Goal: Task Accomplishment & Management: Manage account settings

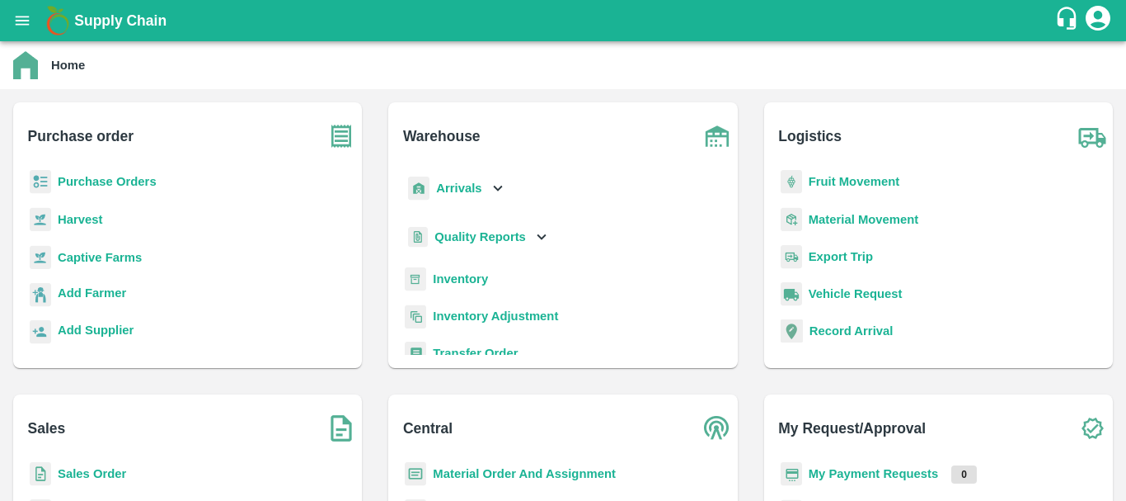
click at [456, 190] on b "Arrivals" at bounding box center [458, 187] width 45 height 13
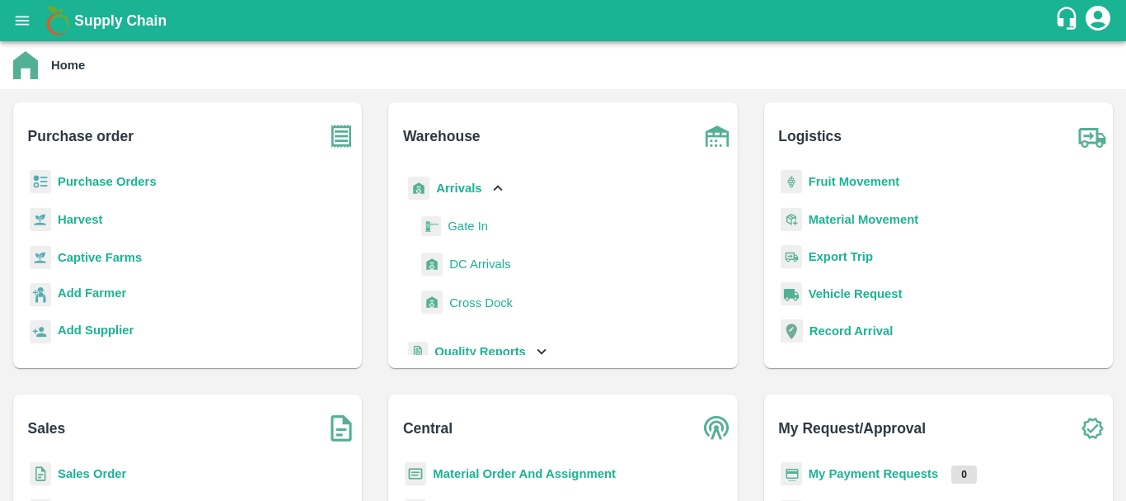
click at [486, 258] on span "DC Arrivals" at bounding box center [479, 264] width 61 height 18
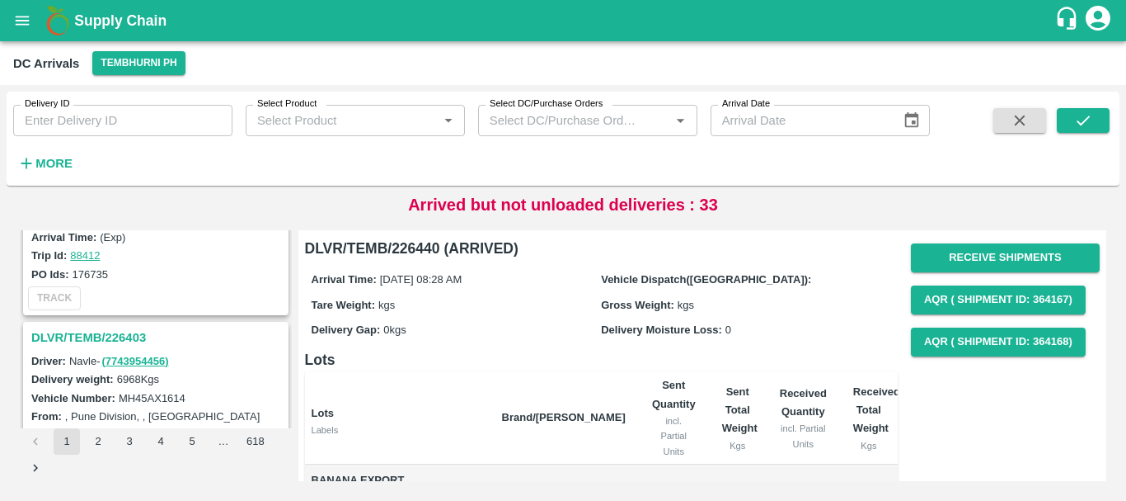
scroll to position [5197, 0]
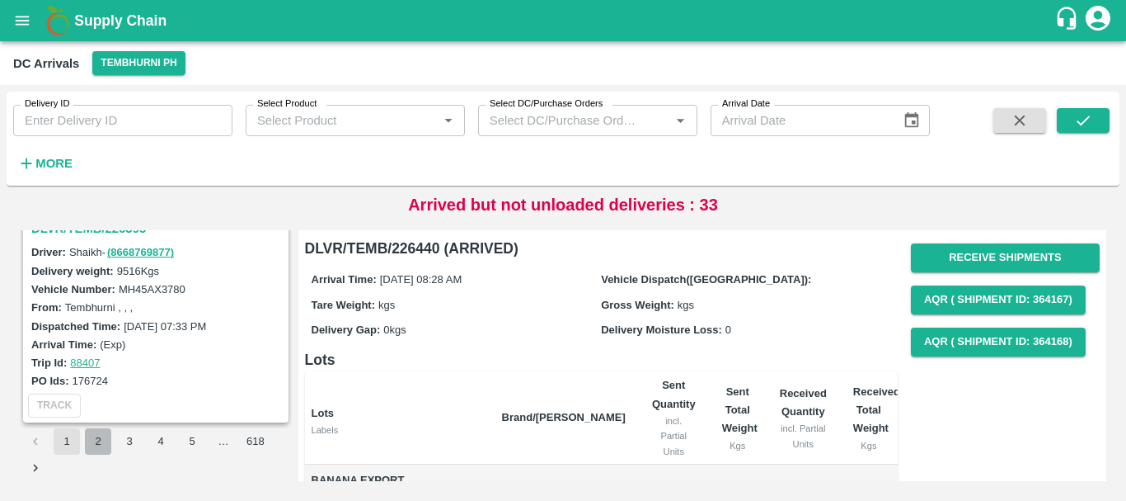
click at [98, 440] on button "2" at bounding box center [98, 441] width 26 height 26
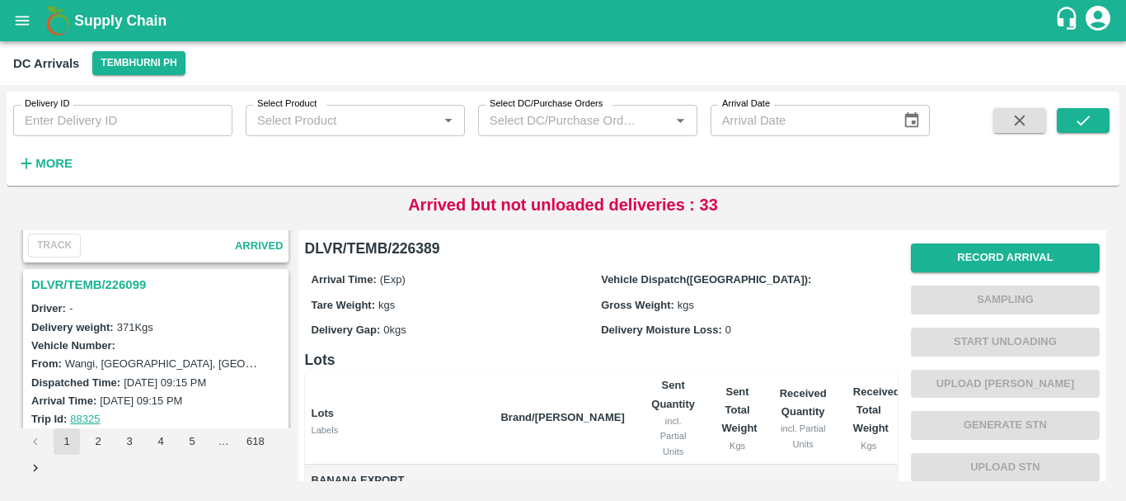
scroll to position [5197, 0]
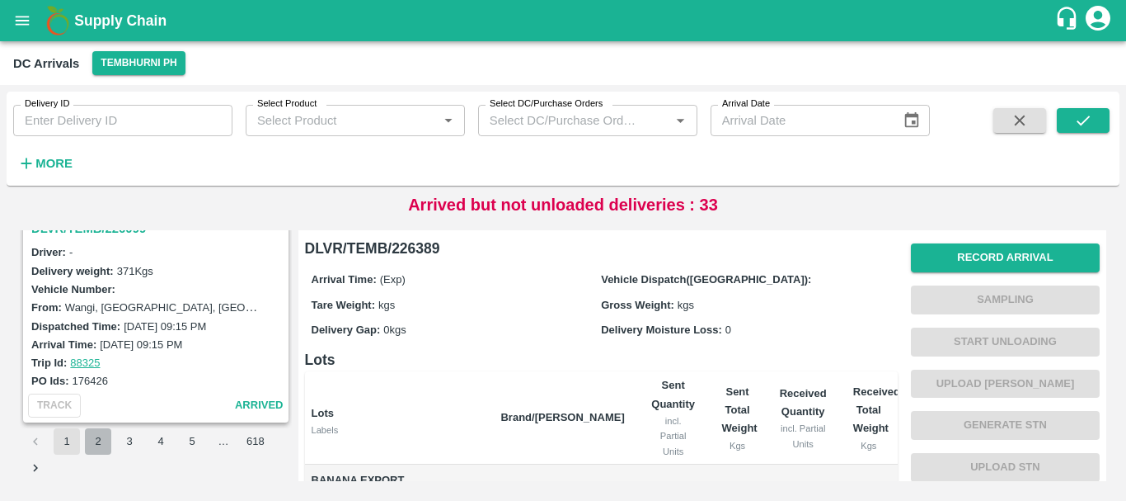
click at [102, 444] on button "2" at bounding box center [98, 441] width 26 height 26
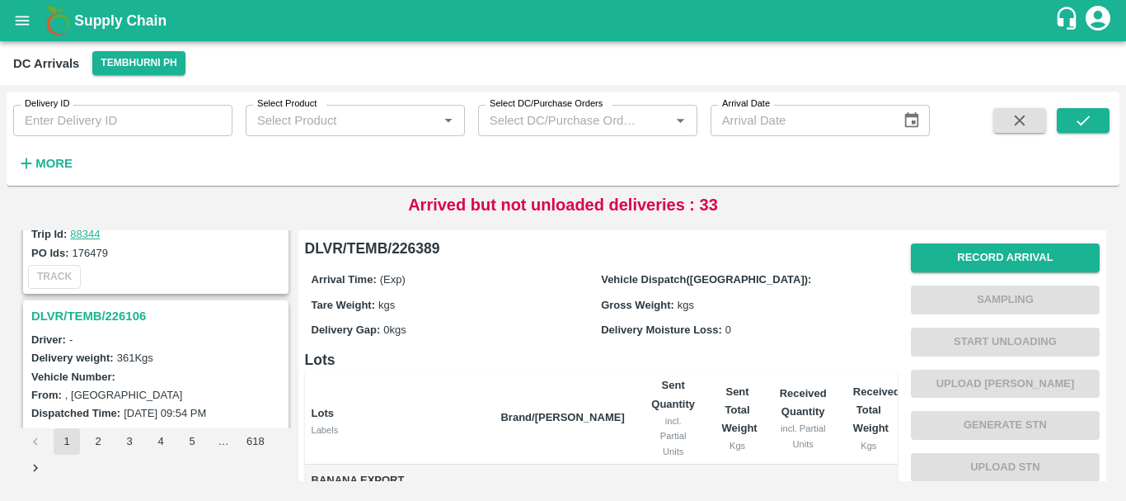
scroll to position [4854, 0]
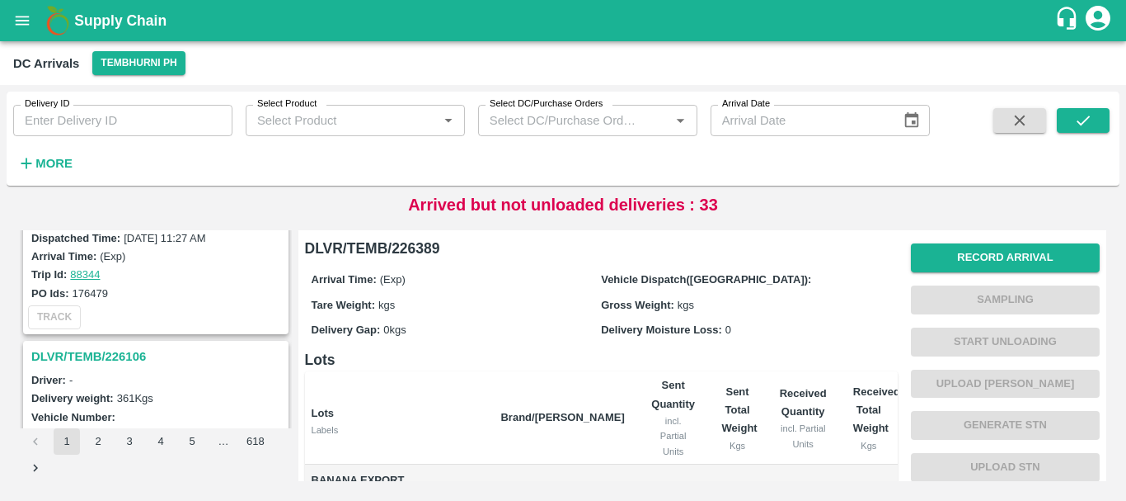
click at [119, 349] on h3 "DLVR/TEMB/226106" at bounding box center [158, 356] width 254 height 21
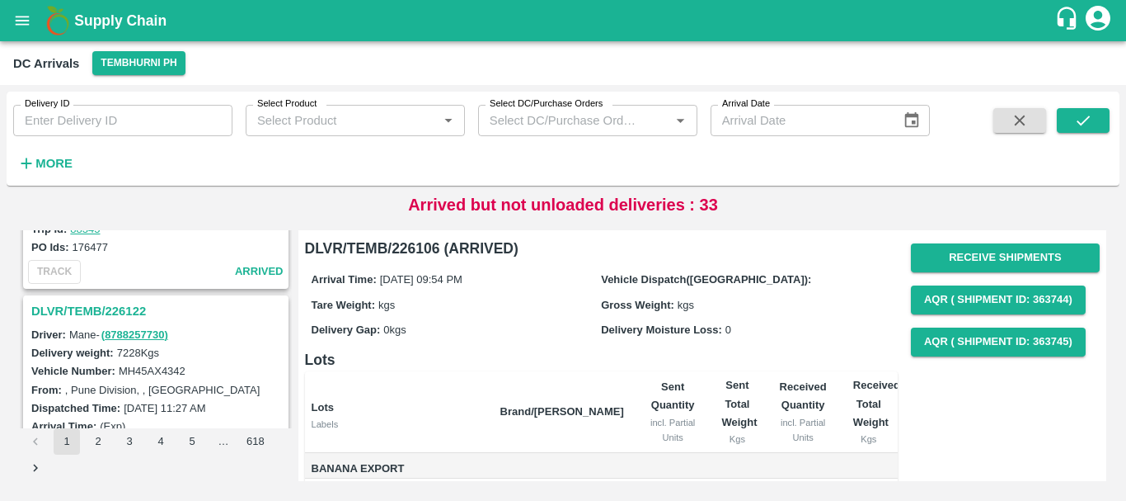
scroll to position [4683, 0]
click at [116, 311] on h3 "DLVR/TEMB/226122" at bounding box center [158, 311] width 254 height 21
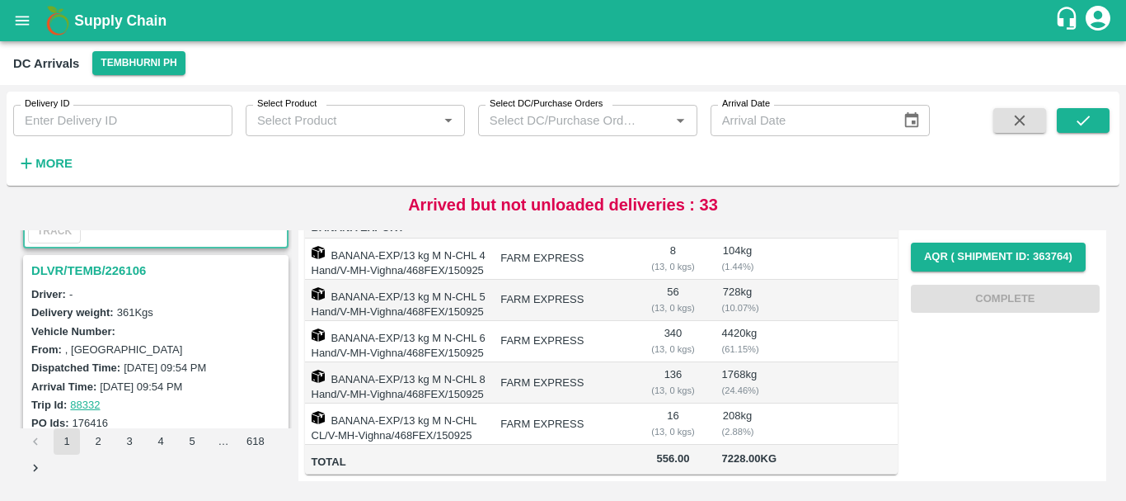
scroll to position [4940, 0]
click at [117, 266] on h3 "DLVR/TEMB/226106" at bounding box center [158, 269] width 254 height 21
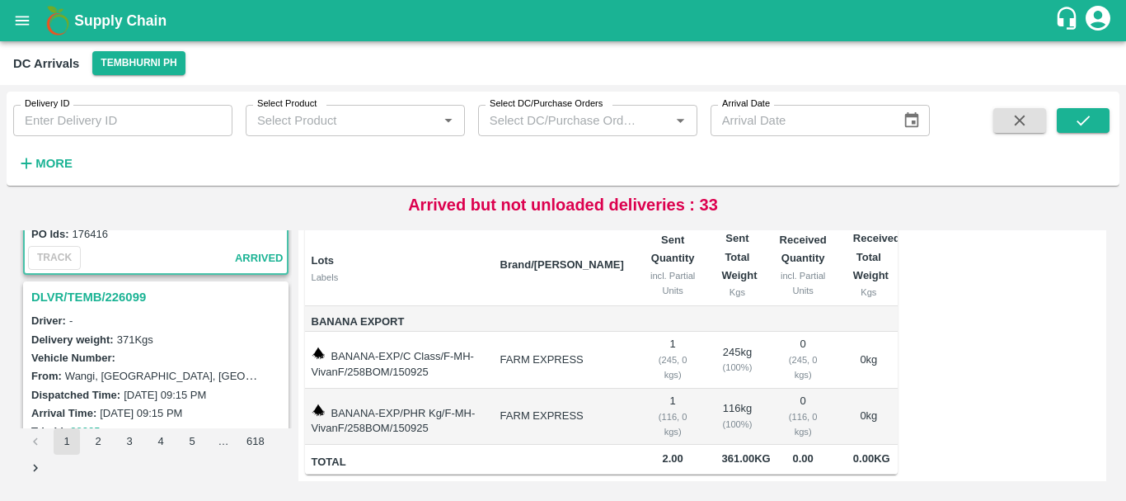
scroll to position [5129, 0]
click at [108, 296] on h3 "DLVR/TEMB/226099" at bounding box center [158, 295] width 254 height 21
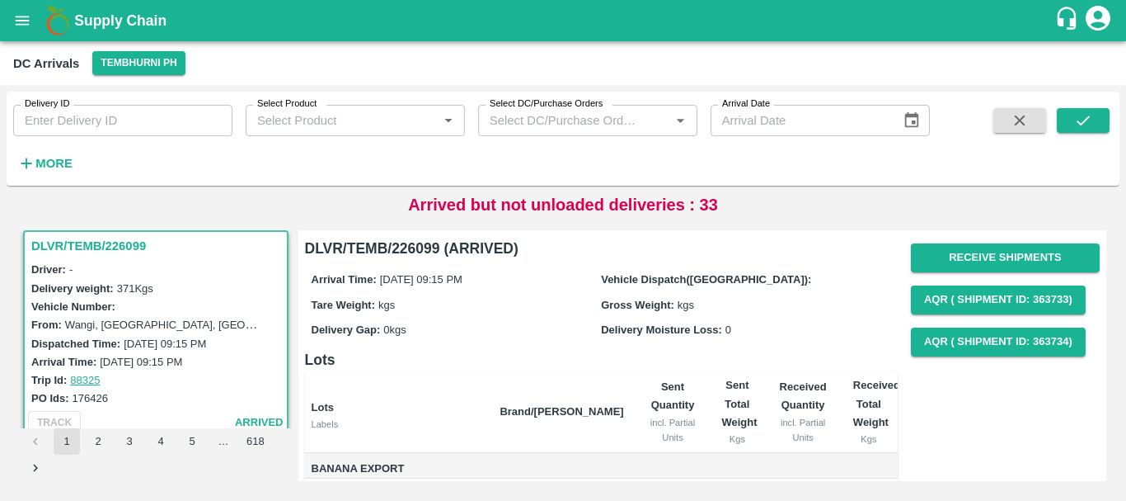
scroll to position [5197, 0]
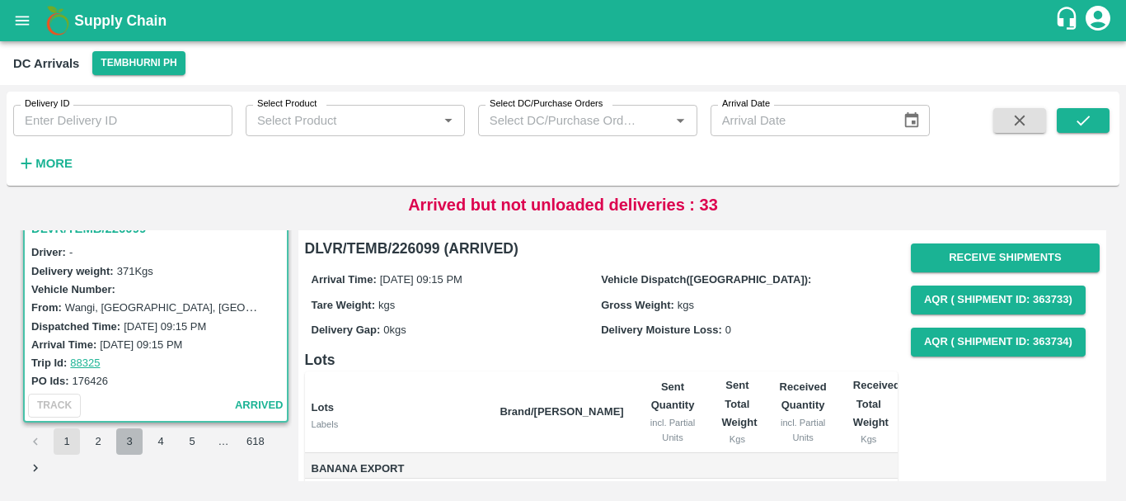
click at [127, 444] on button "3" at bounding box center [129, 441] width 26 height 26
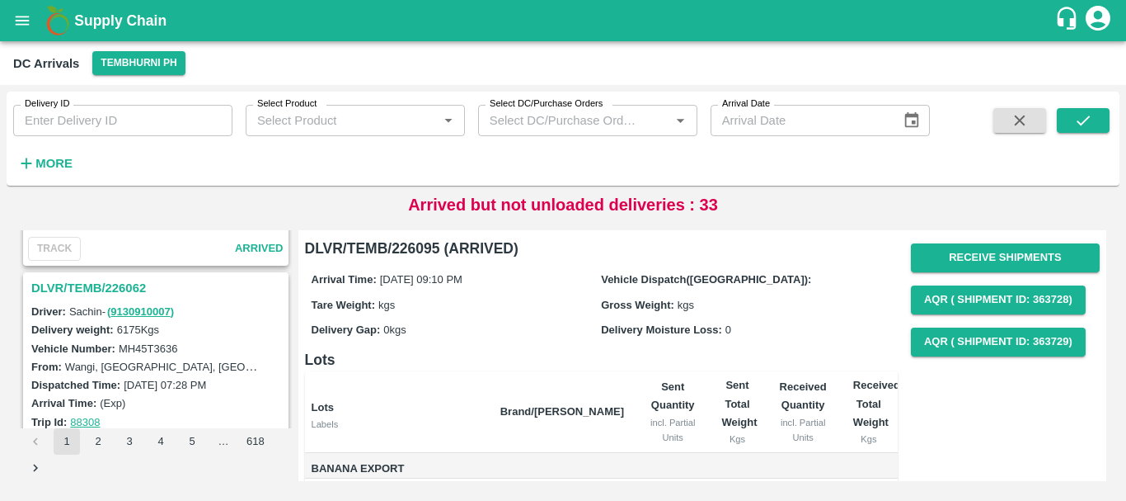
scroll to position [825, 0]
click at [126, 283] on h3 "DLVR/TEMB/226062" at bounding box center [158, 289] width 254 height 21
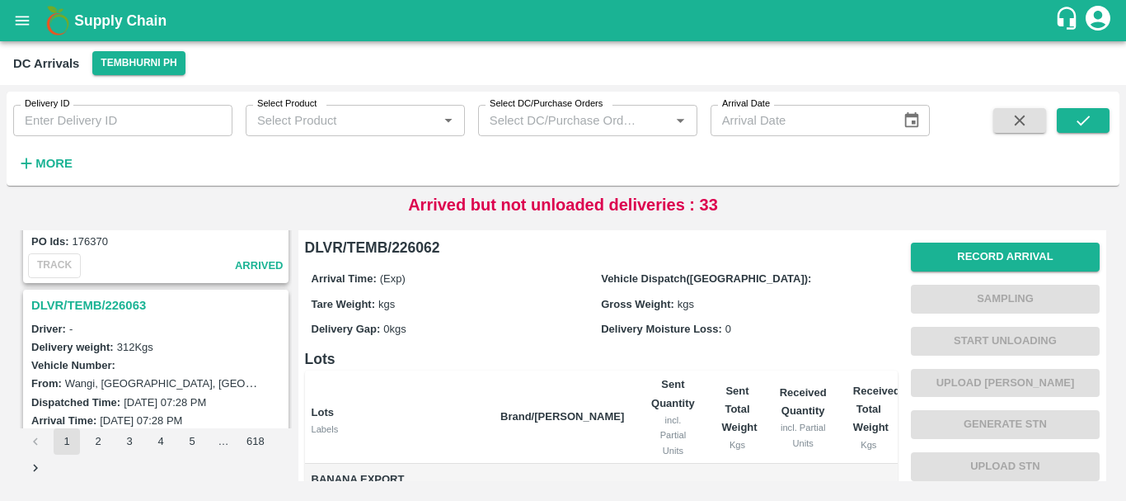
click at [125, 304] on h3 "DLVR/TEMB/226063" at bounding box center [158, 304] width 254 height 21
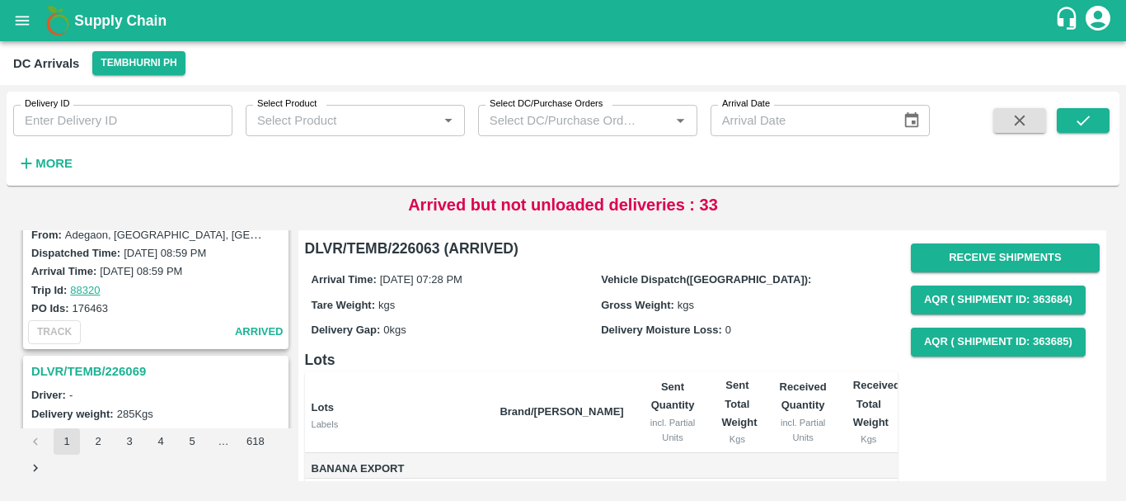
click at [109, 369] on h3 "DLVR/TEMB/226069" at bounding box center [158, 370] width 254 height 21
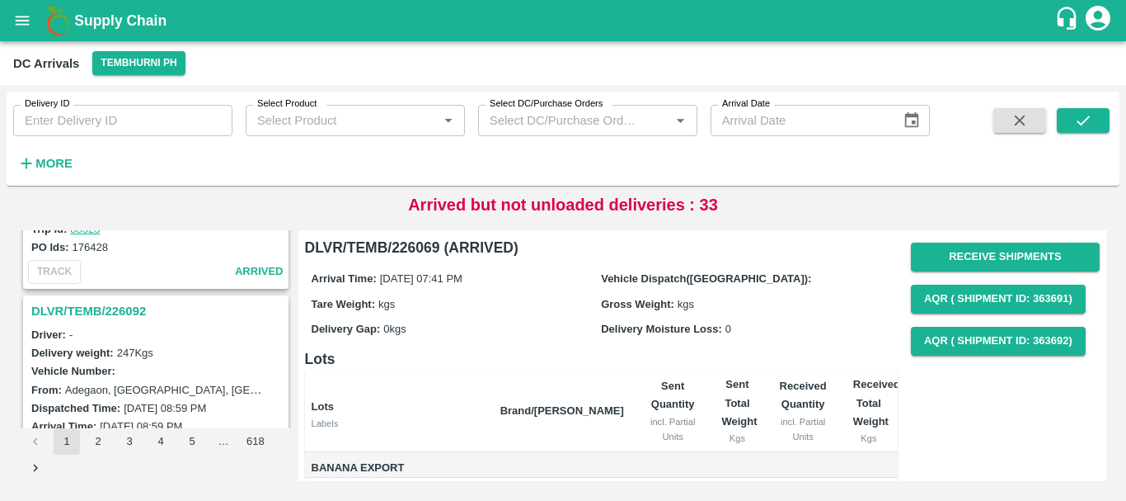
click at [115, 308] on h3 "DLVR/TEMB/226092" at bounding box center [158, 310] width 254 height 21
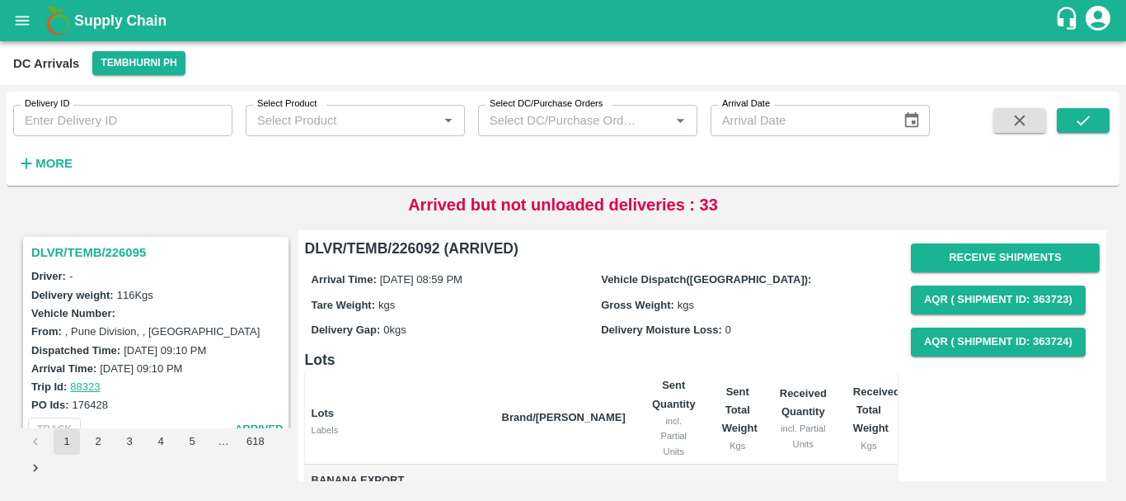
click at [132, 247] on h3 "DLVR/TEMB/226095" at bounding box center [158, 252] width 254 height 21
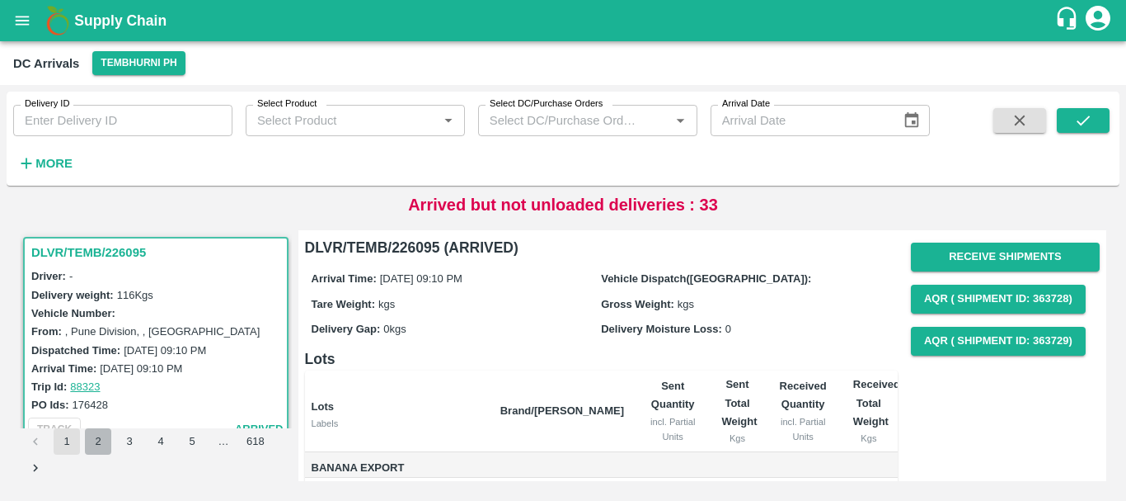
click at [98, 443] on button "2" at bounding box center [98, 441] width 26 height 26
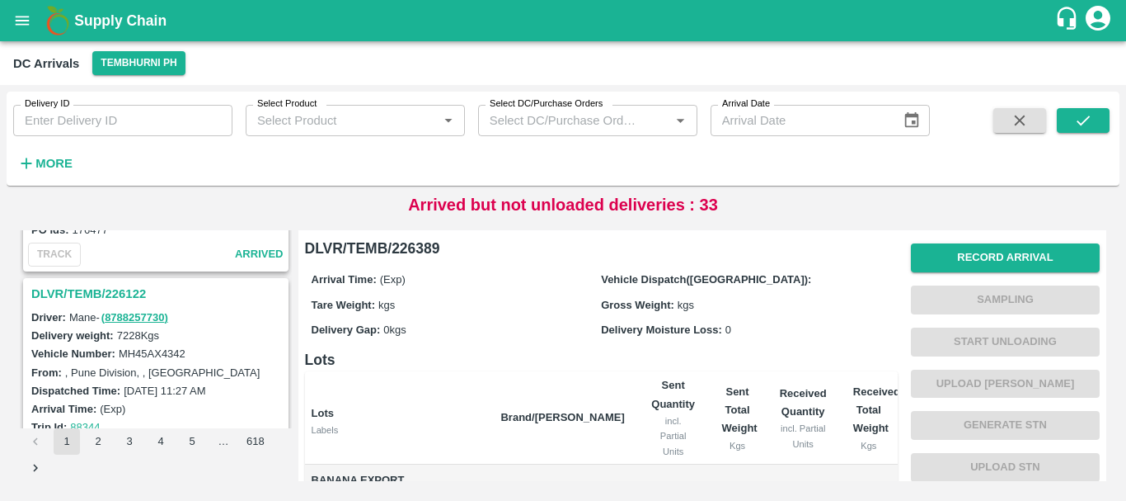
click at [125, 297] on h3 "DLVR/TEMB/226122" at bounding box center [158, 293] width 254 height 21
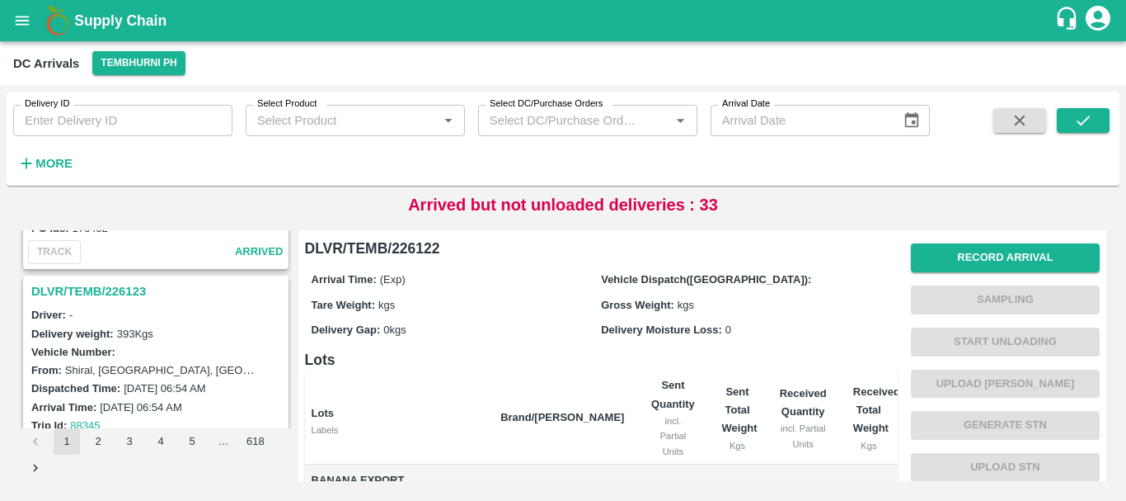
click at [114, 292] on h3 "DLVR/TEMB/226123" at bounding box center [158, 290] width 254 height 21
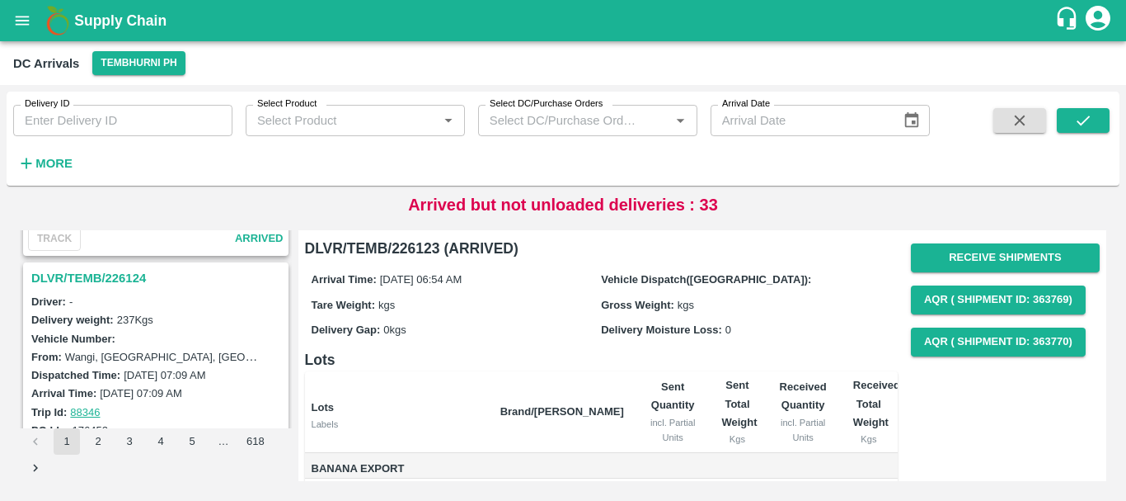
click at [100, 284] on h3 "DLVR/TEMB/226124" at bounding box center [158, 277] width 254 height 21
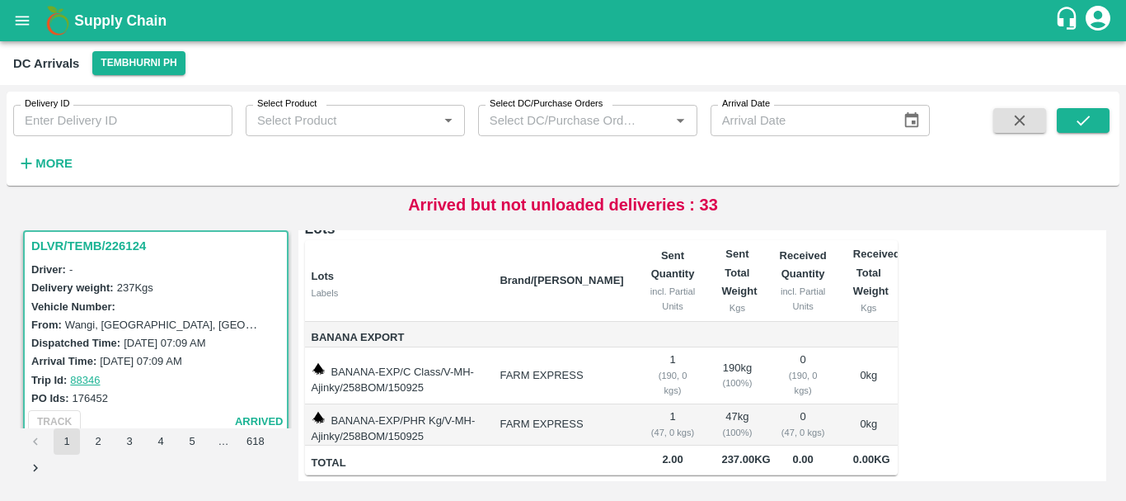
click at [592, 284] on th "Brand/[PERSON_NAME]" at bounding box center [562, 280] width 150 height 81
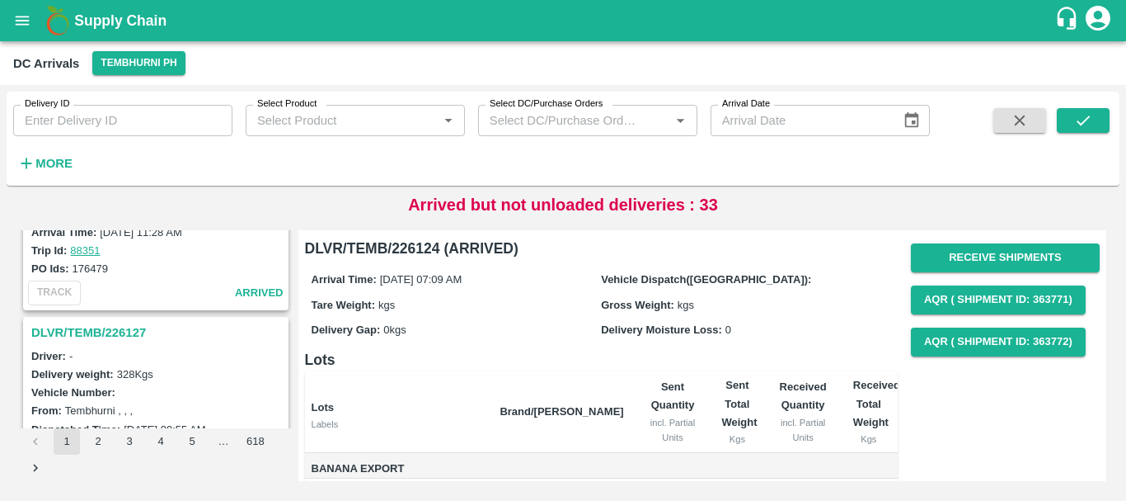
click at [125, 331] on h3 "DLVR/TEMB/226127" at bounding box center [158, 332] width 254 height 21
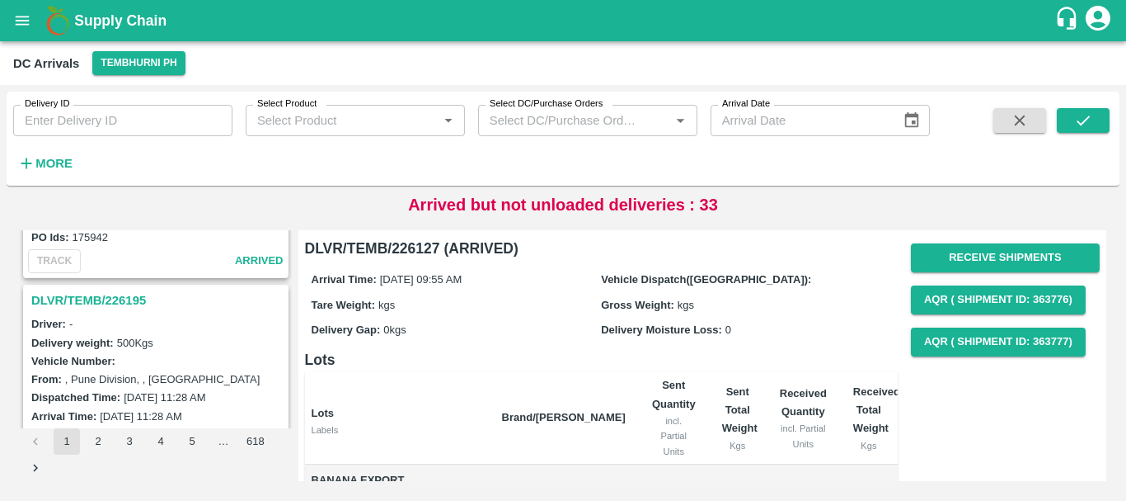
click at [127, 295] on h3 "DLVR/TEMB/226195" at bounding box center [158, 299] width 254 height 21
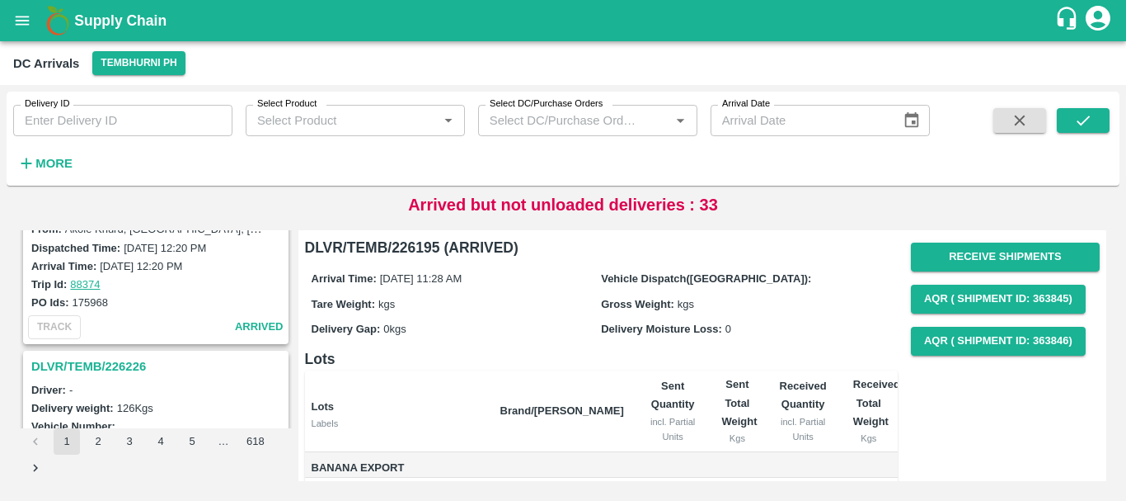
click at [116, 358] on h3 "DLVR/TEMB/226226" at bounding box center [158, 365] width 254 height 21
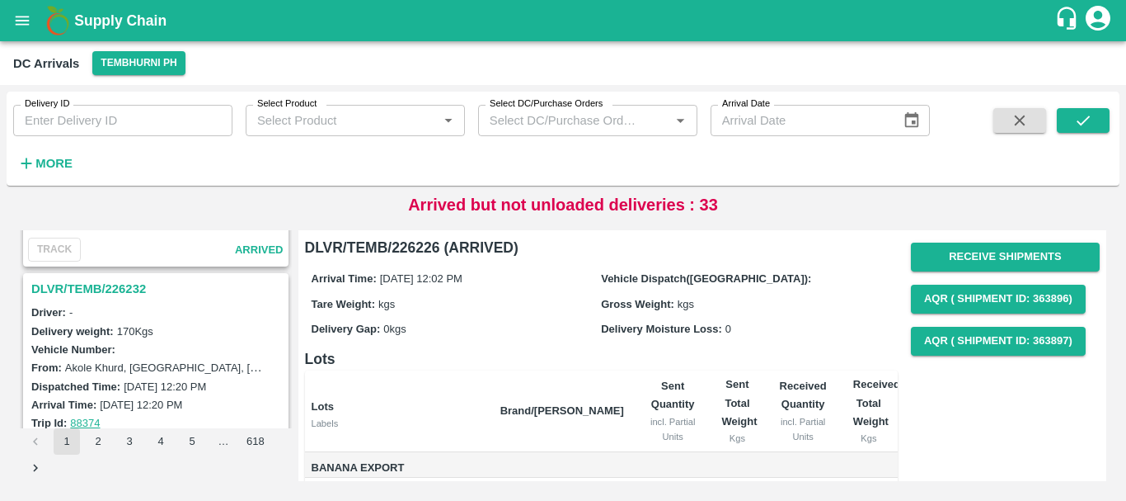
click at [115, 287] on h3 "DLVR/TEMB/226232" at bounding box center [158, 288] width 254 height 21
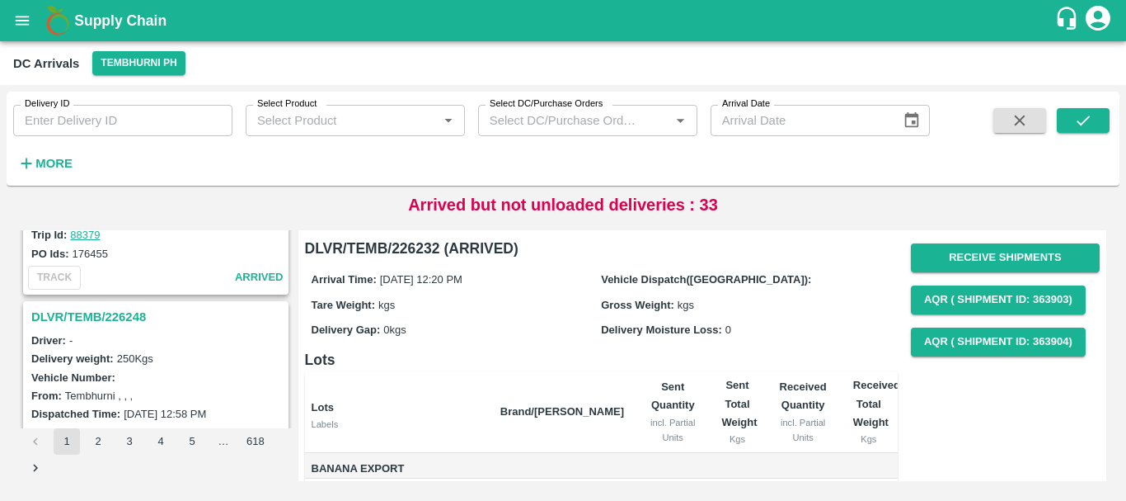
click at [125, 310] on h3 "DLVR/TEMB/226248" at bounding box center [158, 316] width 254 height 21
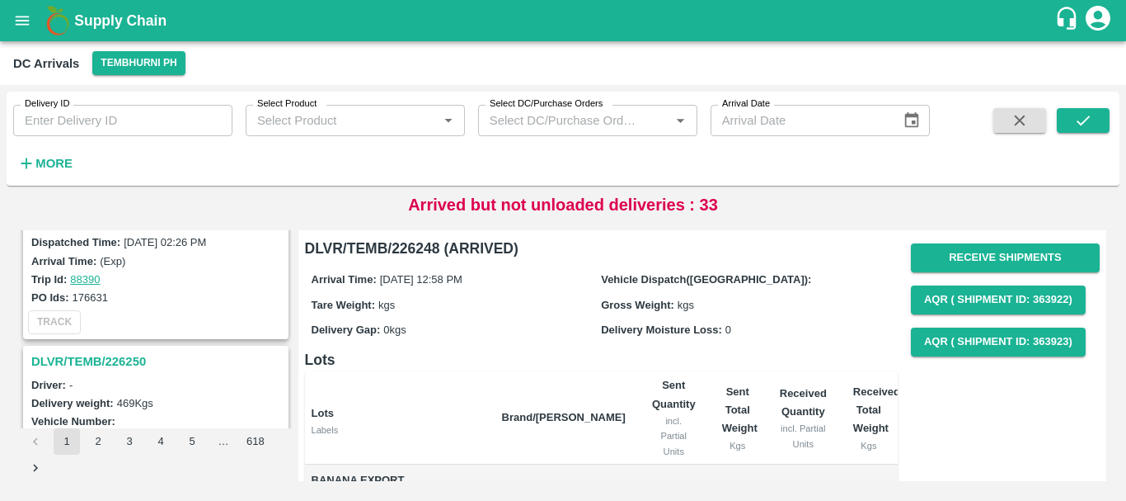
click at [111, 355] on h3 "DLVR/TEMB/226250" at bounding box center [158, 360] width 254 height 21
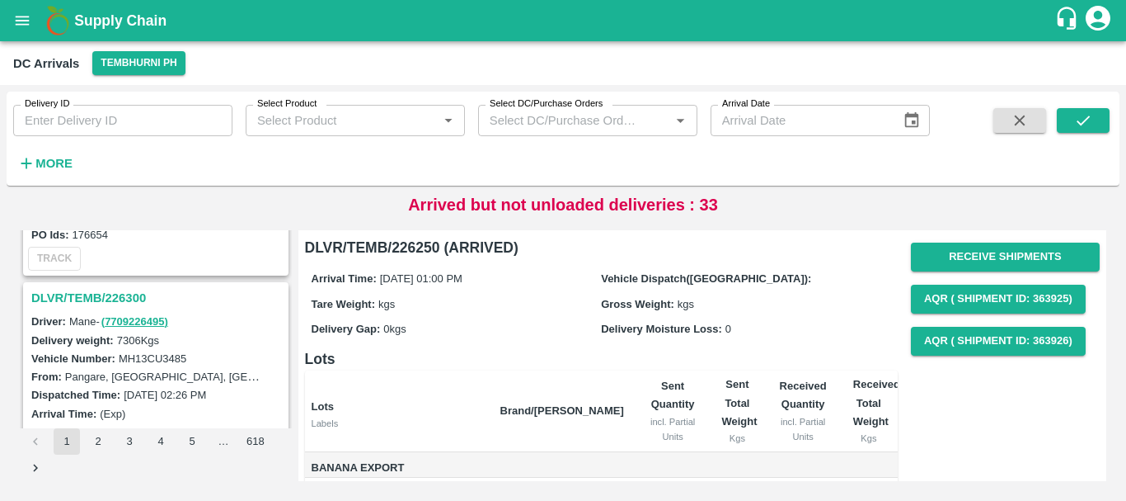
click at [128, 295] on h3 "DLVR/TEMB/226300" at bounding box center [158, 297] width 254 height 21
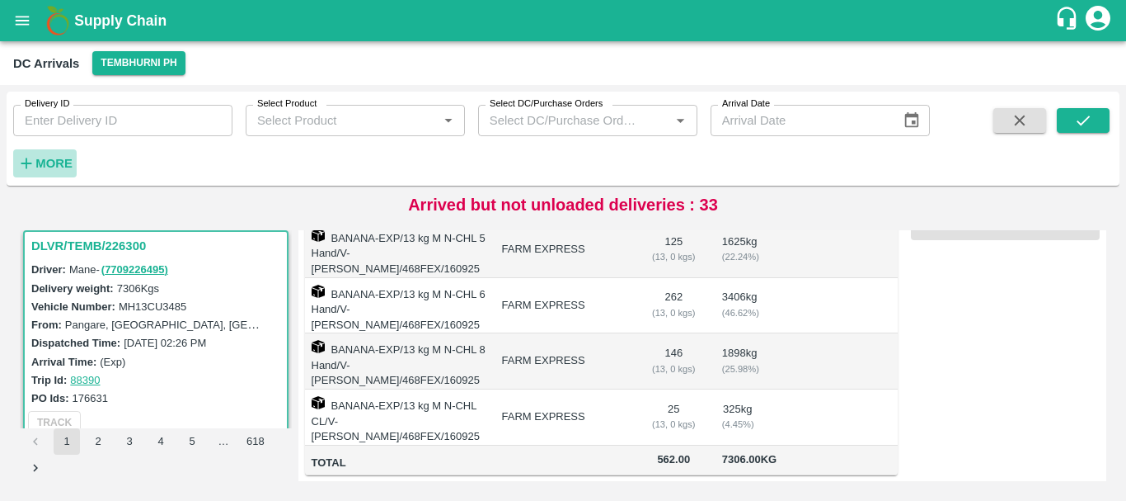
click at [67, 158] on strong "More" at bounding box center [53, 163] width 37 height 13
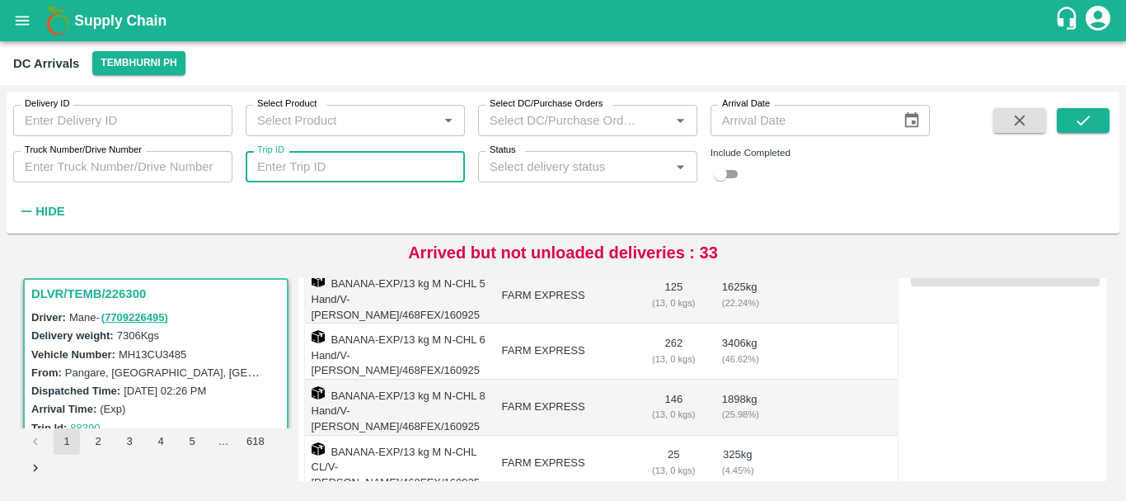
click at [284, 167] on input "Trip ID" at bounding box center [355, 166] width 219 height 31
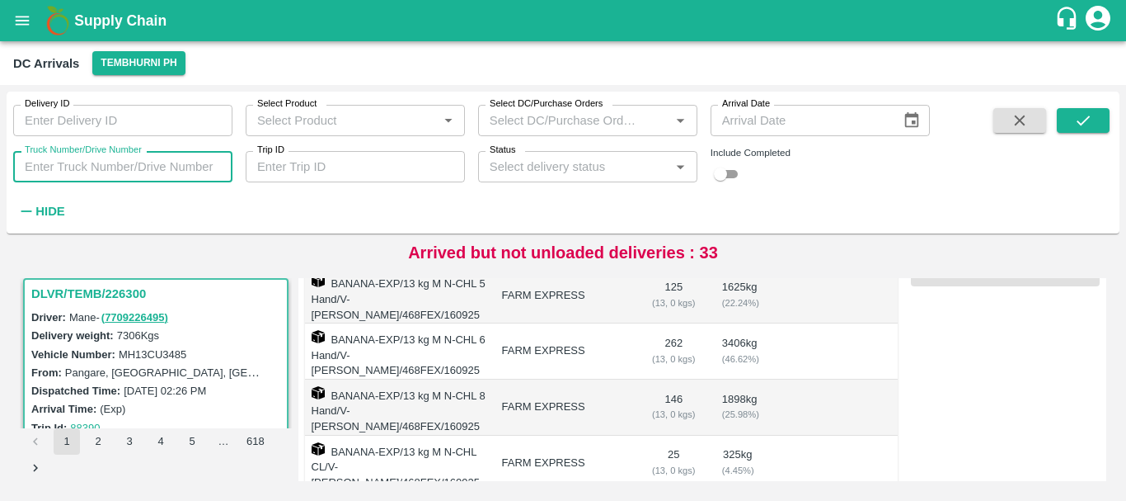
click at [196, 165] on input "Truck Number/Drive Number" at bounding box center [122, 166] width 219 height 31
type input "4342"
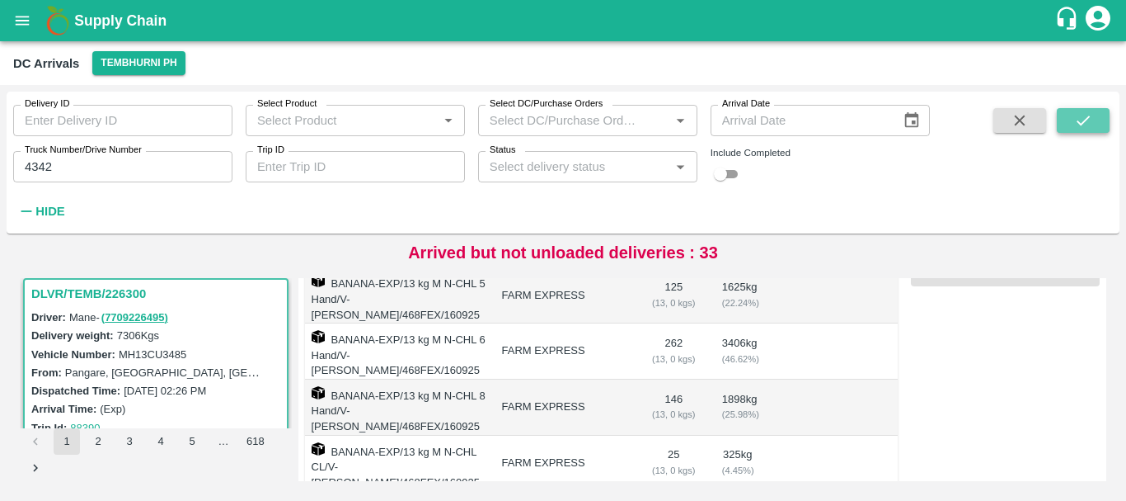
click at [1097, 123] on button "submit" at bounding box center [1083, 120] width 53 height 25
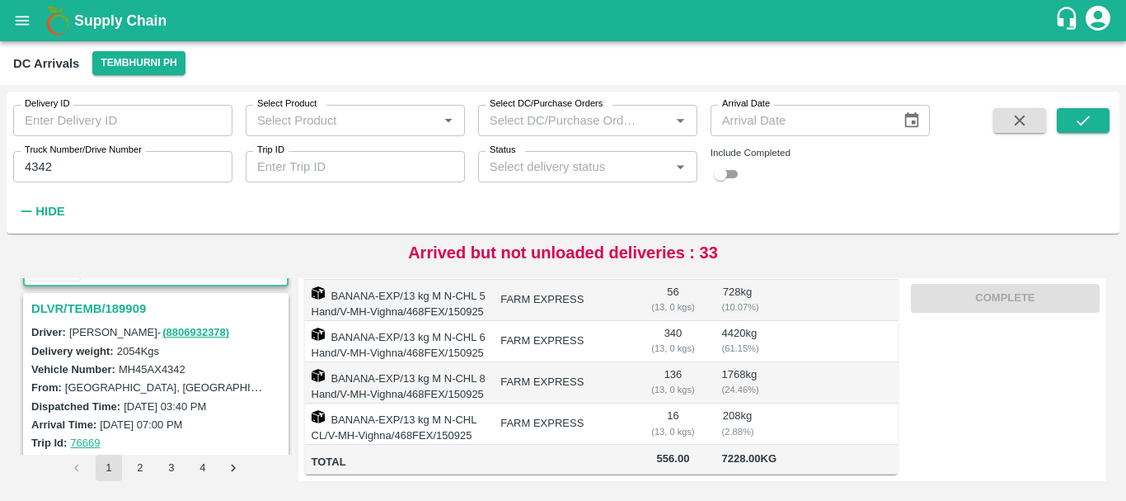
scroll to position [203, 0]
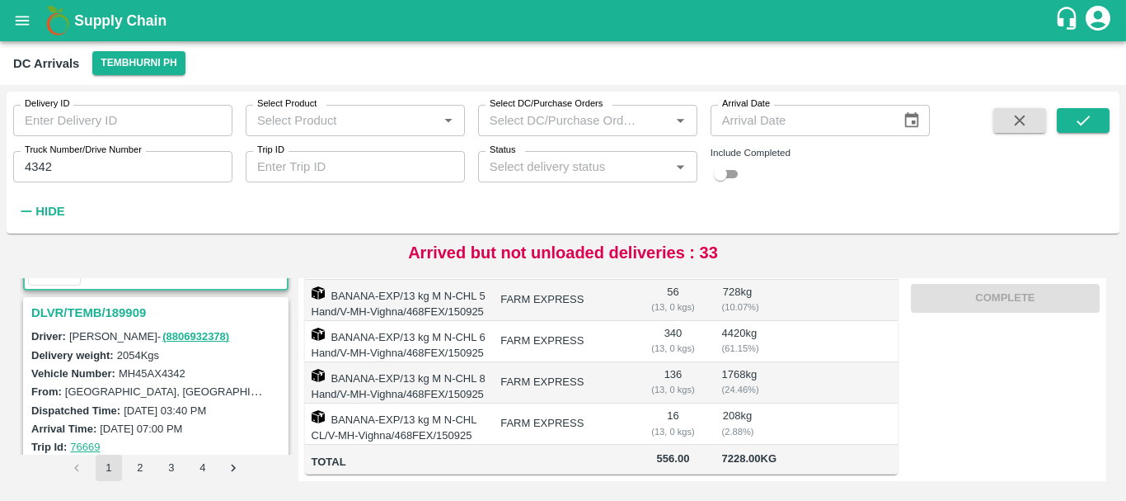
click at [130, 313] on h3 "DLVR/TEMB/189909" at bounding box center [158, 312] width 254 height 21
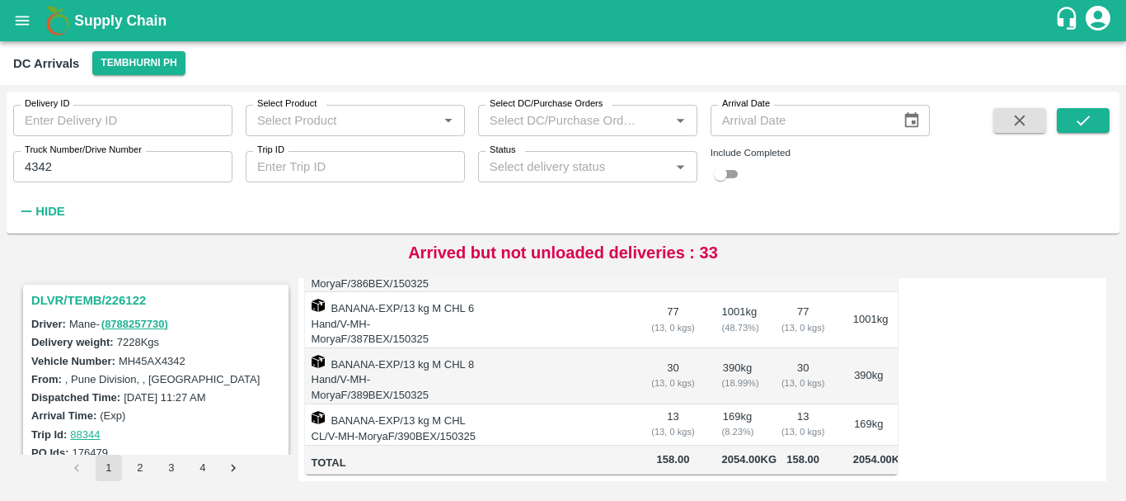
click at [112, 299] on h3 "DLVR/TEMB/226122" at bounding box center [158, 299] width 254 height 21
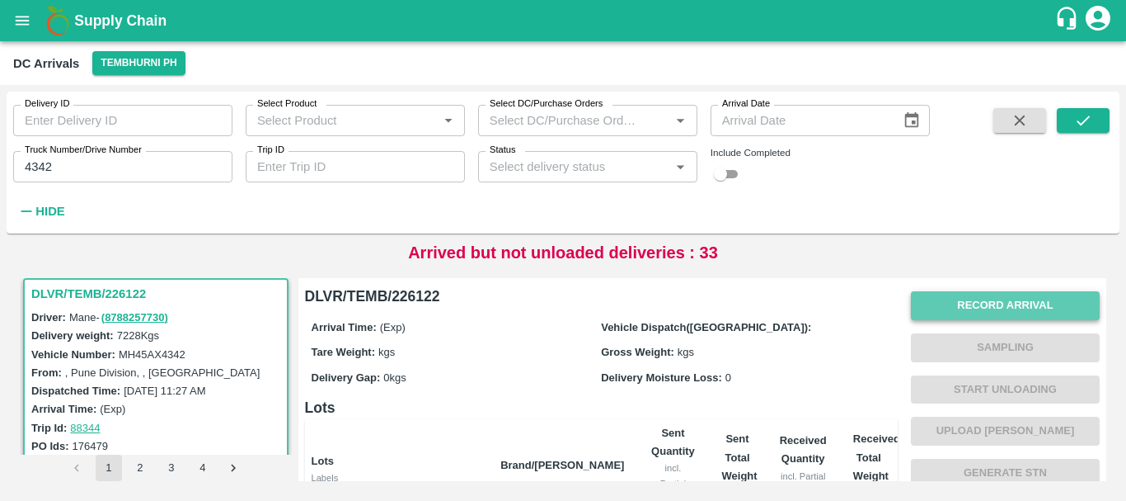
click at [970, 294] on button "Record Arrival" at bounding box center [1005, 305] width 189 height 29
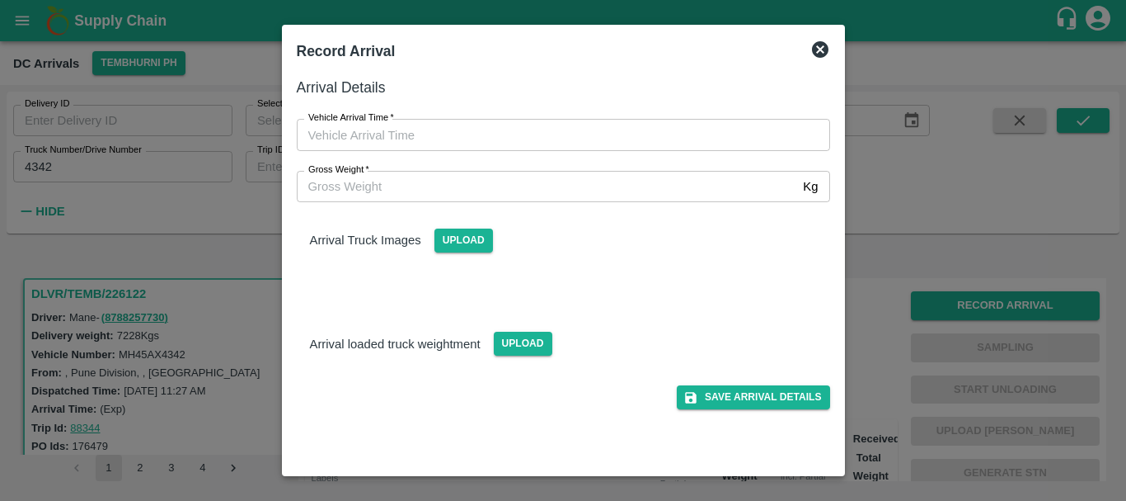
type input "DD/MM/YYYY hh:mm aa"
click at [717, 143] on input "DD/MM/YYYY hh:mm aa" at bounding box center [558, 134] width 522 height 31
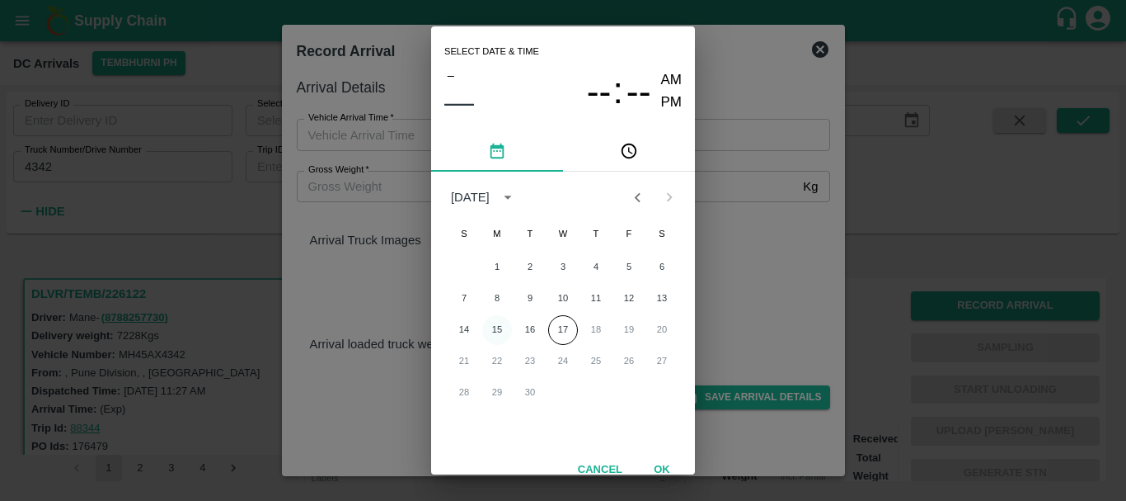
click at [504, 328] on button "15" at bounding box center [497, 330] width 30 height 30
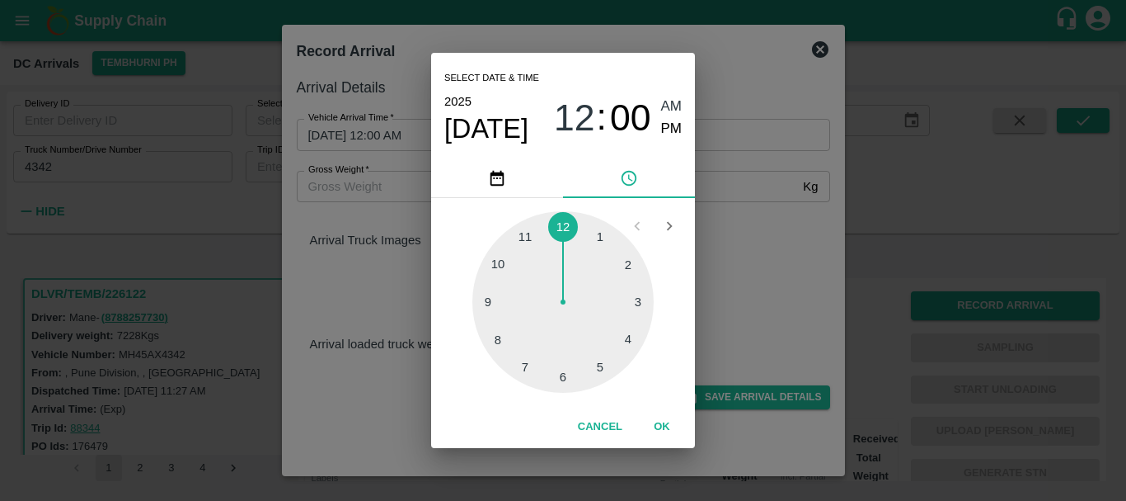
click at [500, 338] on div at bounding box center [563, 301] width 181 height 181
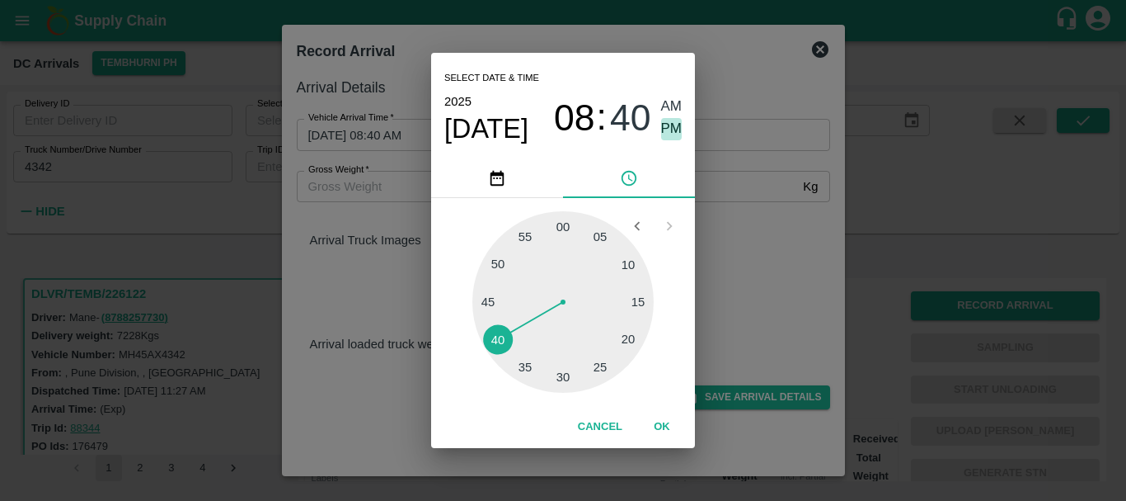
click at [672, 120] on span "PM" at bounding box center [671, 129] width 21 height 22
click at [783, 247] on div "Select date & time 2025 Sep 15 08 : 40 AM PM 05 10 15 20 25 30 35 40 45 50 55 0…" at bounding box center [563, 250] width 1126 height 501
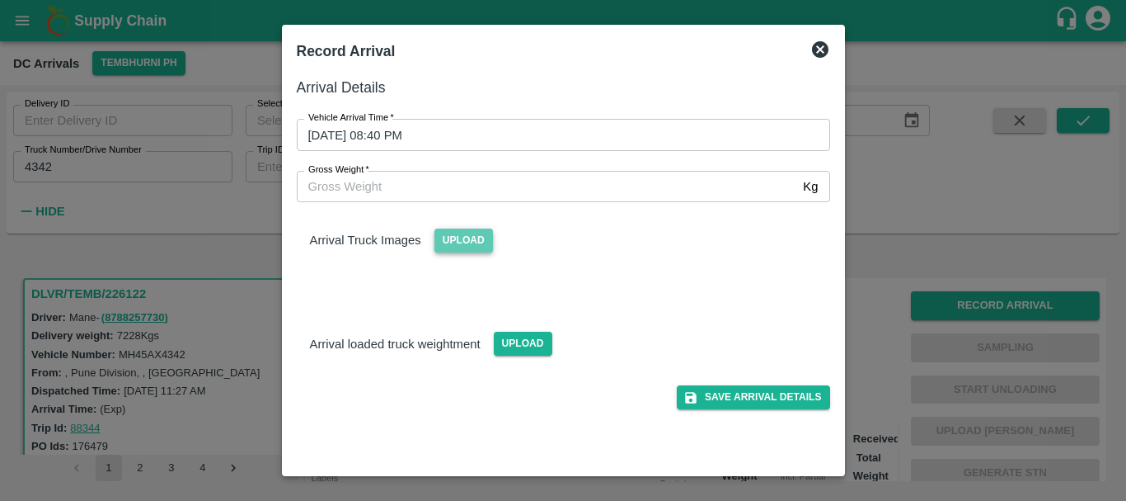
click at [475, 233] on span "Upload" at bounding box center [464, 240] width 59 height 24
click at [0, 0] on input "Upload" at bounding box center [0, 0] width 0 height 0
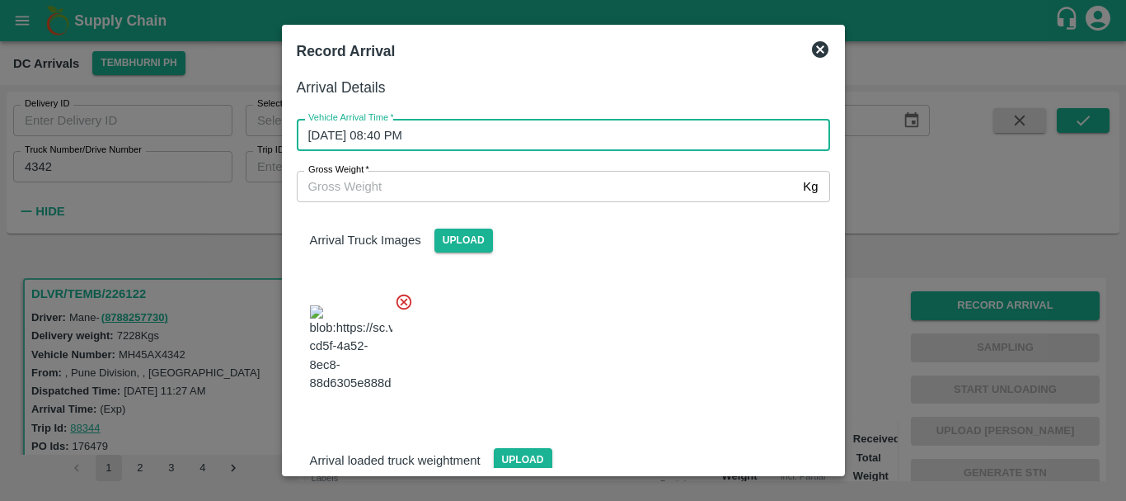
click at [440, 139] on input "15/09/2025 08:40 PM" at bounding box center [558, 134] width 522 height 31
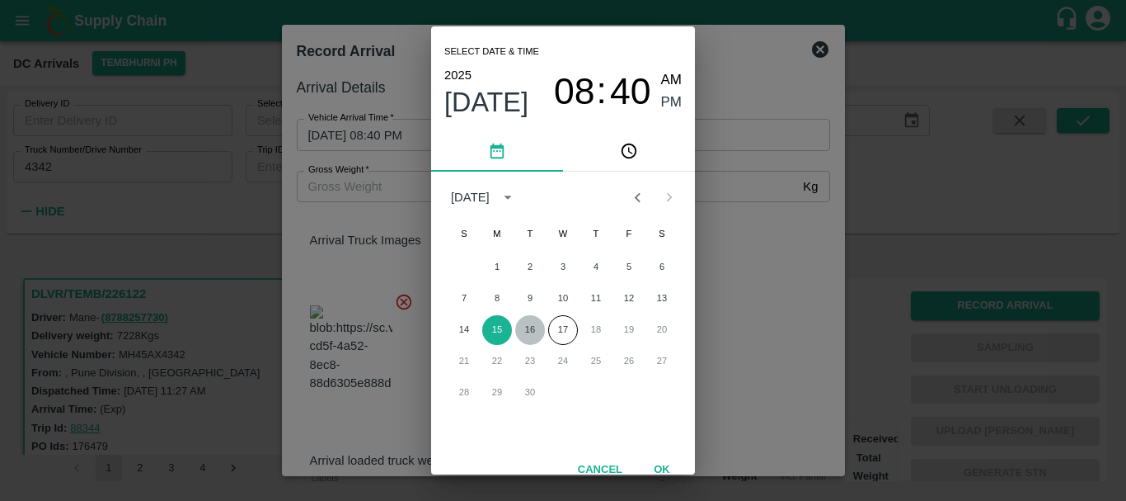
click at [528, 327] on button "16" at bounding box center [530, 330] width 30 height 30
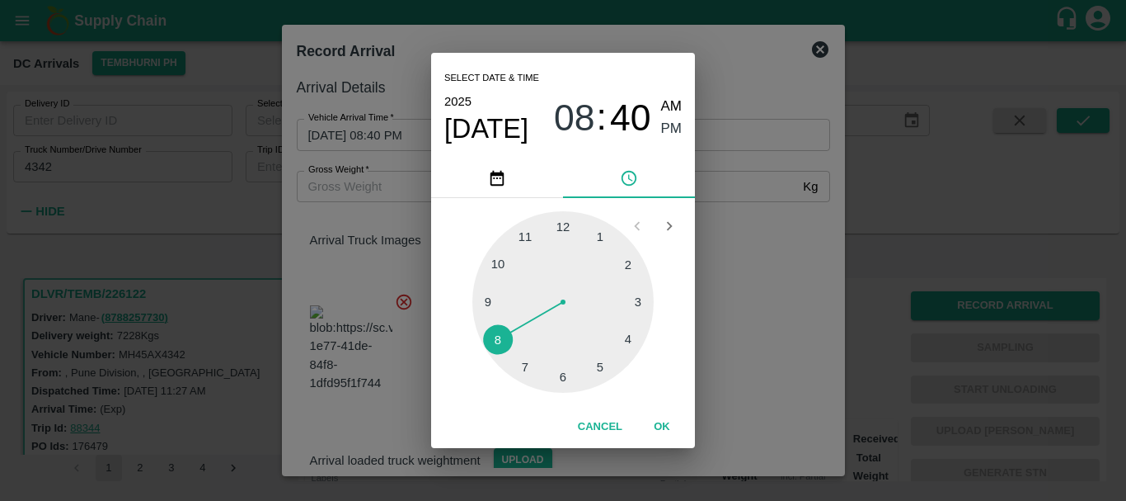
click at [500, 269] on div at bounding box center [563, 301] width 181 height 181
click at [672, 101] on span "AM" at bounding box center [671, 107] width 21 height 22
click at [625, 260] on div at bounding box center [563, 301] width 181 height 181
type input "16/09/2025 10:09 AM"
click at [726, 231] on div "Select date & time 2025 Sep 16 10 : 09 AM PM 05 10 15 20 25 30 35 40 45 50 55 0…" at bounding box center [563, 250] width 1126 height 501
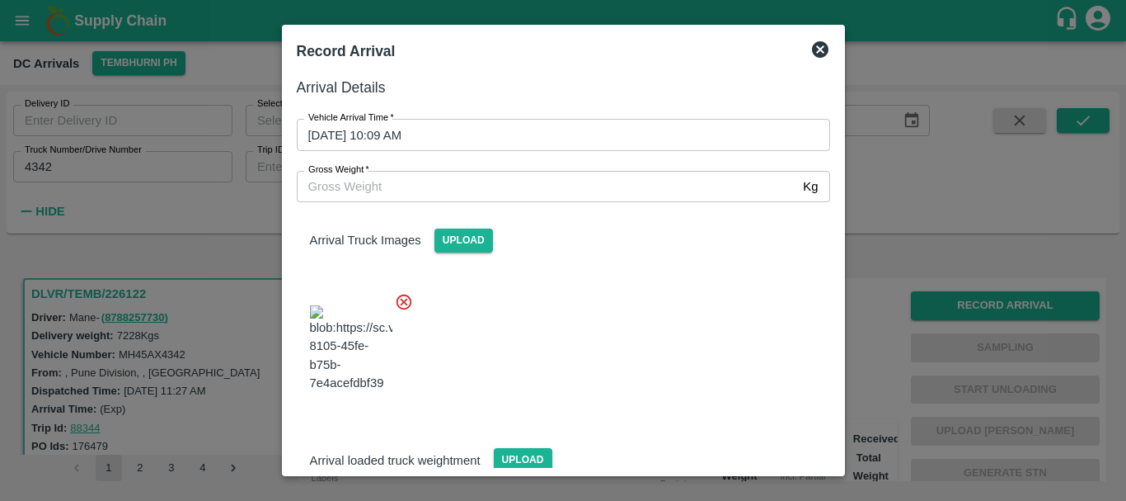
click at [603, 319] on div at bounding box center [557, 343] width 547 height 129
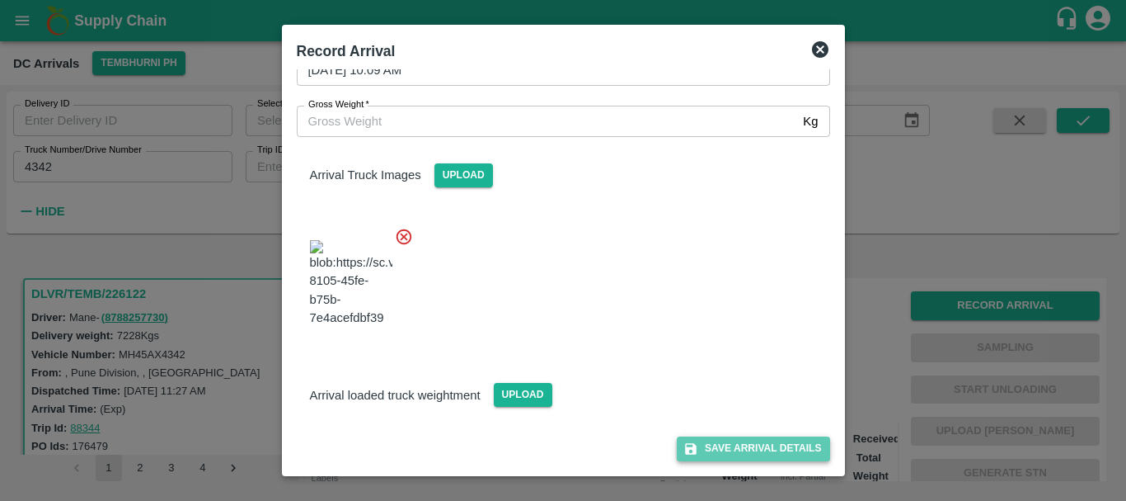
click at [712, 448] on button "Save Arrival Details" at bounding box center [753, 448] width 153 height 24
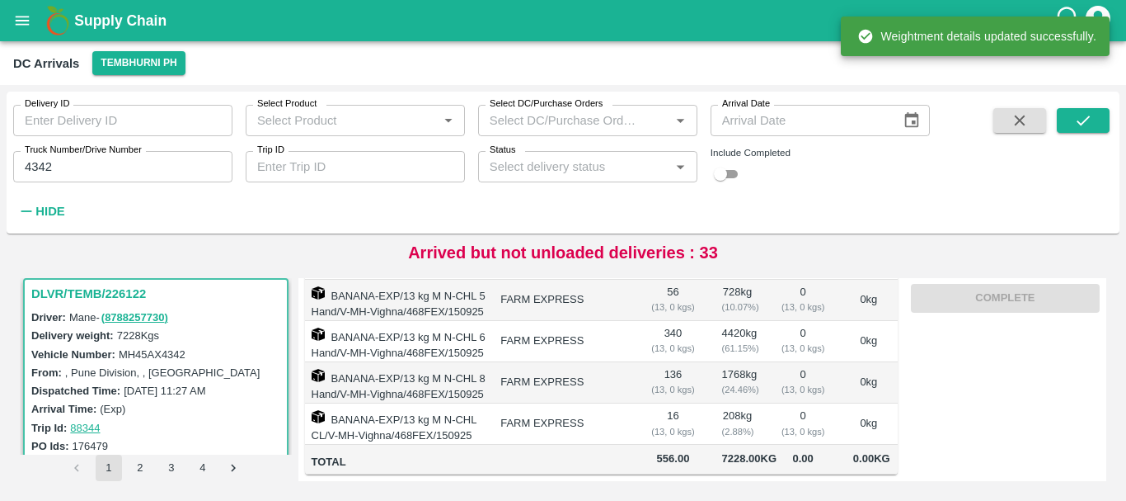
scroll to position [0, 0]
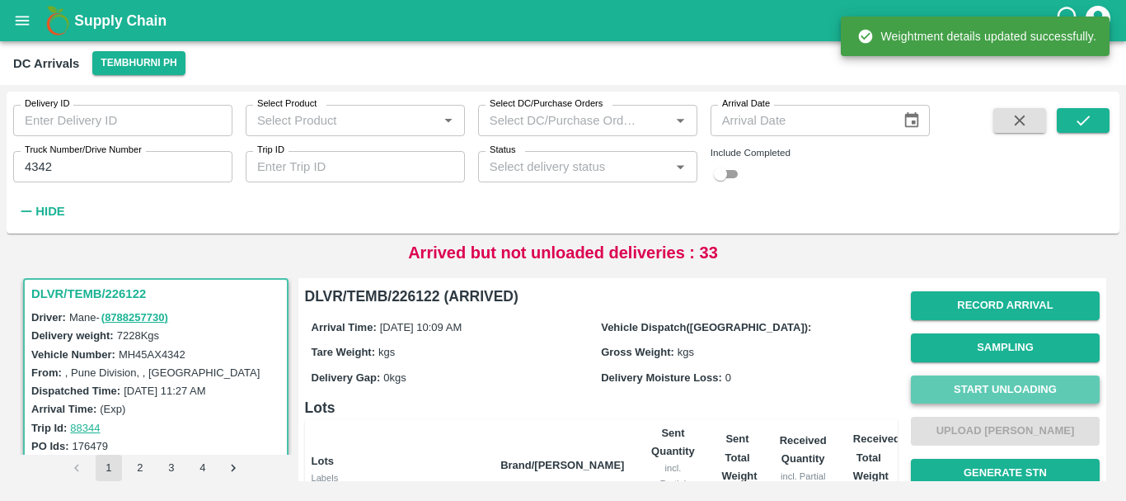
click at [945, 386] on button "Start Unloading" at bounding box center [1005, 389] width 189 height 29
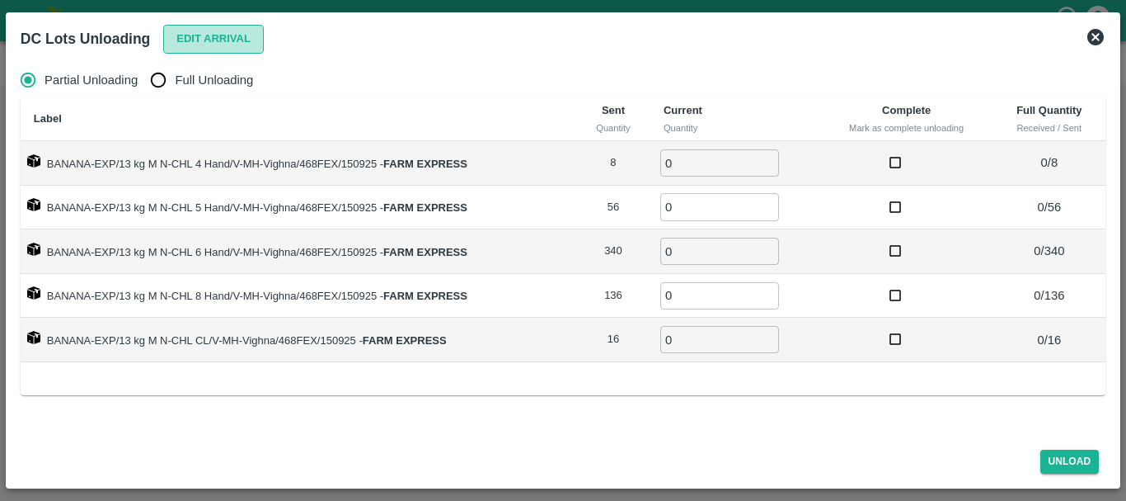
click at [198, 40] on button "Edit Arrival" at bounding box center [213, 39] width 101 height 29
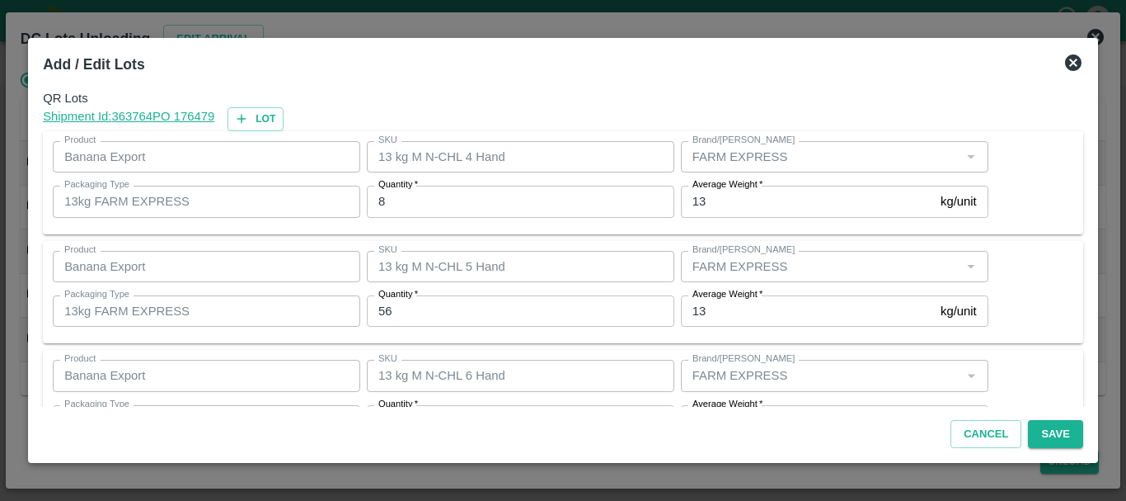
click at [446, 202] on input "8" at bounding box center [521, 201] width 308 height 31
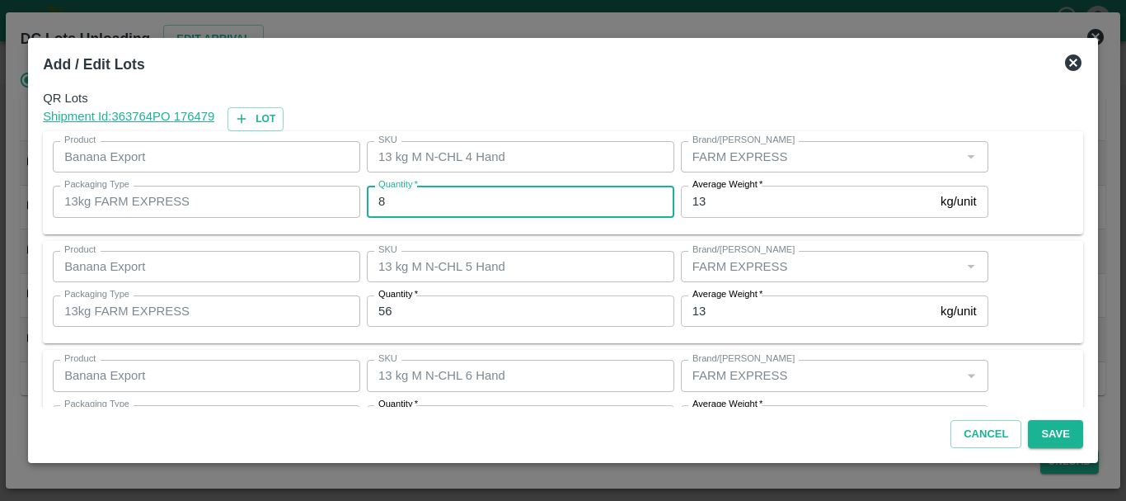
type input "8"
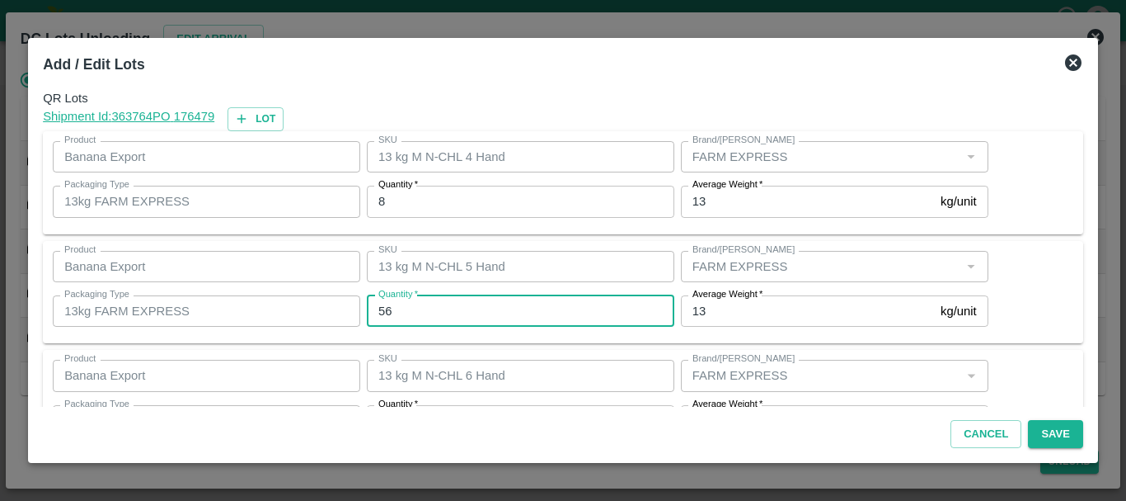
type input "5"
type input "69"
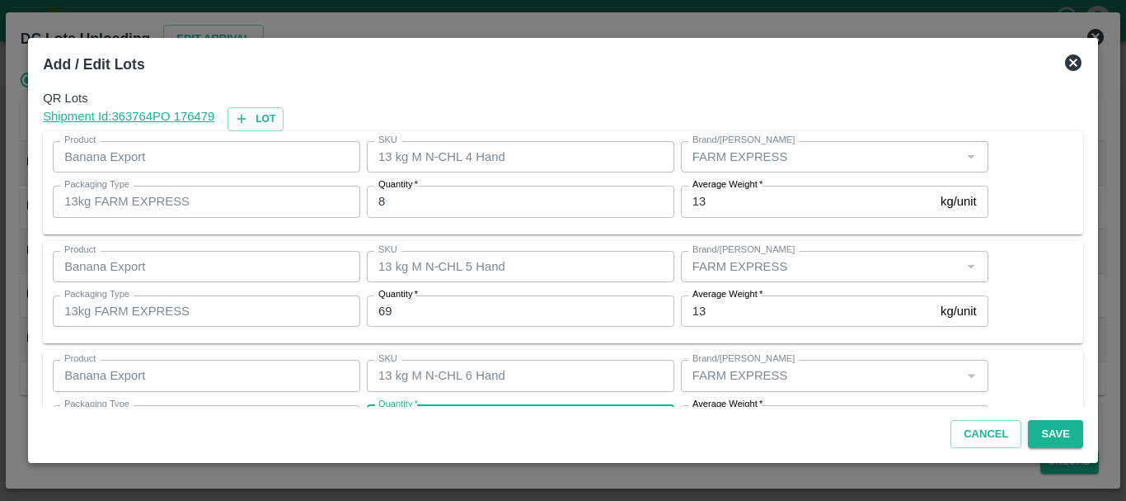
scroll to position [30, 0]
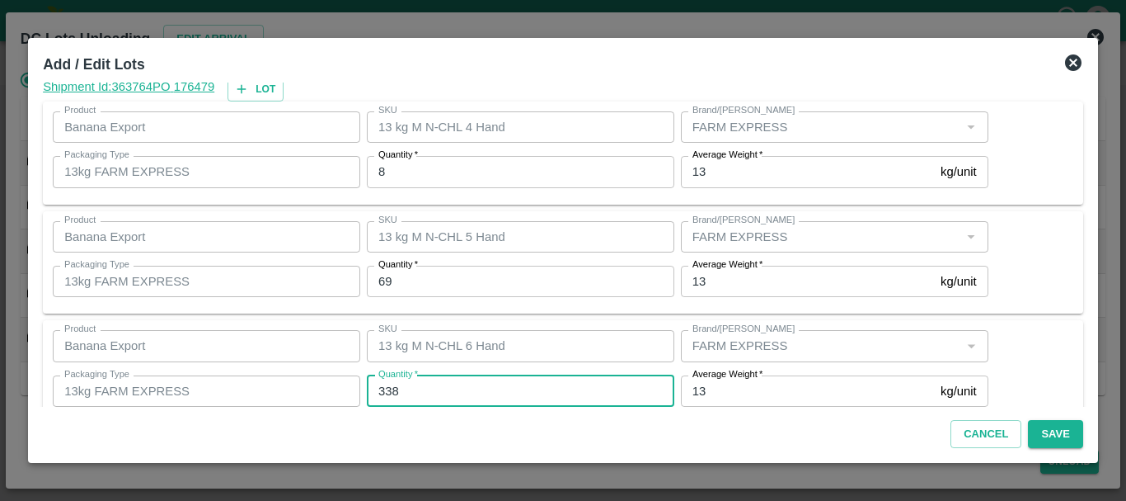
type input "338"
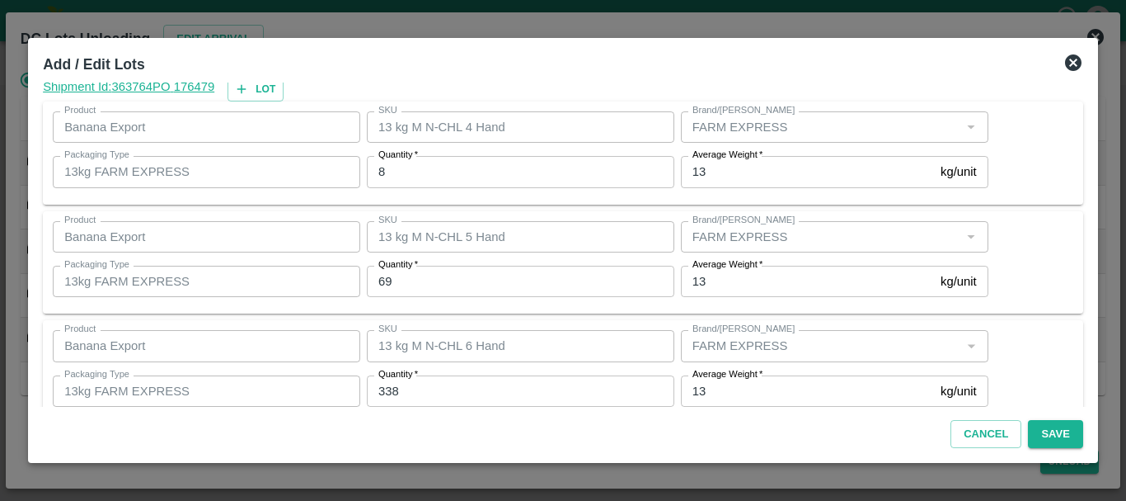
scroll to position [279, 0]
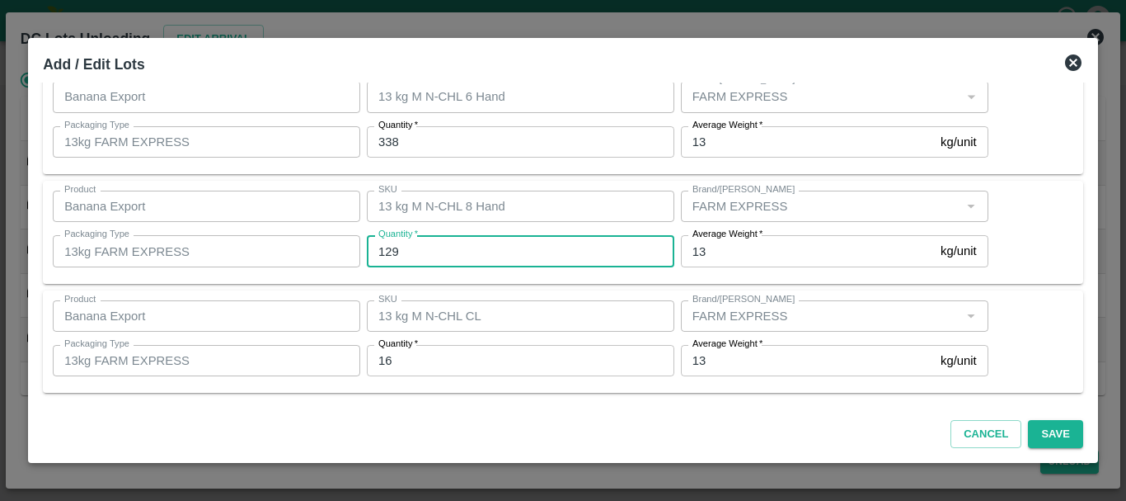
type input "129"
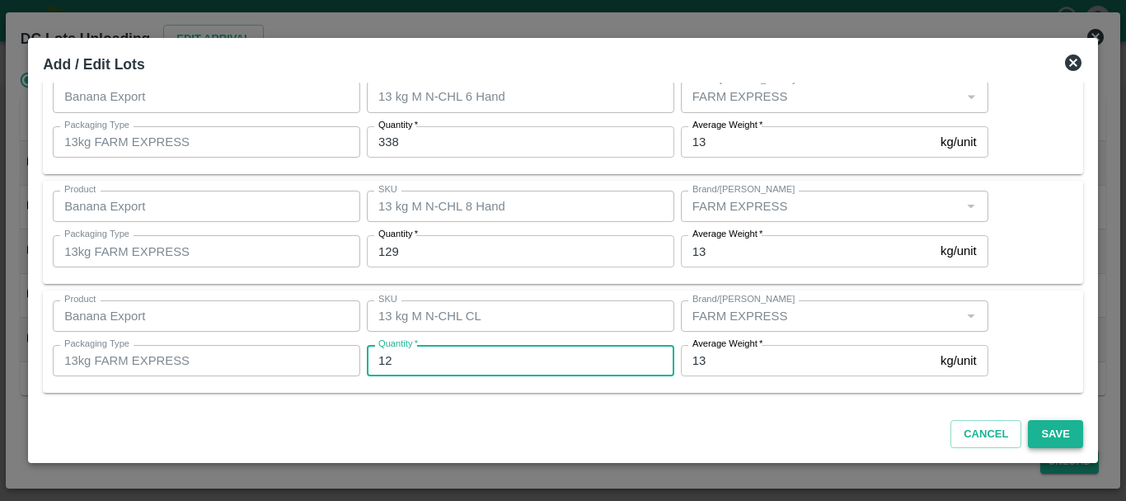
type input "12"
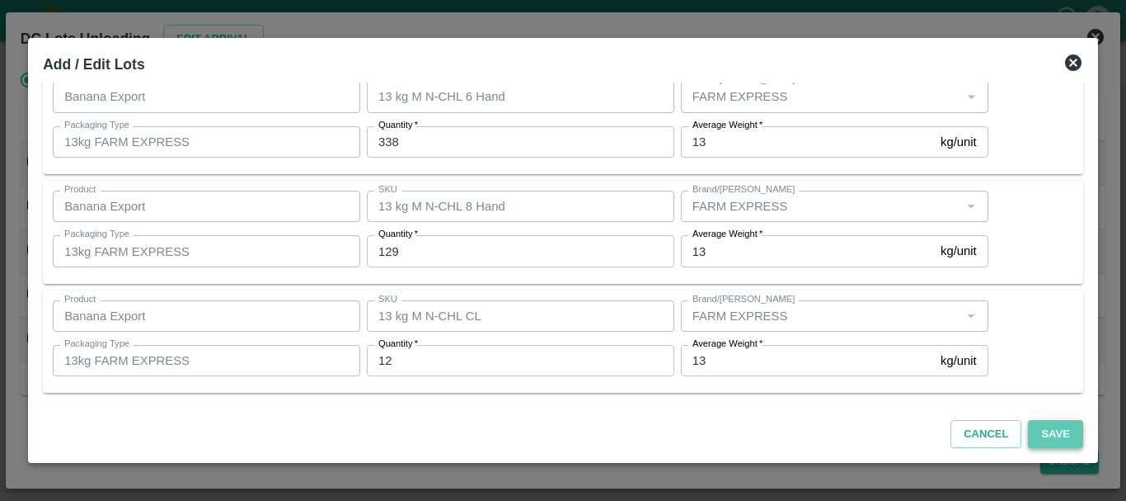
click at [1037, 428] on button "Save" at bounding box center [1055, 434] width 54 height 29
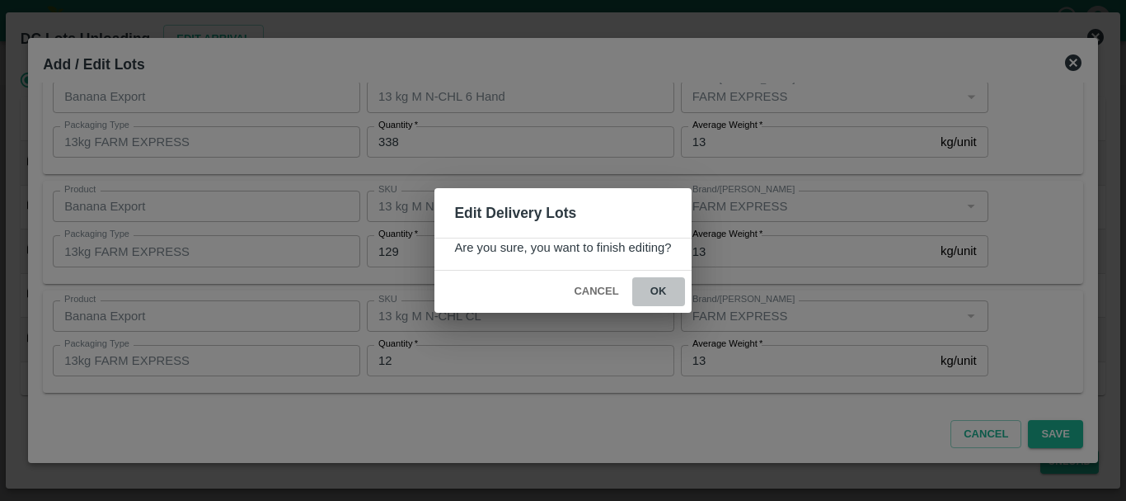
click at [671, 296] on button "ok" at bounding box center [658, 291] width 53 height 29
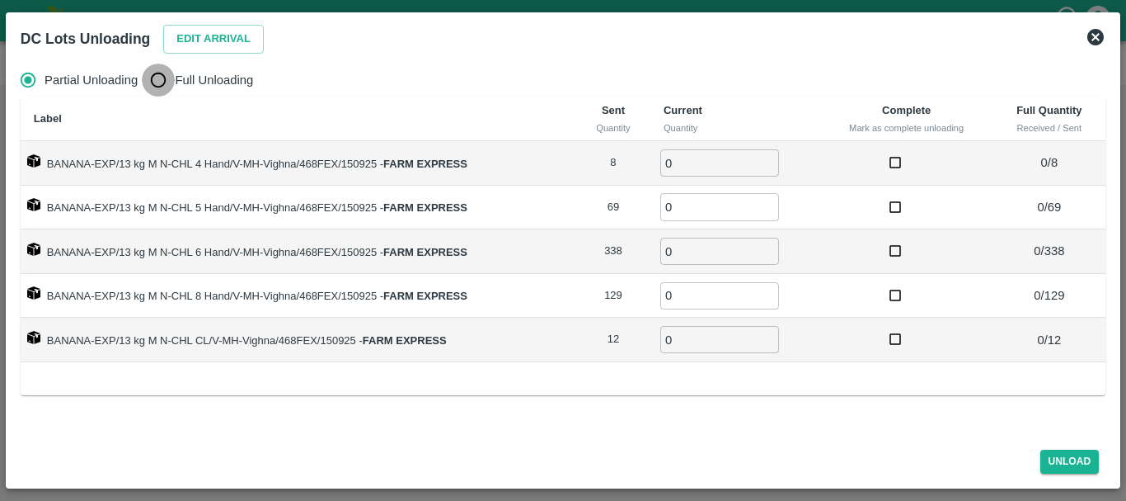
click at [166, 82] on input "Full Unloading" at bounding box center [158, 79] width 33 height 33
radio input "true"
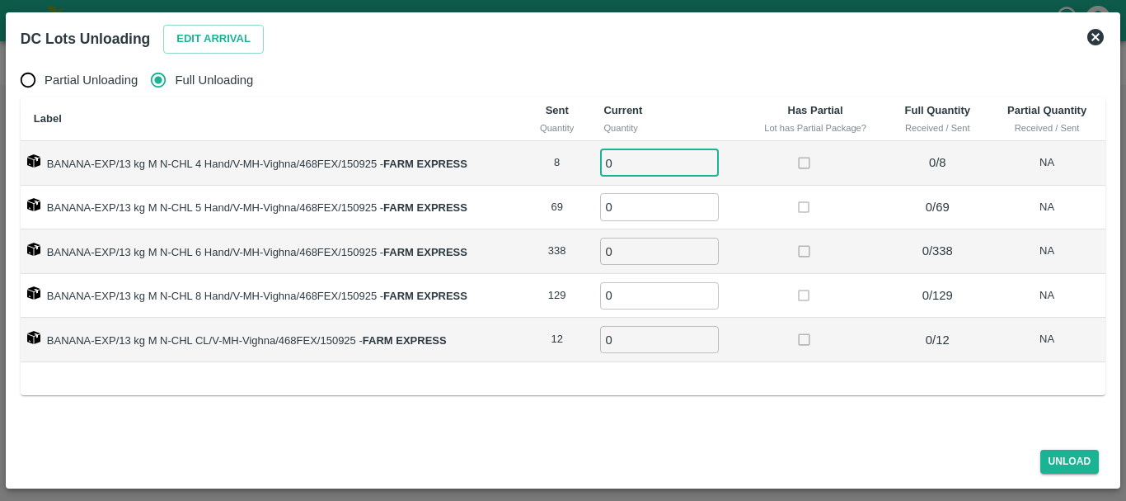
click at [619, 162] on input "0" at bounding box center [659, 162] width 119 height 27
type input "08"
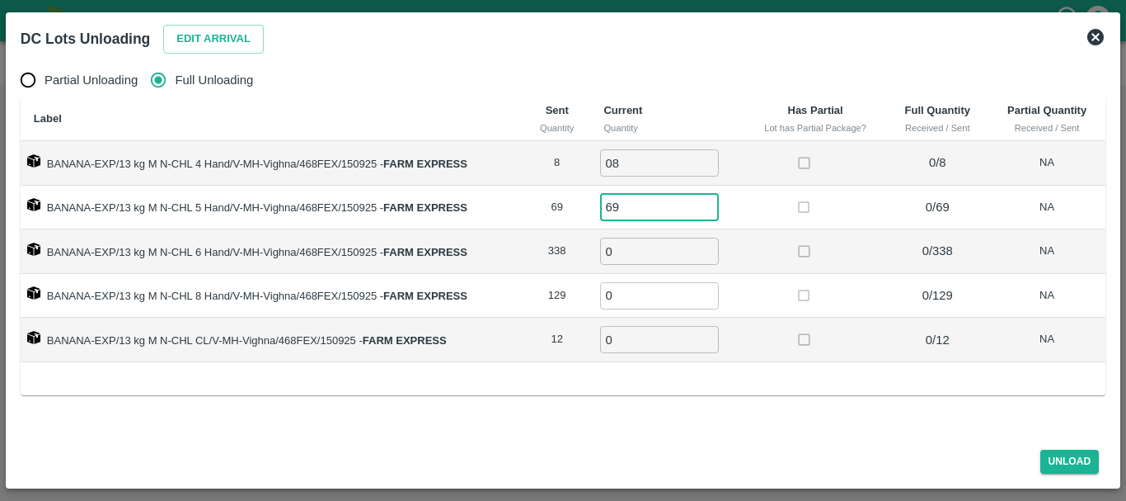
type input "69"
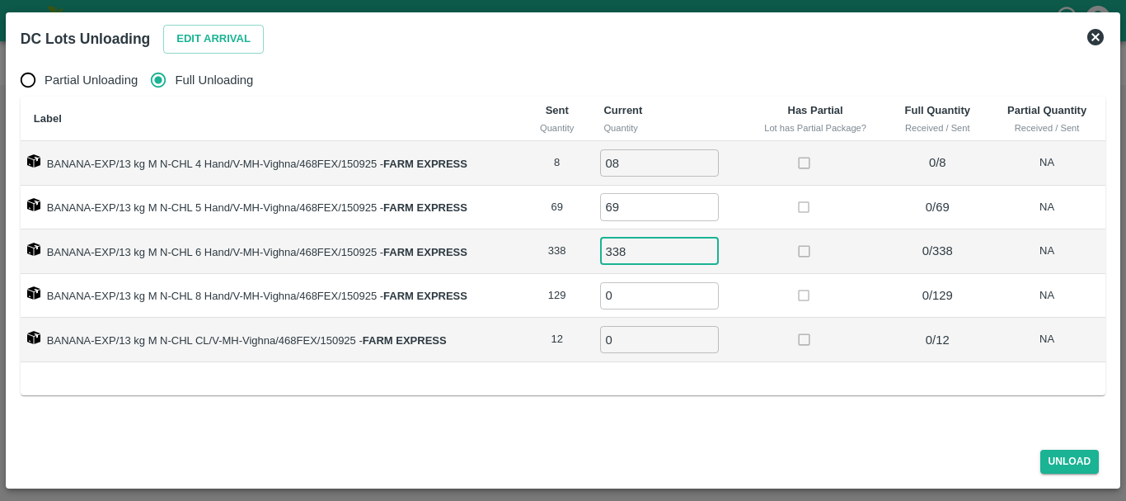
type input "338"
type input "129"
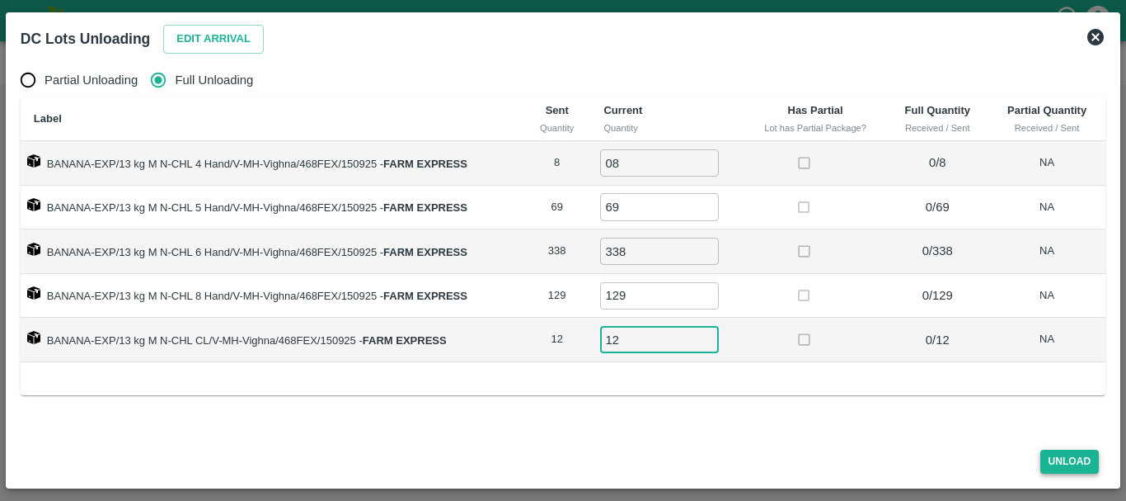
type input "12"
click at [1069, 463] on button "Unload" at bounding box center [1070, 461] width 59 height 24
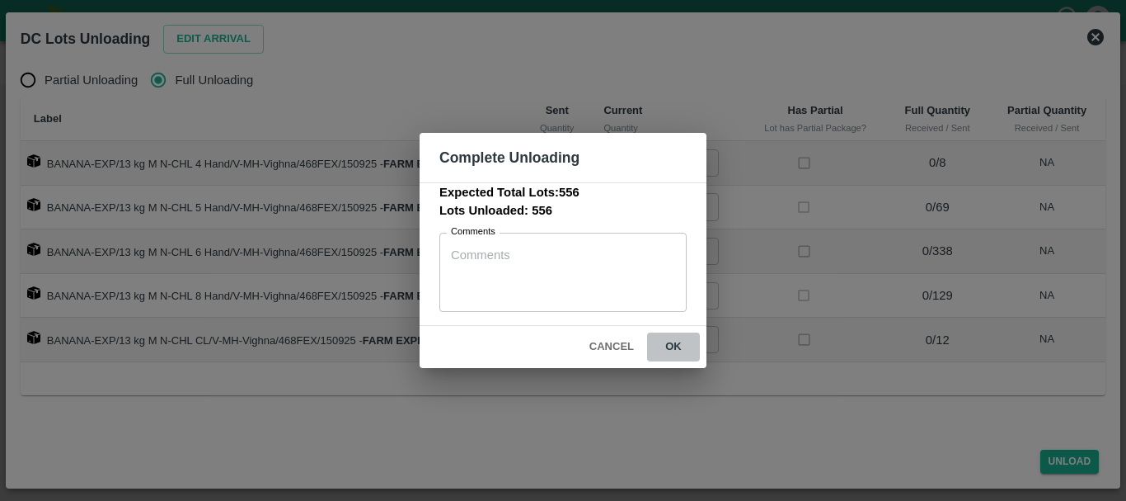
click at [674, 354] on button "ok" at bounding box center [673, 346] width 53 height 29
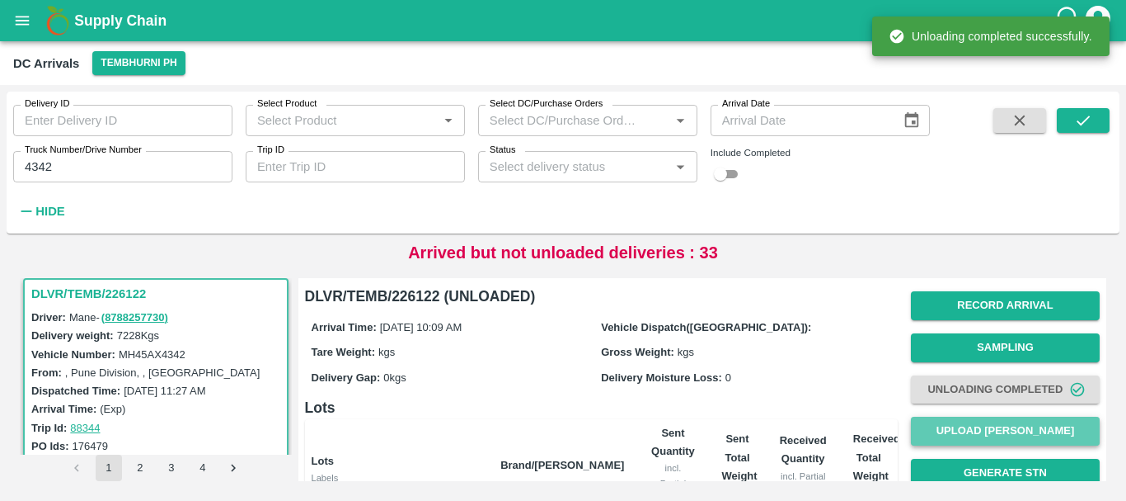
click at [952, 430] on button "Upload Tare Weight" at bounding box center [1005, 430] width 189 height 29
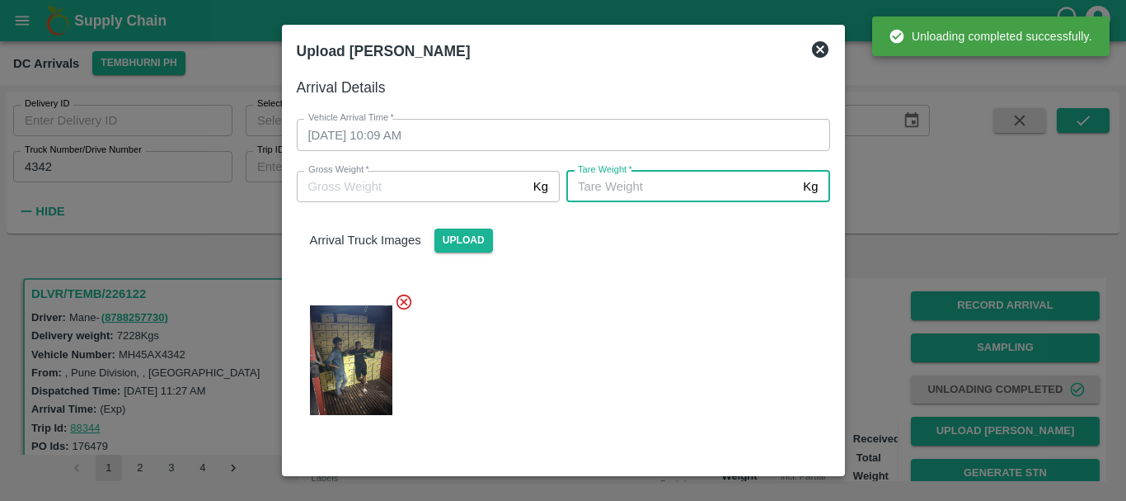
click at [628, 198] on input "Tare Weight   *" at bounding box center [682, 186] width 230 height 31
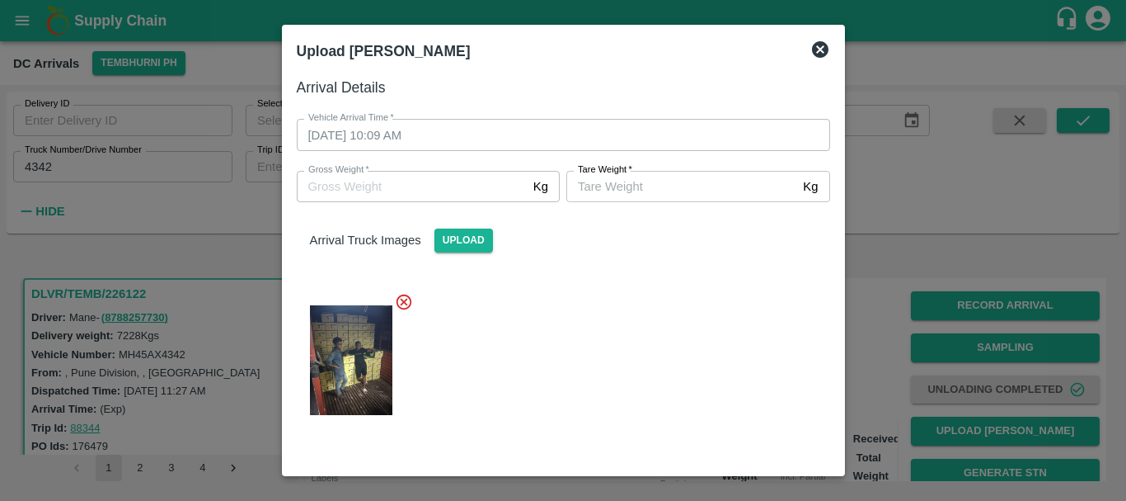
scroll to position [88, 0]
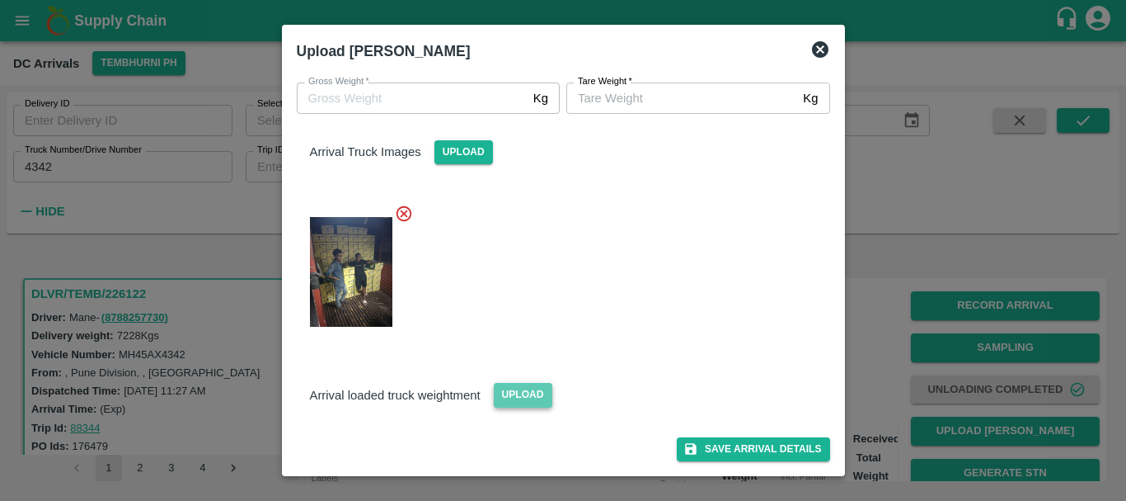
click at [518, 388] on span "Upload" at bounding box center [523, 395] width 59 height 24
click at [0, 0] on input "Upload" at bounding box center [0, 0] width 0 height 0
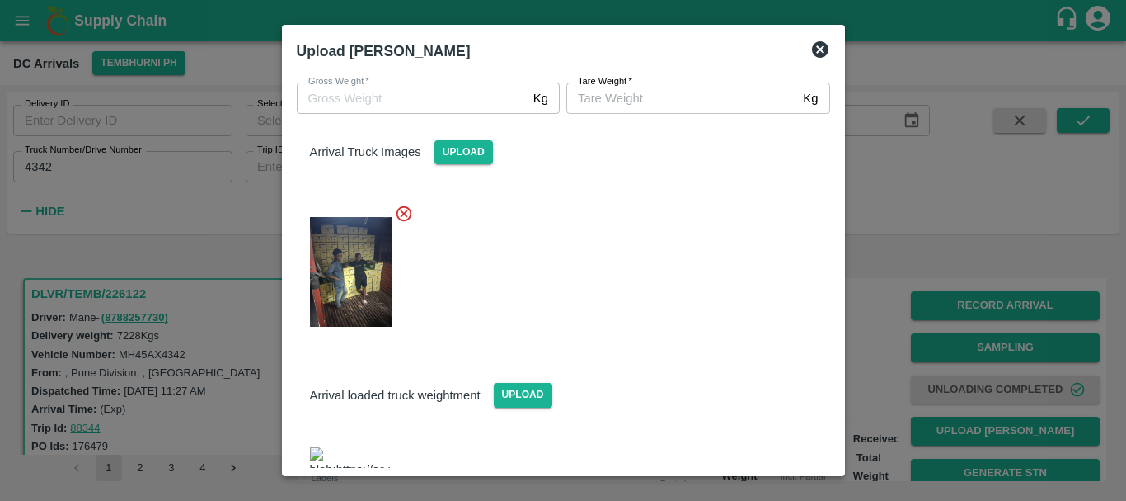
scroll to position [164, 0]
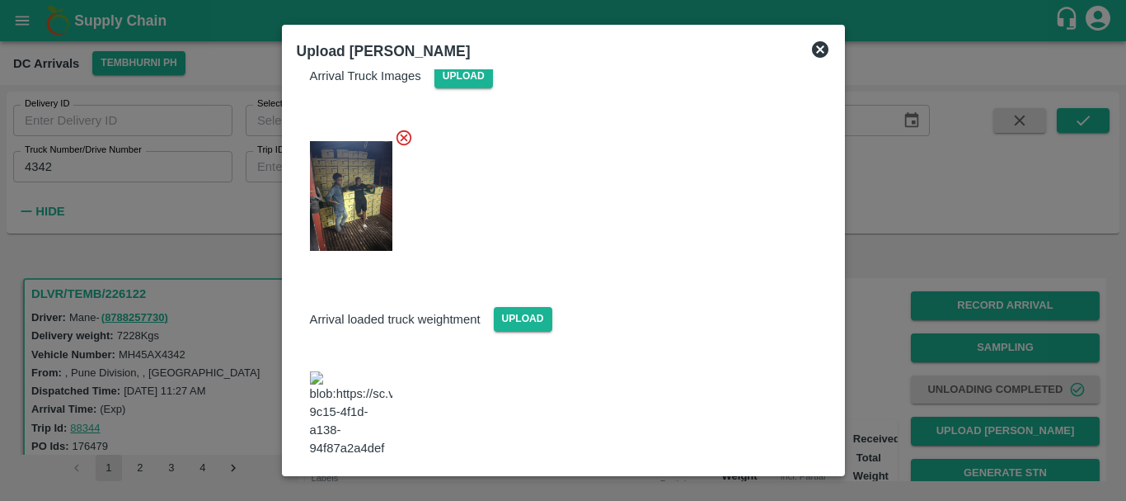
click at [336, 388] on img at bounding box center [351, 414] width 82 height 87
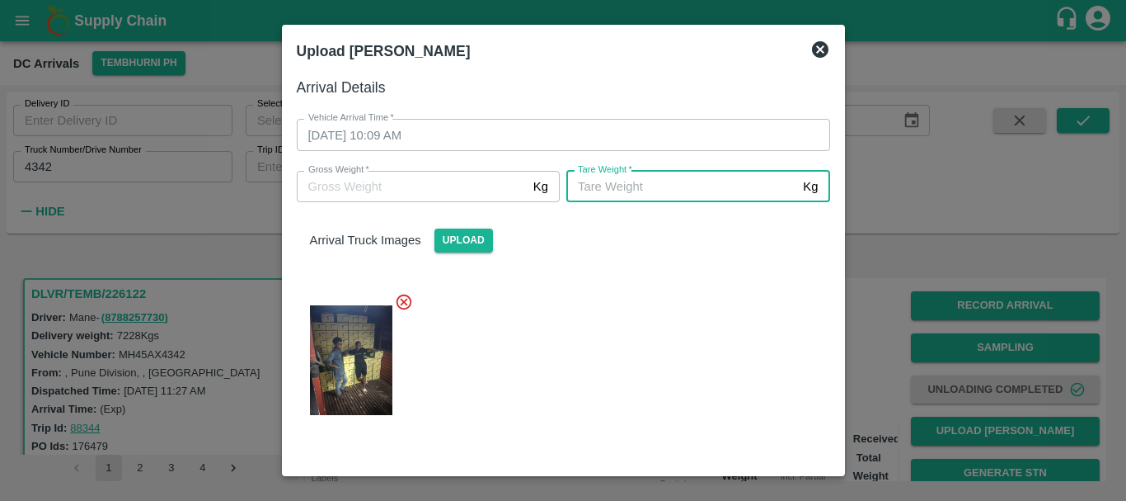
click at [583, 183] on input "Tare Weight   *" at bounding box center [682, 186] width 230 height 31
type input "5670"
click at [614, 255] on div "Arrival Truck Images Upload" at bounding box center [557, 317] width 547 height 256
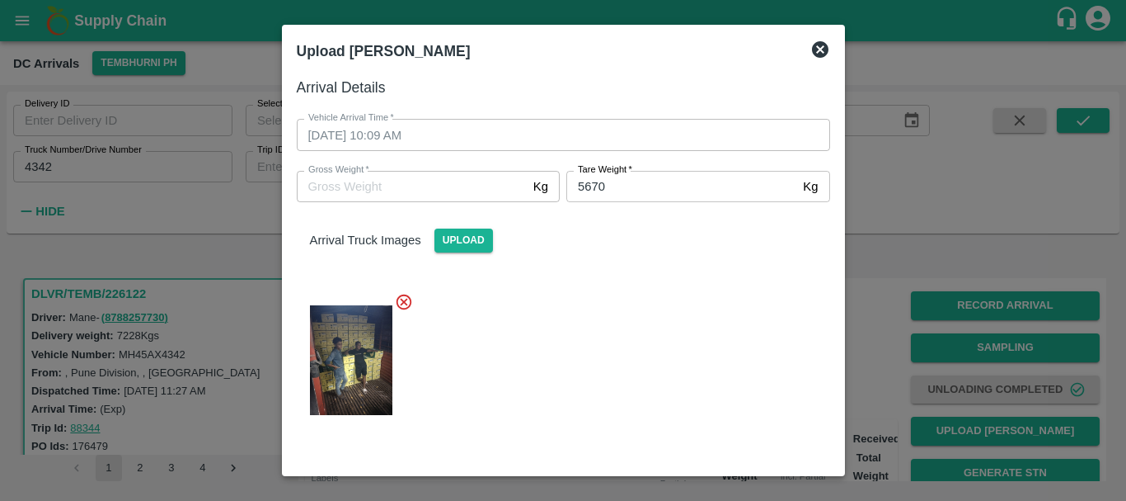
scroll to position [164, 0]
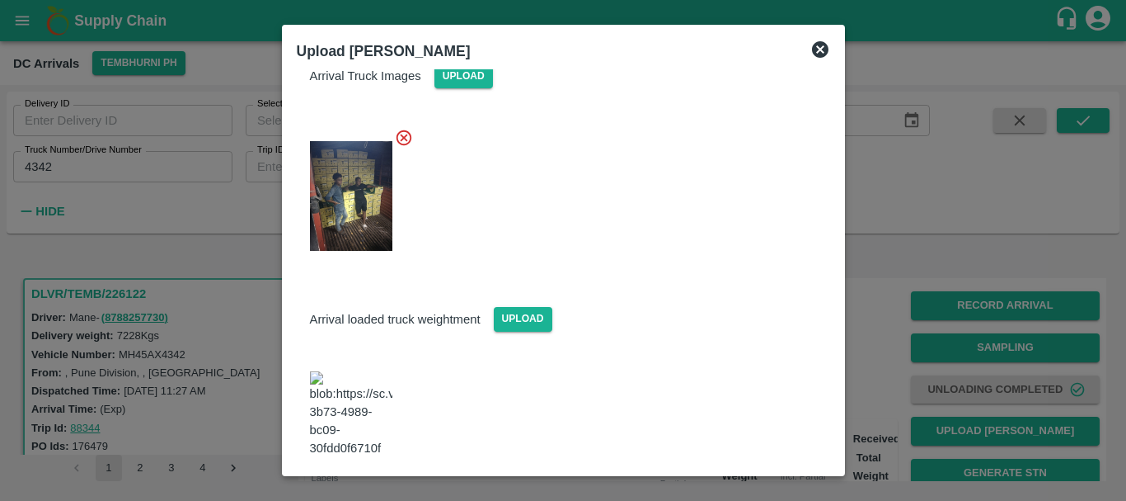
click at [734, 491] on button "Save Arrival Details" at bounding box center [753, 503] width 153 height 24
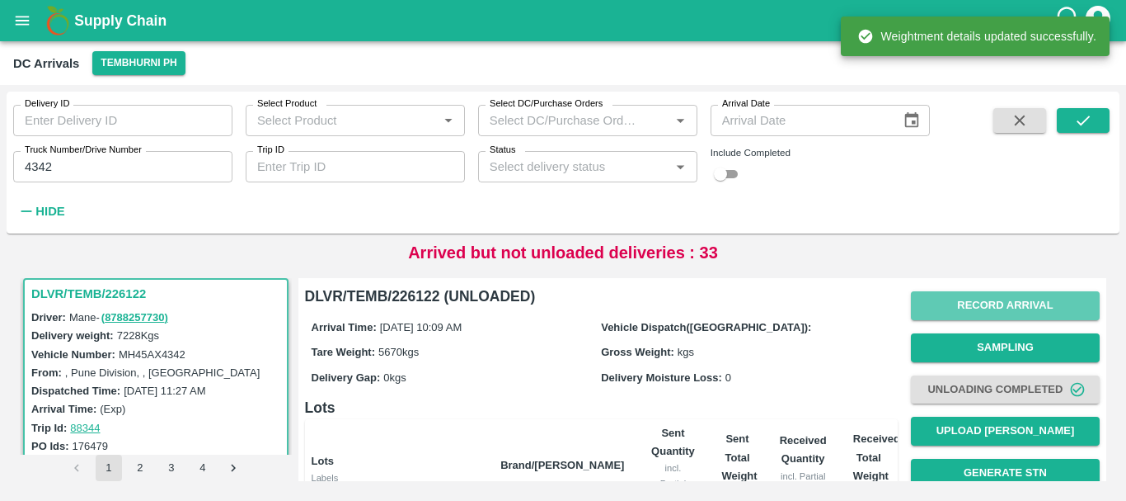
click at [959, 307] on button "Record Arrival" at bounding box center [1005, 305] width 189 height 29
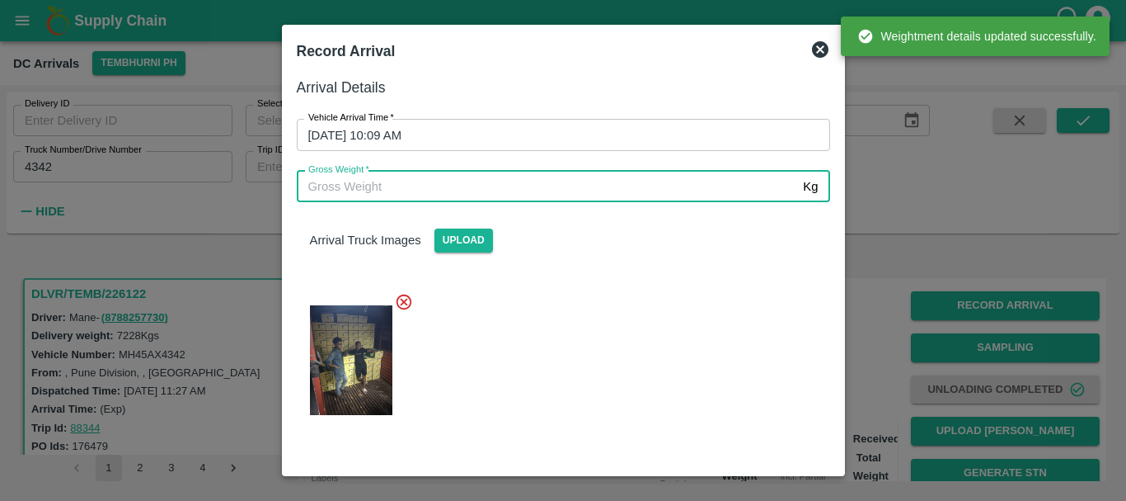
click at [524, 187] on input "Gross Weight   *" at bounding box center [547, 186] width 501 height 31
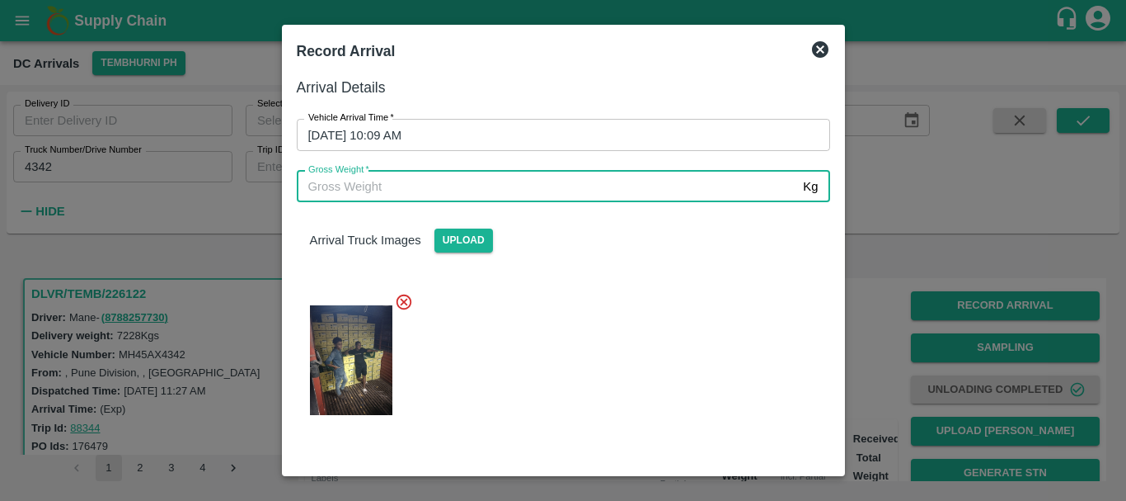
click at [430, 187] on input "Gross Weight   *" at bounding box center [547, 186] width 501 height 31
type input "13530"
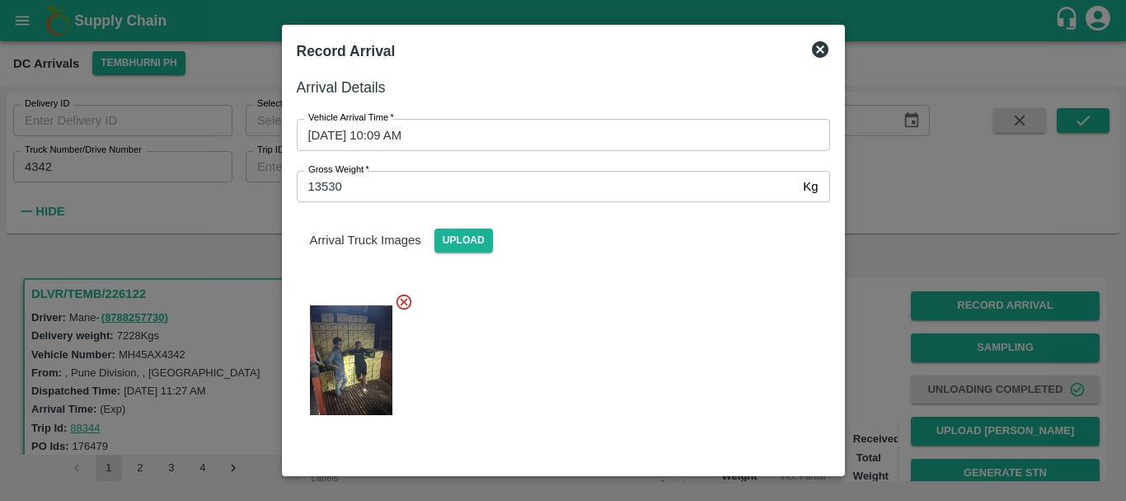
click at [646, 358] on div at bounding box center [557, 355] width 547 height 153
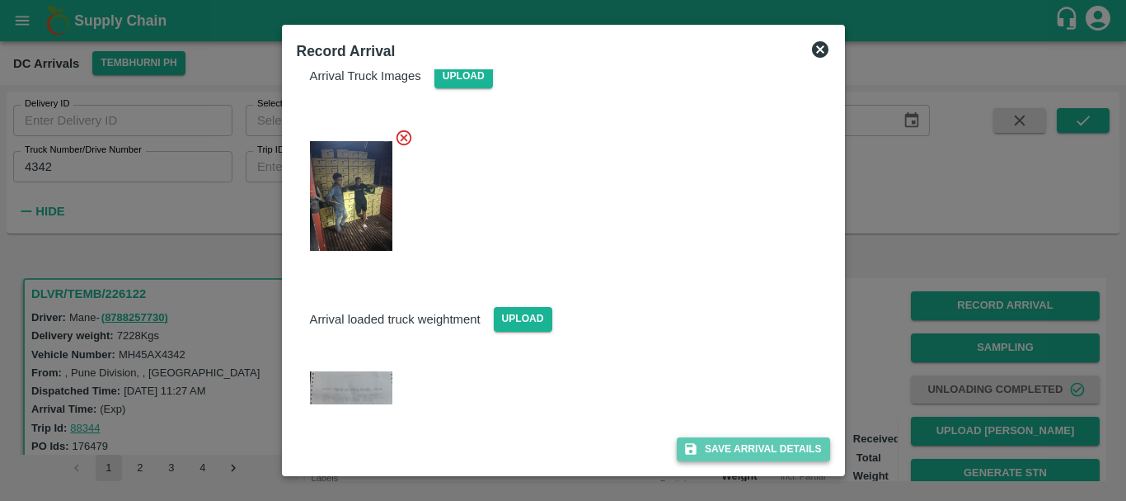
click at [701, 445] on button "Save Arrival Details" at bounding box center [753, 449] width 153 height 24
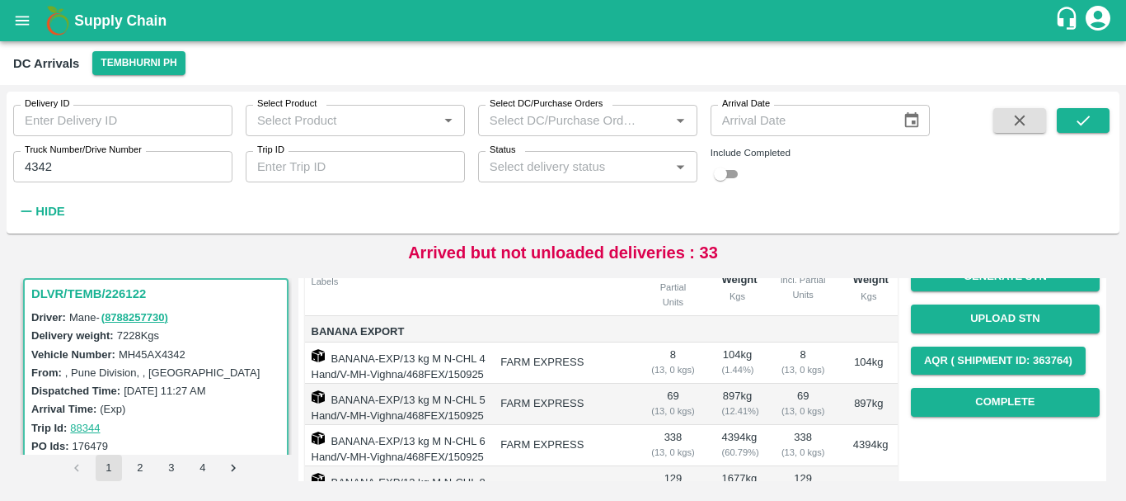
scroll to position [195, 0]
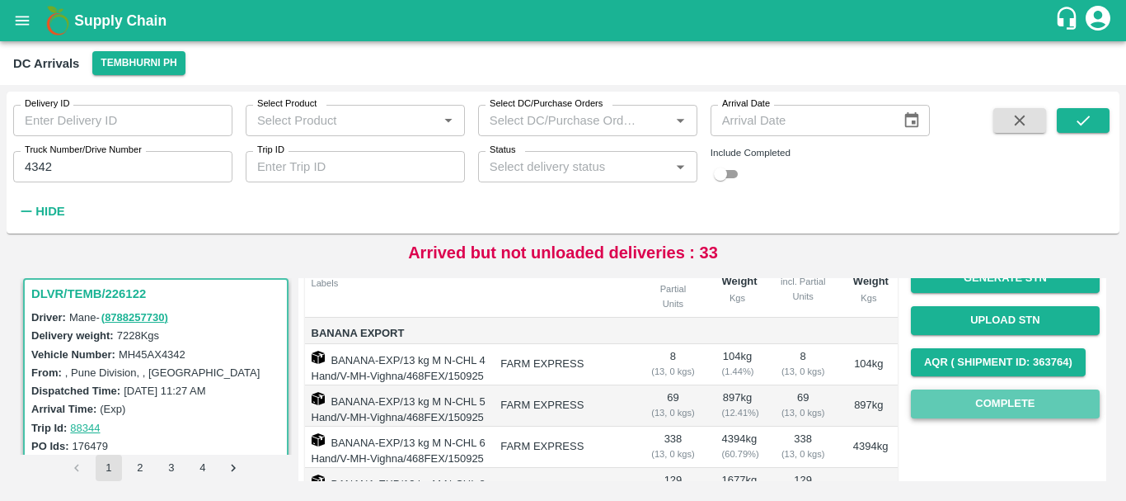
click at [986, 398] on button "Complete" at bounding box center [1005, 403] width 189 height 29
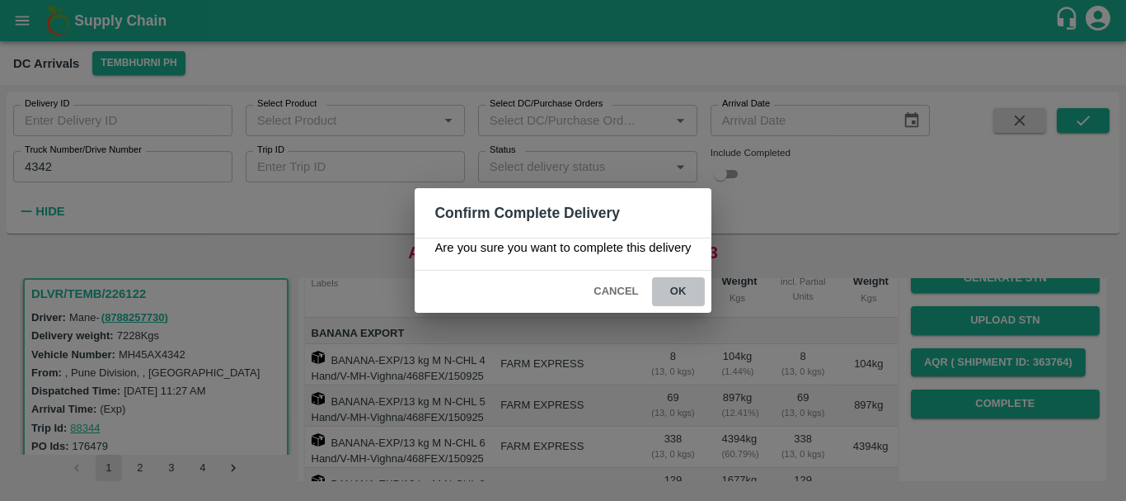
click at [681, 292] on button "ok" at bounding box center [678, 291] width 53 height 29
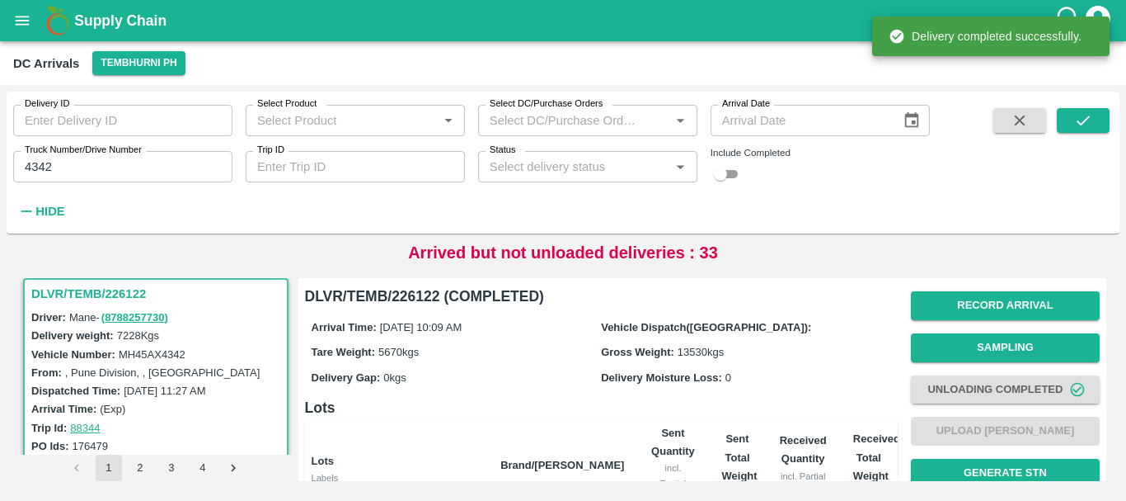
scroll to position [390, 0]
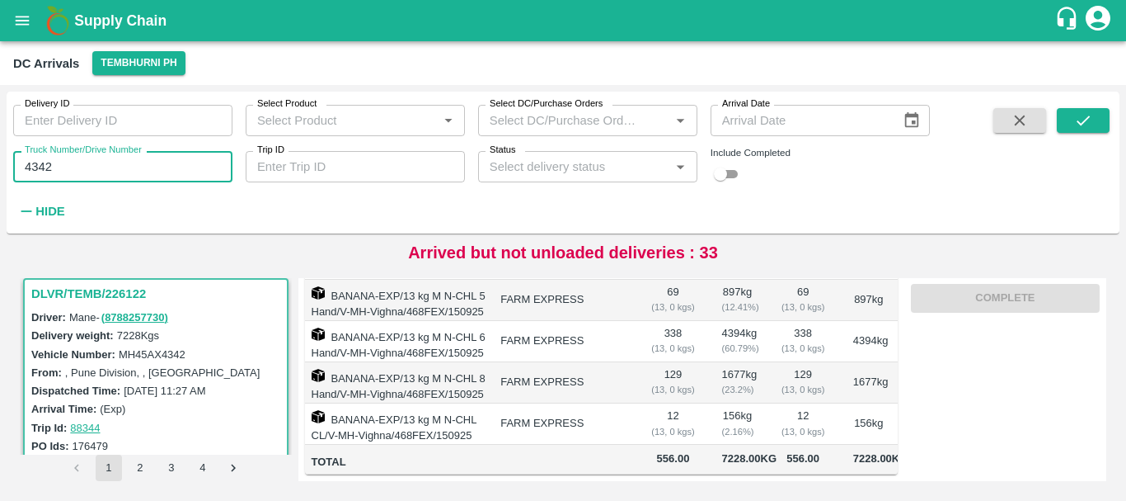
click at [94, 160] on input "4342" at bounding box center [122, 166] width 219 height 31
type input "4"
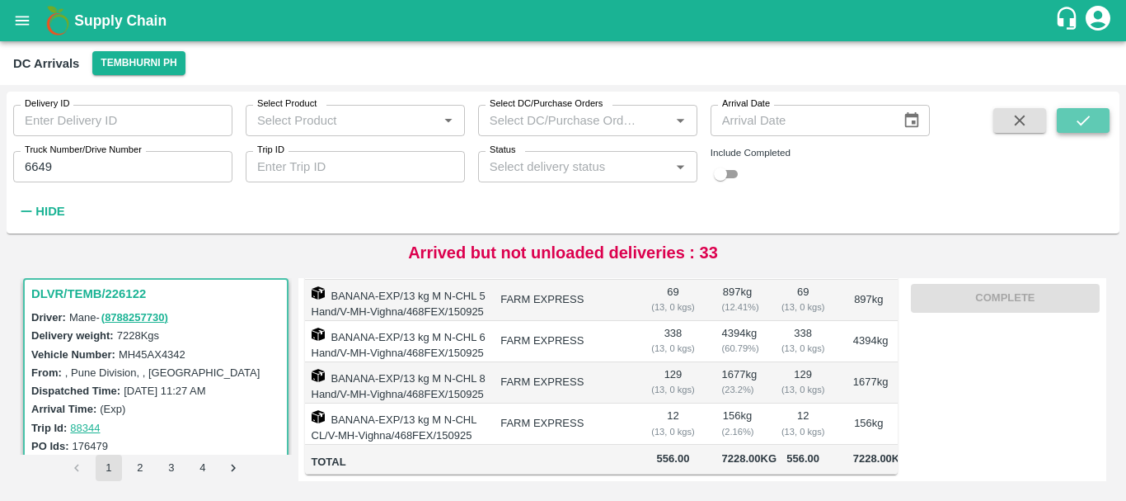
click at [1072, 119] on button "submit" at bounding box center [1083, 120] width 53 height 25
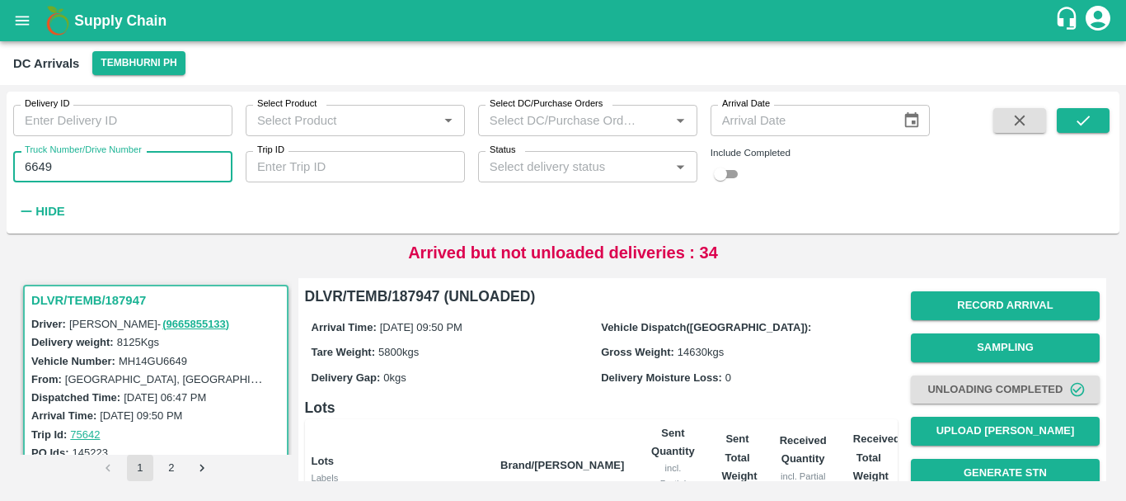
click at [138, 159] on input "6649" at bounding box center [122, 166] width 219 height 31
type input "6"
type input "1104"
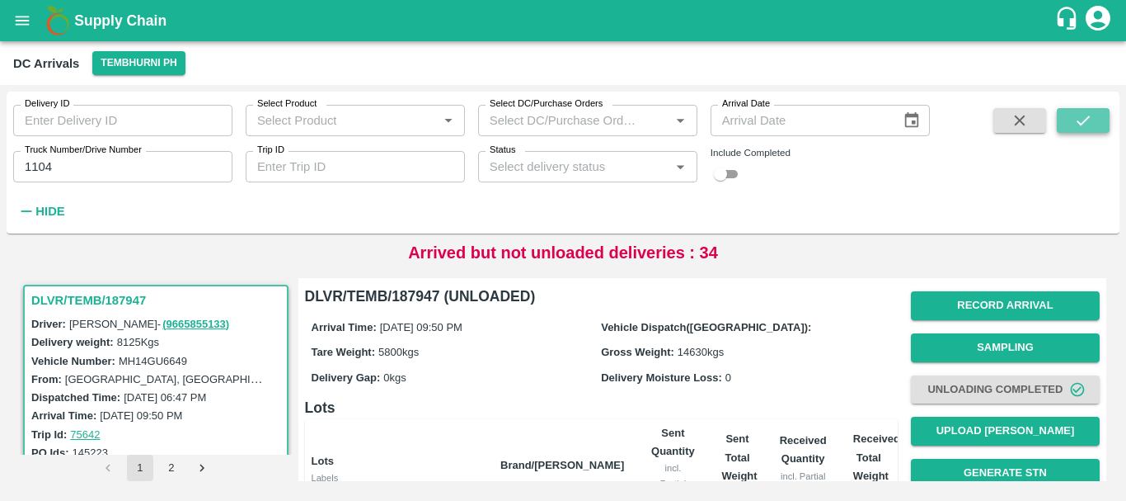
click at [1101, 123] on button "submit" at bounding box center [1083, 120] width 53 height 25
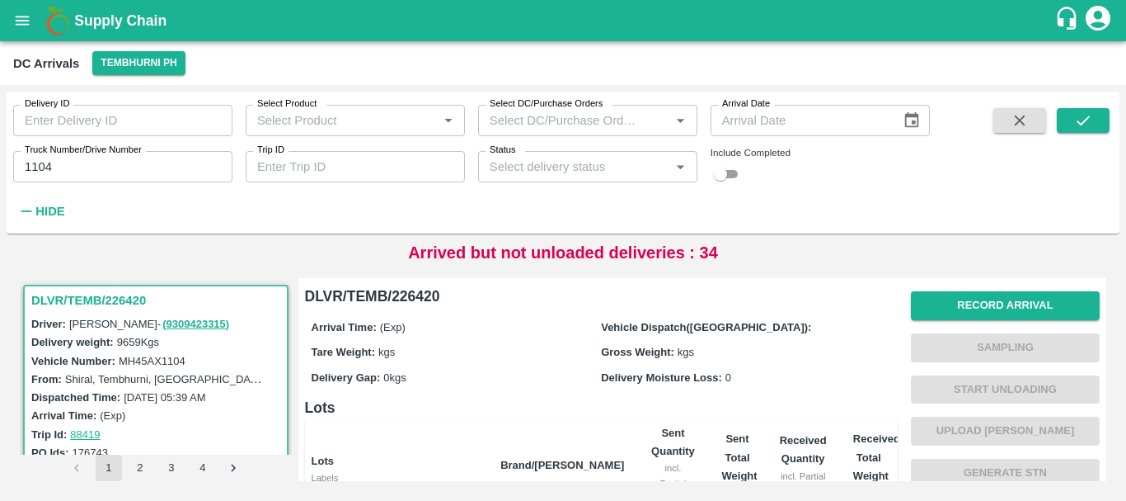
click at [106, 302] on h3 "DLVR/TEMB/226420" at bounding box center [158, 299] width 254 height 21
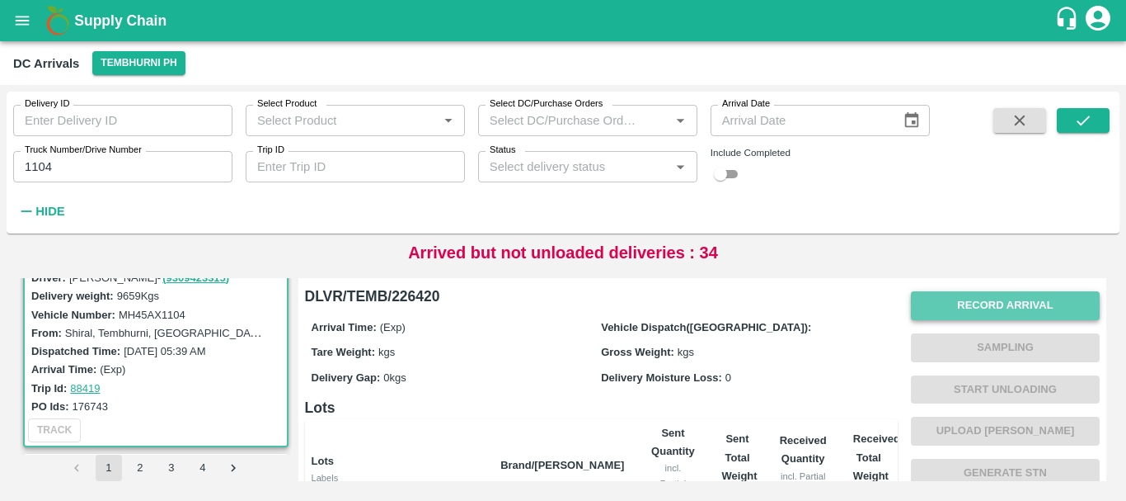
click at [933, 302] on button "Record Arrival" at bounding box center [1005, 305] width 189 height 29
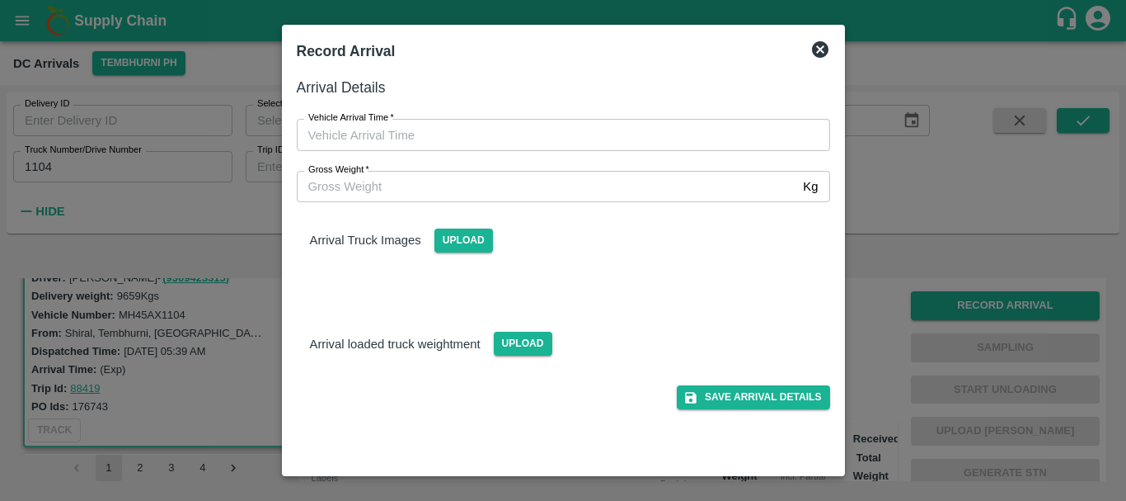
type input "DD/MM/YYYY hh:mm aa"
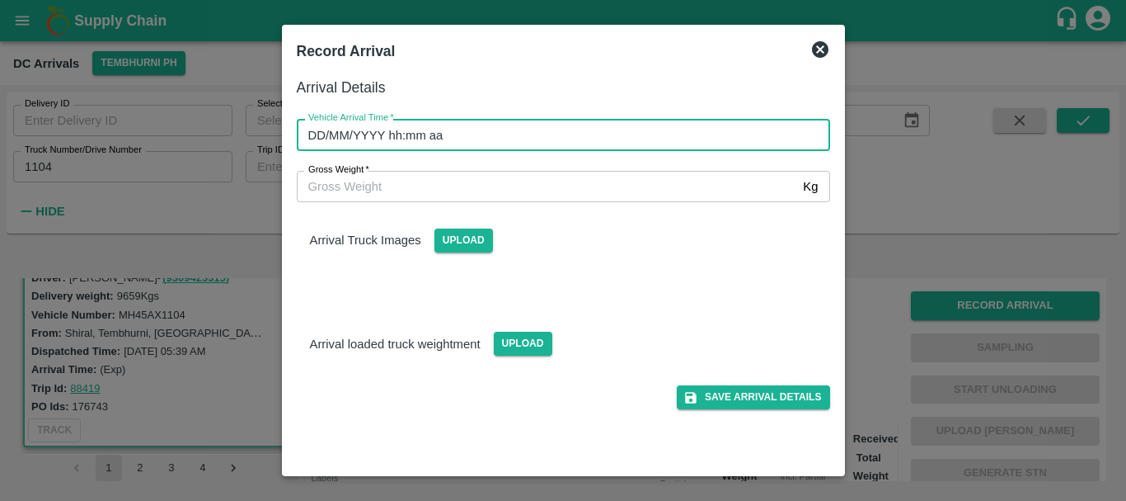
click at [618, 134] on input "DD/MM/YYYY hh:mm aa" at bounding box center [558, 134] width 522 height 31
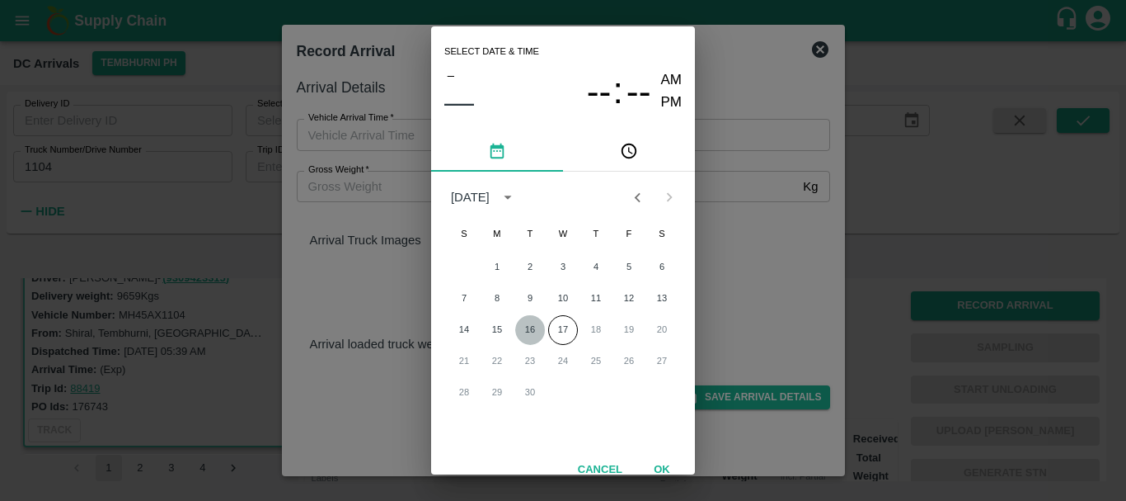
click at [534, 322] on button "16" at bounding box center [530, 330] width 30 height 30
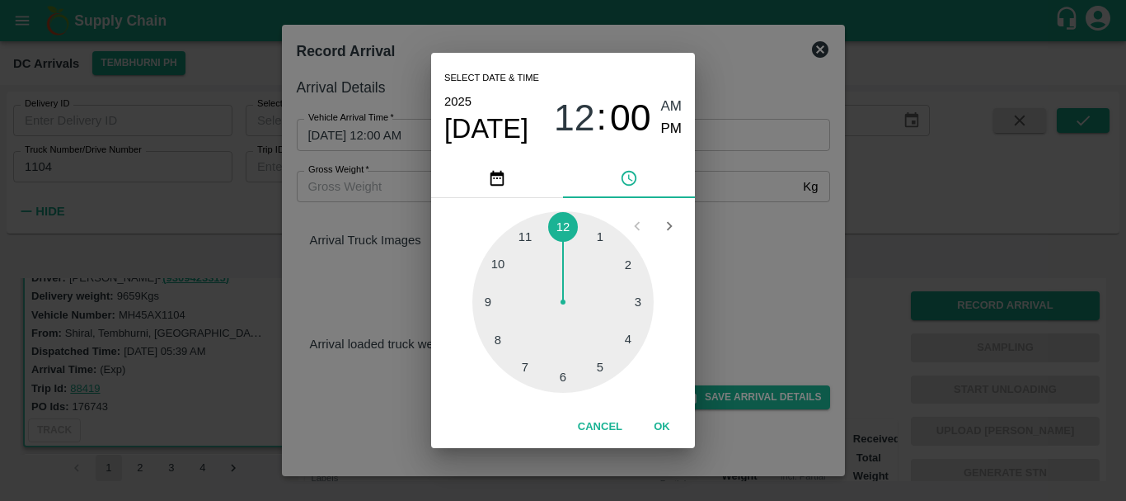
click at [561, 375] on div at bounding box center [563, 301] width 181 height 181
click at [624, 277] on div at bounding box center [563, 301] width 181 height 181
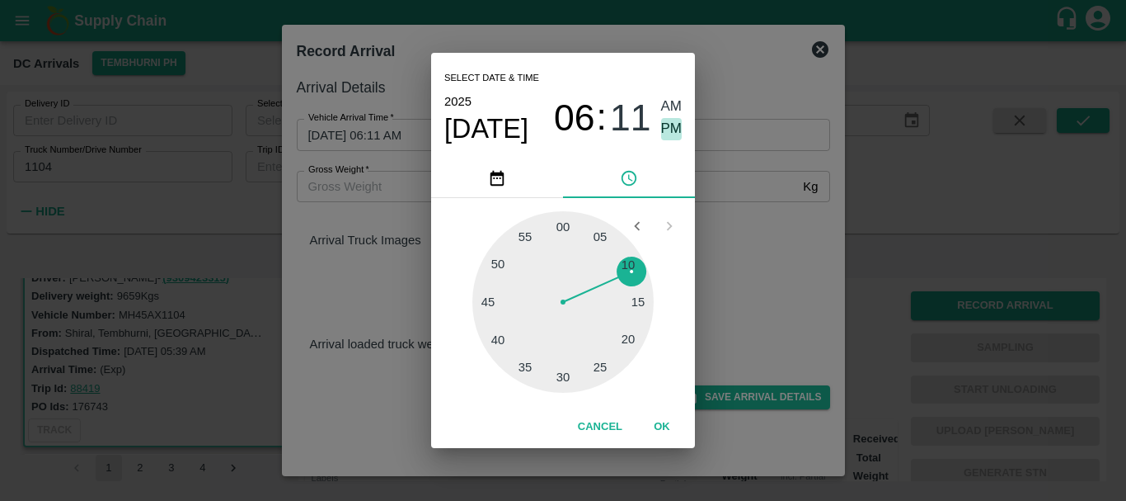
click at [662, 135] on span "PM" at bounding box center [671, 129] width 21 height 22
type input "16/09/2025 06:11 PM"
click at [755, 209] on div "Select date & time 2025 Sep 16 06 : 11 AM PM 05 10 15 20 25 30 35 40 45 50 55 0…" at bounding box center [563, 250] width 1126 height 501
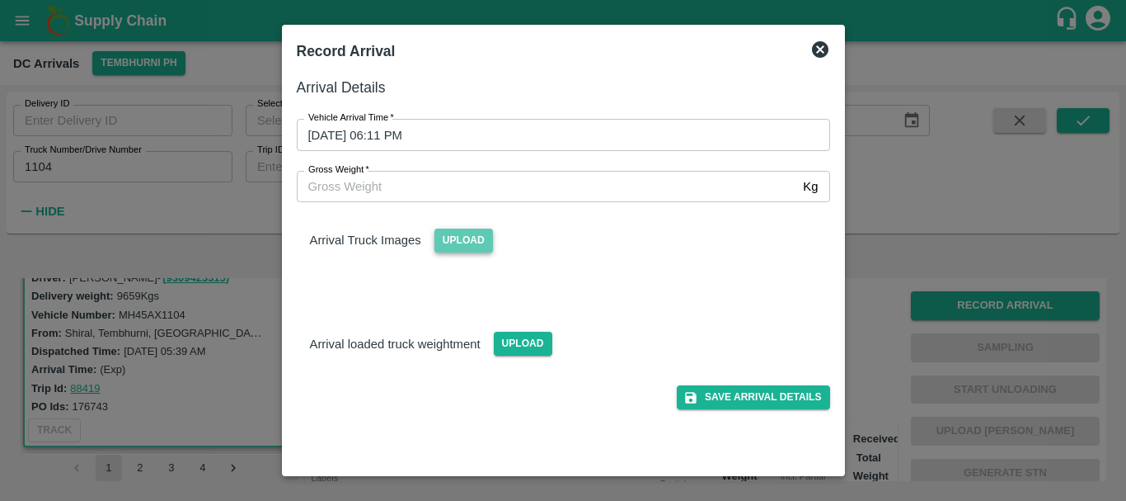
click at [467, 243] on span "Upload" at bounding box center [464, 240] width 59 height 24
click at [0, 0] on input "Upload" at bounding box center [0, 0] width 0 height 0
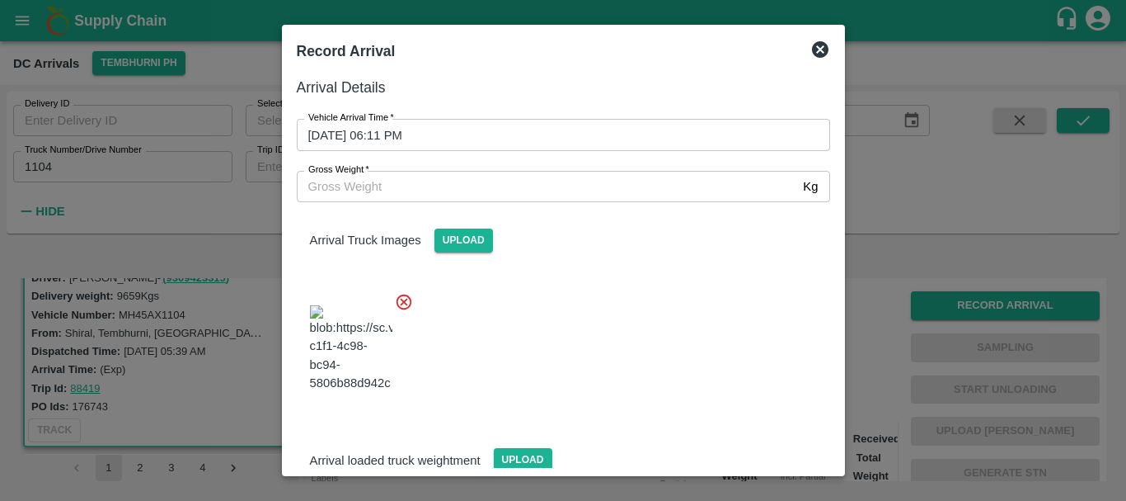
scroll to position [40, 0]
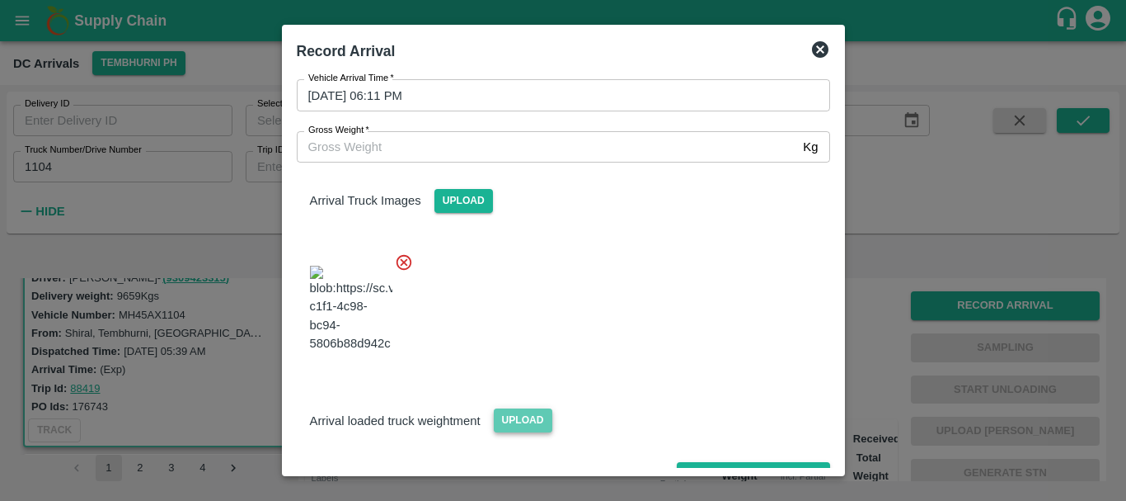
click at [526, 408] on span "Upload" at bounding box center [523, 420] width 59 height 24
click at [0, 0] on input "Upload" at bounding box center [0, 0] width 0 height 0
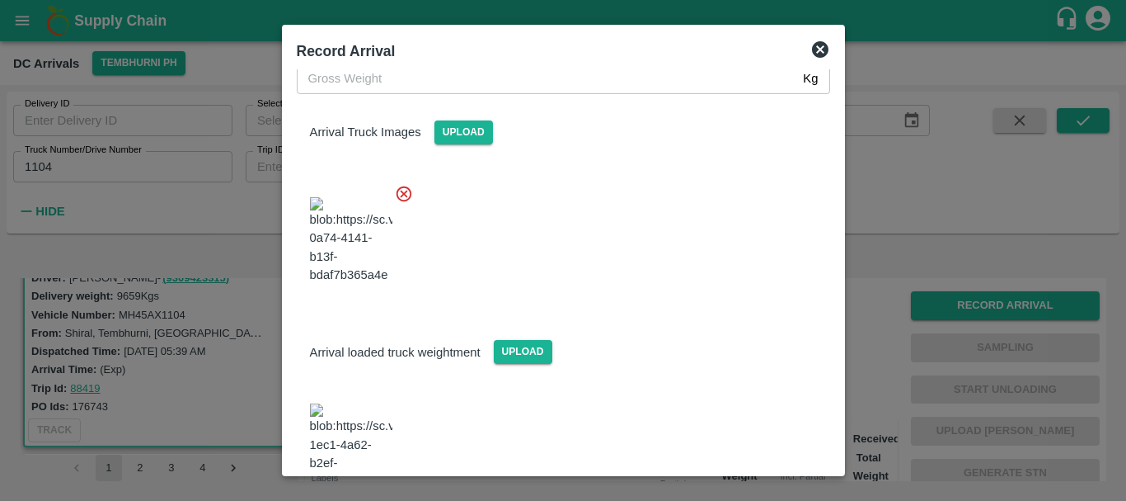
click at [379, 403] on img at bounding box center [351, 446] width 82 height 87
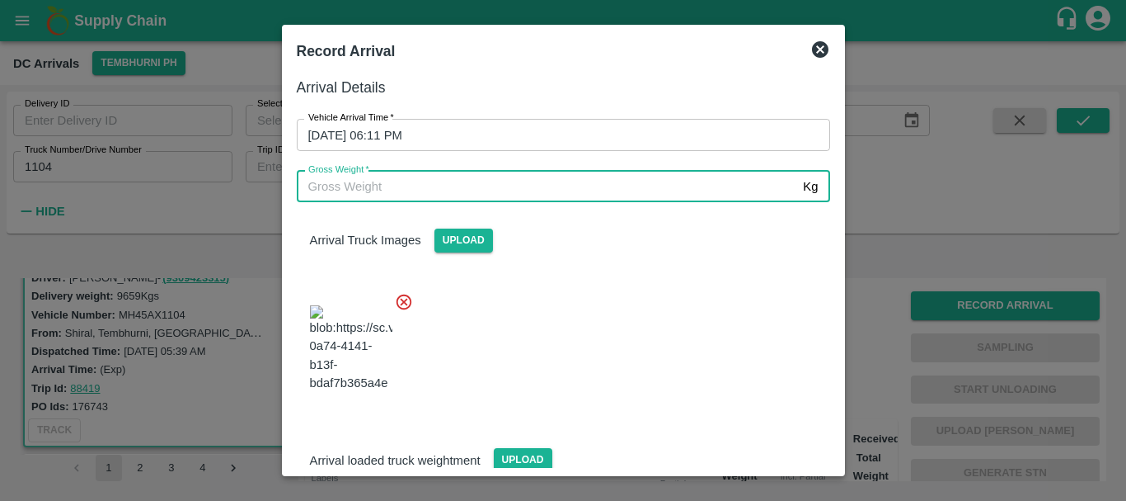
click at [392, 196] on input "Gross Weight   *" at bounding box center [547, 186] width 501 height 31
type input "16410"
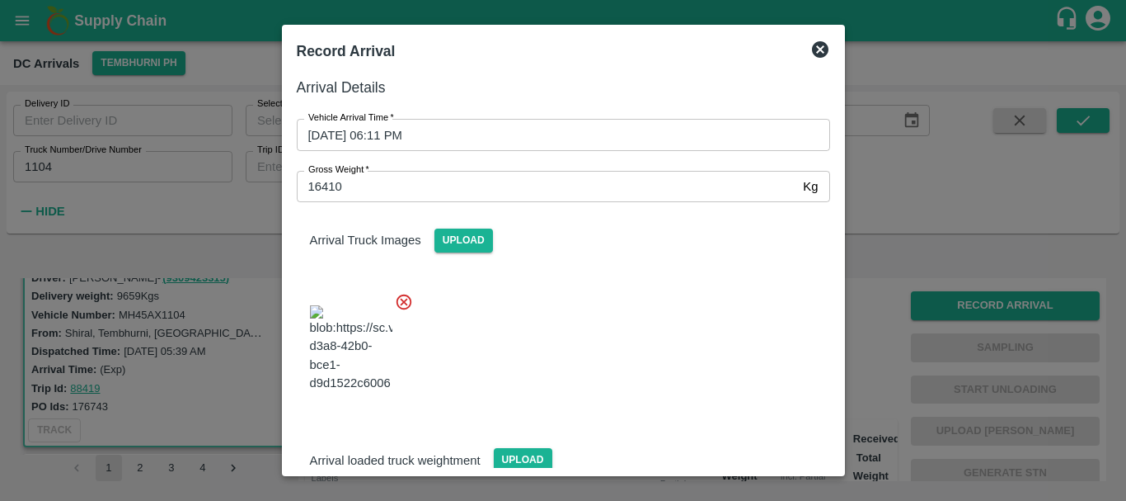
click at [614, 322] on div at bounding box center [557, 343] width 547 height 129
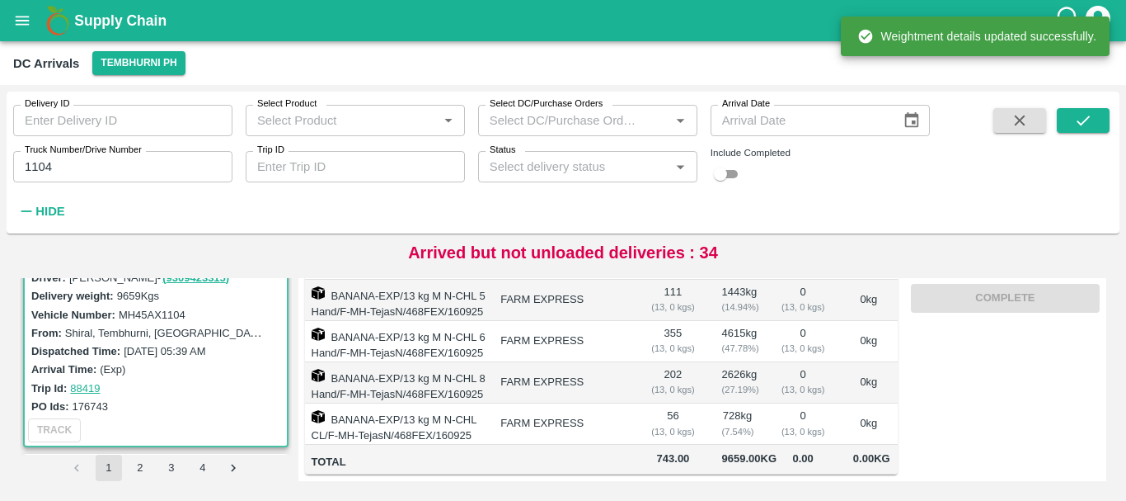
scroll to position [0, 0]
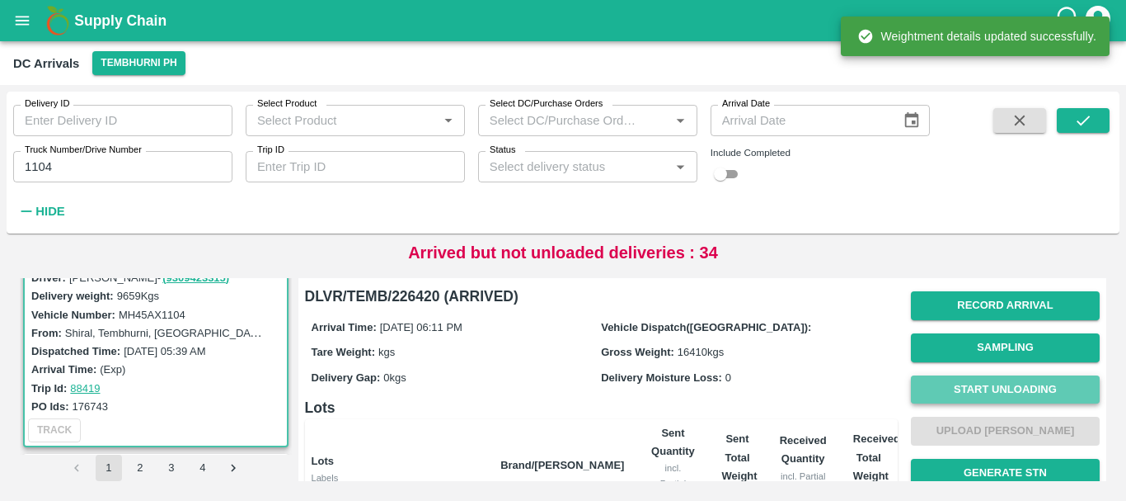
click at [952, 391] on button "Start Unloading" at bounding box center [1005, 389] width 189 height 29
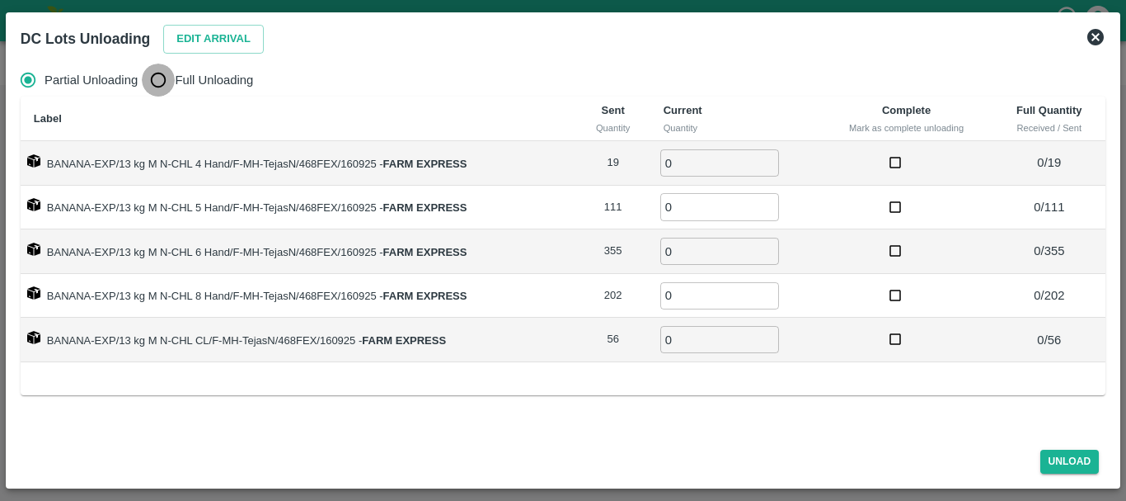
click at [160, 74] on input "Full Unloading" at bounding box center [158, 79] width 33 height 33
radio input "true"
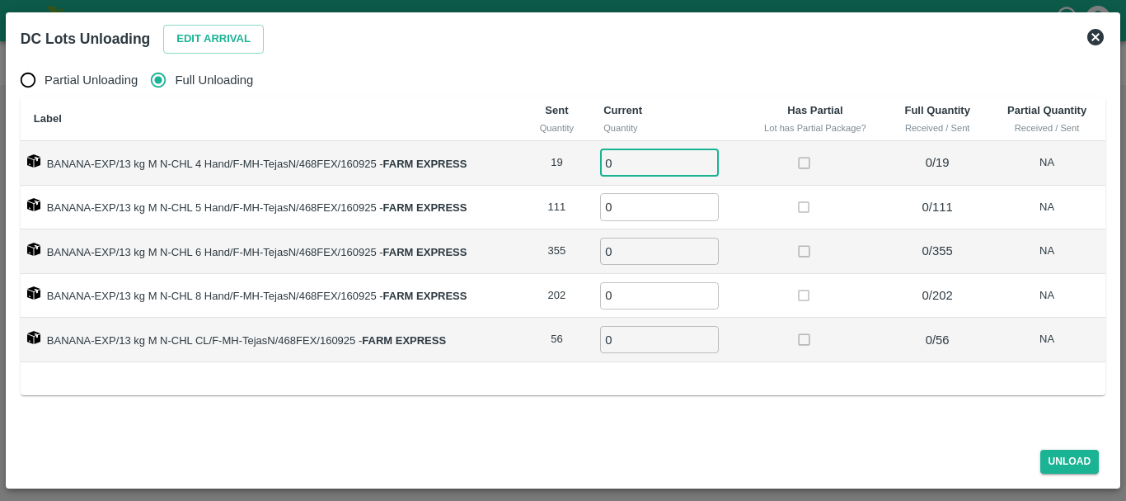
click at [627, 162] on input "0" at bounding box center [659, 162] width 119 height 27
type input "01"
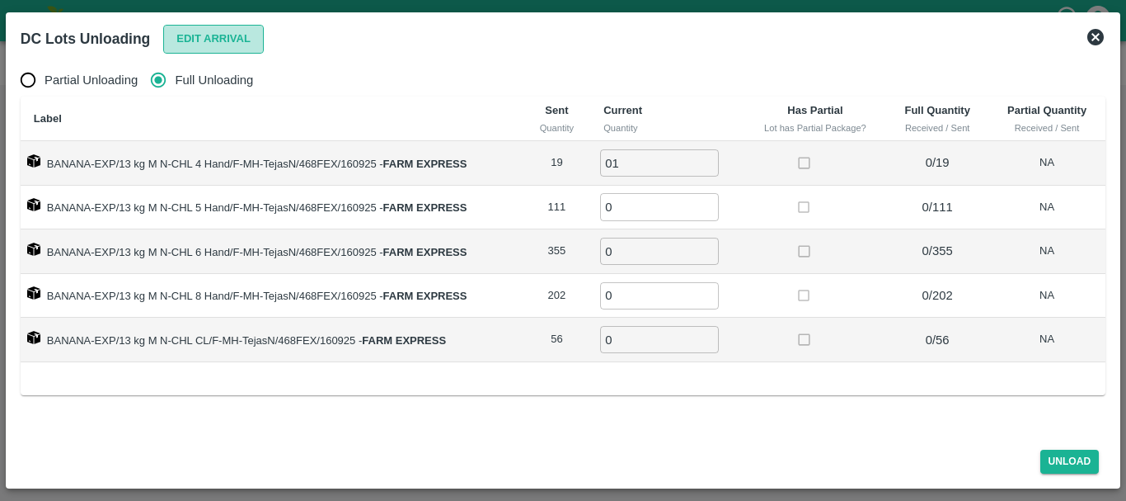
click at [263, 31] on button "Edit Arrival" at bounding box center [213, 39] width 101 height 29
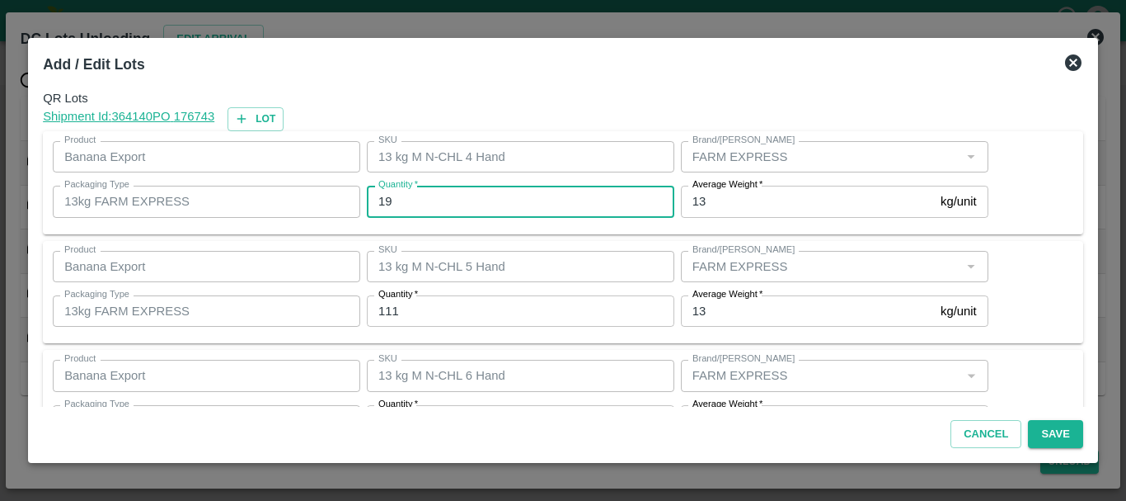
click at [538, 187] on input "19" at bounding box center [521, 201] width 308 height 31
type input "1"
type input "23"
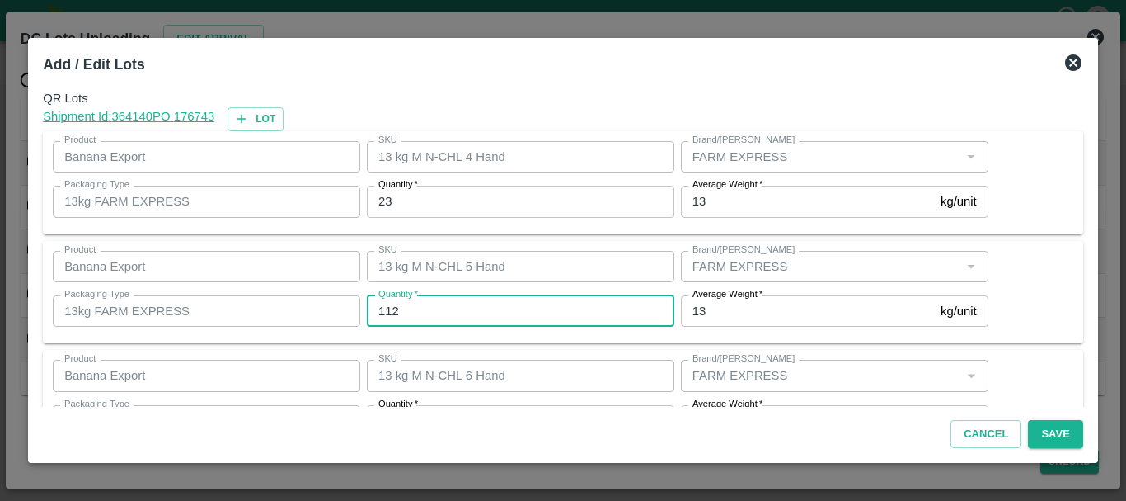
type input "112"
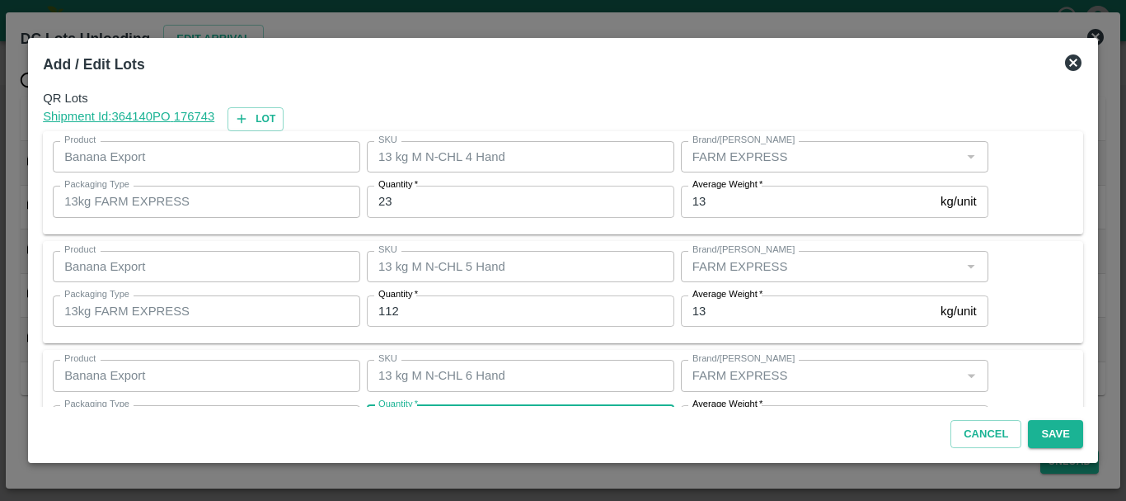
scroll to position [30, 0]
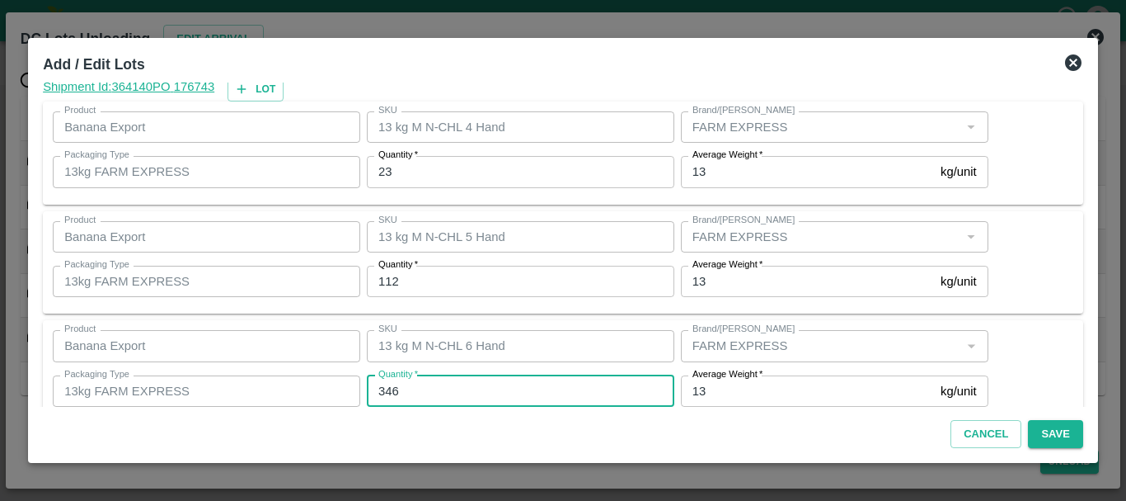
type input "346"
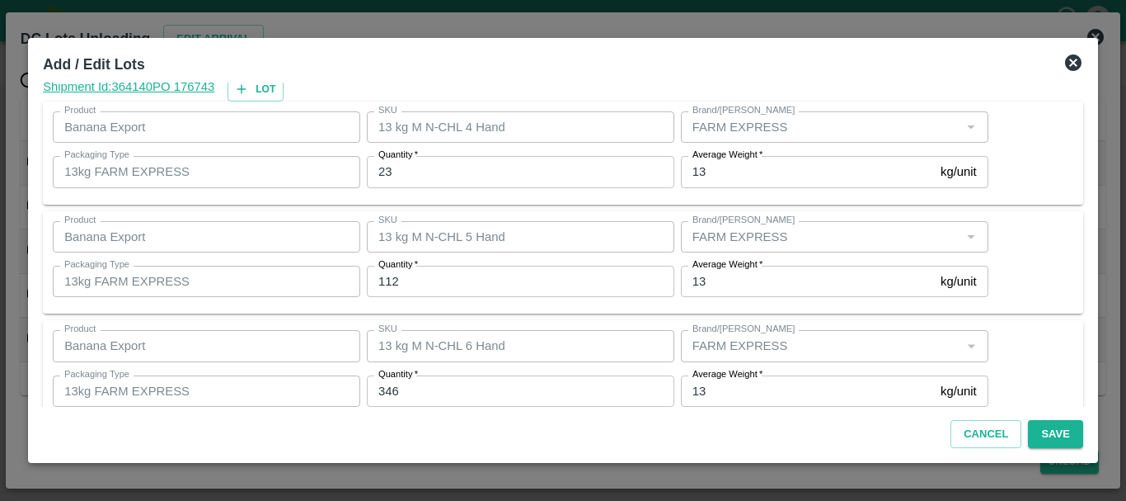
scroll to position [279, 0]
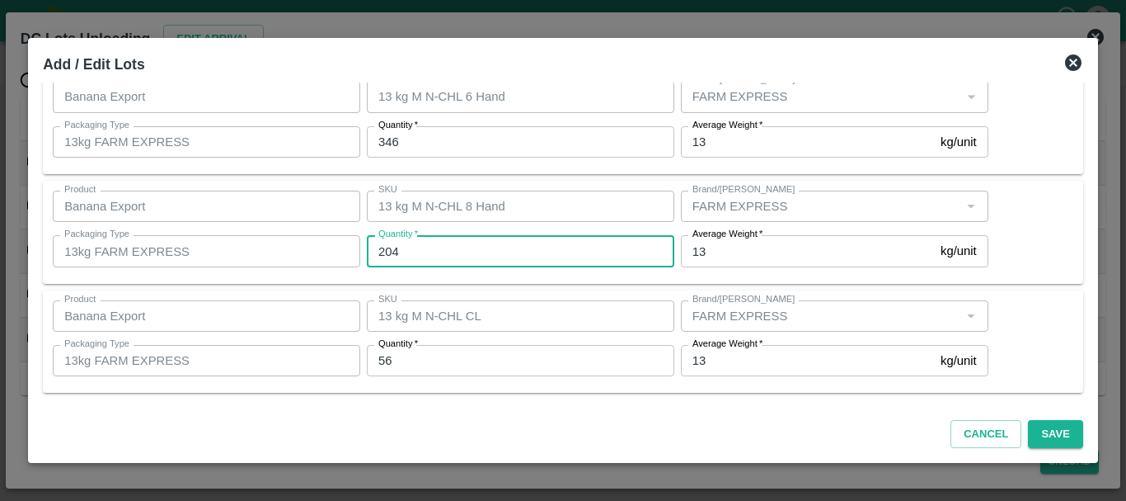
type input "204"
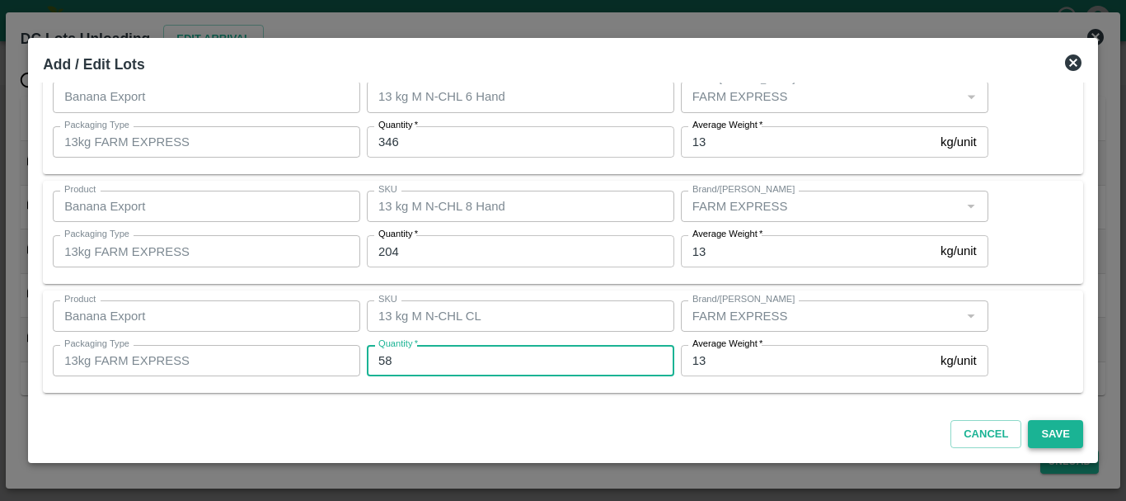
type input "58"
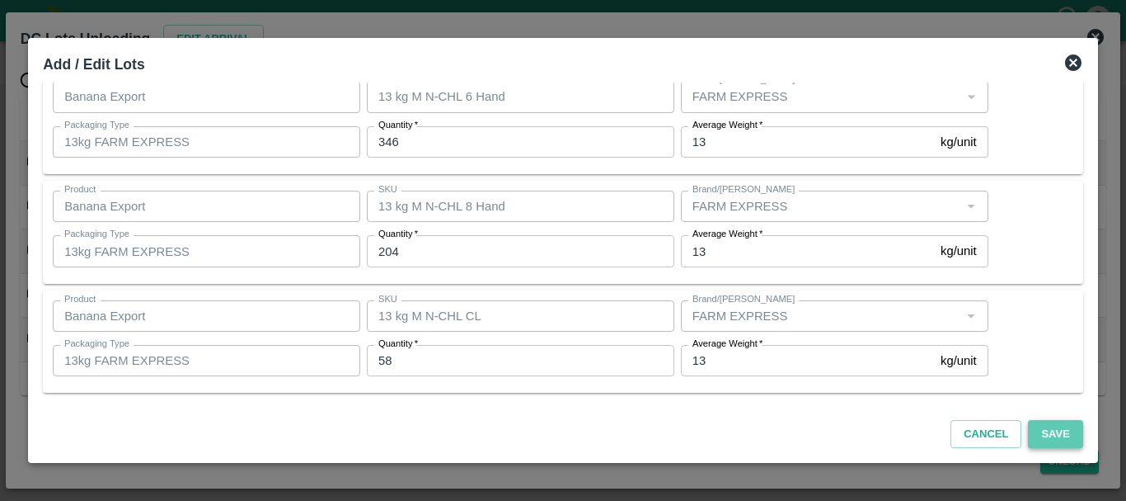
click at [1060, 433] on button "Save" at bounding box center [1055, 434] width 54 height 29
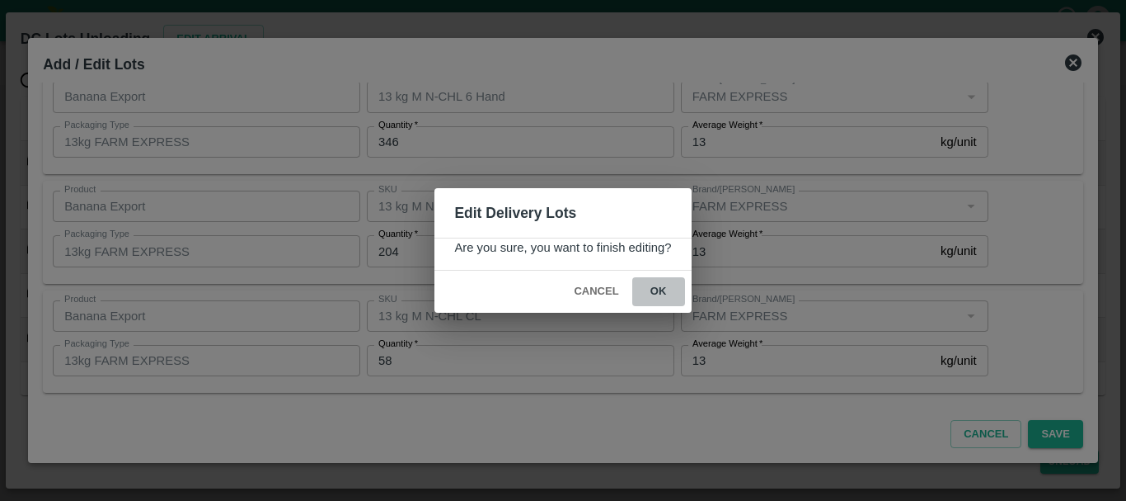
click at [659, 304] on button "ok" at bounding box center [658, 291] width 53 height 29
click at [657, 291] on icon at bounding box center [658, 291] width 21 height 21
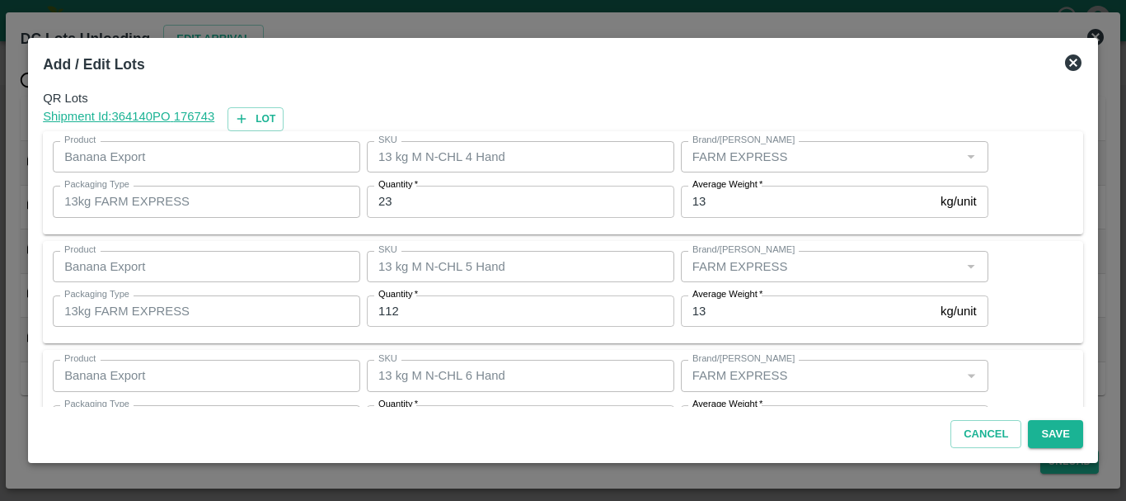
scroll to position [278, 0]
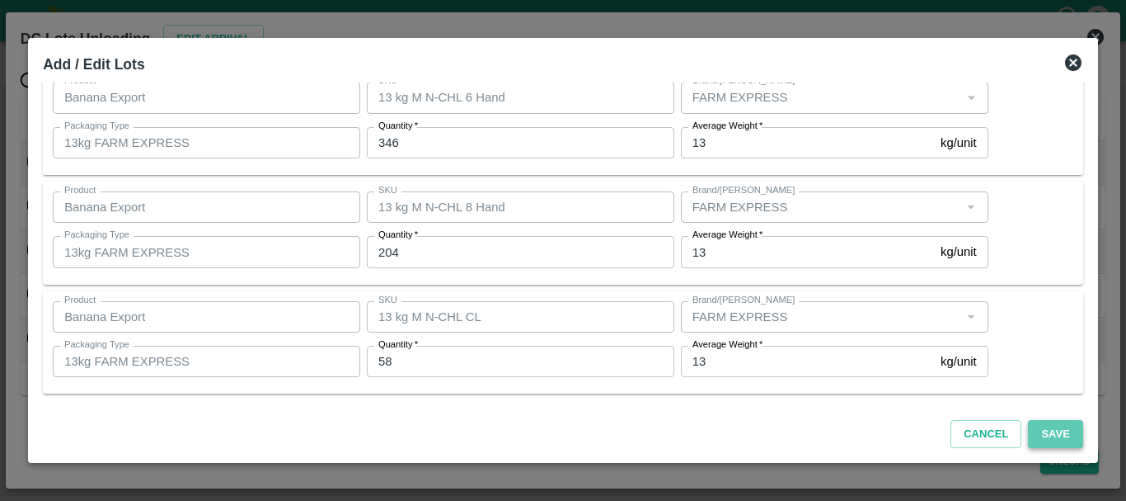
click at [1058, 435] on button "Save" at bounding box center [1055, 434] width 54 height 29
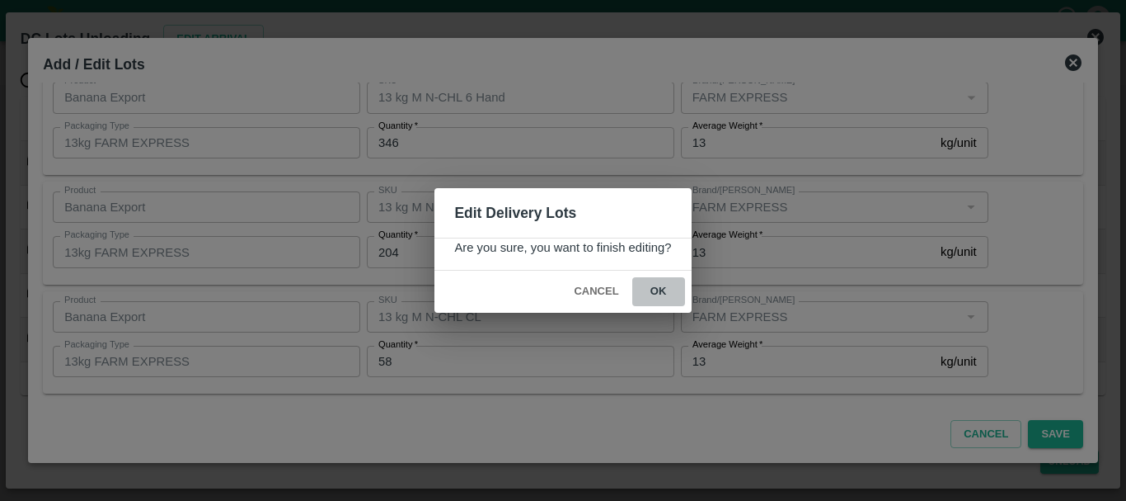
click at [661, 293] on button "ok" at bounding box center [658, 291] width 53 height 29
click at [654, 291] on icon at bounding box center [659, 292] width 20 height 20
click at [654, 291] on icon at bounding box center [658, 291] width 21 height 21
click at [654, 291] on icon at bounding box center [659, 292] width 25 height 25
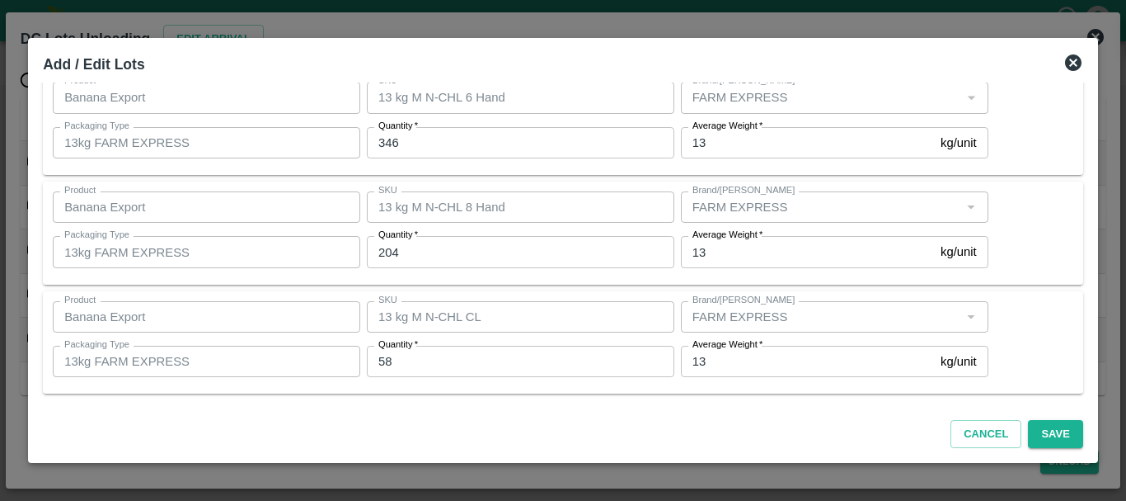
scroll to position [0, 0]
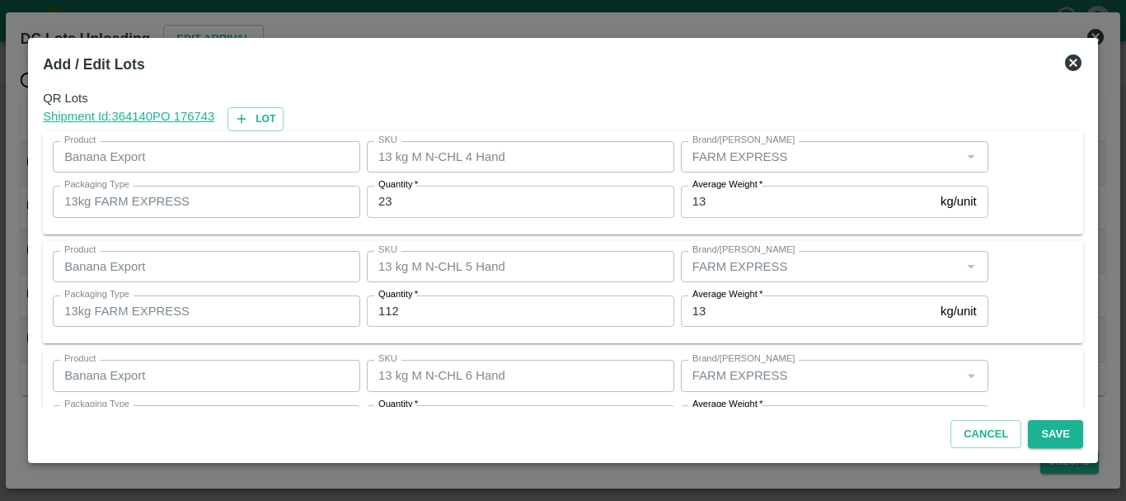
click at [1073, 63] on icon at bounding box center [1074, 63] width 20 height 20
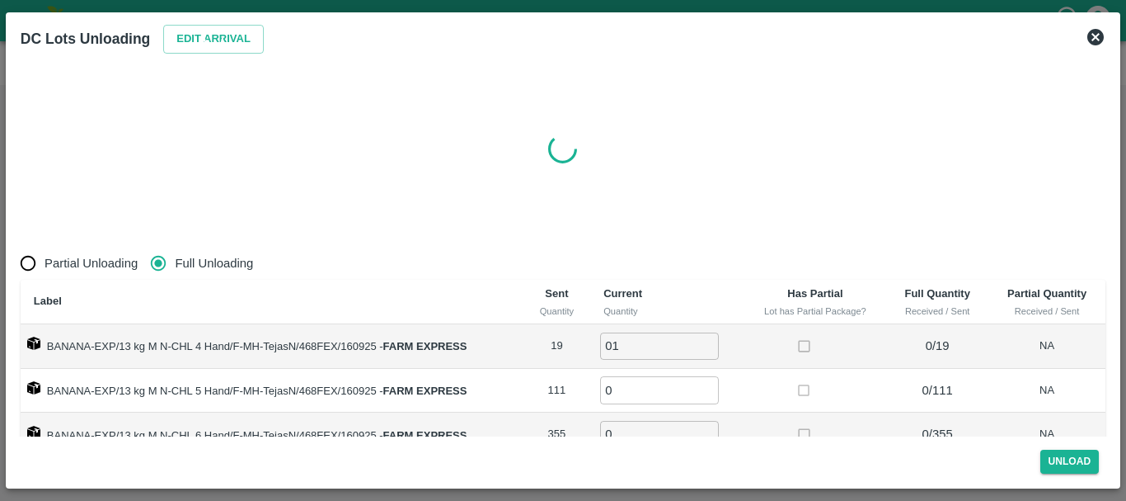
radio input "true"
type input "0"
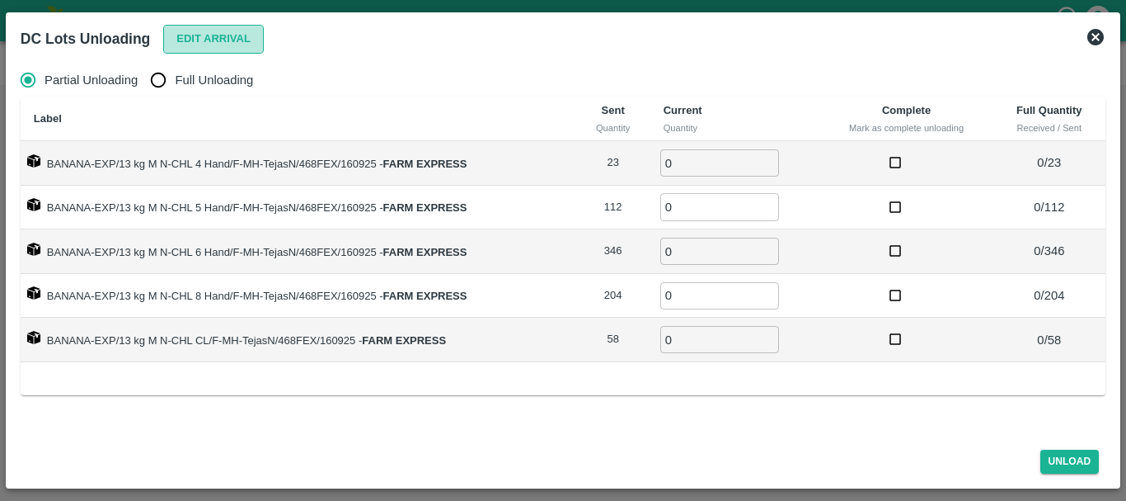
click at [222, 35] on button "Edit Arrival" at bounding box center [213, 39] width 101 height 29
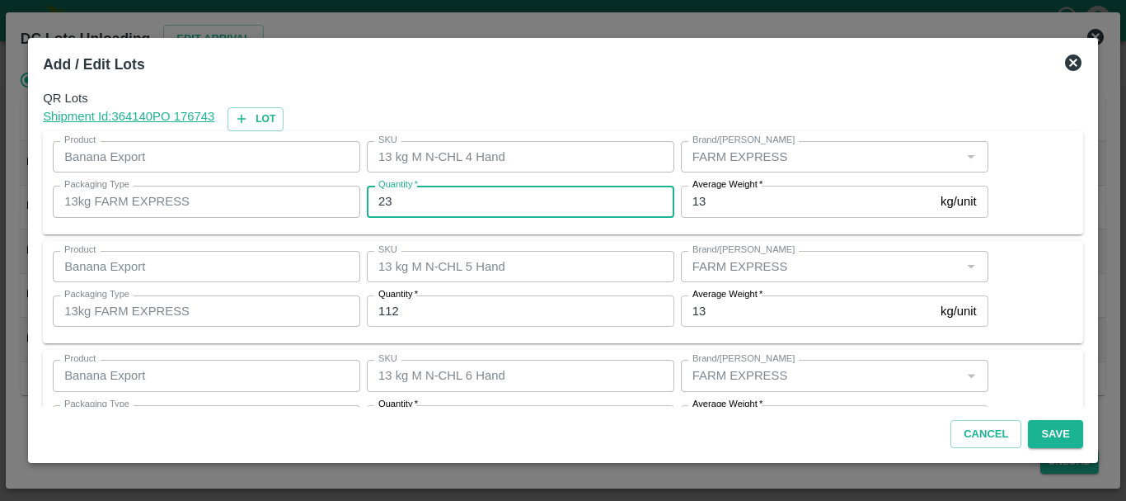
click at [462, 195] on input "23" at bounding box center [521, 201] width 308 height 31
type input "2"
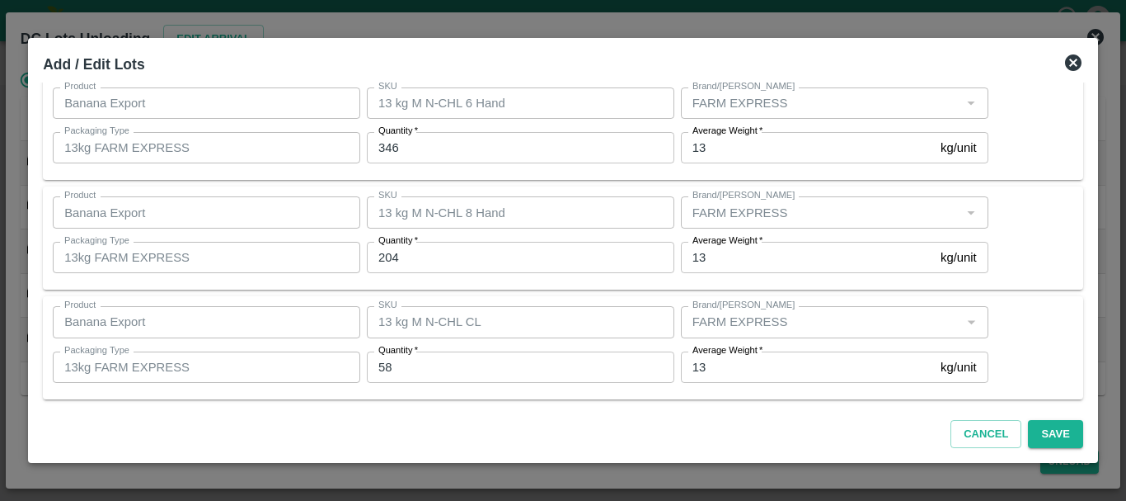
scroll to position [297, 0]
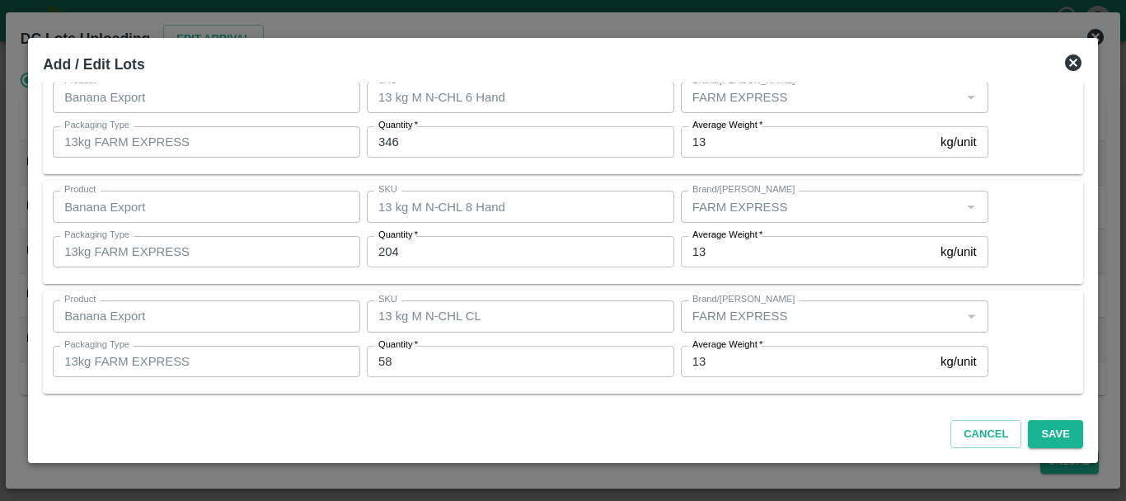
click at [1074, 61] on icon at bounding box center [1074, 63] width 20 height 20
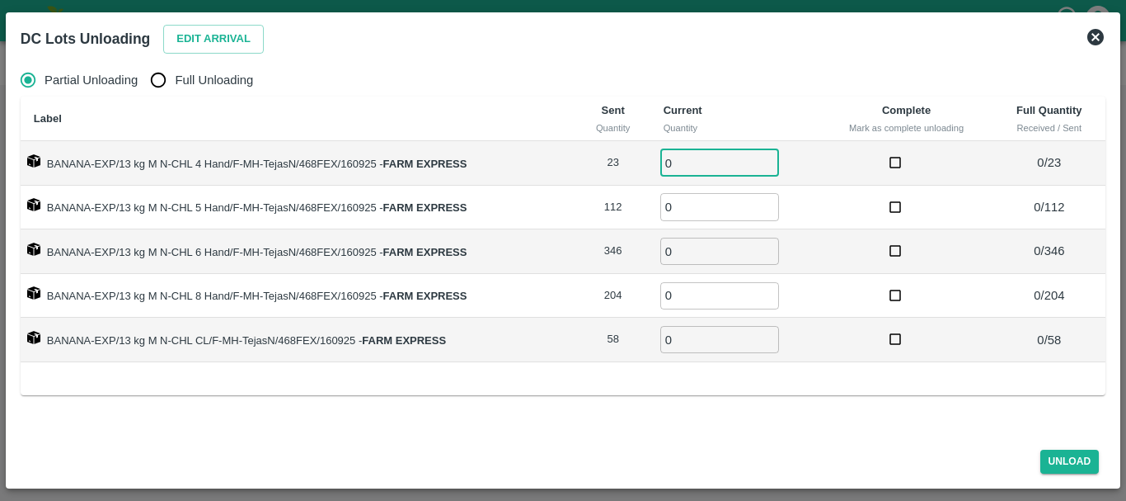
click at [704, 172] on input "0" at bounding box center [720, 162] width 119 height 27
click at [248, 87] on span "Full Unloading" at bounding box center [214, 80] width 78 height 18
click at [175, 87] on input "Full Unloading" at bounding box center [158, 79] width 33 height 33
radio input "true"
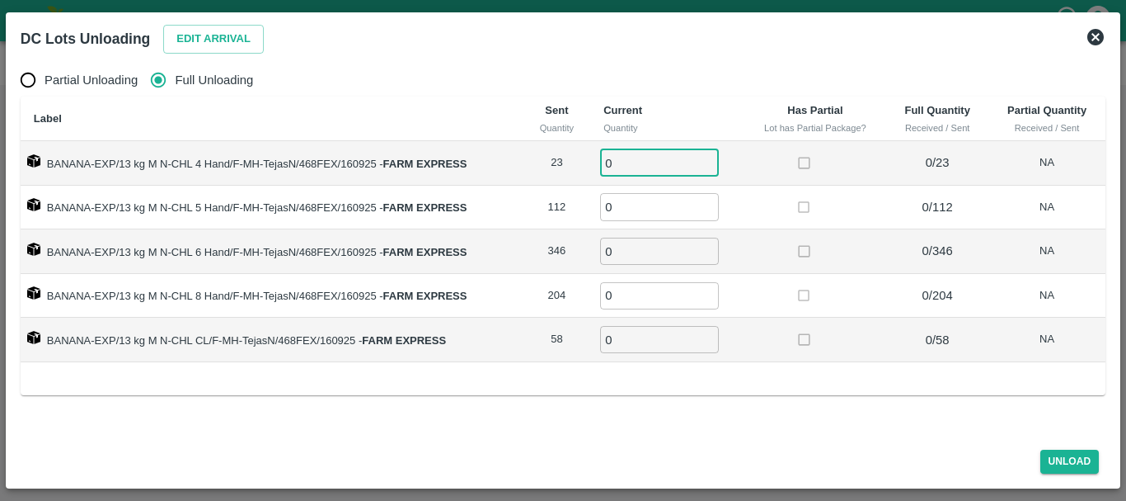
click at [628, 162] on input "0" at bounding box center [659, 162] width 119 height 27
type input "023"
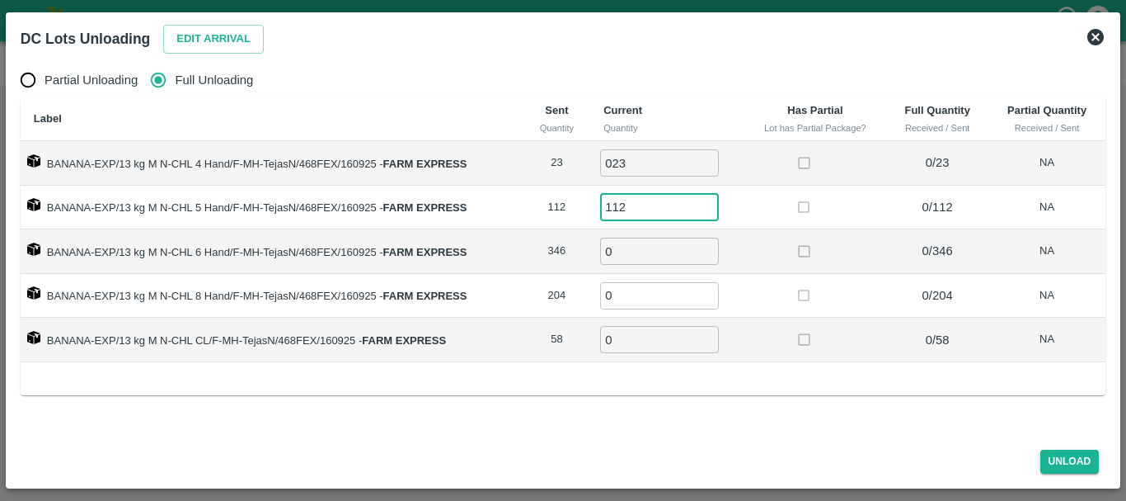
type input "112"
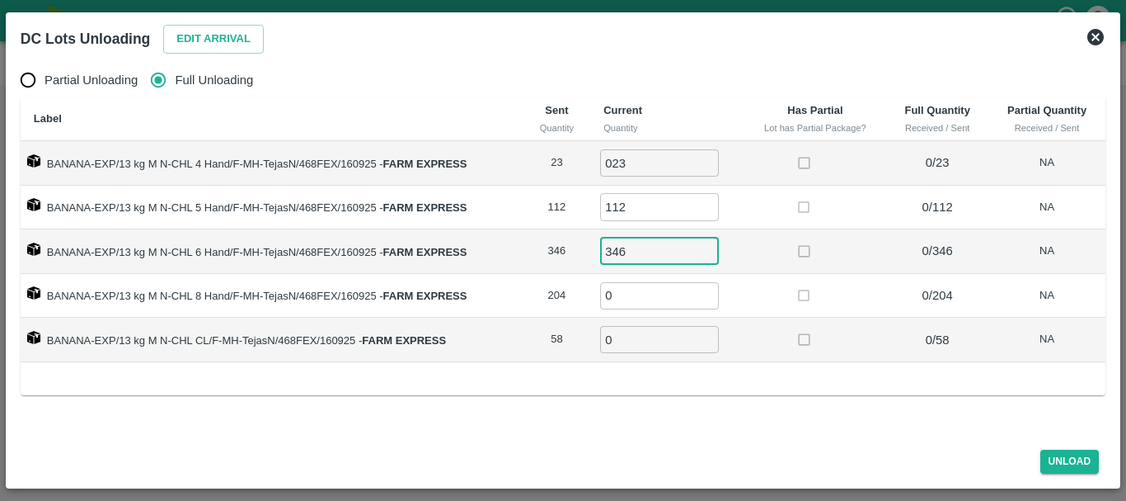
type input "346"
type input "204"
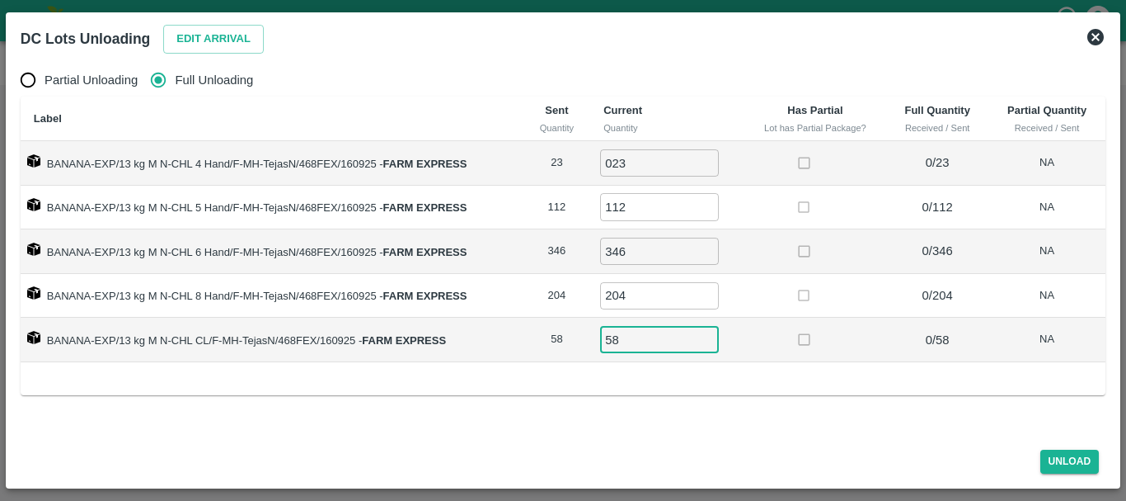
type input "58"
click at [1055, 446] on div "Unload" at bounding box center [563, 458] width 1098 height 44
click at [1056, 454] on button "Unload" at bounding box center [1070, 461] width 59 height 24
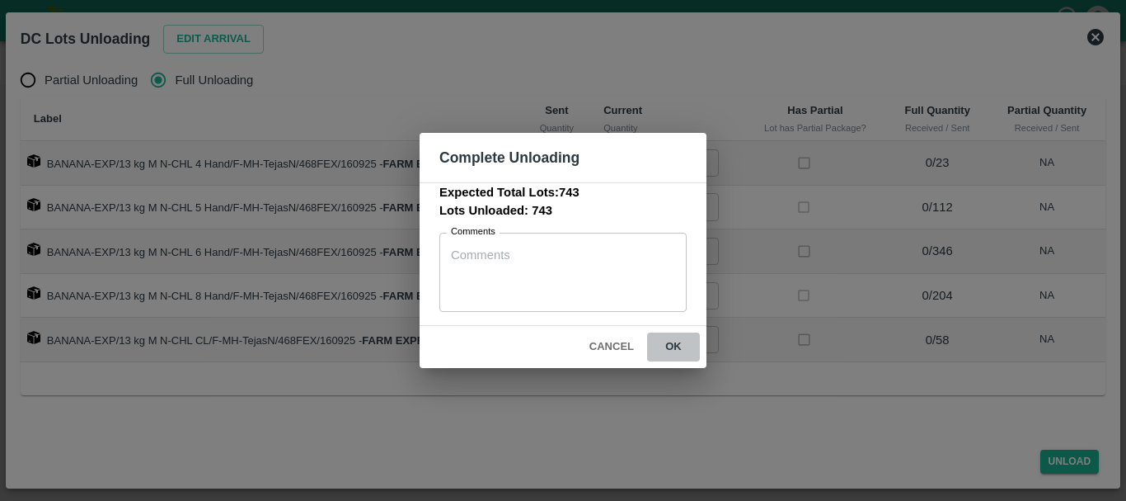
click at [660, 347] on button "ok" at bounding box center [673, 346] width 53 height 29
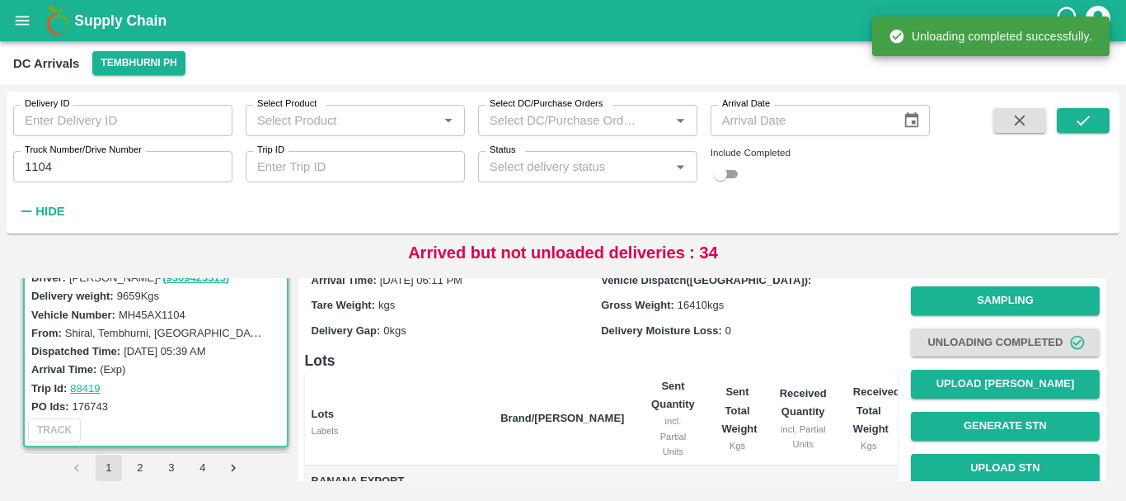
scroll to position [0, 0]
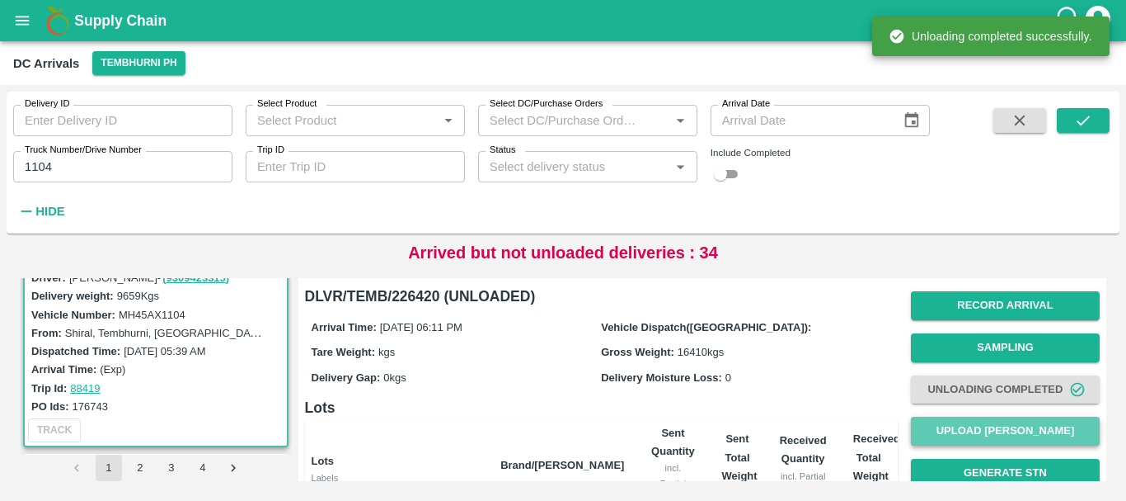
click at [962, 419] on button "Upload Tare Weight" at bounding box center [1005, 430] width 189 height 29
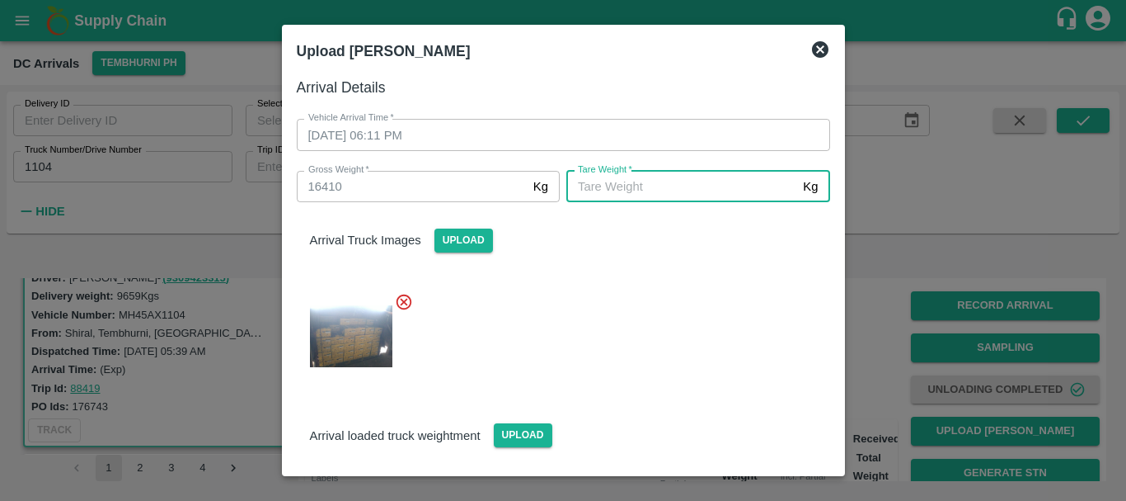
click at [591, 190] on input "Tare Weight   *" at bounding box center [682, 186] width 230 height 31
type input "5910"
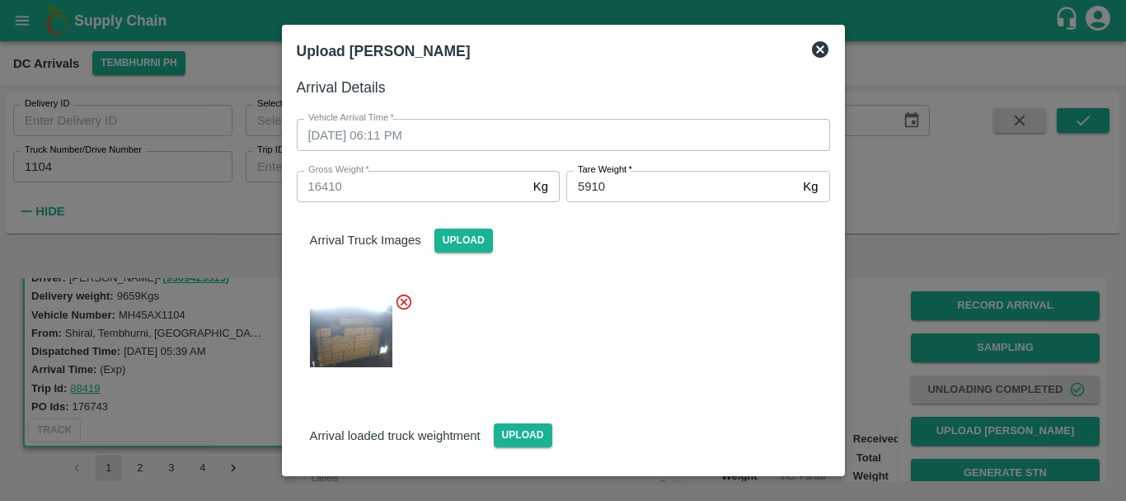
click at [626, 358] on div at bounding box center [557, 331] width 547 height 105
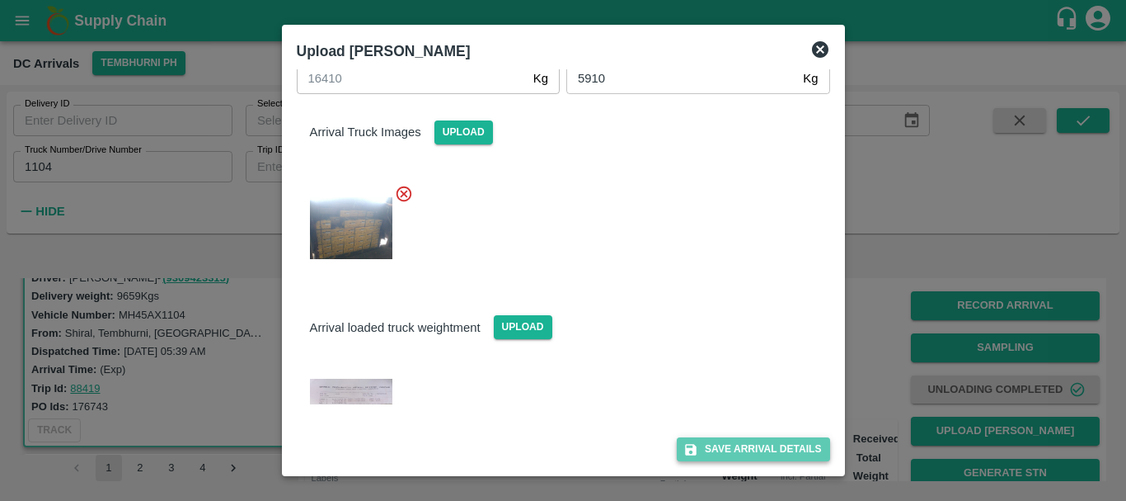
click at [703, 442] on button "Save Arrival Details" at bounding box center [753, 449] width 153 height 24
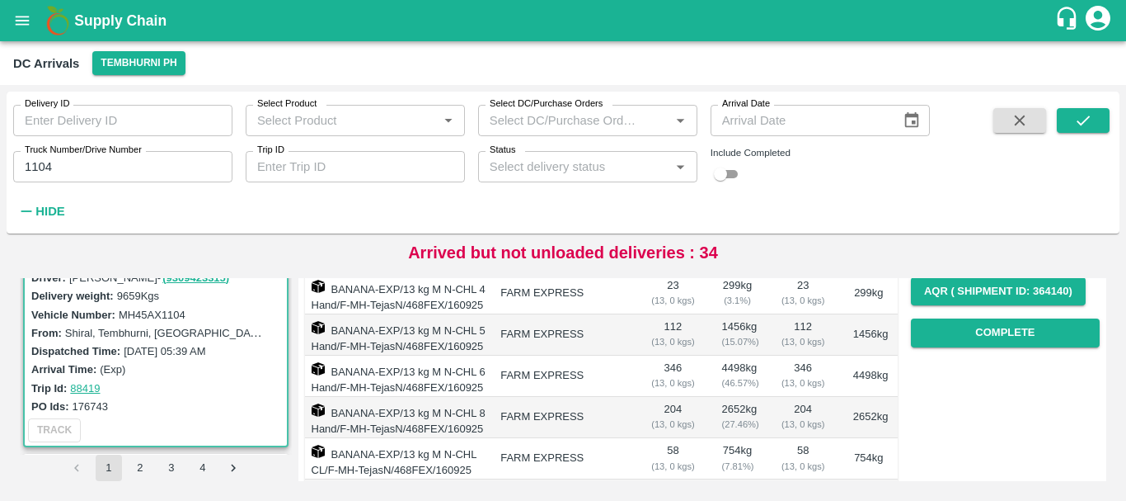
scroll to position [264, 0]
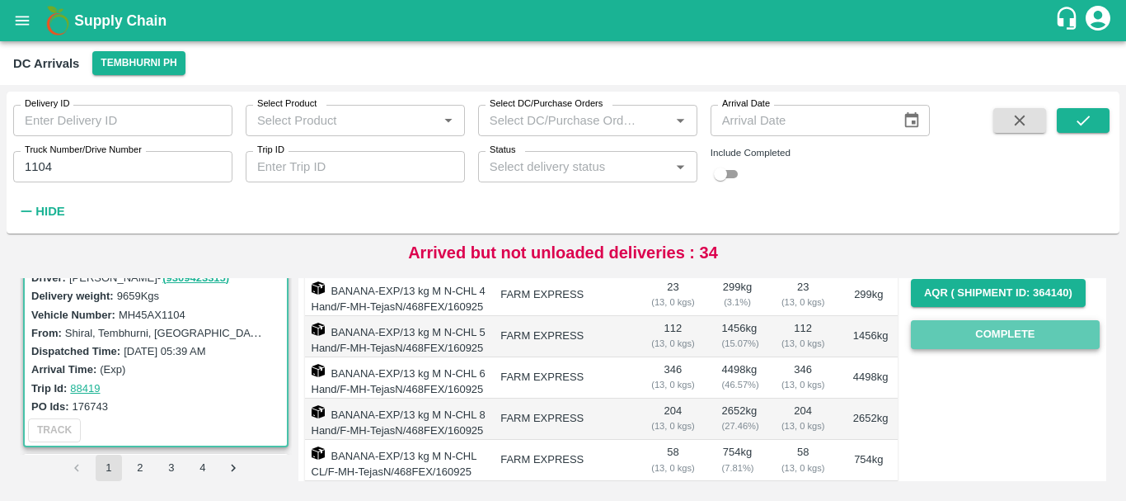
click at [954, 329] on button "Complete" at bounding box center [1005, 334] width 189 height 29
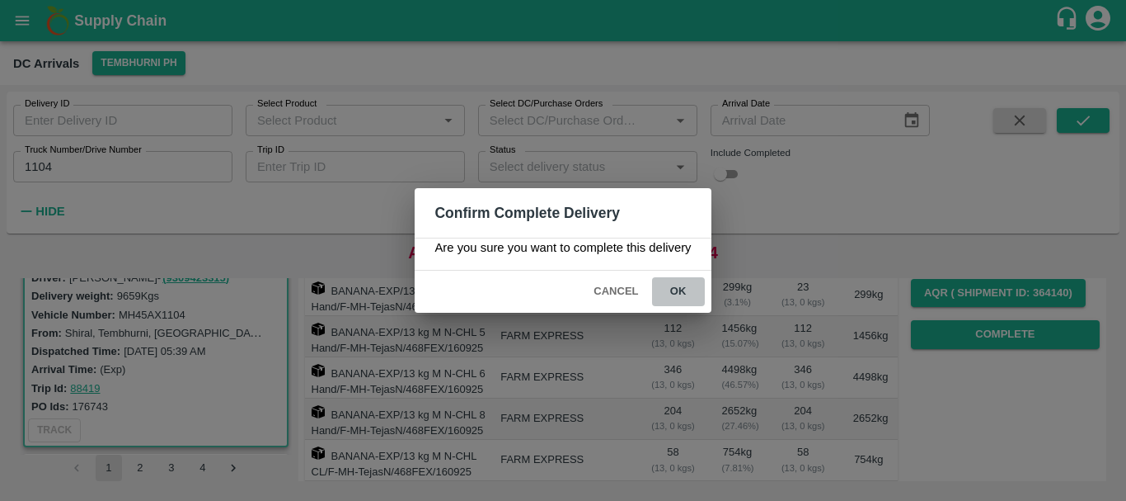
click at [684, 291] on button "ok" at bounding box center [678, 291] width 53 height 29
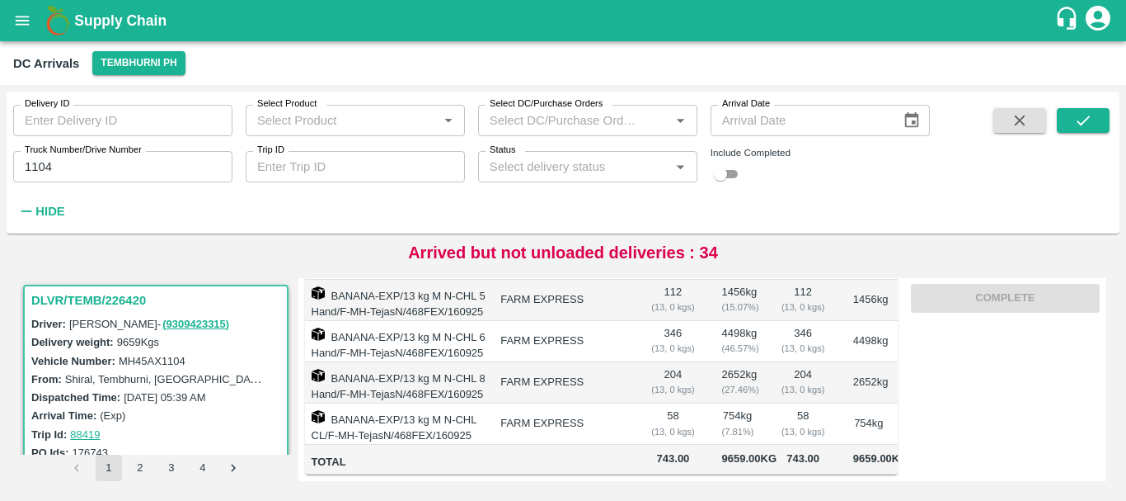
scroll to position [0, 0]
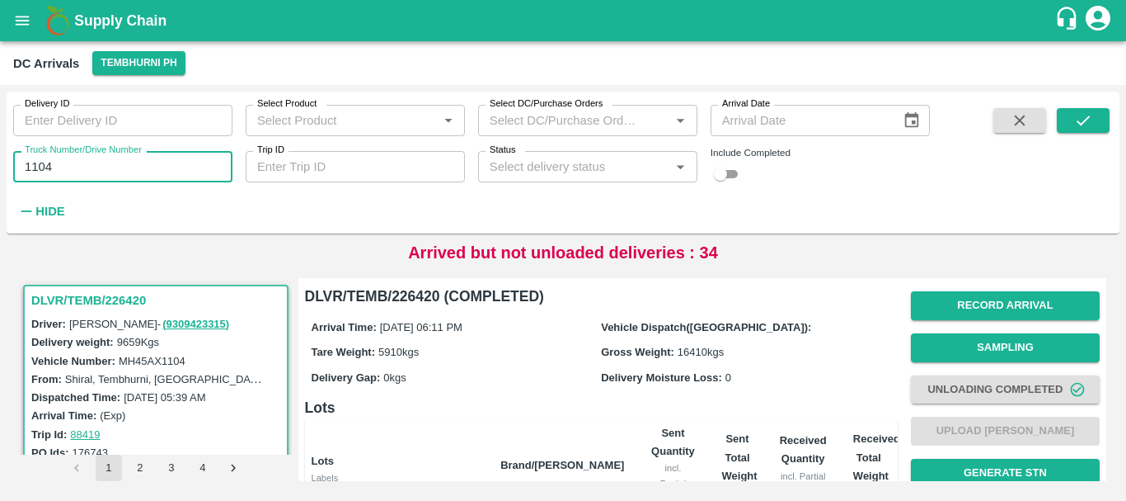
click at [85, 165] on input "1104" at bounding box center [122, 166] width 219 height 31
type input "1"
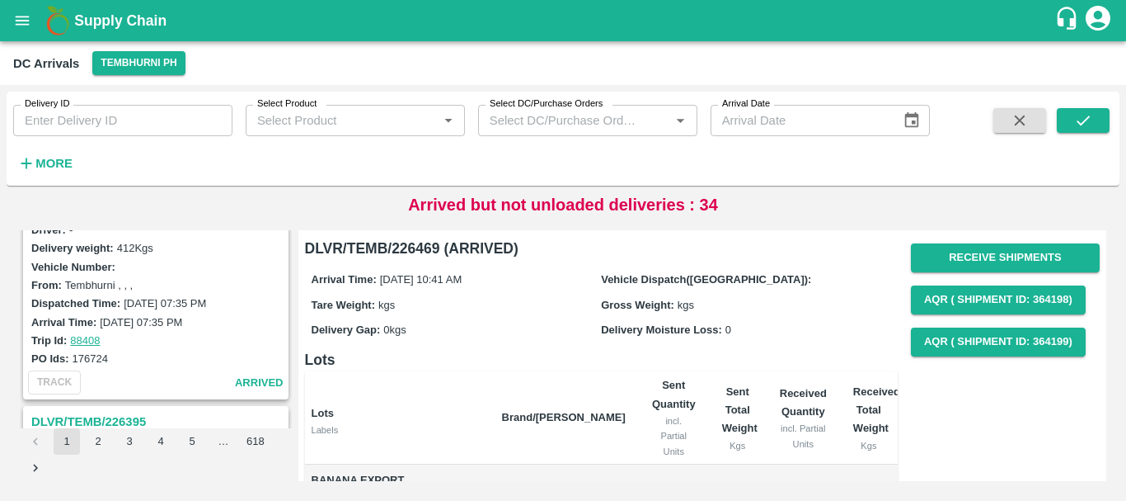
scroll to position [5197, 0]
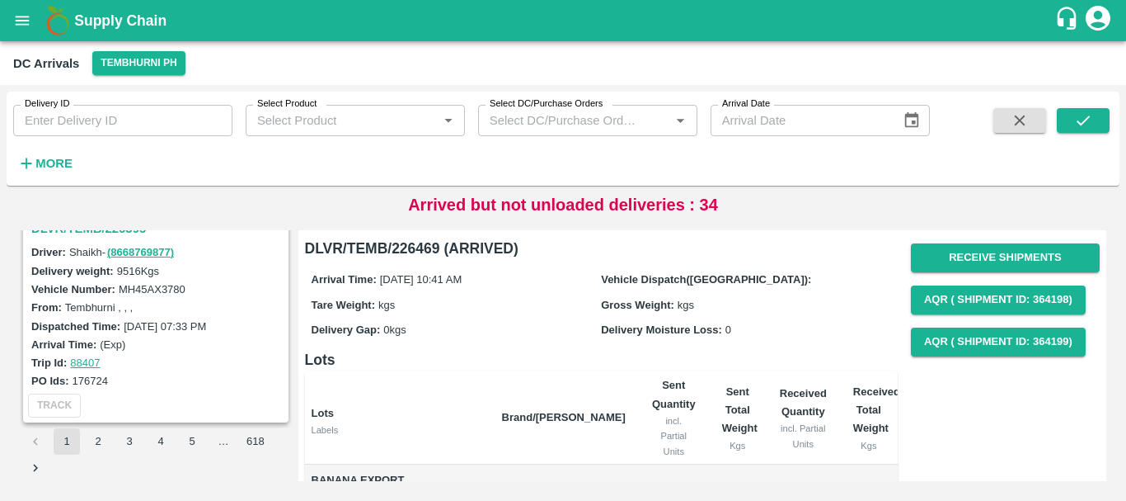
click at [103, 432] on button "2" at bounding box center [98, 441] width 26 height 26
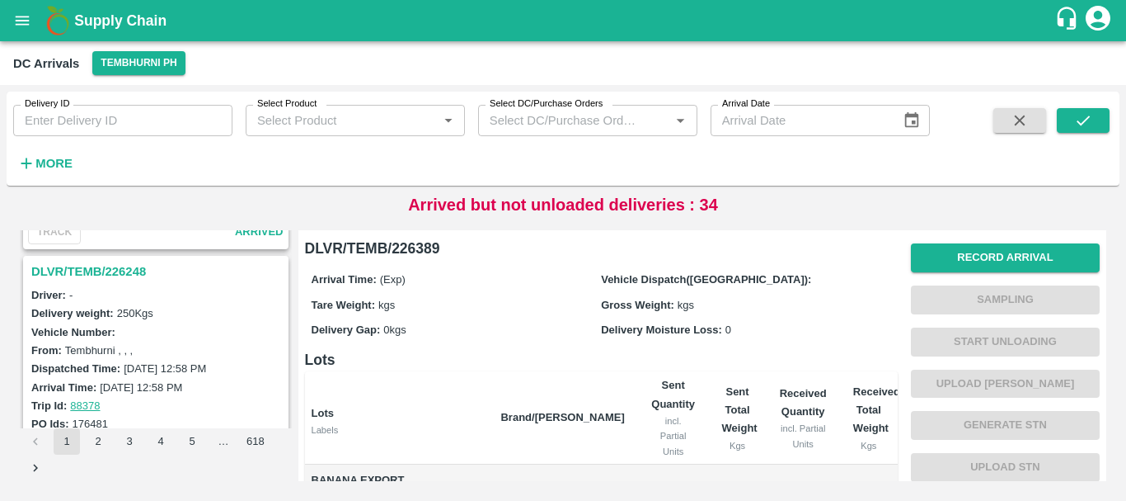
scroll to position [3214, 0]
click at [125, 269] on h3 "DLVR/TEMB/226248" at bounding box center [158, 271] width 254 height 21
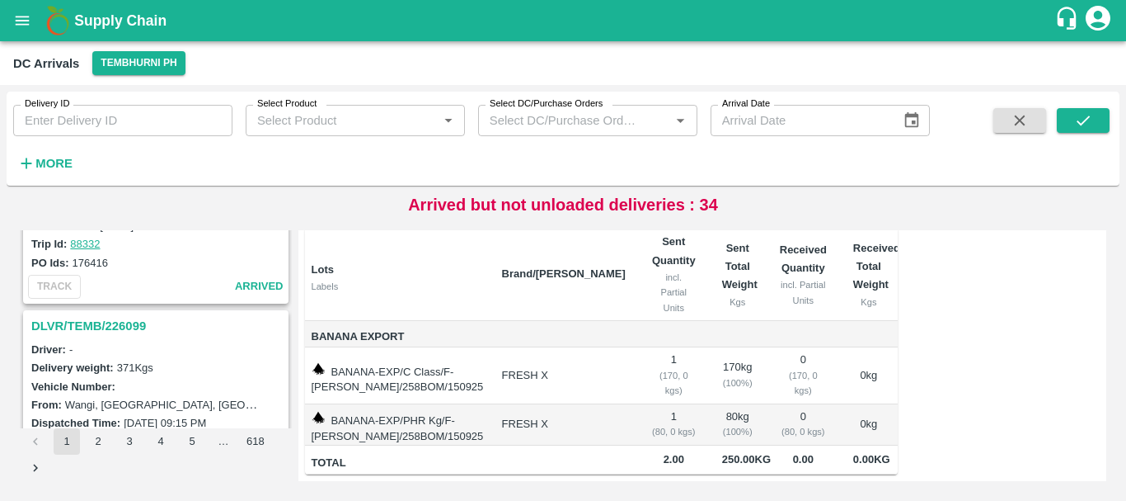
scroll to position [4922, 0]
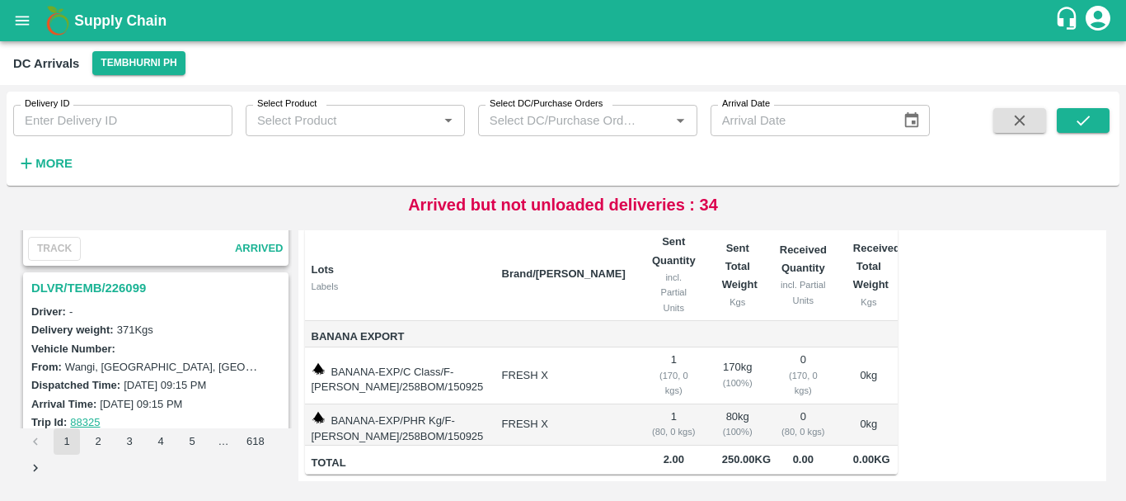
click at [127, 291] on h3 "DLVR/TEMB/226099" at bounding box center [158, 287] width 254 height 21
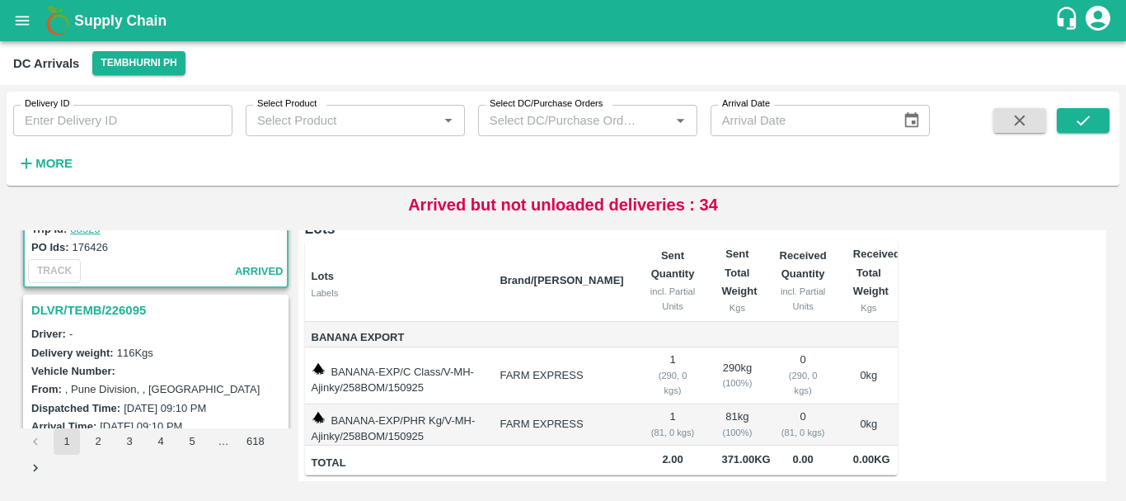
scroll to position [5197, 0]
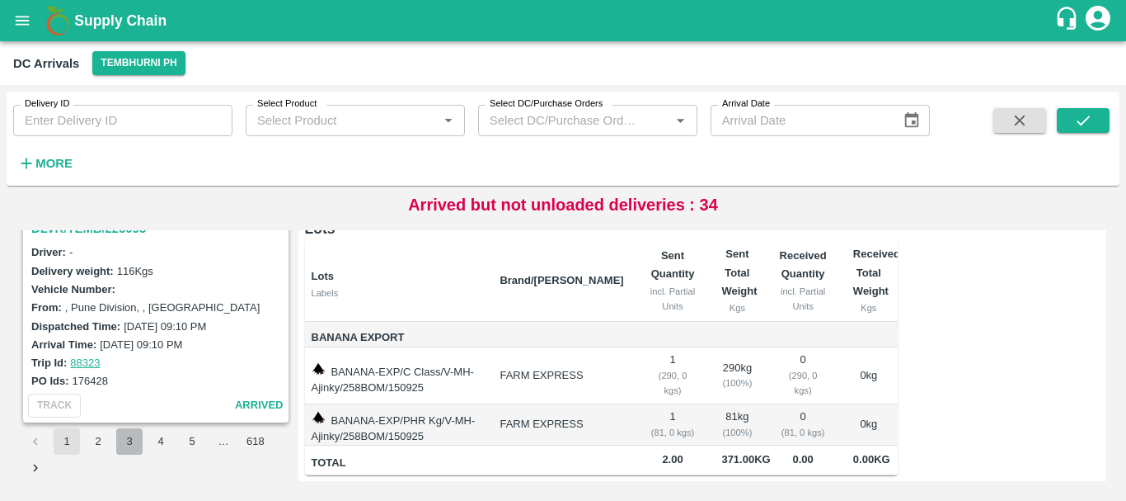
click at [130, 437] on button "3" at bounding box center [129, 441] width 26 height 26
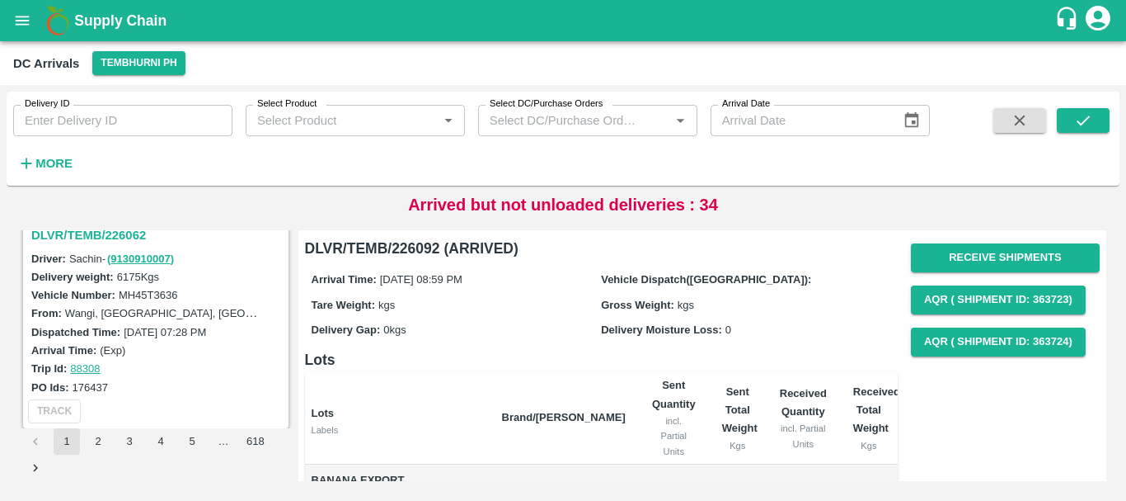
scroll to position [621, 0]
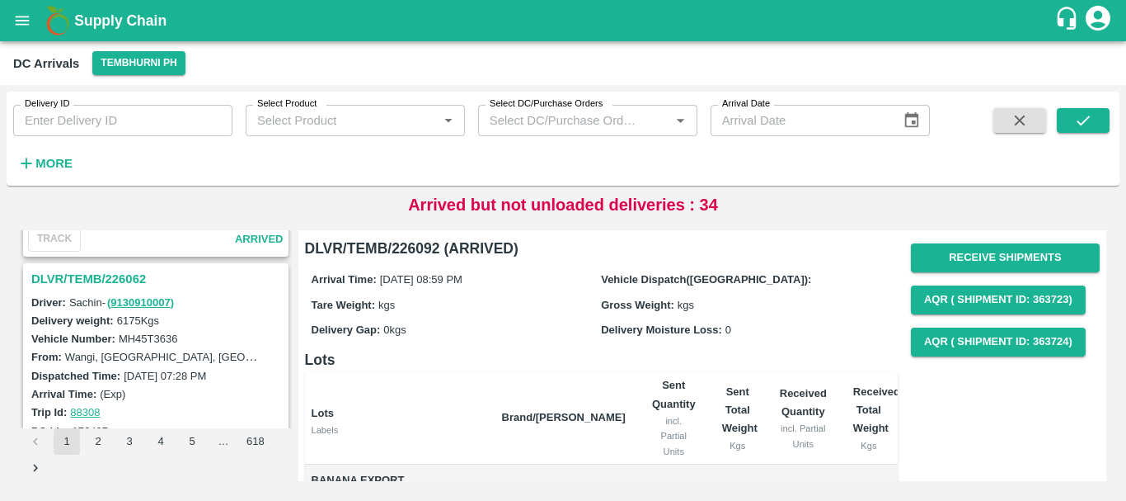
click at [101, 278] on h3 "DLVR/TEMB/226062" at bounding box center [158, 278] width 254 height 21
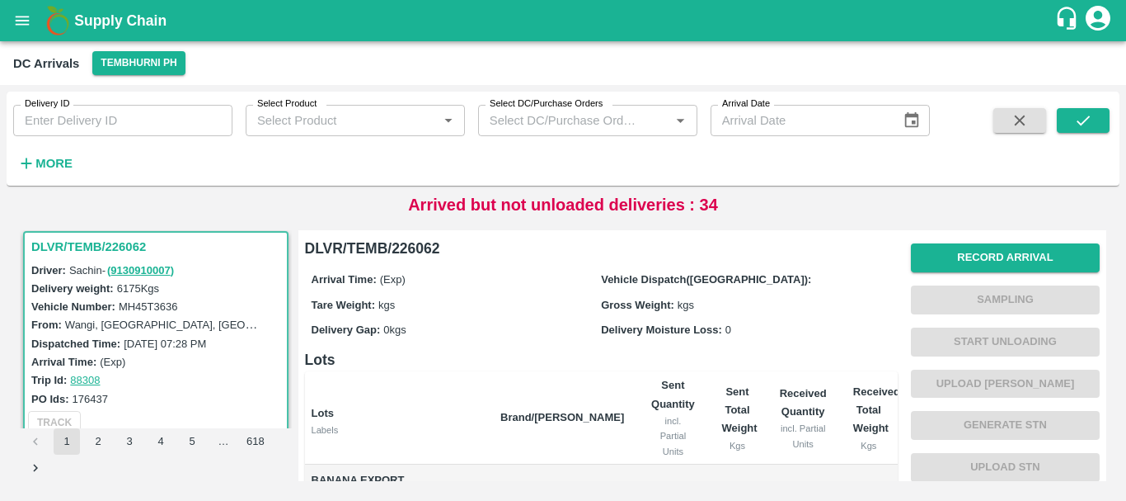
scroll to position [327, 0]
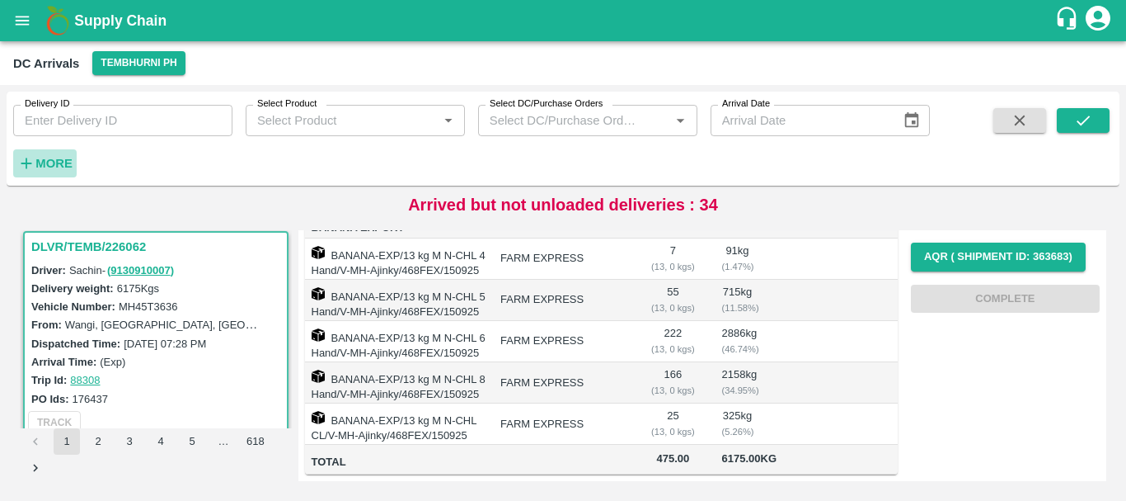
click at [45, 166] on strong "More" at bounding box center [53, 163] width 37 height 13
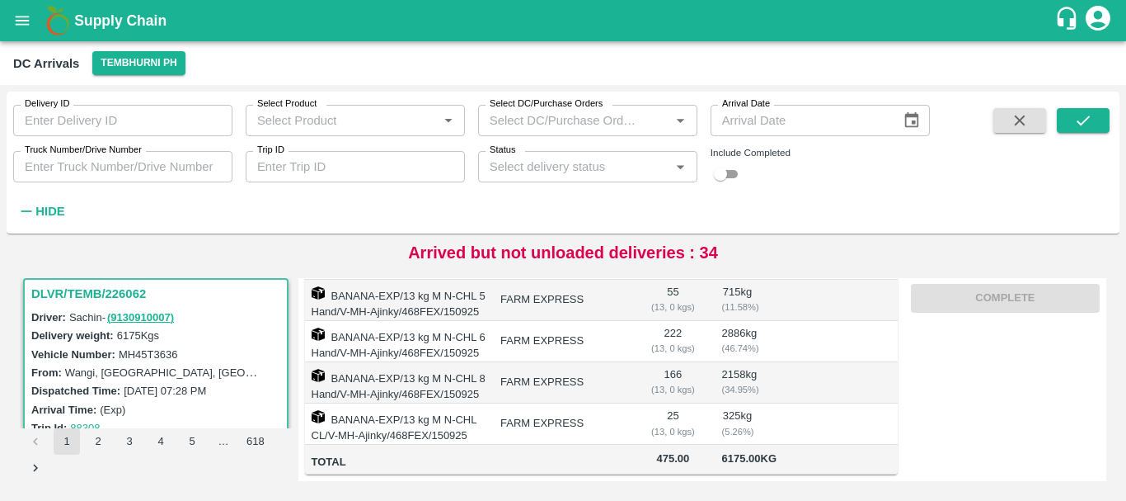
click at [196, 175] on input "Truck Number/Drive Number" at bounding box center [122, 166] width 219 height 31
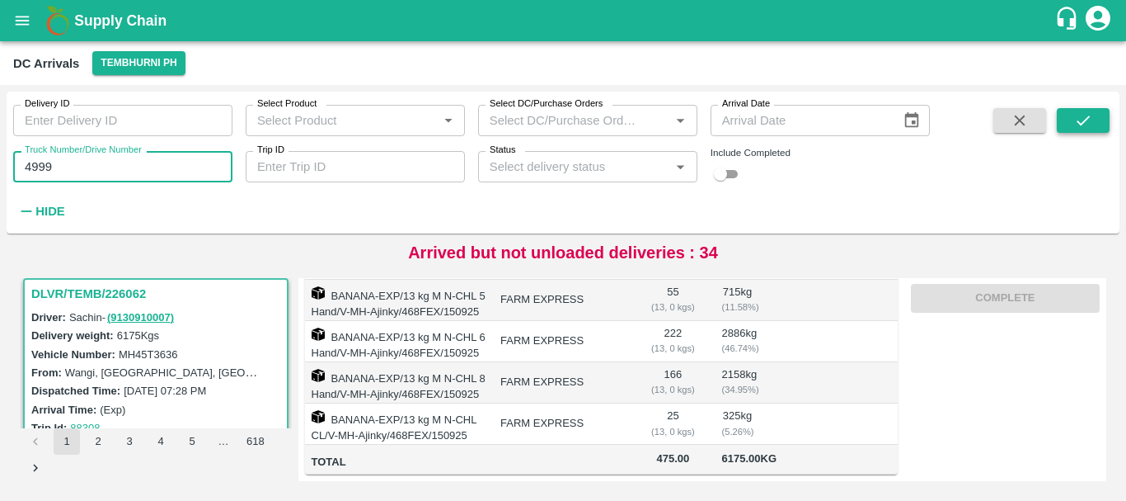
type input "4999"
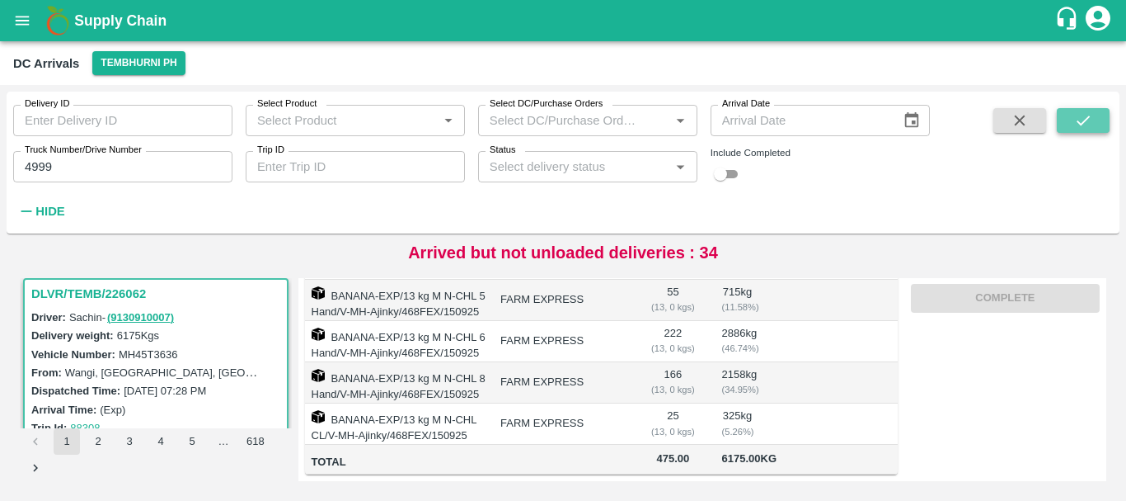
click at [1073, 111] on button "submit" at bounding box center [1083, 120] width 53 height 25
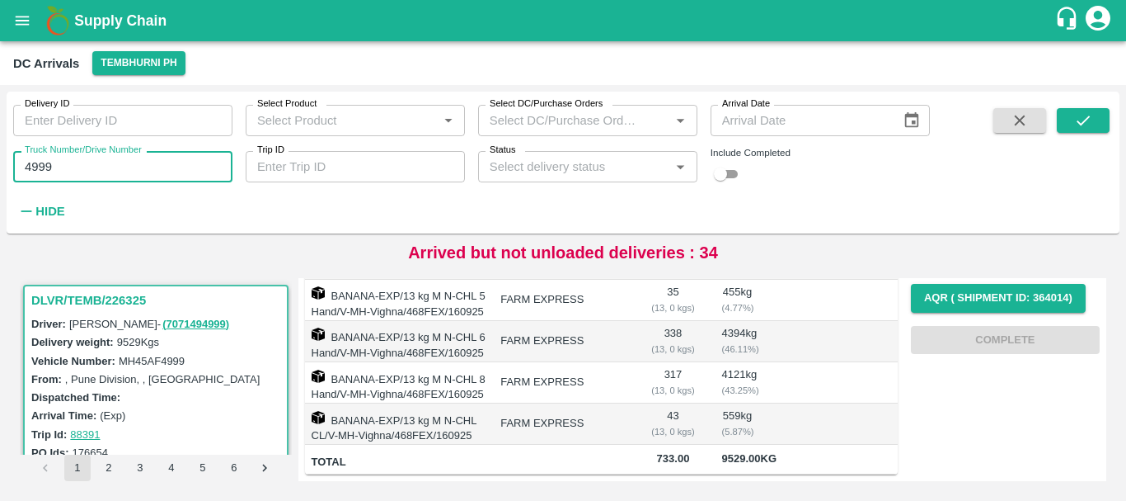
click at [73, 163] on input "4999" at bounding box center [122, 166] width 219 height 31
type input "4"
type input "3780"
click at [1097, 111] on button "submit" at bounding box center [1083, 120] width 53 height 25
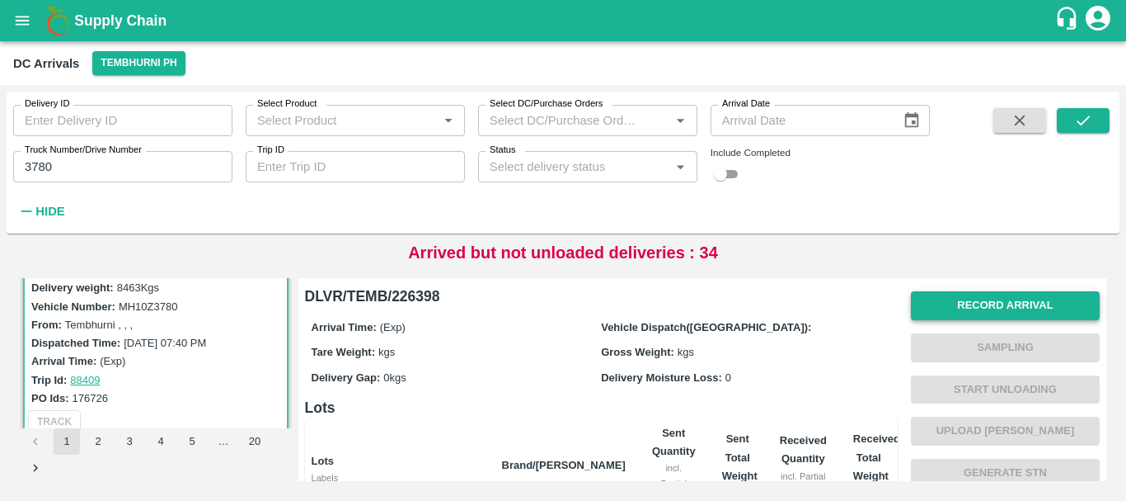
click at [947, 307] on button "Record Arrival" at bounding box center [1005, 305] width 189 height 29
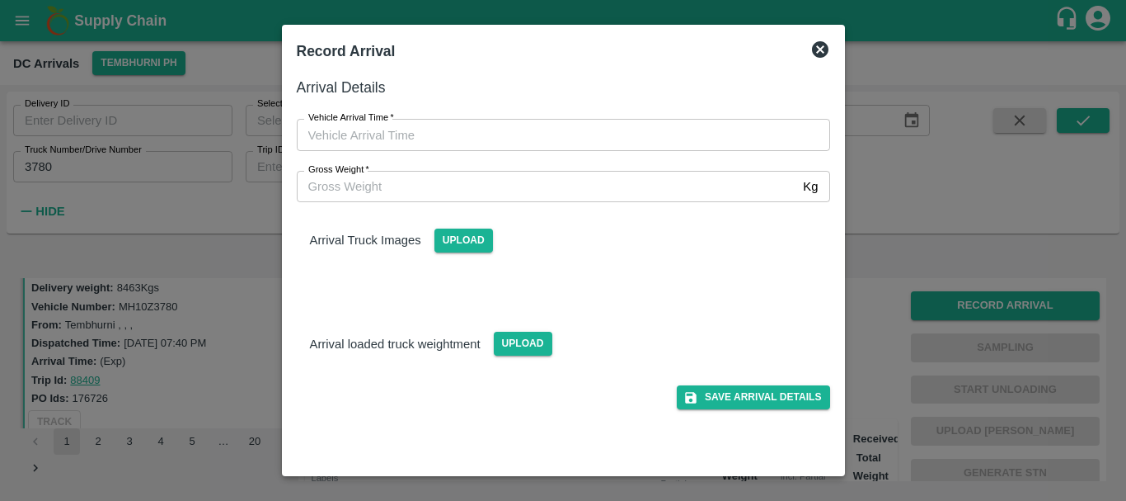
type input "DD/MM/YYYY hh:mm aa"
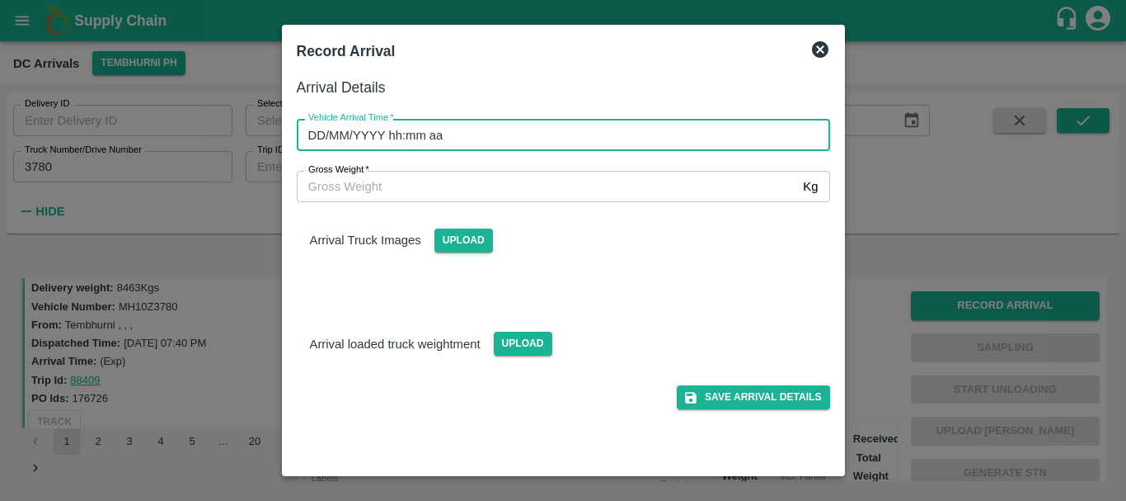
click at [719, 141] on input "DD/MM/YYYY hh:mm aa" at bounding box center [558, 134] width 522 height 31
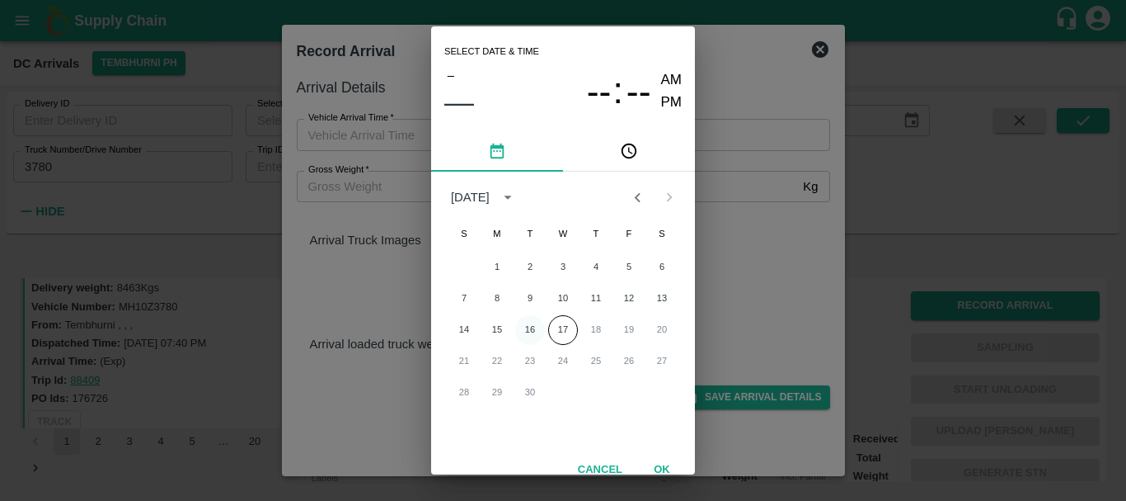
click at [523, 329] on button "16" at bounding box center [530, 330] width 30 height 30
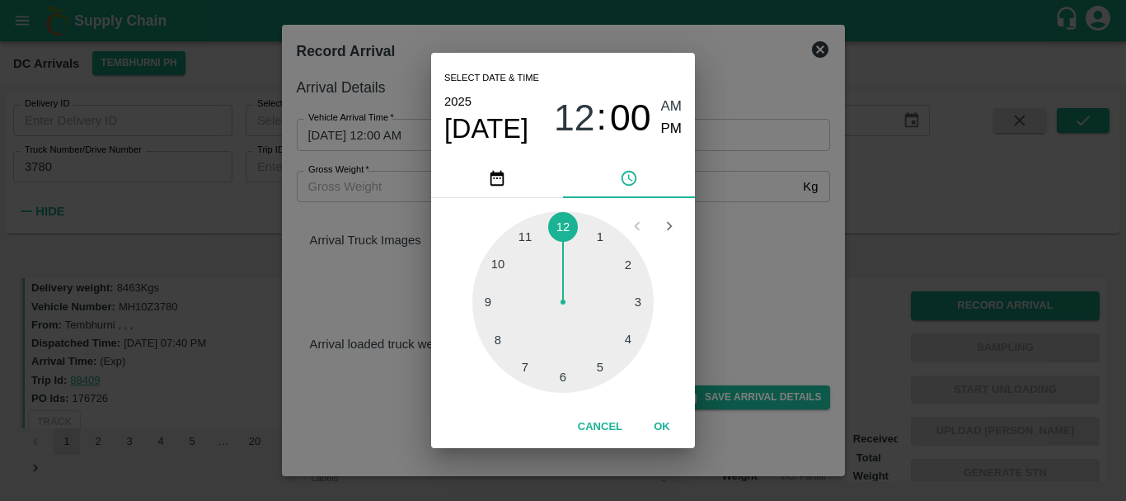
click at [553, 363] on div at bounding box center [563, 301] width 181 height 181
click at [617, 332] on div at bounding box center [563, 301] width 181 height 181
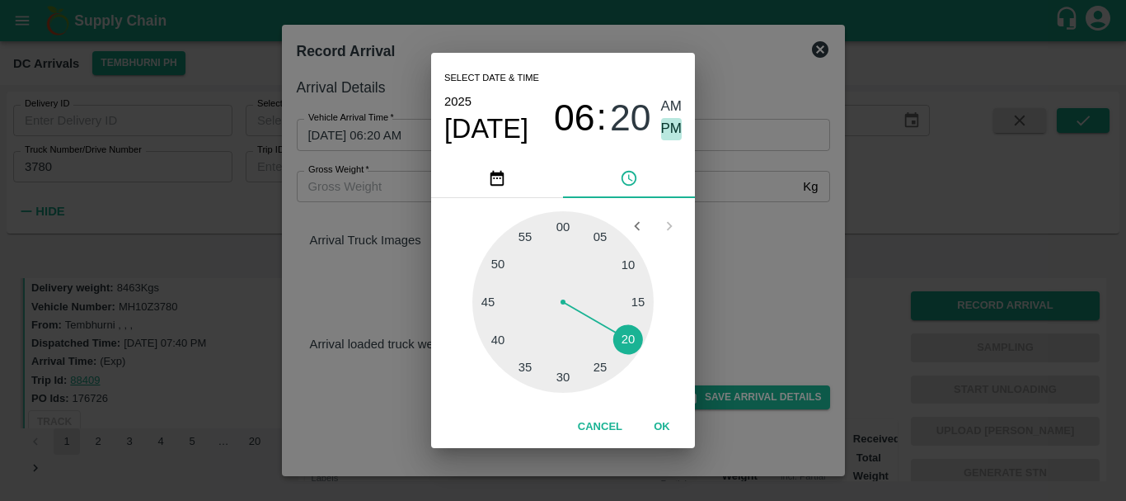
click at [667, 122] on span "PM" at bounding box center [671, 129] width 21 height 22
type input "16/09/2025 06:20 PM"
click at [757, 261] on div "Select date & time 2025 Sep 16 06 : 20 AM PM 05 10 15 20 25 30 35 40 45 50 55 0…" at bounding box center [563, 250] width 1126 height 501
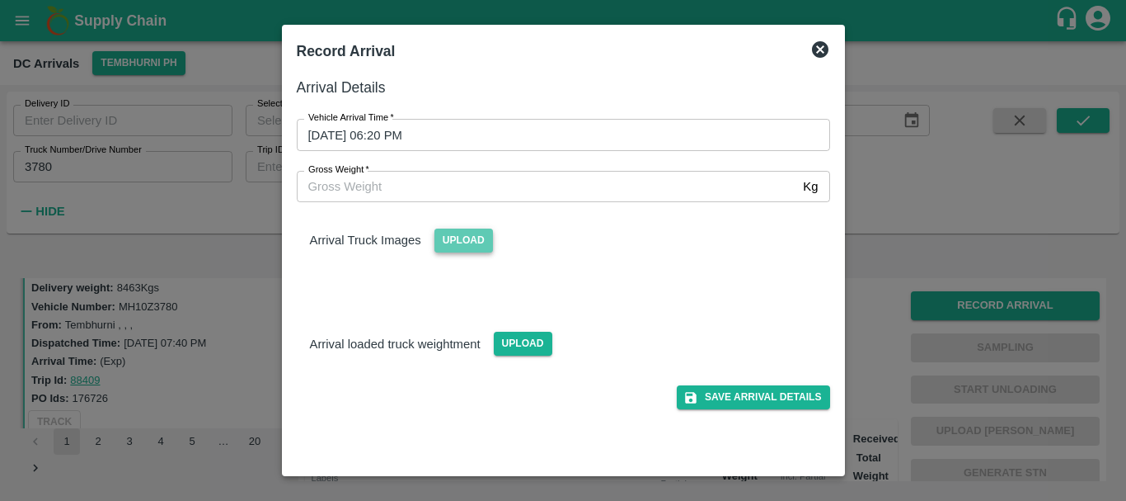
click at [468, 249] on span "Upload" at bounding box center [464, 240] width 59 height 24
click at [0, 0] on input "Upload" at bounding box center [0, 0] width 0 height 0
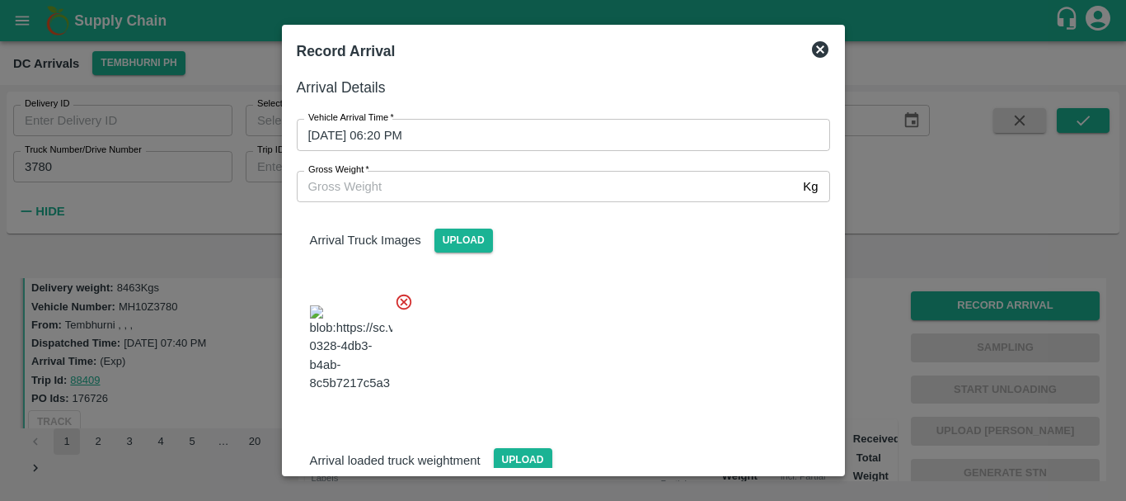
scroll to position [88, 0]
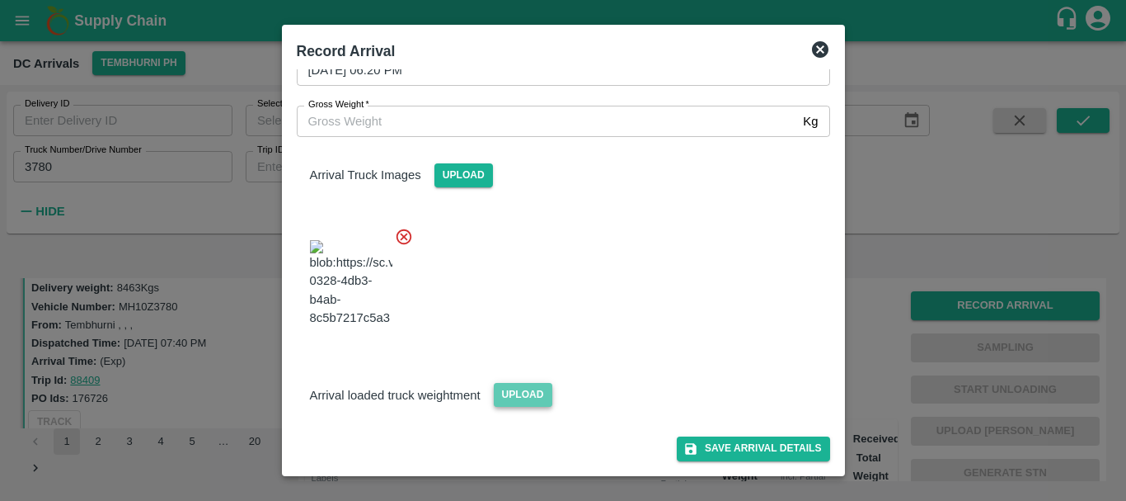
click at [508, 399] on span "Upload" at bounding box center [523, 395] width 59 height 24
click at [0, 0] on input "Upload" at bounding box center [0, 0] width 0 height 0
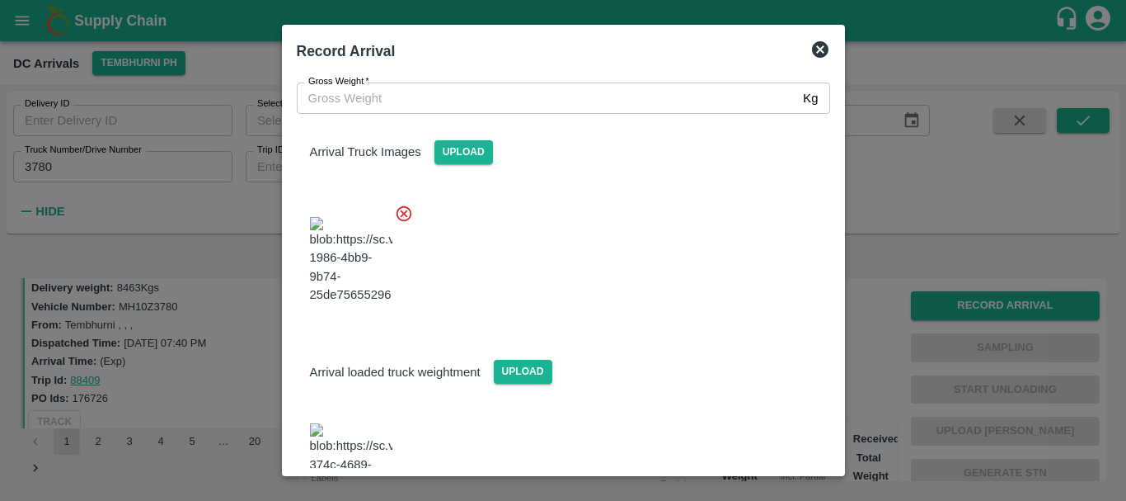
scroll to position [167, 0]
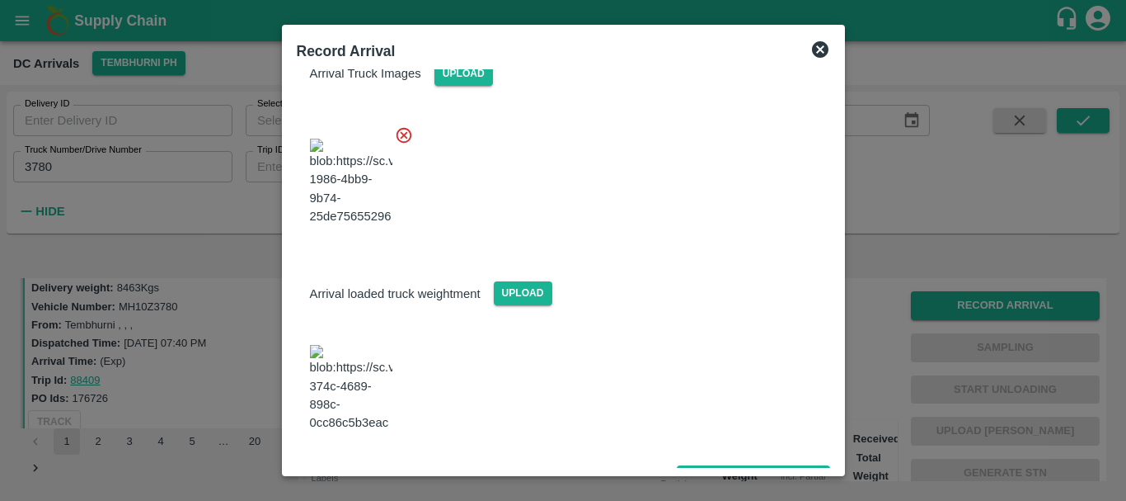
click at [375, 375] on img at bounding box center [351, 388] width 82 height 87
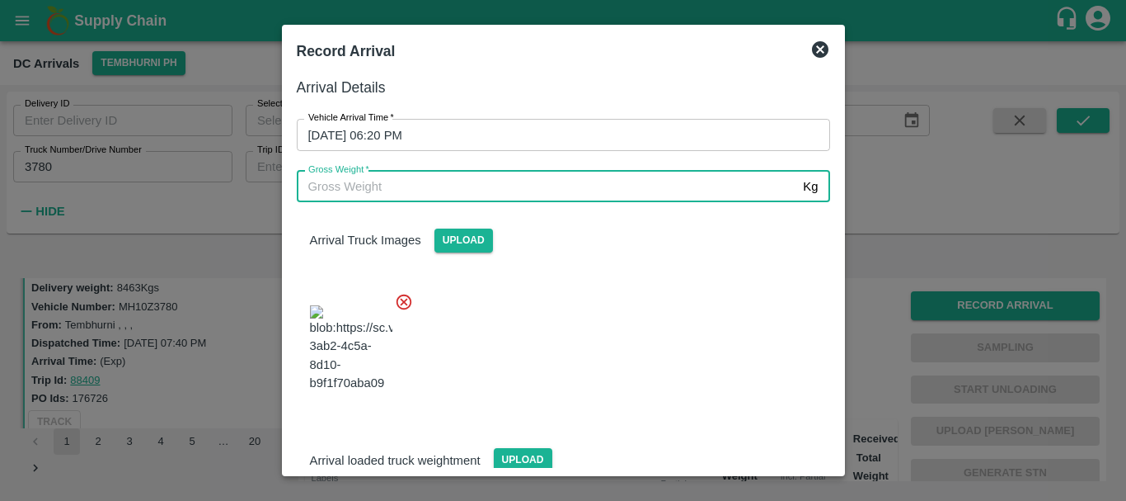
click at [419, 195] on input "Gross Weight   *" at bounding box center [547, 186] width 501 height 31
type input "14530"
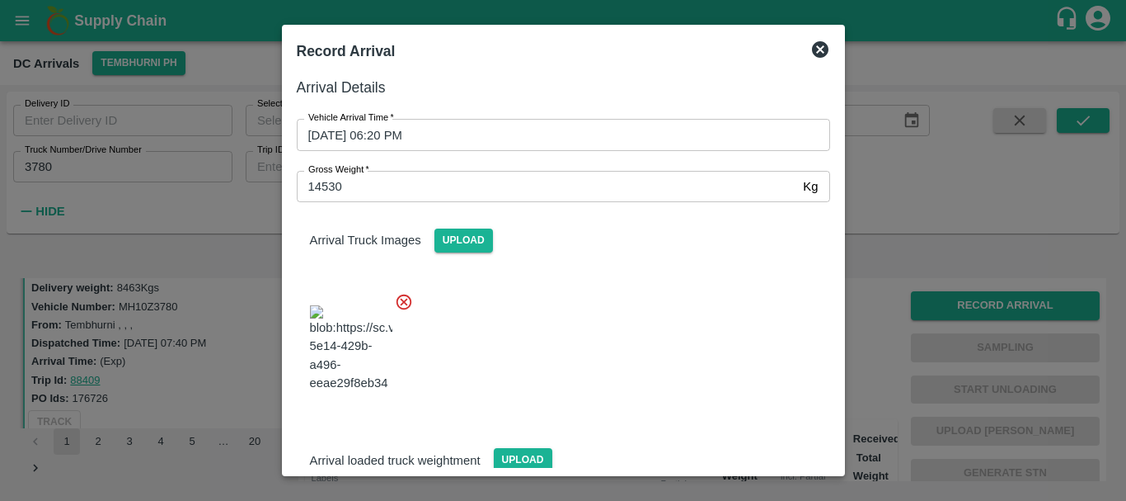
click at [625, 369] on div at bounding box center [557, 343] width 547 height 129
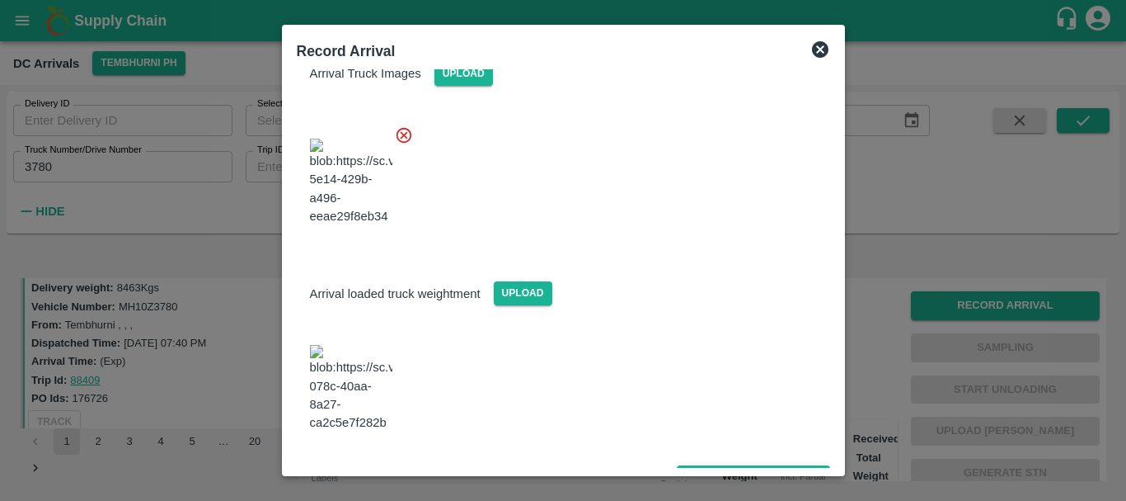
click at [702, 465] on button "Save Arrival Details" at bounding box center [753, 477] width 153 height 24
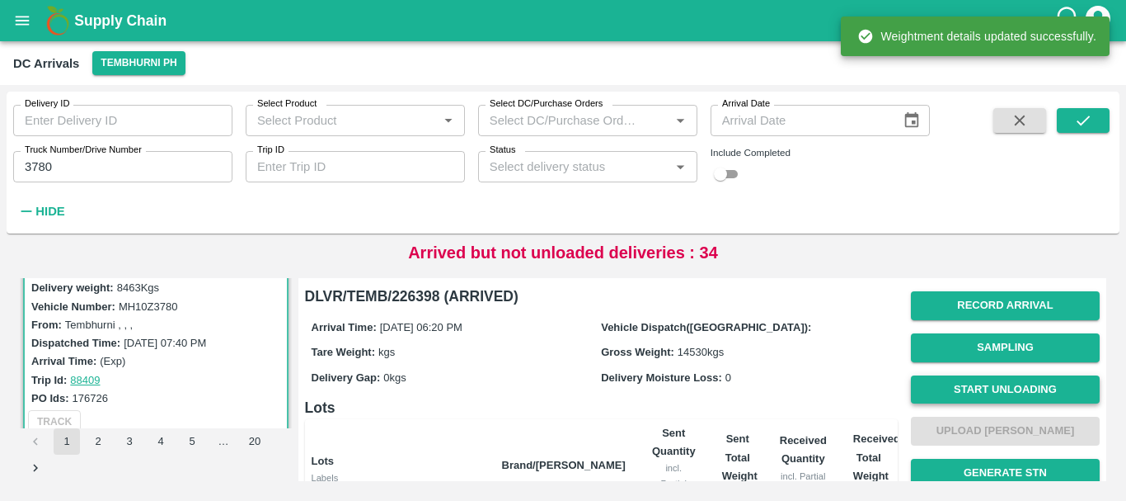
click at [985, 384] on button "Start Unloading" at bounding box center [1005, 389] width 189 height 29
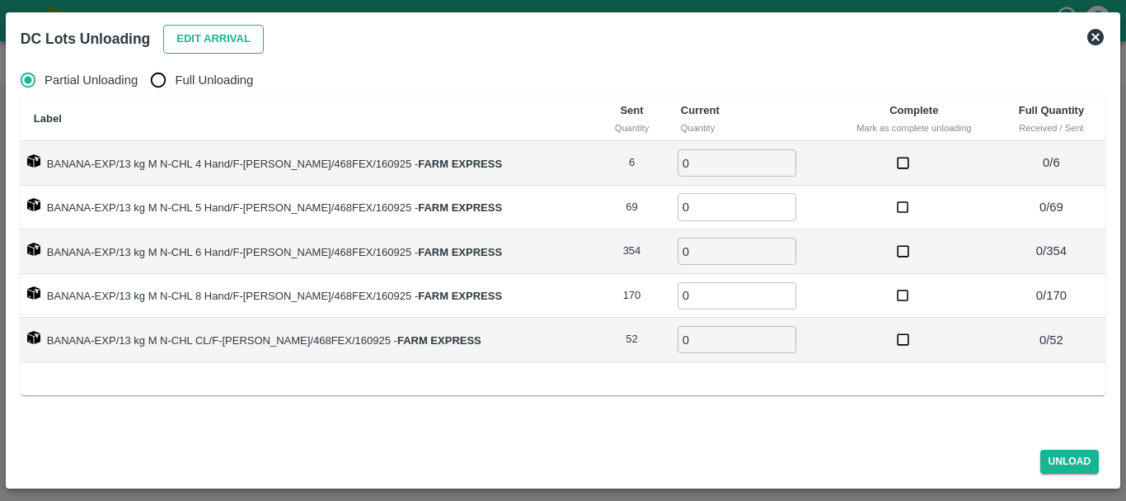
click at [227, 39] on button "Edit Arrival" at bounding box center [213, 39] width 101 height 29
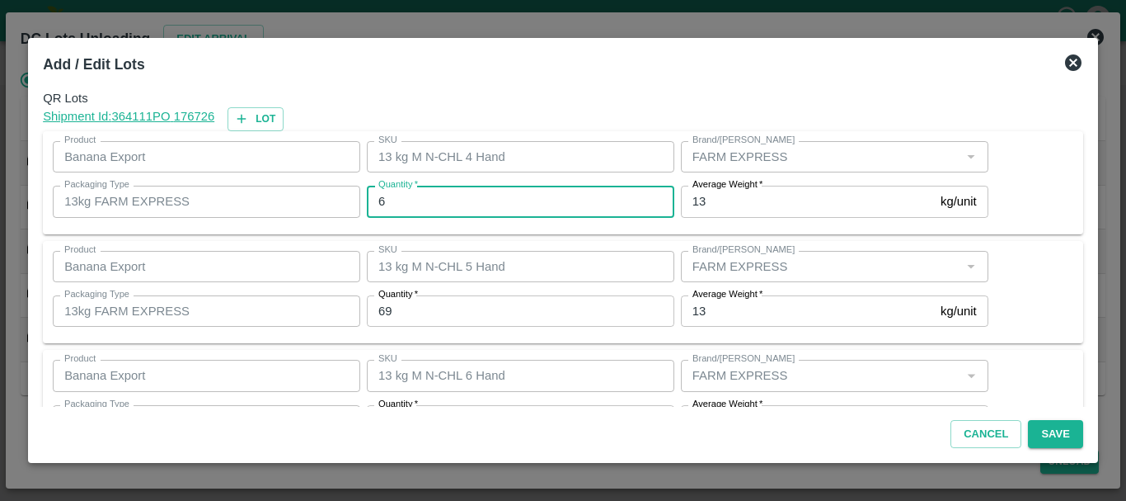
click at [470, 199] on input "6" at bounding box center [521, 201] width 308 height 31
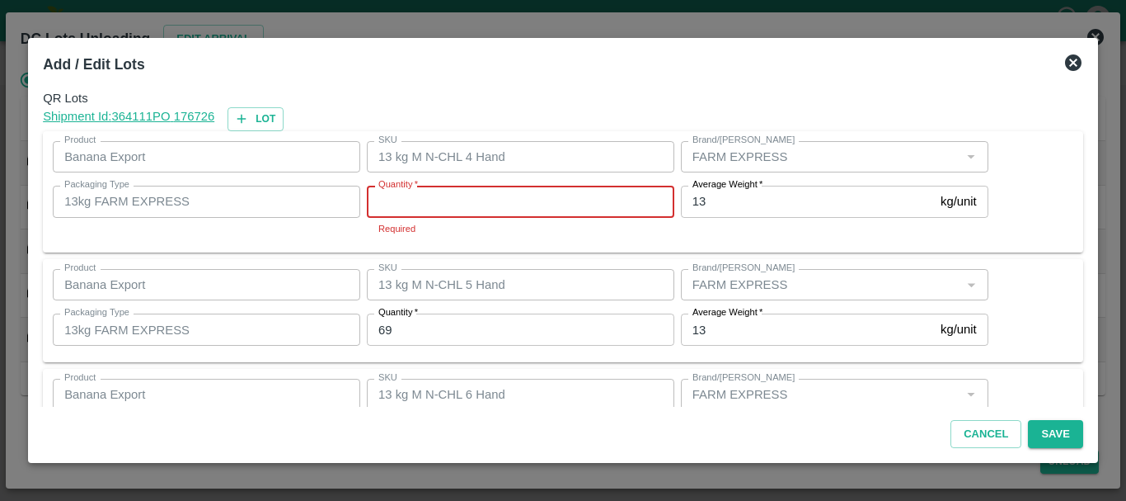
type input "6"
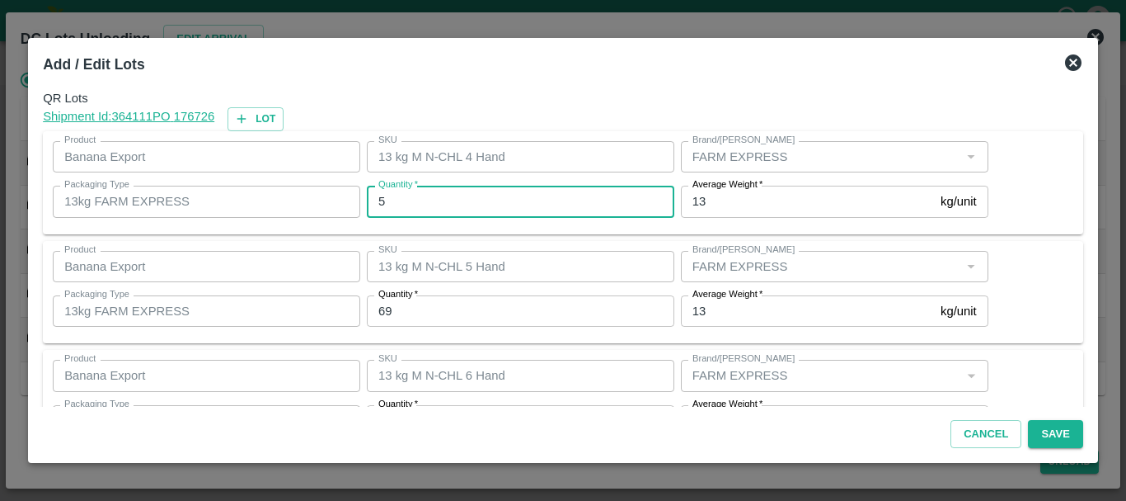
type input "5"
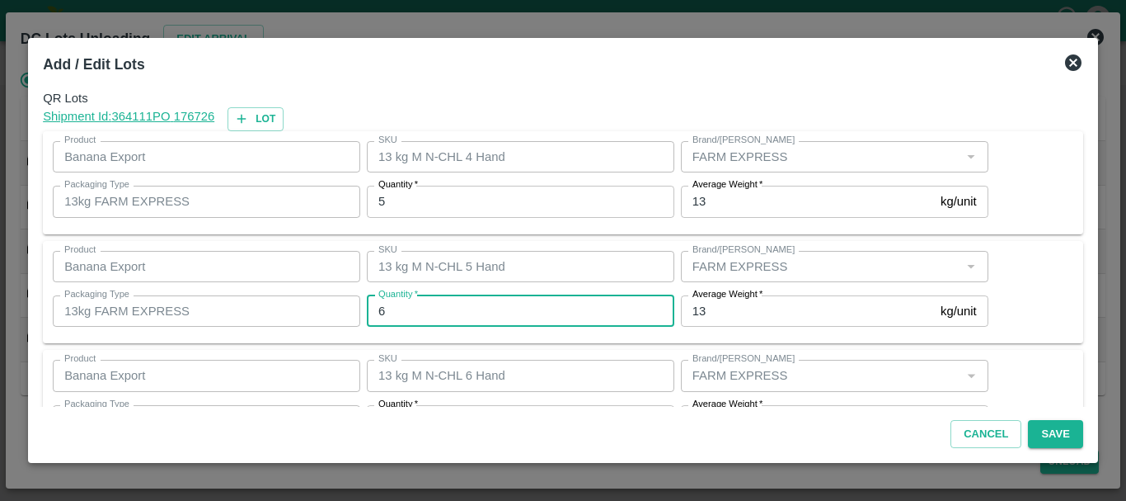
type input "69"
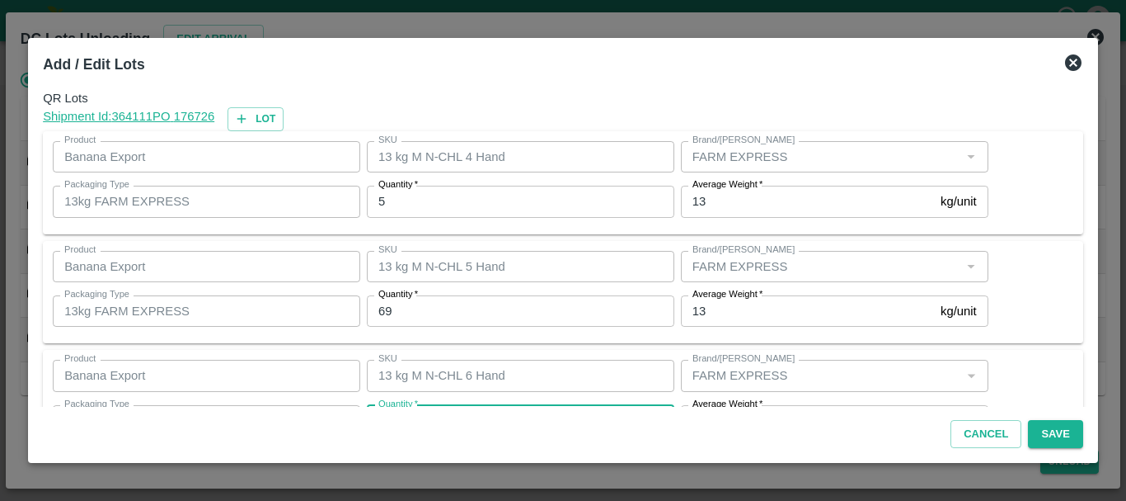
scroll to position [30, 0]
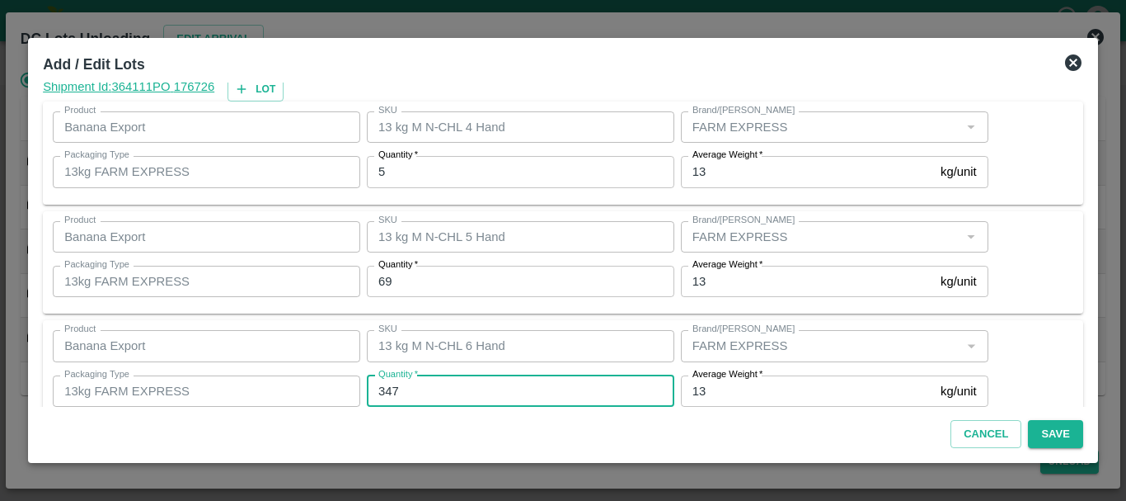
type input "347"
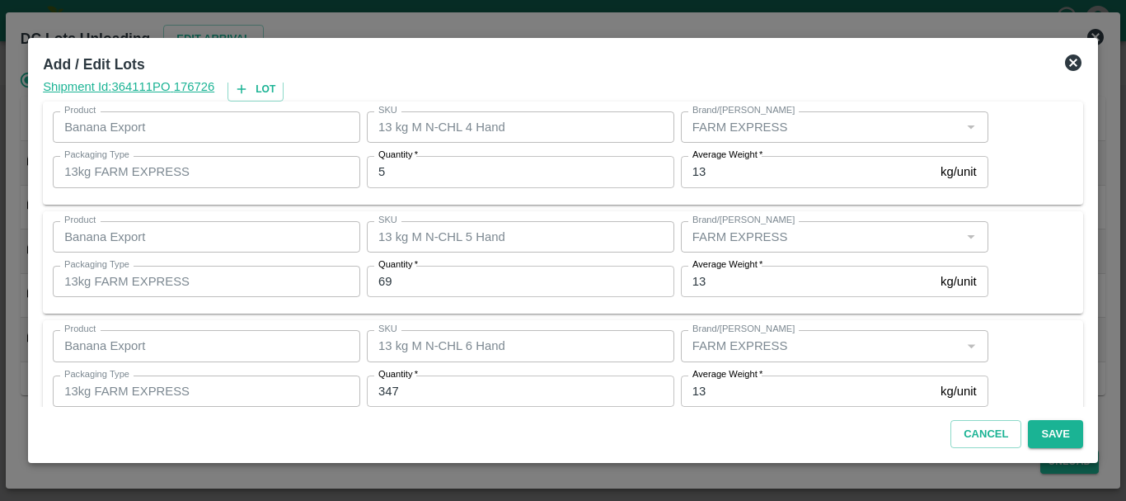
scroll to position [279, 0]
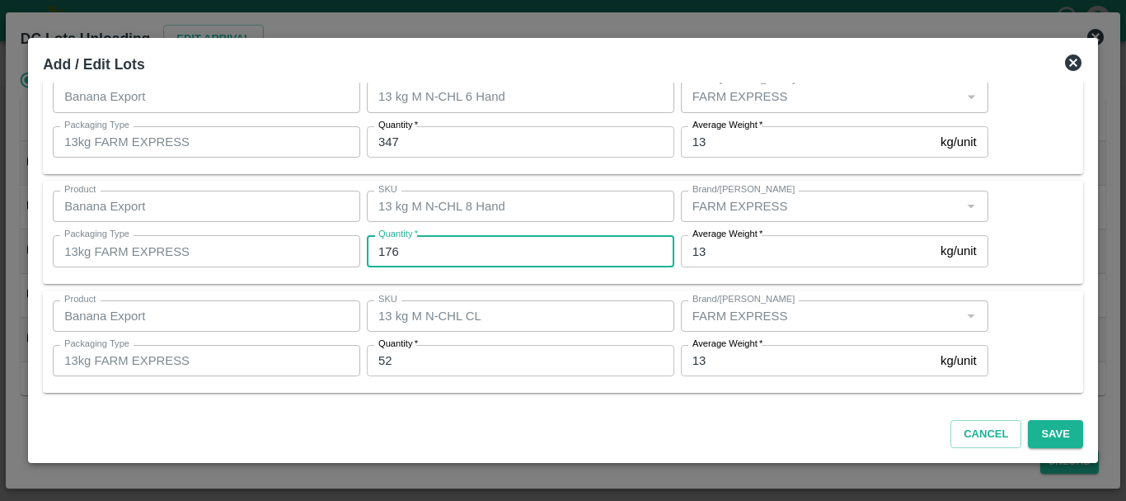
type input "176"
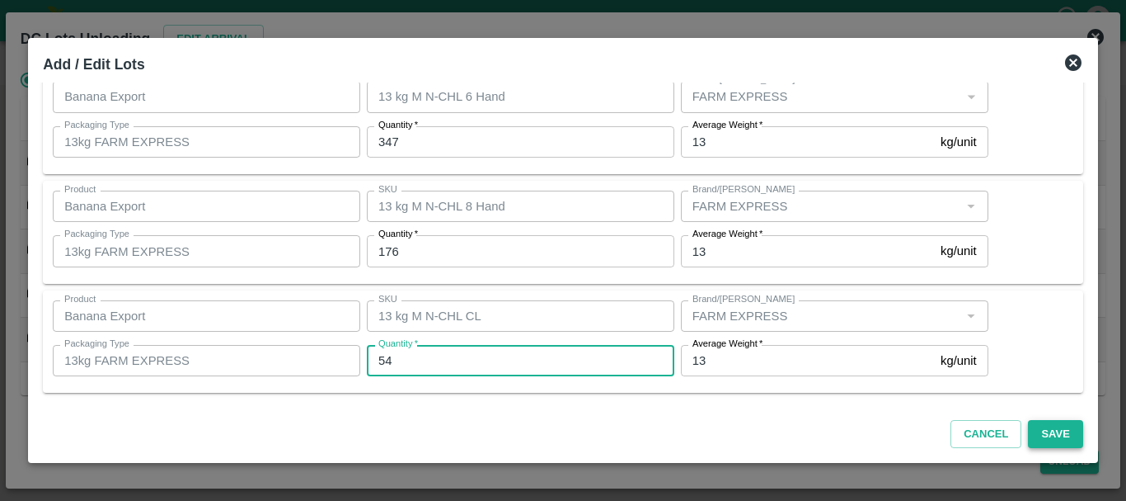
type input "54"
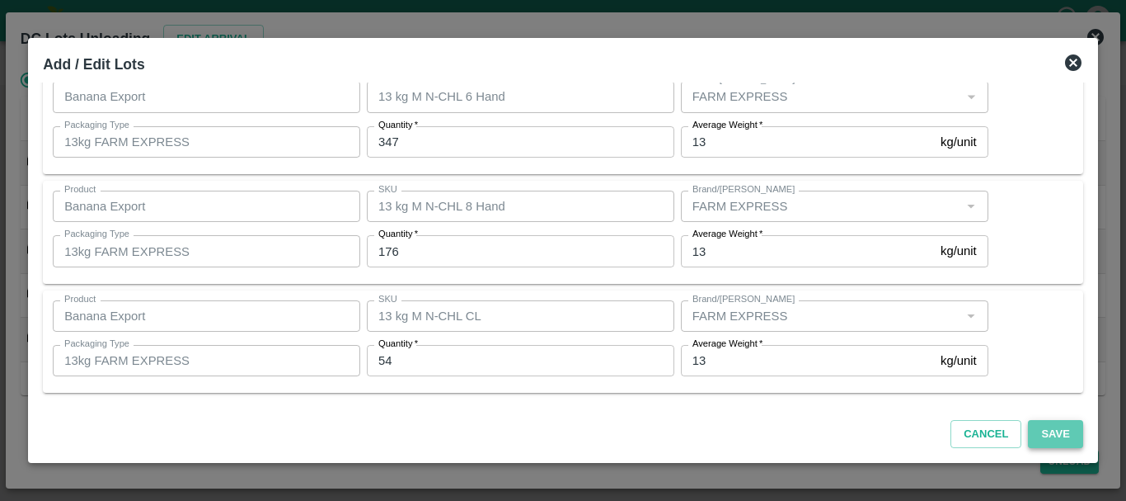
click at [1044, 430] on button "Save" at bounding box center [1055, 434] width 54 height 29
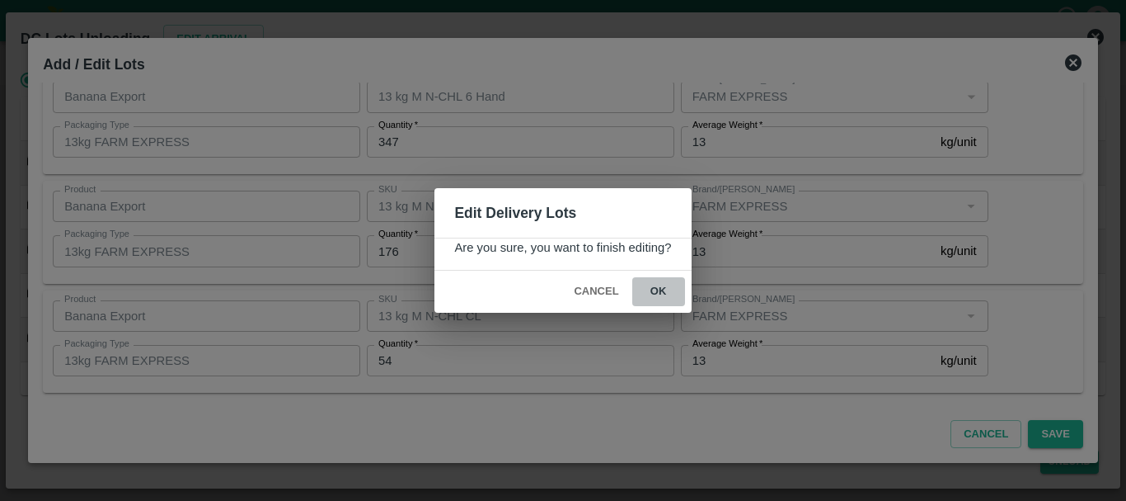
click at [670, 298] on button "ok" at bounding box center [658, 291] width 53 height 29
click at [654, 287] on icon at bounding box center [658, 291] width 27 height 27
click at [654, 287] on icon at bounding box center [658, 291] width 22 height 22
click at [654, 287] on icon at bounding box center [659, 292] width 25 height 25
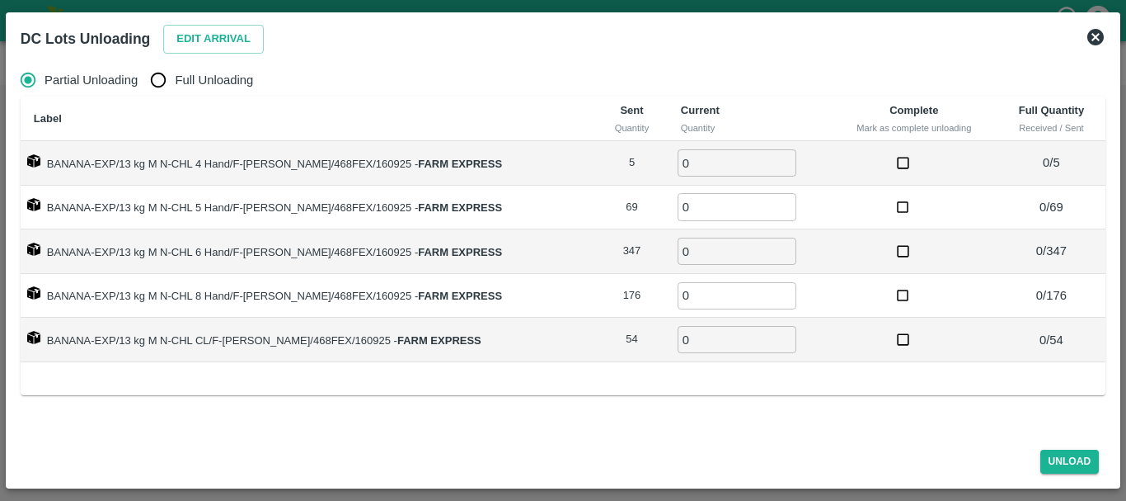
click at [154, 78] on input "Full Unloading" at bounding box center [158, 79] width 33 height 33
radio input "true"
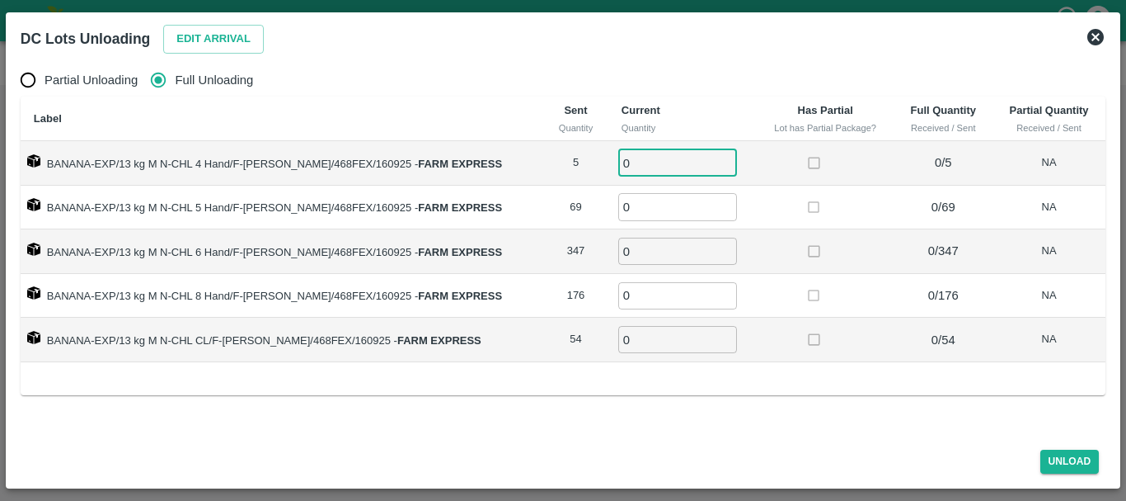
click at [638, 157] on input "0" at bounding box center [677, 162] width 119 height 27
type input "05"
type input "347"
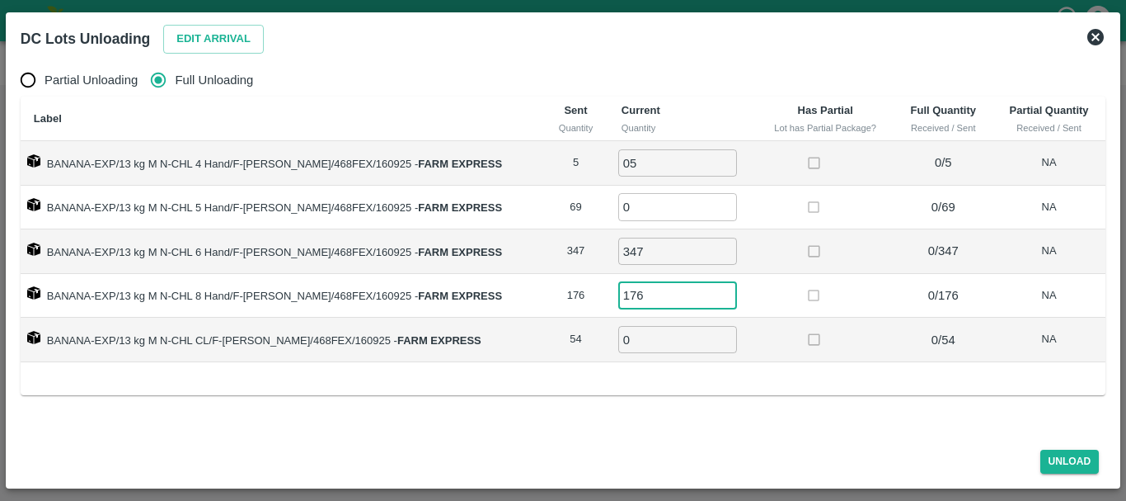
type input "176"
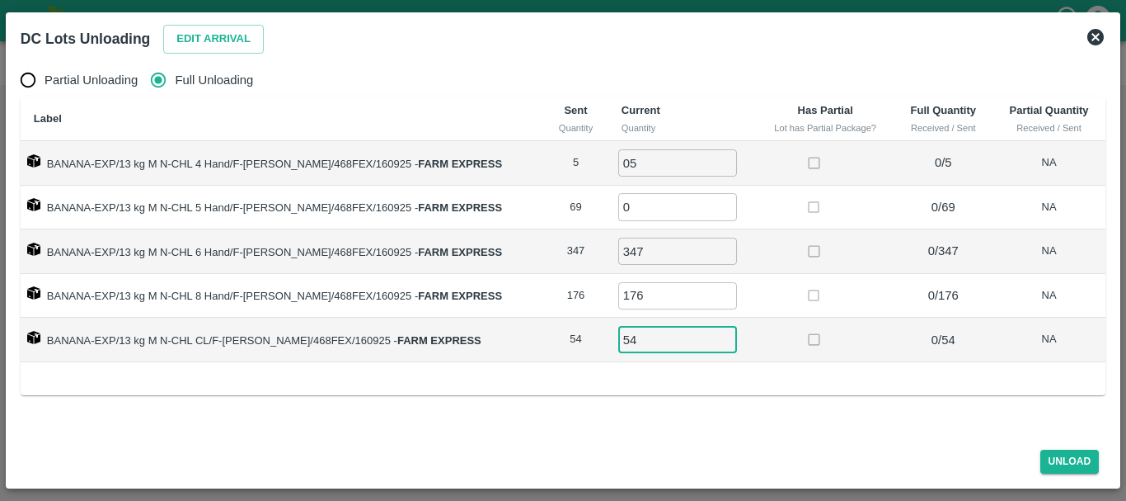
type input "54"
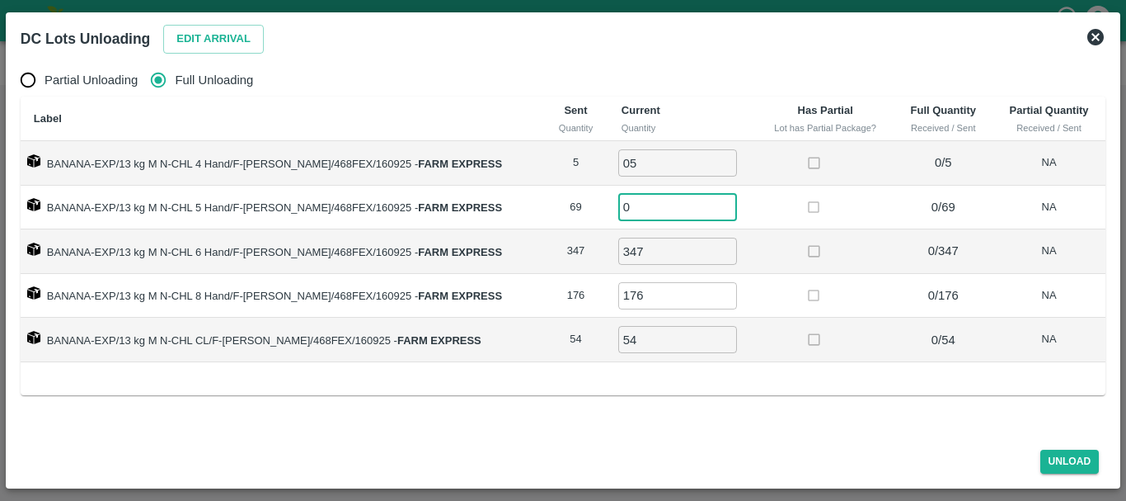
click at [642, 200] on input "0" at bounding box center [677, 206] width 119 height 27
type input "69"
click at [782, 365] on div "Label Sent Quantity Current Quantity Has Partial Lot has Partial Package? Full …" at bounding box center [563, 245] width 1085 height 299
click at [1048, 462] on button "Unload" at bounding box center [1070, 461] width 59 height 24
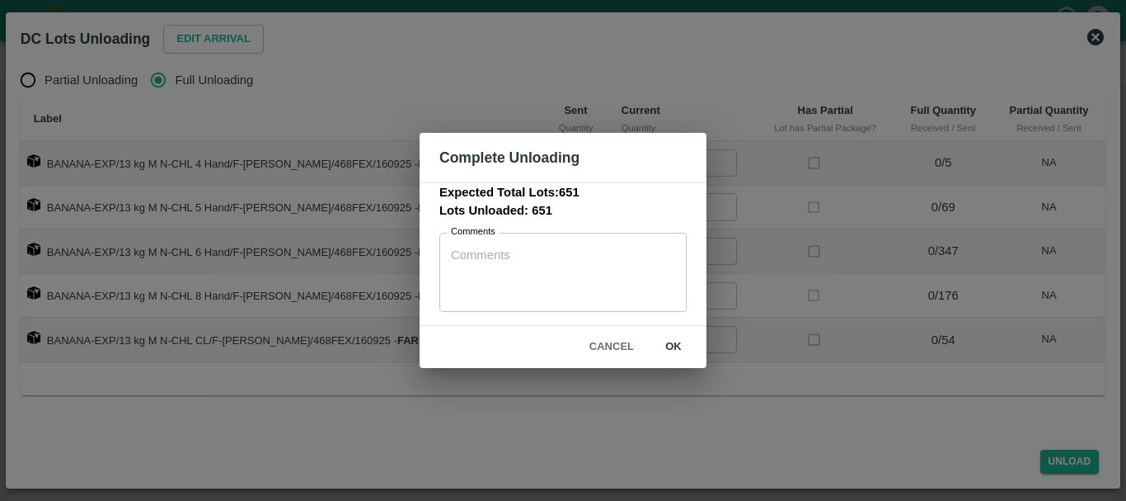
click at [694, 358] on button "ok" at bounding box center [673, 346] width 53 height 29
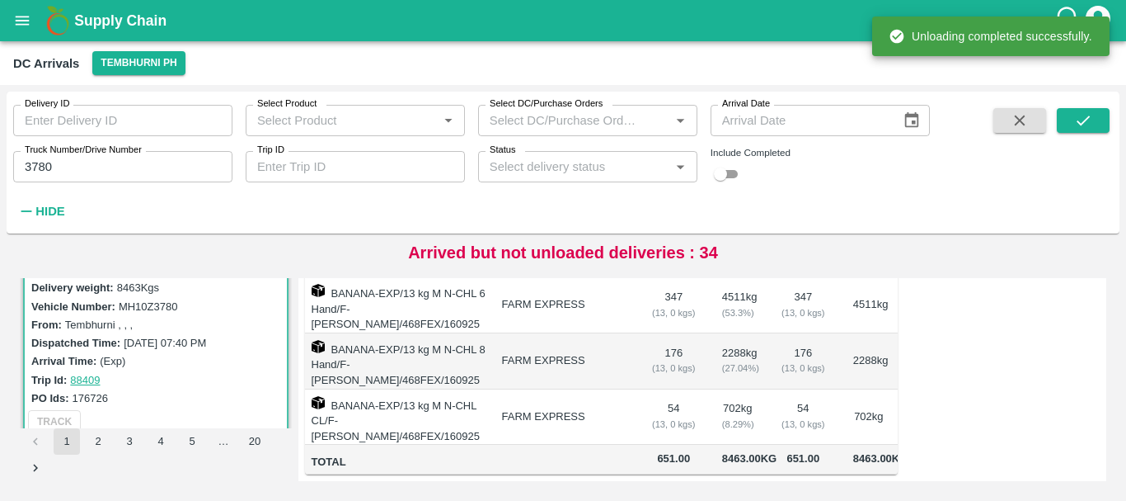
scroll to position [0, 0]
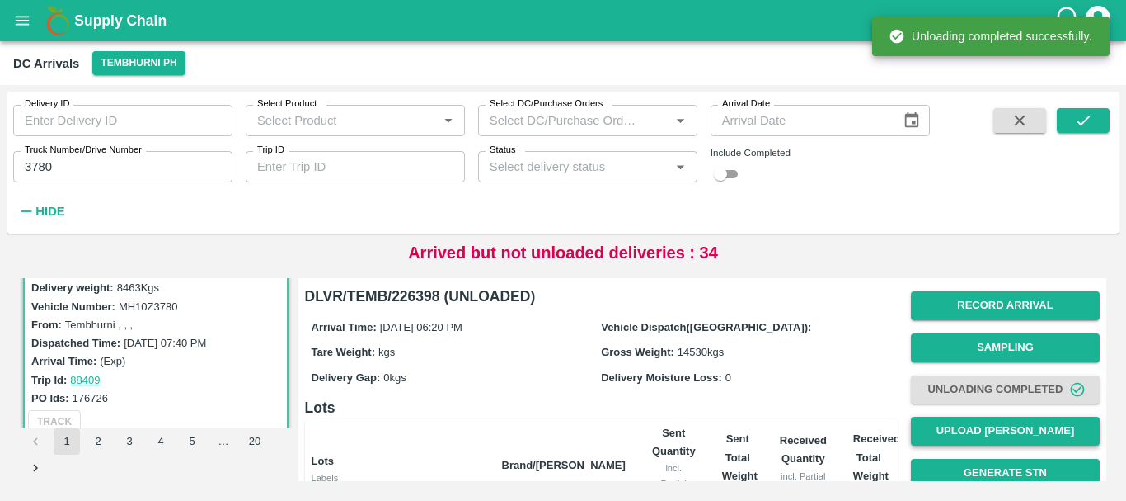
click at [971, 422] on div "Record Arrival Sampling Unloading Completed Upload Tare Weight Generate STN Upl…" at bounding box center [1005, 451] width 189 height 335
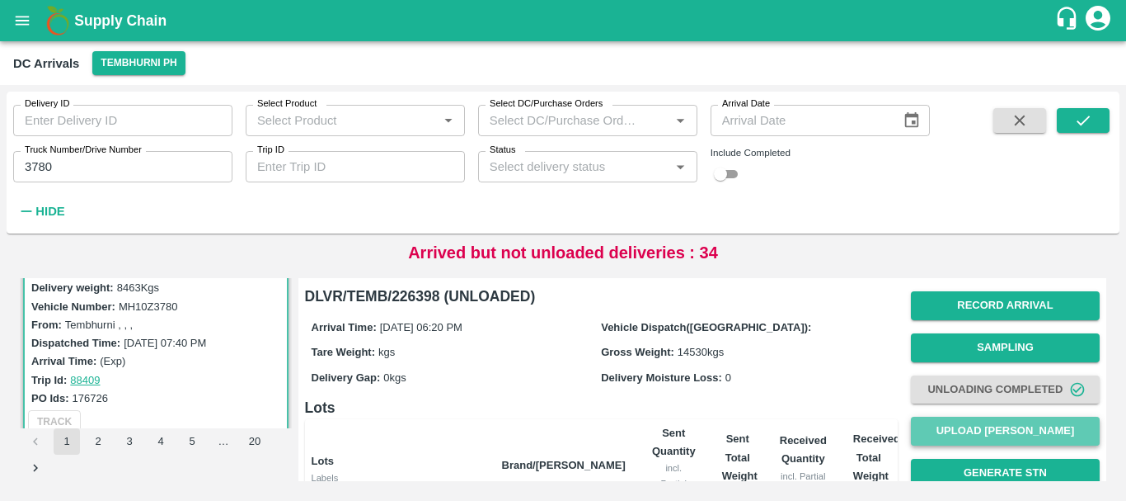
click at [971, 422] on button "Upload [PERSON_NAME]" at bounding box center [1005, 430] width 189 height 29
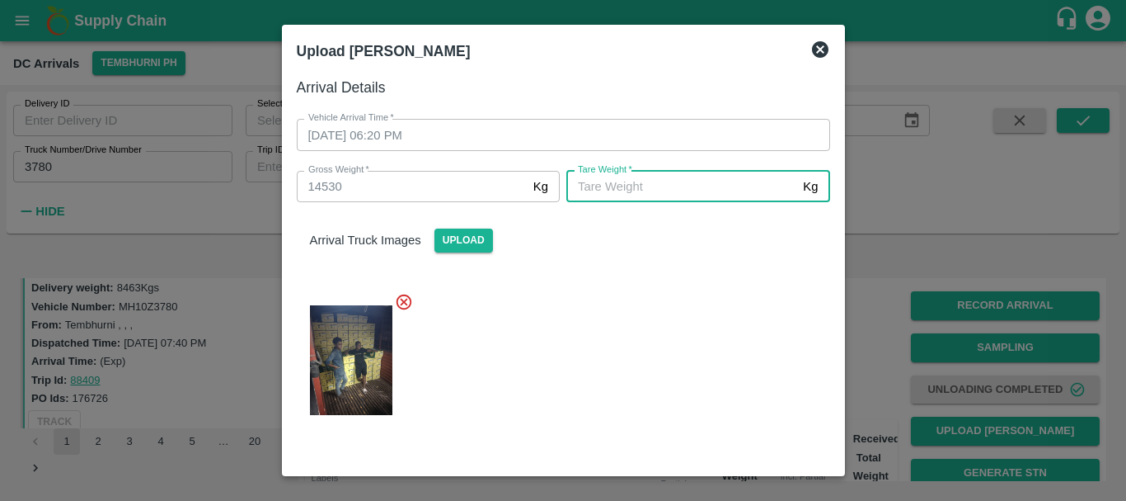
click at [670, 191] on input "[PERSON_NAME]   *" at bounding box center [682, 186] width 230 height 31
type input "5410"
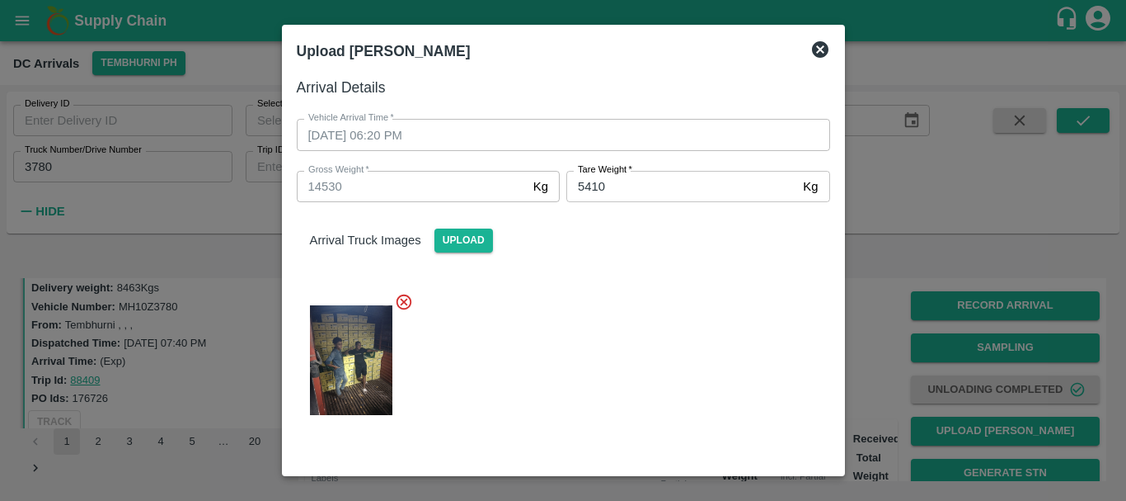
click at [635, 359] on div at bounding box center [557, 355] width 547 height 153
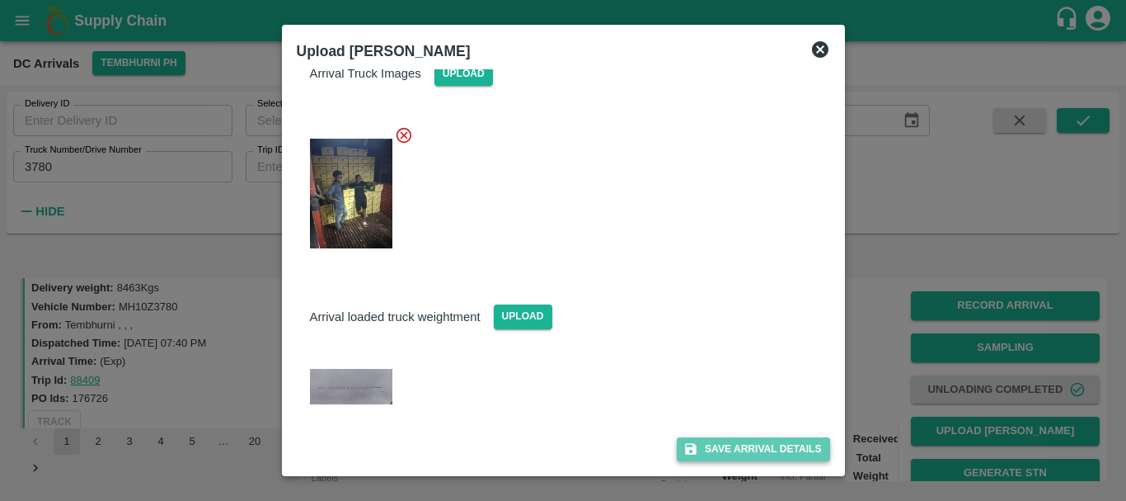
click at [701, 442] on button "Save Arrival Details" at bounding box center [753, 449] width 153 height 24
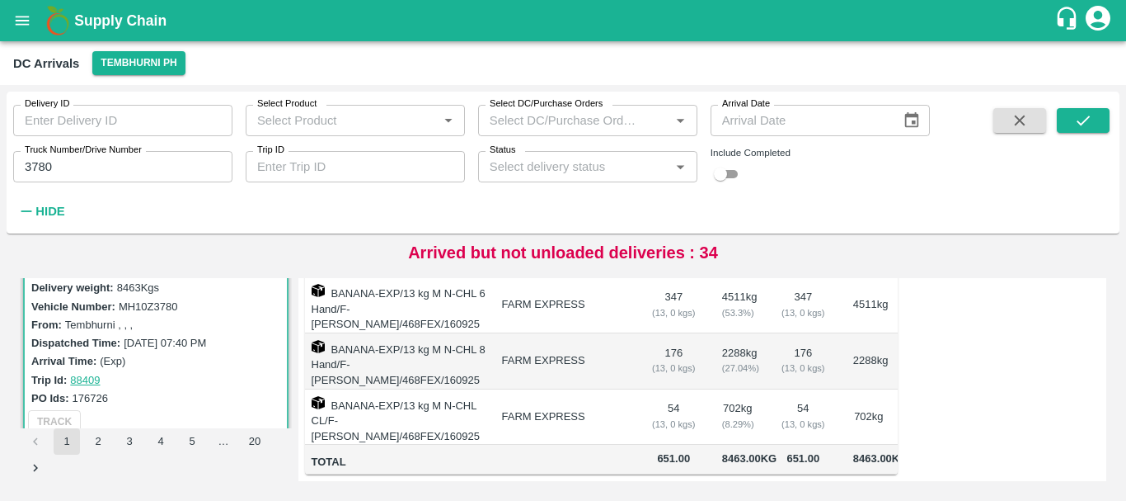
scroll to position [316, 0]
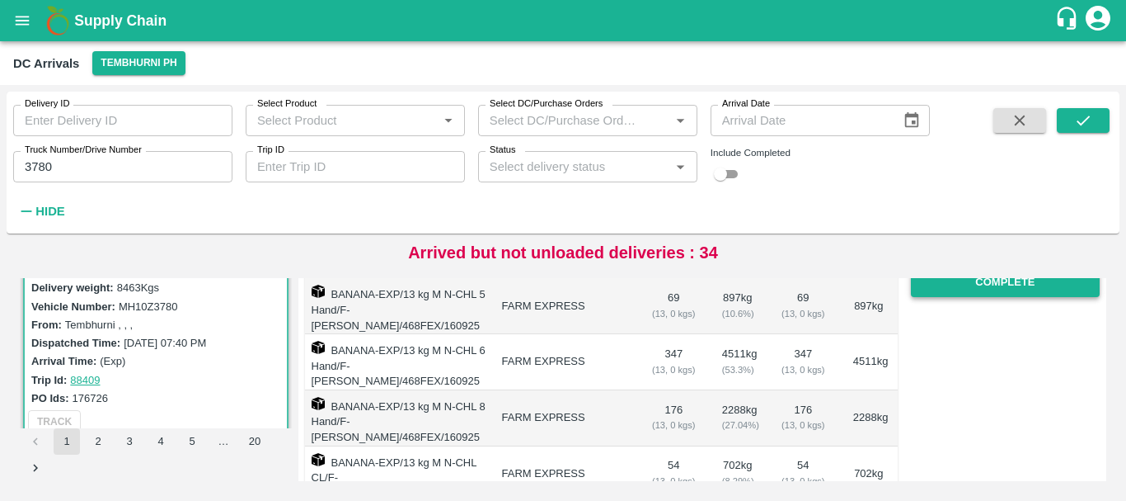
click at [971, 297] on button "Complete" at bounding box center [1005, 282] width 189 height 29
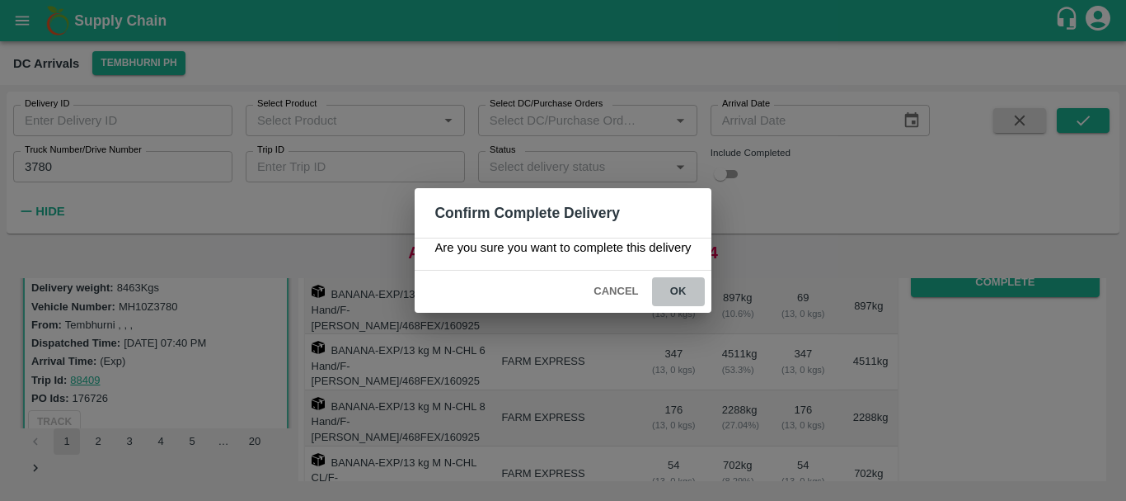
click at [684, 288] on button "ok" at bounding box center [678, 291] width 53 height 29
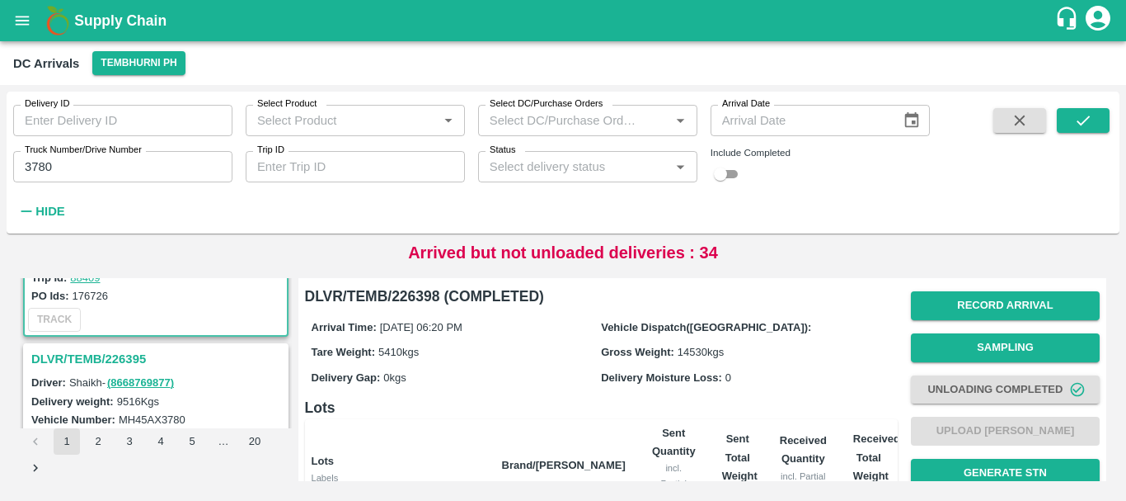
scroll to position [156, 0]
click at [123, 357] on h3 "DLVR/TEMB/226395" at bounding box center [158, 359] width 254 height 21
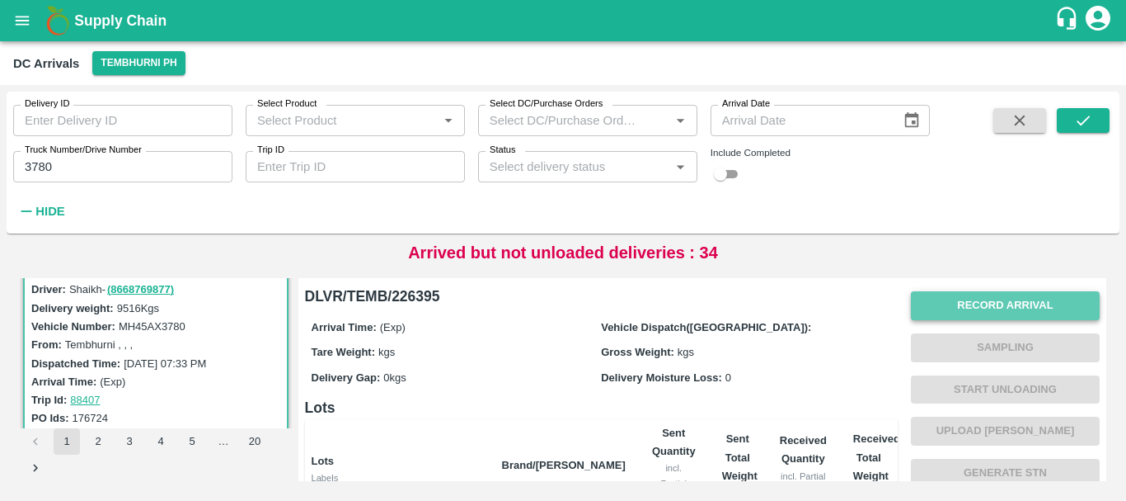
click at [939, 296] on button "Record Arrival" at bounding box center [1005, 305] width 189 height 29
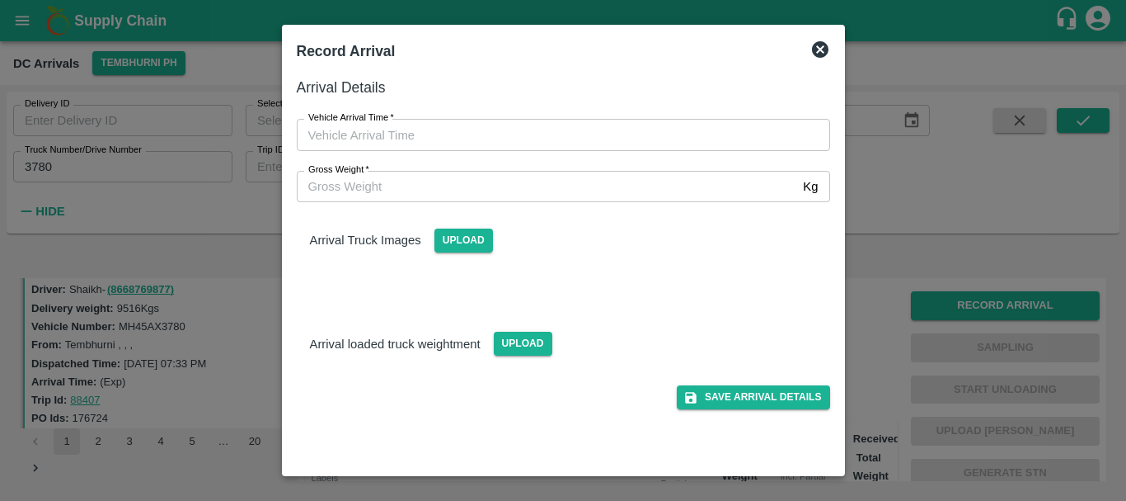
type input "DD/MM/YYYY hh:mm aa"
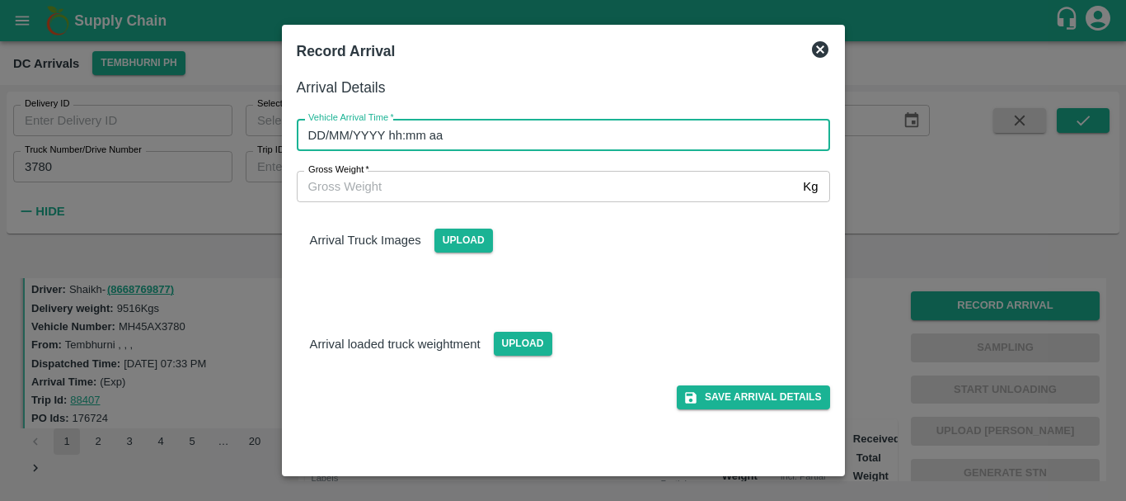
click at [683, 129] on input "DD/MM/YYYY hh:mm aa" at bounding box center [558, 134] width 522 height 31
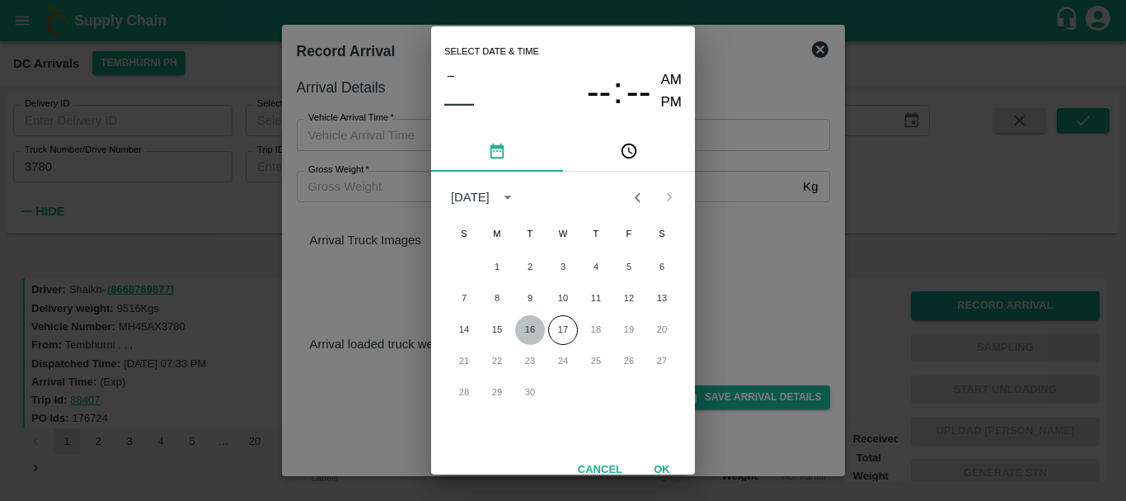
click at [527, 327] on button "16" at bounding box center [530, 330] width 30 height 30
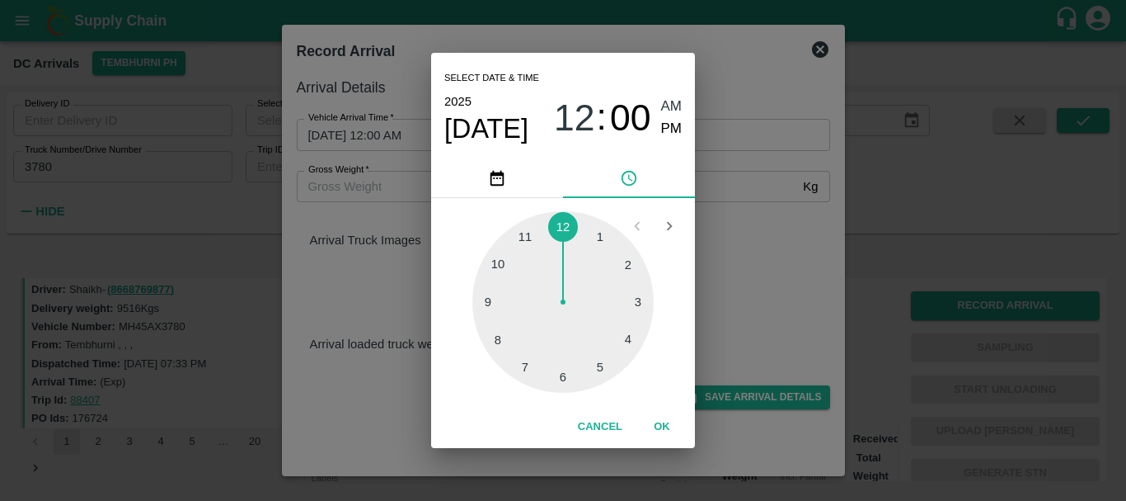
click at [564, 382] on div at bounding box center [563, 301] width 181 height 181
click at [671, 134] on span "PM" at bounding box center [671, 129] width 21 height 22
type input "16/09/2025 06:00 PM"
click at [758, 277] on div "Select date & time 2025 Sep 16 06 : 00 AM PM 05 10 15 20 25 30 35 40 45 50 55 0…" at bounding box center [563, 250] width 1126 height 501
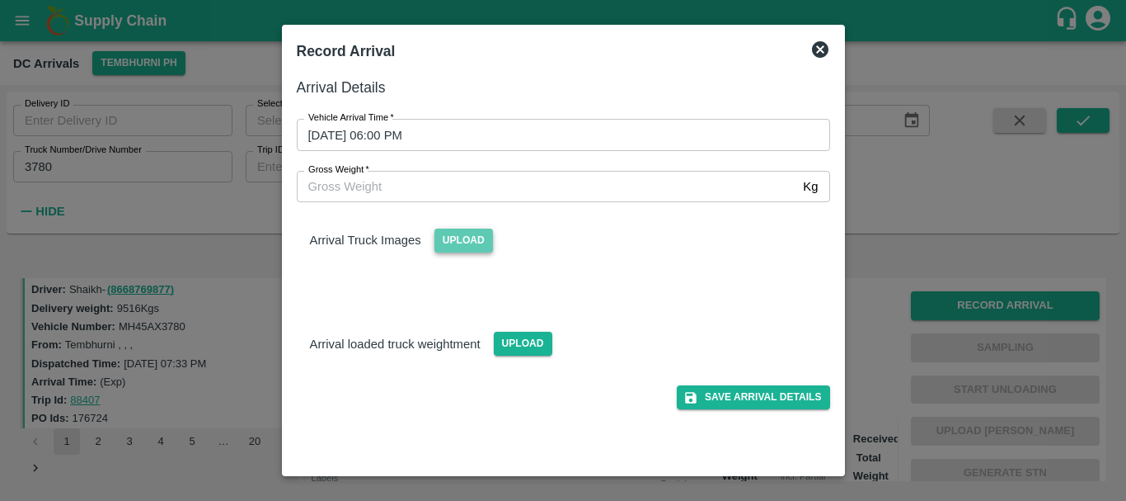
click at [467, 239] on span "Upload" at bounding box center [464, 240] width 59 height 24
click at [0, 0] on input "Upload" at bounding box center [0, 0] width 0 height 0
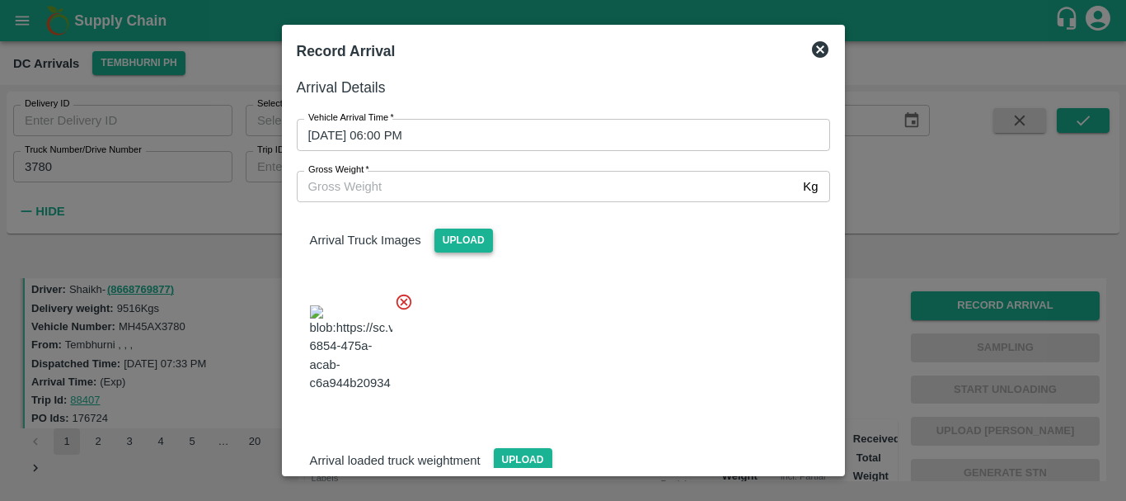
scroll to position [25, 0]
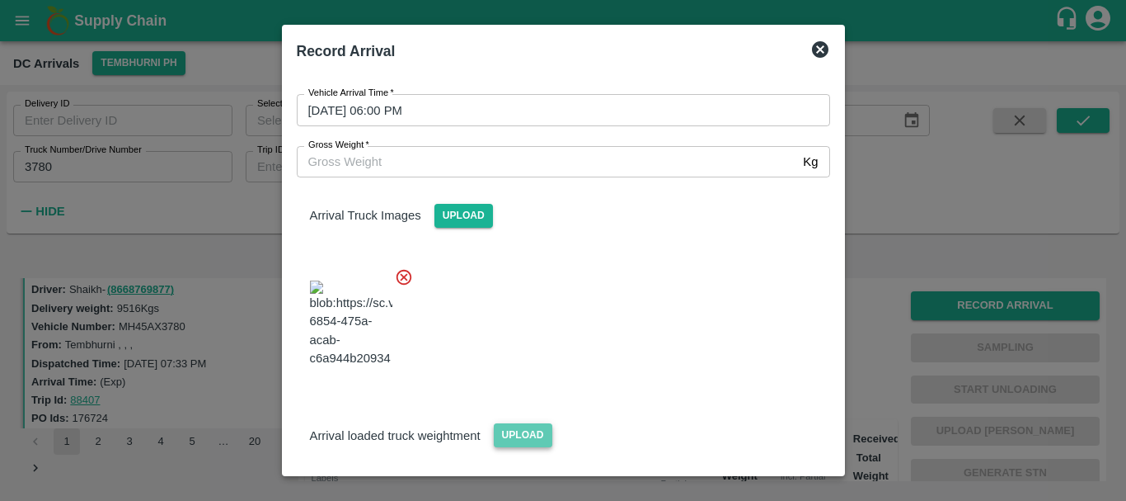
click at [524, 423] on span "Upload" at bounding box center [523, 435] width 59 height 24
click at [0, 0] on input "Upload" at bounding box center [0, 0] width 0 height 0
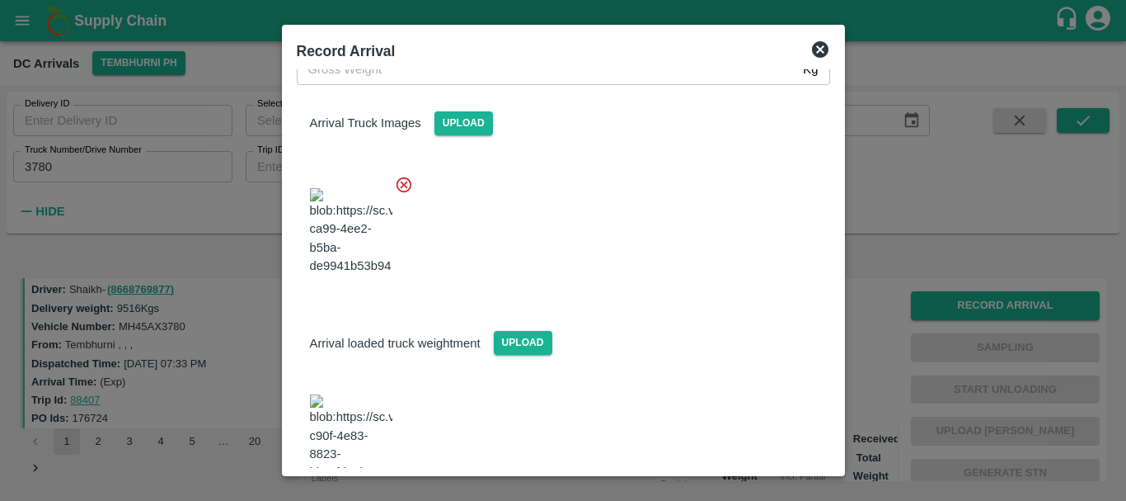
click at [365, 394] on img at bounding box center [351, 437] width 82 height 87
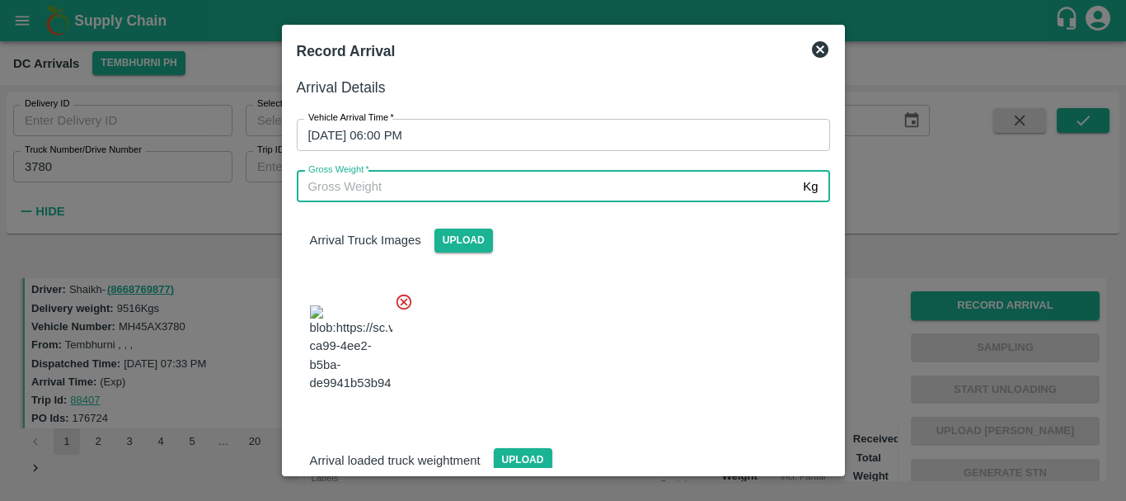
click at [504, 186] on input "Gross Weight   *" at bounding box center [547, 186] width 501 height 31
type input "15940"
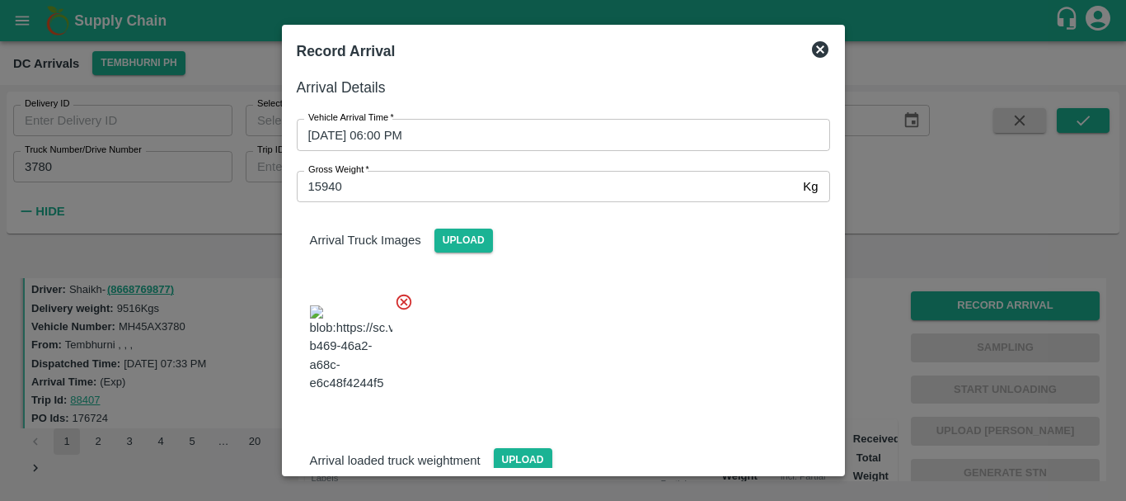
click at [590, 286] on div at bounding box center [557, 343] width 547 height 129
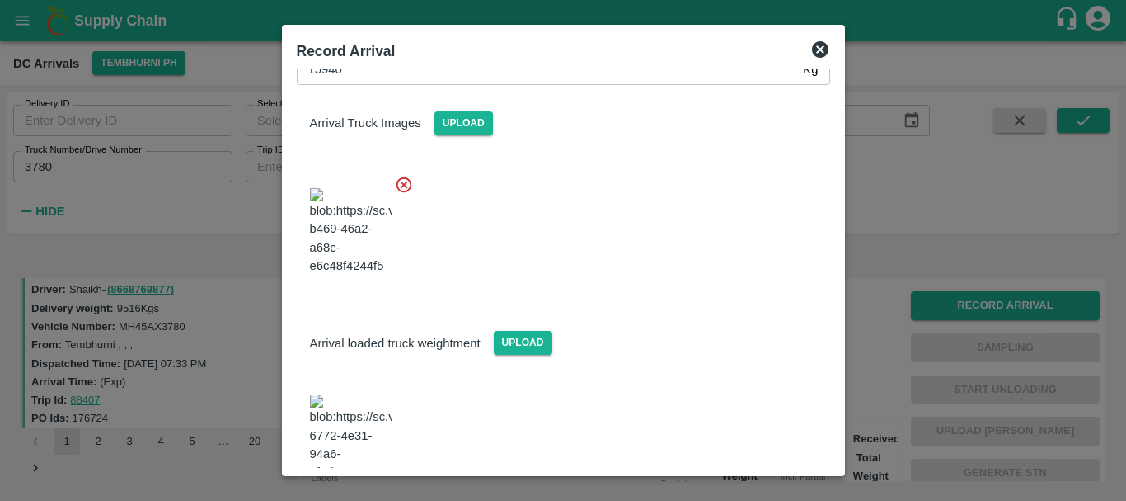
click at [683, 319] on div "Arrival loaded truck weightment Upload" at bounding box center [557, 394] width 547 height 206
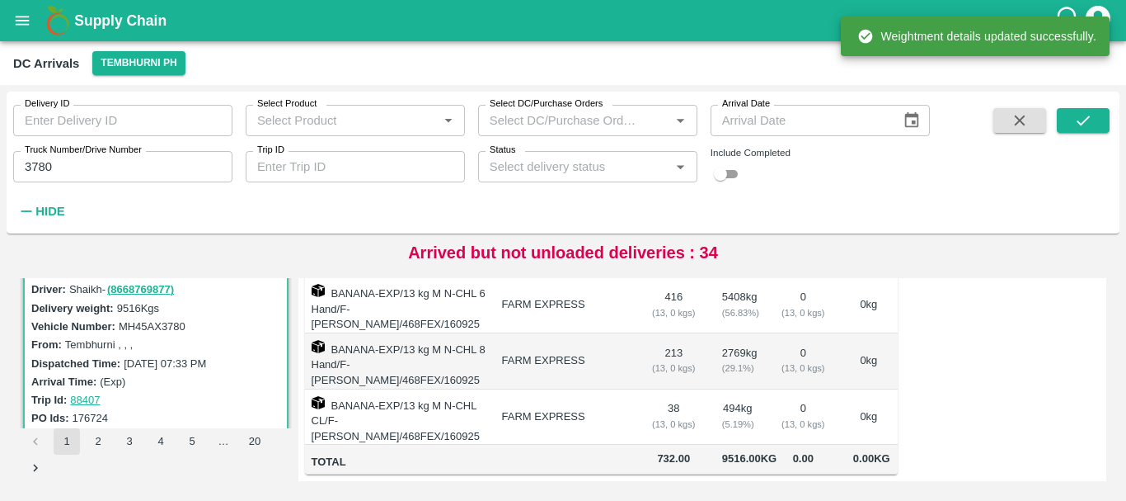
scroll to position [0, 0]
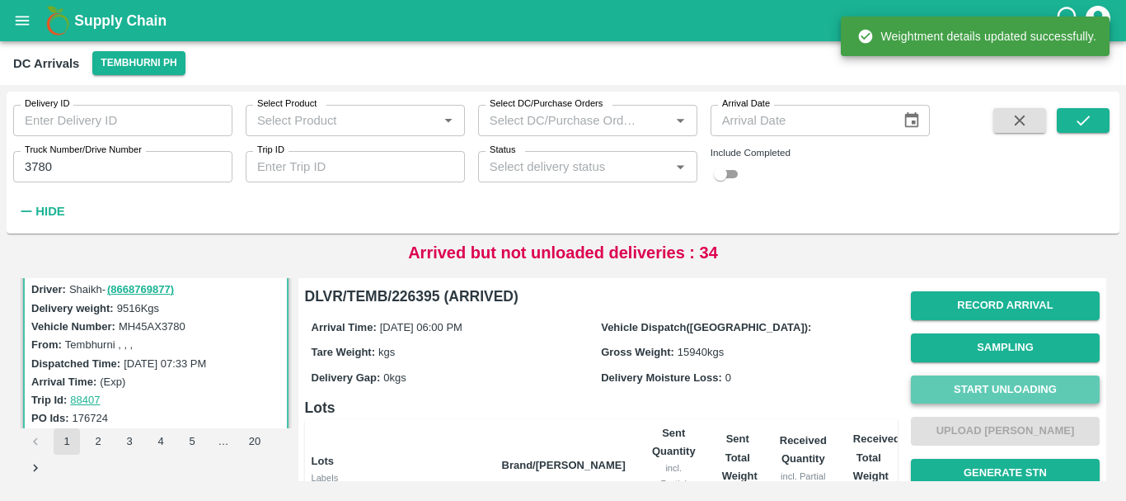
click at [935, 388] on button "Start Unloading" at bounding box center [1005, 389] width 189 height 29
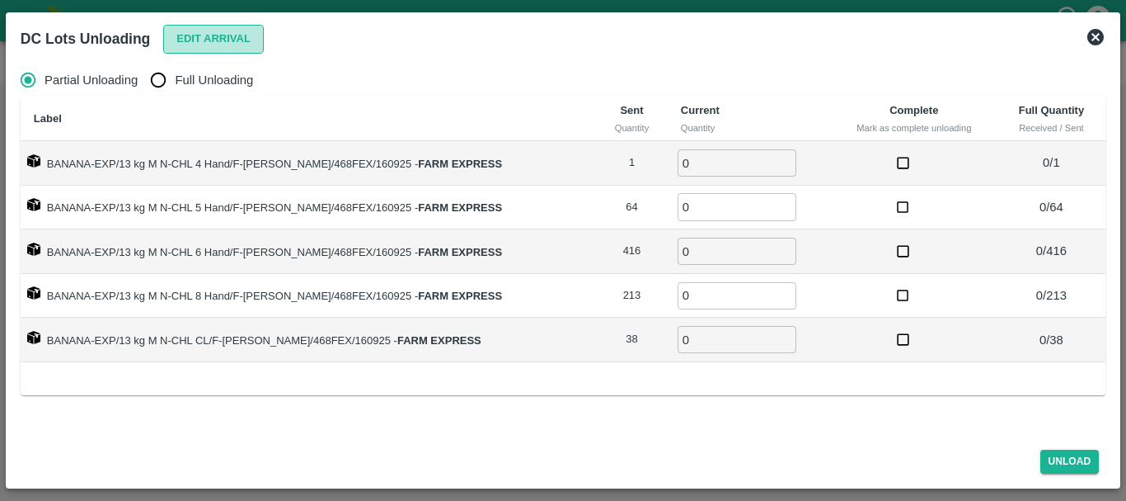
click at [228, 45] on button "Edit Arrival" at bounding box center [213, 39] width 101 height 29
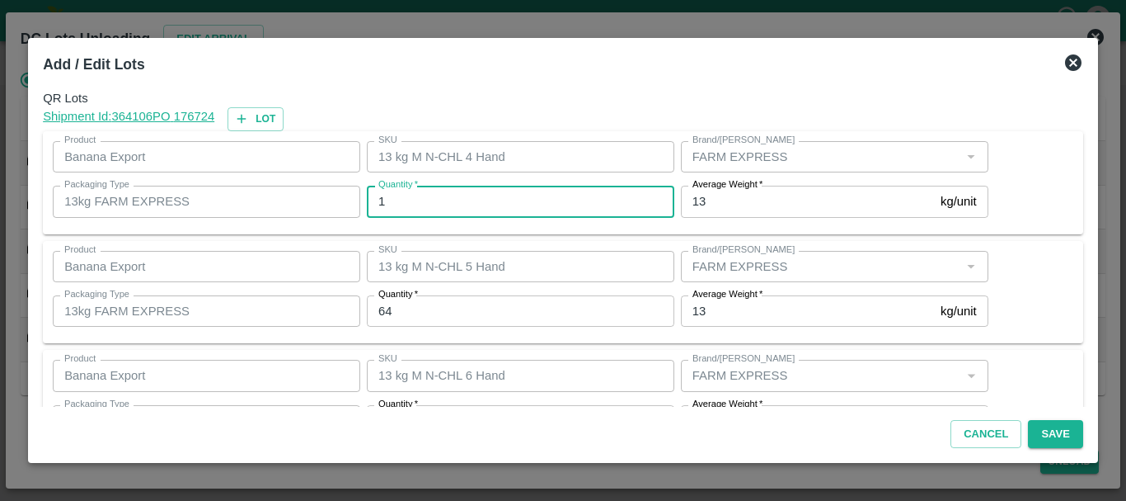
click at [459, 200] on input "1" at bounding box center [521, 201] width 308 height 31
type input "1"
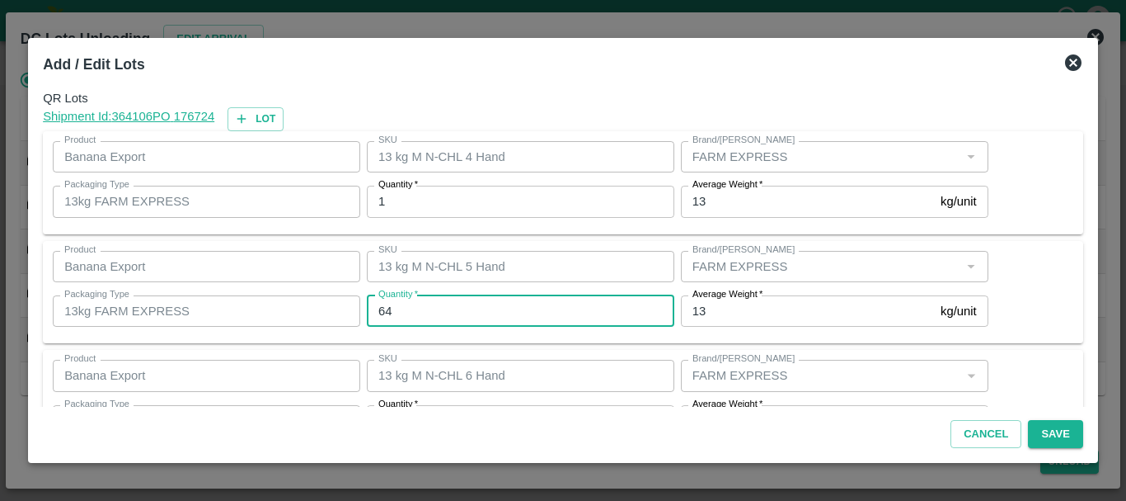
click at [416, 312] on input "64" at bounding box center [521, 310] width 308 height 31
type input "6"
type input "63"
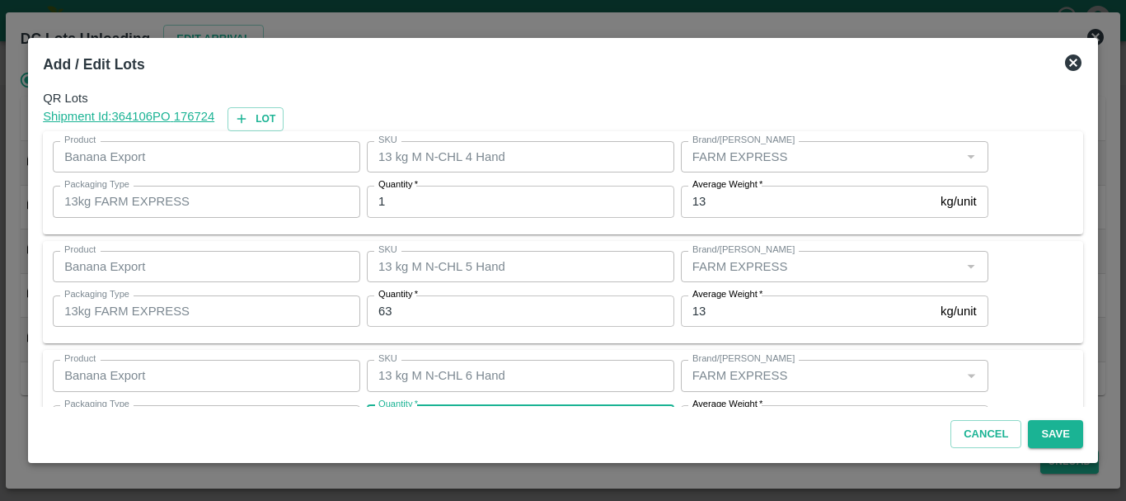
scroll to position [30, 0]
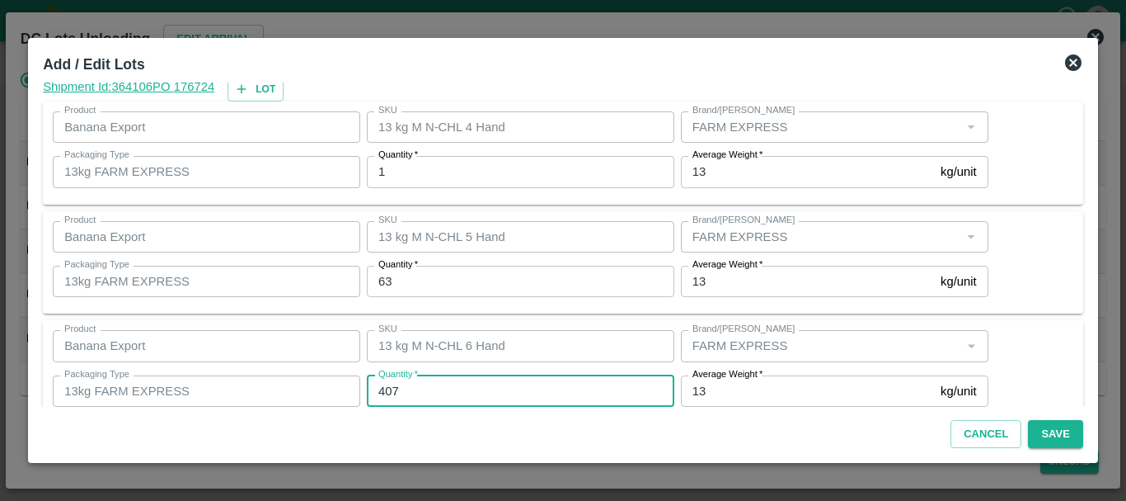
type input "407"
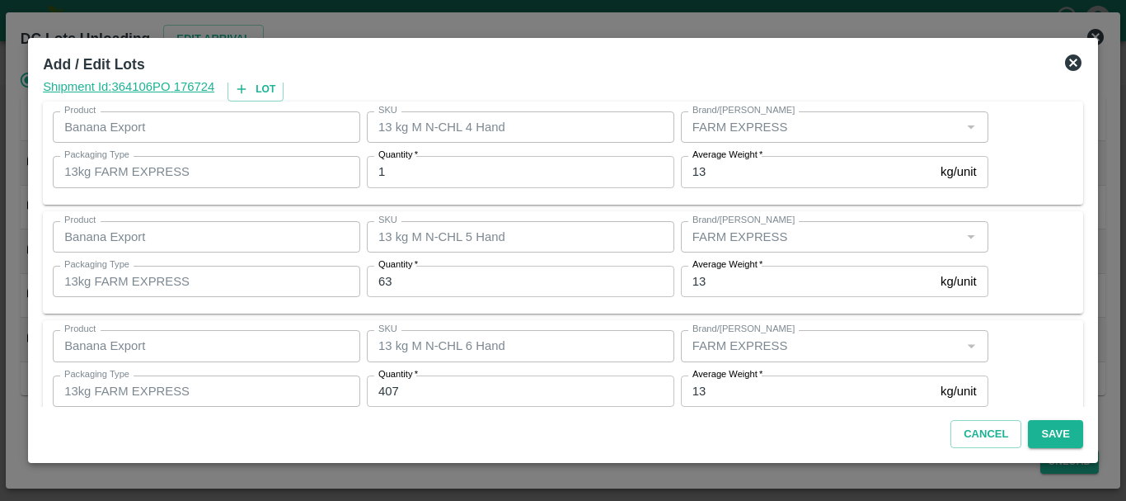
scroll to position [279, 0]
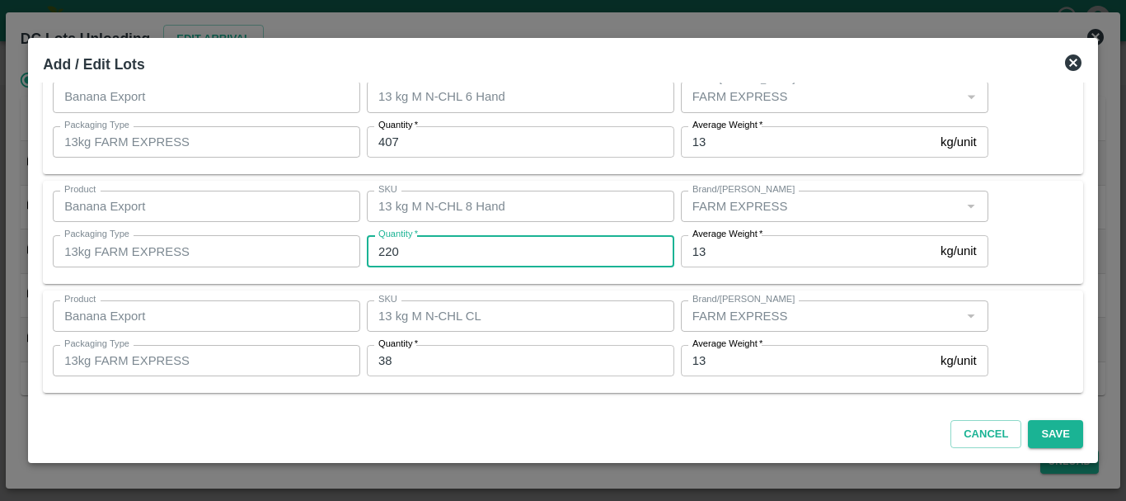
type input "220"
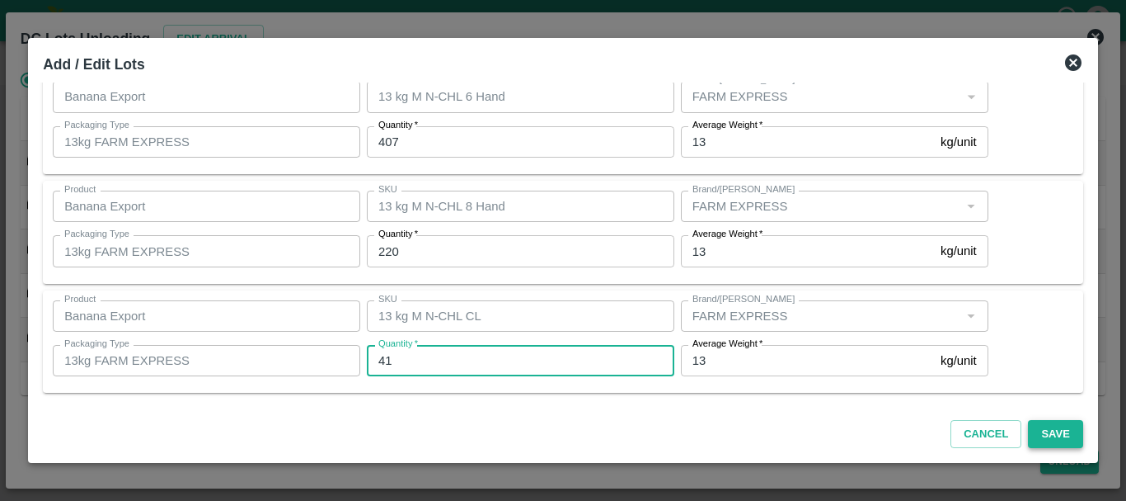
type input "41"
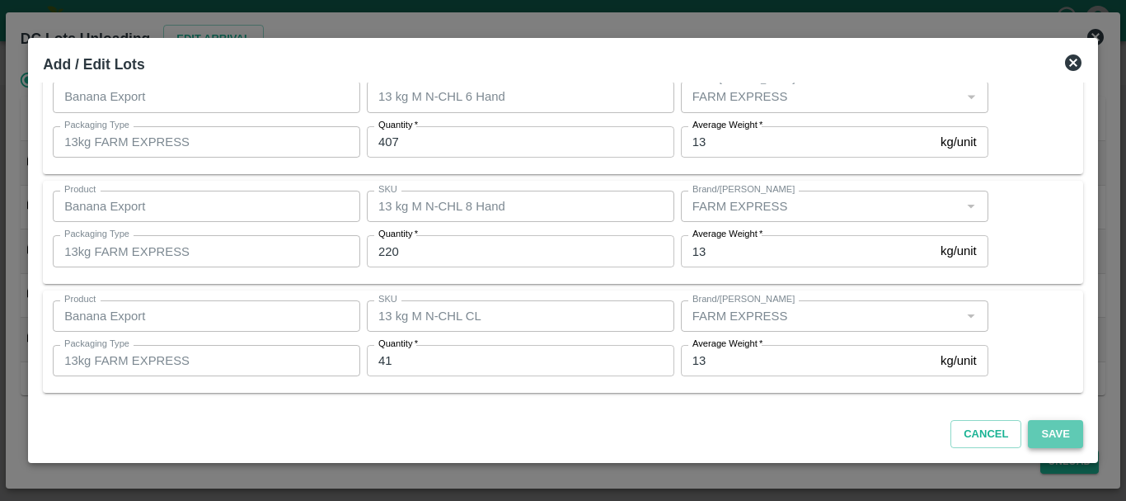
click at [1058, 425] on button "Save" at bounding box center [1055, 434] width 54 height 29
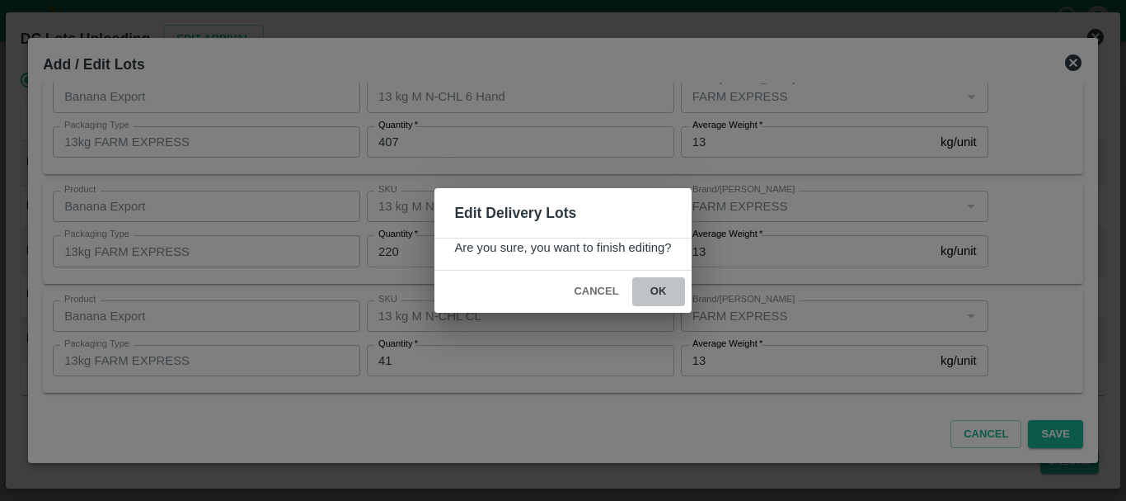
click at [663, 290] on button "ok" at bounding box center [658, 291] width 53 height 29
click at [661, 294] on icon at bounding box center [658, 291] width 21 height 21
click at [661, 294] on icon at bounding box center [659, 292] width 28 height 28
click at [661, 294] on icon at bounding box center [658, 291] width 27 height 27
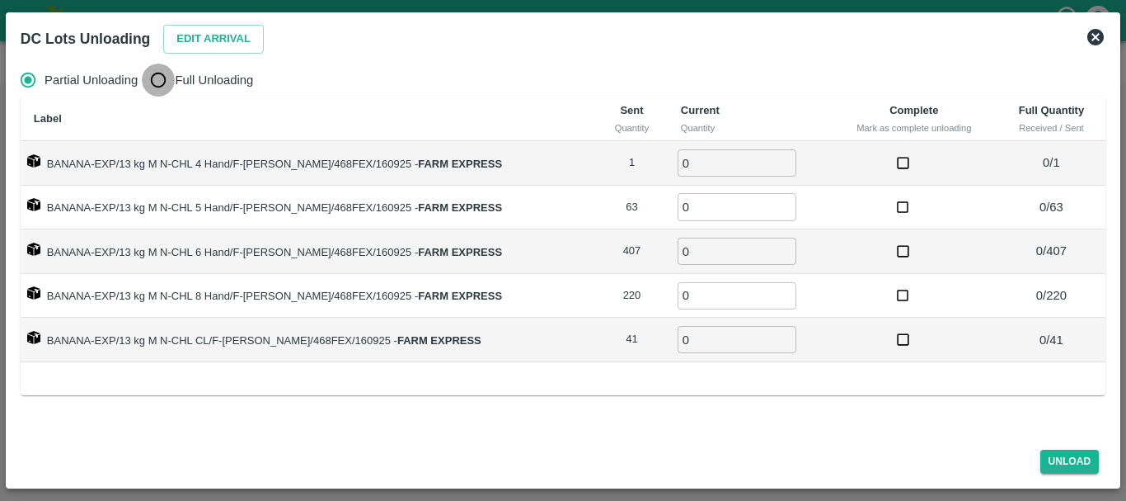
click at [158, 78] on input "Full Unloading" at bounding box center [158, 79] width 33 height 33
radio input "true"
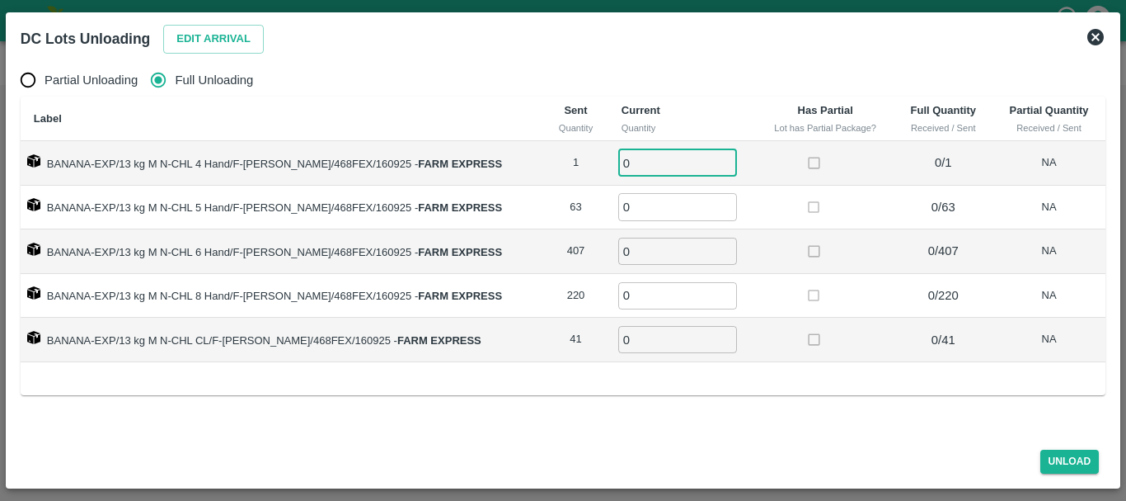
click at [618, 152] on input "0" at bounding box center [677, 162] width 119 height 27
type input "01"
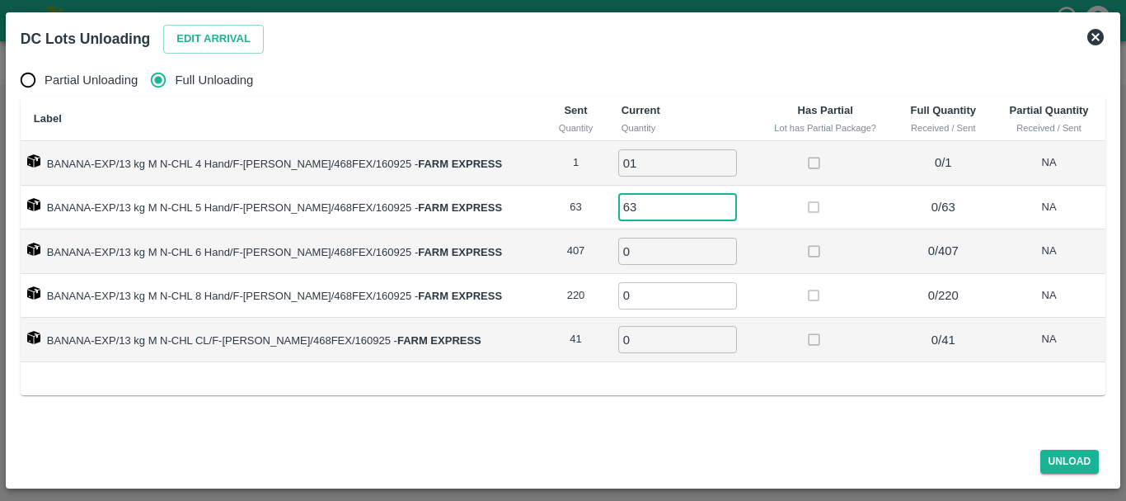
type input "63"
type input "407"
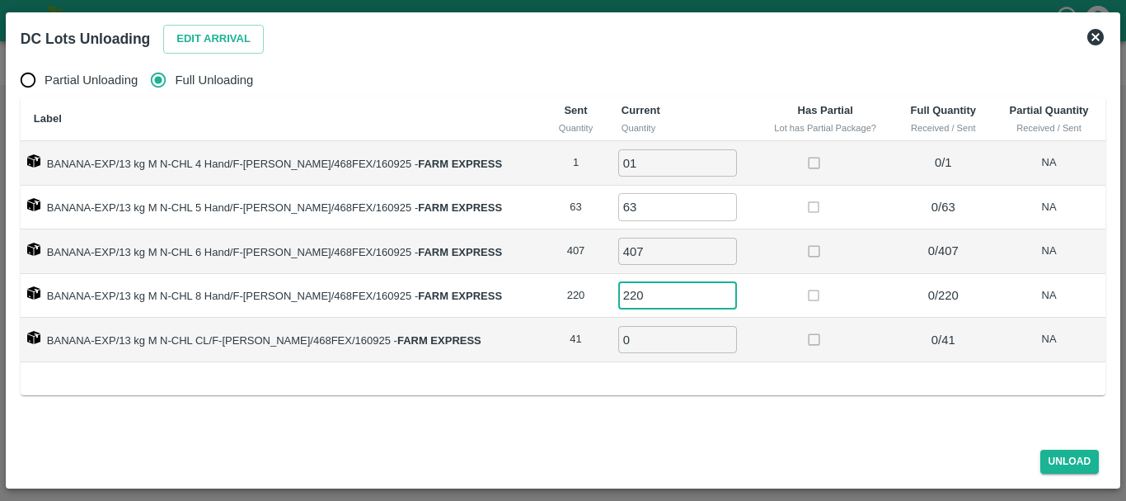
type input "220"
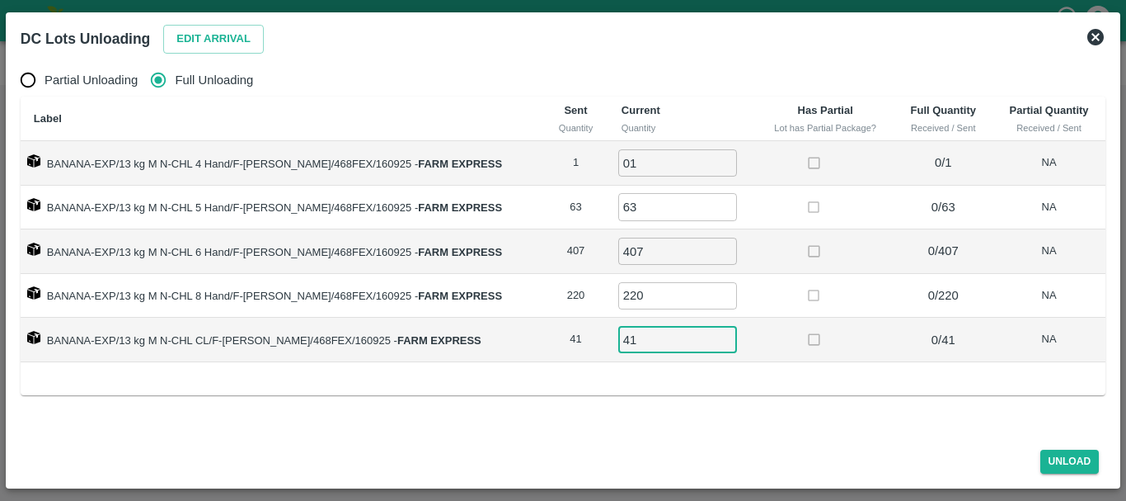
type input "41"
click at [1046, 460] on button "Unload" at bounding box center [1070, 461] width 59 height 24
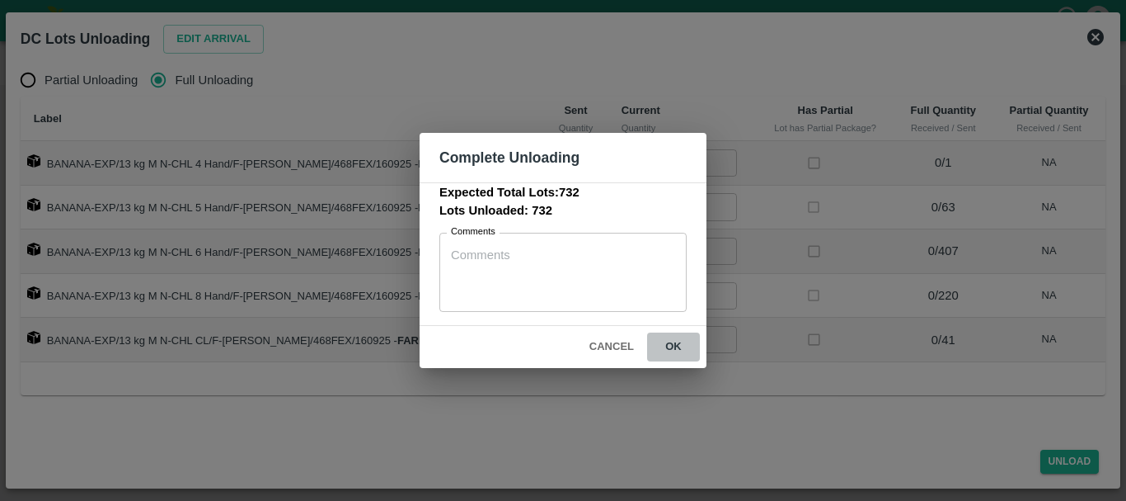
click at [698, 346] on button "ok" at bounding box center [673, 346] width 53 height 29
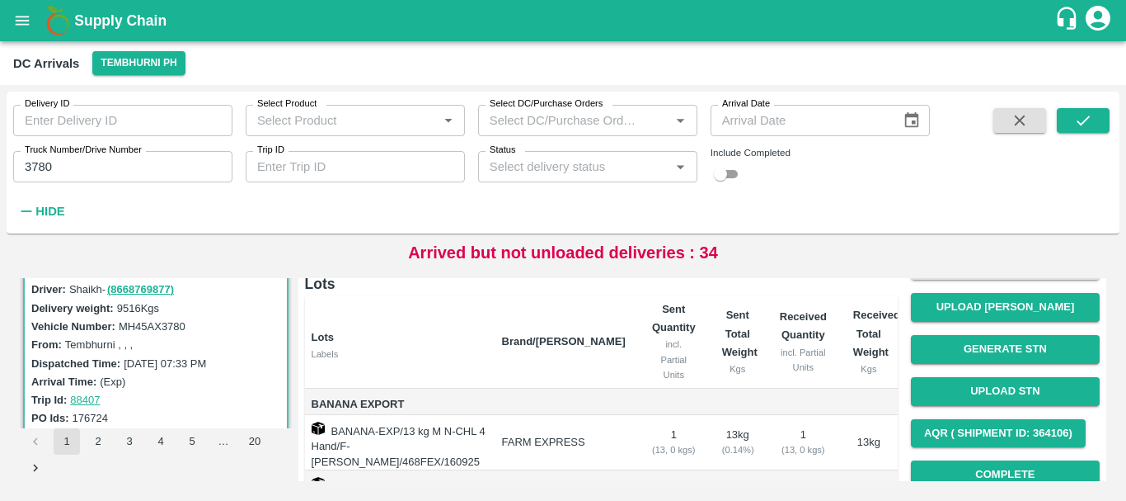
scroll to position [123, 0]
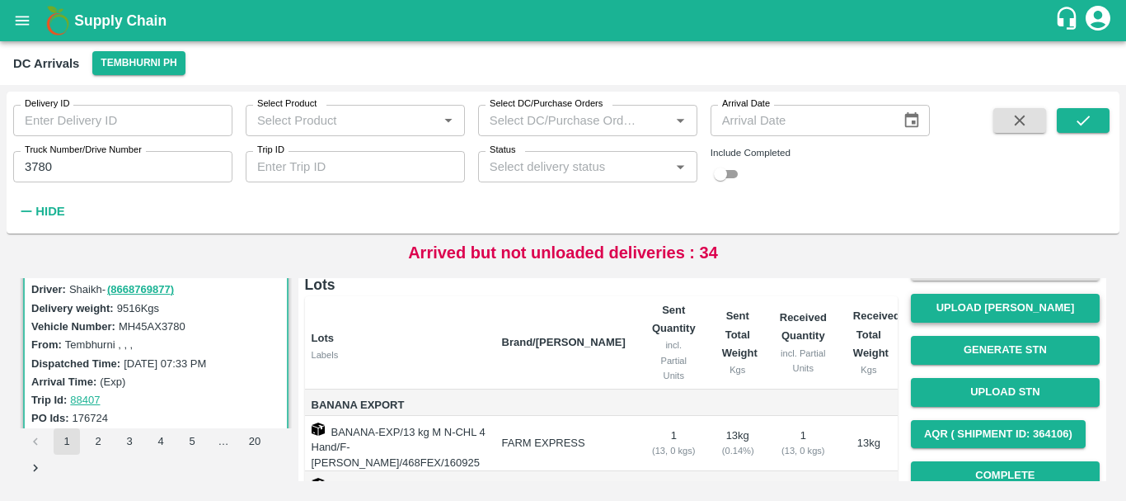
click at [954, 313] on button "Upload [PERSON_NAME]" at bounding box center [1005, 308] width 189 height 29
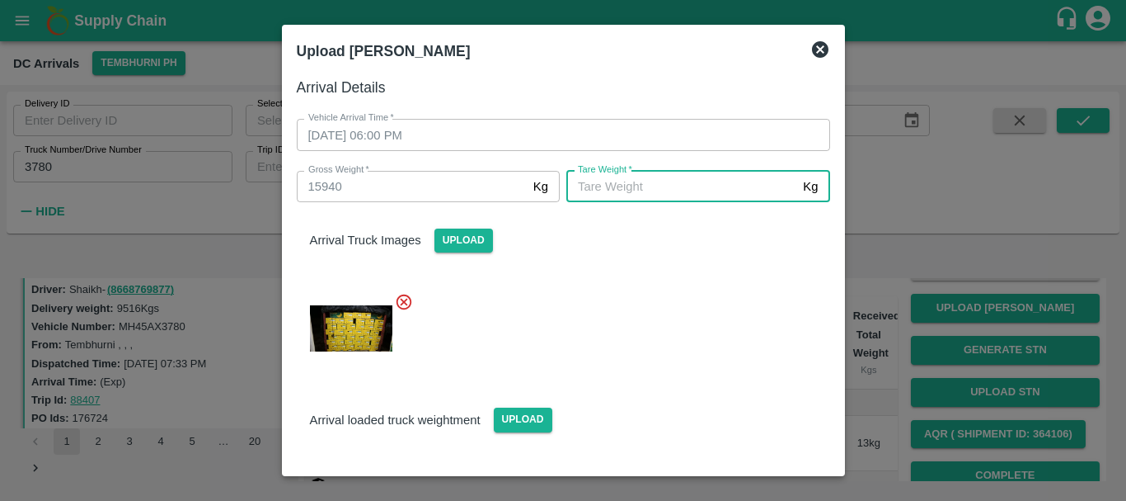
click at [594, 198] on input "[PERSON_NAME]   *" at bounding box center [682, 186] width 230 height 31
type input "5630"
click at [622, 301] on div at bounding box center [557, 323] width 547 height 89
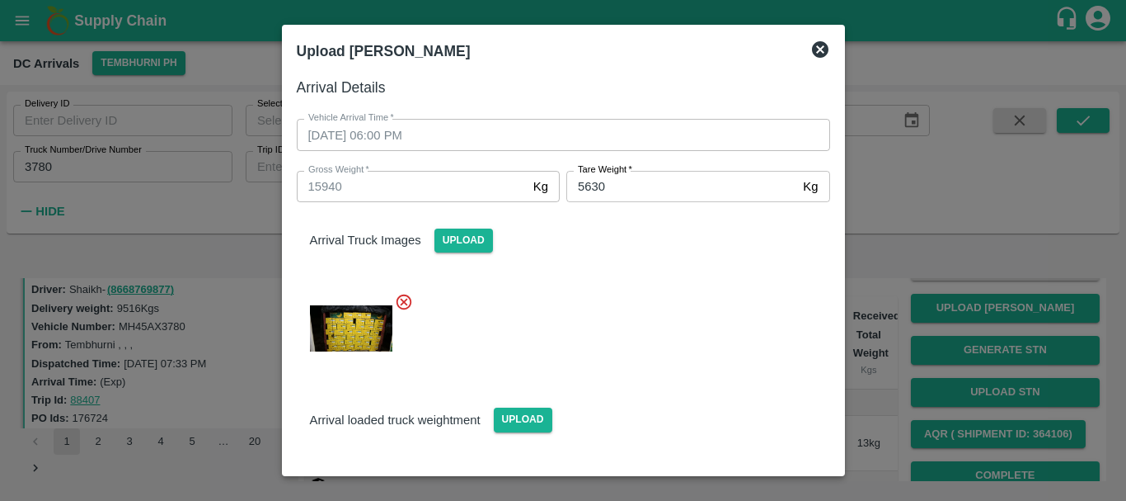
scroll to position [117, 0]
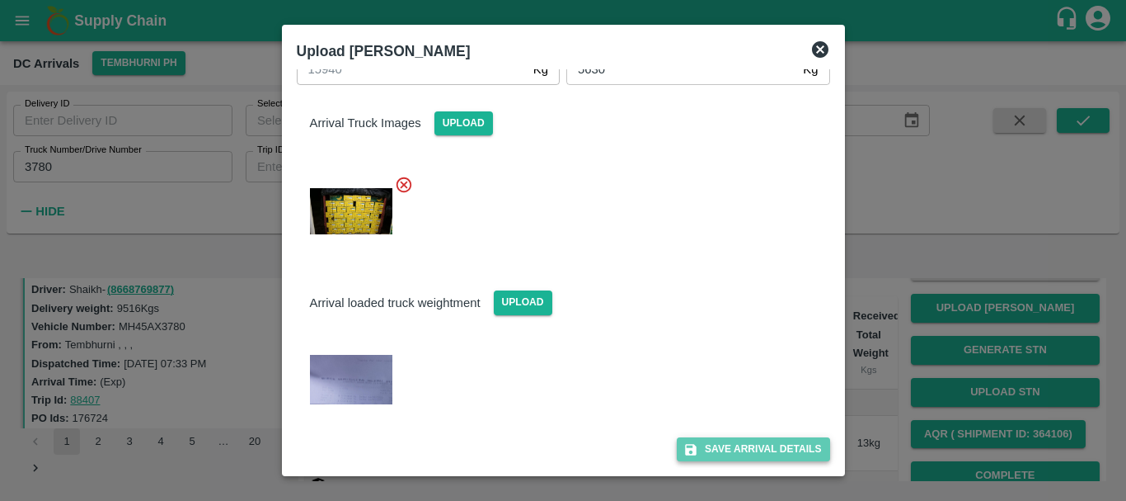
click at [717, 444] on button "Save Arrival Details" at bounding box center [753, 449] width 153 height 24
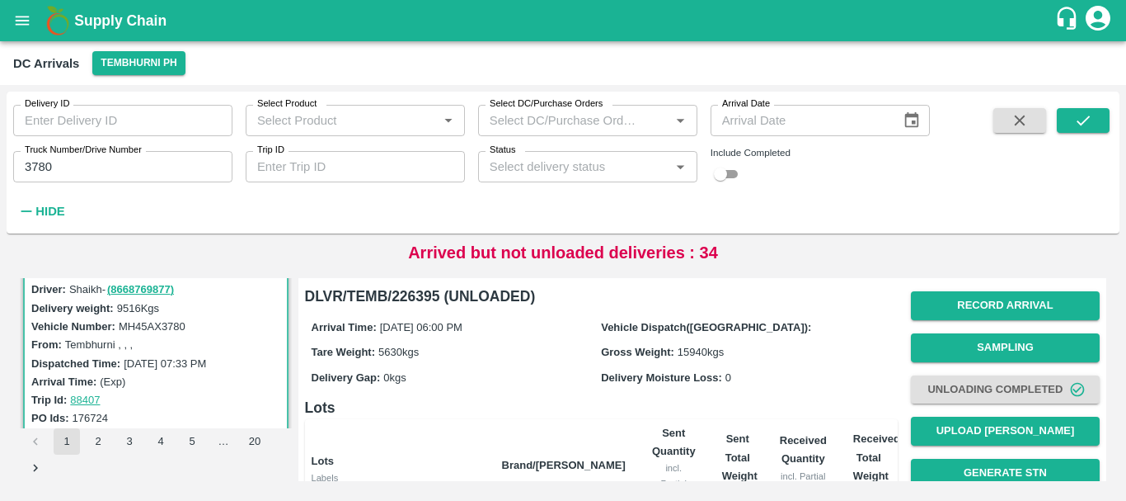
scroll to position [374, 0]
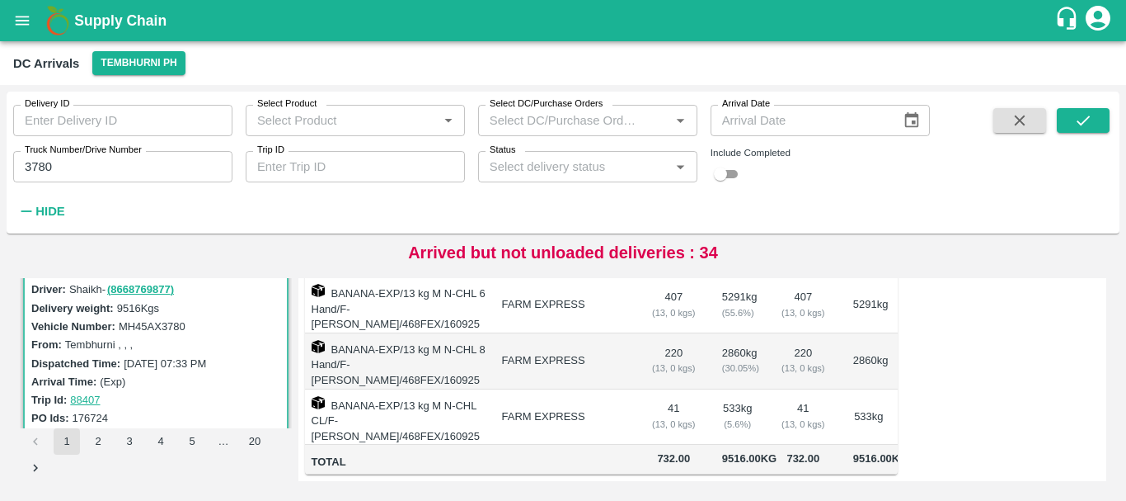
click at [754, 338] on td "2860 kg ( 30.05 %)" at bounding box center [738, 361] width 58 height 56
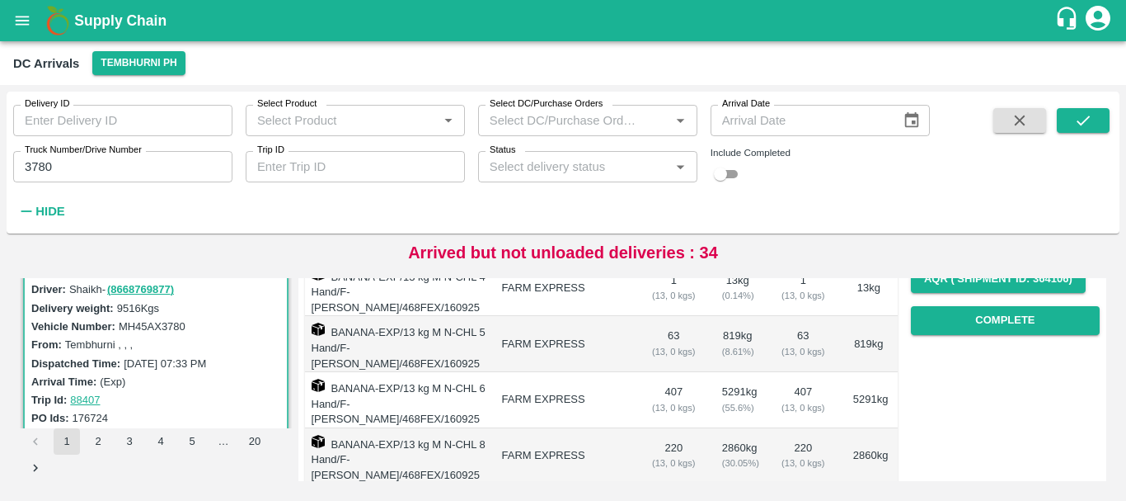
scroll to position [286, 0]
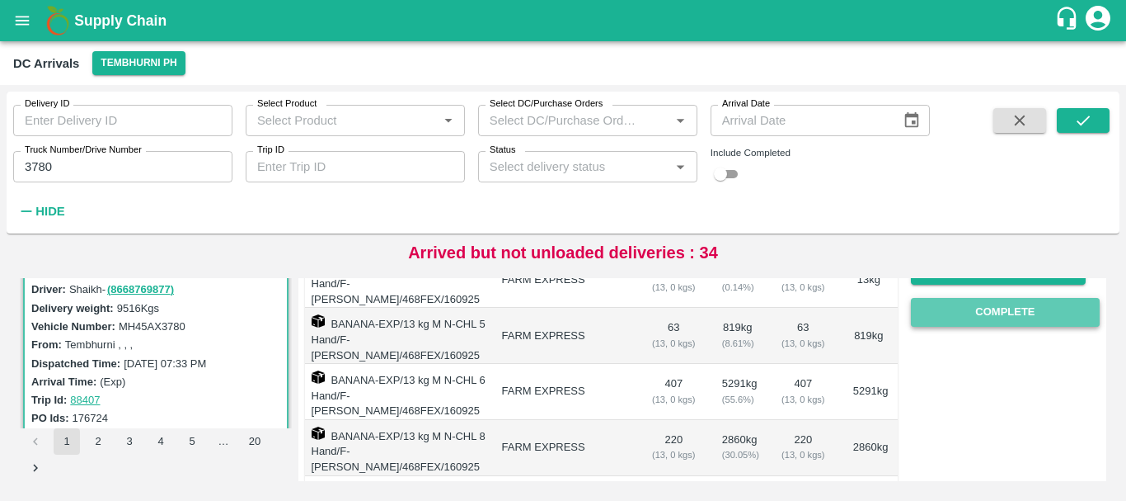
click at [963, 313] on button "Complete" at bounding box center [1005, 312] width 189 height 29
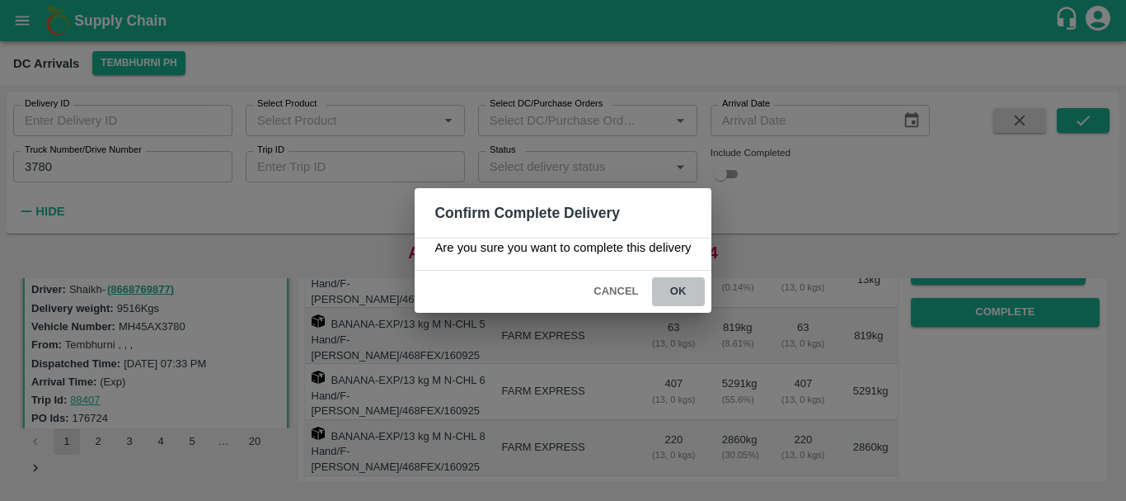
click at [694, 293] on button "ok" at bounding box center [678, 291] width 53 height 29
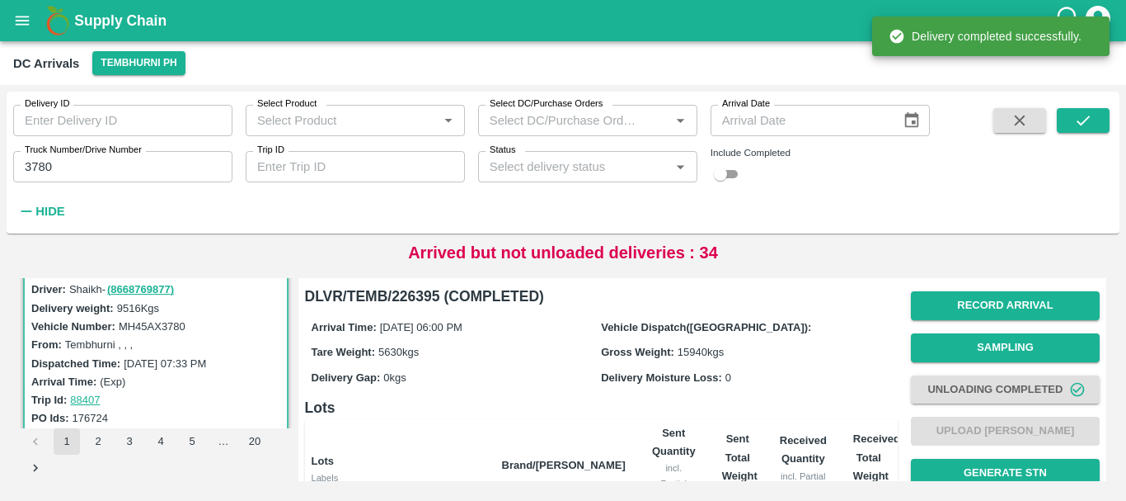
scroll to position [374, 0]
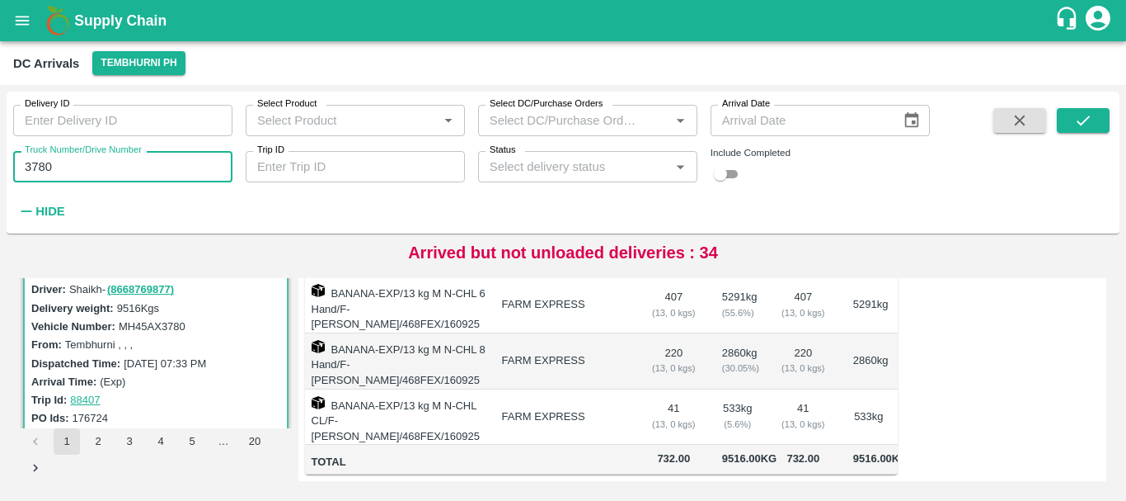
click at [178, 164] on input "3780" at bounding box center [122, 166] width 219 height 31
type input "3"
type input "5101"
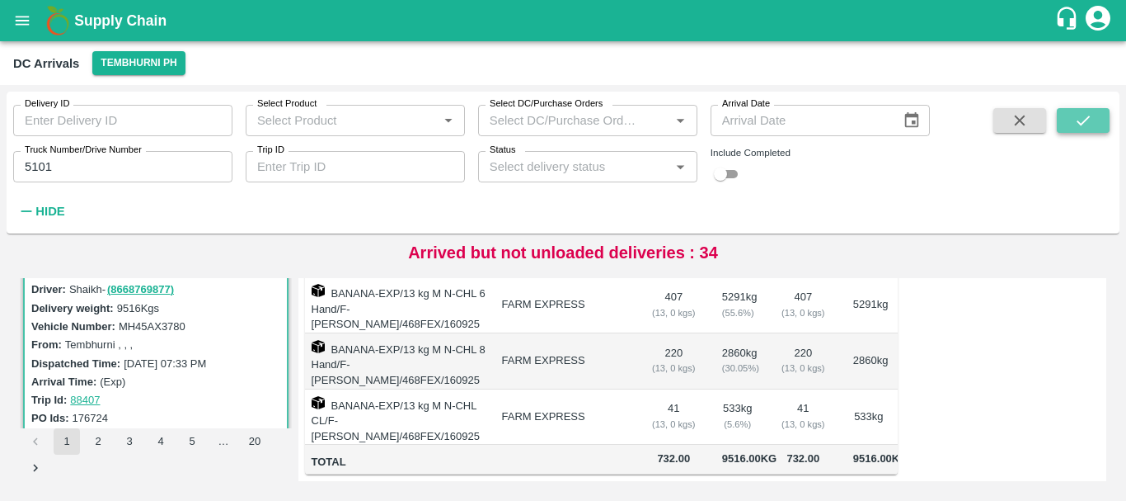
click at [1084, 126] on icon "submit" at bounding box center [1083, 120] width 18 height 18
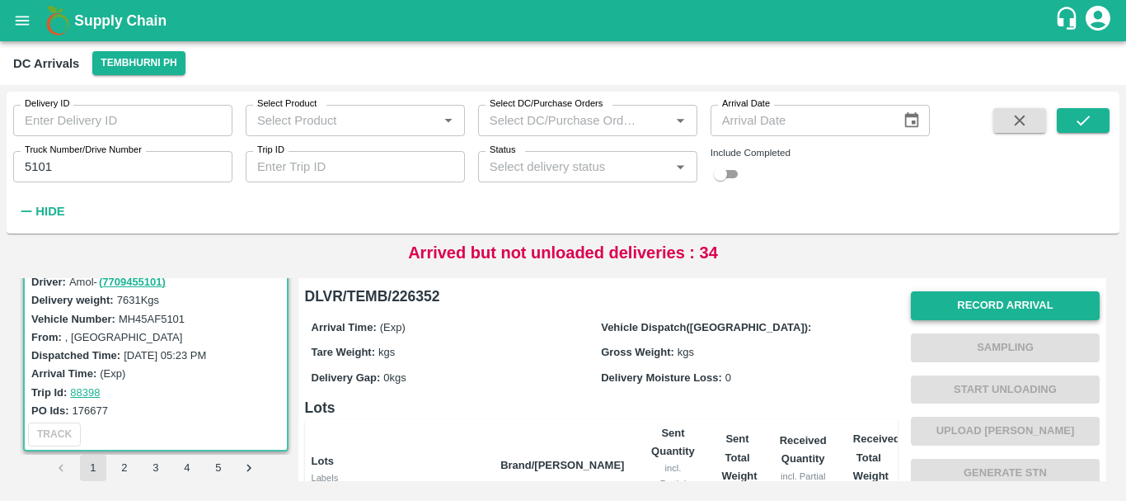
click at [938, 295] on button "Record Arrival" at bounding box center [1005, 305] width 189 height 29
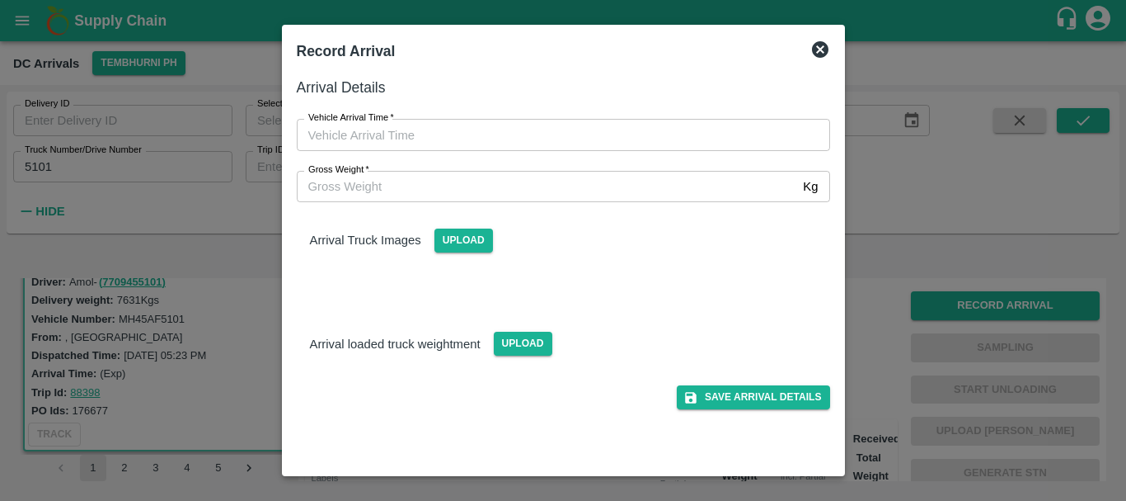
type input "DD/MM/YYYY hh:mm aa"
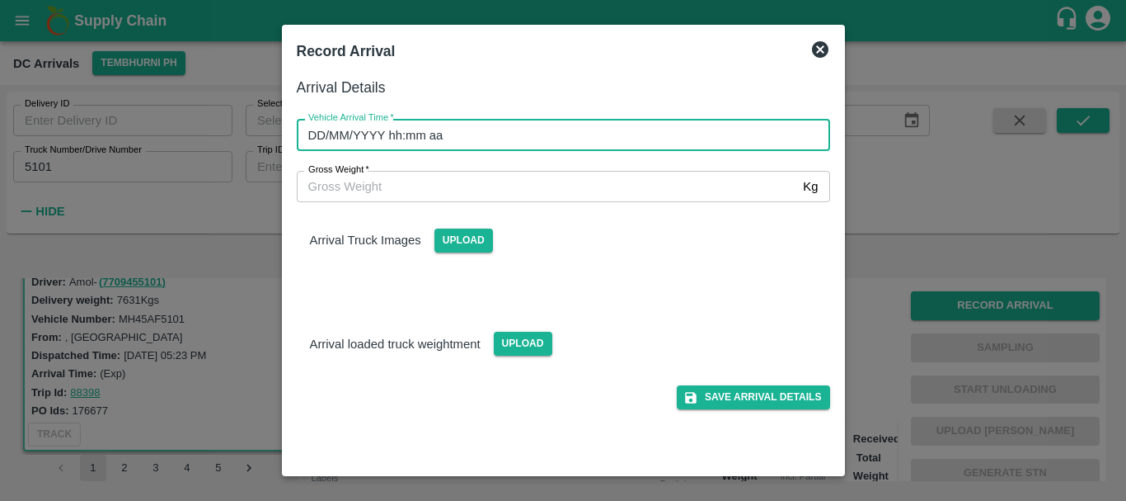
click at [621, 145] on input "DD/MM/YYYY hh:mm aa" at bounding box center [558, 134] width 522 height 31
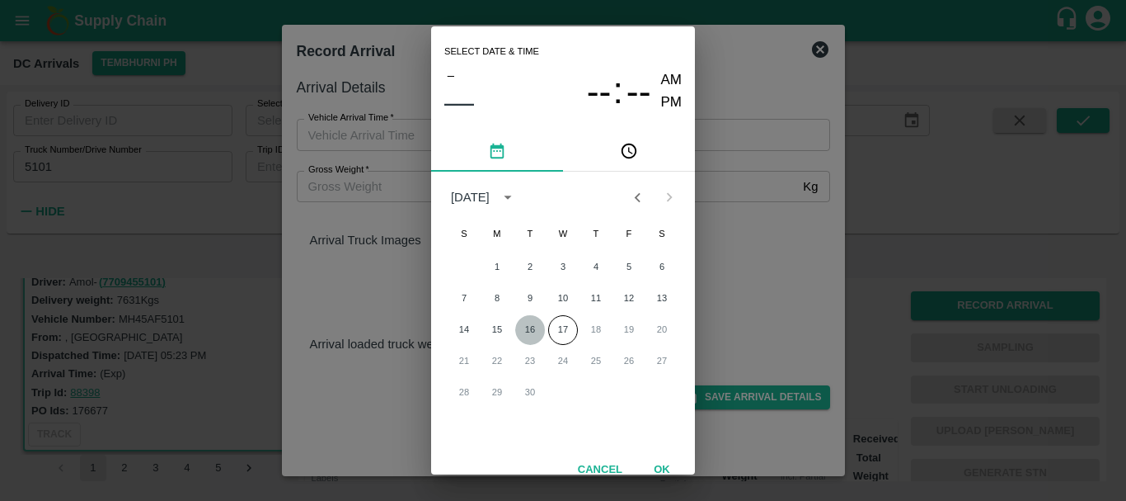
click at [535, 329] on button "16" at bounding box center [530, 330] width 30 height 30
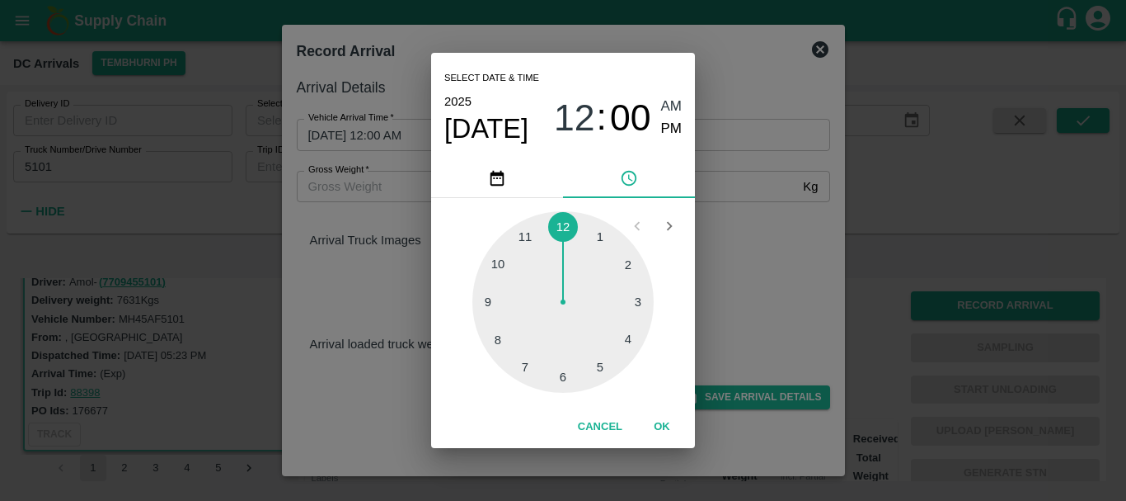
click at [532, 353] on div at bounding box center [563, 301] width 181 height 181
click at [623, 267] on div at bounding box center [563, 301] width 181 height 181
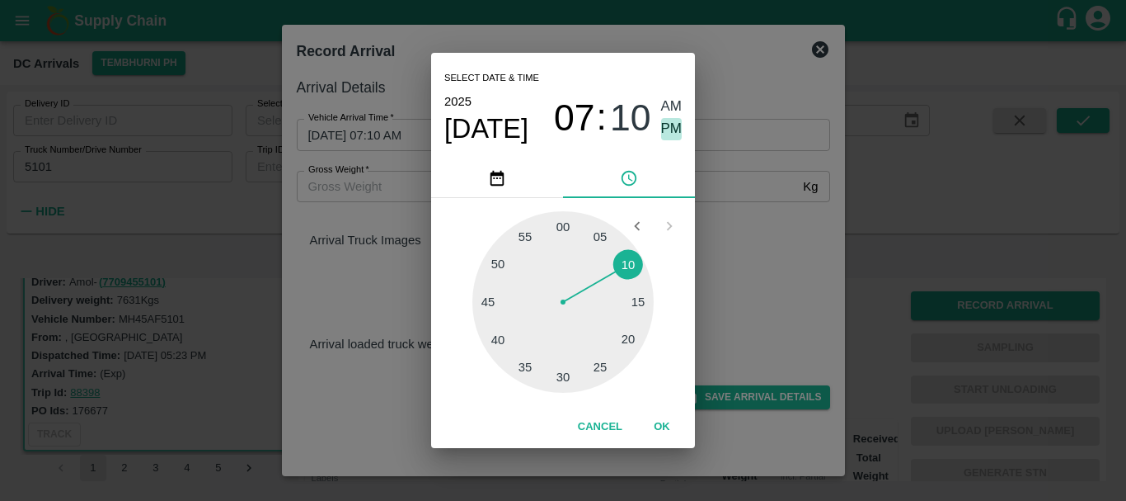
click at [661, 131] on span "PM" at bounding box center [671, 129] width 21 height 22
type input "16/09/2025 07:10 PM"
click at [374, 233] on div "Select date & time 2025 Sep 16 07 : 10 AM PM 05 10 15 20 25 30 35 40 45 50 55 0…" at bounding box center [563, 250] width 1126 height 501
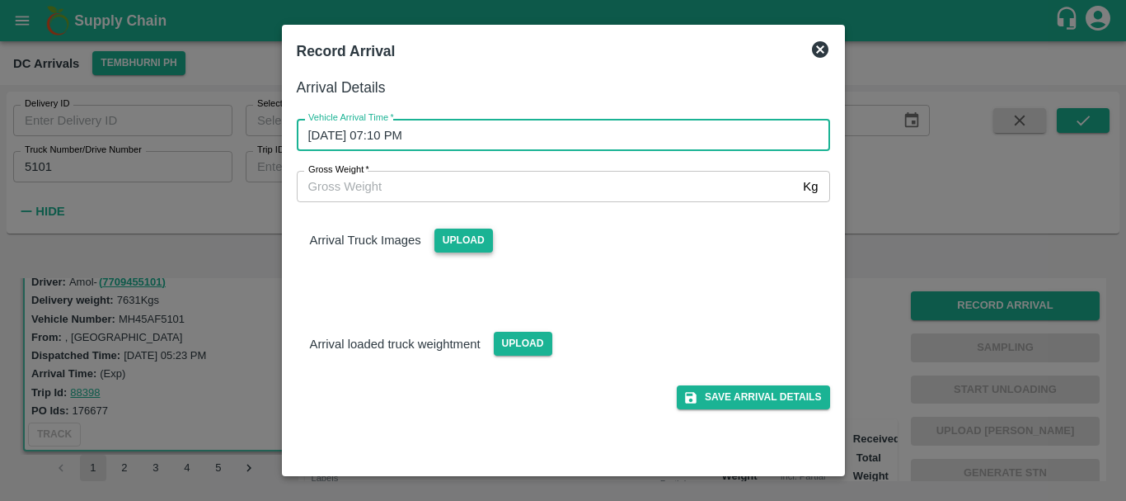
click at [474, 241] on span "Upload" at bounding box center [464, 240] width 59 height 24
click at [0, 0] on input "Upload" at bounding box center [0, 0] width 0 height 0
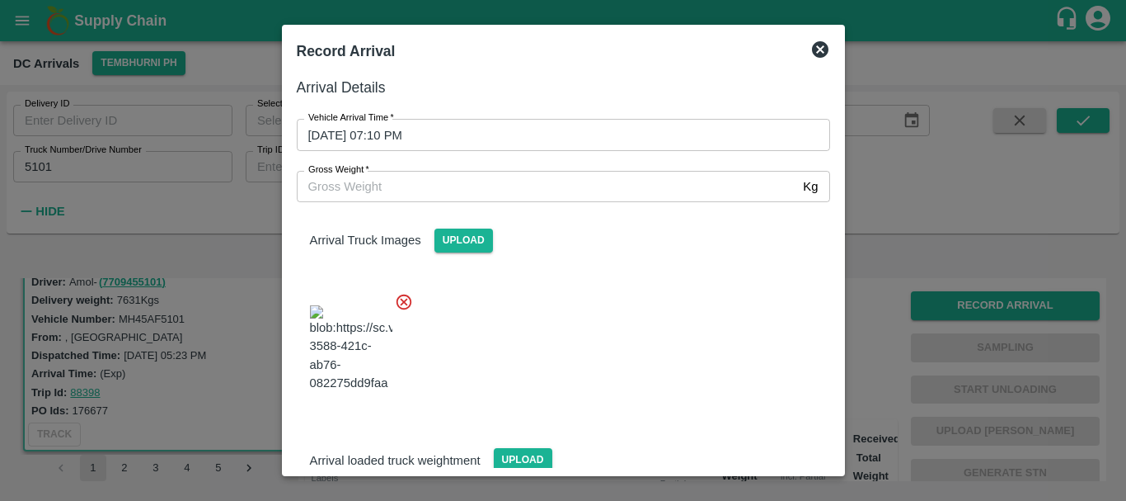
scroll to position [125, 0]
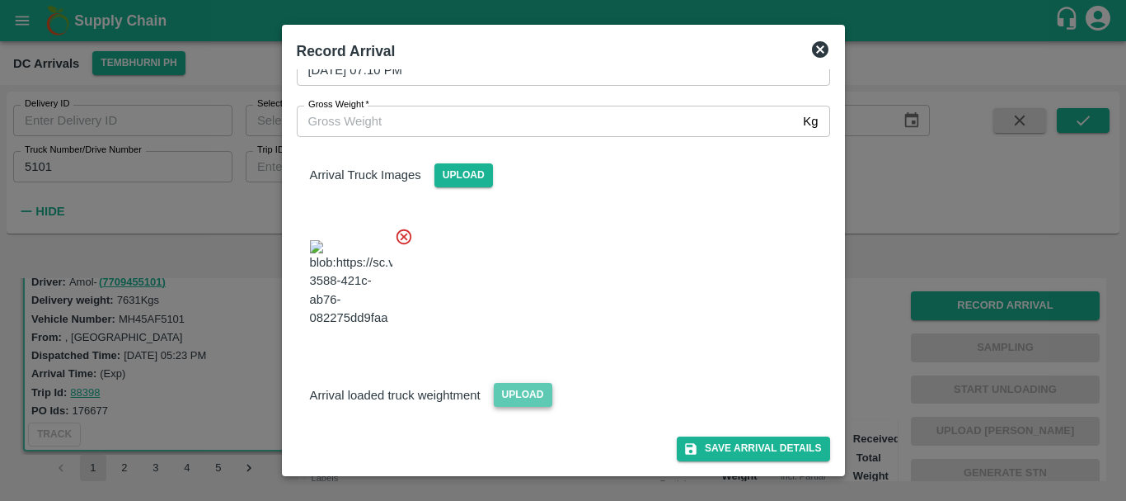
click at [531, 396] on span "Upload" at bounding box center [523, 395] width 59 height 24
click at [0, 0] on input "Upload" at bounding box center [0, 0] width 0 height 0
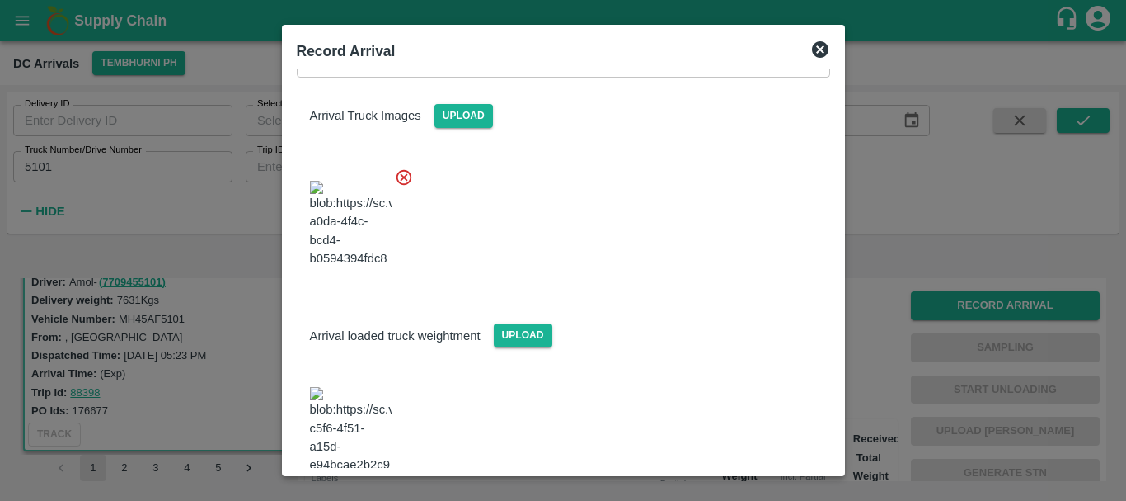
scroll to position [204, 0]
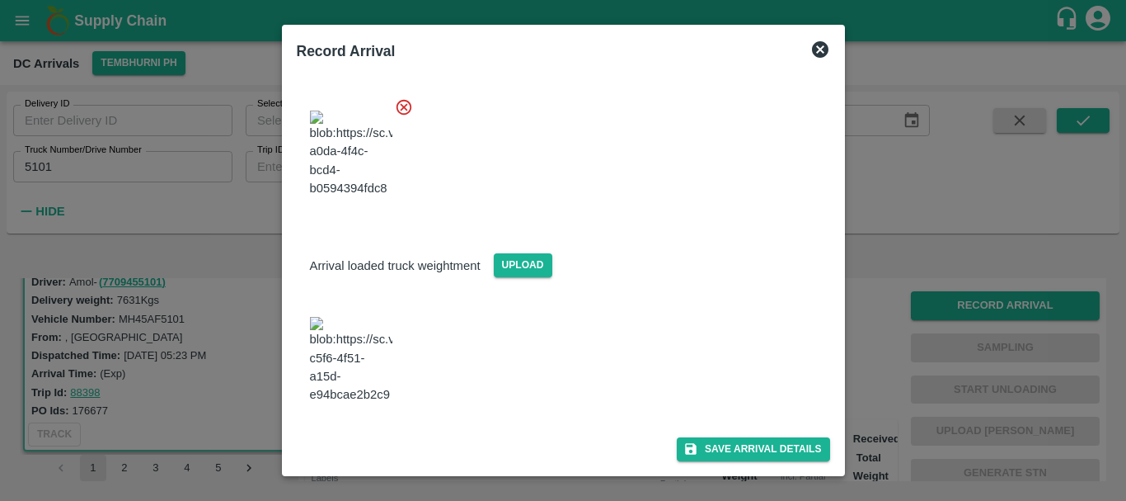
click at [373, 369] on img at bounding box center [351, 360] width 82 height 87
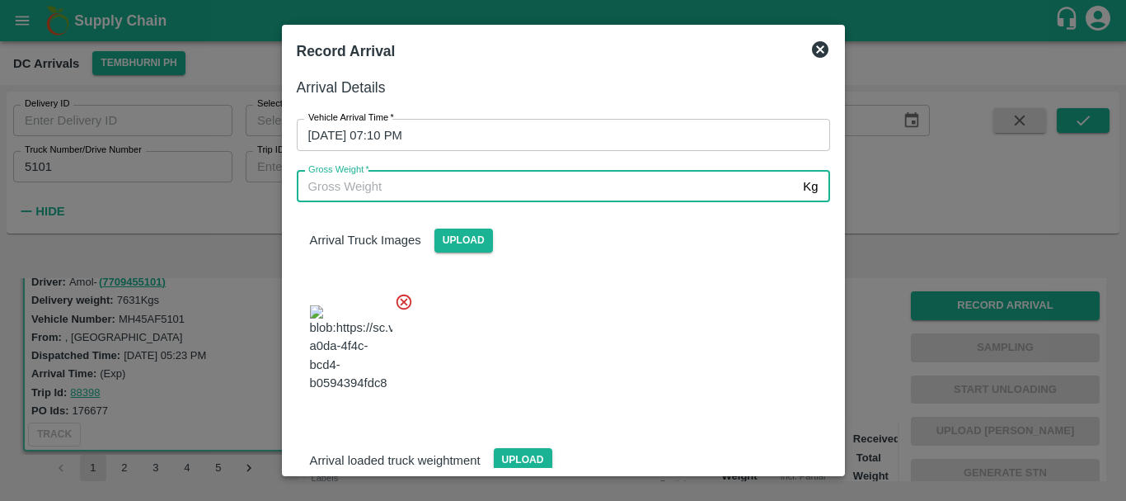
click at [411, 190] on input "Gross Weight   *" at bounding box center [547, 186] width 501 height 31
type input "13905"
click at [564, 309] on div at bounding box center [557, 343] width 547 height 129
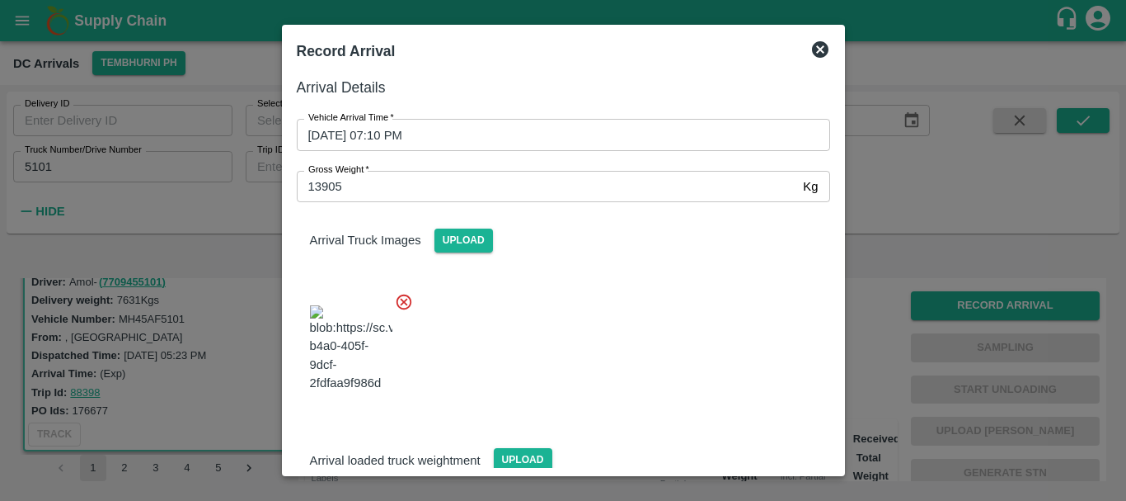
scroll to position [204, 0]
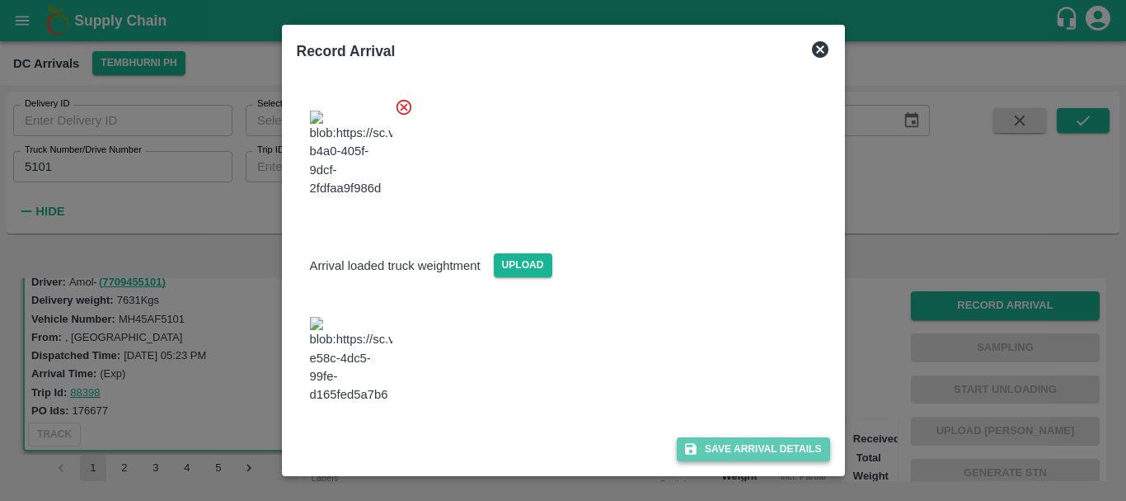
click at [693, 443] on icon "submit" at bounding box center [691, 448] width 15 height 15
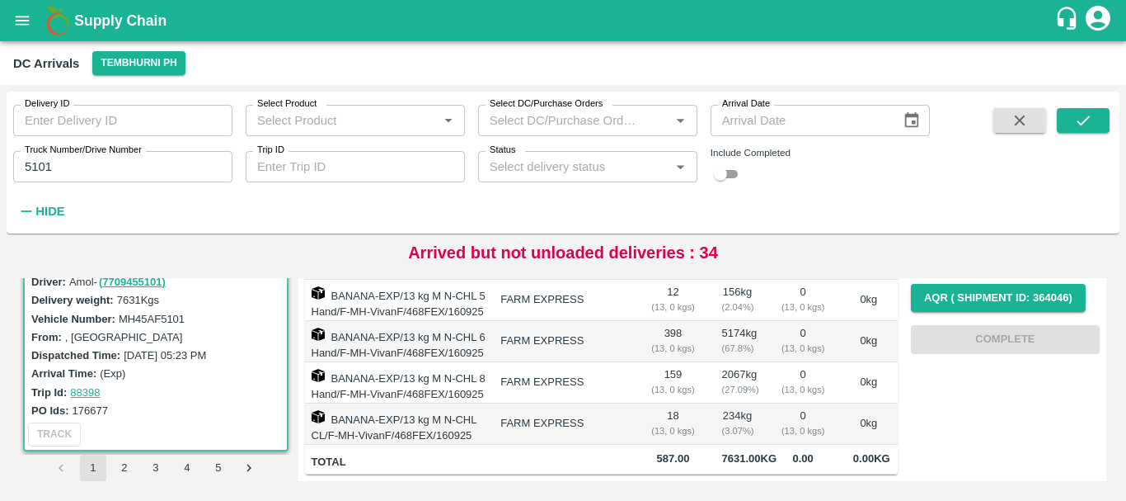
scroll to position [0, 0]
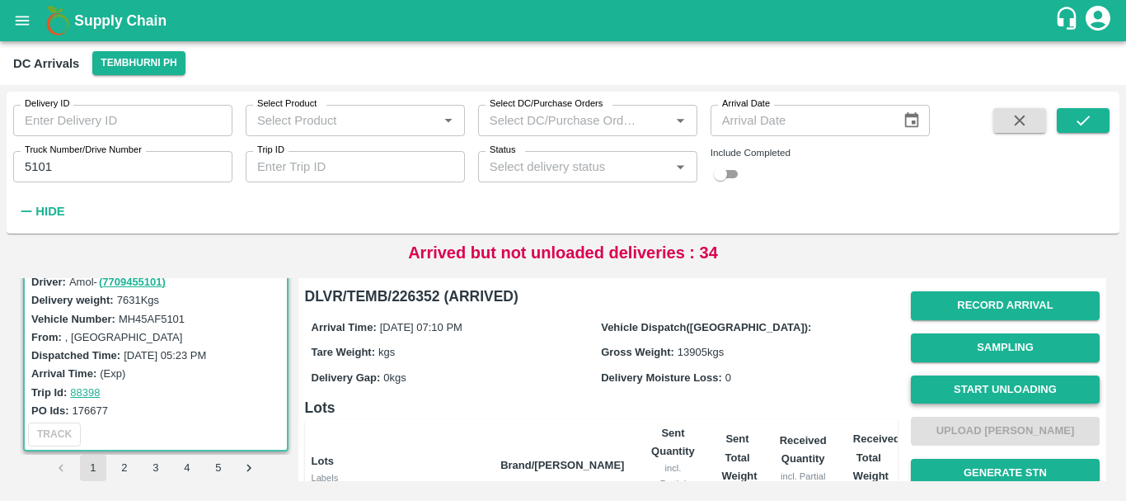
click at [957, 383] on button "Start Unloading" at bounding box center [1005, 389] width 189 height 29
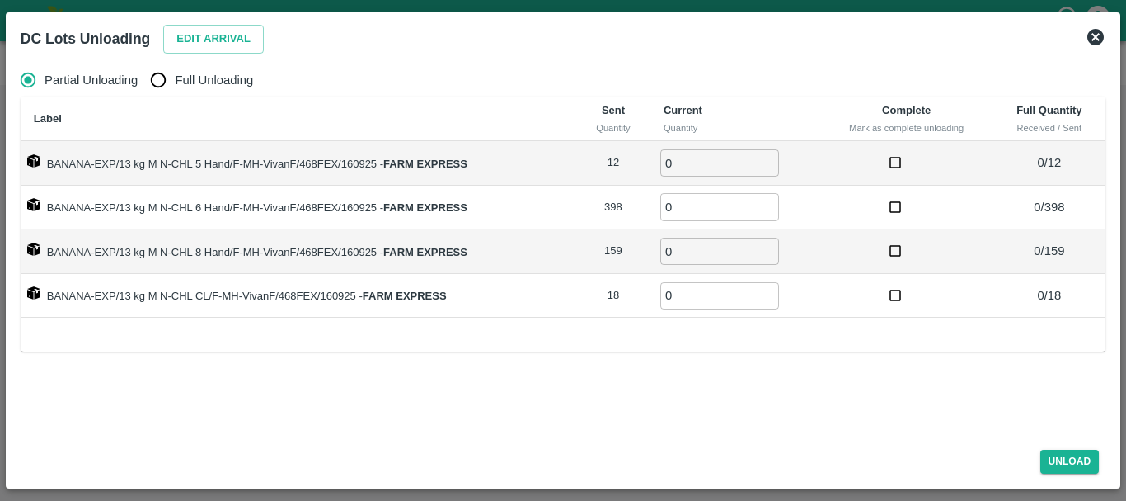
click at [217, 44] on button "Edit Arrival" at bounding box center [213, 39] width 101 height 29
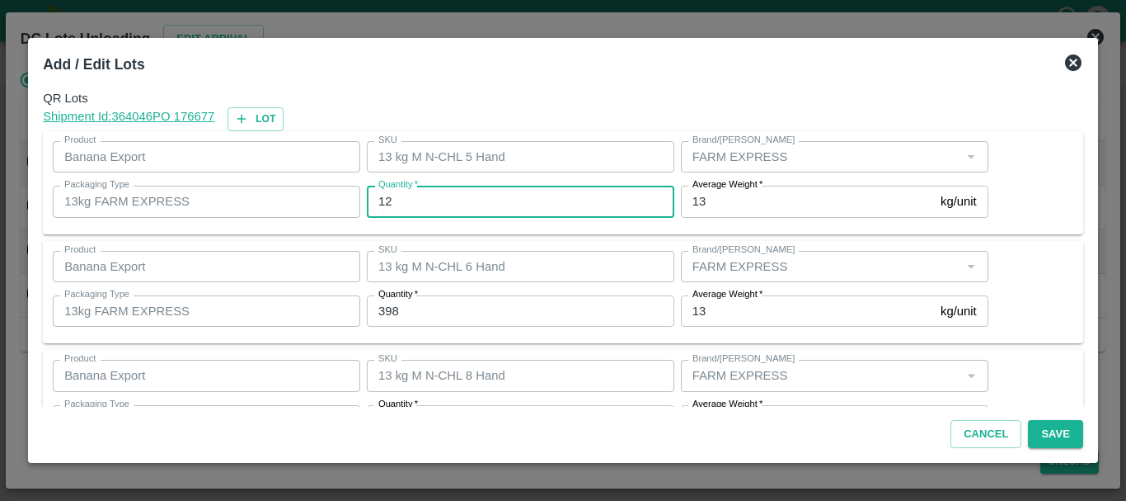
click at [421, 201] on input "12" at bounding box center [521, 201] width 308 height 31
type input "1"
type input "12"
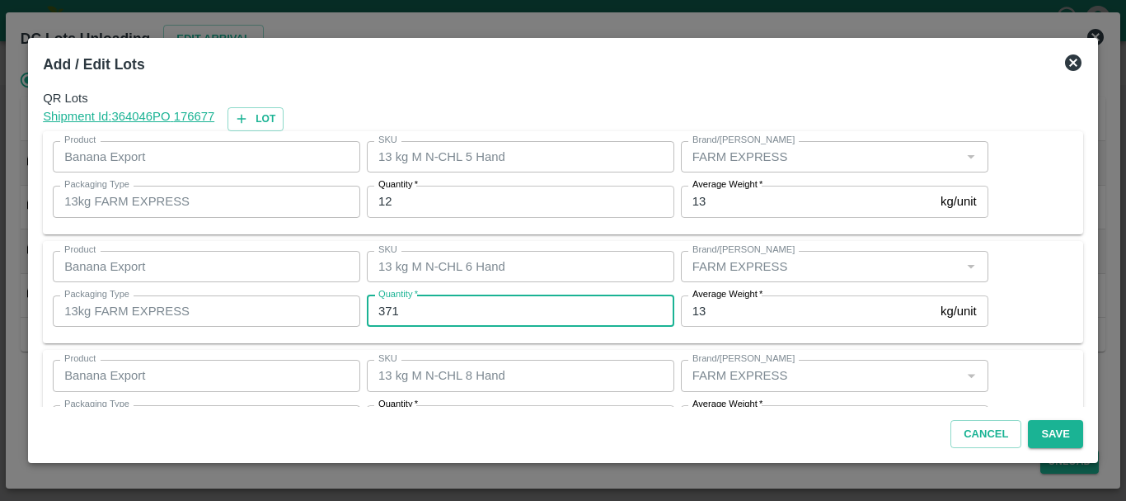
type input "371"
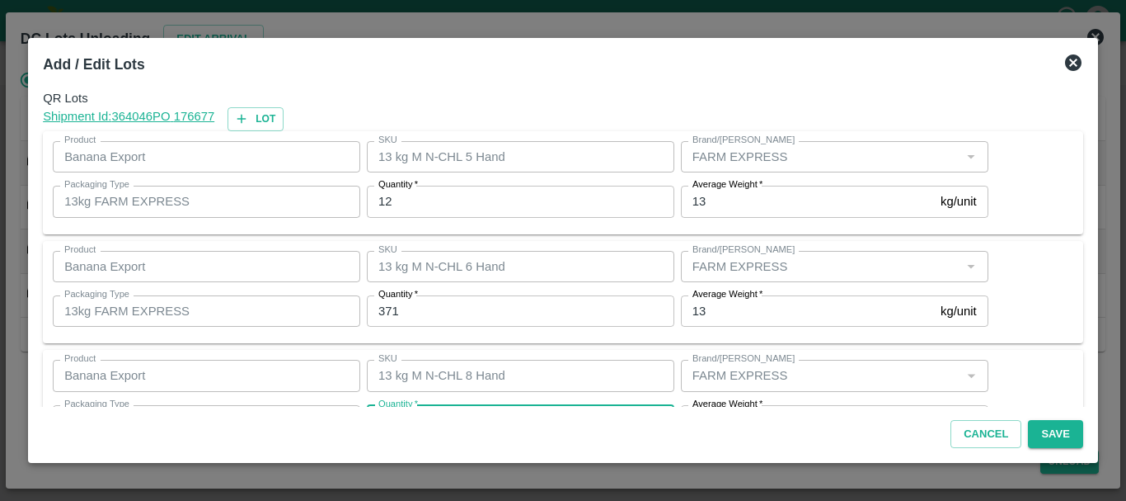
scroll to position [30, 0]
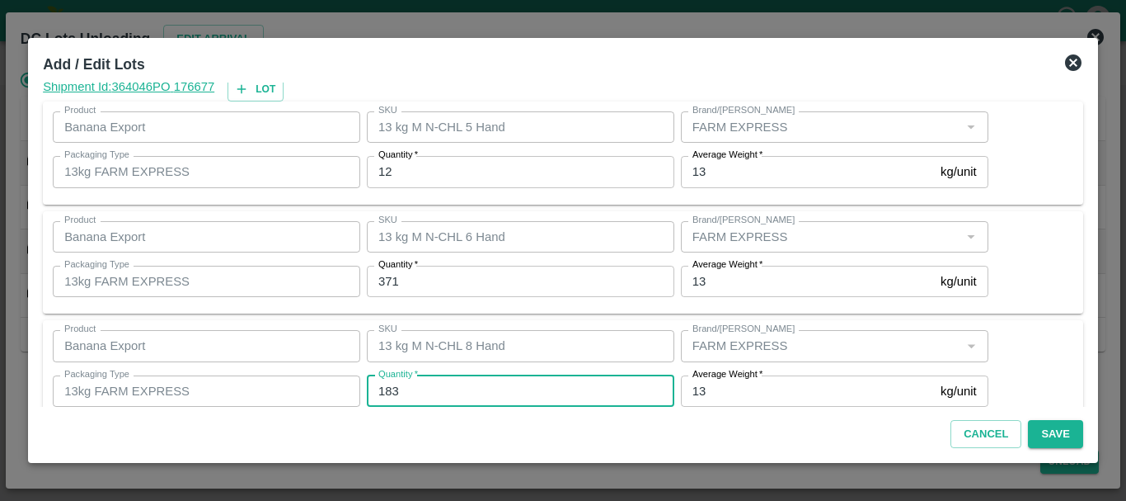
type input "183"
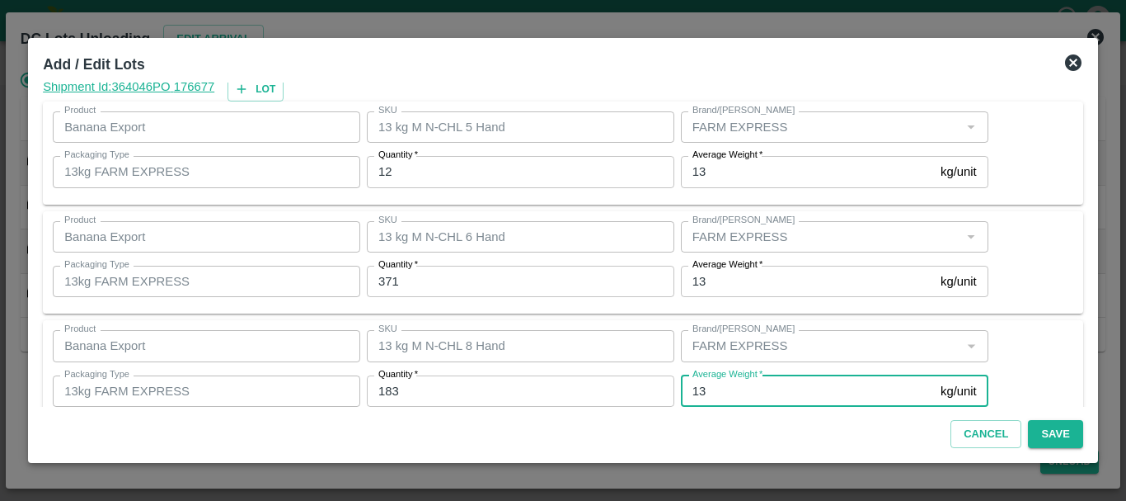
scroll to position [169, 0]
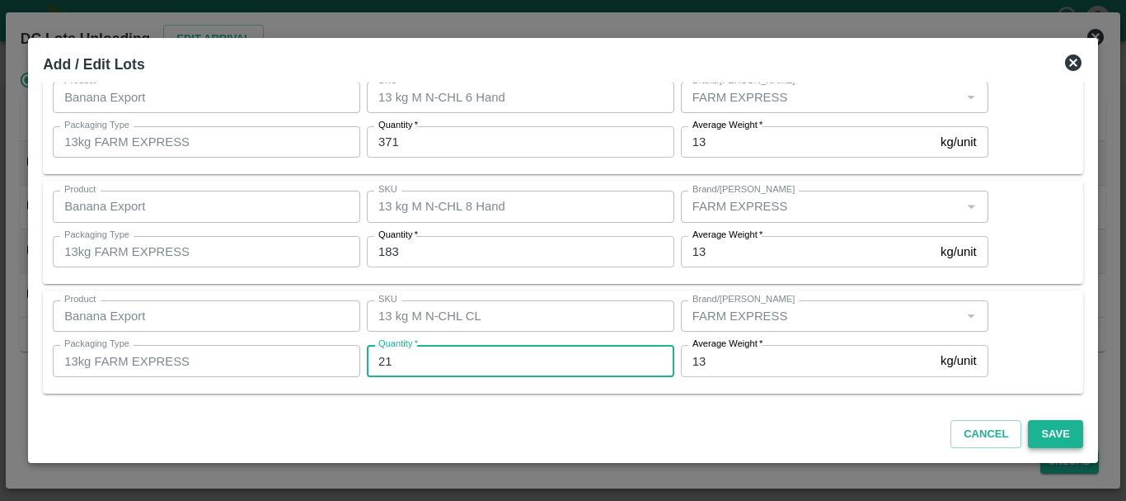
type input "21"
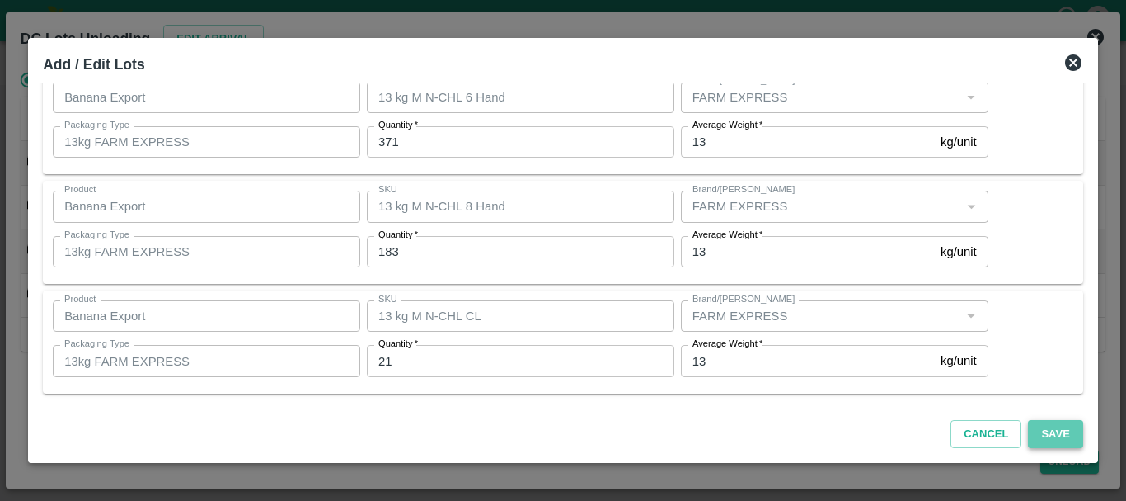
click at [1064, 426] on button "Save" at bounding box center [1055, 434] width 54 height 29
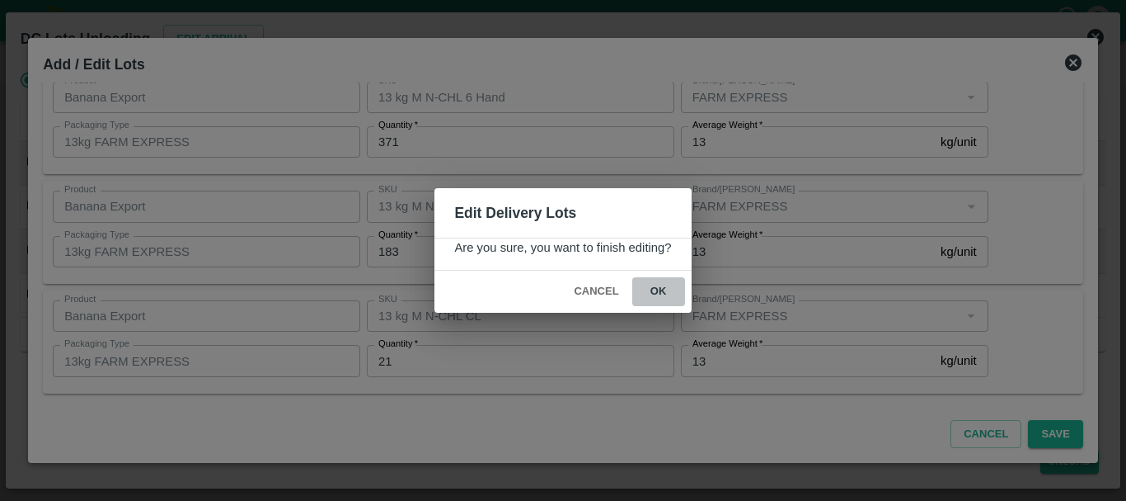
click at [665, 294] on button "ok" at bounding box center [658, 291] width 53 height 29
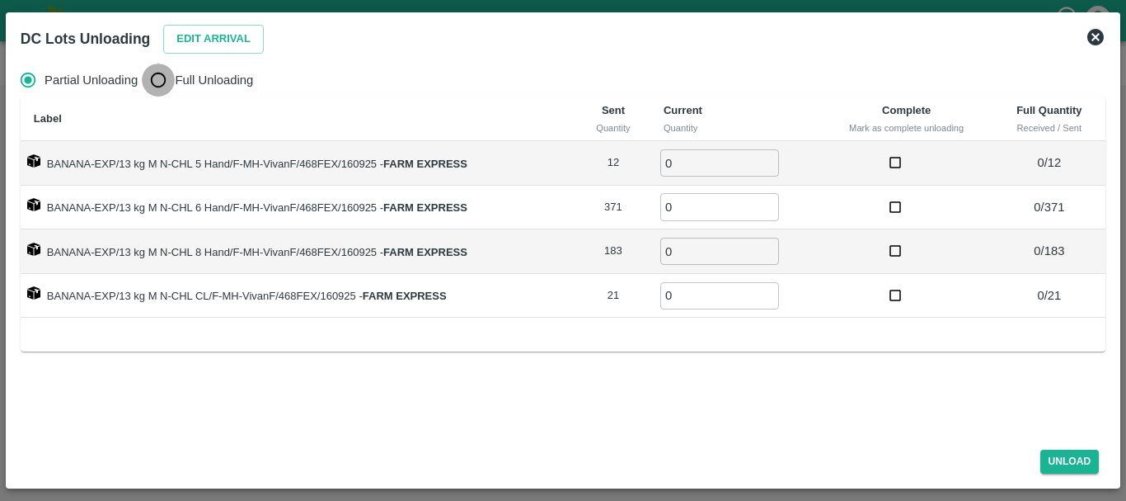
click at [156, 88] on input "Full Unloading" at bounding box center [158, 79] width 33 height 33
radio input "true"
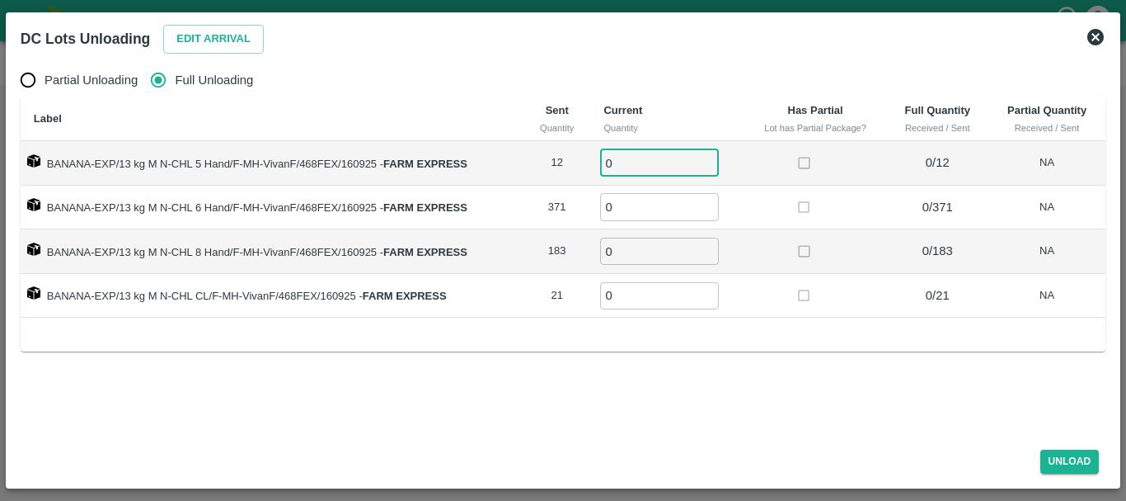
click at [647, 172] on input "0" at bounding box center [659, 162] width 119 height 27
type input "012"
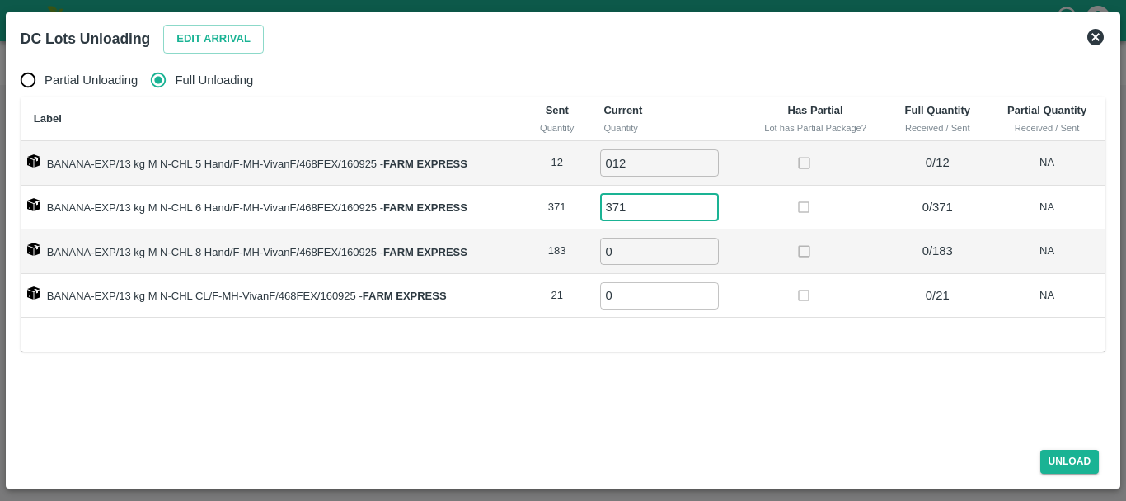
type input "371"
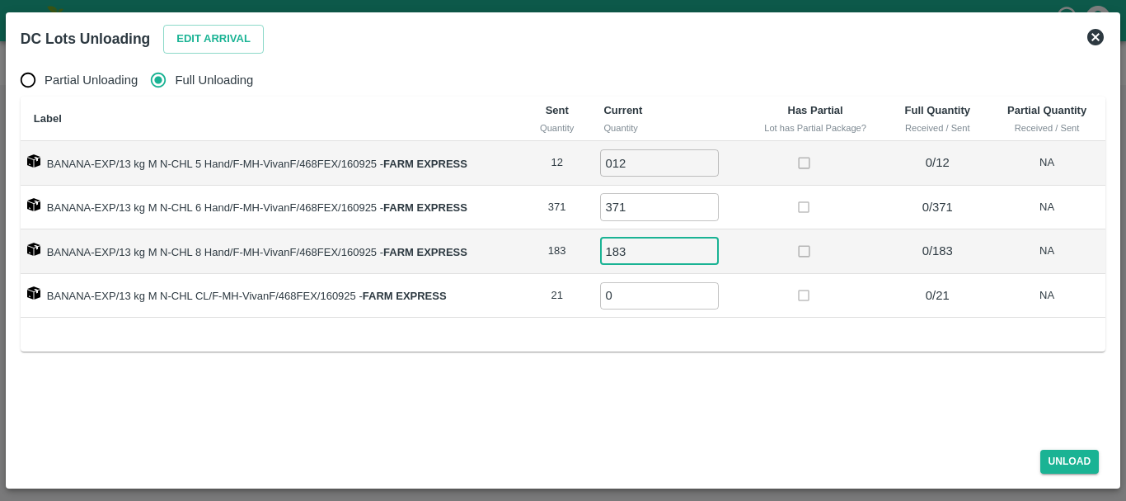
type input "183"
type input "21"
click at [1056, 453] on button "Unload" at bounding box center [1070, 461] width 59 height 24
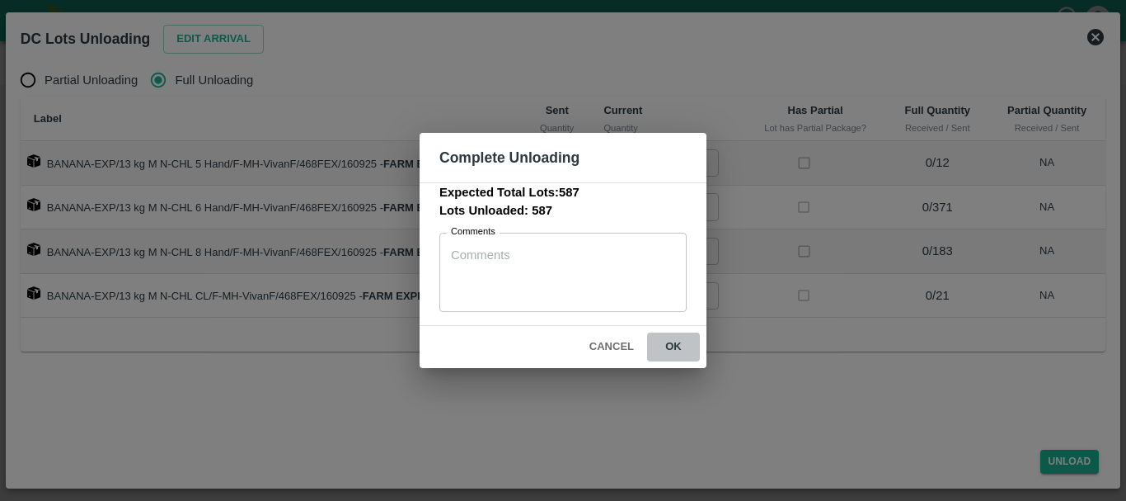
click at [655, 332] on button "ok" at bounding box center [673, 346] width 53 height 29
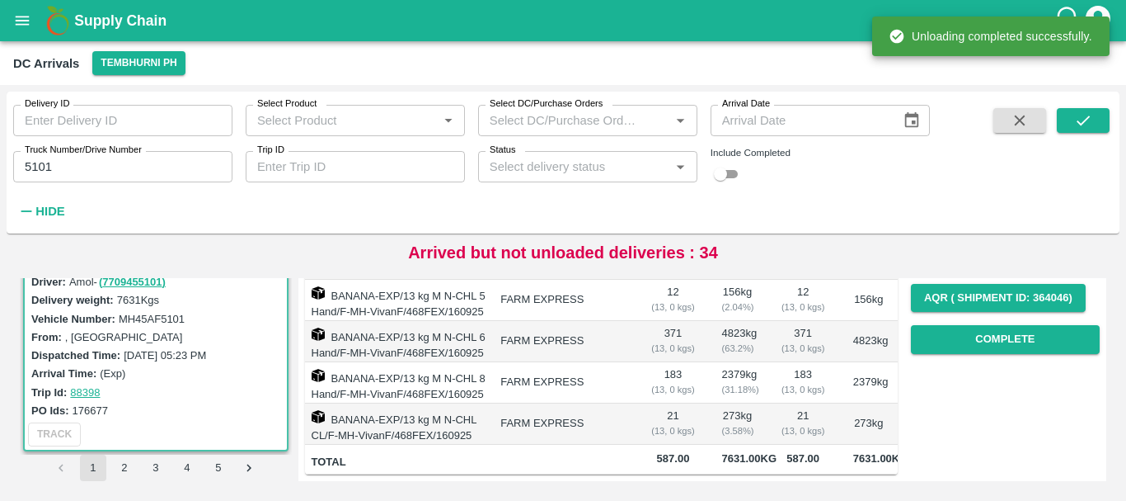
scroll to position [0, 0]
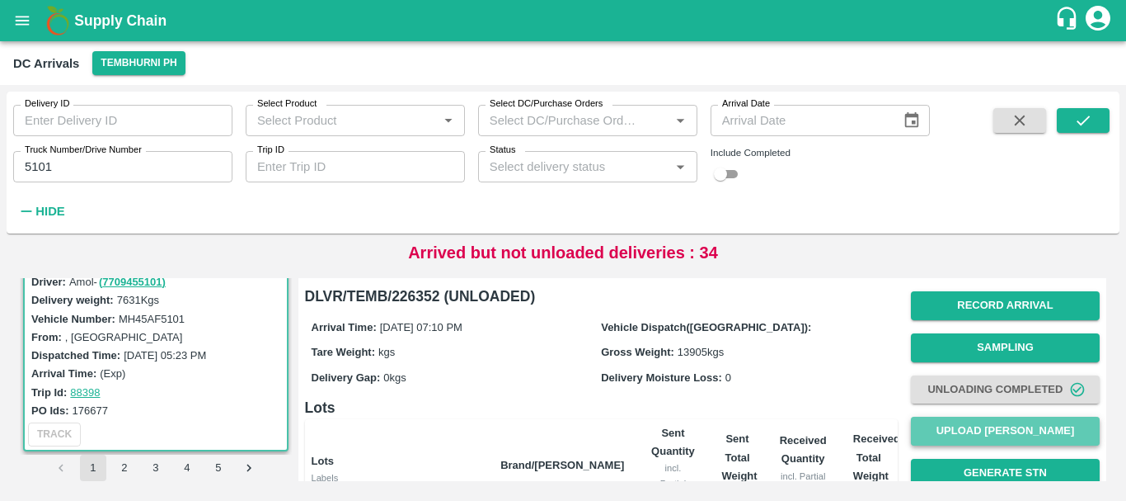
click at [957, 421] on button "Upload Tare Weight" at bounding box center [1005, 430] width 189 height 29
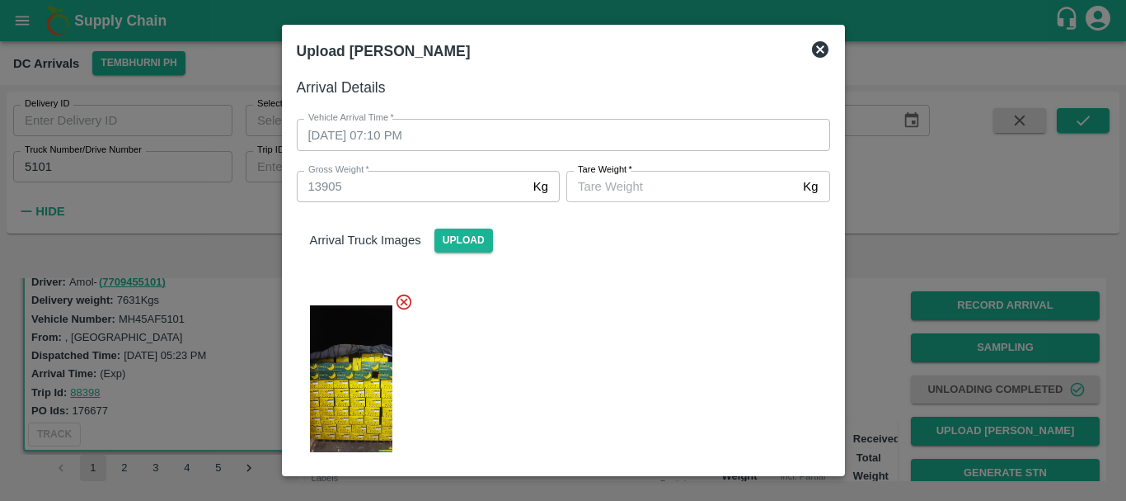
click at [613, 177] on input "Tare Weight   *" at bounding box center [682, 186] width 230 height 31
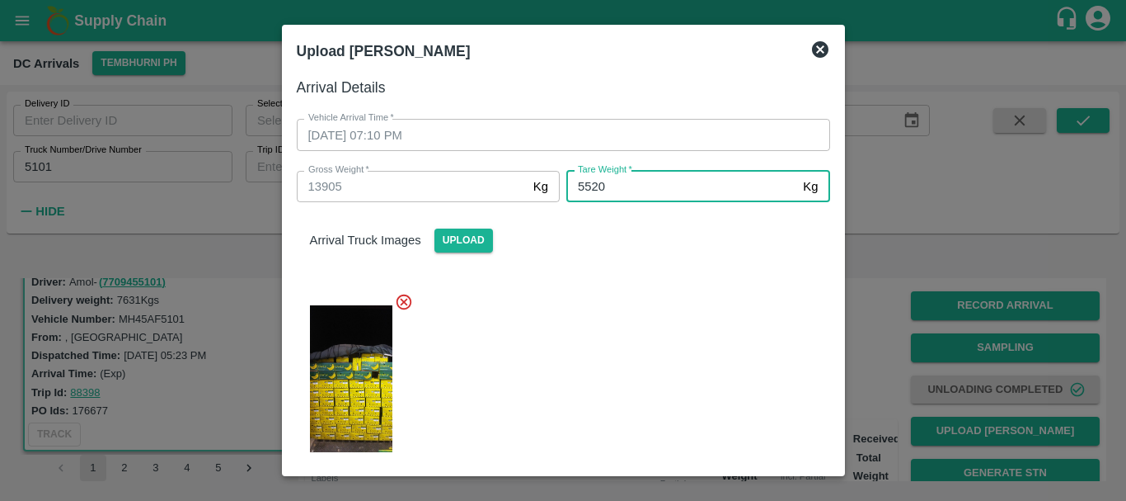
type input "5520"
click at [672, 351] on div at bounding box center [557, 374] width 547 height 190
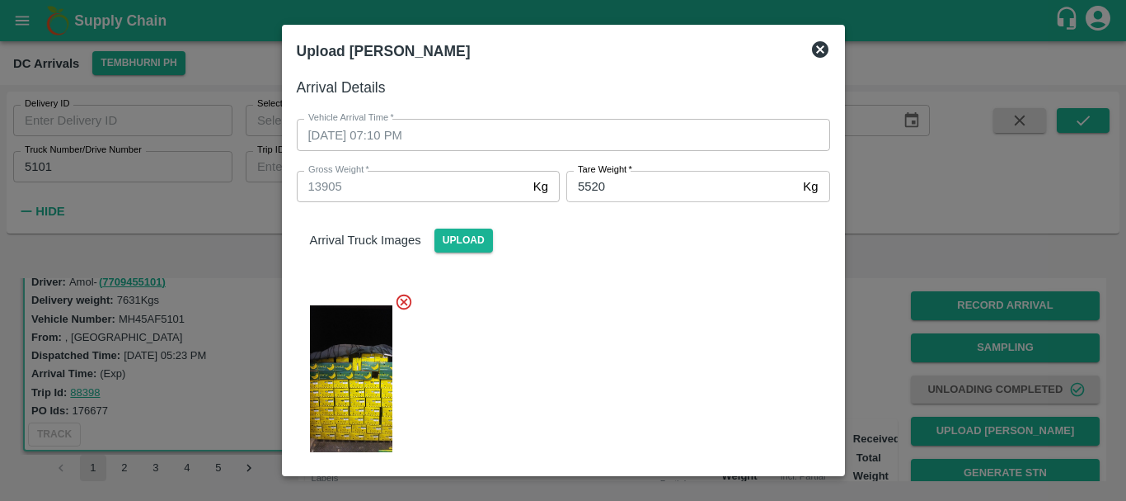
scroll to position [204, 0]
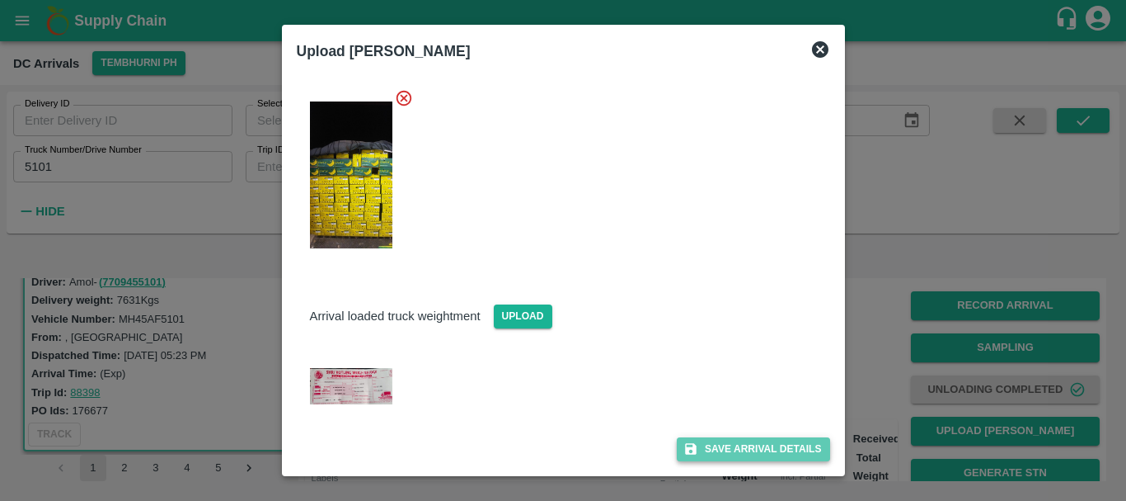
click at [743, 442] on button "Save Arrival Details" at bounding box center [753, 449] width 153 height 24
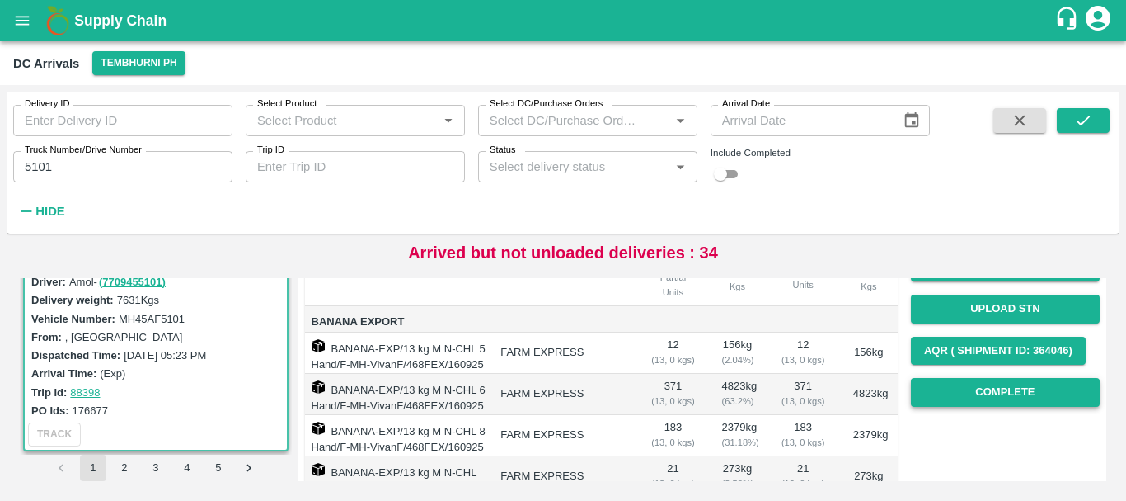
scroll to position [201, 0]
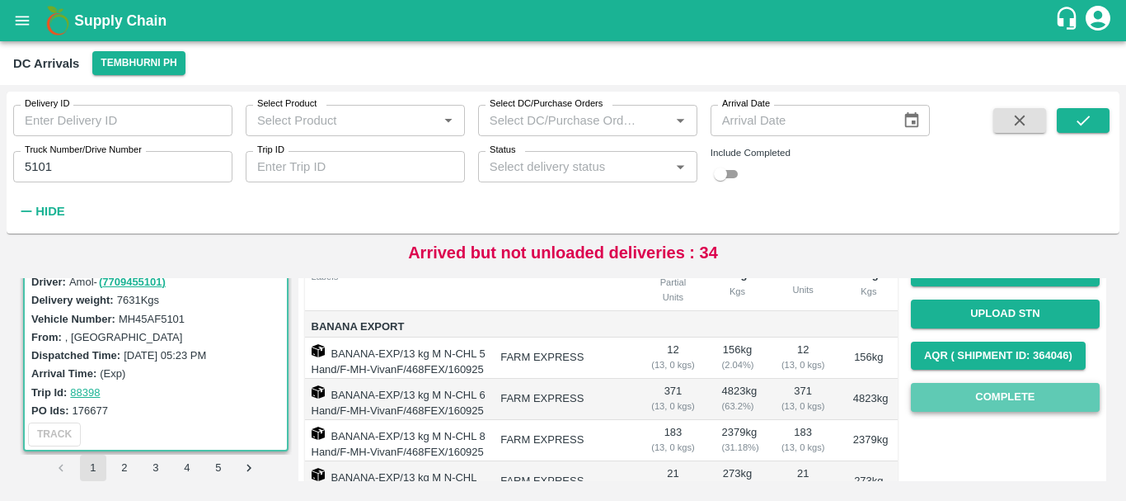
click at [936, 388] on button "Complete" at bounding box center [1005, 397] width 189 height 29
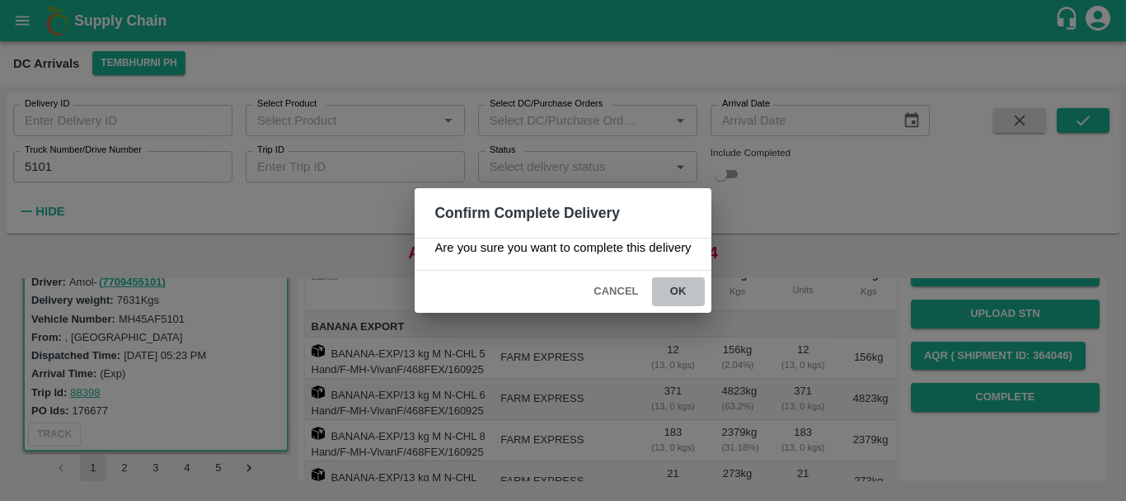
click at [685, 288] on button "ok" at bounding box center [678, 291] width 53 height 29
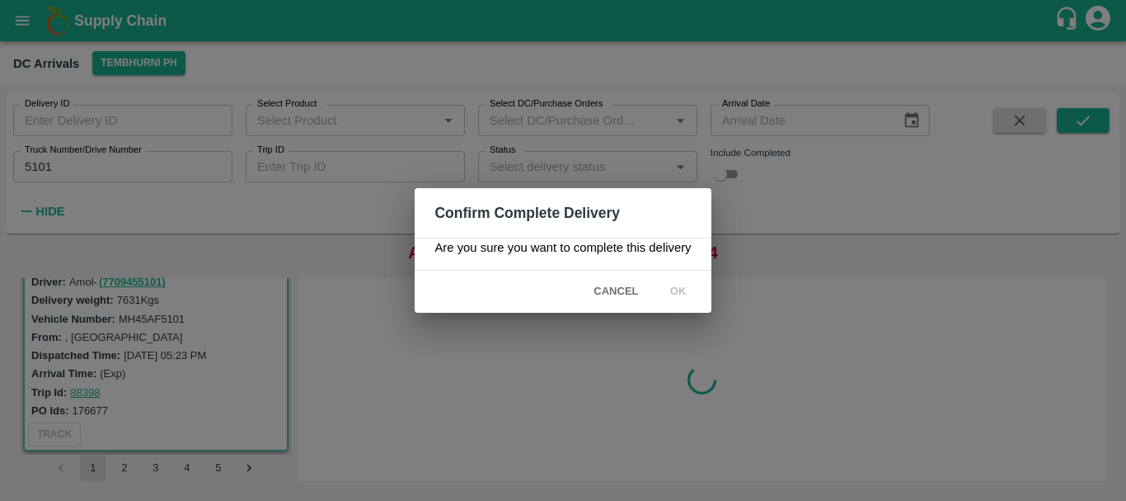
scroll to position [0, 0]
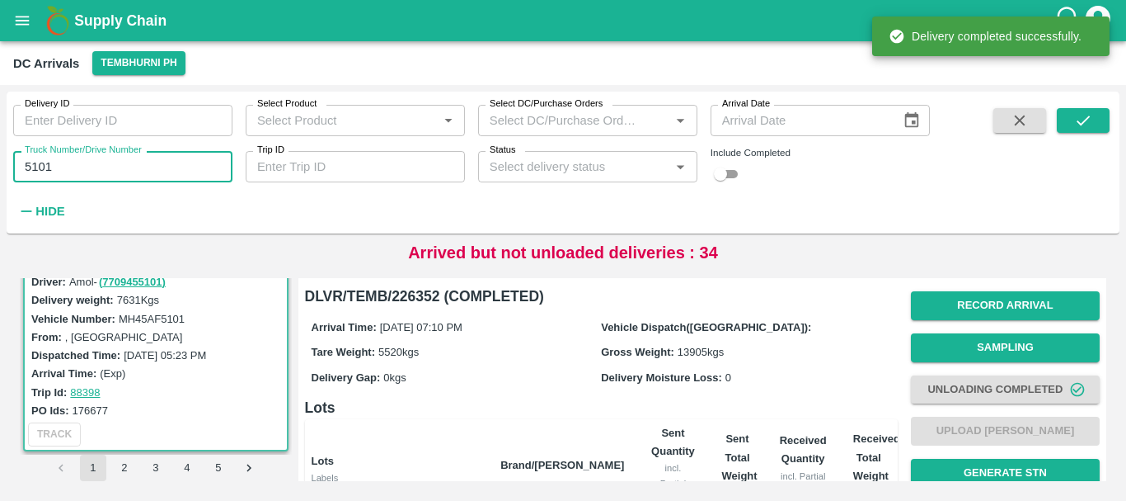
click at [134, 162] on input "5101" at bounding box center [122, 166] width 219 height 31
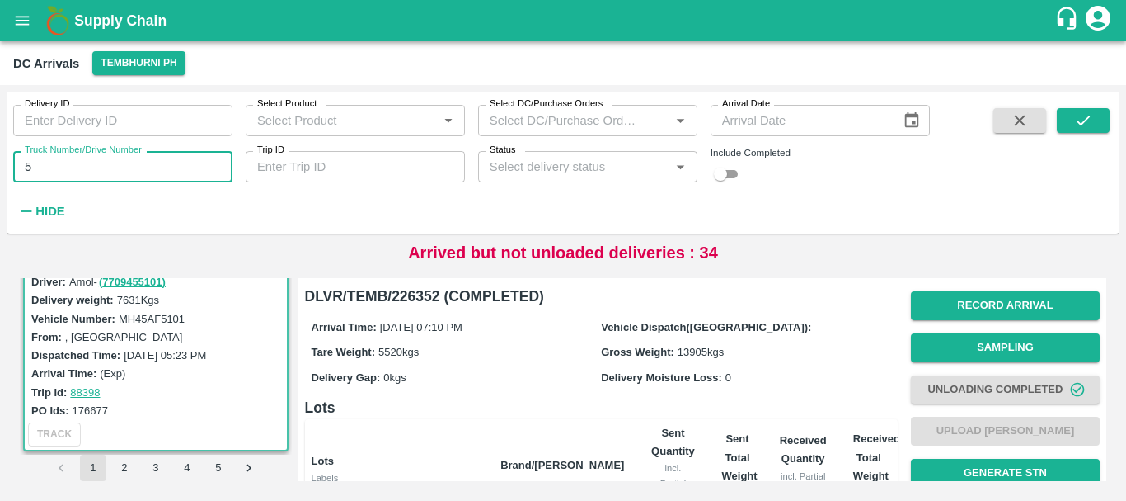
type input "5"
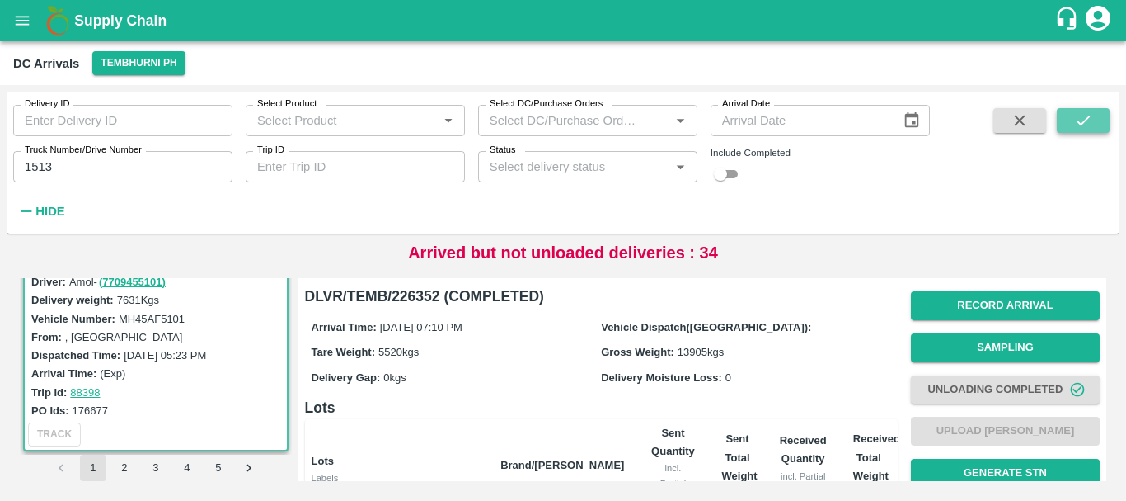
click at [1070, 116] on button "submit" at bounding box center [1083, 120] width 53 height 25
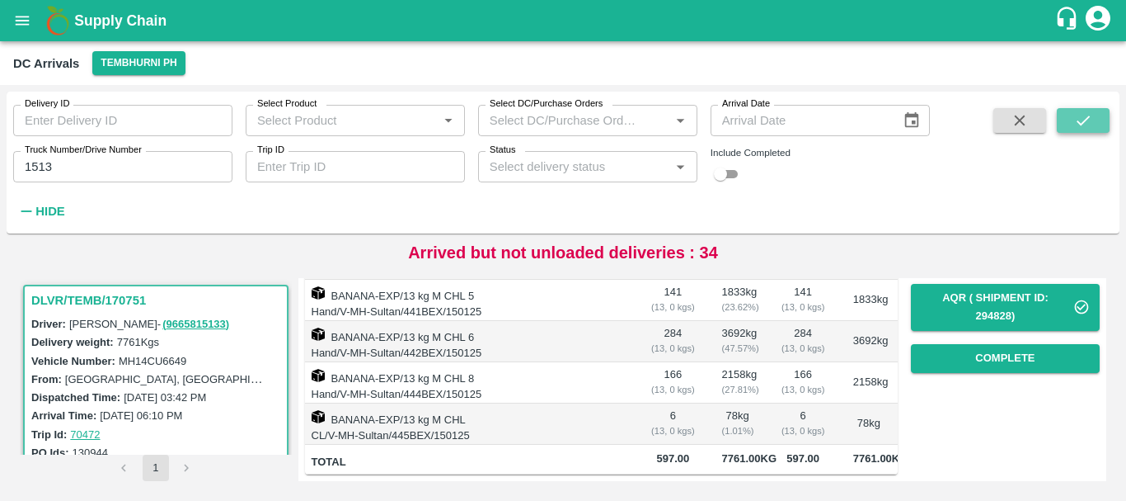
click at [1089, 119] on icon "submit" at bounding box center [1083, 120] width 18 height 18
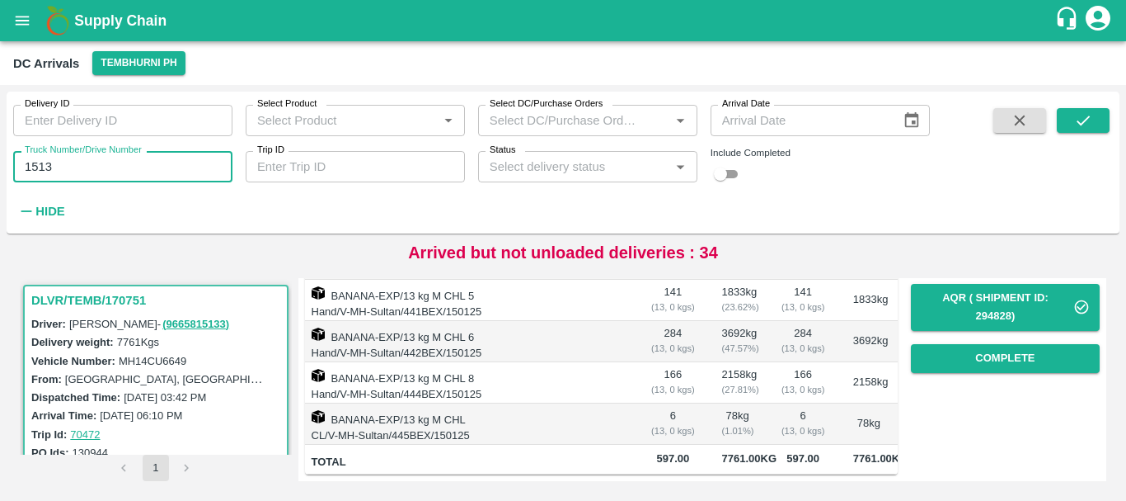
click at [110, 172] on input "1513" at bounding box center [122, 166] width 219 height 31
type input "1"
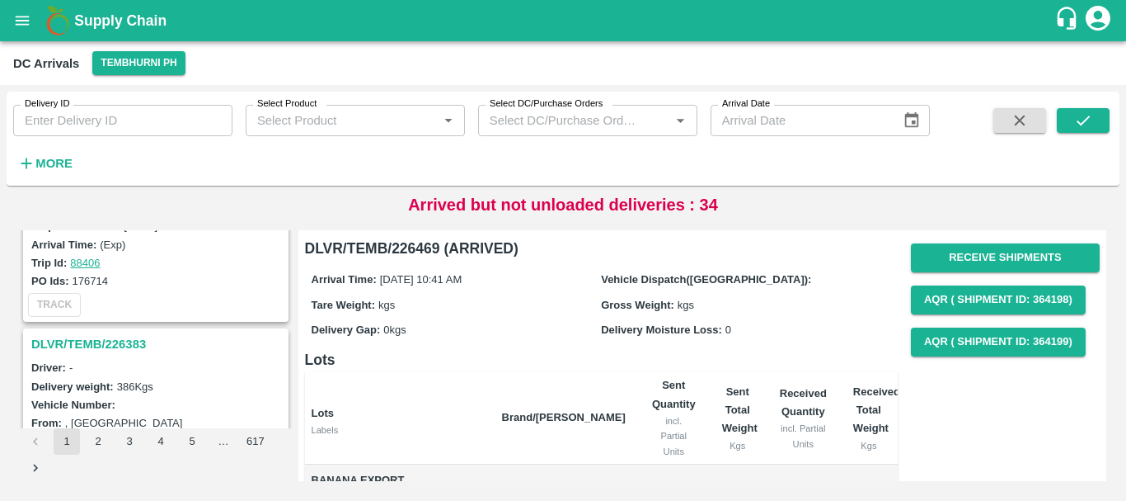
scroll to position [5197, 0]
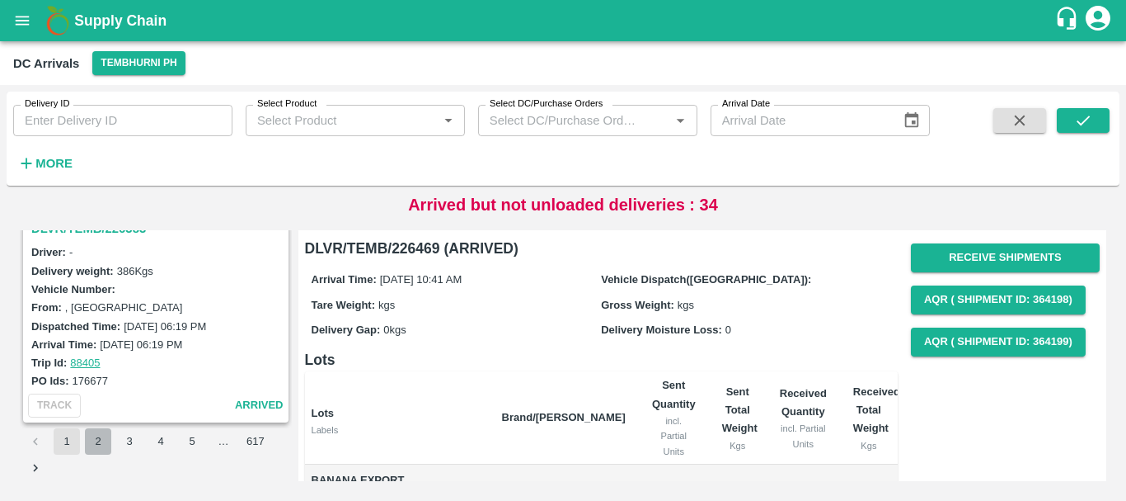
click at [105, 431] on button "2" at bounding box center [98, 441] width 26 height 26
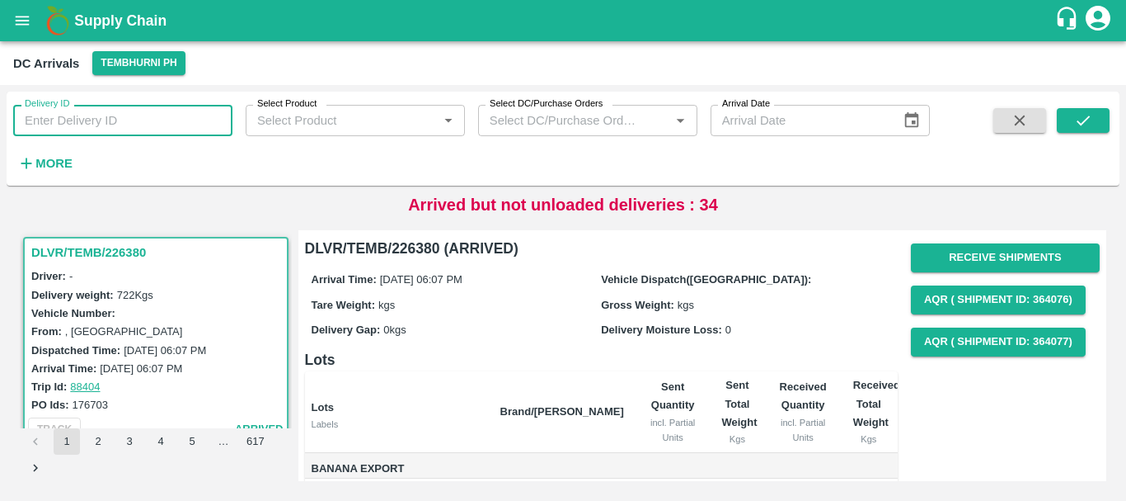
click at [113, 121] on input "Delivery ID" at bounding box center [122, 120] width 219 height 31
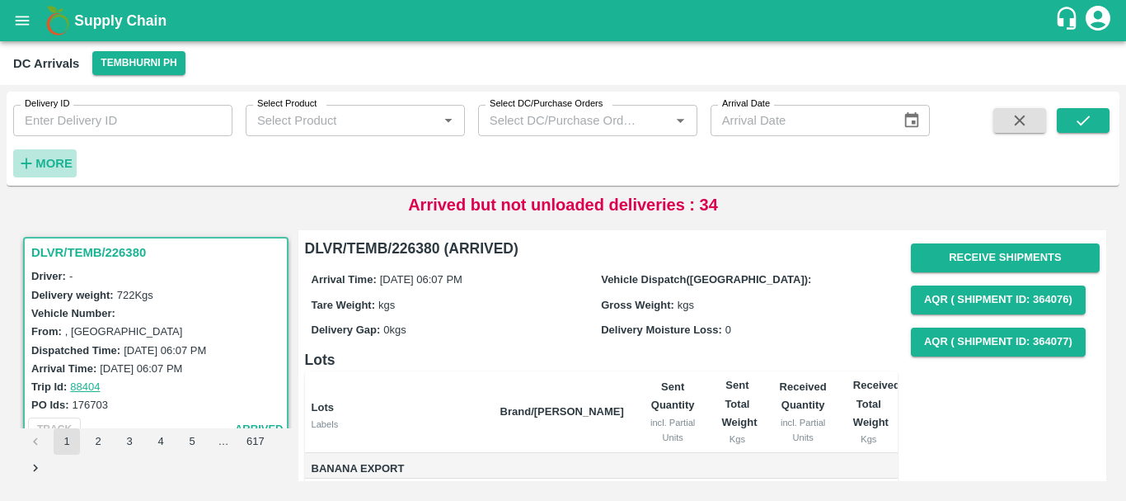
click at [66, 158] on strong "More" at bounding box center [53, 163] width 37 height 13
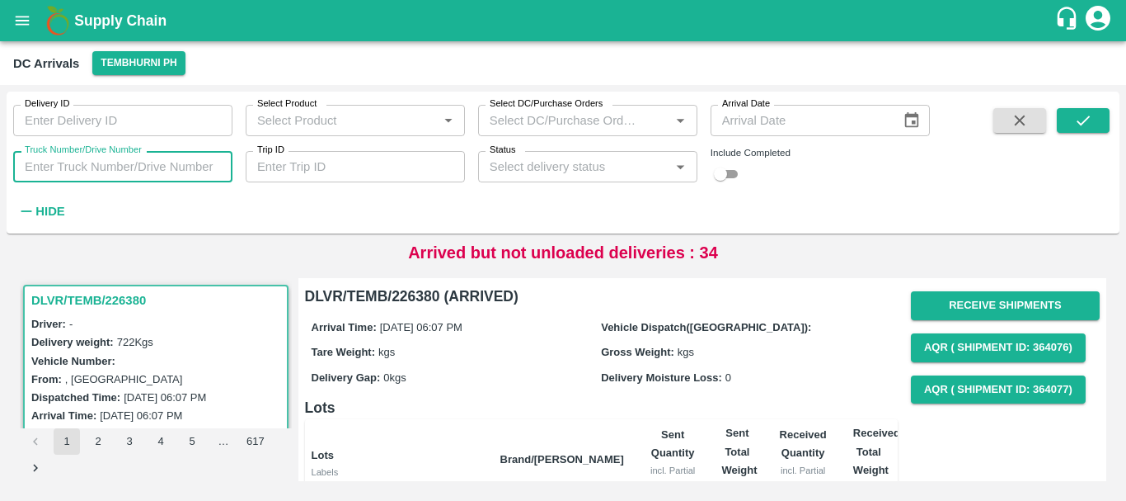
click at [166, 167] on input "Truck Number/Drive Number" at bounding box center [122, 166] width 219 height 31
type input "7275"
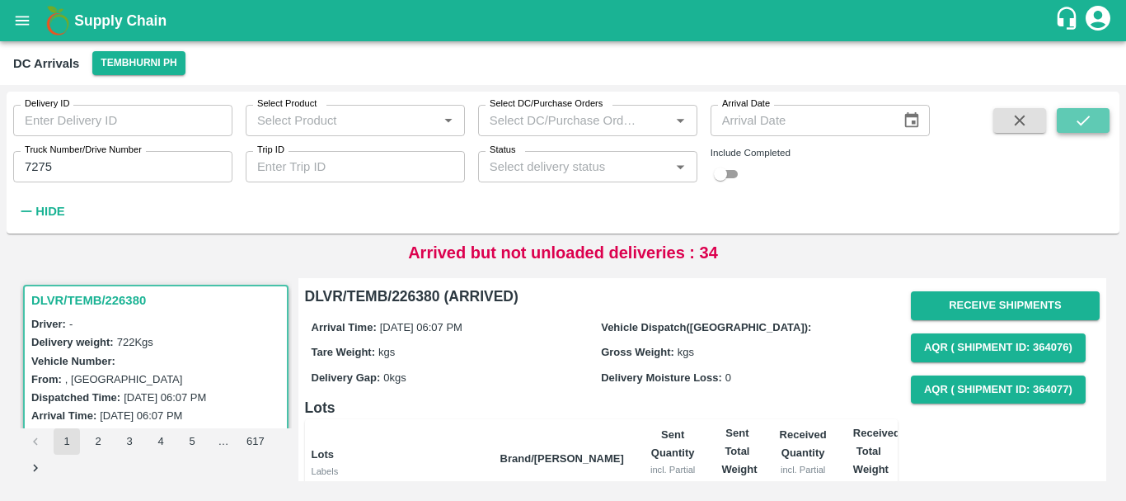
click at [1099, 115] on button "submit" at bounding box center [1083, 120] width 53 height 25
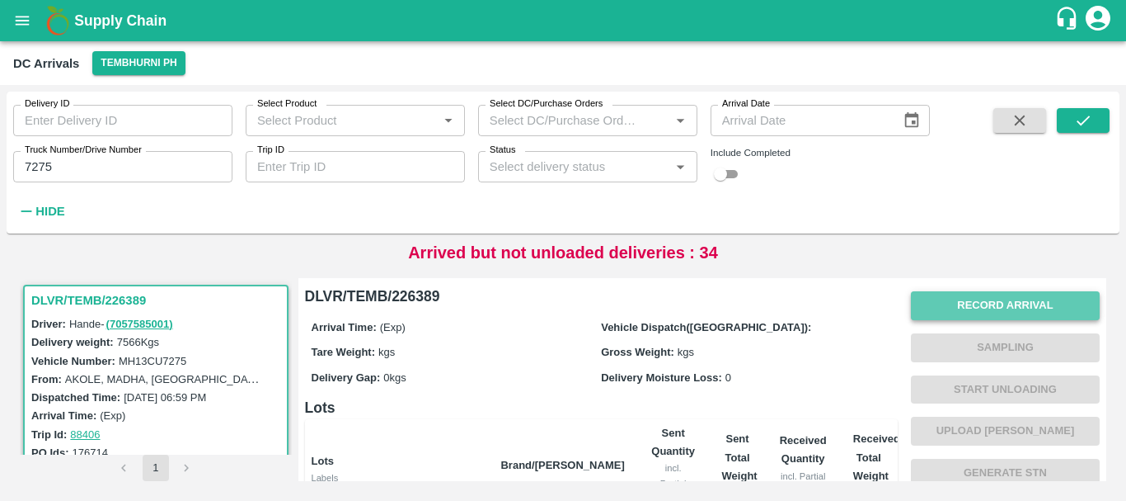
click at [967, 303] on button "Record Arrival" at bounding box center [1005, 305] width 189 height 29
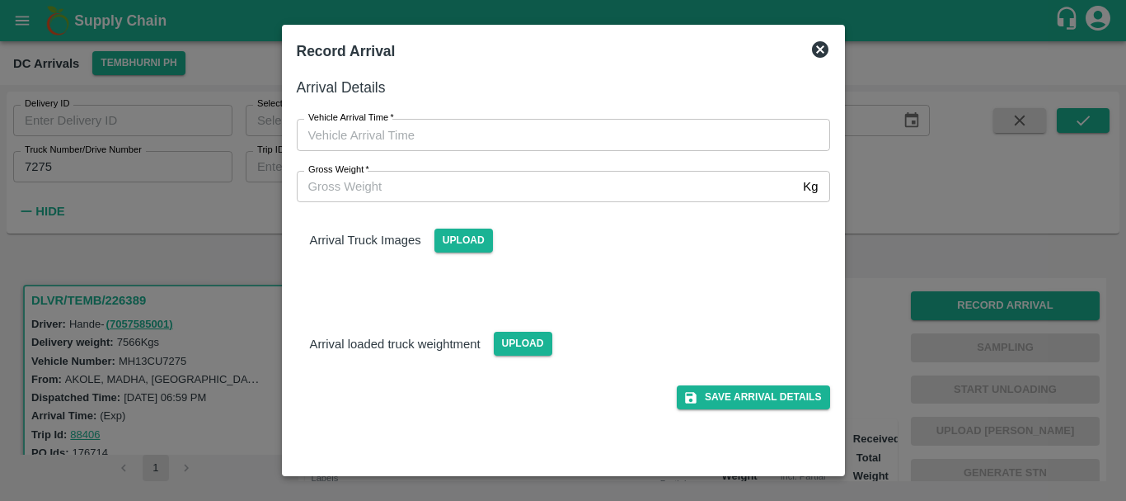
type input "DD/MM/YYYY hh:mm aa"
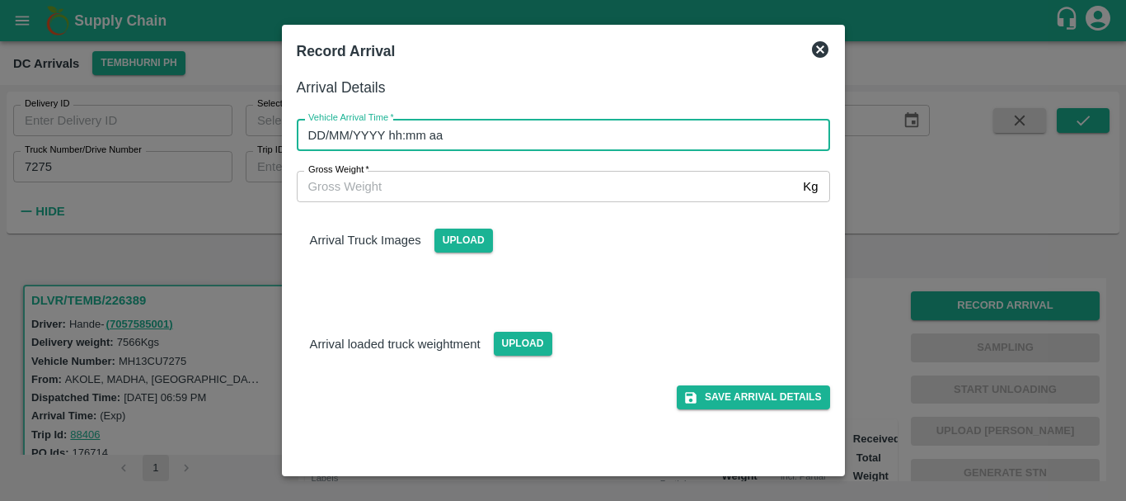
click at [697, 146] on input "DD/MM/YYYY hh:mm aa" at bounding box center [558, 134] width 522 height 31
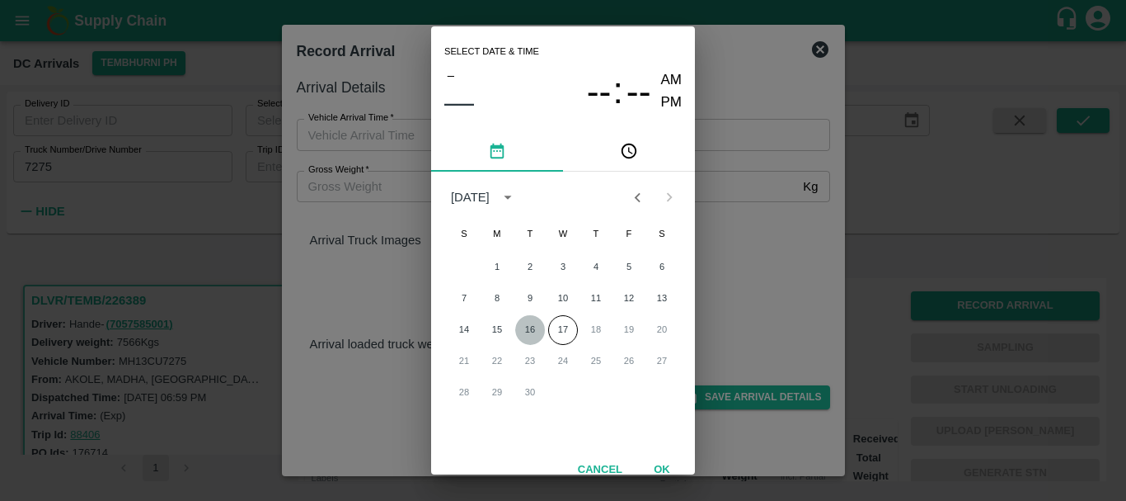
click at [536, 327] on button "16" at bounding box center [530, 330] width 30 height 30
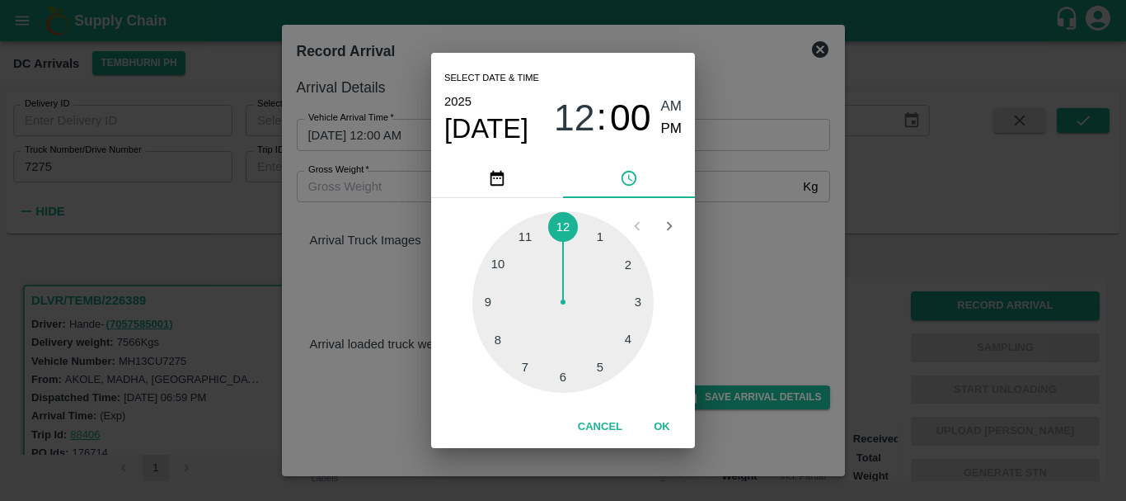
click at [530, 350] on div at bounding box center [563, 301] width 181 height 181
click at [496, 280] on div at bounding box center [563, 301] width 181 height 181
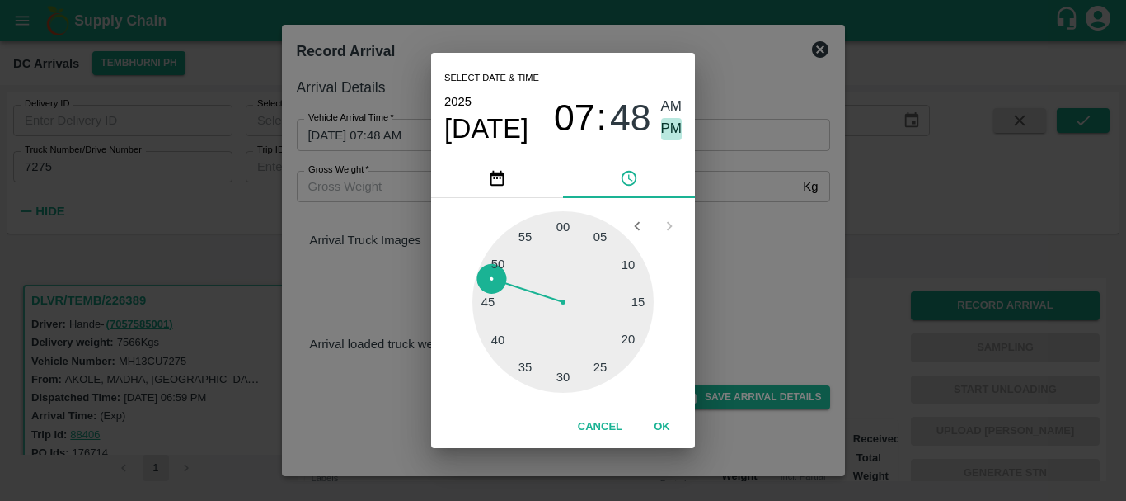
click at [669, 126] on span "PM" at bounding box center [671, 129] width 21 height 22
type input "[DATE] 07:48 PM"
click at [790, 261] on div "Select date & time [DATE] 07 : 48 AM PM 05 10 15 20 25 30 35 40 45 50 55 00 Can…" at bounding box center [563, 250] width 1126 height 501
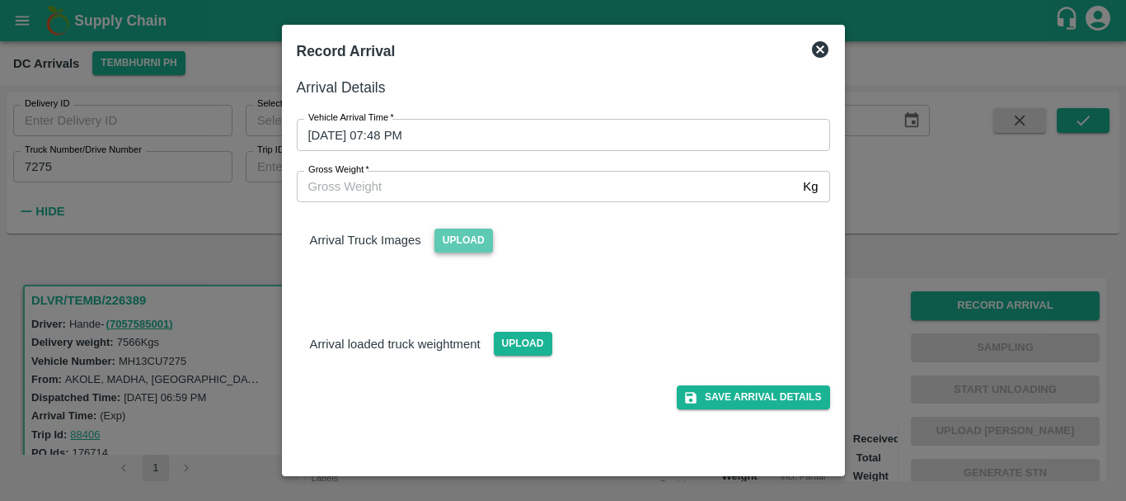
click at [461, 231] on span "Upload" at bounding box center [464, 240] width 59 height 24
click at [0, 0] on input "Upload" at bounding box center [0, 0] width 0 height 0
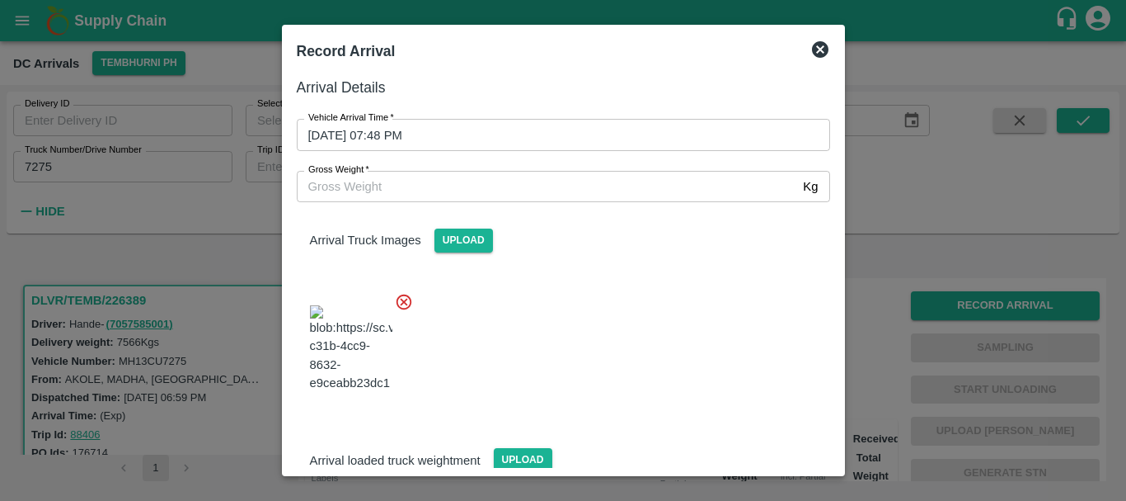
scroll to position [25, 0]
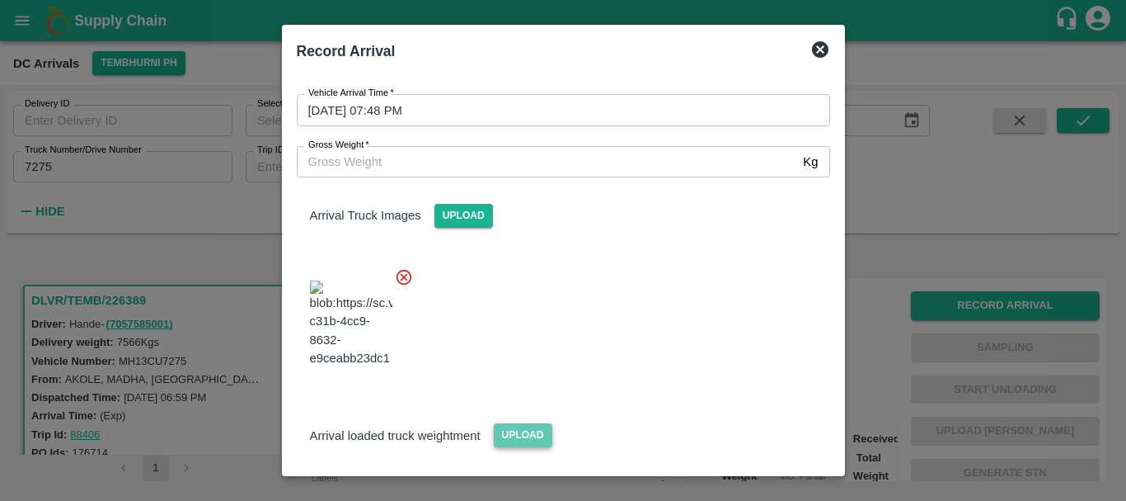
click at [511, 423] on span "Upload" at bounding box center [523, 435] width 59 height 24
click at [0, 0] on input "Upload" at bounding box center [0, 0] width 0 height 0
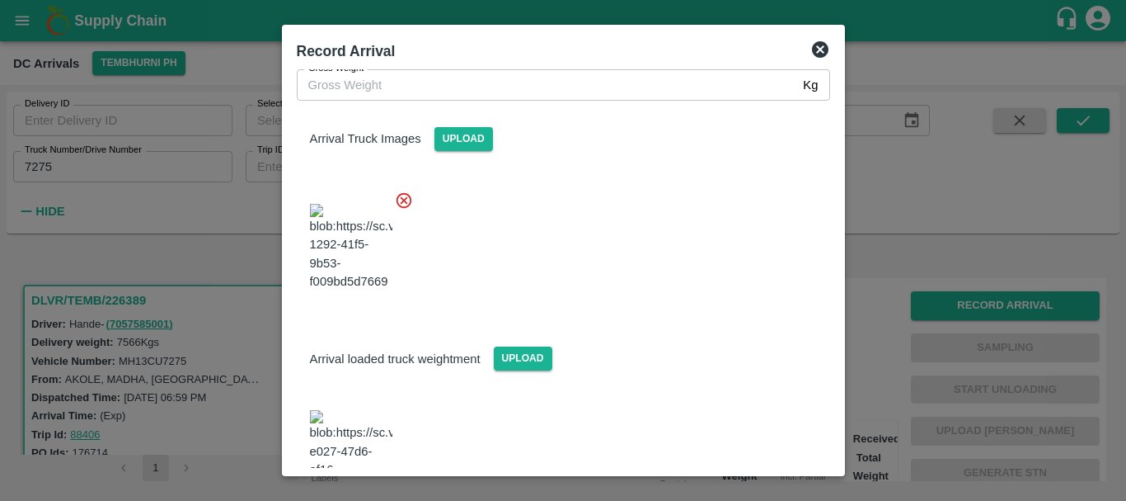
click at [343, 410] on img at bounding box center [351, 453] width 82 height 87
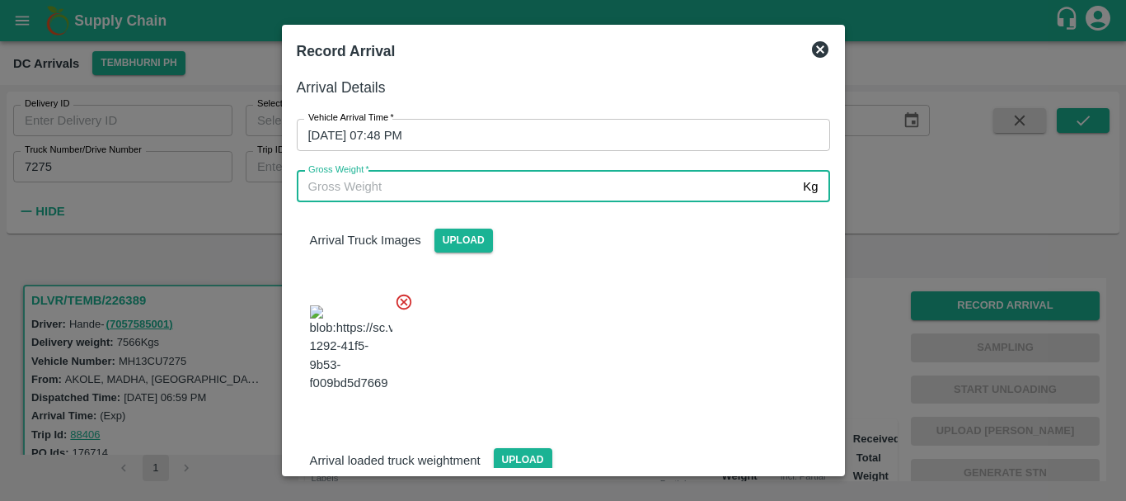
click at [468, 191] on input "Gross Weight   *" at bounding box center [547, 186] width 501 height 31
type input "13300"
click at [577, 302] on div at bounding box center [557, 343] width 547 height 129
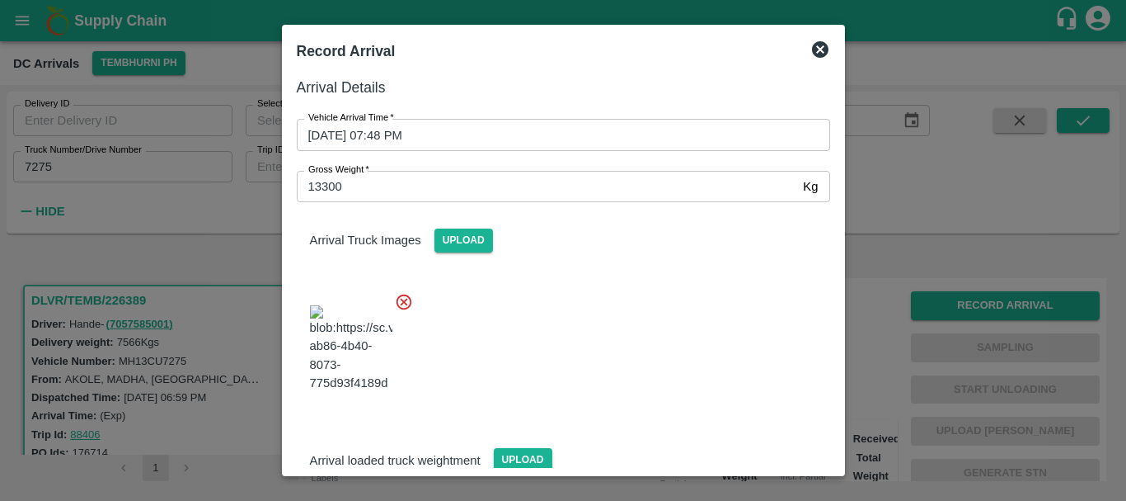
scroll to position [101, 0]
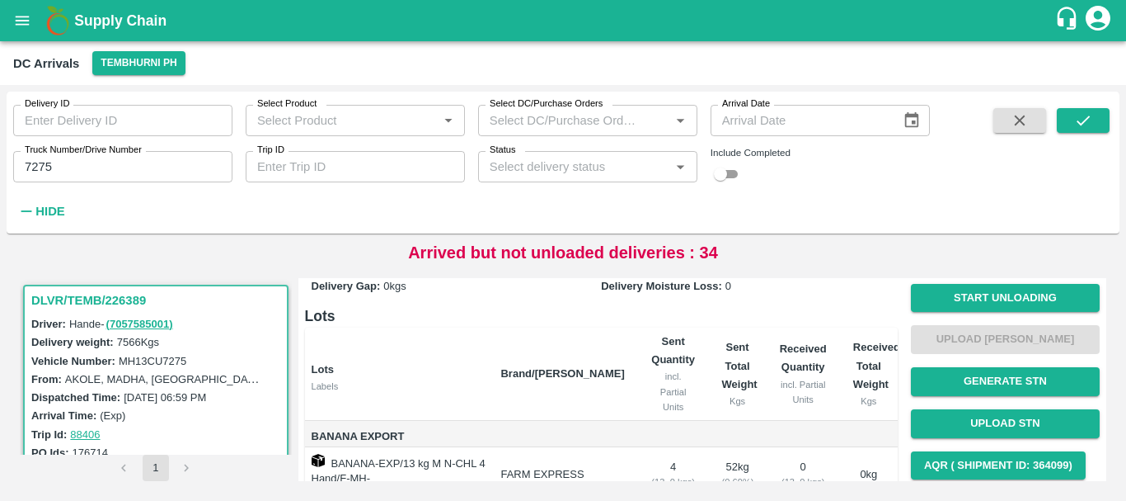
scroll to position [0, 0]
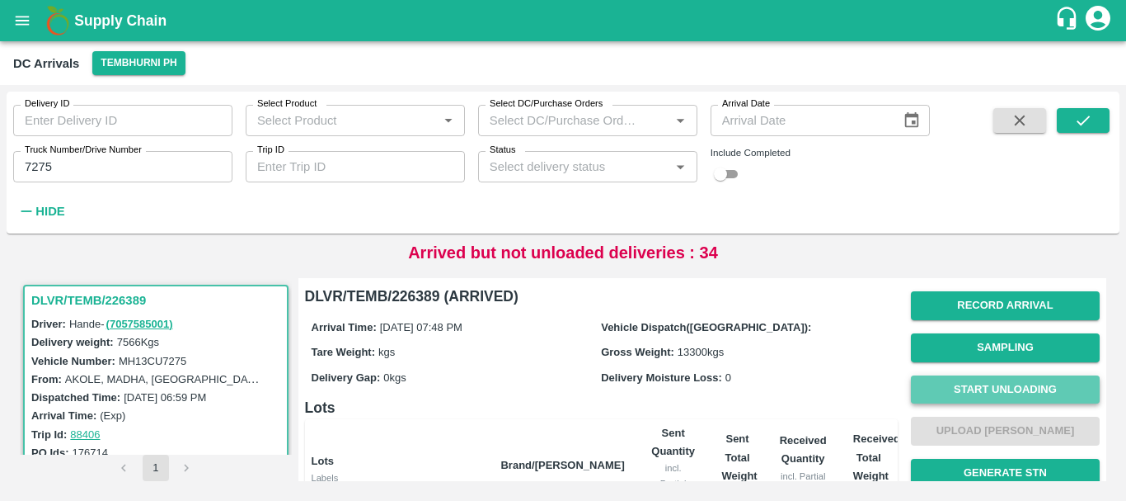
click at [969, 382] on button "Start Unloading" at bounding box center [1005, 389] width 189 height 29
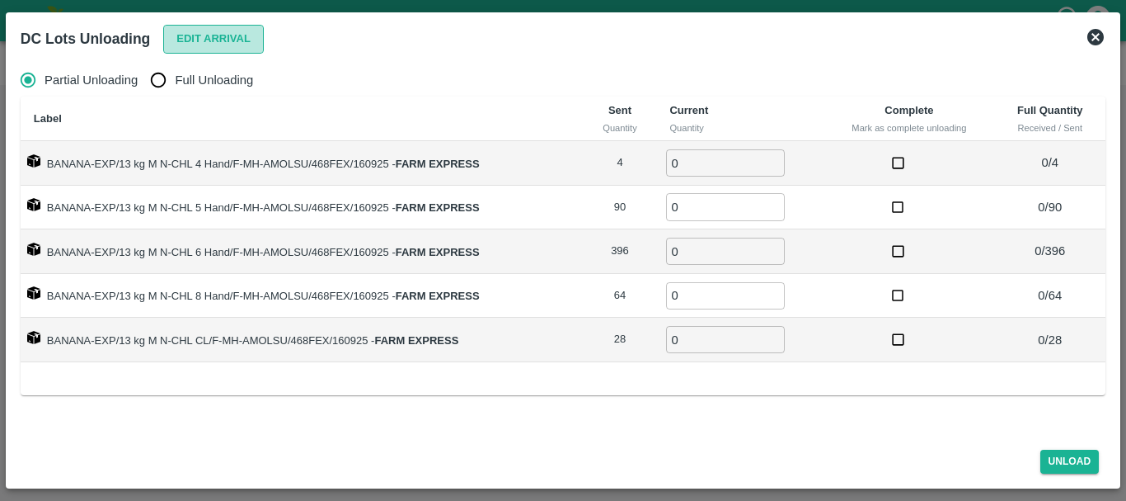
click at [186, 36] on button "Edit Arrival" at bounding box center [213, 39] width 101 height 29
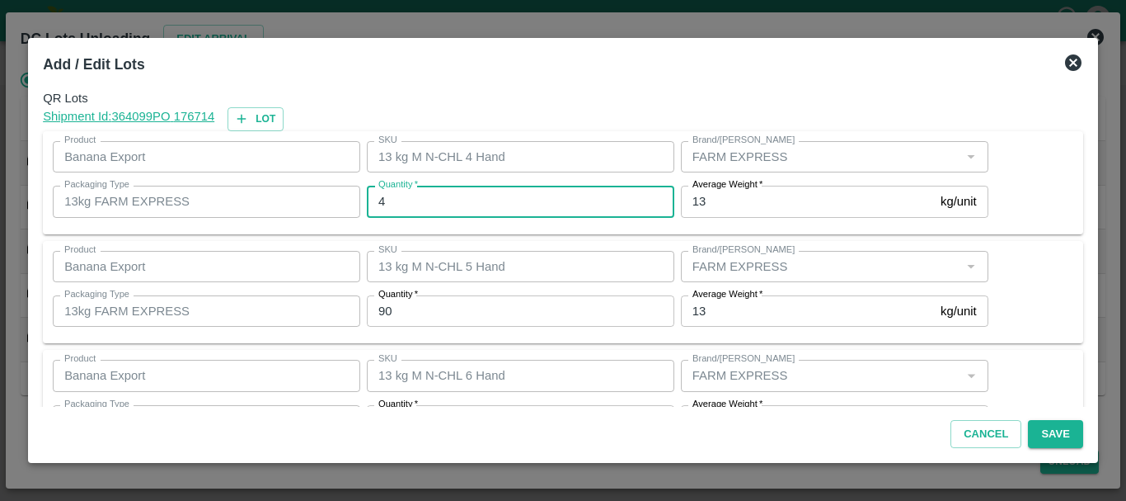
click at [462, 200] on input "4" at bounding box center [521, 201] width 308 height 31
type input "4"
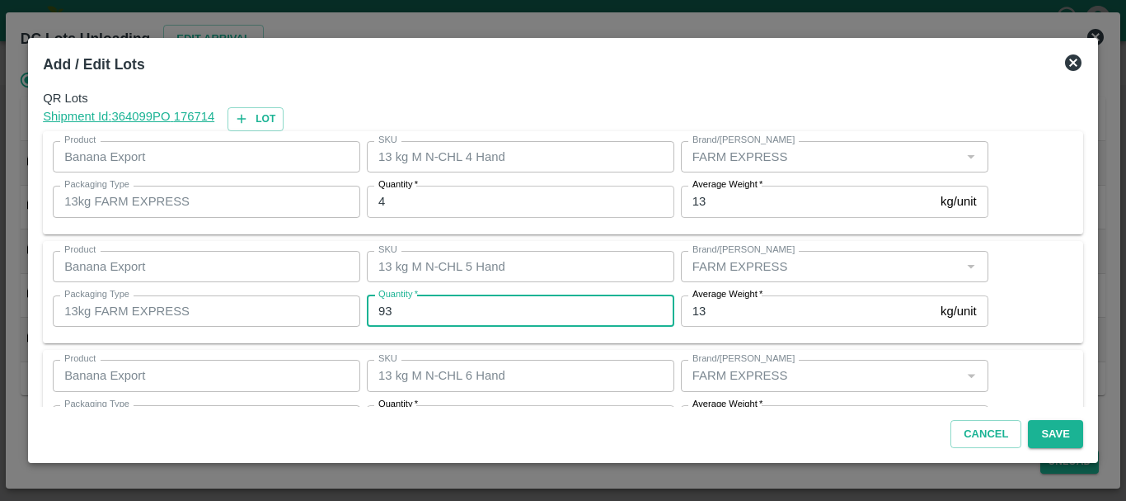
type input "93"
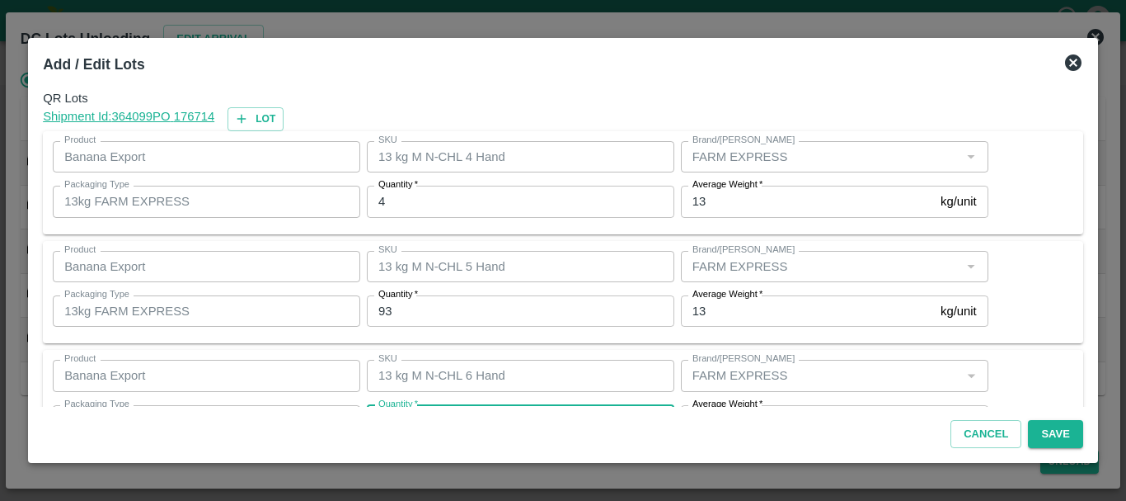
scroll to position [30, 0]
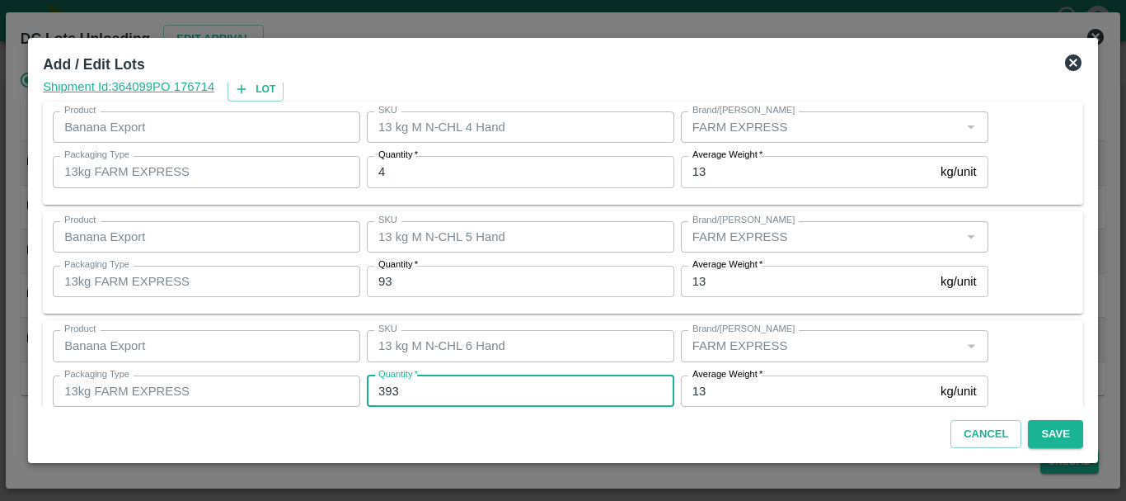
type input "393"
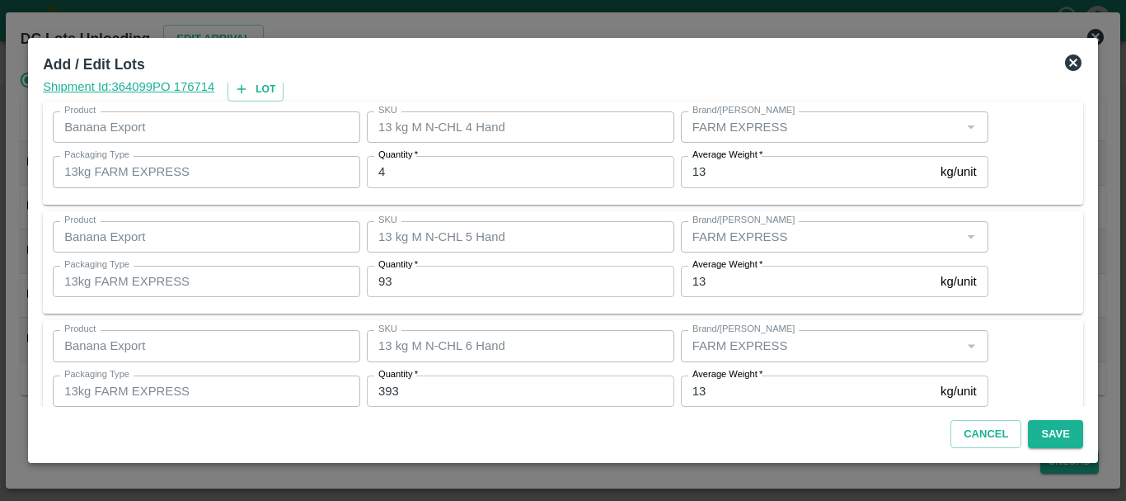
scroll to position [279, 0]
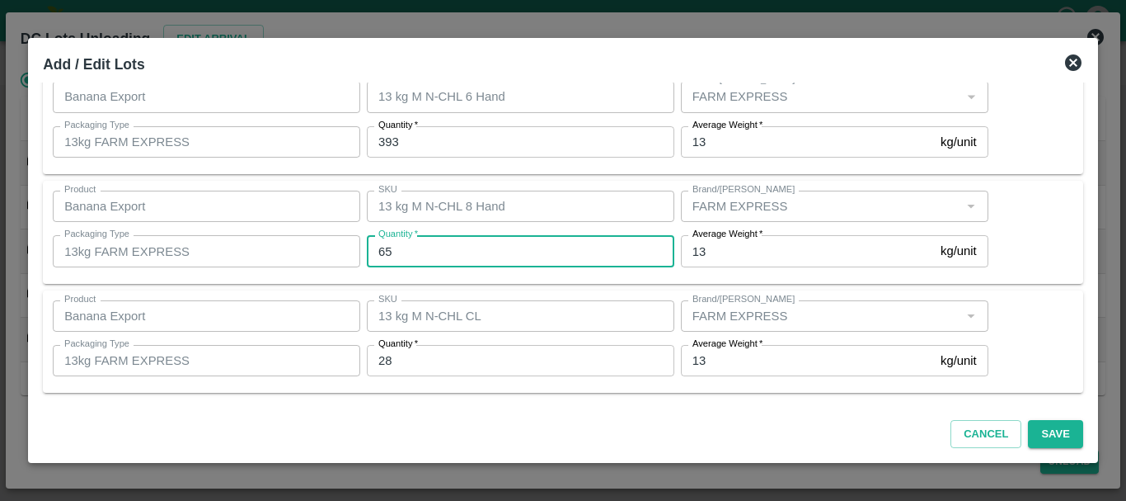
type input "65"
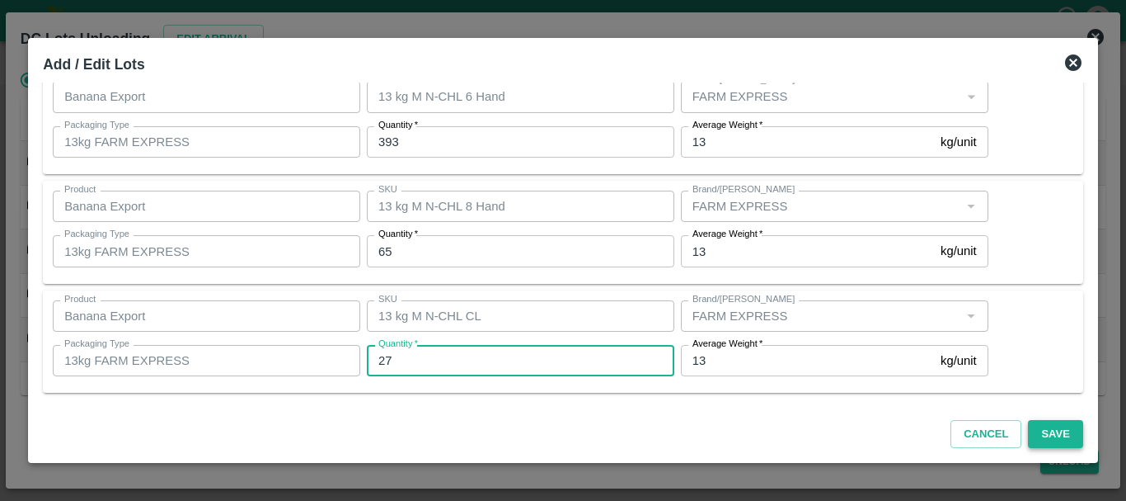
type input "27"
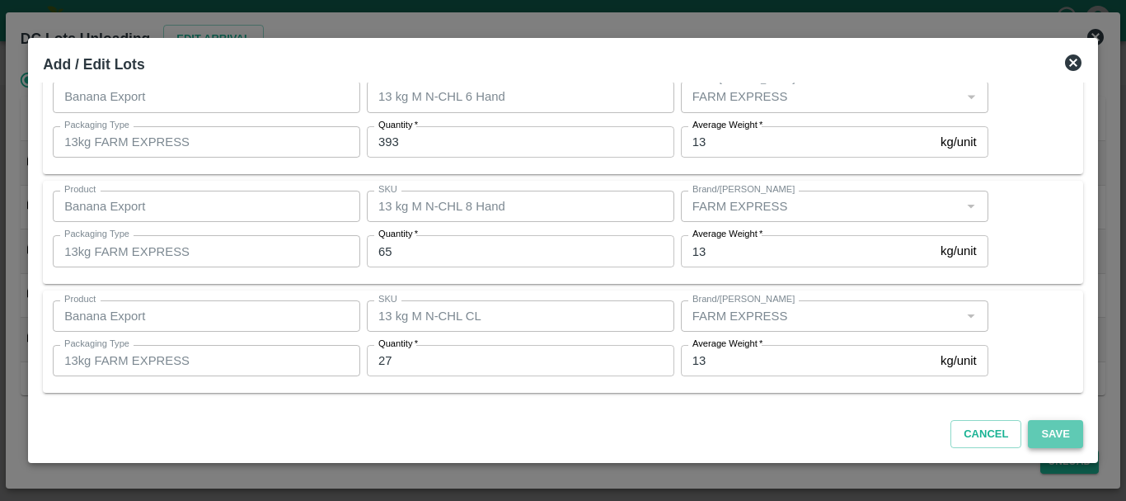
click at [1050, 430] on button "Save" at bounding box center [1055, 434] width 54 height 29
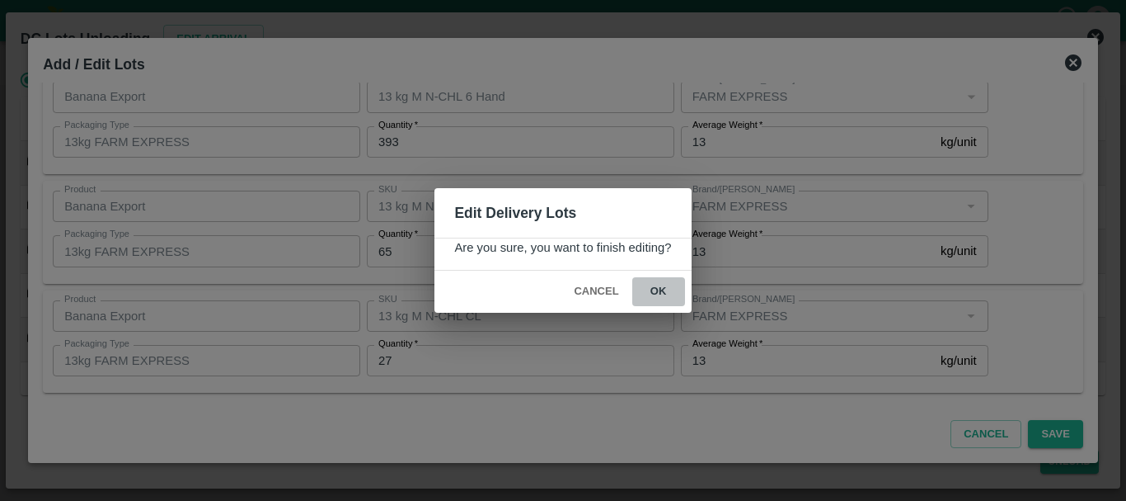
click at [662, 292] on button "ok" at bounding box center [658, 291] width 53 height 29
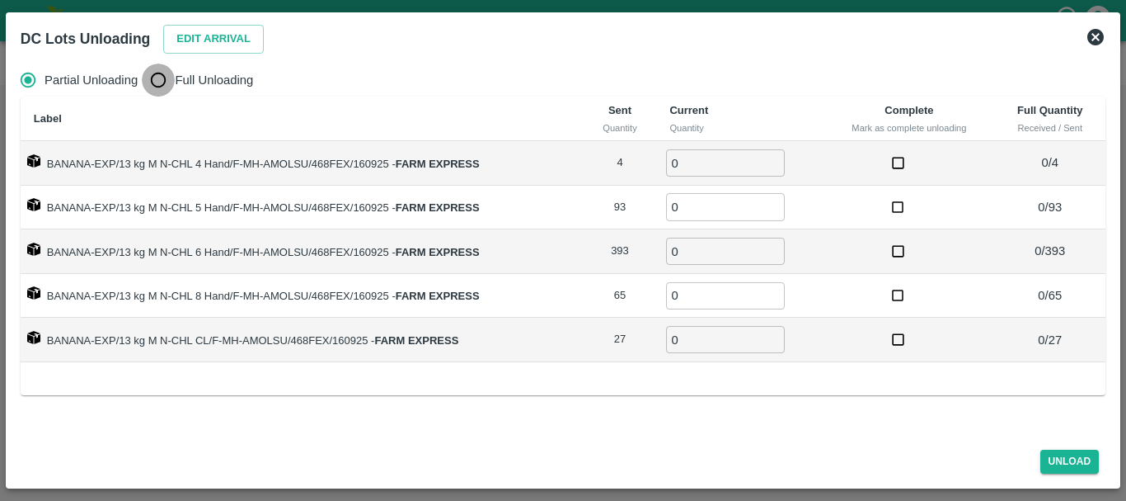
click at [153, 80] on input "Full Unloading" at bounding box center [158, 79] width 33 height 33
radio input "true"
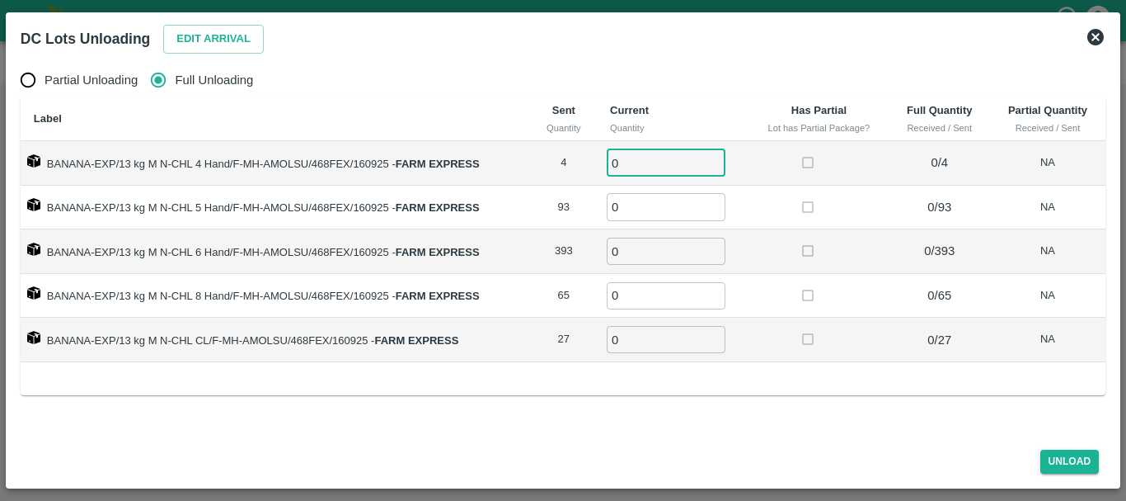
click at [649, 158] on input "0" at bounding box center [666, 162] width 119 height 27
type input "04"
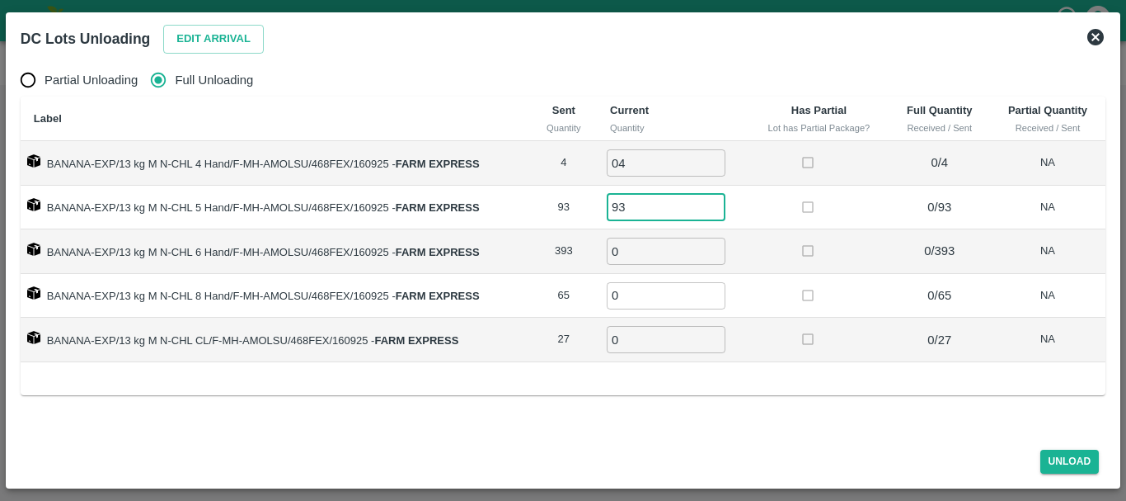
type input "93"
type input "393"
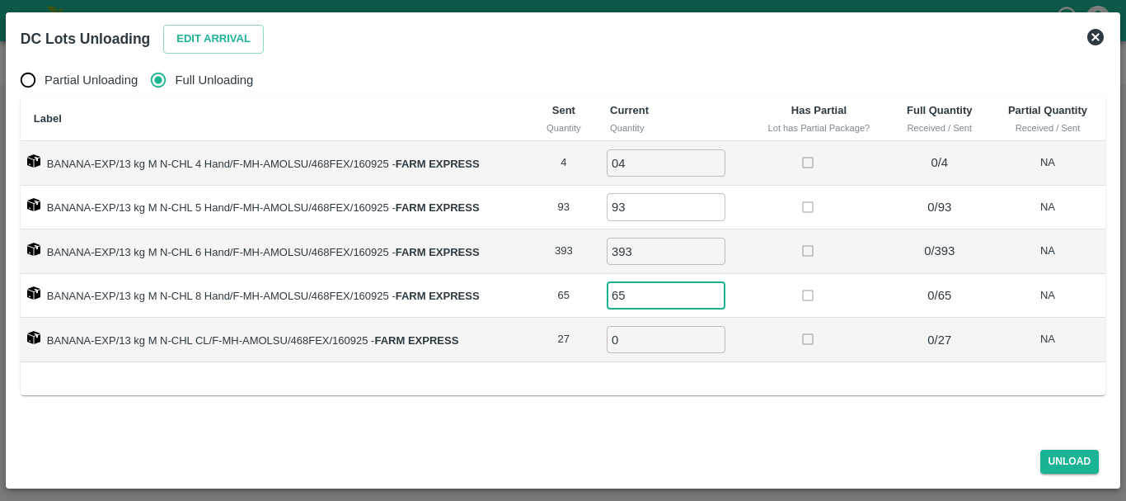
type input "65"
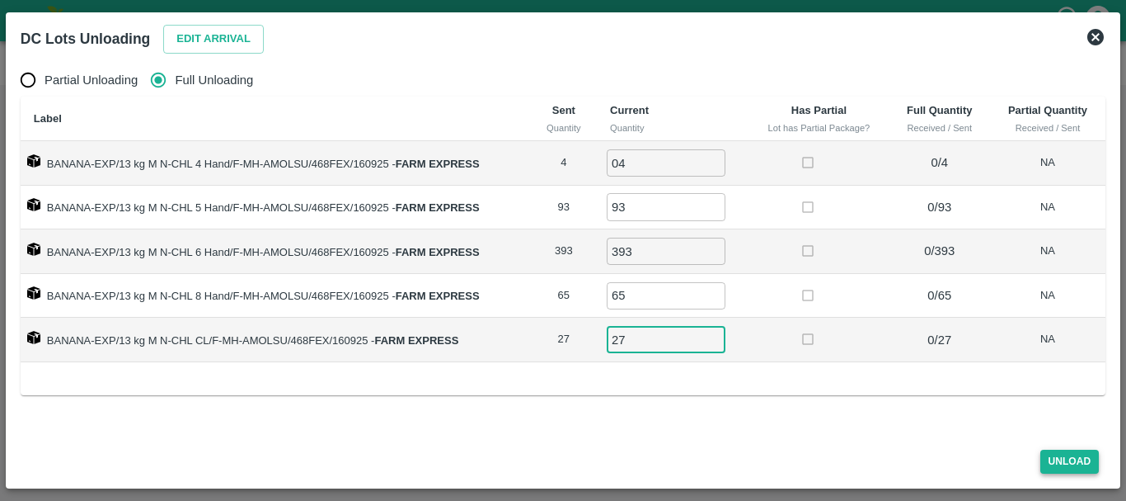
type input "27"
click at [1060, 453] on button "Unload" at bounding box center [1070, 461] width 59 height 24
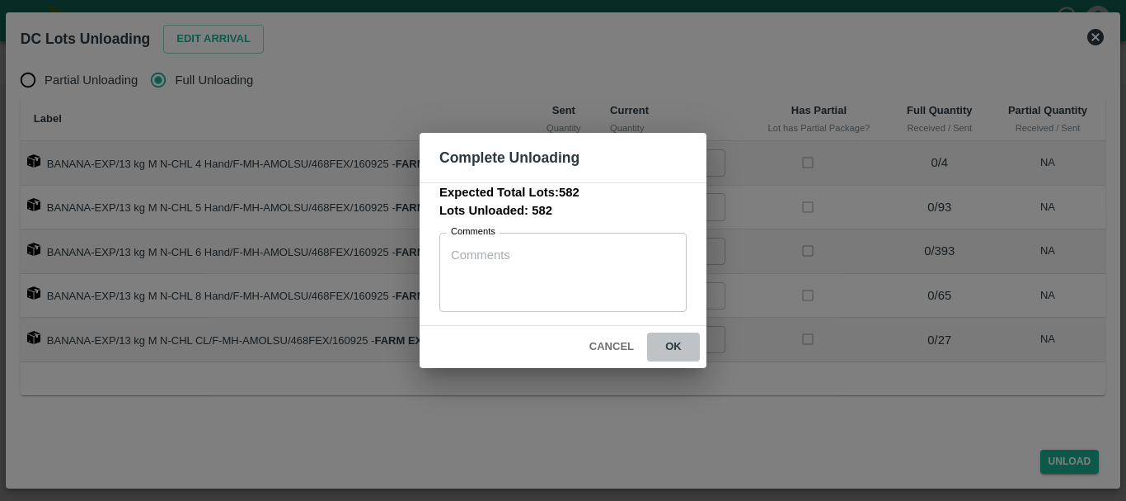
click at [666, 351] on button "ok" at bounding box center [673, 346] width 53 height 29
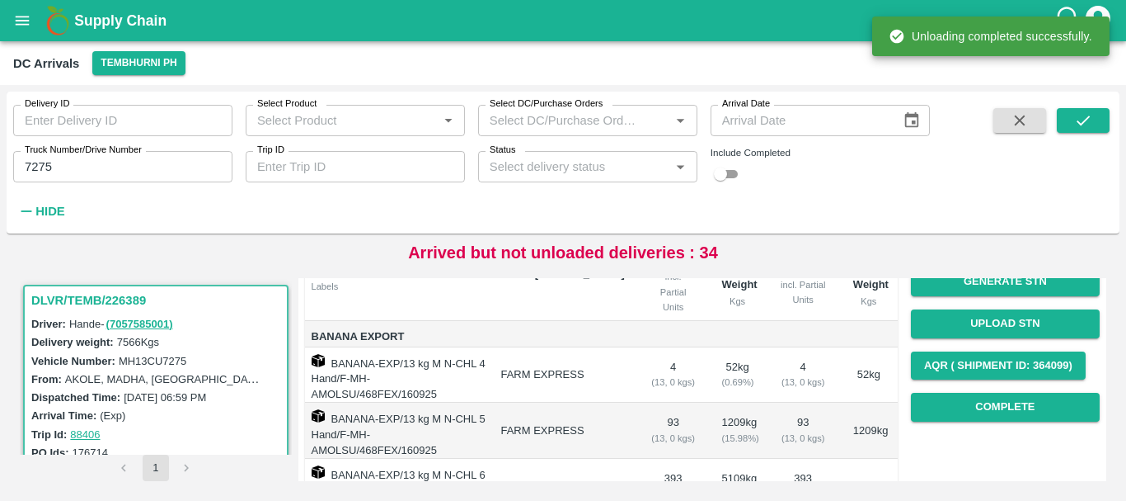
scroll to position [137, 0]
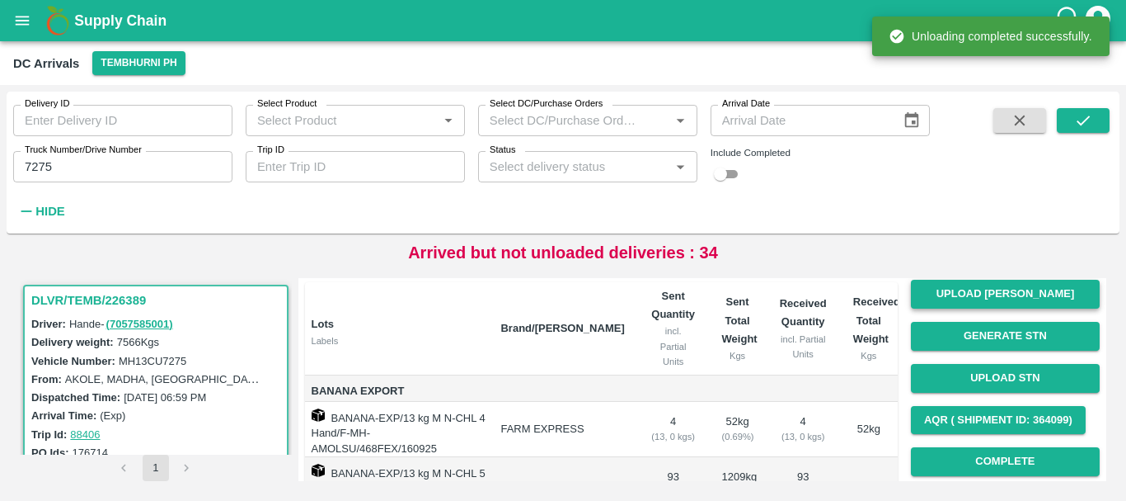
click at [958, 289] on button "Upload [PERSON_NAME]" at bounding box center [1005, 294] width 189 height 29
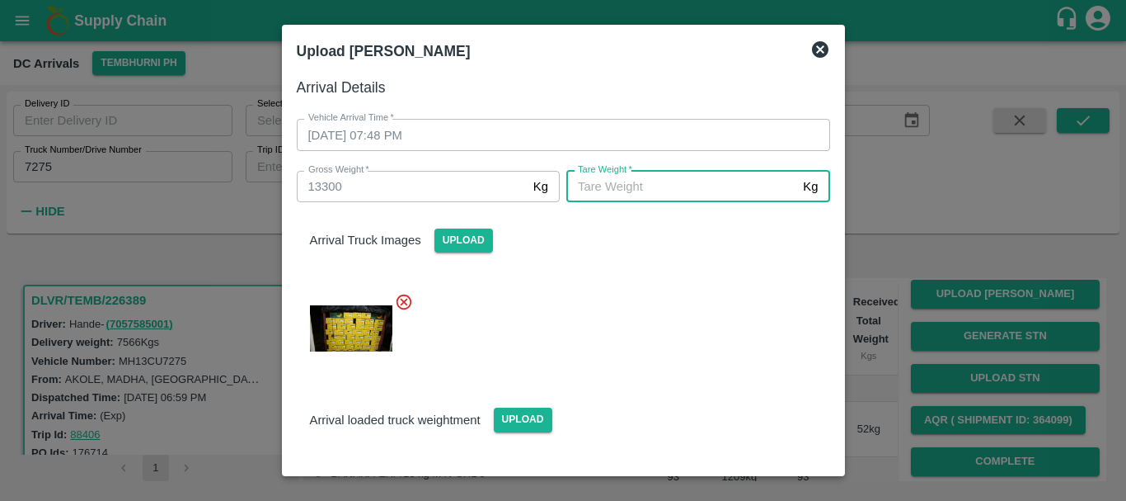
click at [644, 194] on input "[PERSON_NAME]   *" at bounding box center [682, 186] width 230 height 31
type input "5070"
click at [675, 397] on div "Arrival loaded truck weightment Upload" at bounding box center [564, 406] width 560 height 50
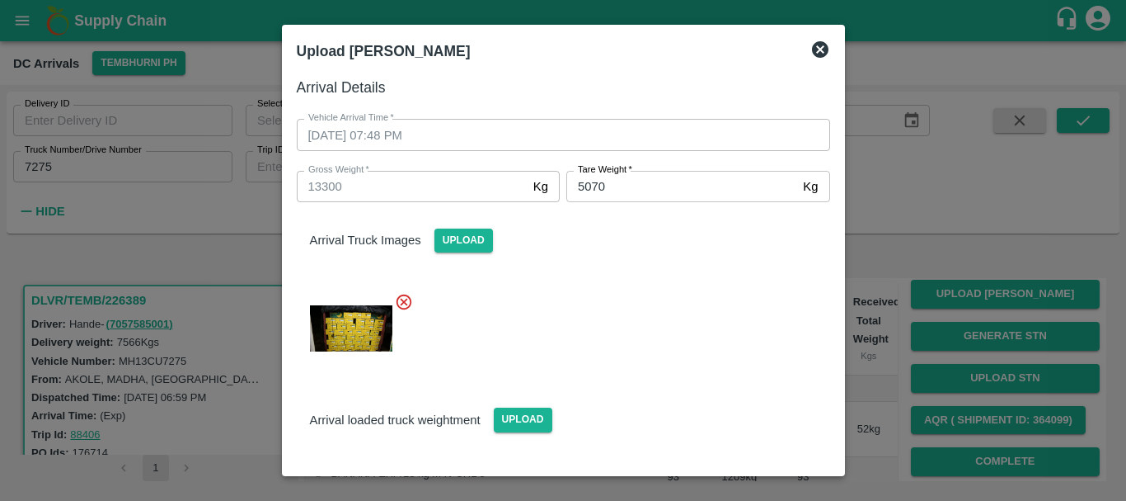
scroll to position [101, 0]
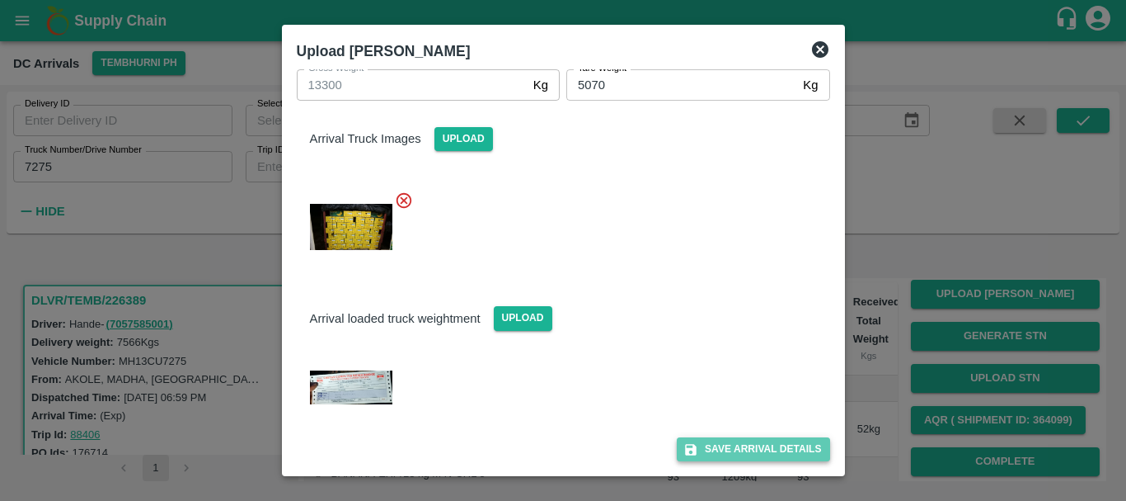
click at [714, 445] on button "Save Arrival Details" at bounding box center [753, 449] width 153 height 24
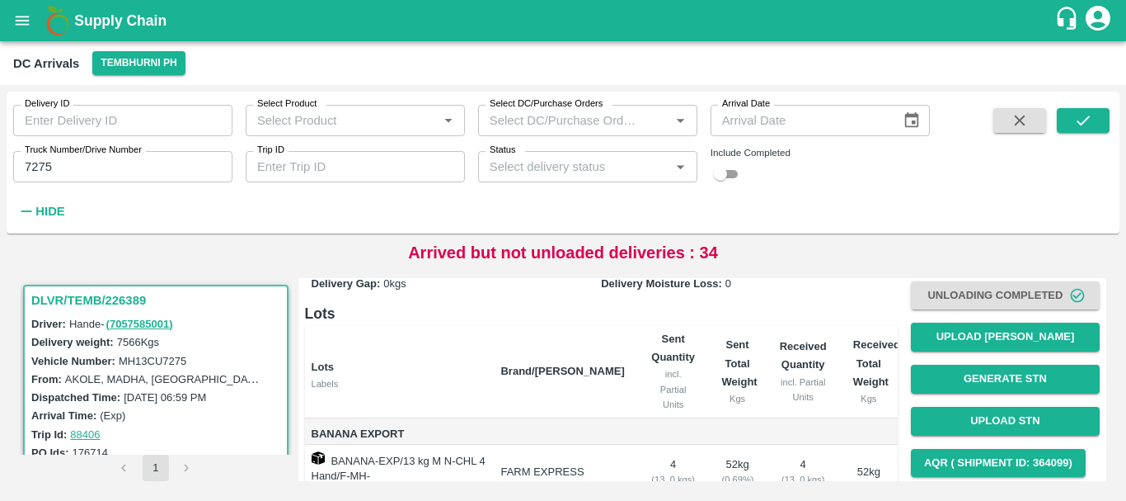
scroll to position [148, 0]
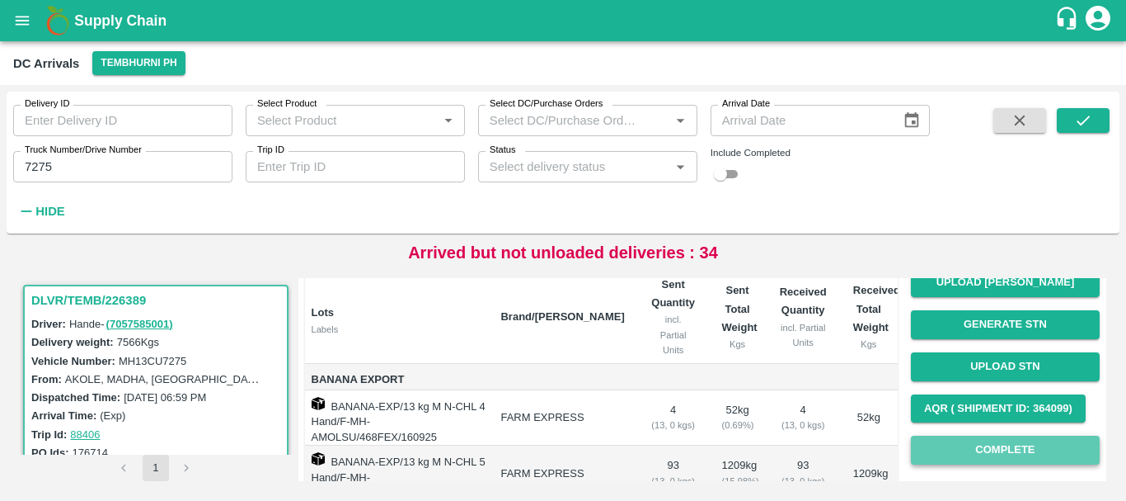
click at [947, 444] on button "Complete" at bounding box center [1005, 449] width 189 height 29
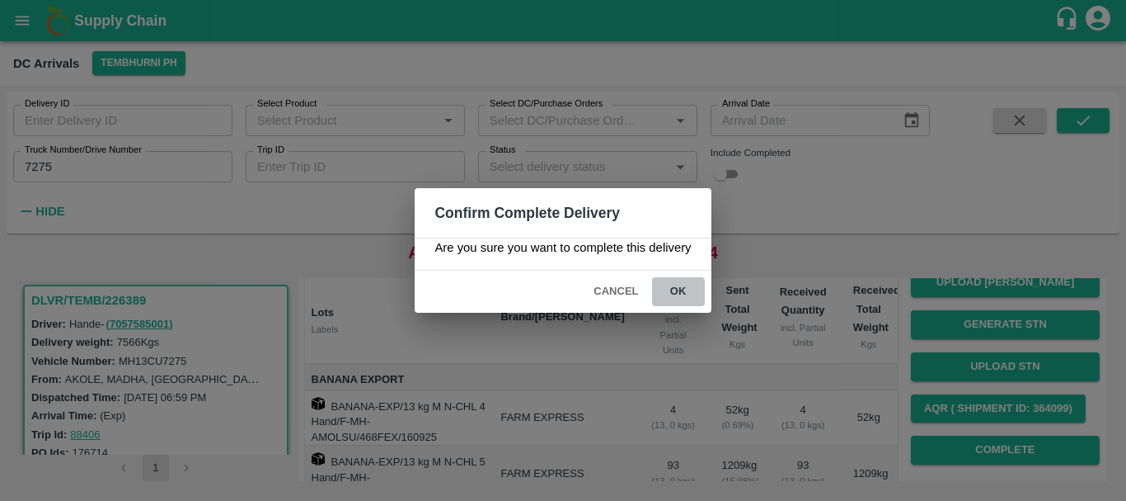
click at [665, 294] on button "ok" at bounding box center [678, 291] width 53 height 29
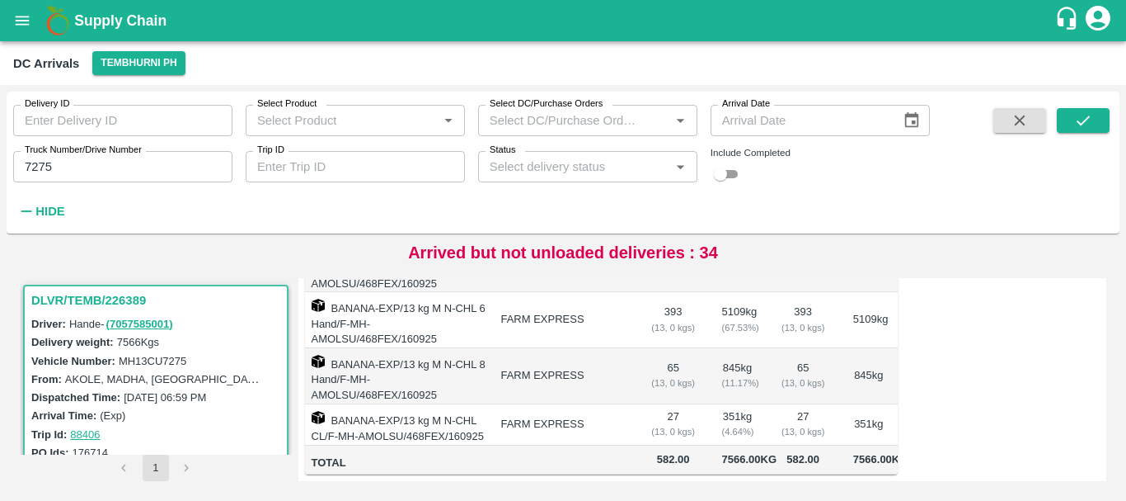
scroll to position [0, 0]
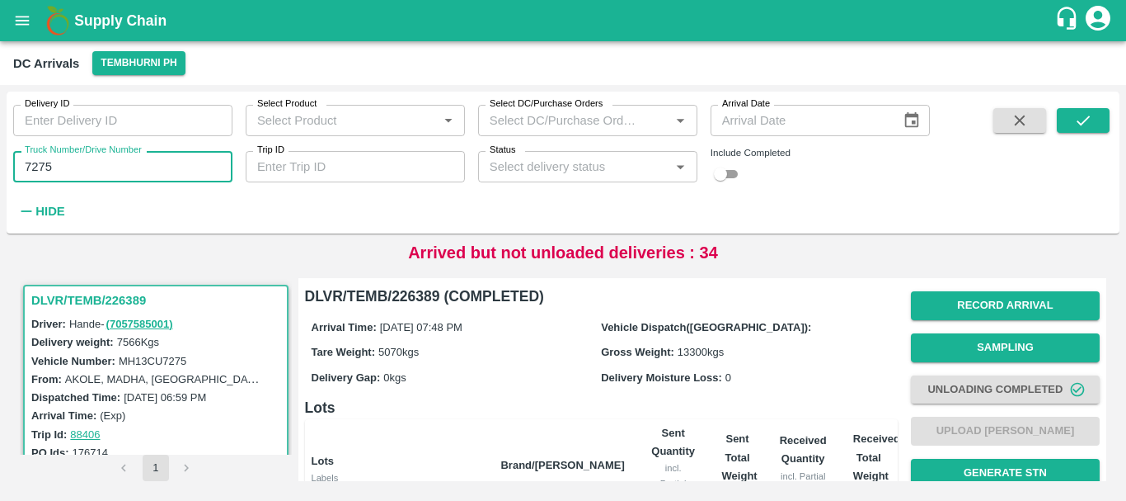
click at [119, 170] on input "7275" at bounding box center [122, 166] width 219 height 31
type input "7"
type input "5522"
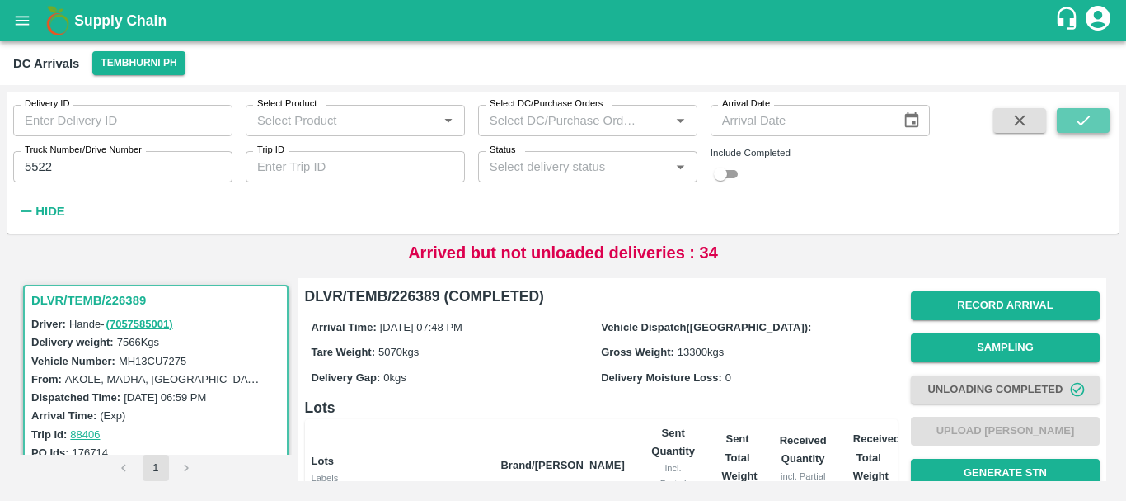
click at [1086, 108] on button "submit" at bounding box center [1083, 120] width 53 height 25
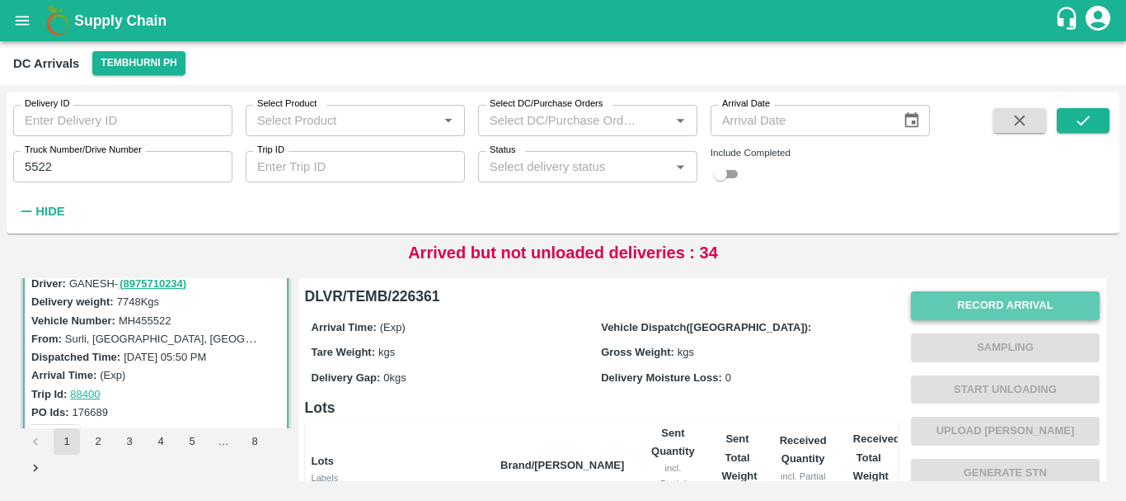
click at [959, 305] on button "Record Arrival" at bounding box center [1005, 305] width 189 height 29
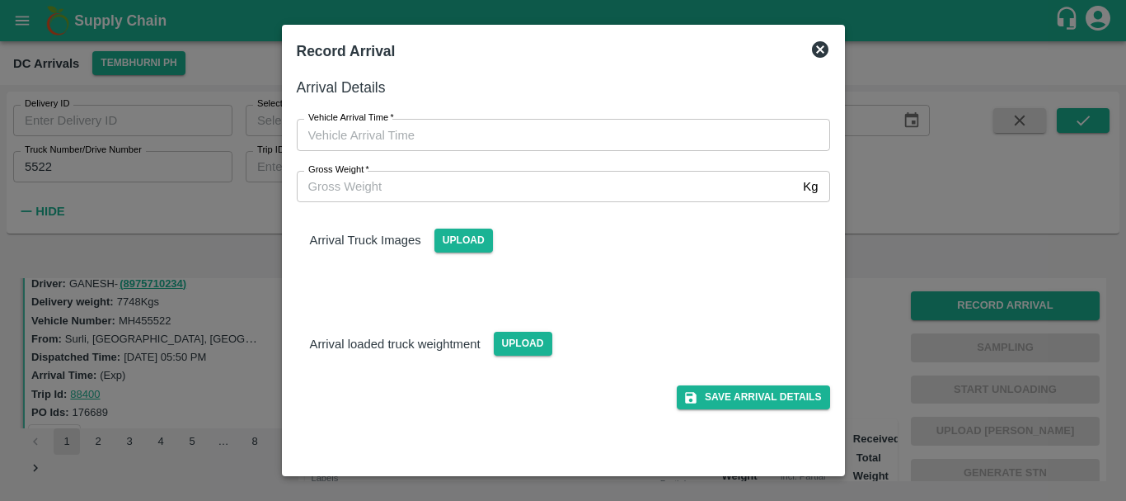
type input "DD/MM/YYYY hh:mm aa"
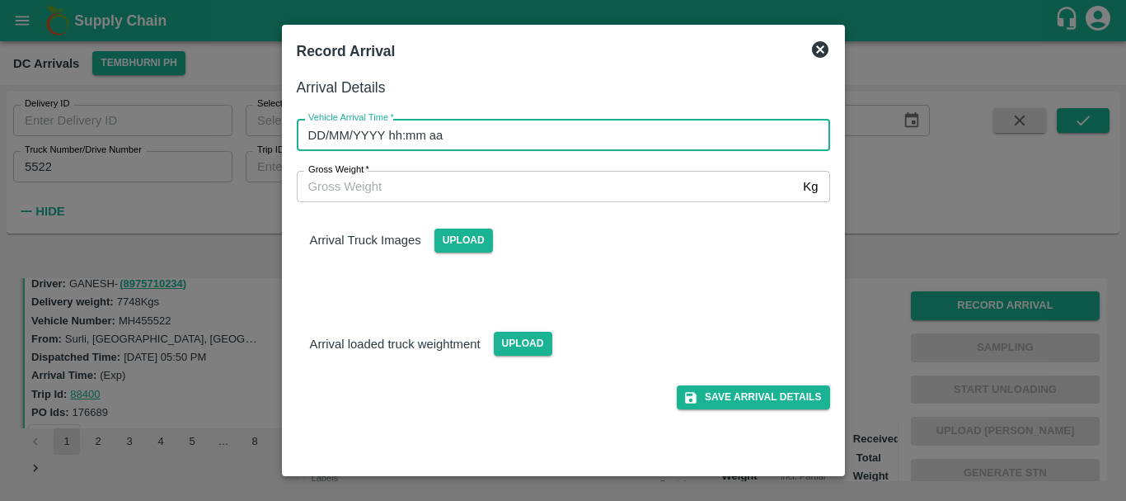
click at [625, 144] on input "DD/MM/YYYY hh:mm aa" at bounding box center [558, 134] width 522 height 31
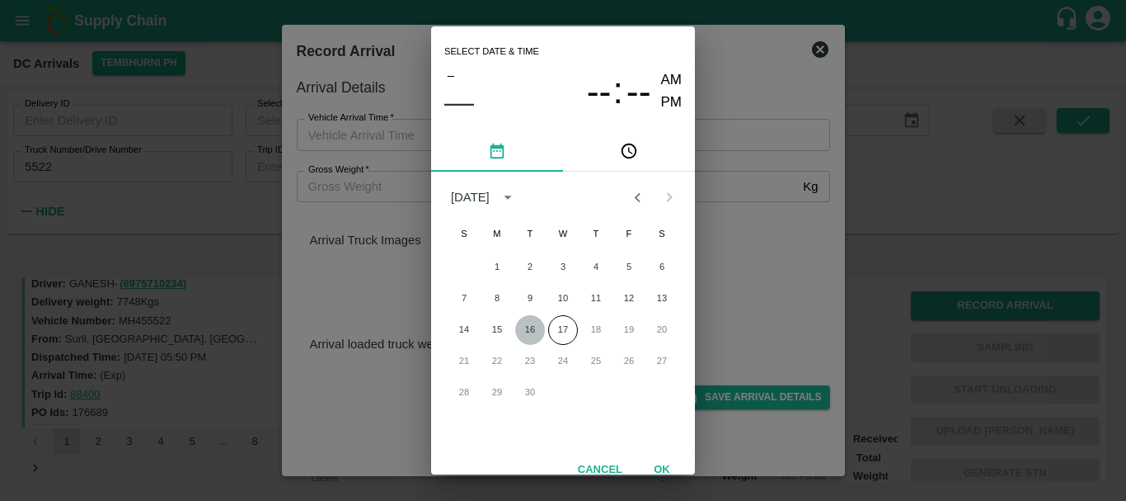
click at [524, 329] on button "16" at bounding box center [530, 330] width 30 height 30
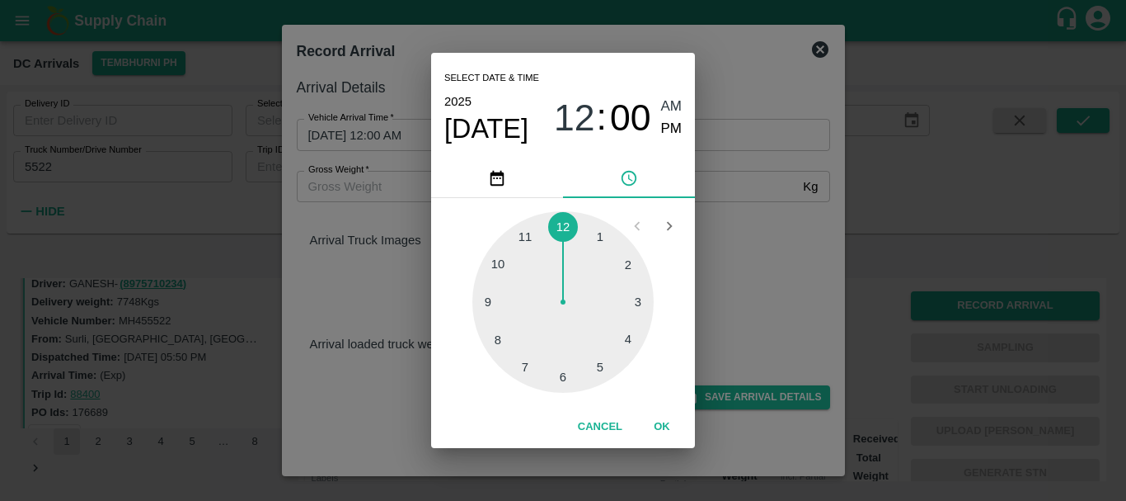
click at [535, 357] on div at bounding box center [563, 301] width 181 height 181
click at [614, 270] on div at bounding box center [563, 301] width 181 height 181
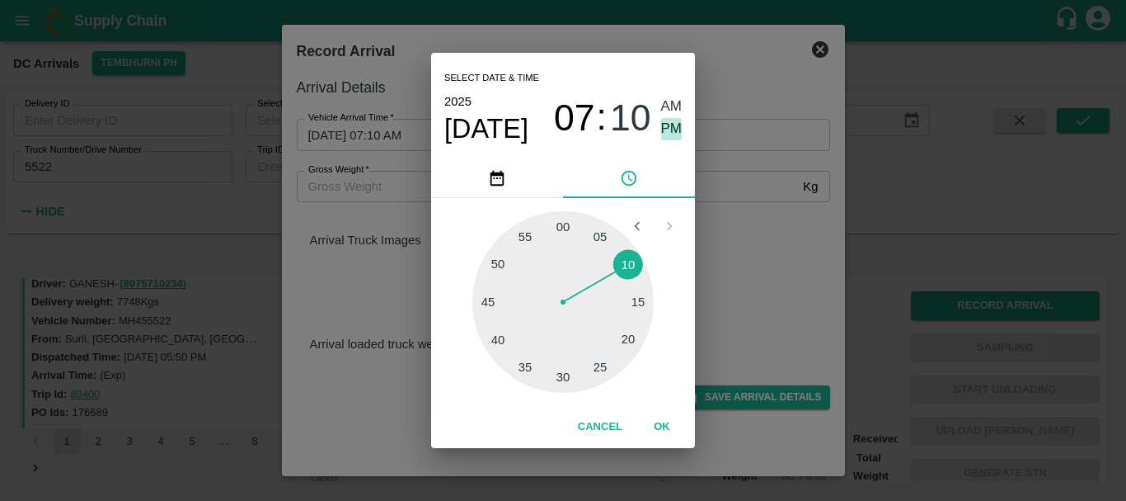
click at [661, 125] on span "PM" at bounding box center [671, 129] width 21 height 22
type input "[DATE] 07:10 PM"
click at [786, 315] on div "Select date & time [DATE] 07 : 10 AM PM 05 10 15 20 25 30 35 40 45 50 55 00 Can…" at bounding box center [563, 250] width 1126 height 501
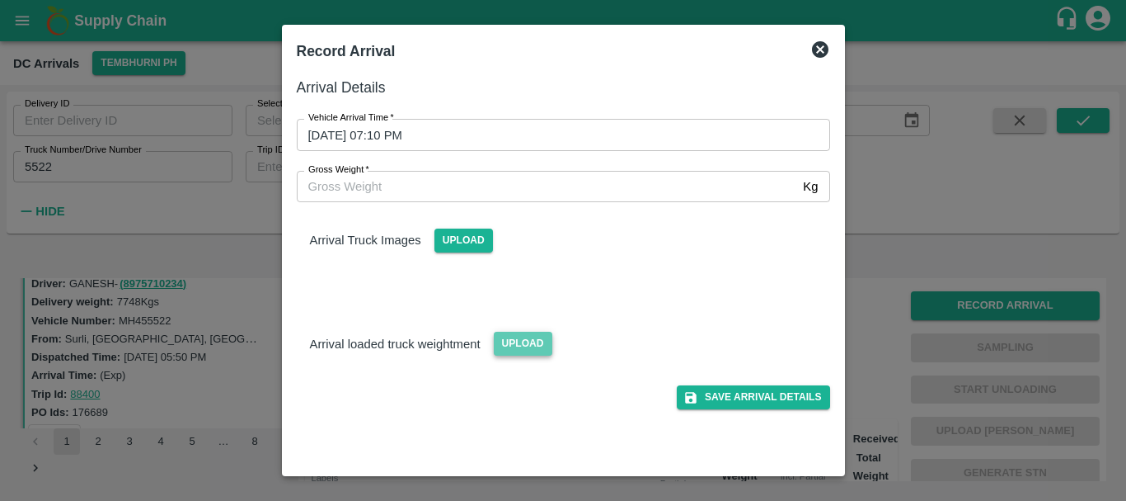
click at [528, 353] on span "Upload" at bounding box center [523, 344] width 59 height 24
click at [0, 0] on input "Upload" at bounding box center [0, 0] width 0 height 0
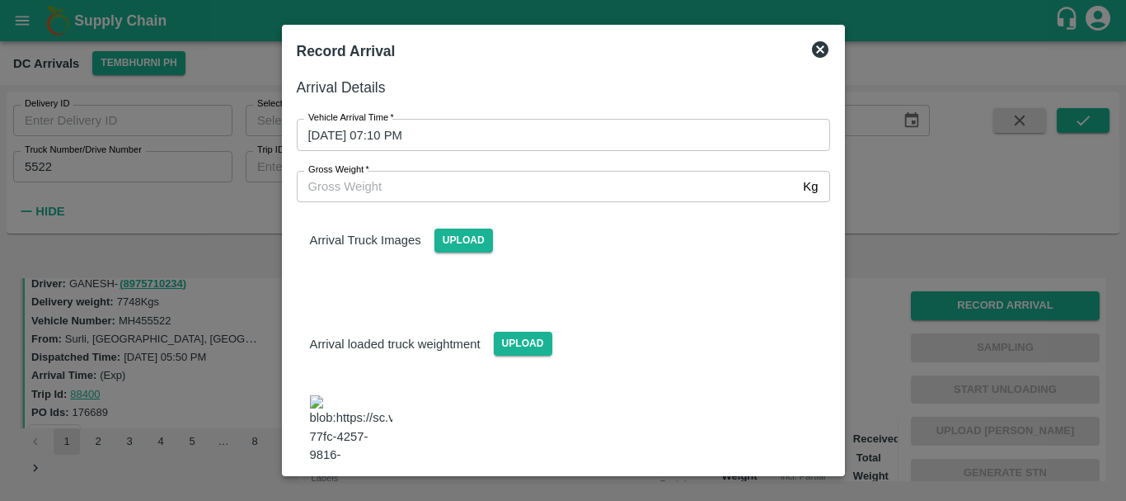
scroll to position [26, 0]
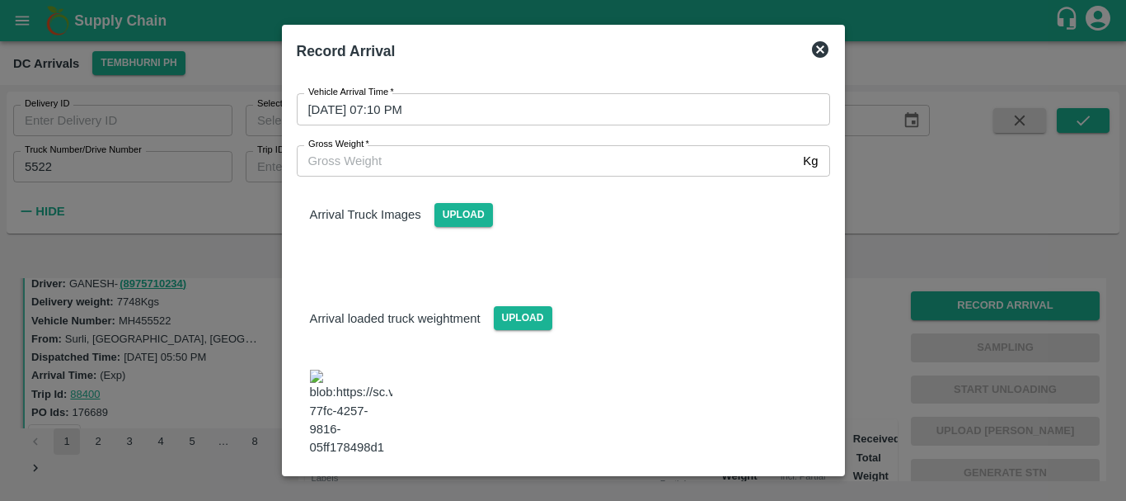
click at [368, 377] on img at bounding box center [351, 412] width 82 height 87
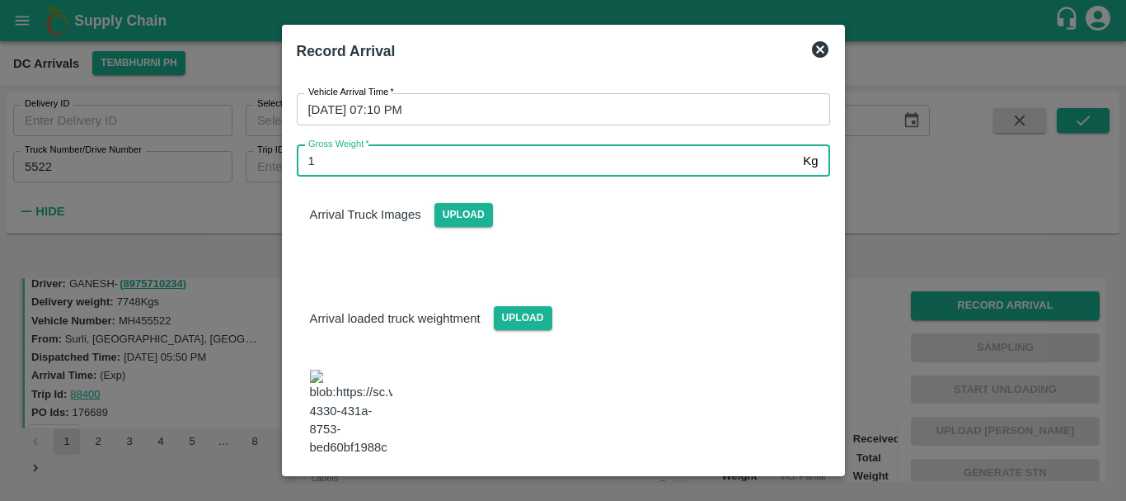
click at [398, 159] on input "1" at bounding box center [547, 160] width 501 height 31
type input "13900"
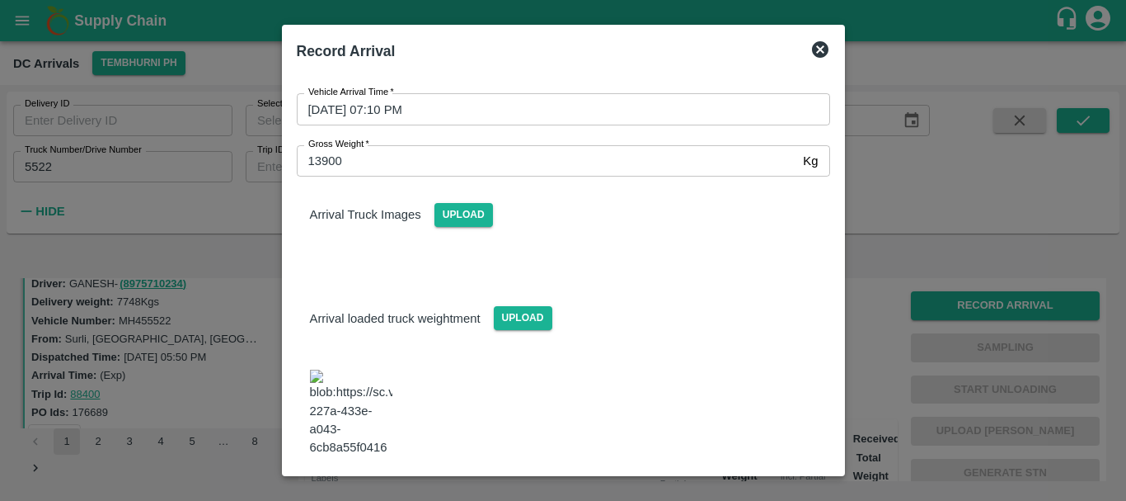
click at [555, 277] on div "Arrival loaded truck weightment Upload" at bounding box center [557, 369] width 547 height 206
click at [483, 223] on span "Upload" at bounding box center [464, 215] width 59 height 24
click at [0, 0] on input "Upload" at bounding box center [0, 0] width 0 height 0
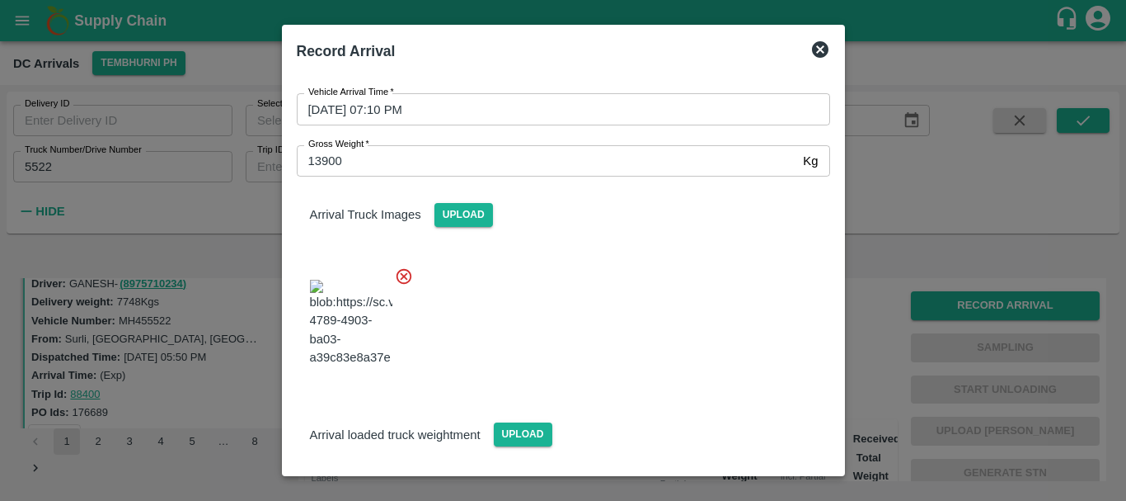
scroll to position [165, 0]
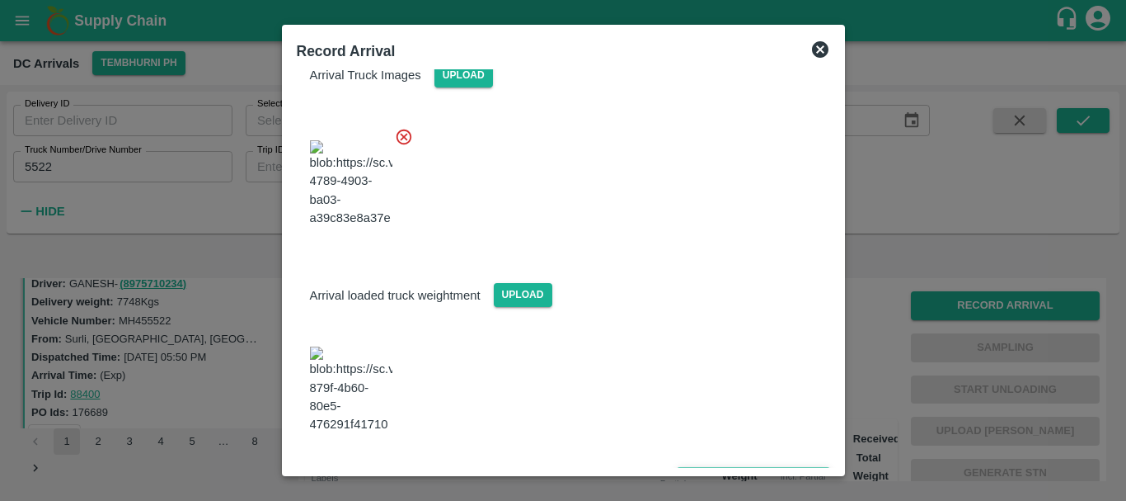
click at [709, 467] on button "Save Arrival Details" at bounding box center [753, 479] width 153 height 24
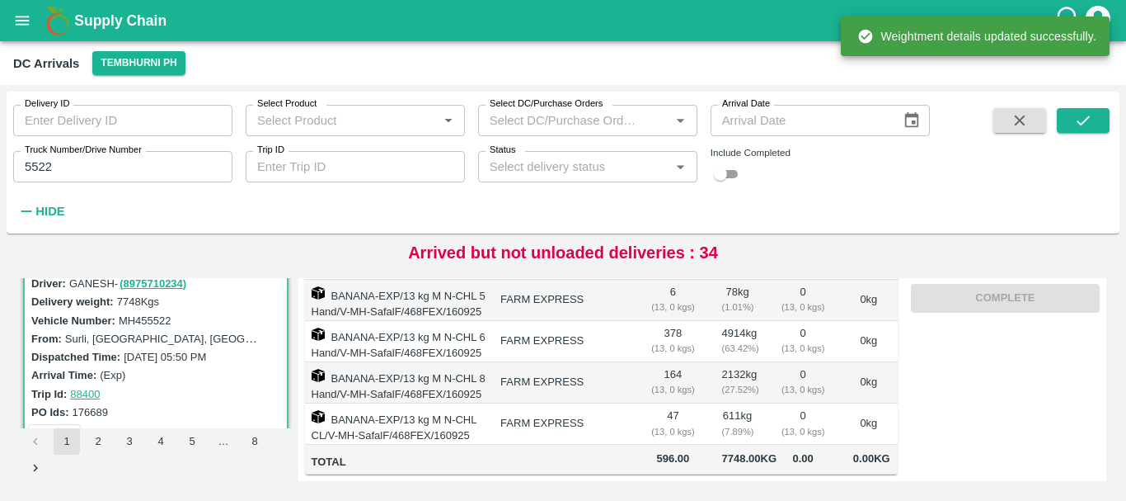
scroll to position [0, 0]
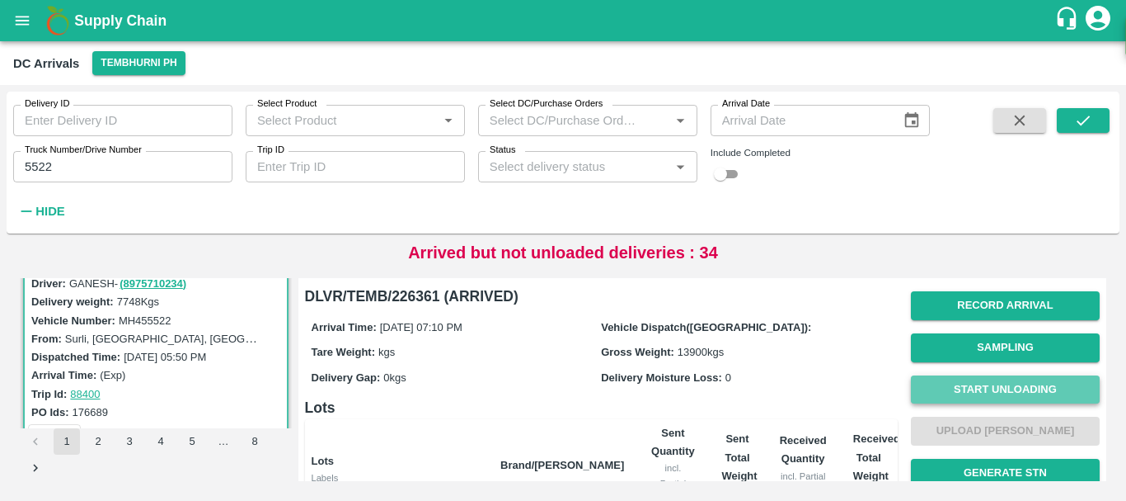
click at [985, 388] on button "Start Unloading" at bounding box center [1005, 389] width 189 height 29
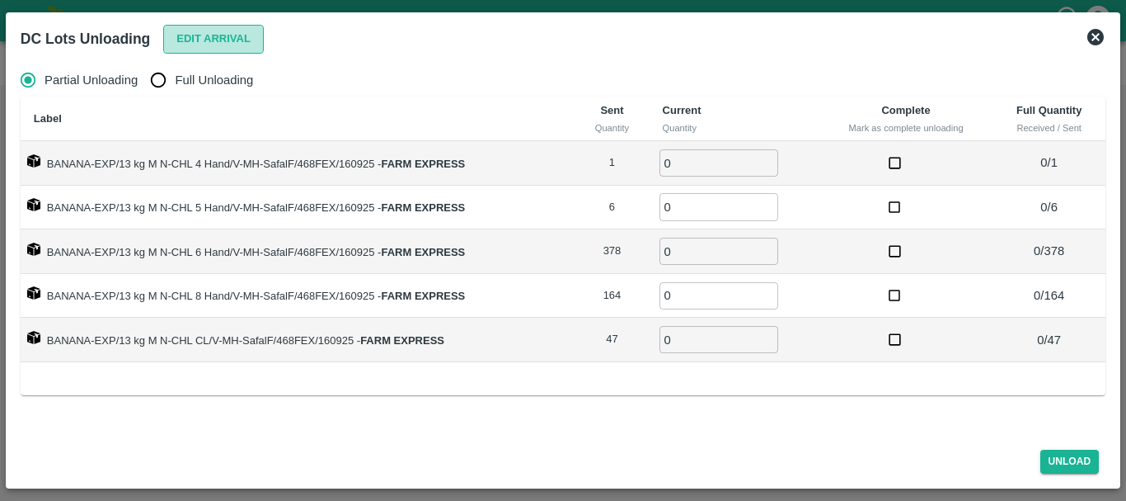
click at [229, 44] on button "Edit Arrival" at bounding box center [213, 39] width 101 height 29
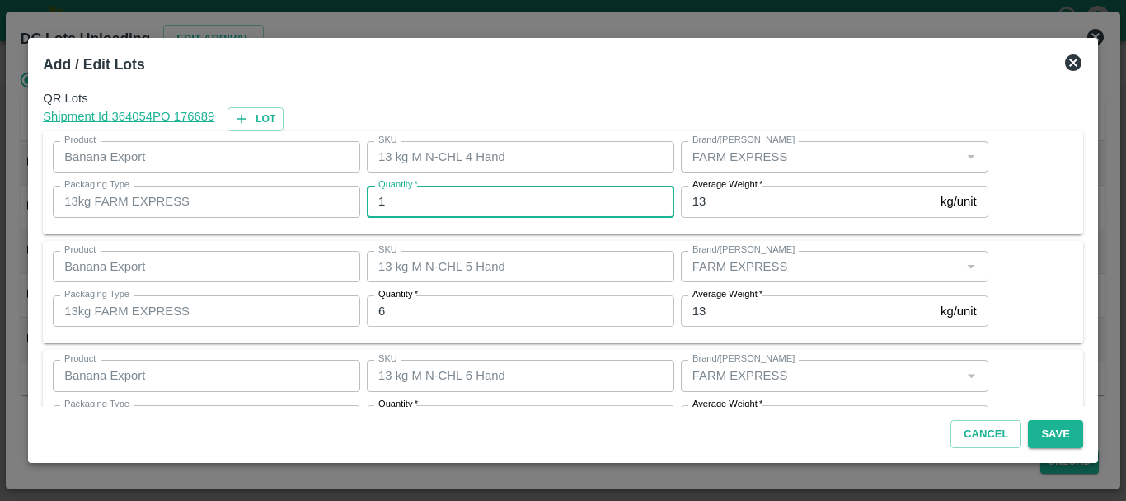
click at [516, 200] on input "1" at bounding box center [521, 201] width 308 height 31
type input "1"
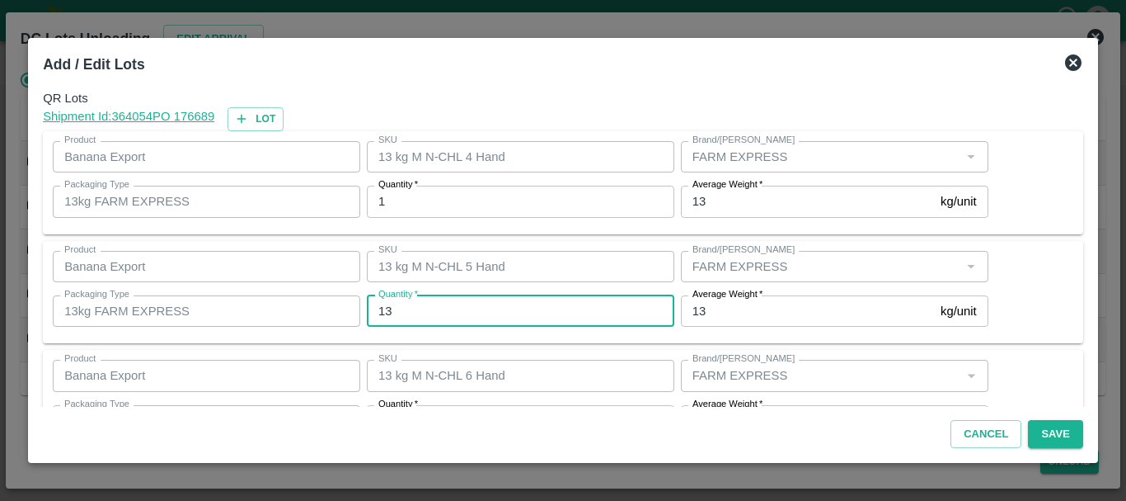
type input "13"
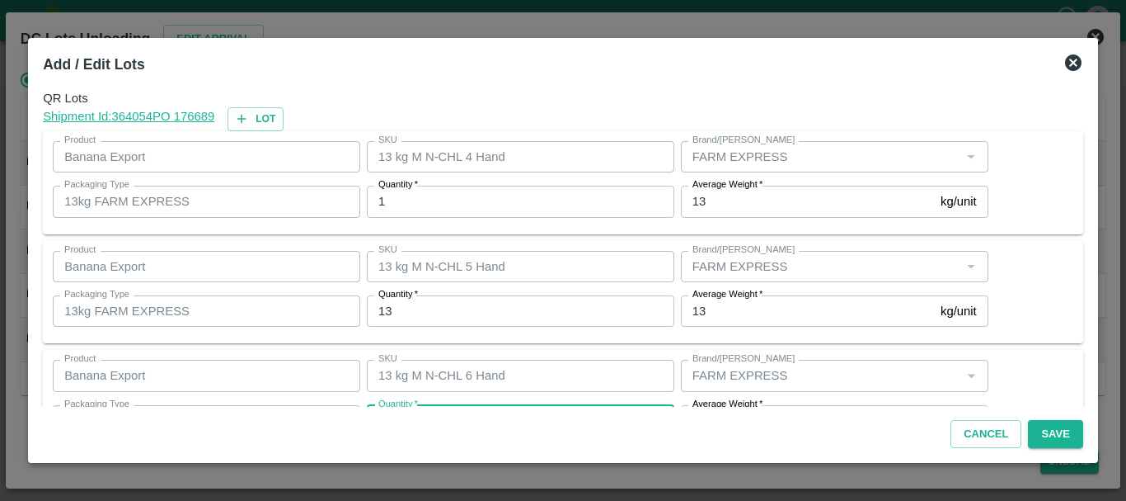
scroll to position [30, 0]
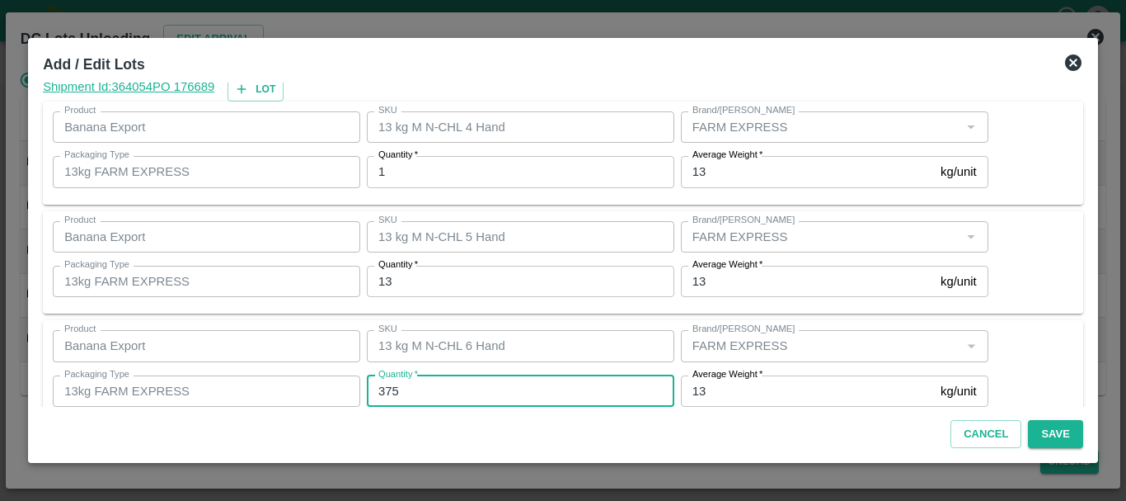
type input "375"
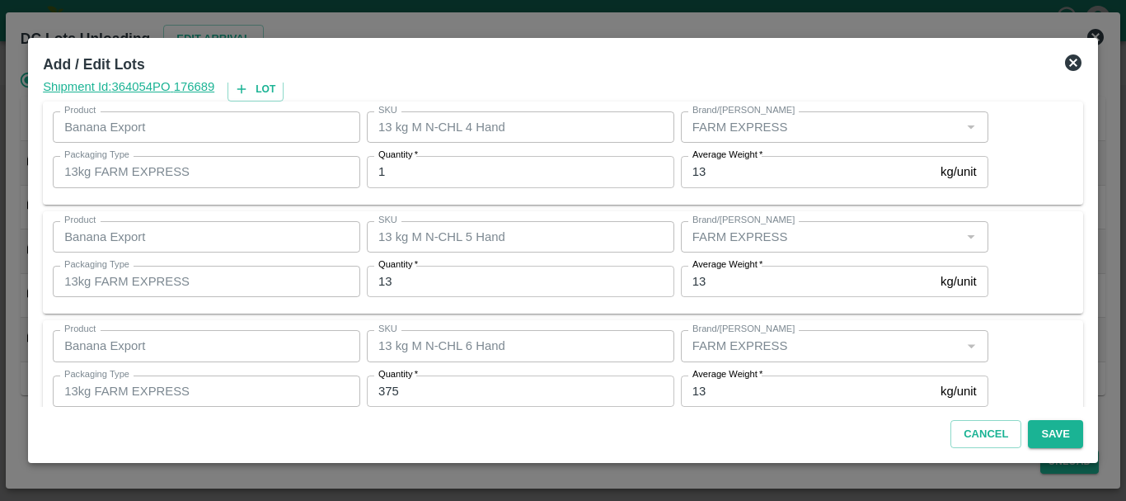
scroll to position [279, 0]
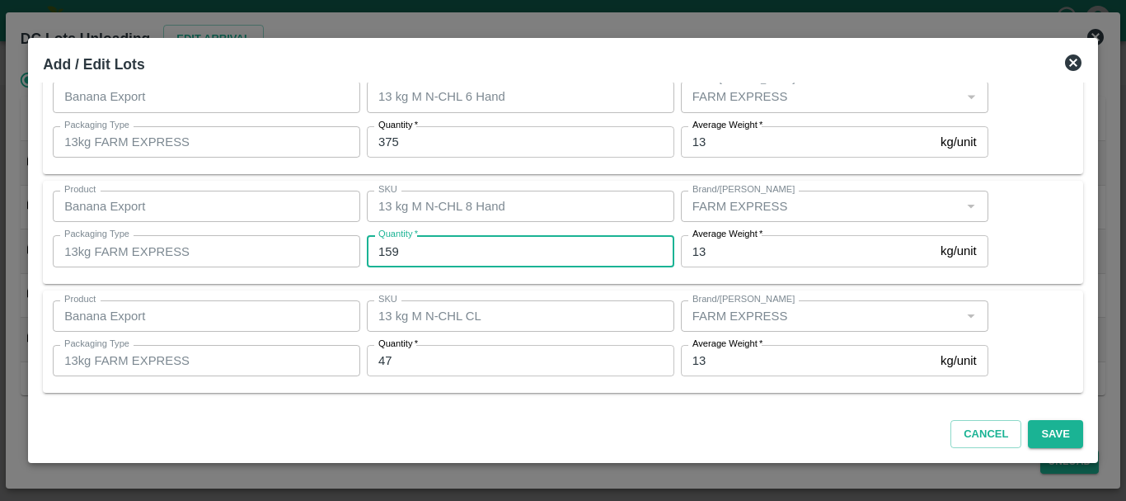
type input "159"
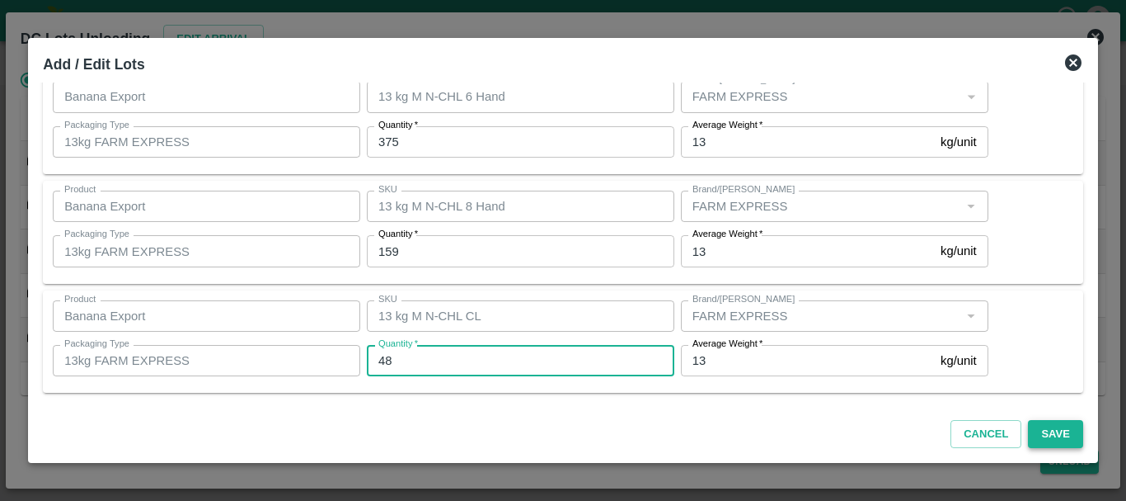
type input "48"
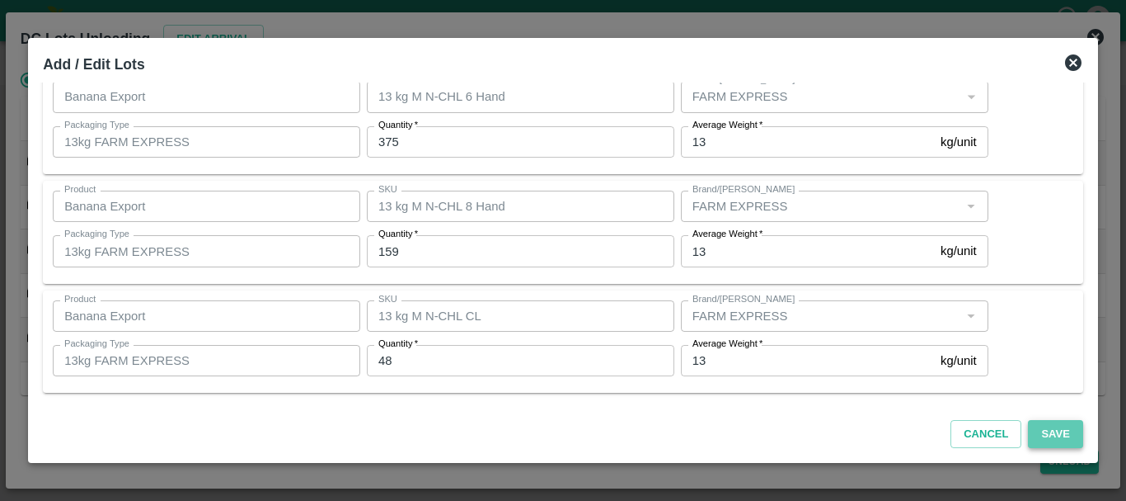
click at [1045, 442] on button "Save" at bounding box center [1055, 434] width 54 height 29
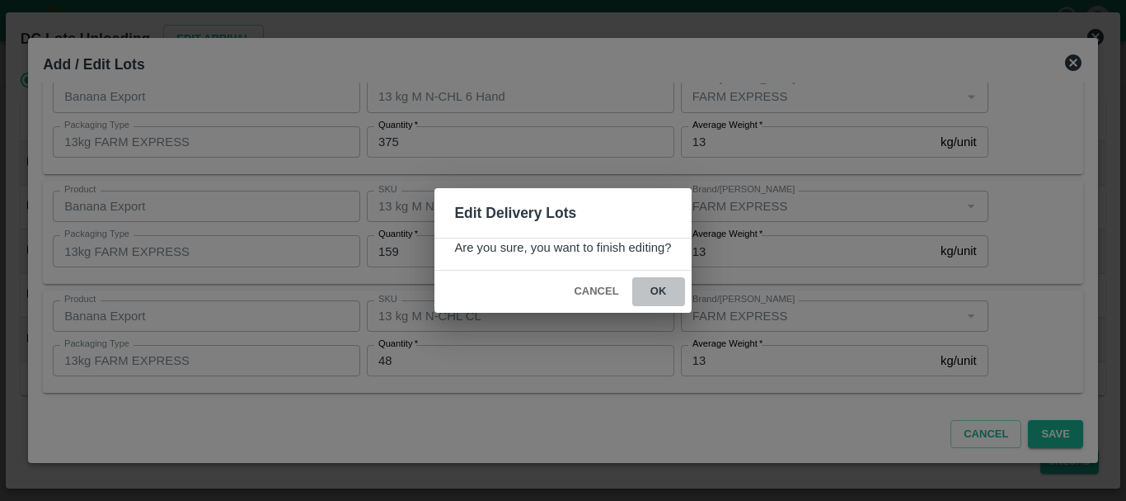
click at [657, 287] on button "ok" at bounding box center [658, 291] width 53 height 29
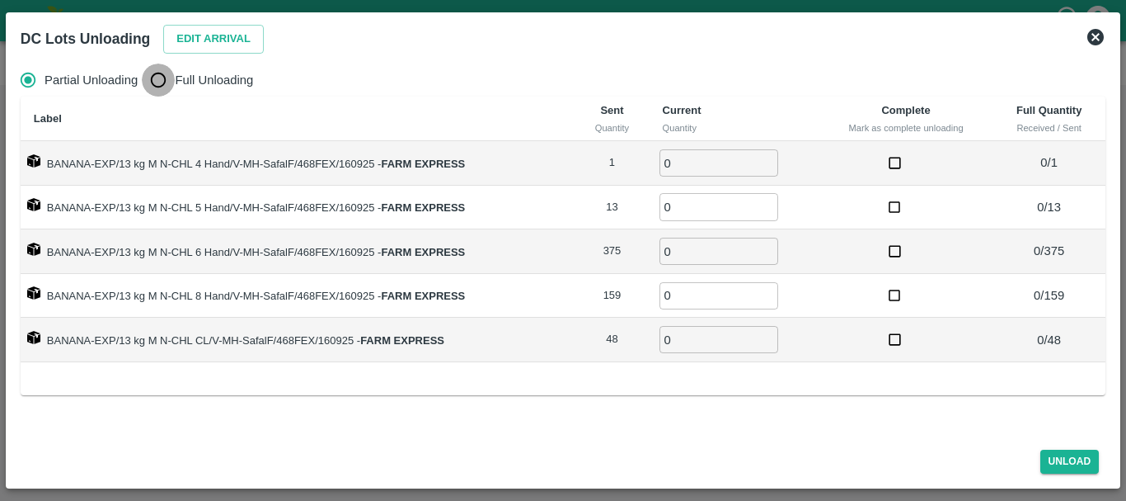
click at [160, 87] on input "Full Unloading" at bounding box center [158, 79] width 33 height 33
radio input "true"
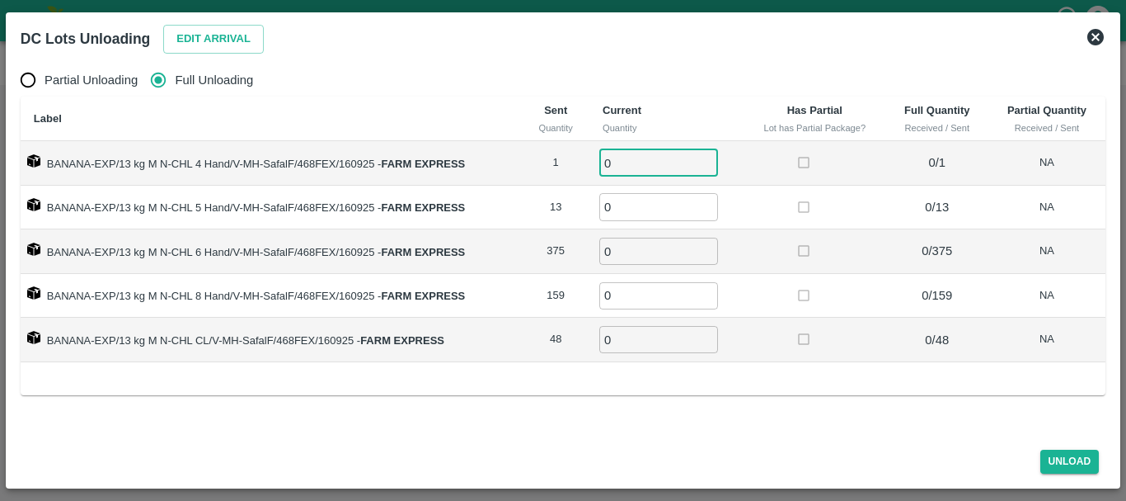
click at [629, 159] on input "0" at bounding box center [659, 162] width 119 height 27
type input "01"
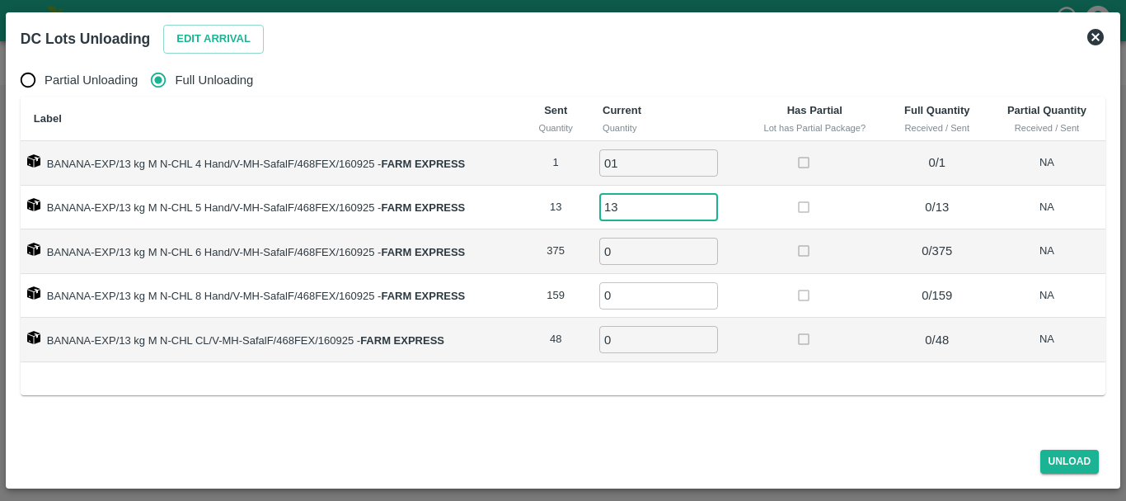
type input "13"
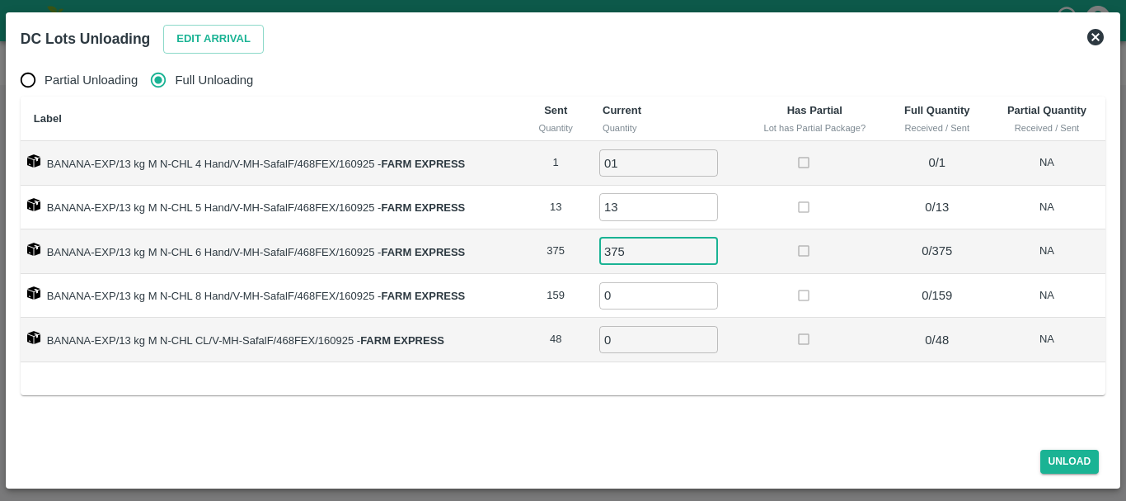
type input "375"
type input "159"
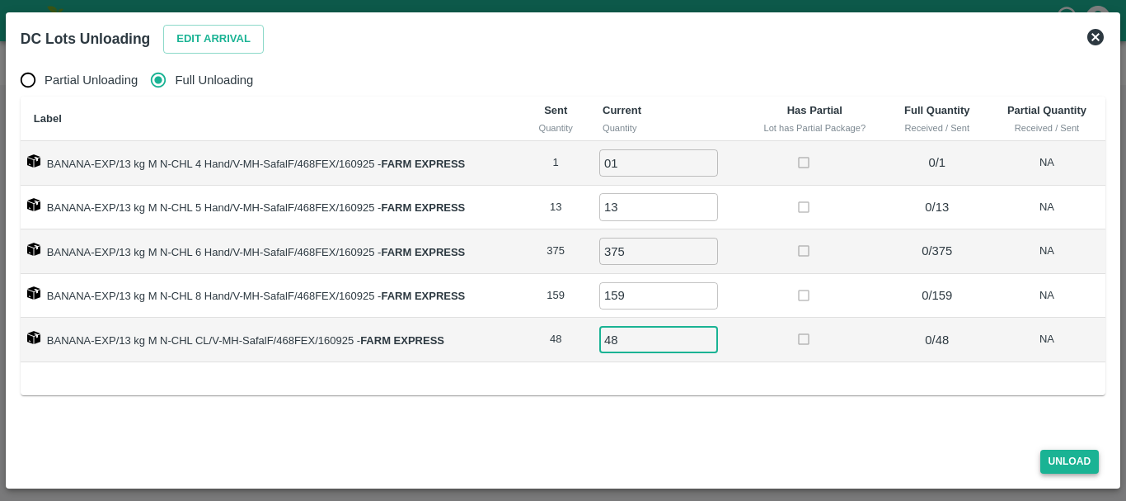
type input "48"
click at [1070, 455] on button "Unload" at bounding box center [1070, 461] width 59 height 24
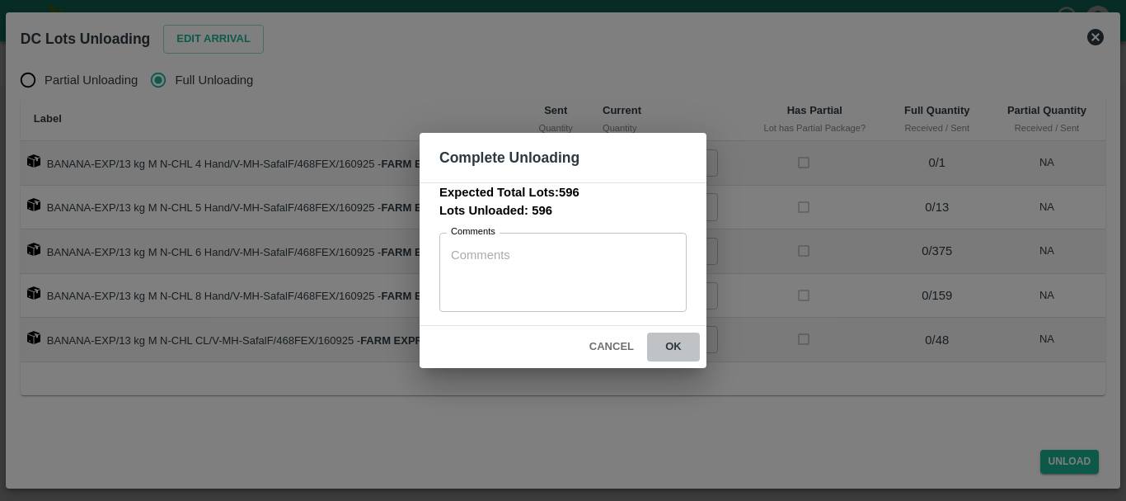
click at [678, 355] on button "ok" at bounding box center [673, 346] width 53 height 29
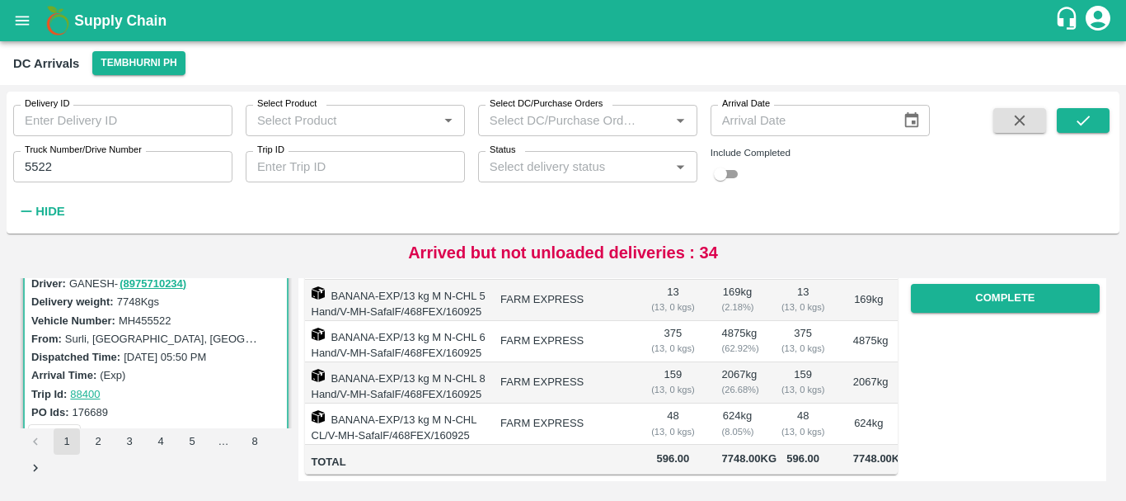
scroll to position [64, 0]
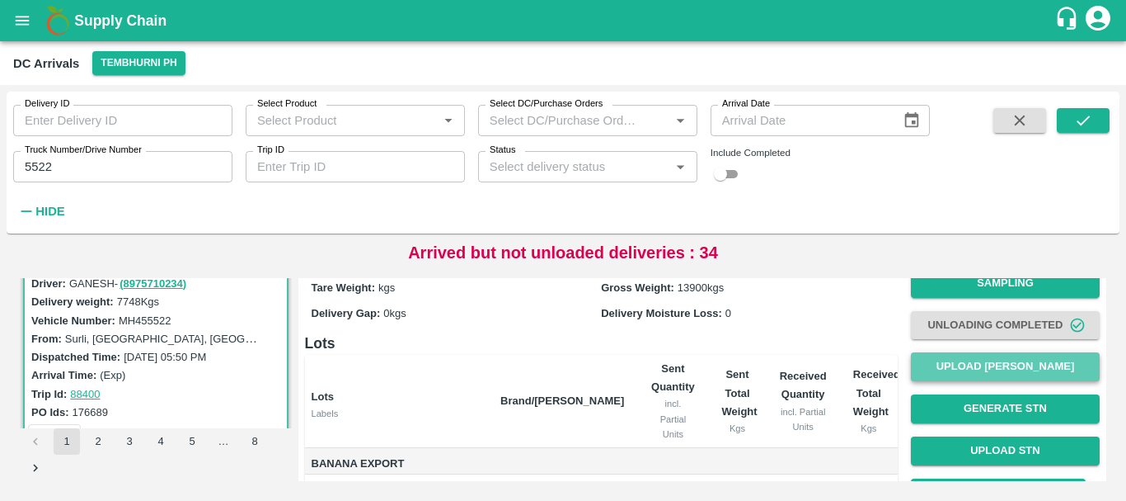
click at [982, 365] on button "Upload [PERSON_NAME]" at bounding box center [1005, 366] width 189 height 29
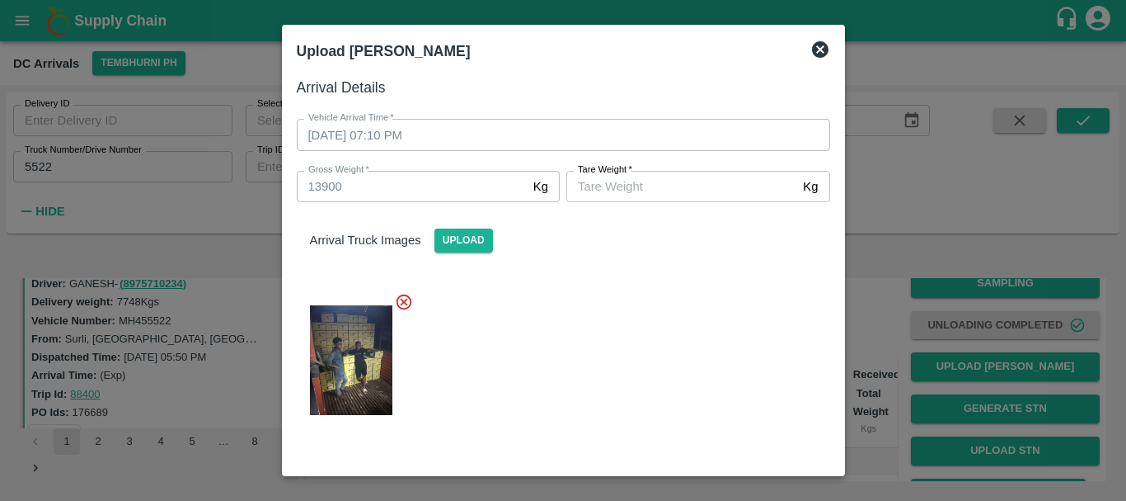
click at [648, 190] on input "[PERSON_NAME]   *" at bounding box center [682, 186] width 230 height 31
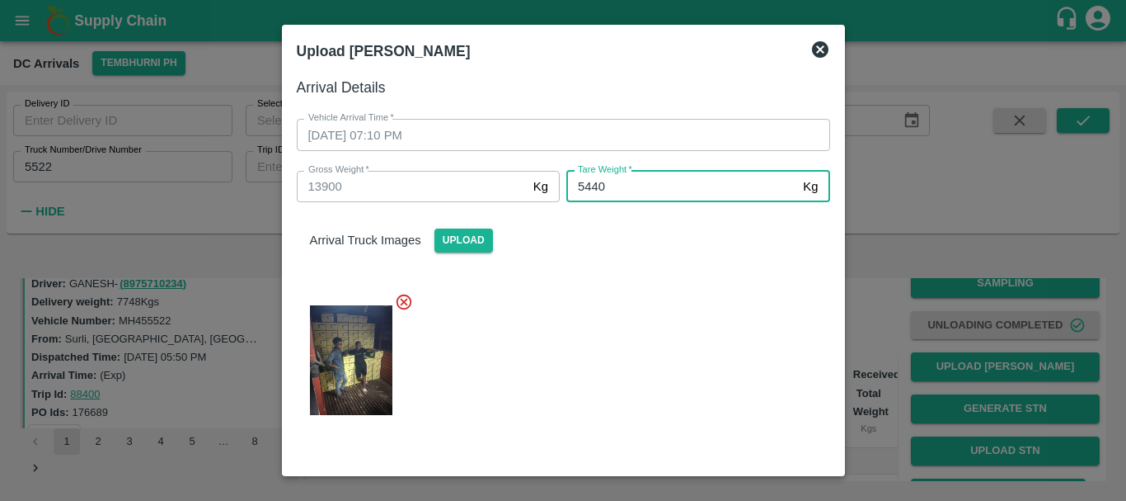
type input "5440"
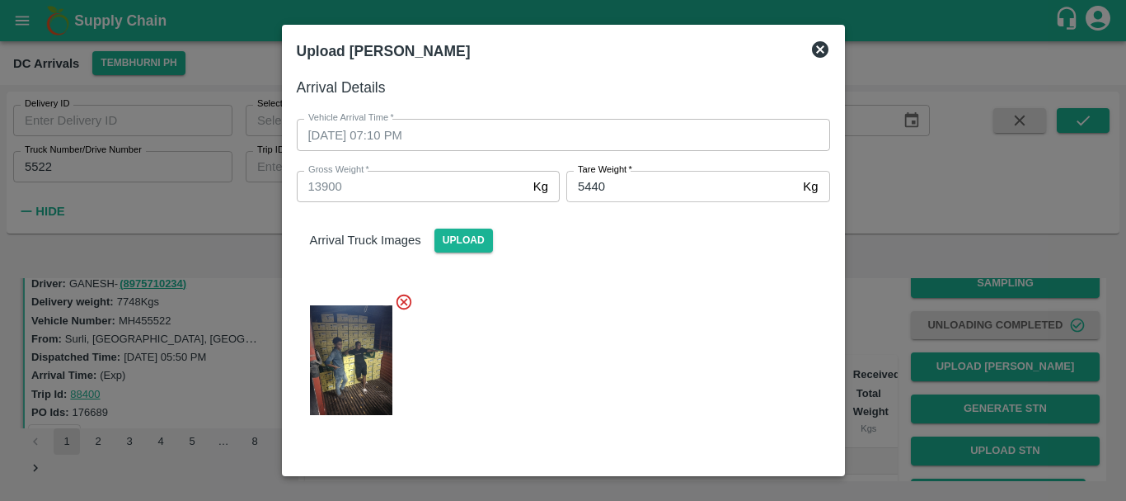
click at [652, 263] on div "Arrival Truck Images Upload" at bounding box center [557, 317] width 547 height 256
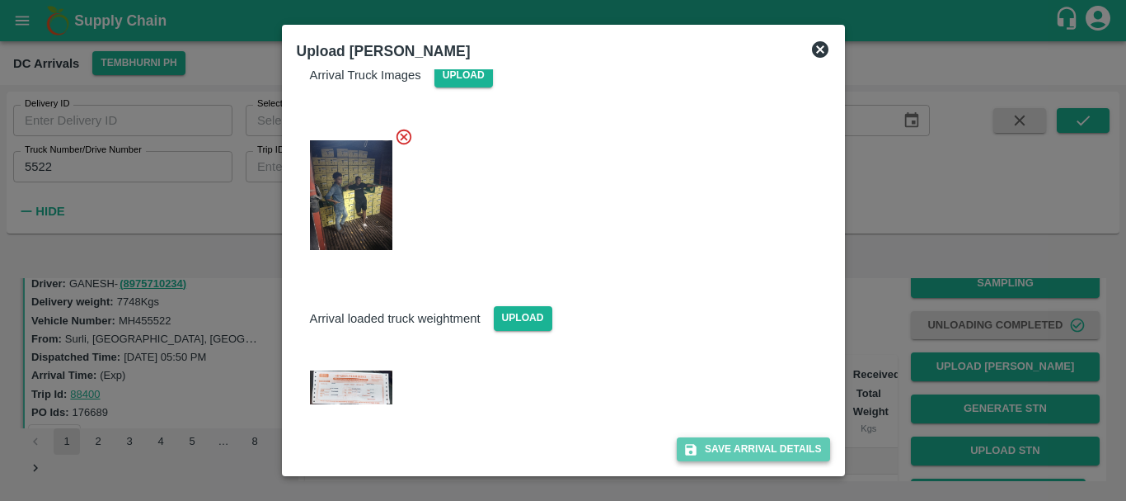
click at [733, 438] on button "Save Arrival Details" at bounding box center [753, 449] width 153 height 24
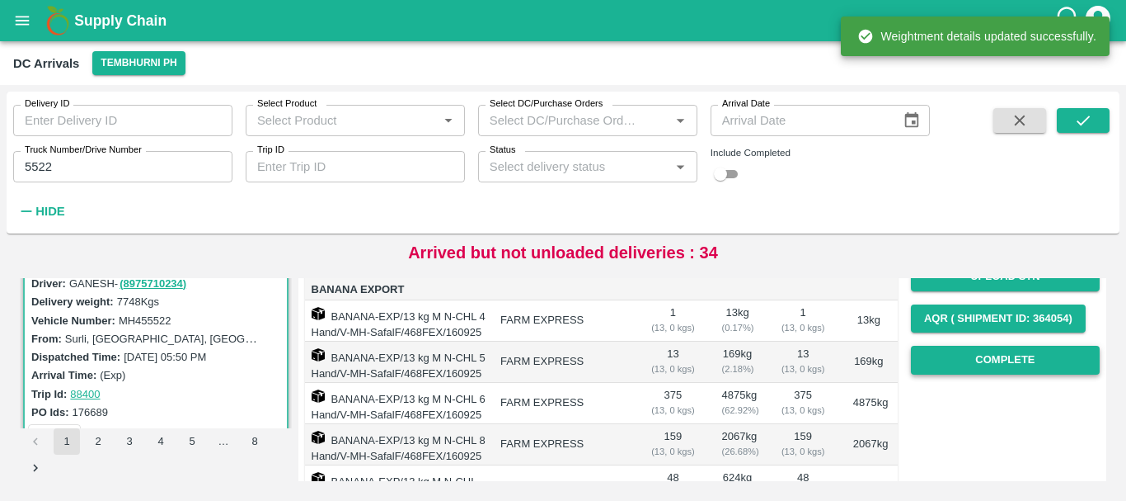
scroll to position [237, 0]
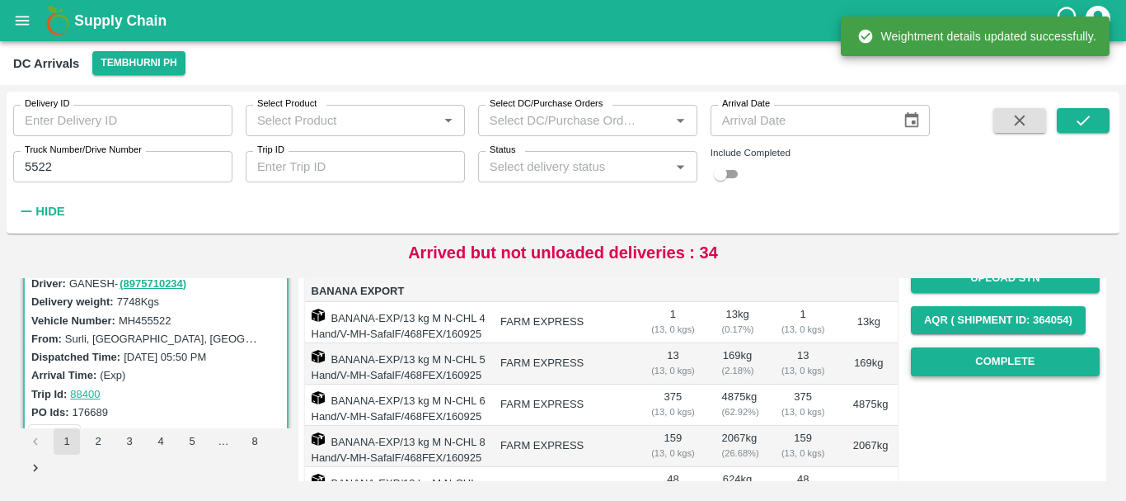
click at [976, 361] on button "Complete" at bounding box center [1005, 361] width 189 height 29
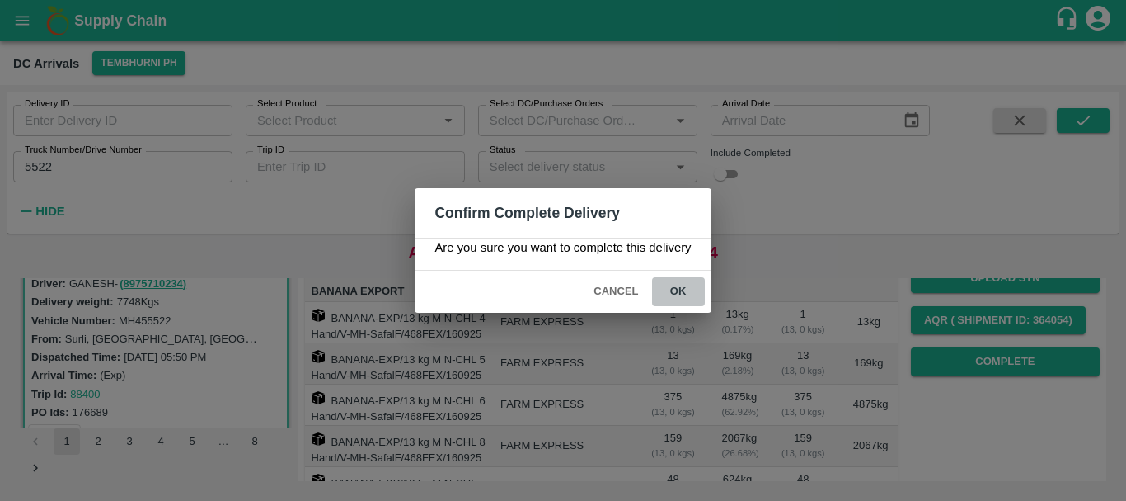
click at [689, 283] on button "ok" at bounding box center [678, 291] width 53 height 29
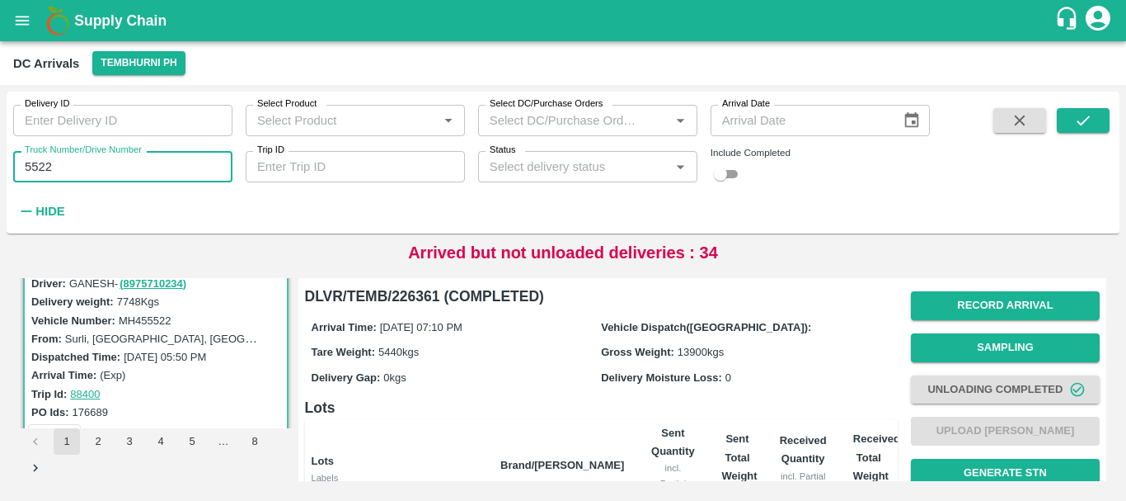
click at [193, 173] on input "5522" at bounding box center [122, 166] width 219 height 31
type input "5"
type input "0096"
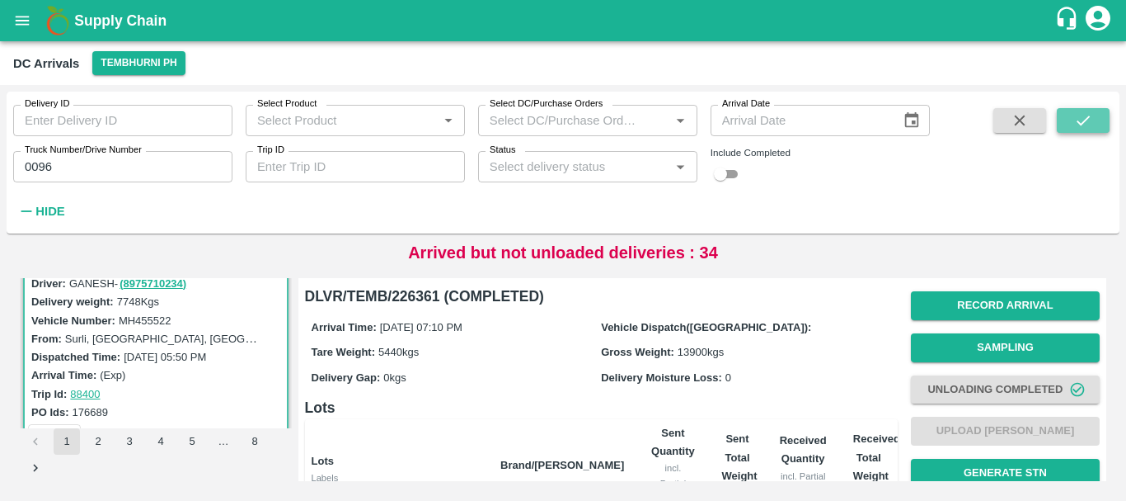
click at [1105, 111] on button "submit" at bounding box center [1083, 120] width 53 height 25
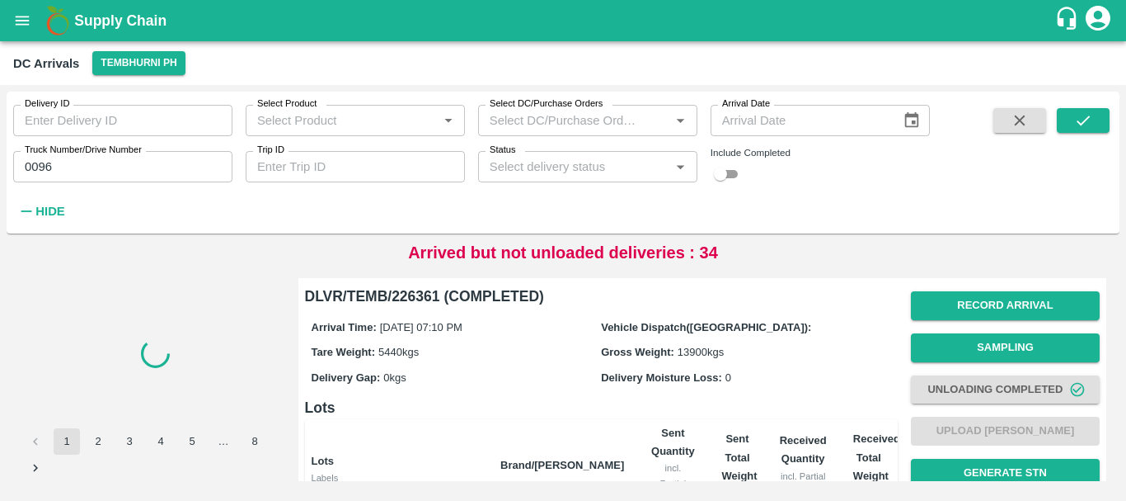
scroll to position [374, 0]
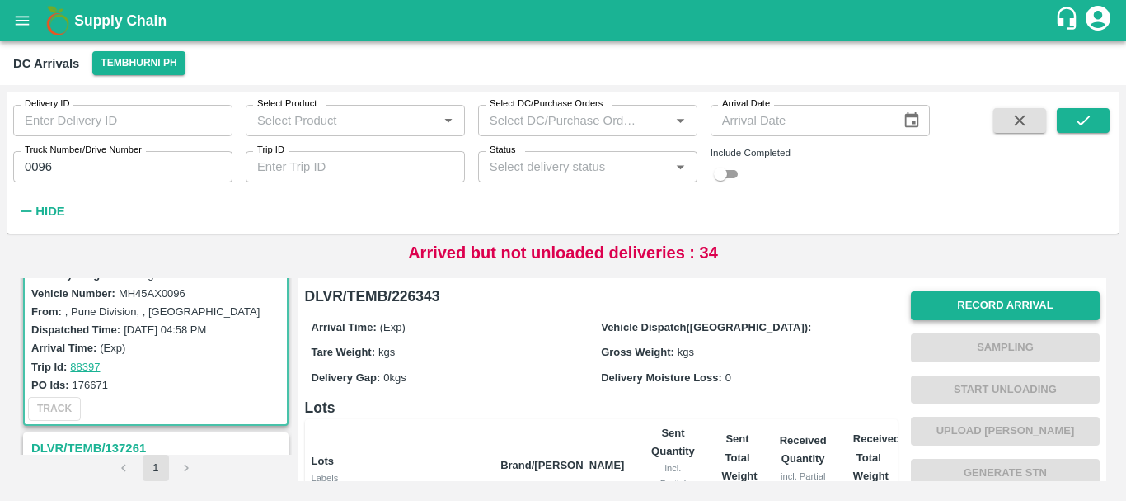
click at [956, 295] on button "Record Arrival" at bounding box center [1005, 305] width 189 height 29
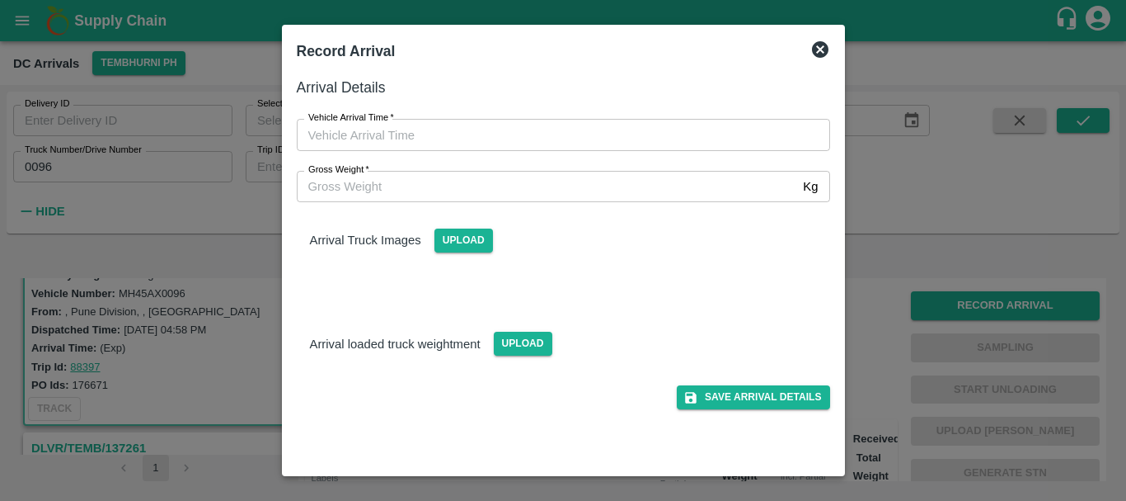
type input "DD/MM/YYYY hh:mm aa"
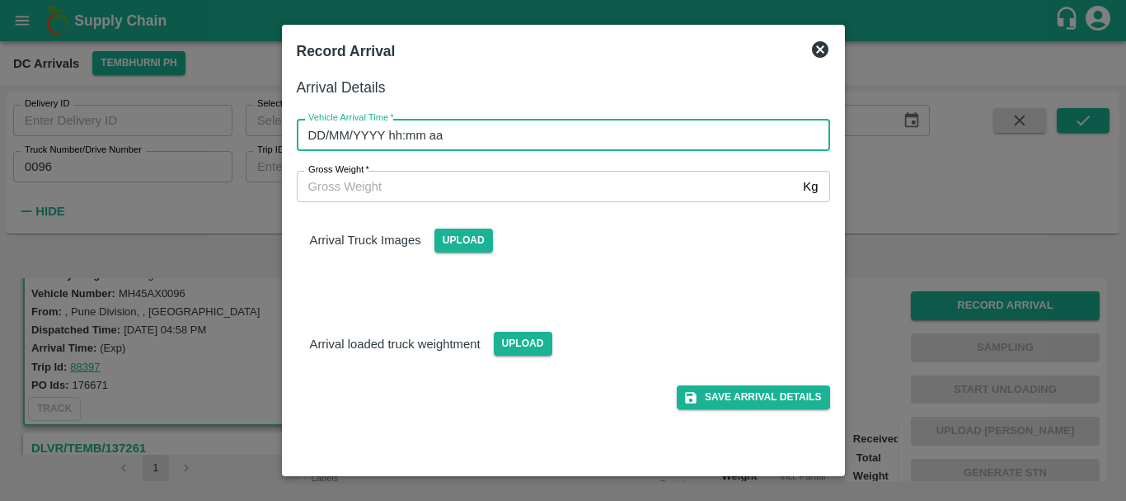
click at [476, 138] on input "DD/MM/YYYY hh:mm aa" at bounding box center [558, 134] width 522 height 31
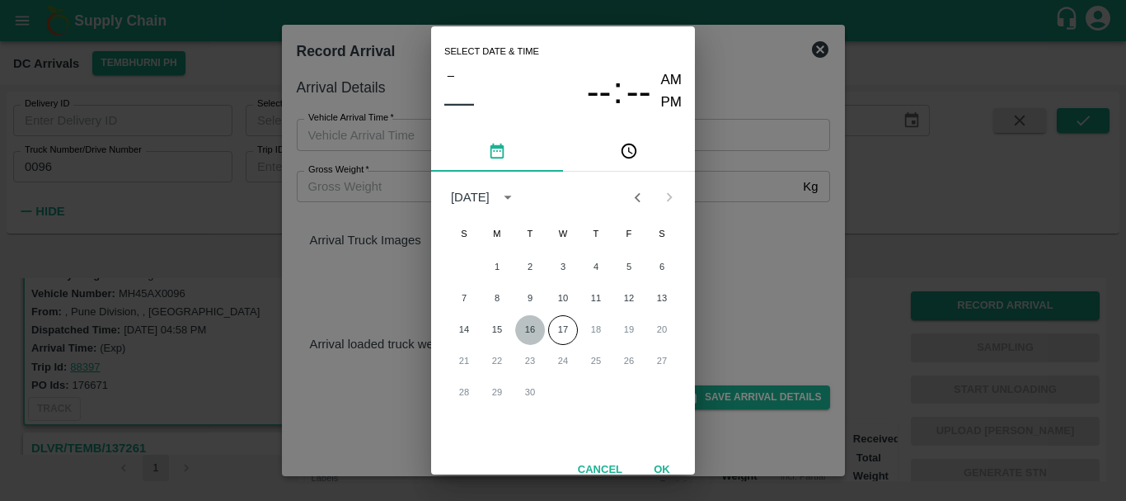
click at [534, 323] on button "16" at bounding box center [530, 330] width 30 height 30
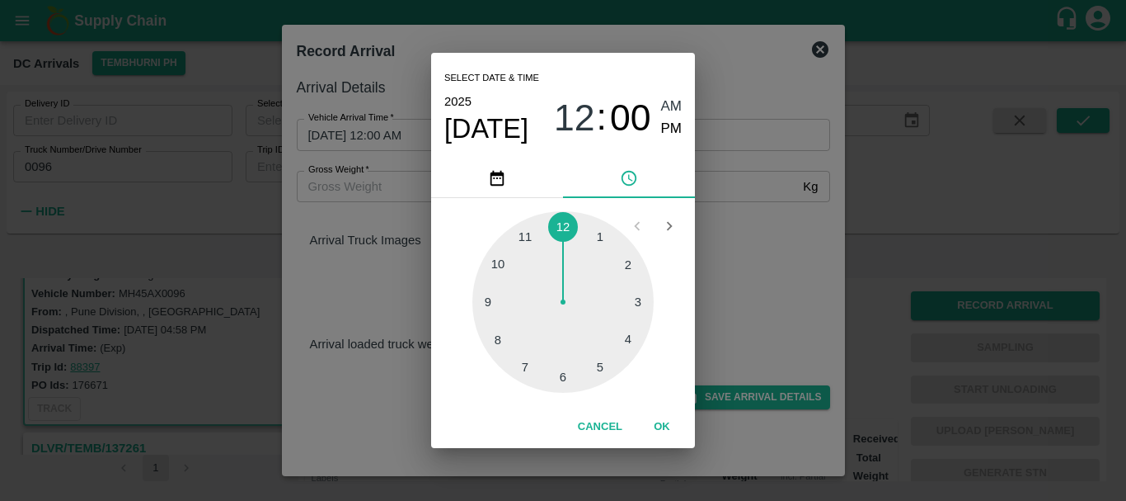
click at [534, 347] on div at bounding box center [563, 301] width 181 height 181
click at [624, 341] on div at bounding box center [563, 301] width 181 height 181
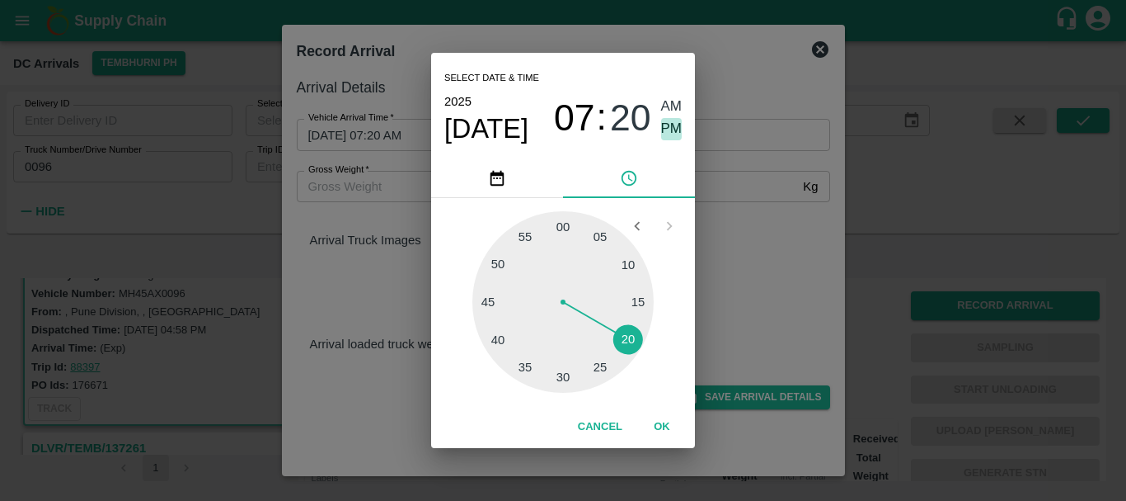
click at [665, 137] on span "PM" at bounding box center [671, 129] width 21 height 22
type input "[DATE] 07:20 PM"
click at [334, 267] on div "Select date & time [DATE] 07 : 20 AM PM 05 10 15 20 25 30 35 40 45 50 55 00 Can…" at bounding box center [563, 250] width 1126 height 501
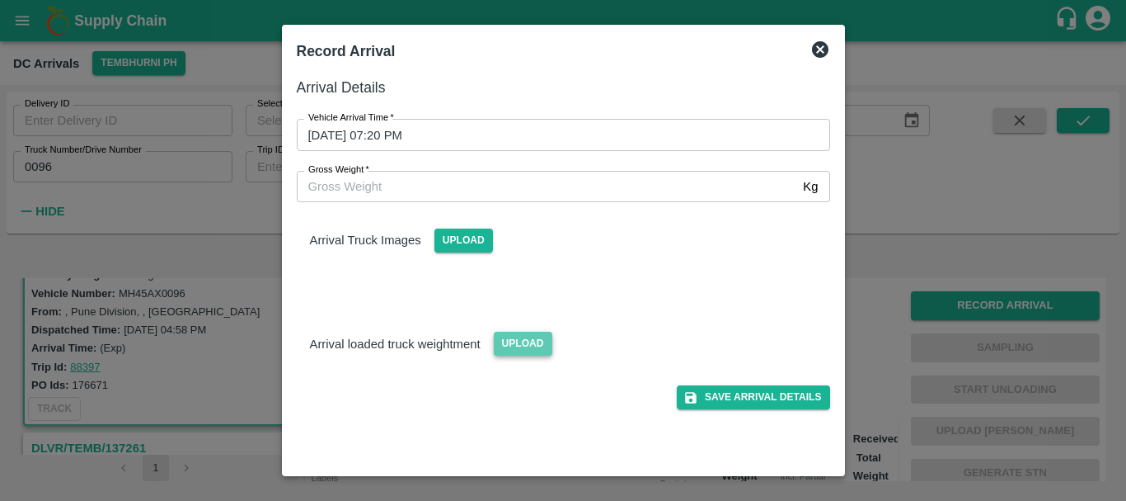
click at [525, 332] on span "Upload" at bounding box center [523, 344] width 59 height 24
click at [0, 0] on input "Upload" at bounding box center [0, 0] width 0 height 0
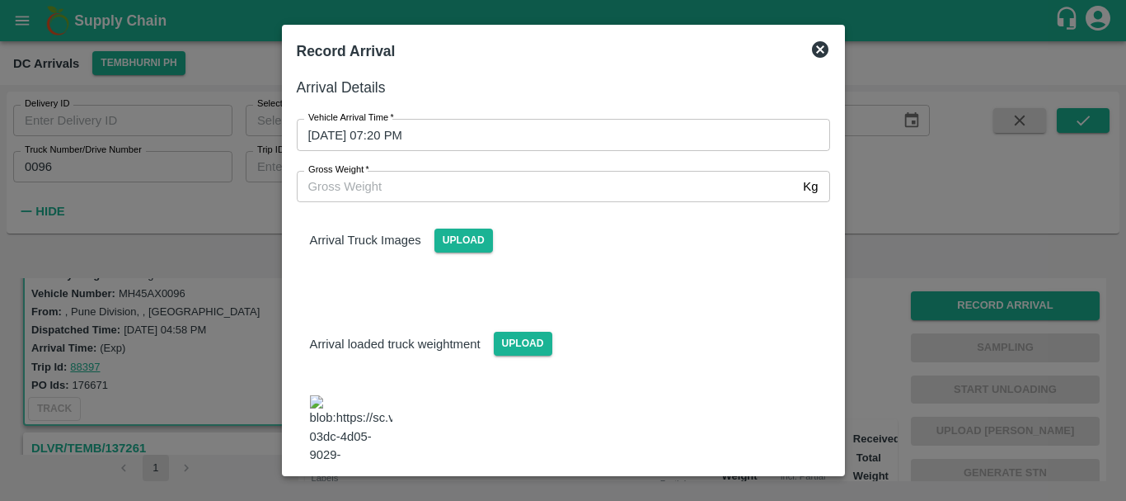
click at [470, 227] on div "Upload" at bounding box center [457, 233] width 72 height 37
click at [465, 248] on span "Upload" at bounding box center [464, 240] width 59 height 24
click at [0, 0] on input "Upload" at bounding box center [0, 0] width 0 height 0
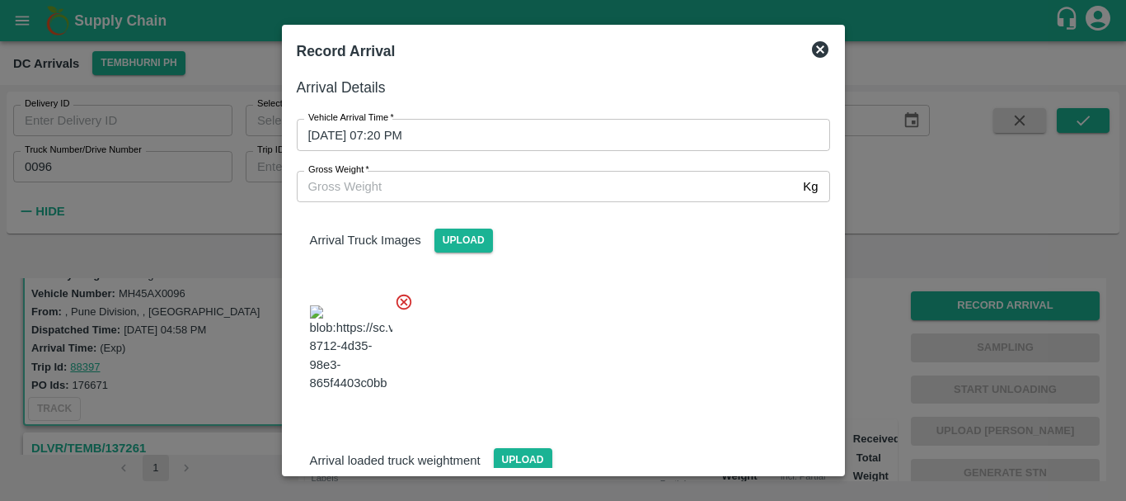
scroll to position [125, 0]
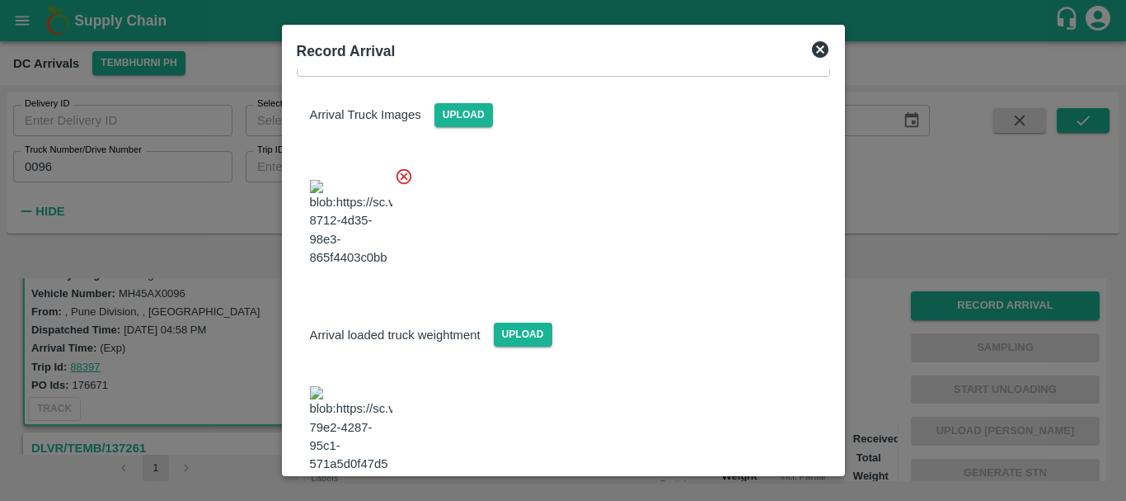
click at [355, 390] on img at bounding box center [351, 429] width 82 height 87
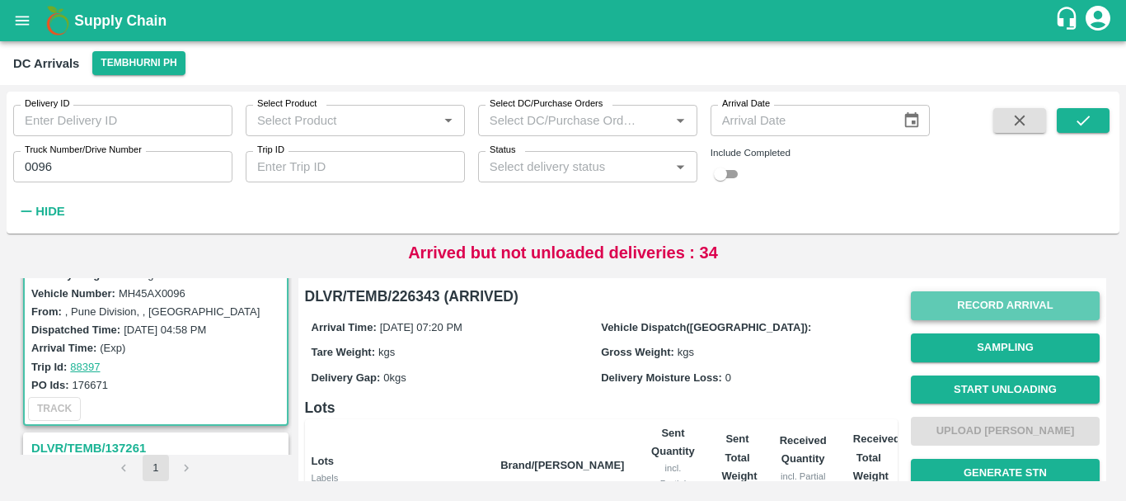
click at [990, 300] on button "Record Arrival" at bounding box center [1005, 305] width 189 height 29
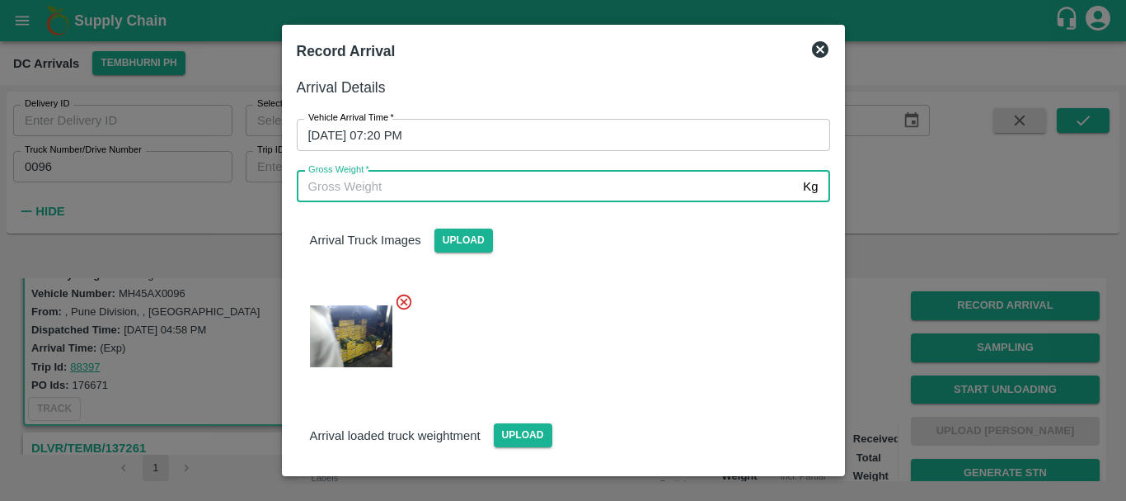
click at [620, 192] on input "Gross Weight   *" at bounding box center [547, 186] width 501 height 31
type input "16545"
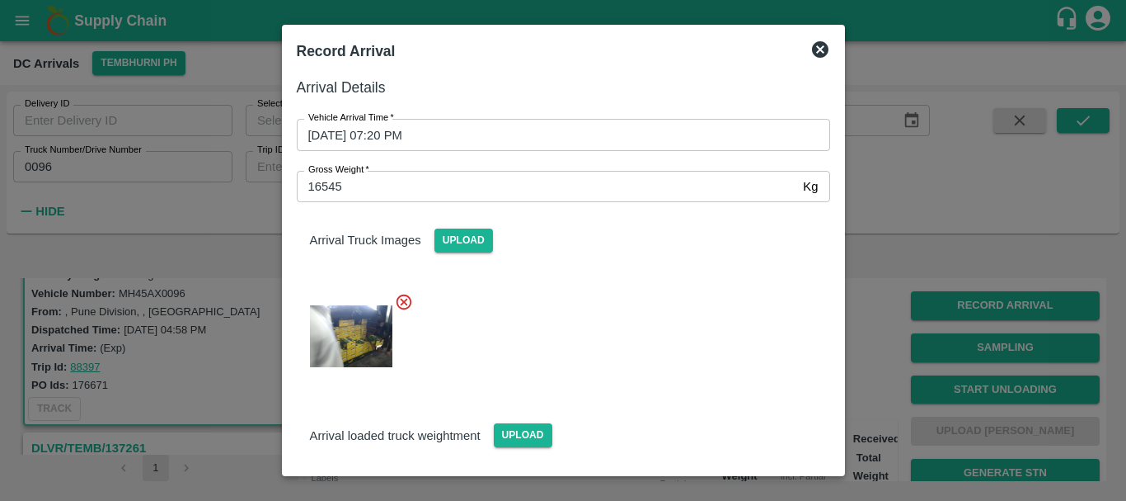
click at [686, 341] on div at bounding box center [557, 331] width 547 height 105
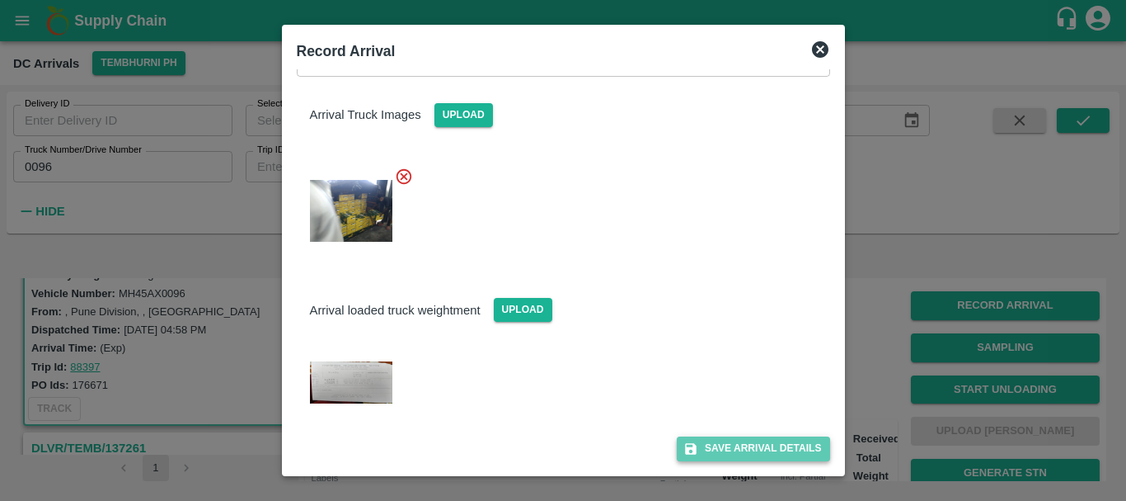
click at [748, 444] on button "Save Arrival Details" at bounding box center [753, 448] width 153 height 24
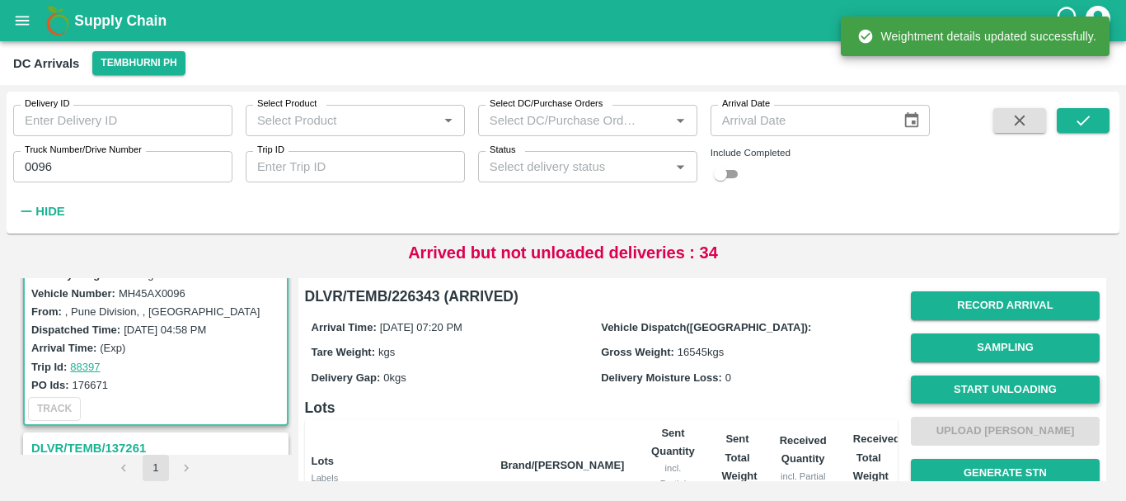
click at [997, 389] on button "Start Unloading" at bounding box center [1005, 389] width 189 height 29
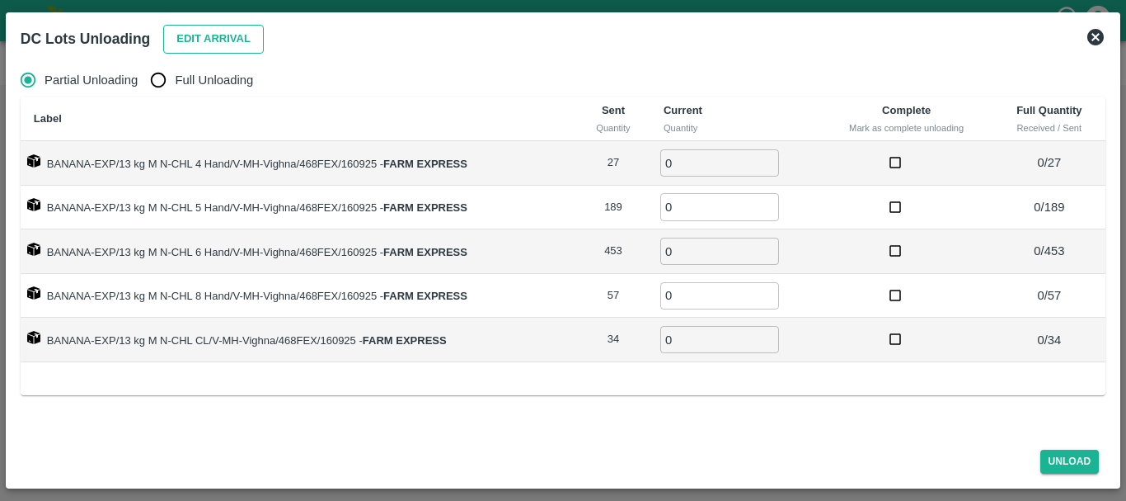
click at [215, 42] on button "Edit Arrival" at bounding box center [213, 39] width 101 height 29
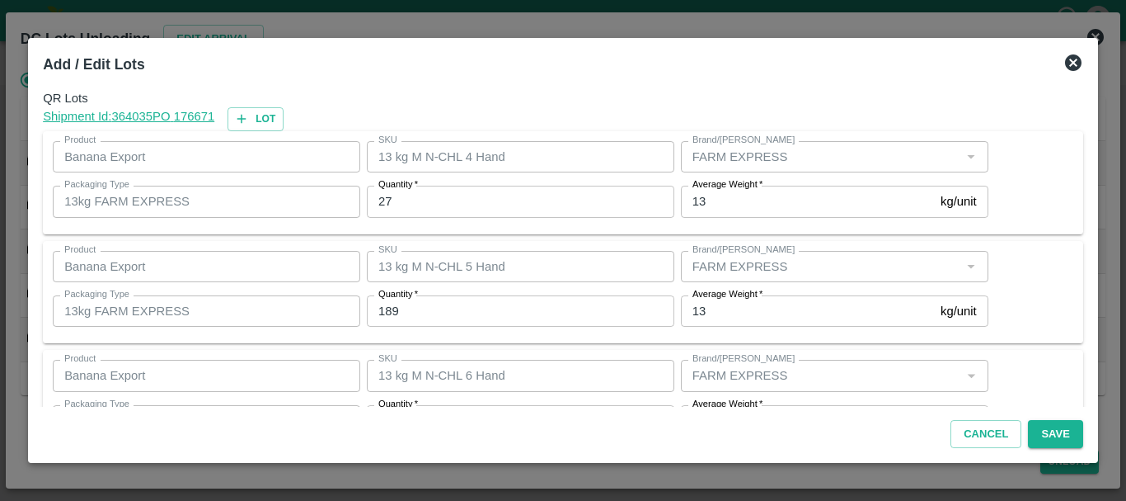
click at [452, 192] on input "27" at bounding box center [521, 201] width 308 height 31
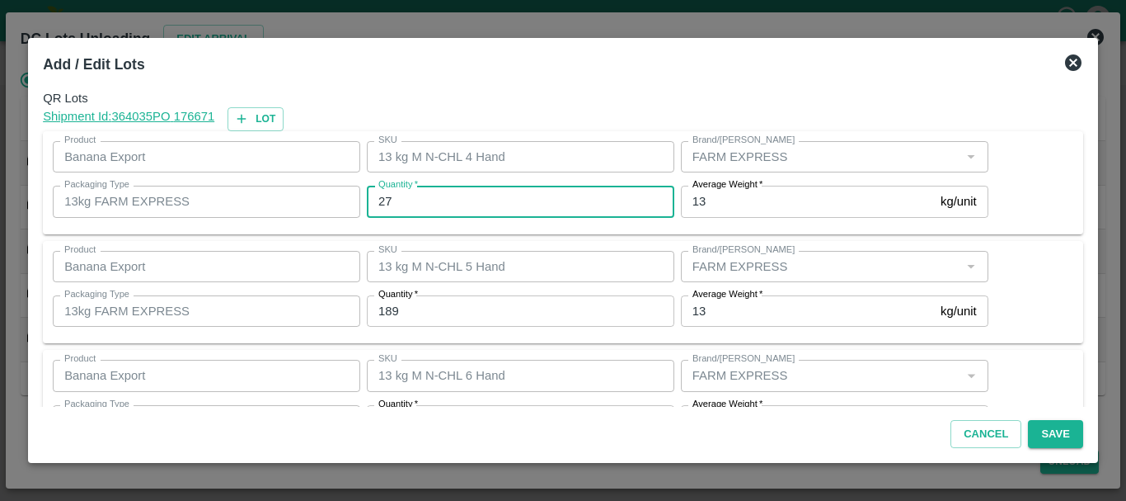
type input "2"
type input "29"
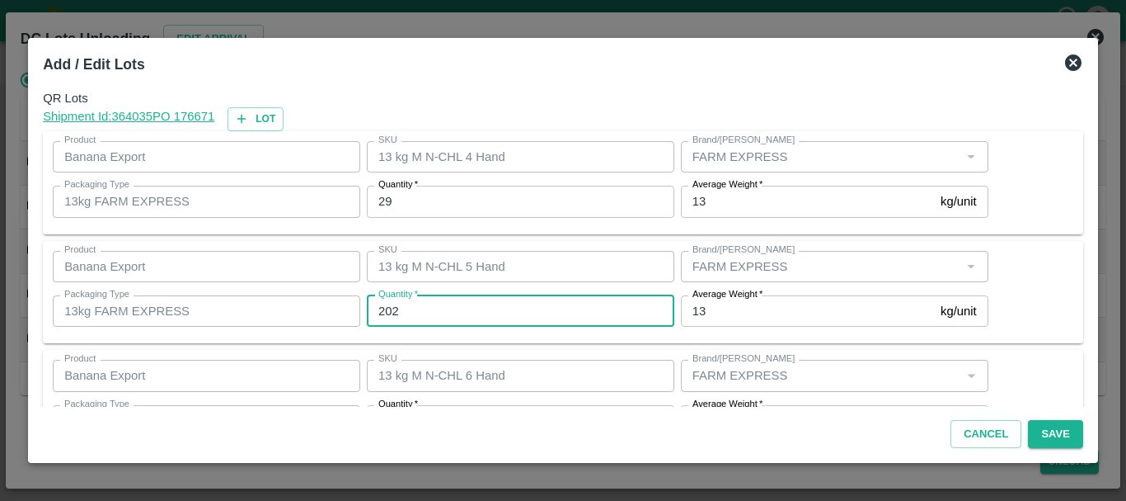
type input "202"
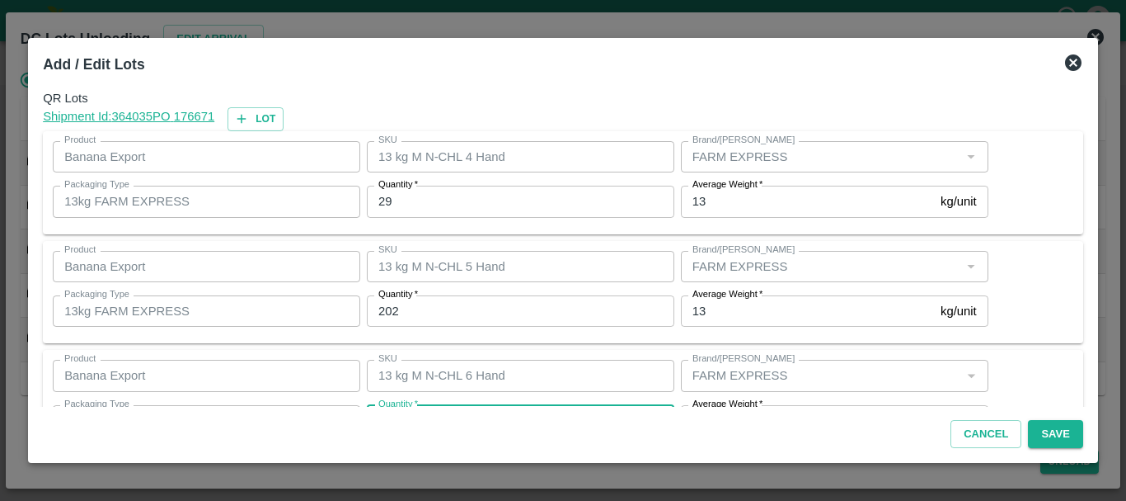
scroll to position [30, 0]
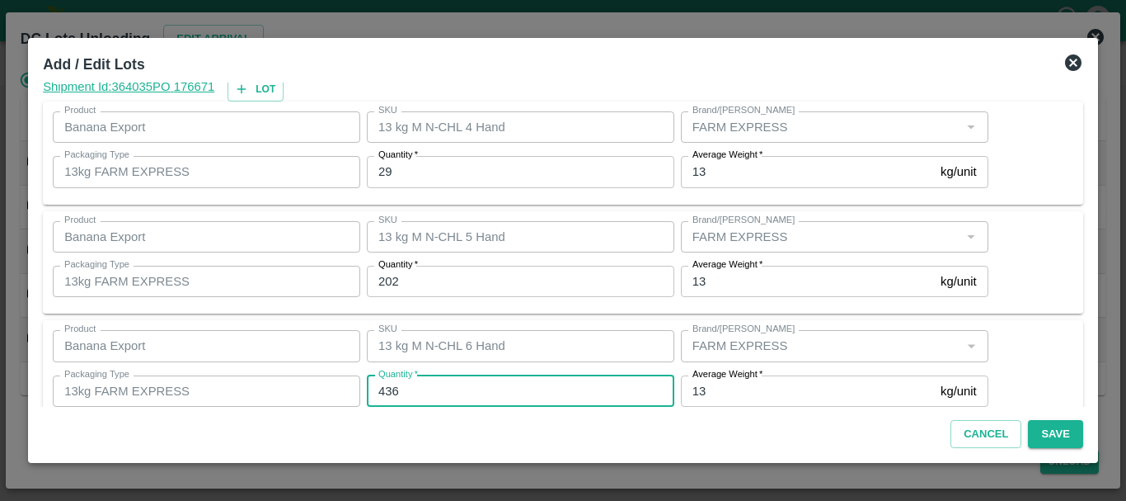
type input "436"
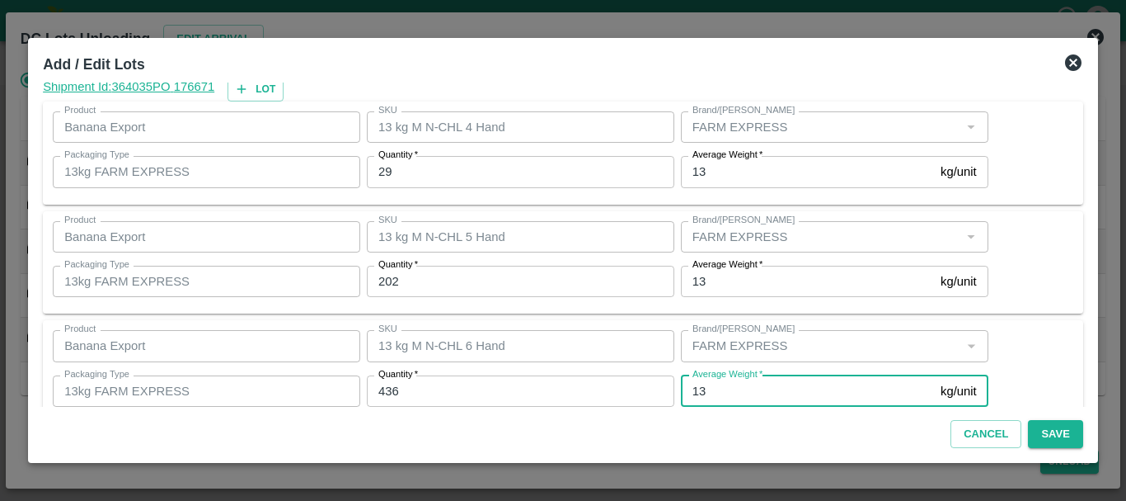
scroll to position [279, 0]
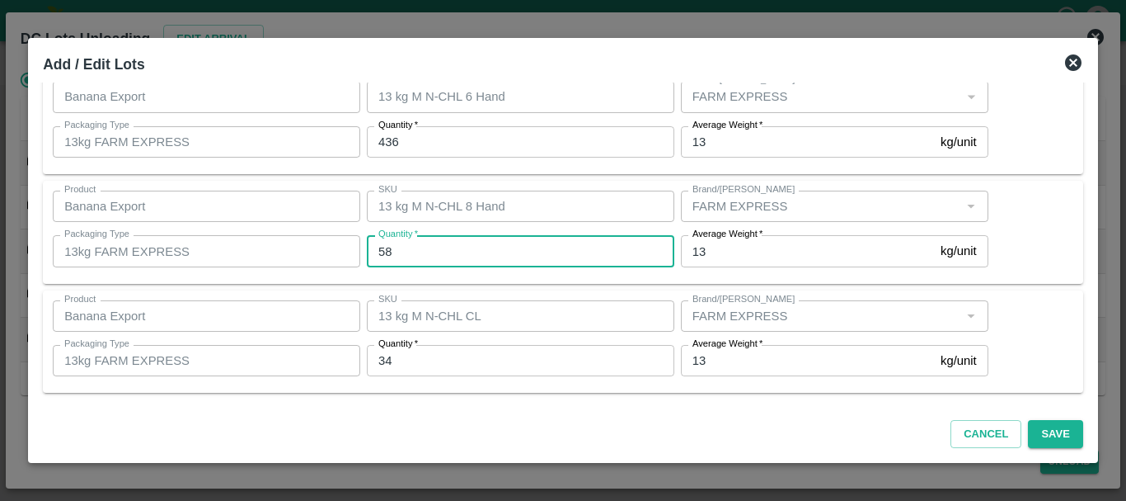
type input "58"
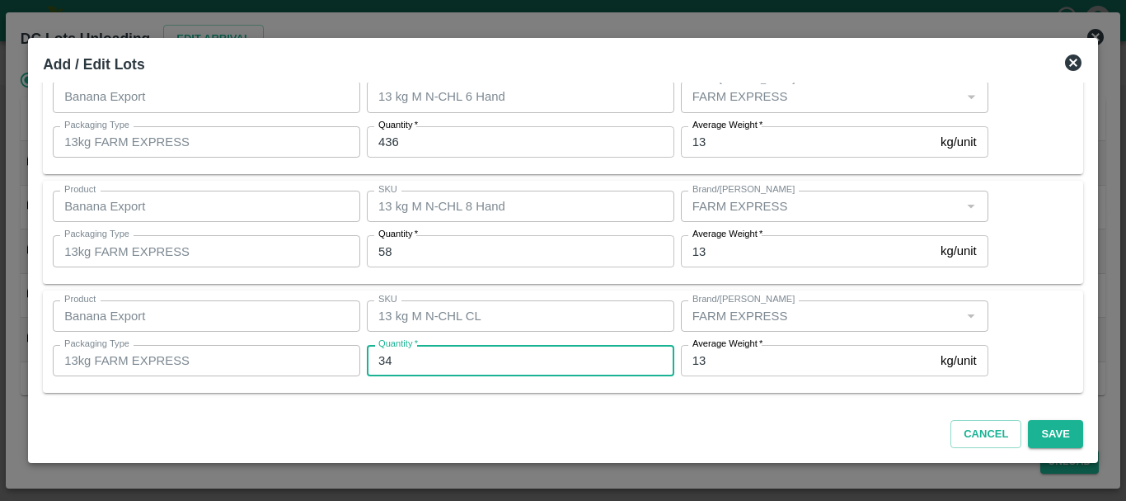
type input "5"
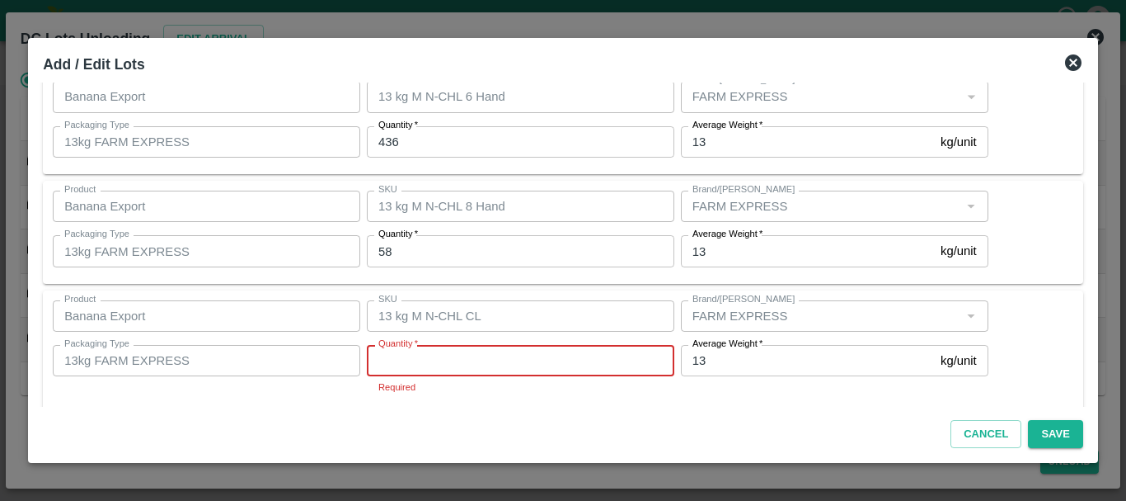
type input "2"
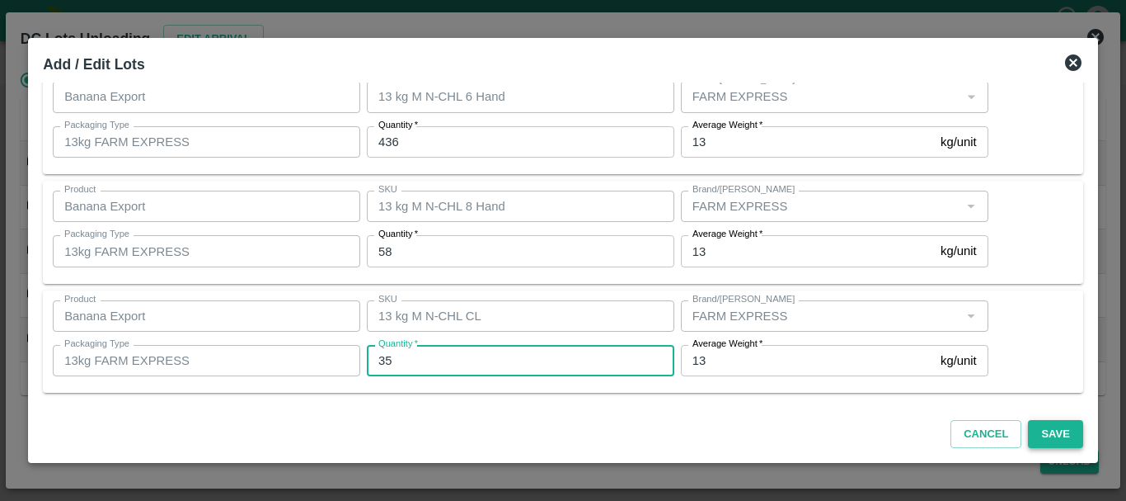
type input "35"
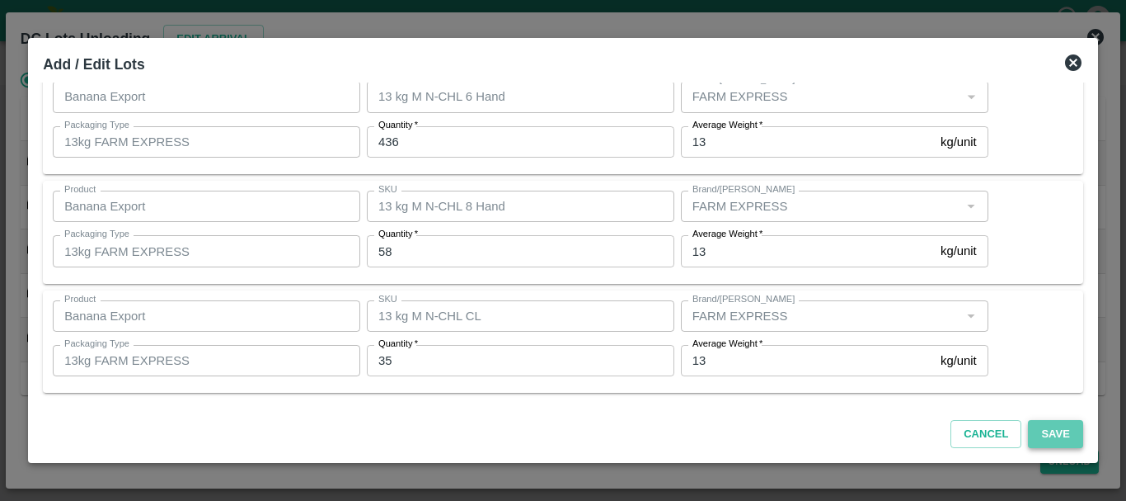
click at [1047, 435] on button "Save" at bounding box center [1055, 434] width 54 height 29
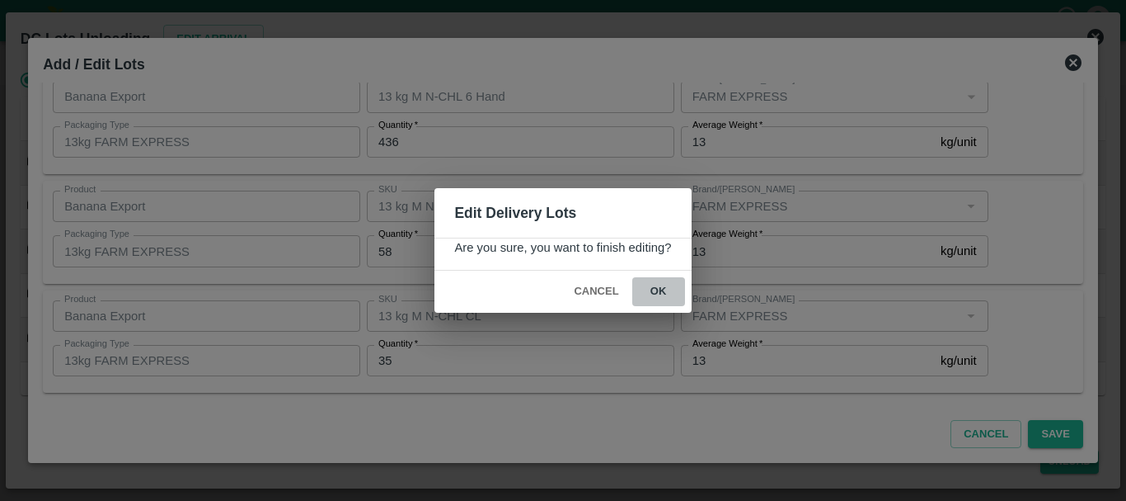
click at [661, 293] on button "ok" at bounding box center [658, 291] width 53 height 29
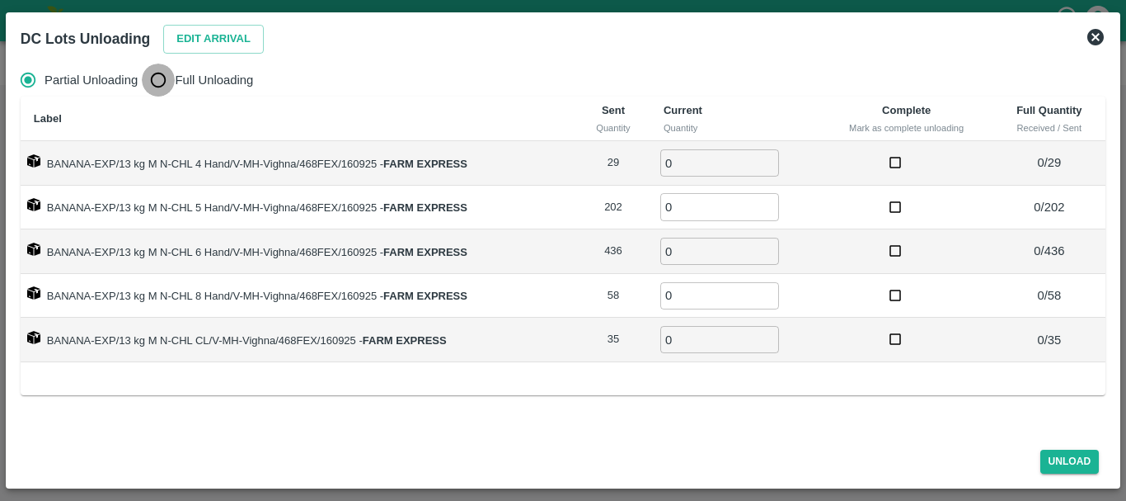
click at [160, 82] on input "Full Unloading" at bounding box center [158, 79] width 33 height 33
radio input "true"
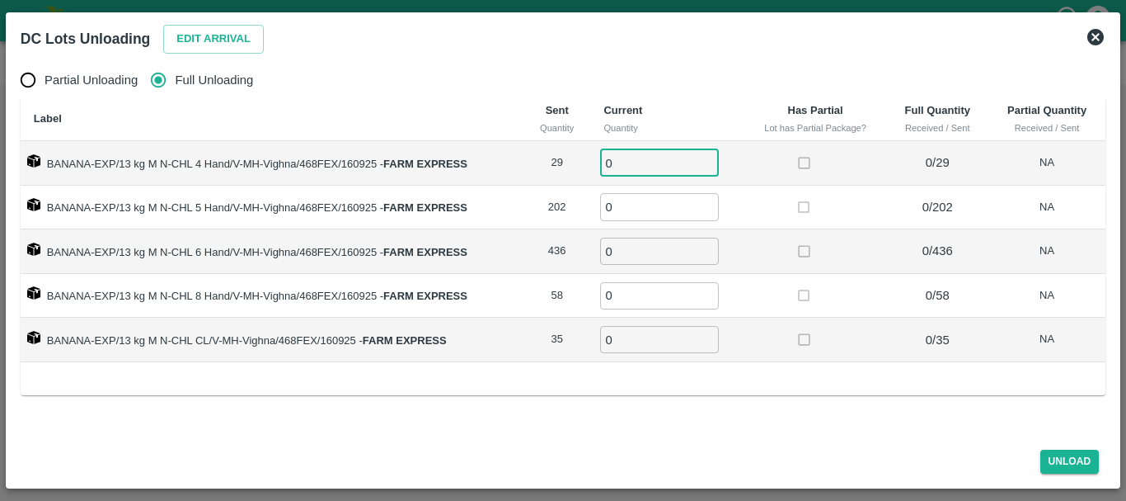
click at [628, 159] on input "0" at bounding box center [659, 162] width 119 height 27
type input "029"
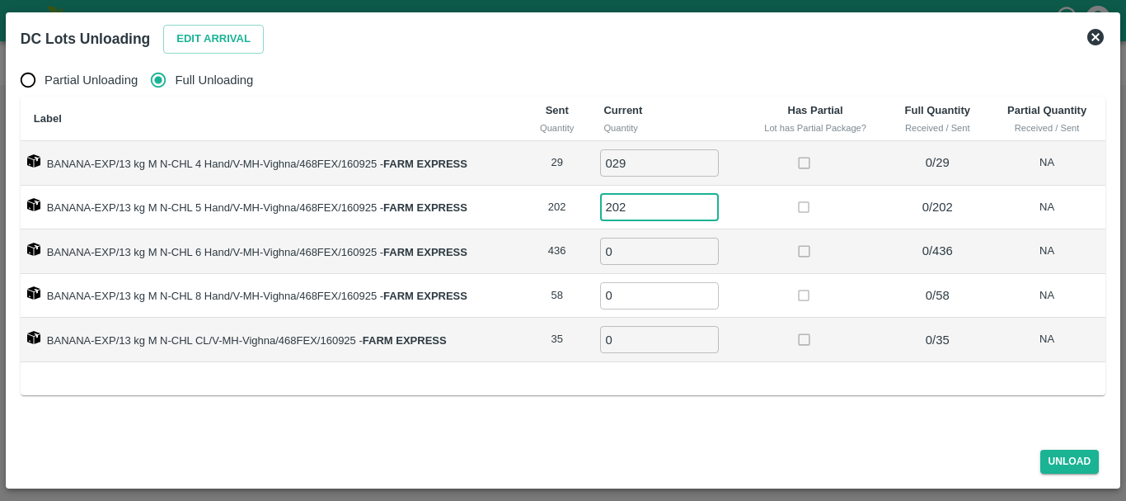
type input "202"
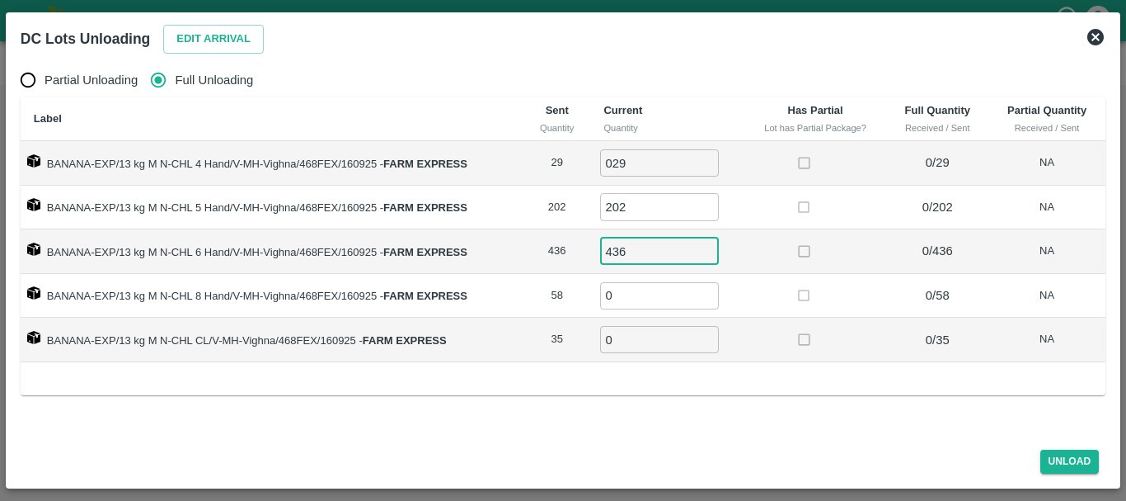
type input "436"
type input "58"
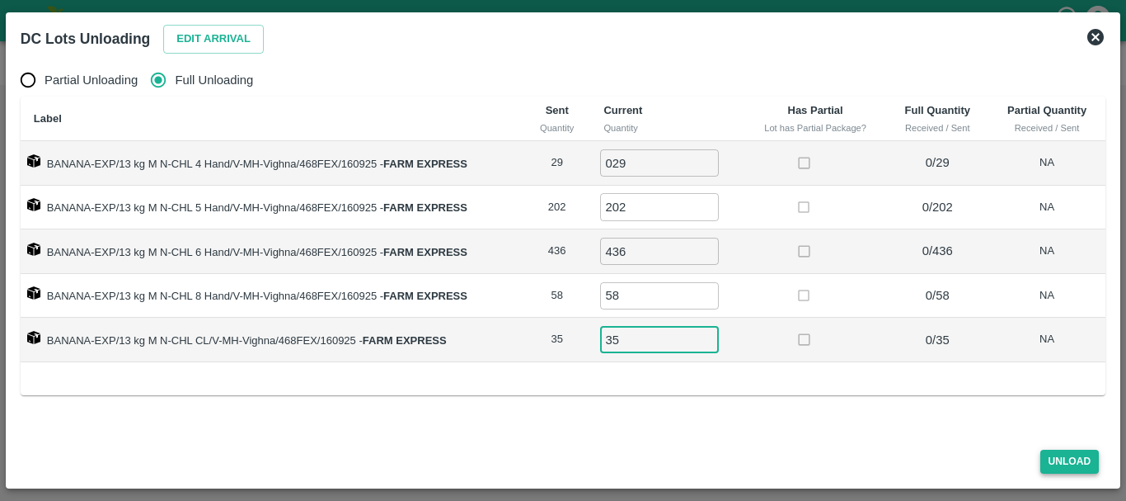
type input "35"
click at [1056, 462] on button "Unload" at bounding box center [1070, 461] width 59 height 24
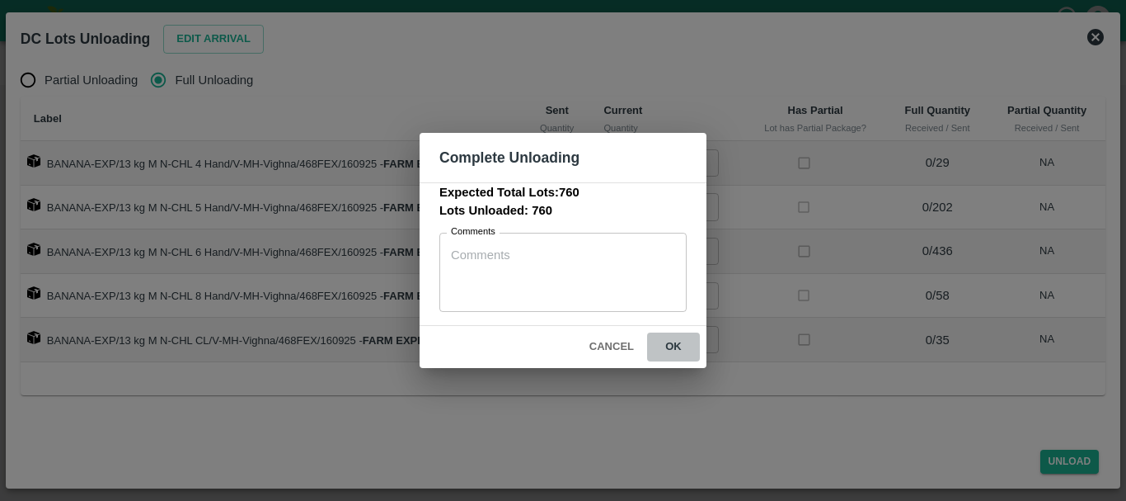
click at [664, 350] on button "ok" at bounding box center [673, 346] width 53 height 29
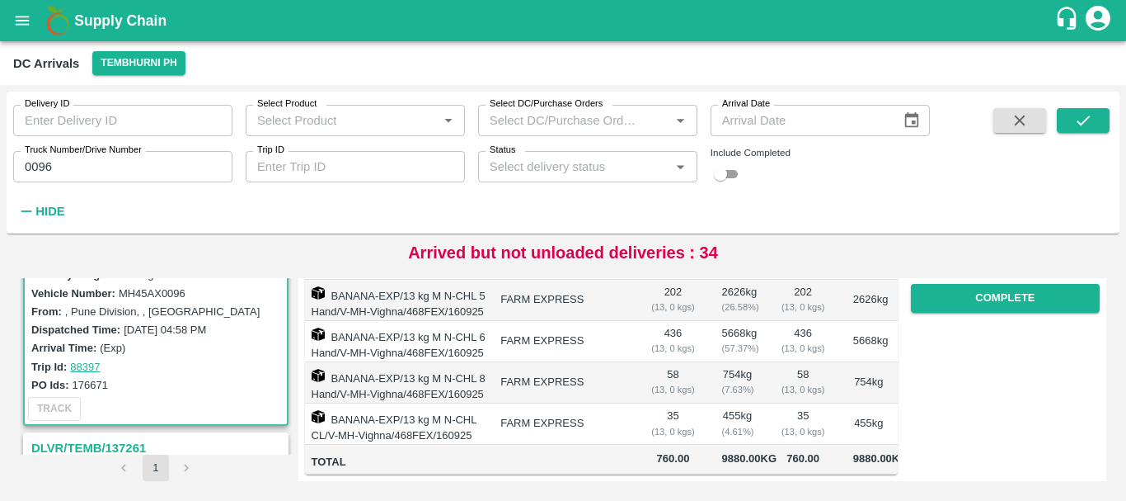
scroll to position [0, 0]
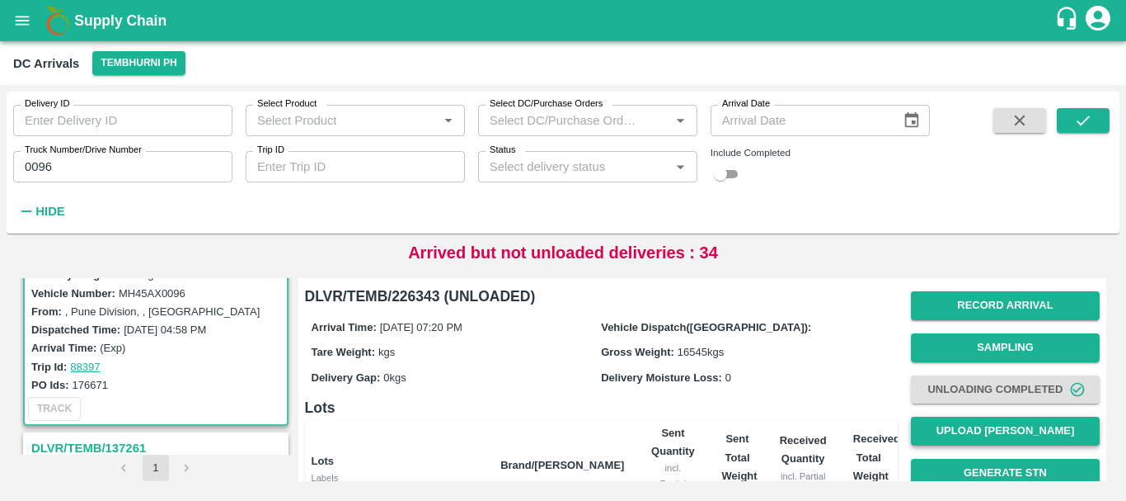
click at [969, 434] on button "Upload [PERSON_NAME]" at bounding box center [1005, 430] width 189 height 29
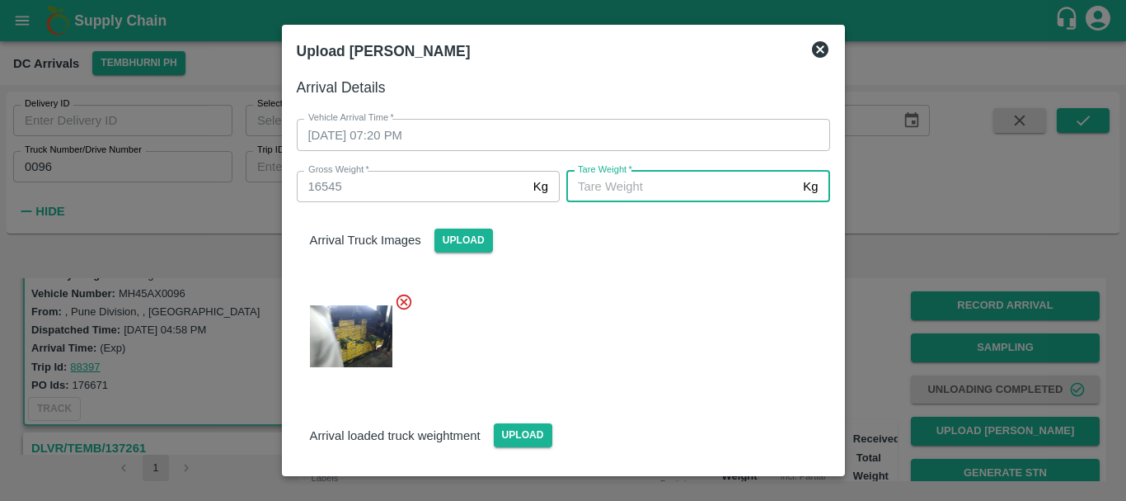
click at [642, 199] on input "[PERSON_NAME]   *" at bounding box center [682, 186] width 230 height 31
type input "5950"
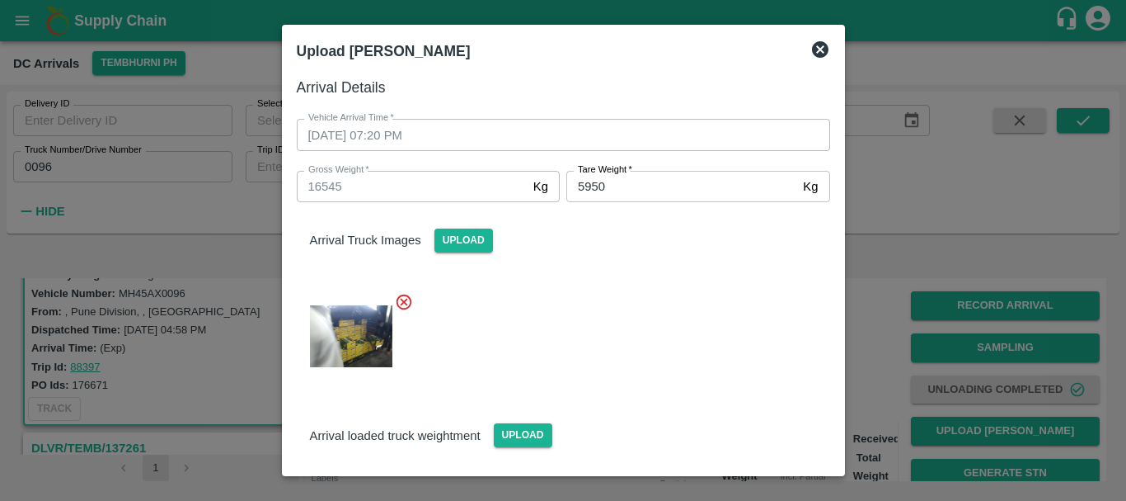
click at [635, 250] on div "Arrival Truck Images Upload" at bounding box center [564, 227] width 560 height 50
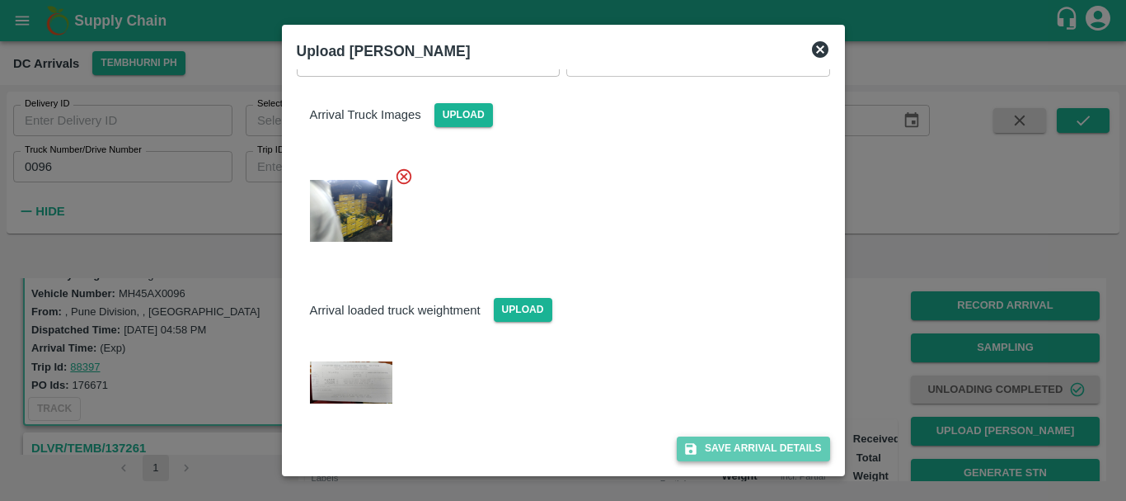
click at [724, 443] on button "Save Arrival Details" at bounding box center [753, 448] width 153 height 24
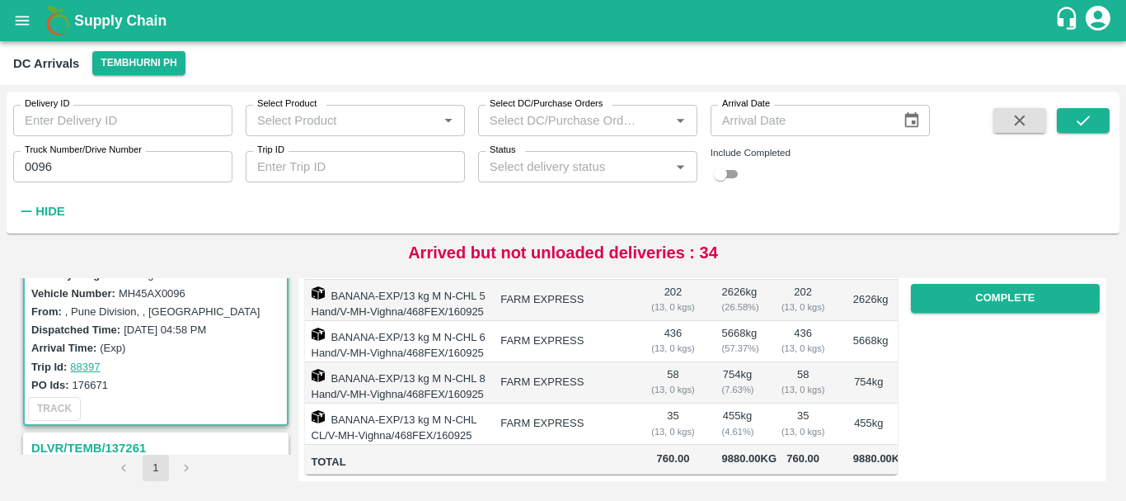
scroll to position [313, 0]
click at [965, 296] on button "Complete" at bounding box center [1005, 298] width 189 height 29
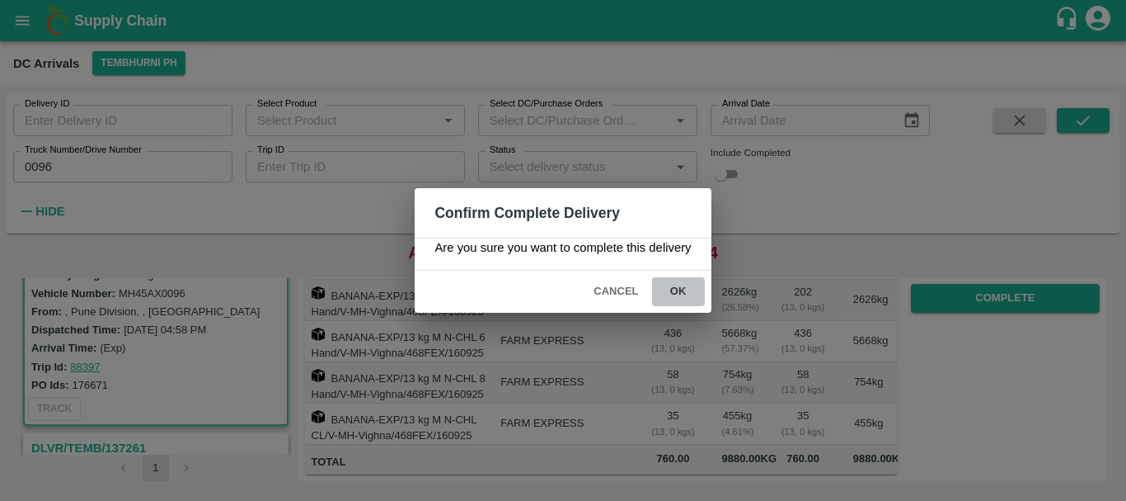
click at [672, 294] on button "ok" at bounding box center [678, 291] width 53 height 29
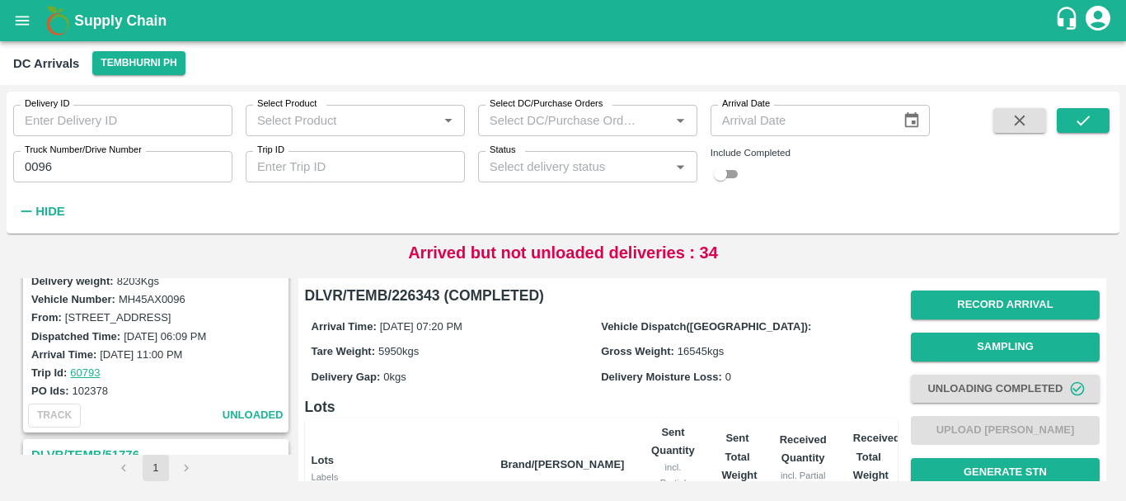
scroll to position [0, 0]
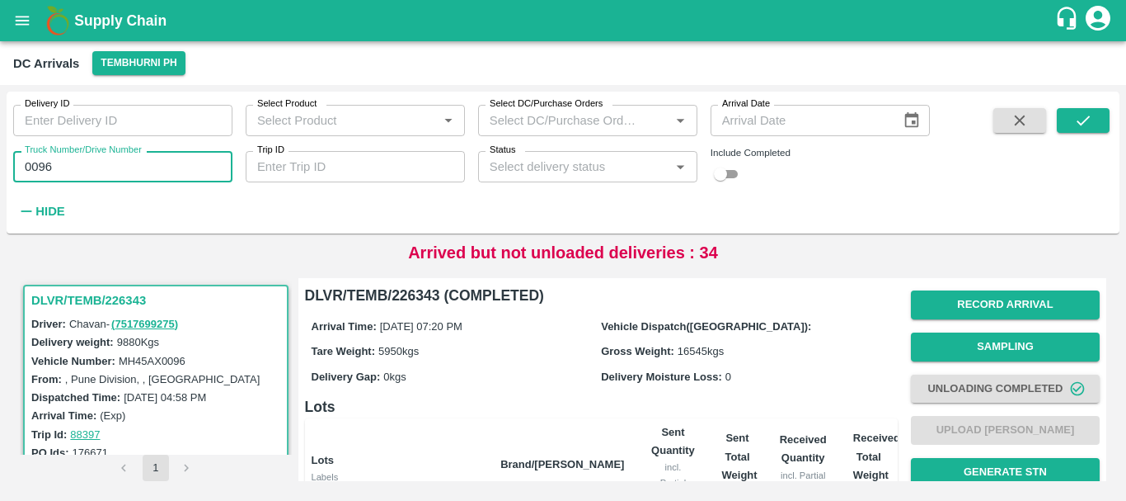
click at [79, 165] on input "0096" at bounding box center [122, 166] width 219 height 31
type input "0"
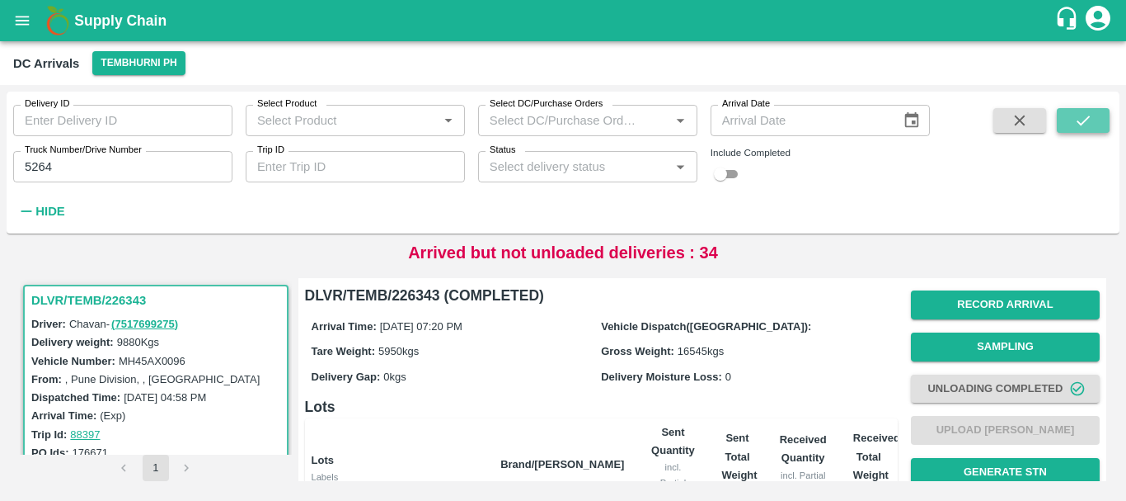
click at [1071, 123] on button "submit" at bounding box center [1083, 120] width 53 height 25
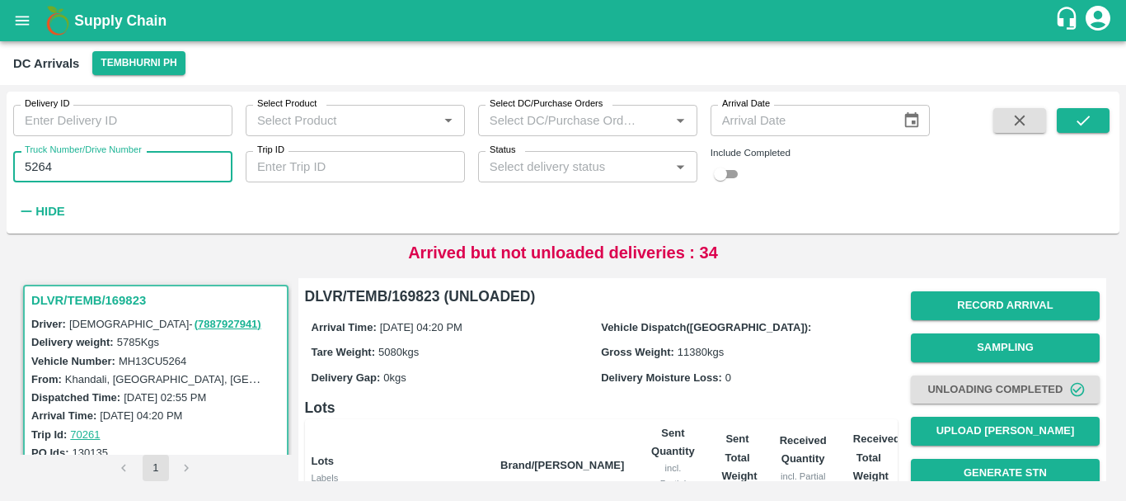
click at [146, 161] on input "5264" at bounding box center [122, 166] width 219 height 31
type input "5"
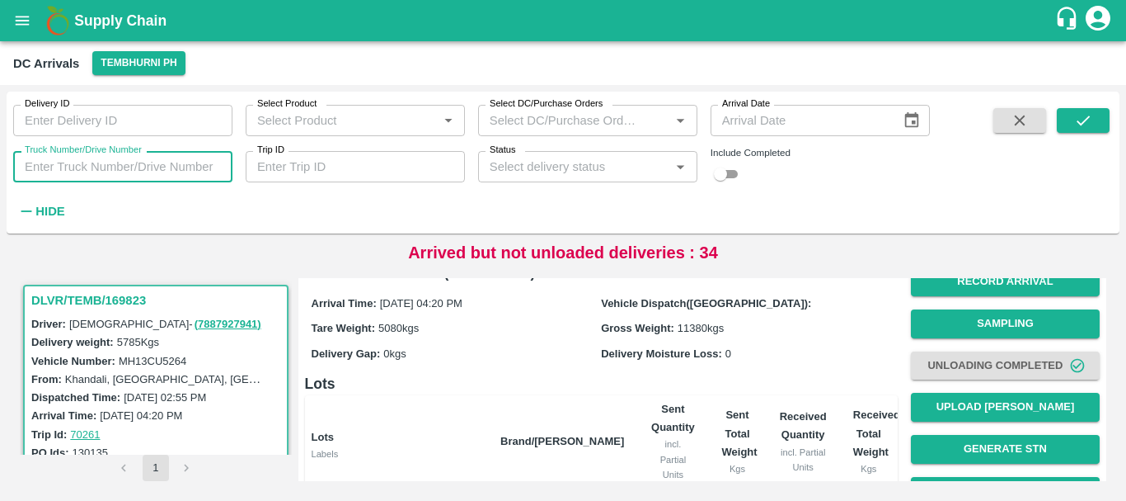
scroll to position [21, 0]
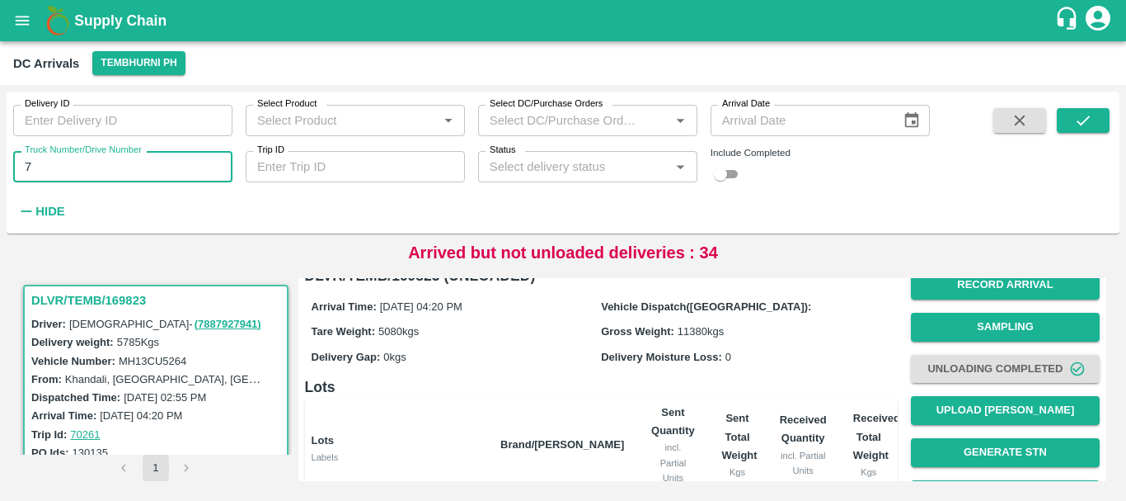
type input "7"
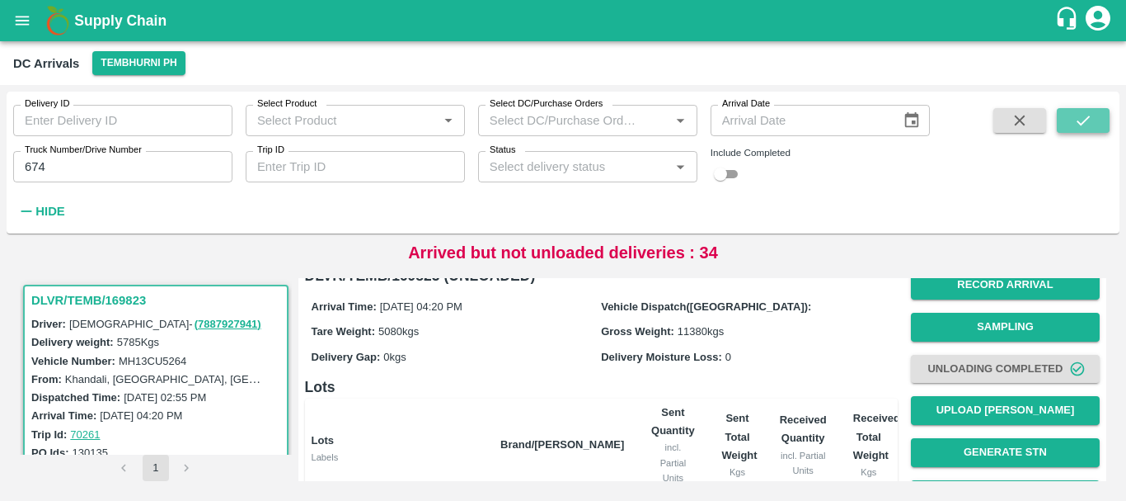
click at [1078, 112] on icon "submit" at bounding box center [1083, 120] width 18 height 18
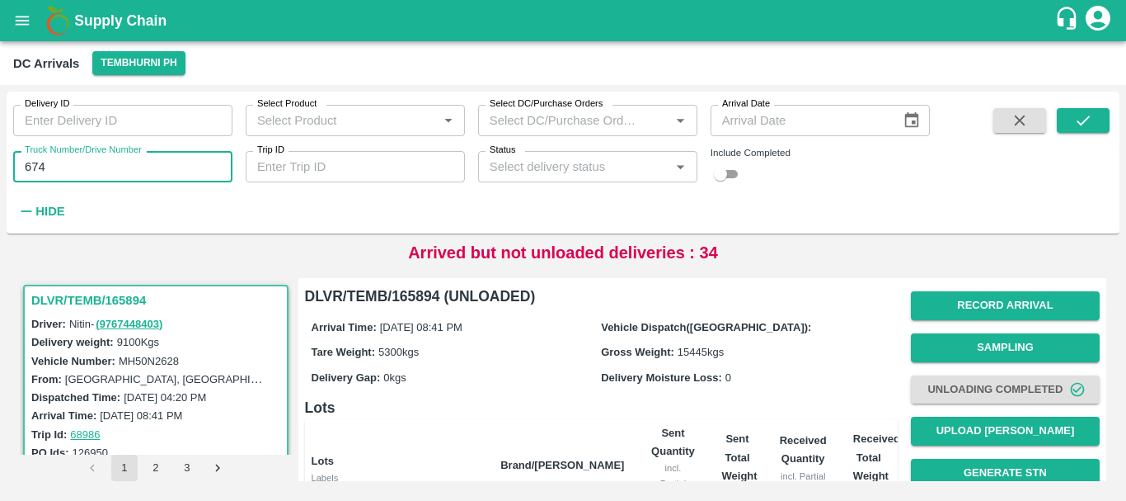
click at [83, 173] on input "674" at bounding box center [122, 166] width 219 height 31
type input "6"
click at [149, 170] on input "Truck Number/Drive Number" at bounding box center [122, 166] width 219 height 31
type input "0431"
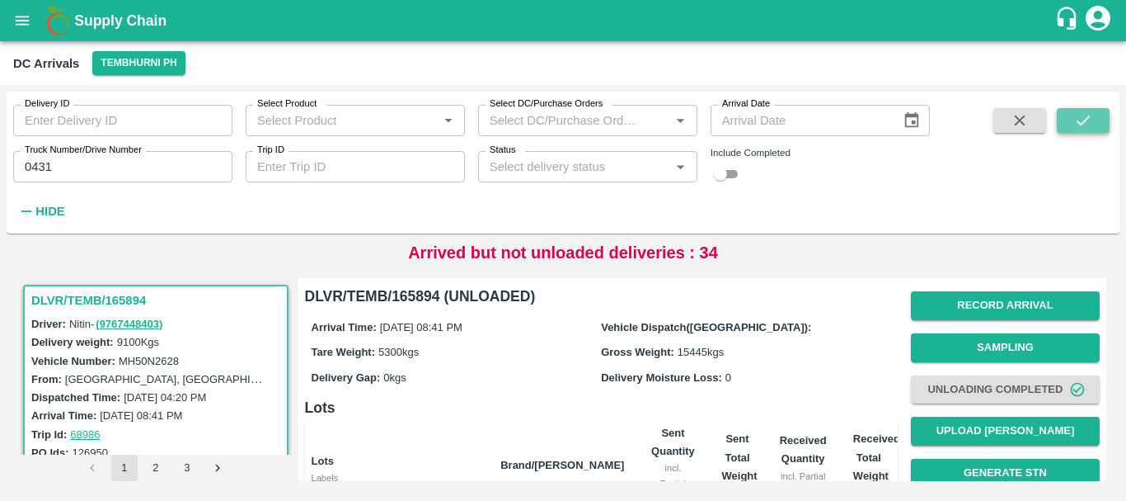
click at [1090, 116] on icon "submit" at bounding box center [1083, 120] width 18 height 18
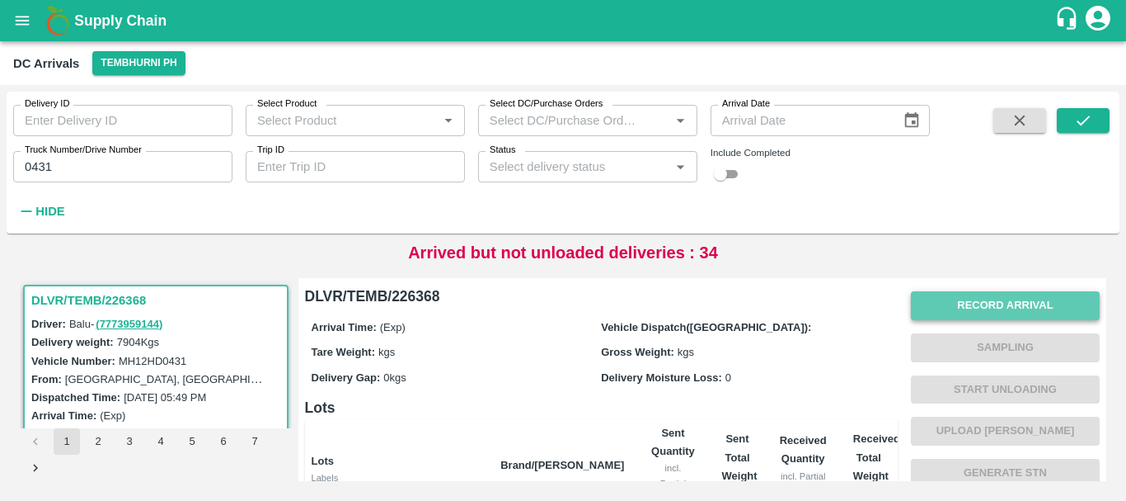
click at [943, 308] on button "Record Arrival" at bounding box center [1005, 305] width 189 height 29
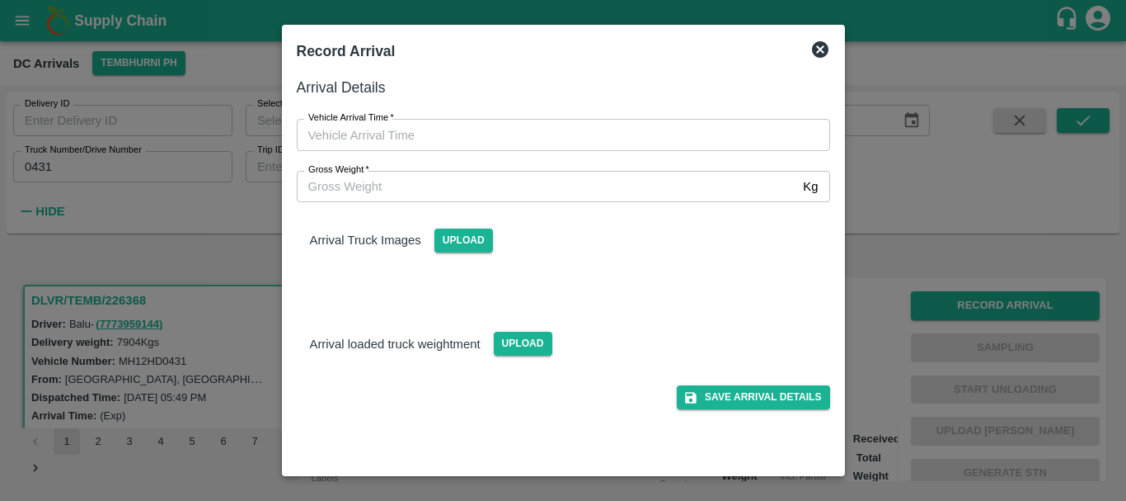
type input "DD/MM/YYYY hh:mm aa"
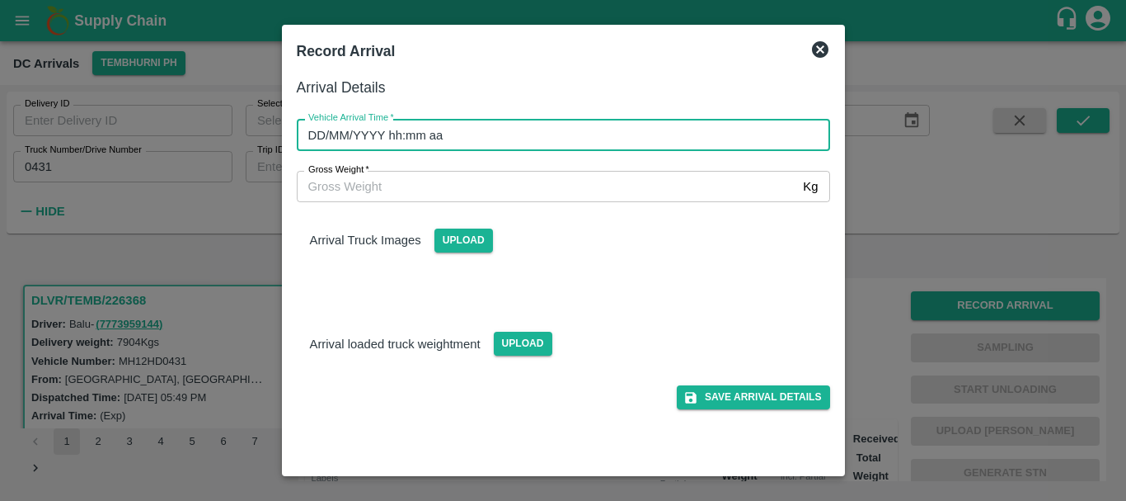
click at [557, 139] on input "DD/MM/YYYY hh:mm aa" at bounding box center [558, 134] width 522 height 31
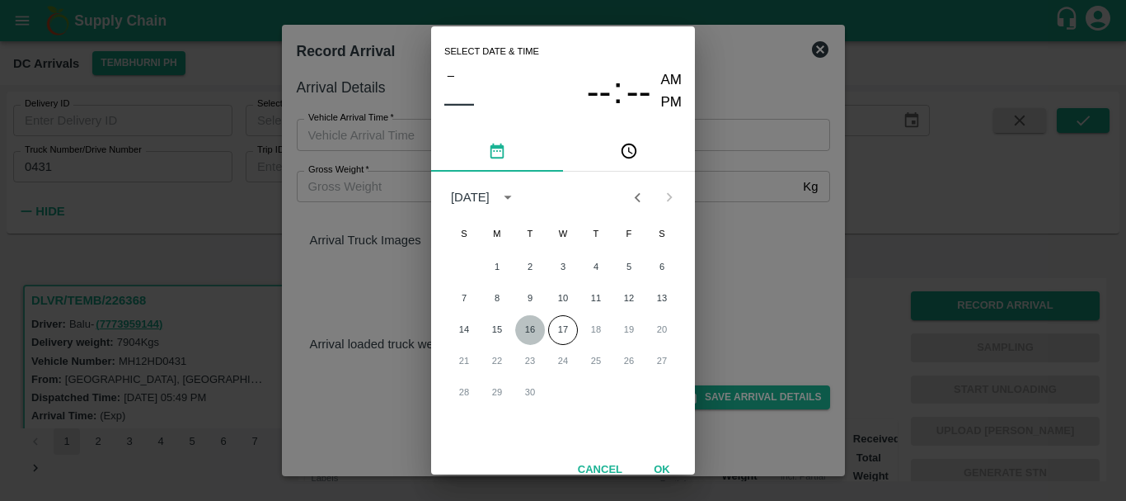
click at [532, 330] on button "16" at bounding box center [530, 330] width 30 height 30
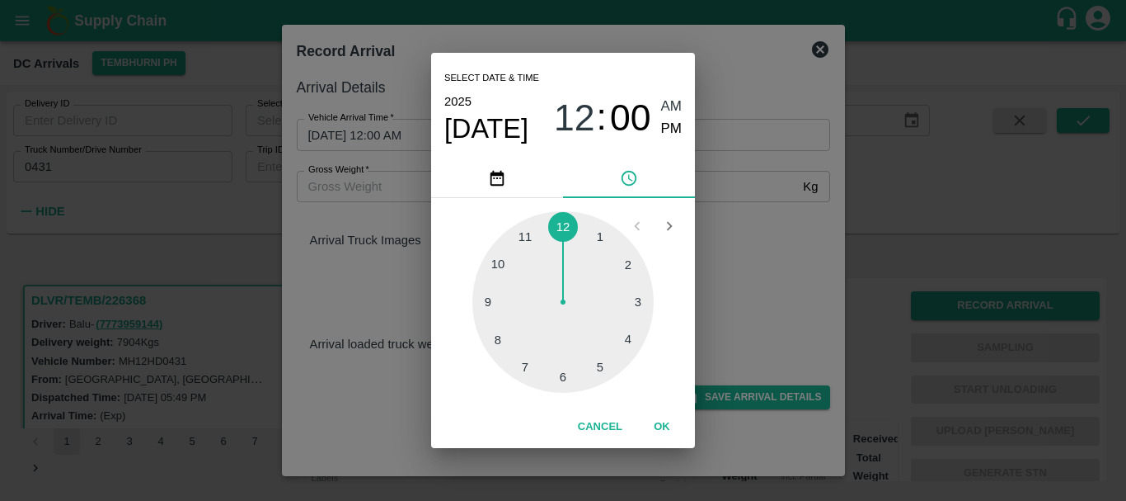
click at [501, 259] on div at bounding box center [563, 301] width 181 height 181
click at [620, 270] on div at bounding box center [563, 301] width 181 height 181
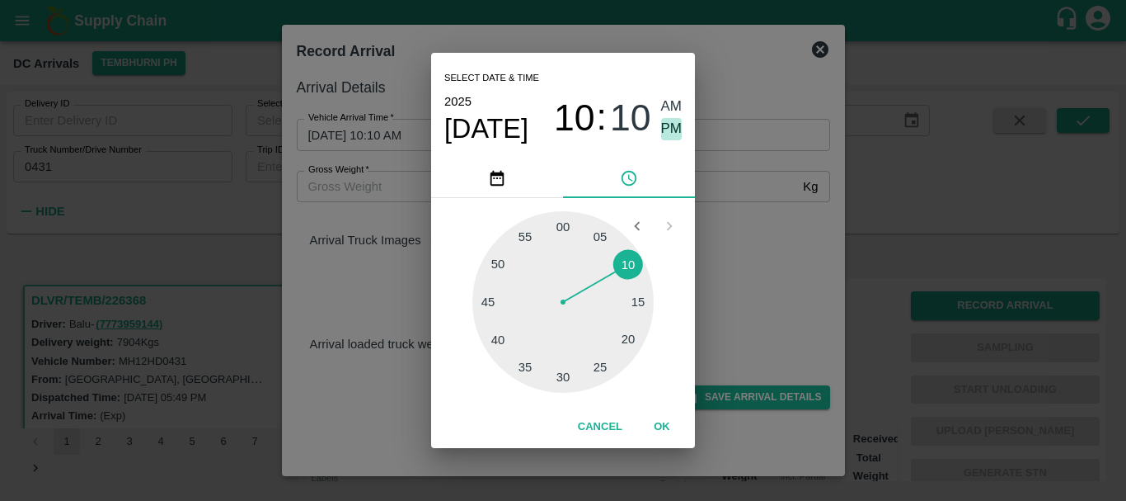
click at [675, 121] on span "PM" at bounding box center [671, 129] width 21 height 22
type input "16/09/2025 10:10 PM"
click at [363, 305] on div "Select date & time 2025 Sep 16 10 : 10 AM PM 05 10 15 20 25 30 35 40 45 50 55 0…" at bounding box center [563, 250] width 1126 height 501
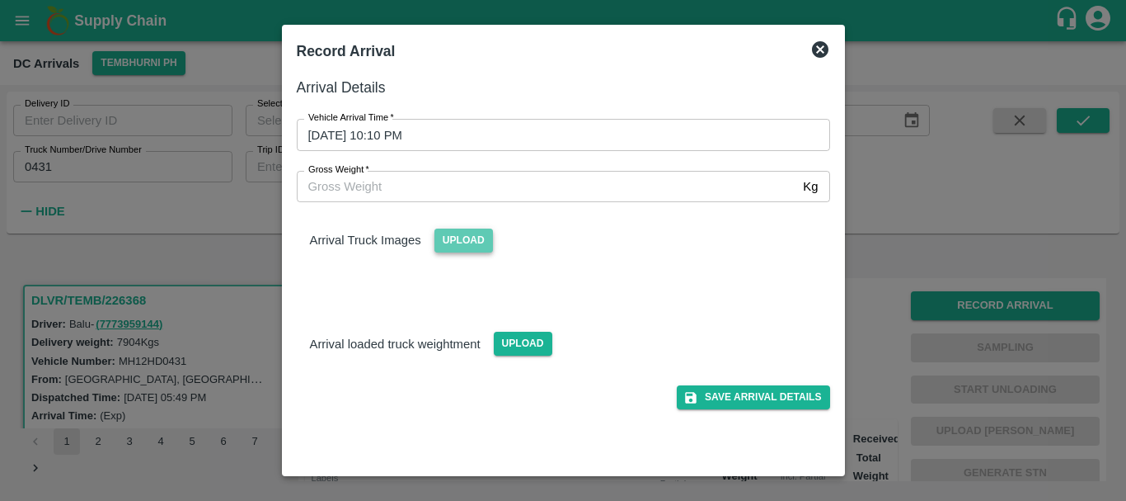
click at [459, 251] on span "Upload" at bounding box center [464, 240] width 59 height 24
click at [0, 0] on input "Upload" at bounding box center [0, 0] width 0 height 0
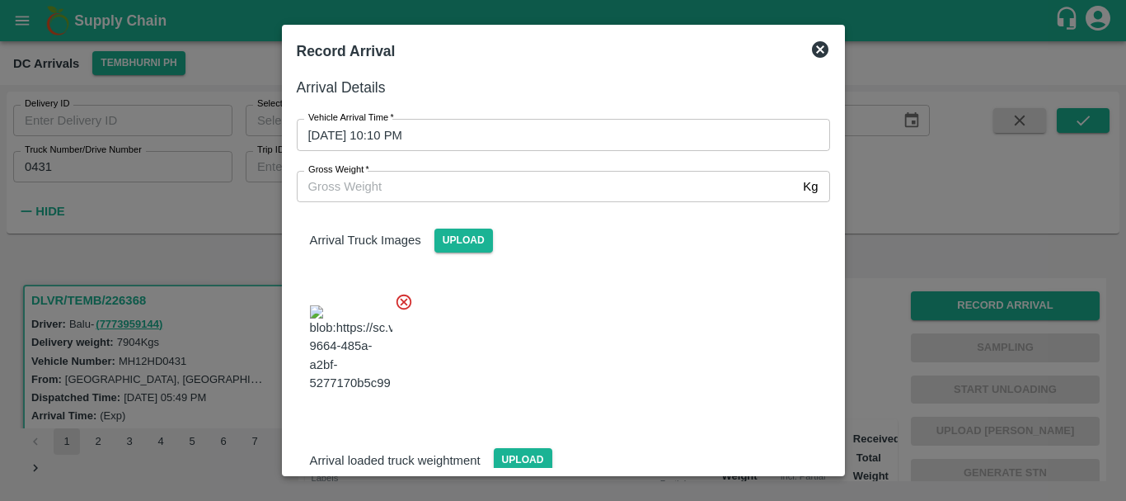
scroll to position [88, 0]
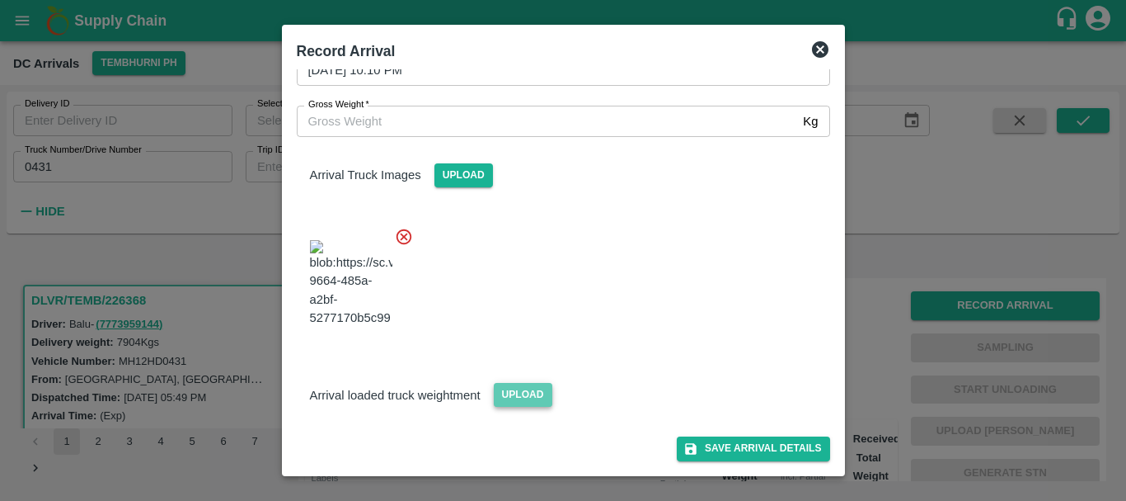
click at [528, 387] on span "Upload" at bounding box center [523, 395] width 59 height 24
click at [0, 0] on input "Upload" at bounding box center [0, 0] width 0 height 0
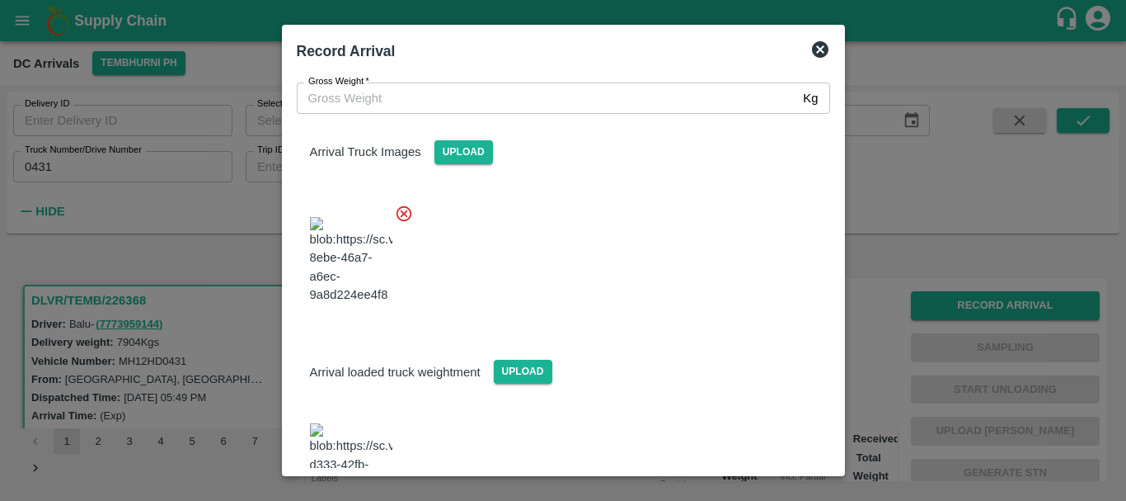
scroll to position [163, 0]
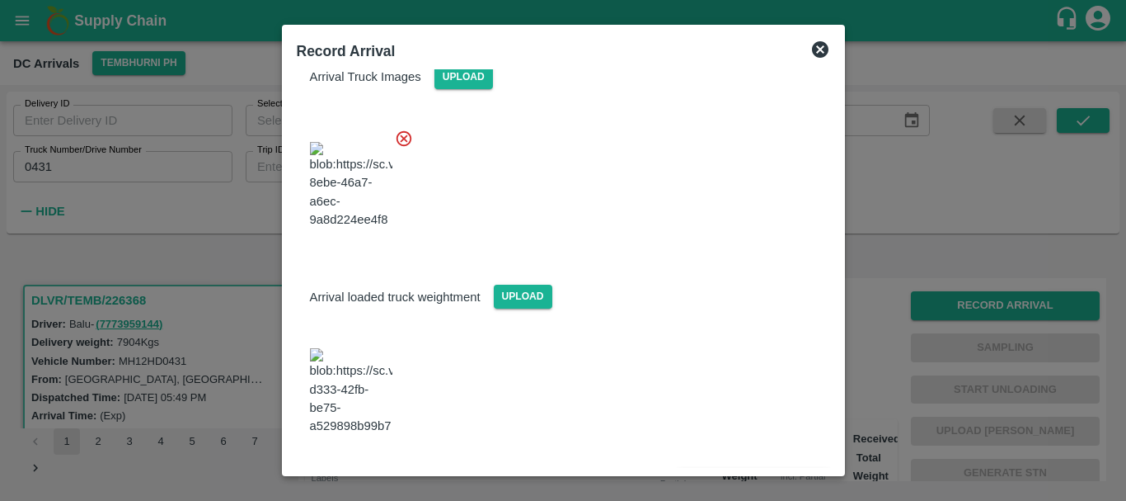
click at [369, 375] on img at bounding box center [351, 391] width 82 height 87
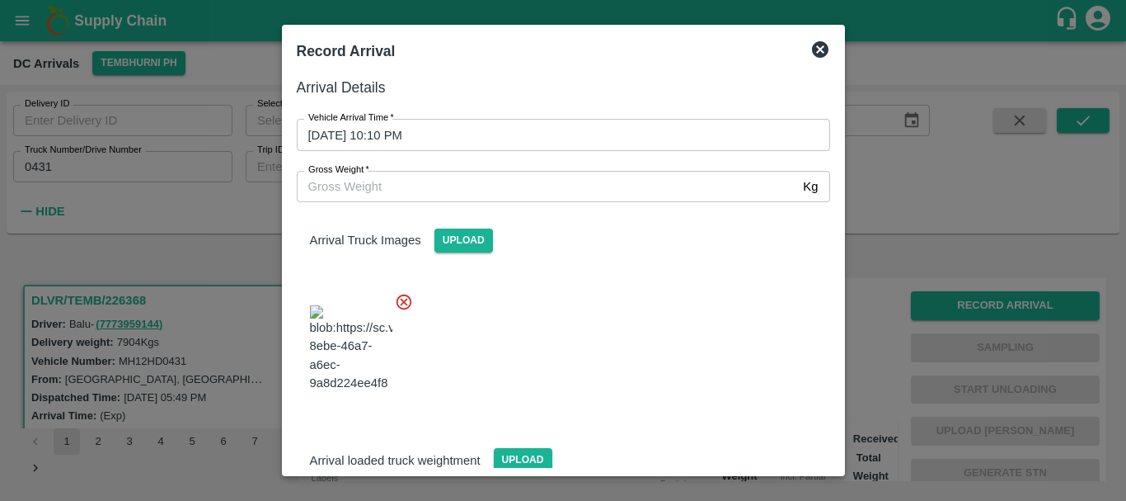
click at [463, 192] on input "Gross Weight   *" at bounding box center [547, 186] width 501 height 31
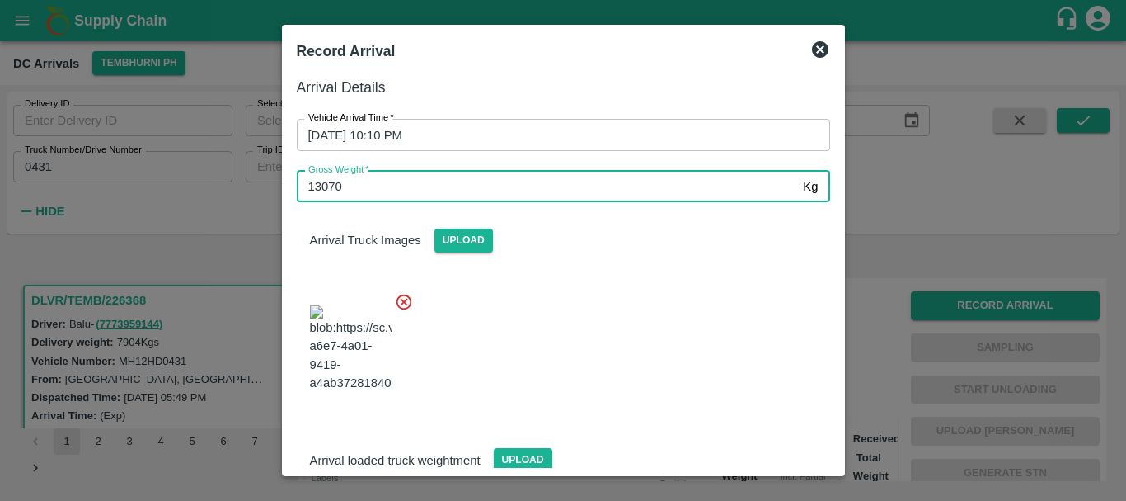
type input "13070"
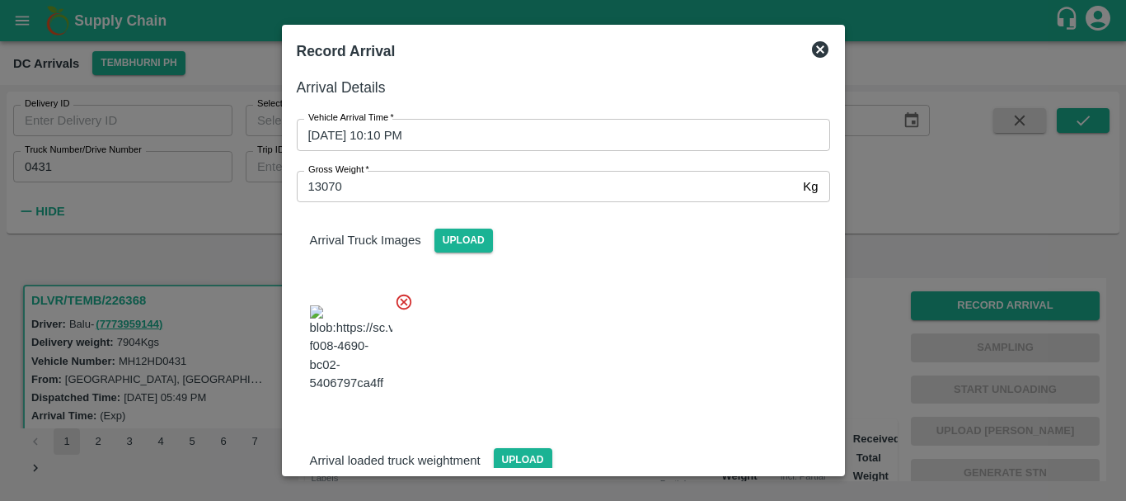
click at [613, 327] on div at bounding box center [557, 343] width 547 height 129
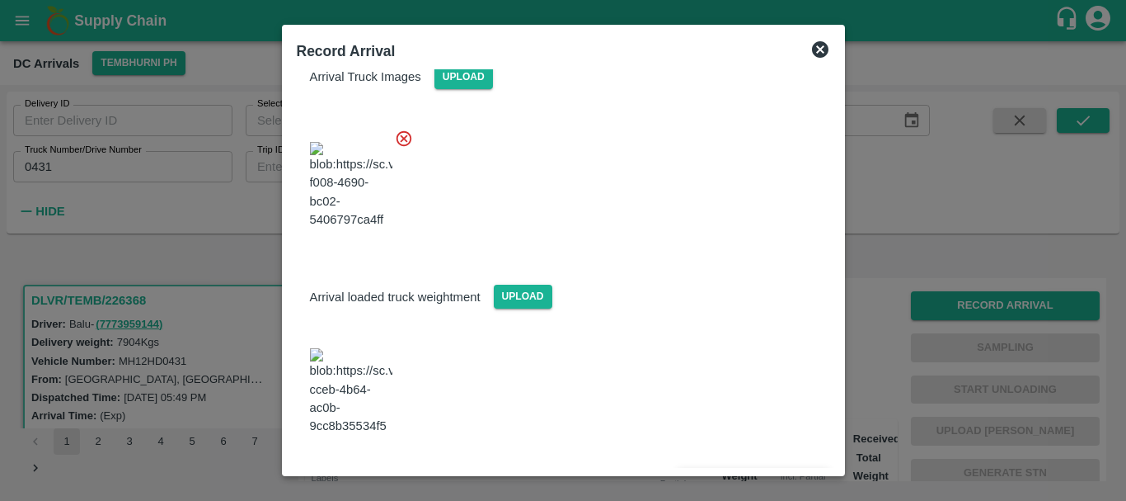
click at [705, 468] on button "Save Arrival Details" at bounding box center [753, 480] width 153 height 24
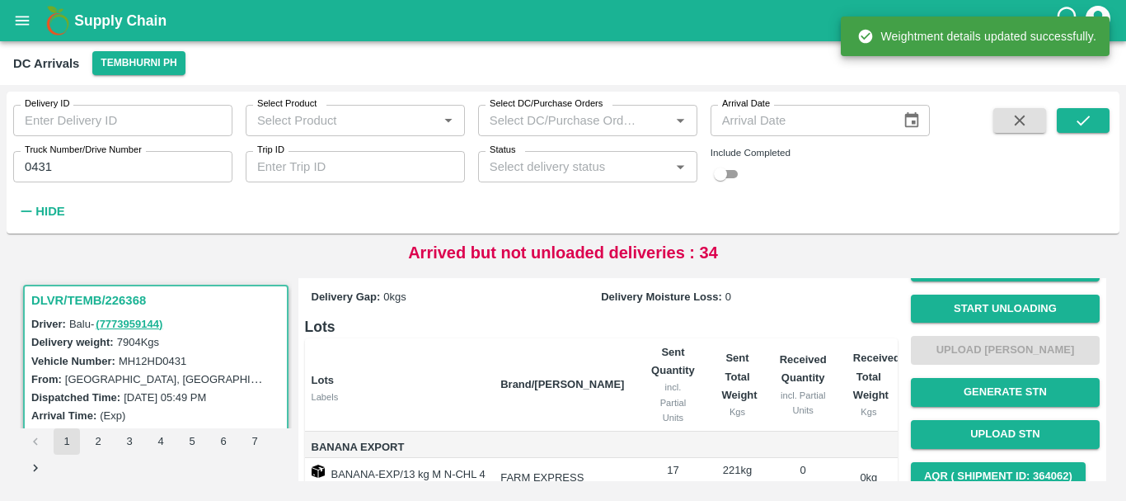
scroll to position [0, 0]
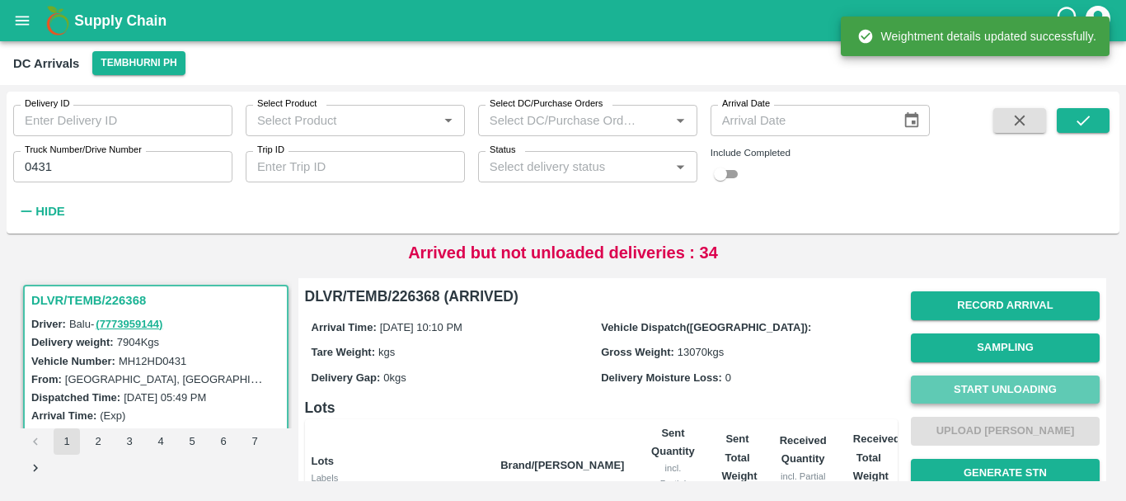
click at [955, 386] on button "Start Unloading" at bounding box center [1005, 389] width 189 height 29
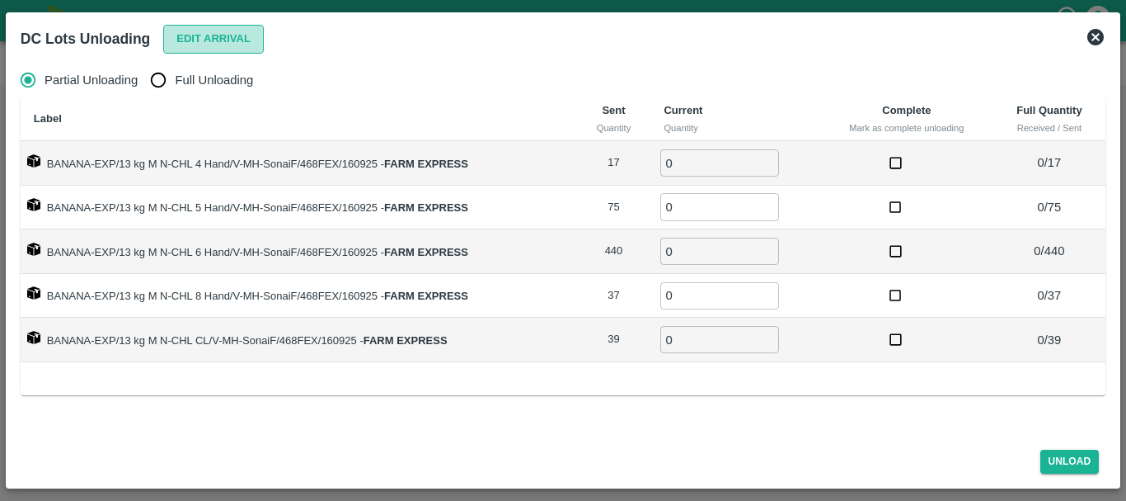
click at [214, 51] on button "Edit Arrival" at bounding box center [213, 39] width 101 height 29
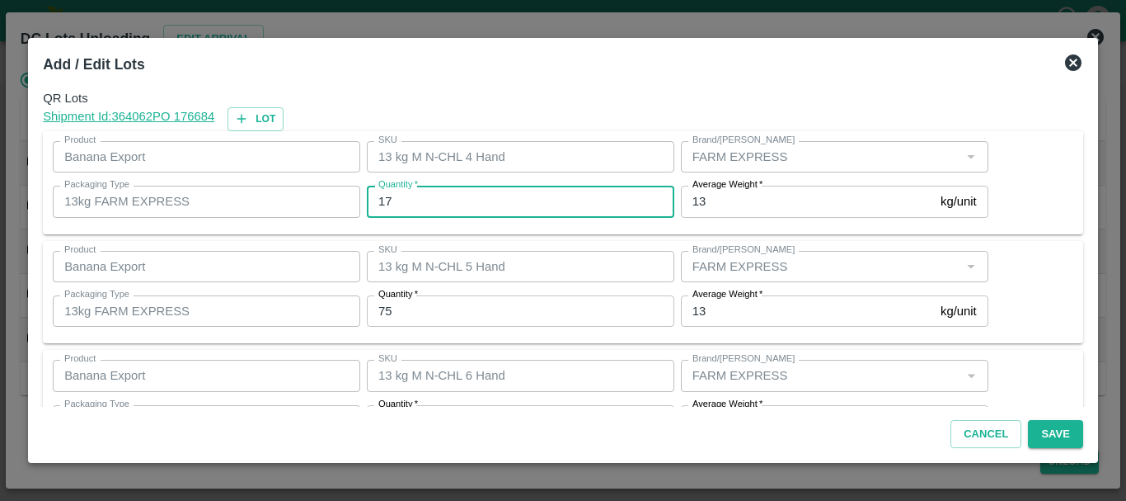
click at [472, 206] on input "17" at bounding box center [521, 201] width 308 height 31
type input "1"
type input "17"
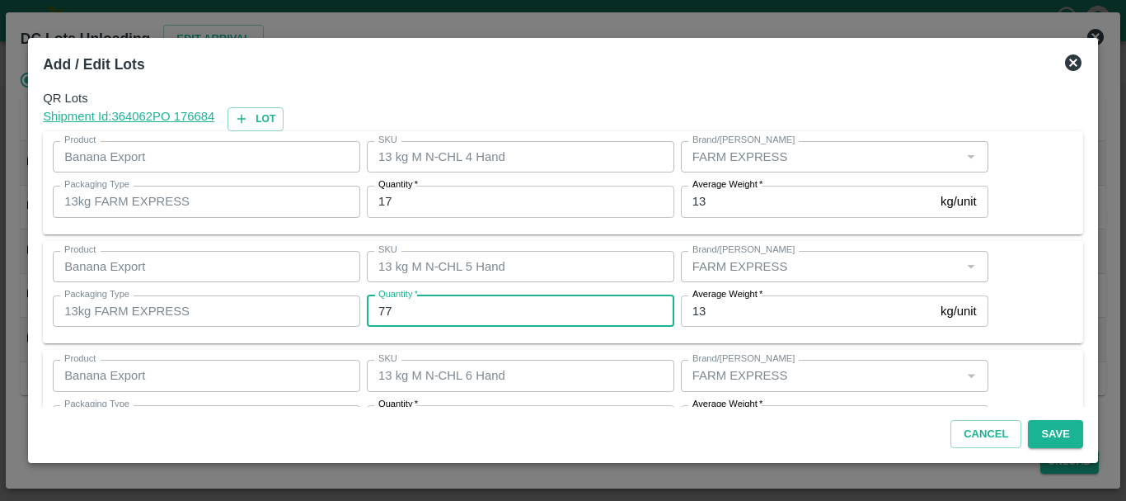
type input "77"
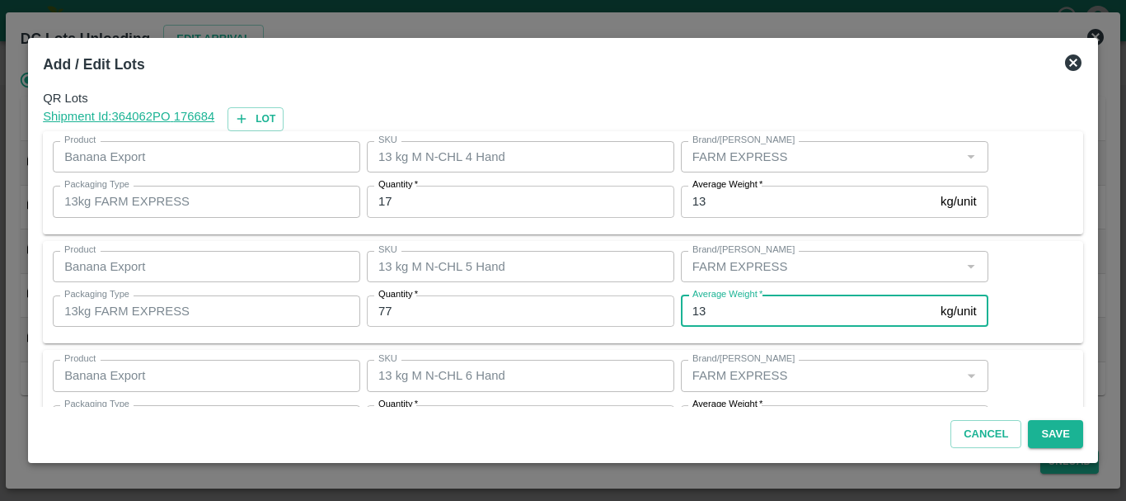
scroll to position [30, 0]
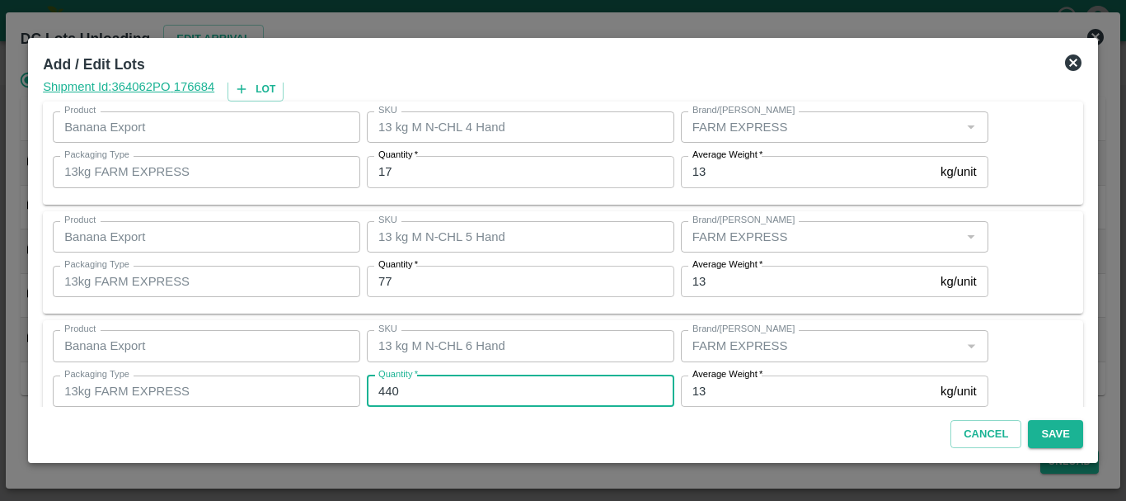
click at [427, 391] on input "440" at bounding box center [521, 390] width 308 height 31
type input "443"
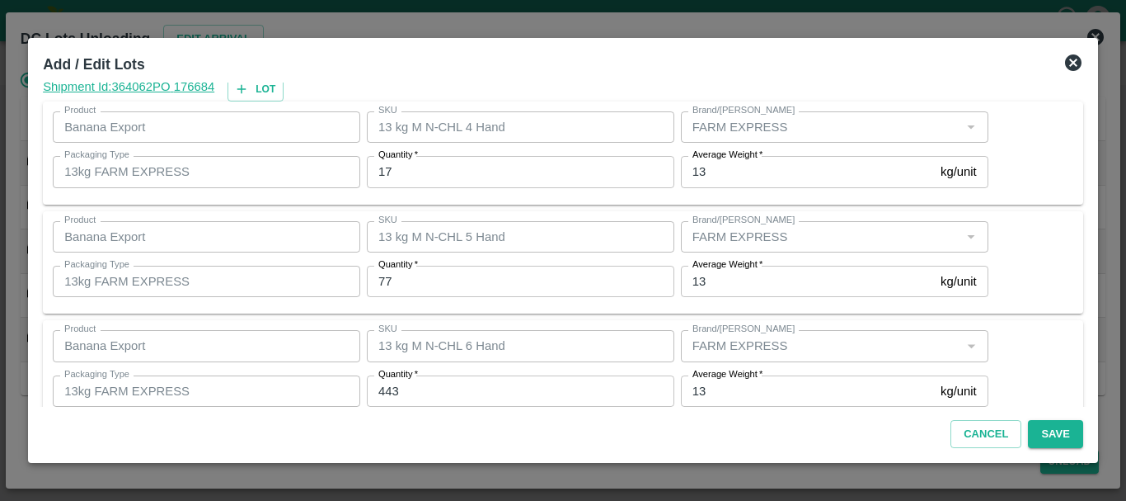
scroll to position [279, 0]
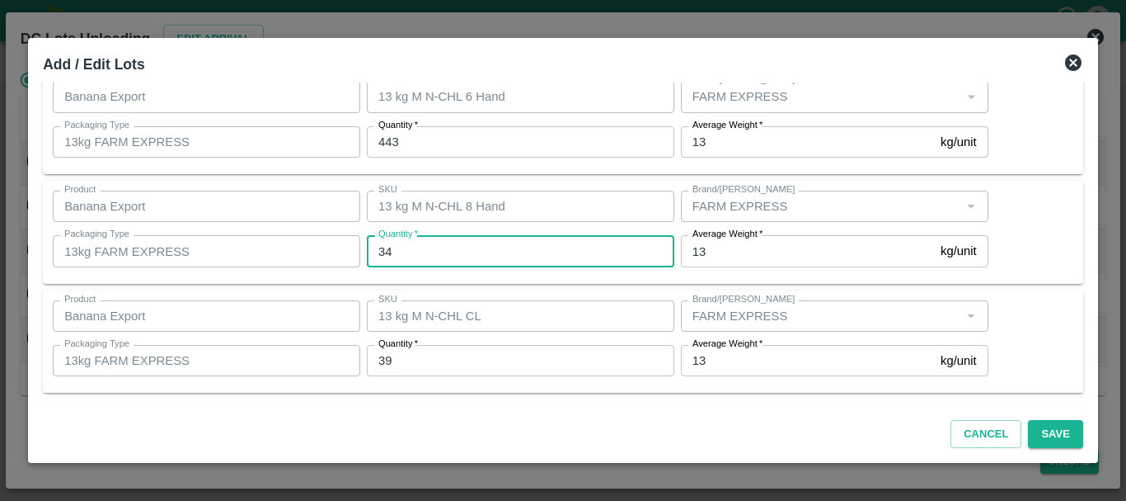
type input "34"
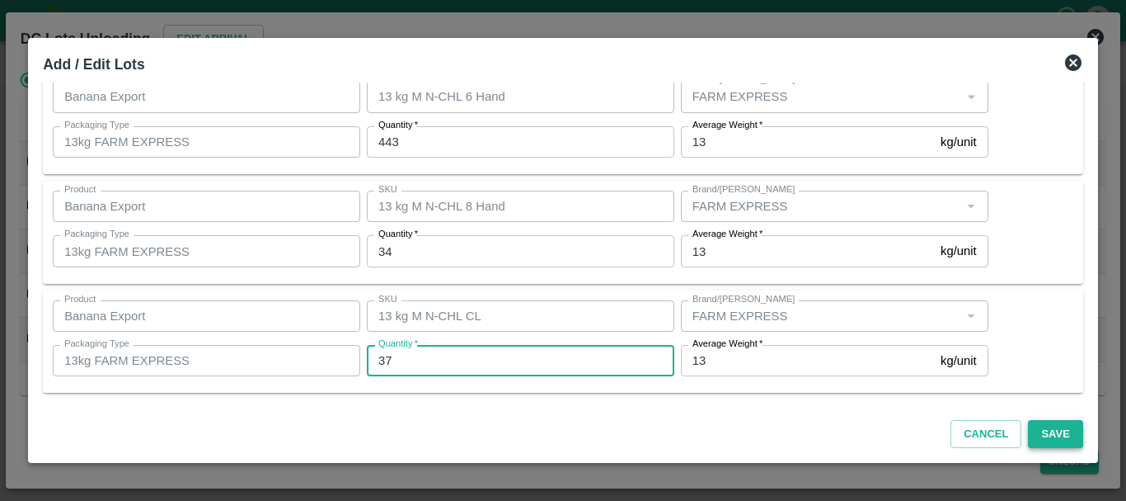
type input "37"
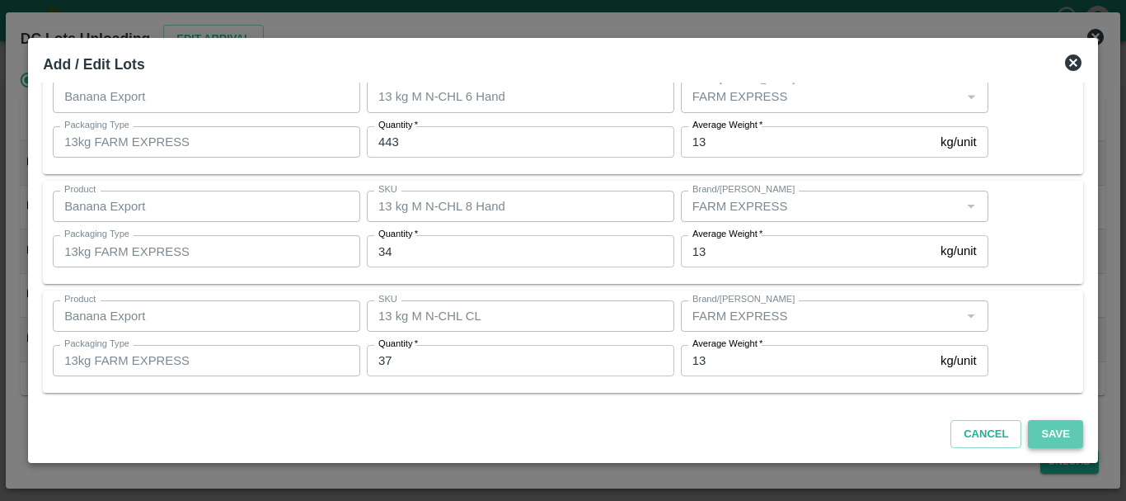
click at [1032, 435] on button "Save" at bounding box center [1055, 434] width 54 height 29
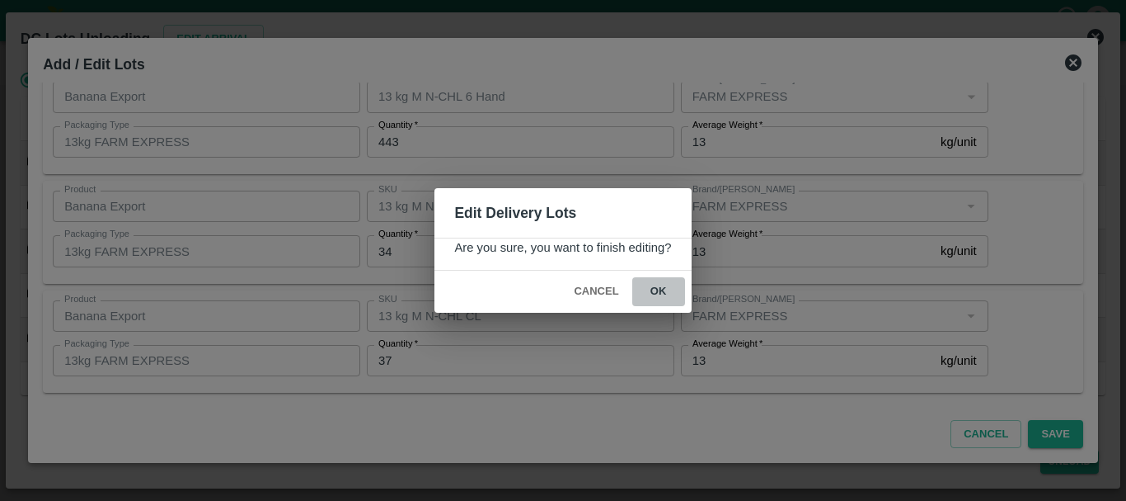
click at [659, 298] on button "ok" at bounding box center [658, 291] width 53 height 29
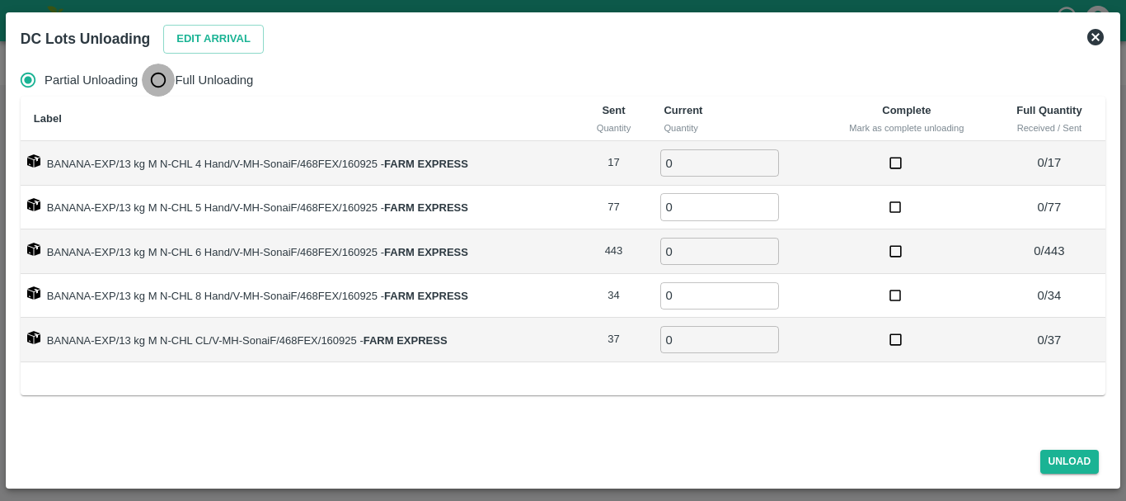
click at [146, 75] on input "Full Unloading" at bounding box center [158, 79] width 33 height 33
radio input "true"
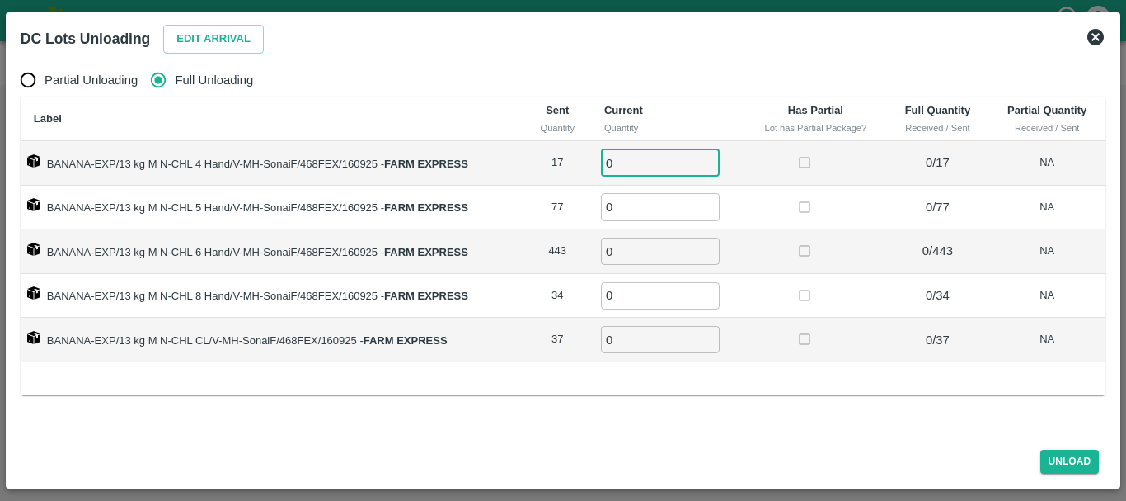
click at [649, 152] on input "0" at bounding box center [660, 162] width 119 height 27
type input "017"
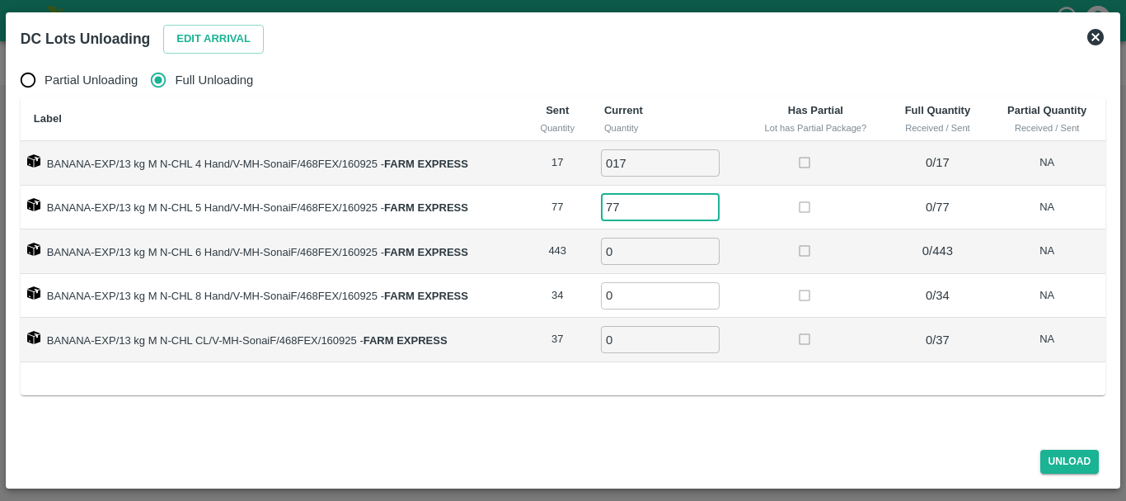
type input "77"
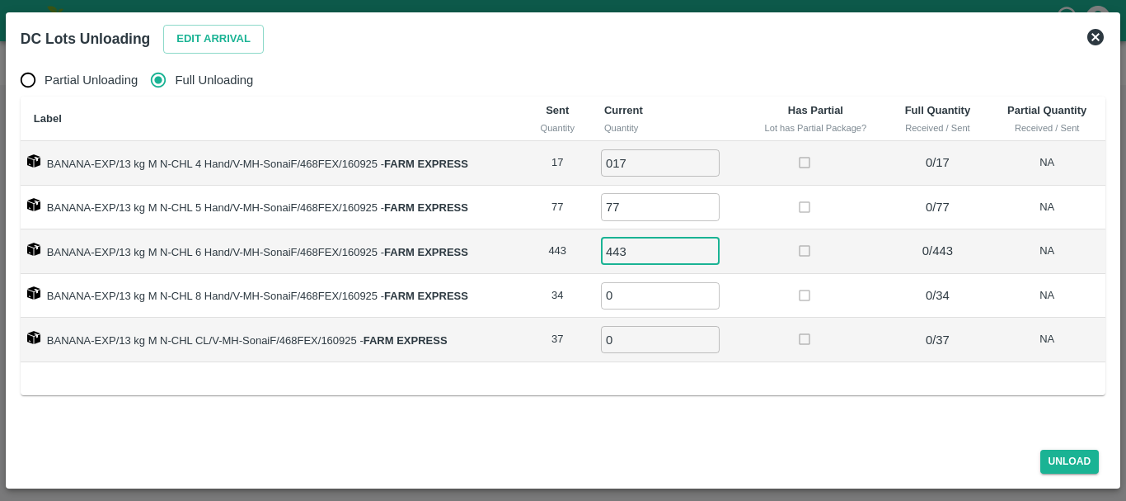
type input "443"
type input "34"
type input "2"
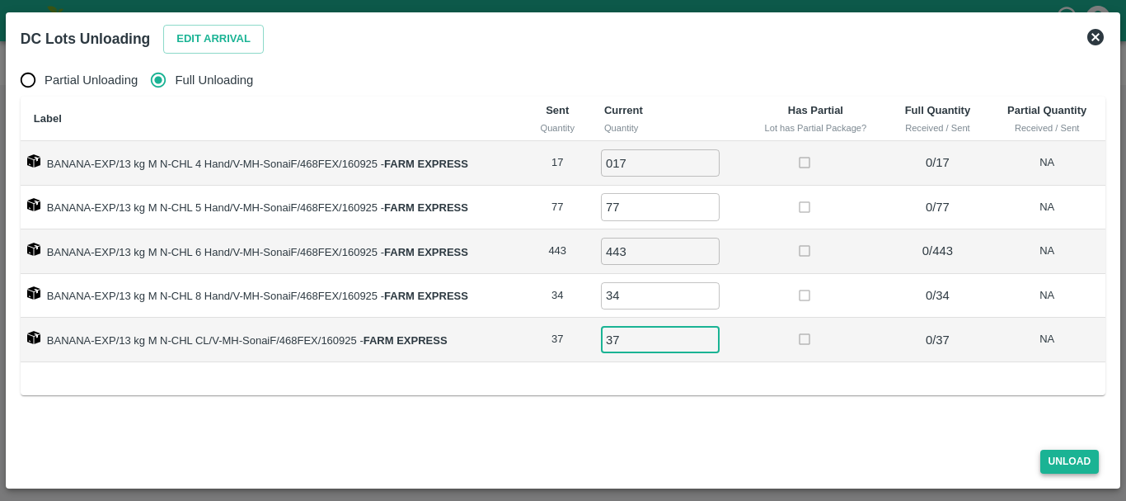
type input "37"
click at [1059, 456] on button "Unload" at bounding box center [1070, 461] width 59 height 24
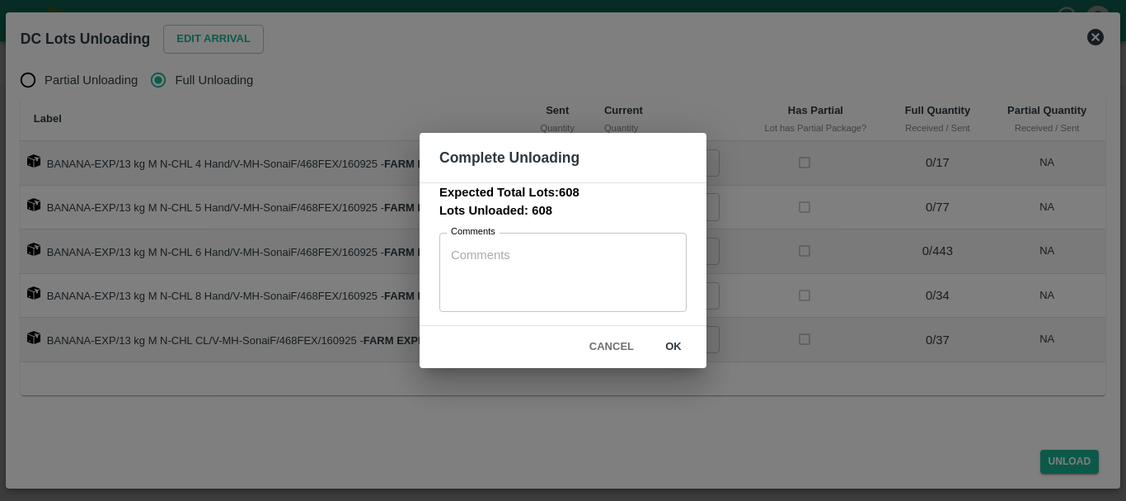
click at [678, 341] on button "ok" at bounding box center [673, 346] width 53 height 29
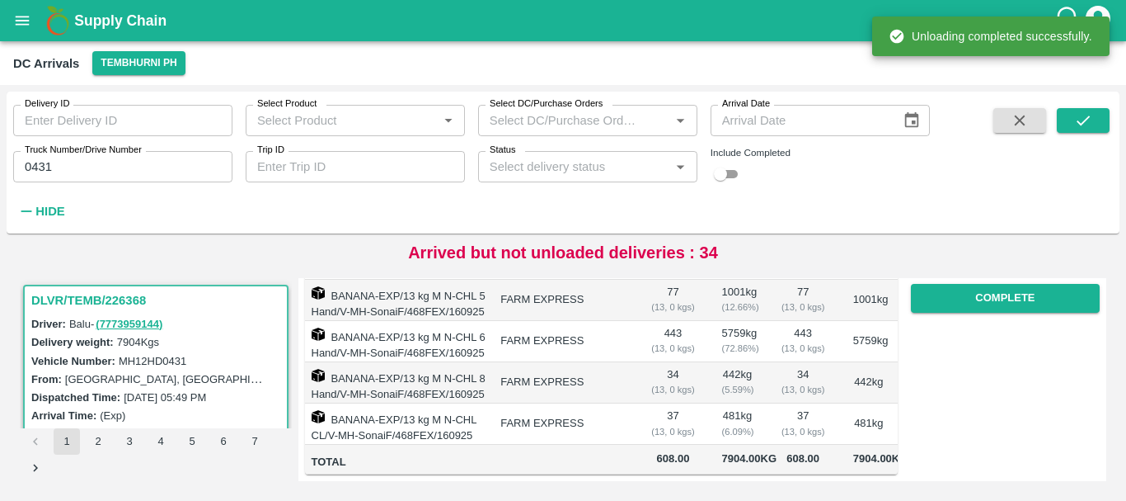
scroll to position [0, 0]
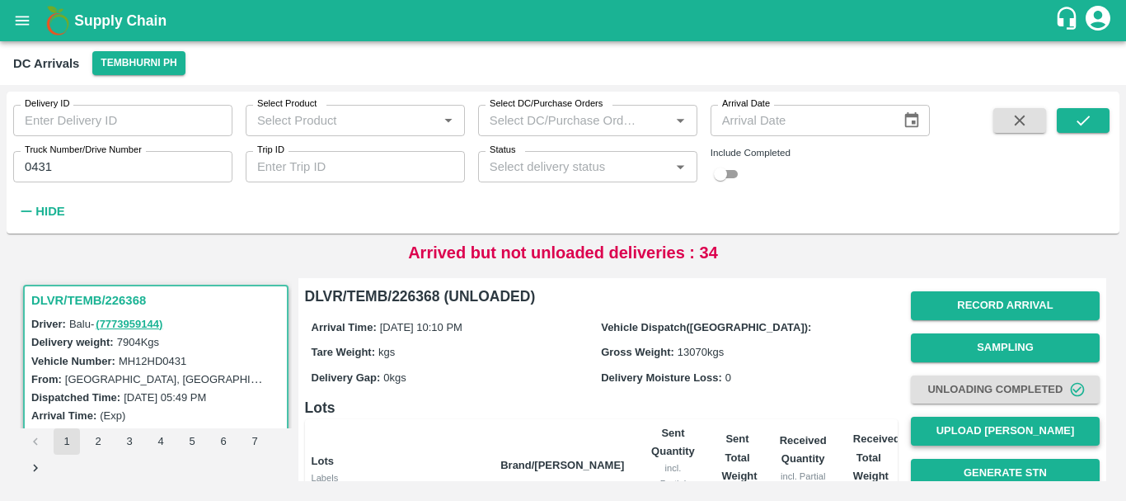
click at [947, 424] on button "Upload Tare Weight" at bounding box center [1005, 430] width 189 height 29
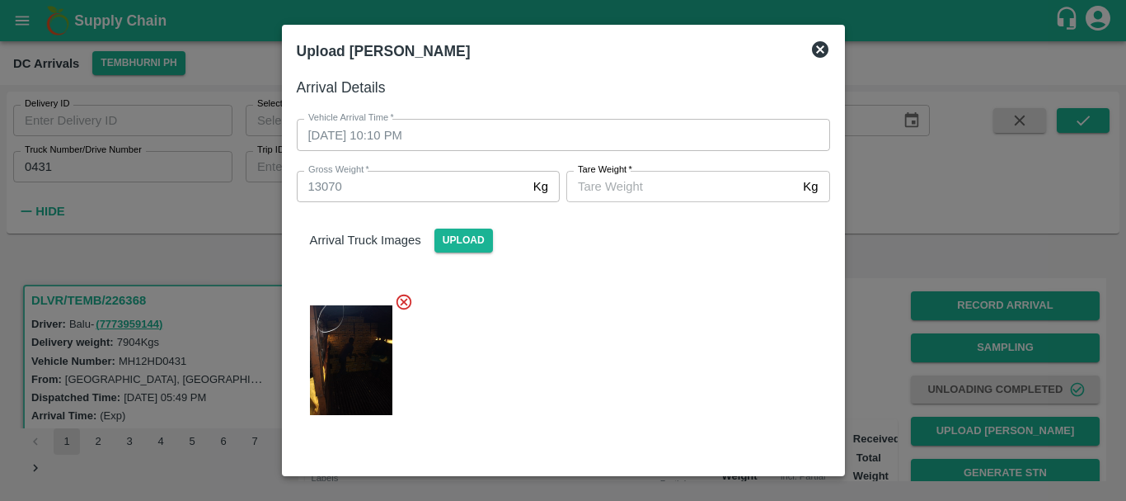
click at [641, 192] on input "Tare Weight   *" at bounding box center [682, 186] width 230 height 31
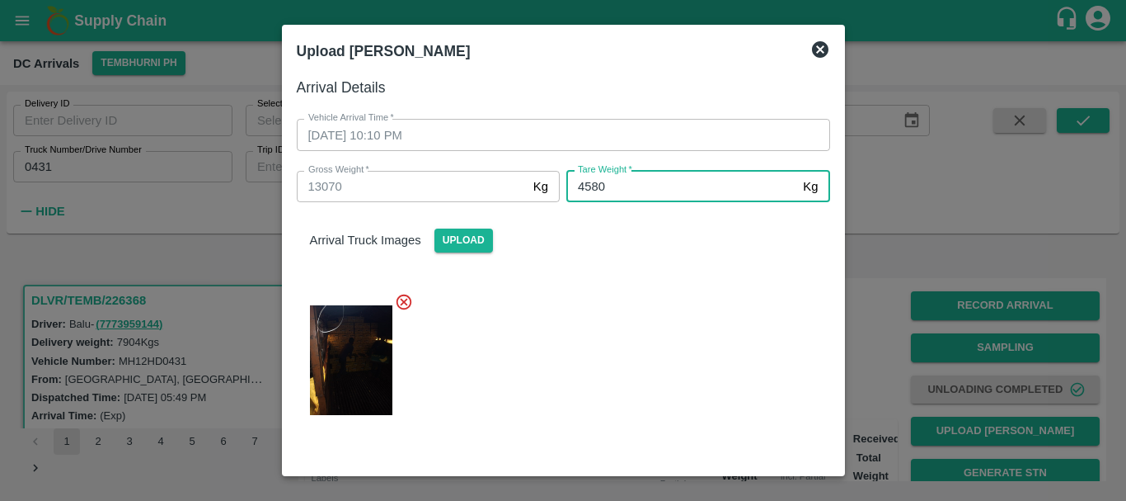
type input "4580"
click at [685, 317] on div at bounding box center [557, 355] width 547 height 153
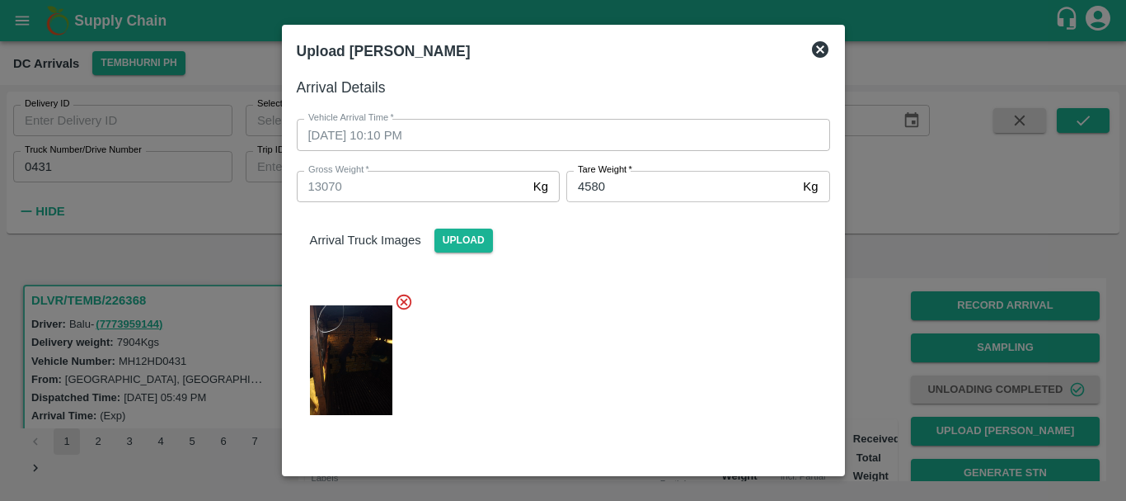
scroll to position [163, 0]
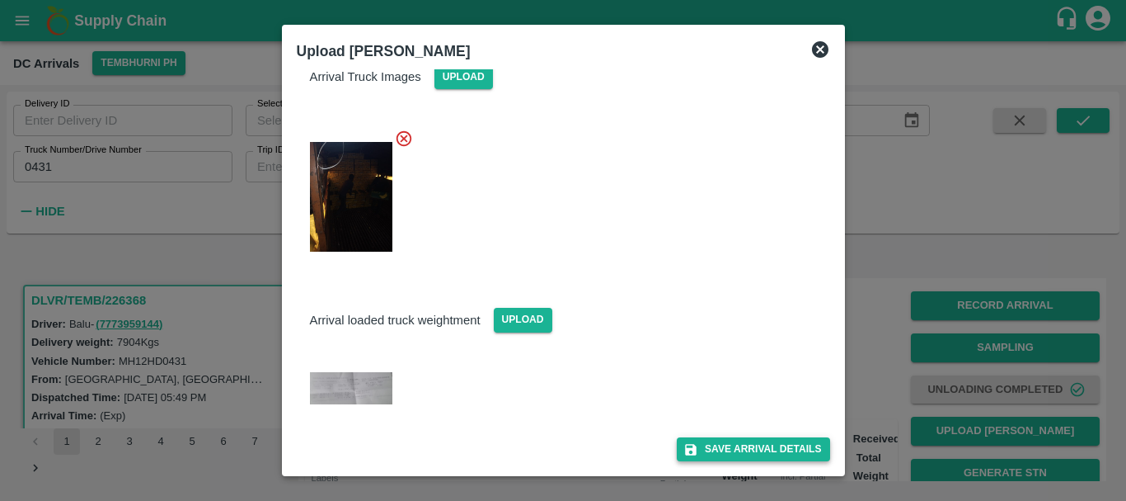
click at [733, 444] on button "Save Arrival Details" at bounding box center [753, 449] width 153 height 24
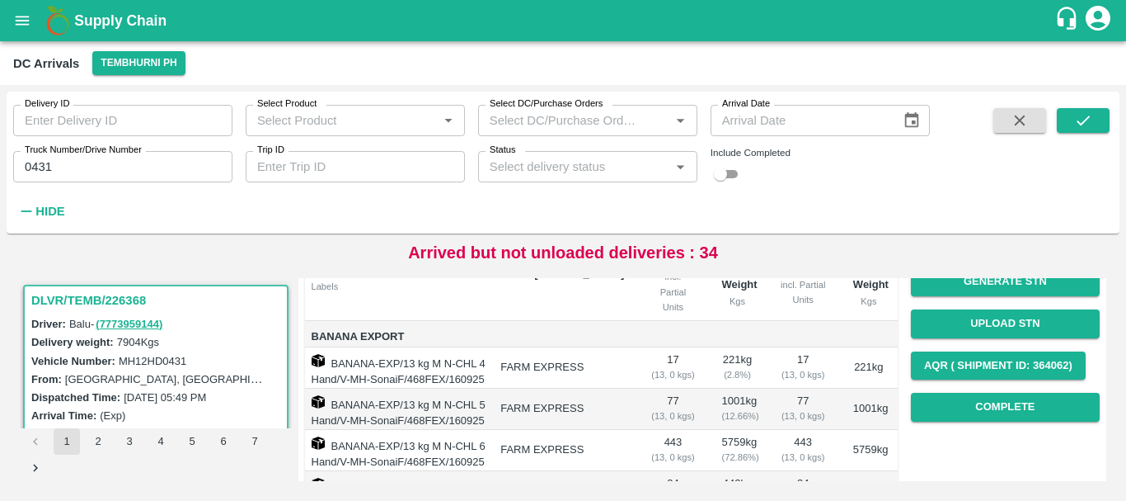
scroll to position [138, 0]
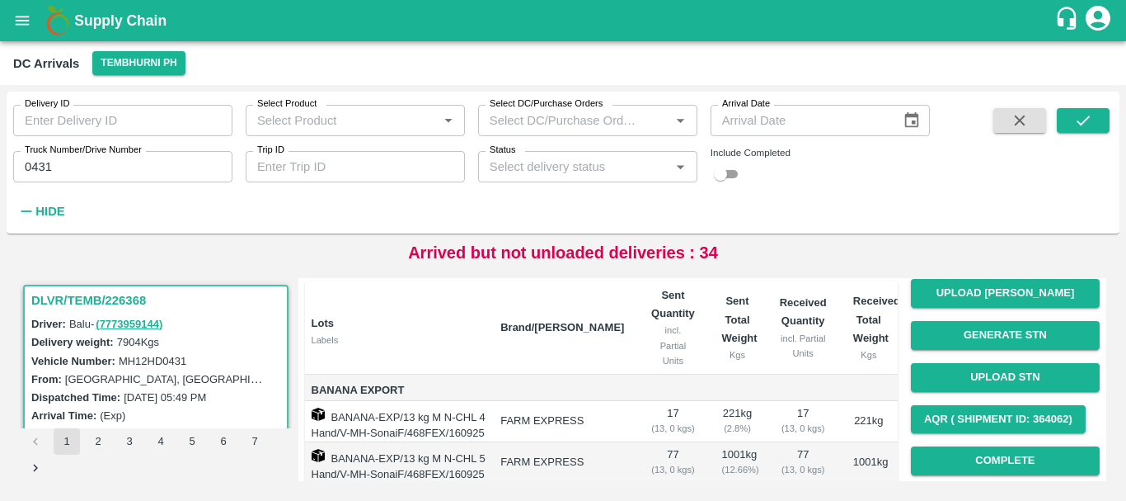
click at [830, 374] on td at bounding box center [803, 387] width 73 height 26
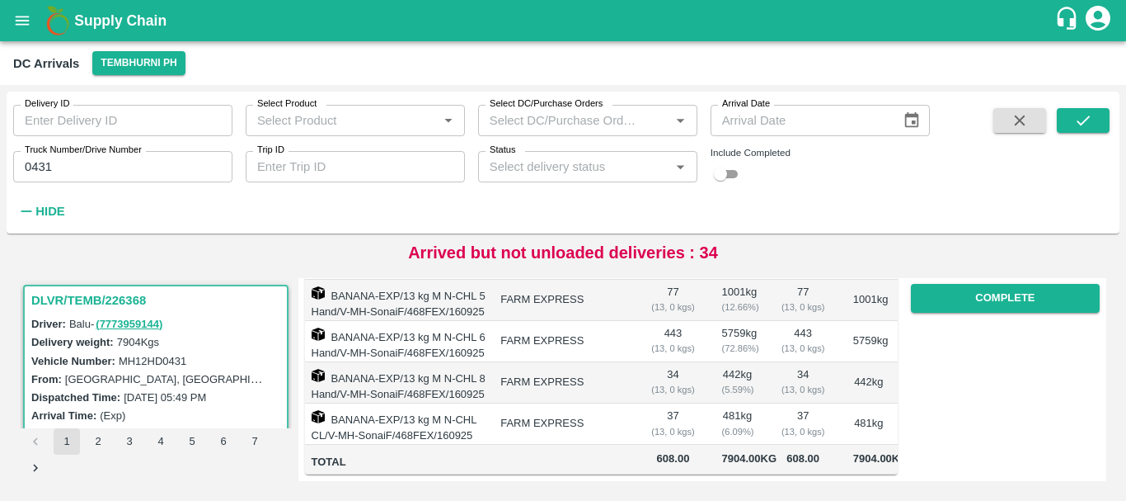
scroll to position [280, 0]
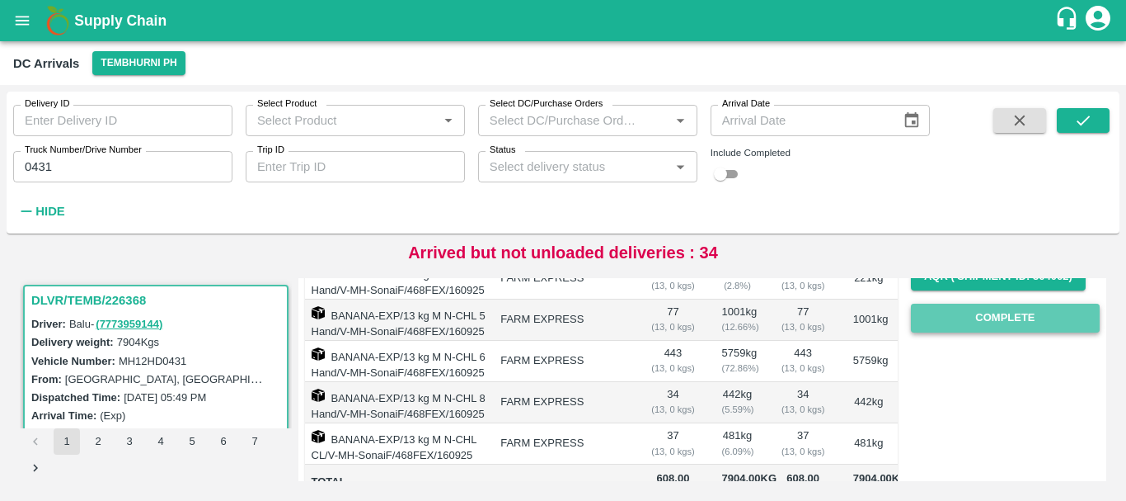
click at [967, 322] on button "Complete" at bounding box center [1005, 317] width 189 height 29
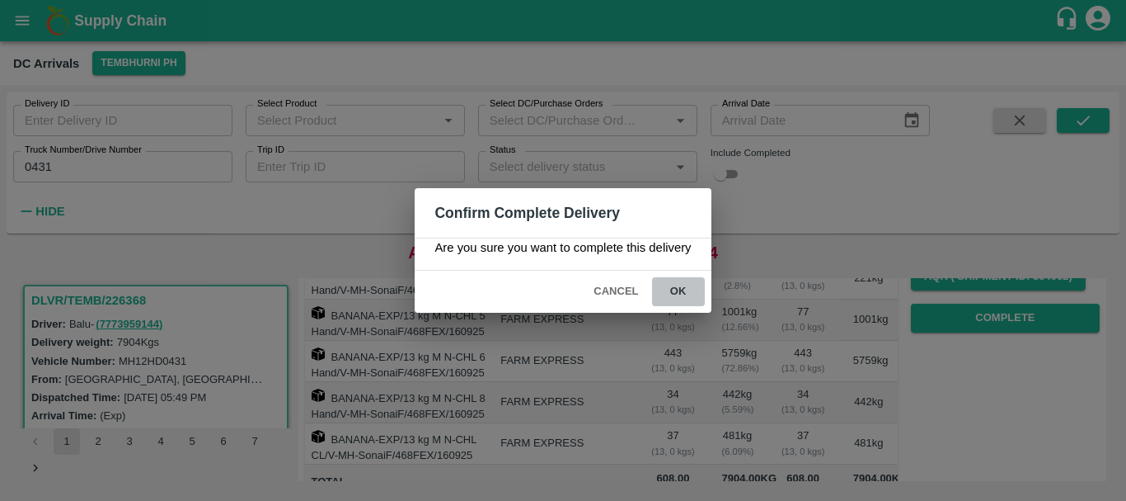
click at [681, 284] on button "ok" at bounding box center [678, 291] width 53 height 29
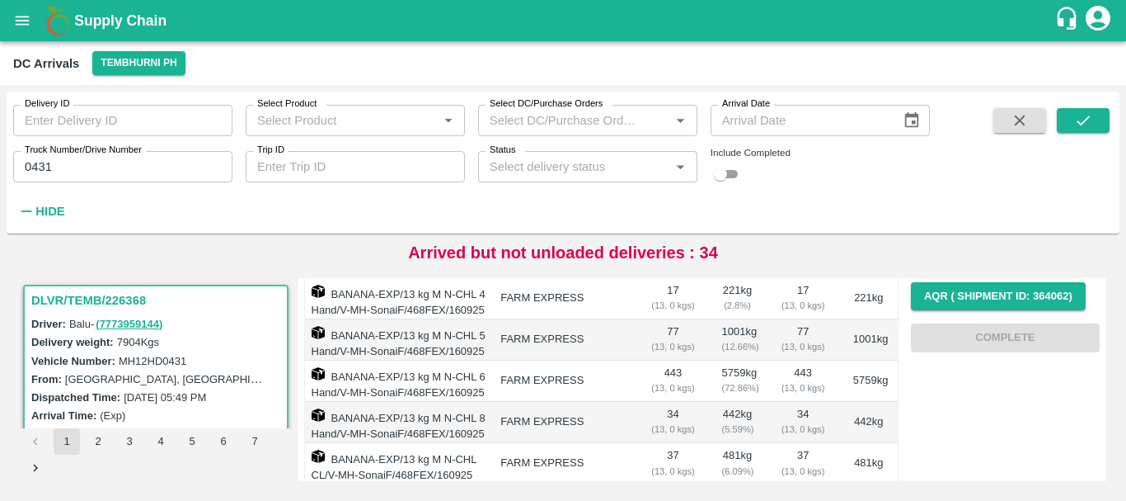
scroll to position [0, 0]
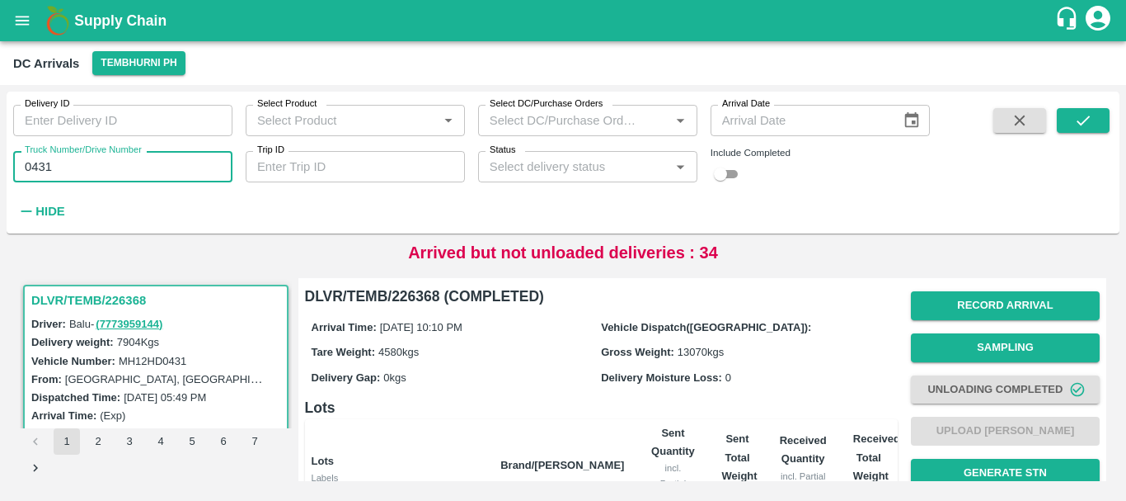
click at [98, 160] on input "0431" at bounding box center [122, 166] width 219 height 31
type input "0"
type input "6060"
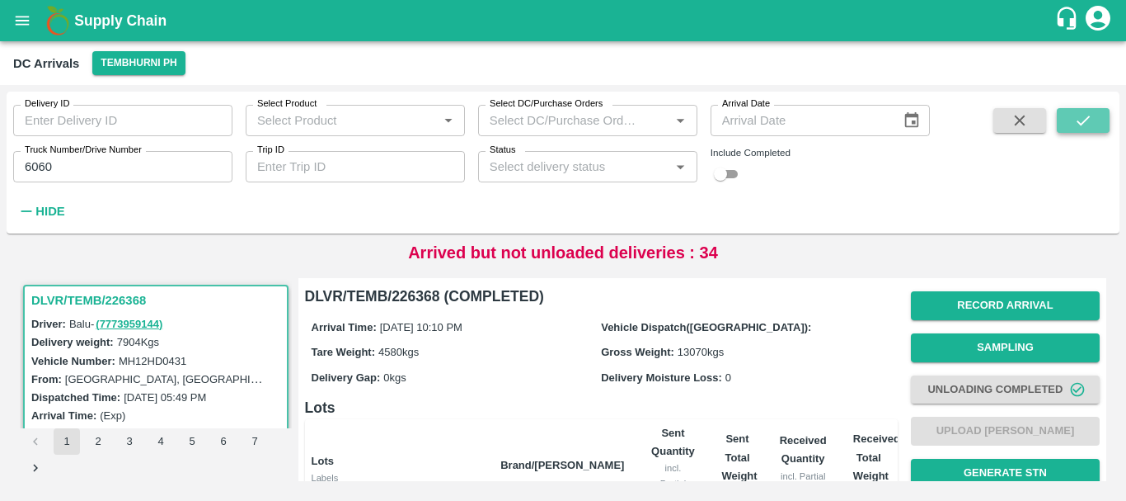
click at [1098, 109] on button "submit" at bounding box center [1083, 120] width 53 height 25
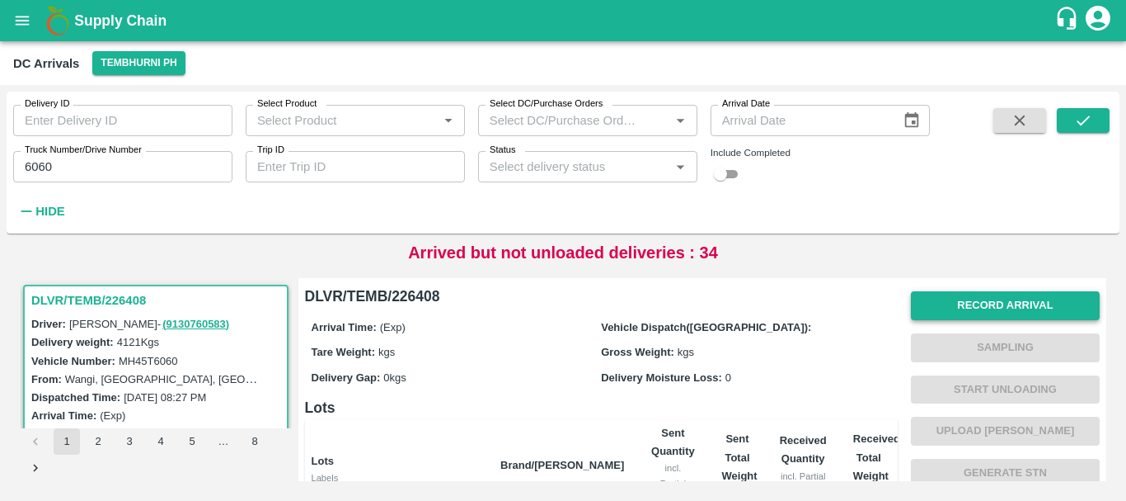
click at [957, 296] on div "Record Arrival Sampling Start Unloading Upload Tare Weight Generate STN Upload …" at bounding box center [1005, 451] width 189 height 335
click at [957, 296] on button "Record Arrival" at bounding box center [1005, 305] width 189 height 29
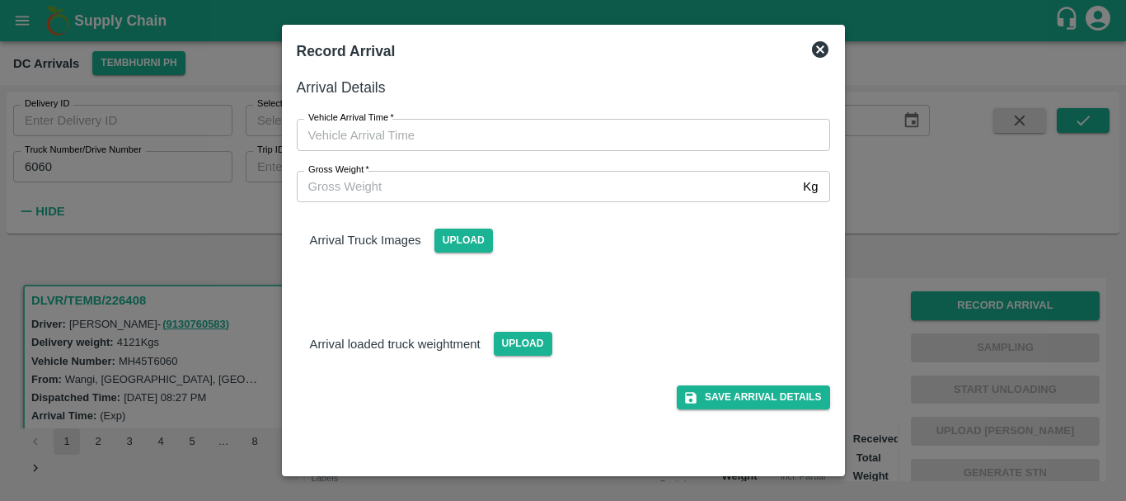
type input "DD/MM/YYYY hh:mm aa"
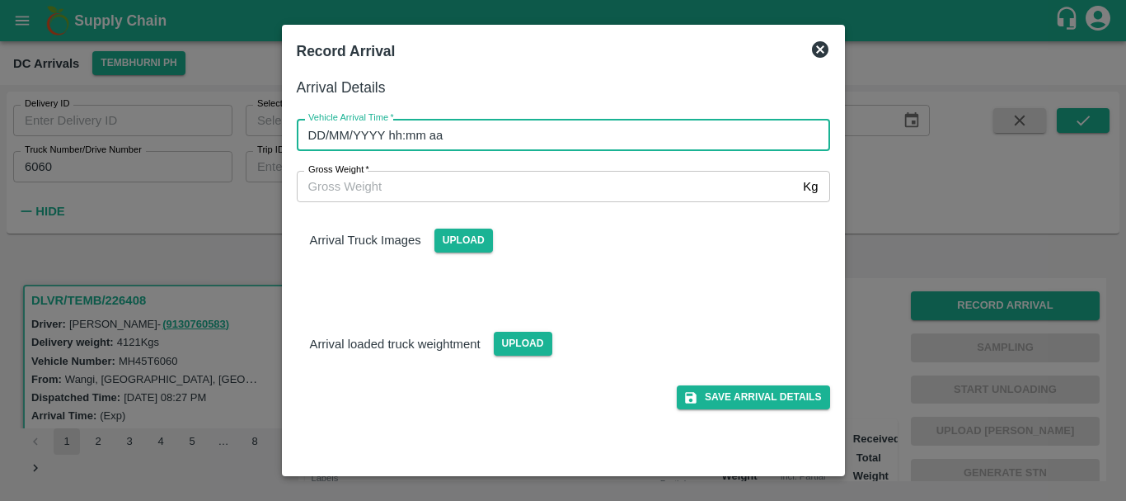
click at [651, 123] on input "DD/MM/YYYY hh:mm aa" at bounding box center [558, 134] width 522 height 31
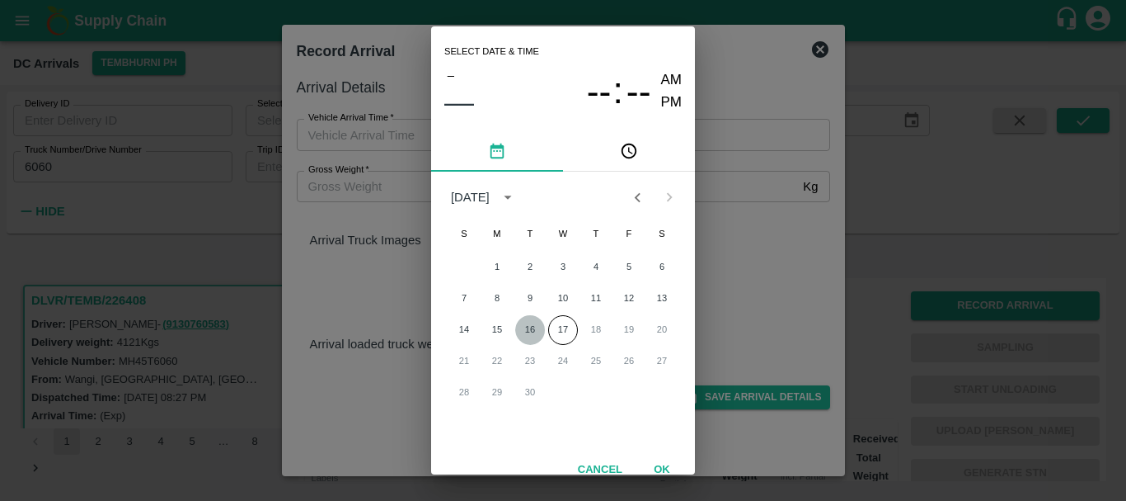
click at [527, 328] on button "16" at bounding box center [530, 330] width 30 height 30
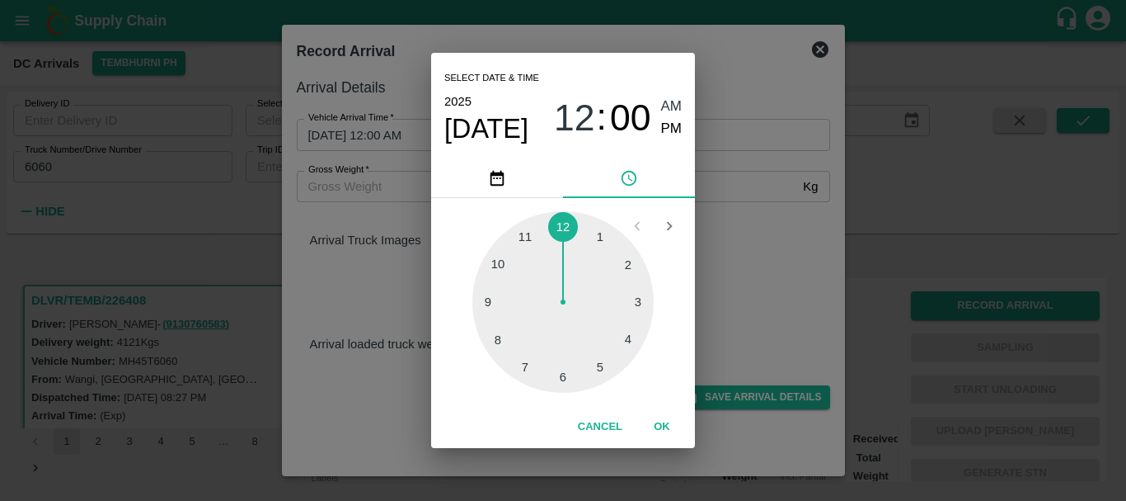
click at [494, 307] on div at bounding box center [563, 301] width 181 height 181
click at [561, 336] on div at bounding box center [563, 301] width 181 height 181
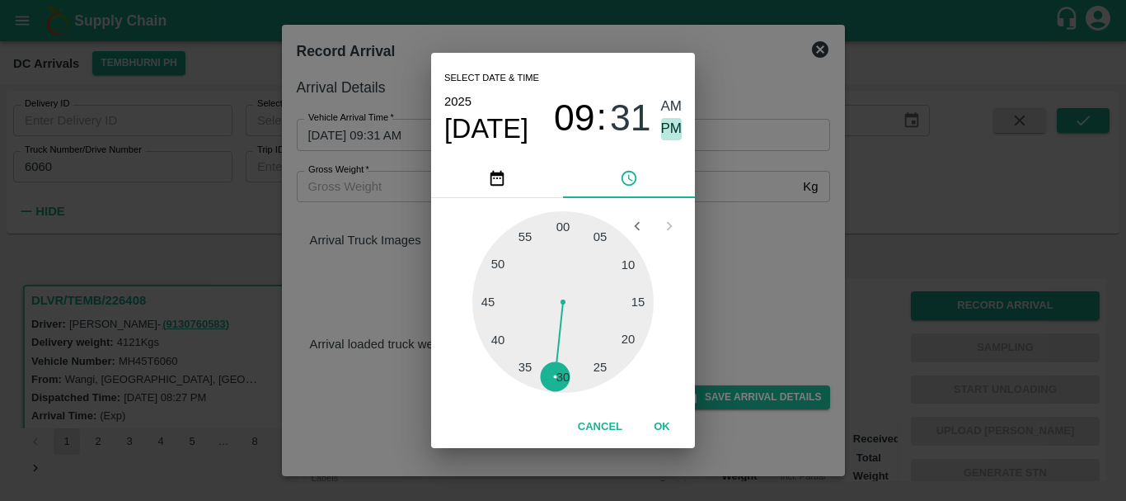
click at [676, 133] on span "PM" at bounding box center [671, 129] width 21 height 22
type input "16/09/2025 09:31 PM"
click at [801, 269] on div "Select date & time 2025 Sep 16 09 : 31 AM PM 05 10 15 20 25 30 35 40 45 50 55 0…" at bounding box center [563, 250] width 1126 height 501
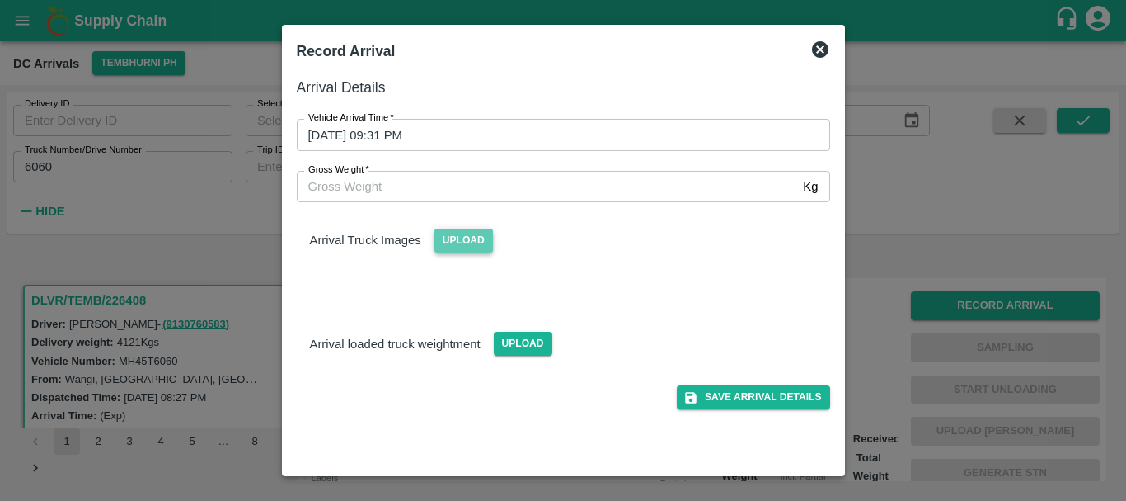
click at [475, 244] on span "Upload" at bounding box center [464, 240] width 59 height 24
click at [0, 0] on input "Upload" at bounding box center [0, 0] width 0 height 0
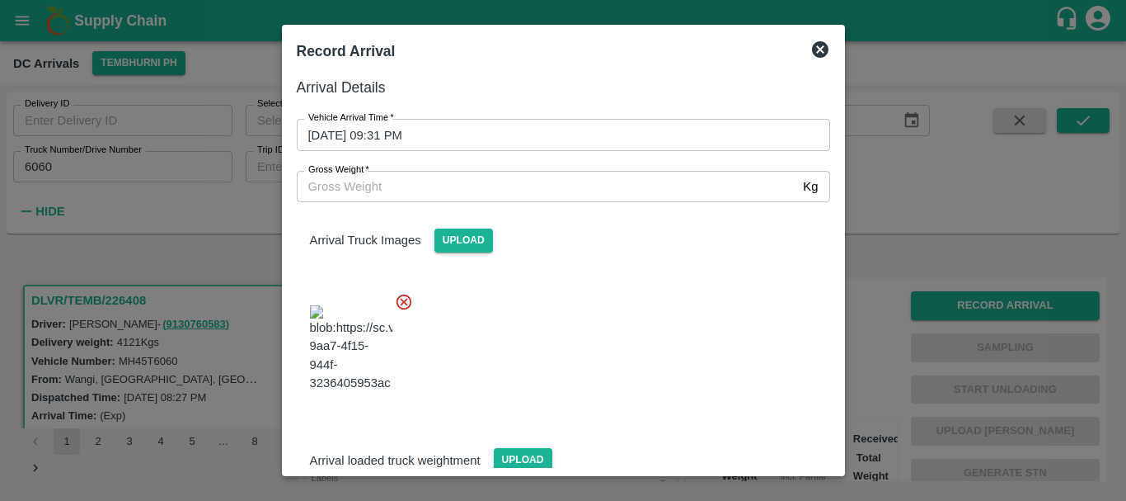
scroll to position [40, 0]
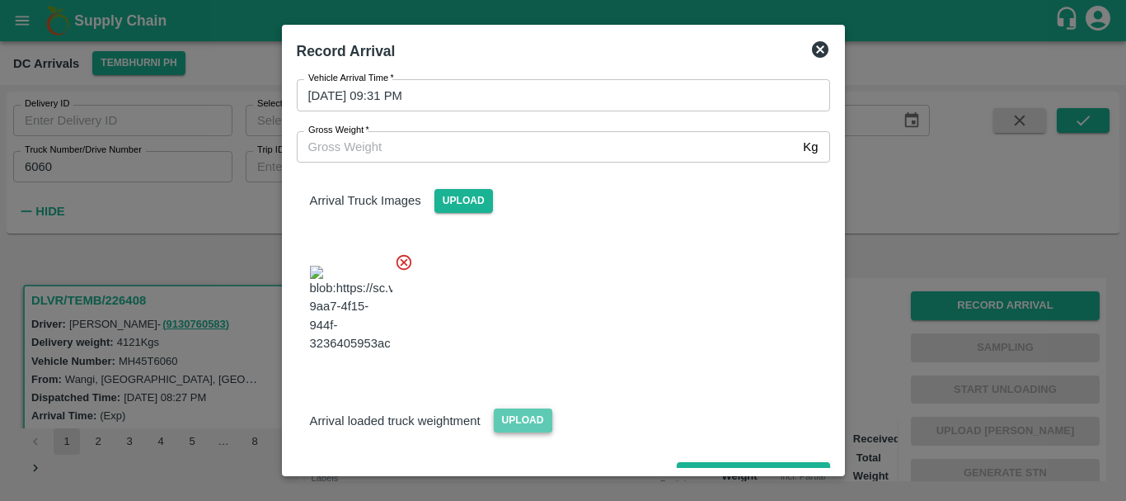
click at [517, 408] on span "Upload" at bounding box center [523, 420] width 59 height 24
click at [0, 0] on input "Upload" at bounding box center [0, 0] width 0 height 0
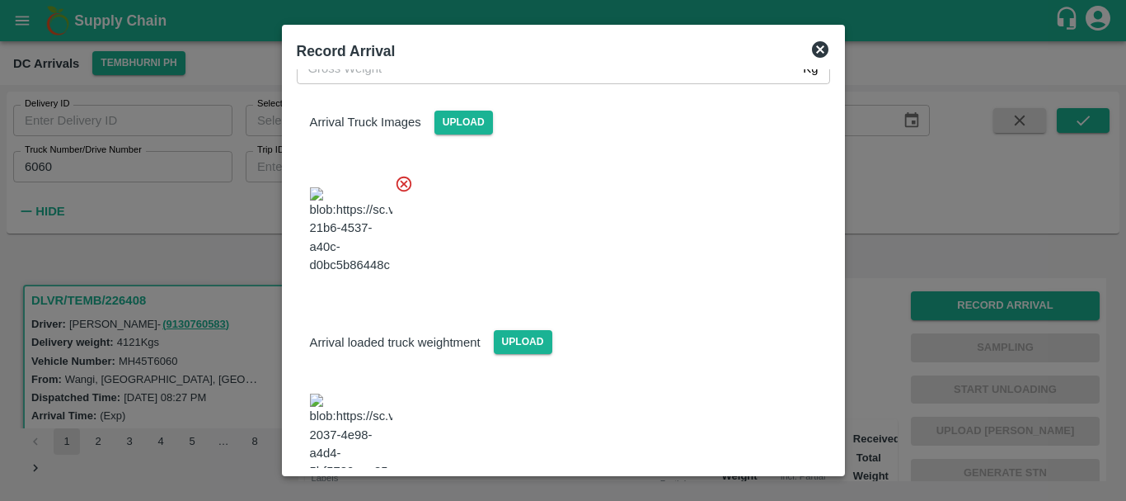
click at [370, 393] on img at bounding box center [351, 436] width 82 height 87
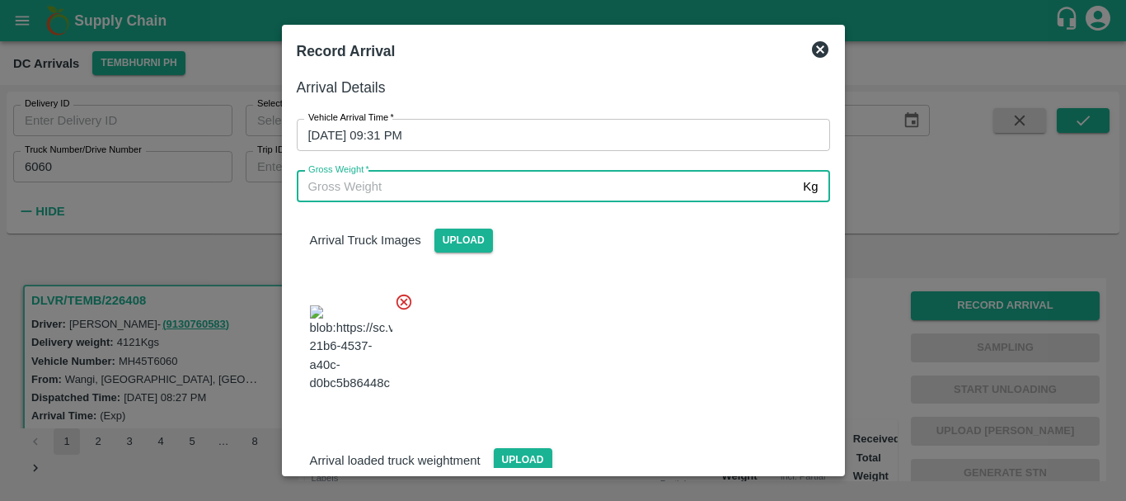
click at [460, 186] on input "Gross Weight   *" at bounding box center [547, 186] width 501 height 31
type input "9565"
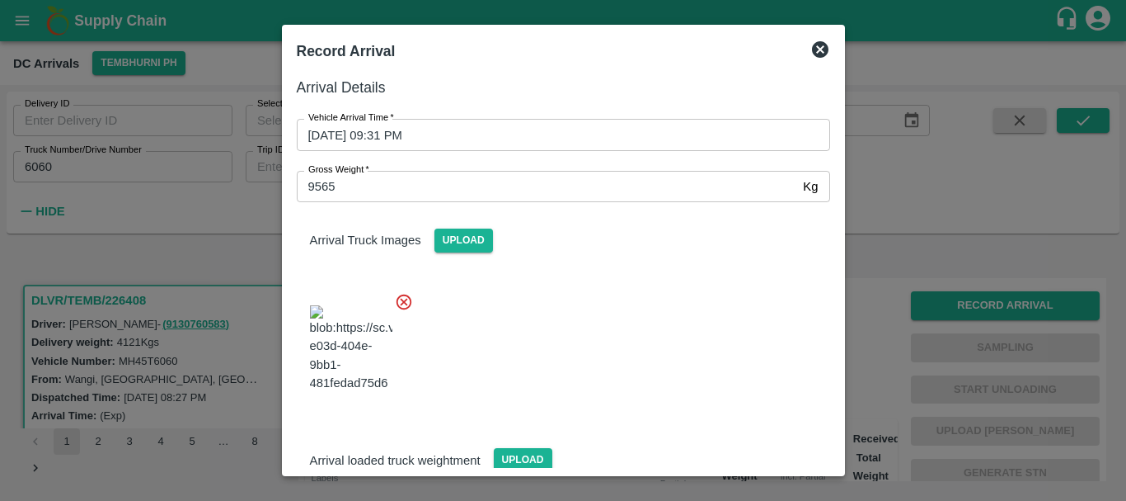
click at [747, 408] on div "Arrival loaded truck weightment Upload" at bounding box center [557, 511] width 547 height 206
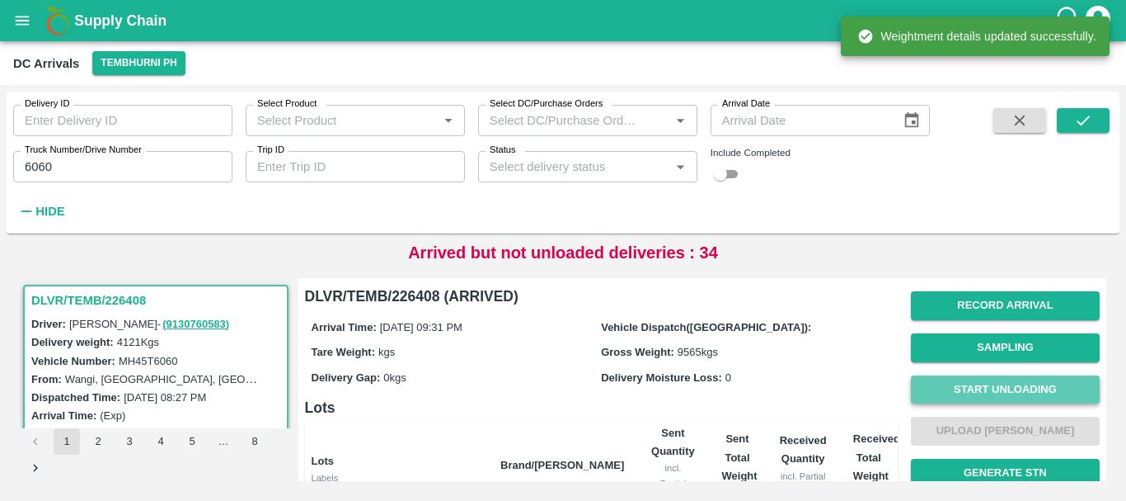
click at [932, 379] on button "Start Unloading" at bounding box center [1005, 389] width 189 height 29
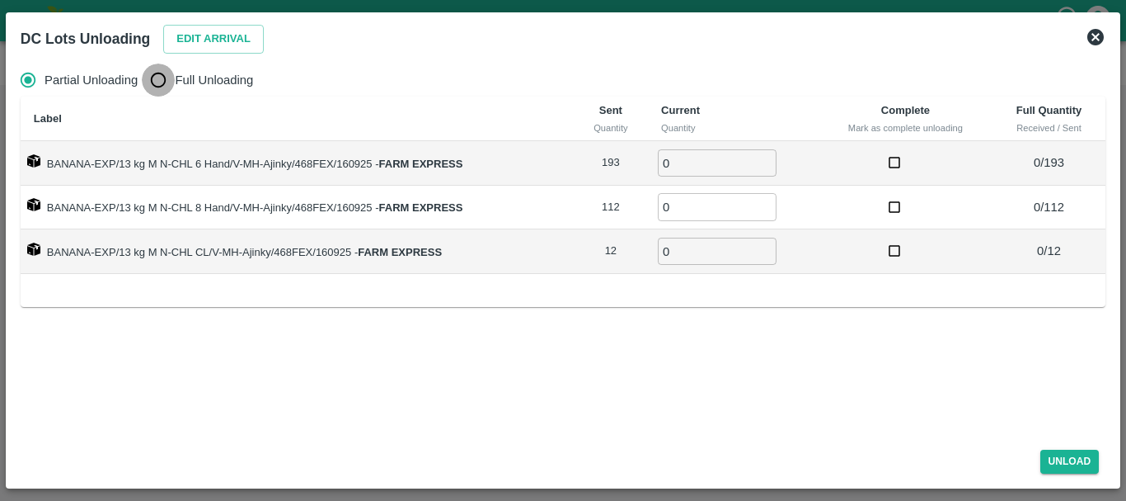
click at [161, 82] on input "Full Unloading" at bounding box center [158, 79] width 33 height 33
radio input "true"
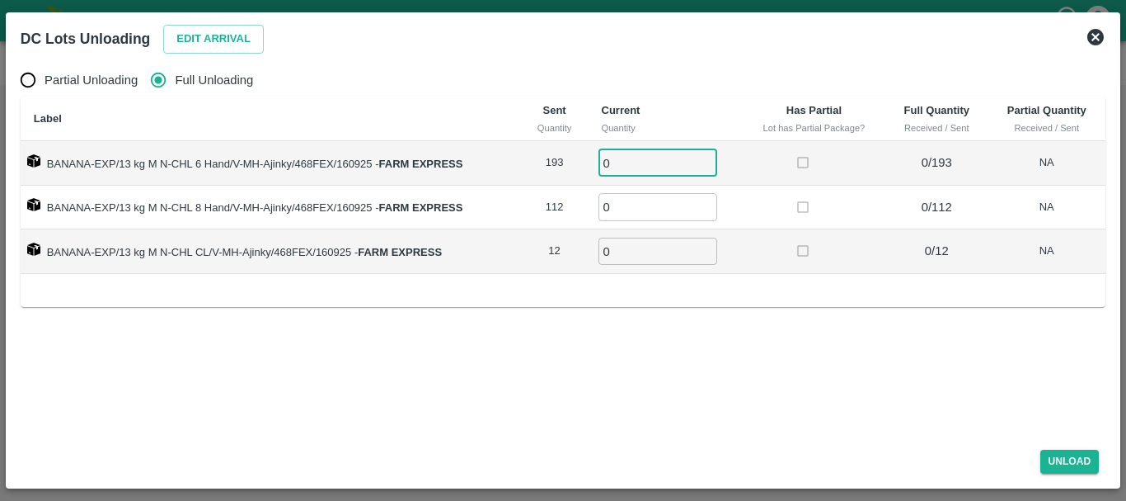
click at [649, 164] on input "0" at bounding box center [658, 162] width 119 height 27
type input "0193"
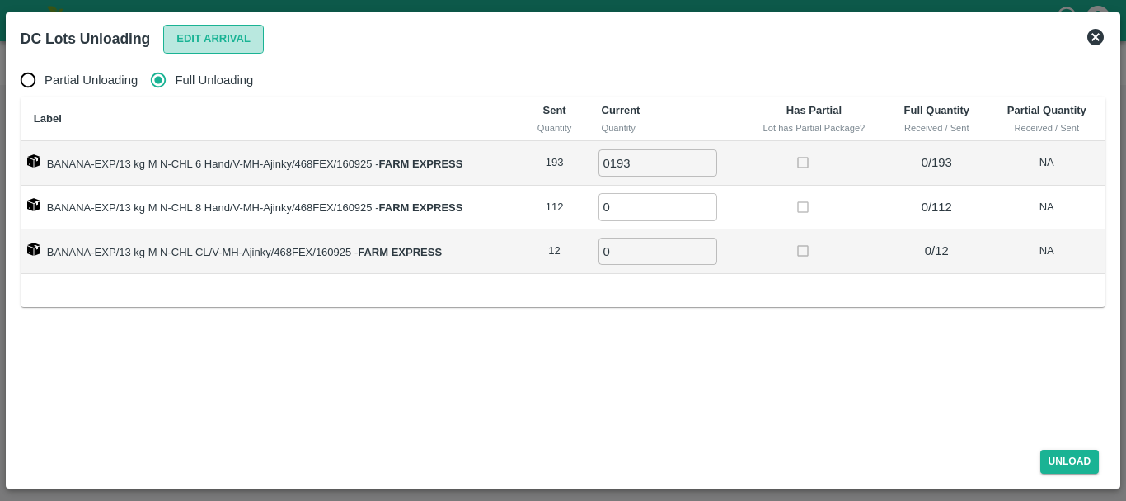
click at [247, 41] on button "Edit Arrival" at bounding box center [213, 39] width 101 height 29
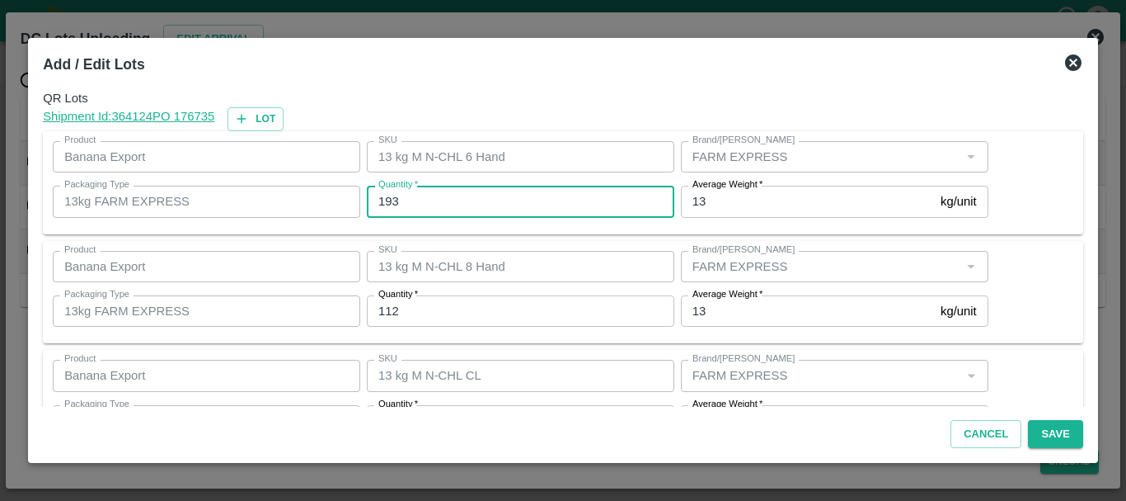
click at [426, 199] on input "193" at bounding box center [521, 201] width 308 height 31
type input "1"
type input "181"
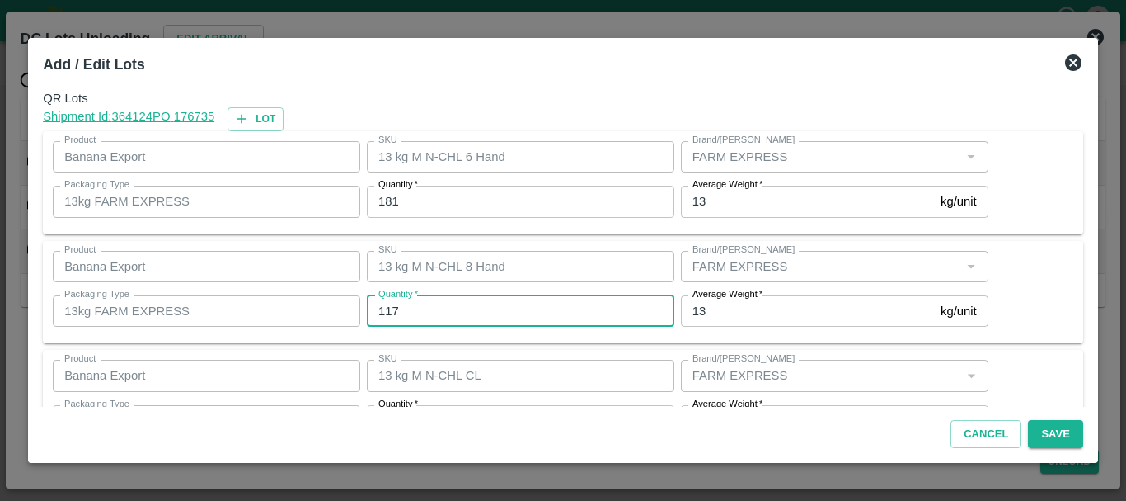
type input "117"
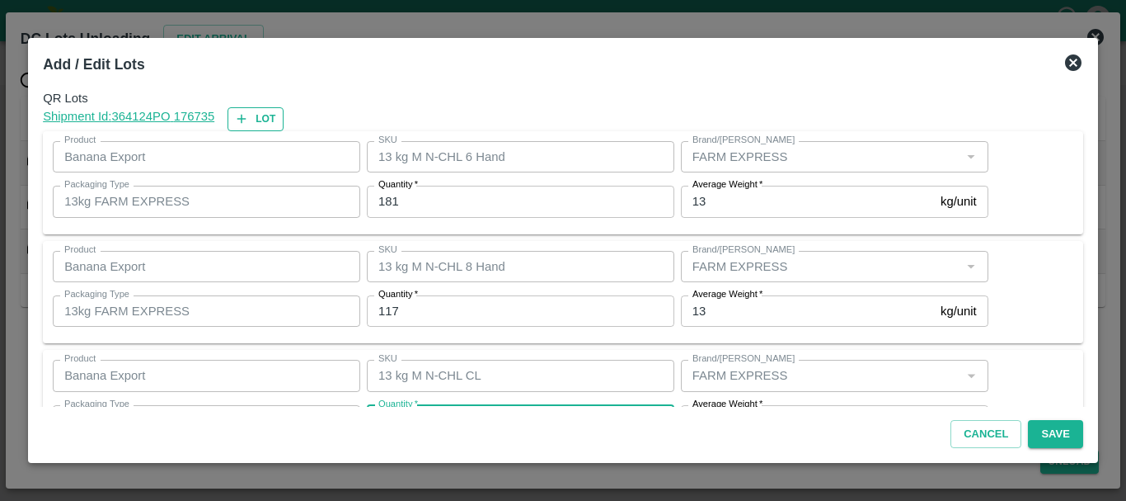
type input "17"
click at [274, 120] on button "Lot" at bounding box center [256, 119] width 56 height 24
type input "13 kg M N-CHL 6 Hand"
type input "181"
type input "13 kg M N-CHL 8 Hand"
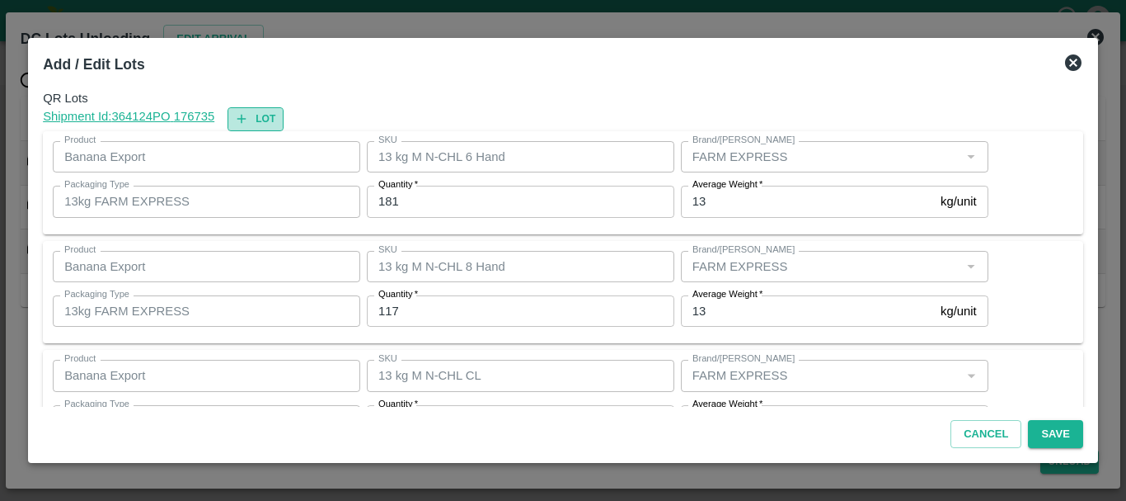
type input "117"
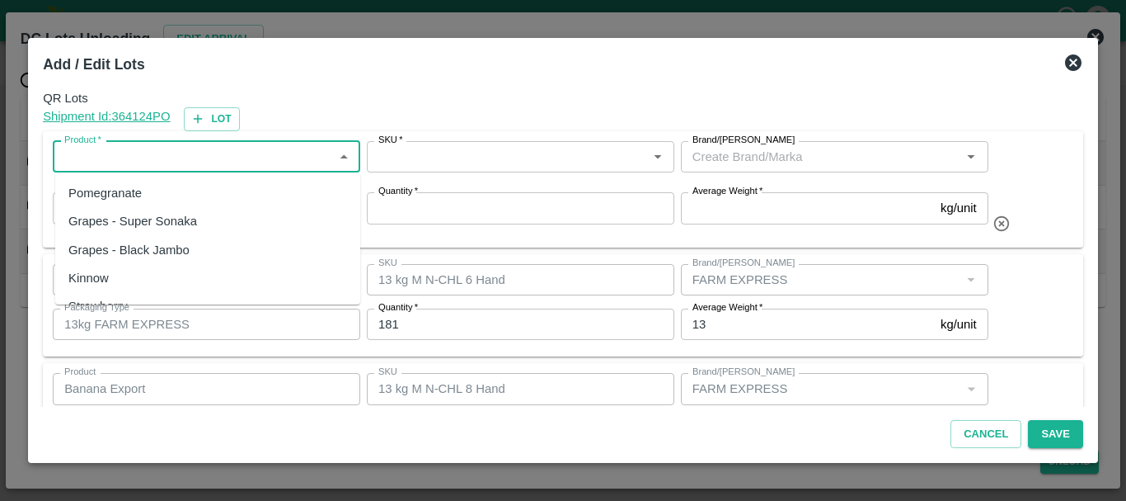
click at [232, 158] on input "Product   *" at bounding box center [193, 156] width 270 height 21
click at [170, 195] on div "Banana Export" at bounding box center [207, 193] width 305 height 28
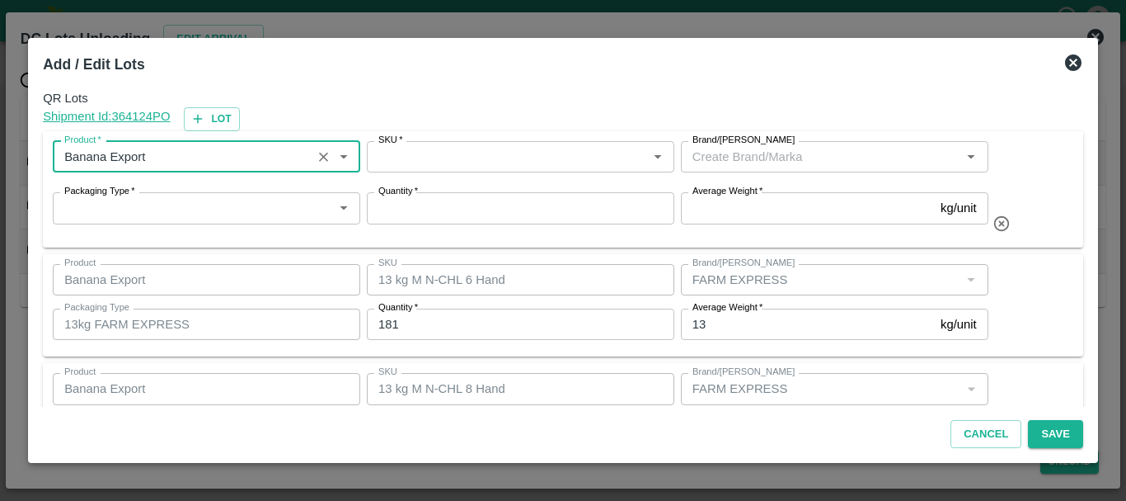
type input "Banana Export"
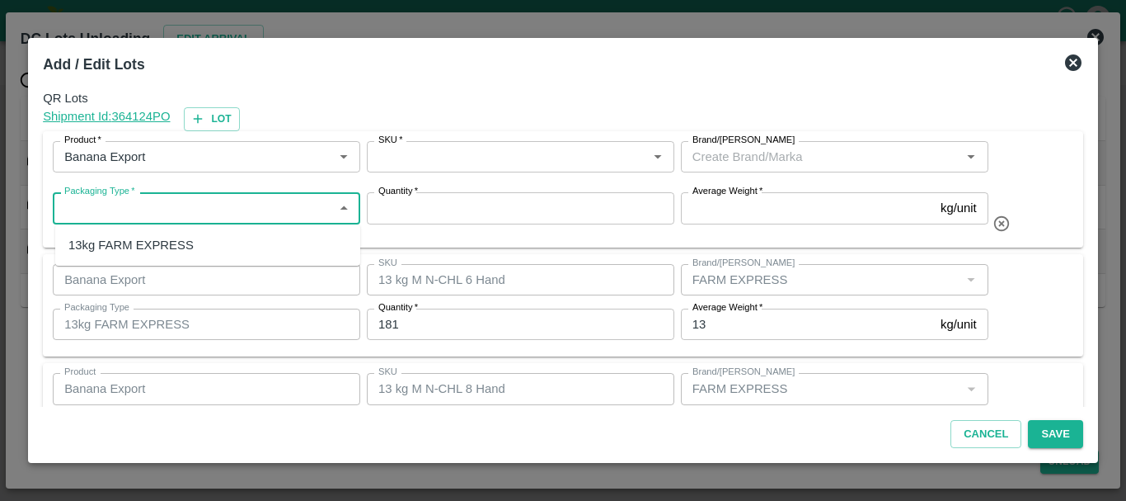
click at [186, 209] on input "Packaging Type   *" at bounding box center [193, 207] width 270 height 21
click at [171, 243] on div "13kg FARM EXPRESS" at bounding box center [130, 245] width 125 height 18
type input "13kg FARM EXPRESS"
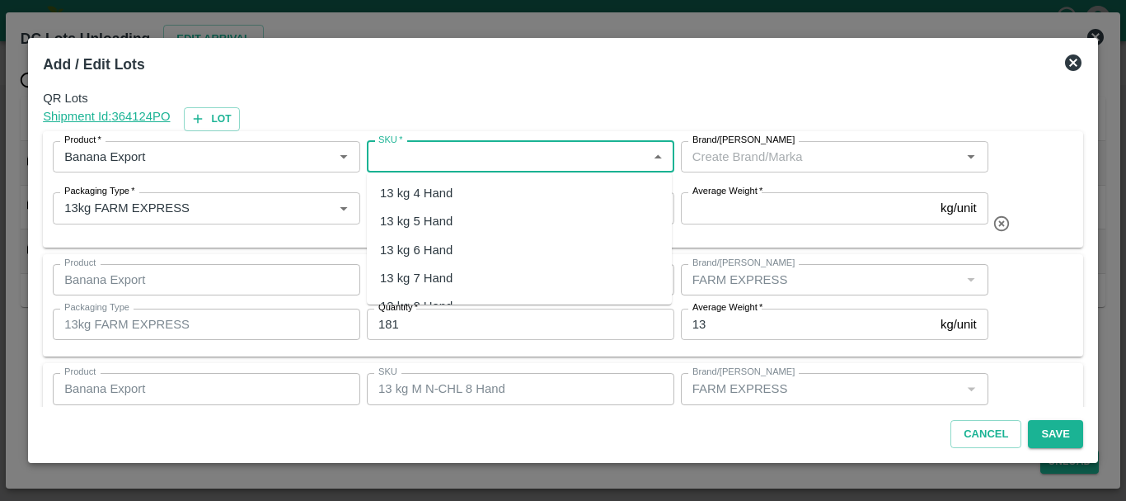
click at [445, 151] on input "SKU   *" at bounding box center [507, 156] width 270 height 21
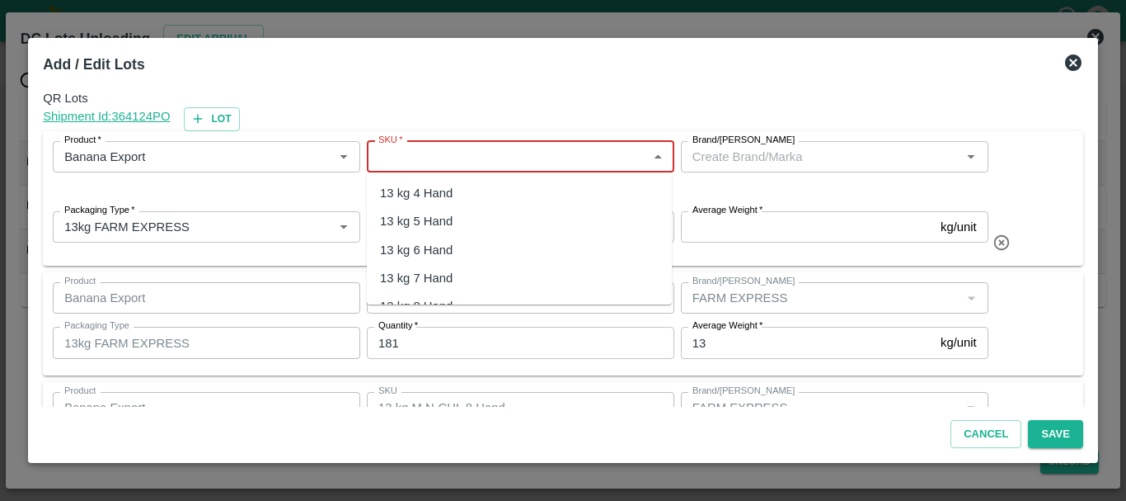
click at [433, 153] on input "SKU   *" at bounding box center [507, 156] width 270 height 21
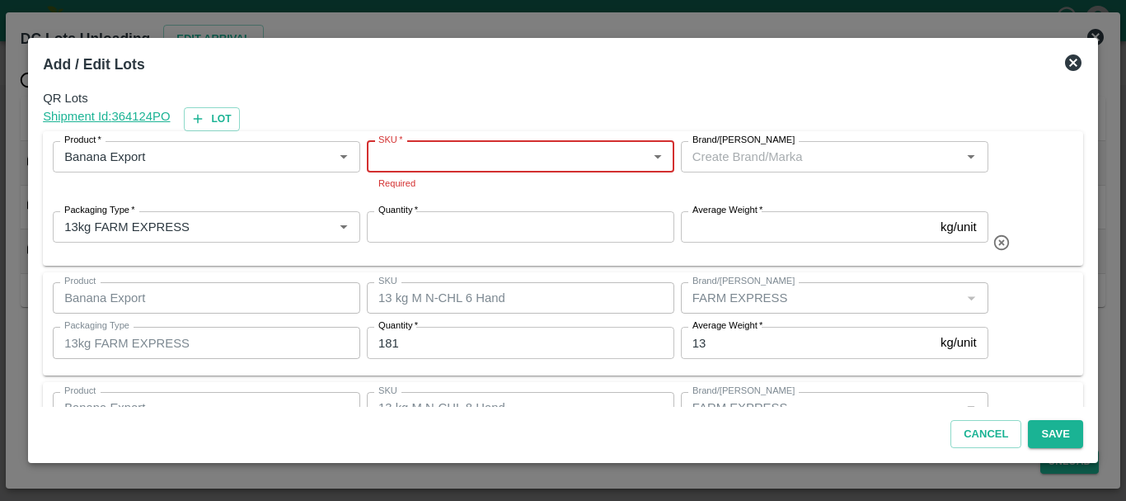
click at [433, 153] on input "SKU   *" at bounding box center [507, 156] width 270 height 21
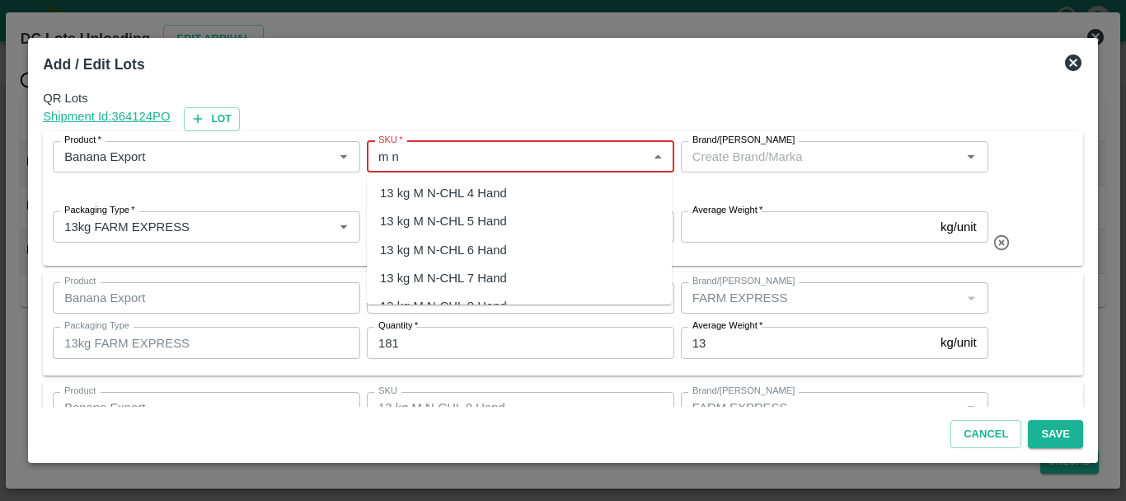
click at [442, 223] on div "13 kg M N-CHL 5 Hand" at bounding box center [443, 221] width 127 height 18
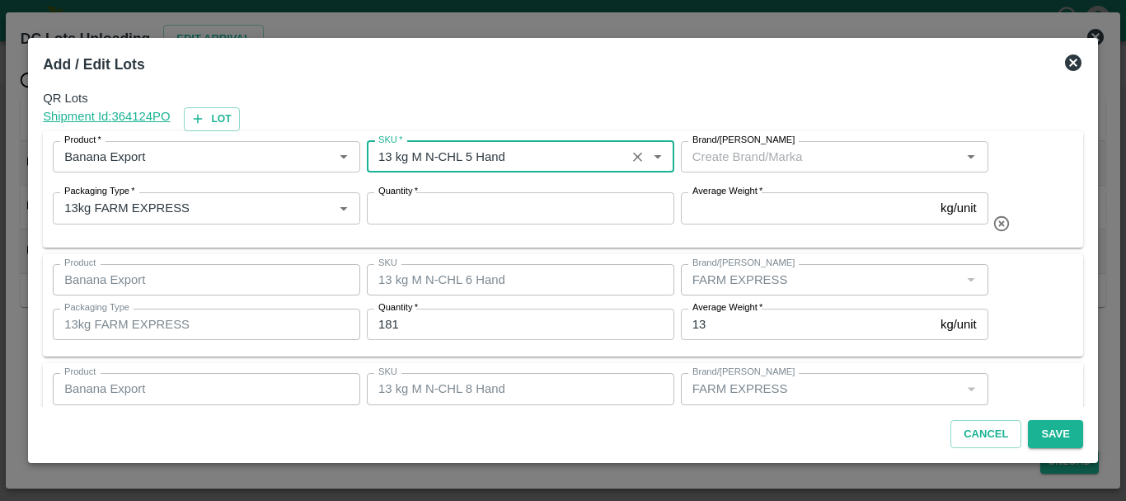
type input "13 kg M N-CHL 5 Hand"
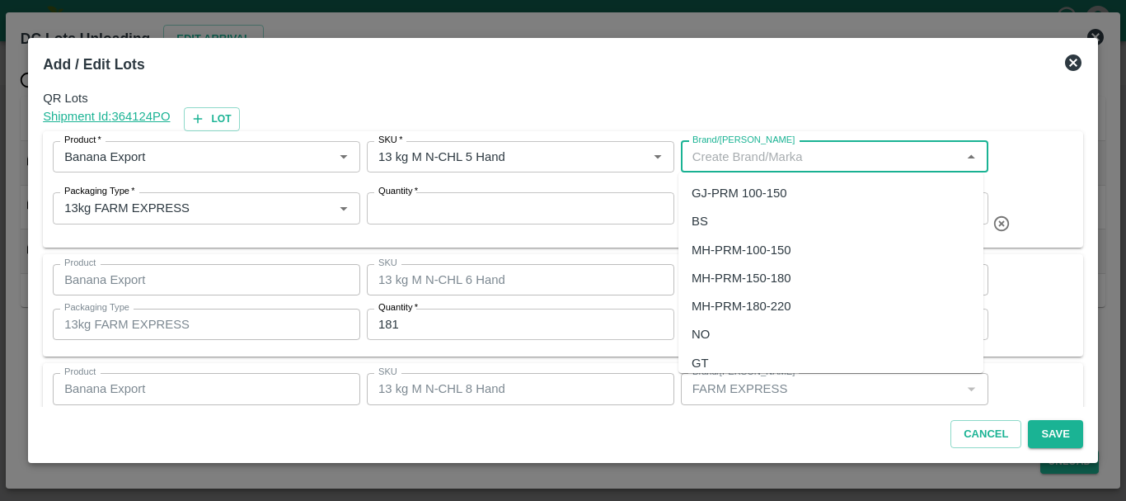
click at [733, 148] on input "Brand/Marka" at bounding box center [821, 156] width 270 height 21
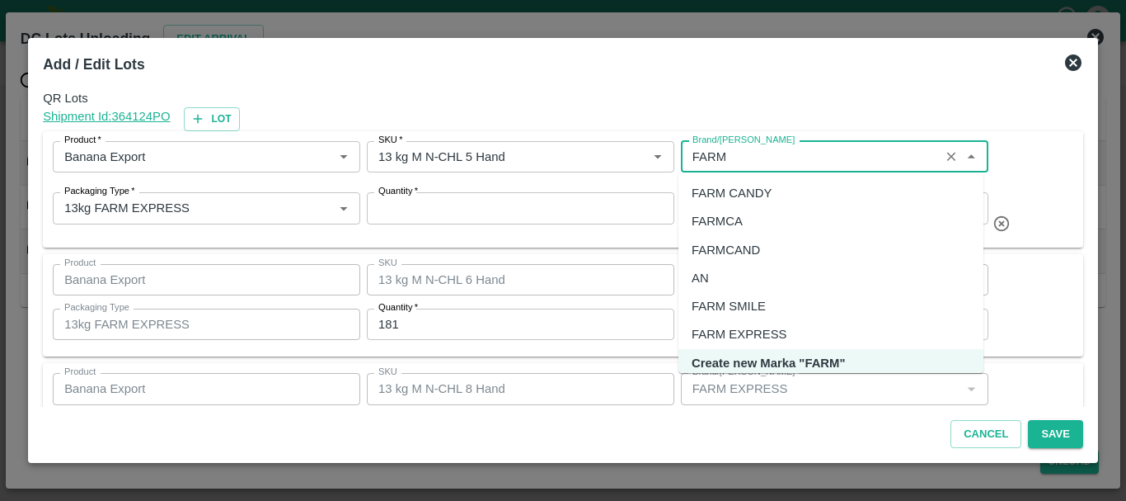
click at [727, 329] on div "FARM EXPRESS" at bounding box center [739, 334] width 95 height 18
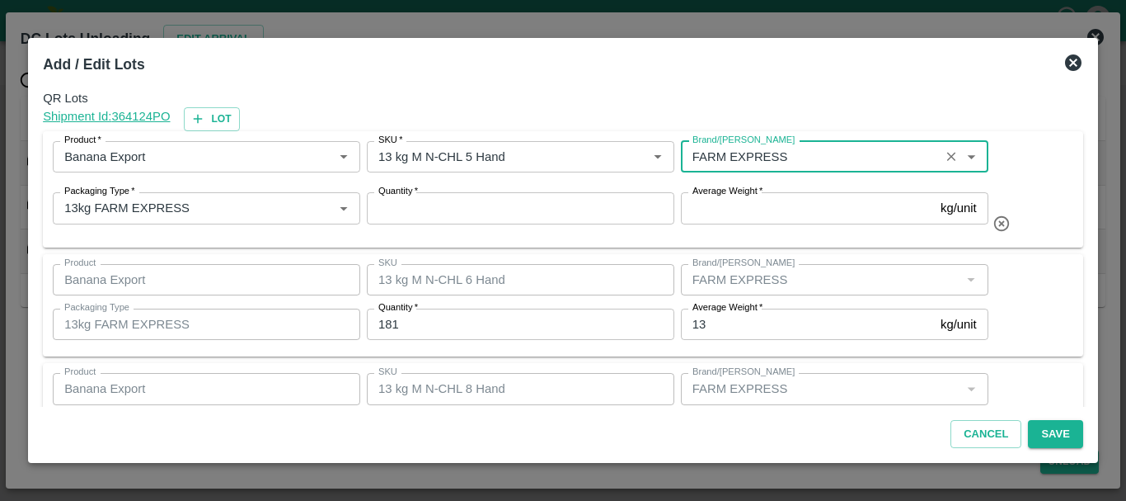
type input "FARM EXPRESS"
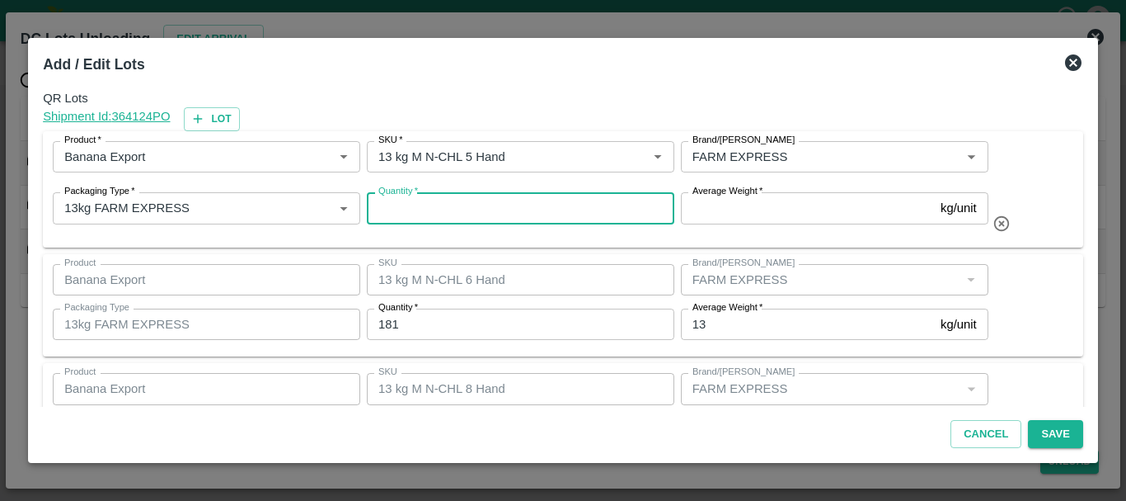
click at [442, 213] on input "Quantity   *" at bounding box center [521, 207] width 308 height 31
type input "2"
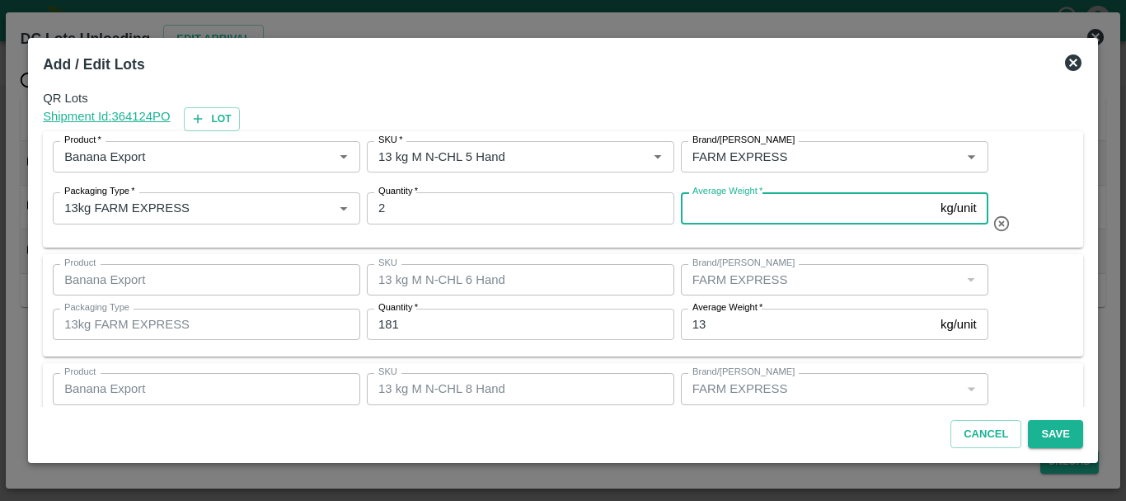
click at [718, 205] on input "Average Weight   *" at bounding box center [807, 207] width 253 height 31
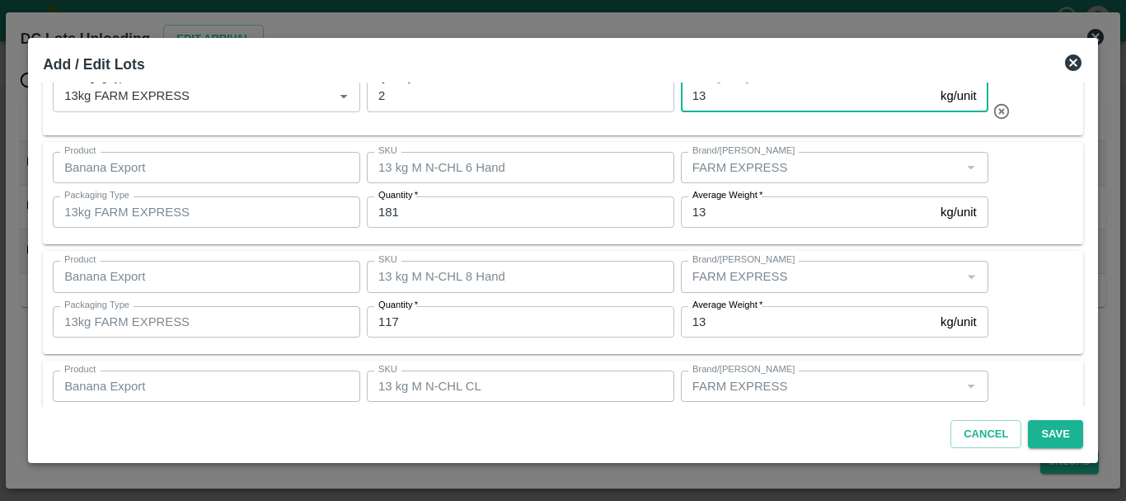
scroll to position [113, 0]
type input "13"
click at [609, 247] on div "QR Lots Shipment Id: 364124 PO Lot Product   * Product   * SKU   * SKU   * Bran…" at bounding box center [563, 244] width 1054 height 324
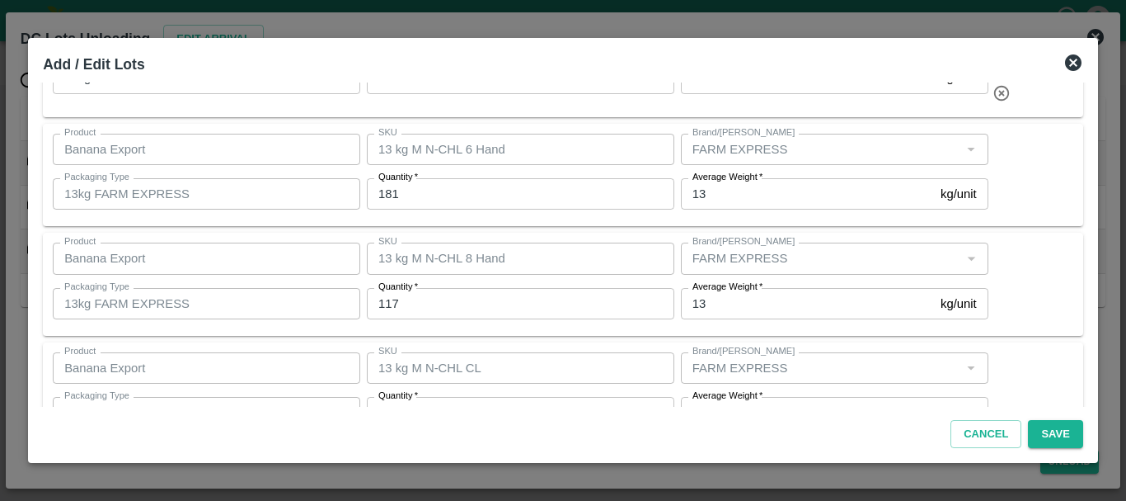
scroll to position [182, 0]
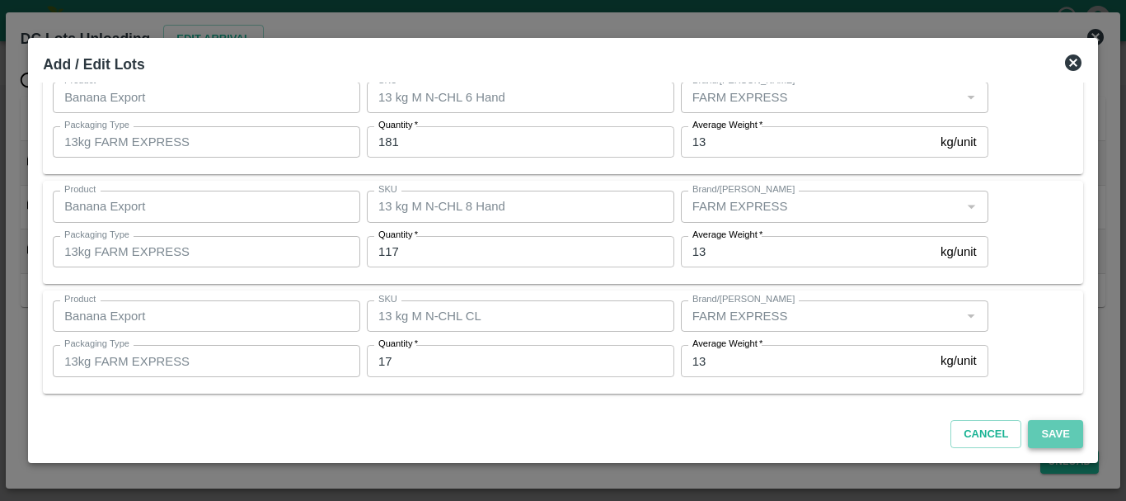
click at [1067, 426] on button "Save" at bounding box center [1055, 434] width 54 height 29
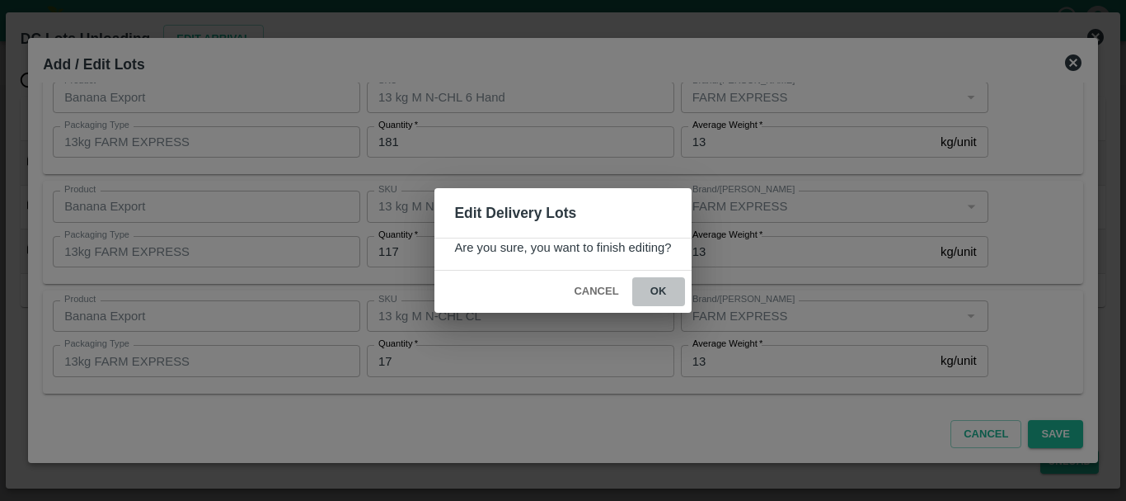
click at [665, 289] on button "ok" at bounding box center [658, 291] width 53 height 29
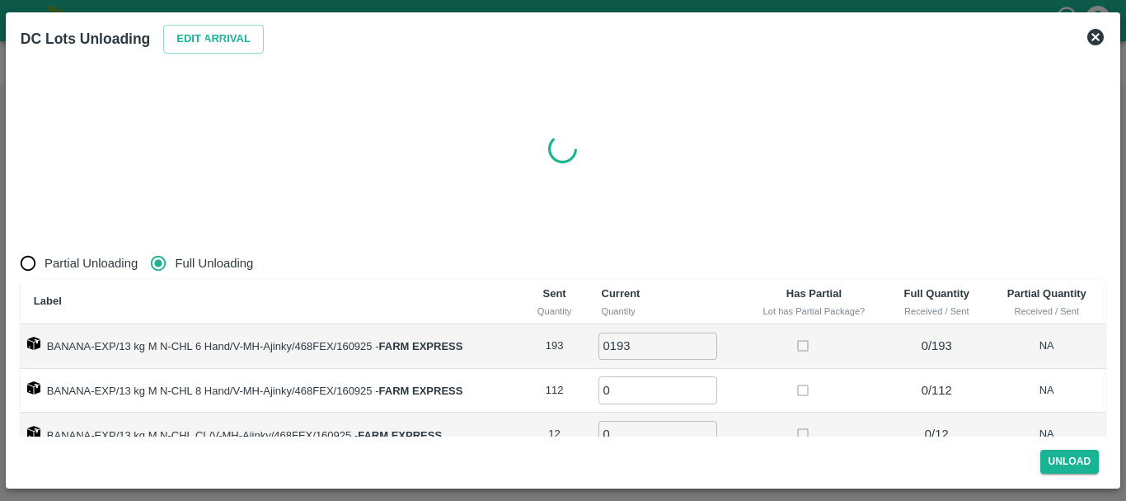
radio input "true"
type input "0"
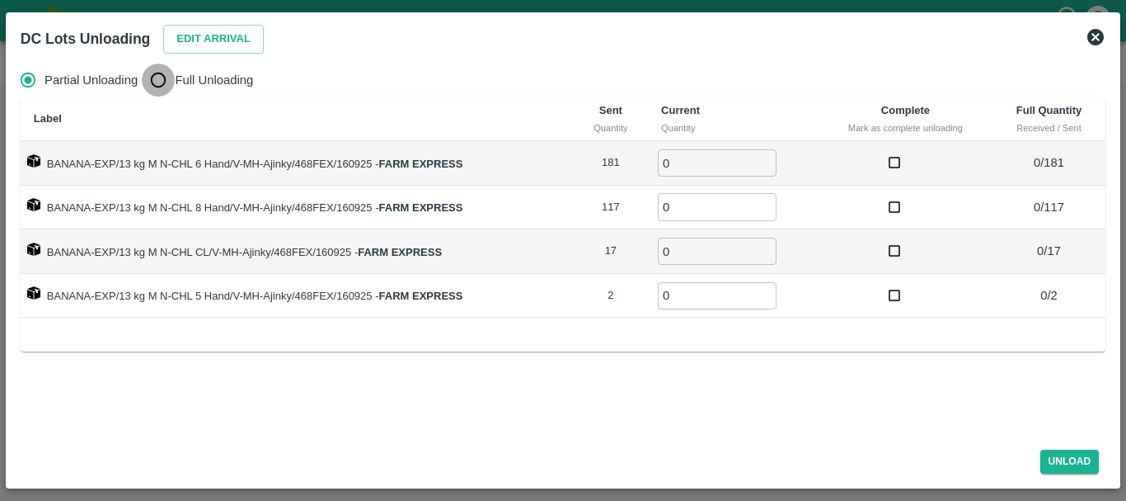
click at [154, 85] on input "Full Unloading" at bounding box center [158, 79] width 33 height 33
radio input "true"
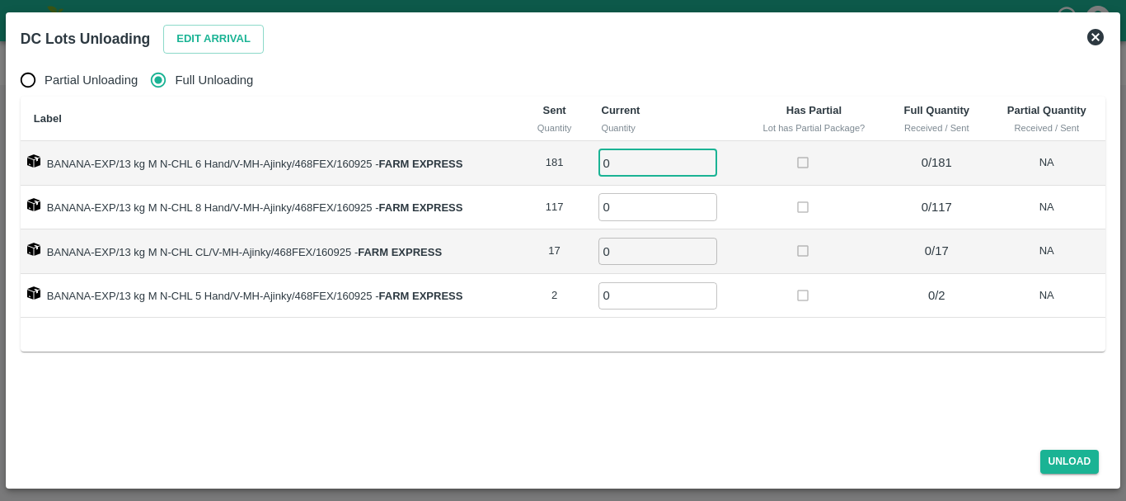
click at [665, 162] on input "0" at bounding box center [658, 162] width 119 height 27
type input "0181"
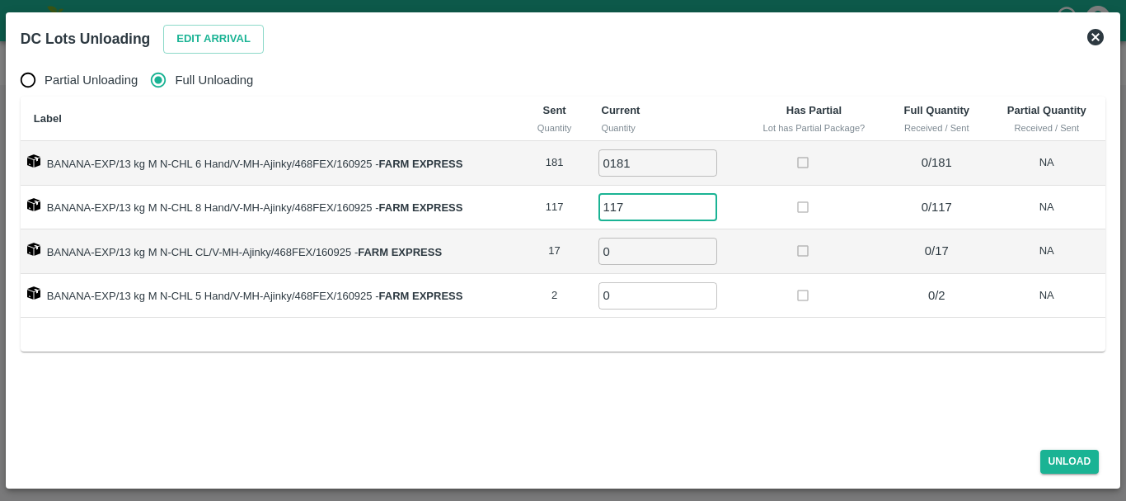
type input "117"
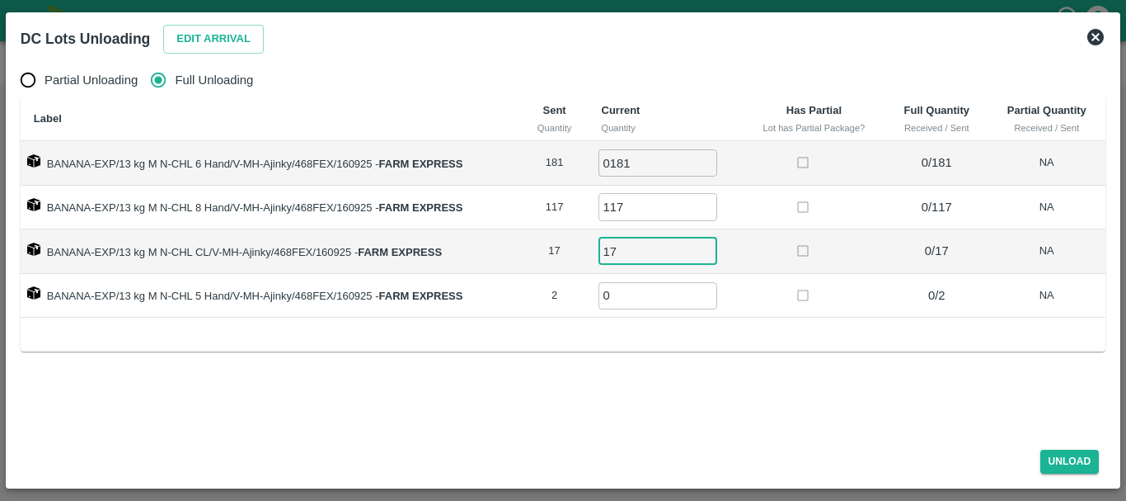
type input "17"
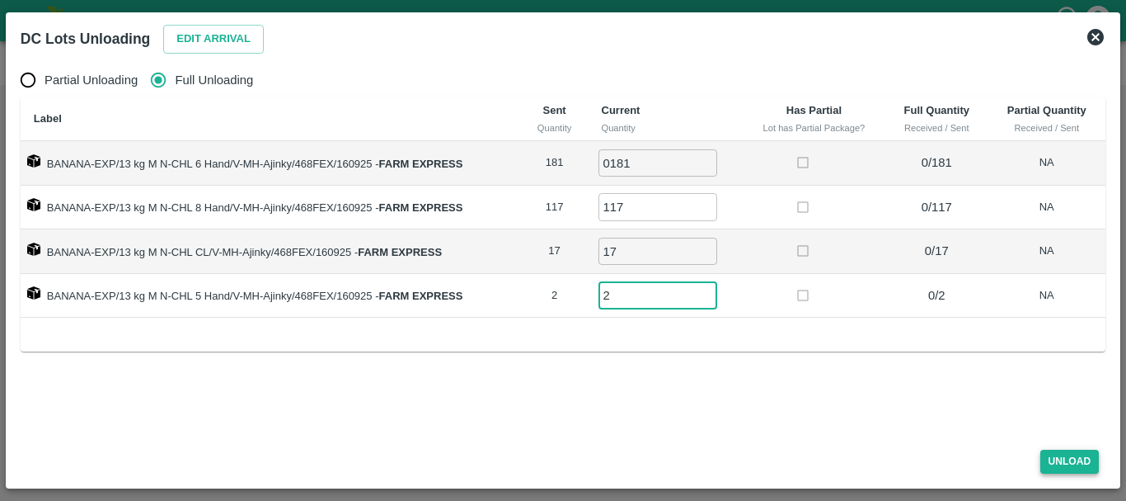
type input "2"
click at [1061, 463] on button "Unload" at bounding box center [1070, 461] width 59 height 24
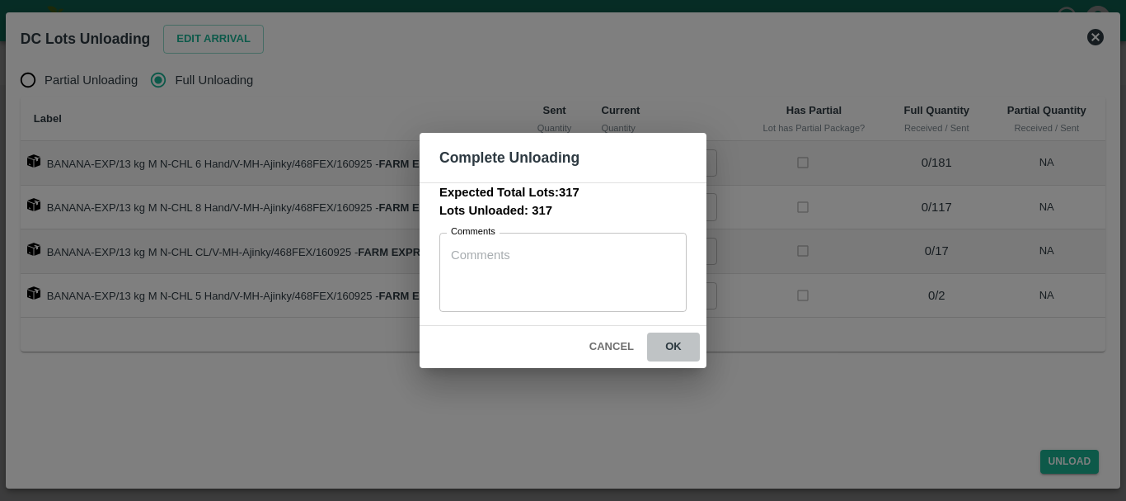
click at [671, 347] on button "ok" at bounding box center [673, 346] width 53 height 29
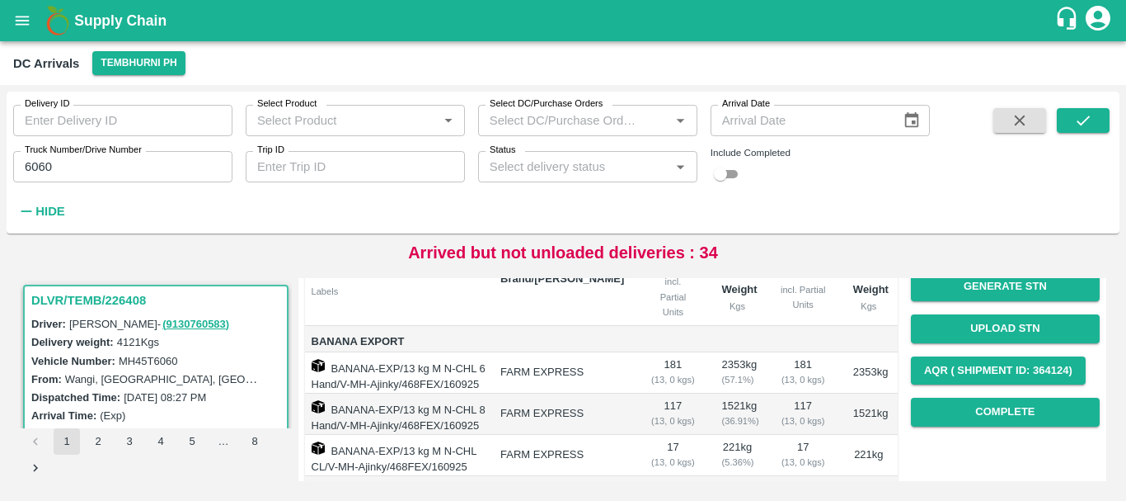
scroll to position [0, 0]
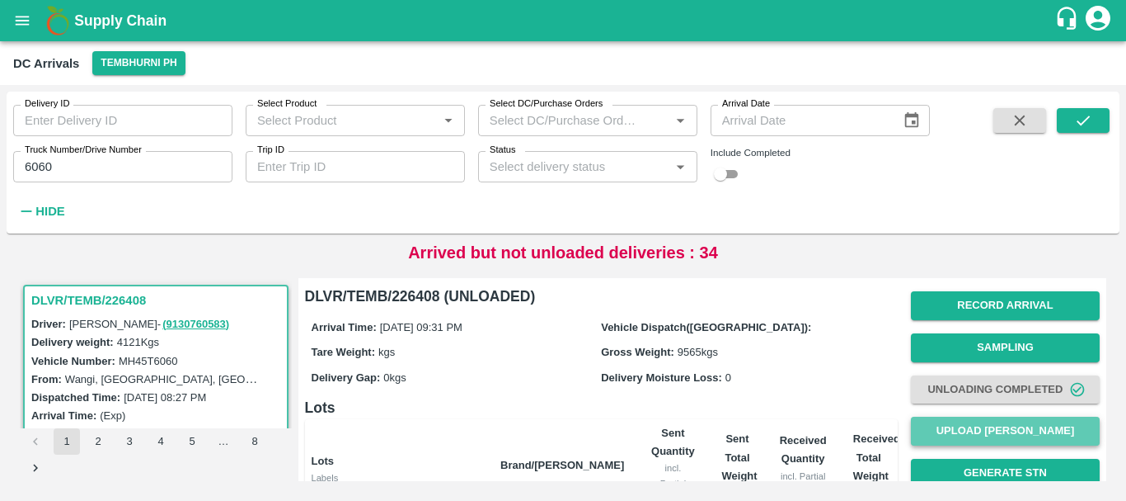
click at [962, 426] on button "Upload Tare Weight" at bounding box center [1005, 430] width 189 height 29
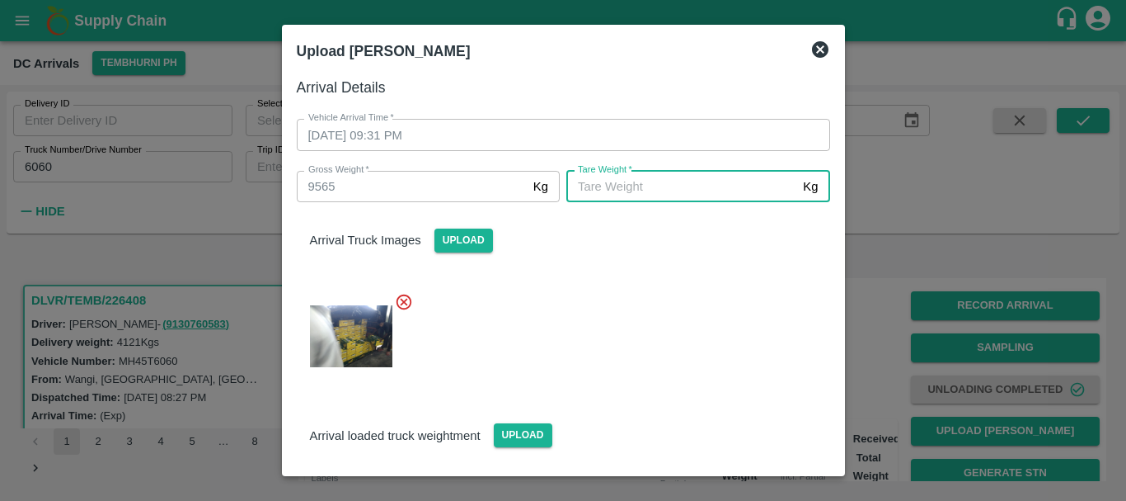
click at [642, 190] on input "Tare Weight   *" at bounding box center [682, 186] width 230 height 31
type input "5000"
click at [624, 288] on div at bounding box center [557, 331] width 547 height 105
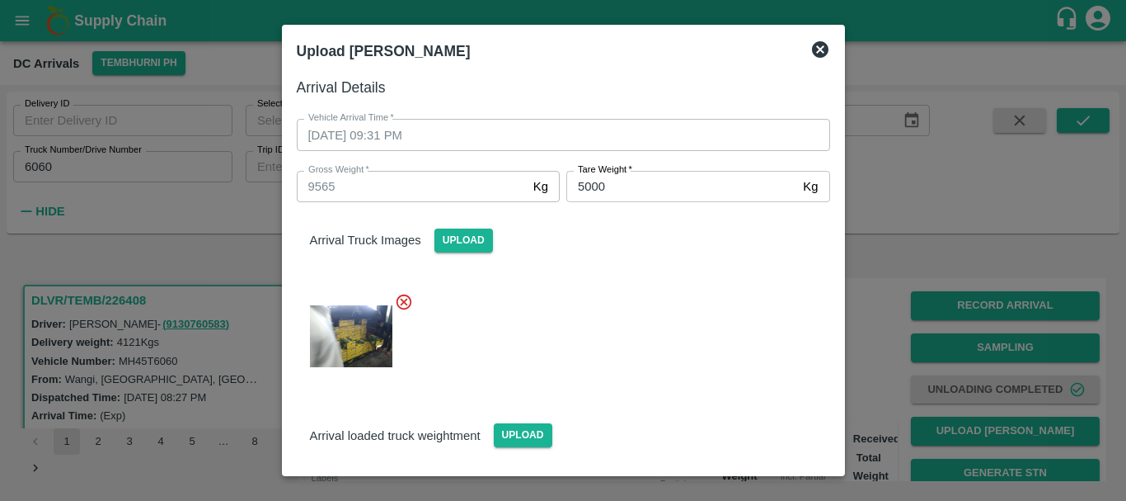
scroll to position [118, 0]
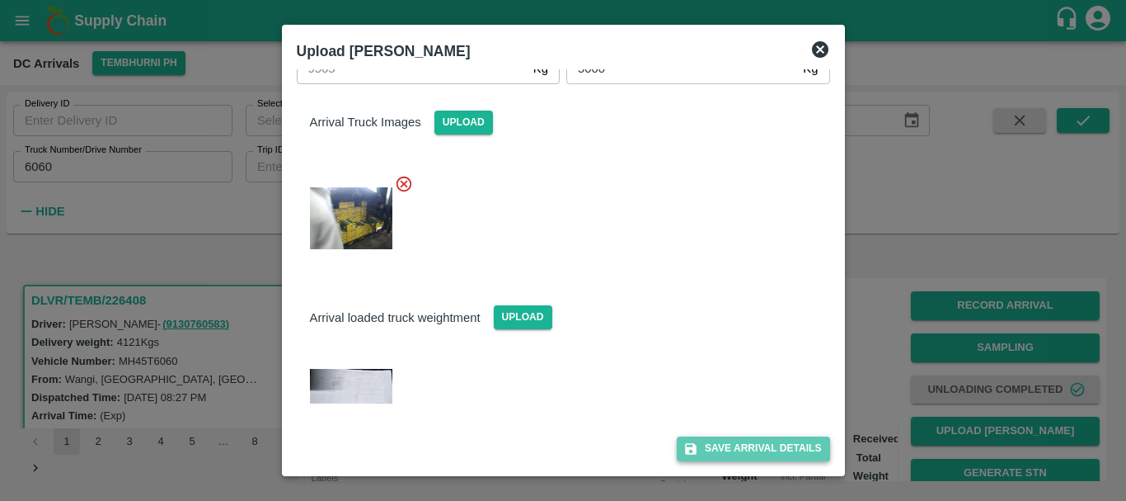
click at [714, 442] on button "Save Arrival Details" at bounding box center [753, 448] width 153 height 24
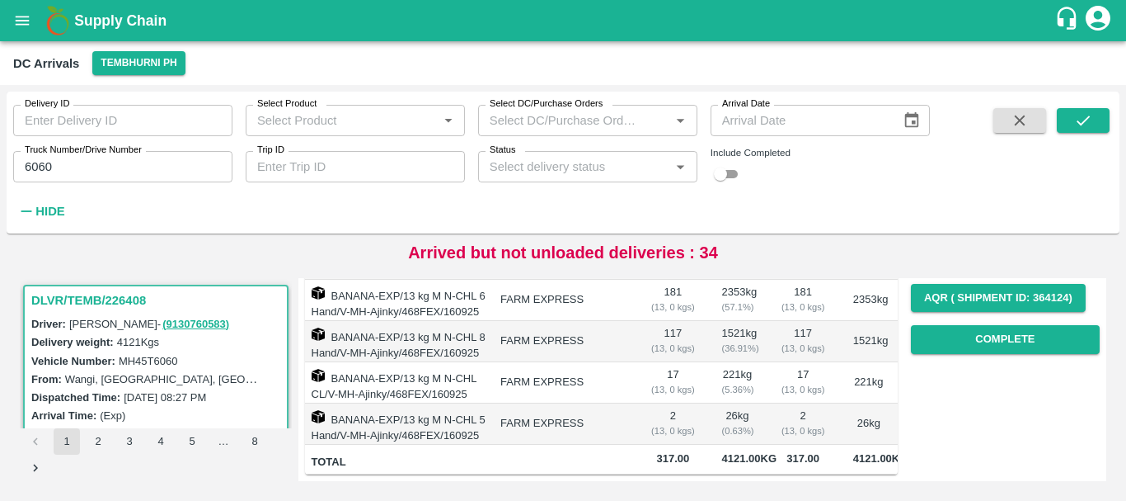
scroll to position [262, 0]
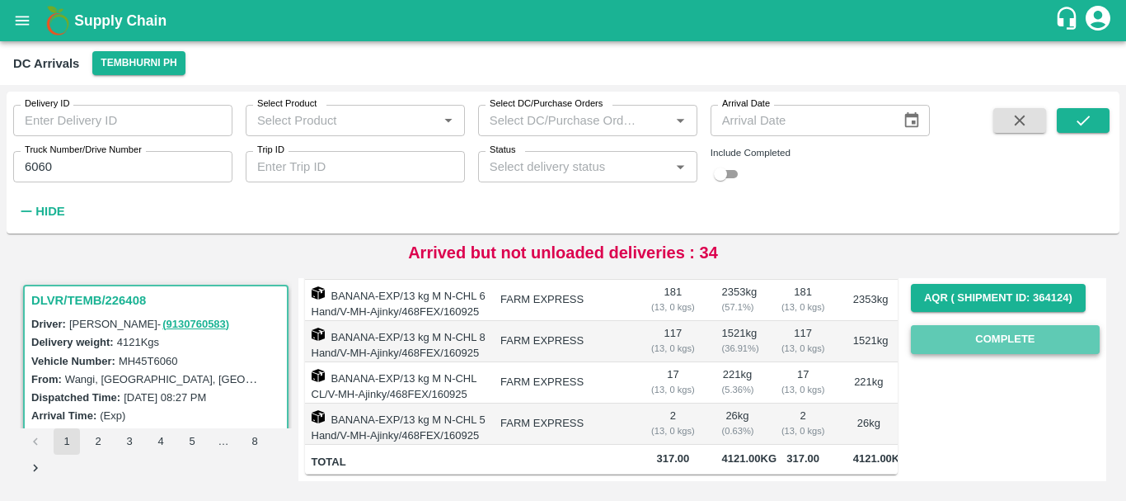
click at [982, 335] on button "Complete" at bounding box center [1005, 339] width 189 height 29
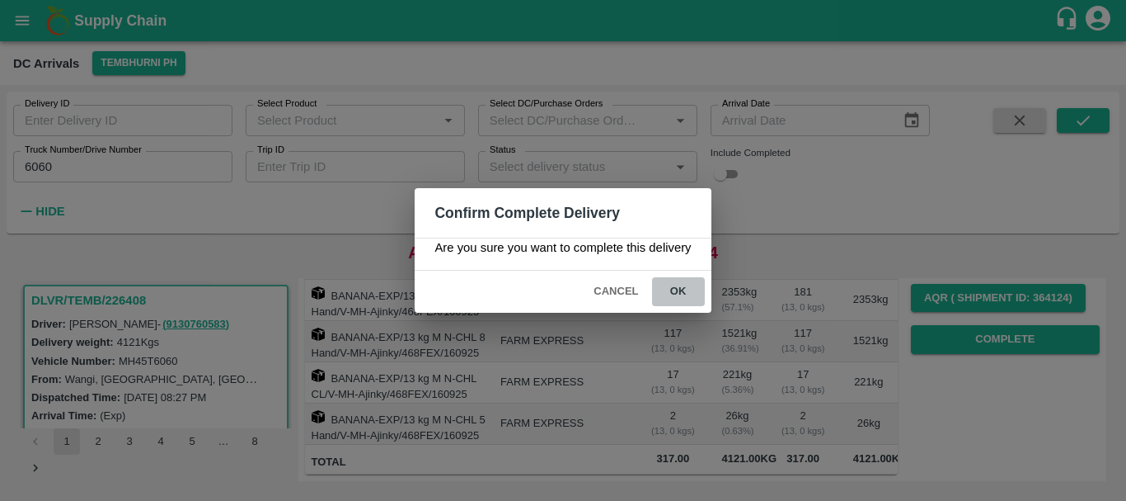
click at [682, 293] on button "ok" at bounding box center [678, 291] width 53 height 29
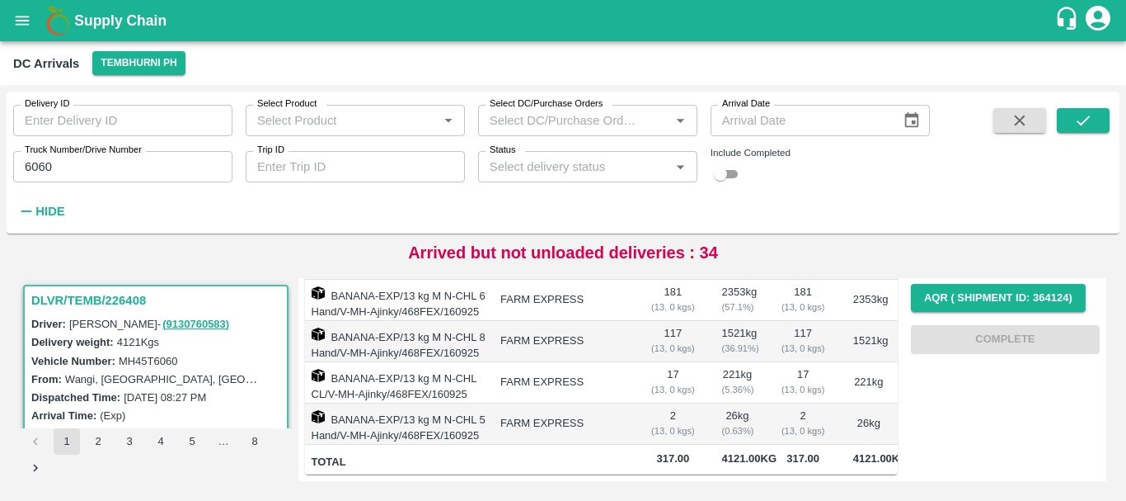
scroll to position [0, 0]
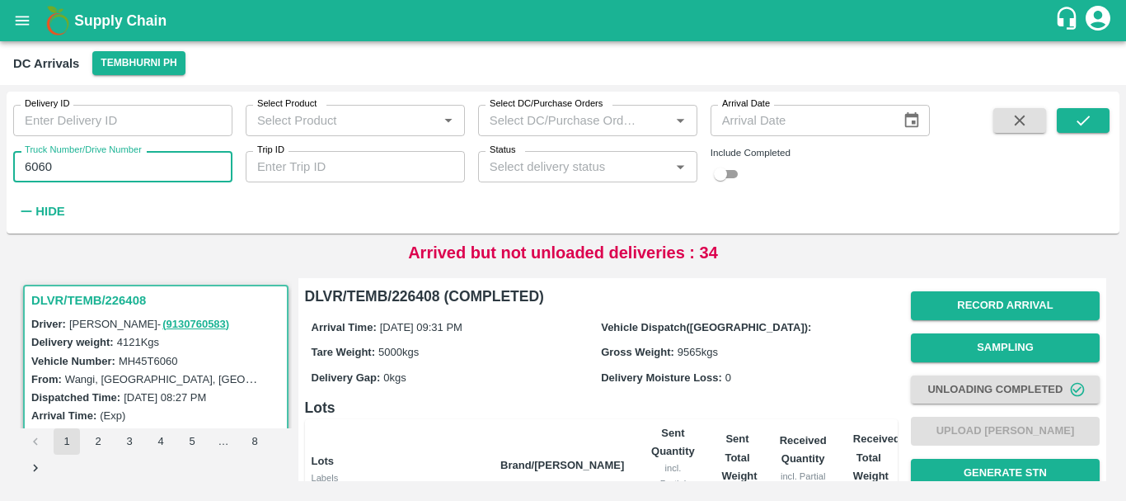
click at [120, 162] on input "6060" at bounding box center [122, 166] width 219 height 31
type input "6"
type input "4417"
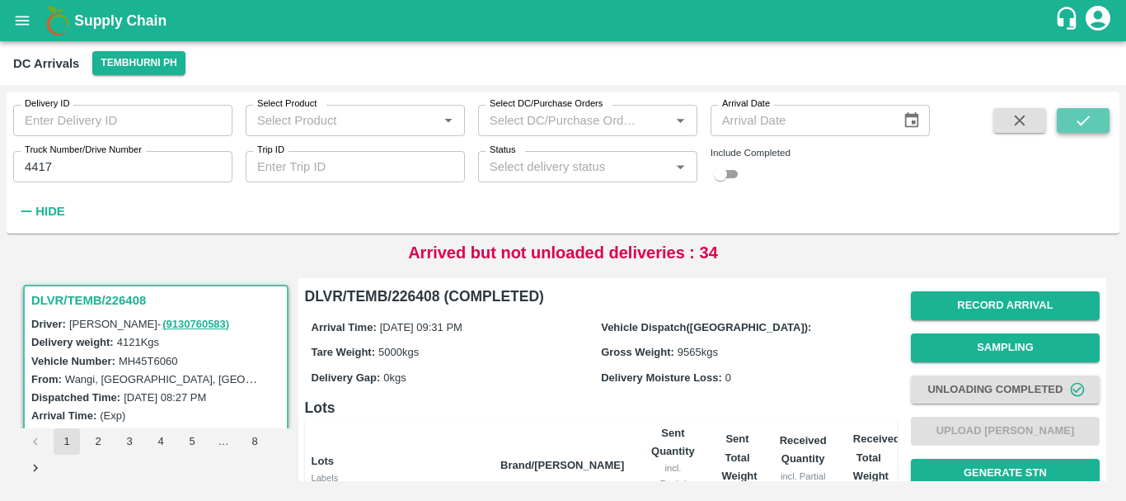
click at [1084, 121] on icon "submit" at bounding box center [1083, 120] width 18 height 18
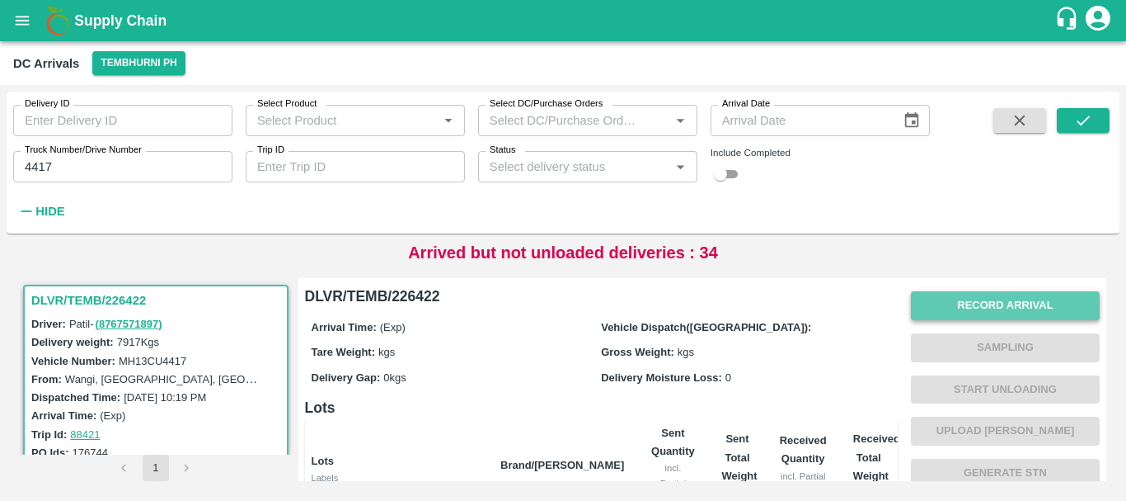
click at [971, 292] on button "Record Arrival" at bounding box center [1005, 305] width 189 height 29
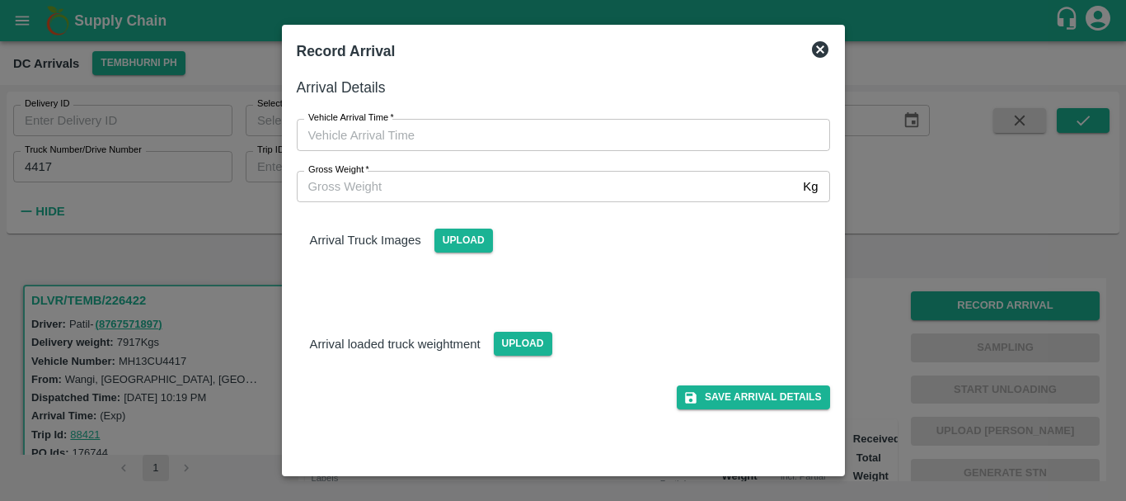
type input "DD/MM/YYYY hh:mm aa"
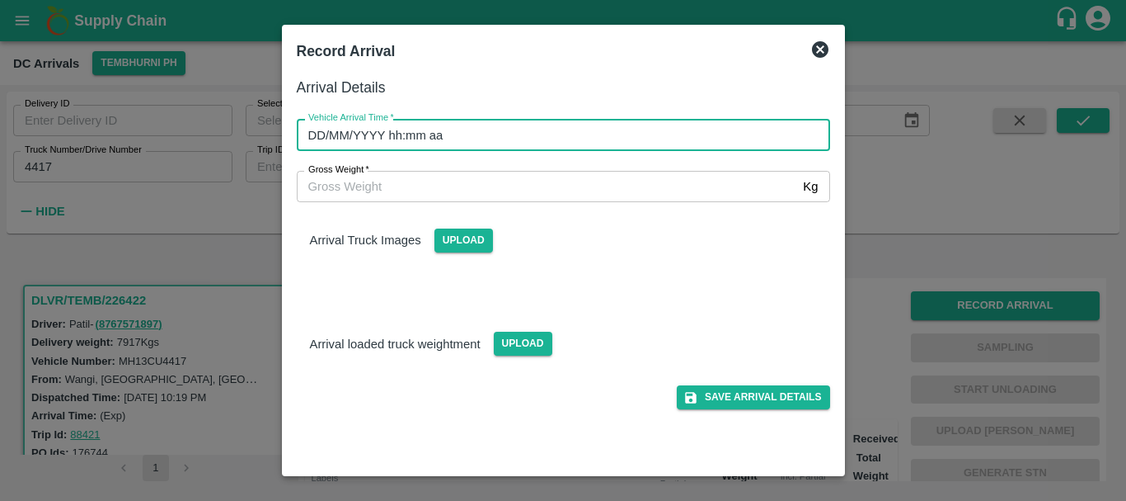
click at [665, 119] on input "DD/MM/YYYY hh:mm aa" at bounding box center [558, 134] width 522 height 31
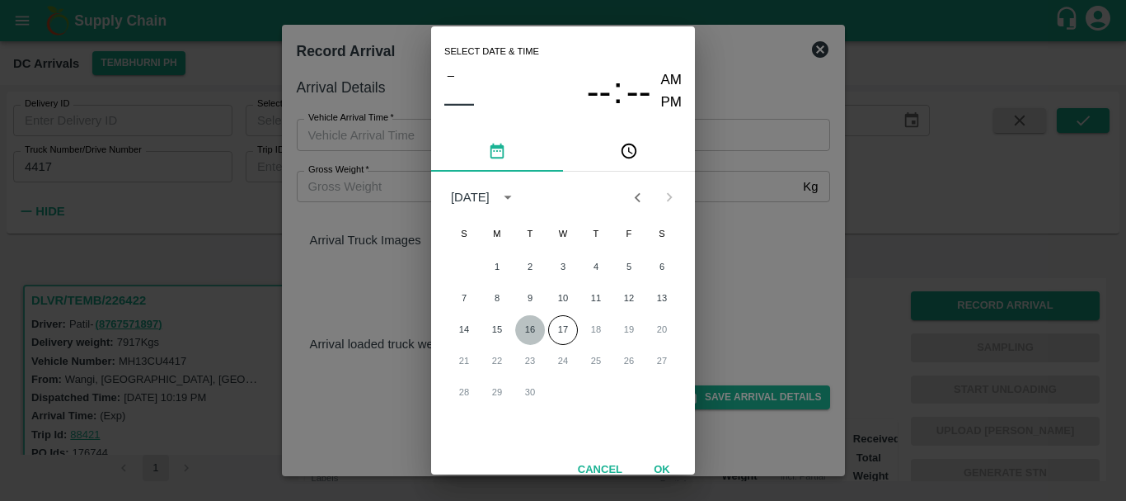
click at [529, 326] on button "16" at bounding box center [530, 330] width 30 height 30
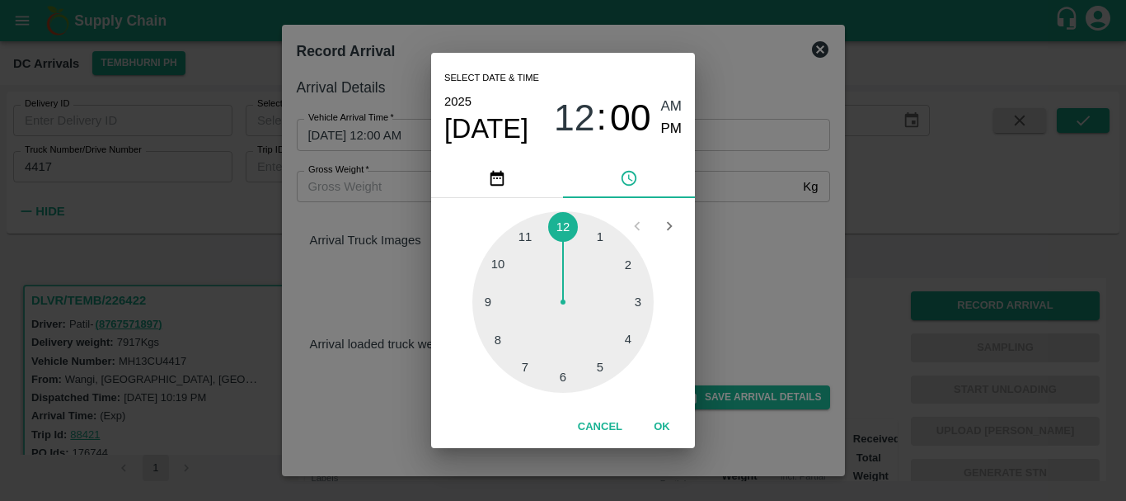
click at [496, 307] on div at bounding box center [563, 301] width 181 height 181
click at [672, 133] on span "PM" at bounding box center [671, 129] width 21 height 22
type input "16/09/2025 09:00 PM"
click at [703, 197] on div "Select date & time 2025 Sep 16 09 : 00 AM PM 05 10 15 20 25 30 35 40 45 50 55 0…" at bounding box center [563, 250] width 1126 height 501
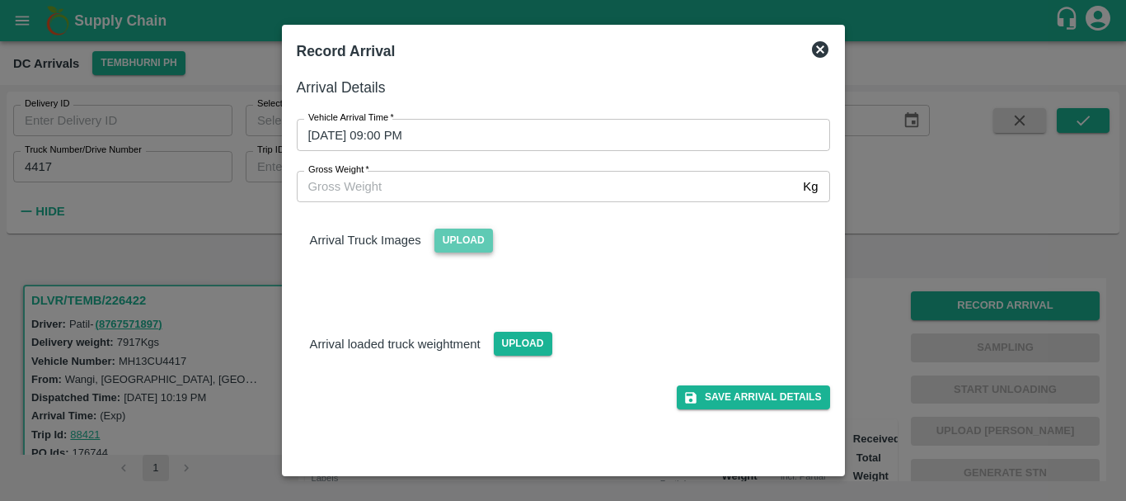
click at [474, 247] on span "Upload" at bounding box center [464, 240] width 59 height 24
click at [0, 0] on input "Upload" at bounding box center [0, 0] width 0 height 0
click at [515, 336] on span "Upload" at bounding box center [523, 344] width 59 height 24
click at [0, 0] on input "Upload" at bounding box center [0, 0] width 0 height 0
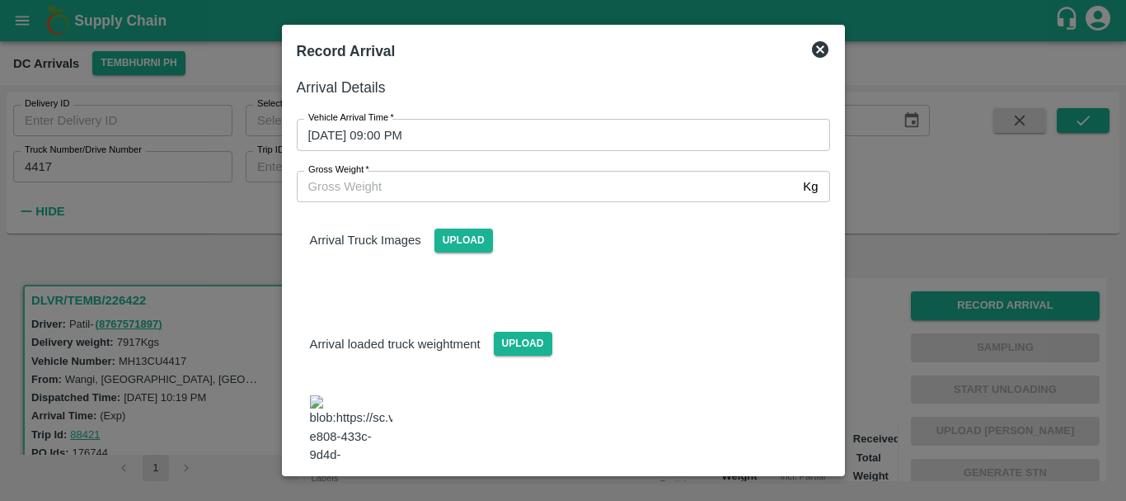
scroll to position [26, 0]
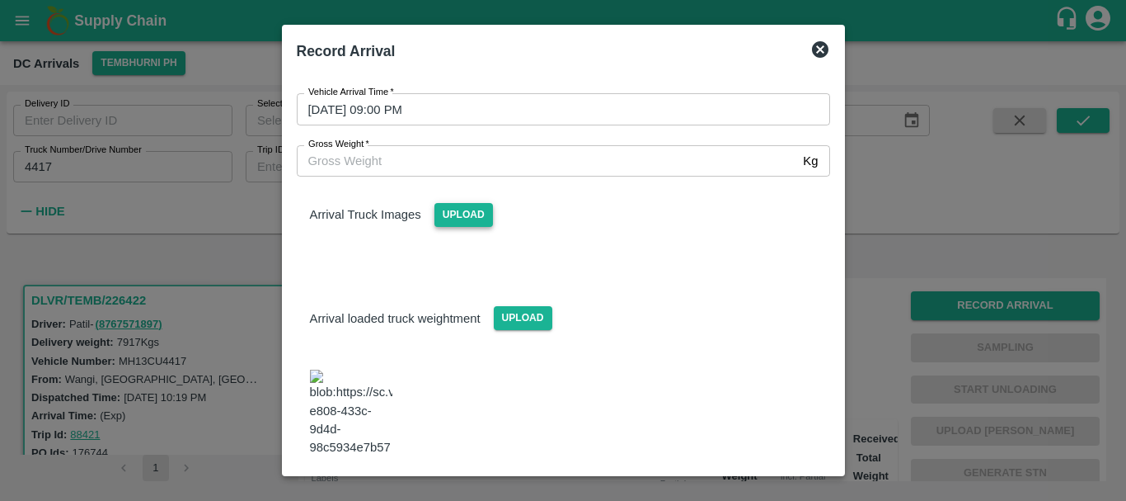
drag, startPoint x: 498, startPoint y: 209, endPoint x: 482, endPoint y: 209, distance: 16.5
click at [482, 209] on div "Arrival Truck Images Upload" at bounding box center [564, 201] width 560 height 50
click at [482, 209] on span "Upload" at bounding box center [464, 215] width 59 height 24
click at [0, 0] on input "Upload" at bounding box center [0, 0] width 0 height 0
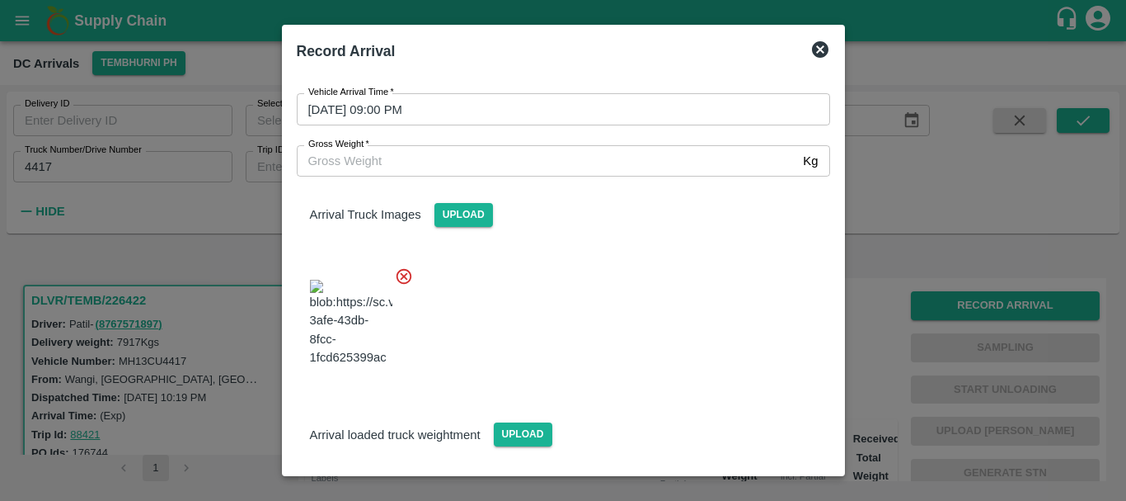
scroll to position [165, 0]
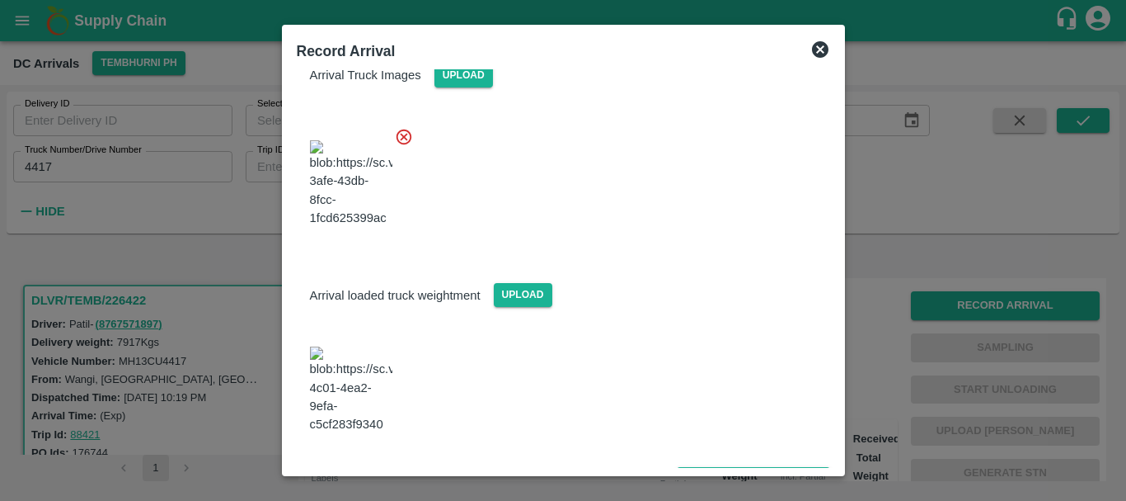
click at [339, 395] on img at bounding box center [351, 389] width 82 height 87
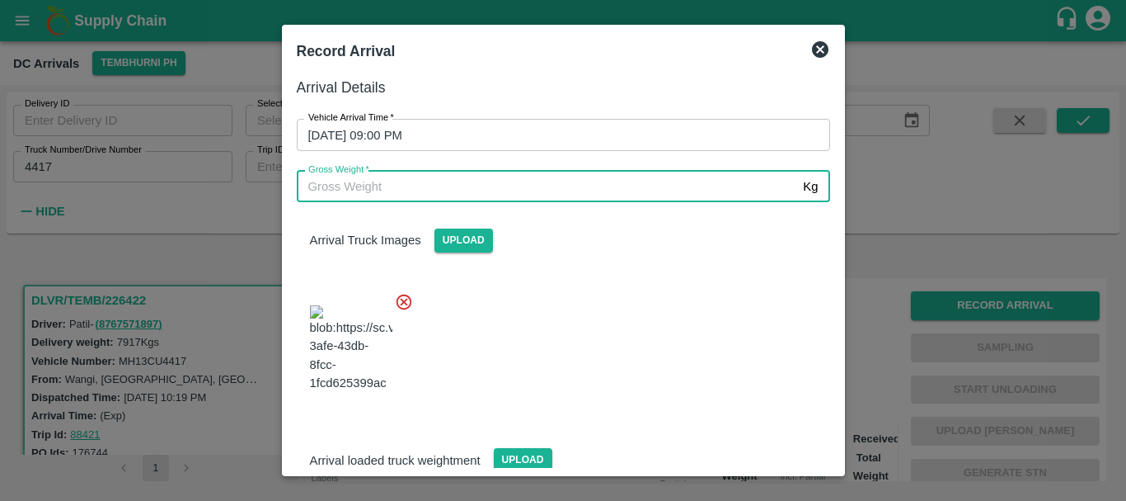
click at [442, 192] on input "Gross Weight   *" at bounding box center [547, 186] width 501 height 31
type input "13985"
click at [571, 302] on div at bounding box center [557, 343] width 547 height 129
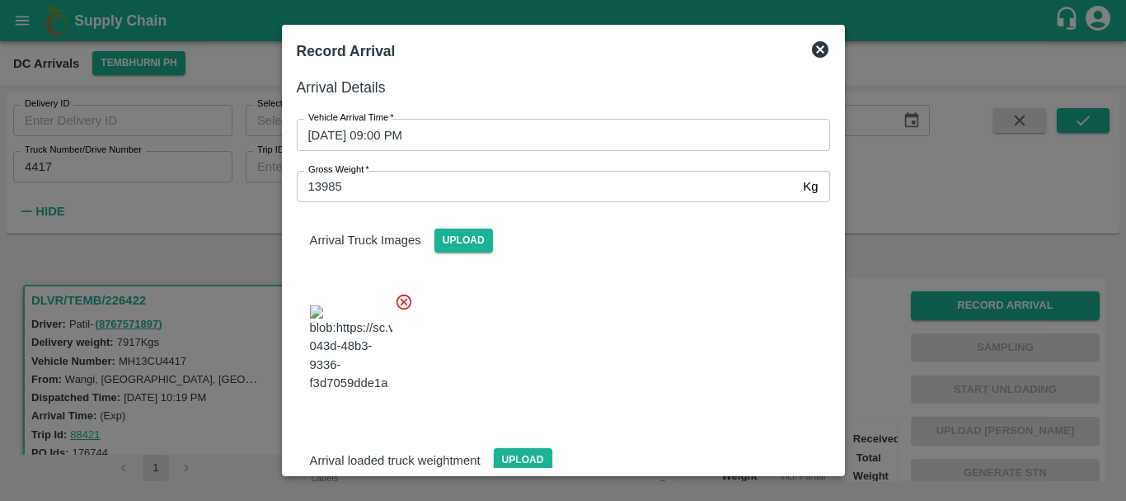
scroll to position [165, 0]
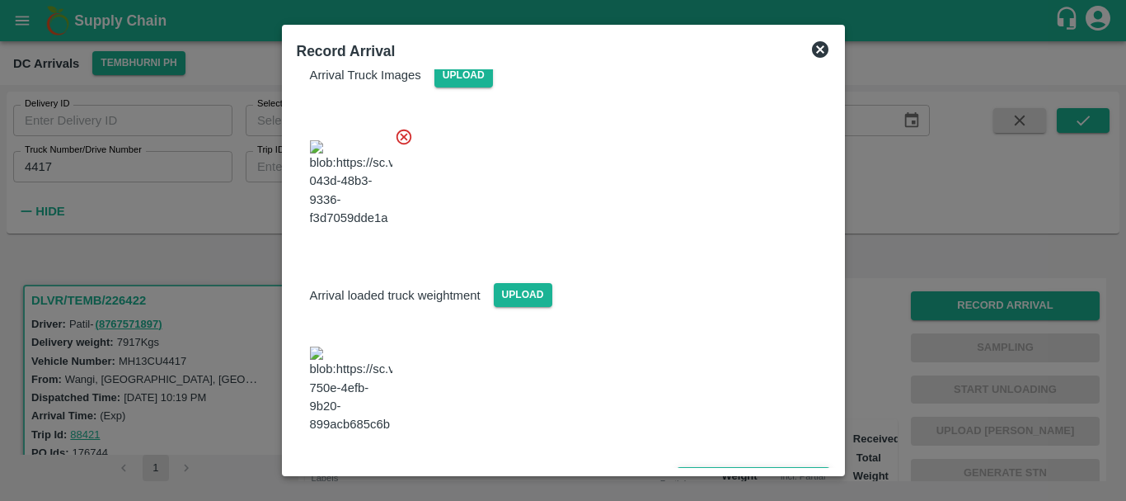
click at [712, 467] on button "Save Arrival Details" at bounding box center [753, 479] width 153 height 24
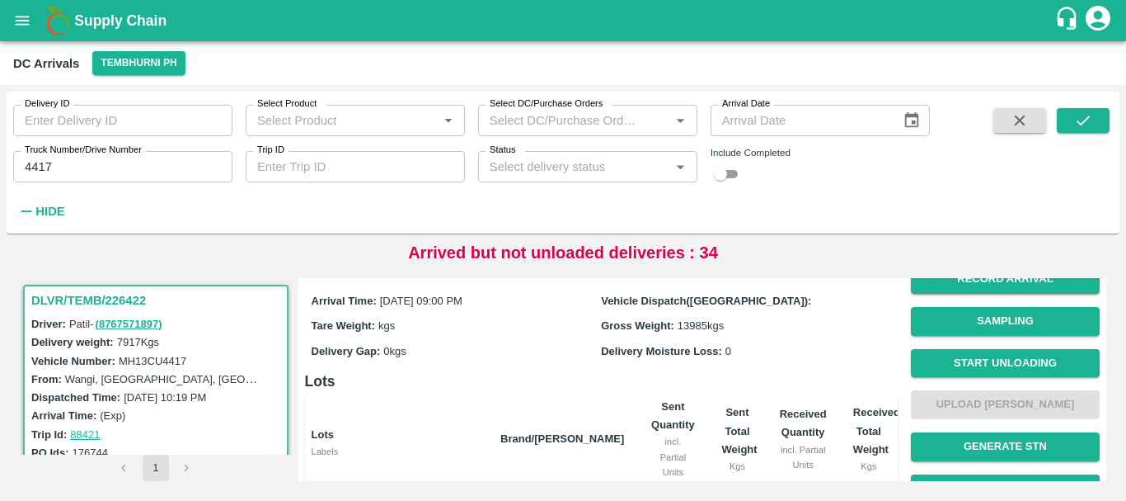
scroll to position [0, 0]
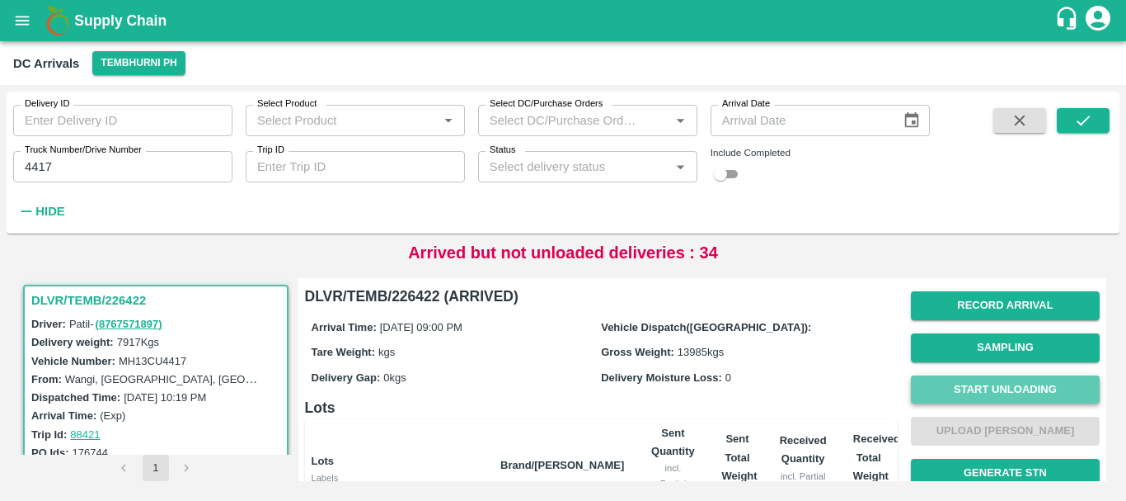
click at [953, 383] on button "Start Unloading" at bounding box center [1005, 389] width 189 height 29
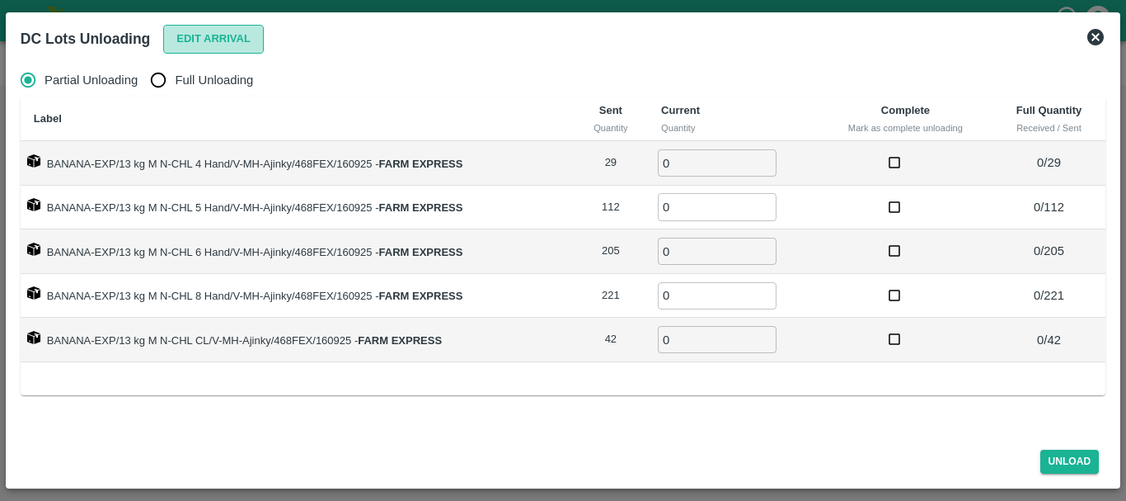
click at [212, 42] on button "Edit Arrival" at bounding box center [213, 39] width 101 height 29
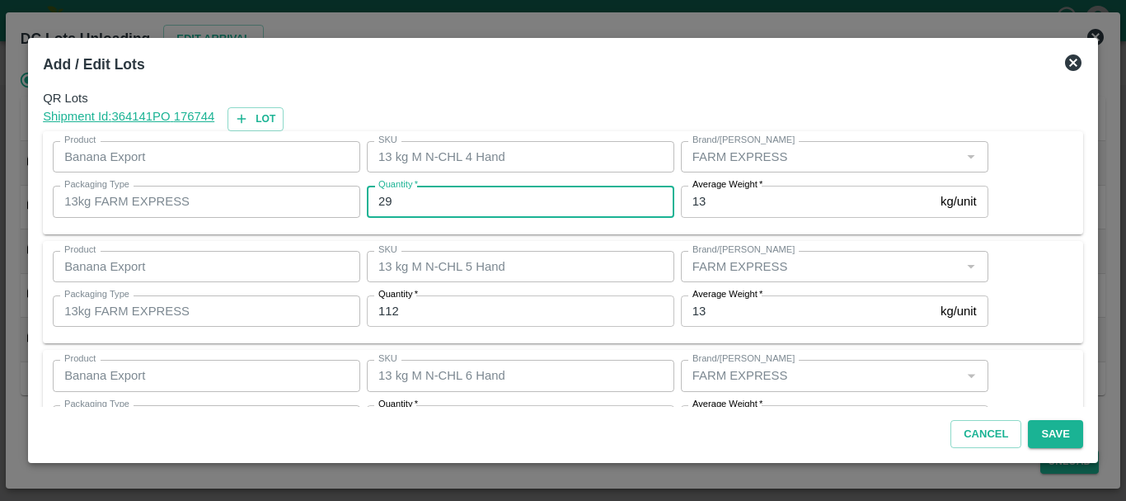
click at [430, 199] on input "29" at bounding box center [521, 201] width 308 height 31
type input "2"
type input "30"
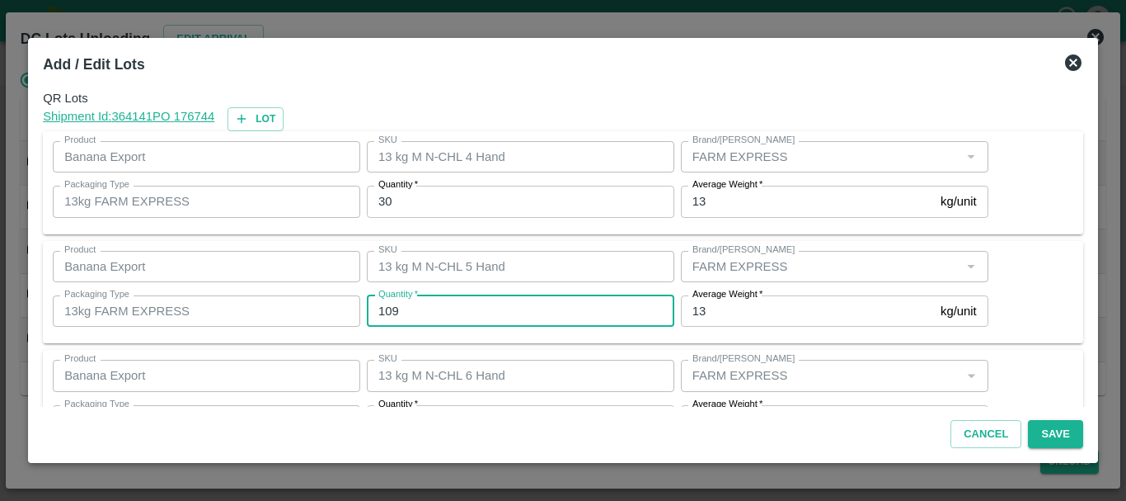
type input "109"
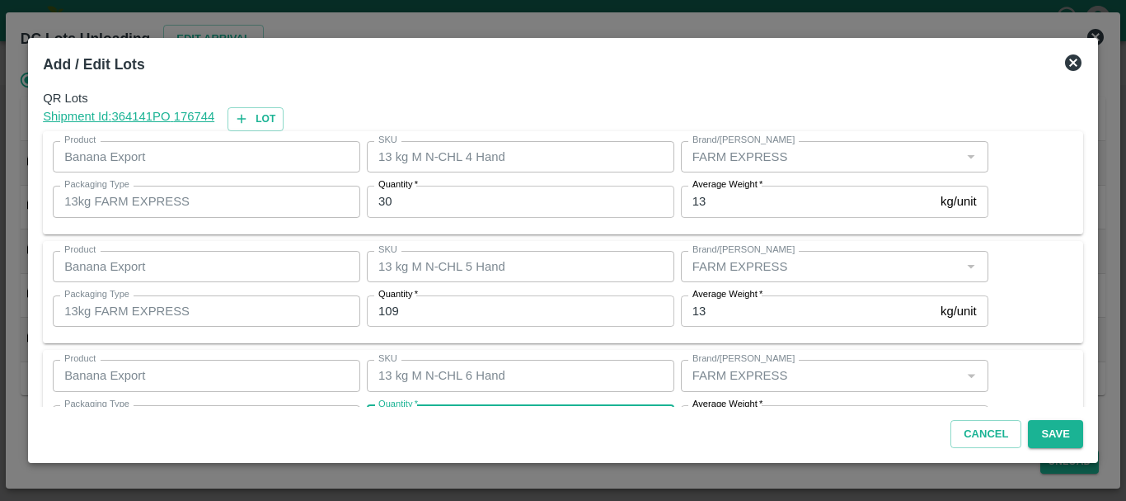
scroll to position [30, 0]
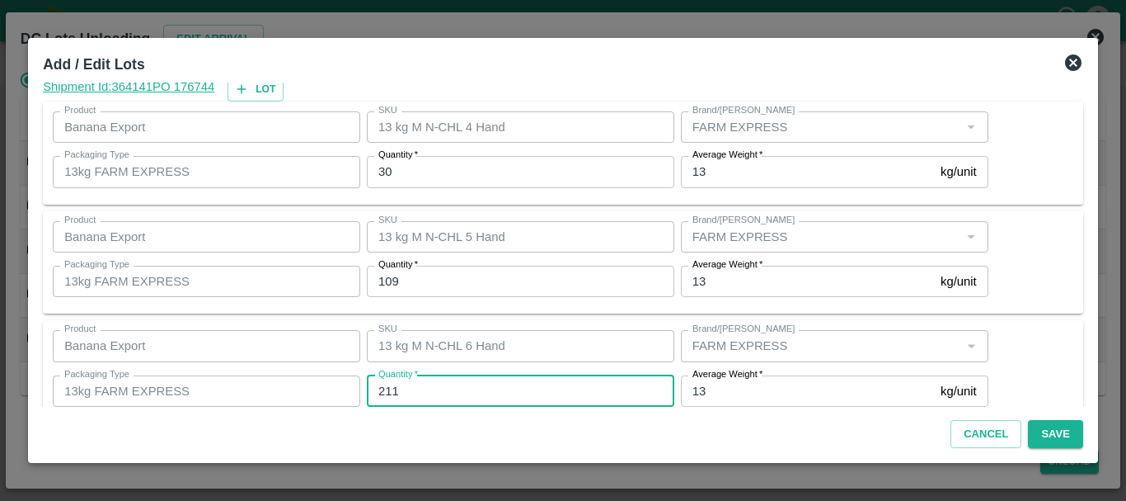
type input "211"
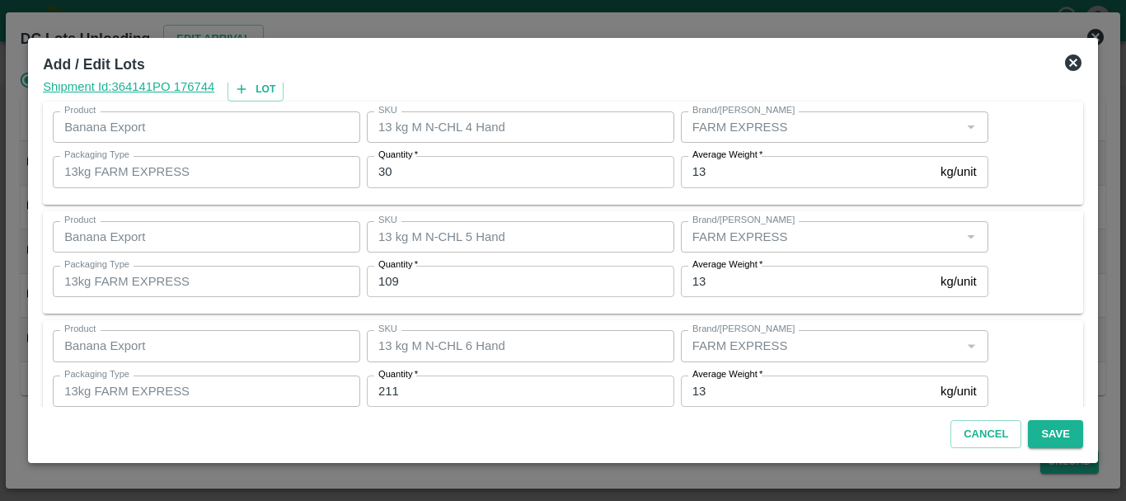
scroll to position [279, 0]
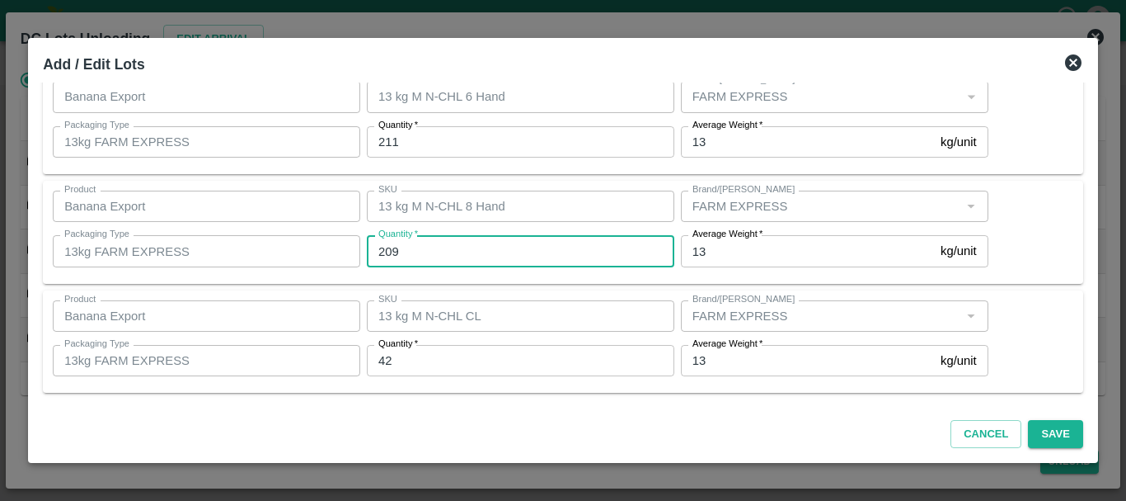
type input "209"
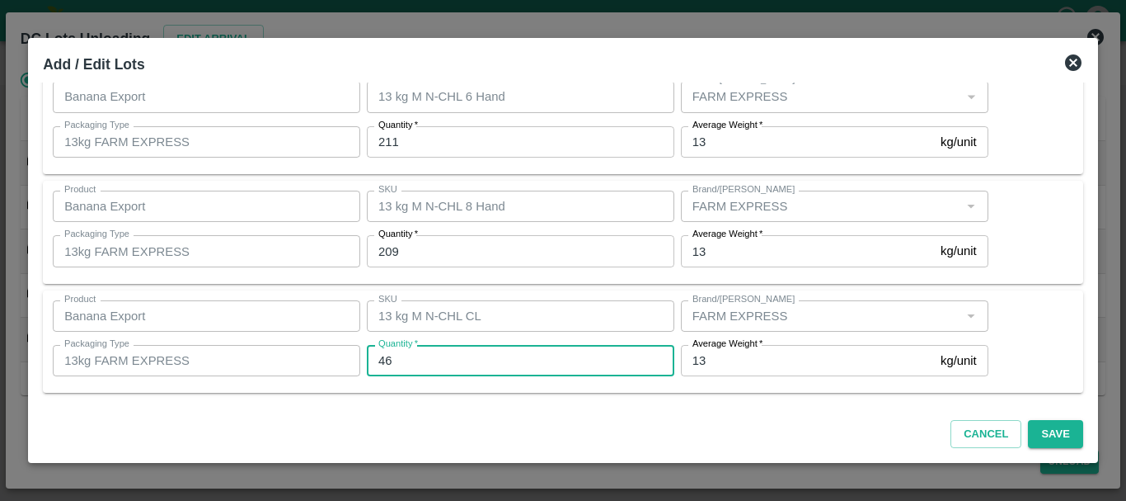
type input "46"
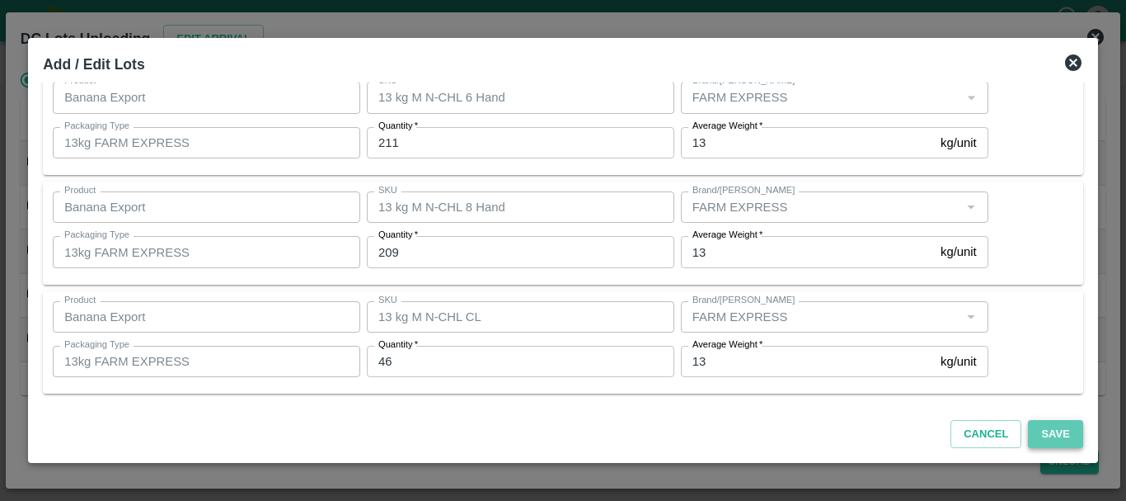
click at [1054, 431] on button "Save" at bounding box center [1055, 434] width 54 height 29
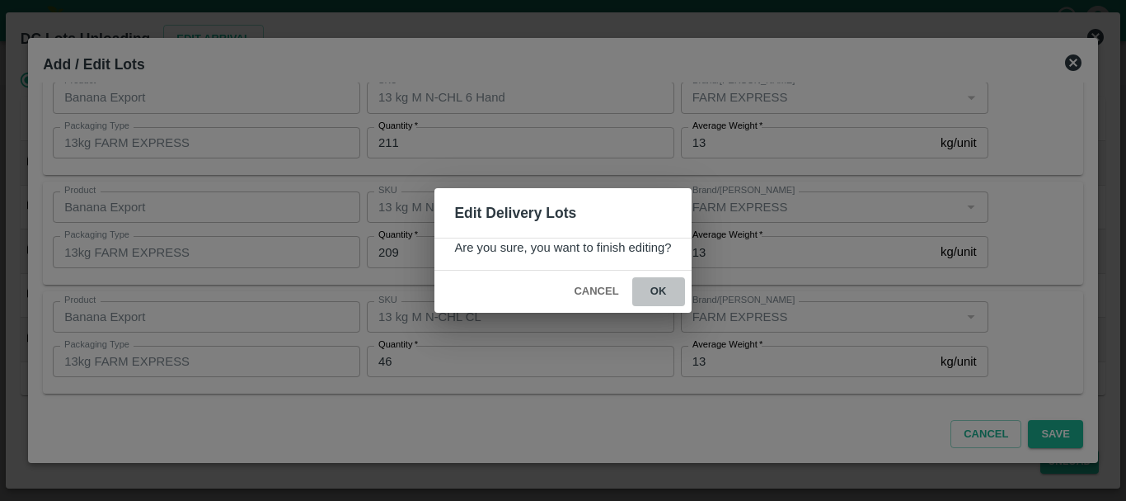
click at [675, 293] on button "ok" at bounding box center [658, 291] width 53 height 29
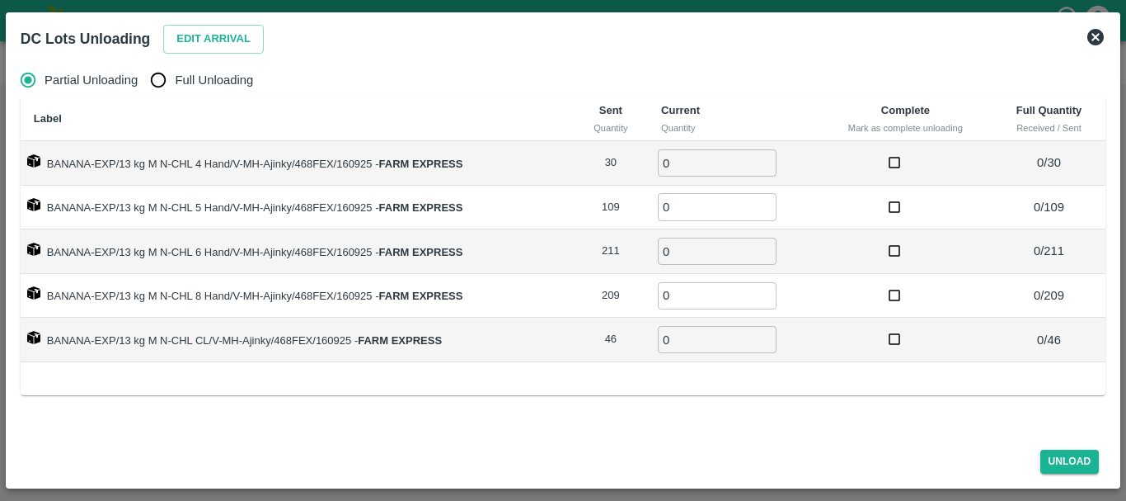
click at [154, 71] on input "Full Unloading" at bounding box center [158, 79] width 33 height 33
radio input "true"
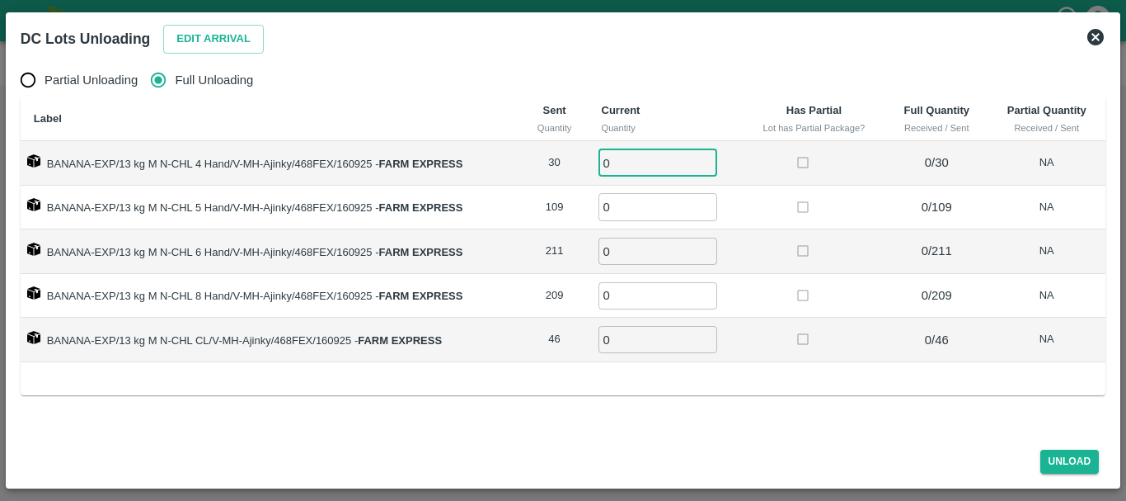
click at [649, 159] on input "0" at bounding box center [658, 162] width 119 height 27
type input "030"
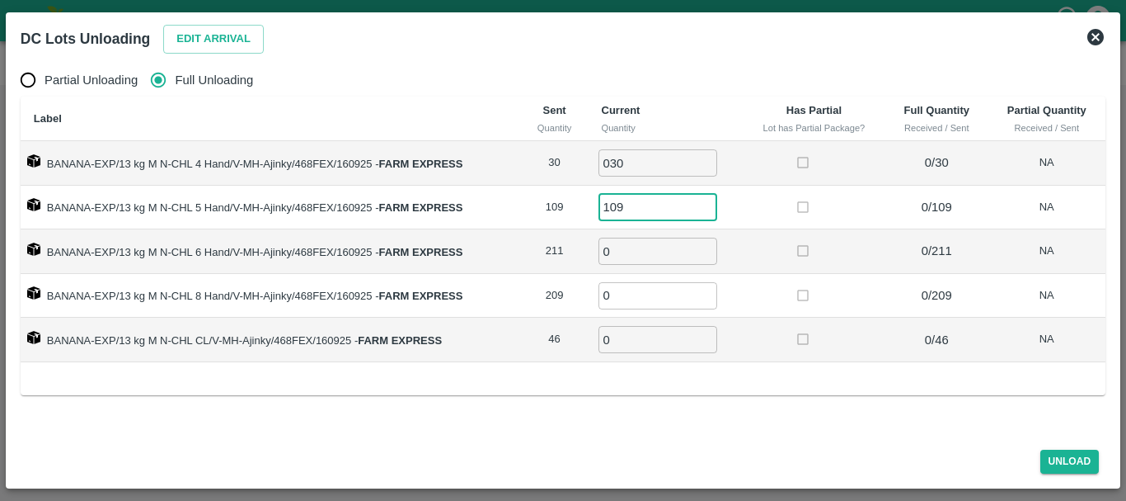
type input "109"
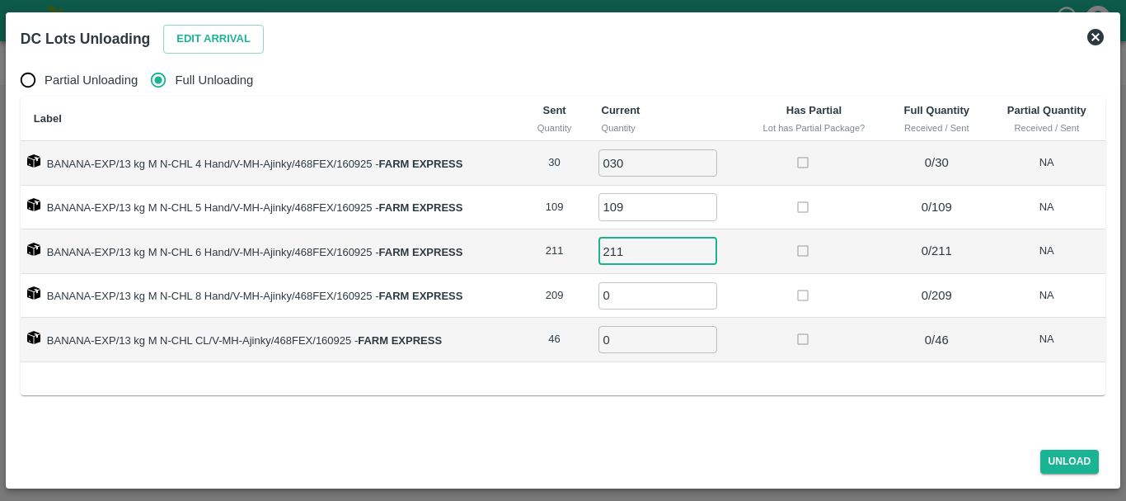
type input "211"
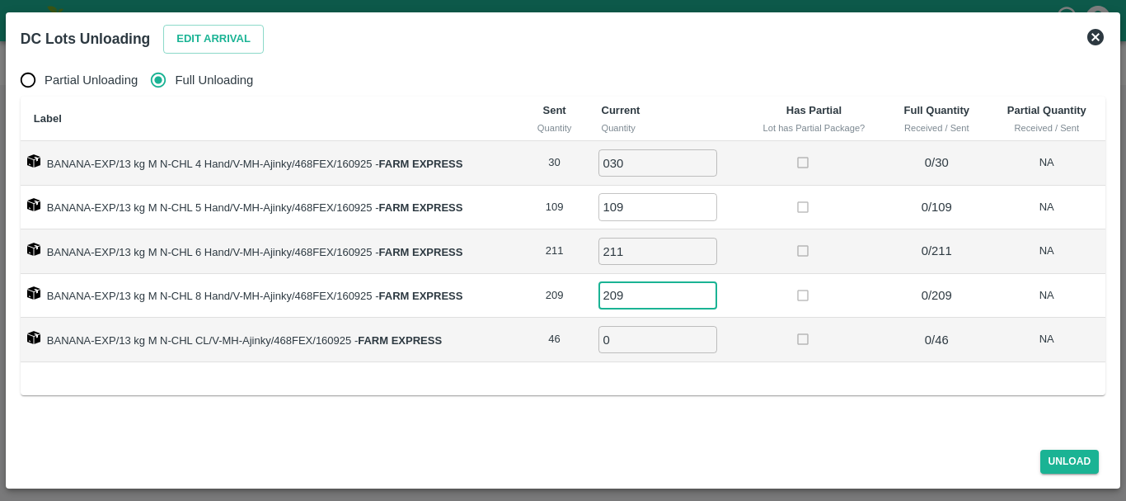
type input "209"
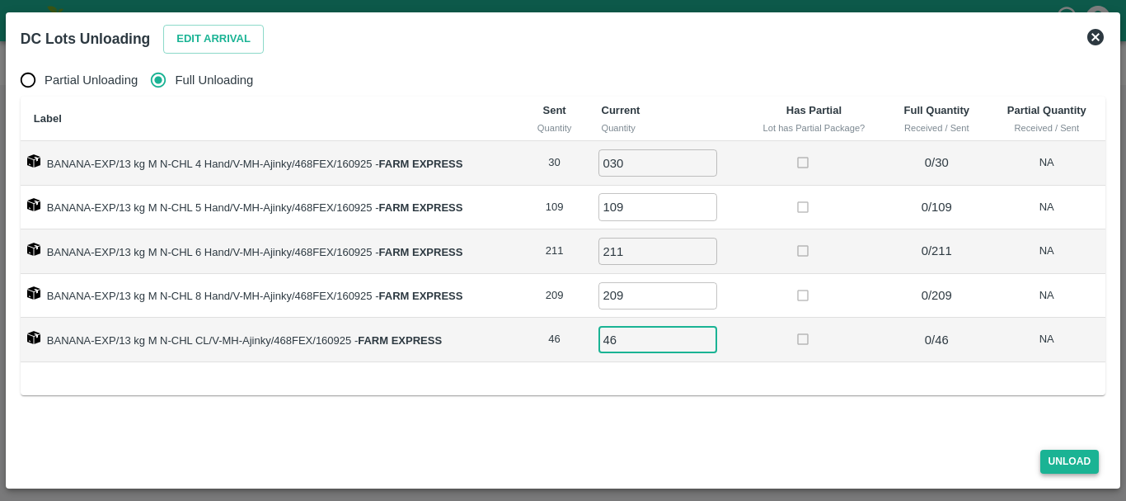
type input "46"
click at [1075, 449] on button "Unload" at bounding box center [1070, 461] width 59 height 24
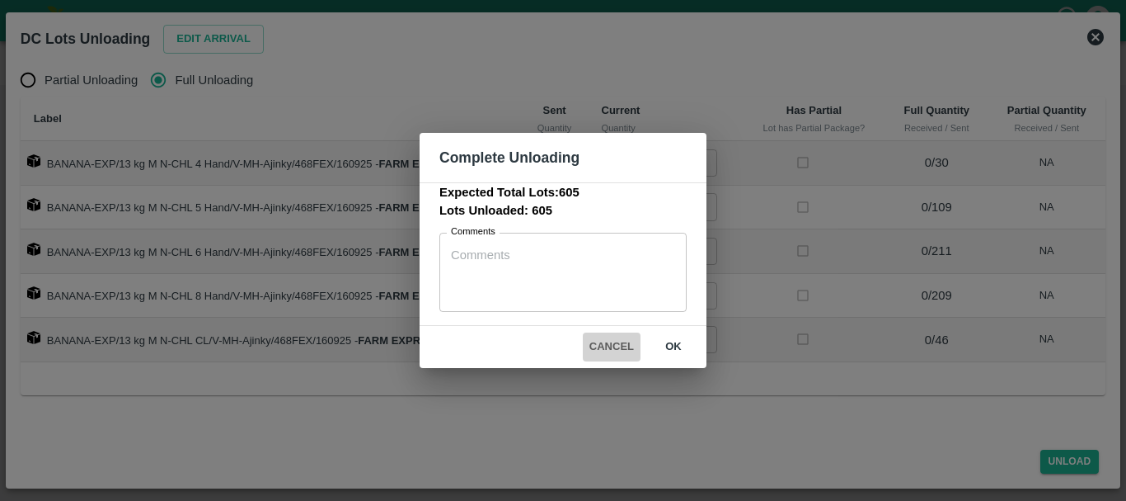
click at [626, 341] on button "Cancel" at bounding box center [612, 346] width 58 height 29
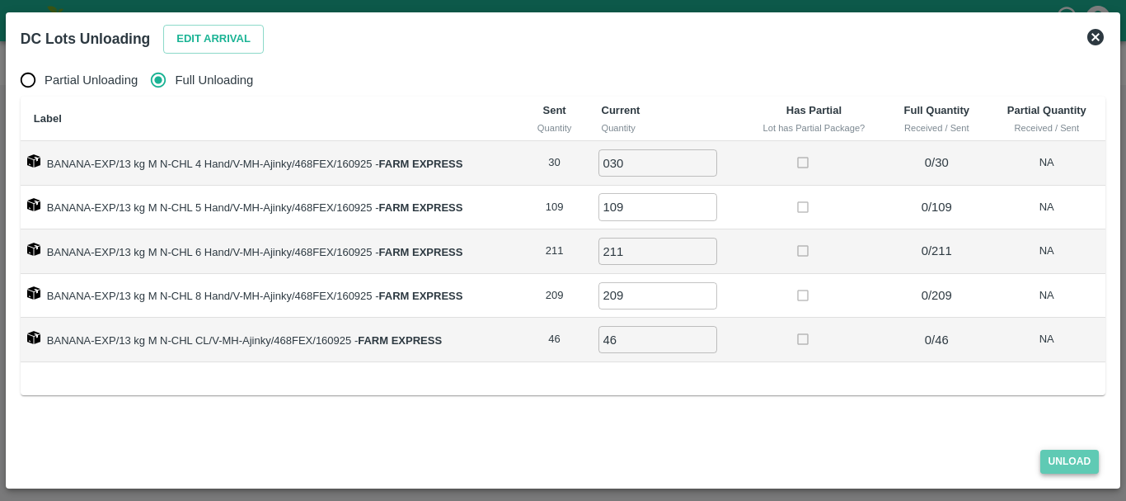
click at [1094, 462] on button "Unload" at bounding box center [1070, 461] width 59 height 24
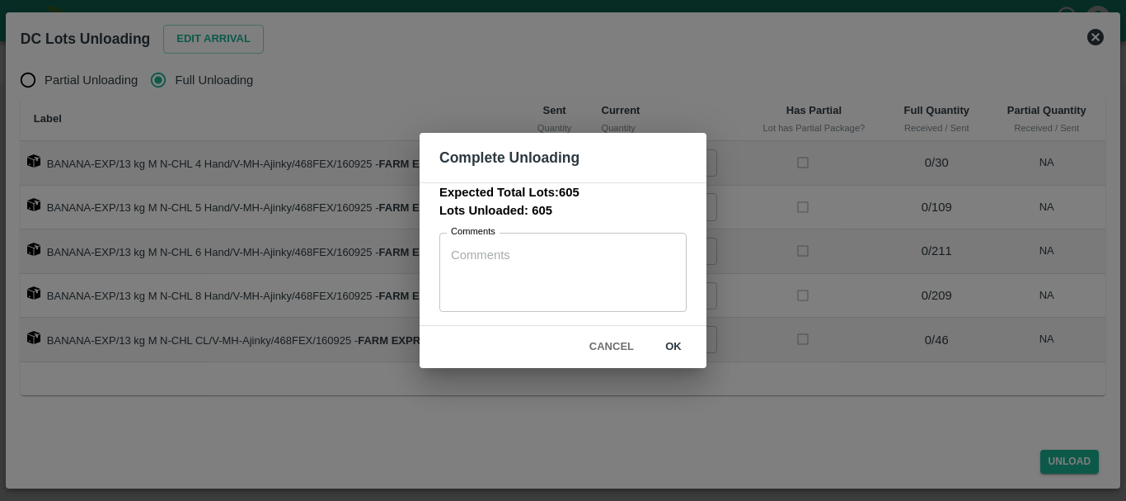
click at [786, 374] on div "Complete Unloading Expected Total Lots: 605 Lots Unloaded: 605 Comments x Comme…" at bounding box center [563, 250] width 1126 height 501
click at [675, 349] on button "ok" at bounding box center [673, 346] width 53 height 29
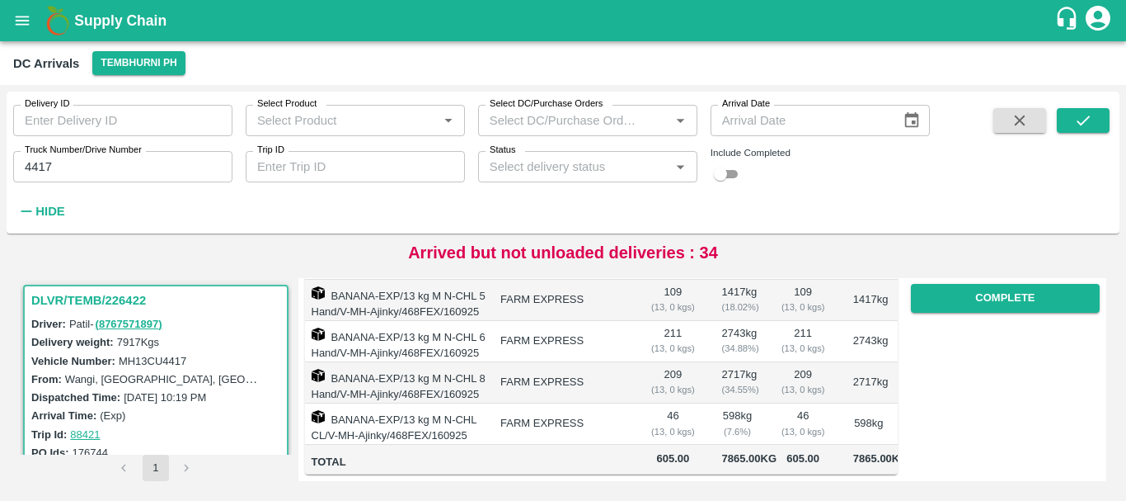
scroll to position [0, 0]
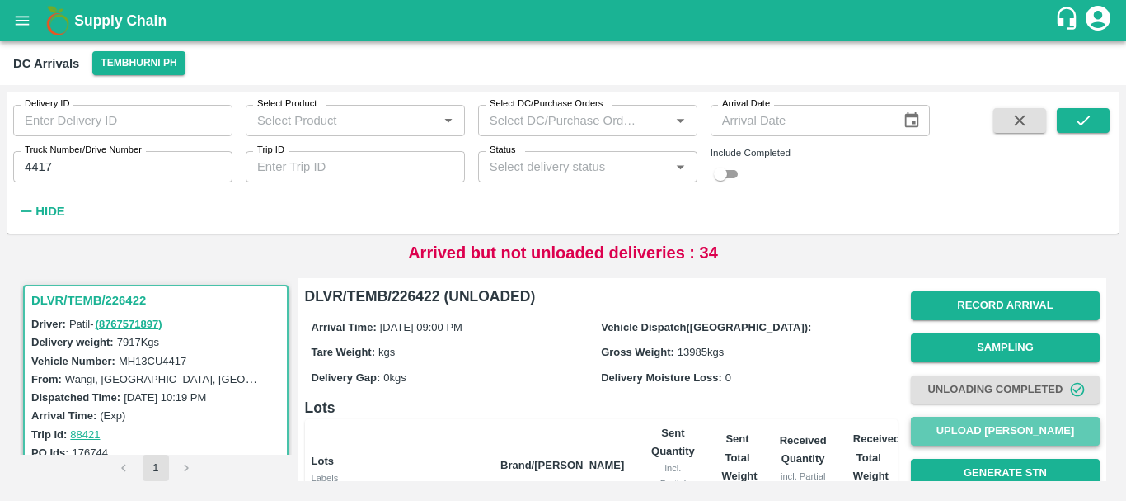
click at [982, 425] on button "Upload Tare Weight" at bounding box center [1005, 430] width 189 height 29
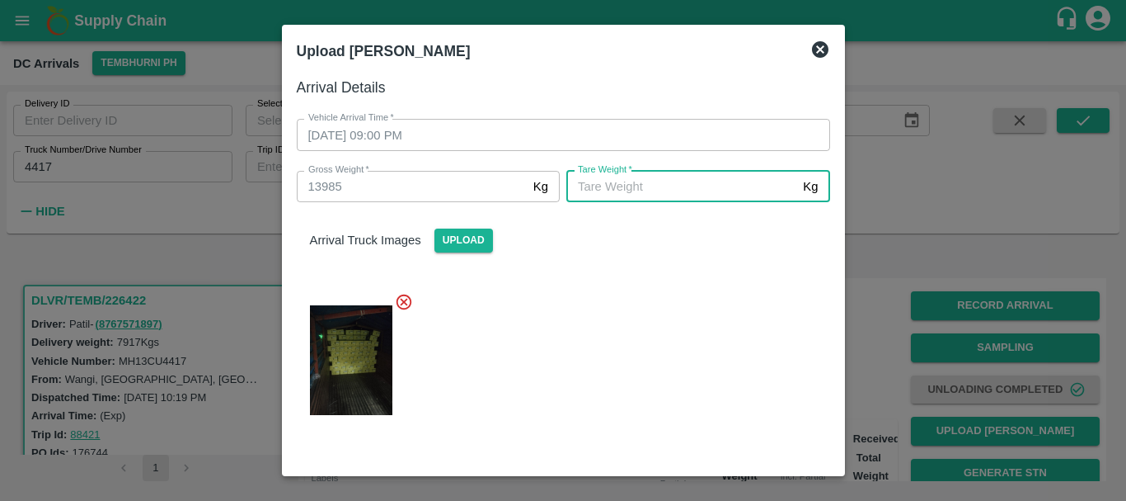
click at [697, 202] on input "Tare Weight   *" at bounding box center [682, 186] width 230 height 31
type input "5490"
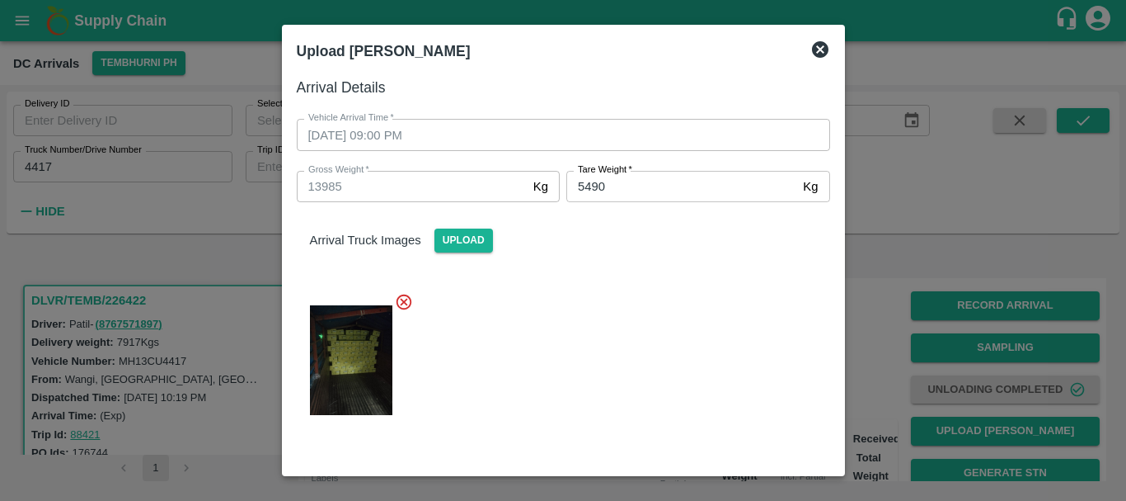
click at [675, 322] on div at bounding box center [557, 355] width 547 height 153
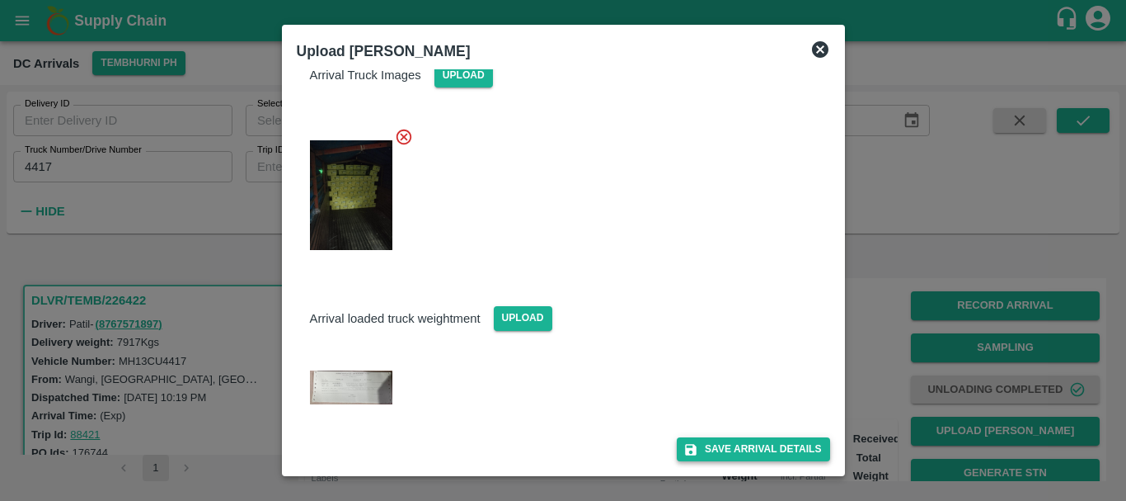
click at [734, 449] on button "Save Arrival Details" at bounding box center [753, 449] width 153 height 24
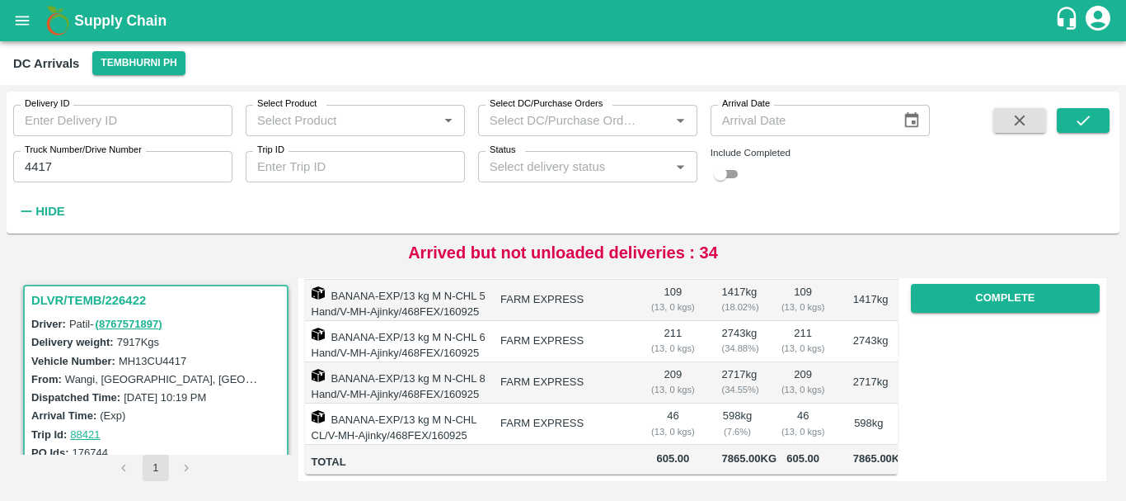
scroll to position [0, 0]
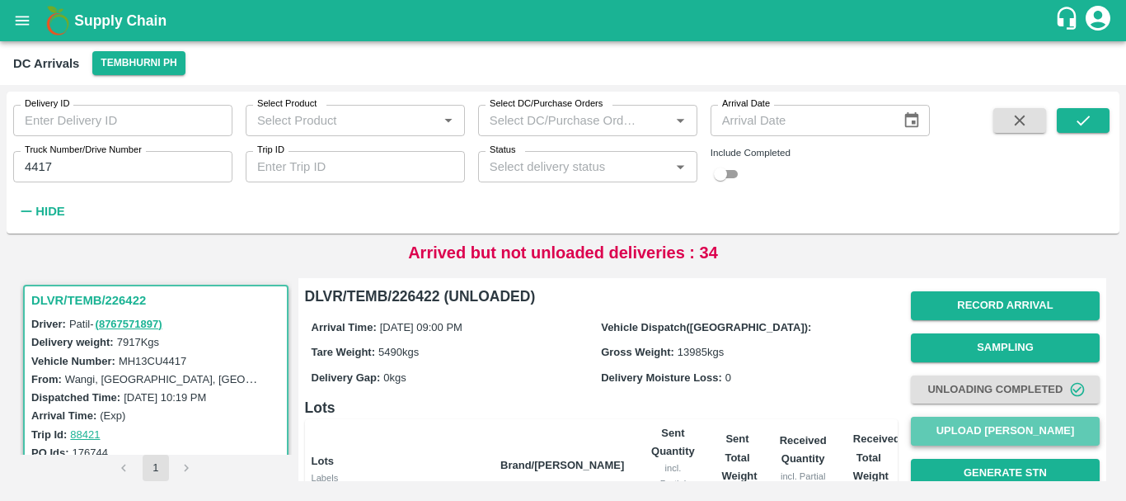
click at [940, 428] on button "Upload Tare Weight" at bounding box center [1005, 430] width 189 height 29
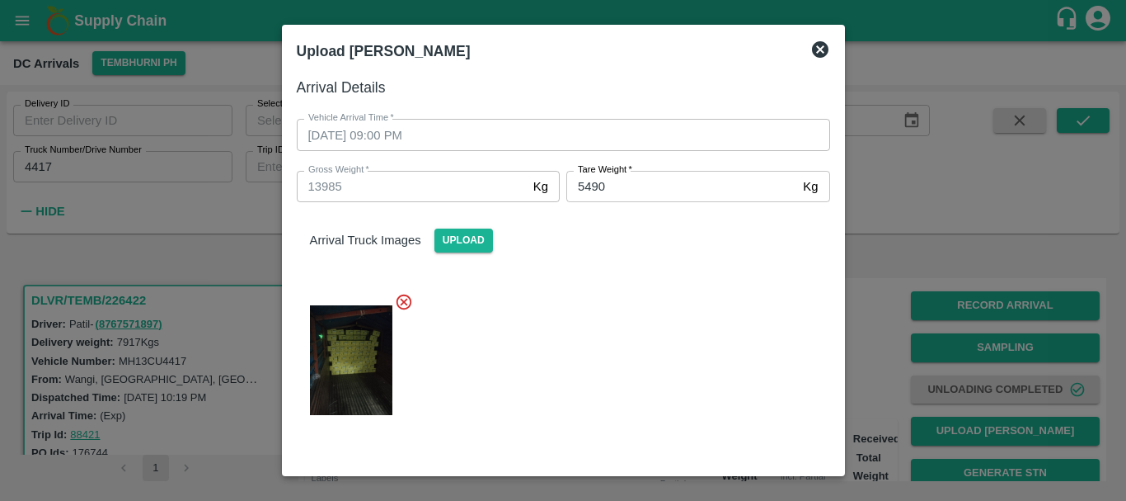
click at [898, 338] on div at bounding box center [563, 250] width 1126 height 501
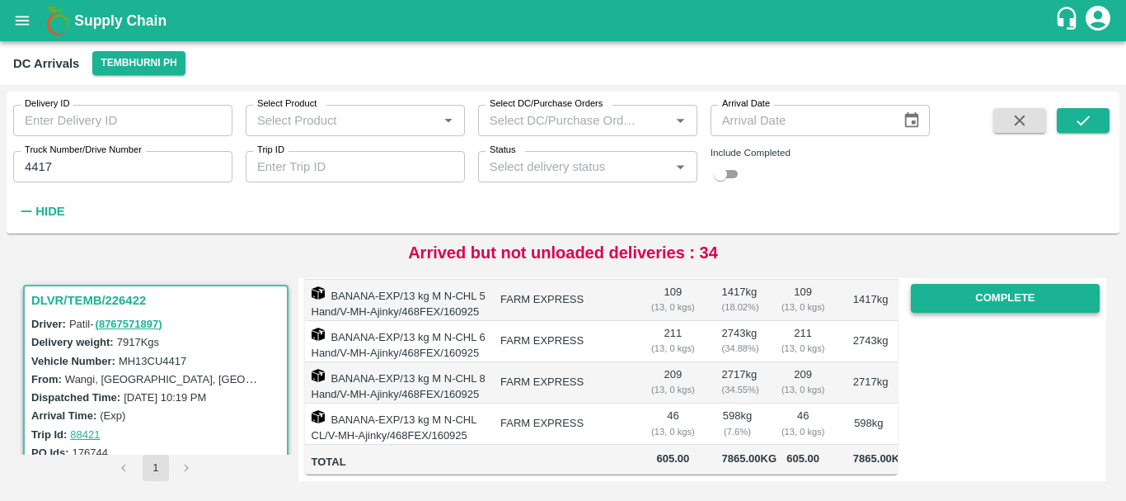
scroll to position [300, 0]
click at [985, 299] on button "Complete" at bounding box center [1005, 298] width 189 height 29
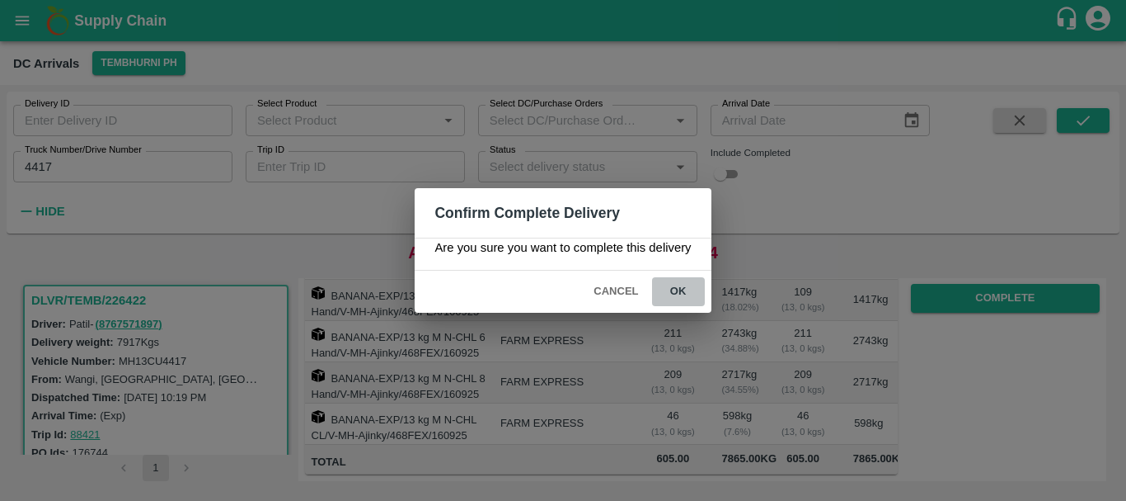
click at [668, 289] on button "ok" at bounding box center [678, 291] width 53 height 29
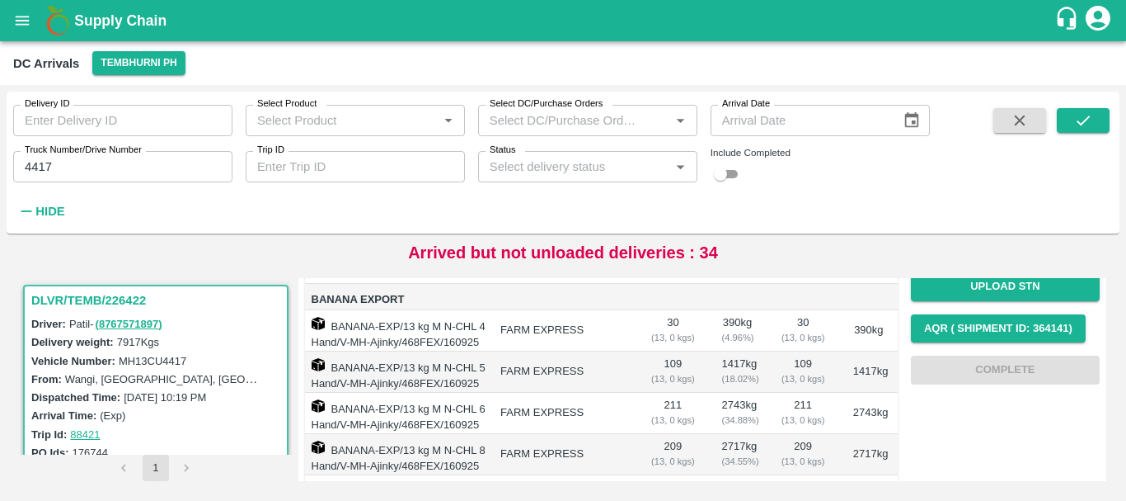
scroll to position [390, 0]
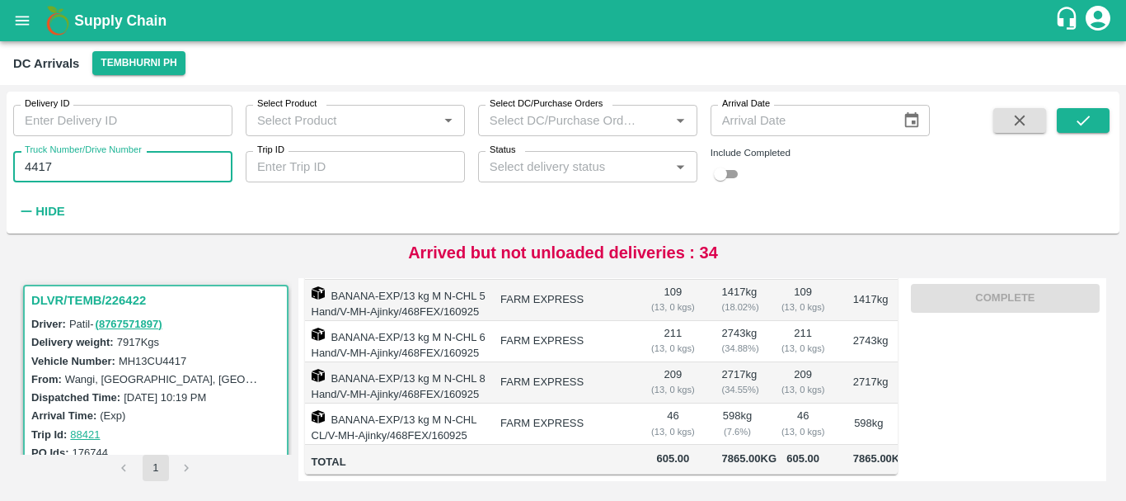
click at [156, 174] on input "4417" at bounding box center [122, 166] width 219 height 31
type input "4"
type input "9698"
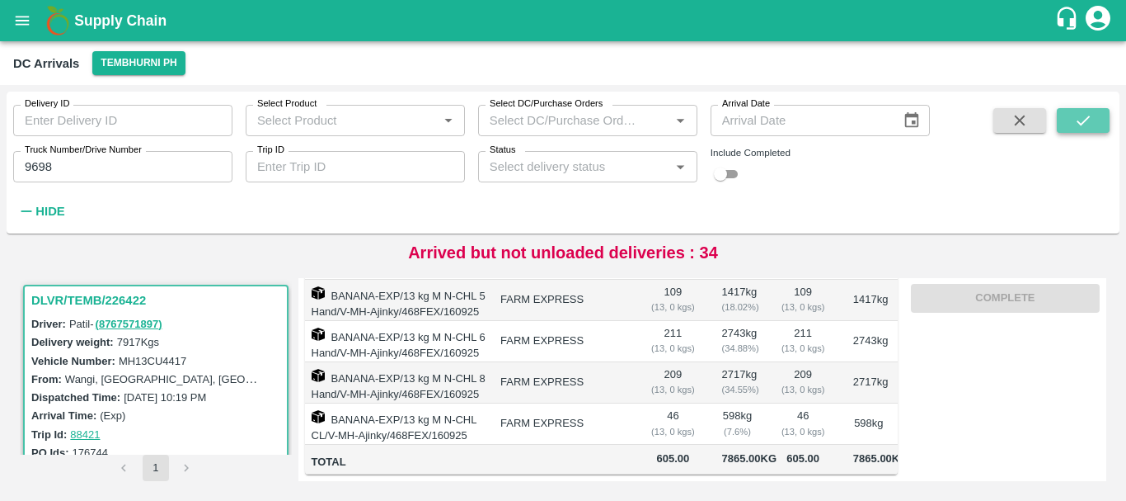
click at [1091, 115] on icon "submit" at bounding box center [1083, 120] width 18 height 18
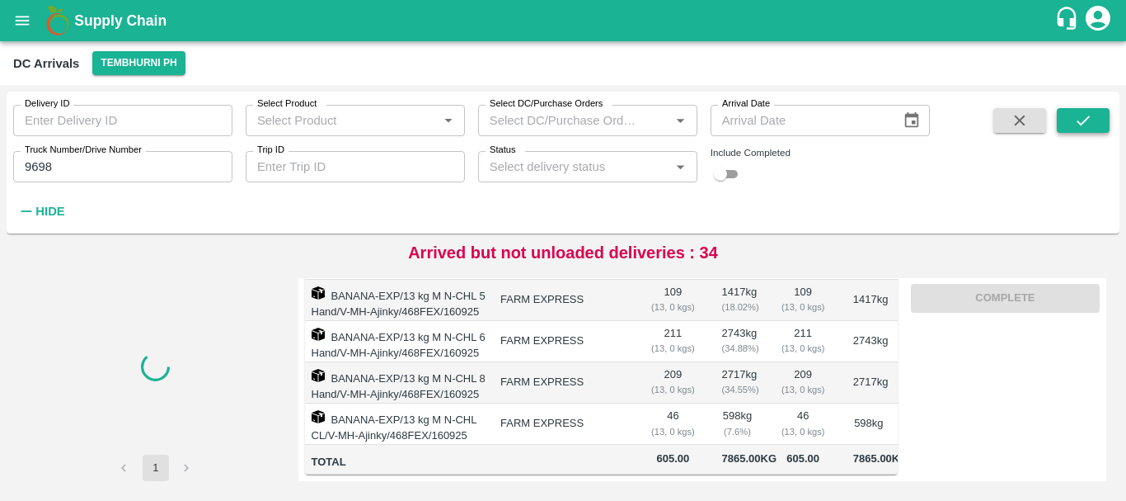
click at [1091, 115] on icon "submit" at bounding box center [1083, 120] width 18 height 18
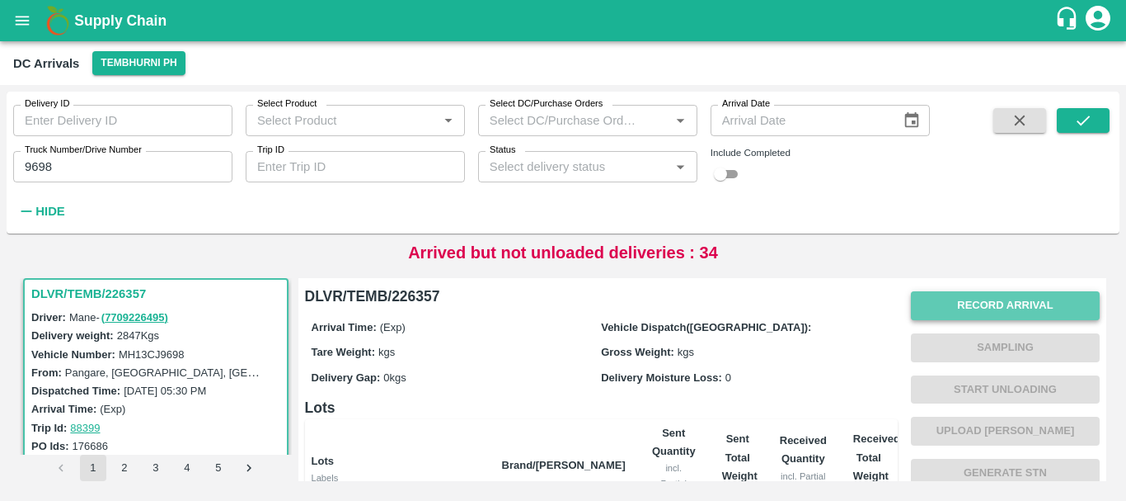
click at [969, 294] on button "Record Arrival" at bounding box center [1005, 305] width 189 height 29
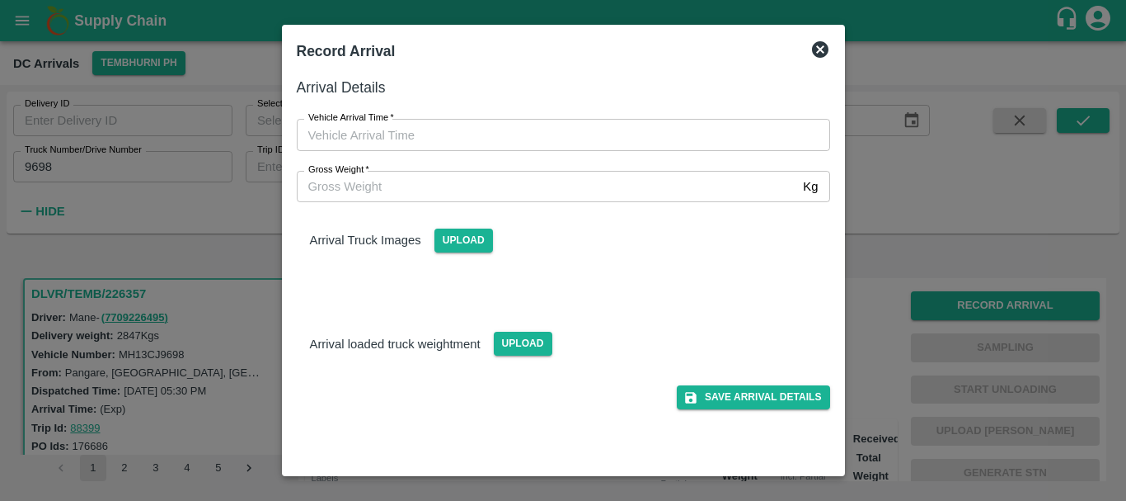
type input "DD/MM/YYYY hh:mm aa"
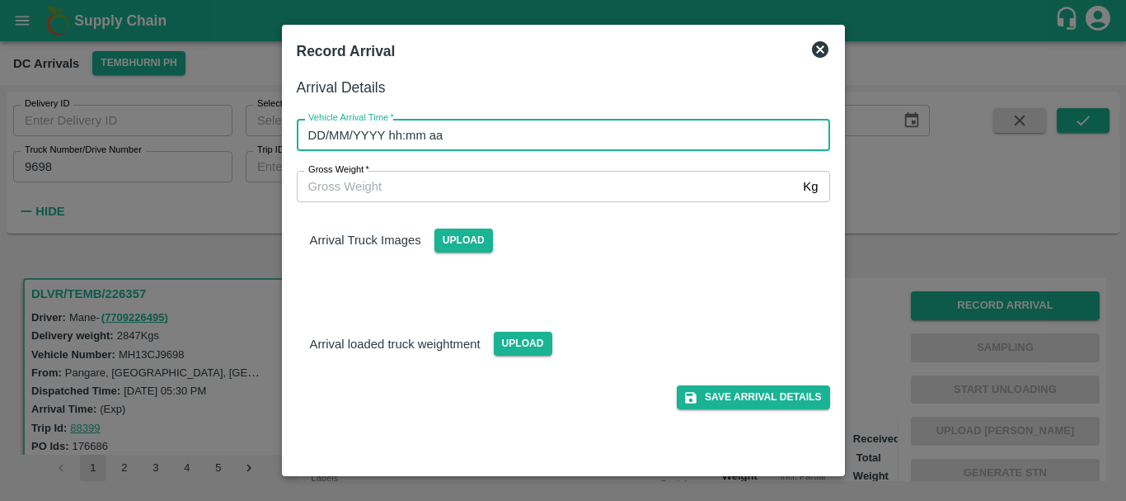
click at [597, 131] on input "DD/MM/YYYY hh:mm aa" at bounding box center [558, 134] width 522 height 31
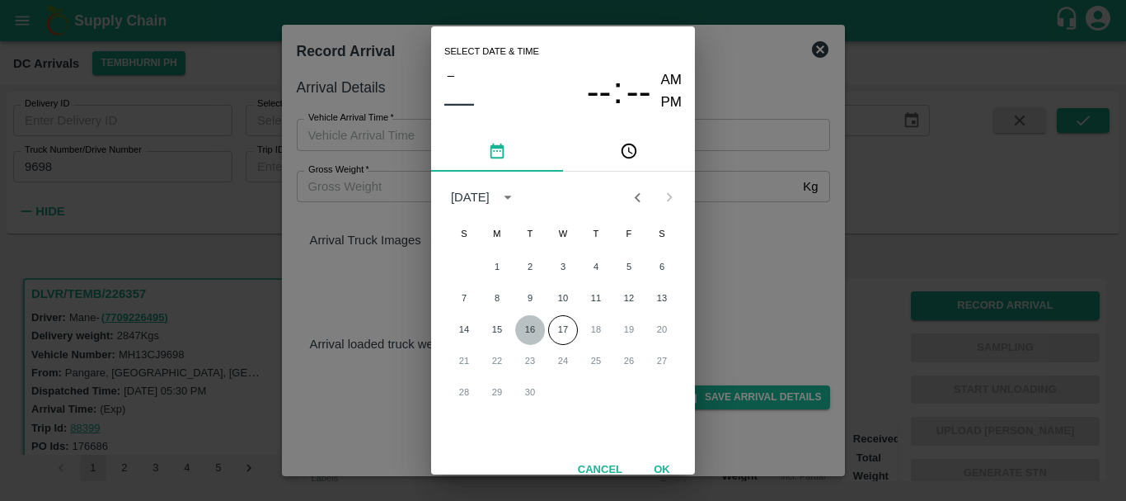
click at [526, 331] on button "16" at bounding box center [530, 330] width 30 height 30
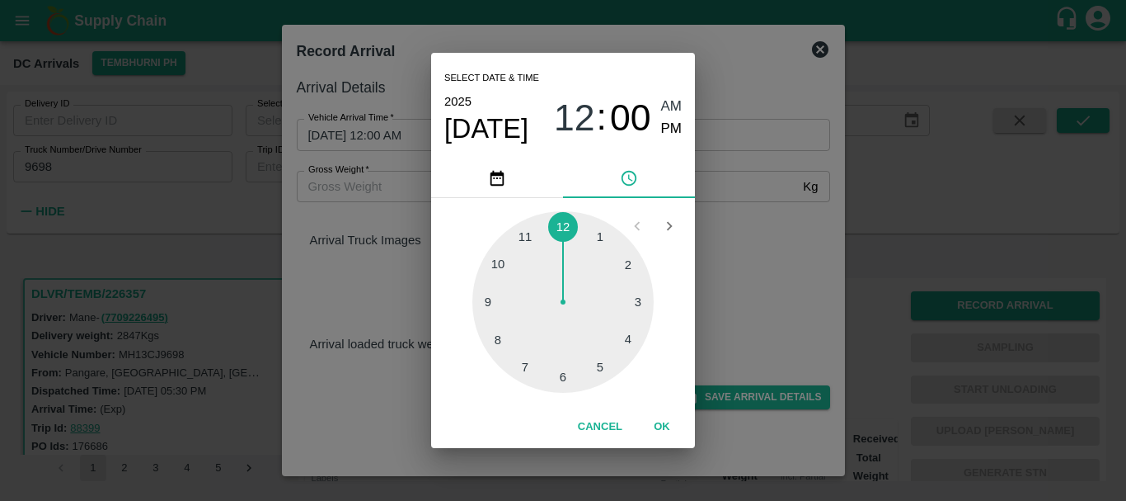
click at [531, 230] on div at bounding box center [563, 301] width 181 height 181
click at [662, 130] on span "PM" at bounding box center [671, 129] width 21 height 22
type input "16/09/2025 11:56 PM"
click at [750, 267] on div "Select date & time 2025 Sep 16 11 : 56 AM PM 05 10 15 20 25 30 35 40 45 50 55 0…" at bounding box center [563, 250] width 1126 height 501
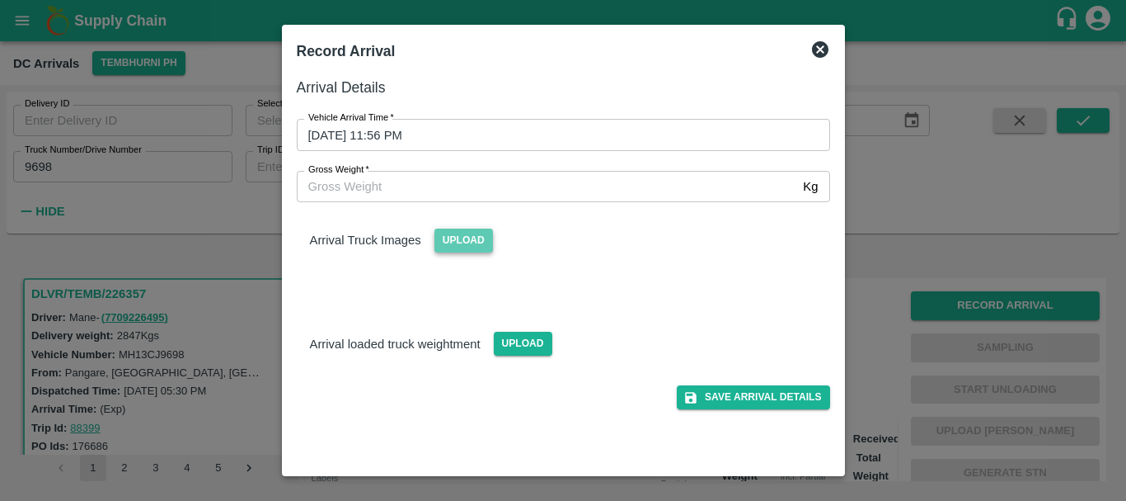
click at [453, 248] on span "Upload" at bounding box center [464, 240] width 59 height 24
click at [0, 0] on input "Upload" at bounding box center [0, 0] width 0 height 0
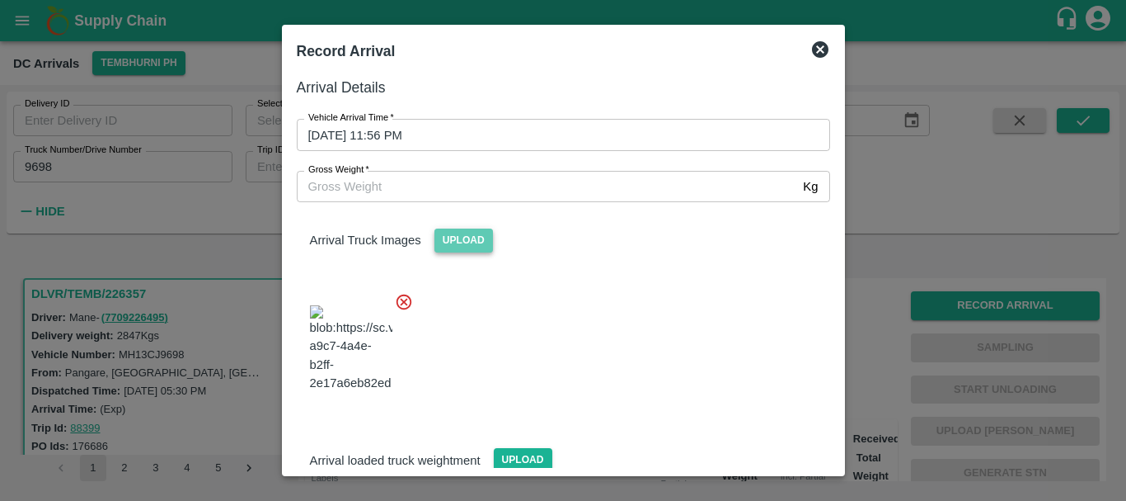
click at [473, 231] on span "Upload" at bounding box center [464, 240] width 59 height 24
click at [0, 0] on input "Upload" at bounding box center [0, 0] width 0 height 0
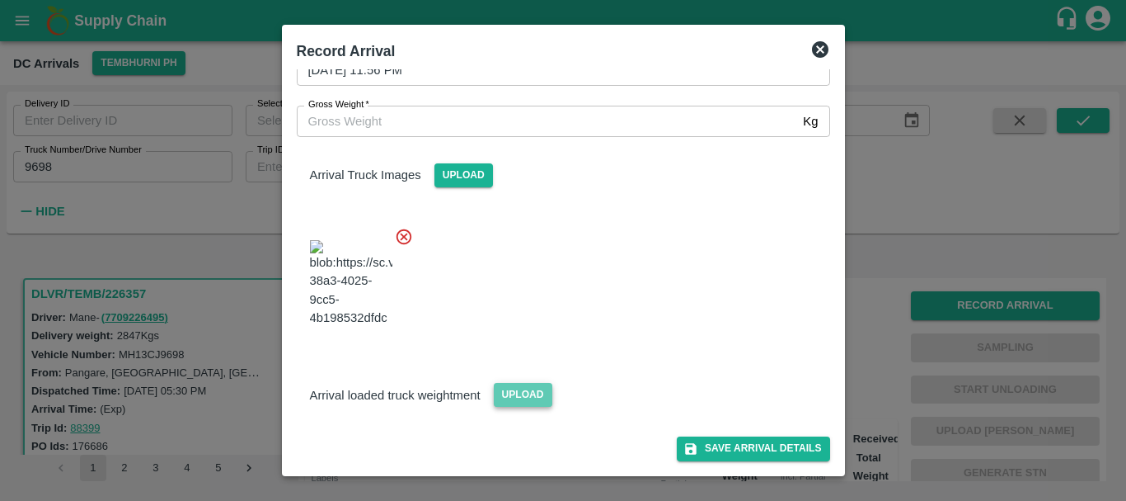
click at [534, 390] on span "Upload" at bounding box center [523, 395] width 59 height 24
click at [0, 0] on input "Upload" at bounding box center [0, 0] width 0 height 0
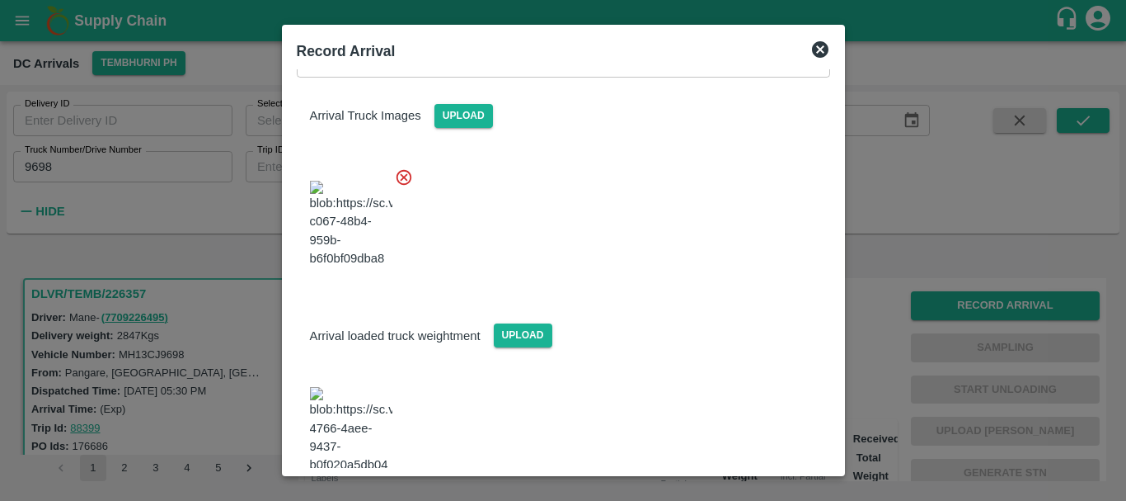
scroll to position [214, 0]
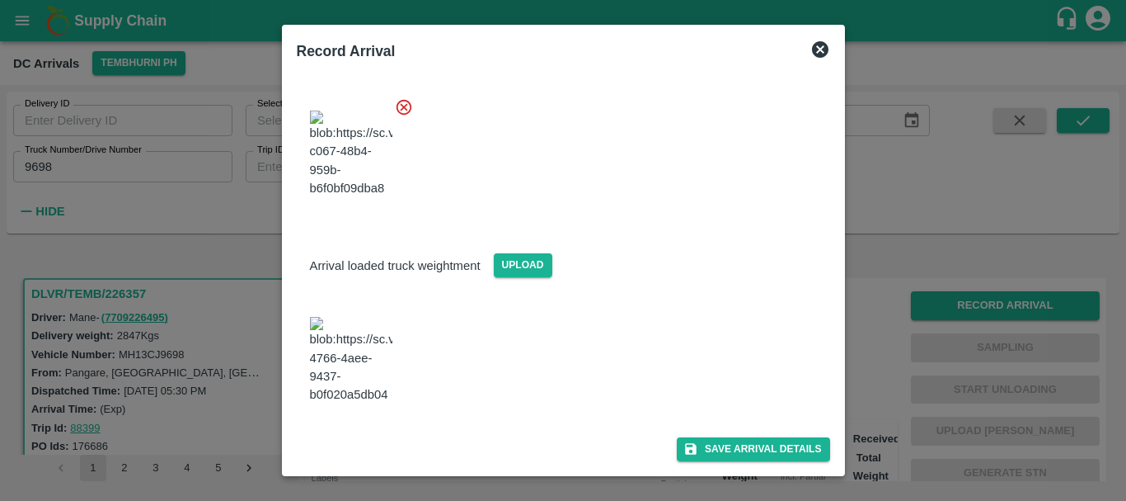
click at [350, 383] on img at bounding box center [351, 360] width 82 height 87
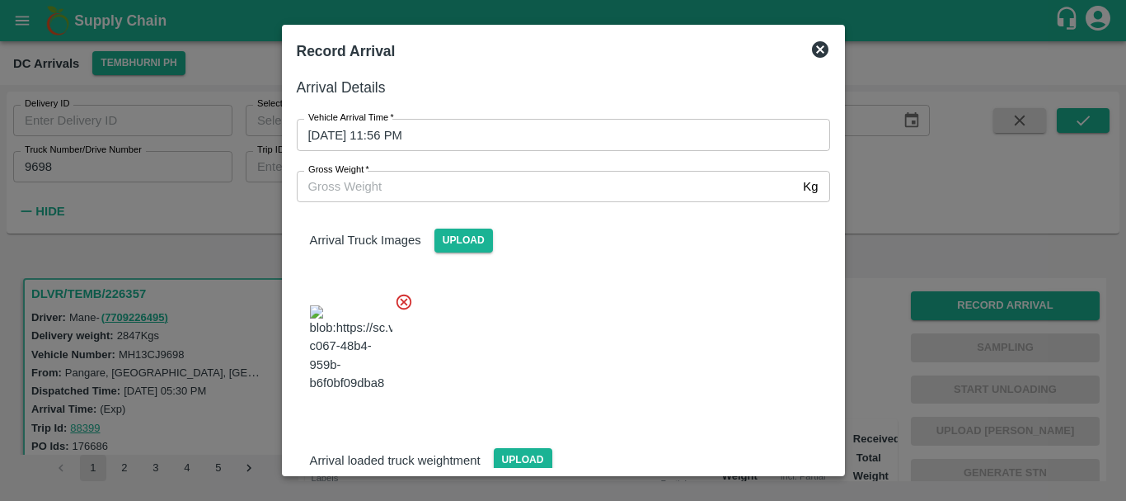
click at [517, 186] on input "Gross Weight   *" at bounding box center [547, 186] width 501 height 31
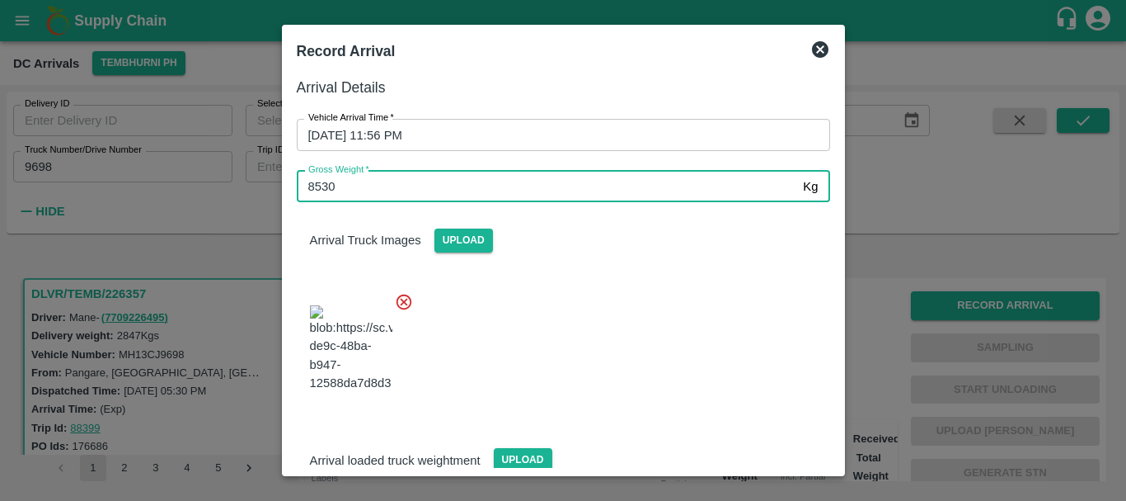
type input "8530"
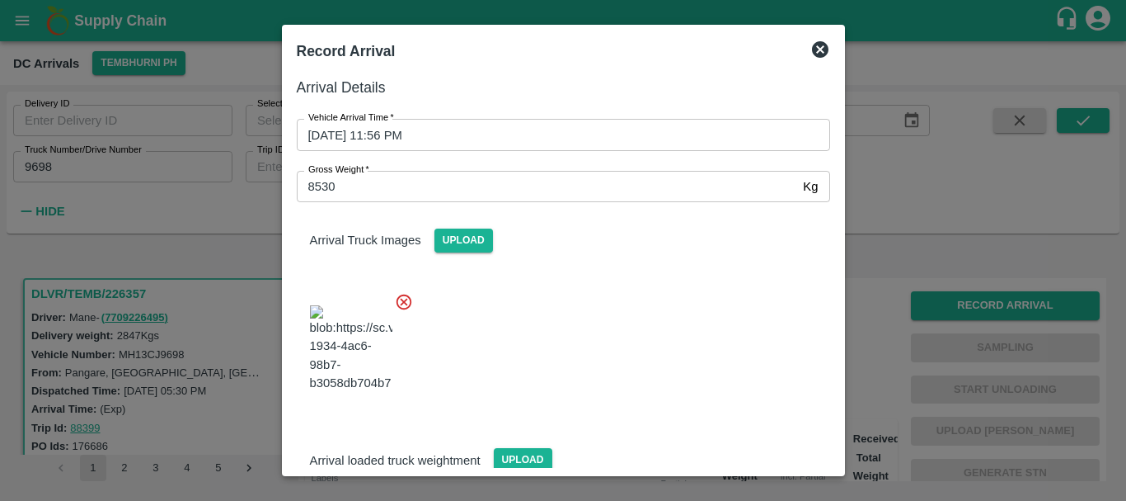
click at [628, 328] on div at bounding box center [557, 343] width 547 height 129
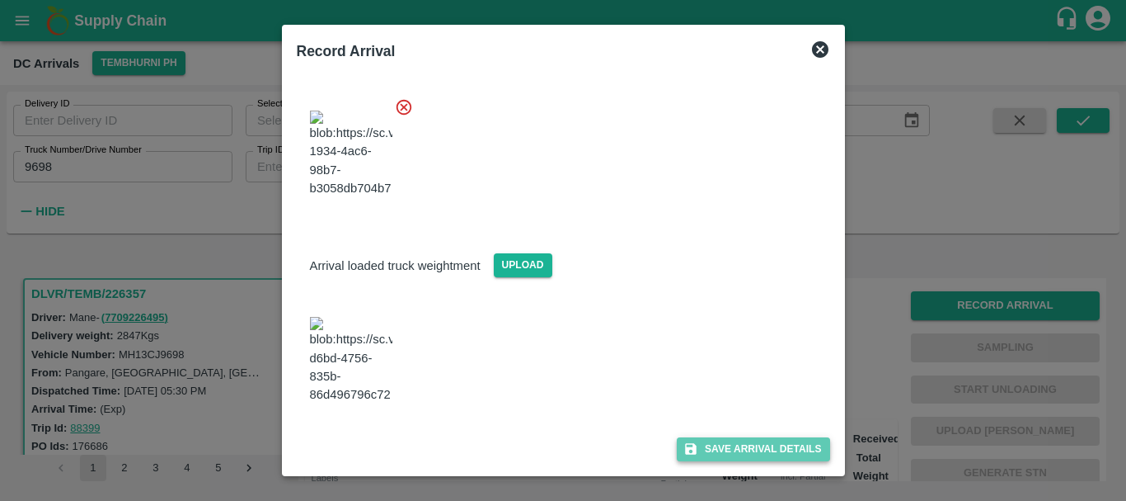
click at [750, 453] on button "Save Arrival Details" at bounding box center [753, 449] width 153 height 24
click at [750, 453] on icon at bounding box center [753, 448] width 21 height 21
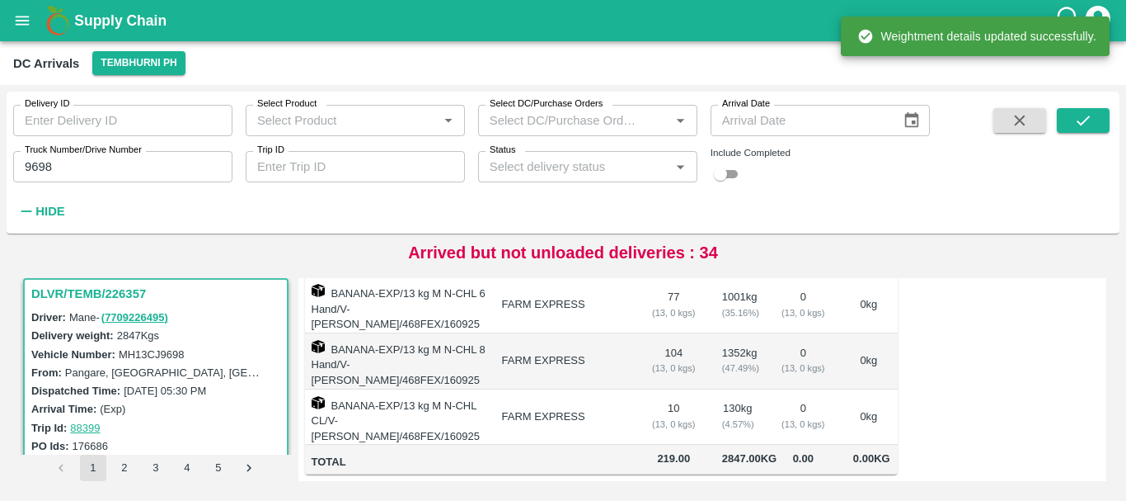
scroll to position [0, 0]
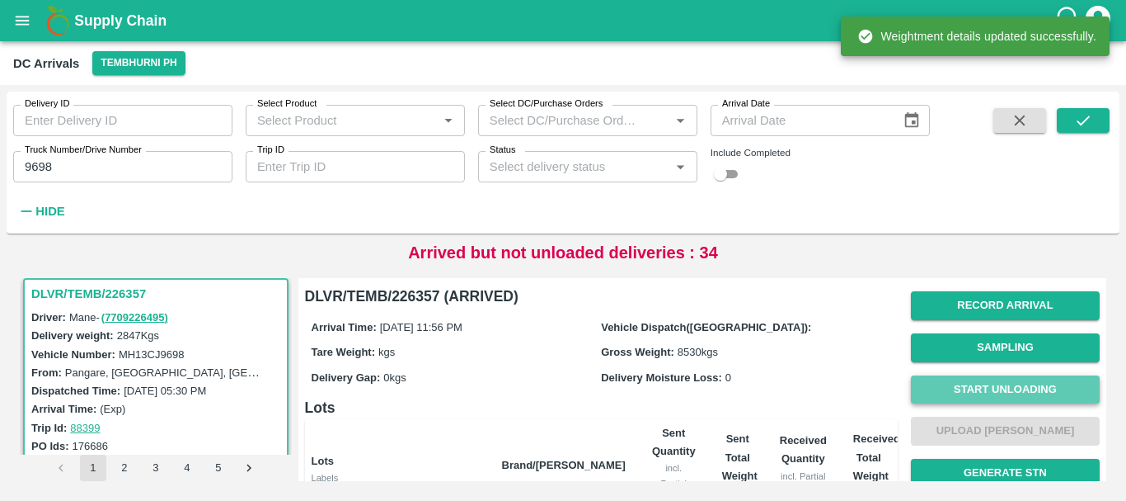
click at [963, 396] on button "Start Unloading" at bounding box center [1005, 389] width 189 height 29
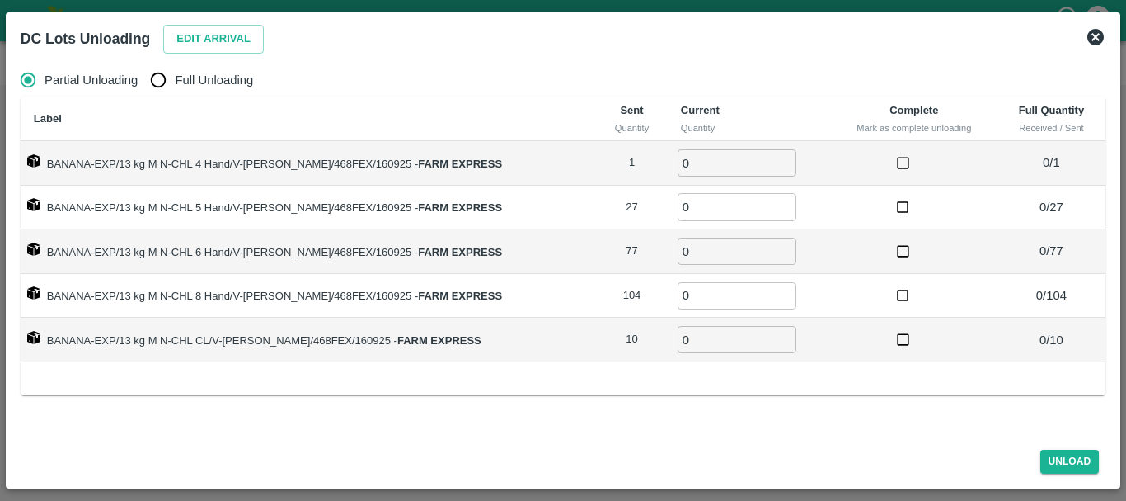
click at [139, 78] on div "Partial Unloading Full Unloading" at bounding box center [563, 79] width 1085 height 33
click at [228, 25] on button "Edit Arrival" at bounding box center [213, 39] width 101 height 29
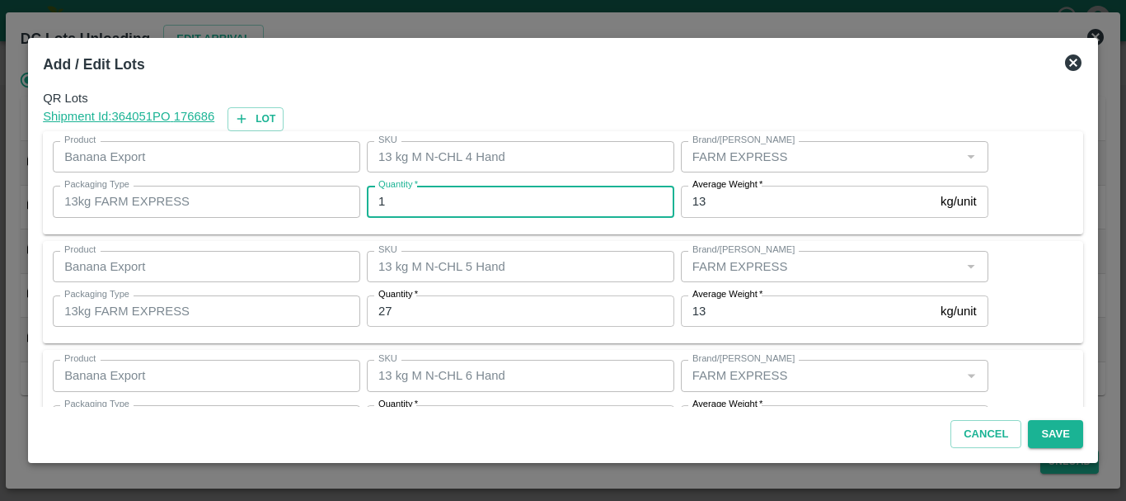
click at [455, 214] on input "1" at bounding box center [521, 201] width 308 height 31
type input "1"
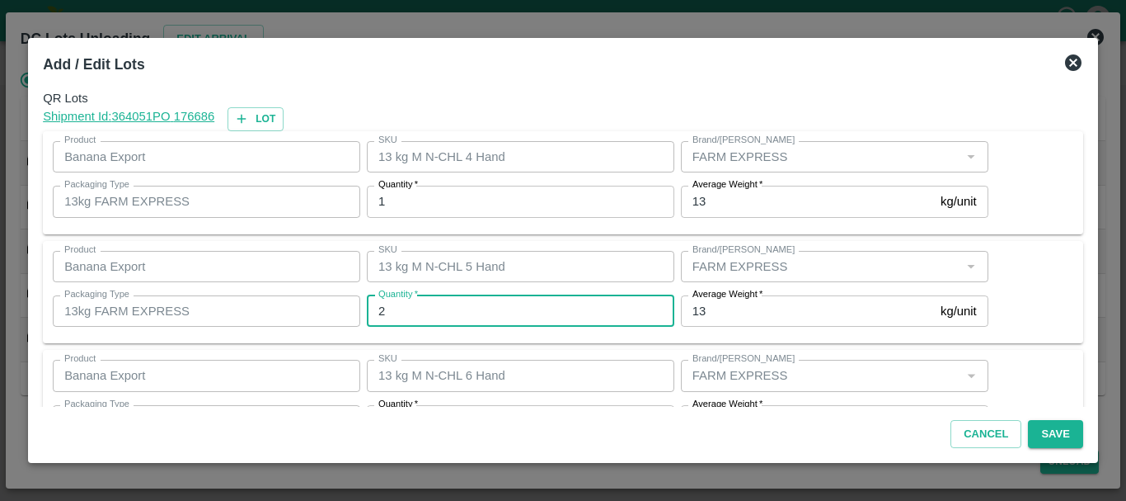
type input "27"
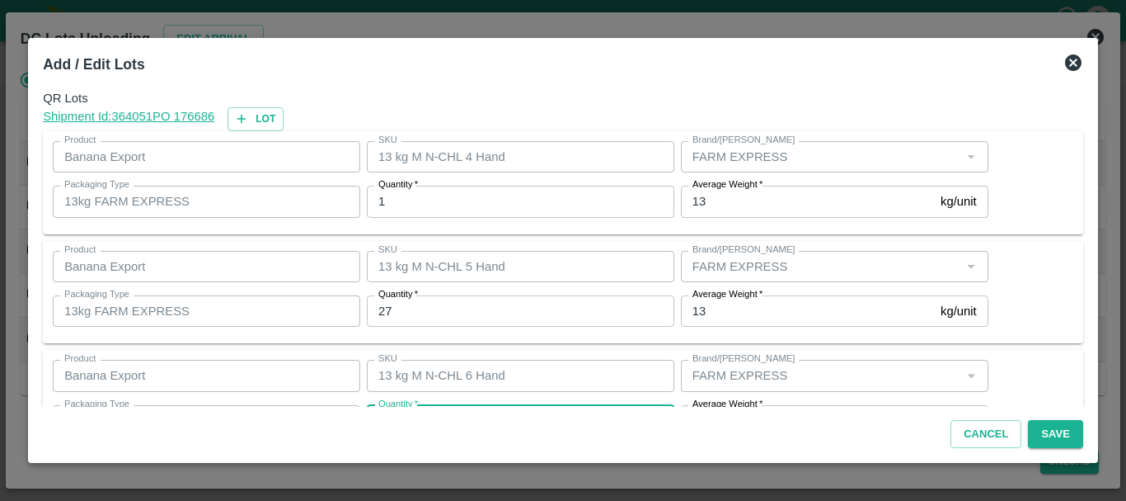
scroll to position [30, 0]
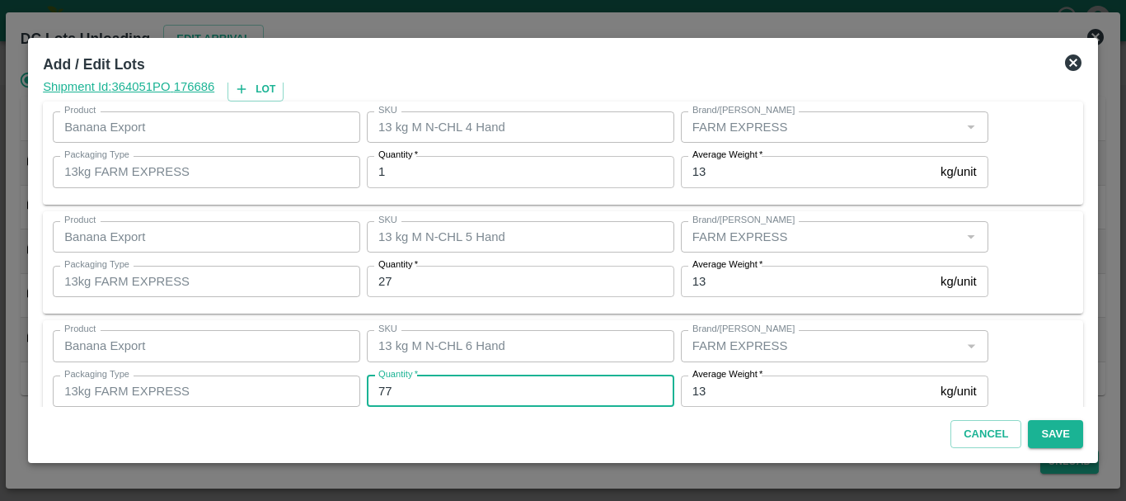
click at [418, 392] on input "77" at bounding box center [521, 390] width 308 height 31
type input "7"
type input "77"
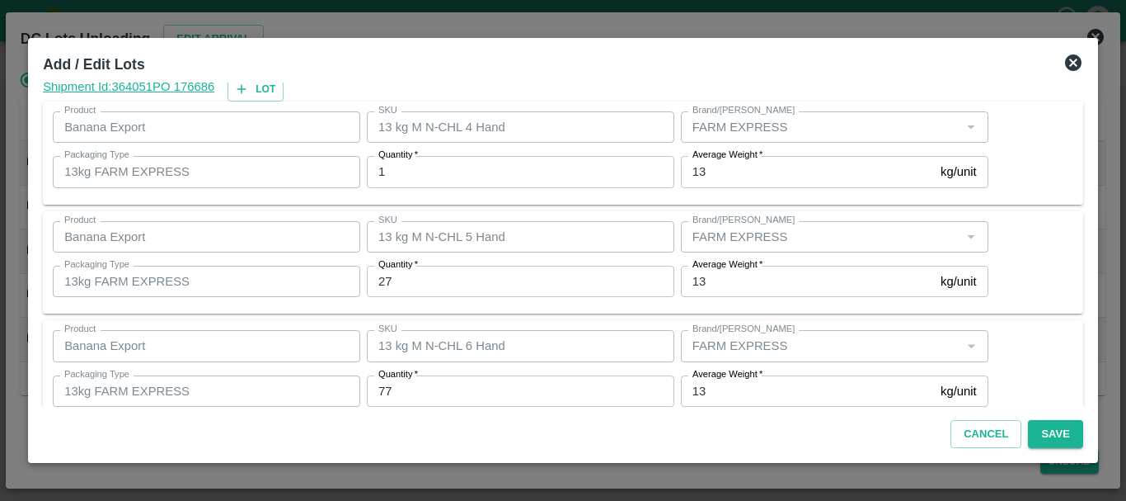
scroll to position [279, 0]
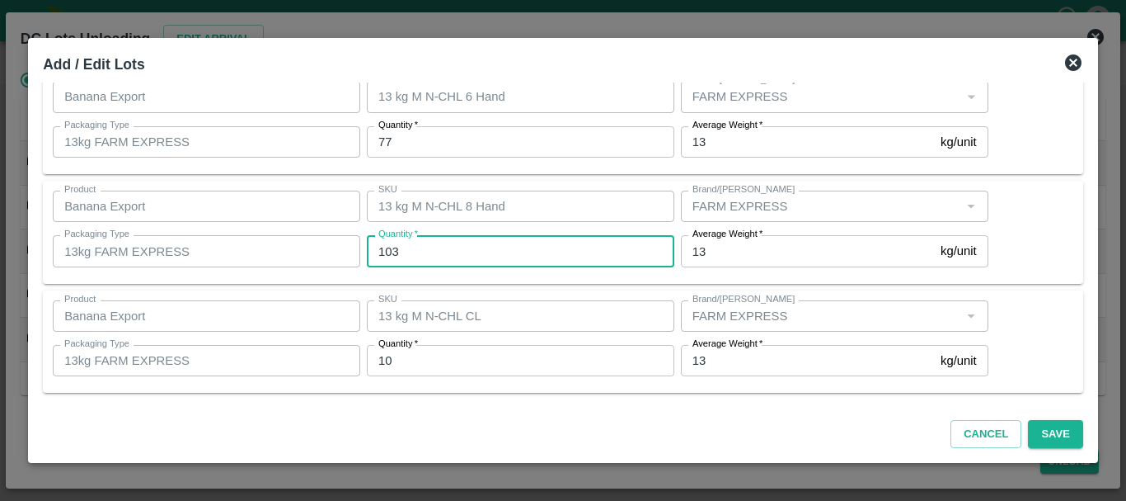
type input "103"
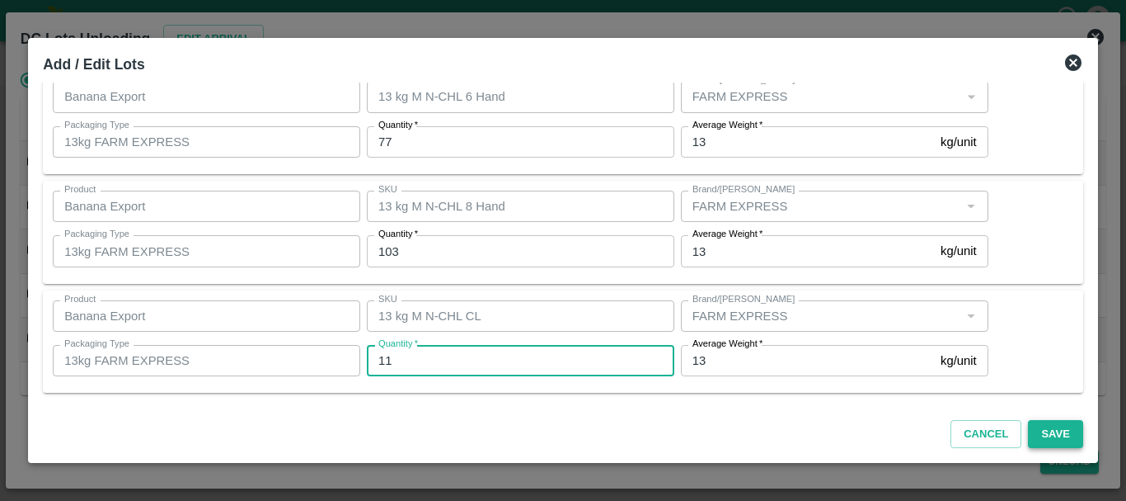
type input "11"
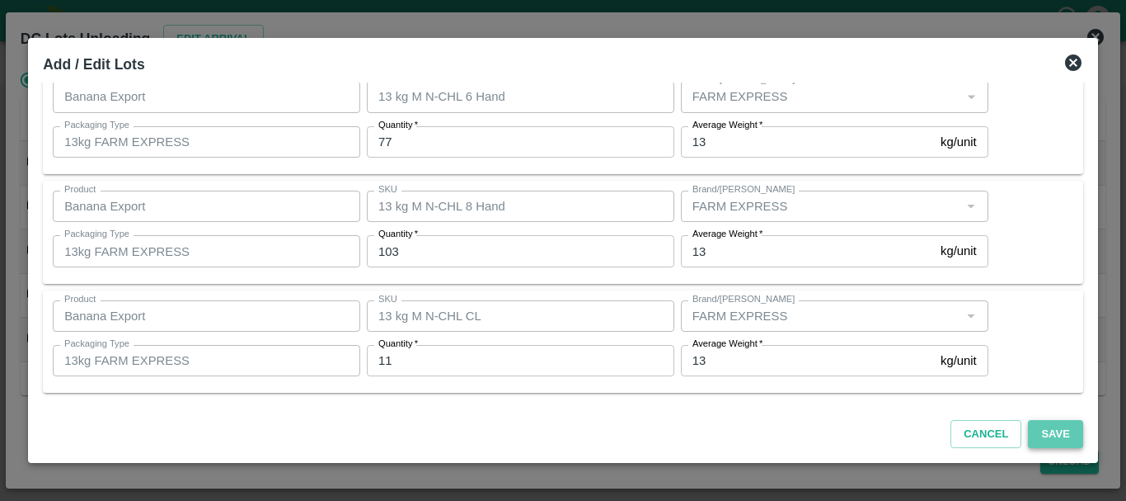
click at [1045, 430] on button "Save" at bounding box center [1055, 434] width 54 height 29
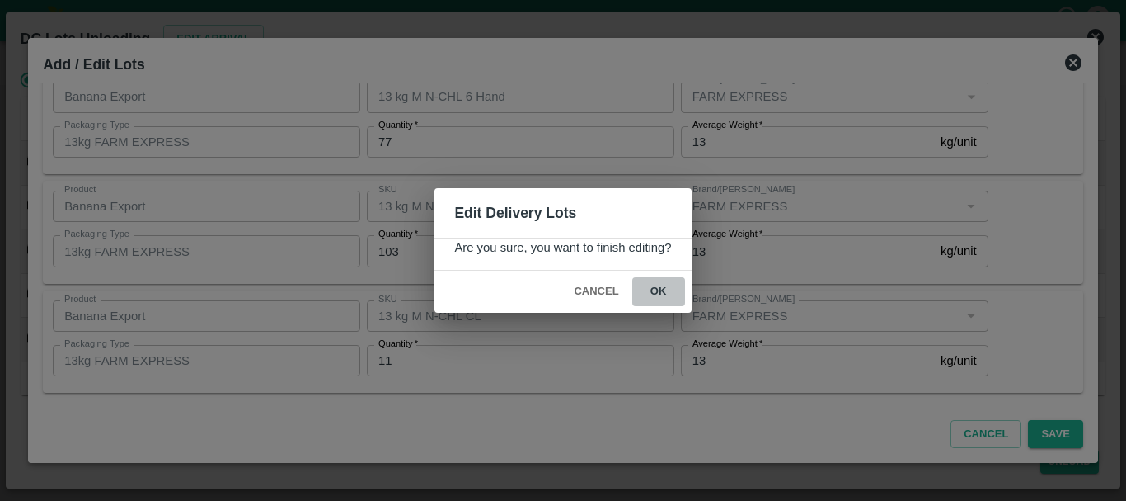
click at [651, 294] on button "ok" at bounding box center [658, 291] width 53 height 29
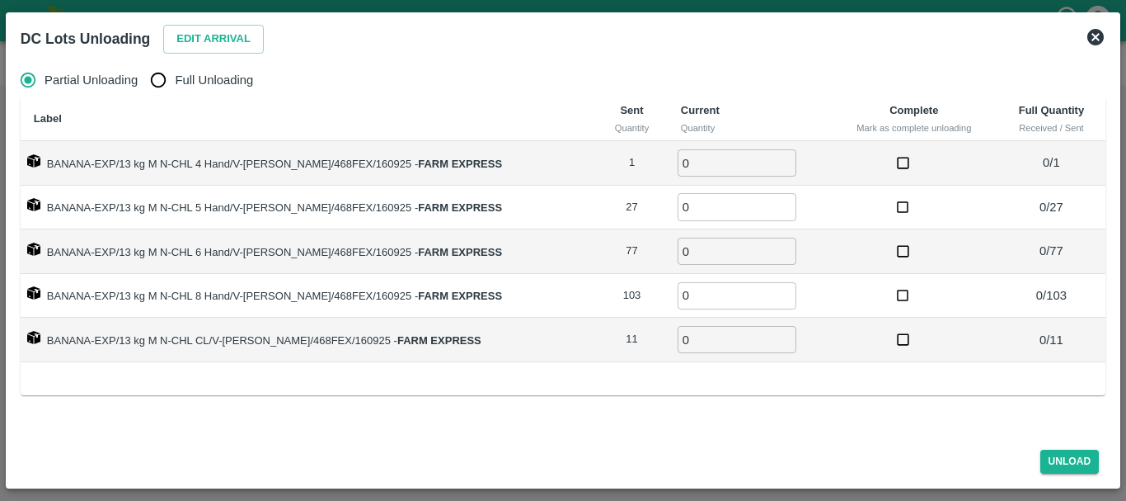
click at [163, 77] on input "Full Unloading" at bounding box center [158, 79] width 33 height 33
radio input "true"
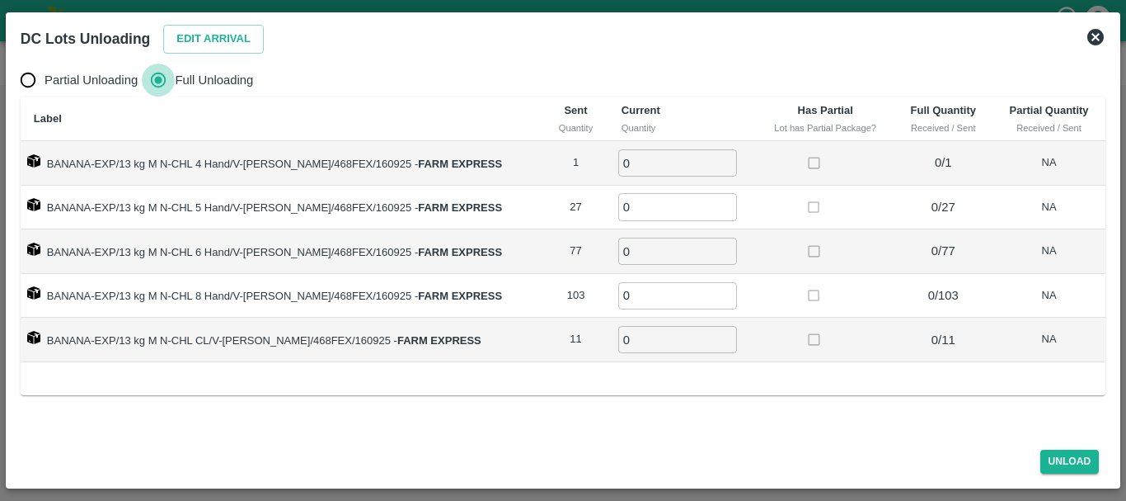
click at [163, 77] on input "Full Unloading" at bounding box center [158, 79] width 33 height 33
click at [663, 161] on input "0" at bounding box center [677, 162] width 119 height 27
type input "01"
type input "27"
type input "77"
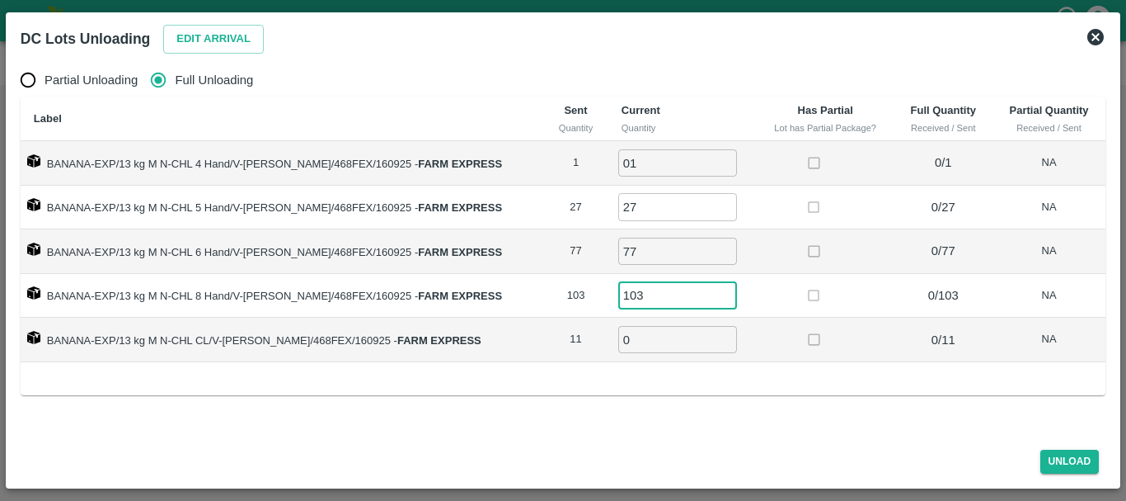
type input "103"
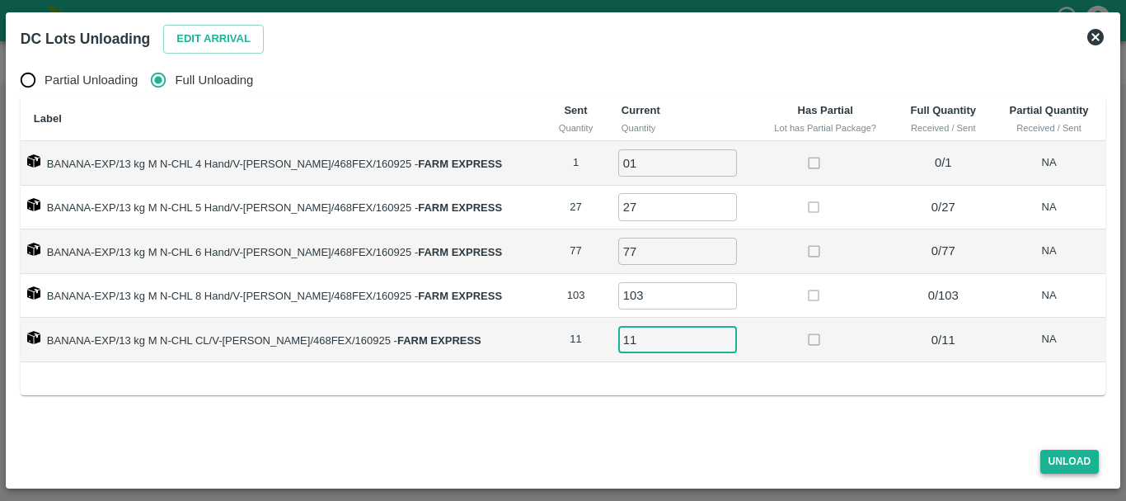
type input "11"
click at [1064, 464] on button "Unload" at bounding box center [1070, 461] width 59 height 24
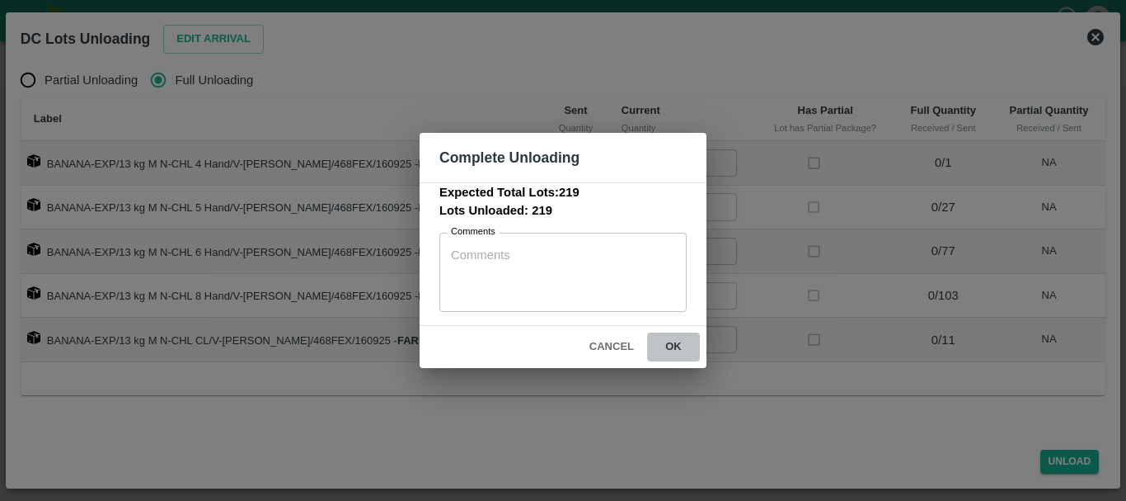
click at [675, 350] on button "ok" at bounding box center [673, 346] width 53 height 29
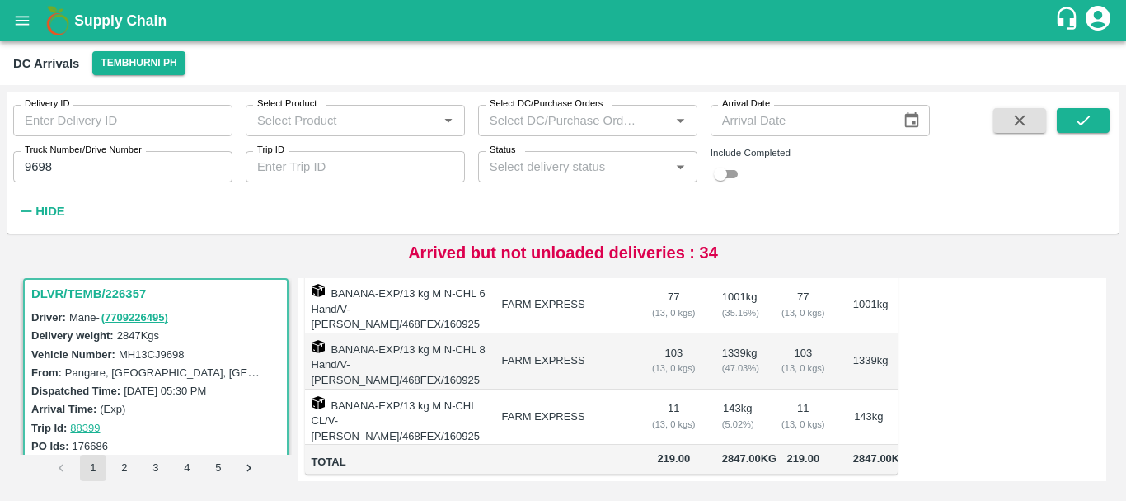
scroll to position [0, 0]
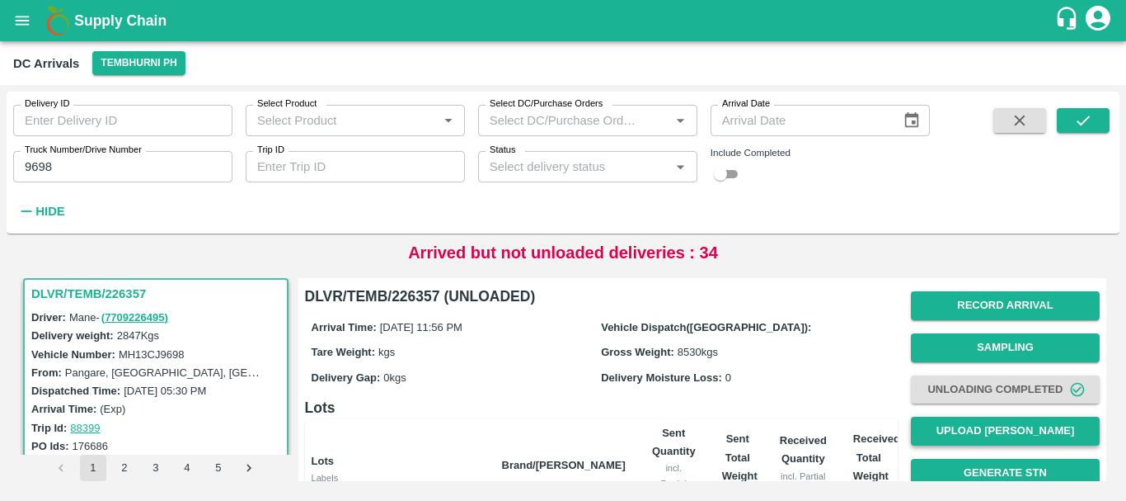
click at [943, 427] on button "Upload Tare Weight" at bounding box center [1005, 430] width 189 height 29
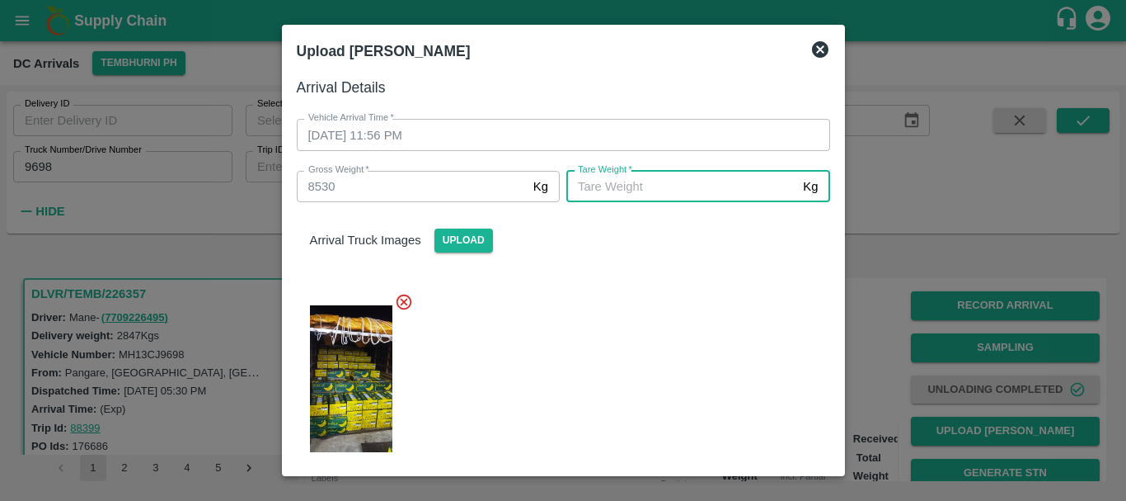
click at [668, 191] on input "Tare Weight   *" at bounding box center [682, 186] width 230 height 31
type input "5430"
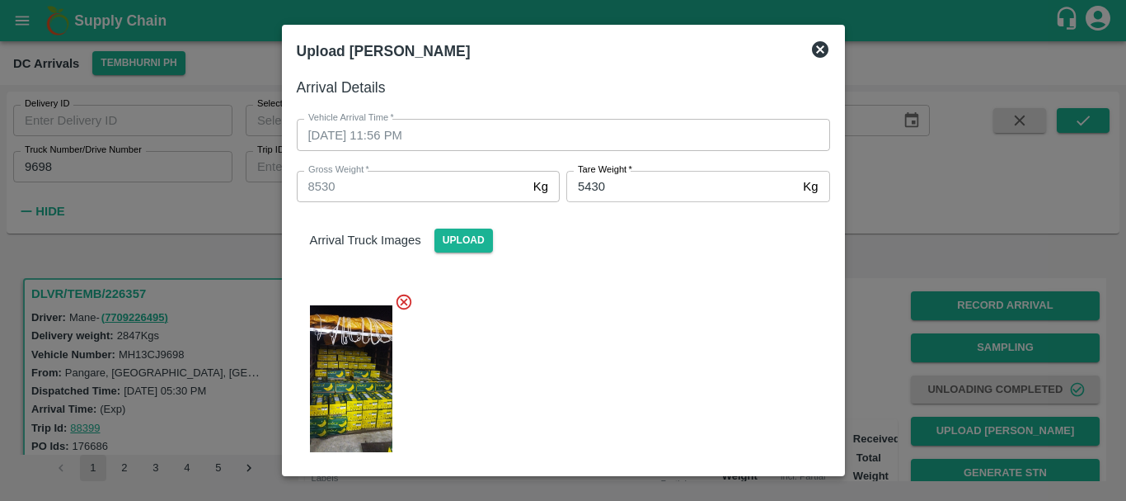
click at [649, 324] on div at bounding box center [557, 374] width 547 height 190
click at [618, 223] on div "Arrival Truck Images Upload" at bounding box center [564, 227] width 560 height 50
click at [644, 319] on div at bounding box center [557, 374] width 547 height 190
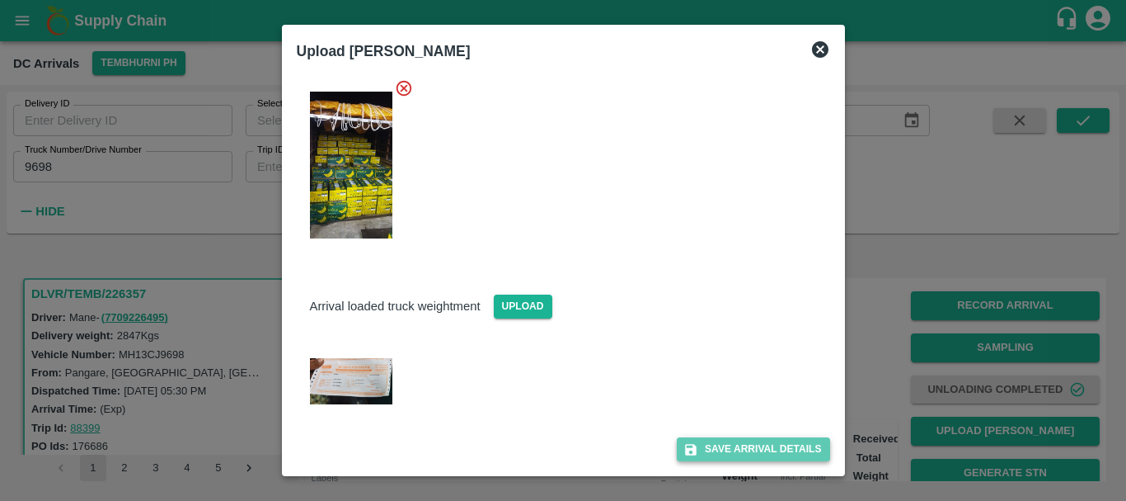
click at [702, 446] on button "Save Arrival Details" at bounding box center [753, 449] width 153 height 24
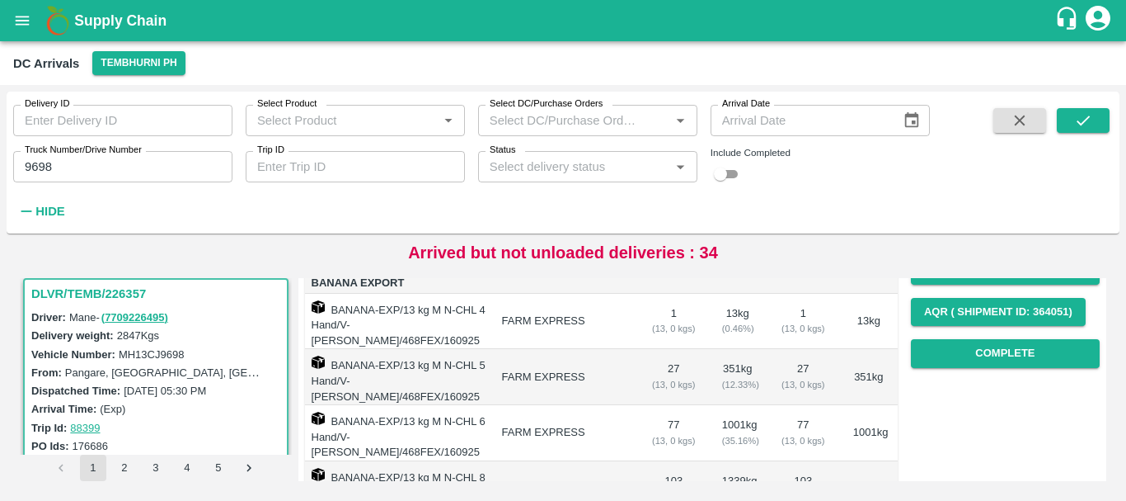
scroll to position [243, 0]
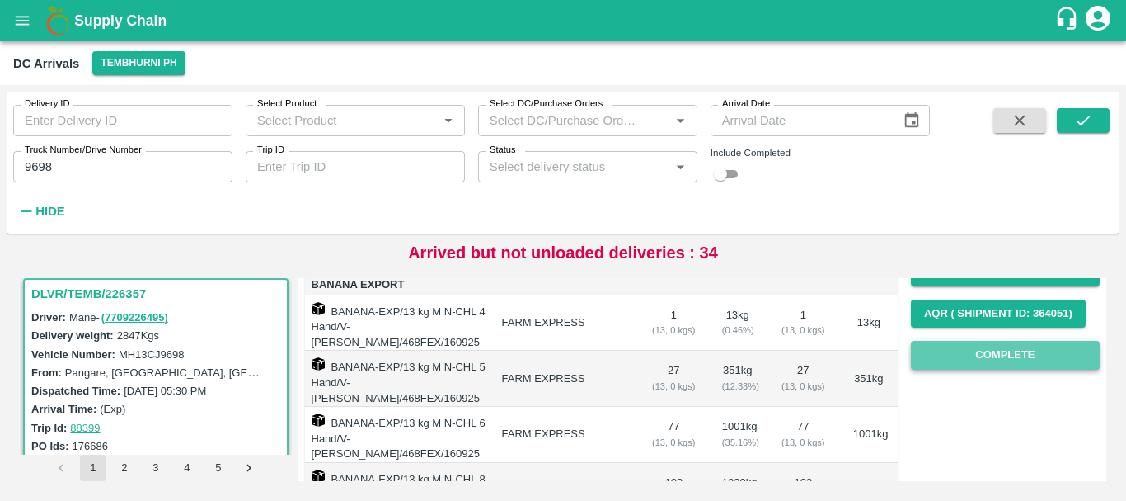
click at [962, 364] on button "Complete" at bounding box center [1005, 355] width 189 height 29
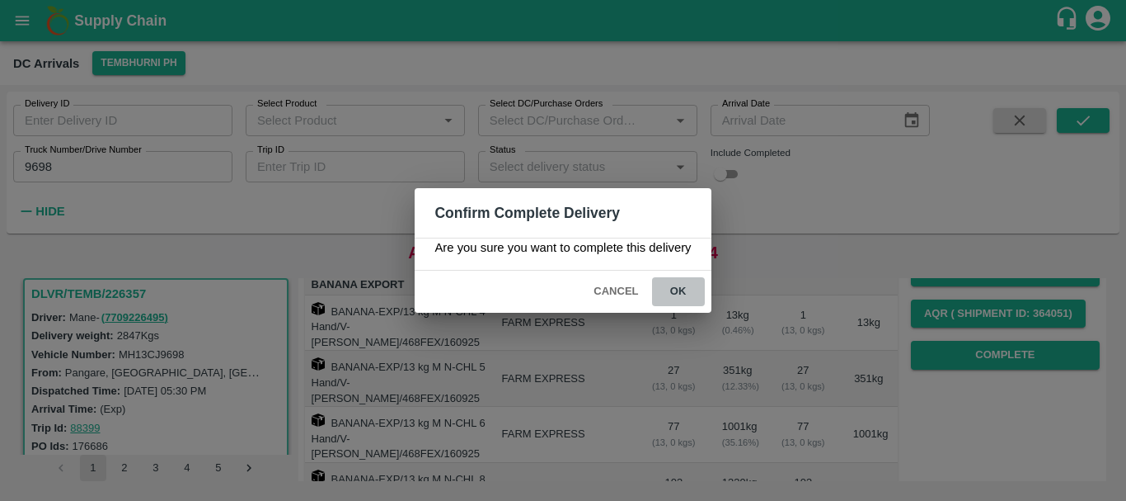
click at [694, 297] on button "ok" at bounding box center [678, 291] width 53 height 29
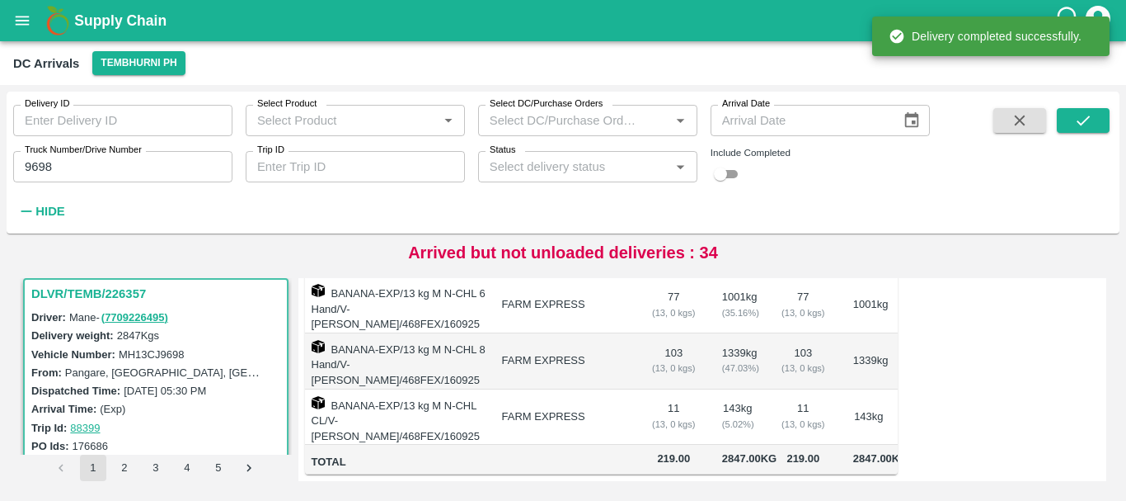
scroll to position [0, 0]
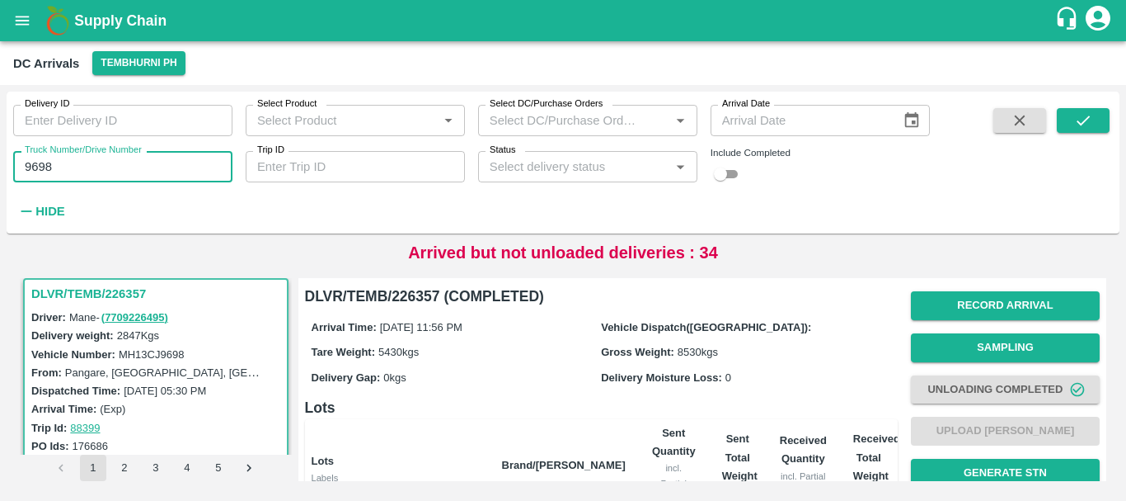
click at [182, 169] on input "9698" at bounding box center [122, 166] width 219 height 31
type input "9"
type input "3485"
click at [1083, 115] on icon "submit" at bounding box center [1083, 120] width 18 height 18
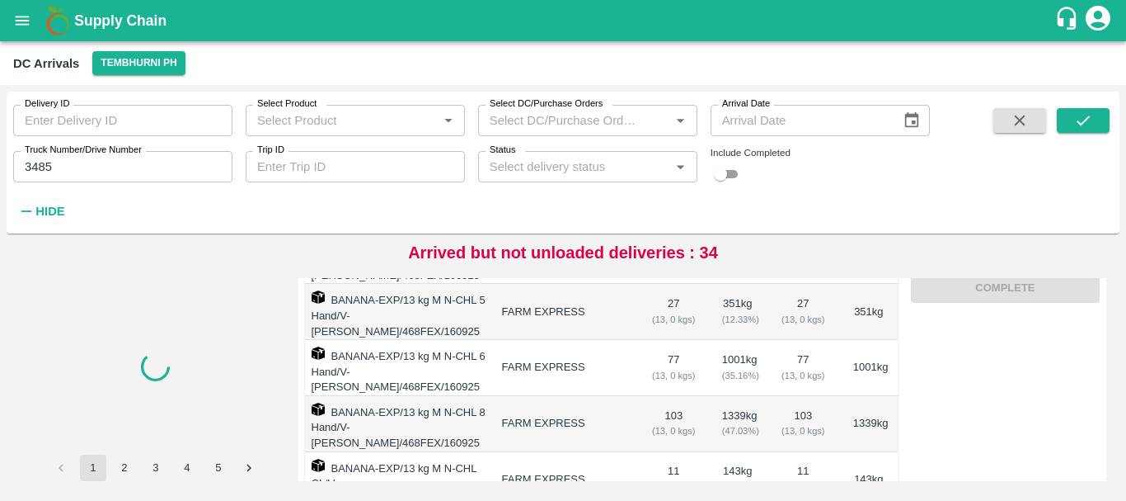
scroll to position [374, 0]
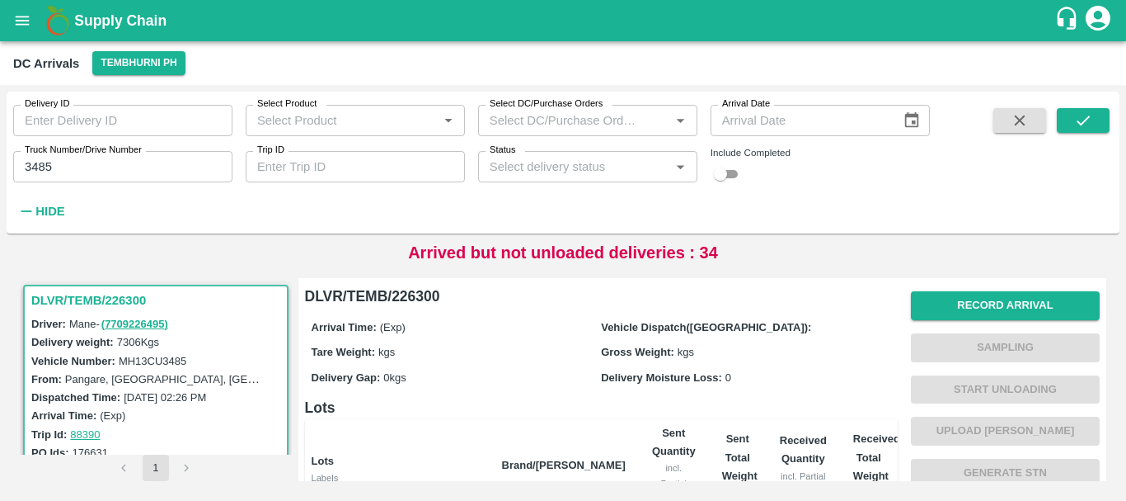
scroll to position [1, 0]
click at [938, 303] on button "Record Arrival" at bounding box center [1005, 304] width 189 height 29
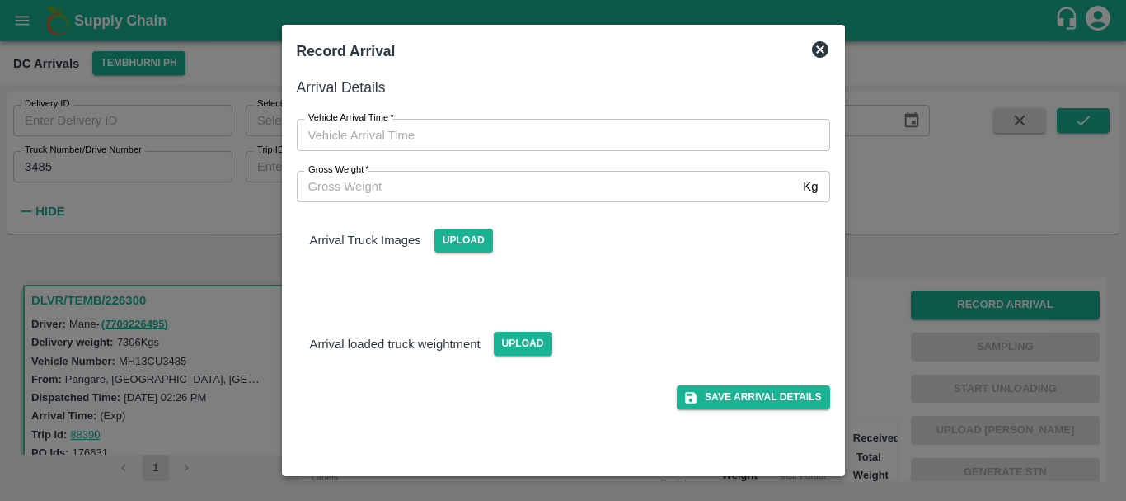
type input "DD/MM/YYYY hh:mm aa"
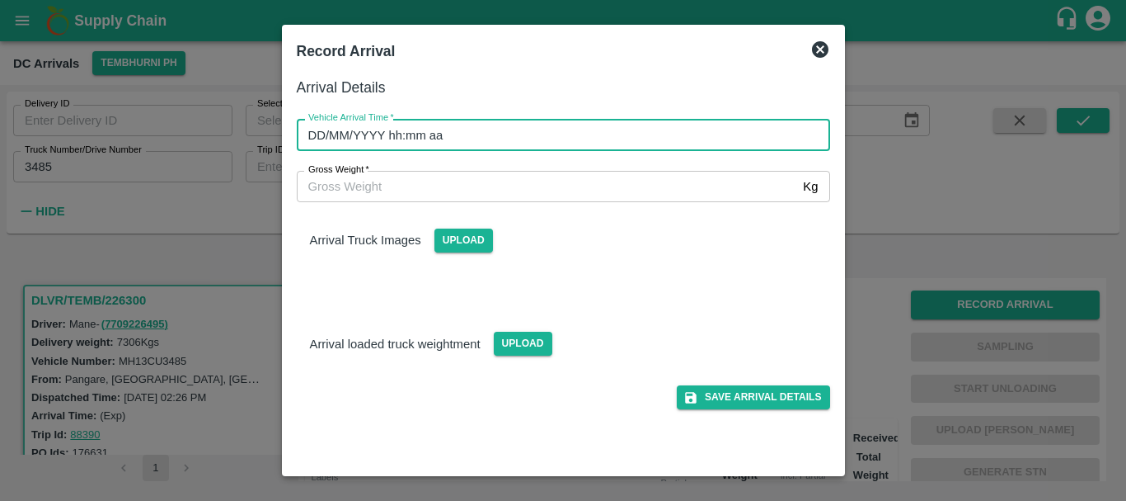
click at [621, 129] on input "DD/MM/YYYY hh:mm aa" at bounding box center [558, 134] width 522 height 31
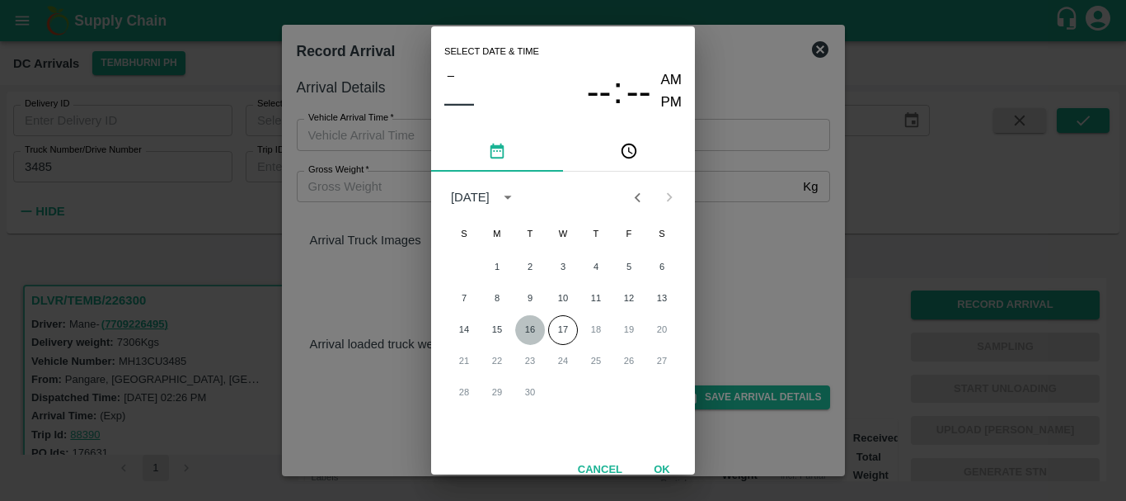
click at [538, 332] on button "16" at bounding box center [530, 330] width 30 height 30
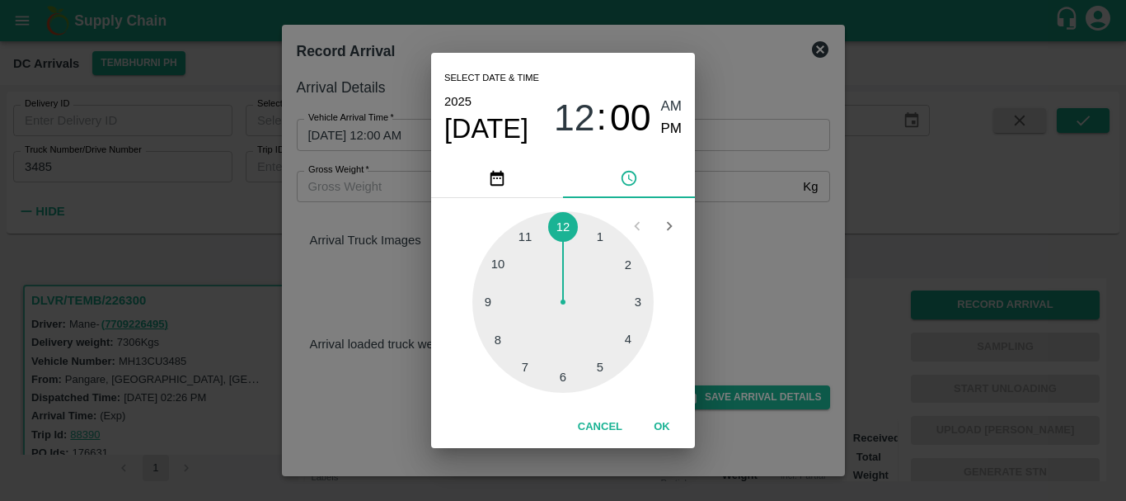
click at [496, 263] on div at bounding box center [563, 301] width 181 height 181
click at [657, 125] on div "10 : 50 AM PM" at bounding box center [618, 118] width 128 height 44
click at [658, 125] on div "10 : 50 AM PM" at bounding box center [618, 118] width 128 height 44
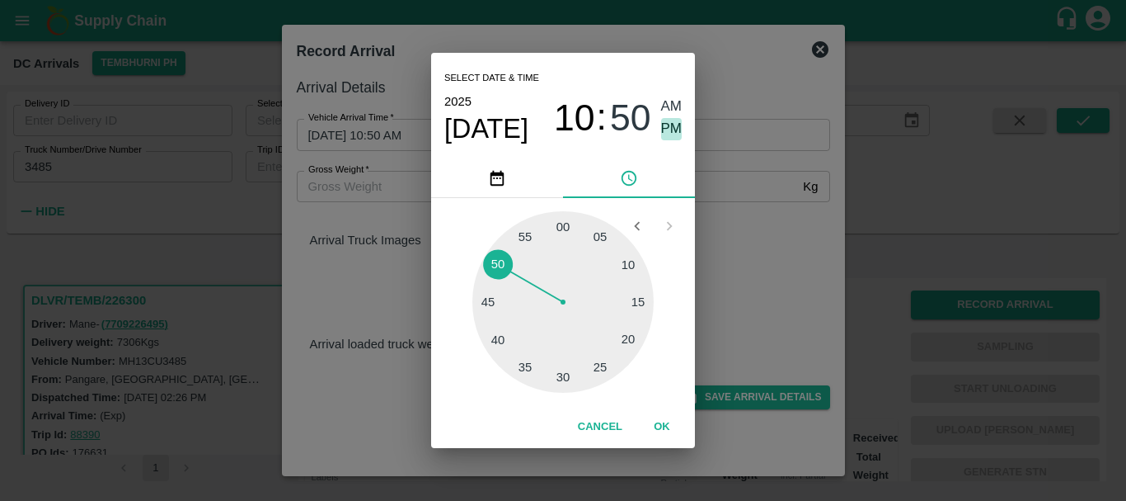
click at [672, 128] on span "PM" at bounding box center [671, 129] width 21 height 22
type input "16/09/2025 10:50 PM"
click at [710, 187] on div "Select date & time 2025 Sep 16 10 : 50 AM PM 05 10 15 20 25 30 35 40 45 50 55 0…" at bounding box center [563, 250] width 1126 height 501
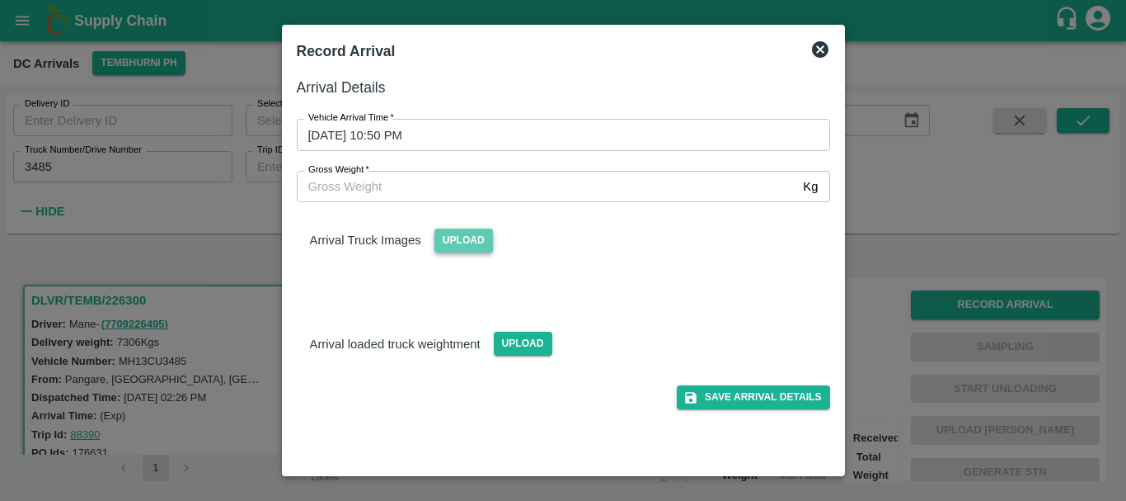
click at [468, 243] on span "Upload" at bounding box center [464, 240] width 59 height 24
click at [0, 0] on input "Upload" at bounding box center [0, 0] width 0 height 0
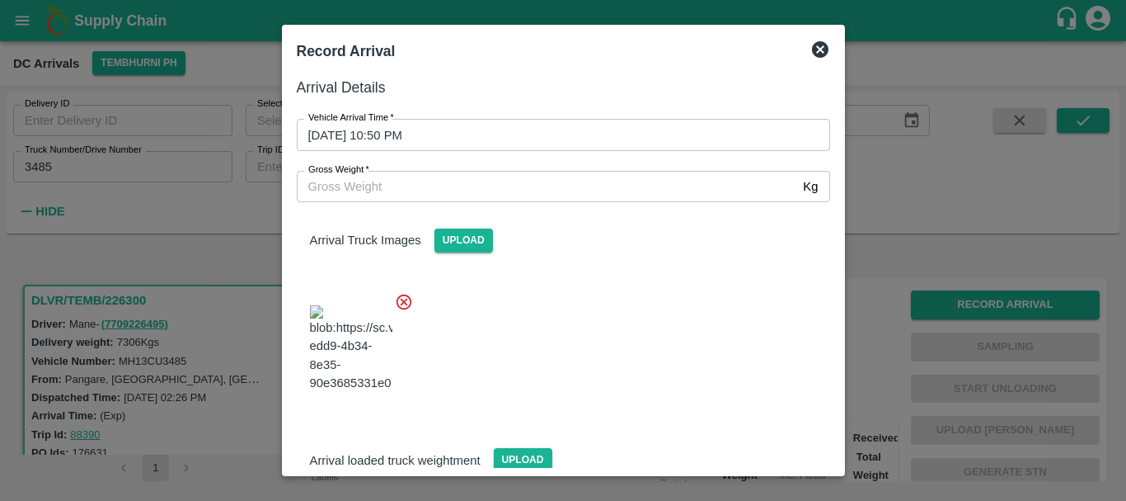
scroll to position [40, 0]
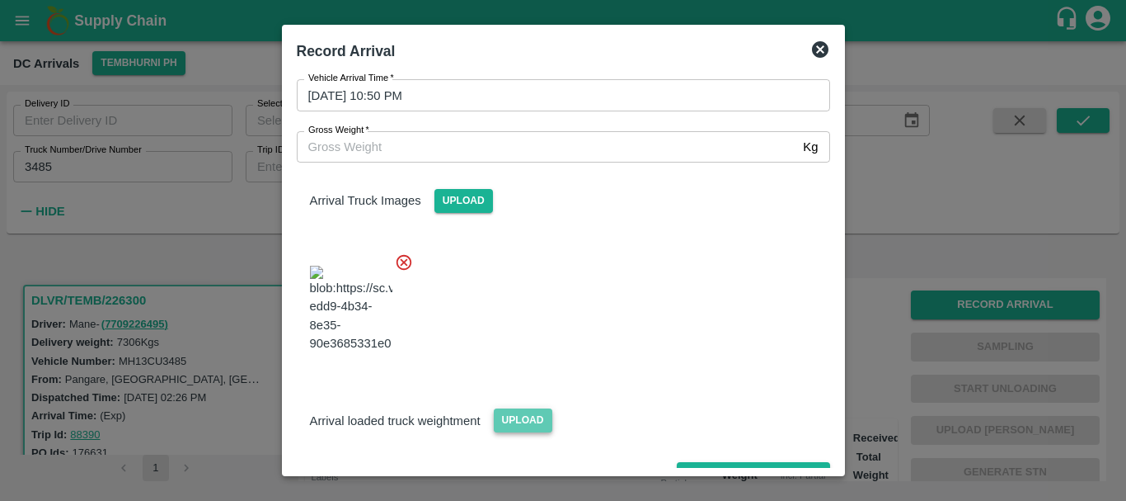
click at [520, 408] on span "Upload" at bounding box center [523, 420] width 59 height 24
click at [0, 0] on input "Upload" at bounding box center [0, 0] width 0 height 0
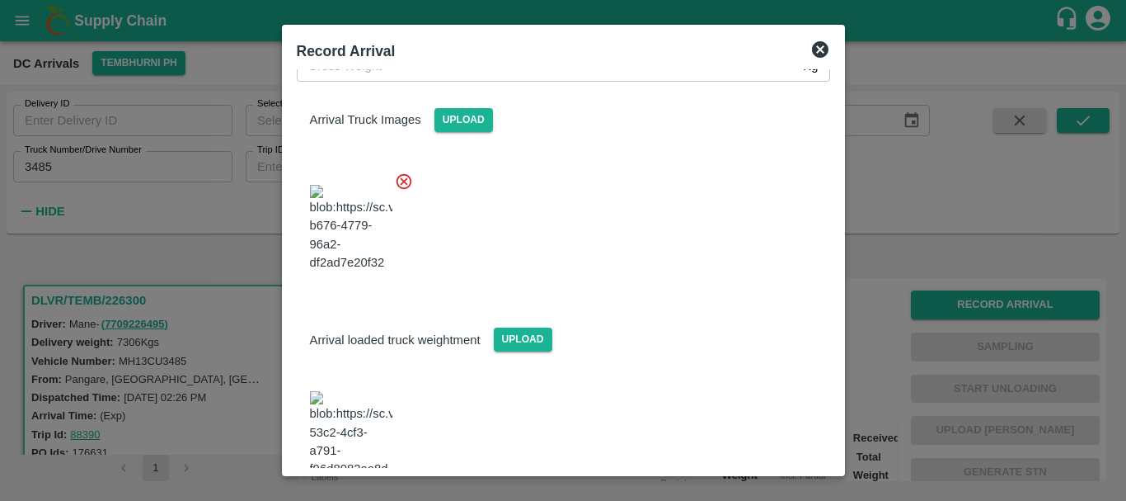
click at [348, 391] on img at bounding box center [351, 434] width 82 height 87
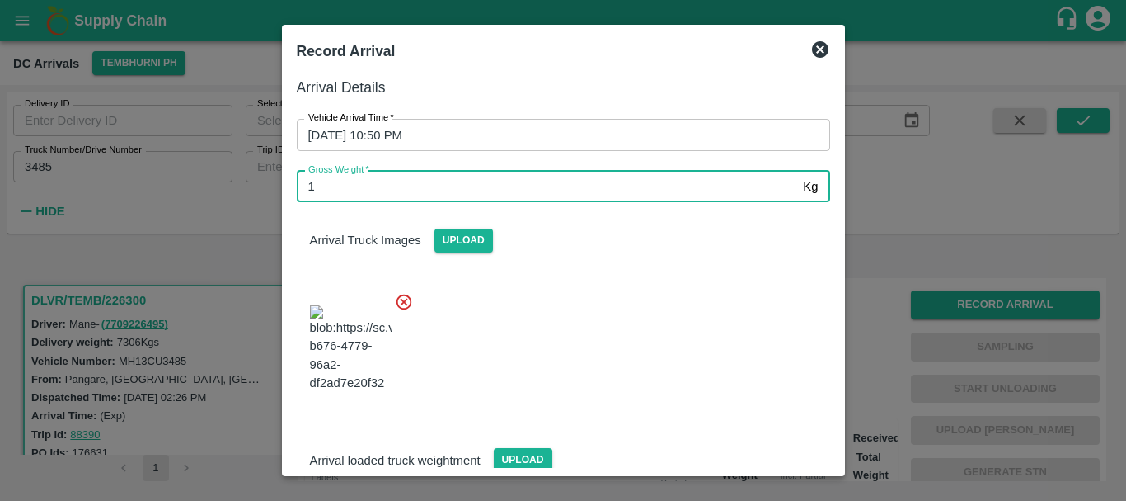
click at [392, 177] on input "1" at bounding box center [547, 186] width 501 height 31
type input "12810"
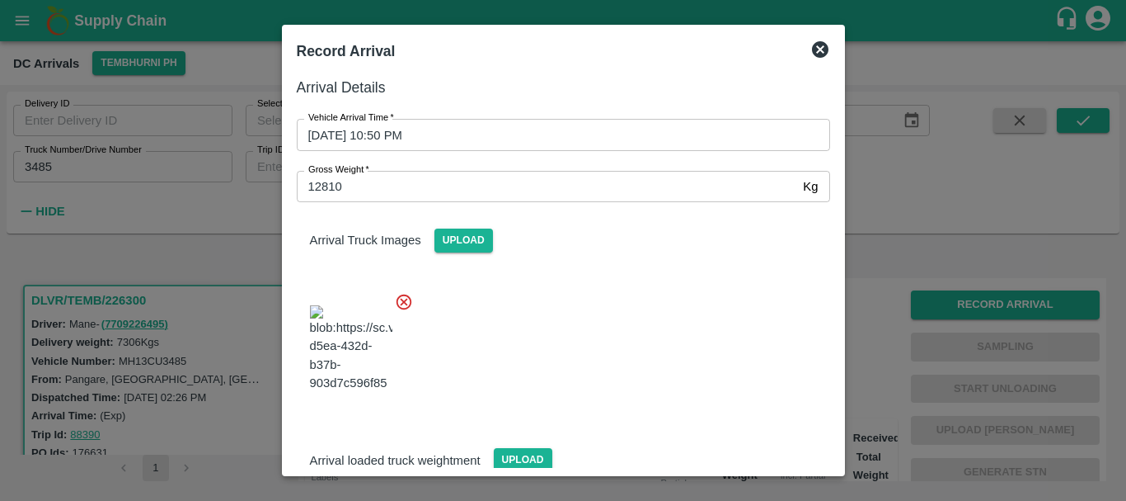
click at [568, 307] on div at bounding box center [557, 343] width 547 height 129
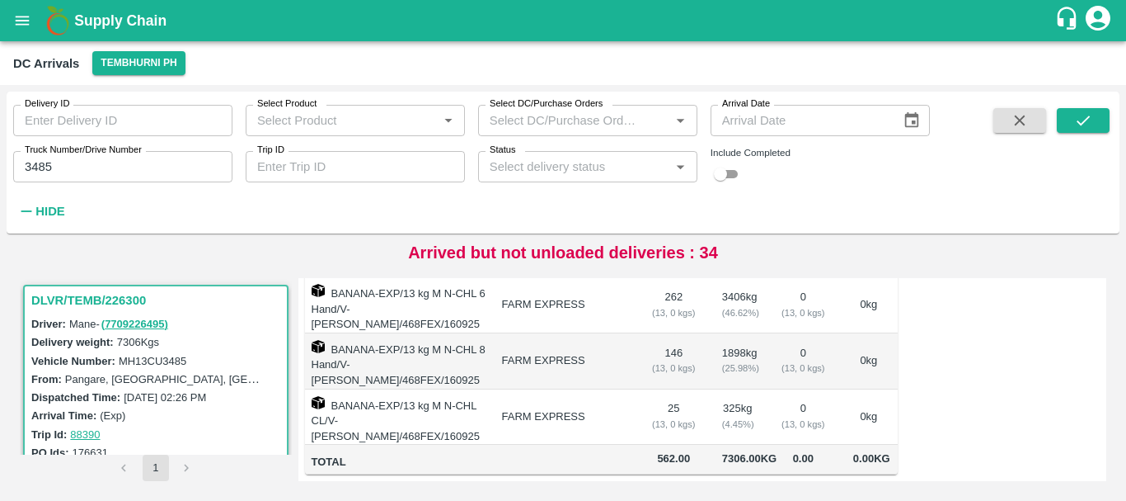
scroll to position [0, 0]
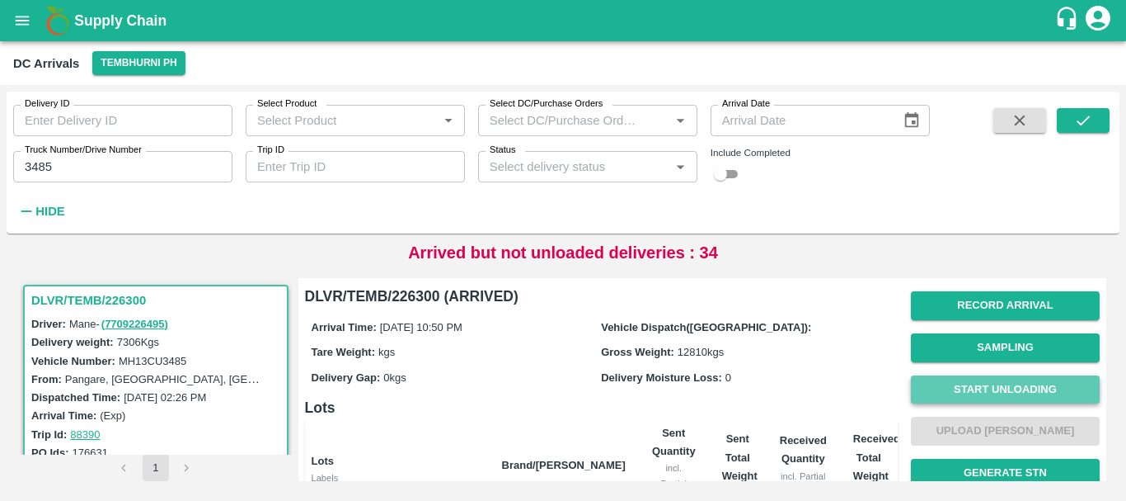
click at [979, 389] on button "Start Unloading" at bounding box center [1005, 389] width 189 height 29
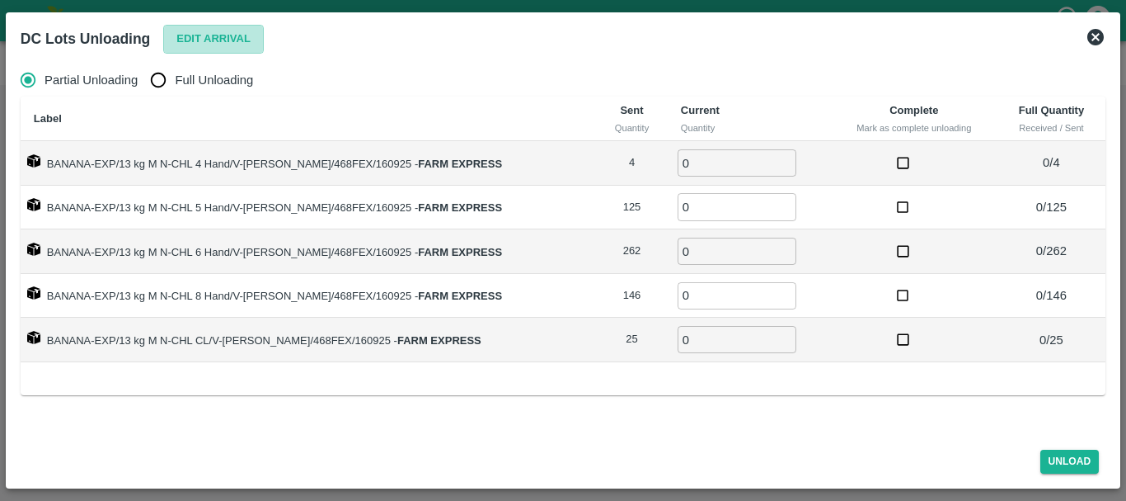
click at [203, 38] on button "Edit Arrival" at bounding box center [213, 39] width 101 height 29
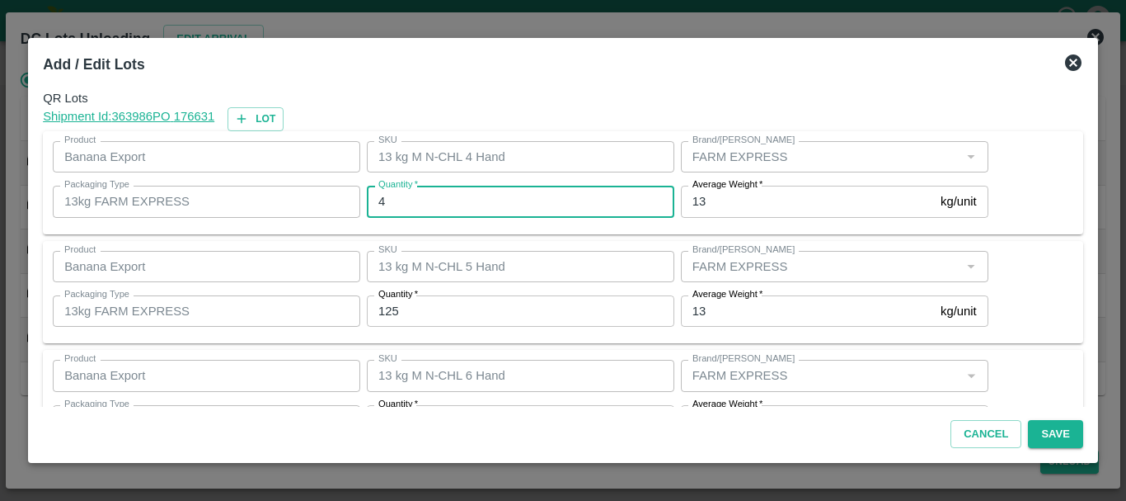
click at [417, 199] on input "4" at bounding box center [521, 201] width 308 height 31
type input "5"
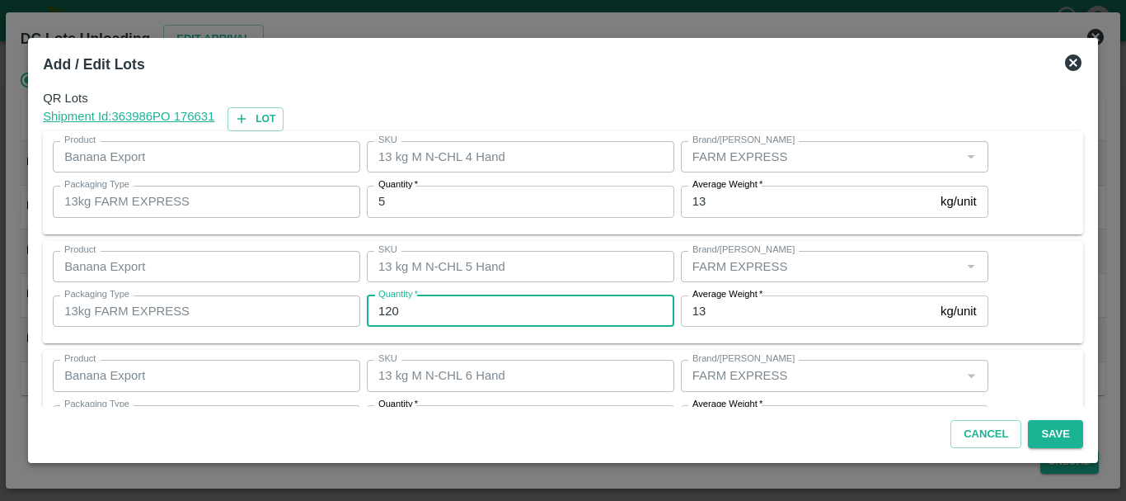
type input "120"
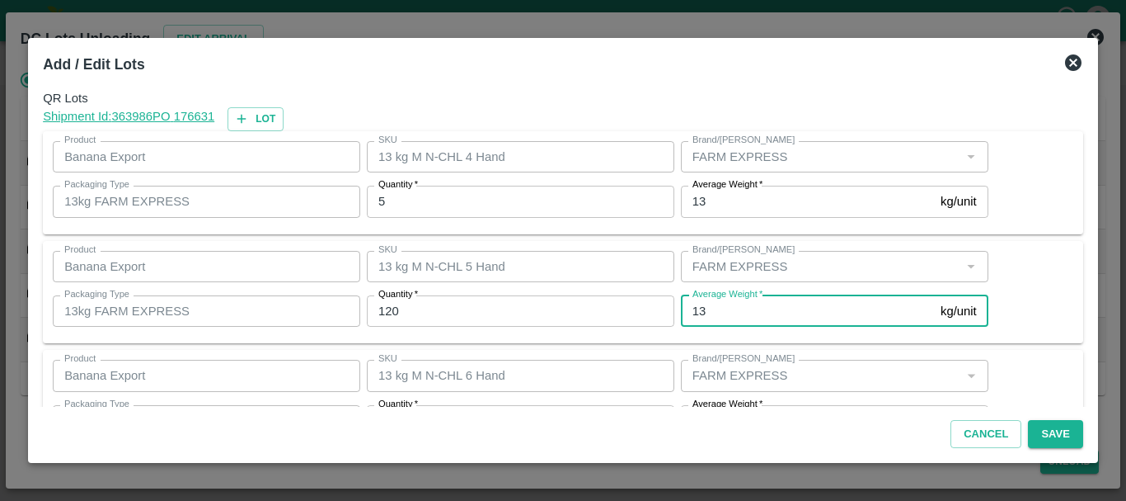
scroll to position [30, 0]
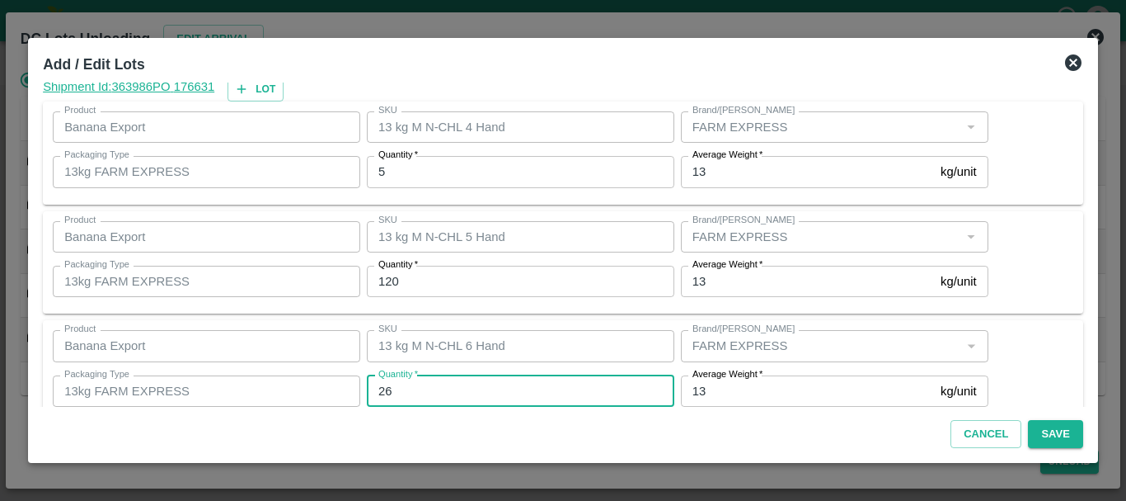
type input "262"
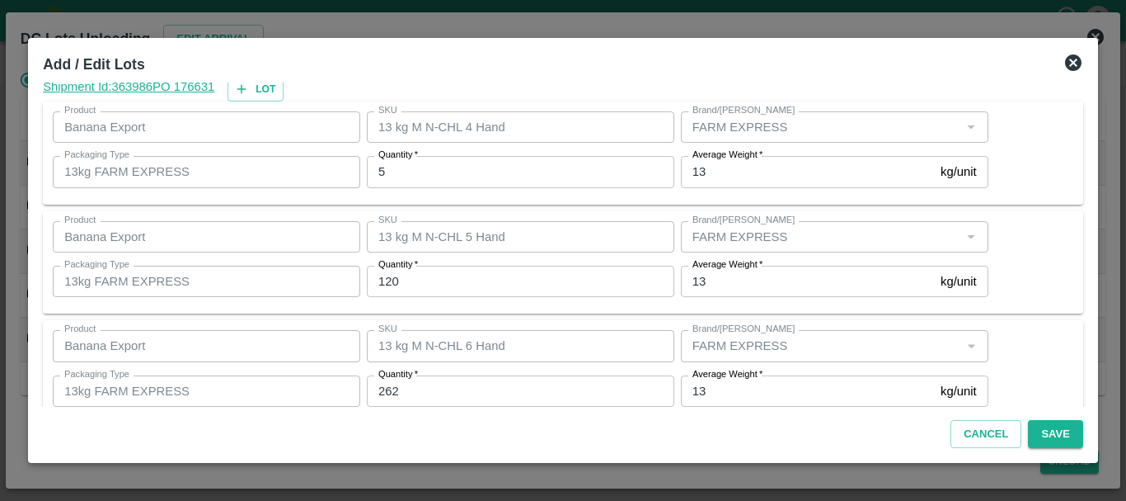
scroll to position [279, 0]
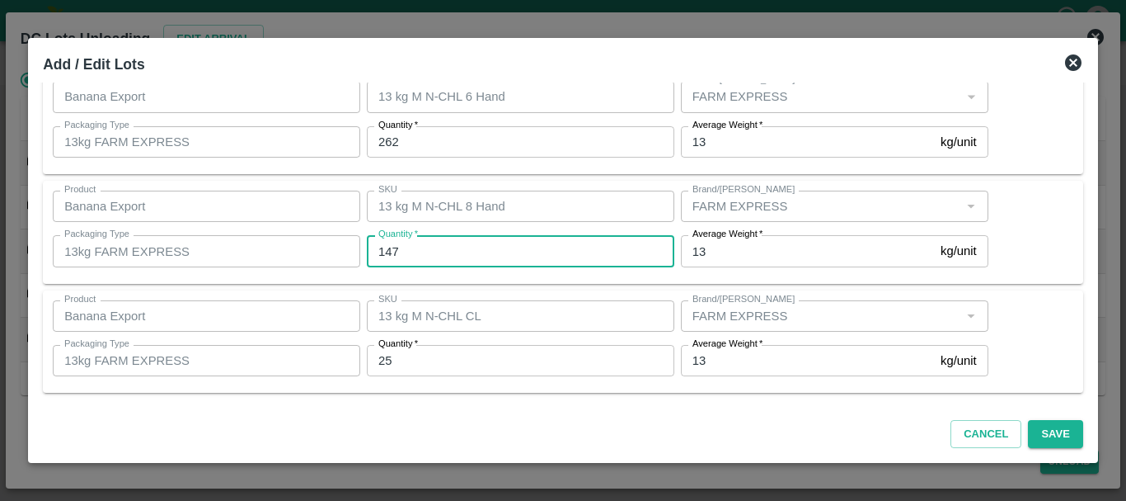
type input "147"
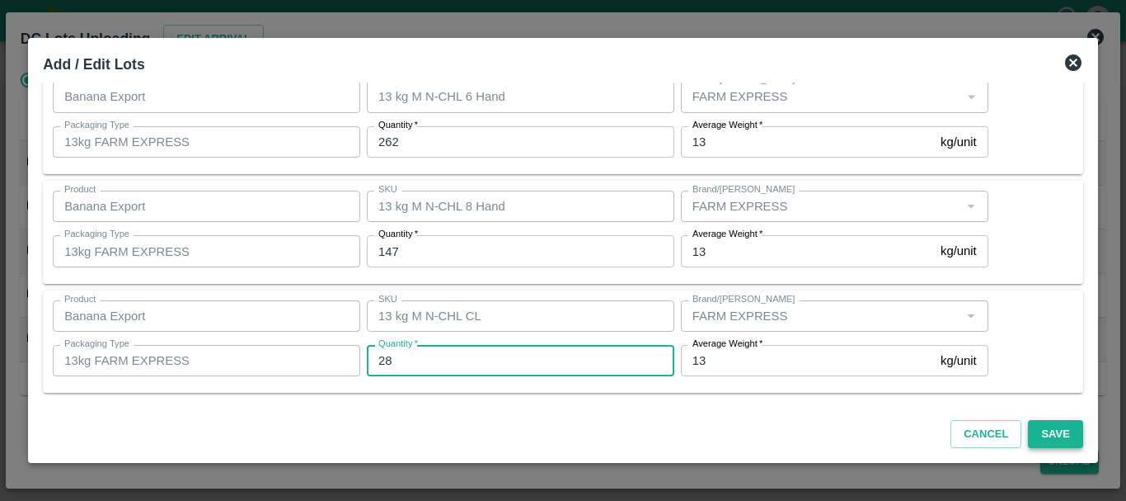
type input "28"
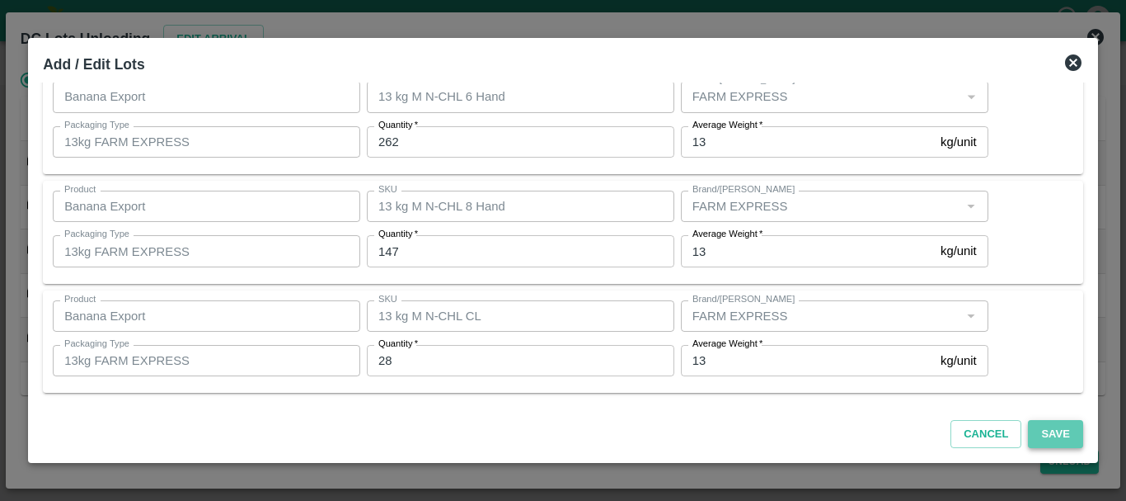
click at [1045, 436] on button "Save" at bounding box center [1055, 434] width 54 height 29
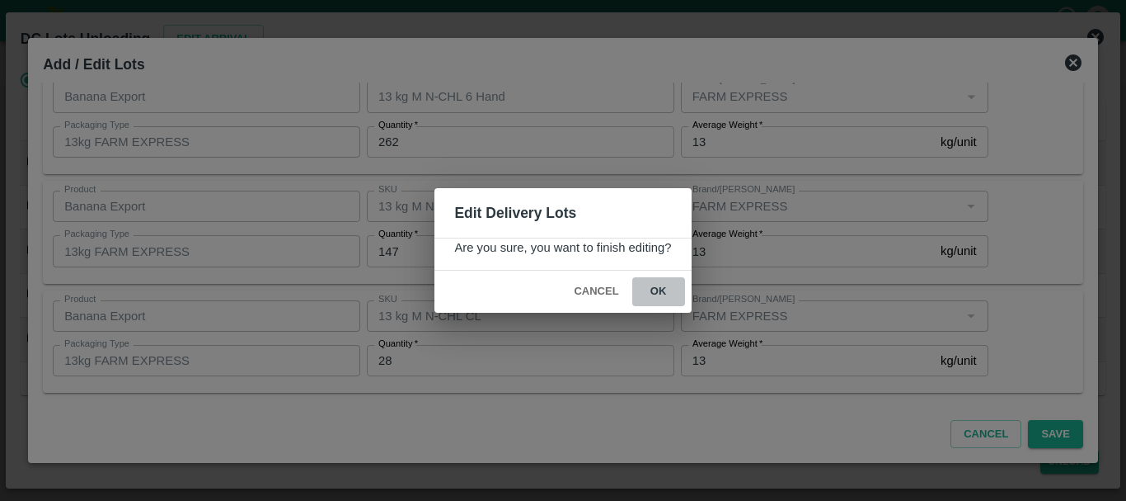
click at [666, 296] on button "ok" at bounding box center [658, 291] width 53 height 29
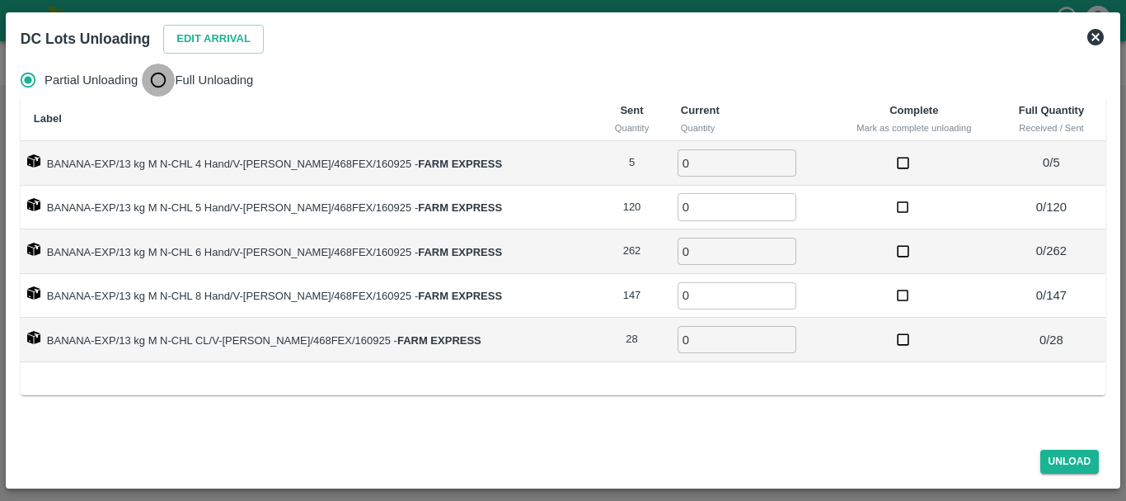
click at [169, 72] on input "Full Unloading" at bounding box center [158, 79] width 33 height 33
radio input "true"
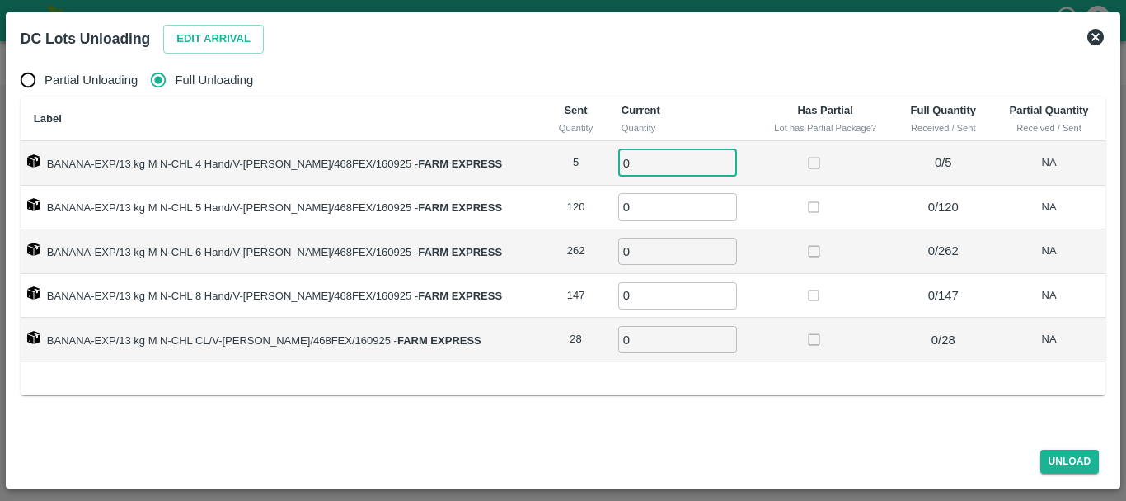
click at [642, 165] on input "0" at bounding box center [677, 162] width 119 height 27
type input "05"
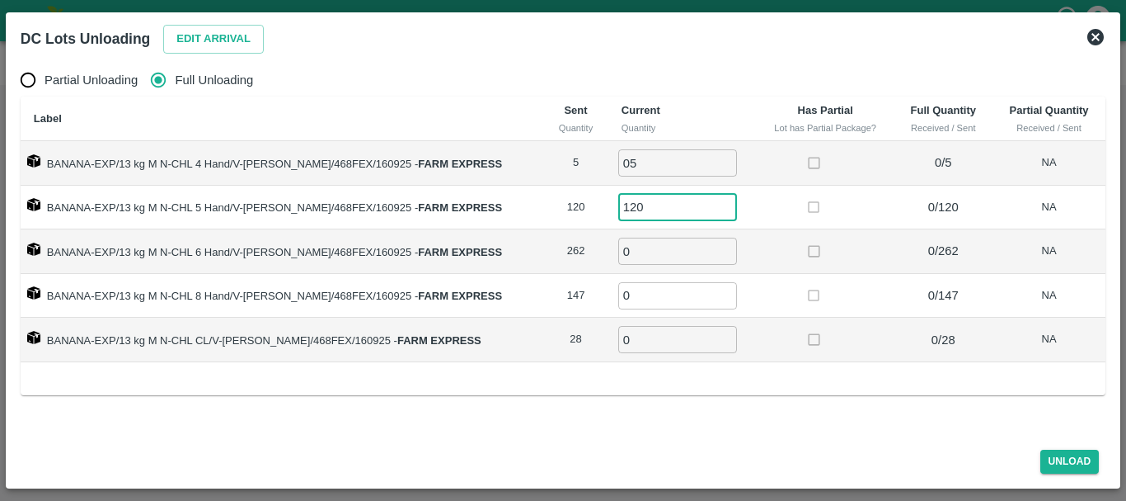
type input "120"
type input "262"
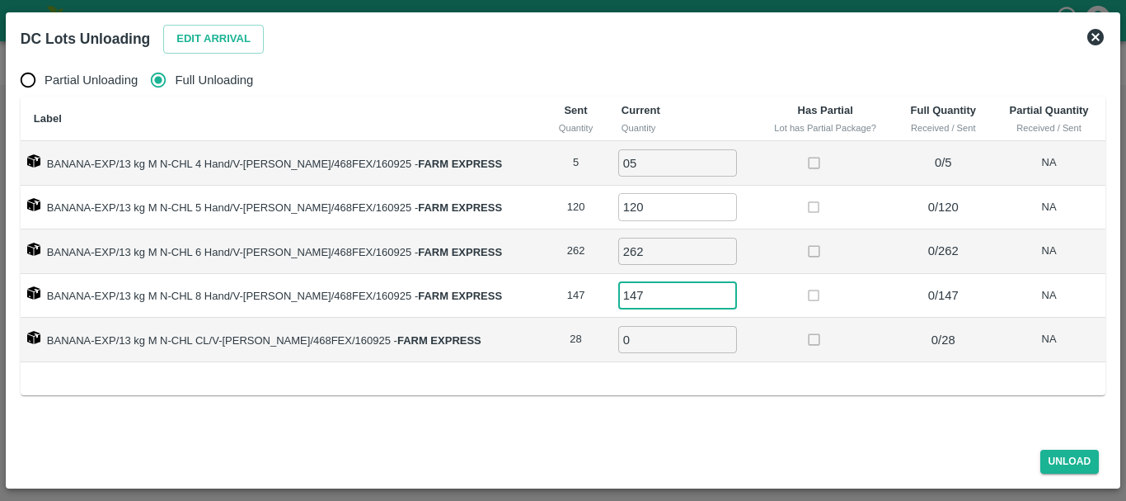
type input "147"
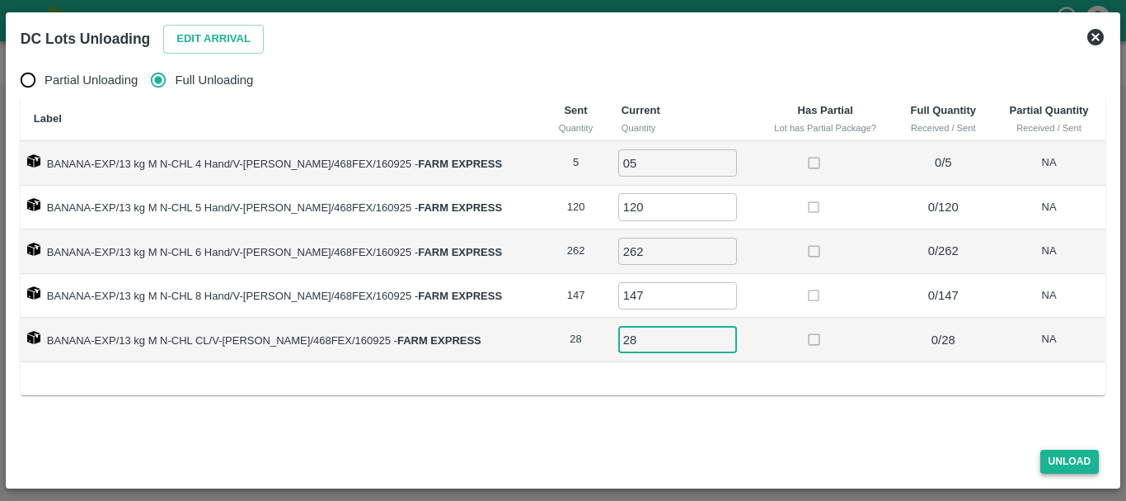
type input "28"
click at [1055, 457] on button "Unload" at bounding box center [1070, 461] width 59 height 24
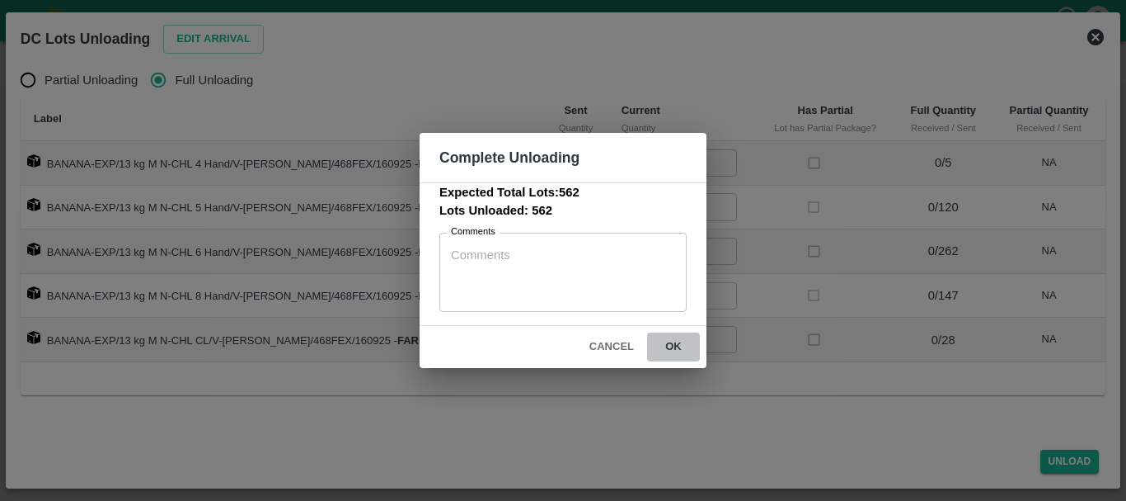
click at [678, 350] on button "ok" at bounding box center [673, 346] width 53 height 29
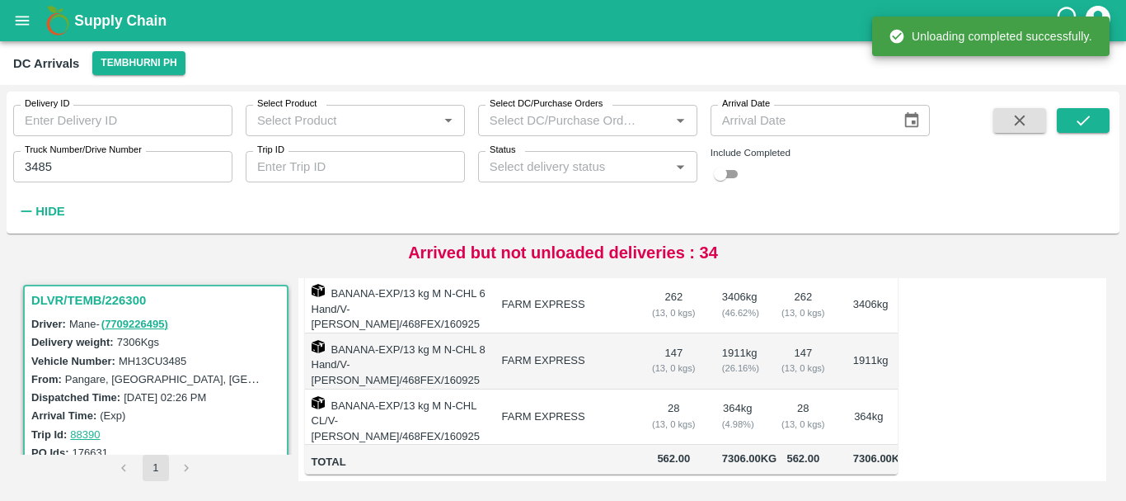
scroll to position [0, 0]
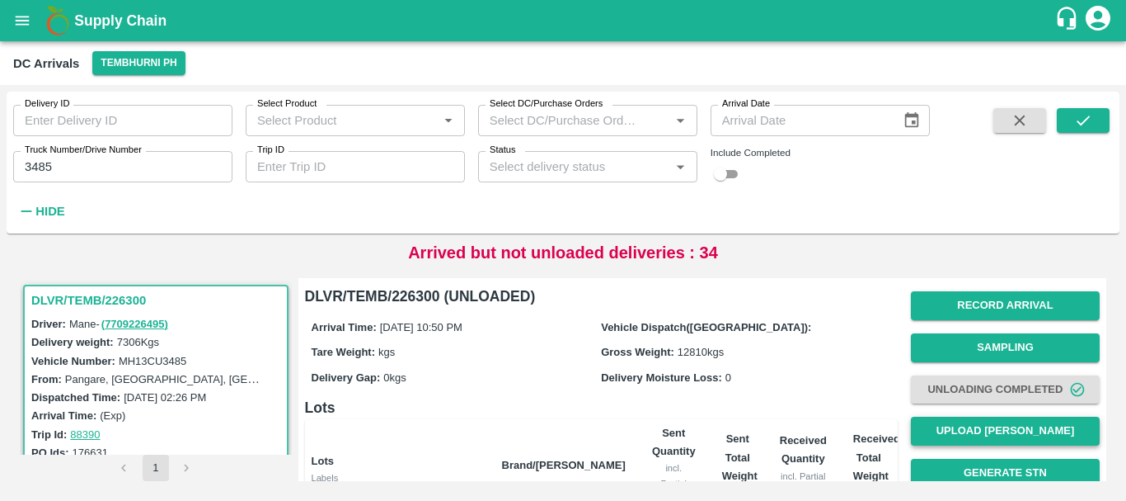
click at [979, 425] on button "Upload Tare Weight" at bounding box center [1005, 430] width 189 height 29
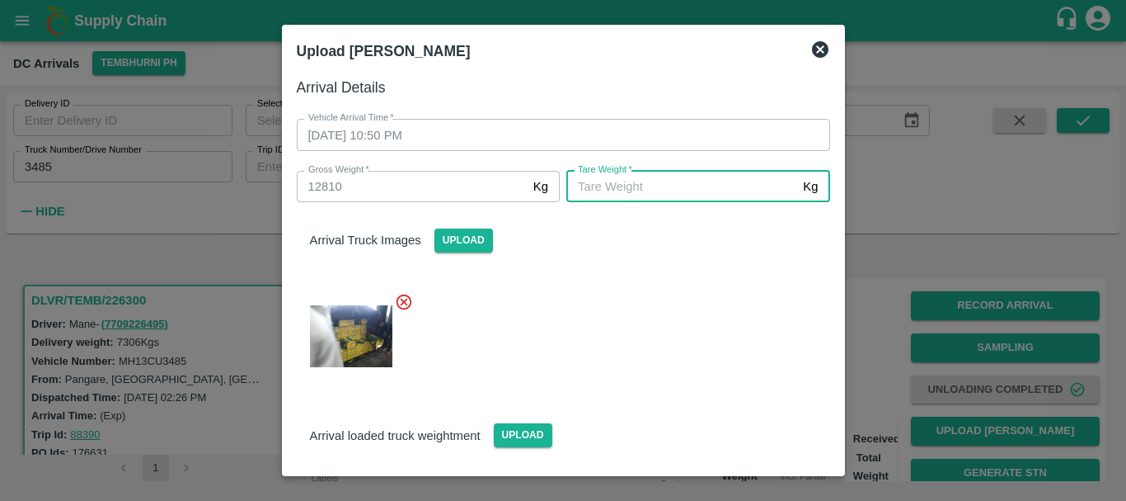
click at [616, 202] on input "Tare Weight   *" at bounding box center [682, 186] width 230 height 31
type input "4930"
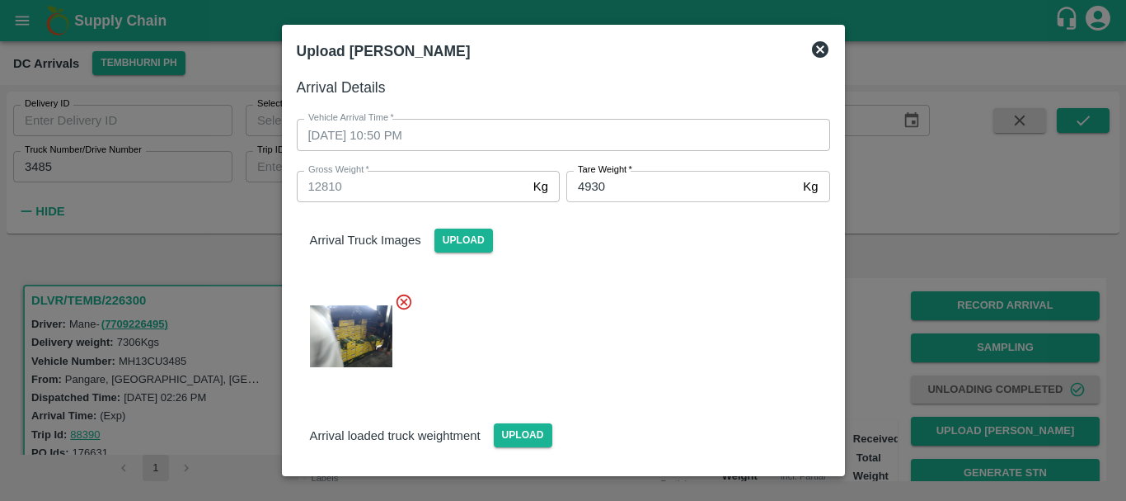
click at [632, 318] on div at bounding box center [557, 331] width 547 height 105
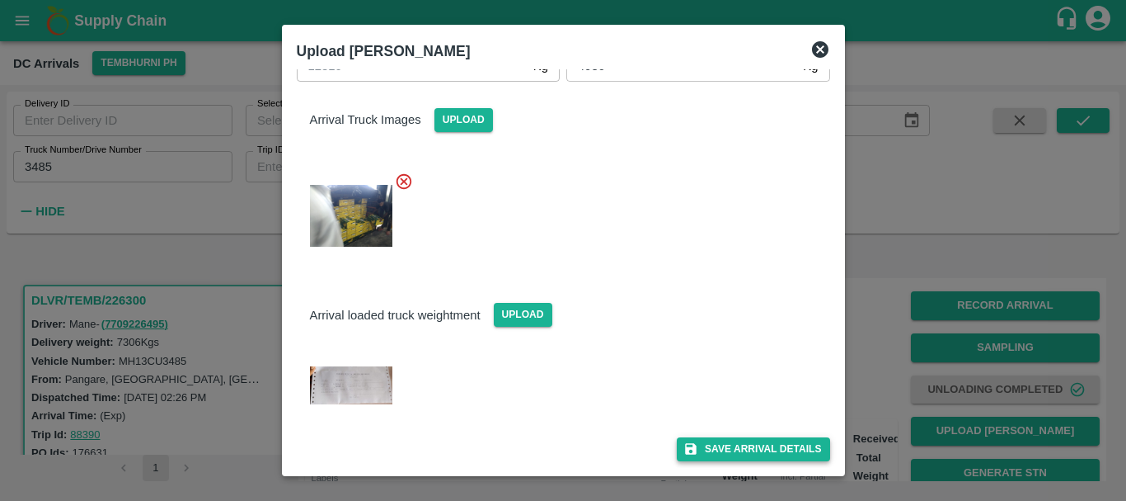
click at [705, 452] on button "Save Arrival Details" at bounding box center [753, 449] width 153 height 24
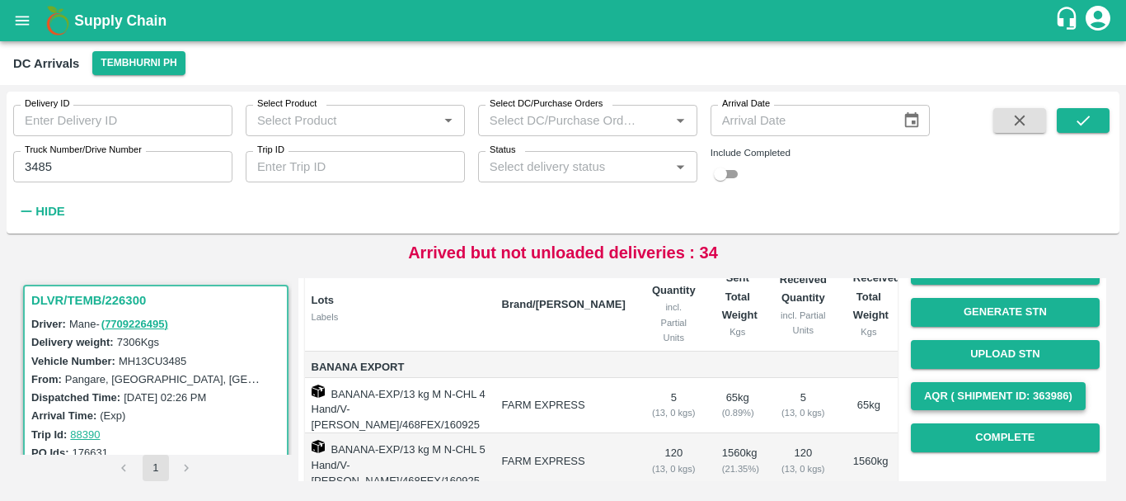
scroll to position [162, 0]
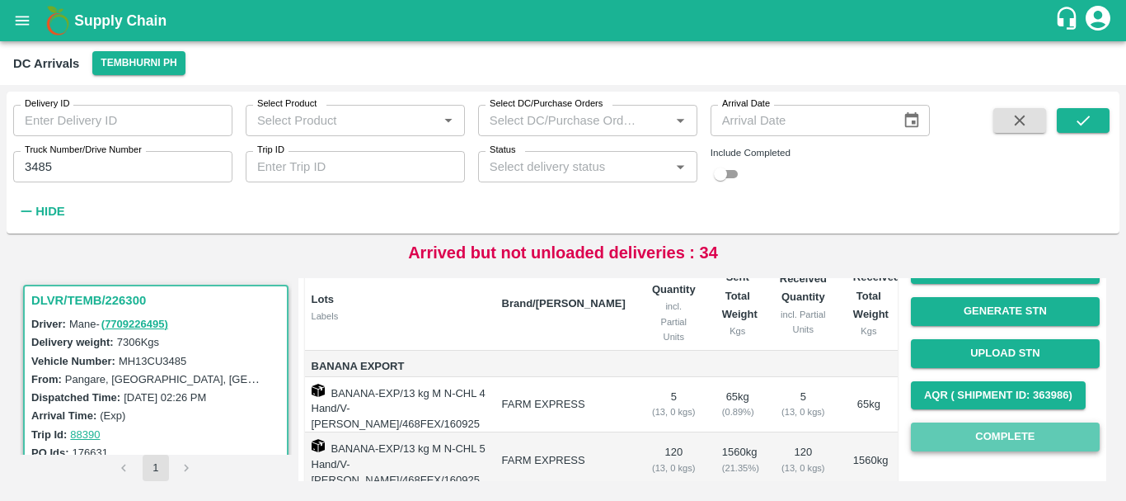
click at [968, 433] on button "Complete" at bounding box center [1005, 436] width 189 height 29
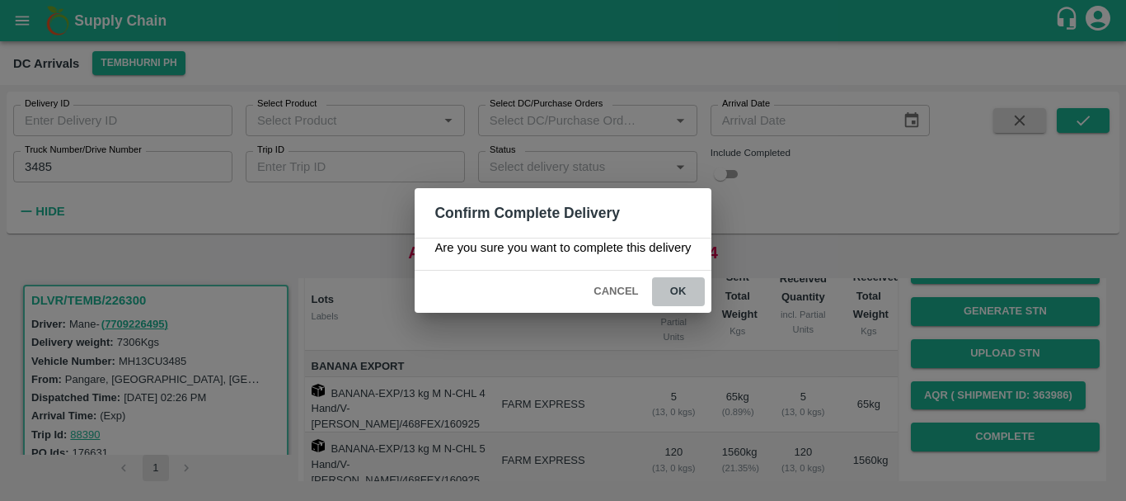
click at [675, 290] on button "ok" at bounding box center [678, 291] width 53 height 29
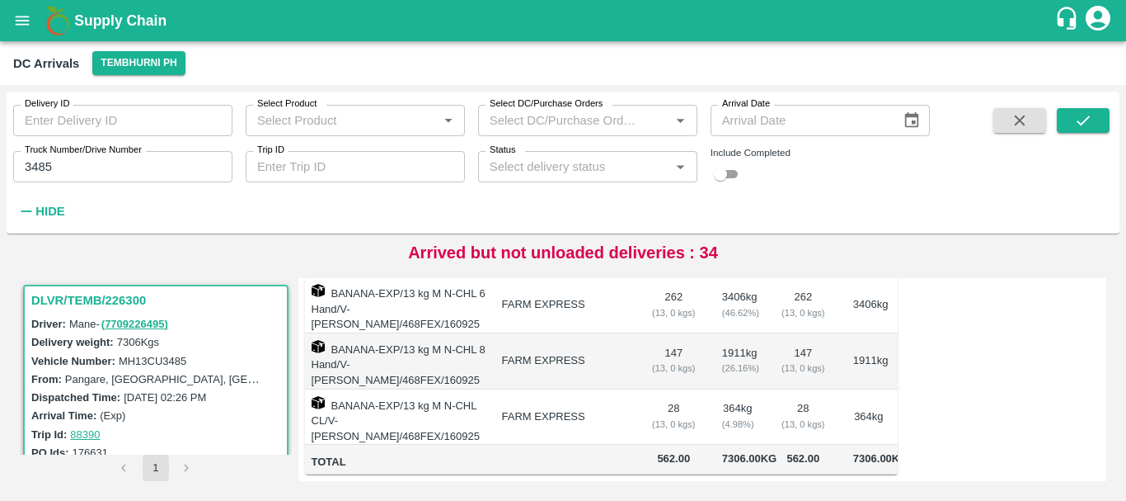
scroll to position [0, 0]
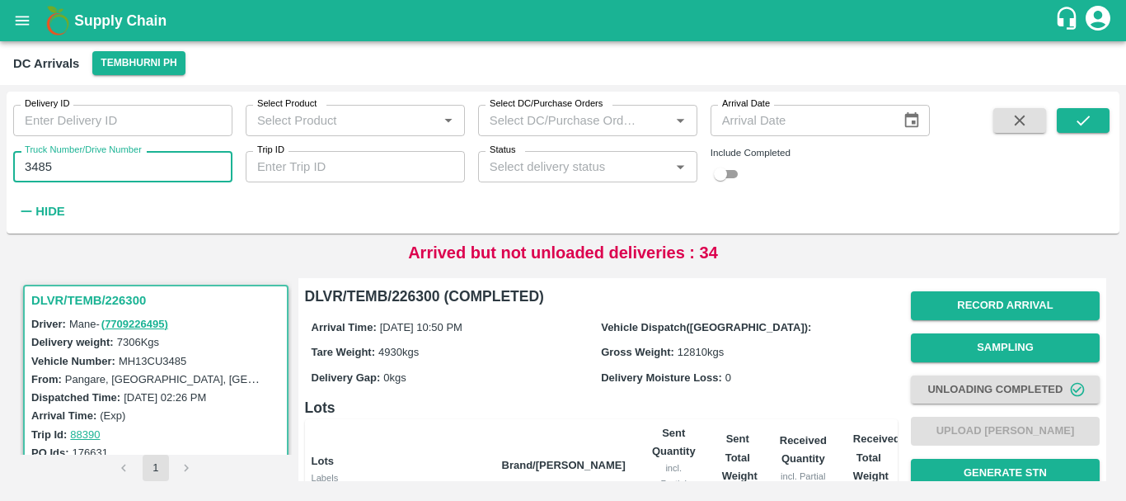
click at [124, 172] on input "3485" at bounding box center [122, 166] width 219 height 31
type input "3"
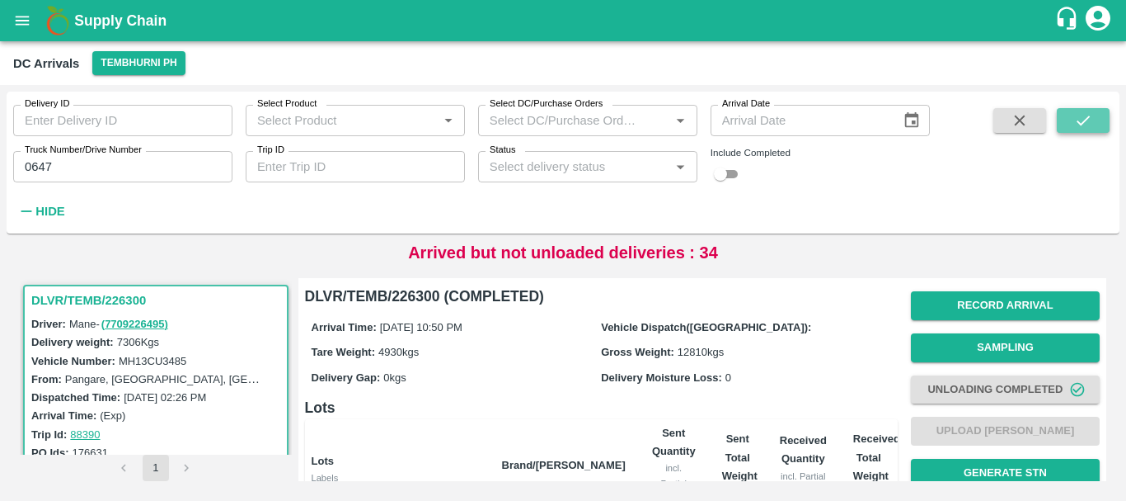
click at [1070, 113] on button "submit" at bounding box center [1083, 120] width 53 height 25
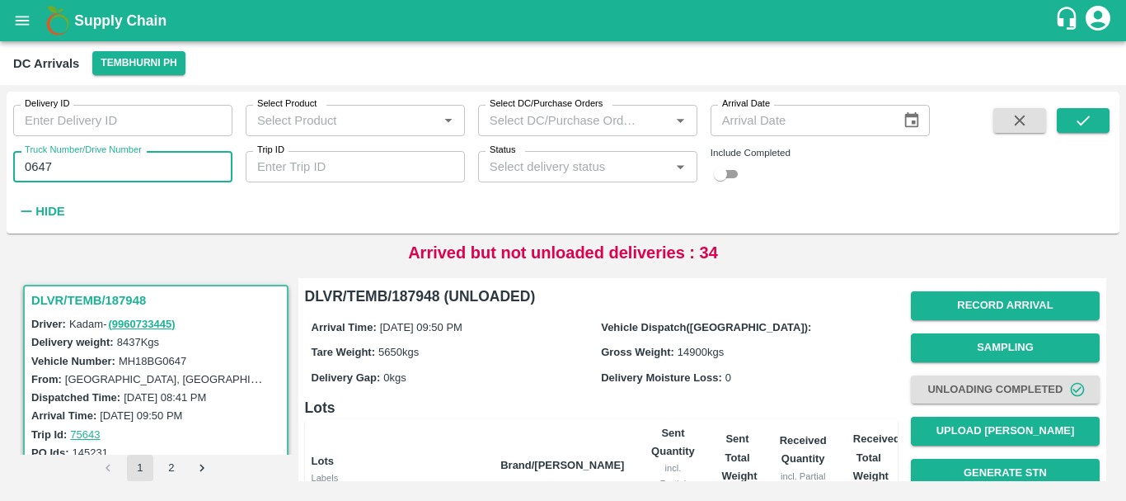
click at [106, 175] on input "0647" at bounding box center [122, 166] width 219 height 31
type input "0"
click at [165, 172] on input "Truck Number/Drive Number" at bounding box center [122, 166] width 219 height 31
type input "7172"
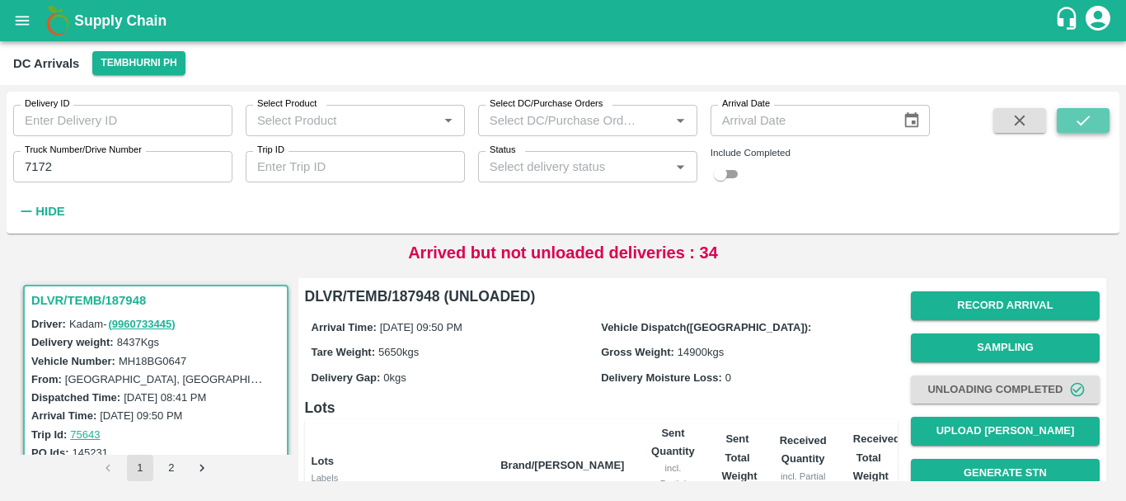
click at [1105, 116] on button "submit" at bounding box center [1083, 120] width 53 height 25
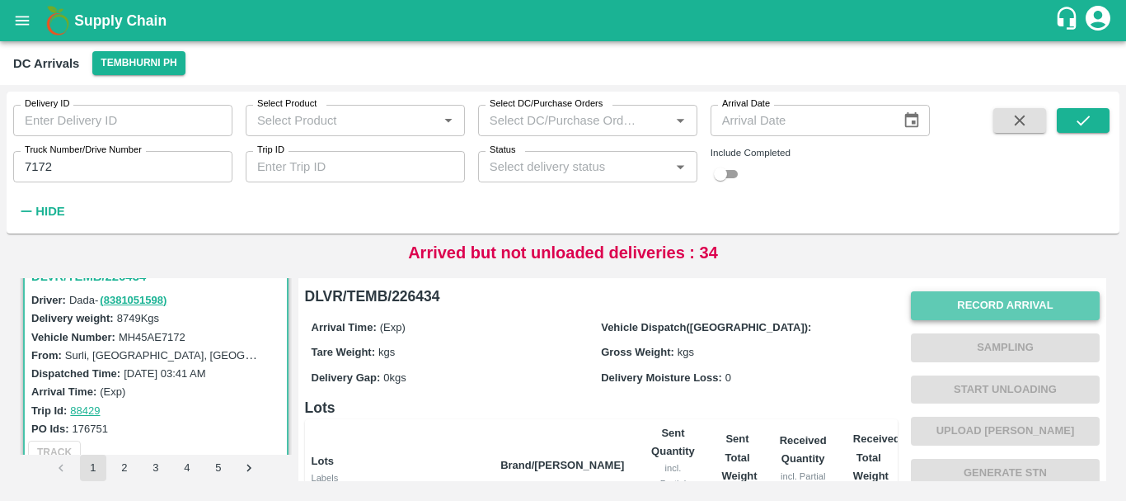
click at [976, 294] on button "Record Arrival" at bounding box center [1005, 305] width 189 height 29
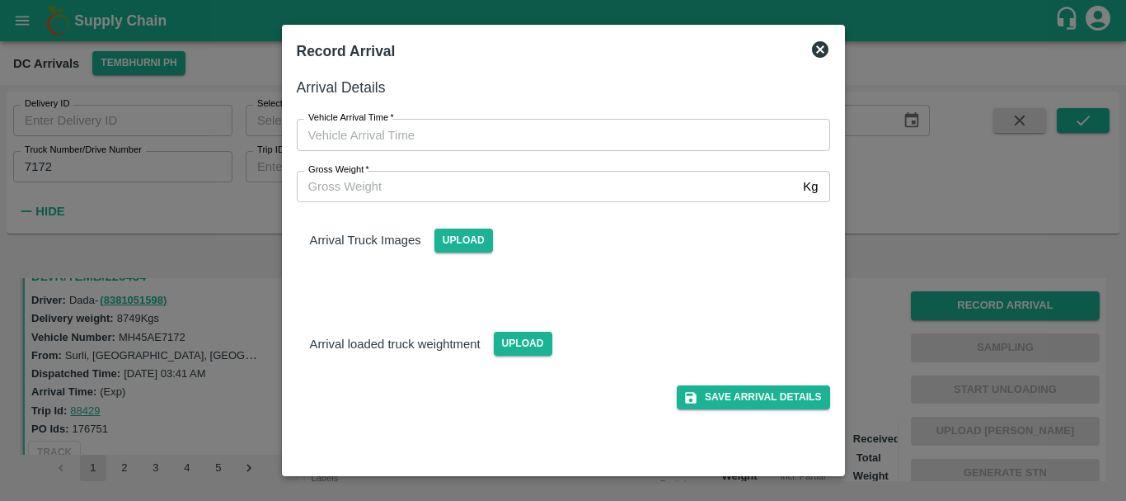
type input "DD/MM/YYYY hh:mm aa"
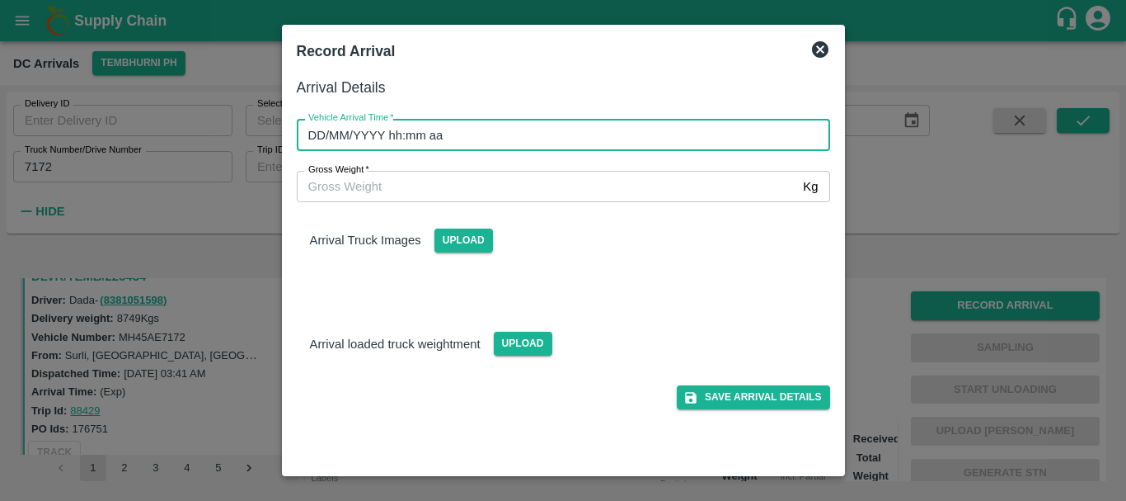
click at [657, 134] on input "DD/MM/YYYY hh:mm aa" at bounding box center [558, 134] width 522 height 31
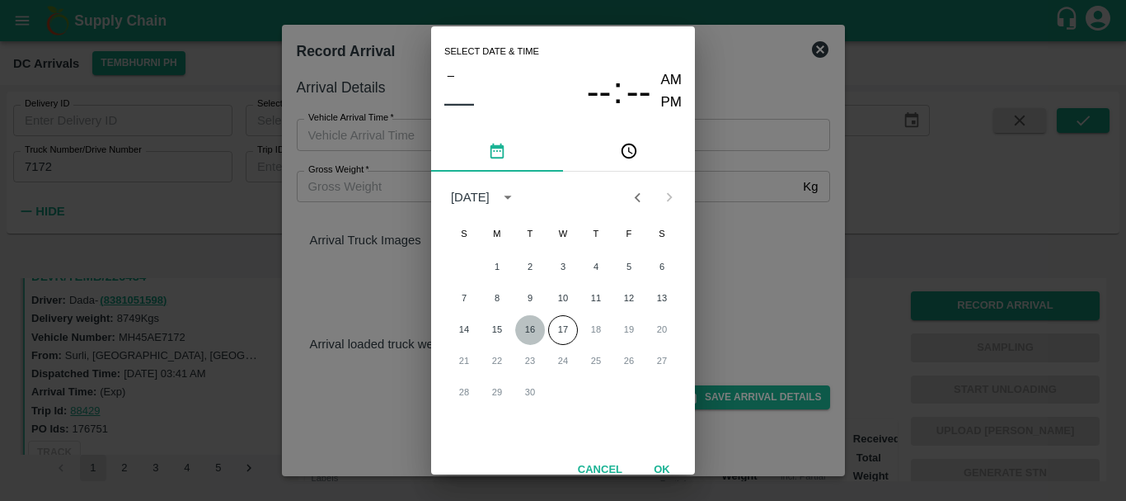
click at [531, 322] on button "16" at bounding box center [530, 330] width 30 height 30
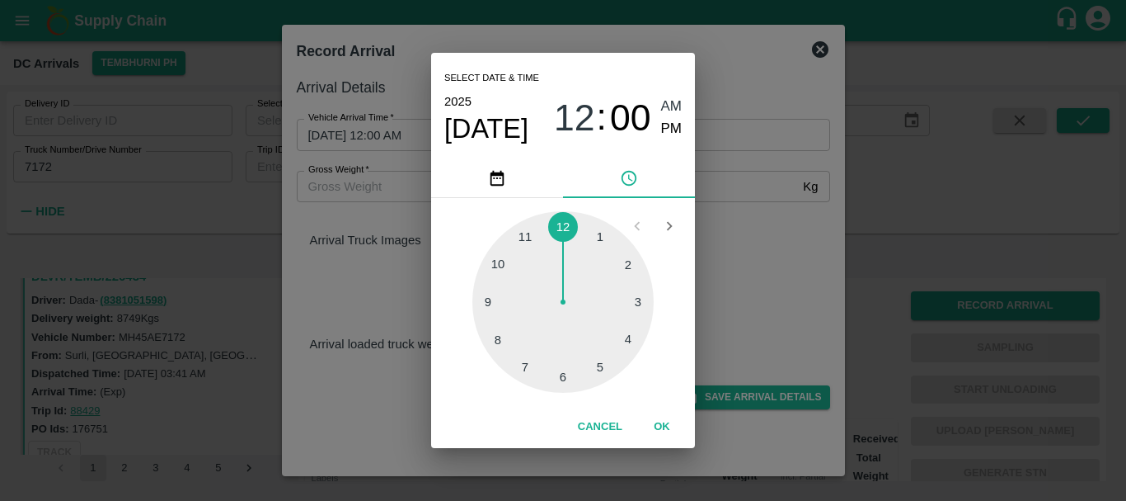
click at [517, 251] on div at bounding box center [563, 301] width 181 height 181
click at [665, 124] on span "PM" at bounding box center [671, 129] width 21 height 22
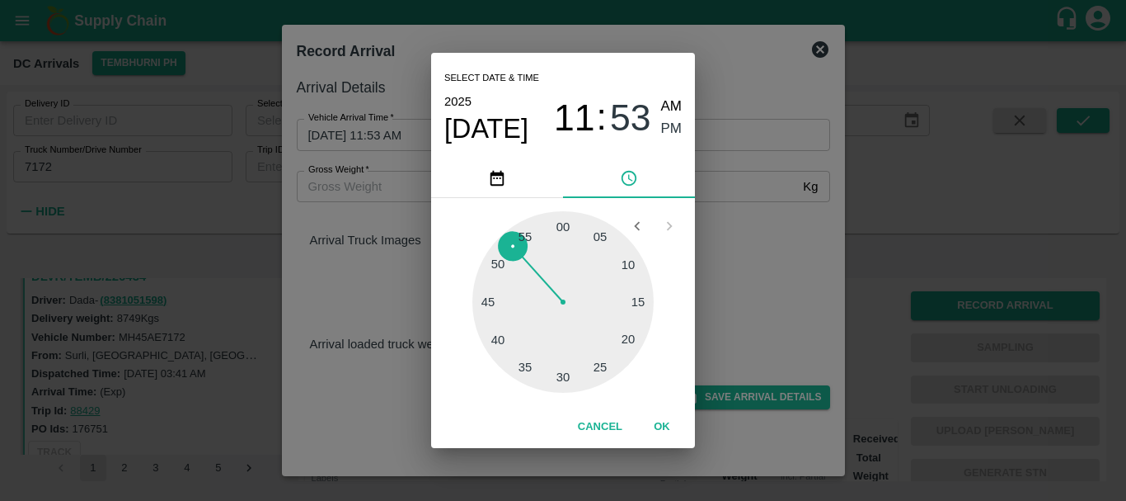
type input "16/09/2025 11:53 PM"
click at [709, 181] on div "Select date & time 2025 Sep 16 11 : 53 AM PM 05 10 15 20 25 30 35 40 45 50 55 0…" at bounding box center [563, 250] width 1126 height 501
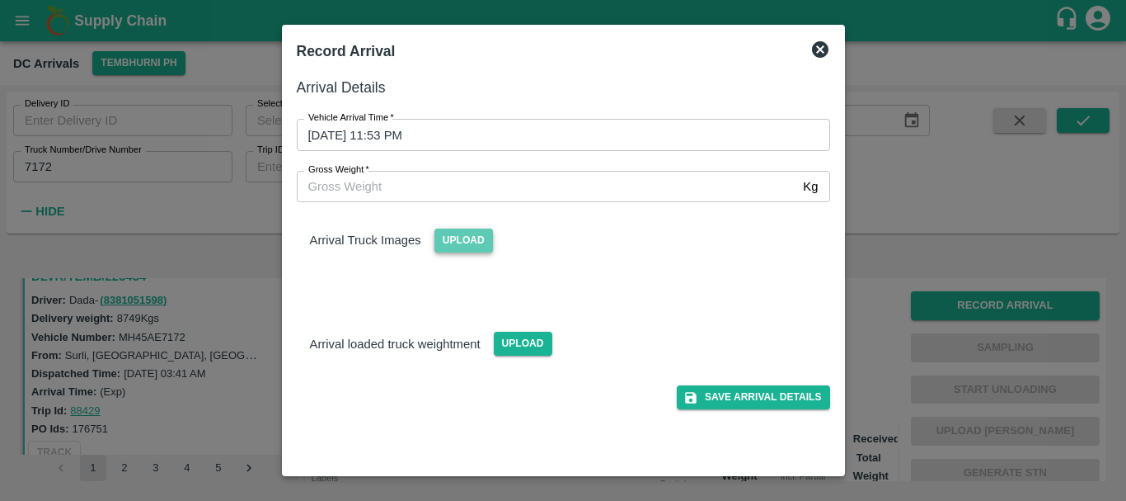
click at [472, 234] on span "Upload" at bounding box center [464, 240] width 59 height 24
click at [0, 0] on input "Upload" at bounding box center [0, 0] width 0 height 0
click at [524, 350] on span "Upload" at bounding box center [523, 344] width 59 height 24
click at [0, 0] on input "Upload" at bounding box center [0, 0] width 0 height 0
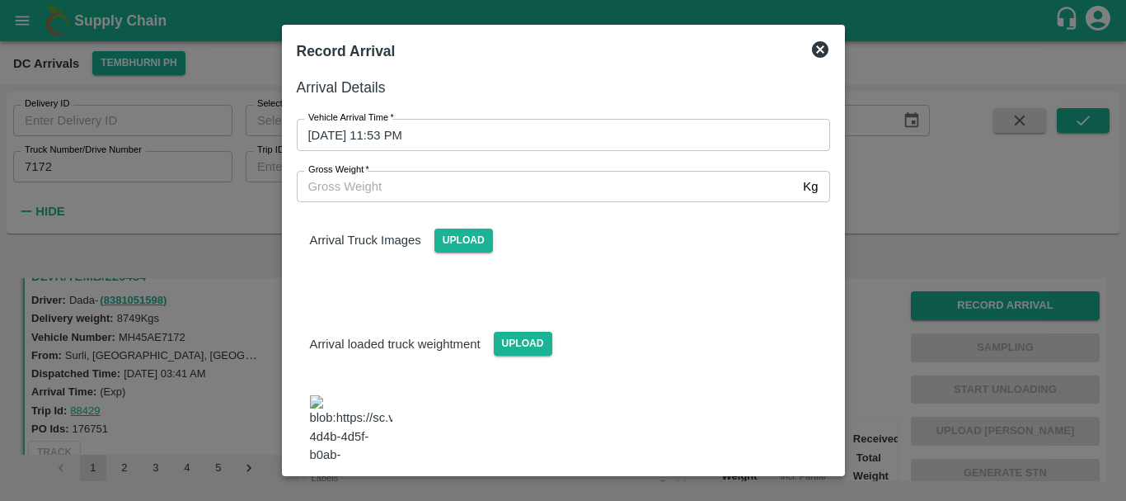
scroll to position [31, 0]
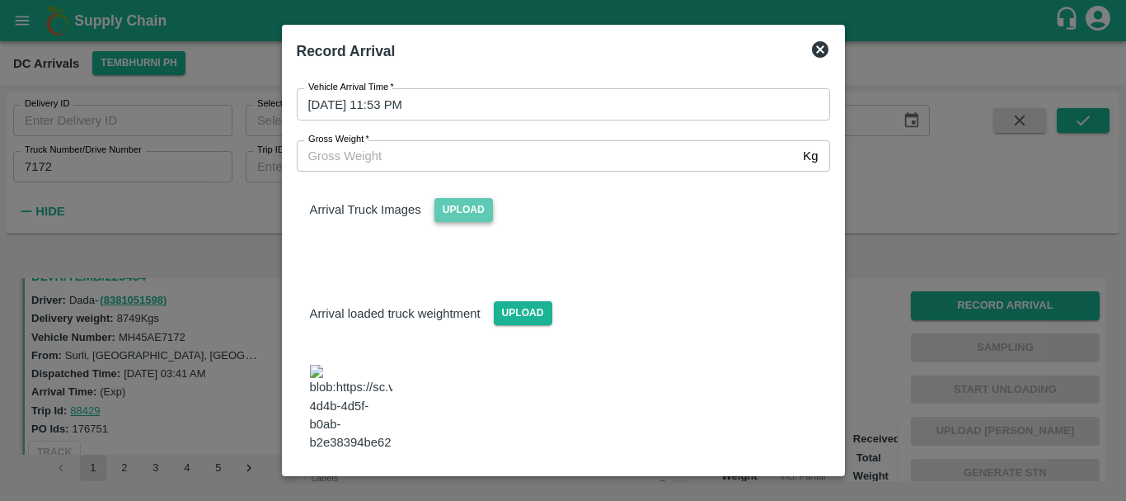
click at [451, 215] on span "Upload" at bounding box center [464, 210] width 59 height 24
click at [0, 0] on input "Upload" at bounding box center [0, 0] width 0 height 0
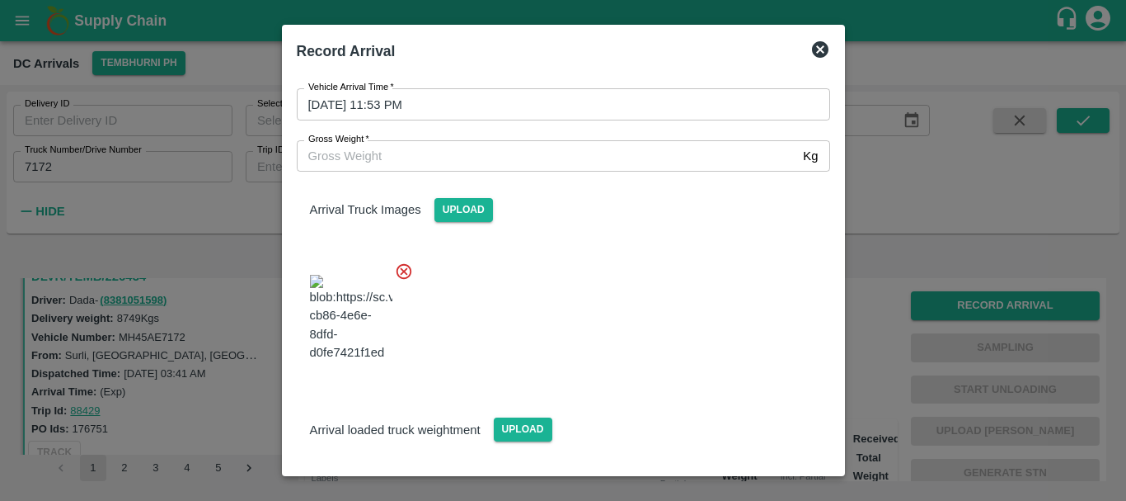
scroll to position [170, 0]
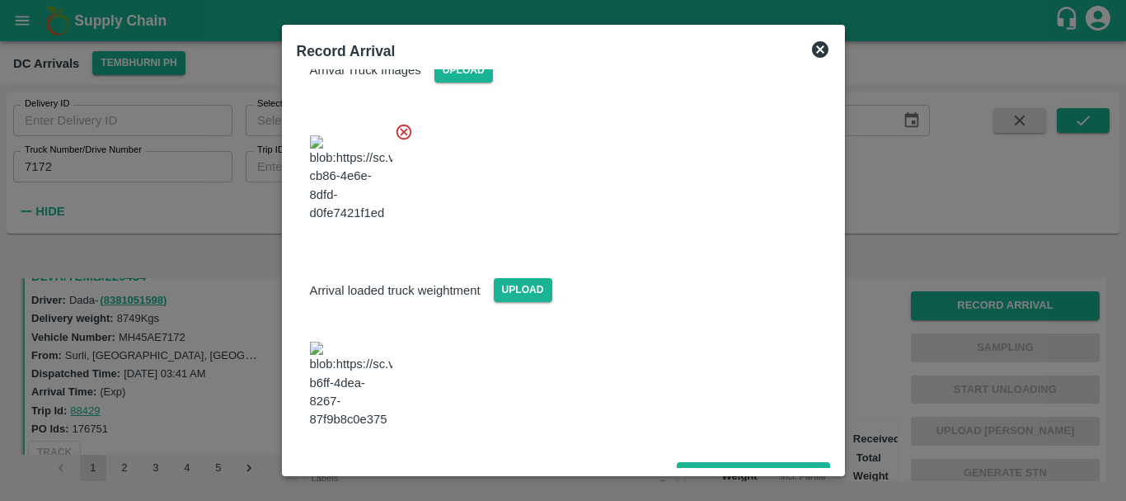
click at [375, 399] on img at bounding box center [351, 384] width 82 height 87
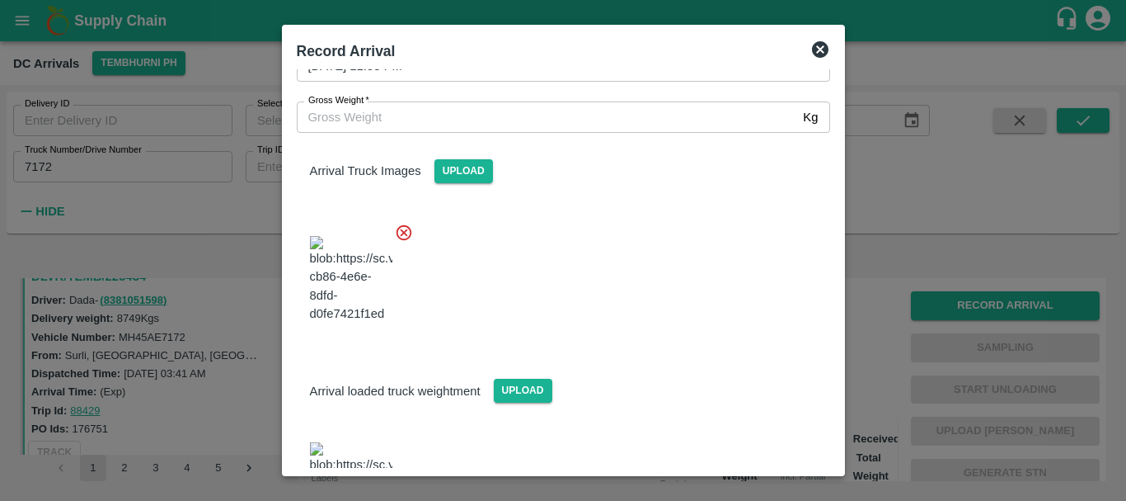
scroll to position [68, 0]
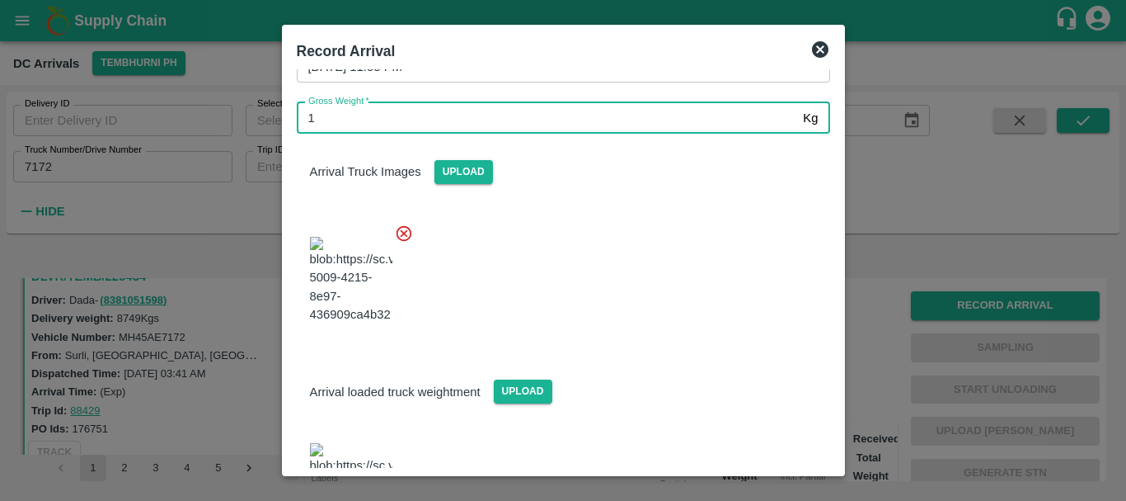
click at [388, 127] on input "1" at bounding box center [547, 117] width 501 height 31
type input "15530"
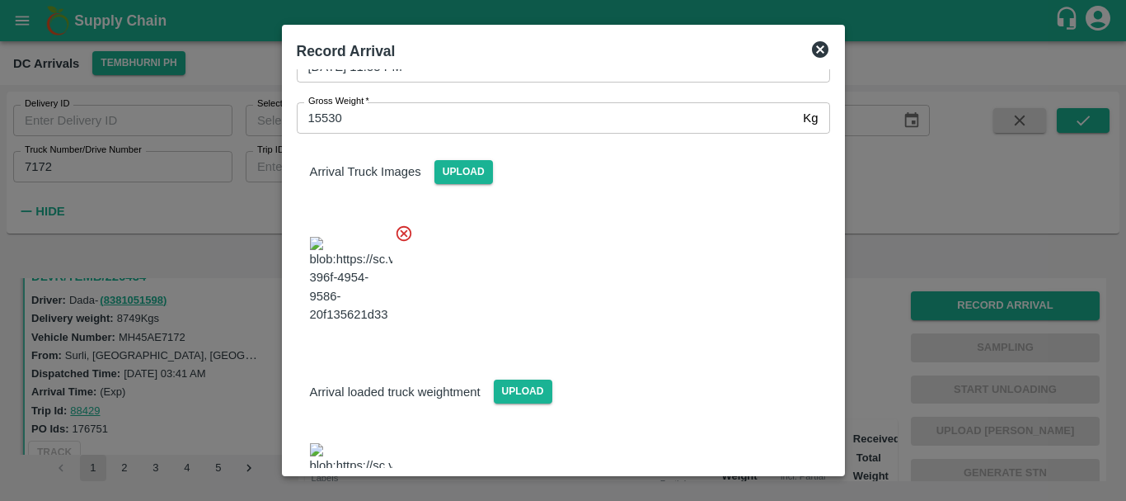
click at [566, 271] on div at bounding box center [557, 274] width 547 height 129
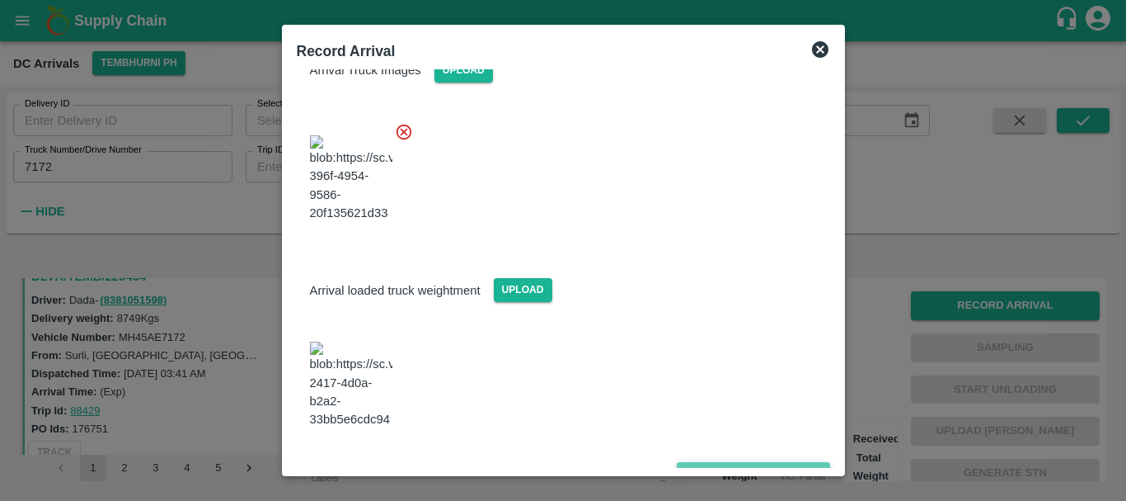
click at [711, 462] on button "Save Arrival Details" at bounding box center [753, 474] width 153 height 24
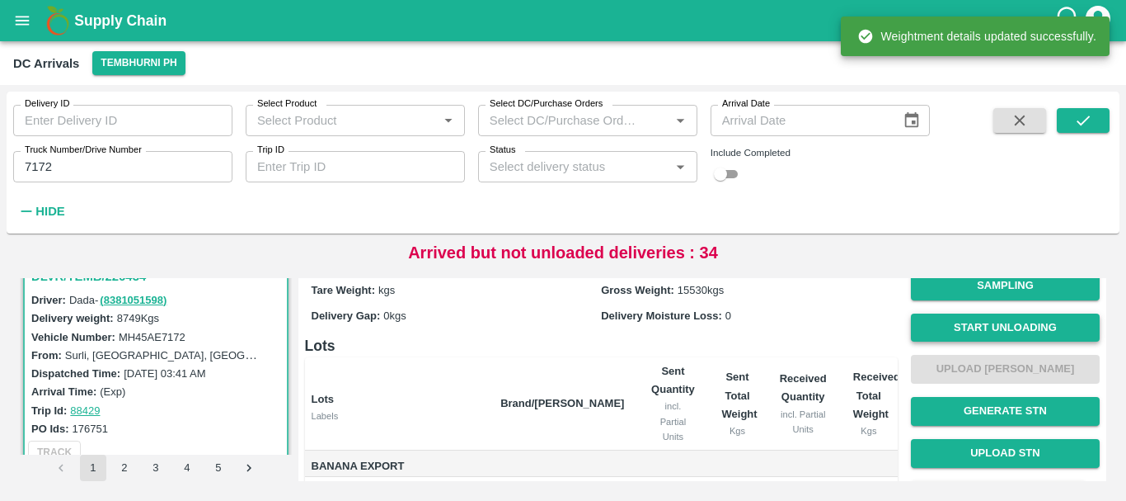
scroll to position [48, 0]
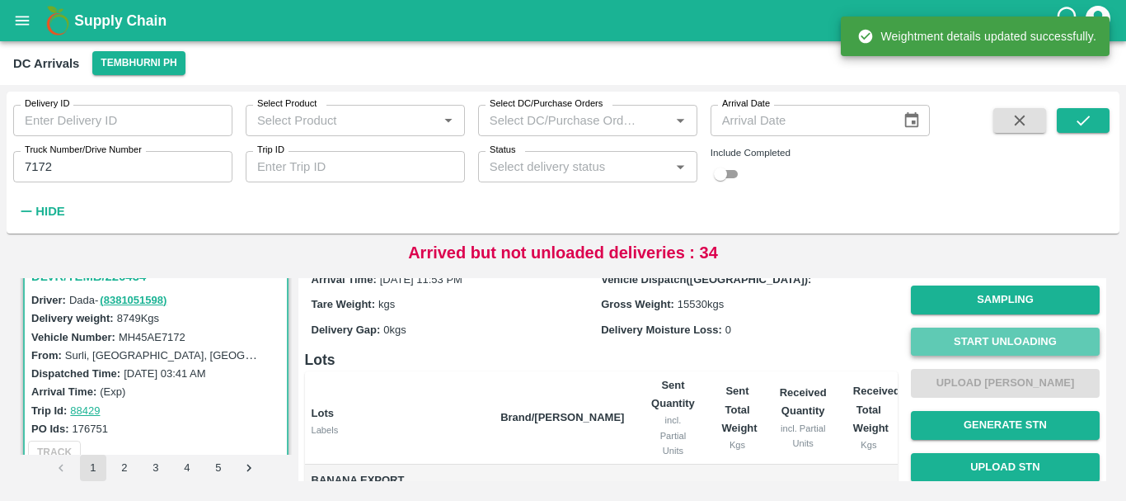
click at [992, 354] on button "Start Unloading" at bounding box center [1005, 341] width 189 height 29
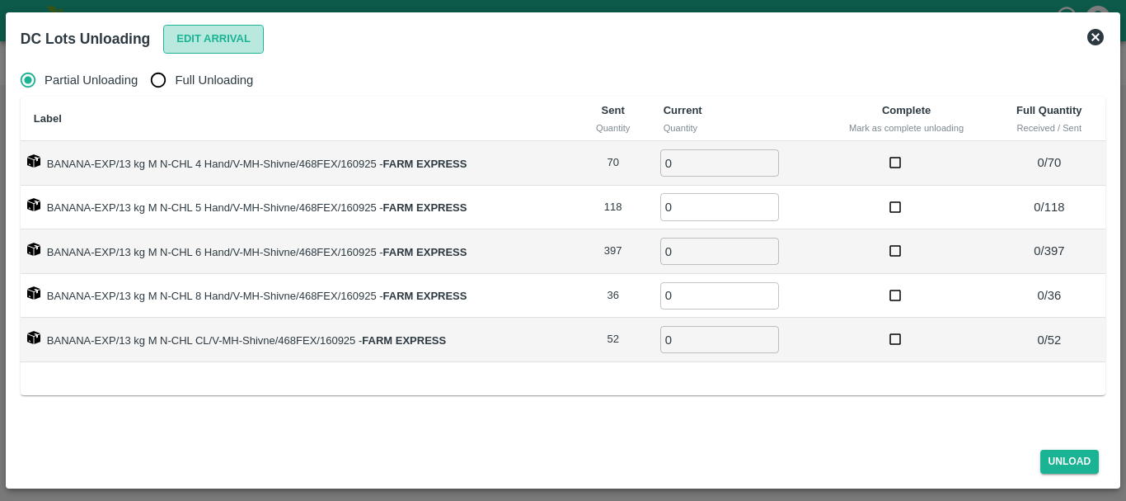
click at [202, 47] on button "Edit Arrival" at bounding box center [213, 39] width 101 height 29
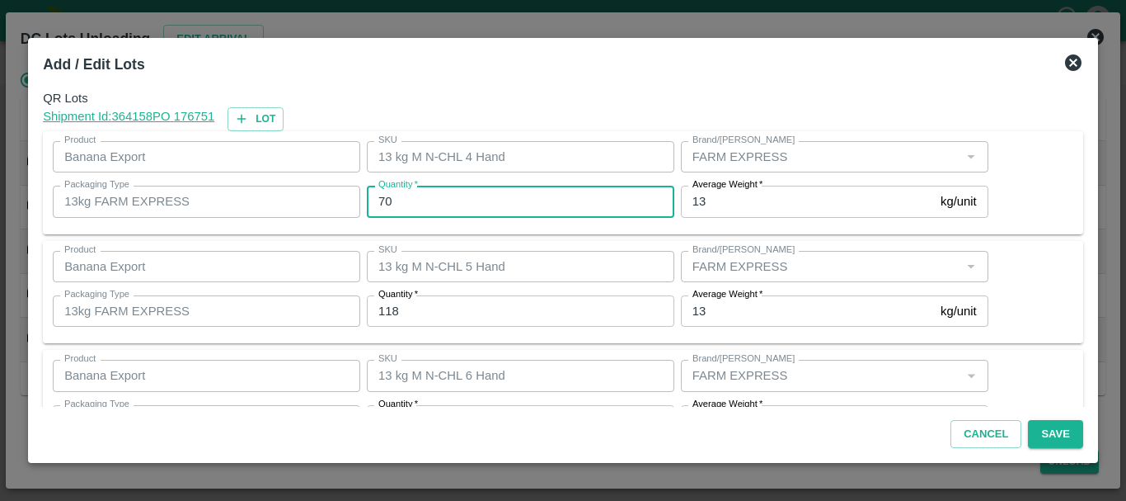
click at [454, 203] on input "70" at bounding box center [521, 201] width 308 height 31
type input "7"
type input "70"
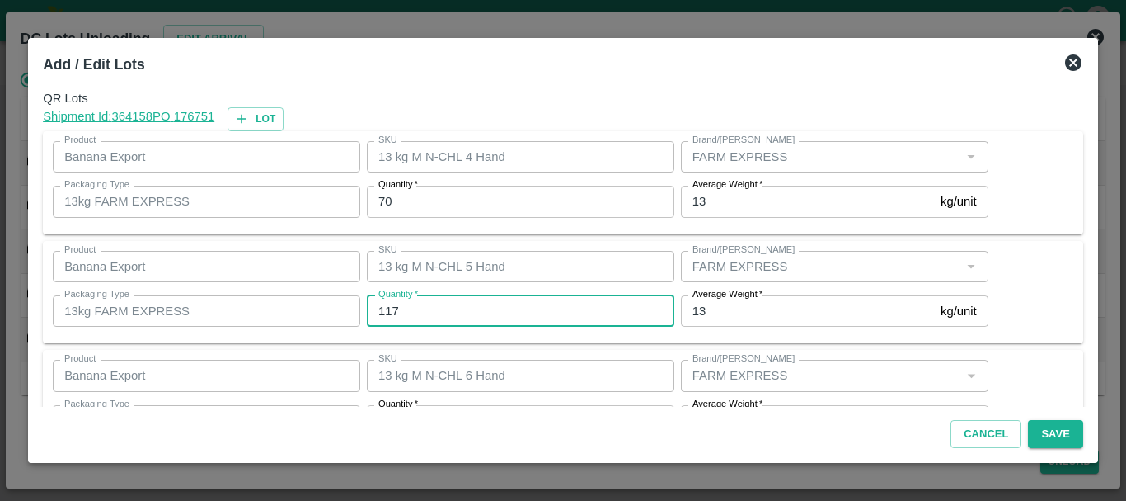
type input "117"
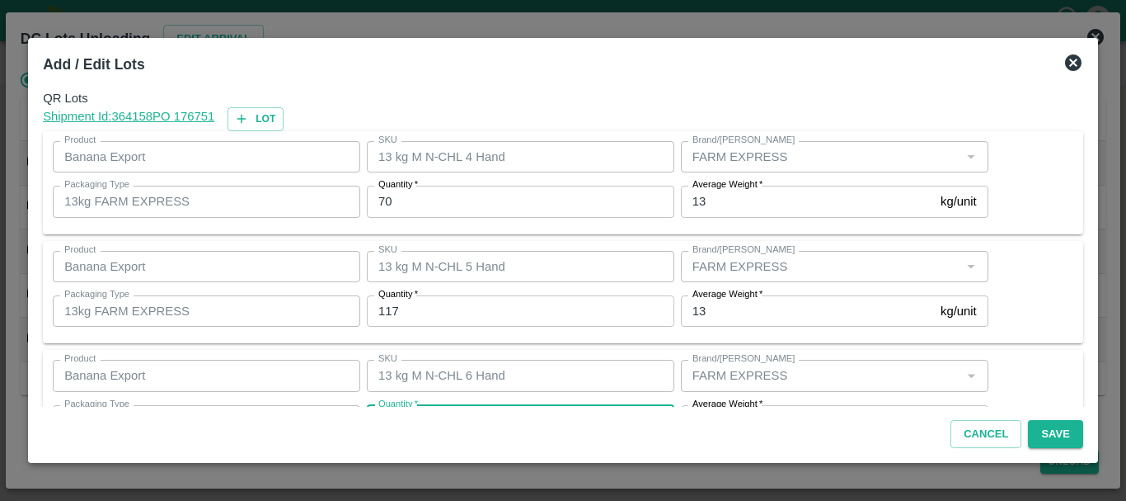
scroll to position [30, 0]
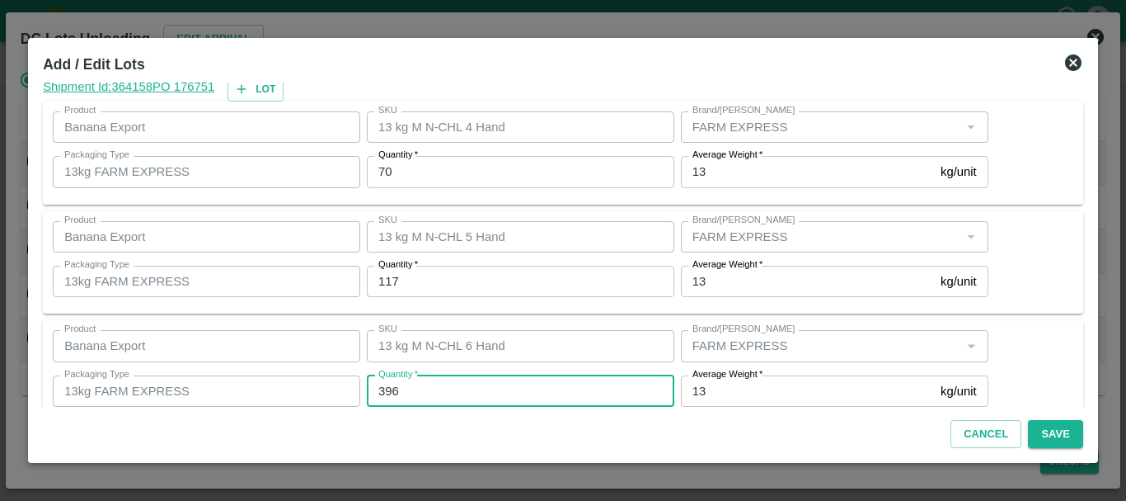
type input "396"
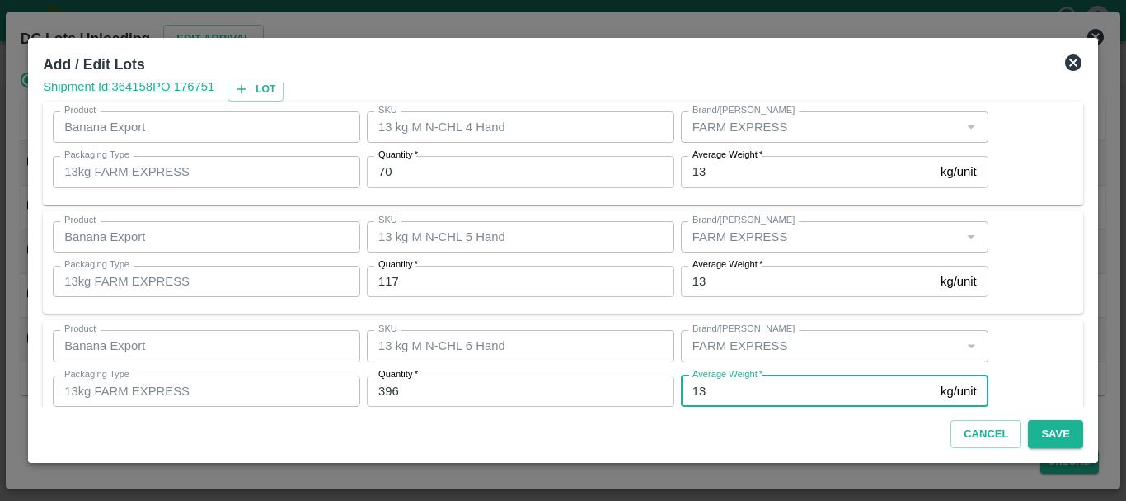
scroll to position [279, 0]
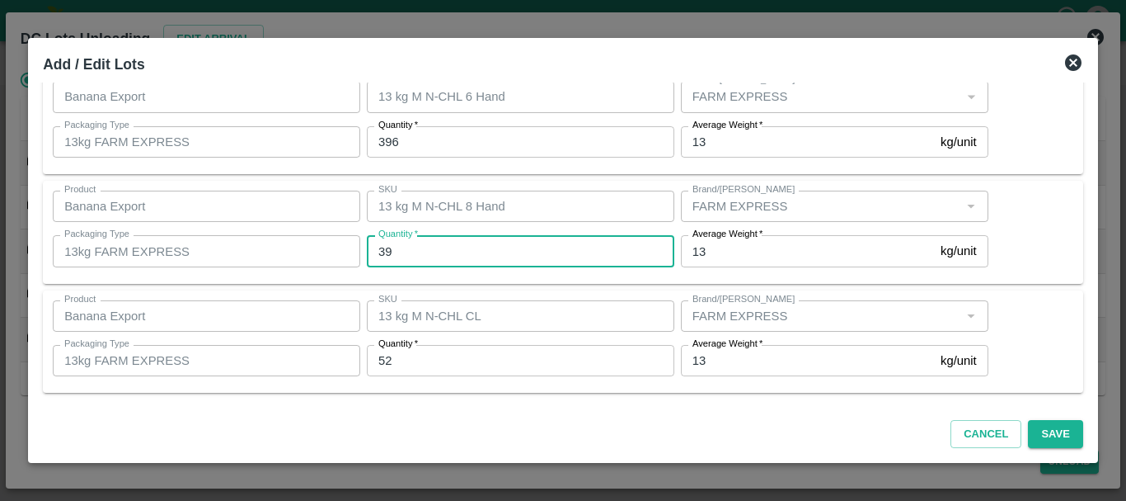
type input "39"
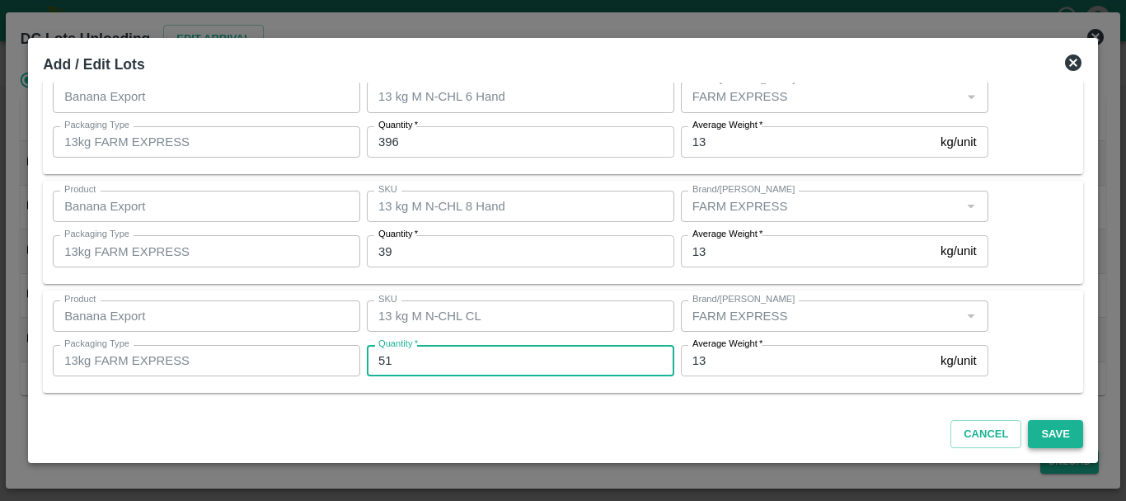
type input "51"
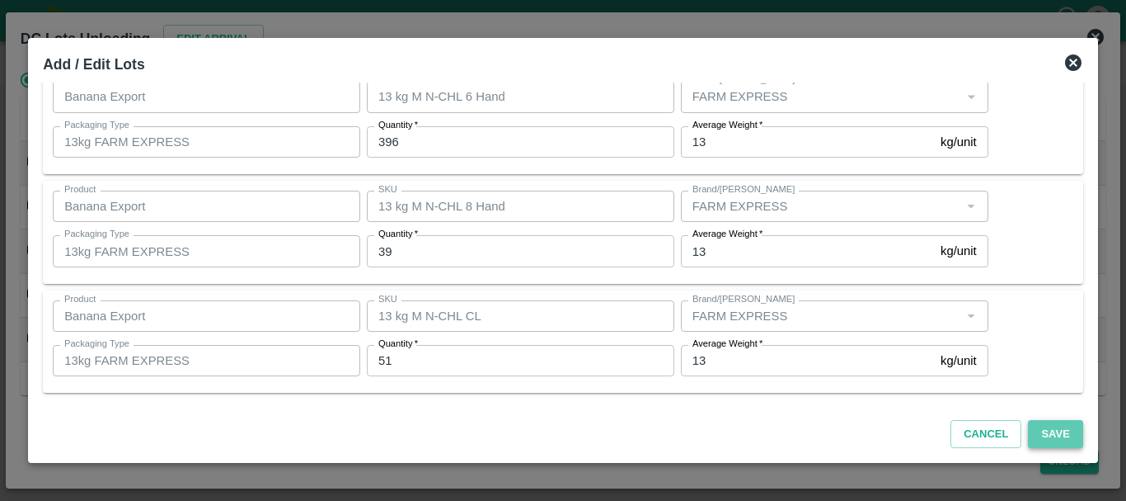
click at [1044, 426] on button "Save" at bounding box center [1055, 434] width 54 height 29
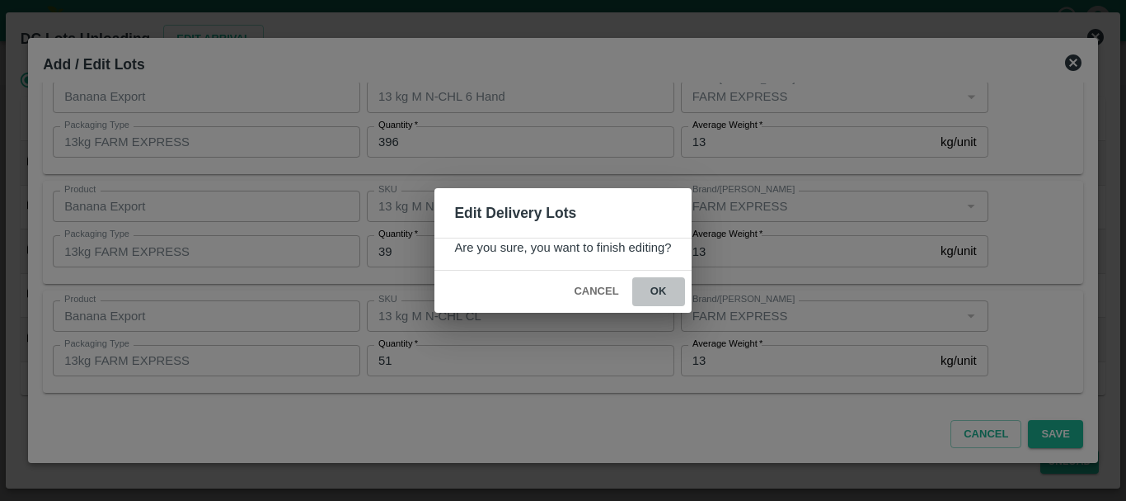
click at [654, 288] on button "ok" at bounding box center [658, 291] width 53 height 29
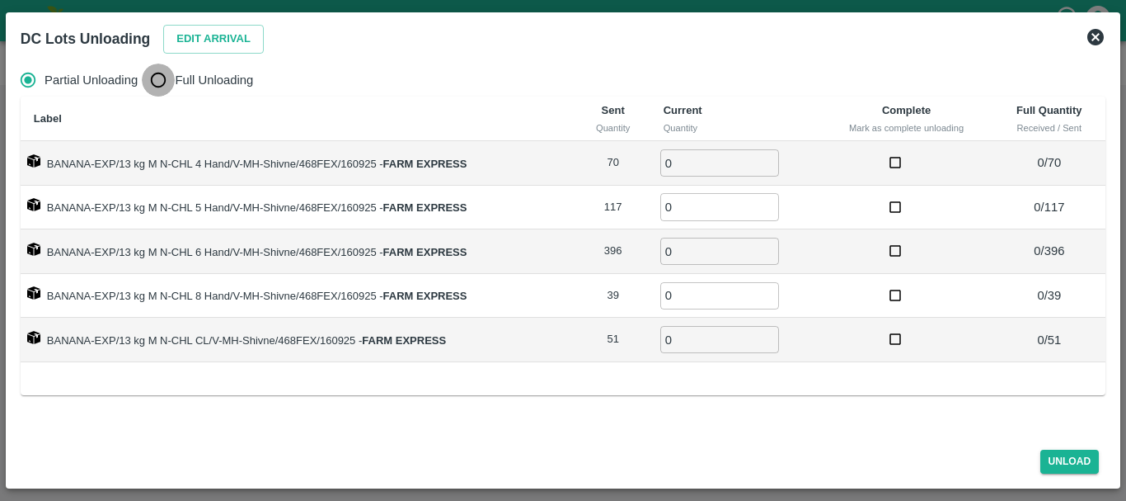
click at [164, 92] on input "Full Unloading" at bounding box center [158, 79] width 33 height 33
radio input "true"
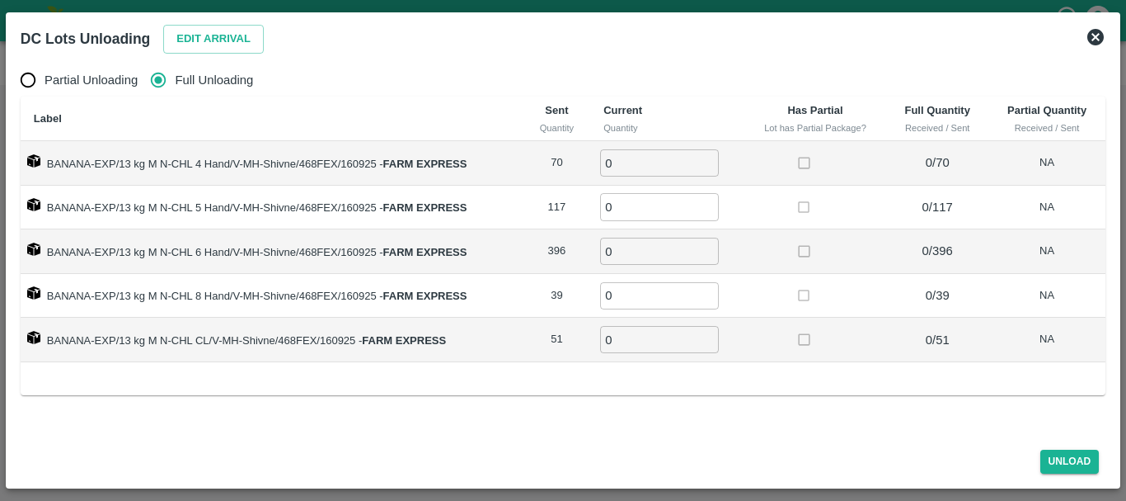
click at [648, 165] on input "0" at bounding box center [659, 162] width 119 height 27
type input "070"
type input "117"
type input "396"
type input "39"
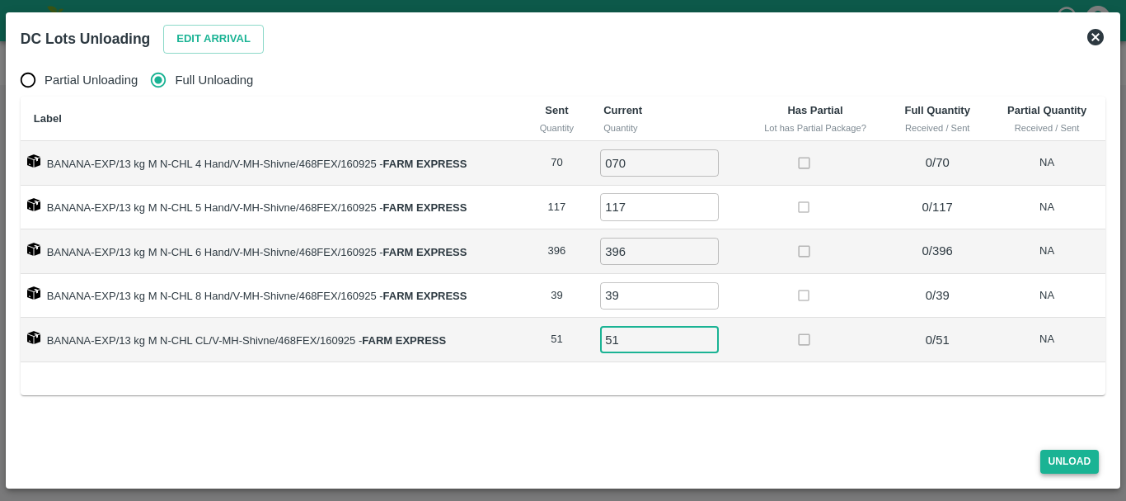
type input "51"
click at [1047, 463] on button "Unload" at bounding box center [1070, 461] width 59 height 24
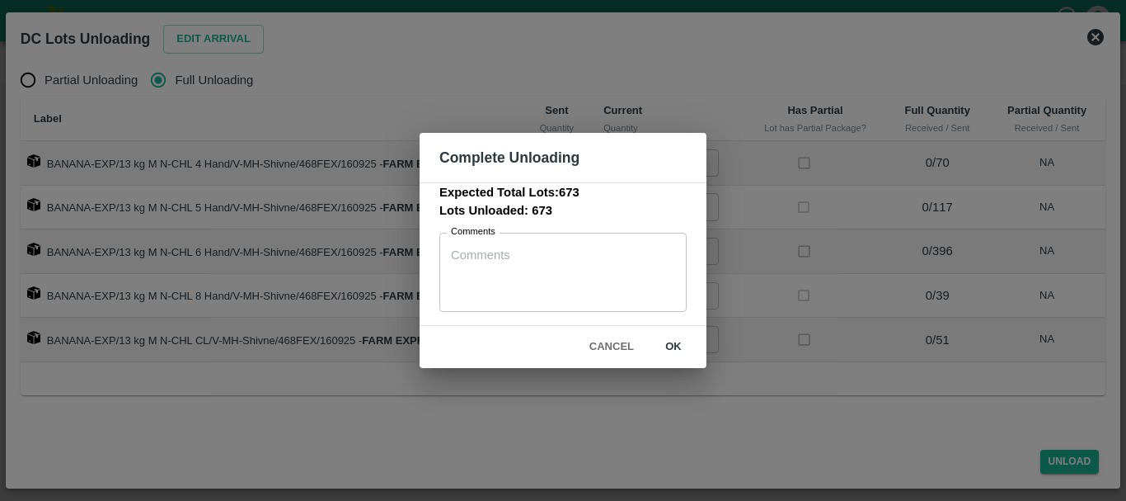
click at [689, 350] on button "ok" at bounding box center [673, 346] width 53 height 29
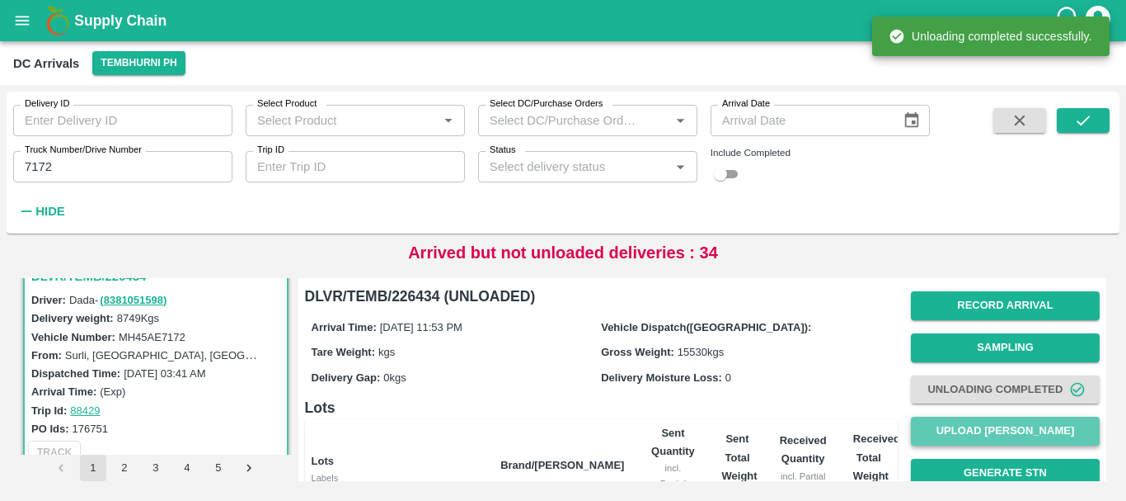
click at [937, 417] on button "Upload Tare Weight" at bounding box center [1005, 430] width 189 height 29
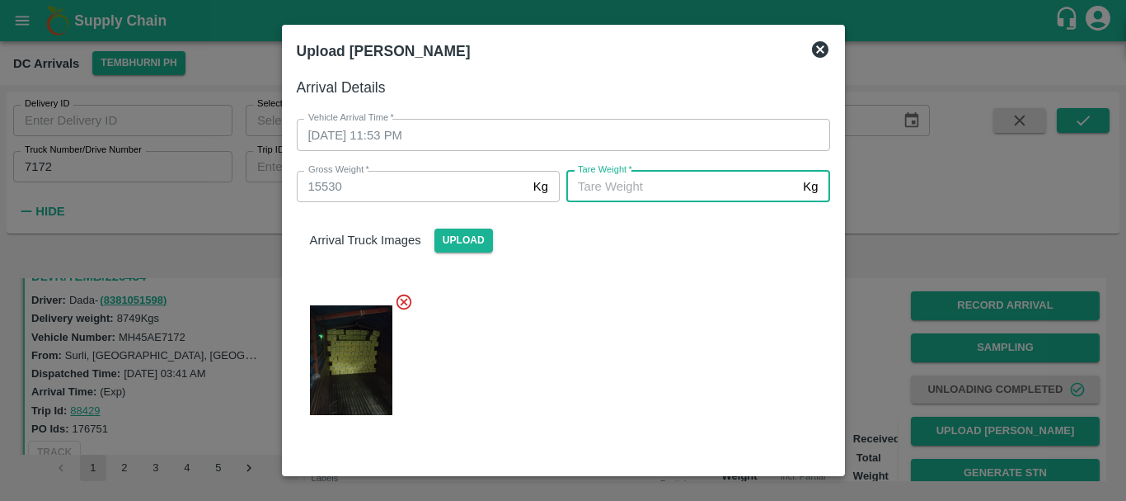
click at [678, 191] on input "Tare Weight   *" at bounding box center [682, 186] width 230 height 31
type input "6000"
click at [727, 281] on div at bounding box center [557, 355] width 547 height 153
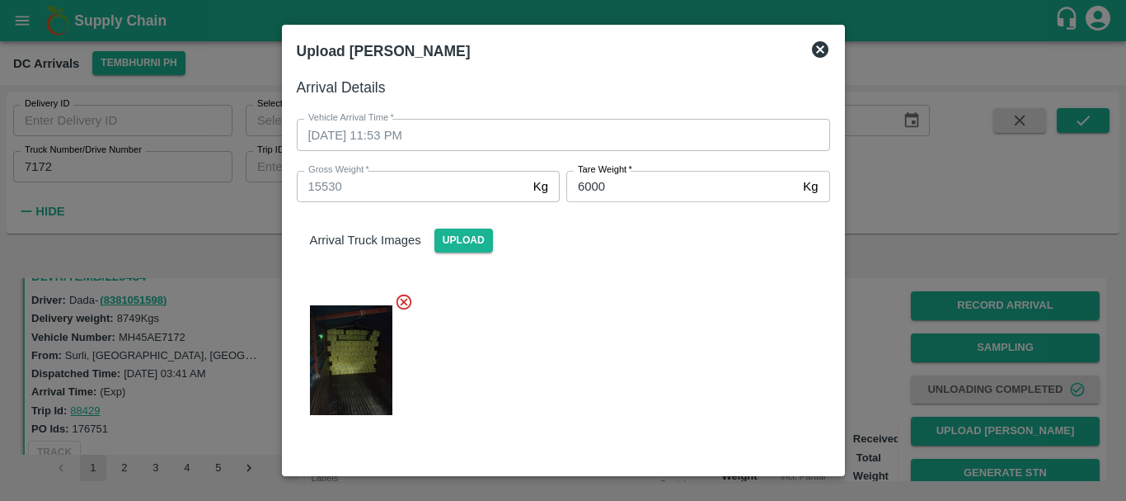
scroll to position [170, 0]
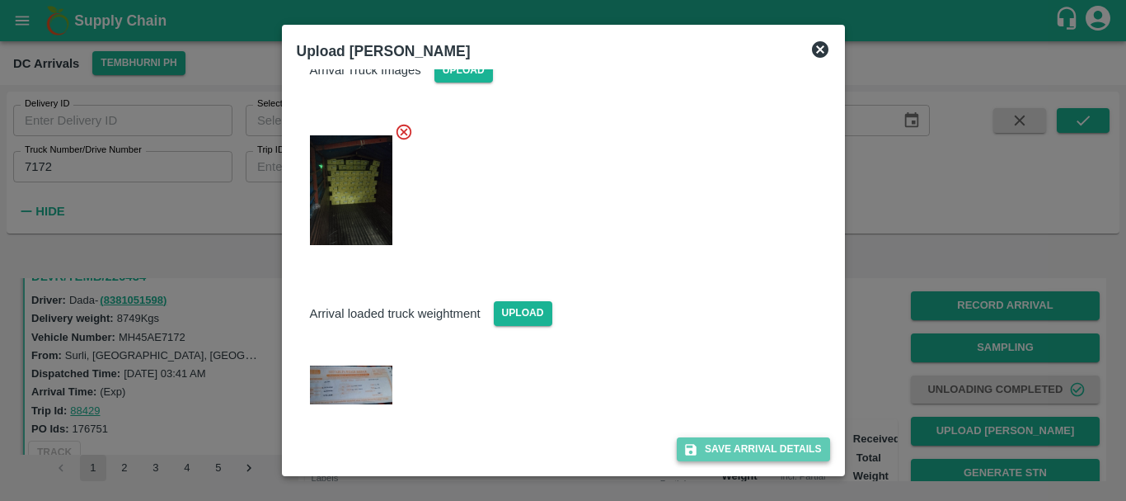
click at [752, 445] on button "Save Arrival Details" at bounding box center [753, 449] width 153 height 24
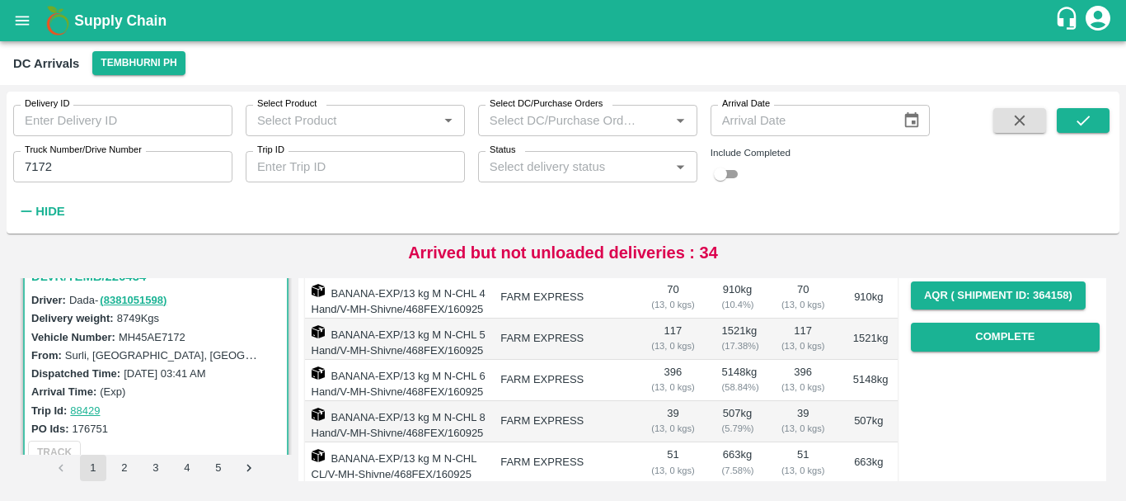
scroll to position [261, 0]
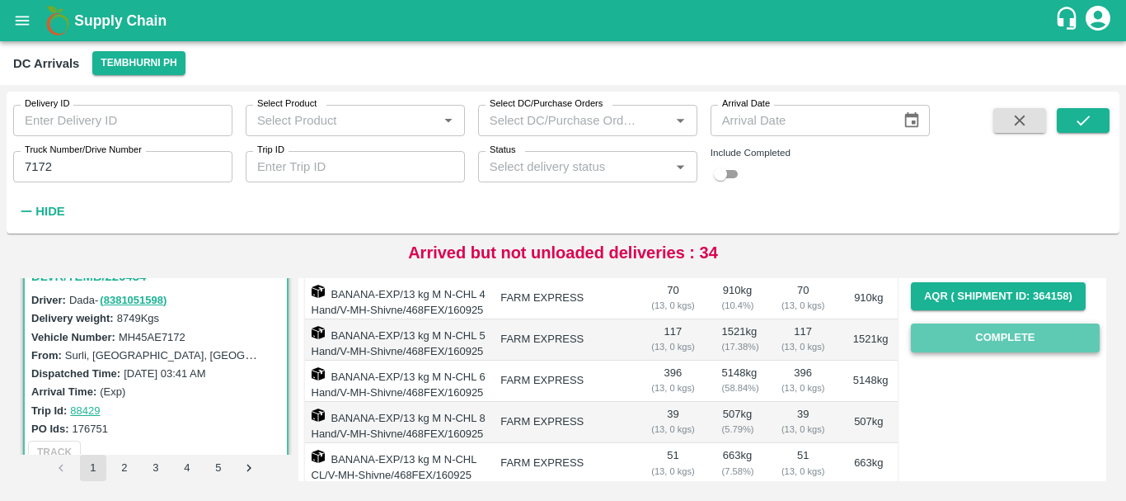
click at [976, 341] on button "Complete" at bounding box center [1005, 337] width 189 height 29
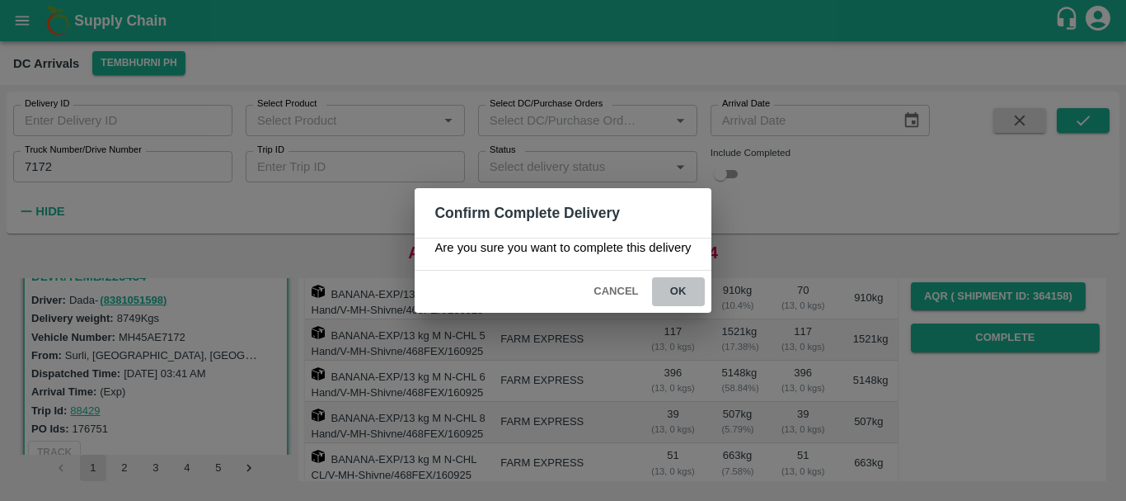
click at [689, 304] on button "ok" at bounding box center [678, 291] width 53 height 29
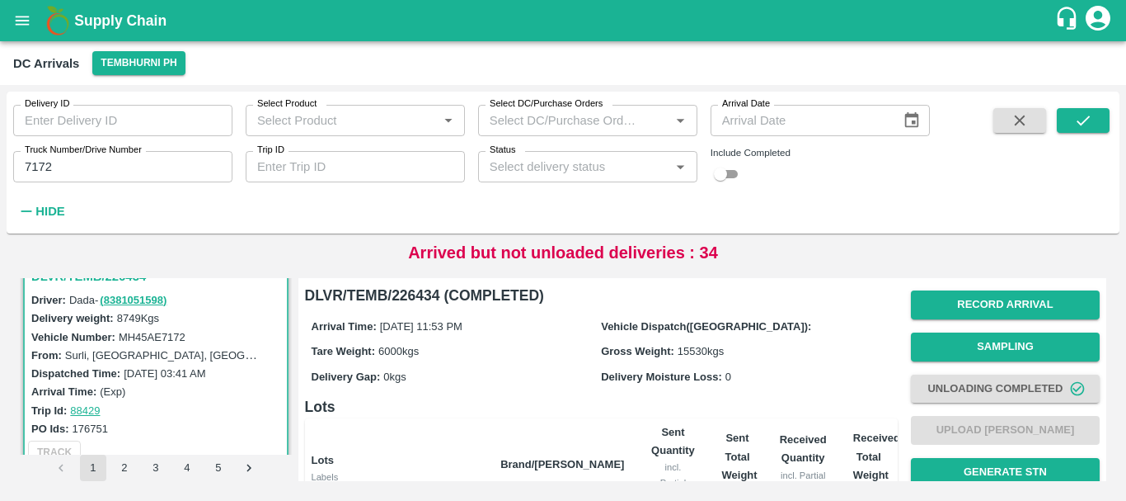
scroll to position [0, 0]
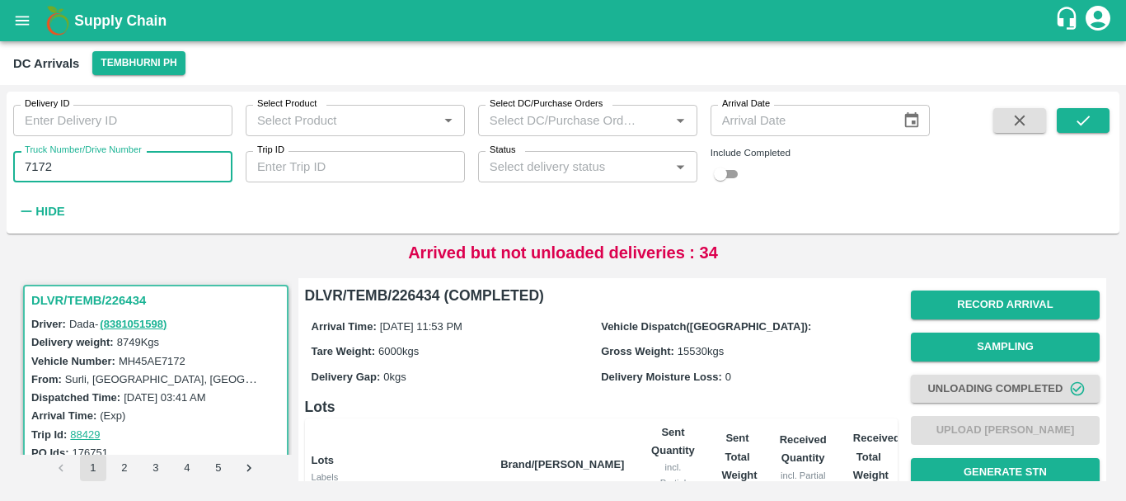
click at [195, 170] on input "7172" at bounding box center [122, 166] width 219 height 31
type input "7"
type input "1614"
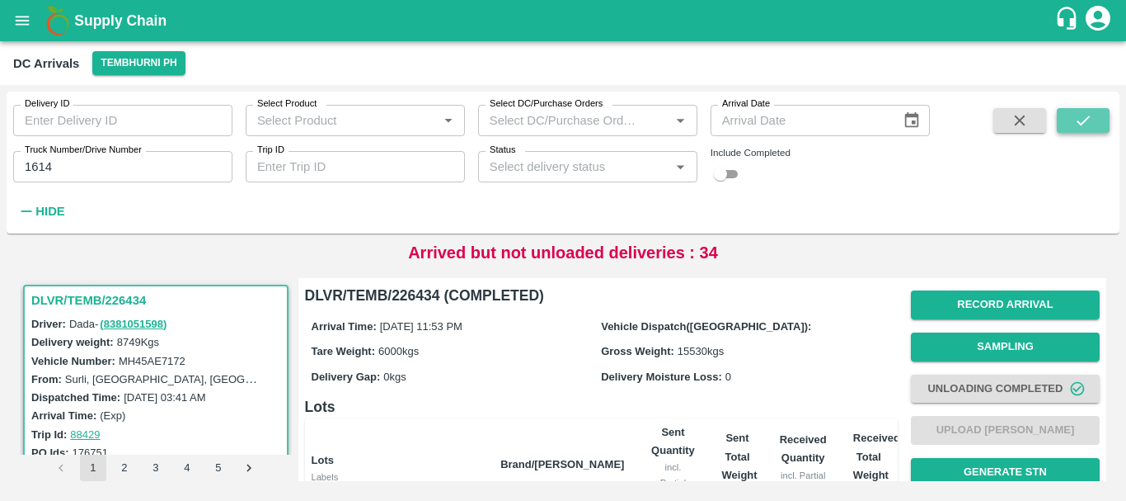
click at [1063, 121] on button "submit" at bounding box center [1083, 120] width 53 height 25
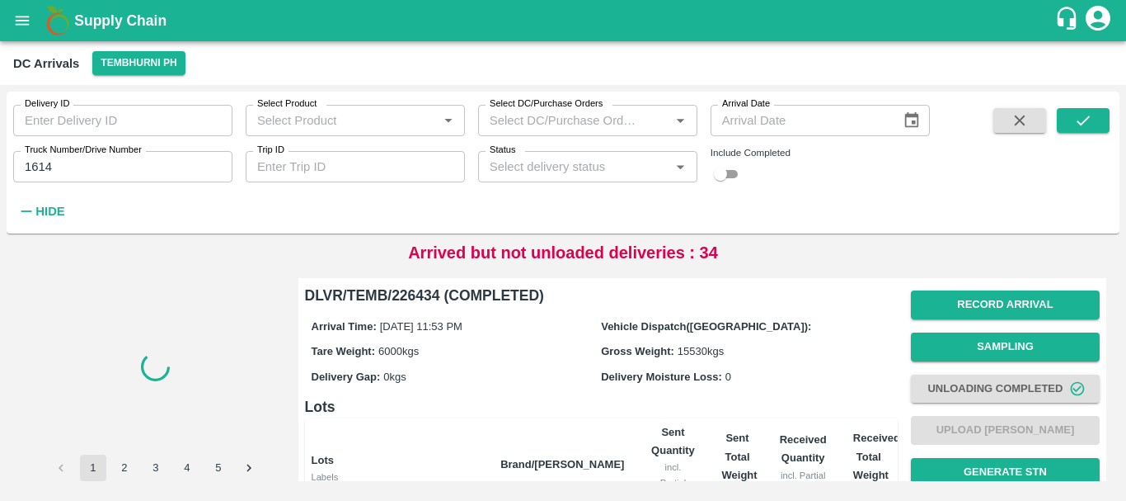
scroll to position [390, 0]
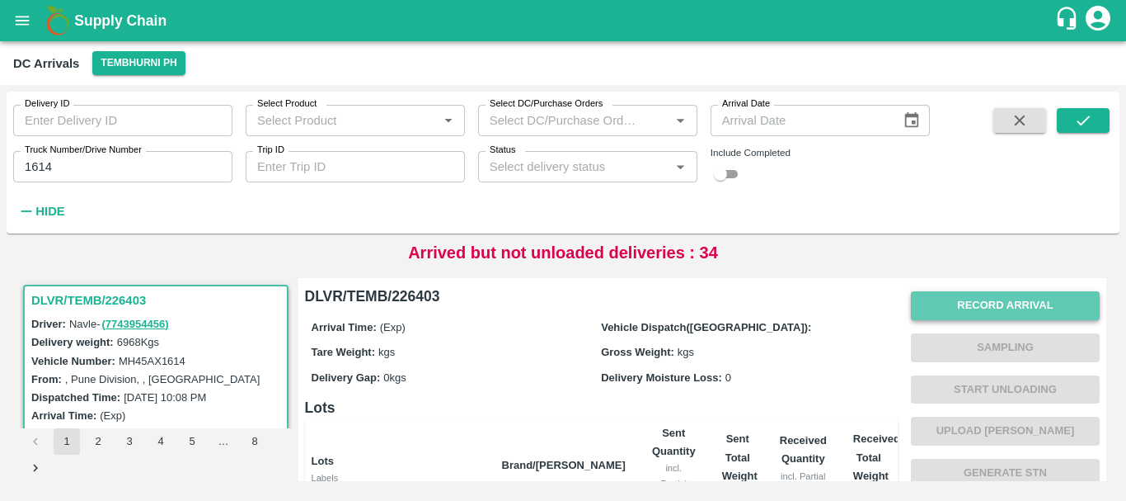
click at [982, 298] on button "Record Arrival" at bounding box center [1005, 305] width 189 height 29
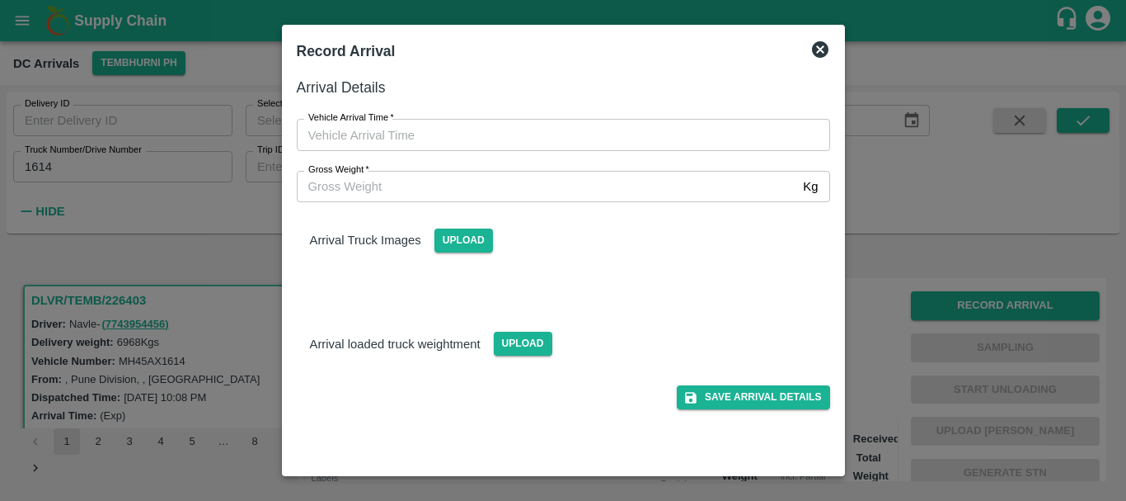
type input "DD/MM/YYYY hh:mm aa"
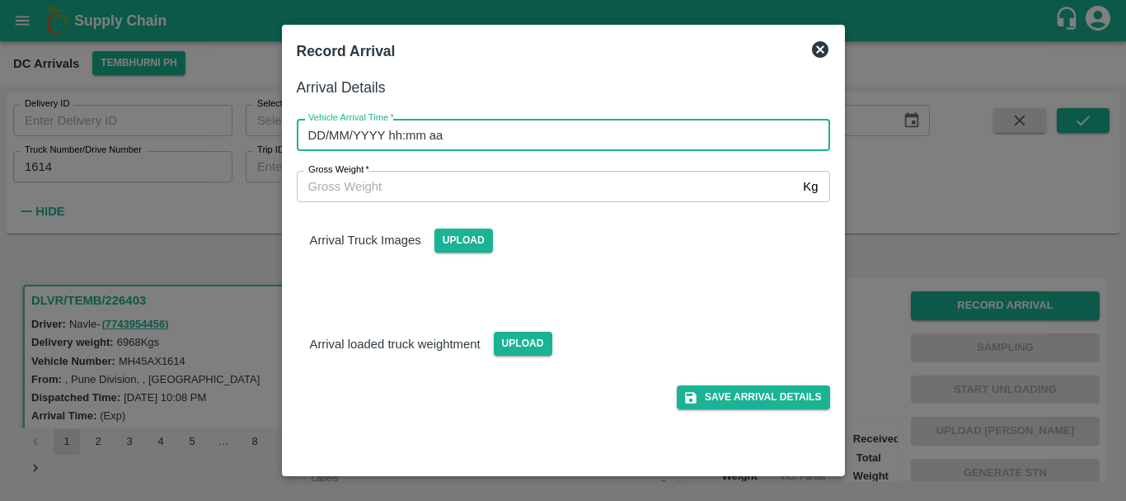
click at [677, 137] on input "DD/MM/YYYY hh:mm aa" at bounding box center [558, 134] width 522 height 31
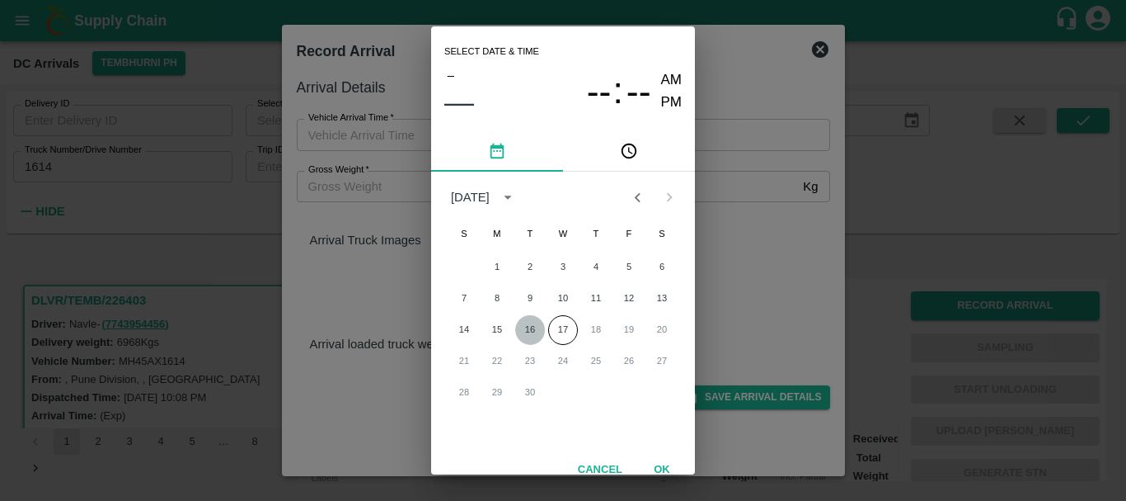
click at [531, 322] on button "16" at bounding box center [530, 330] width 30 height 30
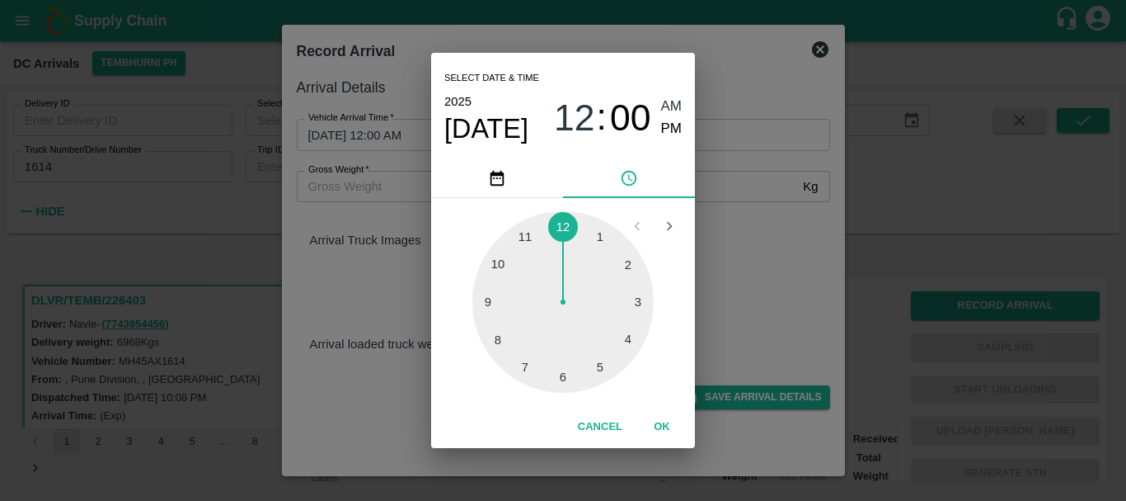
click at [496, 336] on div at bounding box center [563, 301] width 181 height 181
click at [671, 130] on span "PM" at bounding box center [671, 129] width 21 height 22
type input "16/09/2025 08:00 PM"
click at [750, 223] on div "Select date & time 2025 Sep 16 08 : 00 AM PM 05 10 15 20 25 30 35 40 45 50 55 0…" at bounding box center [563, 250] width 1126 height 501
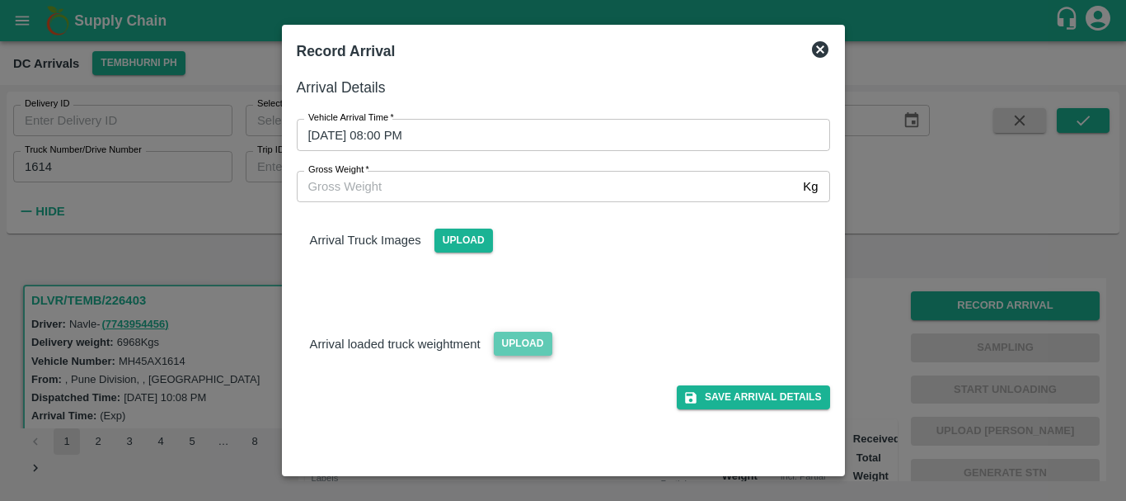
click at [515, 346] on span "Upload" at bounding box center [523, 344] width 59 height 24
click at [0, 0] on input "Upload" at bounding box center [0, 0] width 0 height 0
click at [464, 239] on span "Upload" at bounding box center [464, 240] width 59 height 24
click at [0, 0] on input "Upload" at bounding box center [0, 0] width 0 height 0
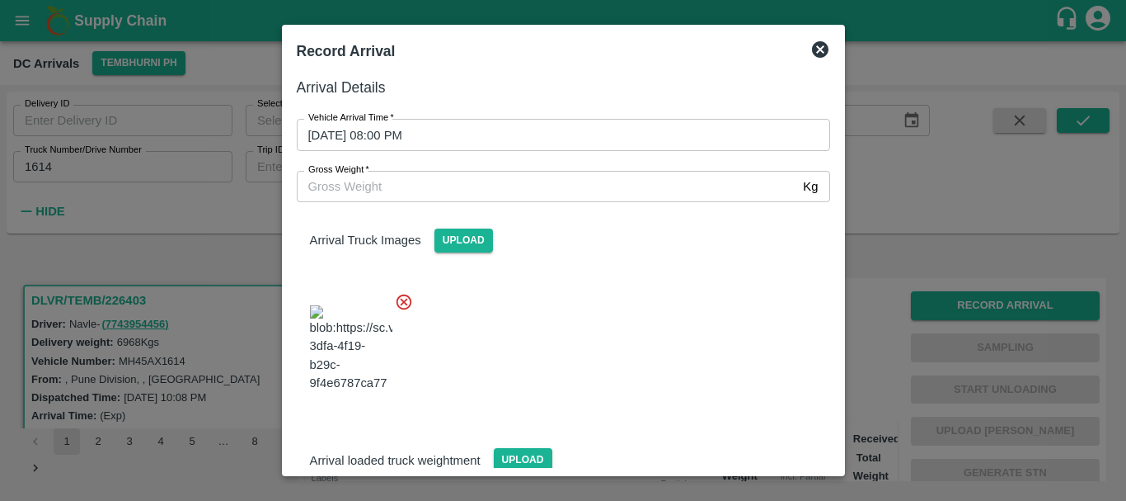
scroll to position [40, 0]
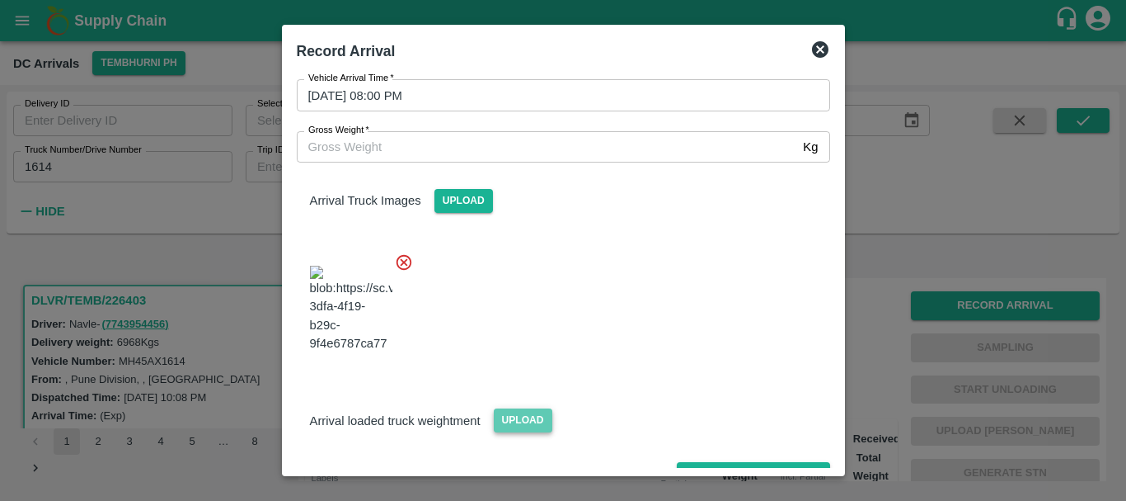
click at [496, 408] on span "Upload" at bounding box center [523, 420] width 59 height 24
click at [0, 0] on input "Upload" at bounding box center [0, 0] width 0 height 0
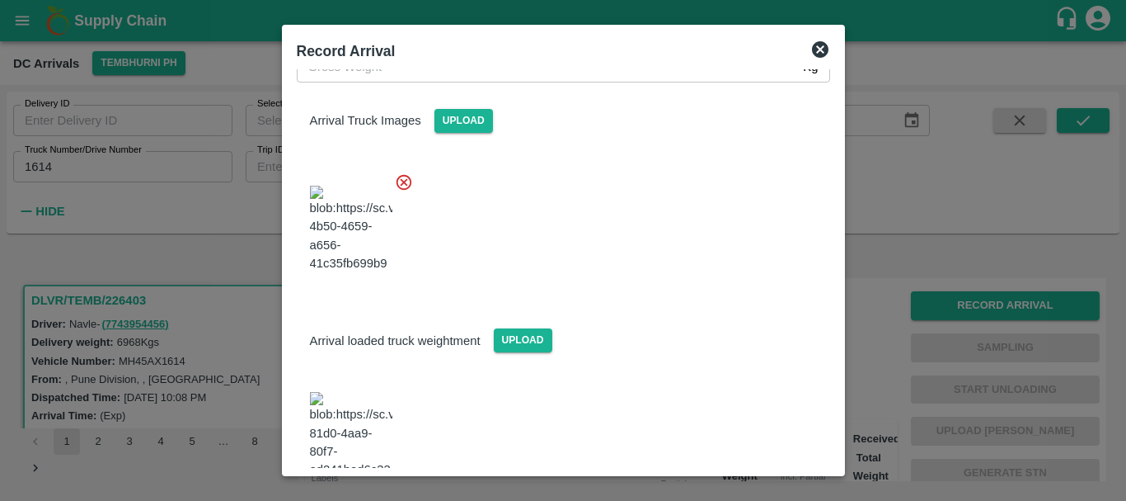
click at [352, 392] on img at bounding box center [351, 435] width 82 height 87
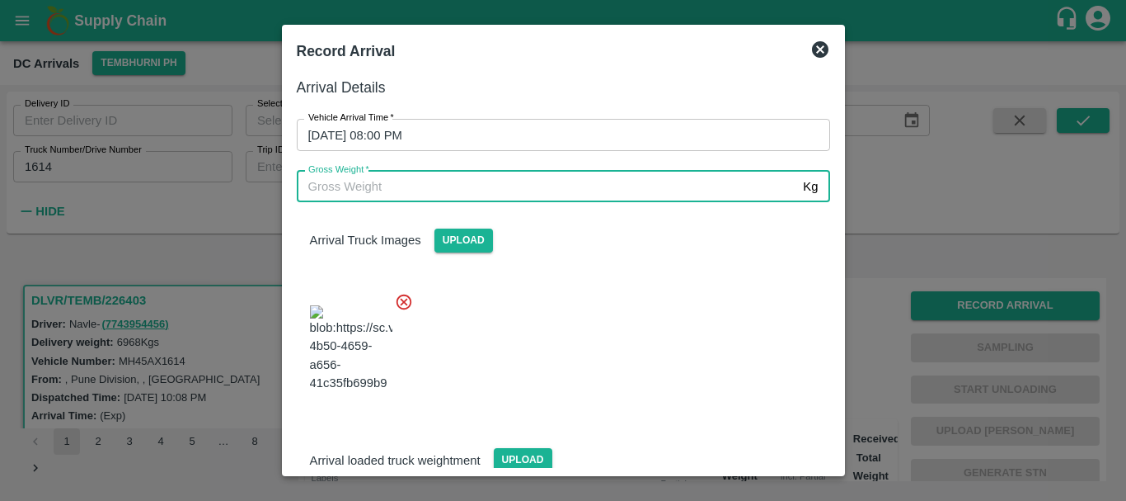
click at [465, 197] on input "Gross Weight   *" at bounding box center [547, 186] width 501 height 31
type input "13200"
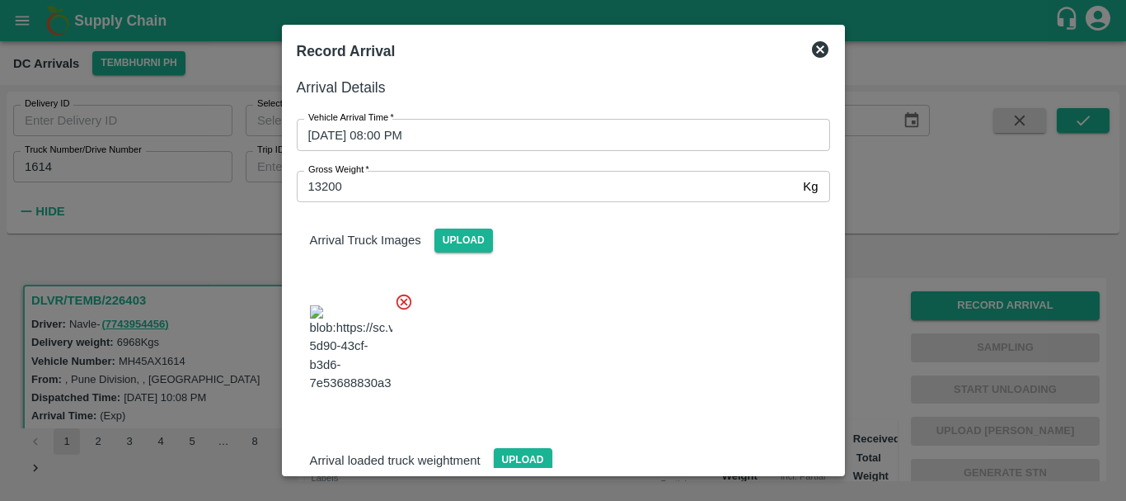
click at [656, 356] on div at bounding box center [557, 343] width 547 height 129
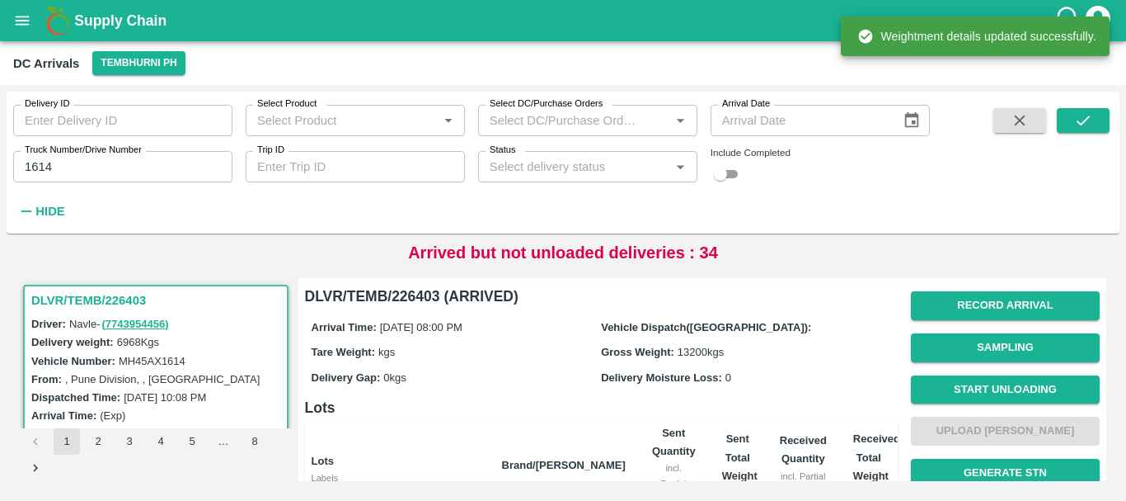
click at [717, 394] on div "Arrival Time: 16 Sep 2025, 08:00 PM Vehicle Dispatch(DC): Tare Weight: kgs Gros…" at bounding box center [601, 352] width 593 height 88
click at [1007, 373] on div "Record Arrival Sampling Start Unloading Upload Tare Weight Generate STN Upload …" at bounding box center [1005, 451] width 189 height 335
click at [1007, 373] on span "Start Unloading" at bounding box center [1005, 390] width 189 height 42
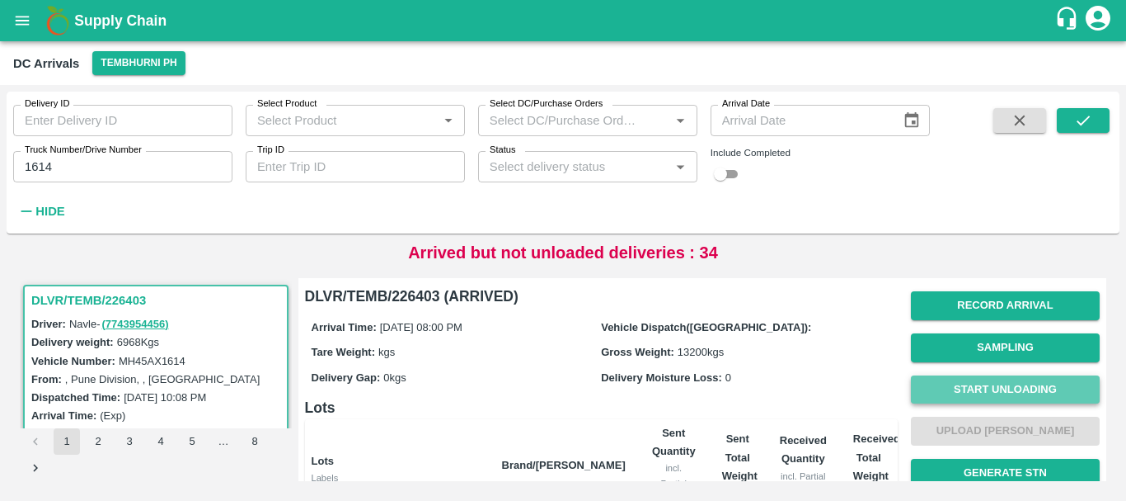
click at [1004, 383] on button "Start Unloading" at bounding box center [1005, 389] width 189 height 29
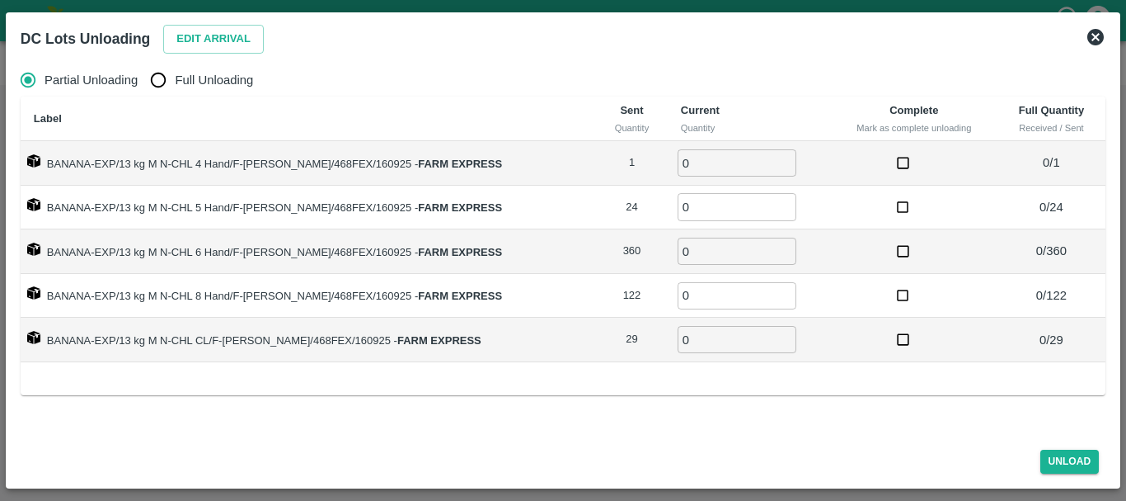
click at [214, 82] on span "Full Unloading" at bounding box center [214, 80] width 78 height 18
click at [175, 82] on input "Full Unloading" at bounding box center [158, 79] width 33 height 33
radio input "true"
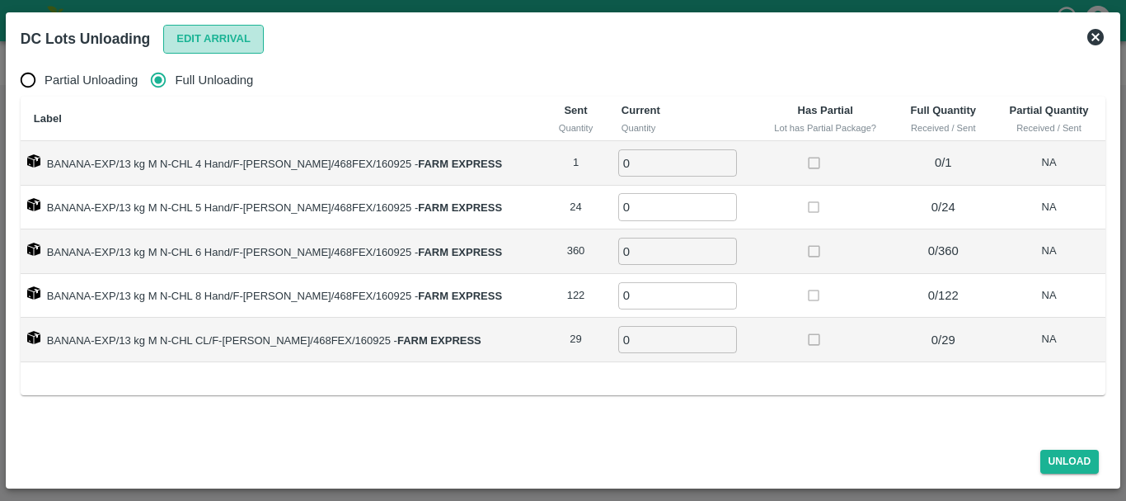
click at [189, 33] on button "Edit Arrival" at bounding box center [213, 39] width 101 height 29
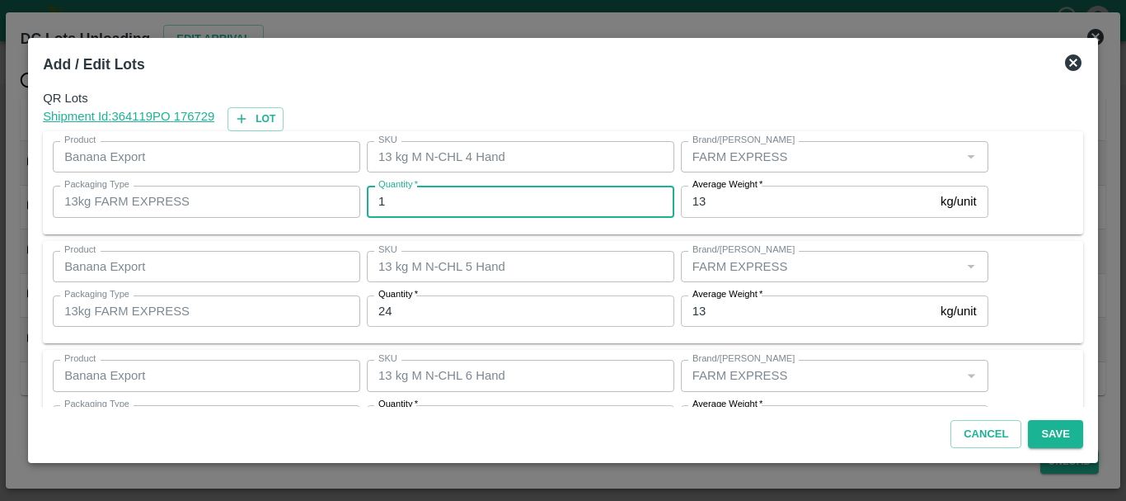
click at [533, 199] on input "1" at bounding box center [521, 201] width 308 height 31
type input "0"
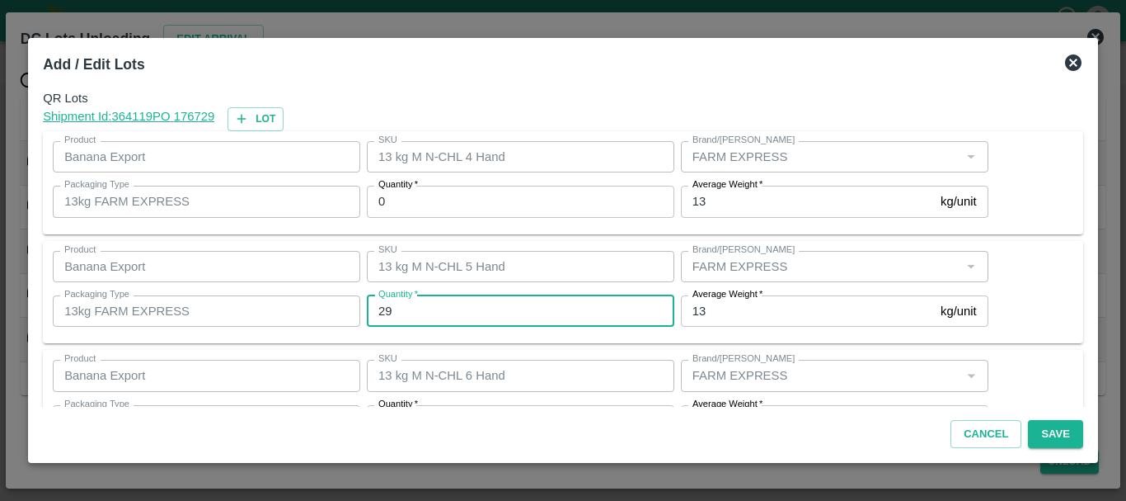
type input "29"
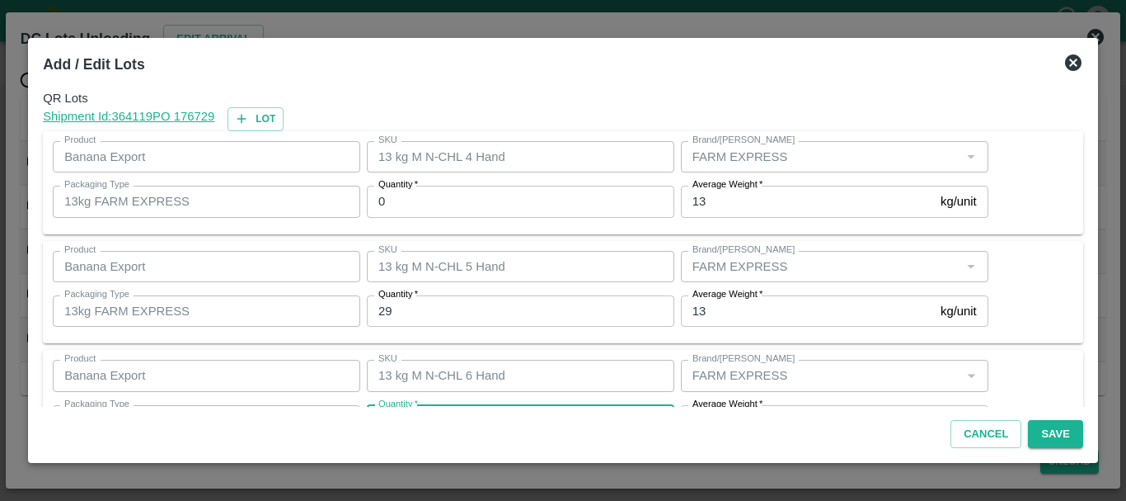
scroll to position [30, 0]
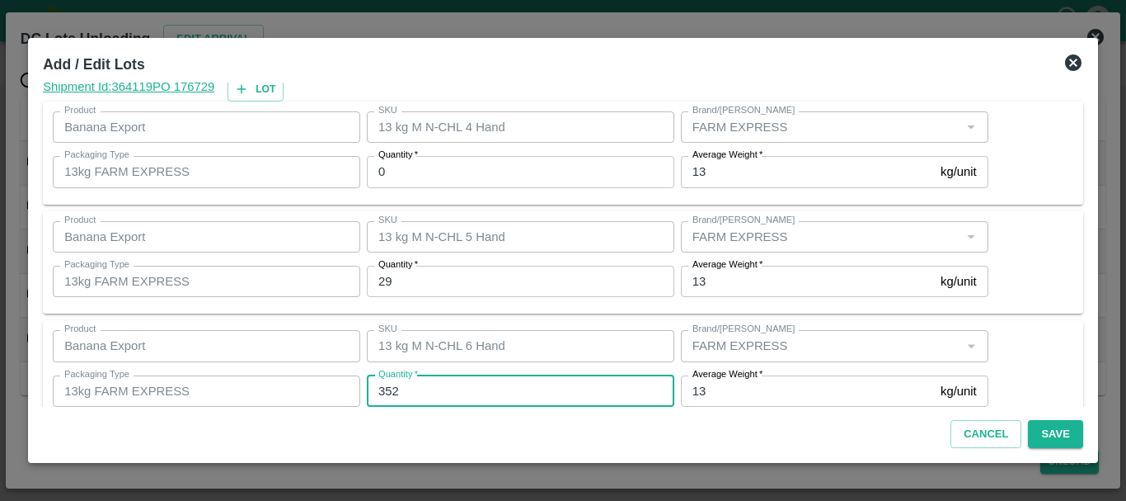
type input "352"
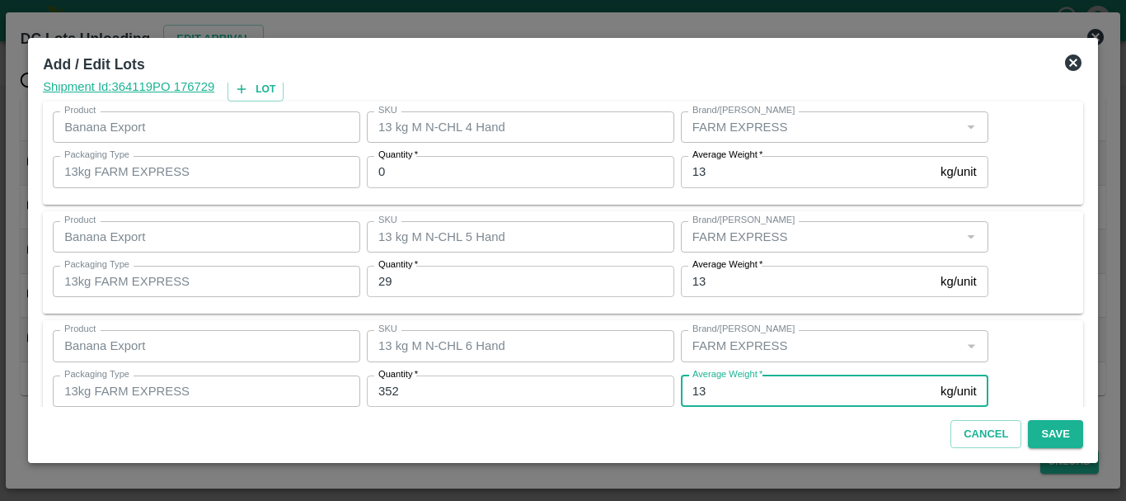
scroll to position [279, 0]
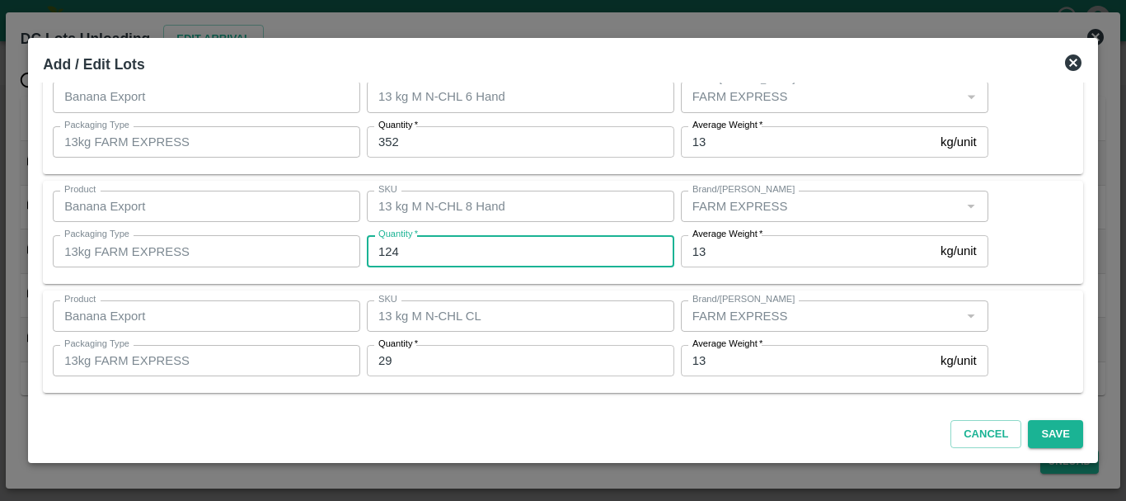
type input "124"
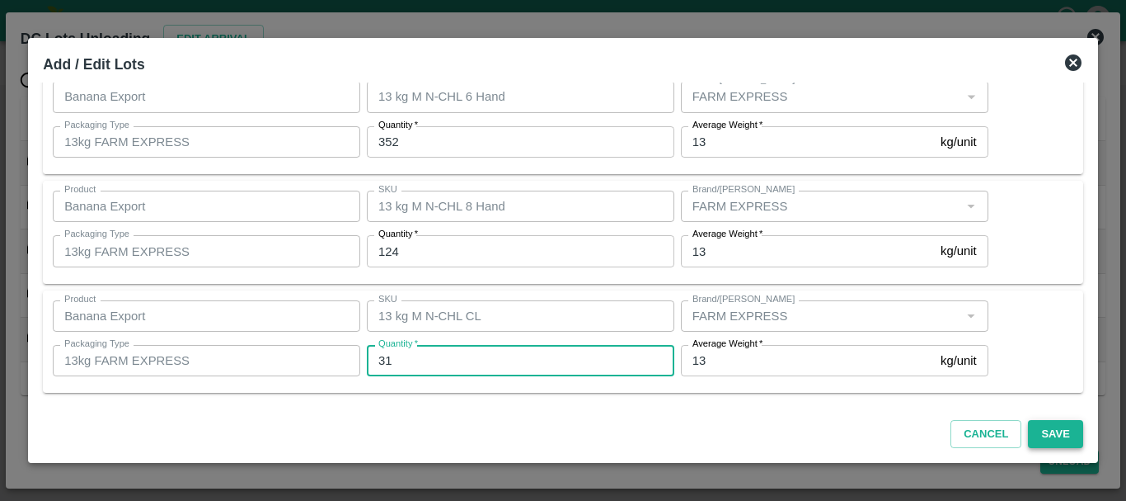
type input "31"
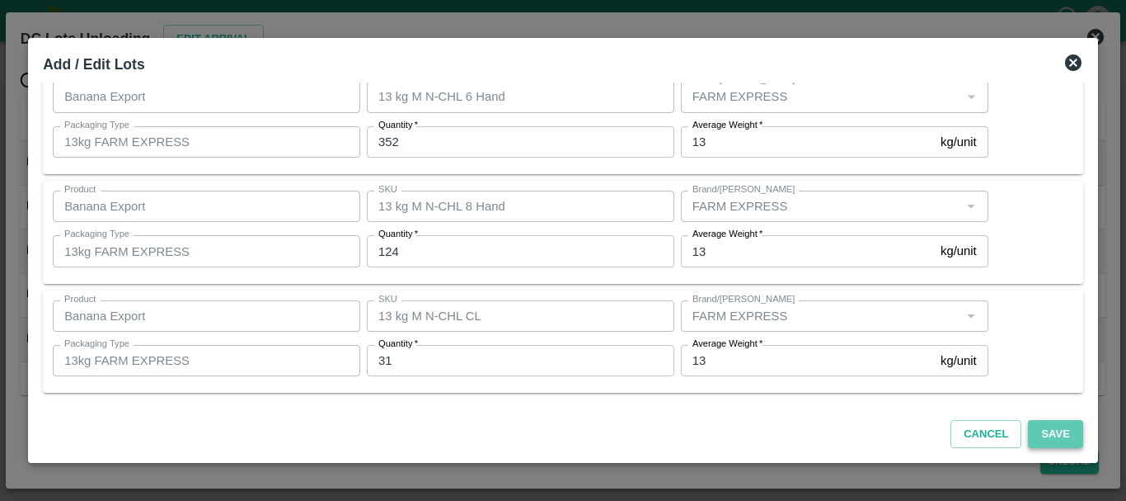
click at [1065, 426] on button "Save" at bounding box center [1055, 434] width 54 height 29
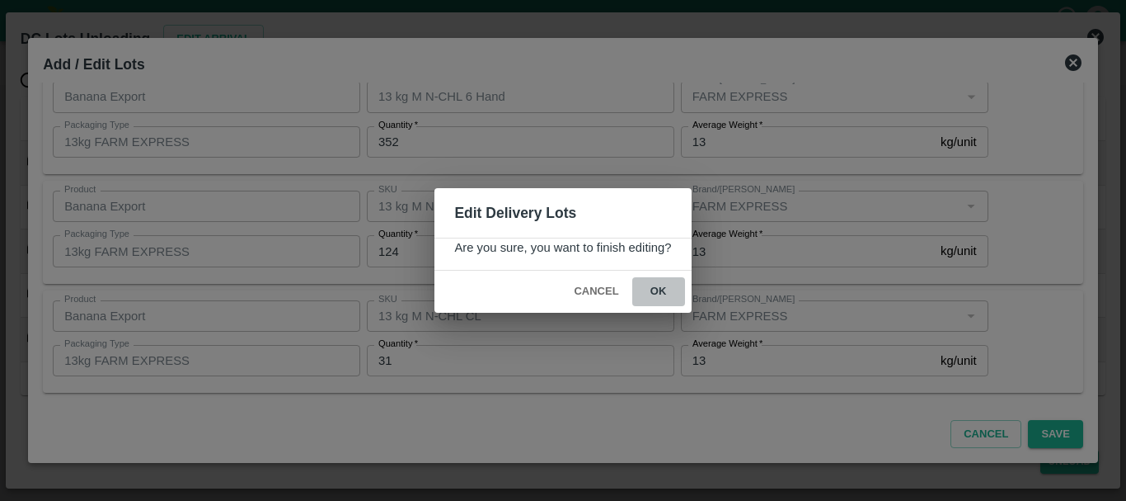
click at [658, 296] on button "ok" at bounding box center [658, 291] width 53 height 29
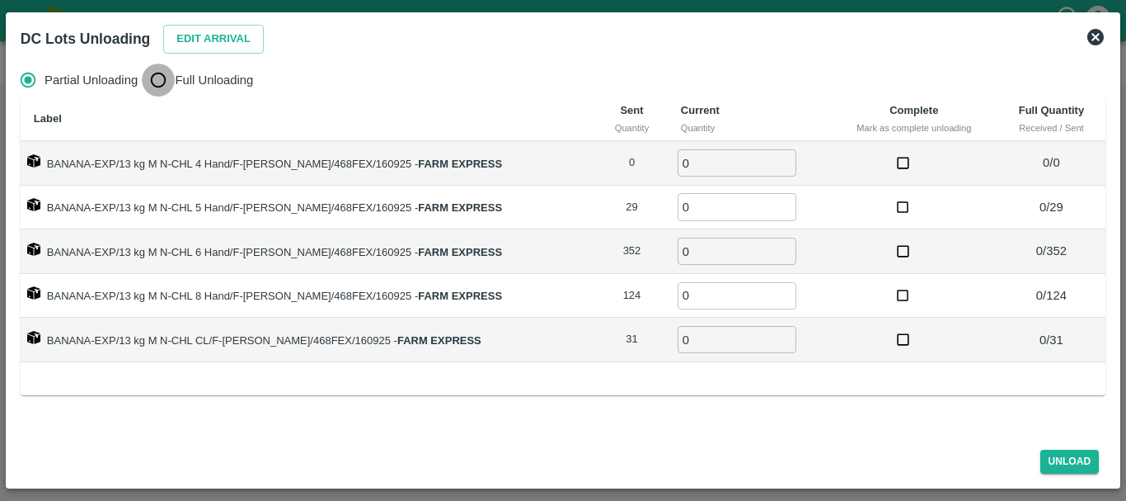
click at [164, 81] on input "Full Unloading" at bounding box center [158, 79] width 33 height 33
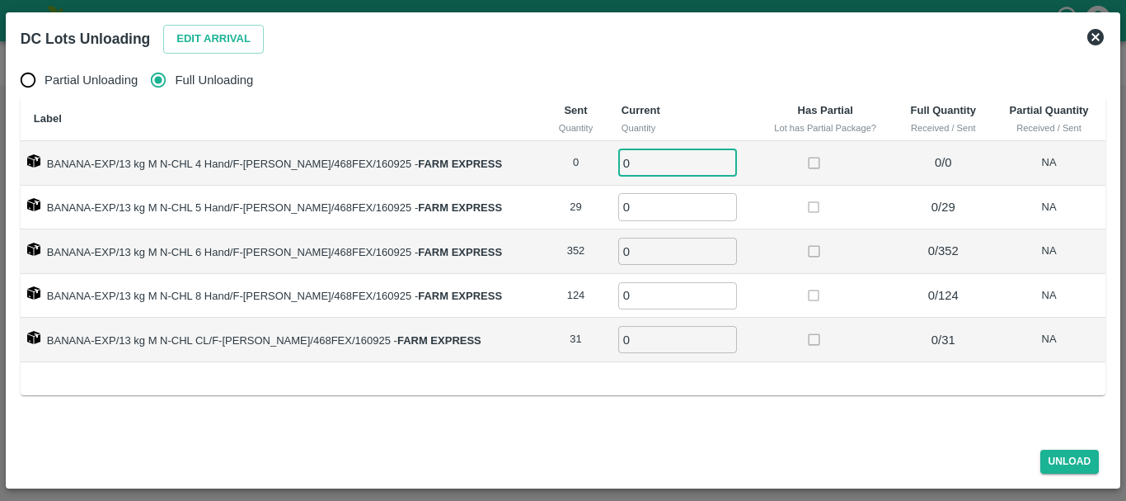
click at [618, 153] on input "0" at bounding box center [677, 162] width 119 height 27
click at [1055, 458] on button "Unload" at bounding box center [1070, 461] width 59 height 24
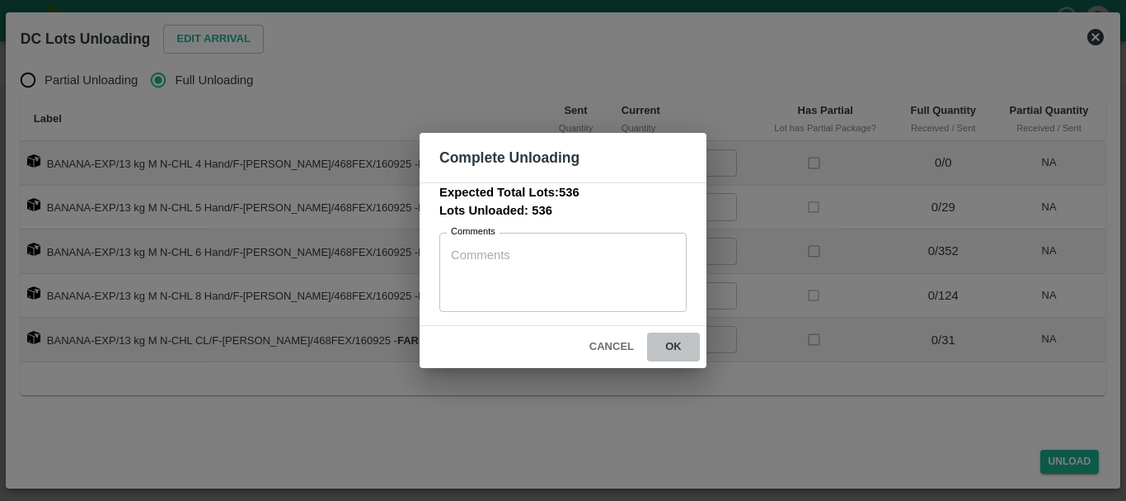
click at [689, 343] on button "ok" at bounding box center [673, 346] width 53 height 29
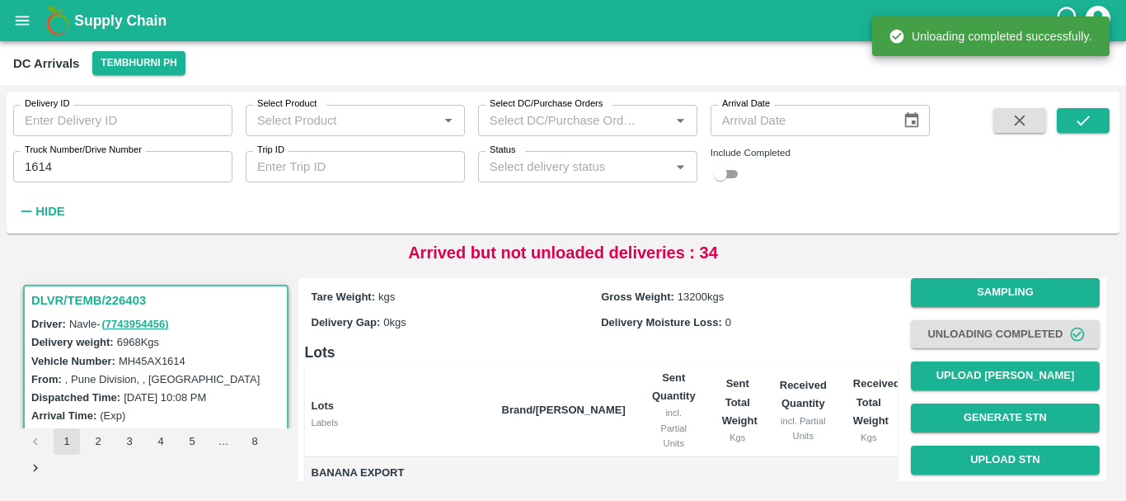
scroll to position [0, 0]
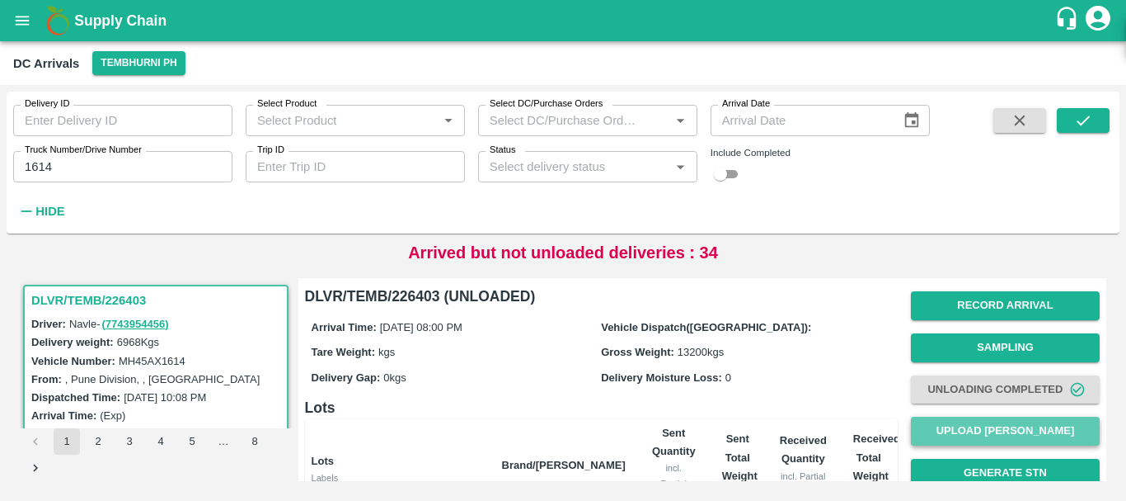
click at [960, 430] on button "Upload Tare Weight" at bounding box center [1005, 430] width 189 height 29
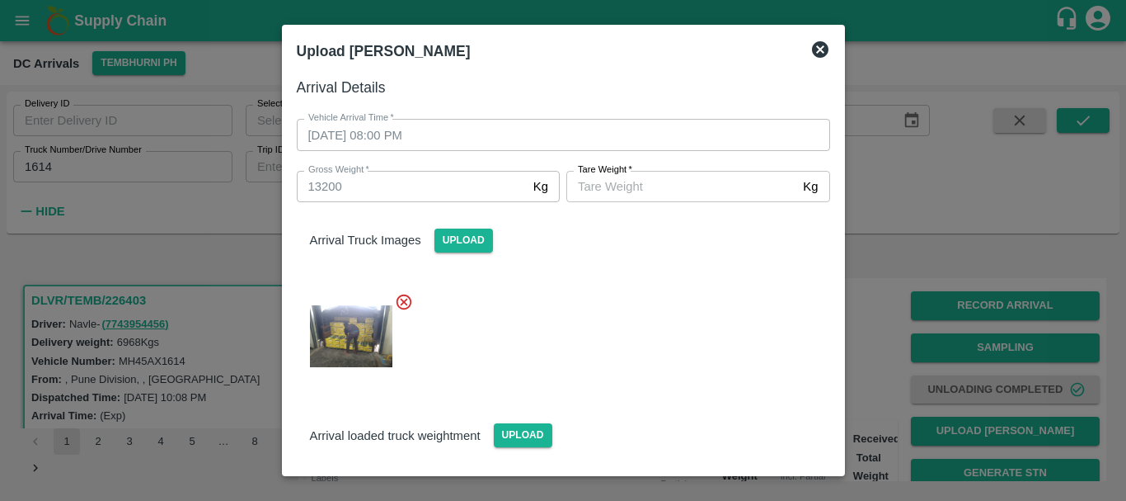
click at [625, 195] on input "Tare Weight   *" at bounding box center [682, 186] width 230 height 31
click at [634, 330] on div at bounding box center [557, 331] width 547 height 105
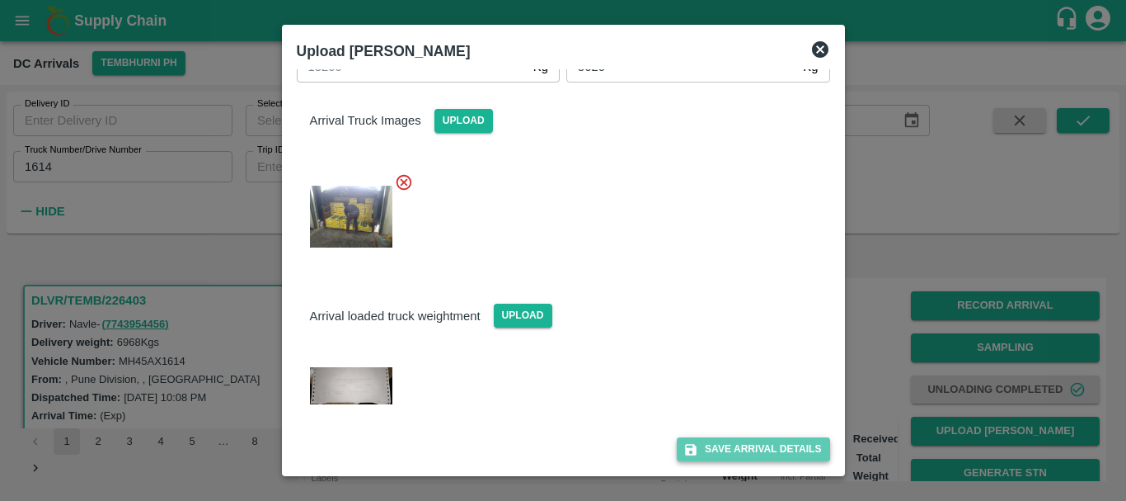
click at [703, 442] on button "Save Arrival Details" at bounding box center [753, 449] width 153 height 24
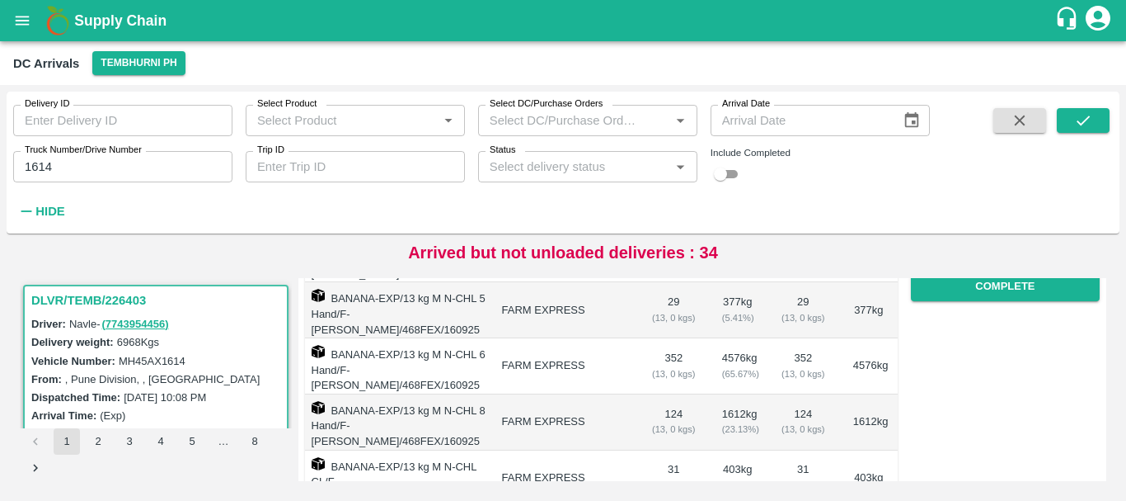
scroll to position [311, 0]
click at [988, 290] on button "Complete" at bounding box center [1005, 287] width 189 height 29
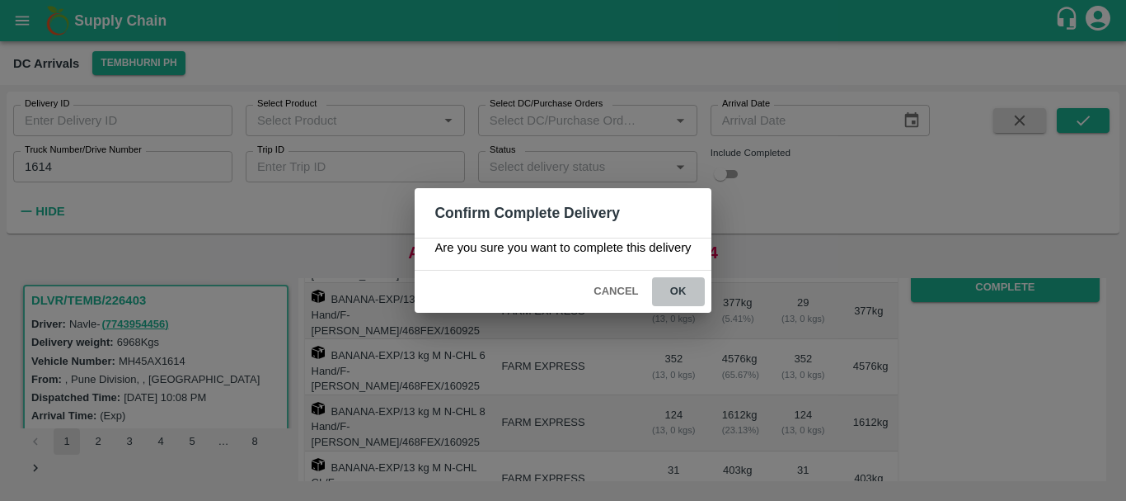
click at [690, 288] on button "ok" at bounding box center [678, 291] width 53 height 29
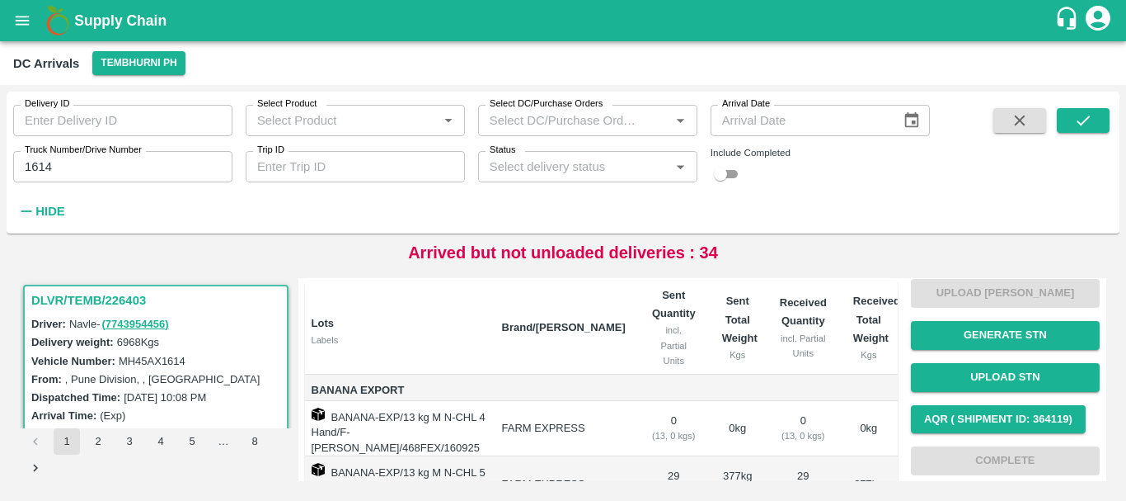
scroll to position [0, 0]
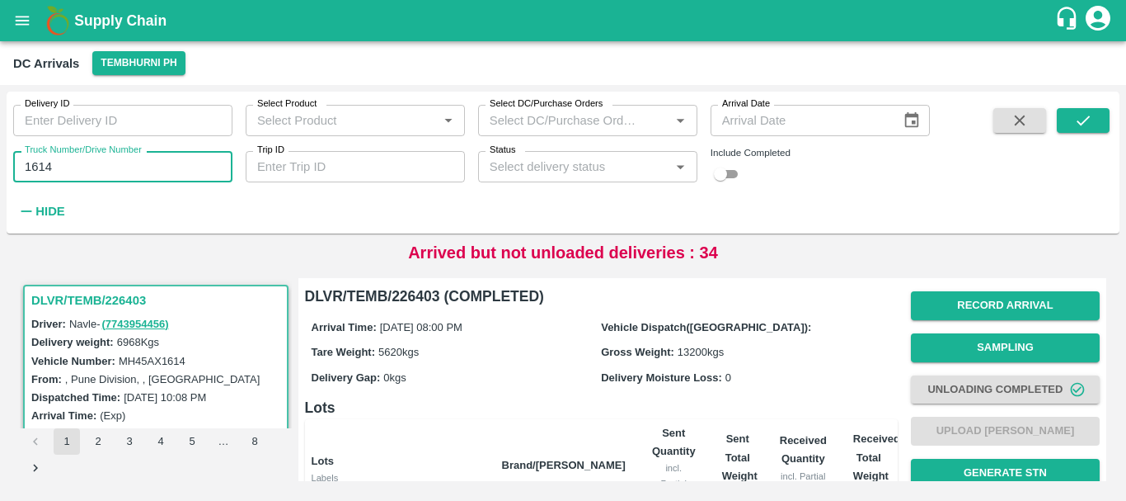
click at [134, 165] on input "1614" at bounding box center [122, 166] width 219 height 31
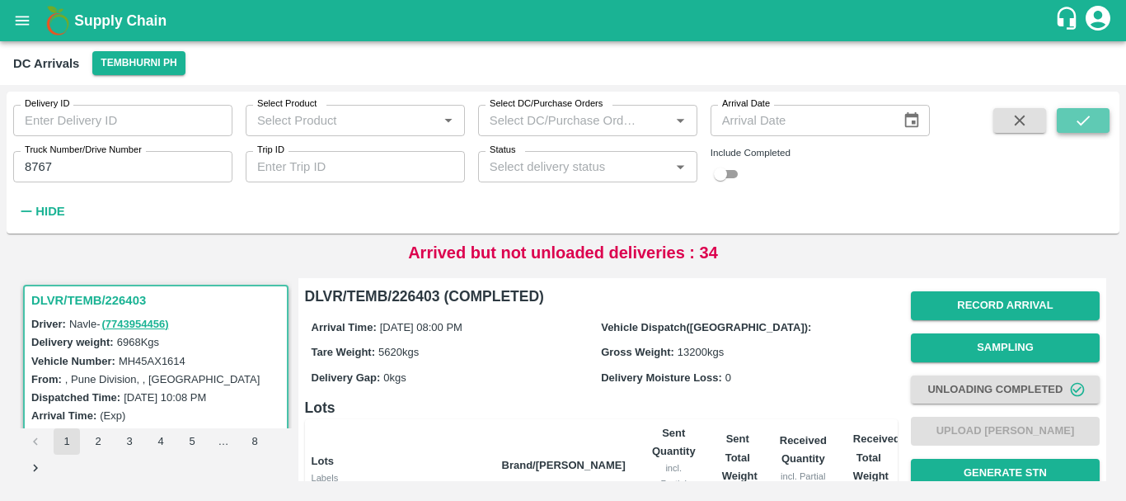
click at [1094, 115] on button "submit" at bounding box center [1083, 120] width 53 height 25
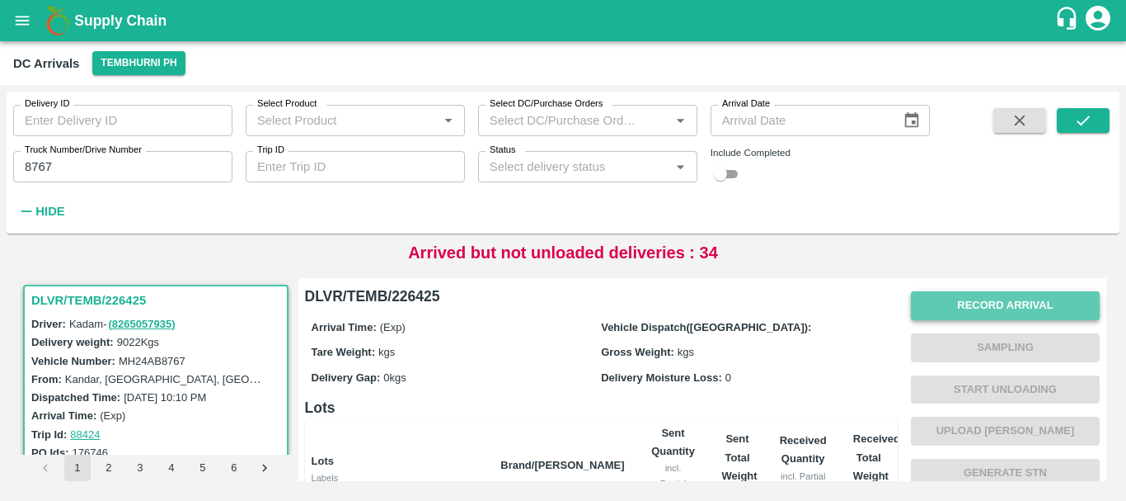
click at [971, 294] on button "Record Arrival" at bounding box center [1005, 305] width 189 height 29
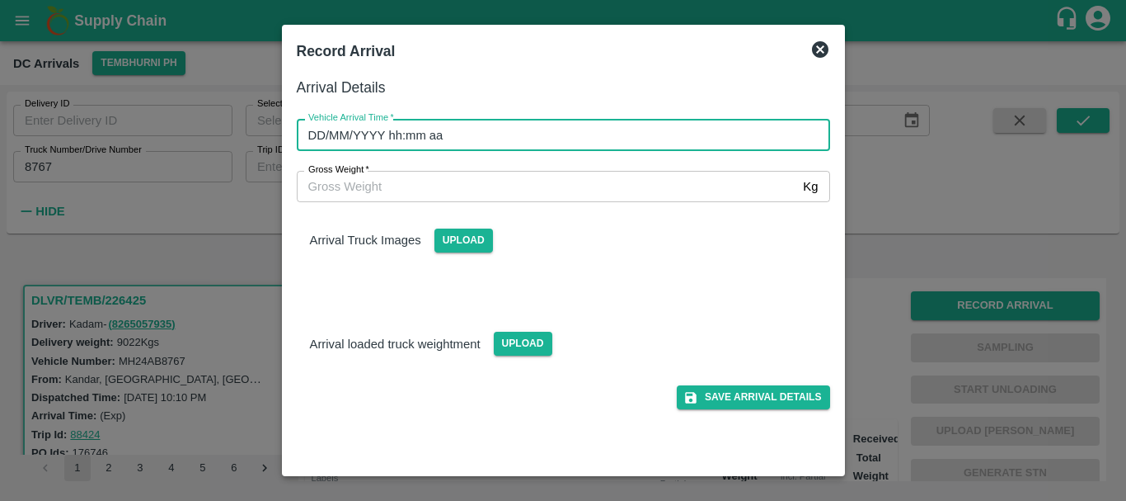
click at [607, 140] on input "DD/MM/YYYY hh:mm aa" at bounding box center [558, 134] width 522 height 31
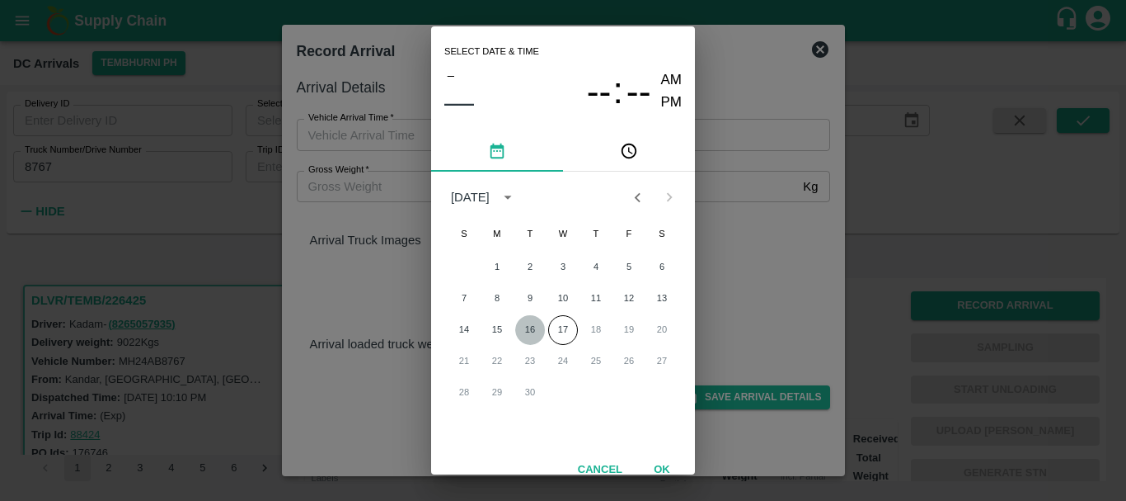
click at [536, 331] on button "16" at bounding box center [530, 330] width 30 height 30
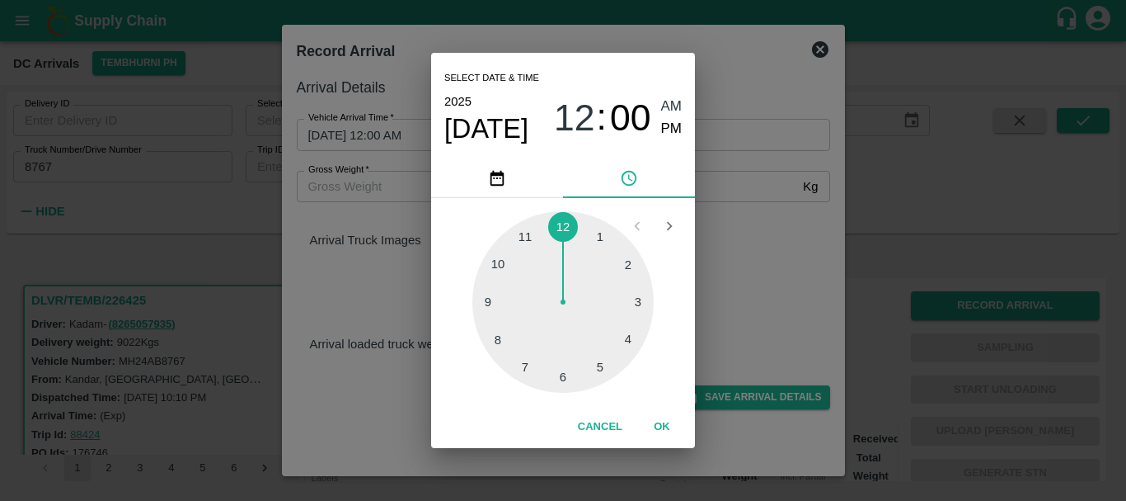
click at [533, 233] on div at bounding box center [563, 301] width 181 height 181
click at [562, 360] on div at bounding box center [563, 301] width 181 height 181
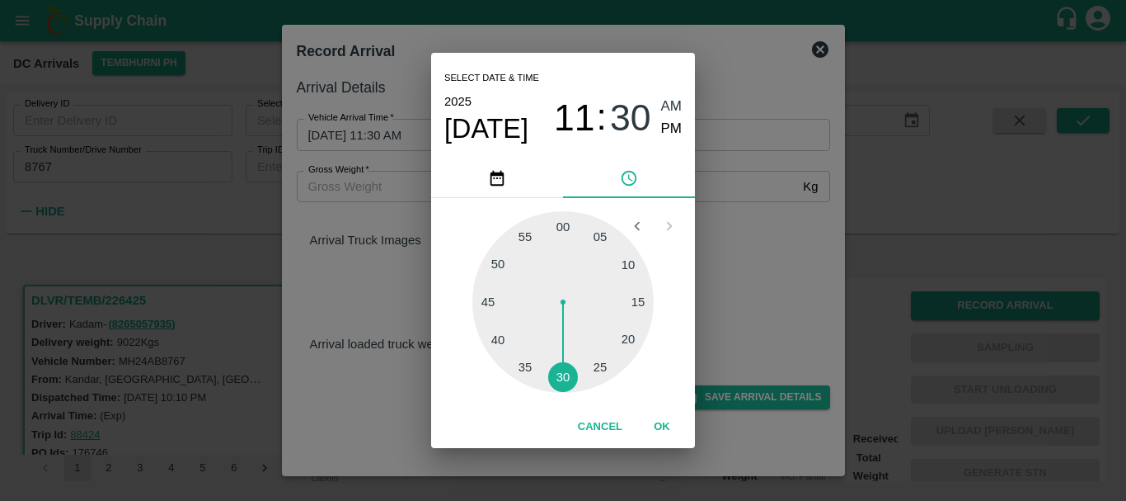
click at [666, 120] on span "PM" at bounding box center [671, 129] width 21 height 22
click at [367, 249] on div "Select date & time 2025 Sep 16 11 : 30 AM PM 05 10 15 20 25 30 35 40 45 50 55 0…" at bounding box center [563, 250] width 1126 height 501
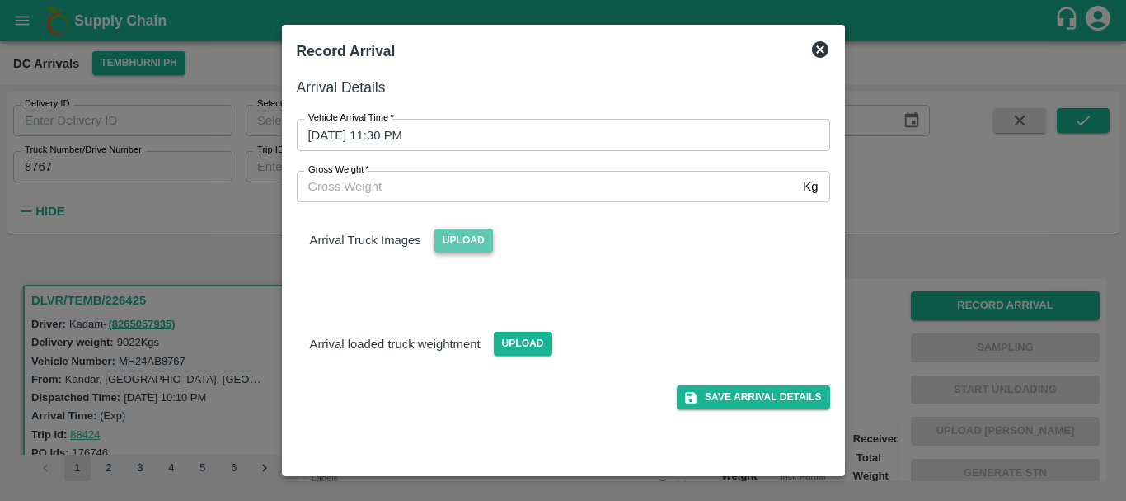
click at [440, 248] on span "Upload" at bounding box center [464, 240] width 59 height 24
click at [0, 0] on input "Upload" at bounding box center [0, 0] width 0 height 0
click at [528, 349] on span "Upload" at bounding box center [523, 344] width 59 height 24
click at [0, 0] on input "Upload" at bounding box center [0, 0] width 0 height 0
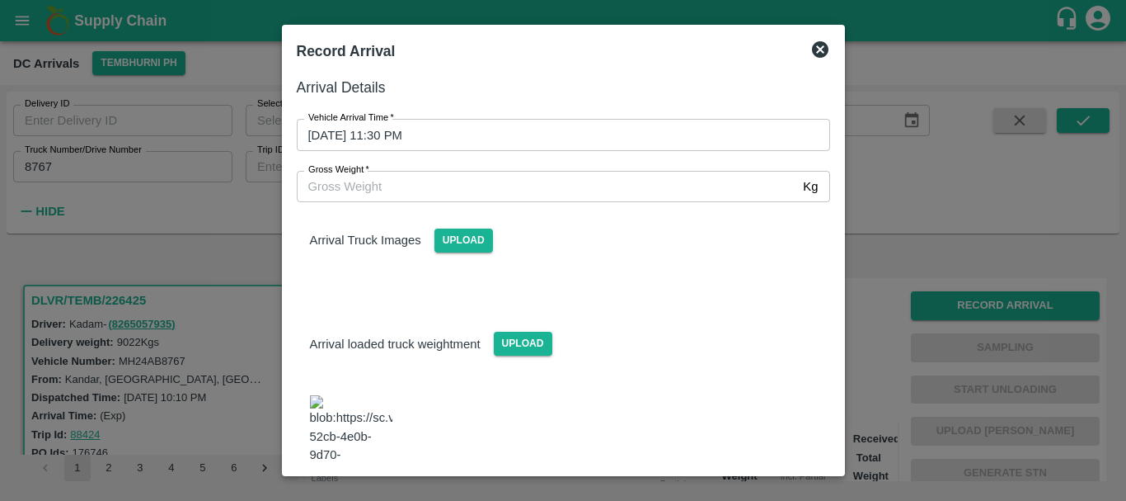
scroll to position [26, 0]
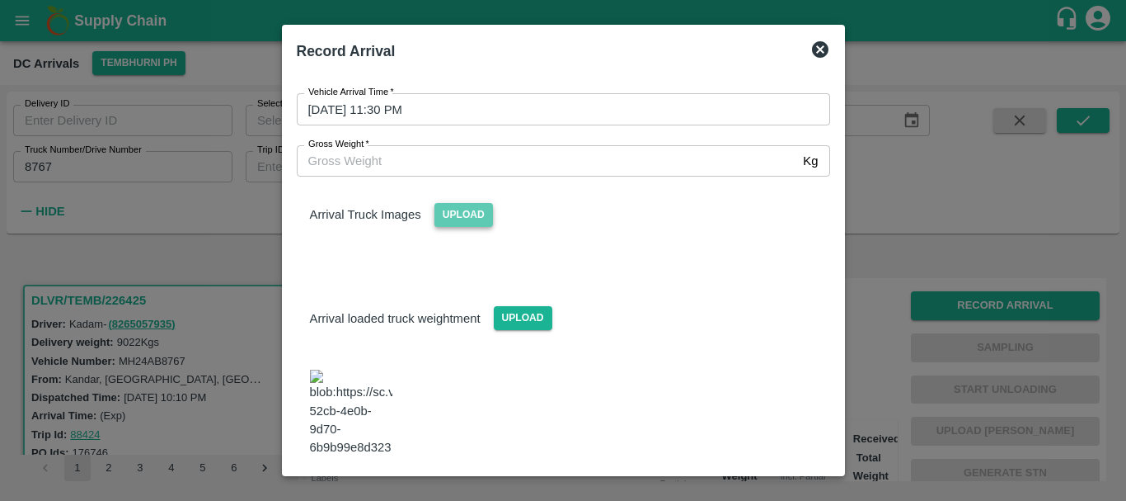
click at [451, 208] on span "Upload" at bounding box center [464, 215] width 59 height 24
click at [0, 0] on input "Upload" at bounding box center [0, 0] width 0 height 0
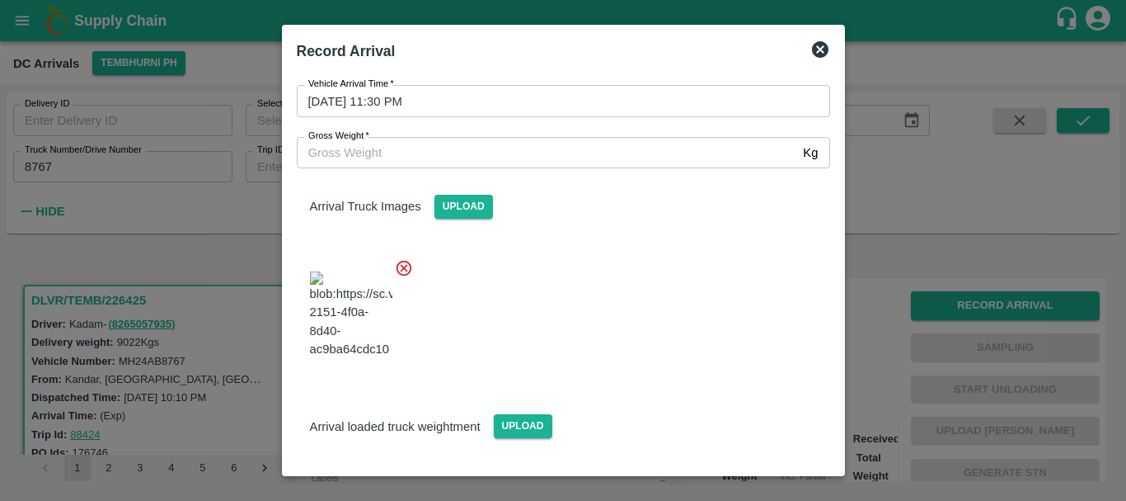
scroll to position [35, 0]
click at [537, 437] on span "Upload" at bounding box center [523, 425] width 59 height 24
click at [0, 0] on input "Upload" at bounding box center [0, 0] width 0 height 0
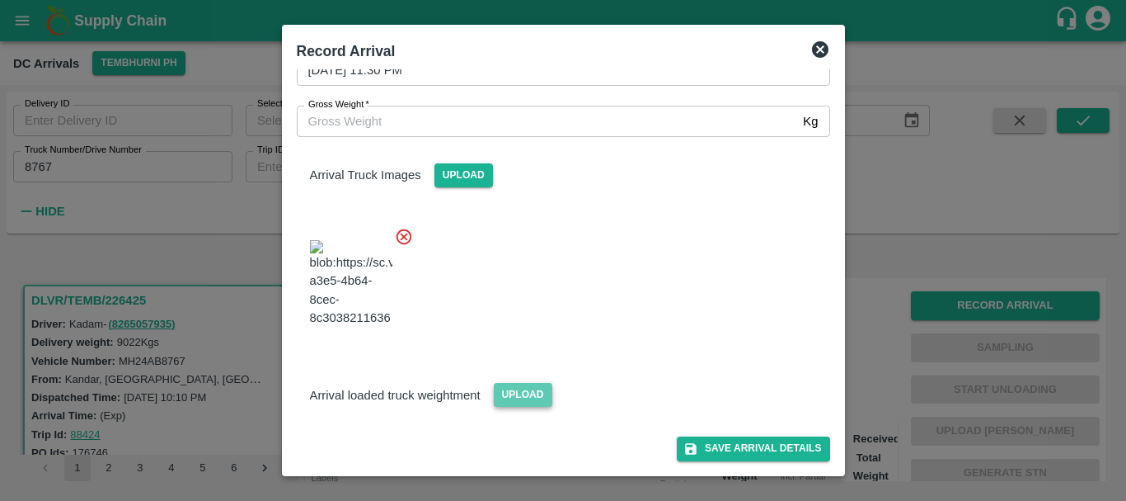
click at [512, 388] on span "Upload" at bounding box center [523, 395] width 59 height 24
click at [0, 0] on input "Upload" at bounding box center [0, 0] width 0 height 0
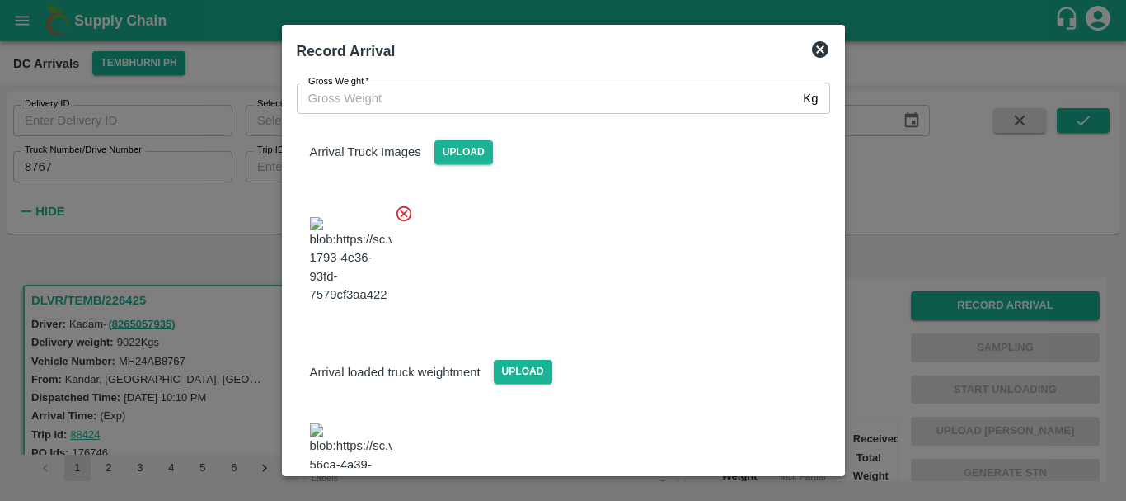
scroll to position [165, 0]
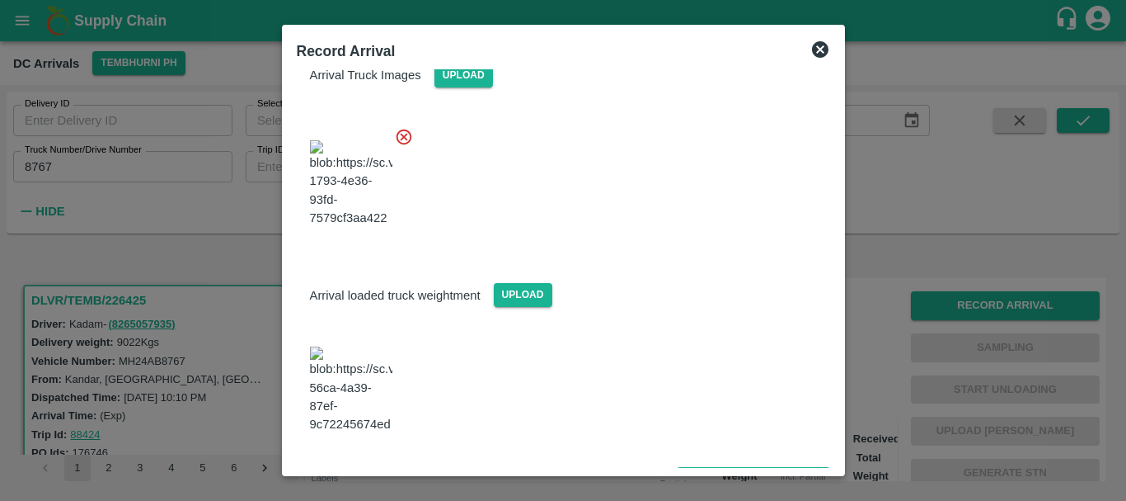
click at [364, 400] on img at bounding box center [351, 389] width 82 height 87
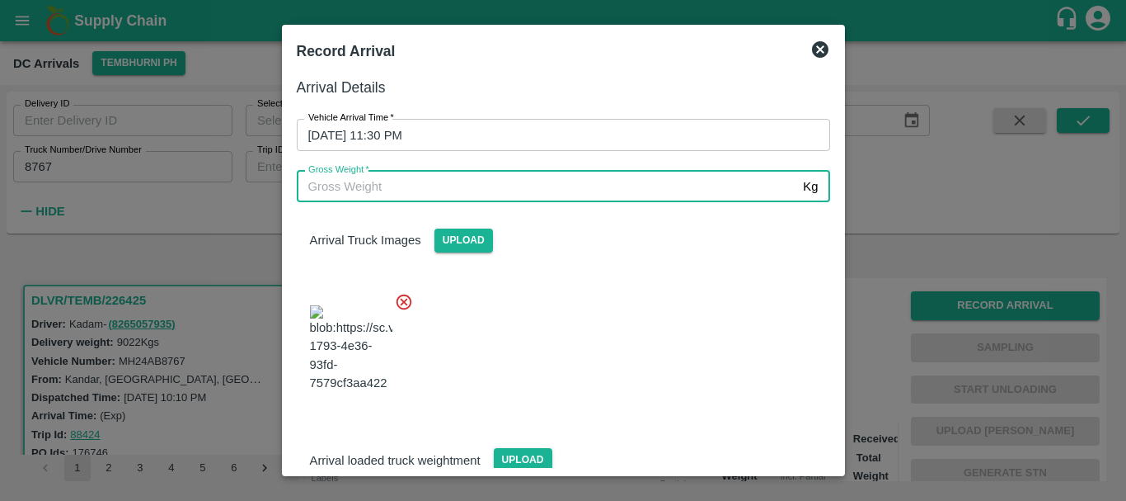
click at [422, 186] on input "Gross Weight   *" at bounding box center [547, 186] width 501 height 31
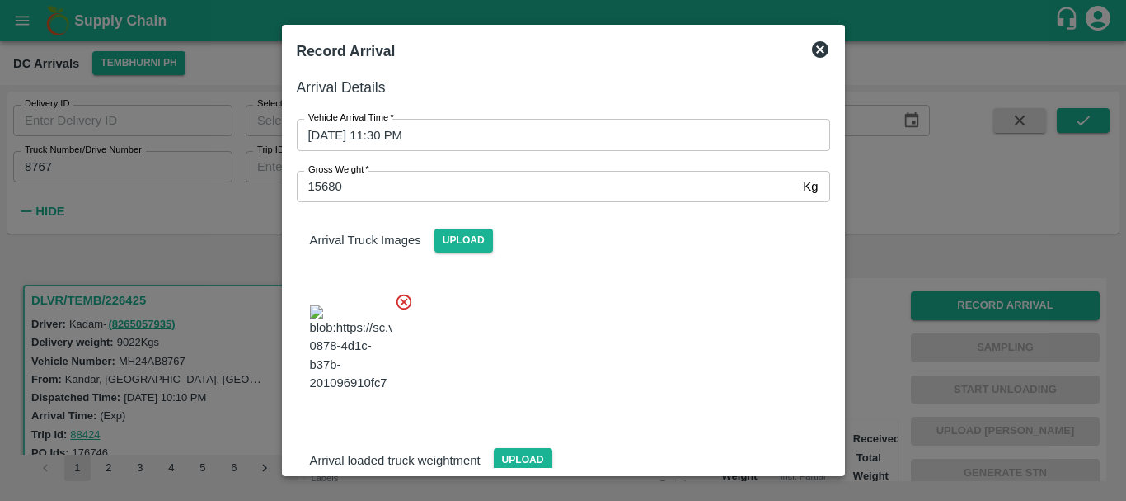
click at [608, 298] on div at bounding box center [557, 343] width 547 height 129
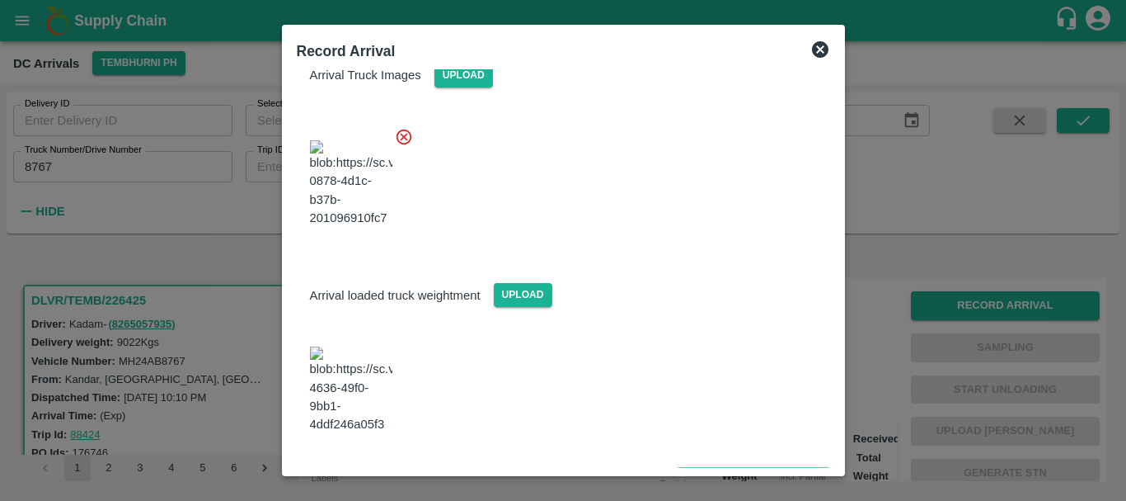
click at [717, 467] on button "Save Arrival Details" at bounding box center [753, 479] width 153 height 24
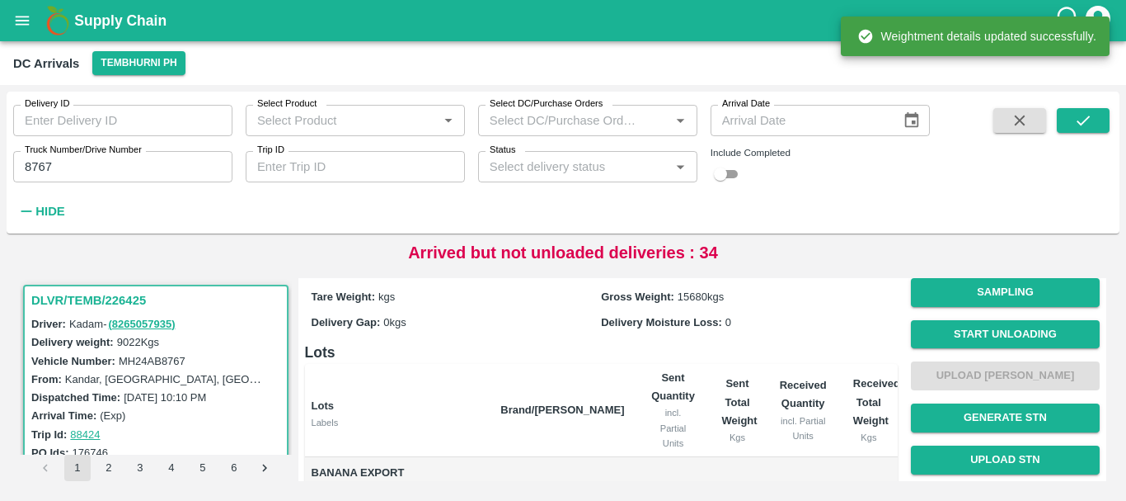
scroll to position [43, 0]
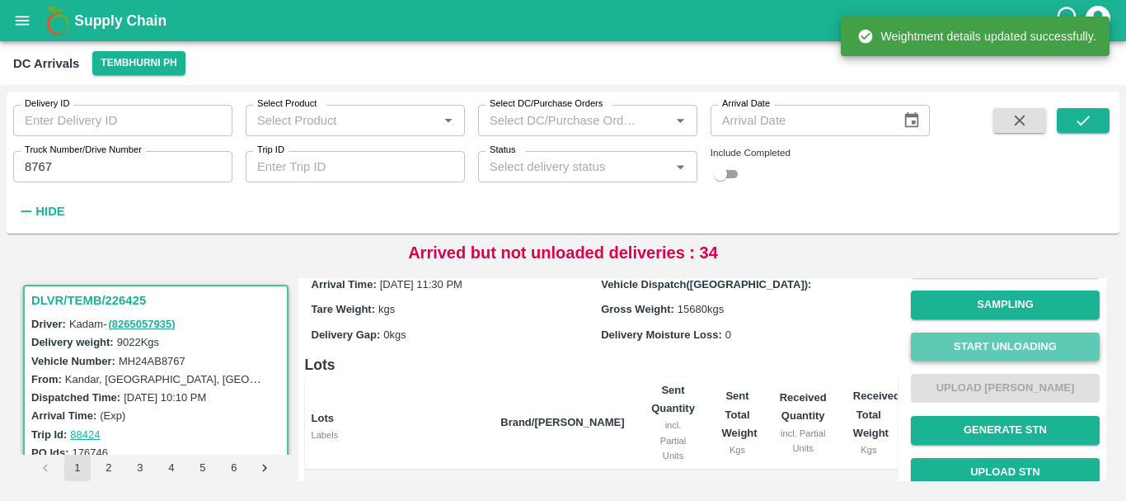
click at [994, 343] on button "Start Unloading" at bounding box center [1005, 346] width 189 height 29
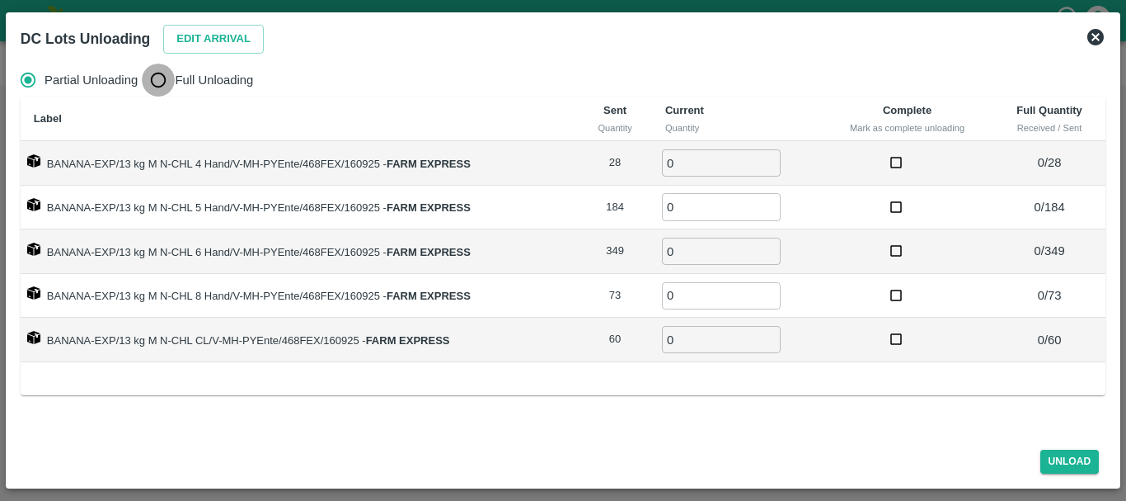
click at [156, 81] on input "Full Unloading" at bounding box center [158, 79] width 33 height 33
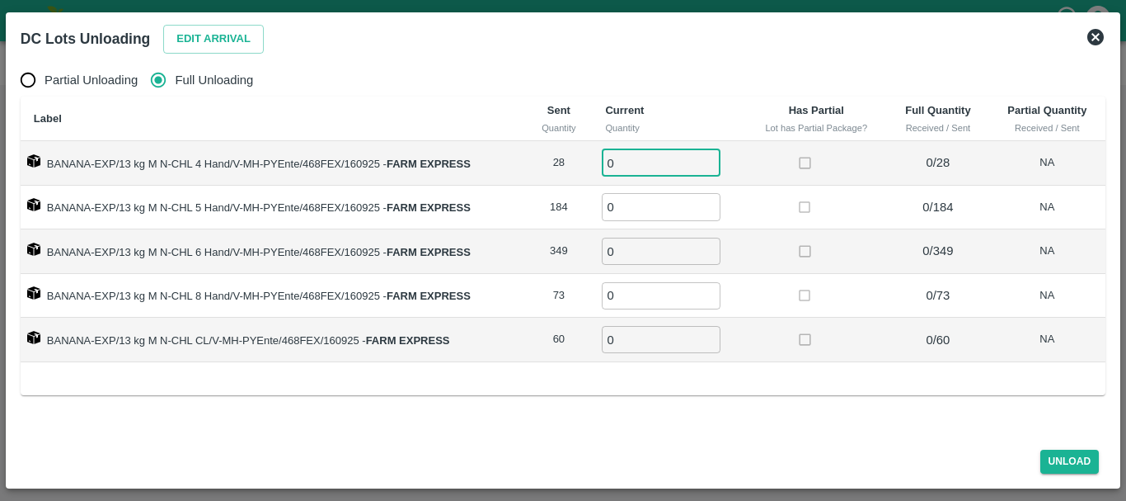
click at [637, 170] on input "0" at bounding box center [661, 162] width 119 height 27
click at [177, 41] on button "Edit Arrival" at bounding box center [213, 39] width 101 height 29
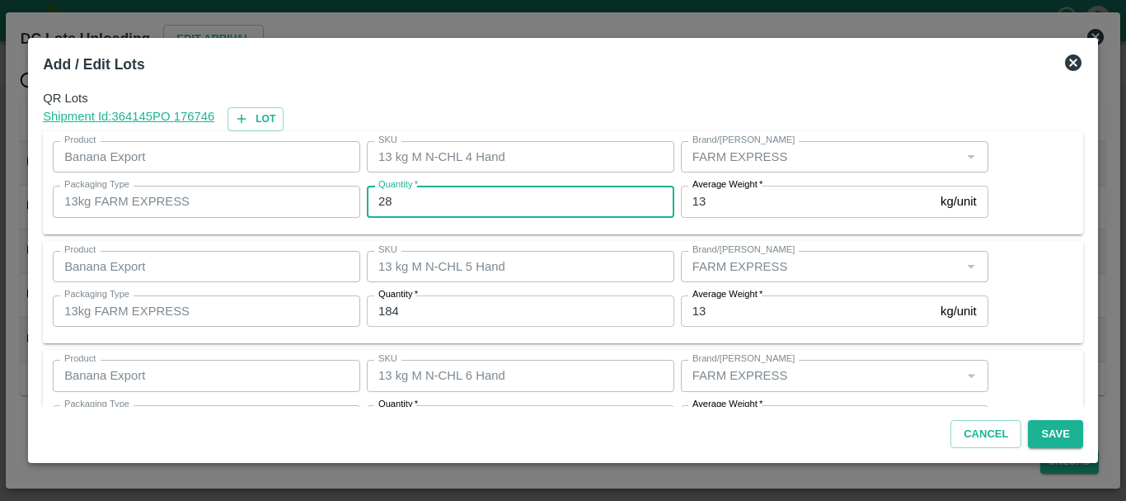
click at [414, 197] on input "28" at bounding box center [521, 201] width 308 height 31
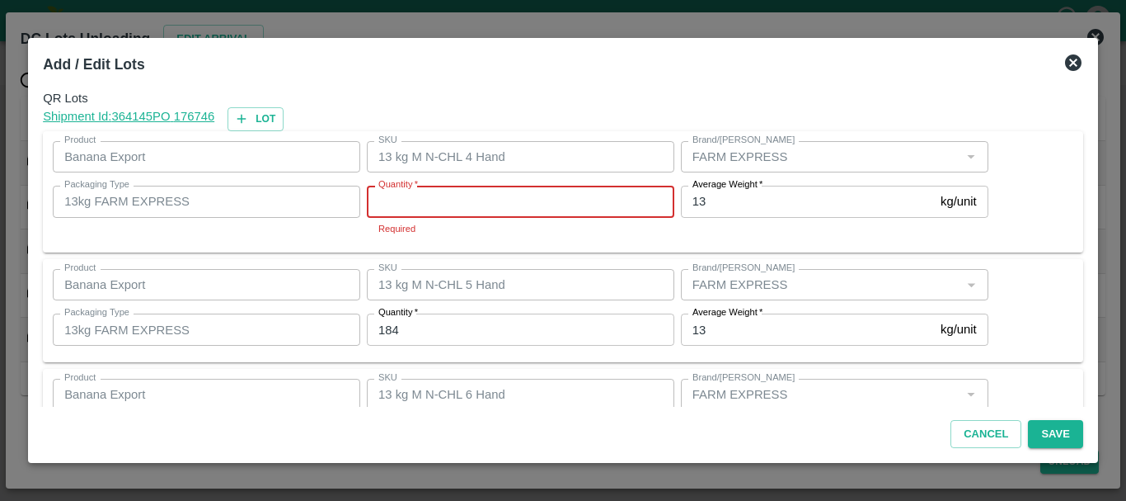
click at [414, 197] on input "Quantity   *" at bounding box center [521, 201] width 308 height 31
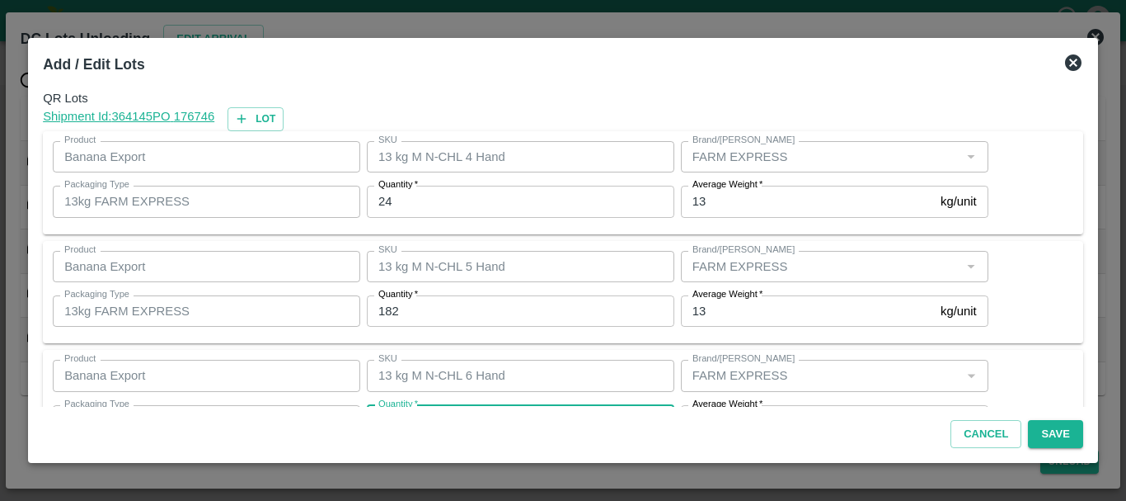
scroll to position [30, 0]
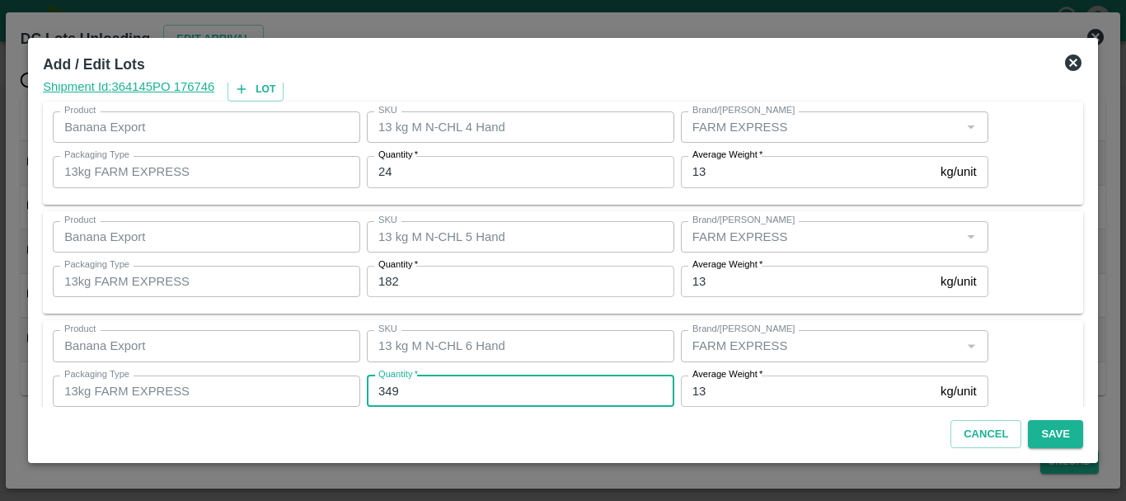
click at [427, 385] on input "349" at bounding box center [521, 390] width 308 height 31
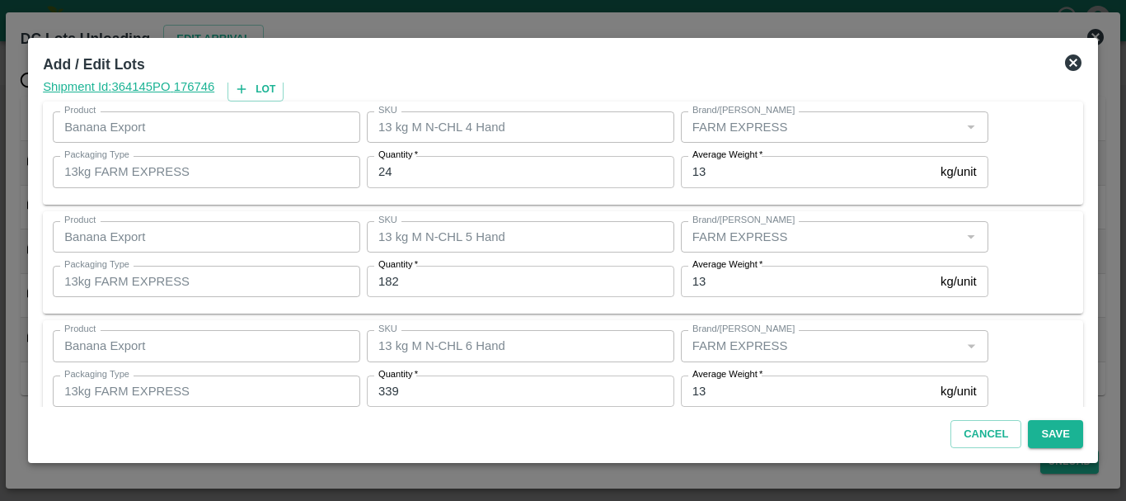
scroll to position [279, 0]
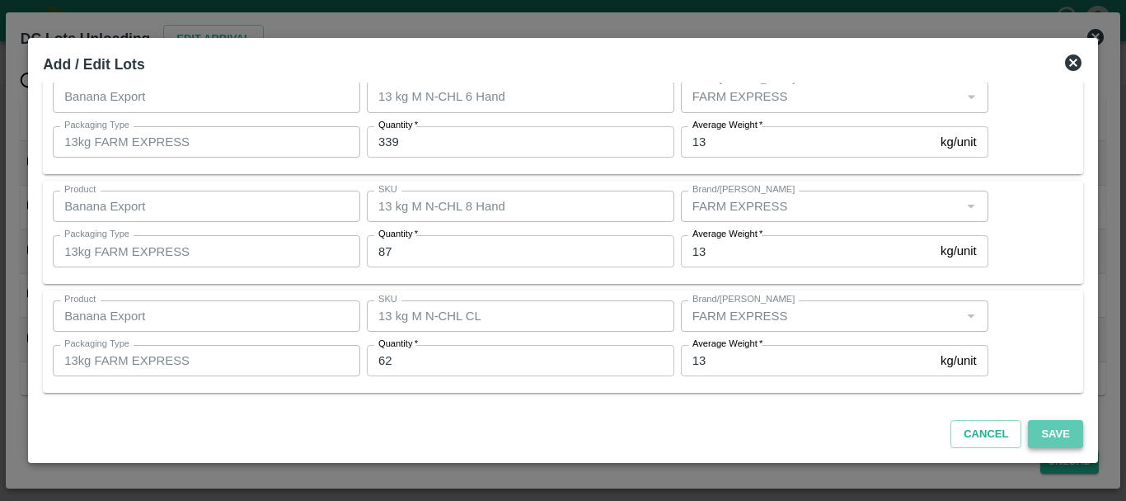
click at [1051, 443] on button "Save" at bounding box center [1055, 434] width 54 height 29
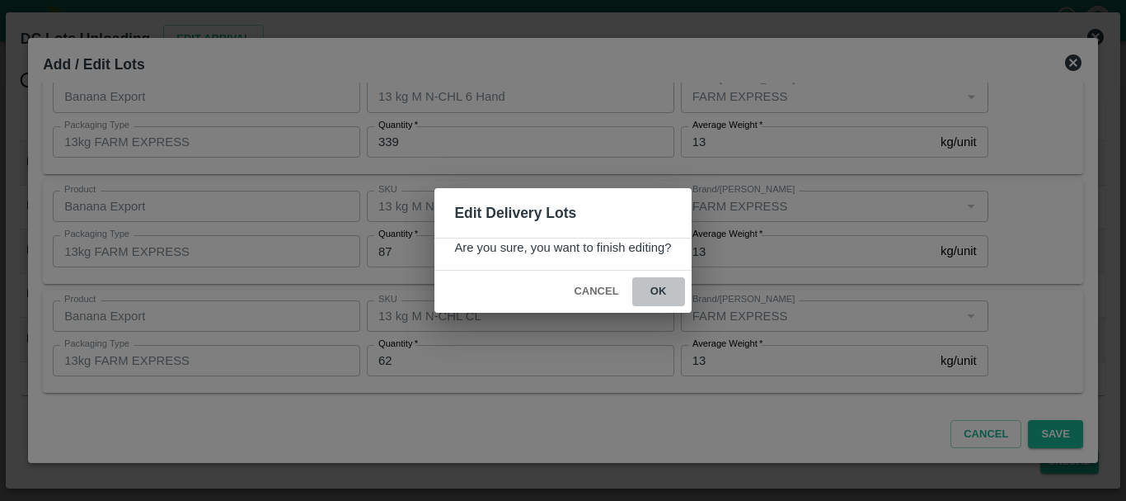
click at [655, 299] on button "ok" at bounding box center [658, 291] width 53 height 29
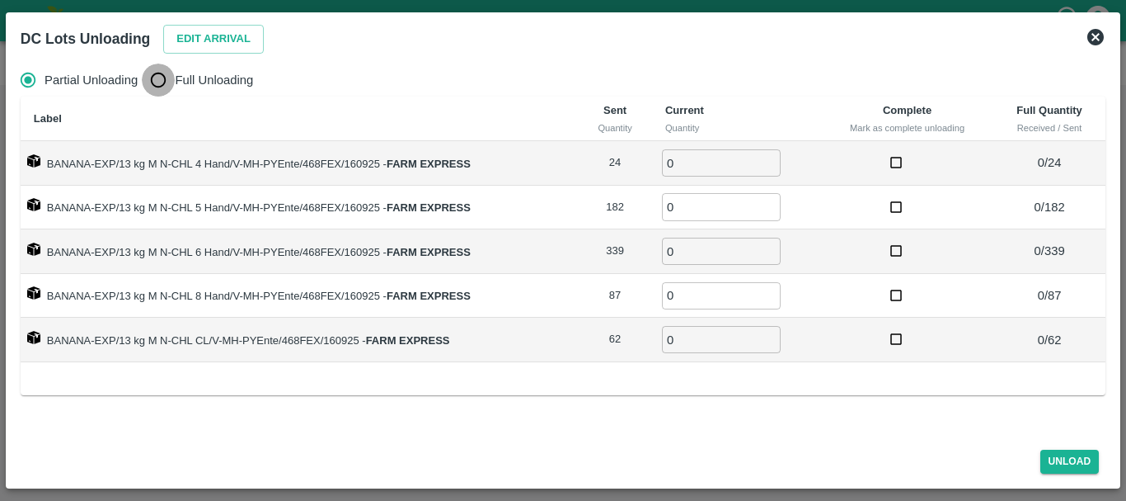
click at [167, 70] on input "Full Unloading" at bounding box center [158, 79] width 33 height 33
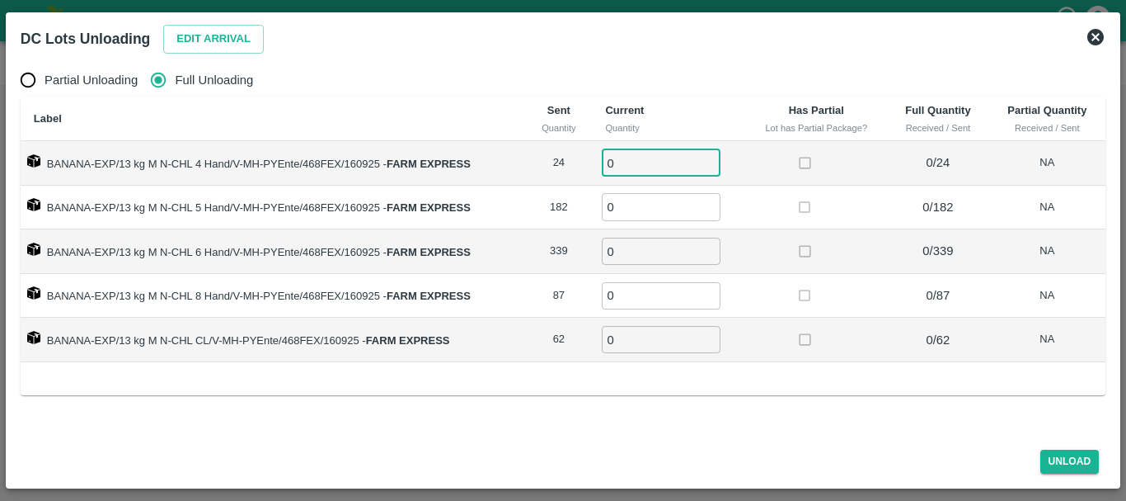
click at [618, 153] on input "0" at bounding box center [661, 162] width 119 height 27
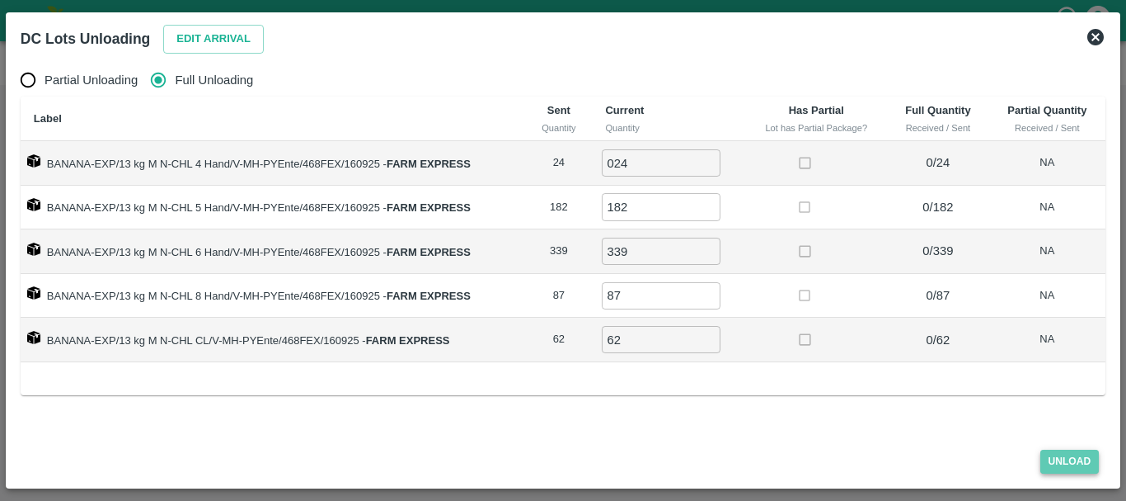
click at [1049, 456] on button "Unload" at bounding box center [1070, 461] width 59 height 24
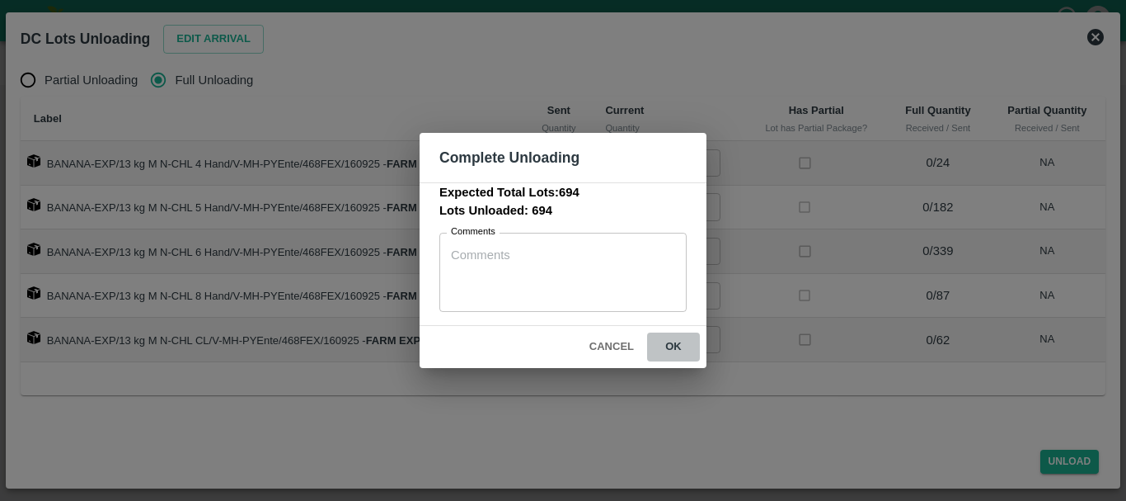
click at [671, 346] on button "ok" at bounding box center [673, 346] width 53 height 29
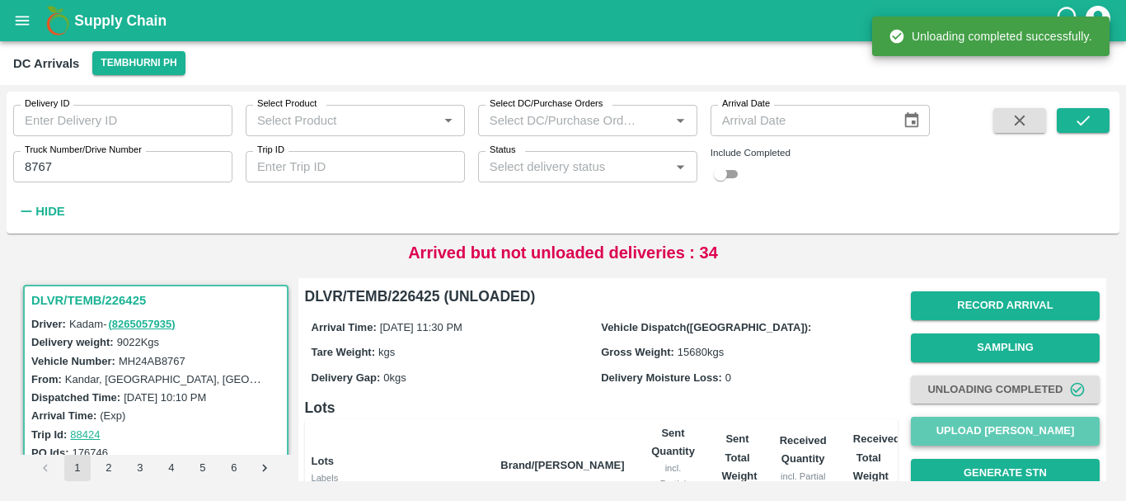
click at [943, 426] on button "Upload Tare Weight" at bounding box center [1005, 430] width 189 height 29
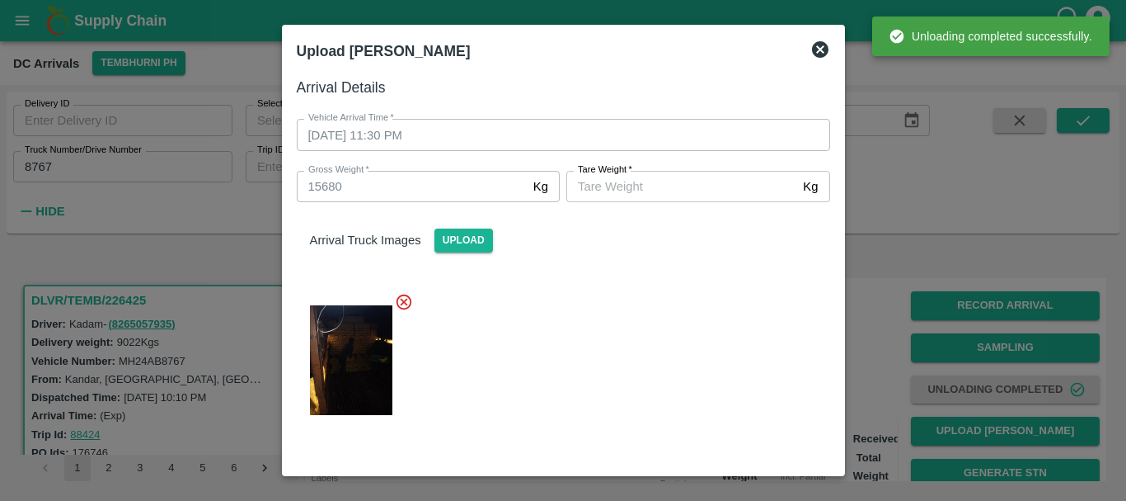
click at [665, 204] on div "Arrival Truck Images Upload" at bounding box center [564, 227] width 560 height 50
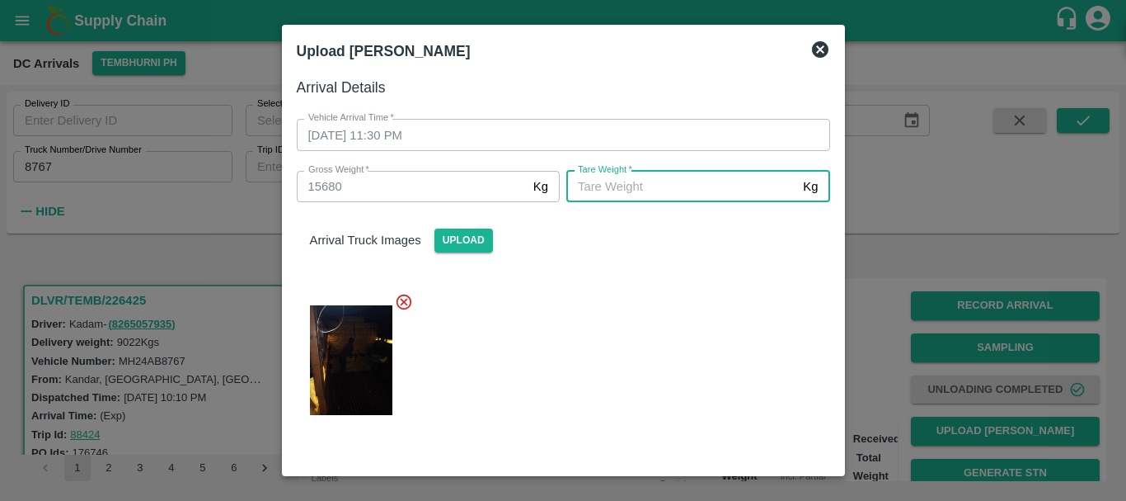
click at [633, 176] on input "Tare Weight   *" at bounding box center [682, 186] width 230 height 31
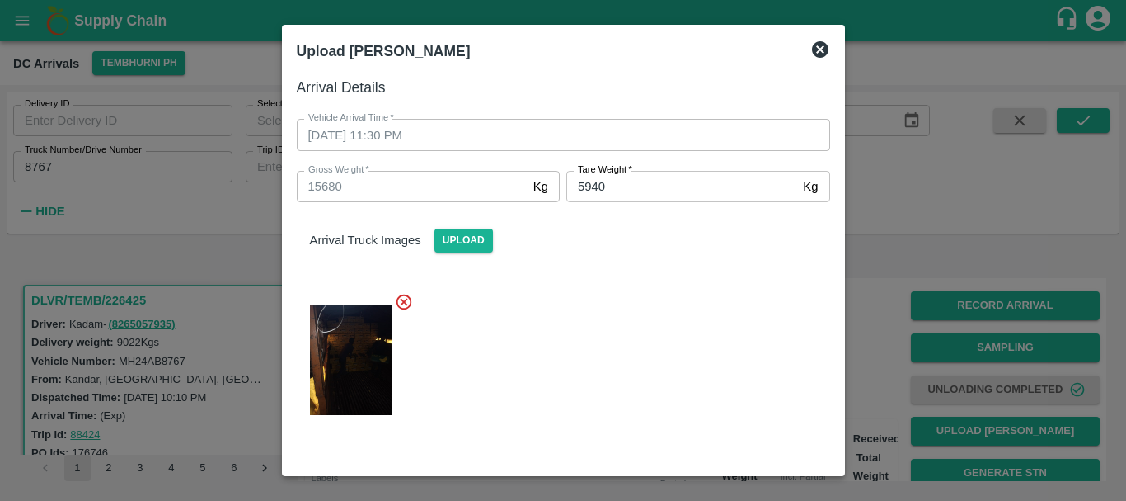
click at [655, 325] on div at bounding box center [557, 355] width 547 height 153
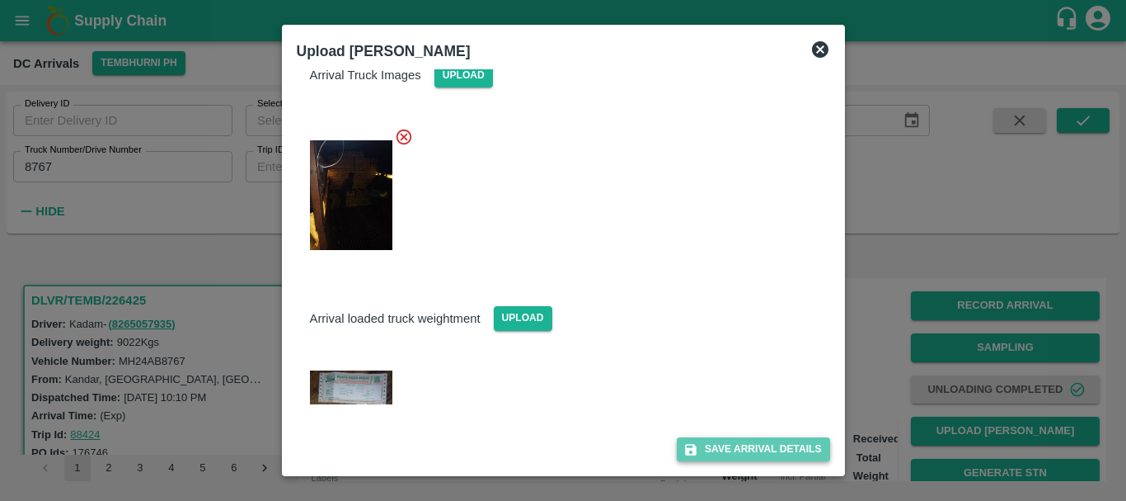
click at [713, 451] on button "Save Arrival Details" at bounding box center [753, 449] width 153 height 24
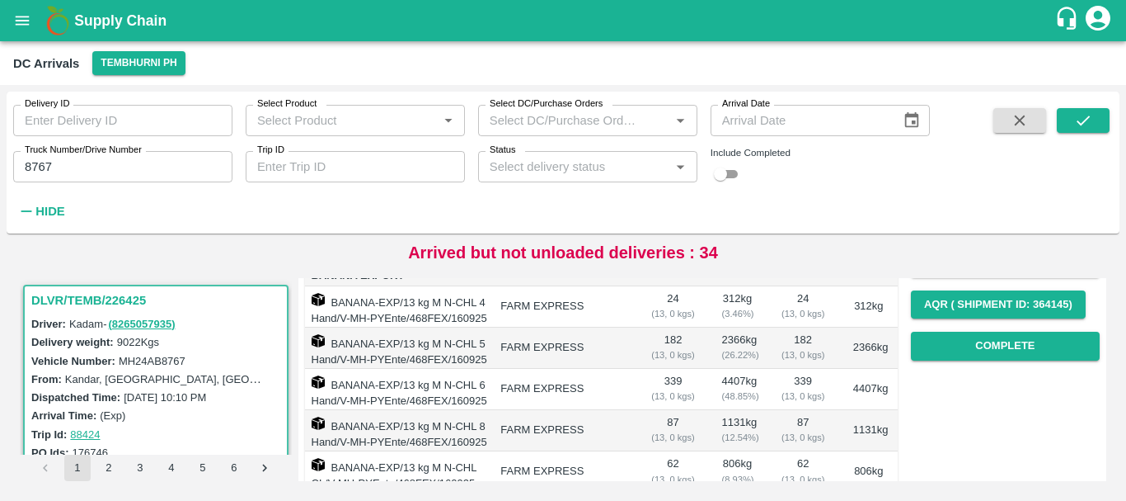
scroll to position [252, 0]
click at [996, 346] on button "Complete" at bounding box center [1005, 346] width 189 height 29
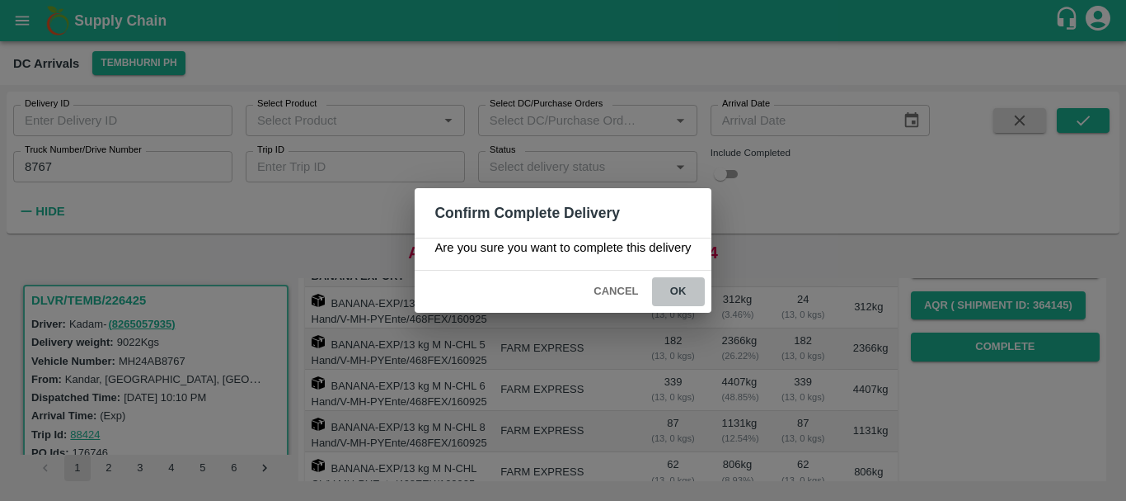
click at [662, 289] on button "ok" at bounding box center [678, 291] width 53 height 29
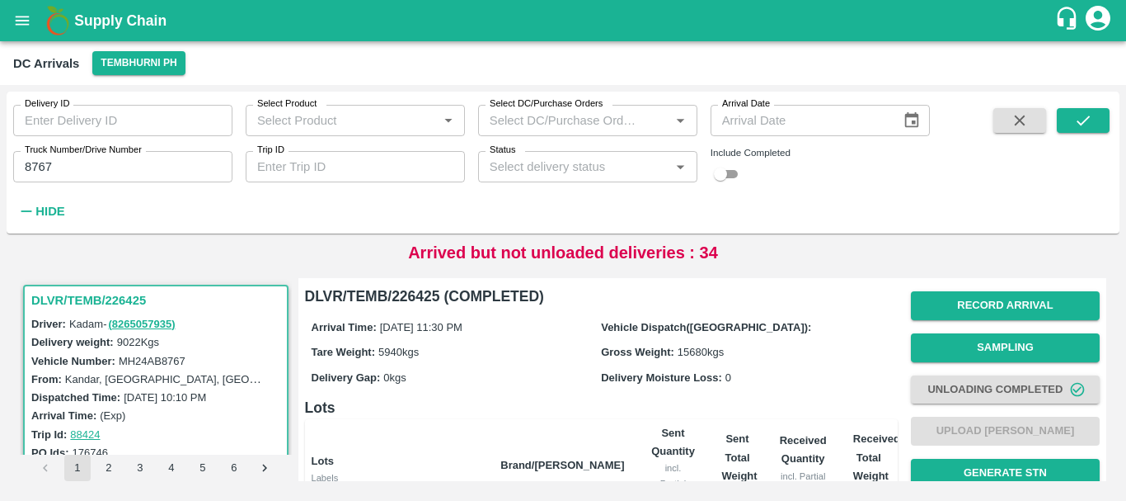
scroll to position [197, 0]
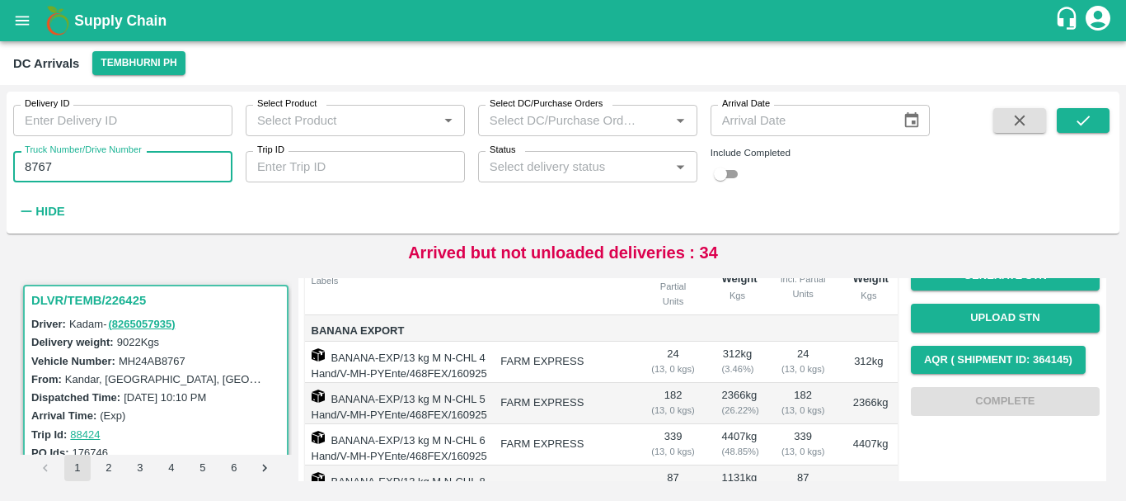
click at [190, 166] on input "8767" at bounding box center [122, 166] width 219 height 31
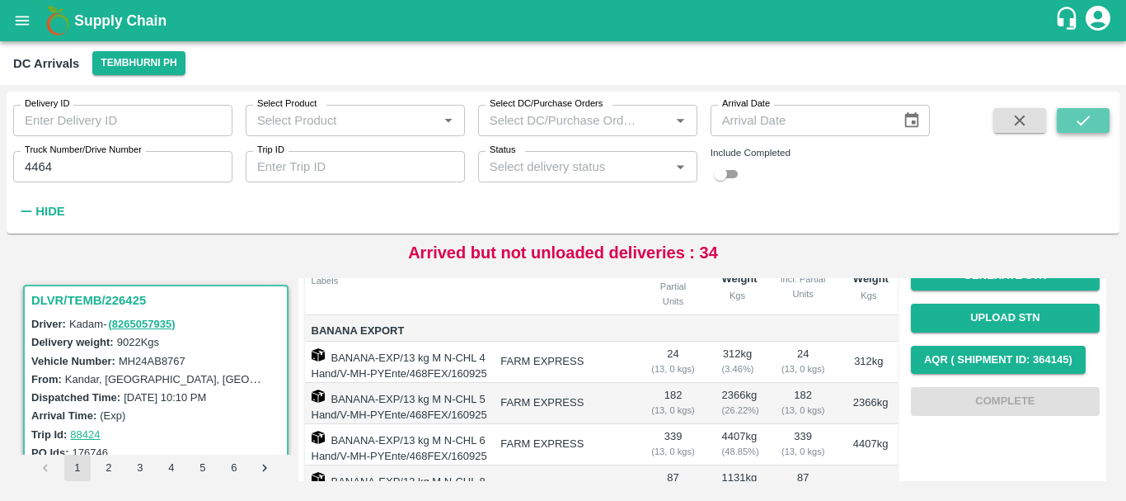
click at [1084, 125] on icon "submit" at bounding box center [1083, 120] width 18 height 18
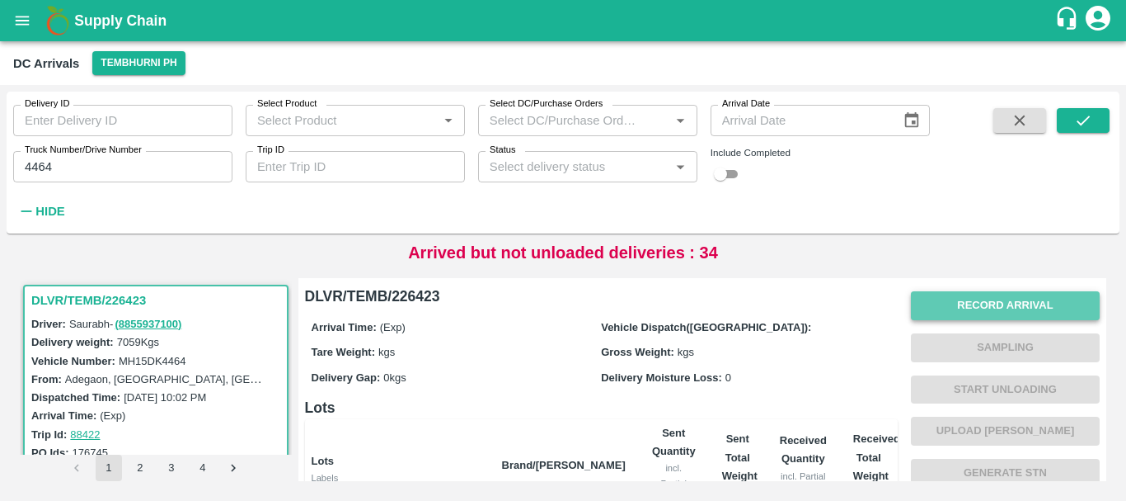
click at [956, 314] on button "Record Arrival" at bounding box center [1005, 305] width 189 height 29
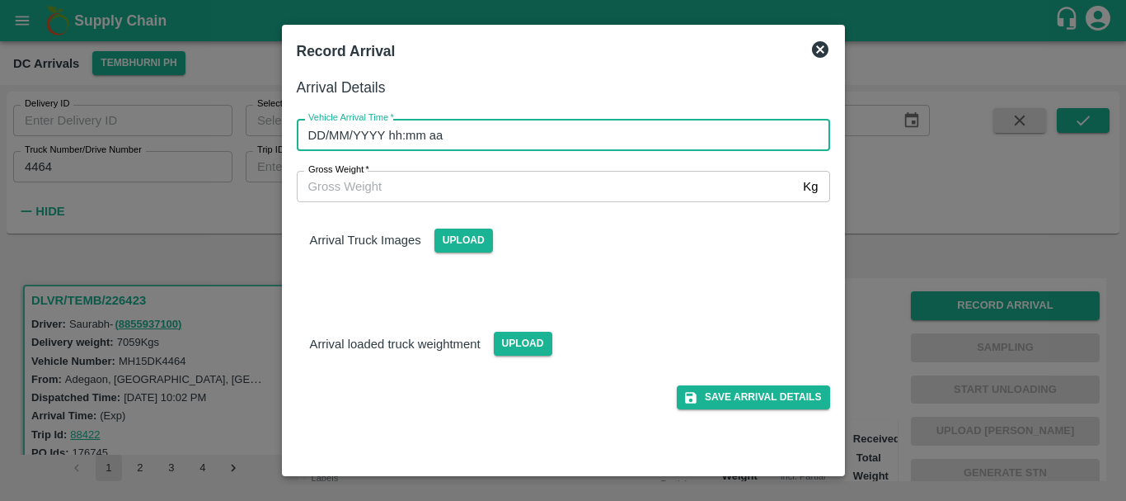
click at [669, 124] on input "DD/MM/YYYY hh:mm aa" at bounding box center [558, 134] width 522 height 31
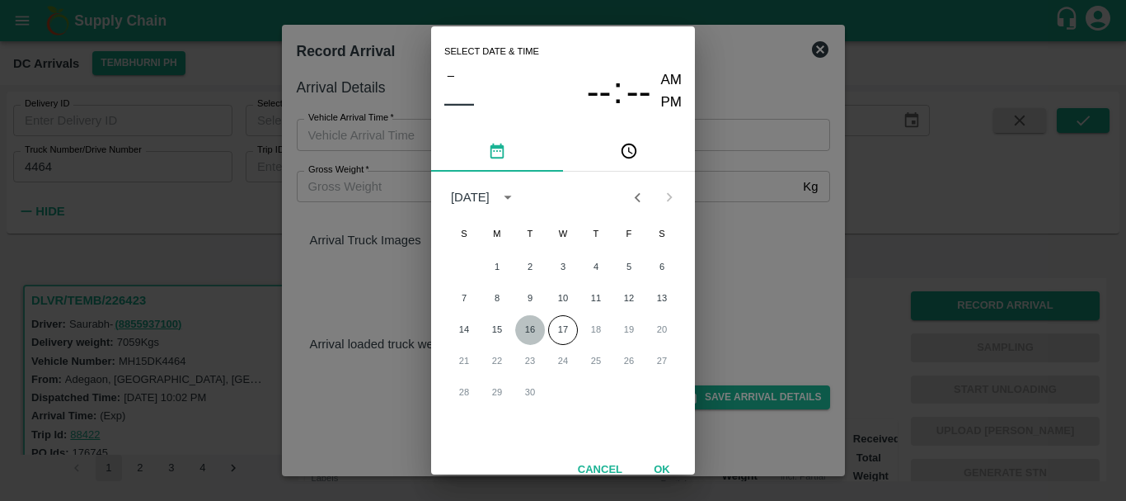
click at [536, 327] on button "16" at bounding box center [530, 330] width 30 height 30
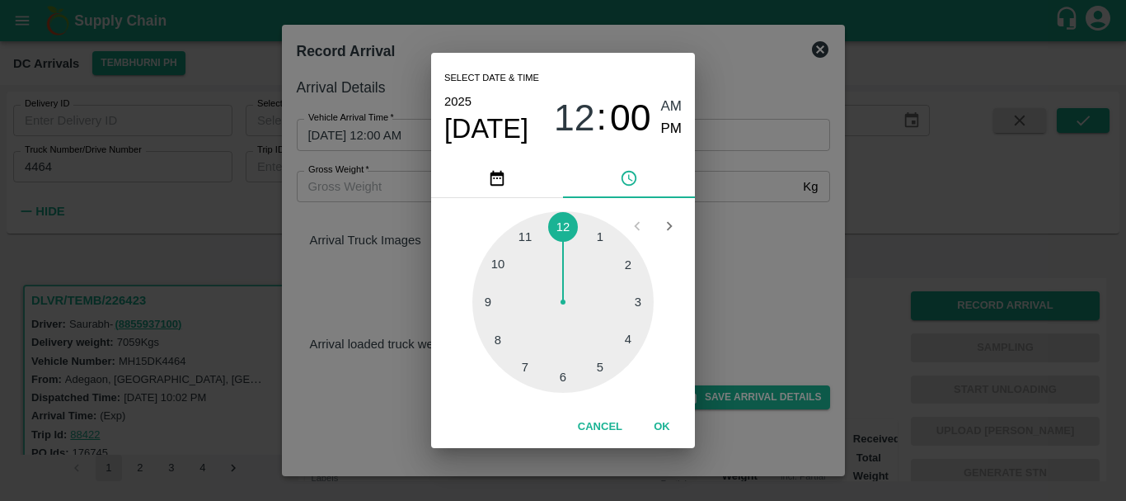
click at [660, 118] on div "12 : 00 AM PM" at bounding box center [618, 118] width 128 height 44
click at [555, 245] on div at bounding box center [563, 301] width 181 height 181
click at [678, 105] on span "AM" at bounding box center [671, 107] width 21 height 22
click at [601, 237] on div at bounding box center [563, 301] width 181 height 181
click at [623, 266] on div at bounding box center [563, 301] width 181 height 181
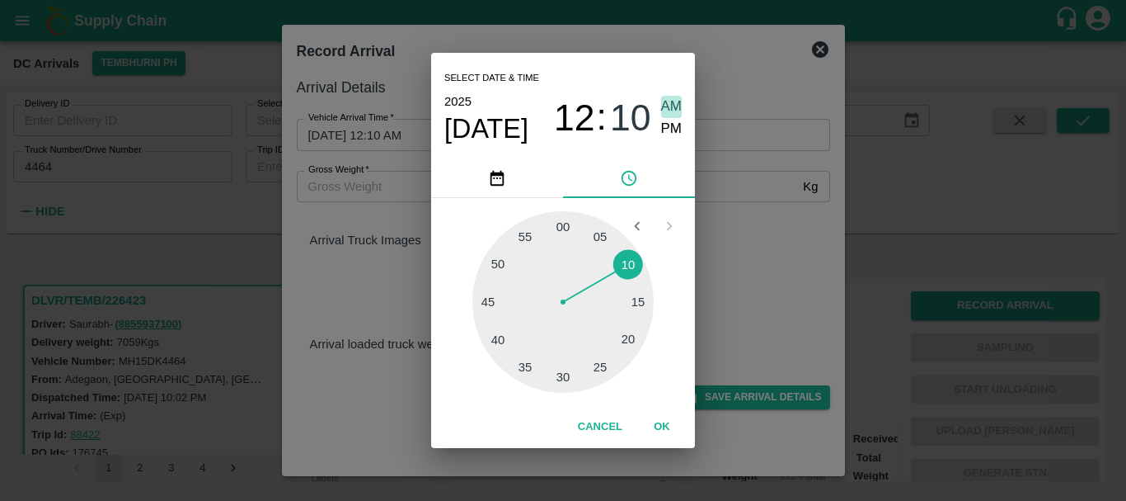
drag, startPoint x: 667, startPoint y: 105, endPoint x: 727, endPoint y: 201, distance: 113.7
click at [727, 201] on div "Select date & time 2025 Sep 16 12 : 10 AM PM 05 10 15 20 25 30 35 40 45 50 55 0…" at bounding box center [563, 250] width 1126 height 501
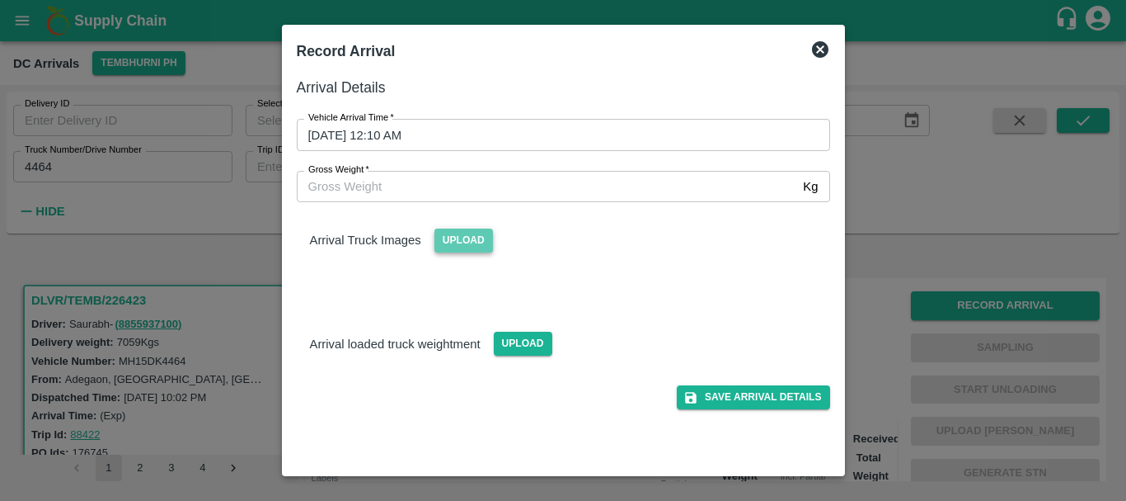
click at [464, 243] on span "Upload" at bounding box center [464, 240] width 59 height 24
click at [0, 0] on input "Upload" at bounding box center [0, 0] width 0 height 0
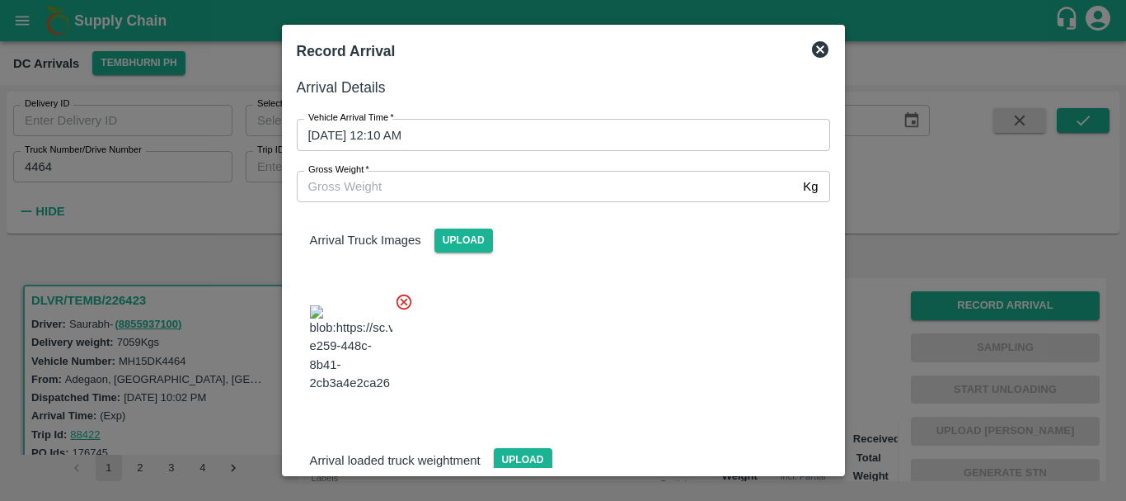
scroll to position [25, 0]
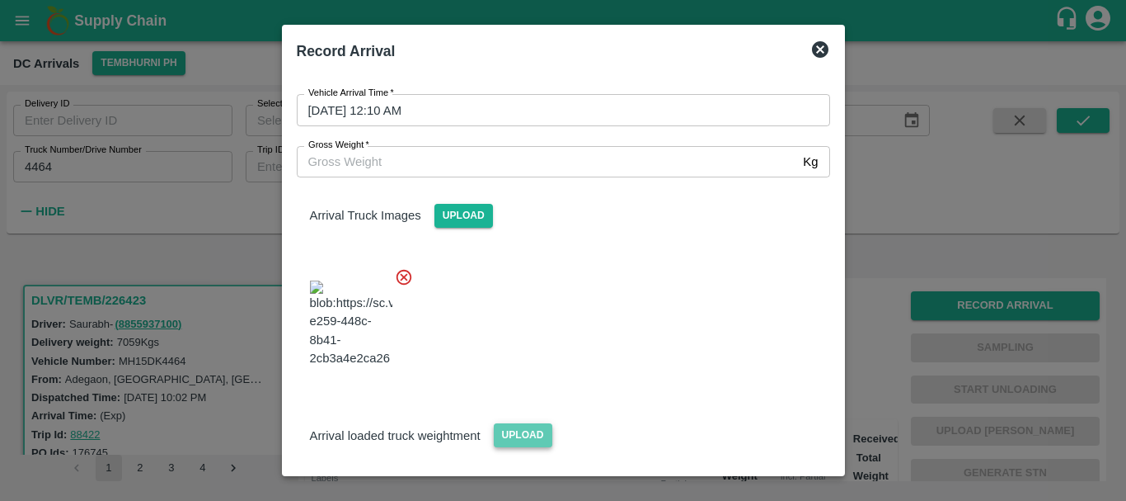
click at [538, 423] on span "Upload" at bounding box center [523, 435] width 59 height 24
click at [0, 0] on input "Upload" at bounding box center [0, 0] width 0 height 0
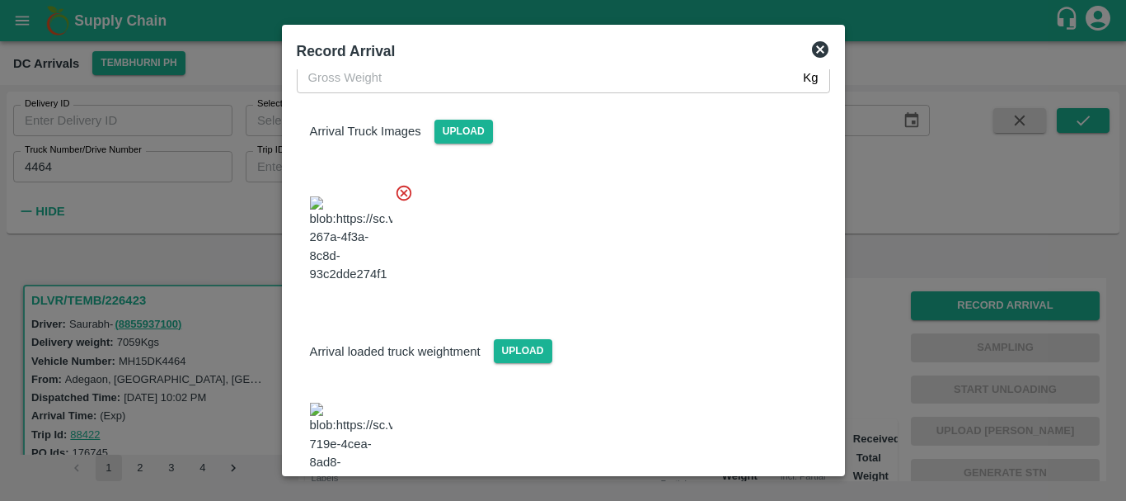
click at [350, 402] on img at bounding box center [351, 445] width 82 height 87
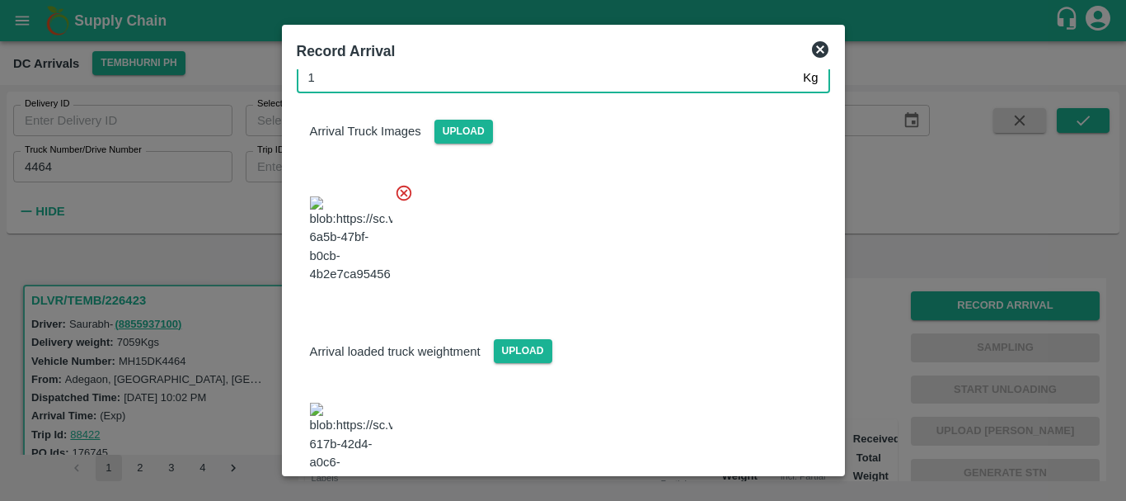
click at [393, 80] on input "1" at bounding box center [547, 77] width 501 height 31
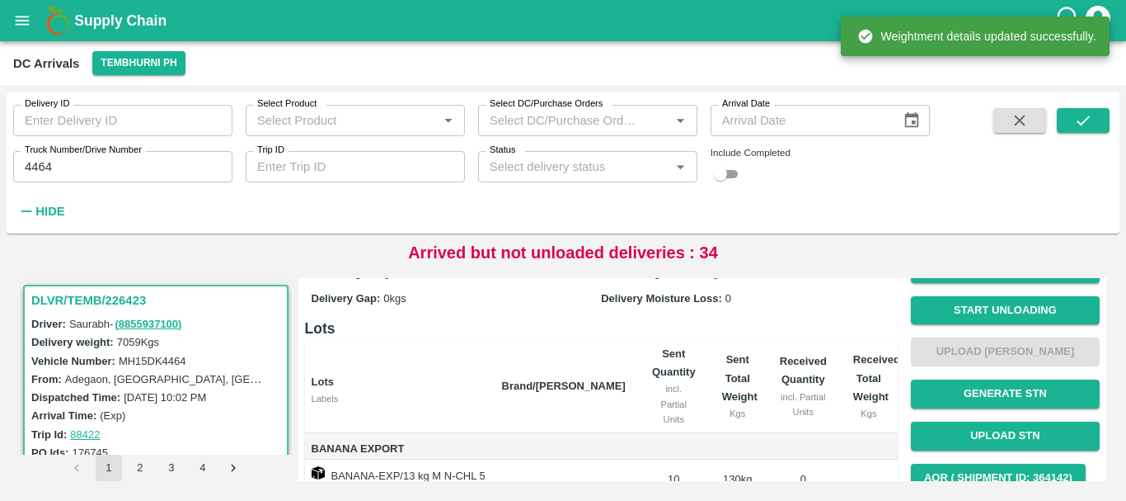
scroll to position [0, 0]
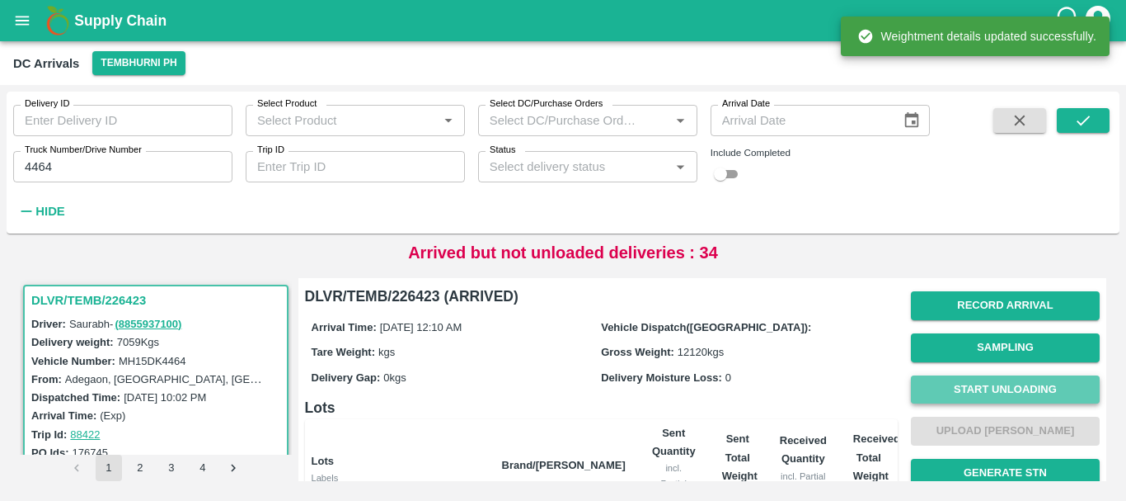
click at [976, 388] on button "Start Unloading" at bounding box center [1005, 389] width 189 height 29
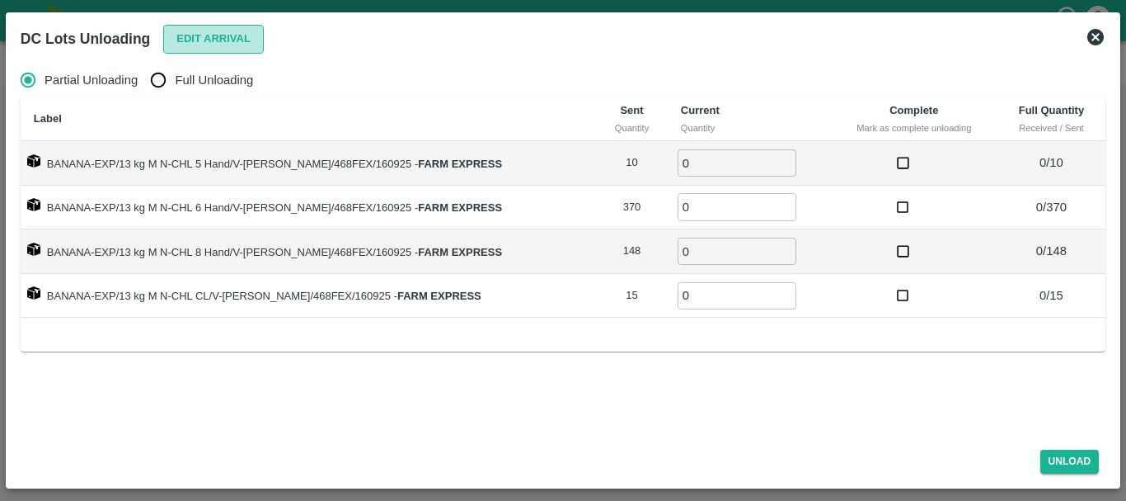
click at [197, 42] on button "Edit Arrival" at bounding box center [213, 39] width 101 height 29
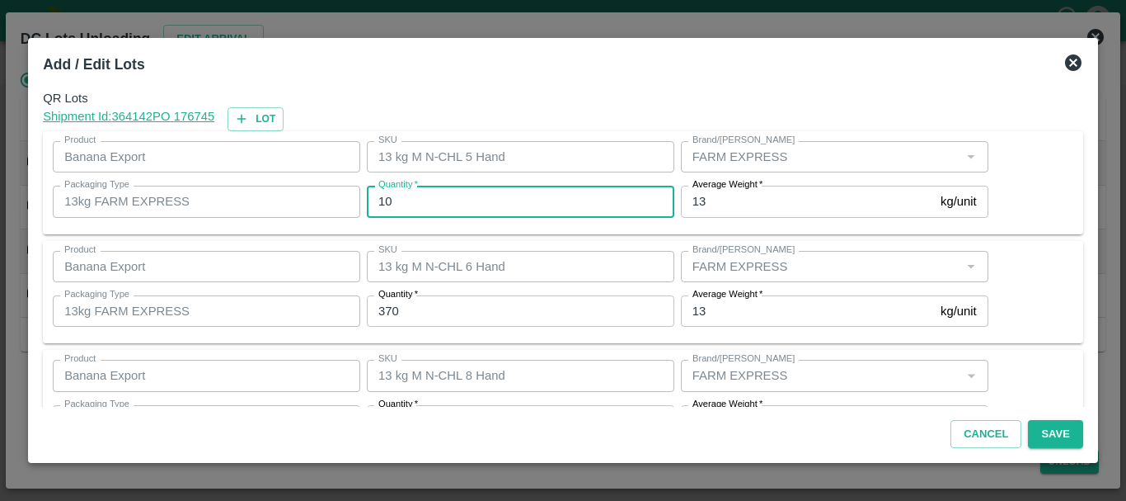
click at [428, 205] on input "10" at bounding box center [521, 201] width 308 height 31
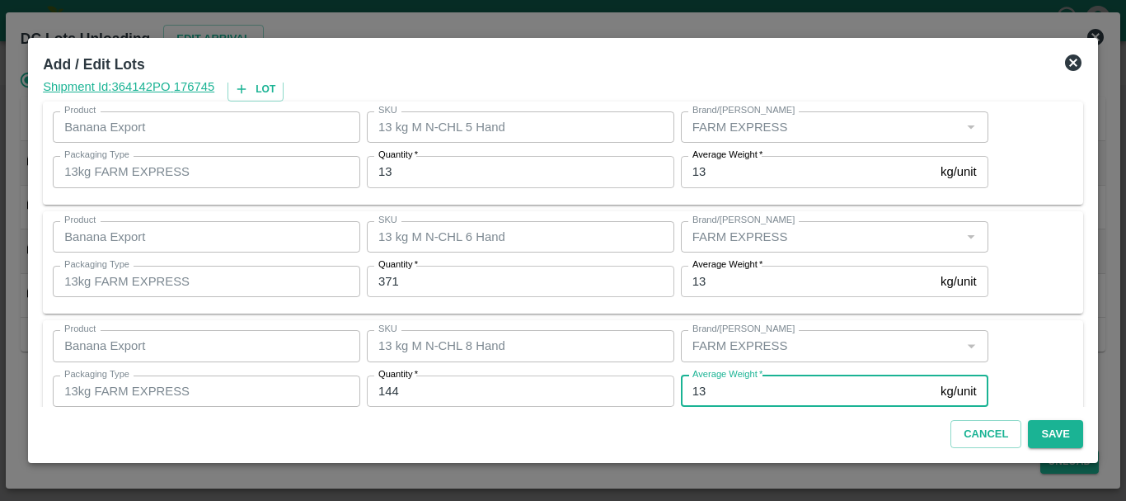
scroll to position [169, 0]
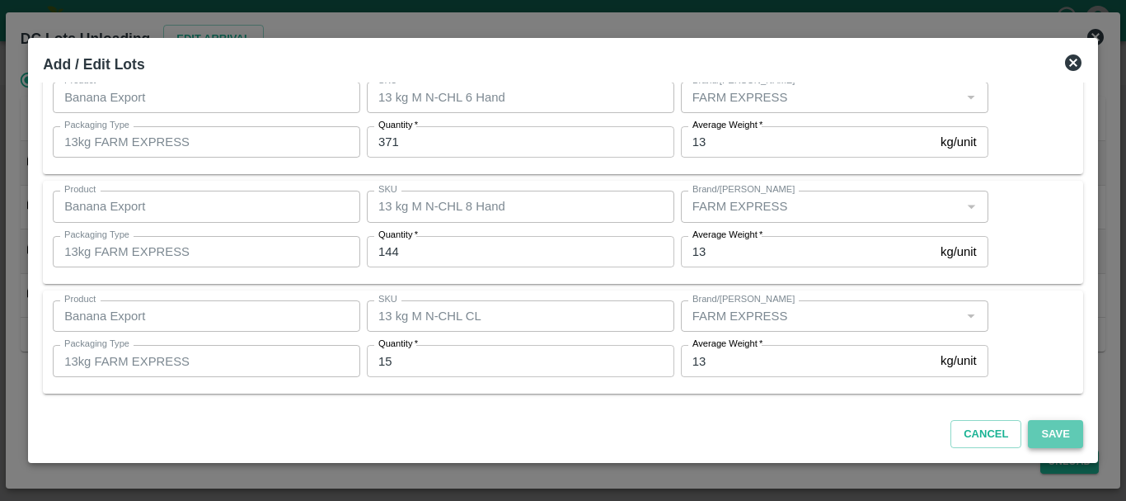
click at [1028, 433] on button "Save" at bounding box center [1055, 434] width 54 height 29
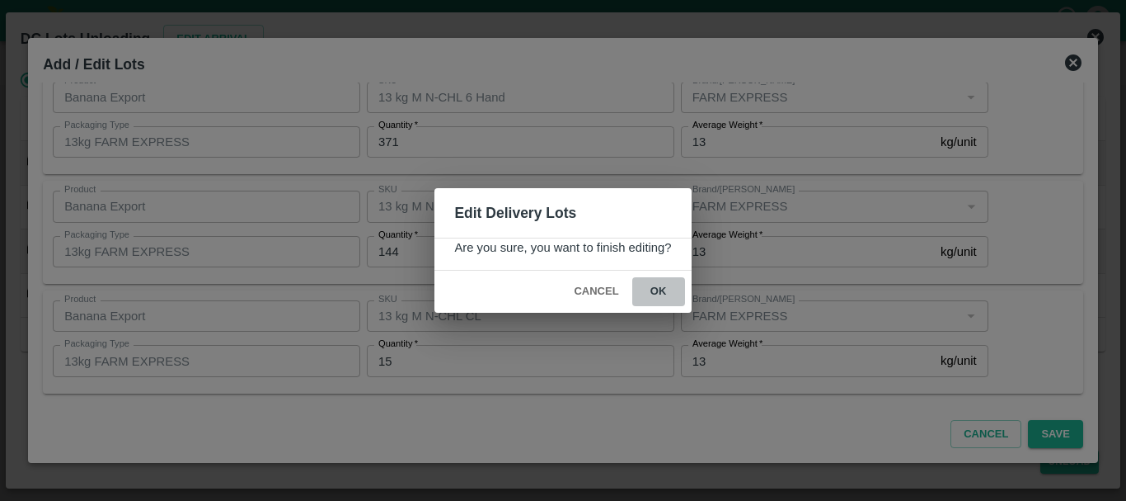
click at [670, 289] on button "ok" at bounding box center [658, 291] width 53 height 29
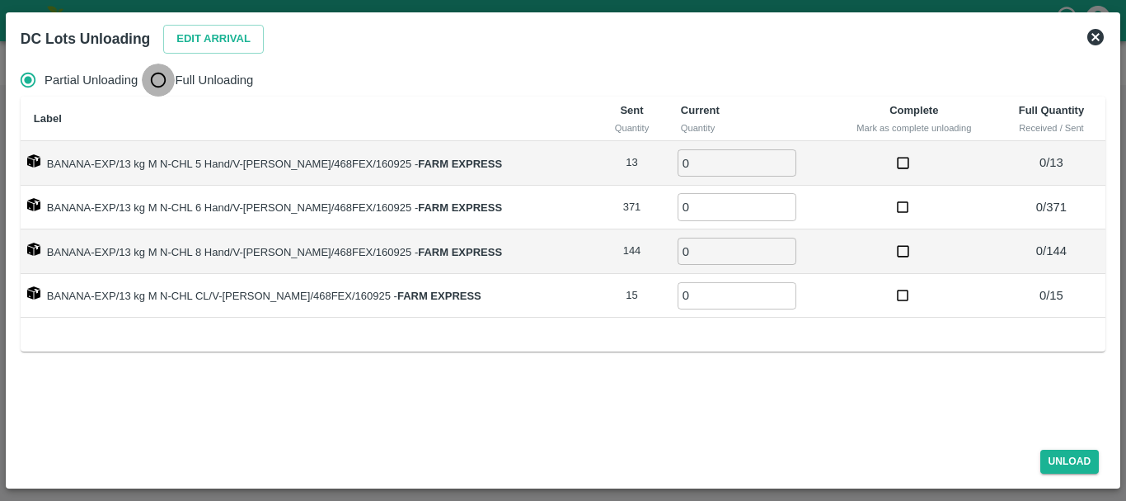
click at [174, 70] on input "Full Unloading" at bounding box center [158, 79] width 33 height 33
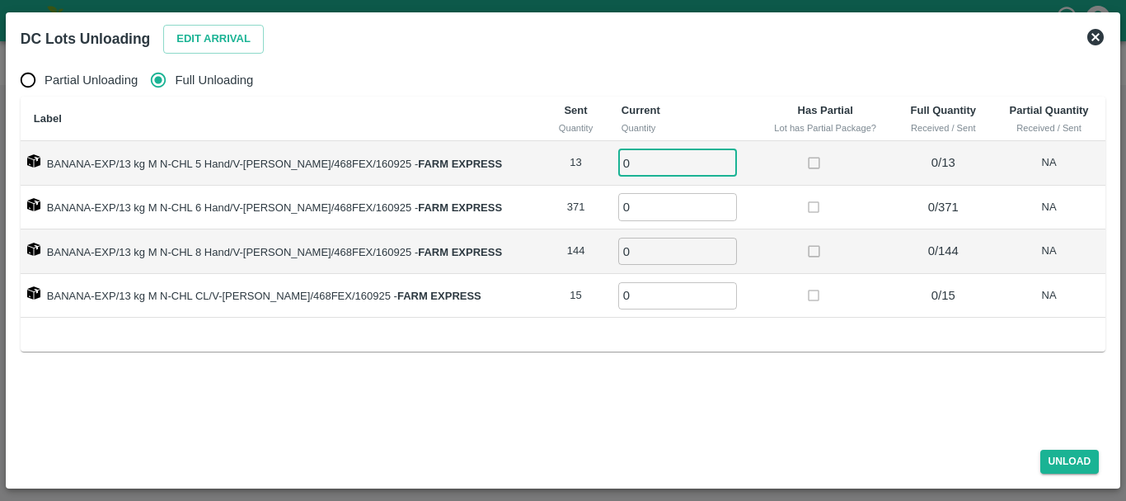
click at [655, 156] on input "0" at bounding box center [677, 162] width 119 height 27
click at [1093, 466] on button "Unload" at bounding box center [1070, 461] width 59 height 24
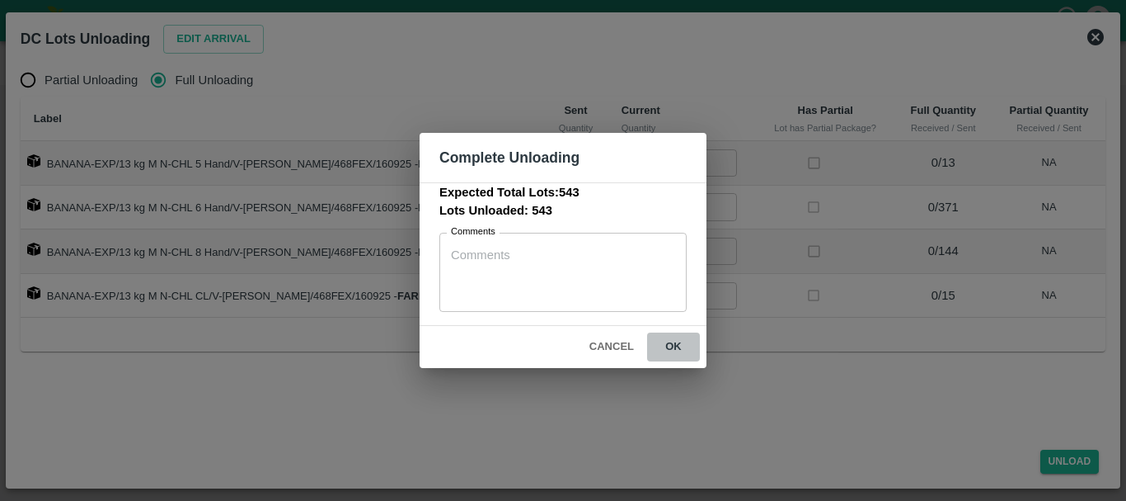
click at [663, 344] on button "ok" at bounding box center [673, 346] width 53 height 29
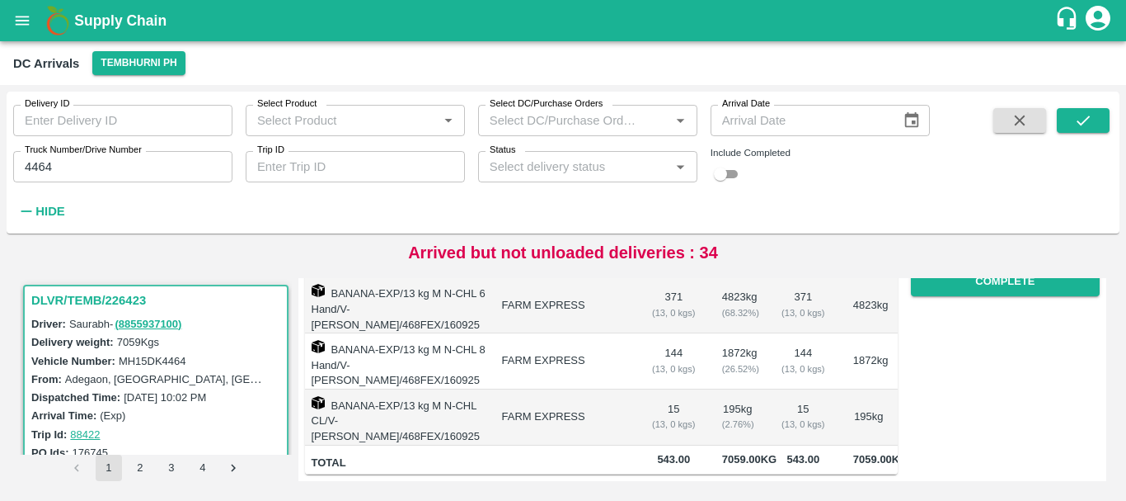
scroll to position [0, 0]
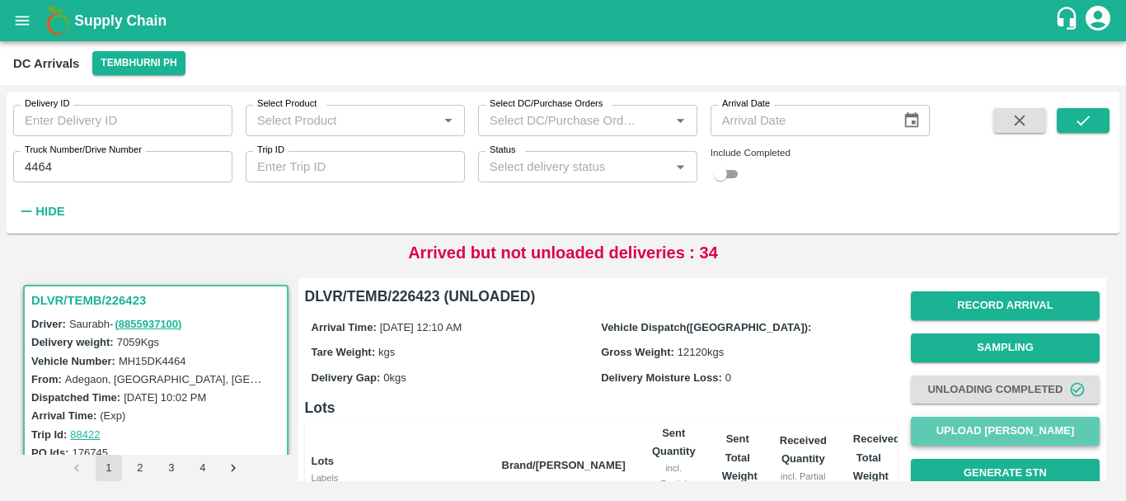
click at [980, 429] on button "Upload Tare Weight" at bounding box center [1005, 430] width 189 height 29
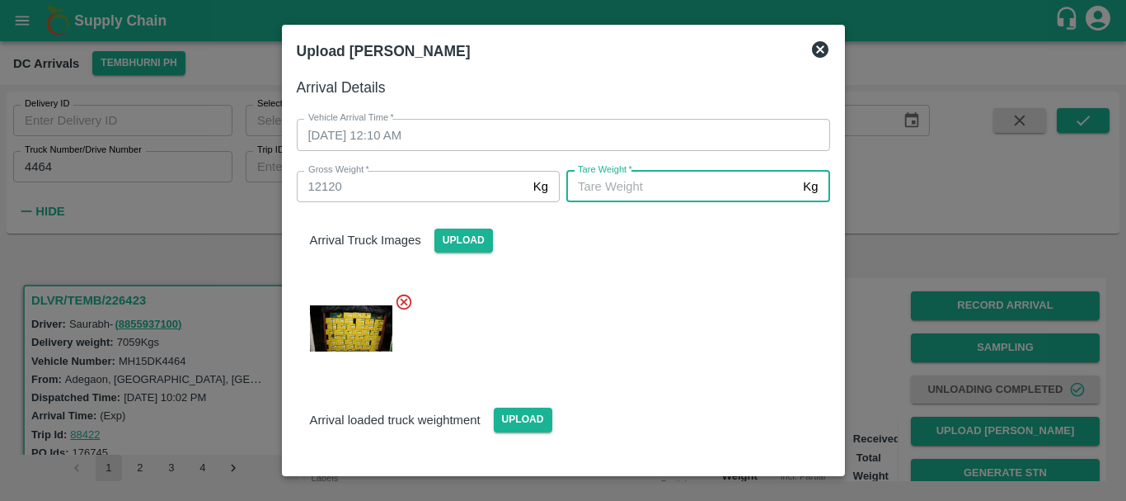
click at [631, 183] on input "Tare Weight   *" at bounding box center [682, 186] width 230 height 31
click at [656, 360] on div at bounding box center [557, 323] width 547 height 89
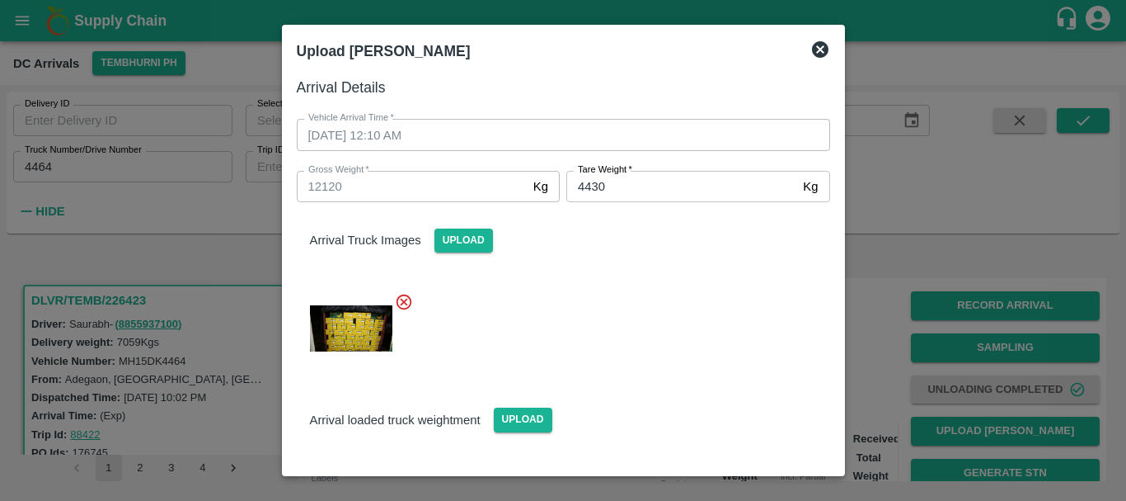
scroll to position [109, 0]
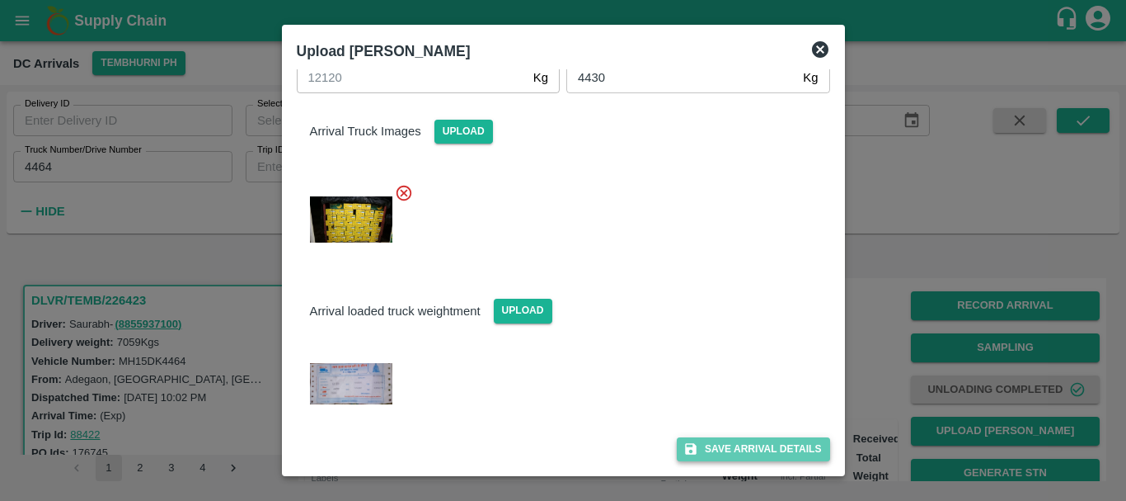
click at [727, 454] on button "Save Arrival Details" at bounding box center [753, 449] width 153 height 24
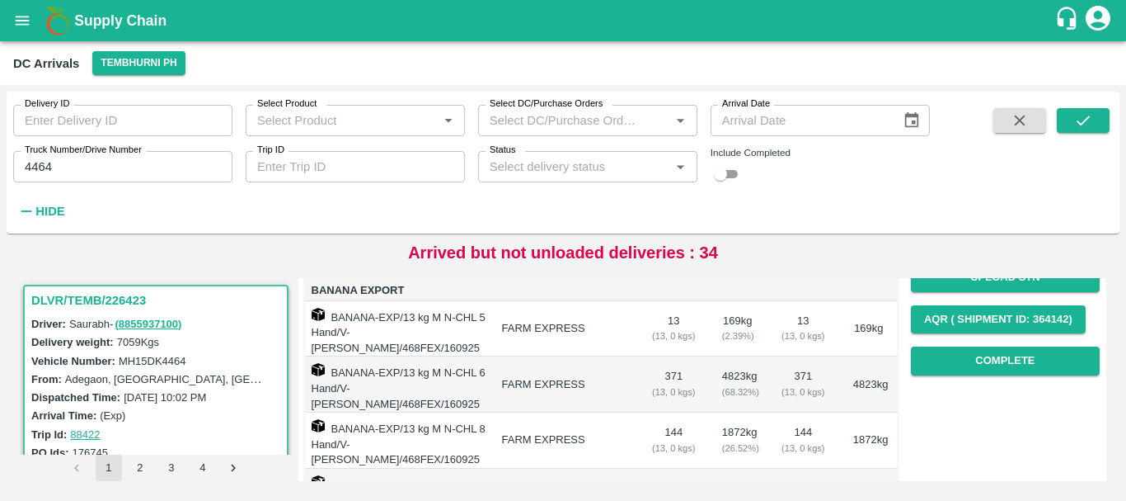
scroll to position [236, 0]
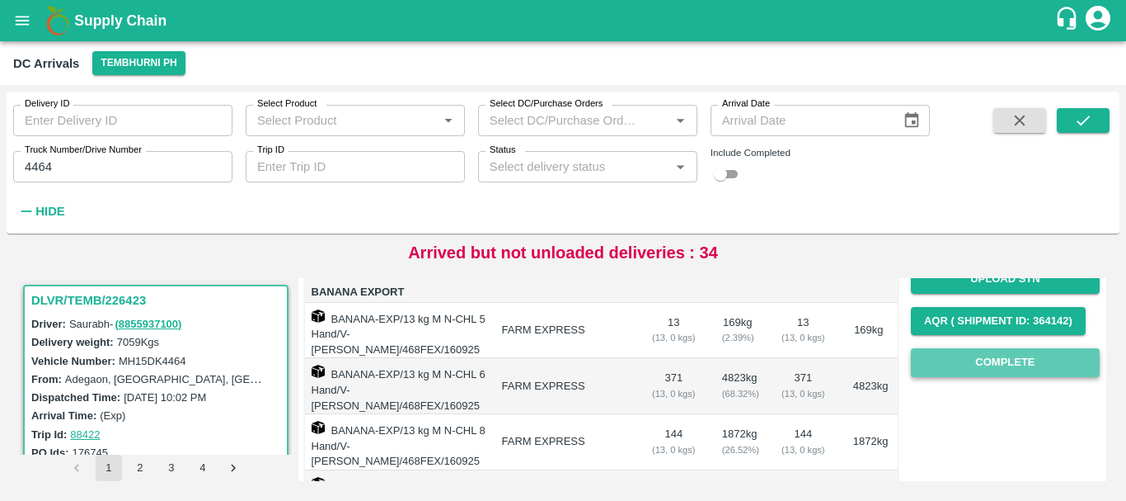
click at [939, 356] on button "Complete" at bounding box center [1005, 362] width 189 height 29
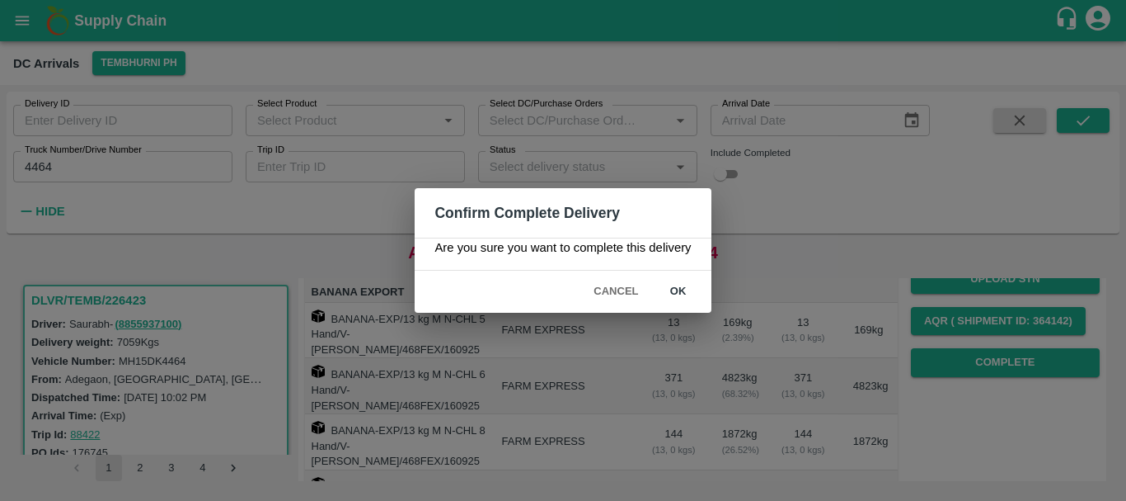
click at [675, 299] on button "ok" at bounding box center [678, 291] width 53 height 29
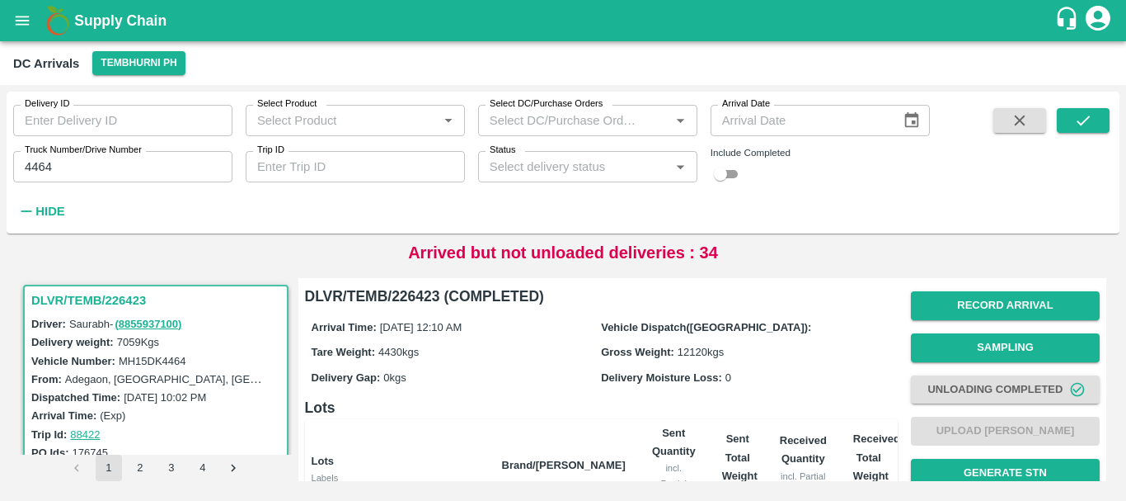
scroll to position [333, 0]
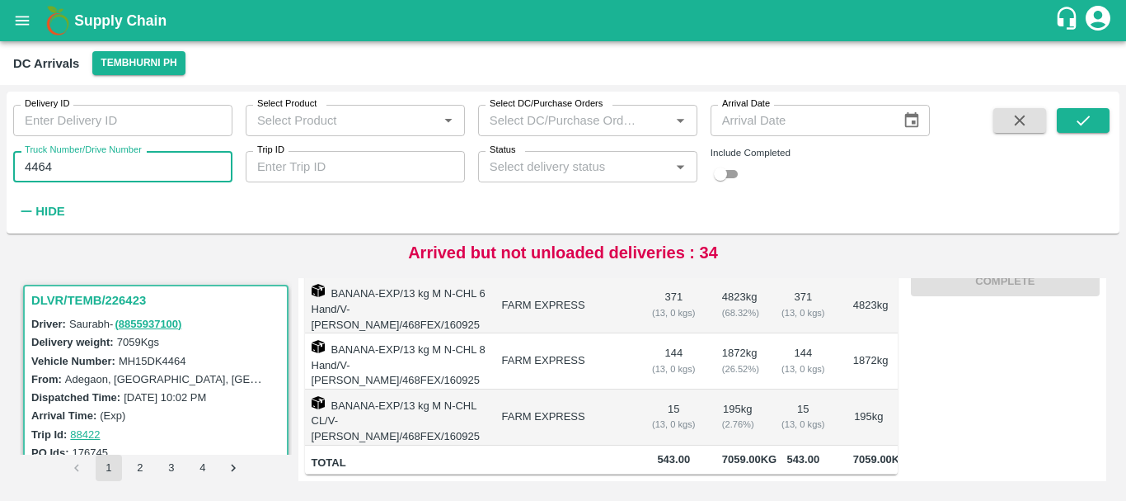
click at [131, 172] on input "4464" at bounding box center [122, 166] width 219 height 31
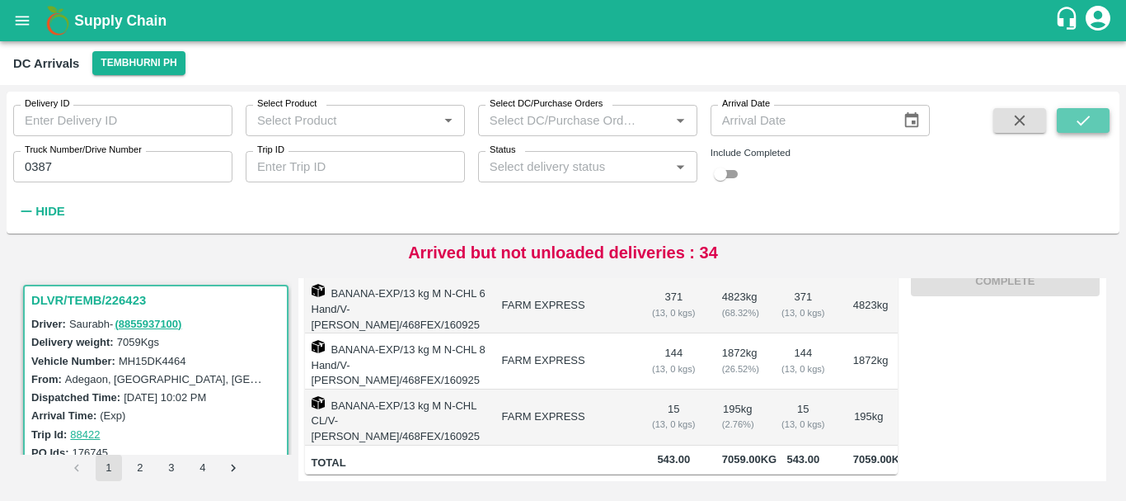
click at [1064, 118] on button "submit" at bounding box center [1083, 120] width 53 height 25
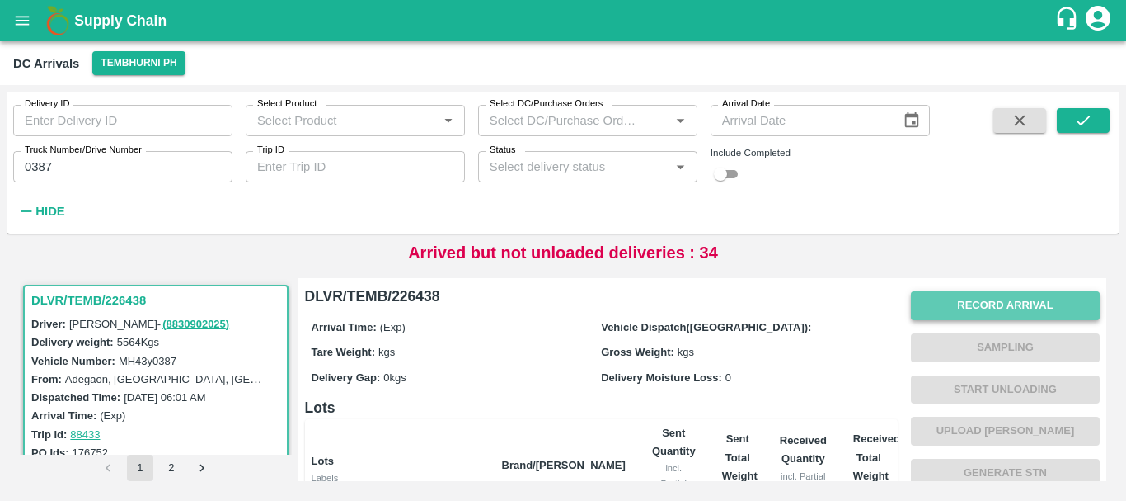
click at [936, 310] on button "Record Arrival" at bounding box center [1005, 305] width 189 height 29
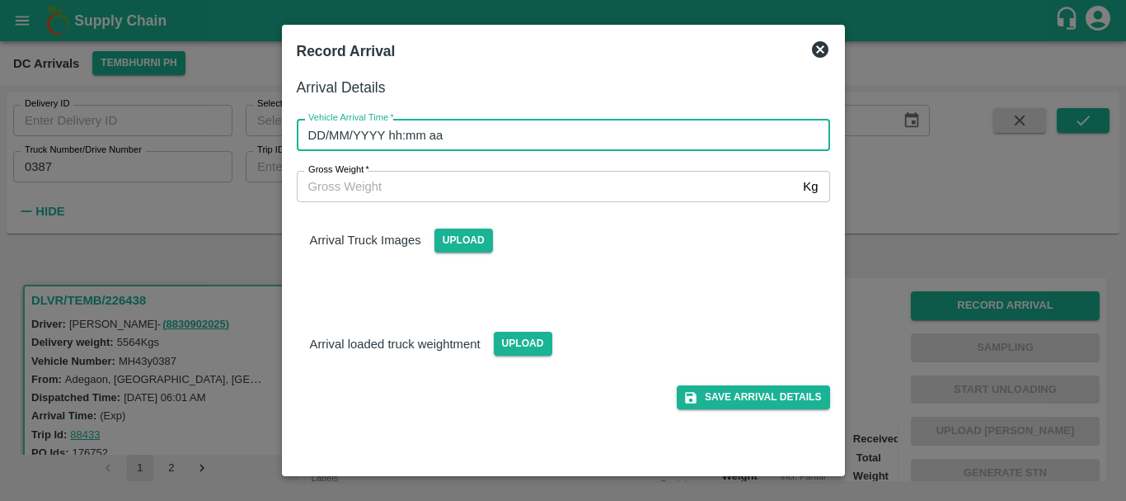
click at [607, 132] on input "DD/MM/YYYY hh:mm aa" at bounding box center [558, 134] width 522 height 31
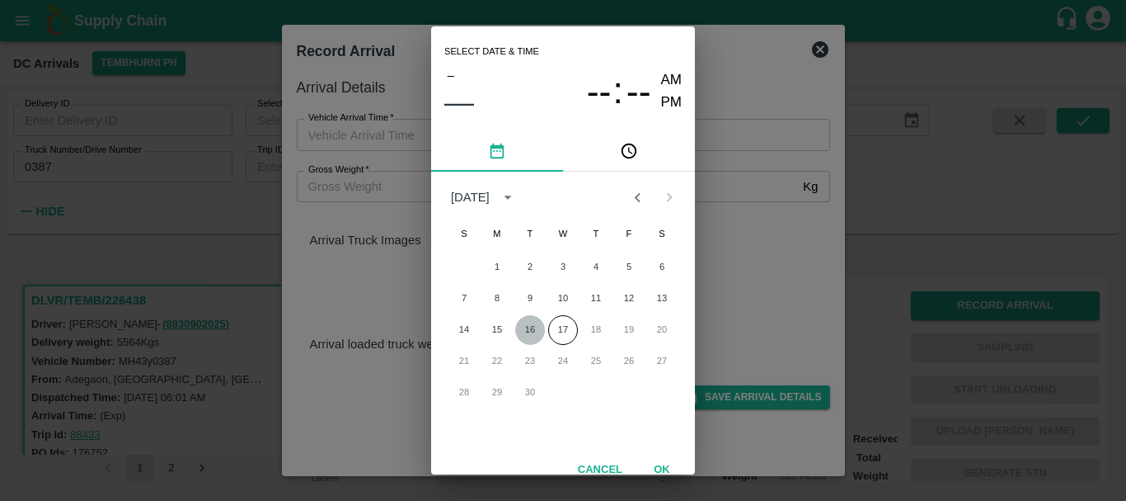
click at [529, 332] on button "16" at bounding box center [530, 330] width 30 height 30
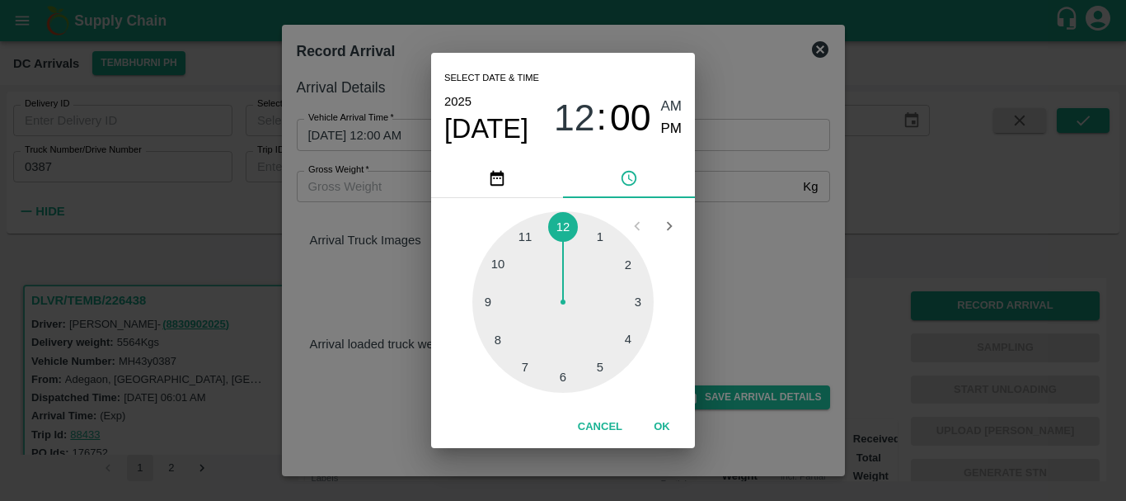
click at [568, 228] on div at bounding box center [563, 301] width 181 height 181
click at [669, 109] on span "AM" at bounding box center [671, 107] width 21 height 22
click at [725, 181] on div "Select date & time 2025 Sep 16 12 : 00 AM PM 05 10 15 20 25 30 35 40 45 50 55 0…" at bounding box center [563, 250] width 1126 height 501
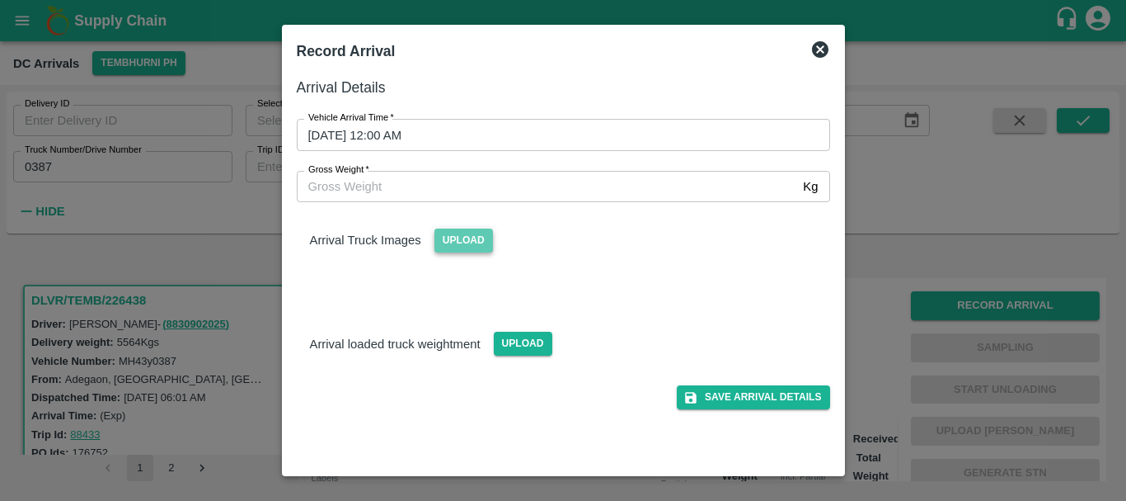
click at [458, 242] on span "Upload" at bounding box center [464, 240] width 59 height 24
click at [0, 0] on input "Upload" at bounding box center [0, 0] width 0 height 0
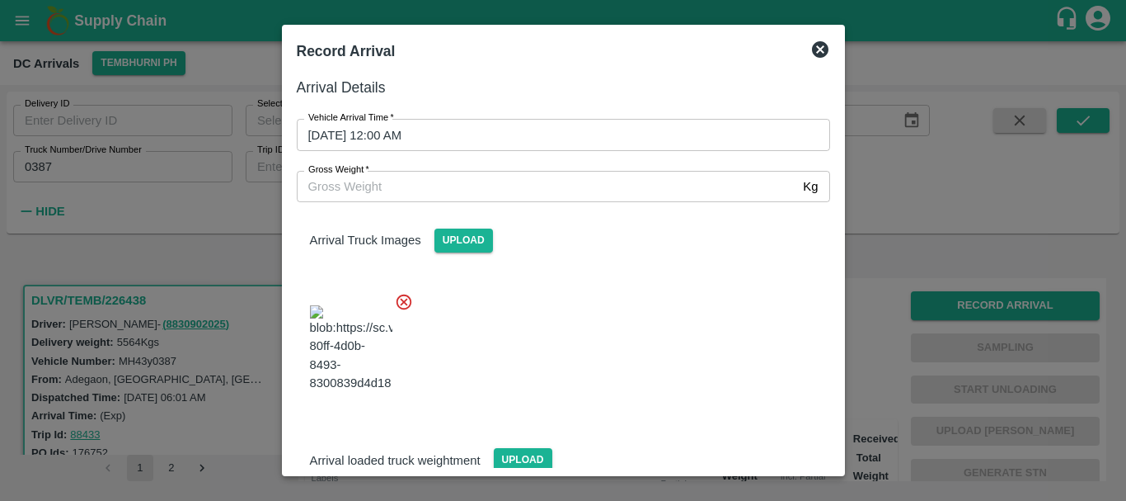
scroll to position [125, 0]
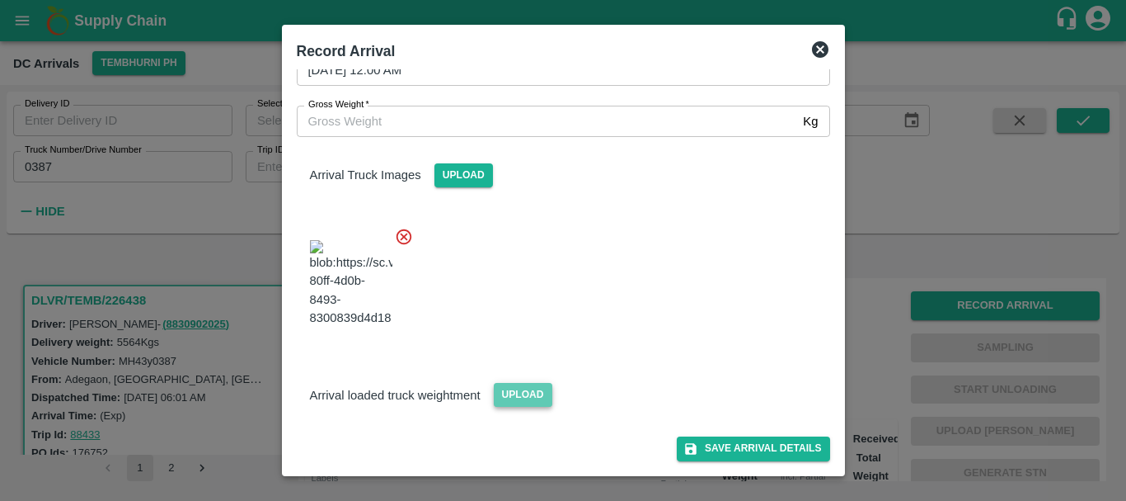
click at [524, 389] on span "Upload" at bounding box center [523, 395] width 59 height 24
click at [0, 0] on input "Upload" at bounding box center [0, 0] width 0 height 0
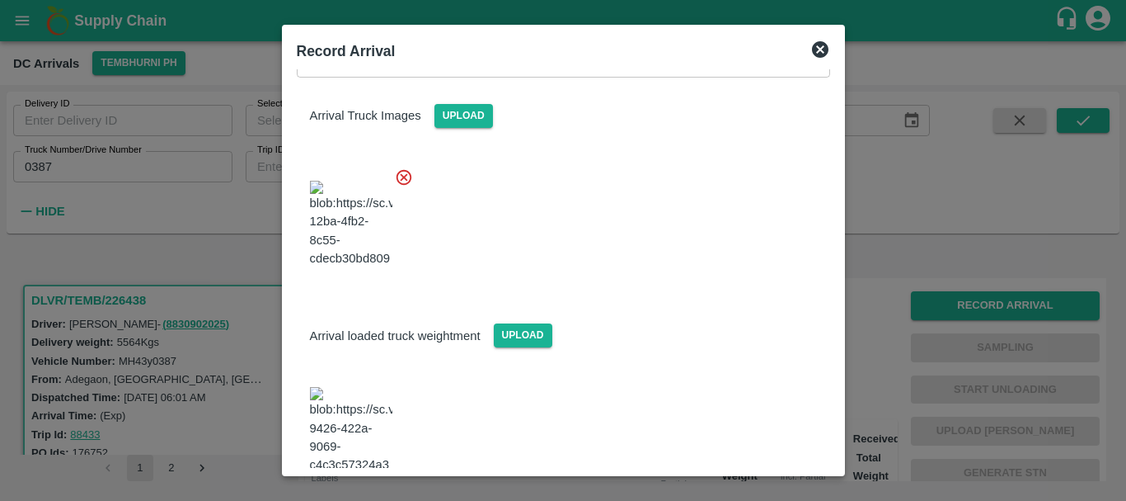
scroll to position [314, 0]
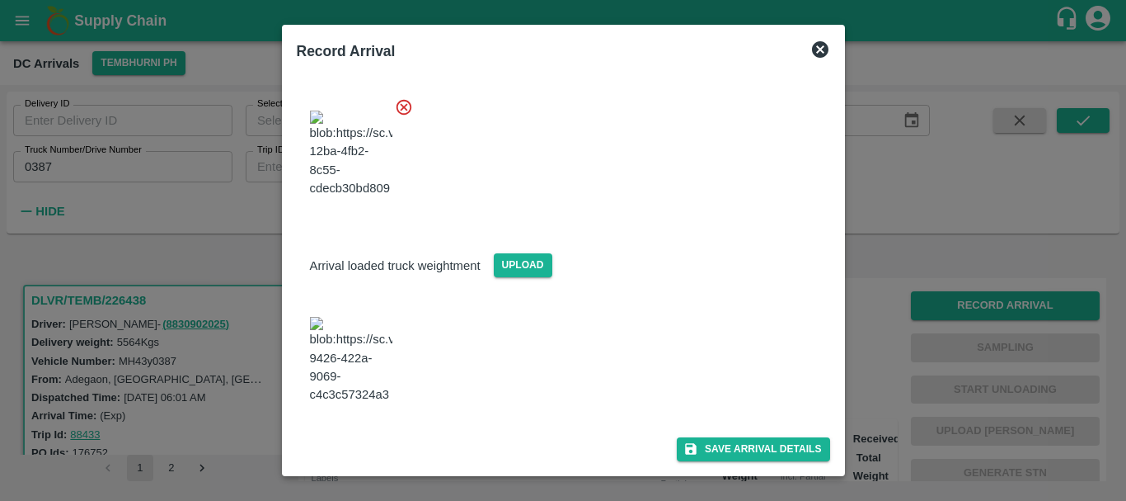
click at [383, 324] on img at bounding box center [351, 360] width 82 height 87
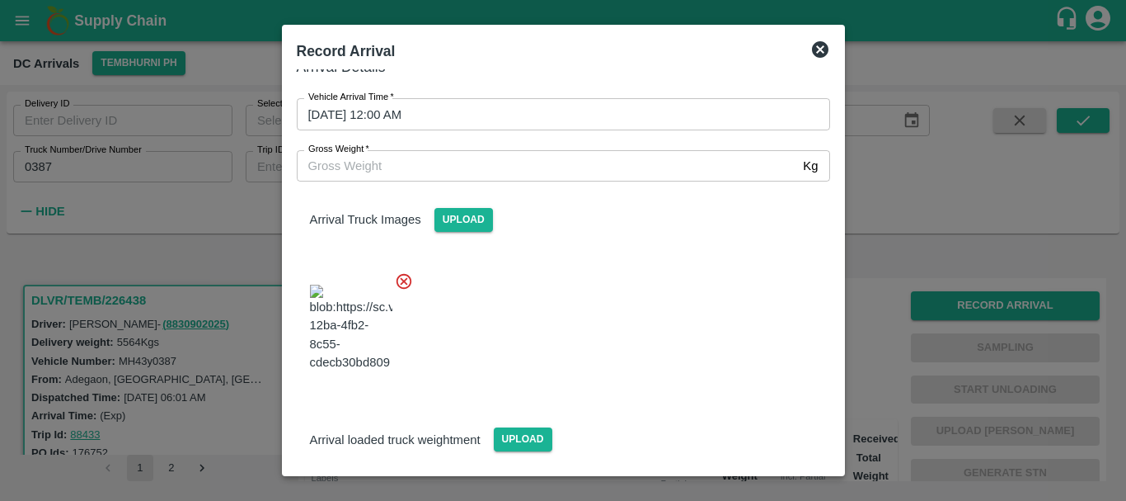
scroll to position [20, 0]
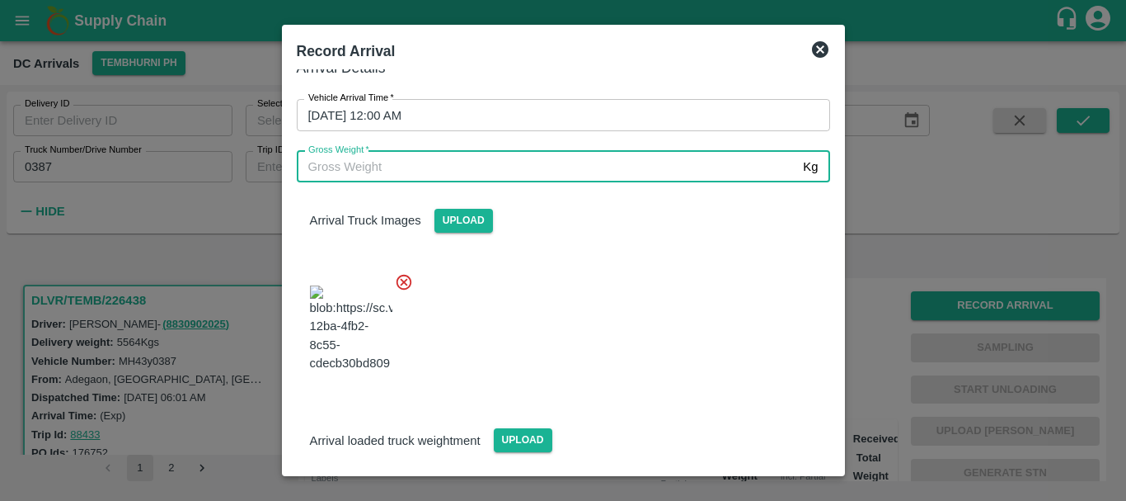
click at [440, 161] on input "Gross Weight   *" at bounding box center [547, 166] width 501 height 31
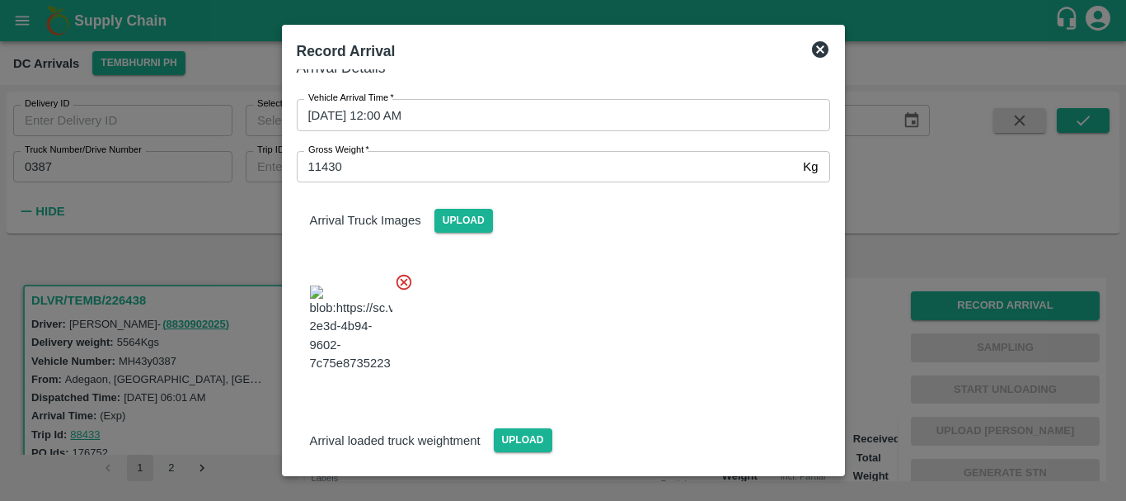
click at [622, 279] on div at bounding box center [557, 323] width 547 height 129
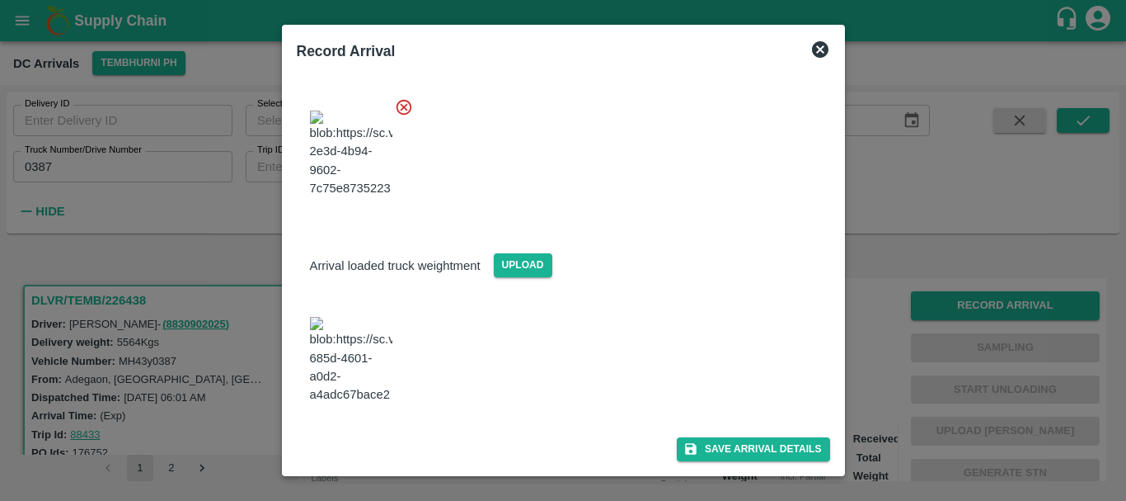
scroll to position [314, 0]
click at [723, 444] on button "Save Arrival Details" at bounding box center [753, 449] width 153 height 24
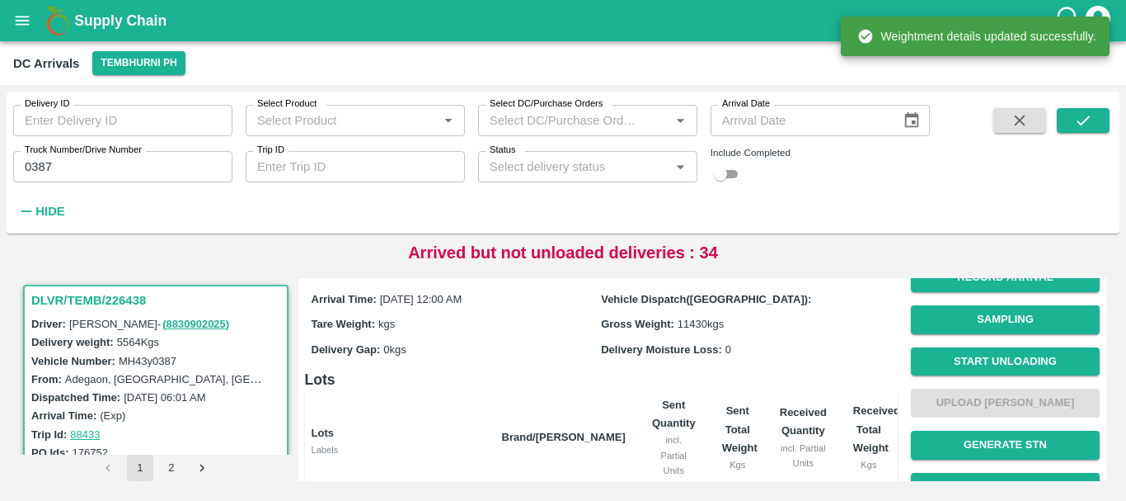
scroll to position [0, 0]
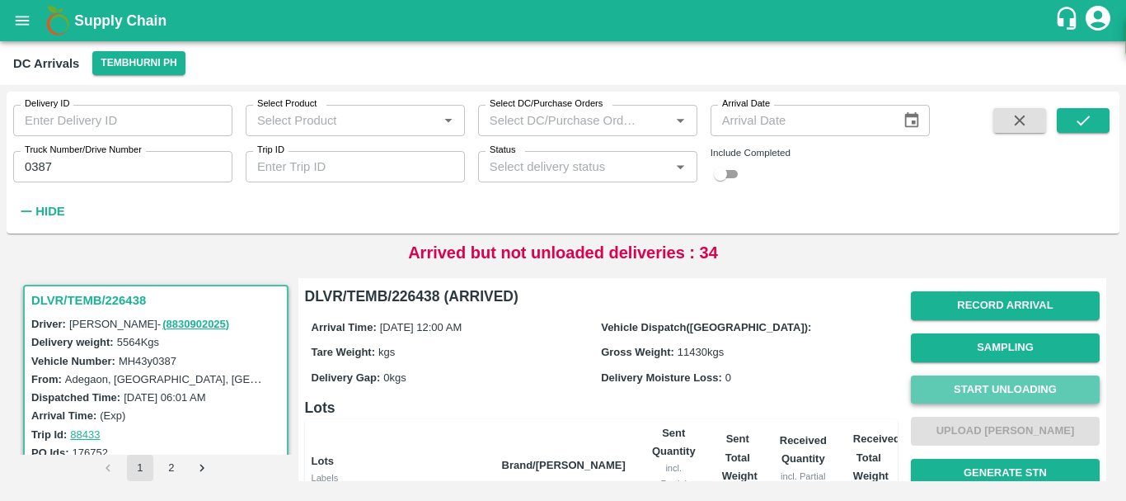
click at [1018, 383] on button "Start Unloading" at bounding box center [1005, 389] width 189 height 29
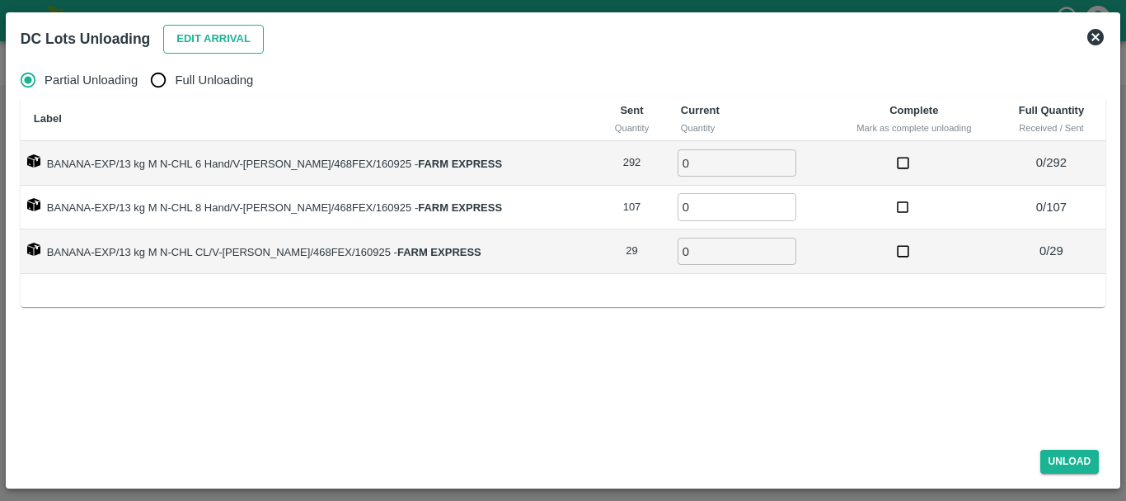
click at [182, 47] on button "Edit Arrival" at bounding box center [213, 39] width 101 height 29
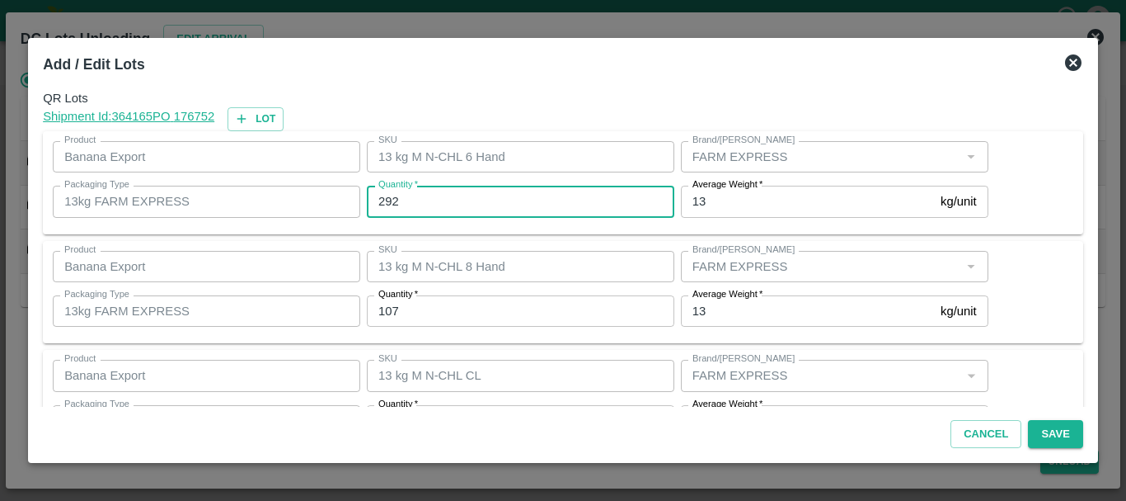
click at [478, 204] on input "292" at bounding box center [521, 201] width 308 height 31
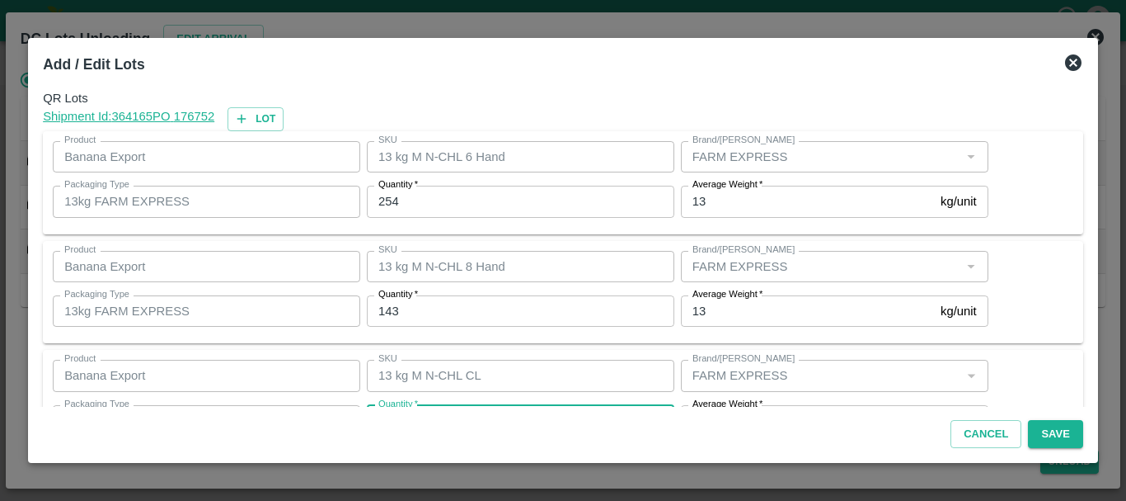
scroll to position [30, 0]
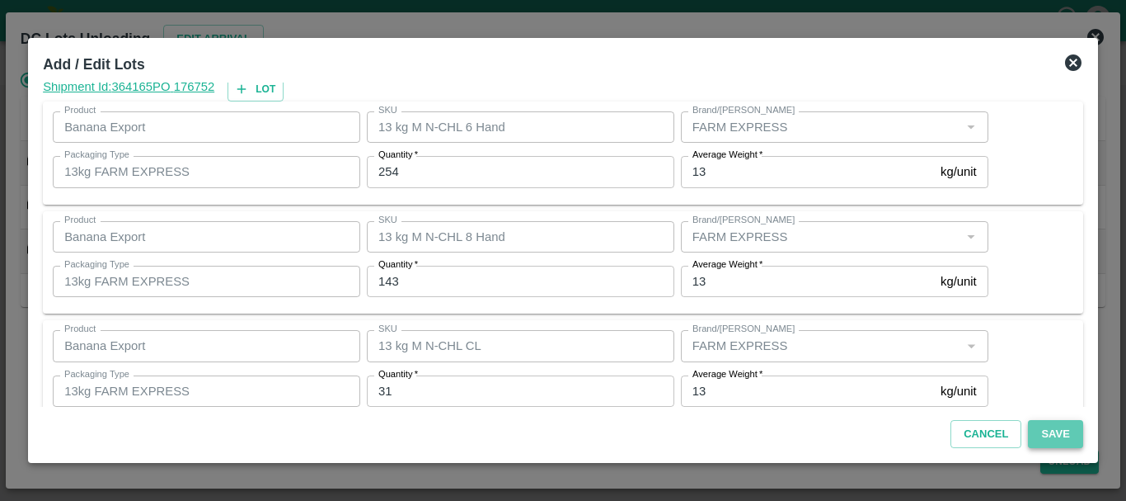
click at [1046, 430] on button "Save" at bounding box center [1055, 434] width 54 height 29
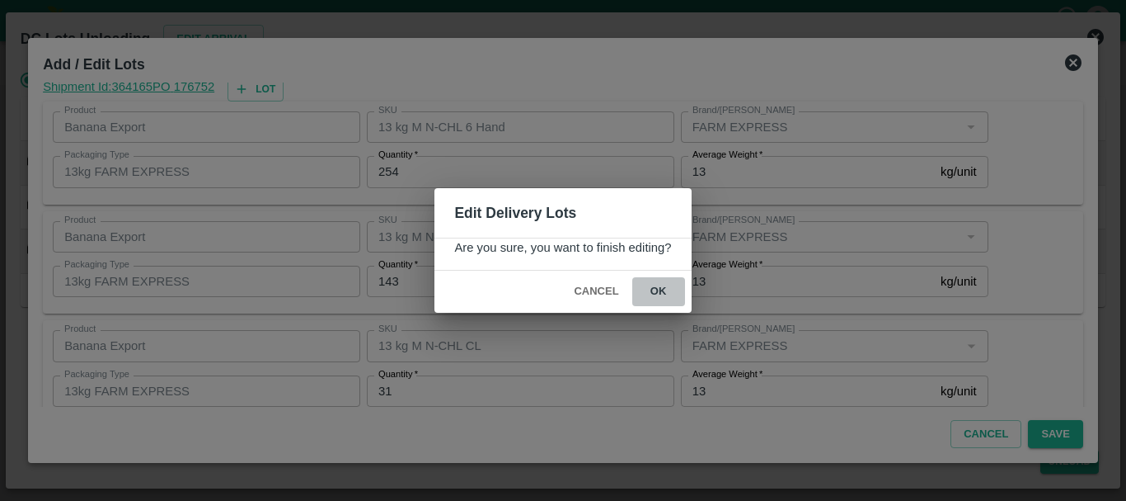
click at [643, 284] on button "ok" at bounding box center [658, 291] width 53 height 29
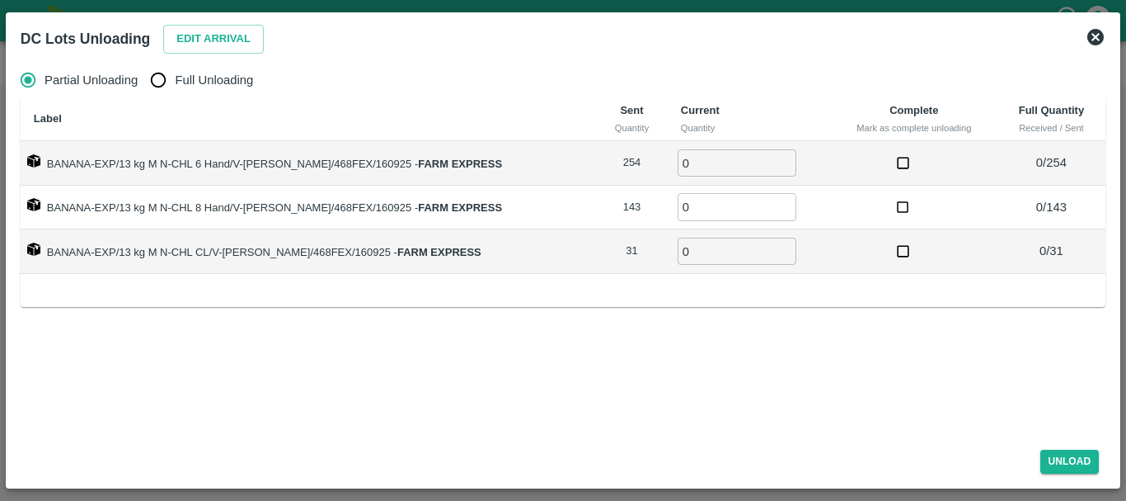
click at [218, 82] on span "Full Unloading" at bounding box center [214, 80] width 78 height 18
click at [175, 82] on input "Full Unloading" at bounding box center [158, 79] width 33 height 33
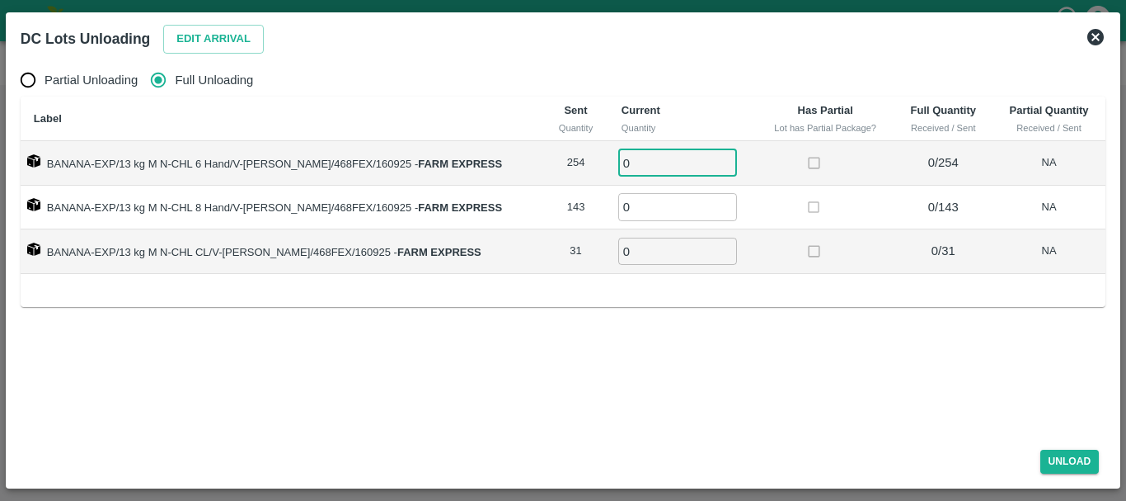
click at [649, 152] on input "0" at bounding box center [677, 162] width 119 height 27
click at [1075, 462] on button "Unload" at bounding box center [1070, 461] width 59 height 24
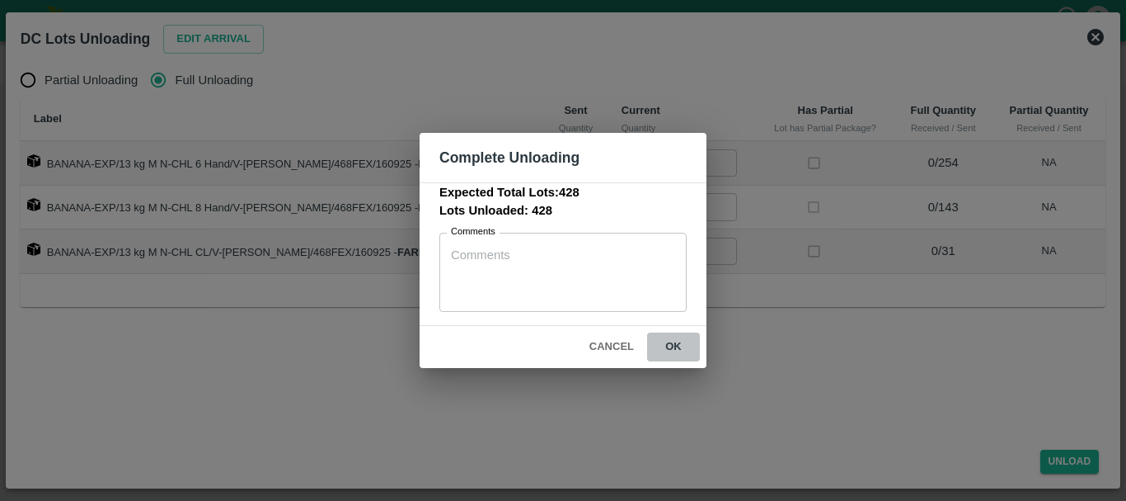
click at [676, 348] on button "ok" at bounding box center [673, 346] width 53 height 29
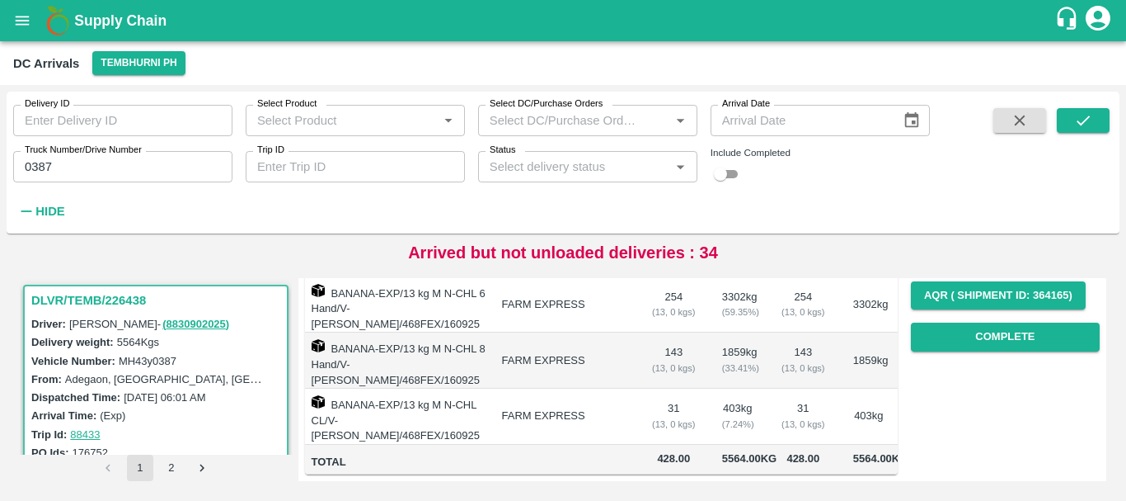
scroll to position [0, 0]
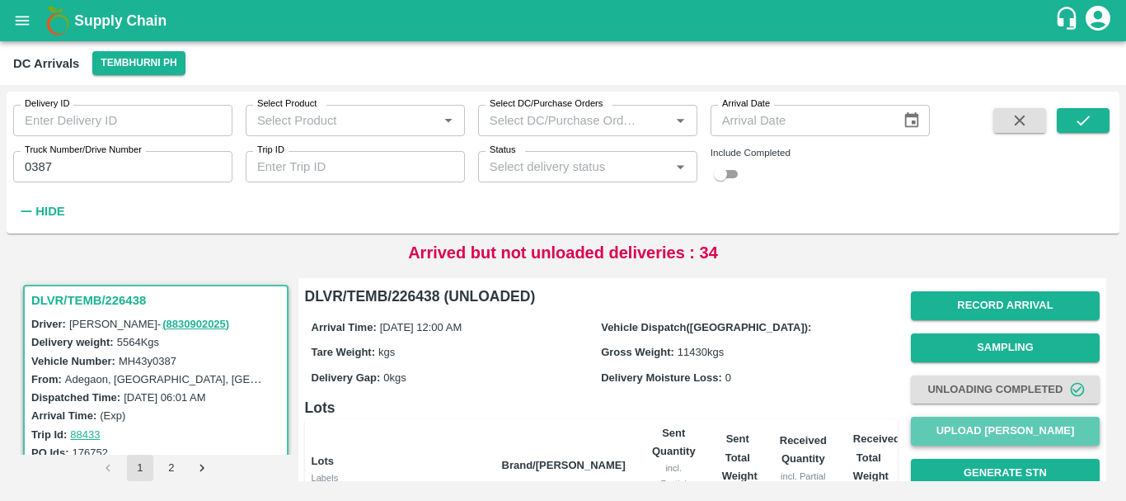
click at [959, 424] on button "Upload Tare Weight" at bounding box center [1005, 430] width 189 height 29
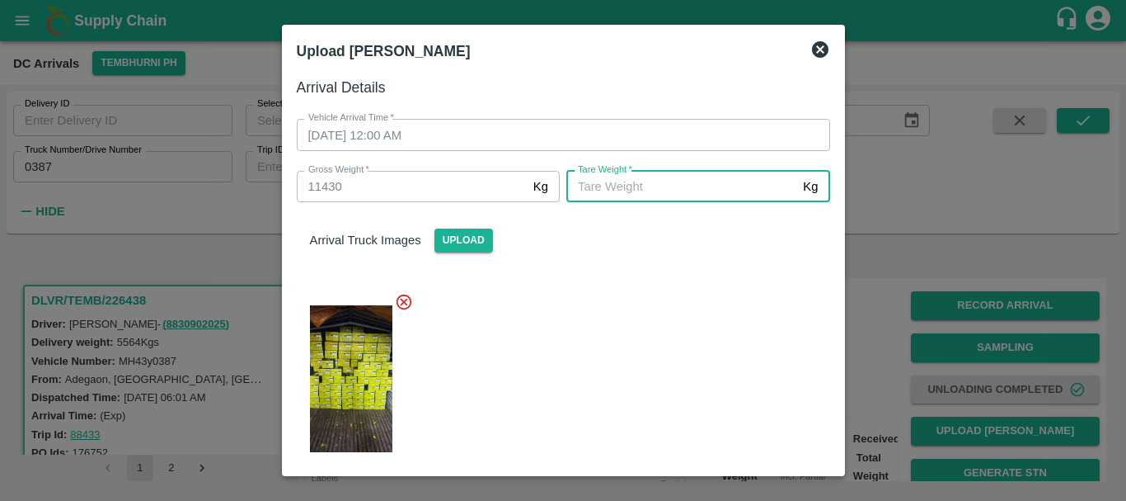
click at [722, 175] on input "Tare Weight   *" at bounding box center [682, 186] width 230 height 31
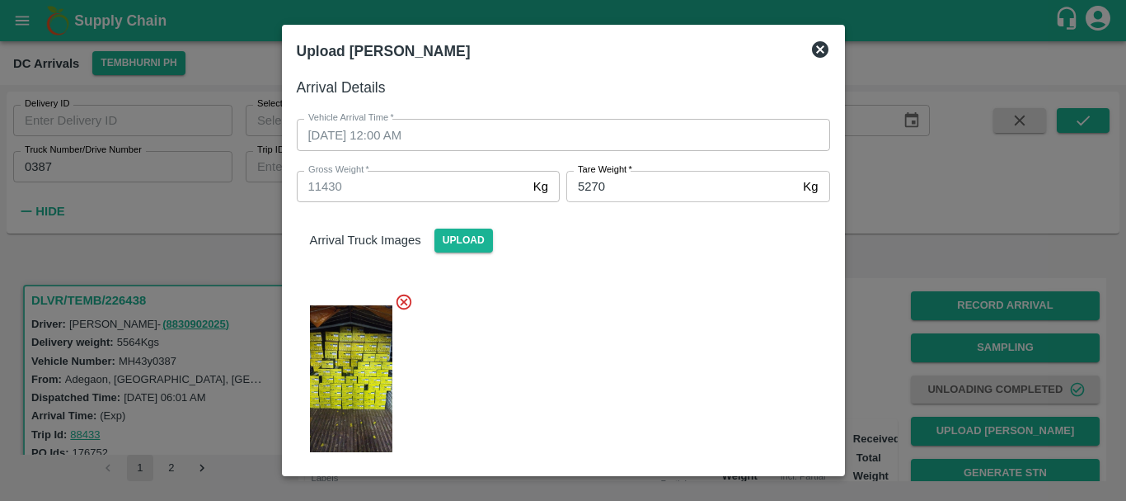
click at [712, 310] on div at bounding box center [557, 374] width 547 height 190
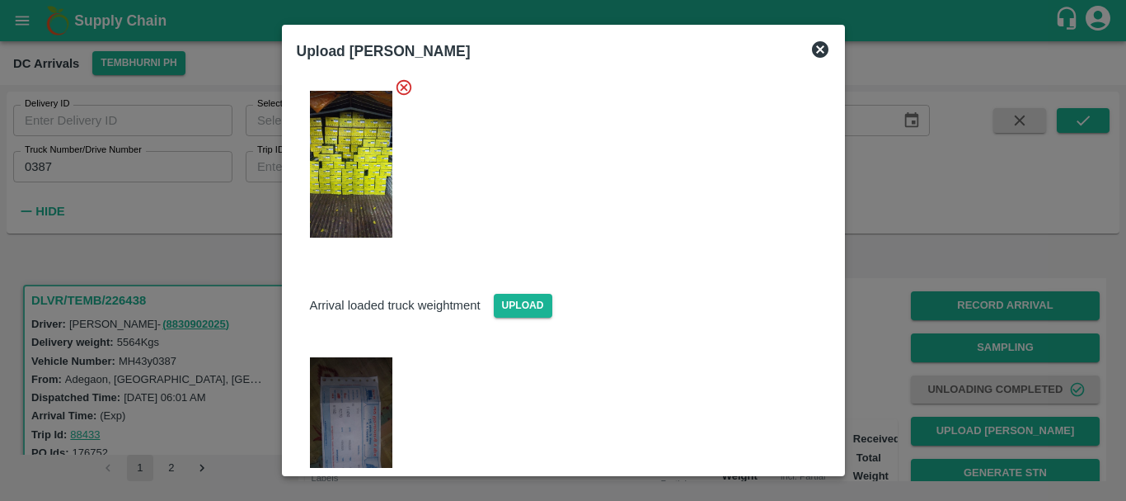
scroll to position [314, 0]
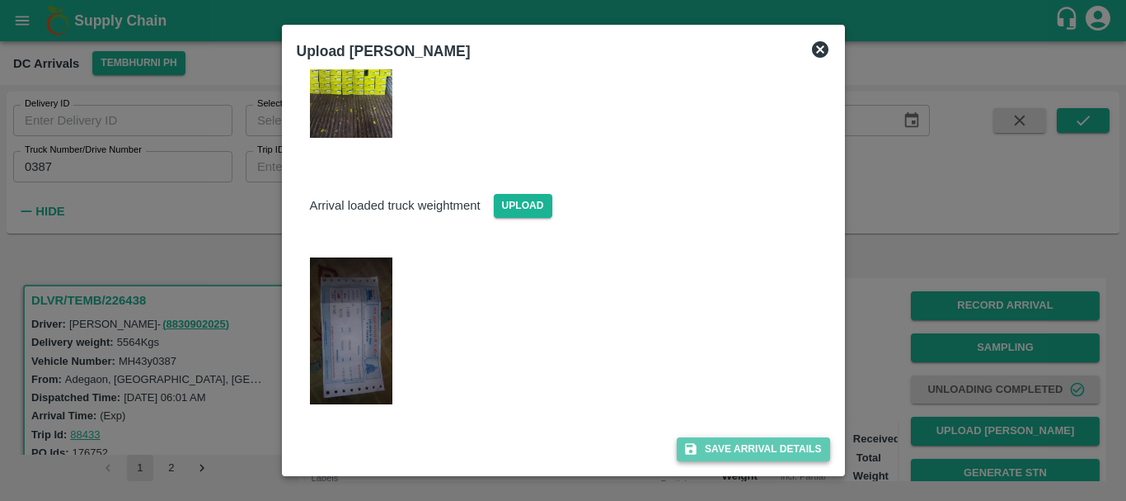
click at [752, 438] on button "Save Arrival Details" at bounding box center [753, 449] width 153 height 24
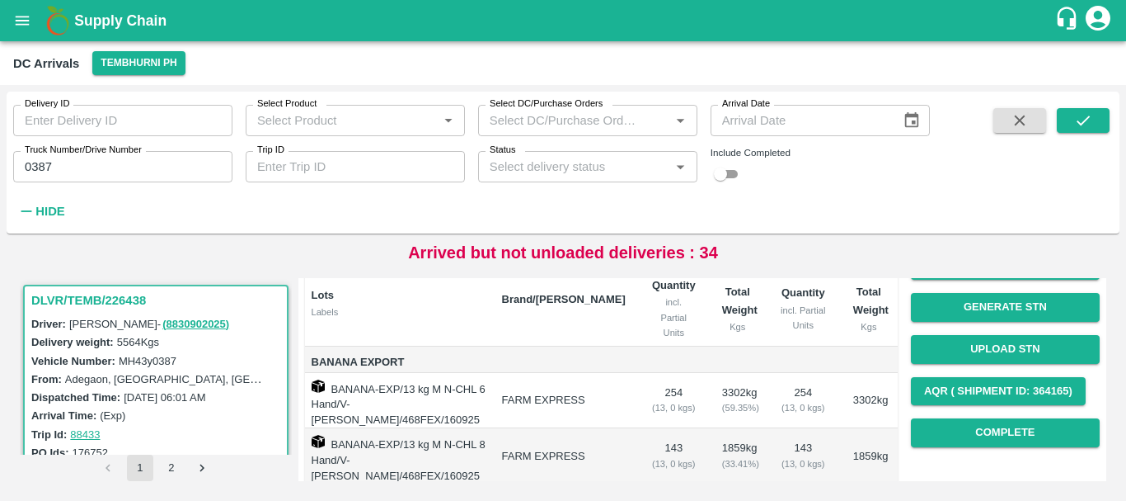
scroll to position [167, 0]
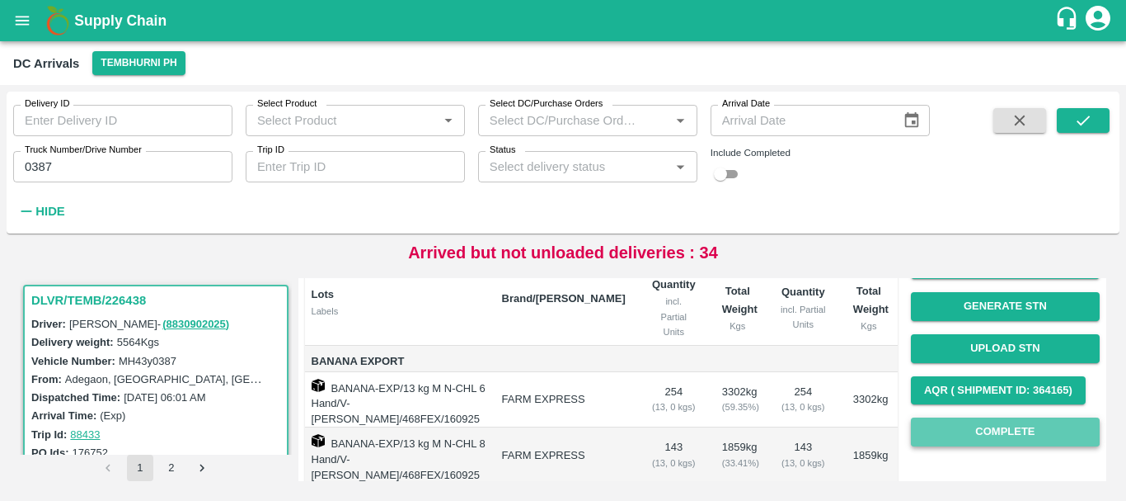
click at [956, 428] on button "Complete" at bounding box center [1005, 431] width 189 height 29
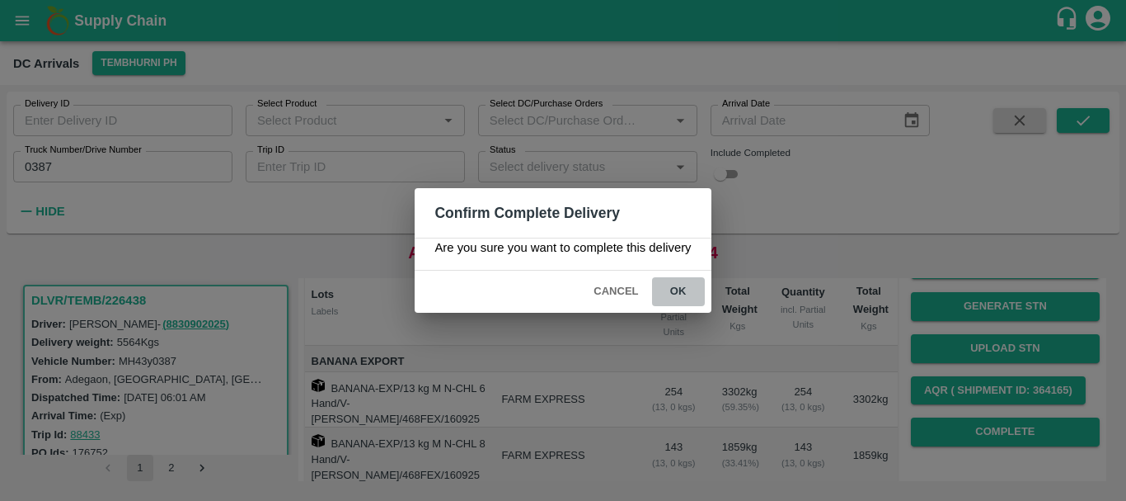
click at [681, 289] on button "ok" at bounding box center [678, 291] width 53 height 29
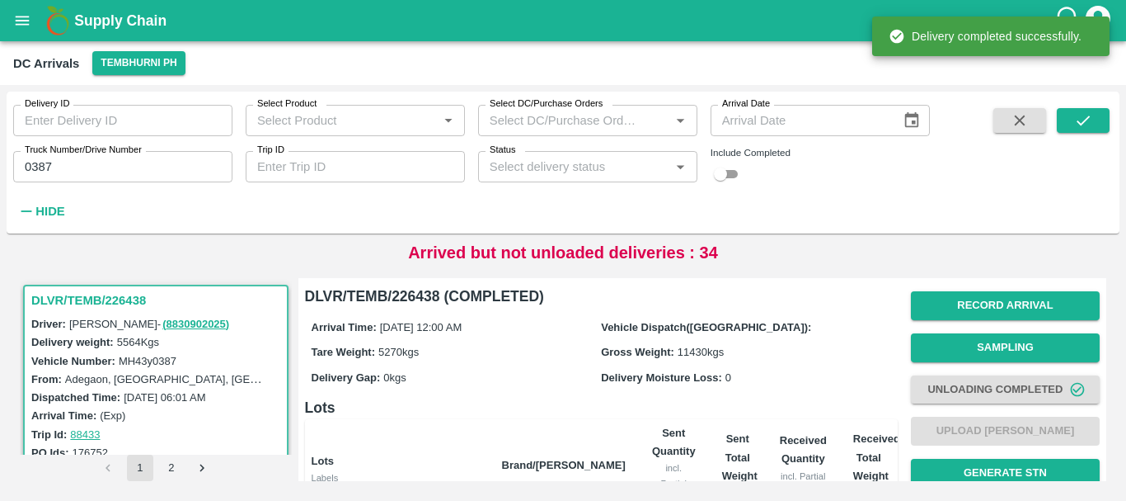
scroll to position [276, 0]
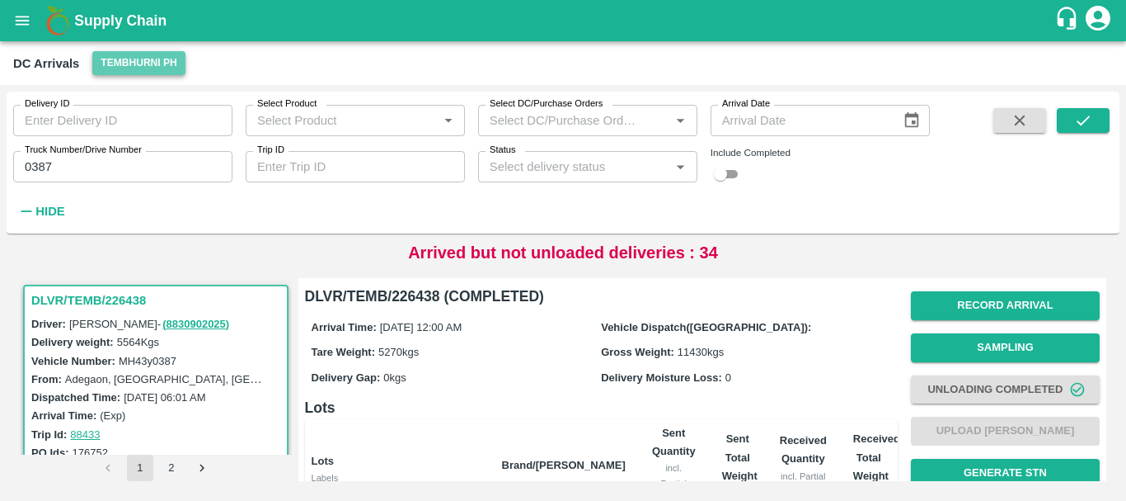
click at [106, 56] on button "Tembhurni PH" at bounding box center [138, 63] width 92 height 24
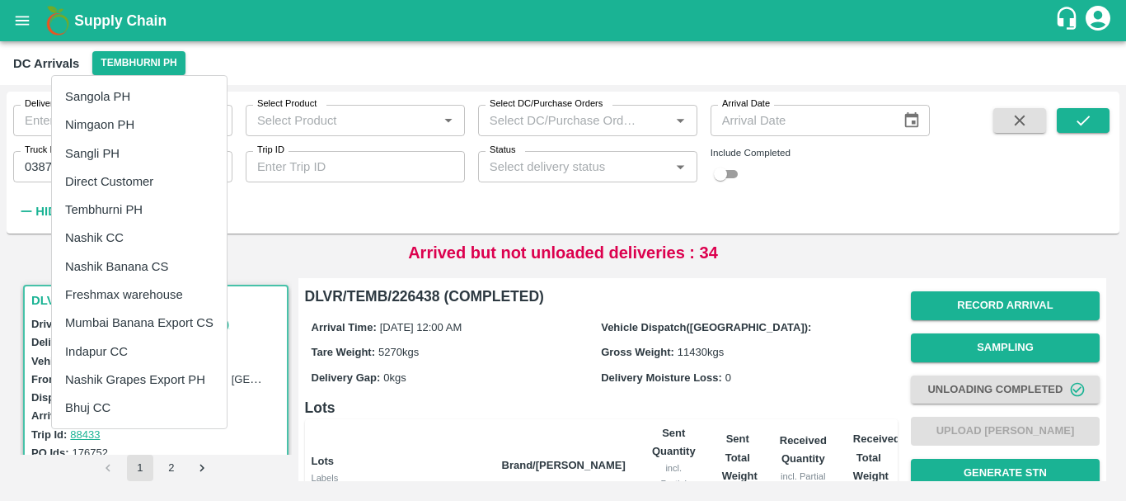
click at [126, 270] on li "Nashik Banana CS" at bounding box center [139, 266] width 175 height 28
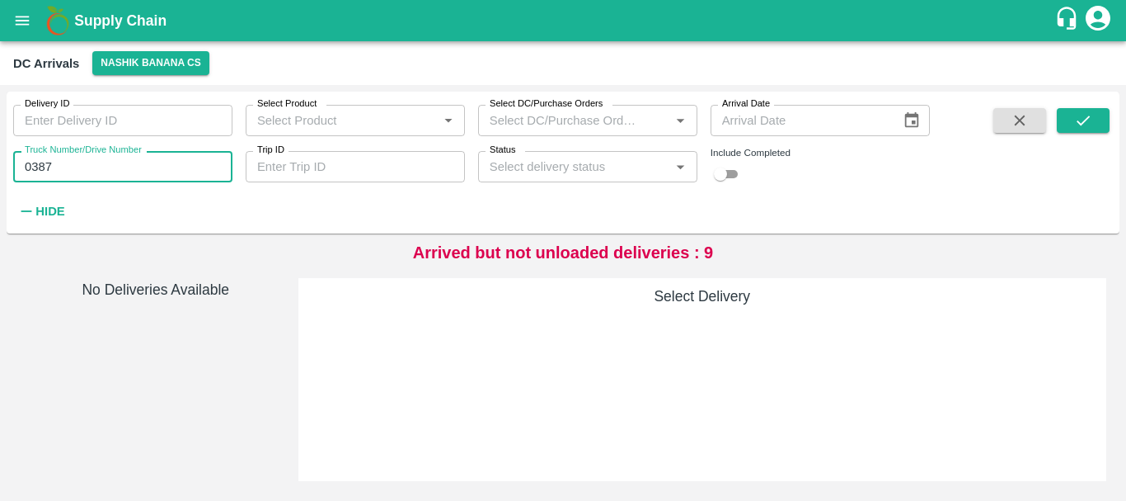
click at [82, 180] on input "0387" at bounding box center [122, 166] width 219 height 31
click at [1079, 118] on icon "submit" at bounding box center [1083, 120] width 18 height 18
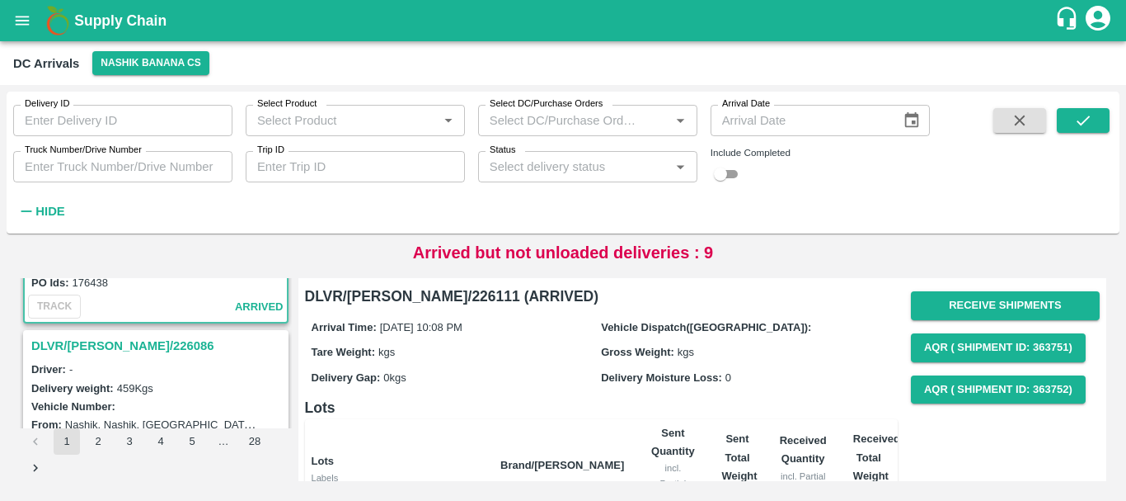
click at [134, 348] on h3 "DLVR/NASH/226086" at bounding box center [158, 345] width 254 height 21
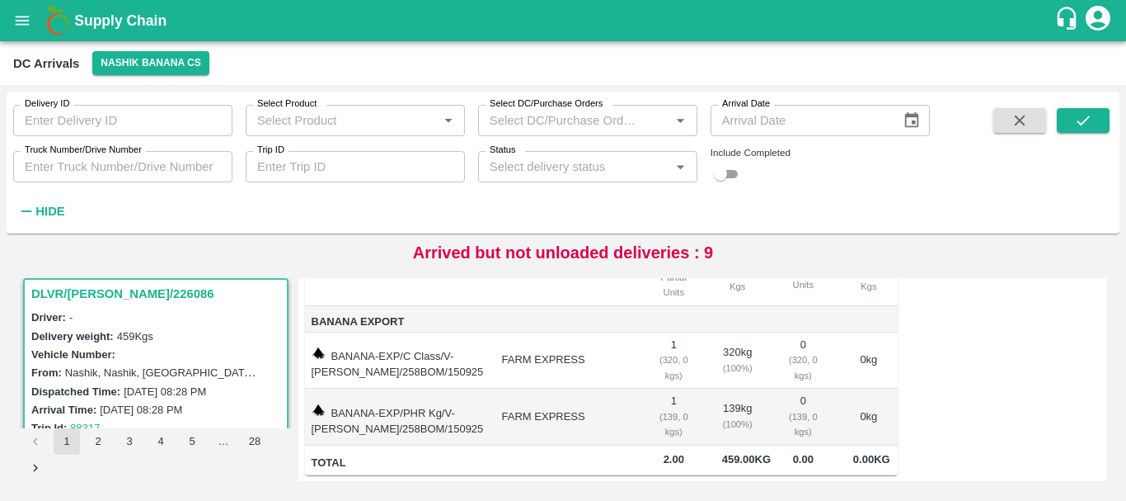
scroll to position [364, 0]
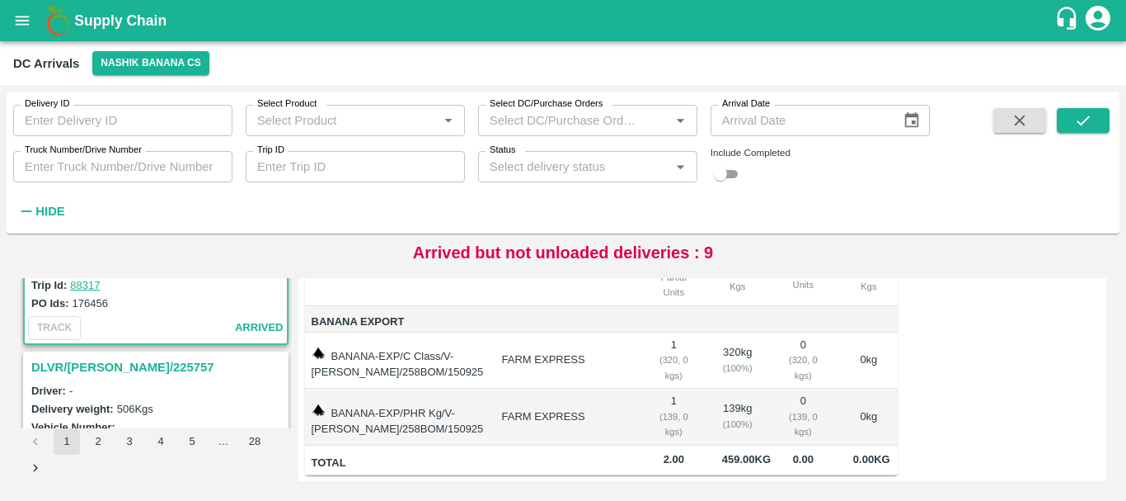
click at [119, 370] on h3 "DLVR/NASH/225757" at bounding box center [158, 366] width 254 height 21
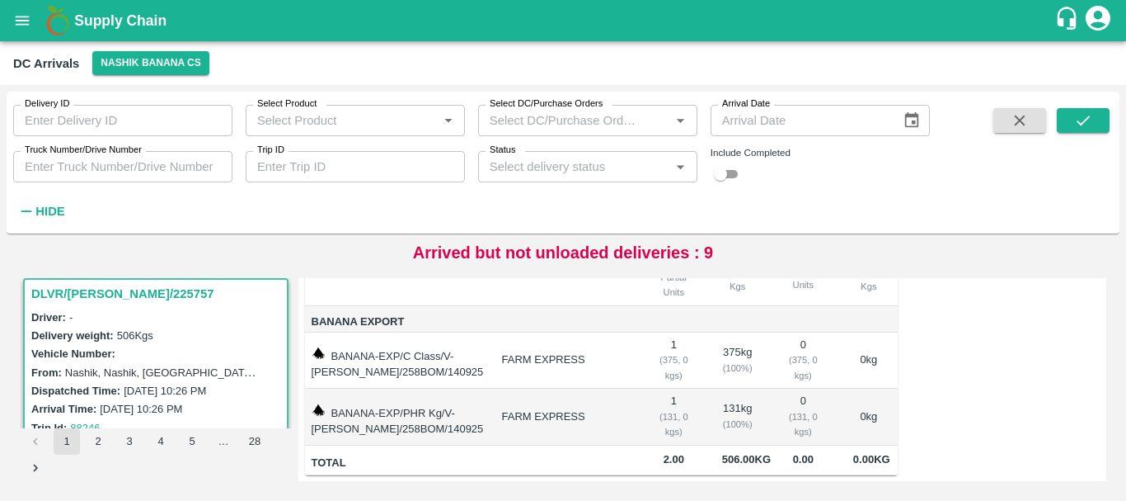
scroll to position [565, 0]
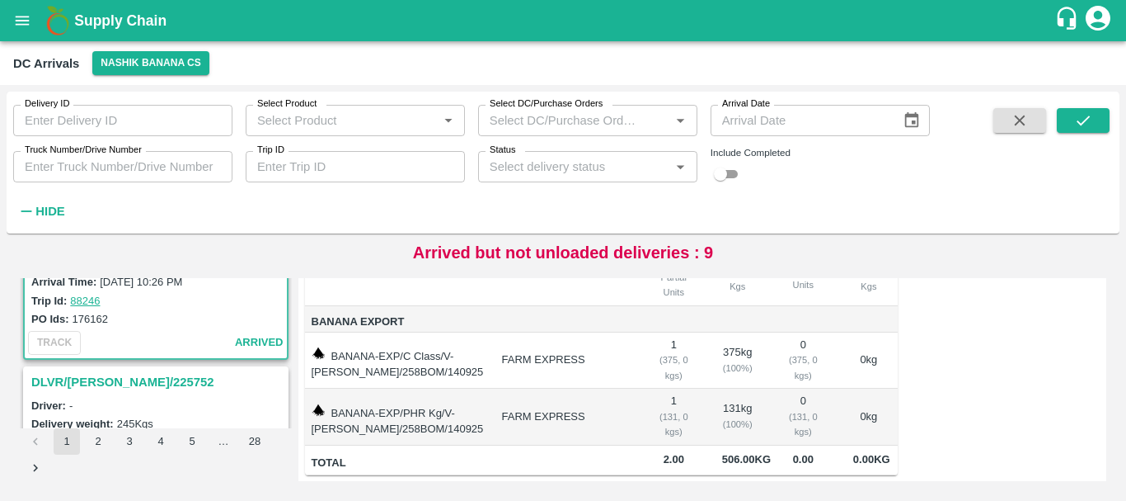
click at [113, 376] on h3 "DLVR/NASH/225752" at bounding box center [158, 381] width 254 height 21
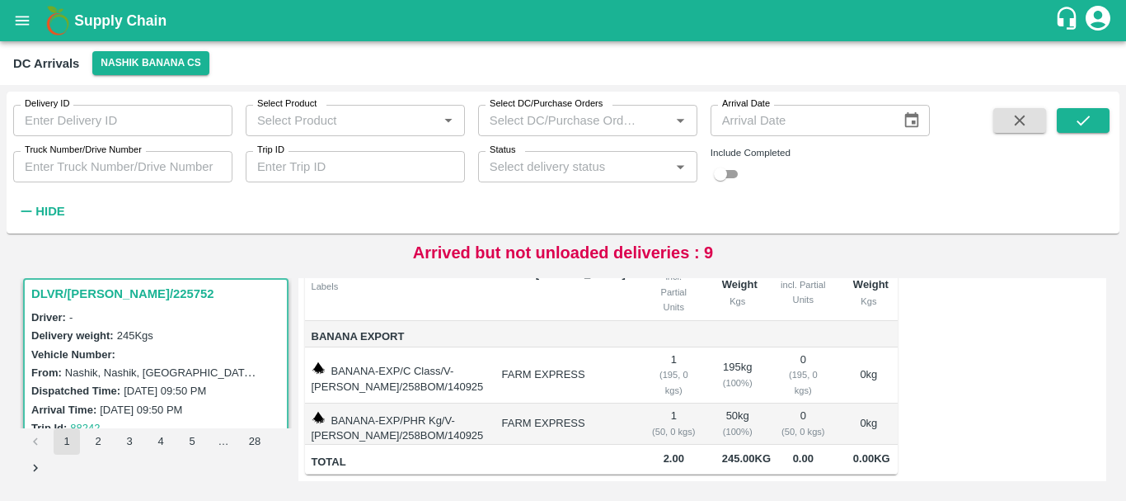
scroll to position [770, 0]
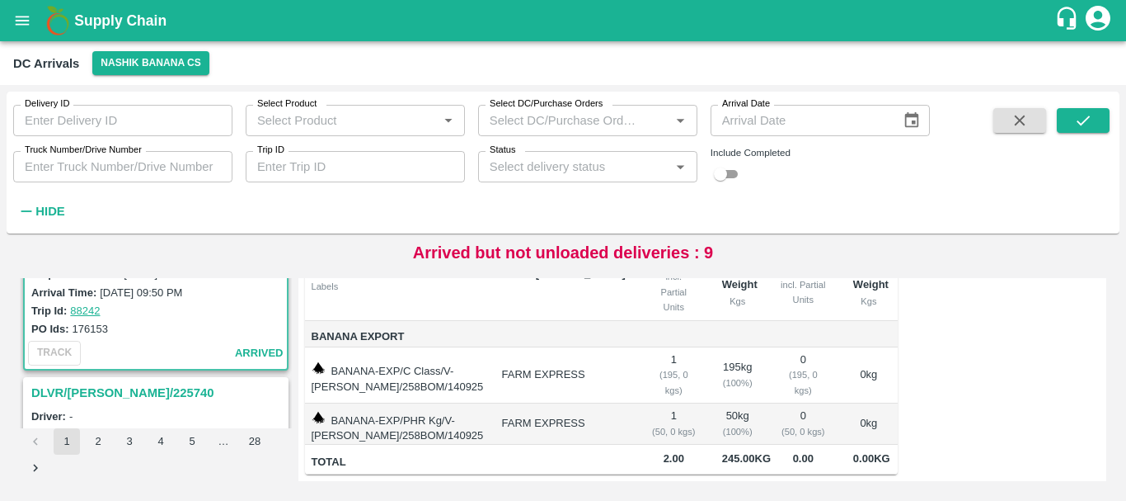
click at [126, 386] on h3 "DLVR/NASH/225740" at bounding box center [158, 392] width 254 height 21
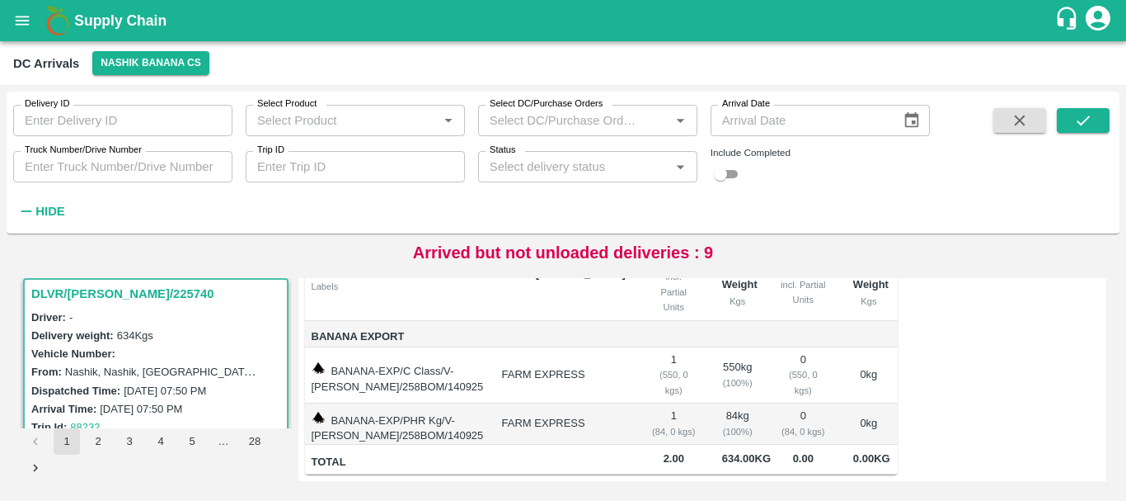
scroll to position [1049, 0]
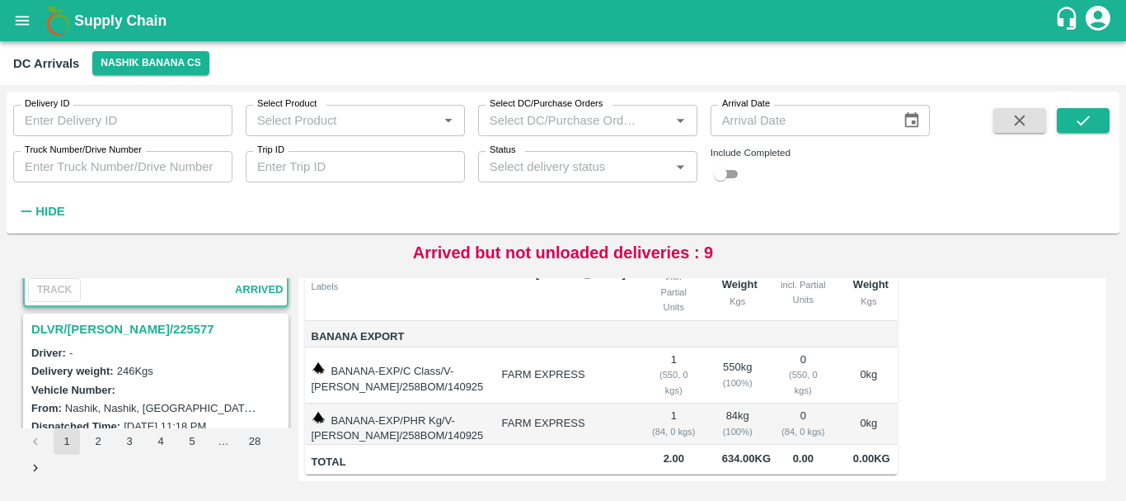
click at [111, 332] on h3 "DLVR/NASH/225577" at bounding box center [158, 328] width 254 height 21
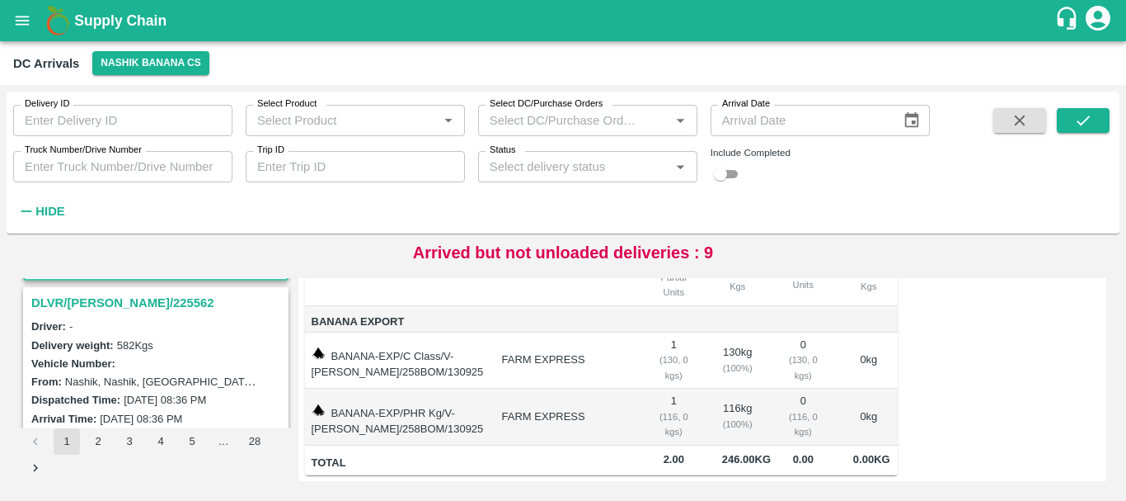
scroll to position [1282, 0]
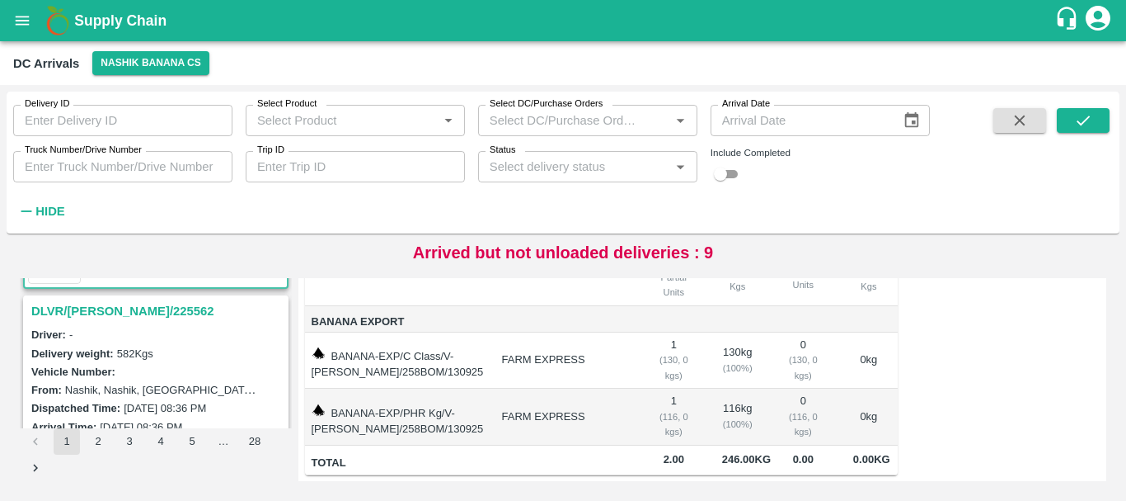
click at [111, 317] on h3 "DLVR/NASH/225562" at bounding box center [158, 310] width 254 height 21
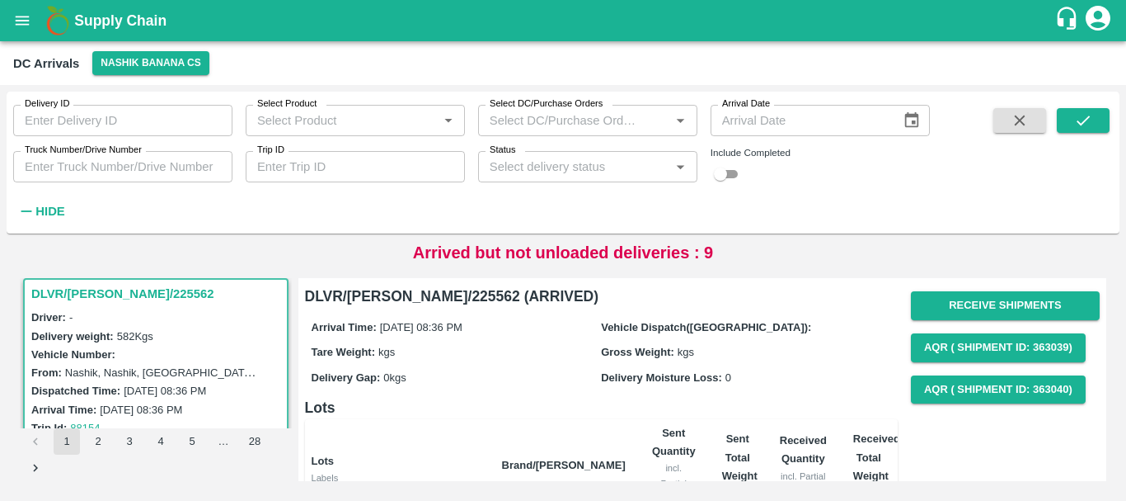
scroll to position [220, 0]
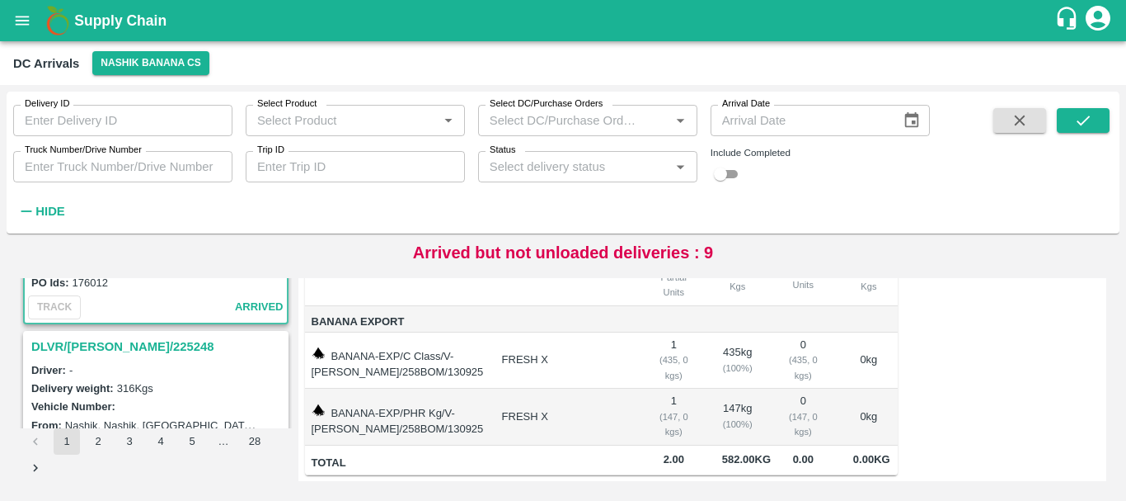
click at [132, 338] on h3 "DLVR/NASH/225248" at bounding box center [158, 346] width 254 height 21
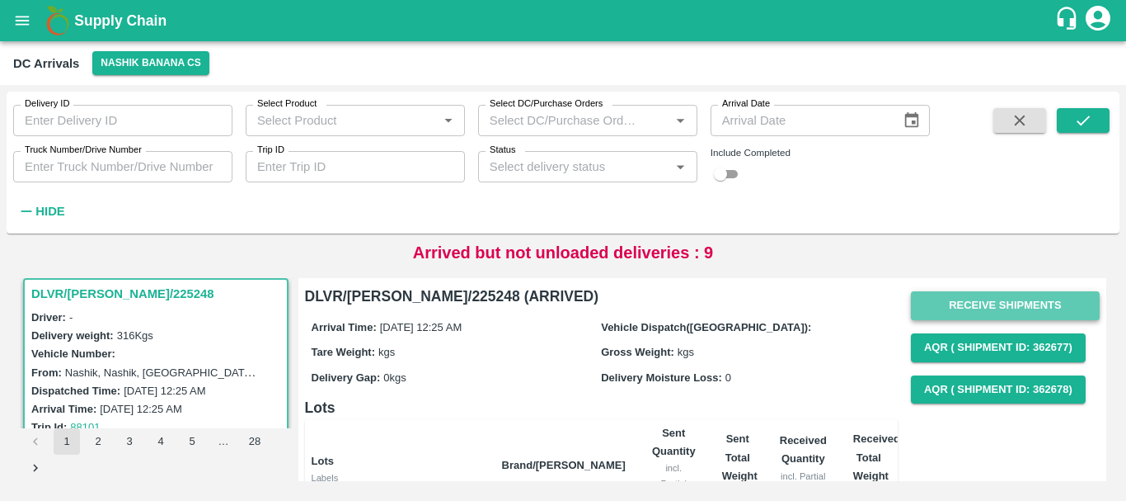
click at [980, 302] on button "Receive Shipments" at bounding box center [1005, 305] width 189 height 29
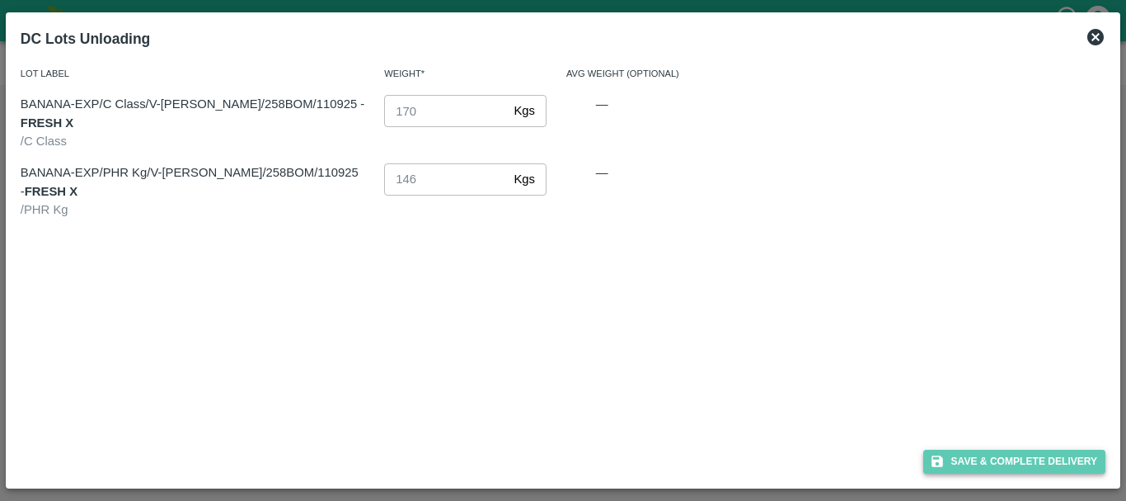
click at [976, 453] on button "Save & Complete Delivery" at bounding box center [1015, 461] width 183 height 24
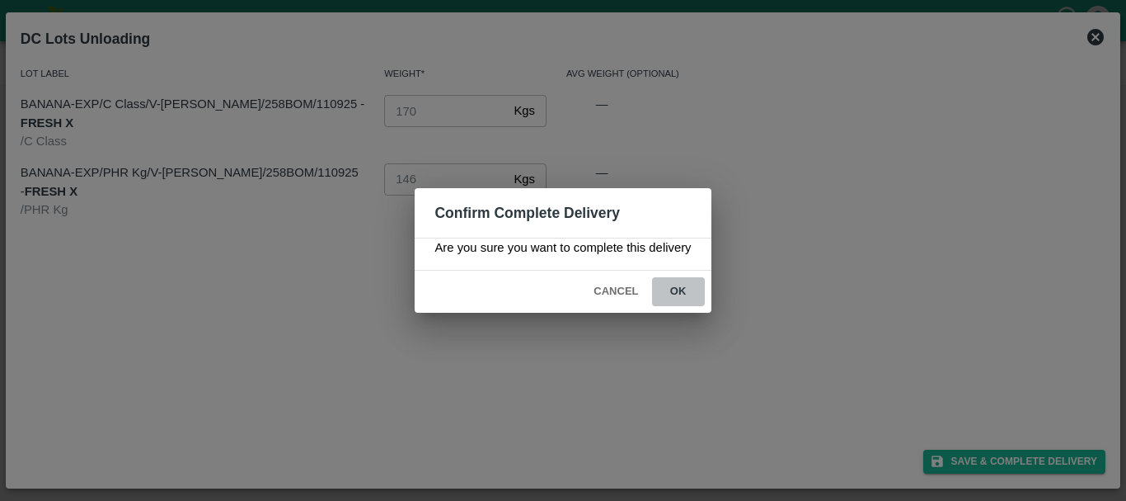
click at [698, 297] on button "ok" at bounding box center [678, 291] width 53 height 29
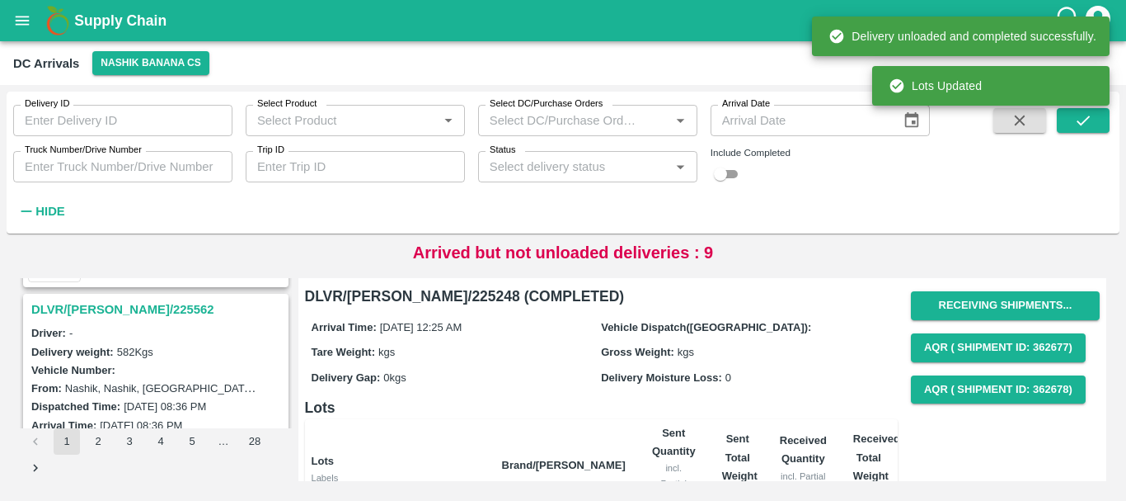
click at [124, 309] on h3 "DLVR/NASH/225562" at bounding box center [158, 309] width 254 height 21
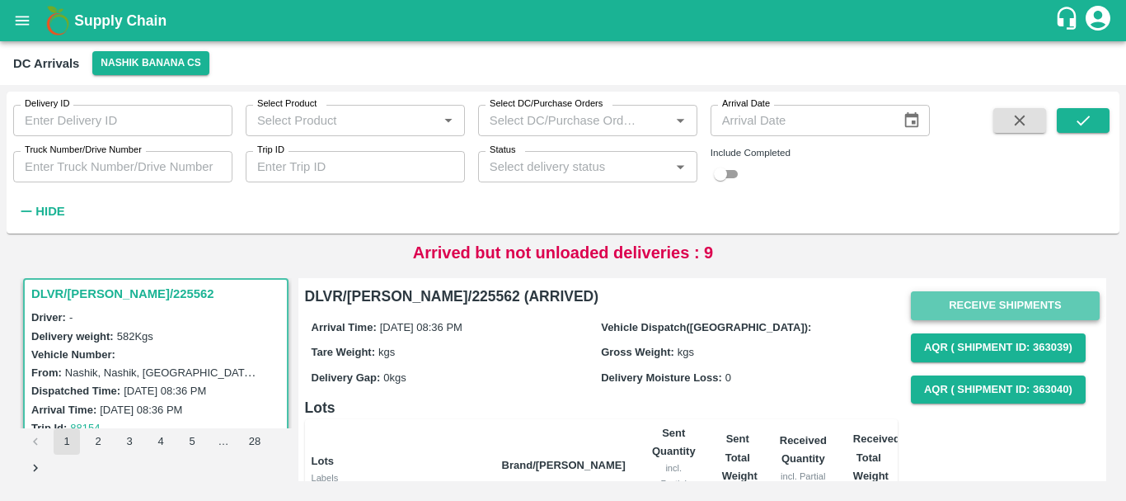
click at [943, 298] on button "Receive Shipments" at bounding box center [1005, 305] width 189 height 29
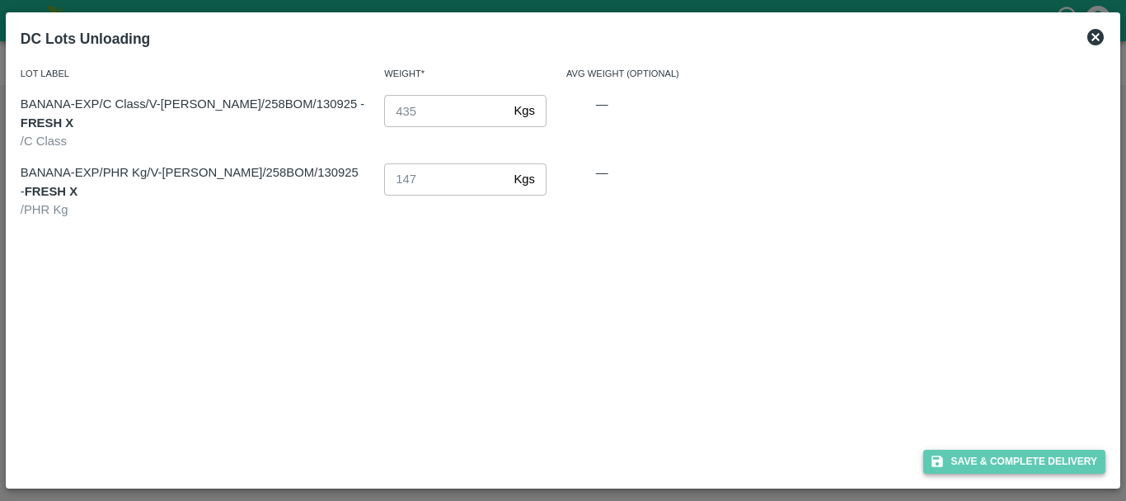
click at [964, 460] on button "Save & Complete Delivery" at bounding box center [1015, 461] width 183 height 24
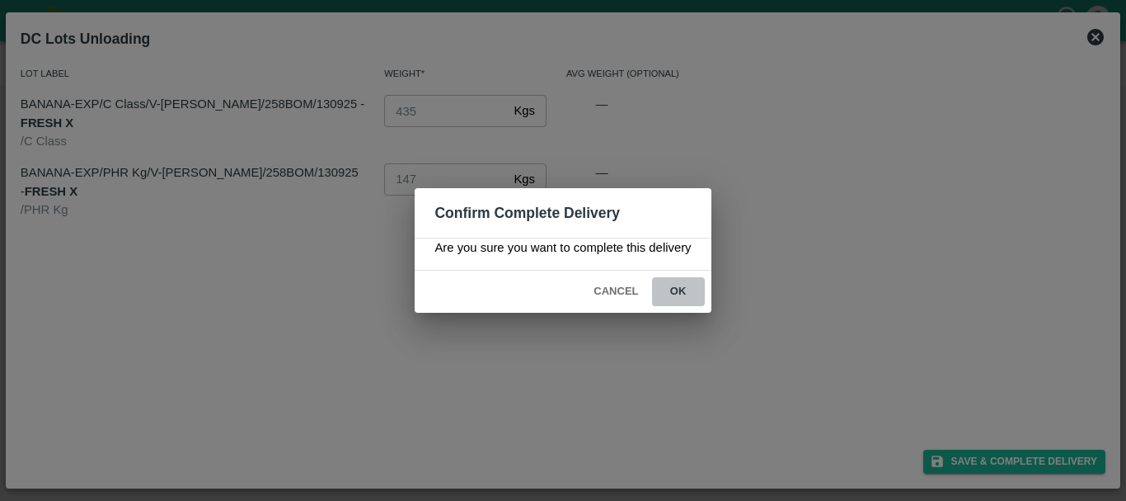
click at [694, 296] on button "ok" at bounding box center [678, 291] width 53 height 29
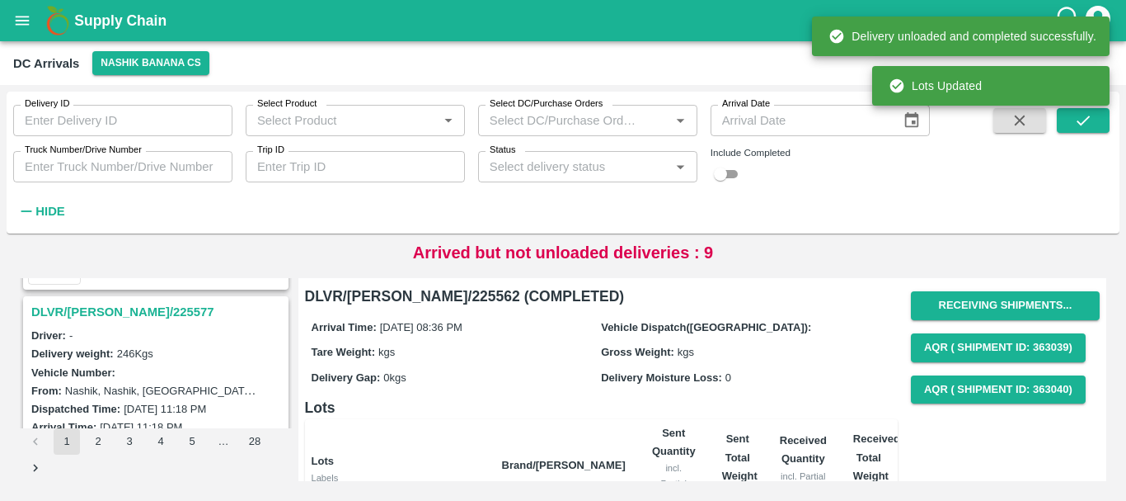
click at [114, 313] on h3 "DLVR/NASH/225577" at bounding box center [158, 311] width 254 height 21
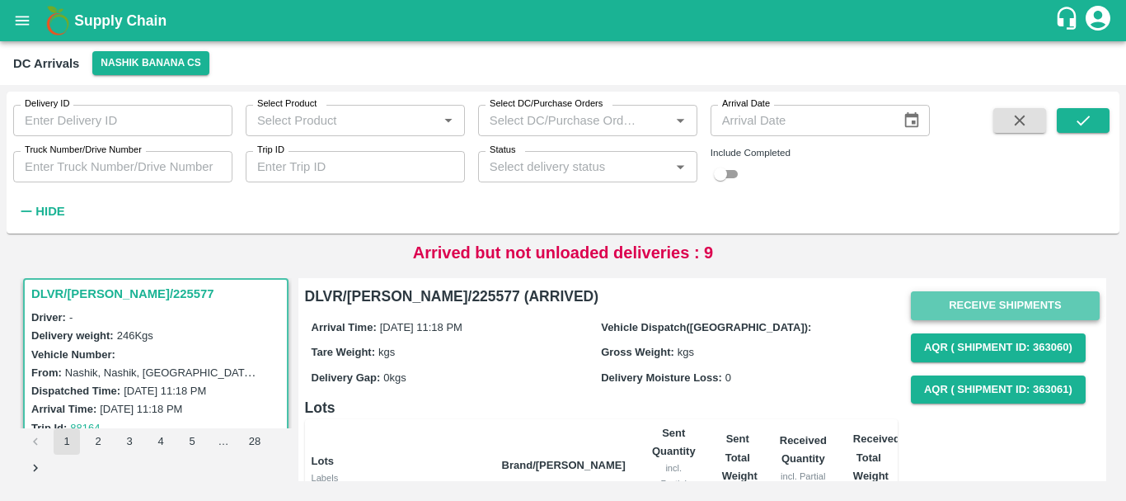
click at [928, 309] on button "Receive Shipments" at bounding box center [1005, 305] width 189 height 29
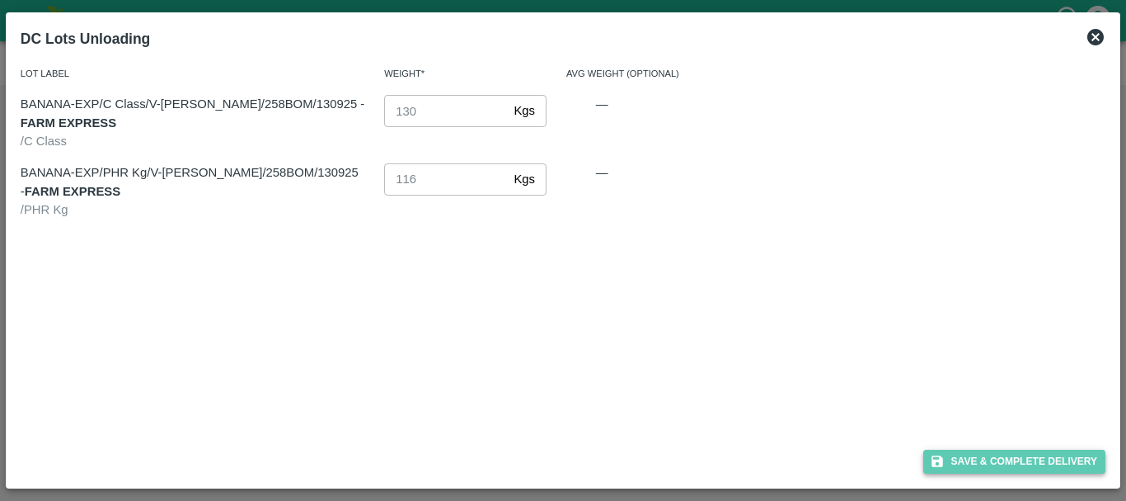
click at [970, 457] on button "Save & Complete Delivery" at bounding box center [1015, 461] width 183 height 24
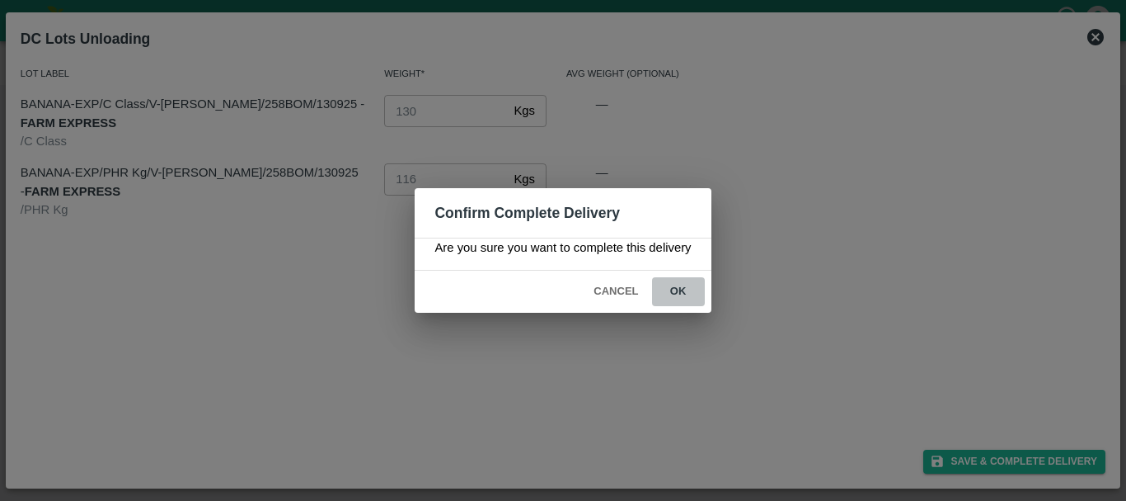
click at [689, 299] on button "ok" at bounding box center [678, 291] width 53 height 29
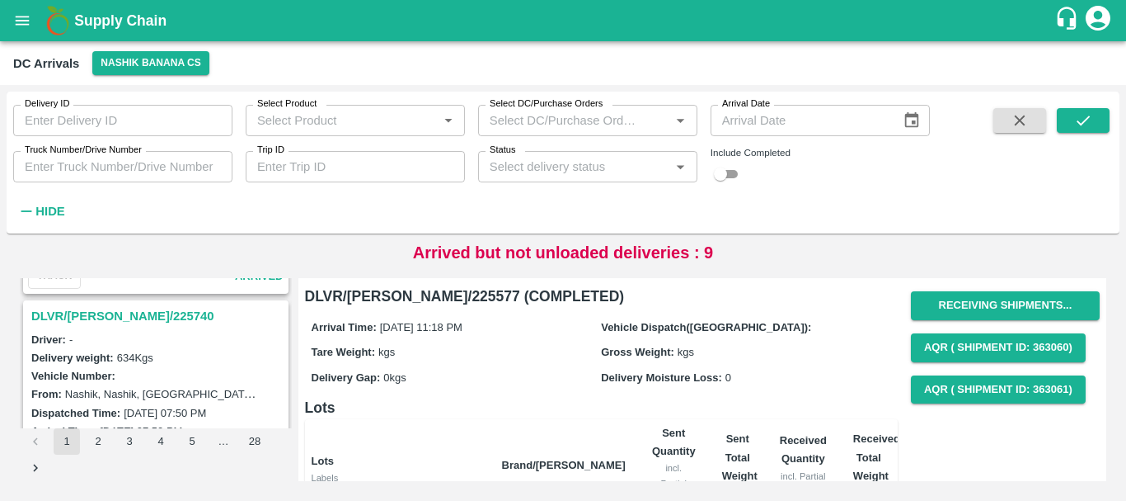
scroll to position [846, 0]
click at [108, 321] on h3 "DLVR/NASH/225740" at bounding box center [158, 316] width 254 height 21
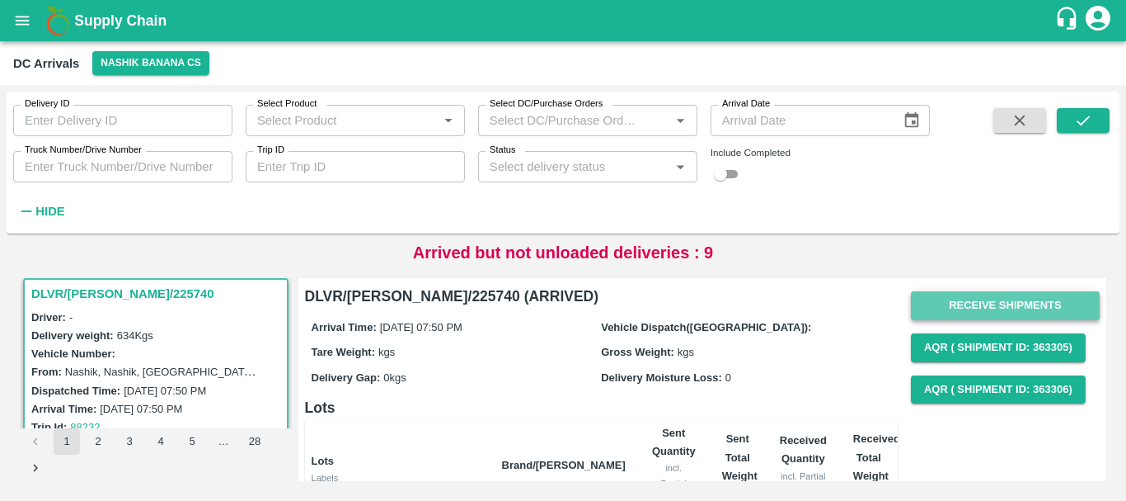
click at [949, 296] on button "Receive Shipments" at bounding box center [1005, 305] width 189 height 29
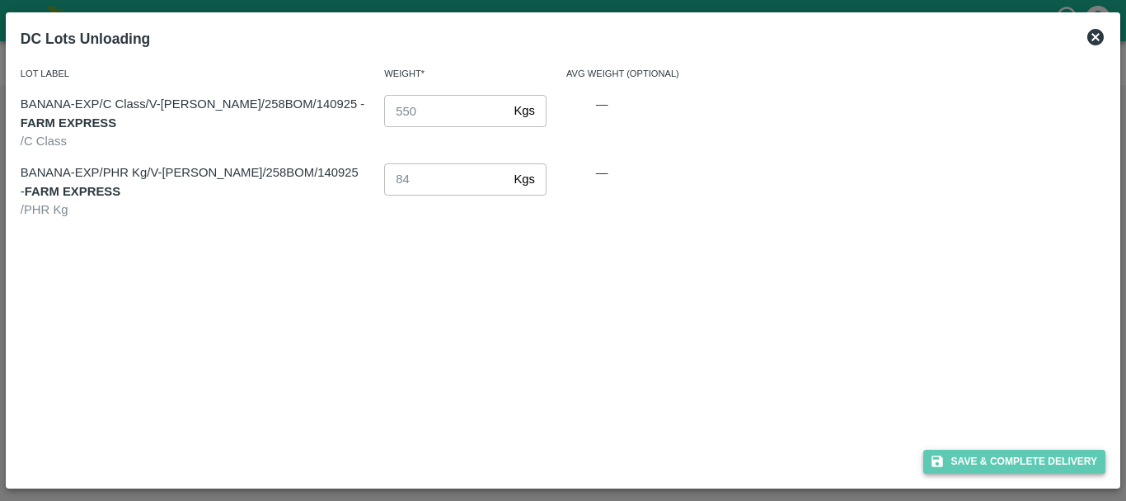
click at [968, 452] on button "Save & Complete Delivery" at bounding box center [1015, 461] width 183 height 24
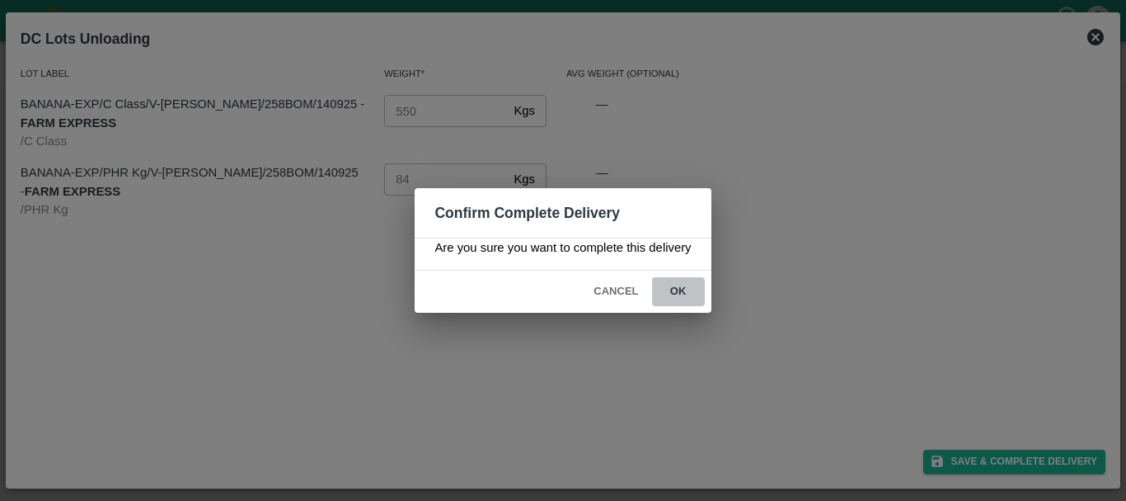
click at [690, 294] on button "ok" at bounding box center [678, 291] width 53 height 29
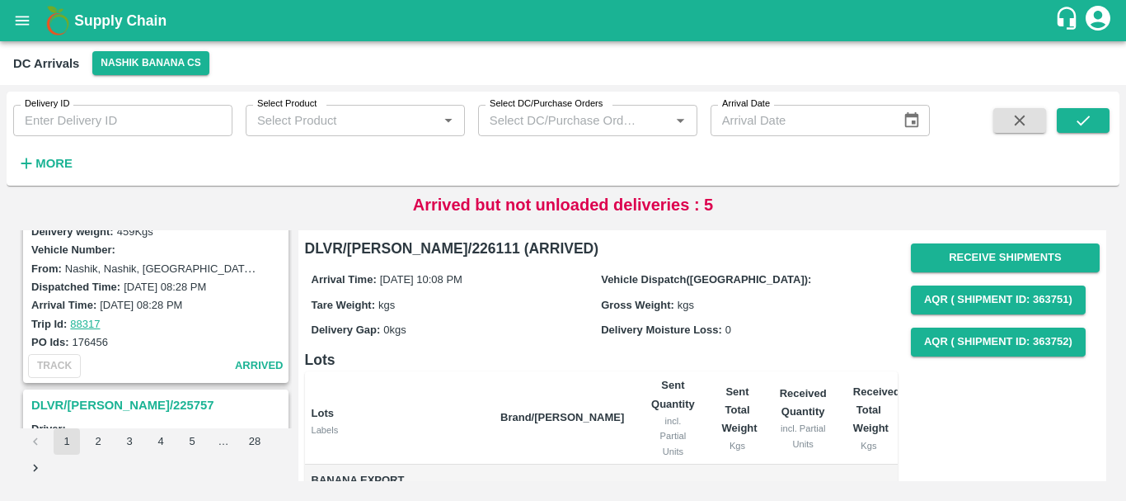
scroll to position [278, 0]
click at [61, 163] on strong "More" at bounding box center [53, 163] width 37 height 13
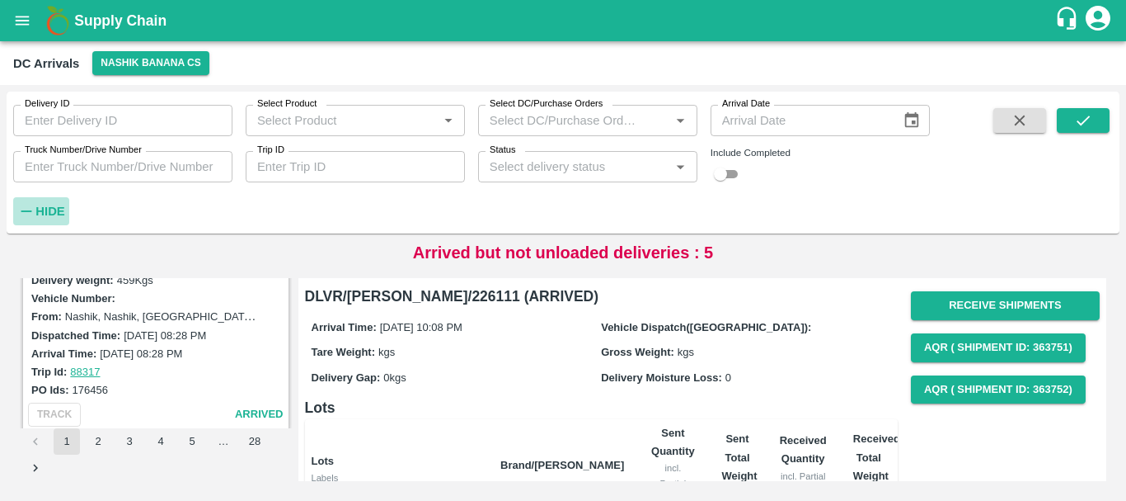
click at [61, 217] on strong "Hide" at bounding box center [49, 211] width 29 height 13
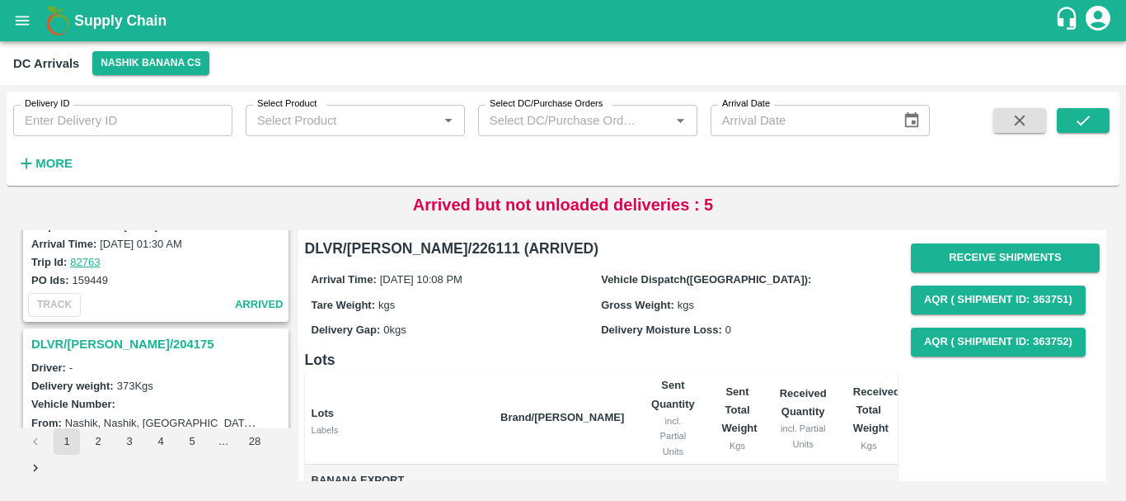
scroll to position [1821, 0]
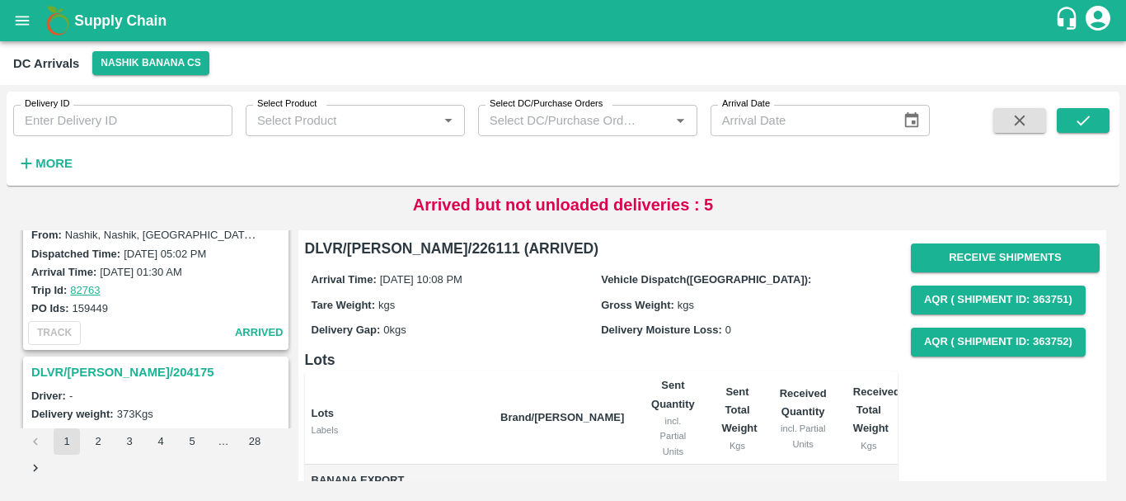
drag, startPoint x: 167, startPoint y: 308, endPoint x: 148, endPoint y: 311, distance: 18.4
click at [148, 311] on div "PO Ids: 159449" at bounding box center [158, 308] width 254 height 18
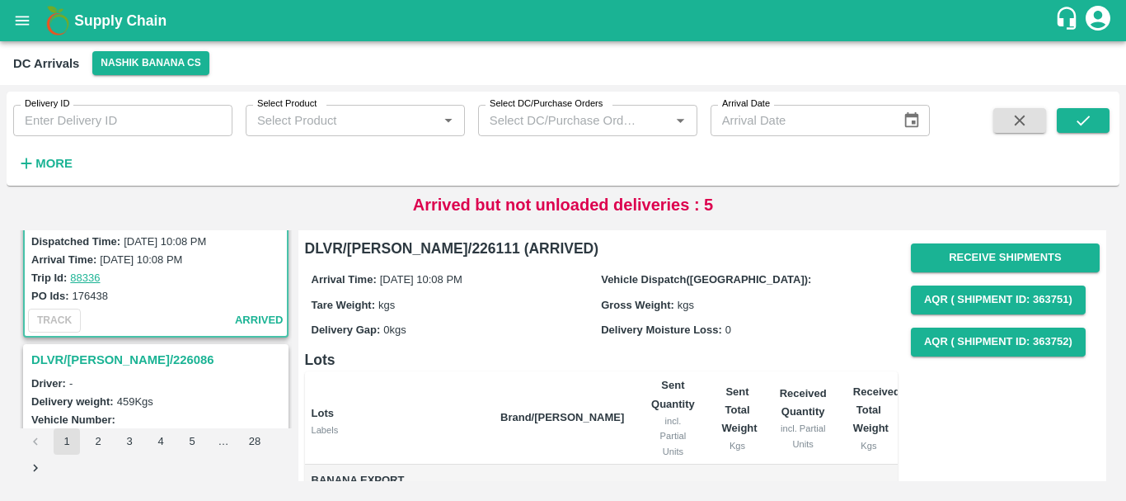
scroll to position [83, 0]
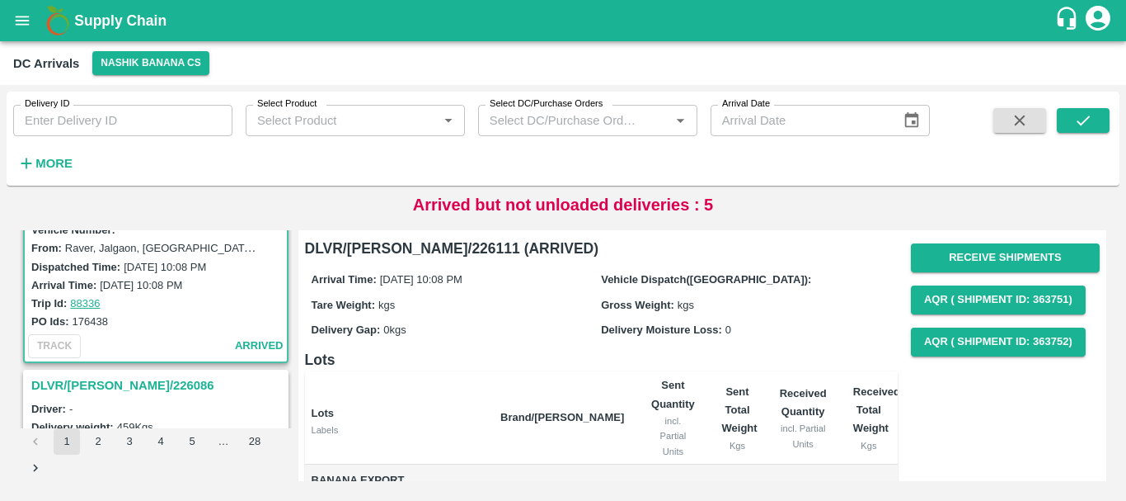
drag, startPoint x: 149, startPoint y: 374, endPoint x: 94, endPoint y: 205, distance: 177.8
click at [94, 205] on div "Arrived but not unloaded deliveries : 5" at bounding box center [563, 204] width 1113 height 25
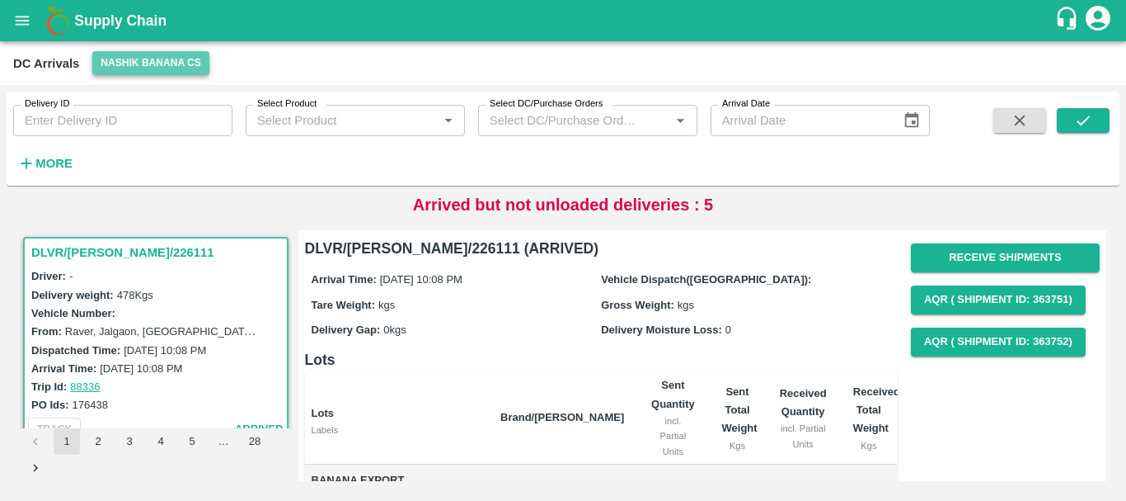
click at [141, 57] on button "Nashik Banana CS" at bounding box center [150, 63] width 117 height 24
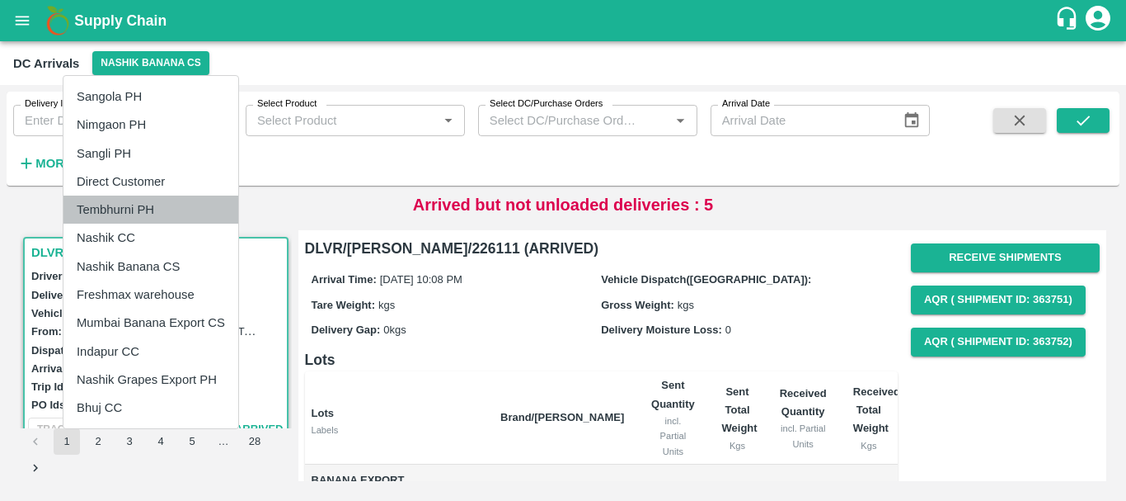
click at [147, 220] on li "Tembhurni PH" at bounding box center [150, 209] width 175 height 28
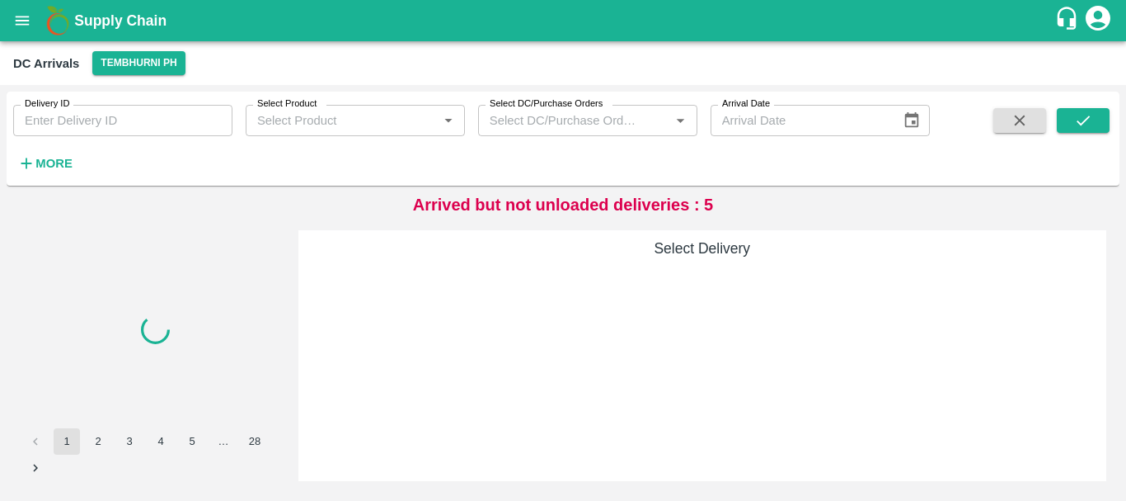
click at [233, 296] on div at bounding box center [156, 329] width 266 height 198
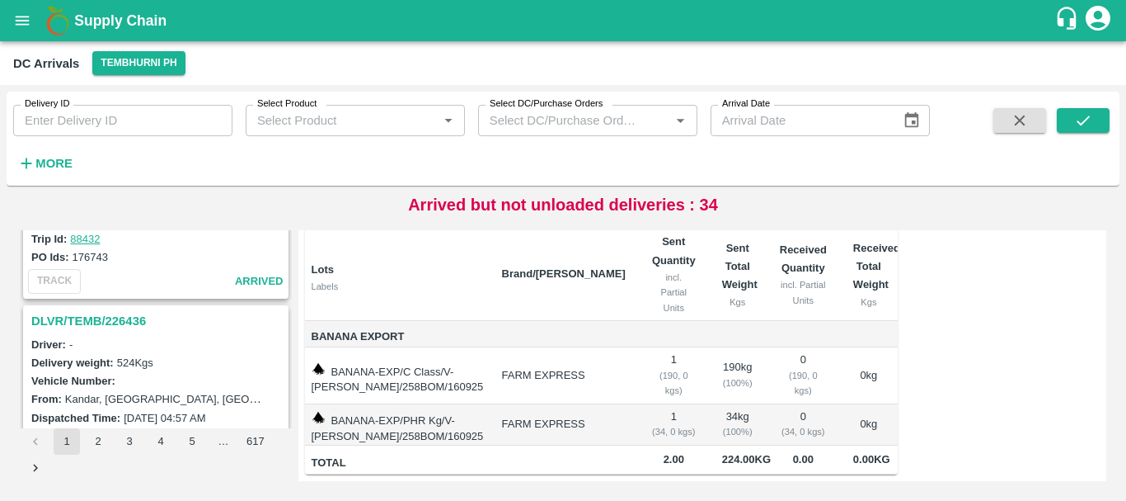
click at [167, 358] on div "Delivery weight: 524 Kgs" at bounding box center [158, 362] width 254 height 18
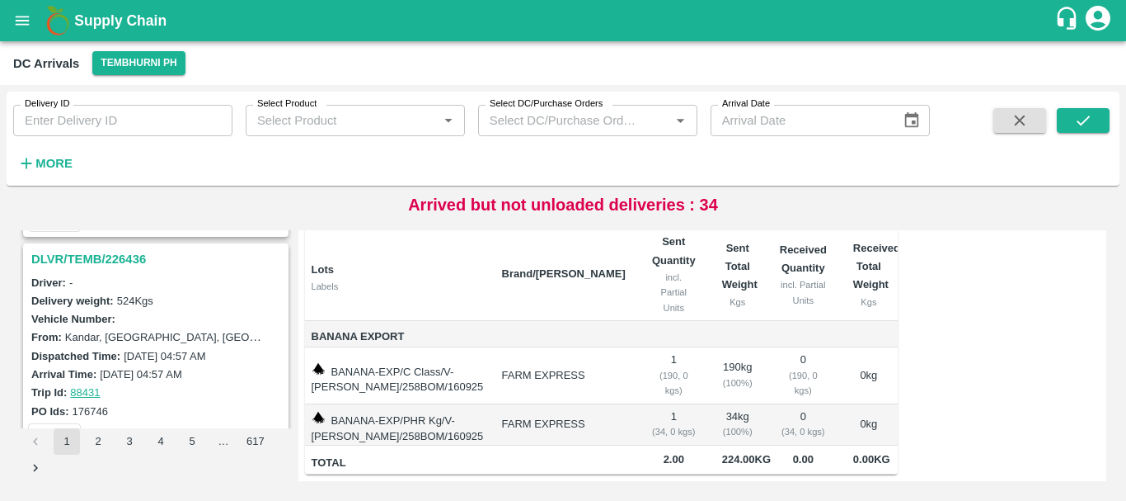
scroll to position [642, 0]
click at [119, 260] on h3 "DLVR/TEMB/226436" at bounding box center [158, 257] width 254 height 21
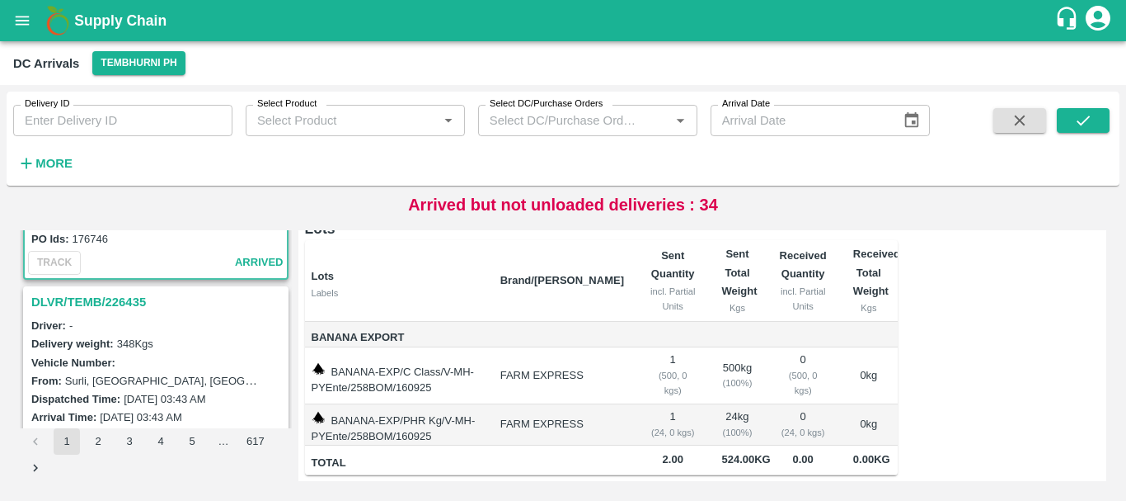
scroll to position [816, 0]
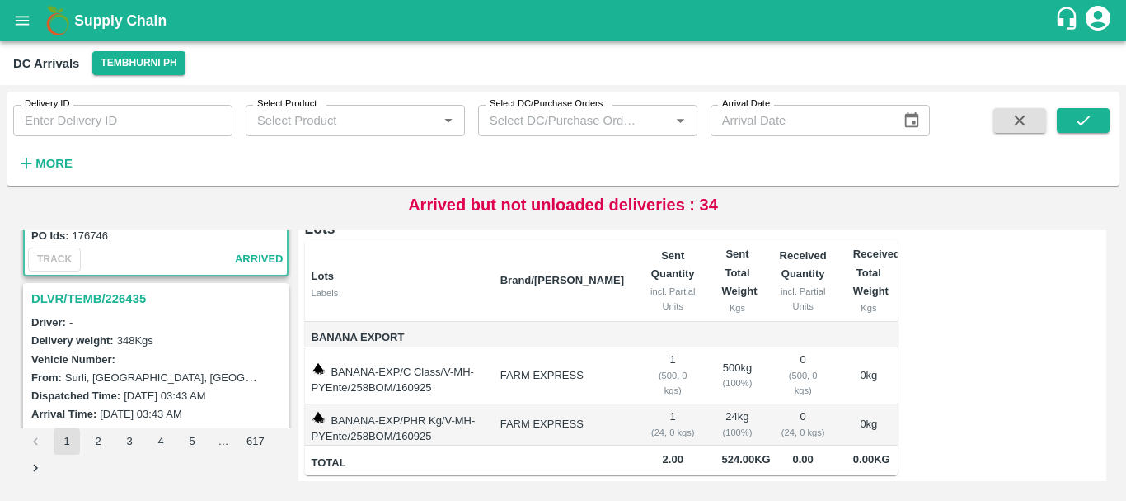
click at [111, 299] on h3 "DLVR/TEMB/226435" at bounding box center [158, 298] width 254 height 21
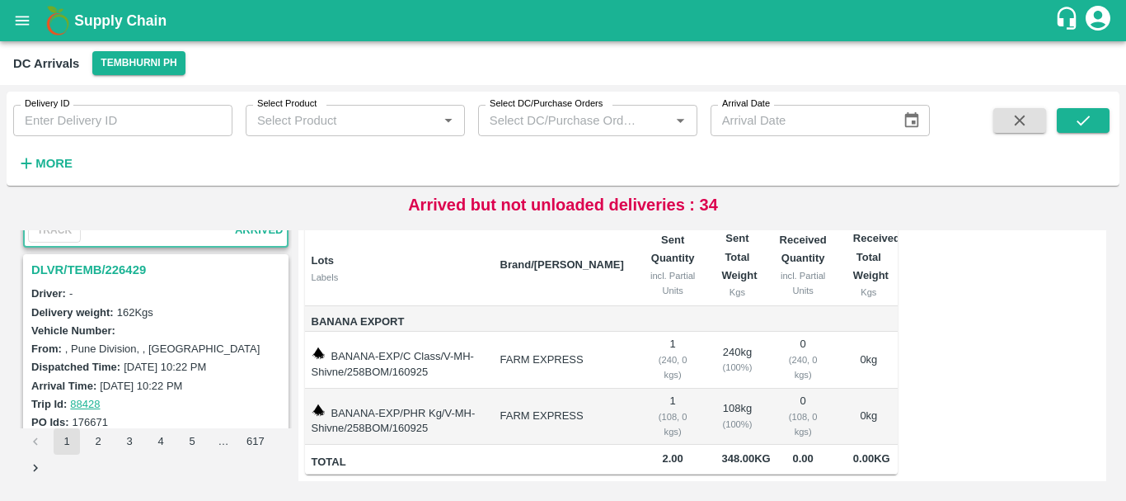
scroll to position [1060, 0]
click at [124, 271] on h3 "DLVR/TEMB/226429" at bounding box center [158, 270] width 254 height 21
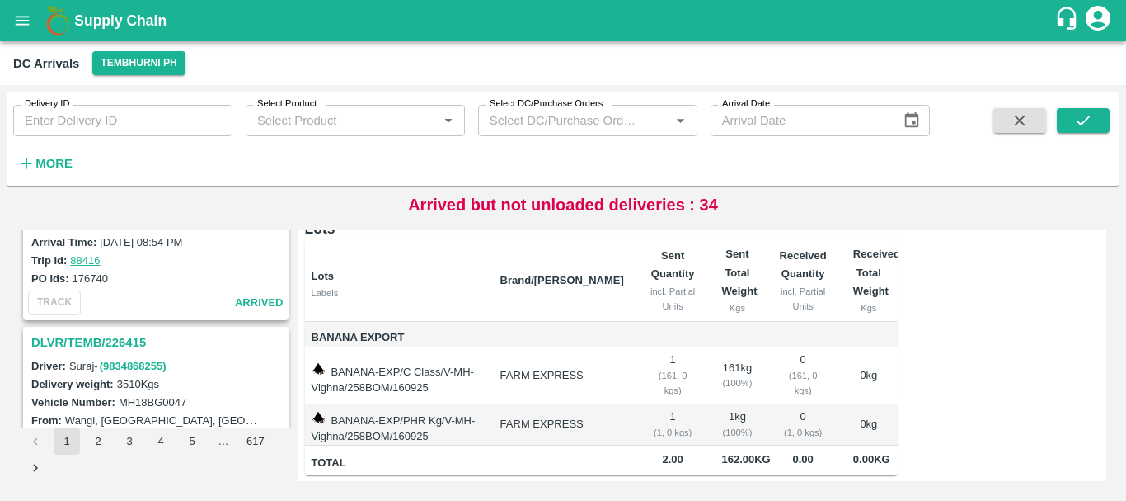
scroll to position [2250, 0]
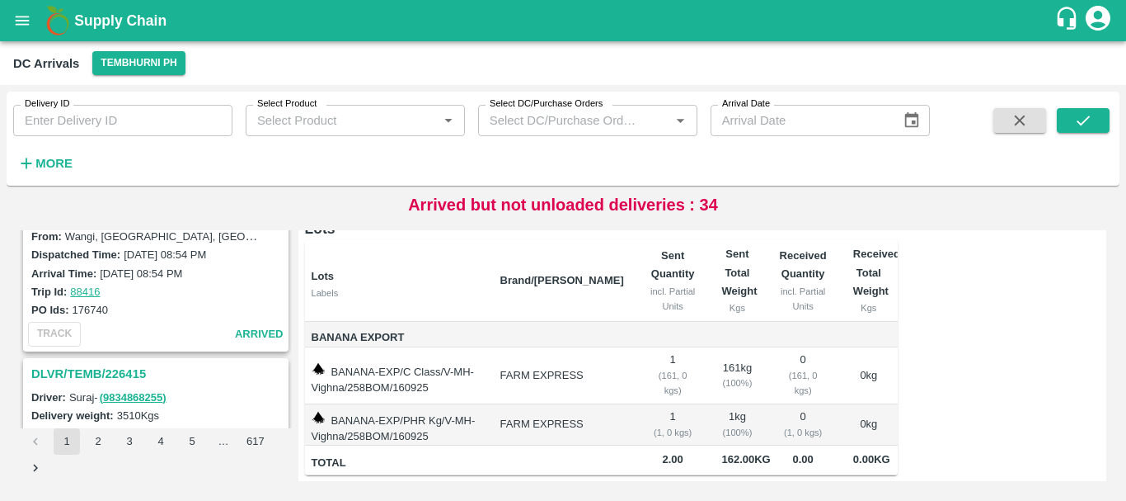
click at [132, 368] on h3 "DLVR/TEMB/226415" at bounding box center [158, 373] width 254 height 21
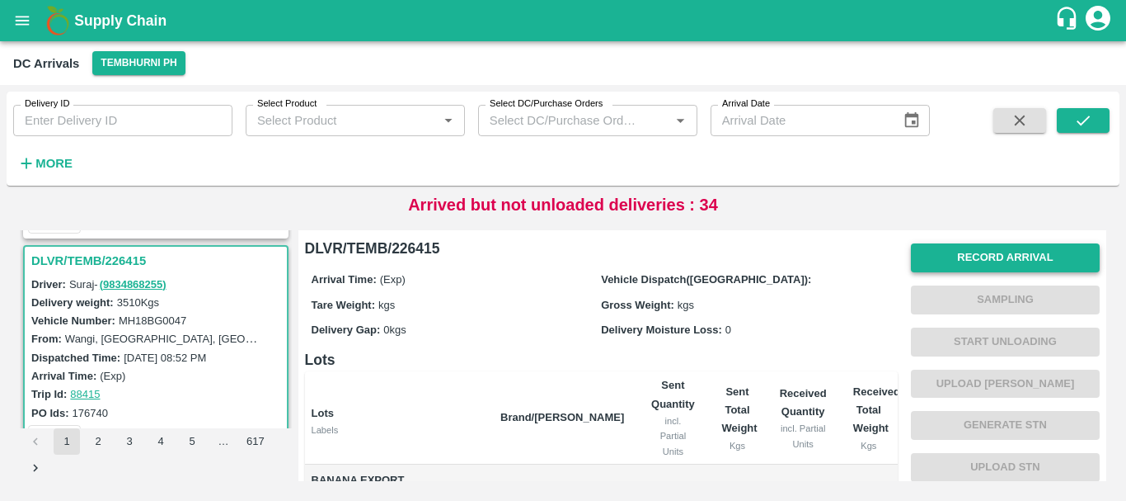
click at [935, 259] on button "Record Arrival" at bounding box center [1005, 257] width 189 height 29
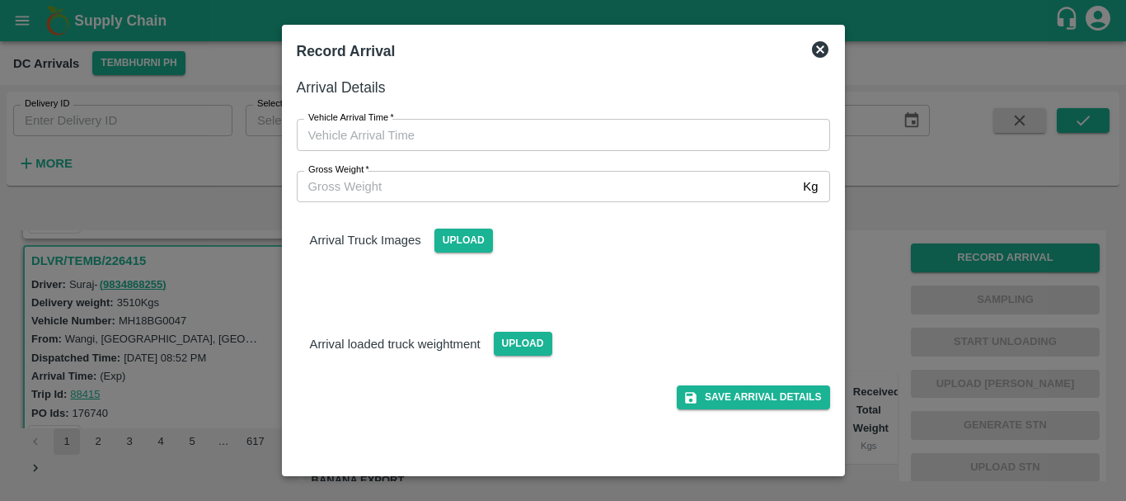
type input "DD/MM/YYYY hh:mm aa"
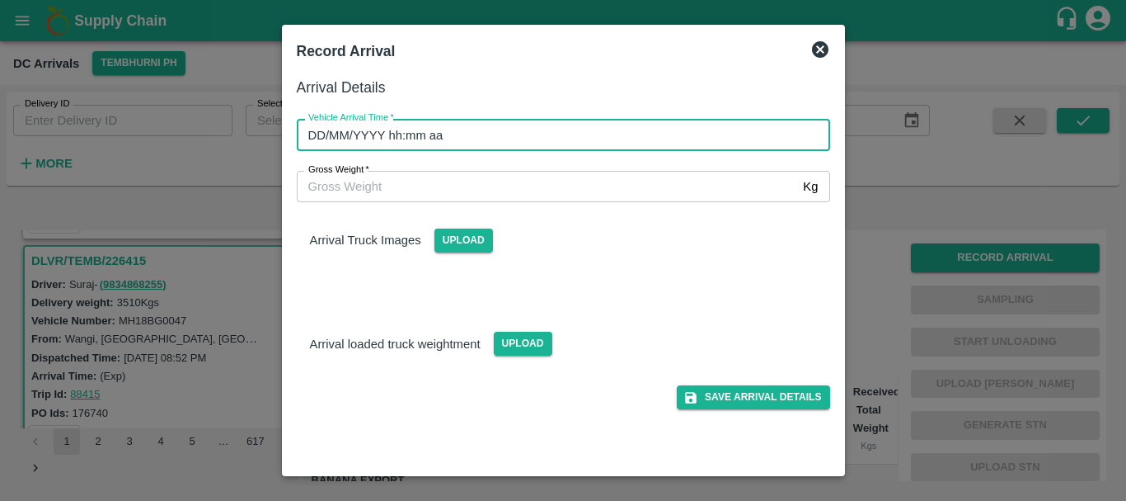
click at [703, 138] on input "DD/MM/YYYY hh:mm aa" at bounding box center [558, 134] width 522 height 31
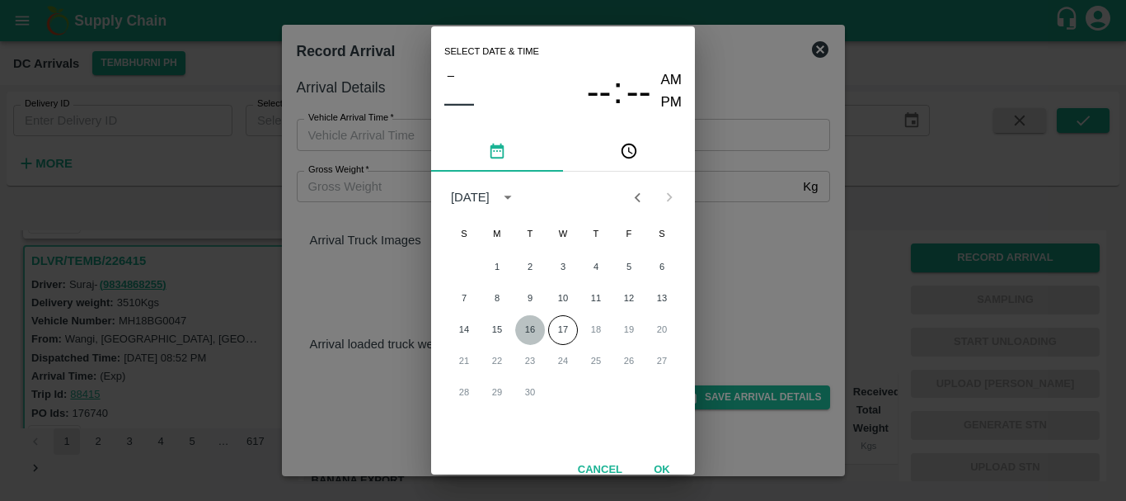
click at [529, 329] on button "16" at bounding box center [530, 330] width 30 height 30
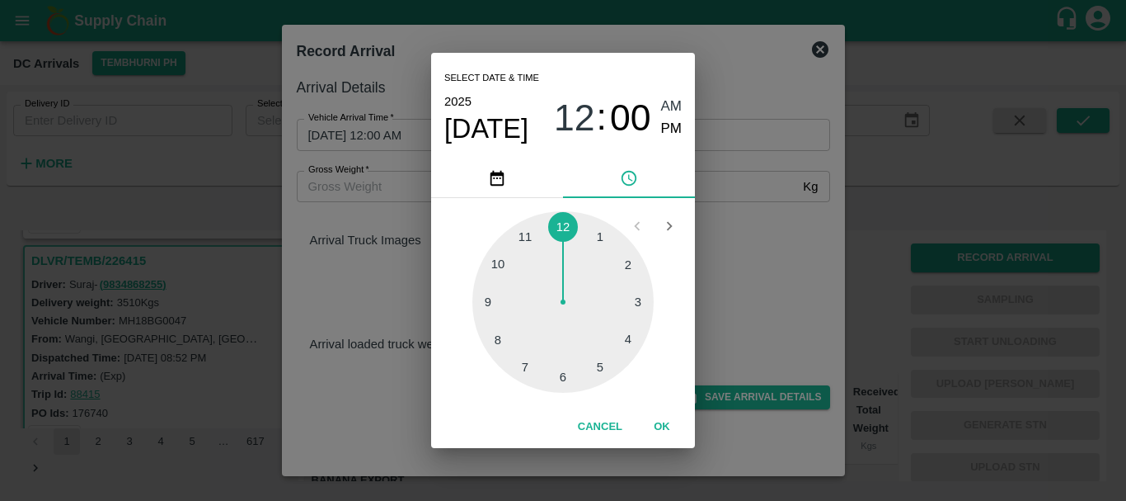
click at [504, 261] on div at bounding box center [563, 301] width 181 height 181
click at [660, 135] on div "10 : 00 AM PM" at bounding box center [618, 118] width 128 height 44
drag, startPoint x: 665, startPoint y: 131, endPoint x: 618, endPoint y: 273, distance: 149.4
click at [618, 273] on div "Select date & time 2025 Sep 16 10 : 08 AM PM 05 10 15 20 25 30 35 40 45 50 55 0…" at bounding box center [563, 250] width 264 height 394
click at [762, 234] on div "Select date & time [DATE] 10 : 10 AM PM 05 10 15 20 25 30 35 40 45 50 55 00 Can…" at bounding box center [563, 250] width 1126 height 501
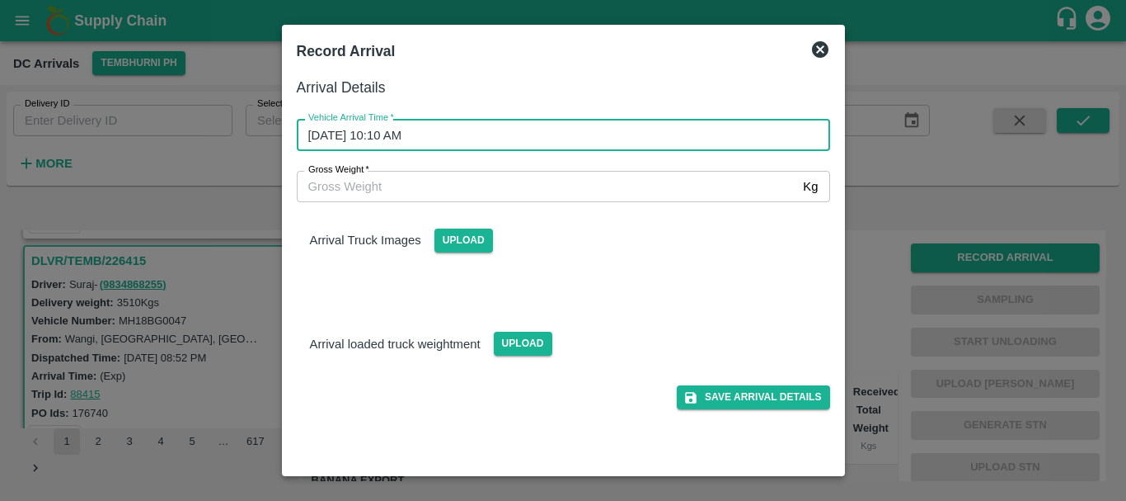
click at [467, 138] on input "[DATE] 10:10 AM" at bounding box center [558, 134] width 522 height 31
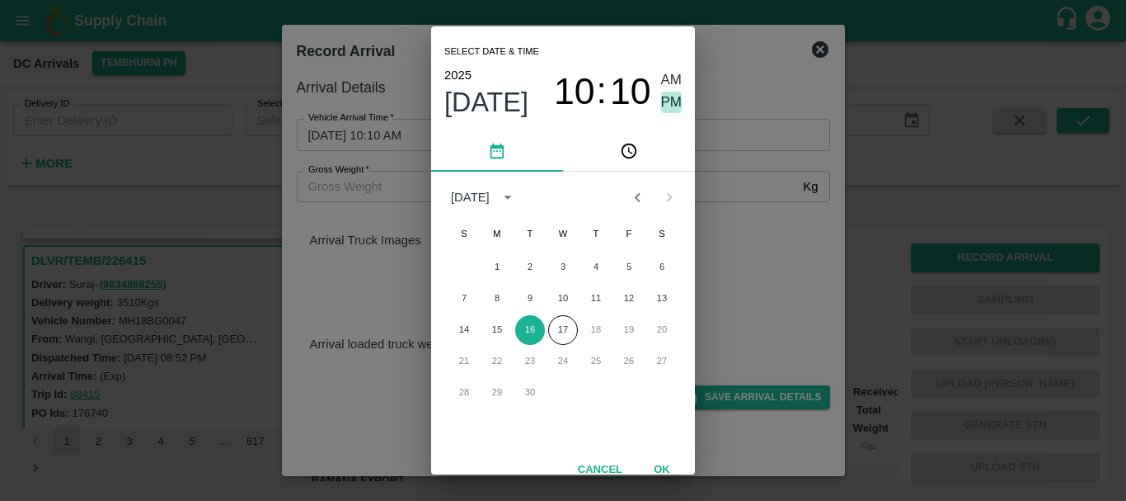
click at [666, 109] on span "PM" at bounding box center [671, 103] width 21 height 22
type input "[DATE] 10:10 PM"
click at [741, 187] on div "Select date & time 2025 Sep 16 10 : 10 AM PM September 2025 S M T W T F S 1 2 3…" at bounding box center [563, 250] width 1126 height 501
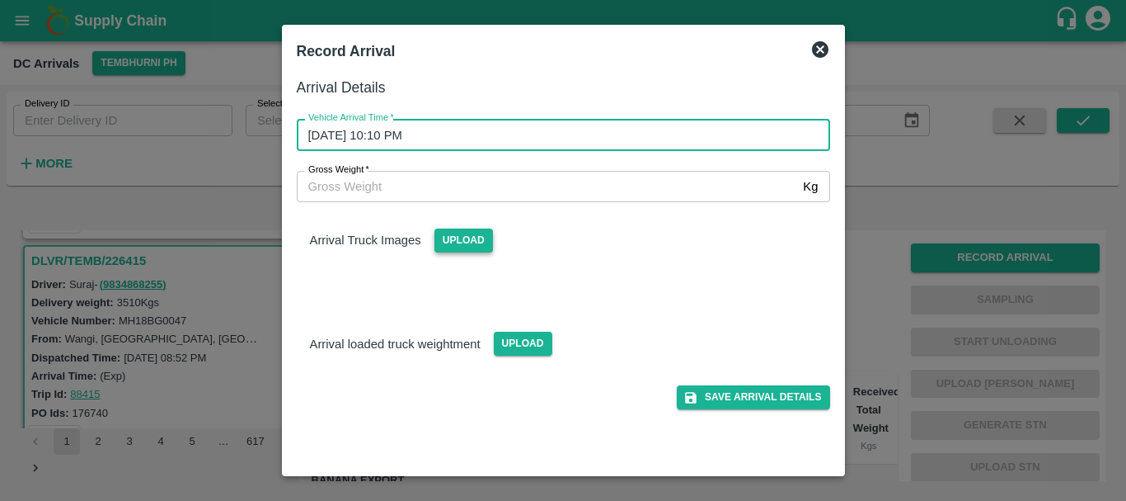
click at [462, 242] on span "Upload" at bounding box center [464, 240] width 59 height 24
click at [0, 0] on input "Upload" at bounding box center [0, 0] width 0 height 0
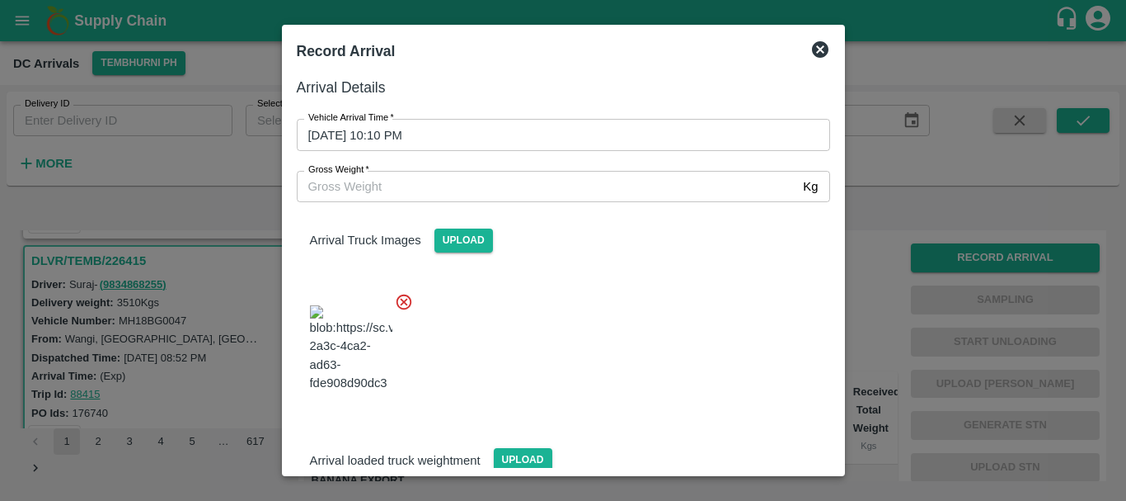
scroll to position [25, 0]
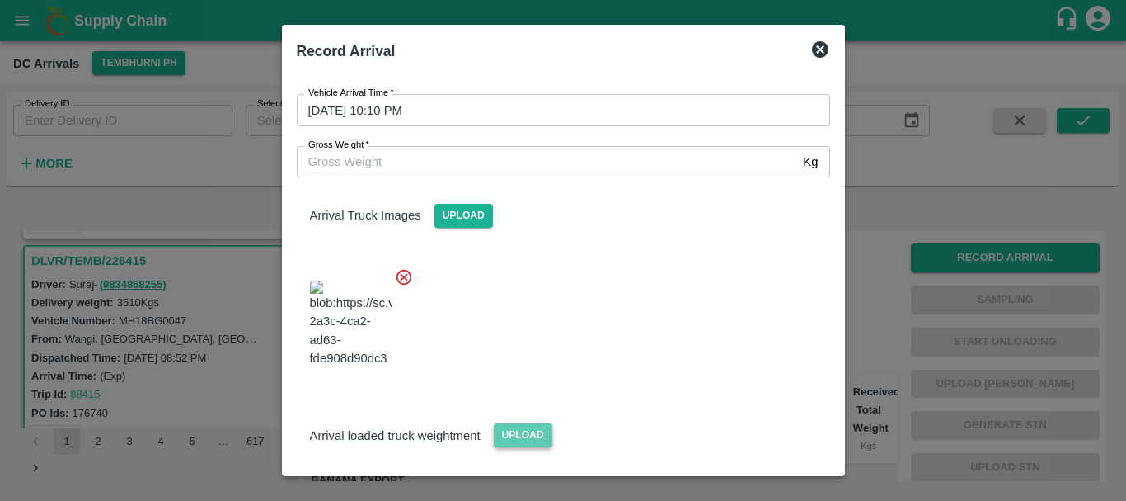
click at [521, 423] on span "Upload" at bounding box center [523, 435] width 59 height 24
click at [0, 0] on input "Upload" at bounding box center [0, 0] width 0 height 0
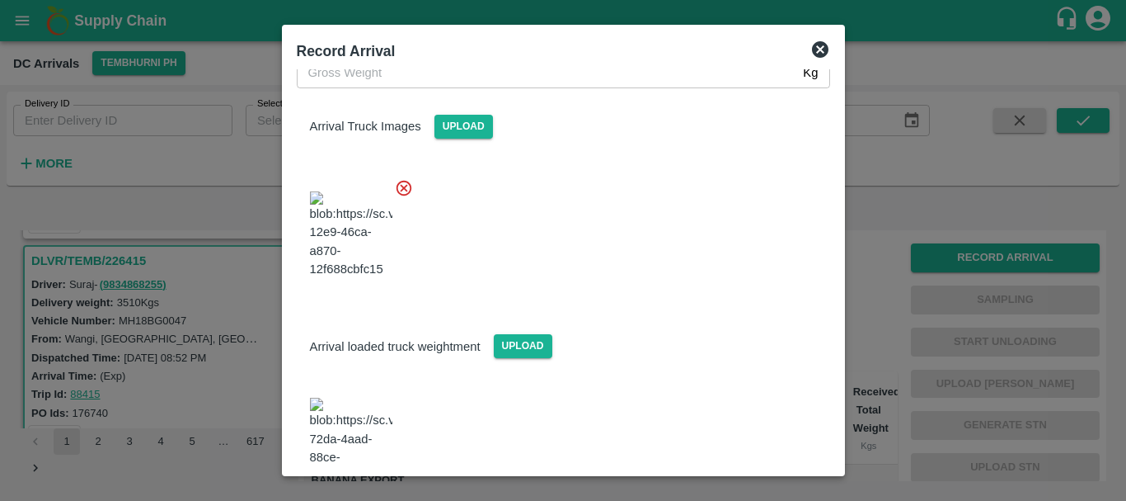
click at [365, 397] on img at bounding box center [351, 440] width 82 height 87
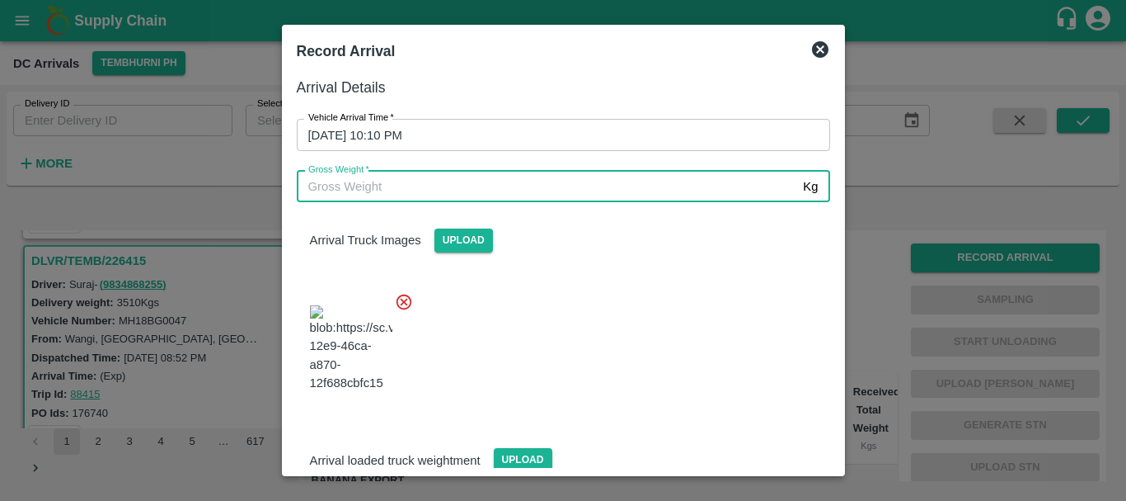
click at [376, 181] on input "Gross Weight   *" at bounding box center [547, 186] width 501 height 31
type input "8"
type input "9425"
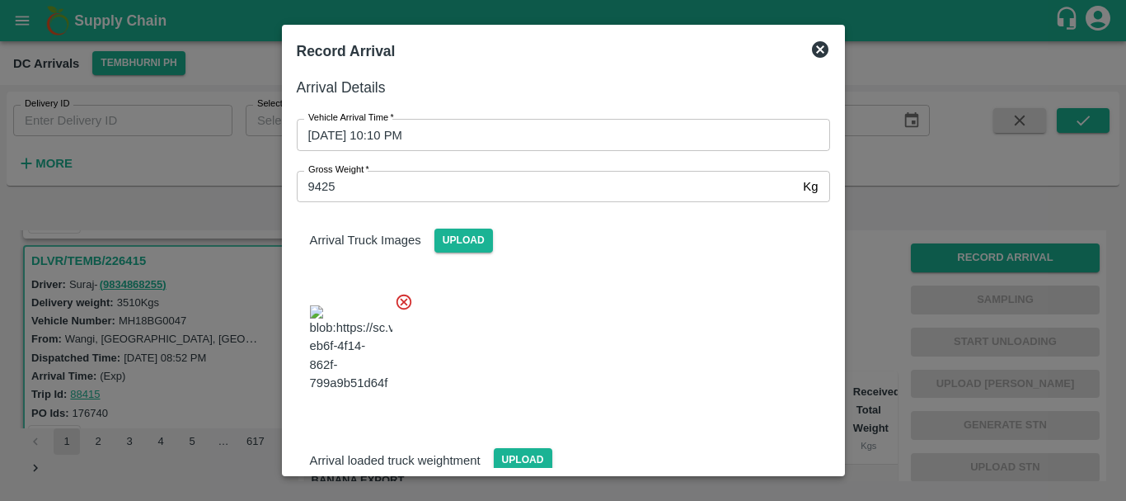
click at [607, 287] on div at bounding box center [557, 343] width 547 height 129
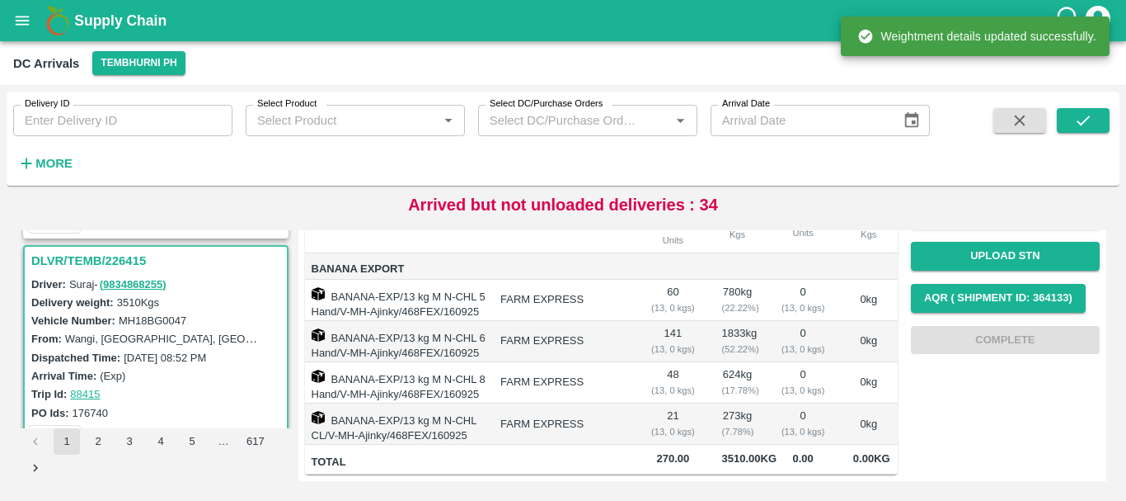
scroll to position [0, 0]
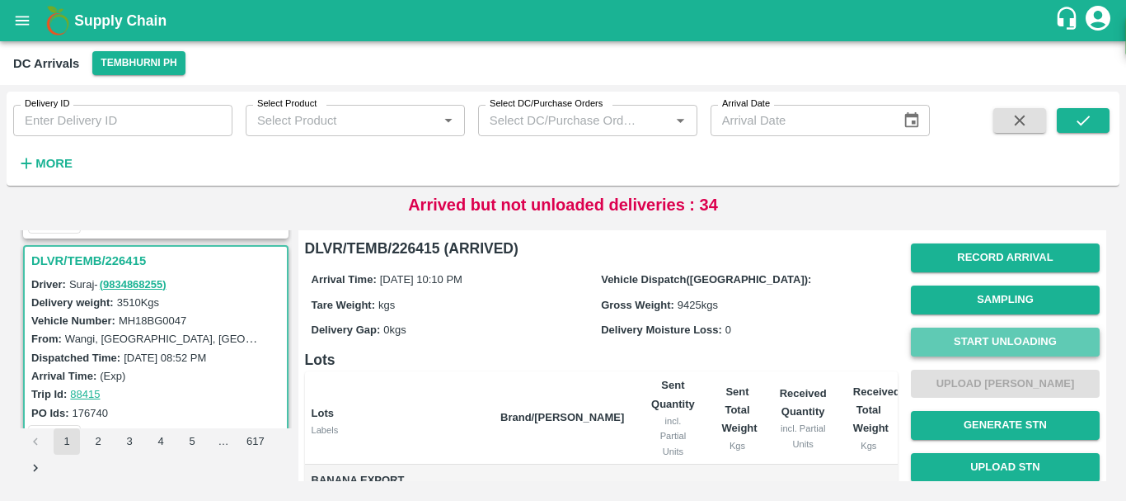
click at [948, 327] on button "Start Unloading" at bounding box center [1005, 341] width 189 height 29
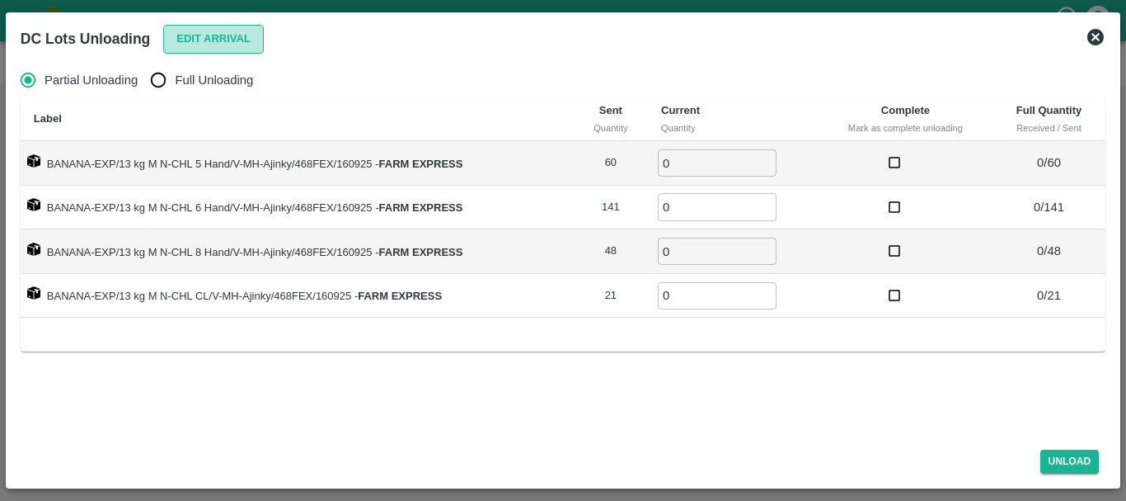
click at [218, 30] on button "Edit Arrival" at bounding box center [213, 39] width 101 height 29
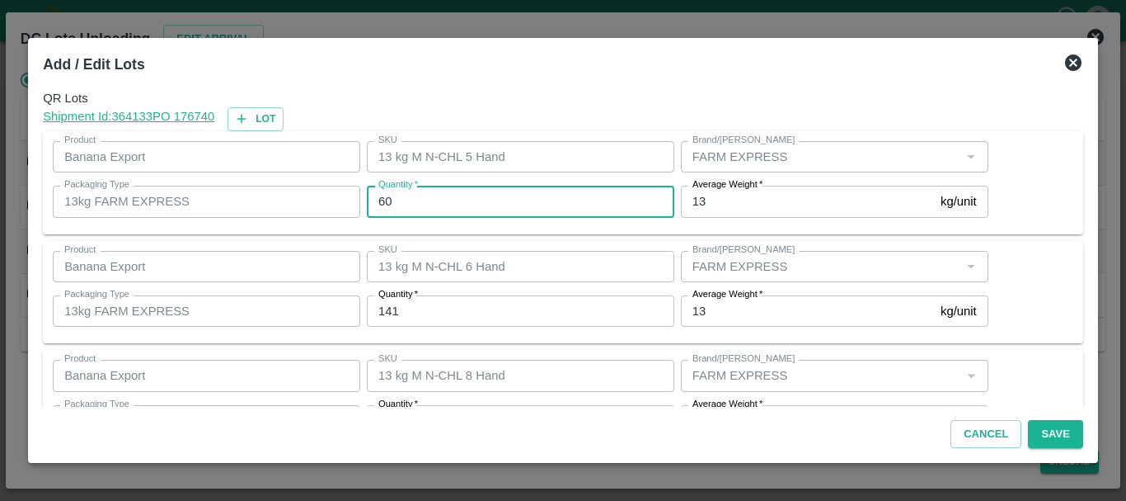
click at [417, 193] on input "60" at bounding box center [521, 201] width 308 height 31
type input "6"
type input "50"
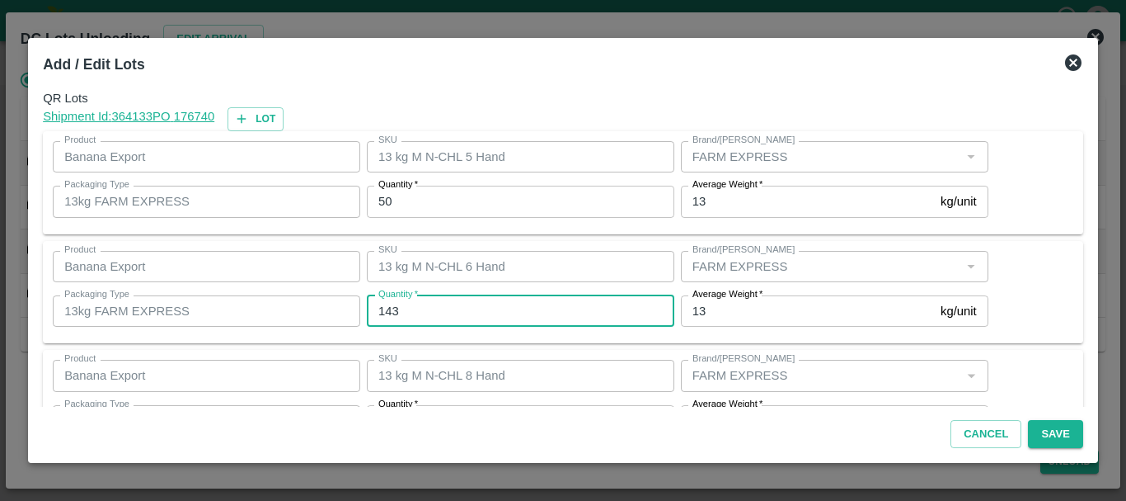
type input "143"
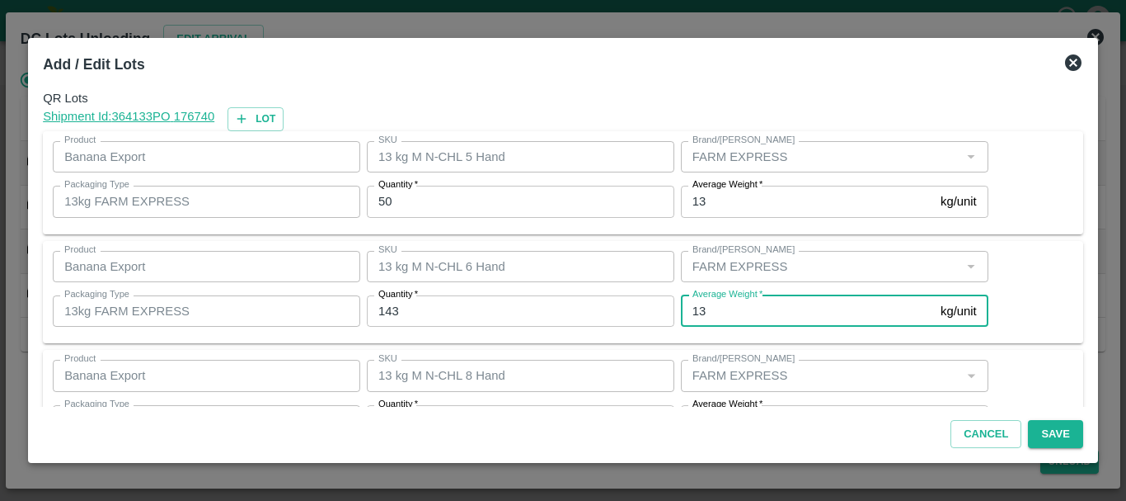
scroll to position [30, 0]
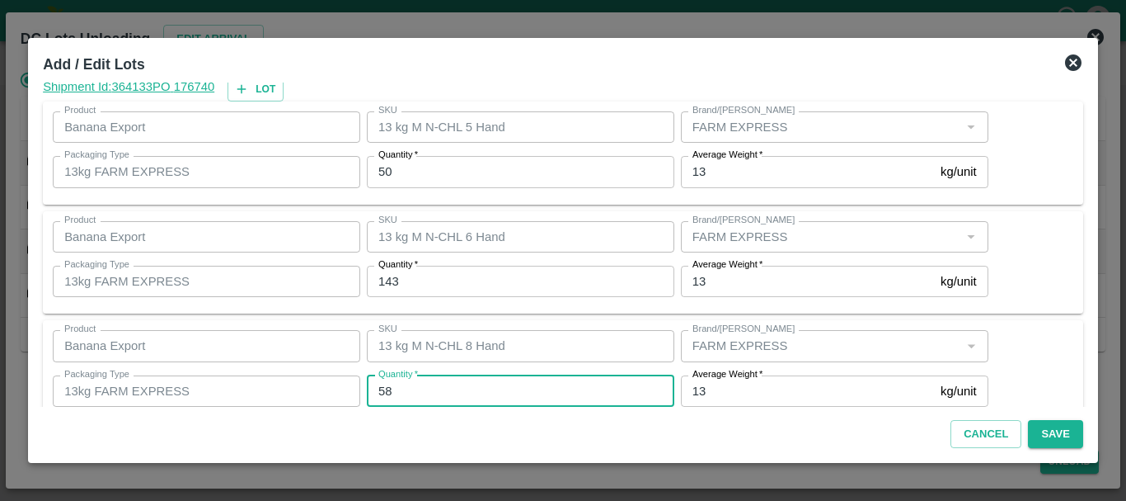
type input "58"
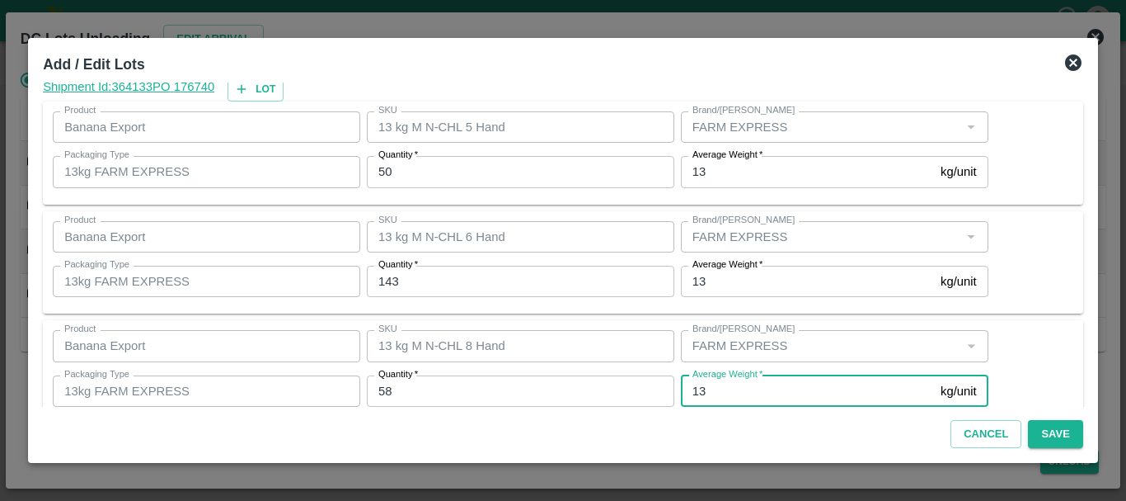
scroll to position [169, 0]
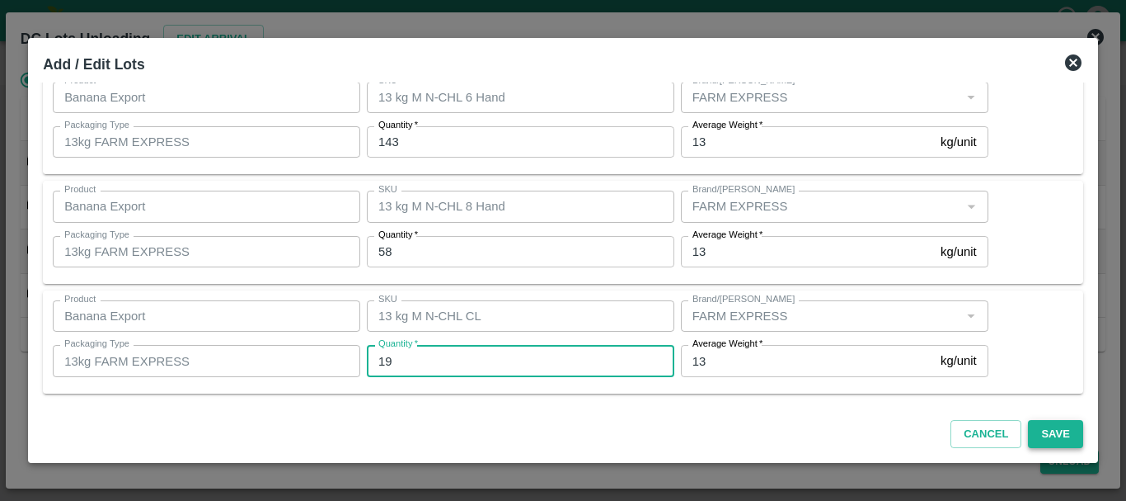
type input "19"
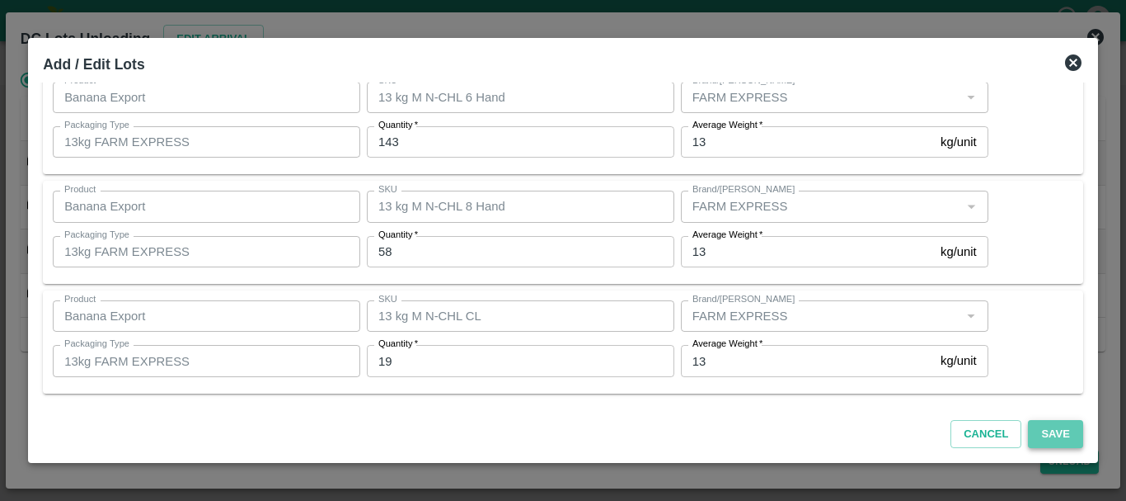
click at [1042, 426] on button "Save" at bounding box center [1055, 434] width 54 height 29
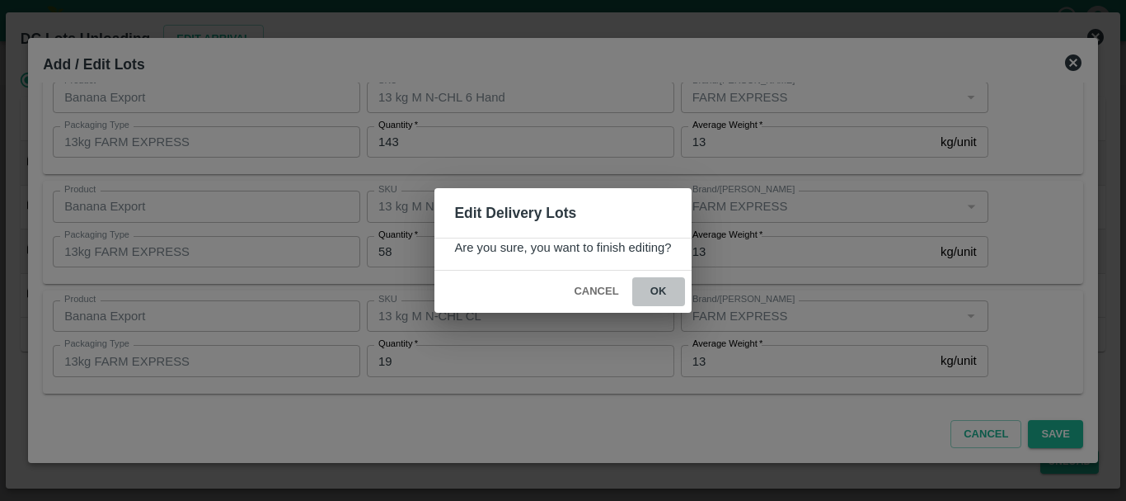
click at [670, 287] on button "ok" at bounding box center [658, 291] width 53 height 29
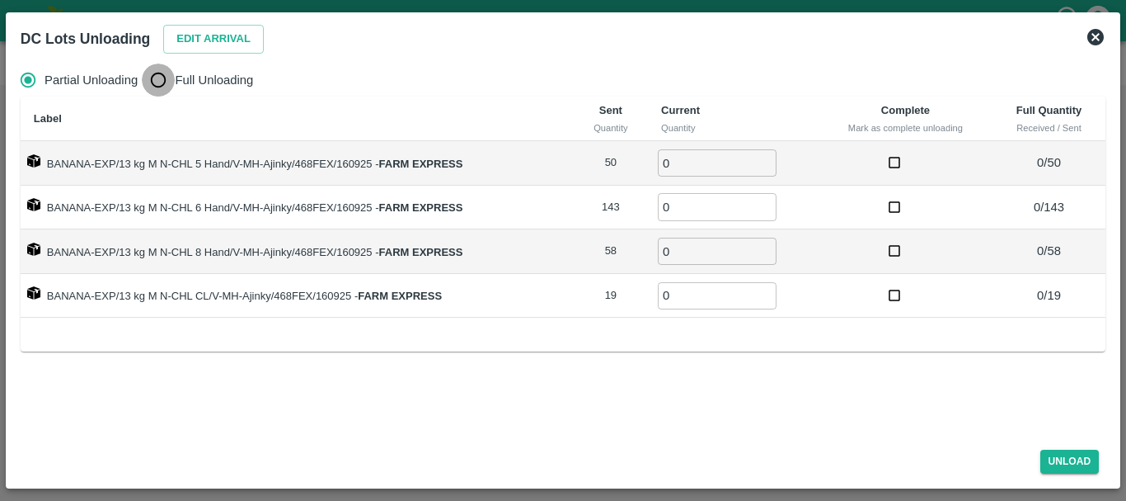
click at [152, 74] on input "Full Unloading" at bounding box center [158, 79] width 33 height 33
radio input "true"
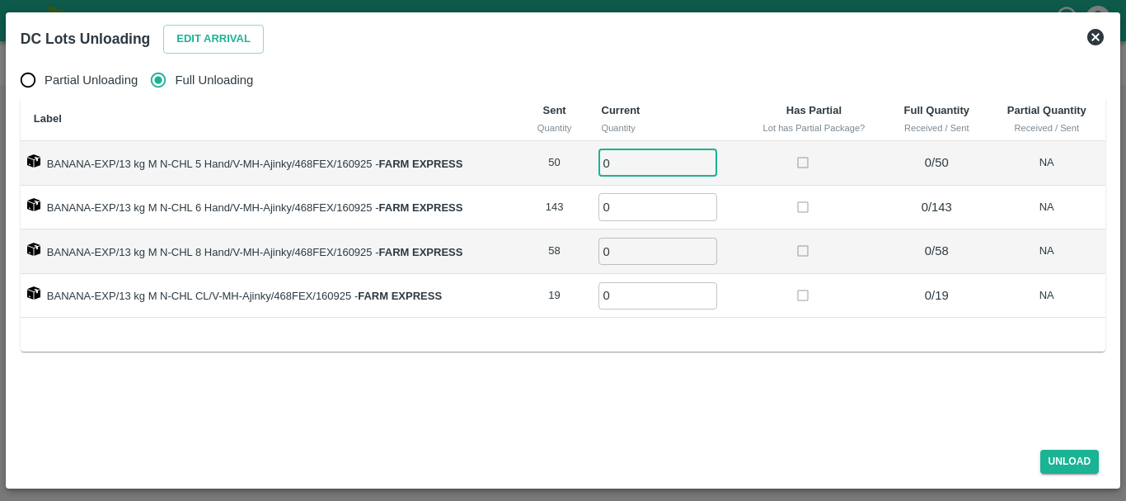
click at [642, 168] on input "0" at bounding box center [658, 162] width 119 height 27
type input "050"
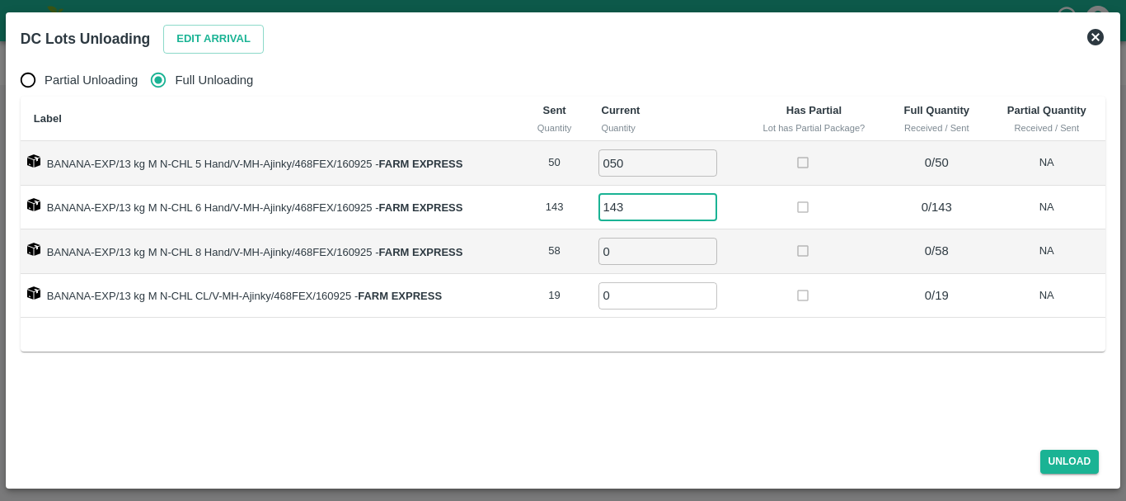
type input "143"
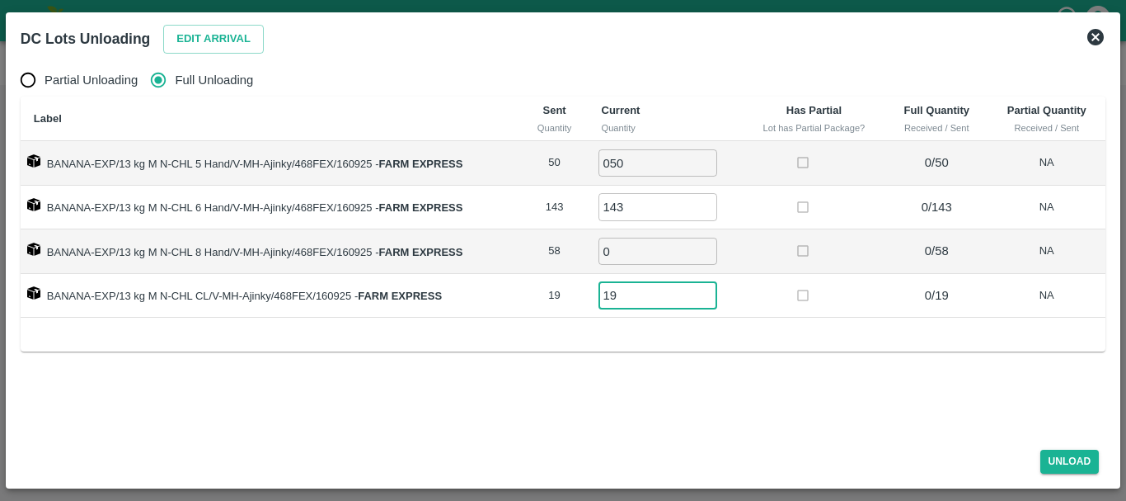
type input "19"
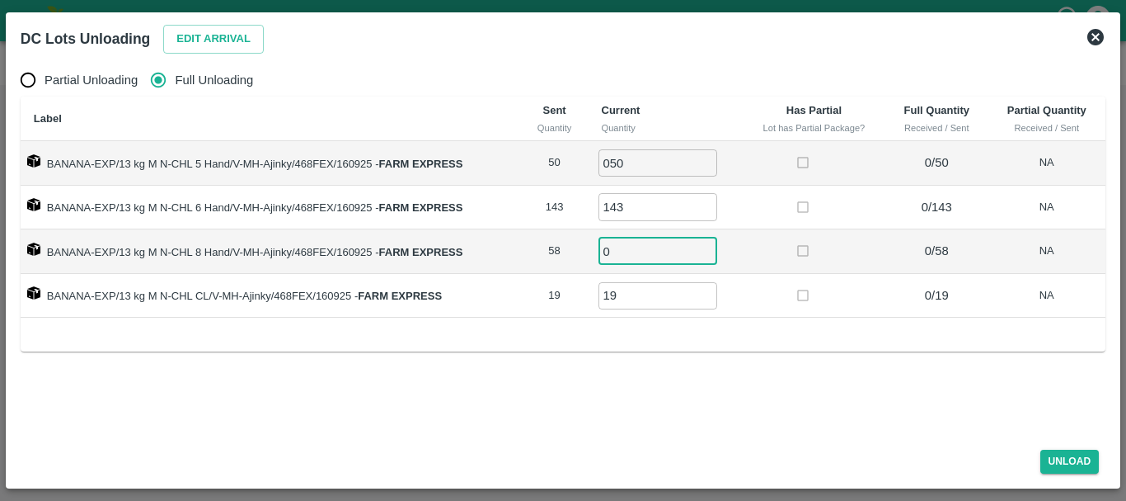
click at [618, 252] on input "0" at bounding box center [658, 250] width 119 height 27
type input "58"
click at [1047, 459] on button "Unload" at bounding box center [1070, 461] width 59 height 24
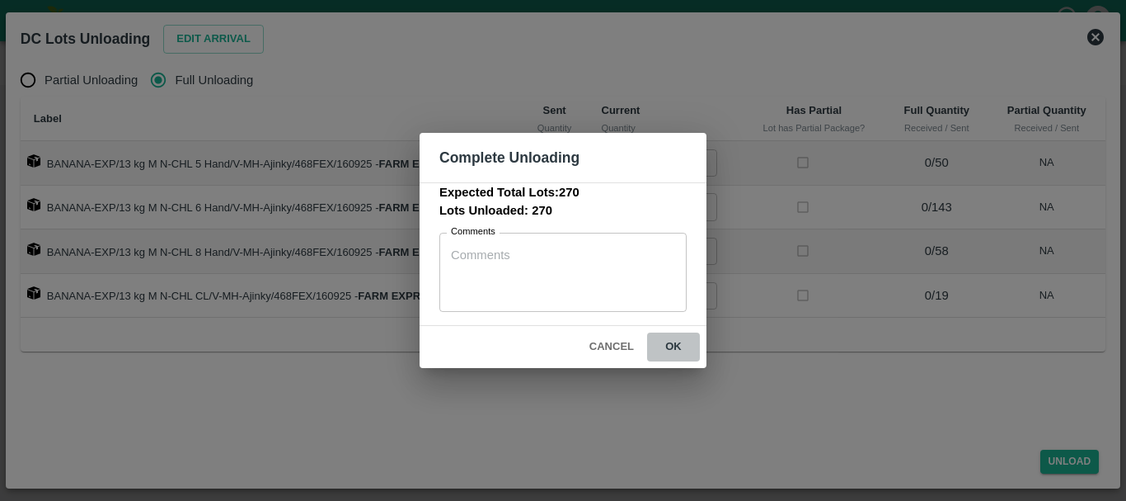
click at [679, 341] on button "ok" at bounding box center [673, 346] width 53 height 29
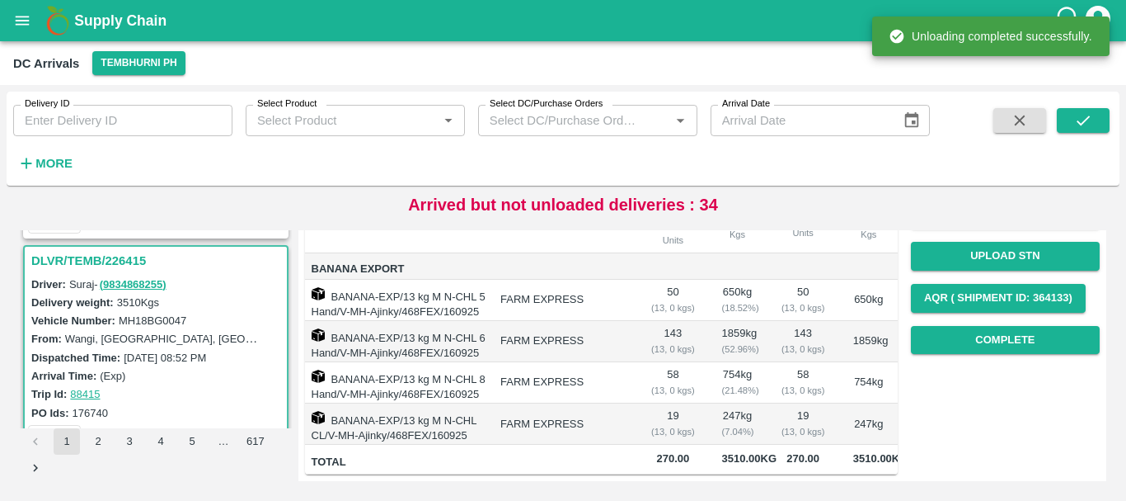
scroll to position [0, 0]
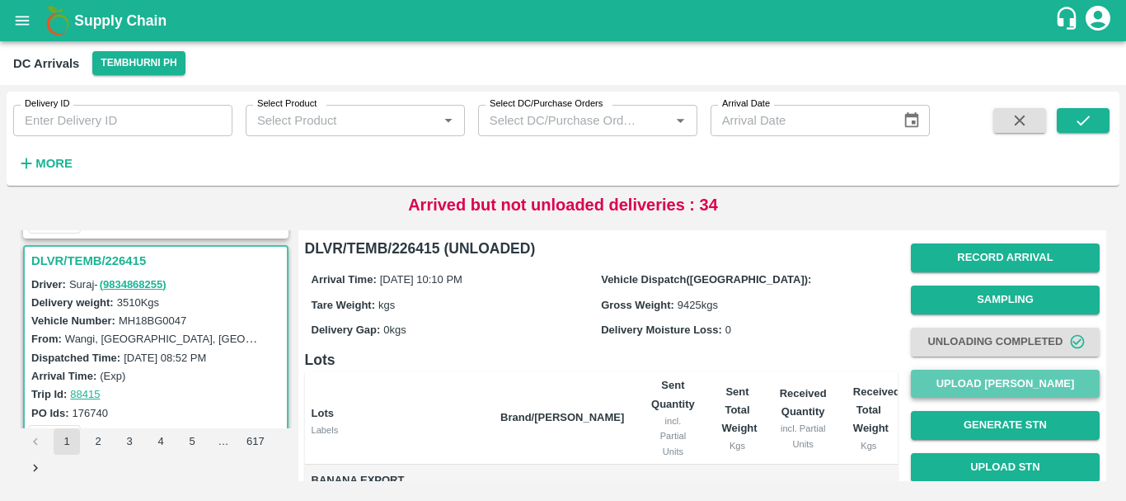
click at [929, 380] on button "Upload [PERSON_NAME]" at bounding box center [1005, 383] width 189 height 29
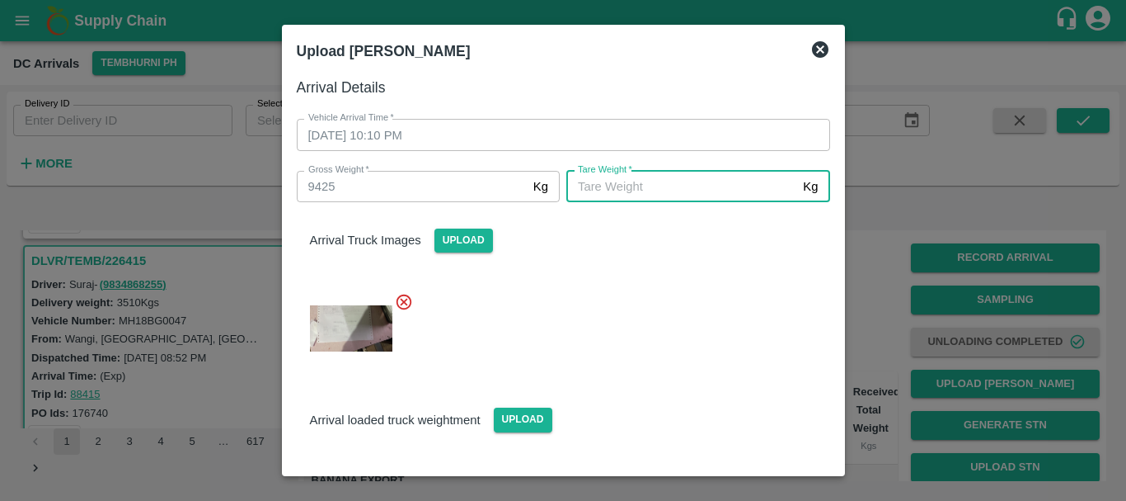
click at [670, 195] on input "[PERSON_NAME]   *" at bounding box center [682, 186] width 230 height 31
type input "5590"
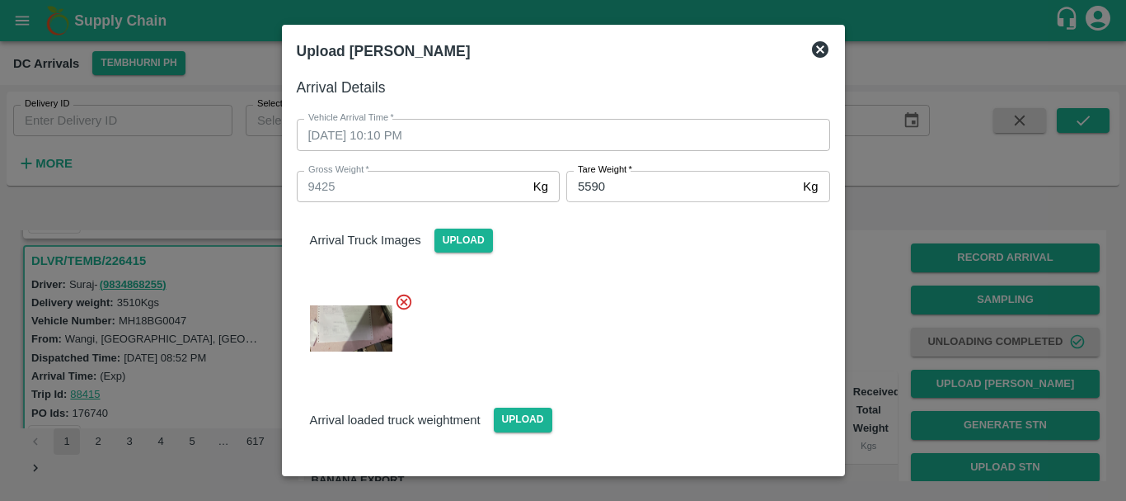
click at [642, 373] on div "Arrival loaded truck weightment Upload" at bounding box center [557, 451] width 547 height 166
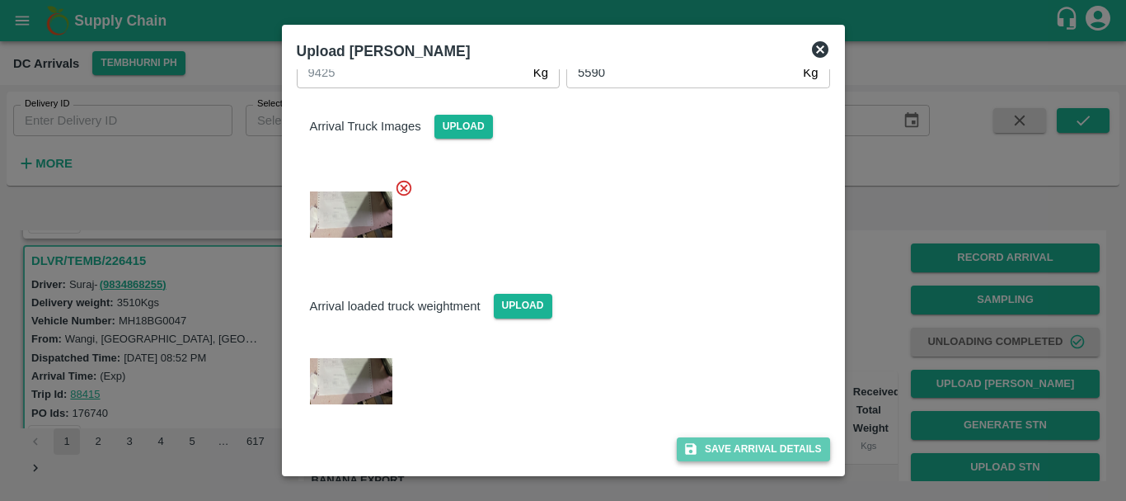
click at [745, 449] on button "Save Arrival Details" at bounding box center [753, 449] width 153 height 24
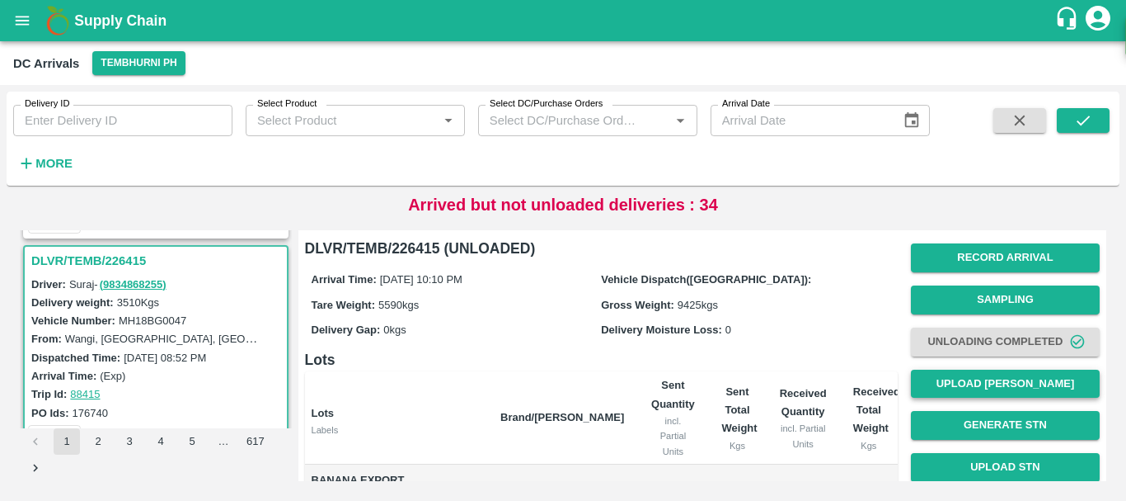
scroll to position [285, 0]
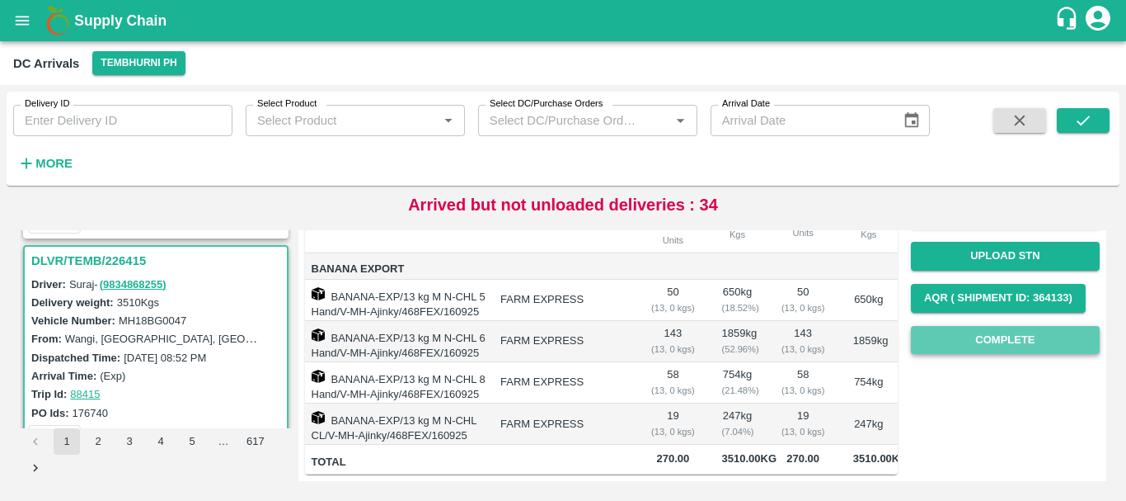
click at [965, 326] on button "Complete" at bounding box center [1005, 340] width 189 height 29
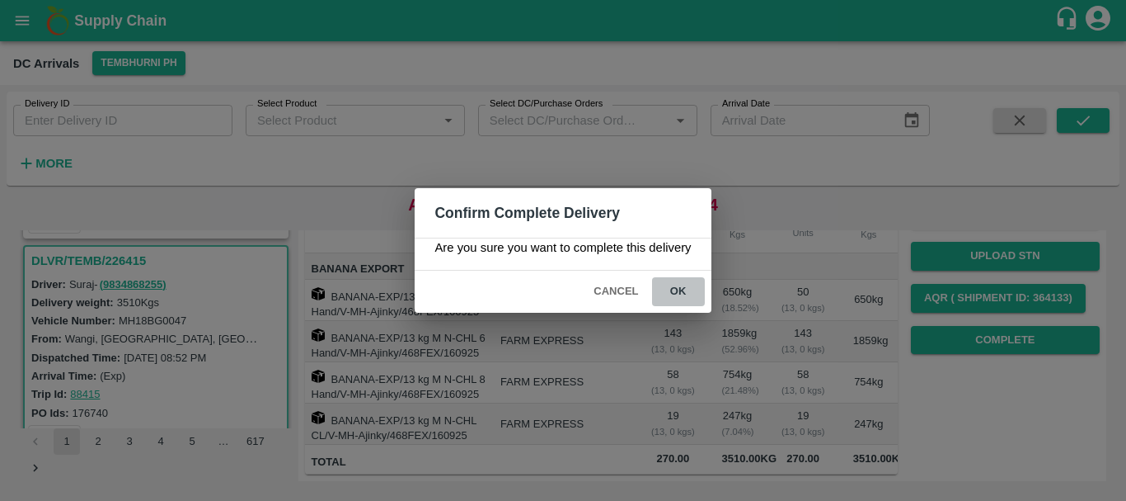
click at [686, 281] on button "ok" at bounding box center [678, 291] width 53 height 29
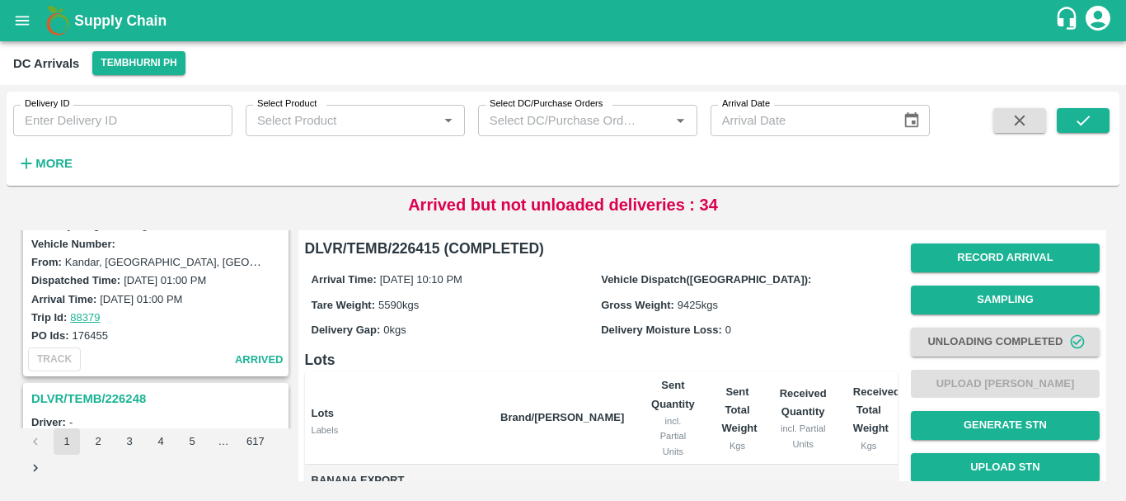
scroll to position [5197, 0]
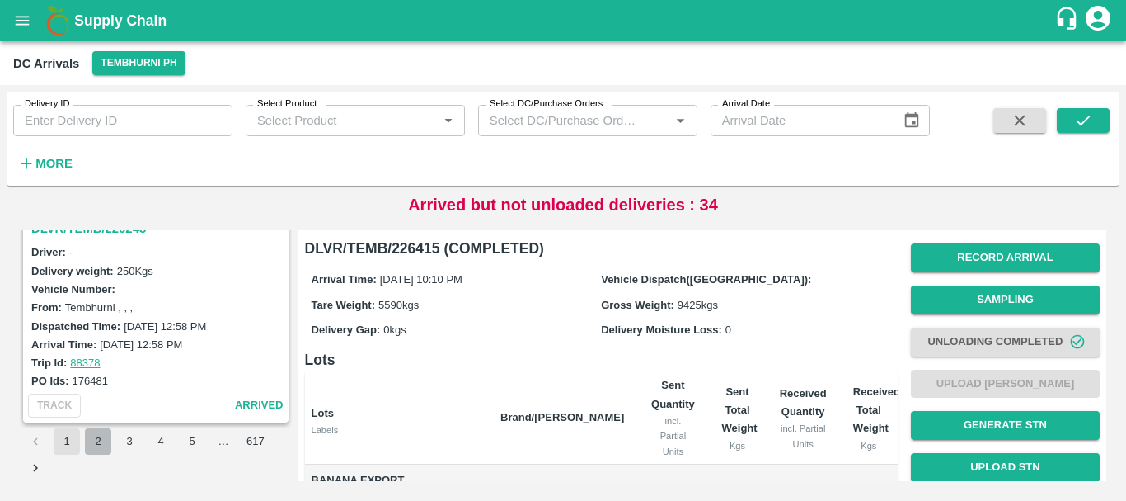
click at [103, 439] on button "2" at bounding box center [98, 441] width 26 height 26
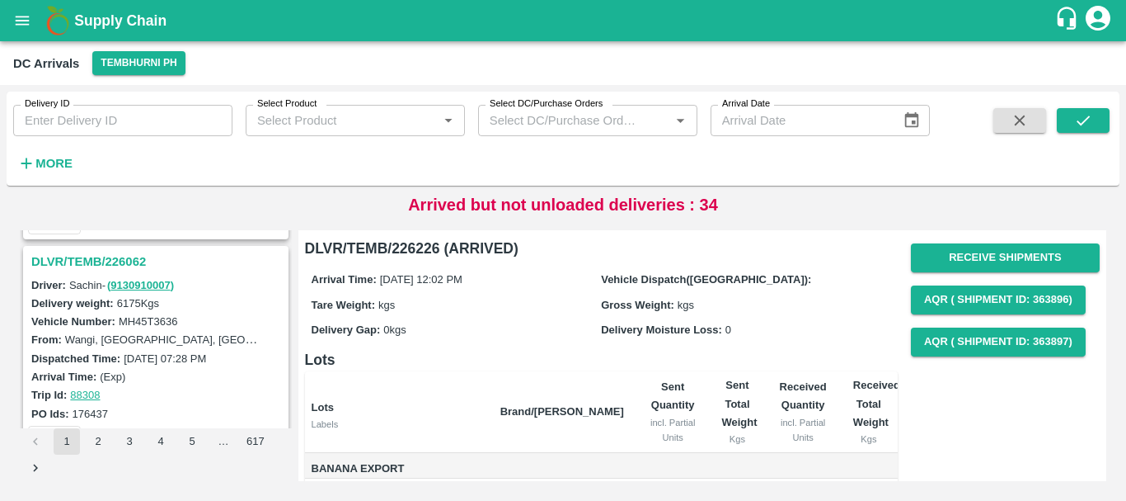
scroll to position [2362, 0]
click at [127, 256] on h3 "DLVR/TEMB/226062" at bounding box center [158, 262] width 254 height 21
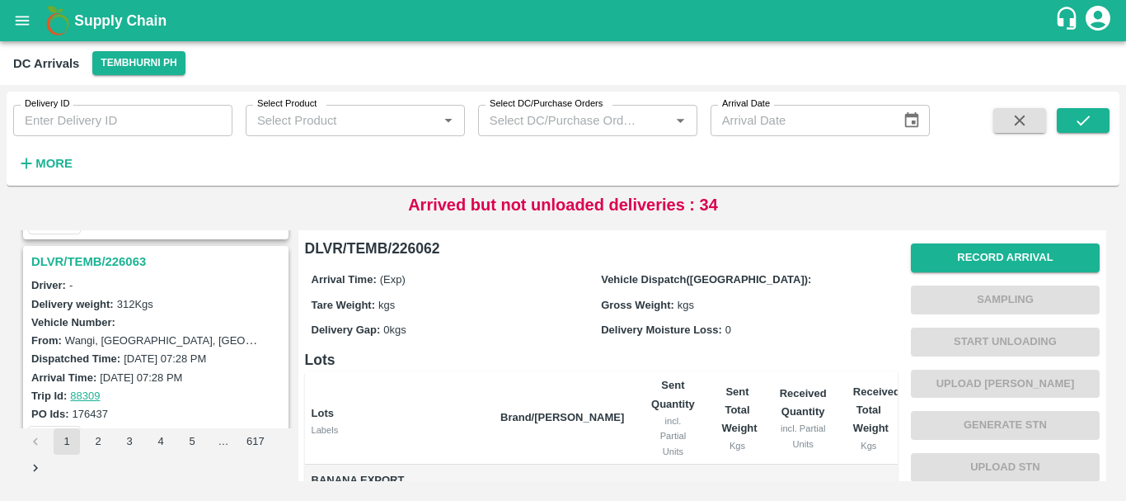
scroll to position [2146, 0]
click at [123, 252] on h3 "DLVR/TEMB/226063" at bounding box center [158, 262] width 254 height 21
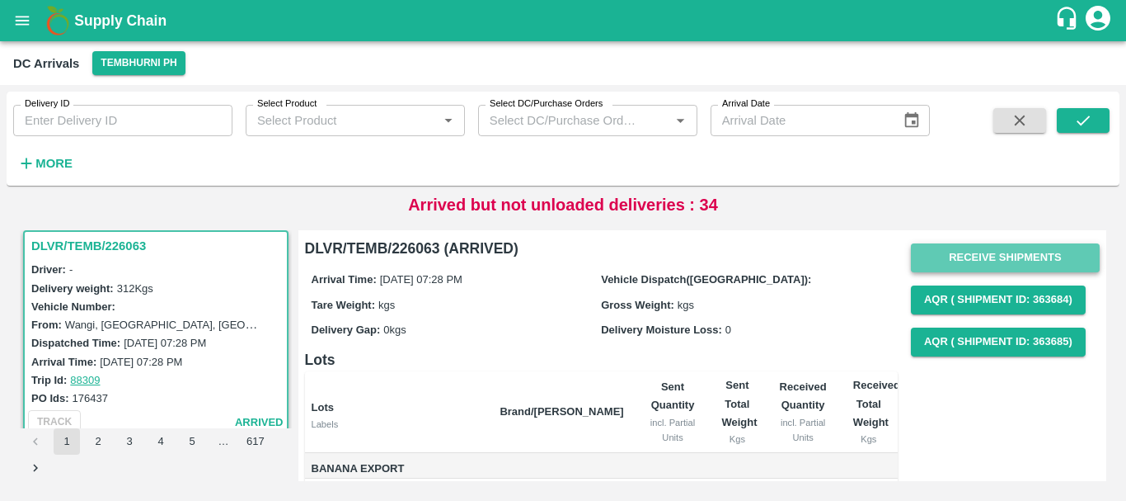
click at [968, 249] on button "Receive Shipments" at bounding box center [1005, 257] width 189 height 29
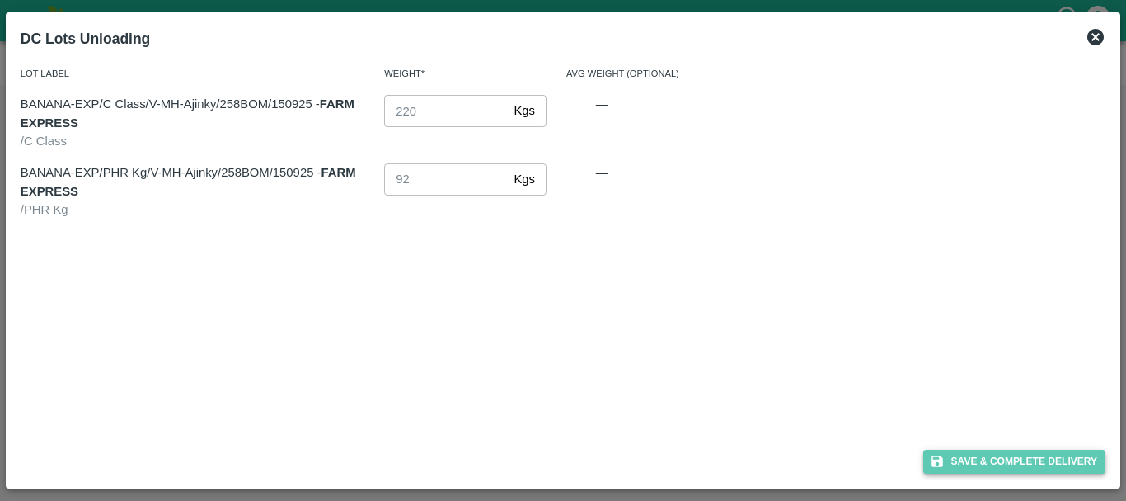
click at [979, 463] on button "Save & Complete Delivery" at bounding box center [1015, 461] width 183 height 24
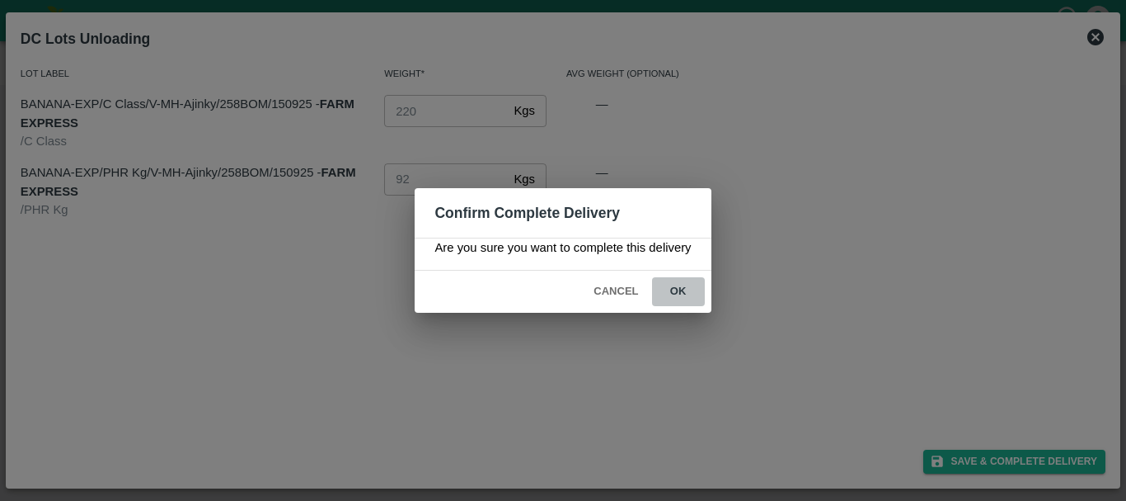
click at [689, 299] on button "ok" at bounding box center [678, 291] width 53 height 29
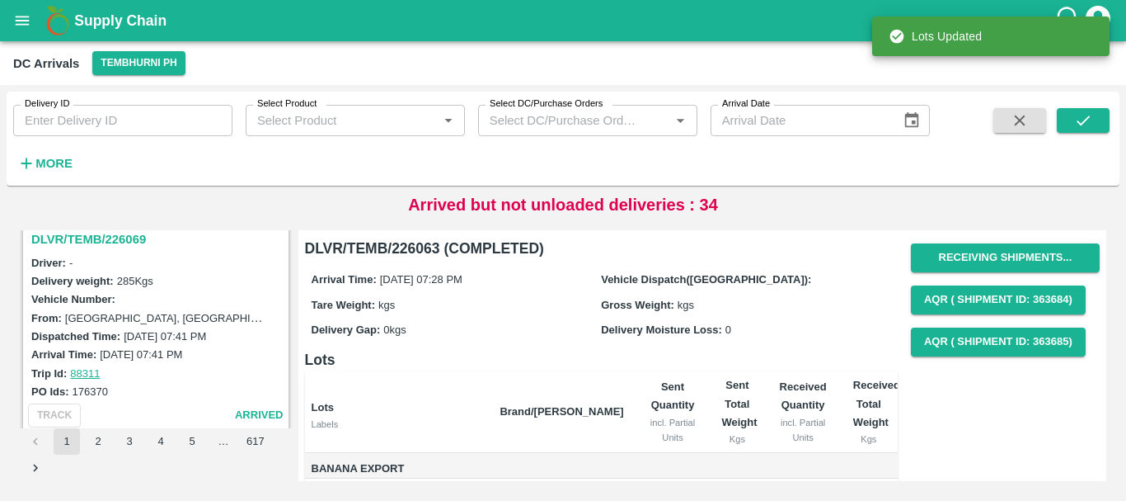
scroll to position [1953, 0]
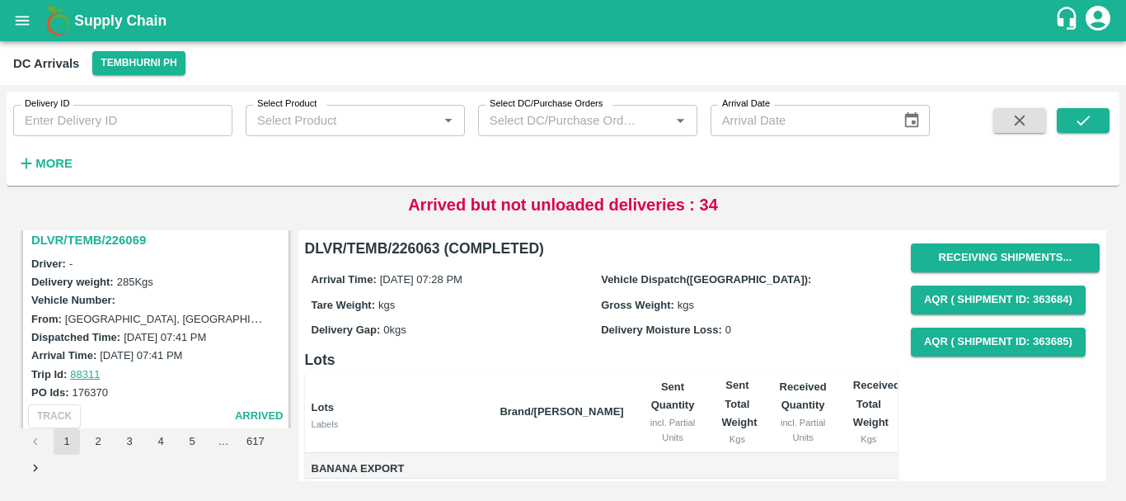
click at [132, 242] on h3 "DLVR/TEMB/226069" at bounding box center [158, 239] width 254 height 21
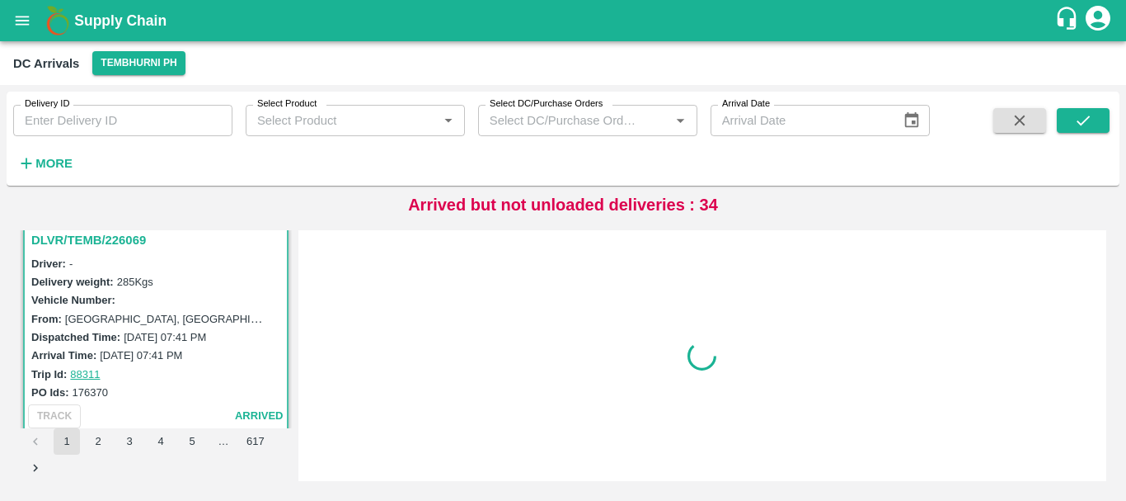
scroll to position [1946, 0]
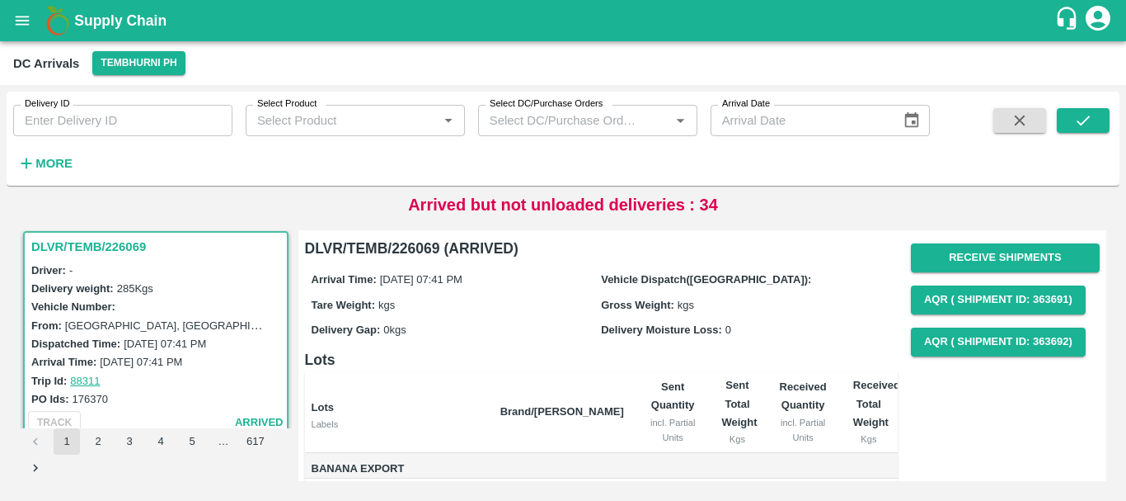
click at [518, 329] on div "Delivery Gap: 0 kgs" at bounding box center [457, 329] width 290 height 18
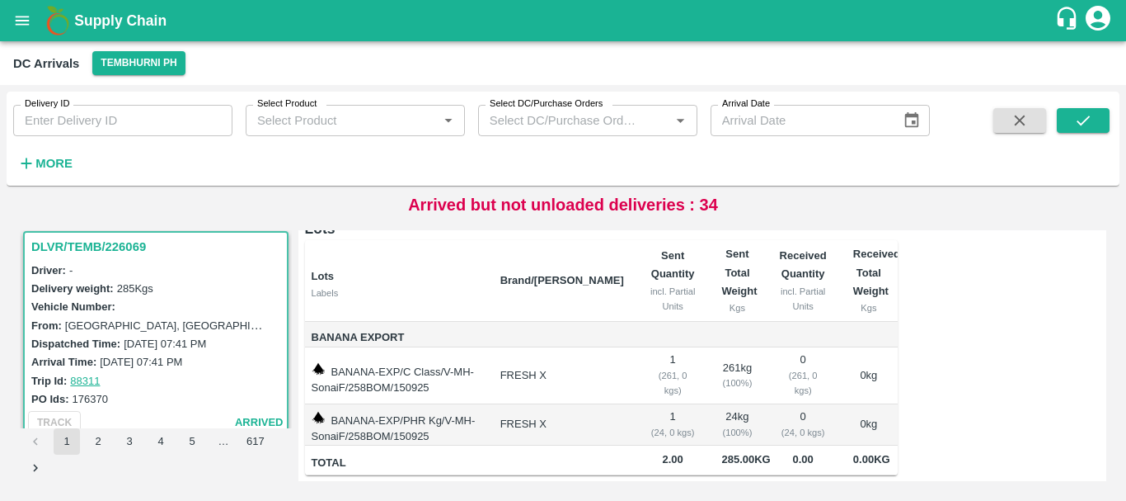
scroll to position [0, 0]
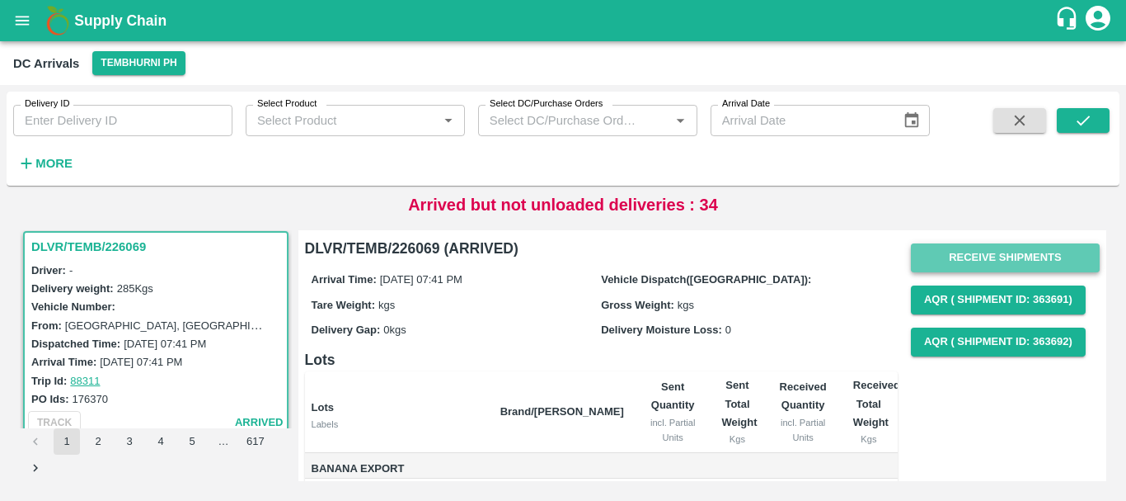
click at [973, 243] on button "Receive Shipments" at bounding box center [1005, 257] width 189 height 29
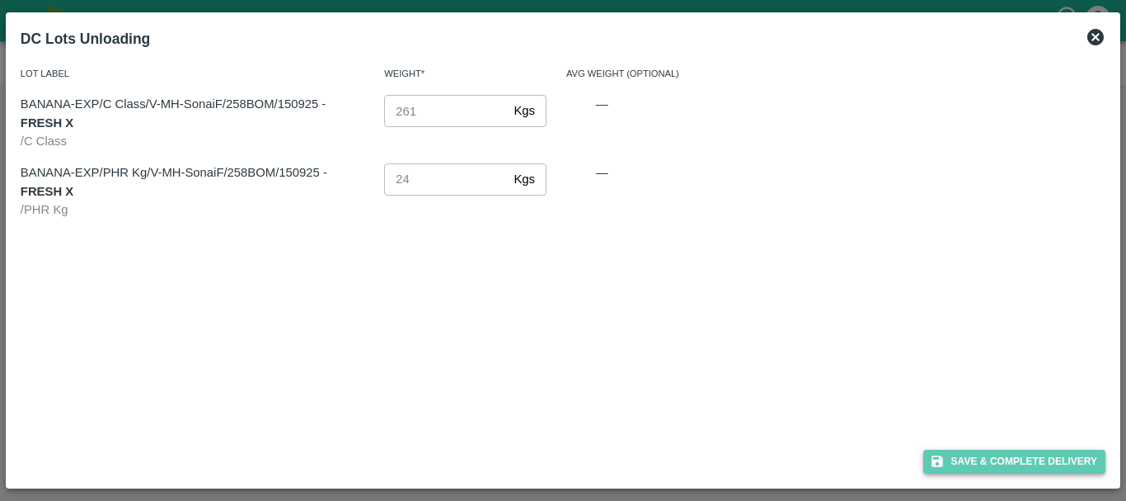
click at [983, 454] on button "Save & Complete Delivery" at bounding box center [1015, 461] width 183 height 24
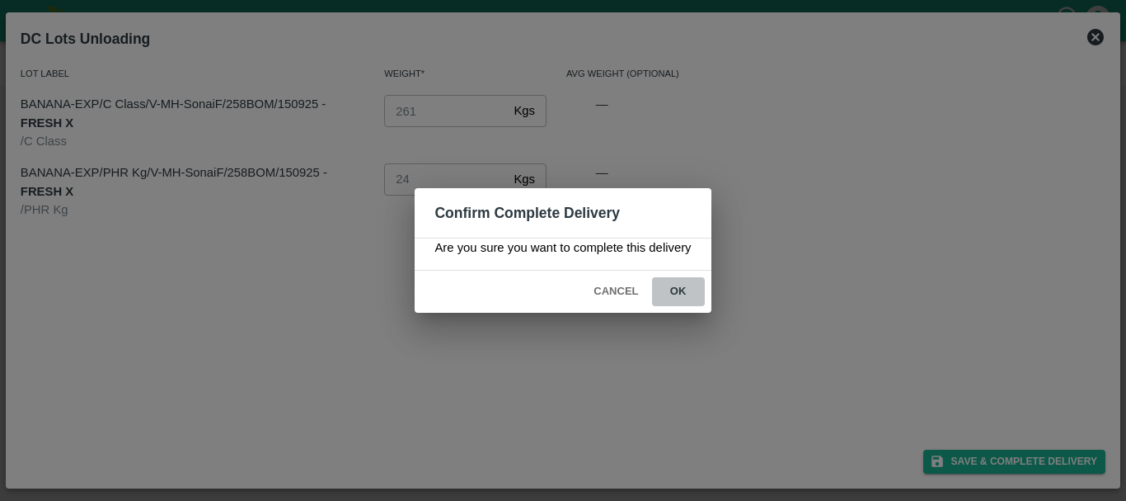
click at [689, 289] on button "ok" at bounding box center [678, 291] width 53 height 29
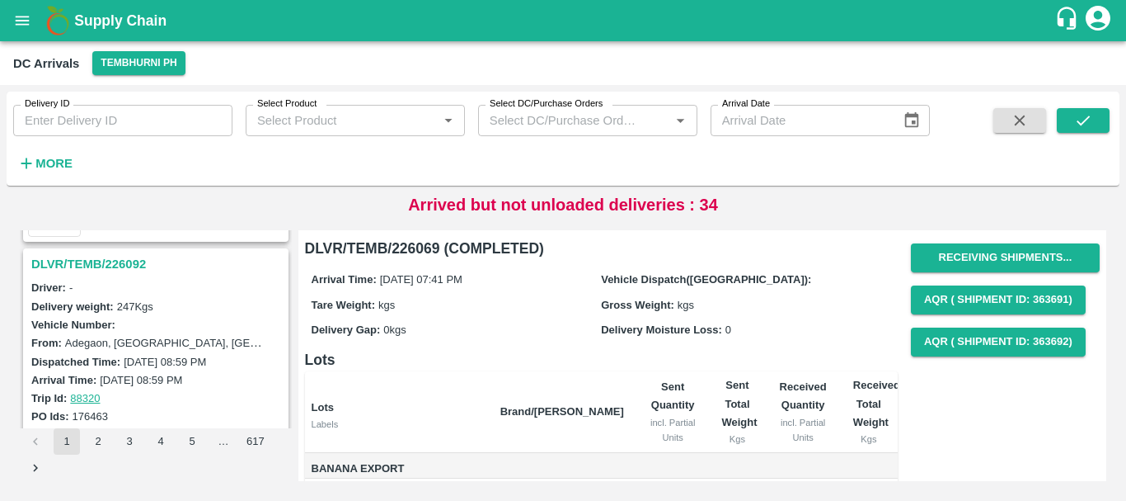
scroll to position [1712, 0]
click at [117, 264] on h3 "DLVR/TEMB/226092" at bounding box center [158, 264] width 254 height 21
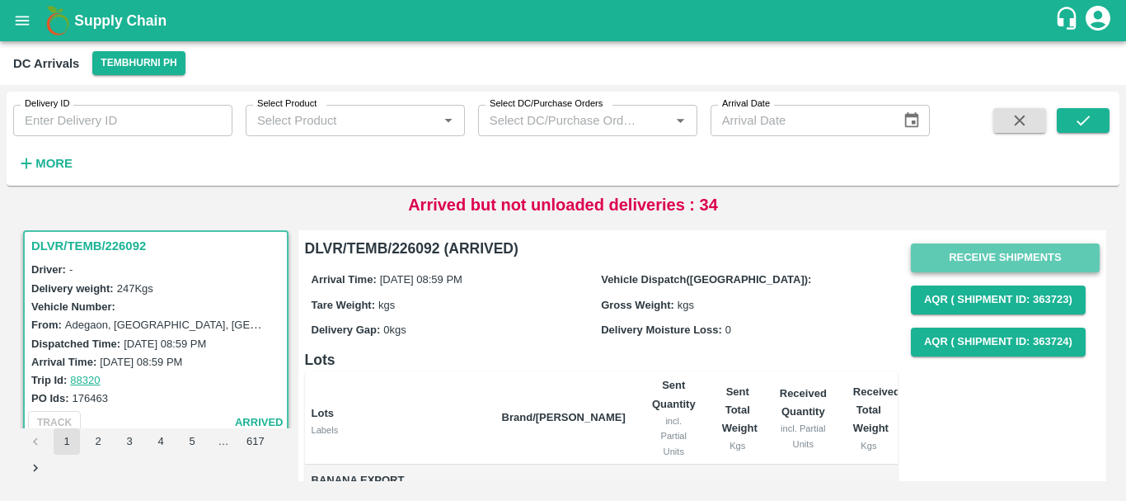
click at [924, 254] on button "Receive Shipments" at bounding box center [1005, 257] width 189 height 29
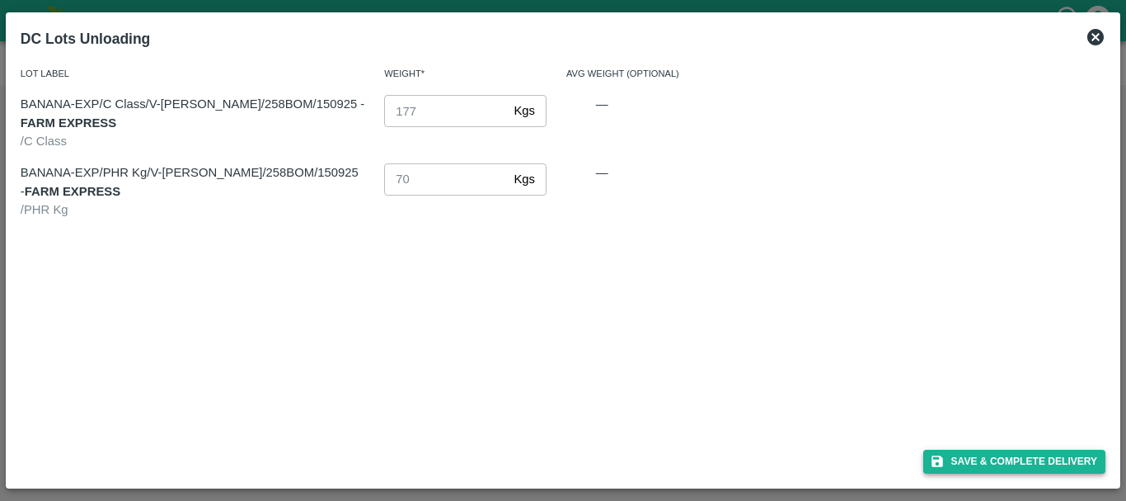
click at [985, 457] on button "Save & Complete Delivery" at bounding box center [1015, 461] width 183 height 24
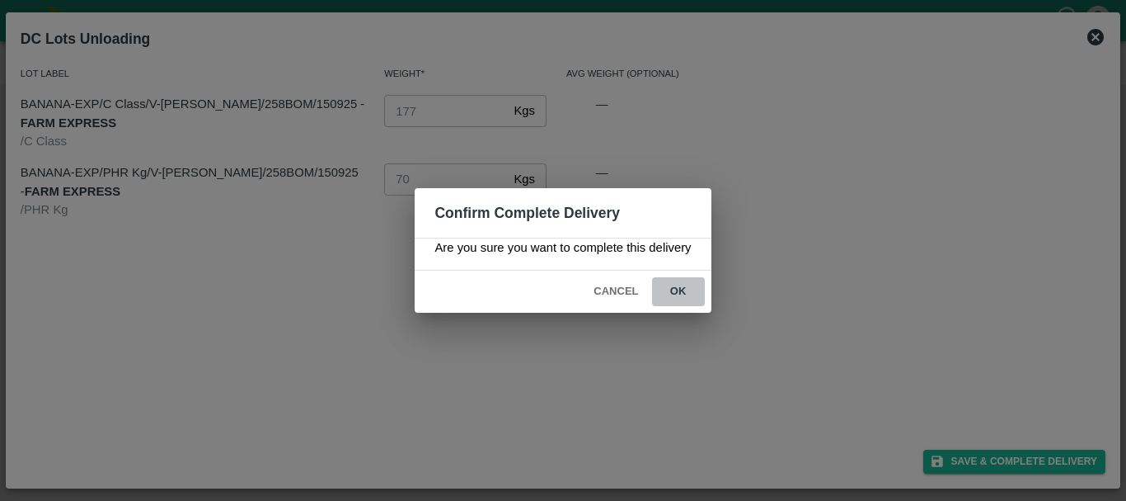
click at [678, 291] on button "ok" at bounding box center [678, 291] width 53 height 29
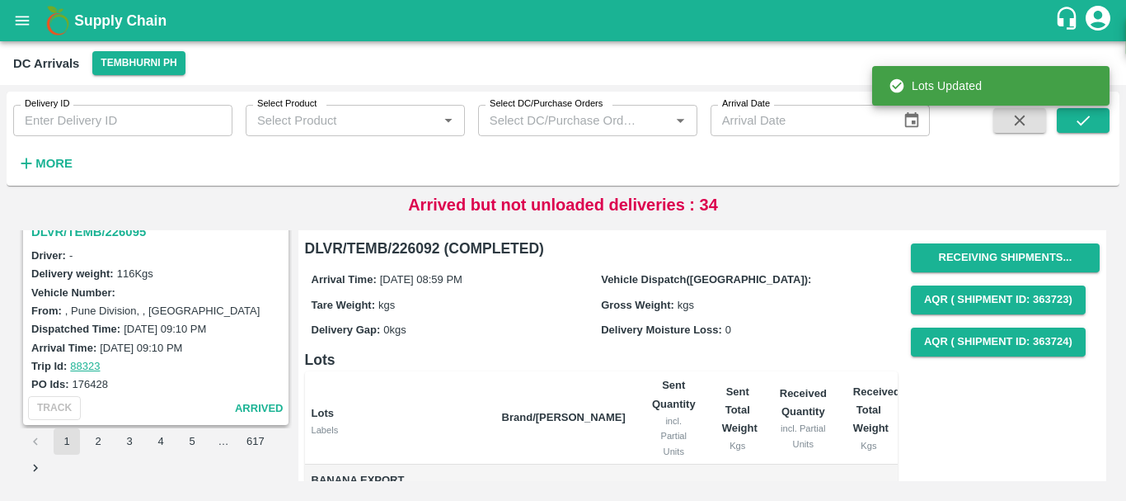
scroll to position [1529, 0]
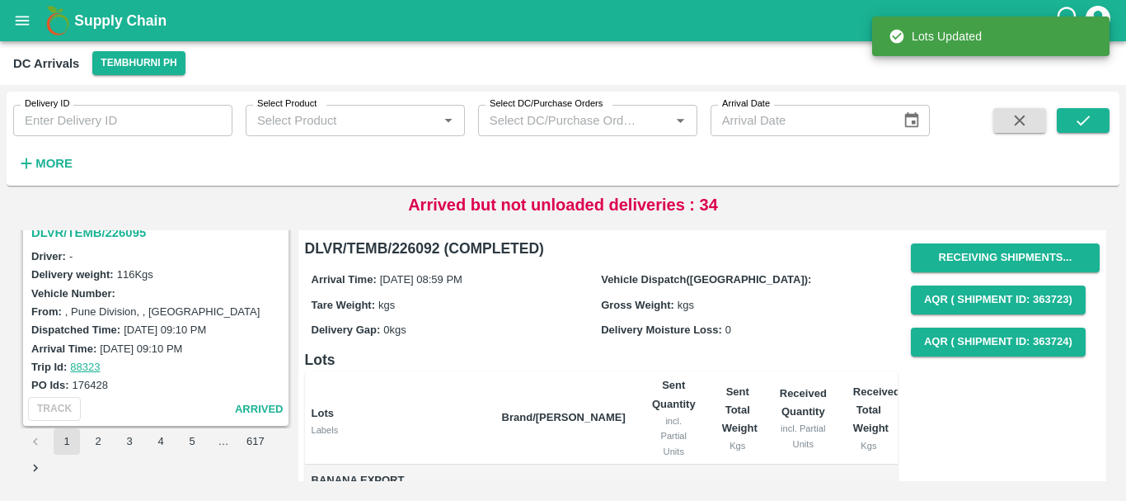
drag, startPoint x: 189, startPoint y: 317, endPoint x: 150, endPoint y: 275, distance: 57.2
click at [150, 275] on label "116 Kgs" at bounding box center [135, 274] width 36 height 12
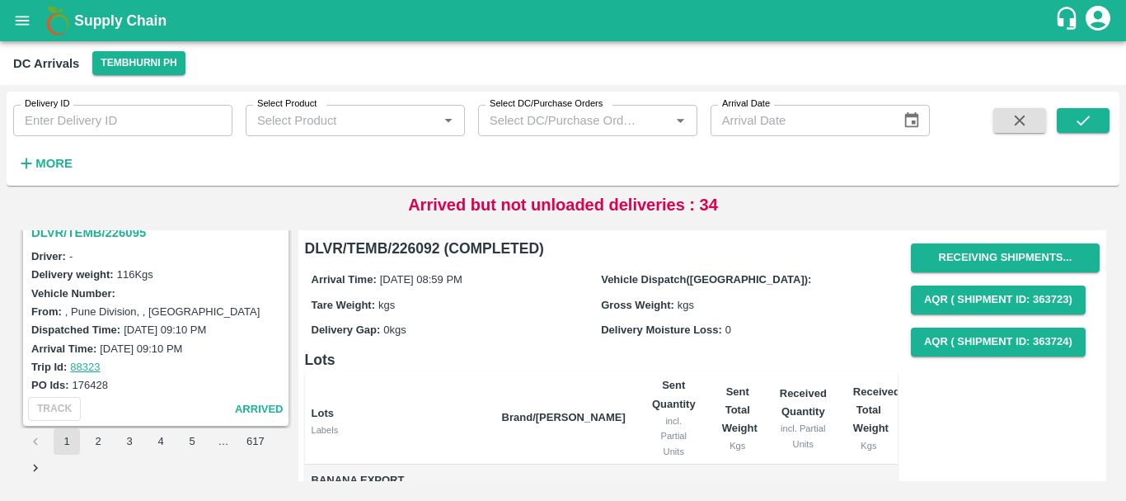
scroll to position [1496, 0]
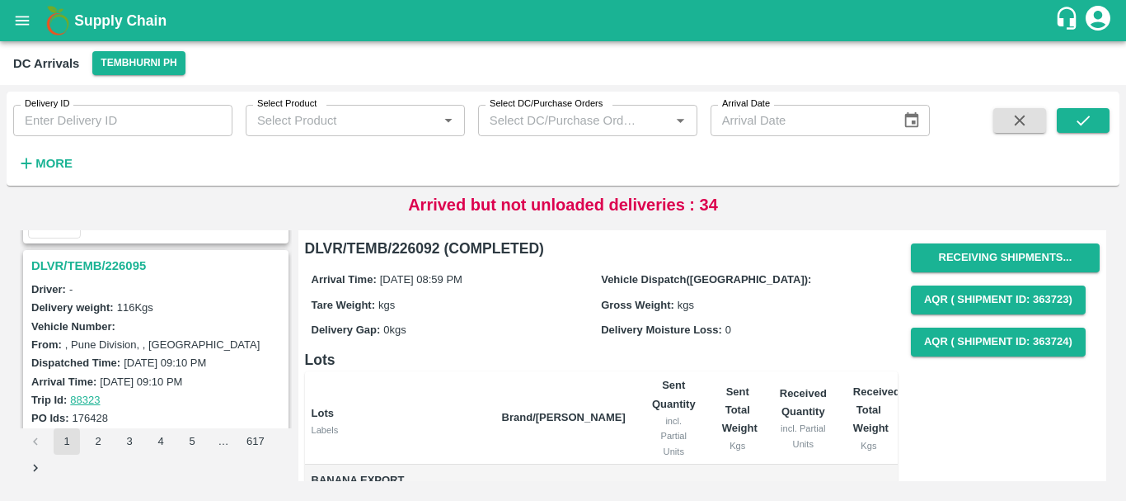
click at [133, 264] on h3 "DLVR/TEMB/226095" at bounding box center [158, 265] width 254 height 21
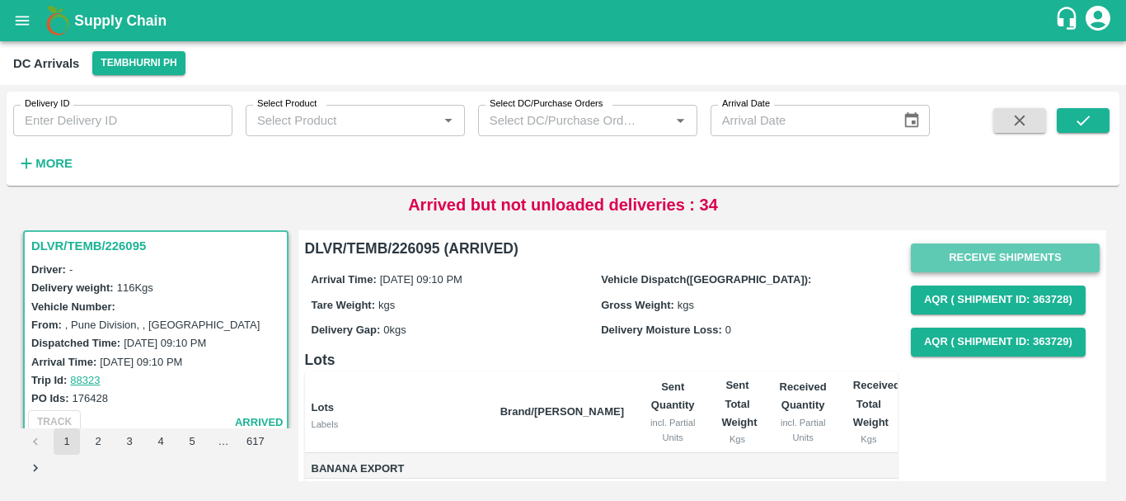
click at [948, 256] on button "Receive Shipments" at bounding box center [1005, 257] width 189 height 29
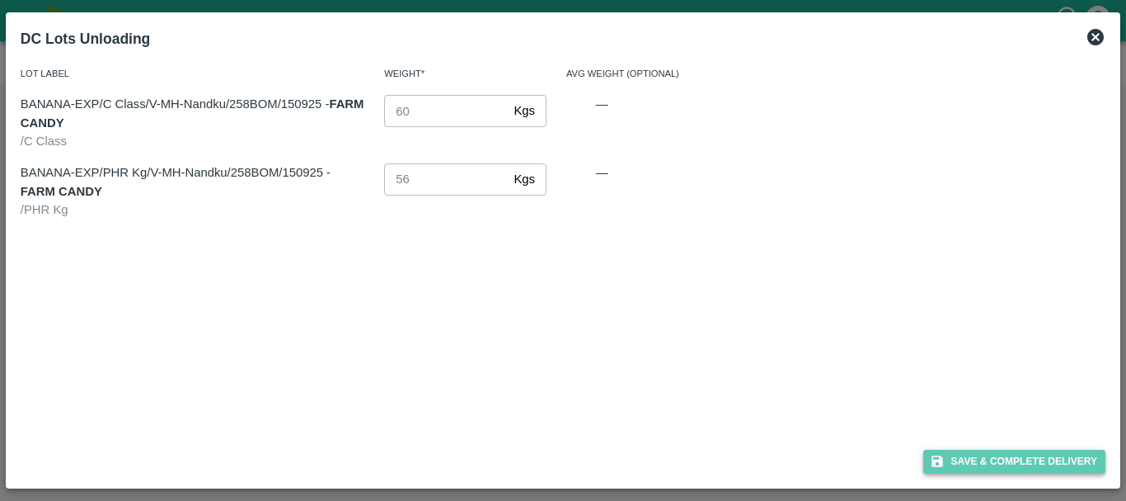
click at [971, 452] on button "Save & Complete Delivery" at bounding box center [1015, 461] width 183 height 24
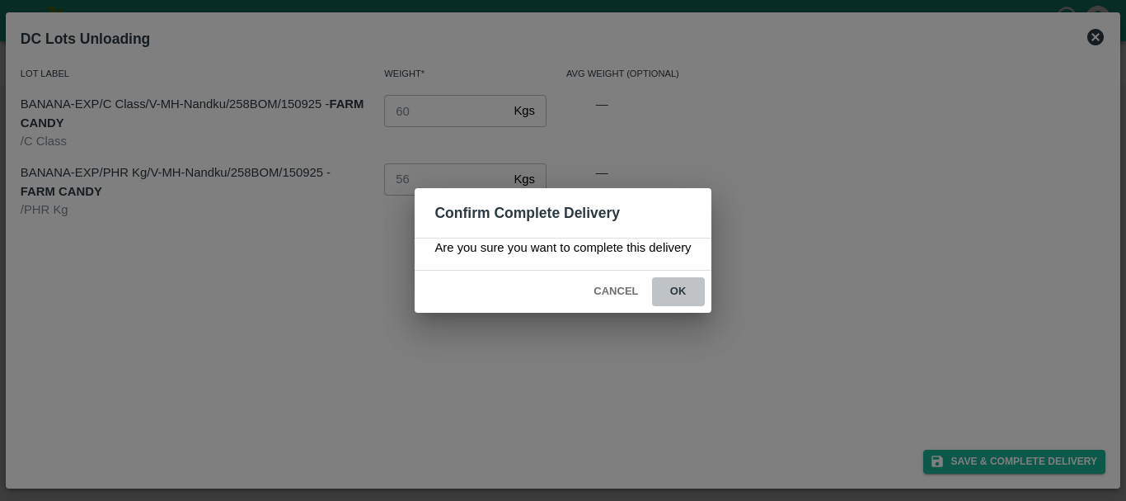
click at [683, 290] on button "ok" at bounding box center [678, 291] width 53 height 29
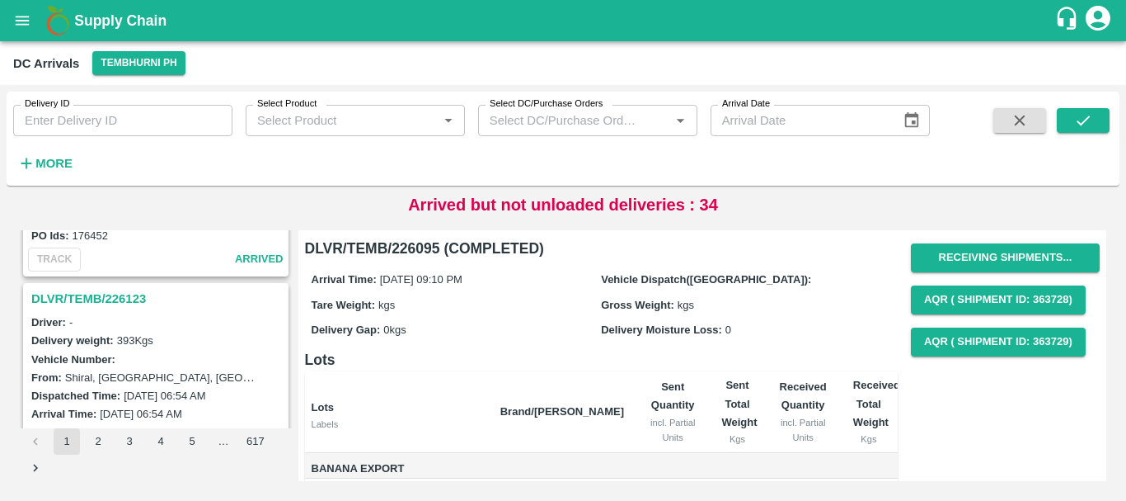
scroll to position [142, 0]
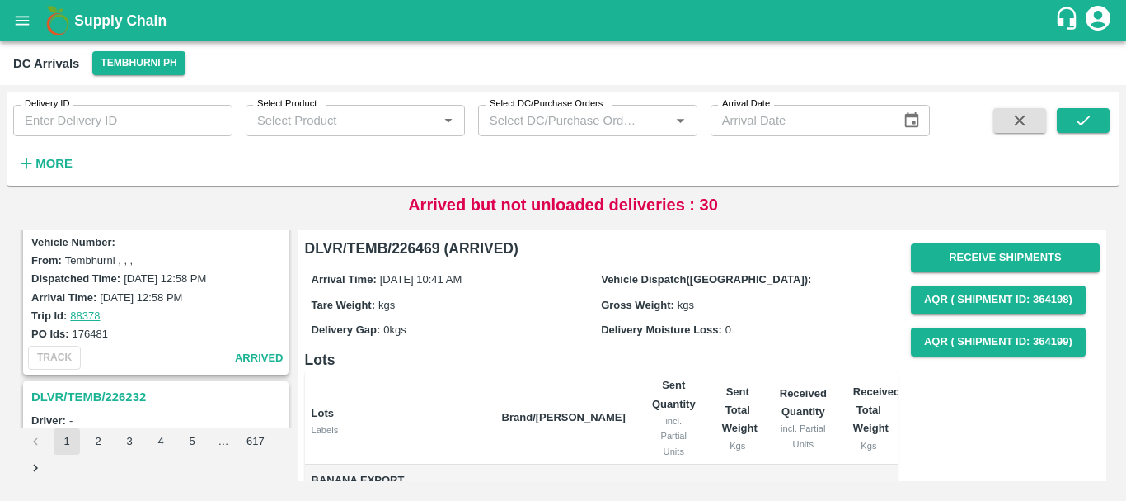
scroll to position [5197, 0]
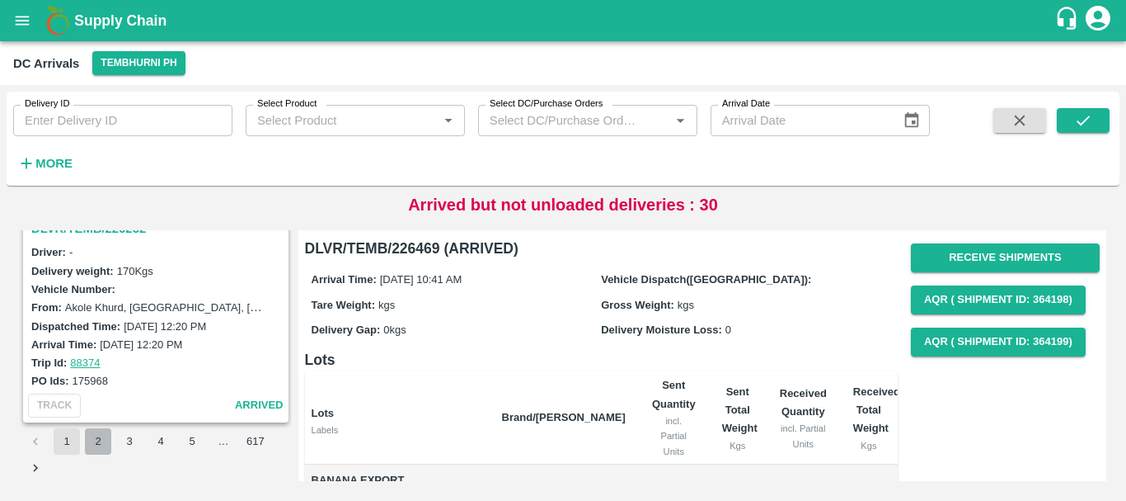
click at [93, 452] on button "2" at bounding box center [98, 441] width 26 height 26
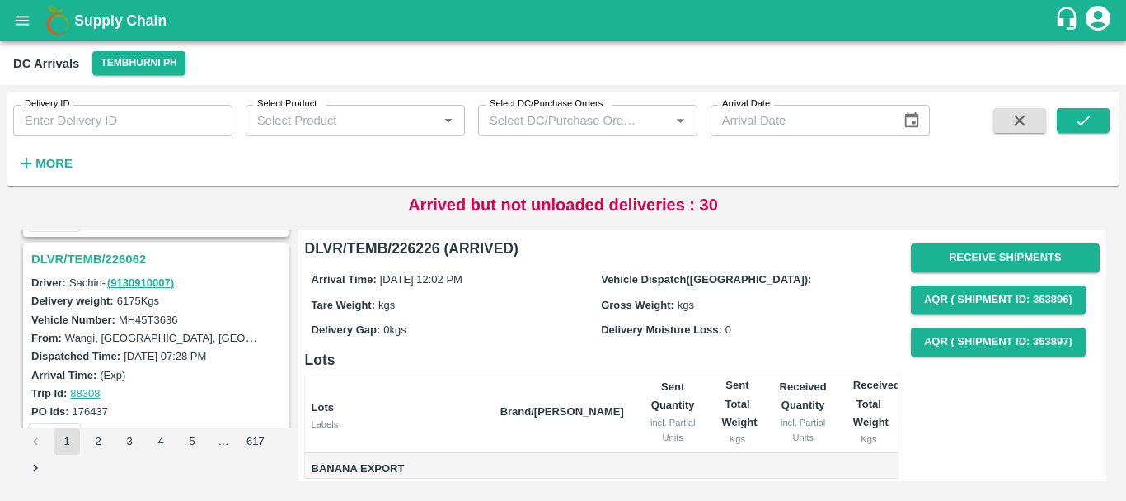
scroll to position [1501, 0]
click at [111, 266] on h3 "DLVR/TEMB/226062" at bounding box center [158, 260] width 254 height 21
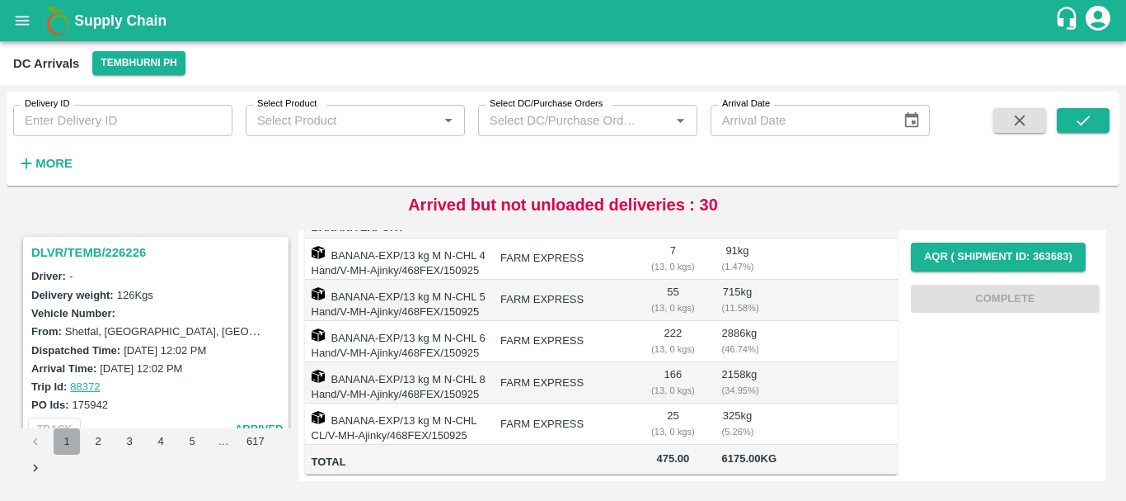
click at [67, 432] on button "1" at bounding box center [67, 441] width 26 height 26
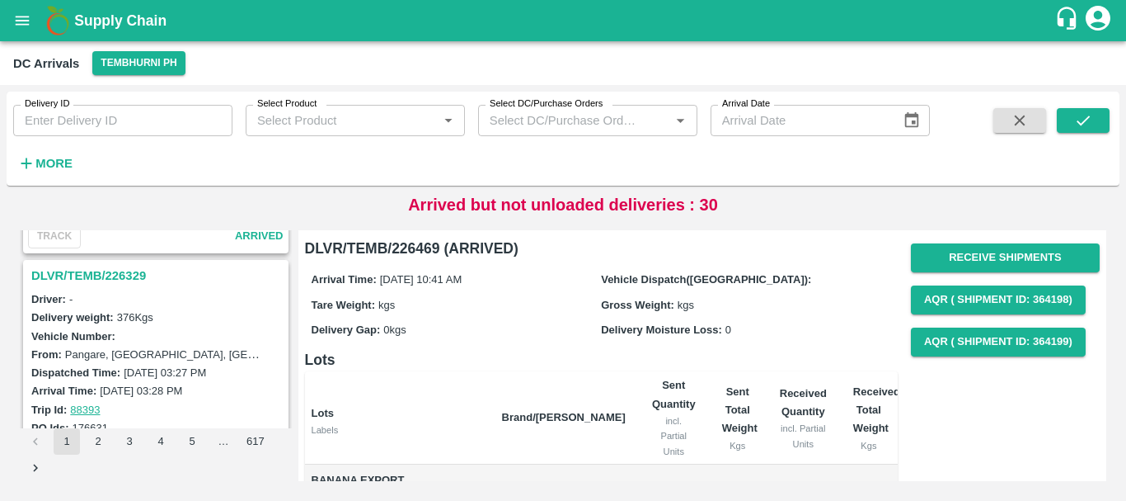
scroll to position [4287, 0]
click at [110, 270] on h3 "DLVR/TEMB/226329" at bounding box center [158, 276] width 254 height 21
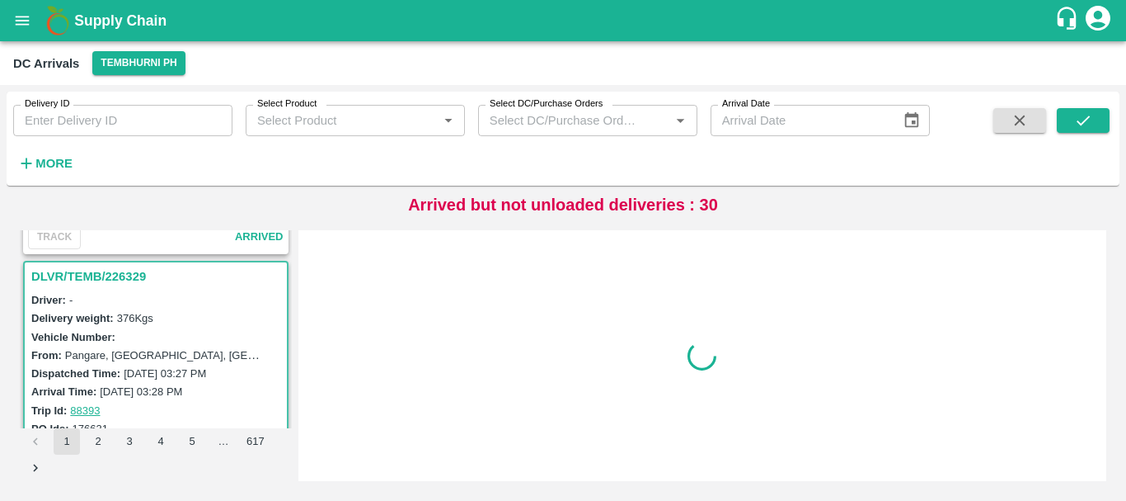
scroll to position [4318, 0]
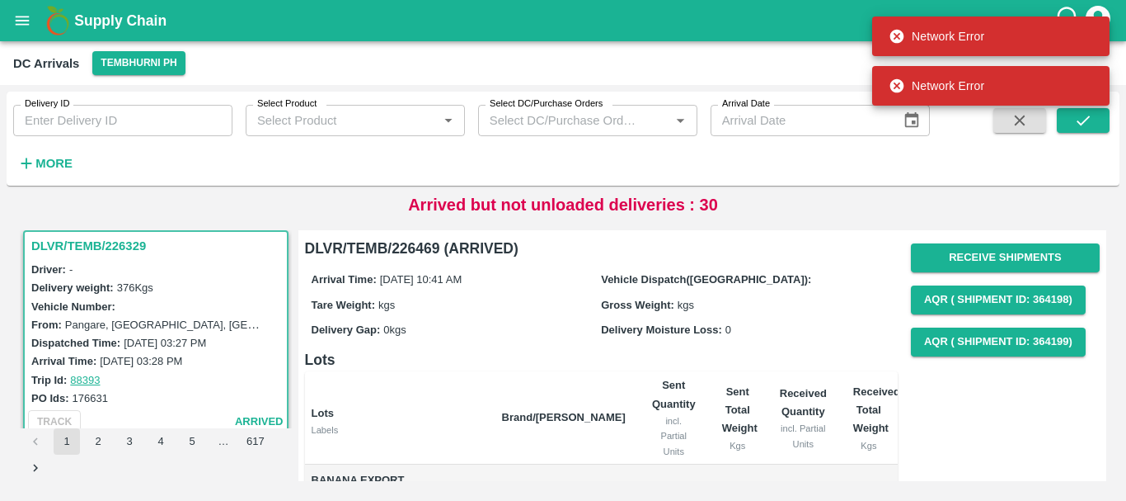
drag, startPoint x: 575, startPoint y: 332, endPoint x: 550, endPoint y: 336, distance: 25.0
click at [550, 336] on div "Delivery Gap: 0 kgs" at bounding box center [457, 329] width 290 height 18
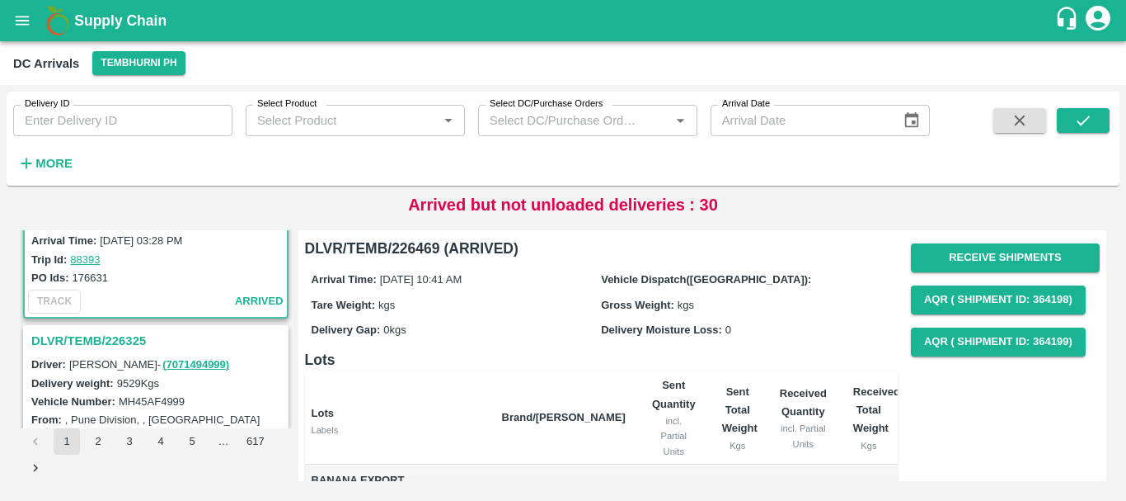
scroll to position [4439, 0]
click at [139, 341] on h3 "DLVR/TEMB/226325" at bounding box center [158, 339] width 254 height 21
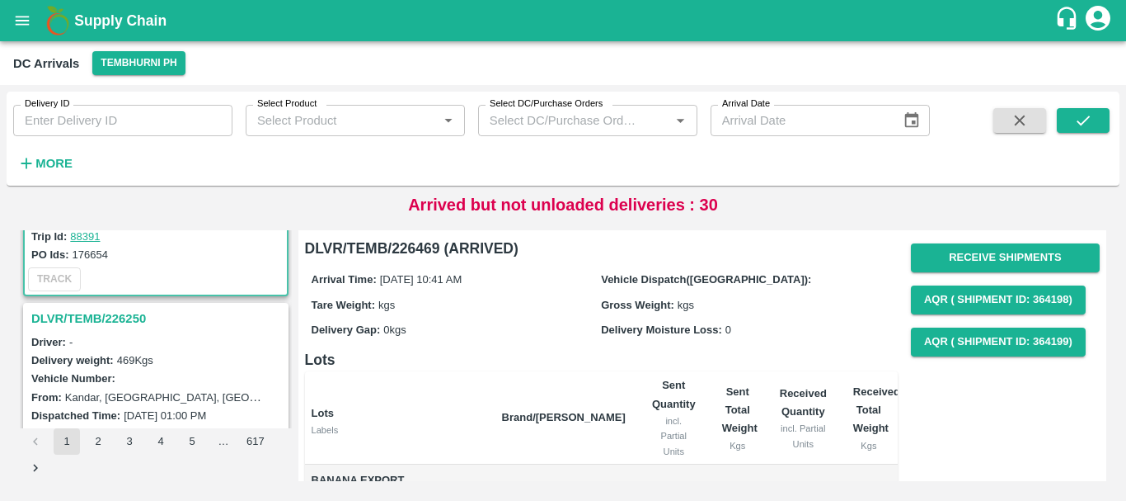
scroll to position [4675, 0]
click at [127, 327] on h3 "DLVR/TEMB/226250" at bounding box center [158, 319] width 254 height 21
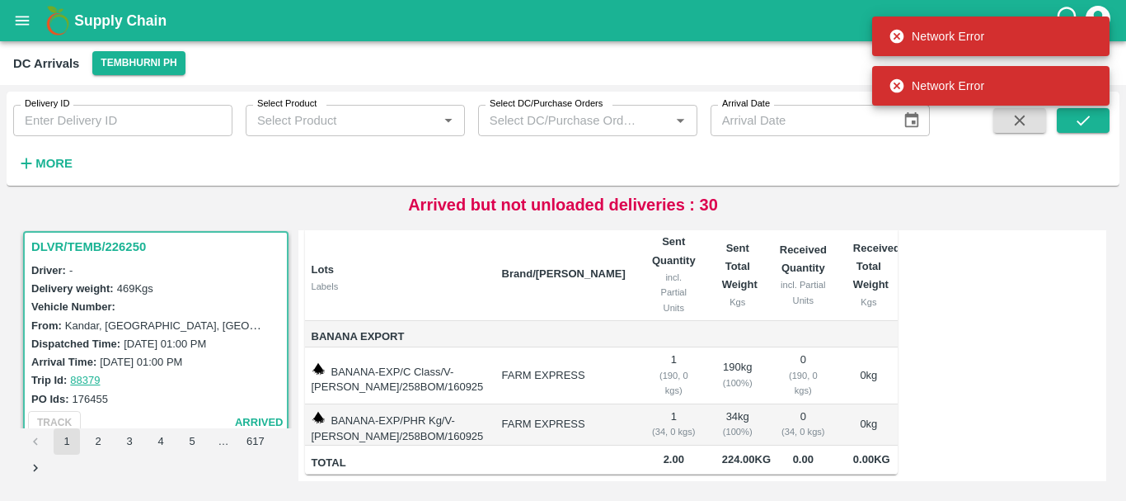
scroll to position [157, 0]
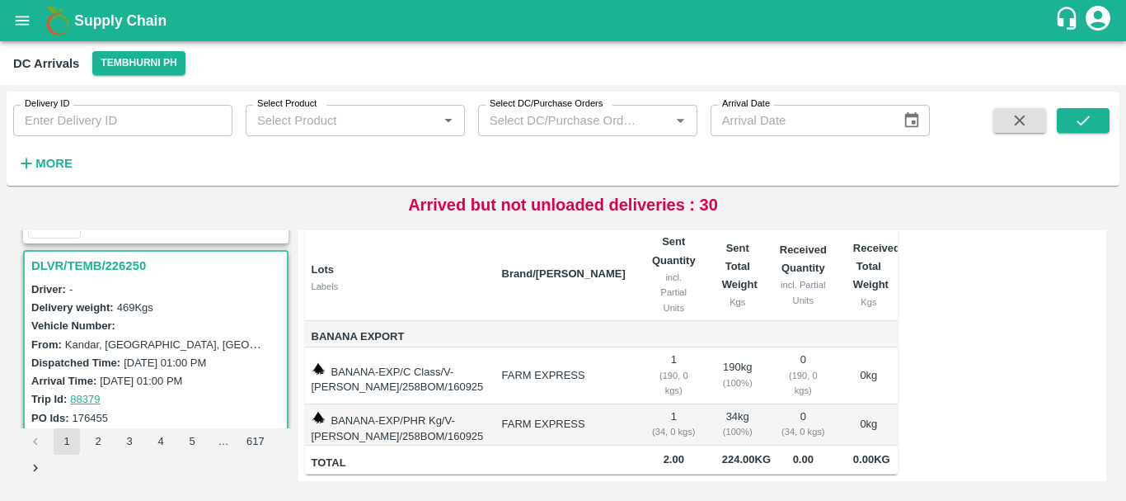
click at [206, 362] on label "[DATE] 01:00 PM" at bounding box center [165, 362] width 82 height 12
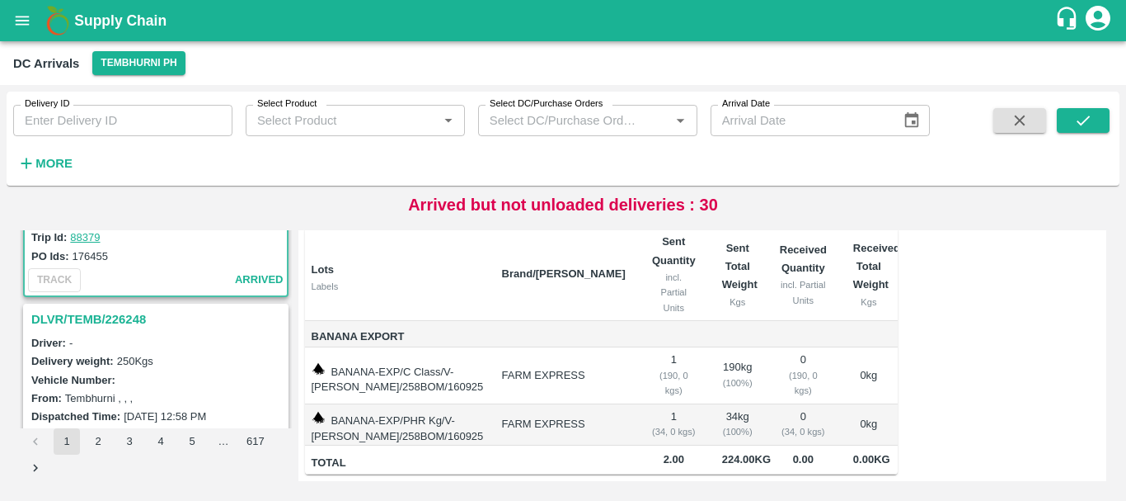
scroll to position [4892, 0]
click at [139, 331] on div "DLVR/TEMB/226248" at bounding box center [156, 318] width 262 height 28
click at [124, 324] on h3 "DLVR/TEMB/226248" at bounding box center [158, 318] width 254 height 21
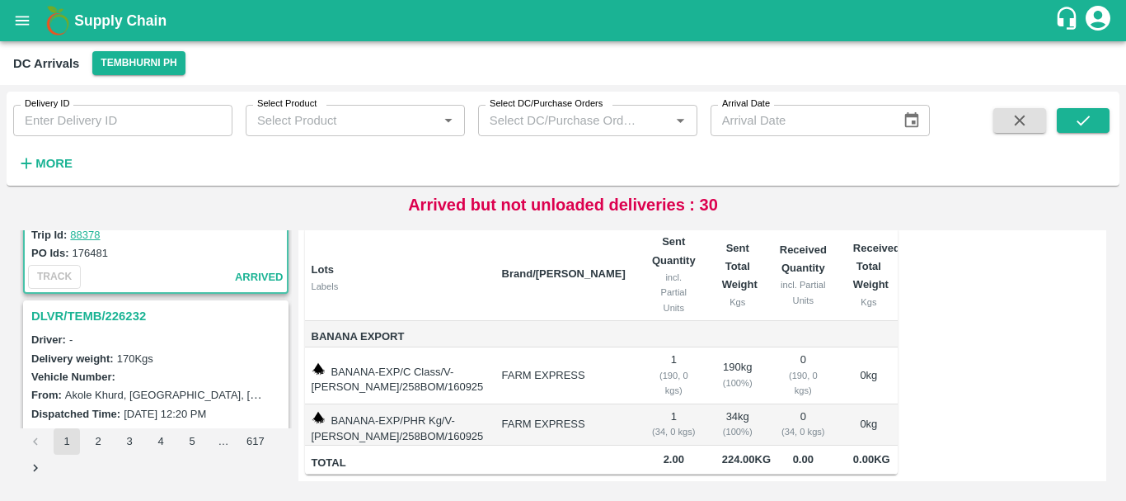
scroll to position [5110, 0]
click at [106, 317] on h3 "DLVR/TEMB/226232" at bounding box center [158, 314] width 254 height 21
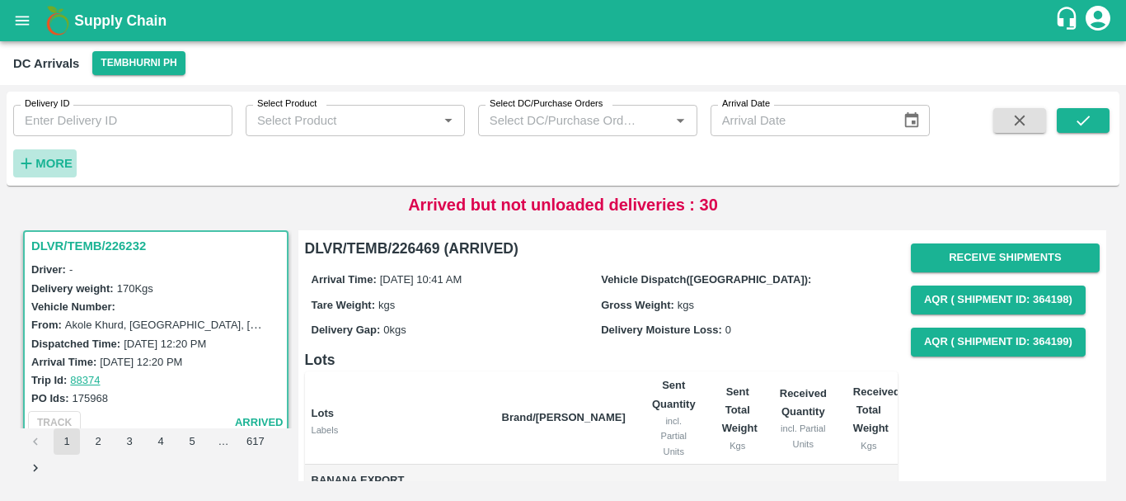
click at [53, 162] on strong "More" at bounding box center [53, 163] width 37 height 13
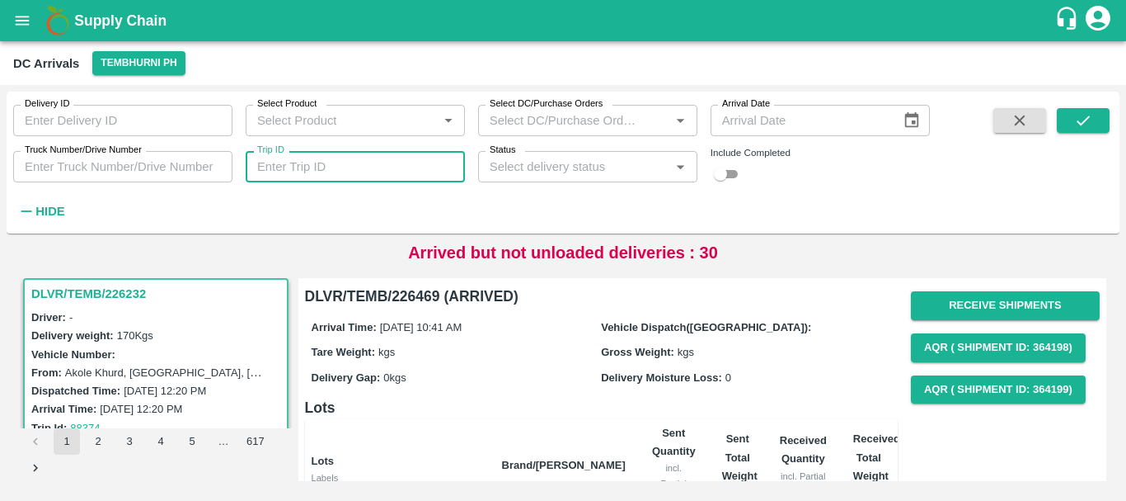
click at [328, 161] on input "Trip ID" at bounding box center [355, 166] width 219 height 31
type input "88386"
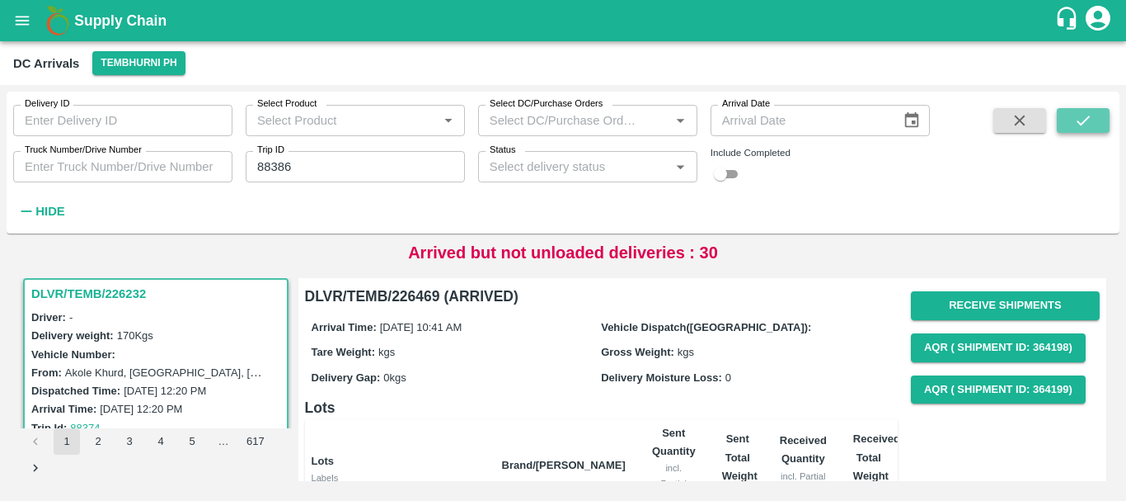
click at [1089, 122] on icon "submit" at bounding box center [1083, 120] width 18 height 18
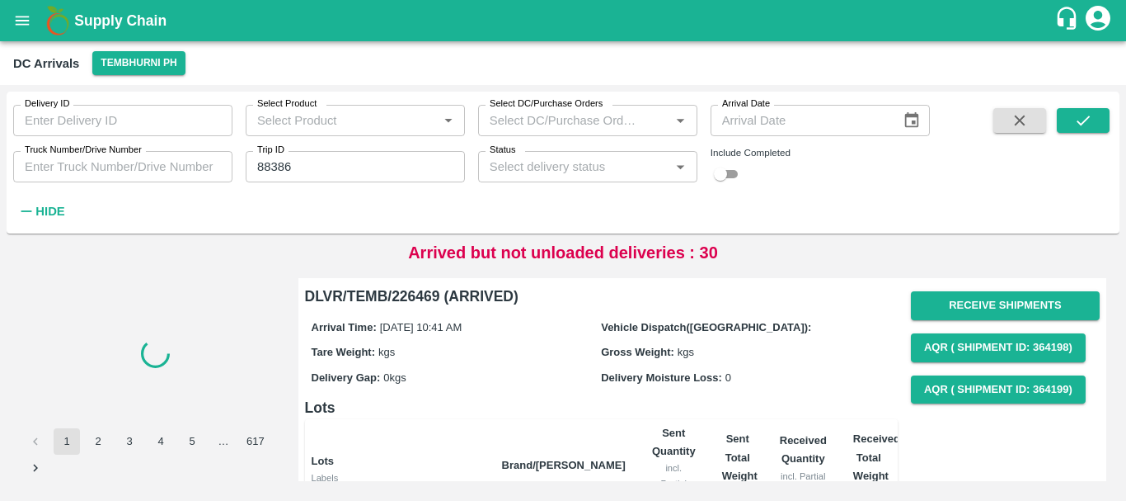
click at [790, 209] on div "Delivery ID Delivery ID Select Product Select Product   * Select DC/Purchase Or…" at bounding box center [465, 159] width 930 height 134
click at [1082, 123] on icon "submit" at bounding box center [1083, 120] width 18 height 18
click at [1089, 126] on icon "submit" at bounding box center [1083, 120] width 18 height 18
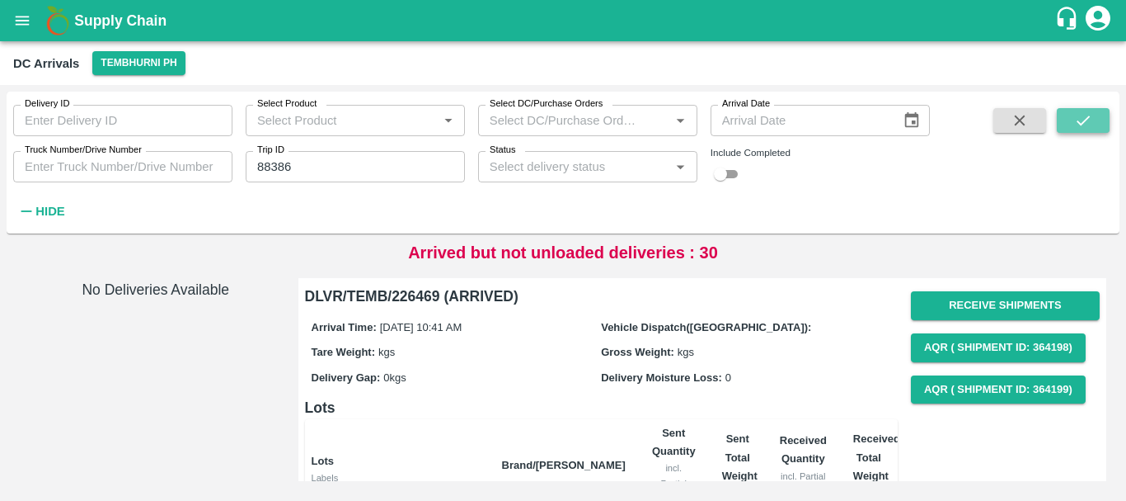
click at [1089, 126] on icon "submit" at bounding box center [1083, 120] width 18 height 18
click at [1068, 118] on button "submit" at bounding box center [1083, 120] width 53 height 25
click at [732, 221] on div "Delivery ID Delivery ID Select Product Select Product   * Select DC/Purchase Or…" at bounding box center [465, 159] width 930 height 134
click at [1072, 114] on button "submit" at bounding box center [1083, 120] width 53 height 25
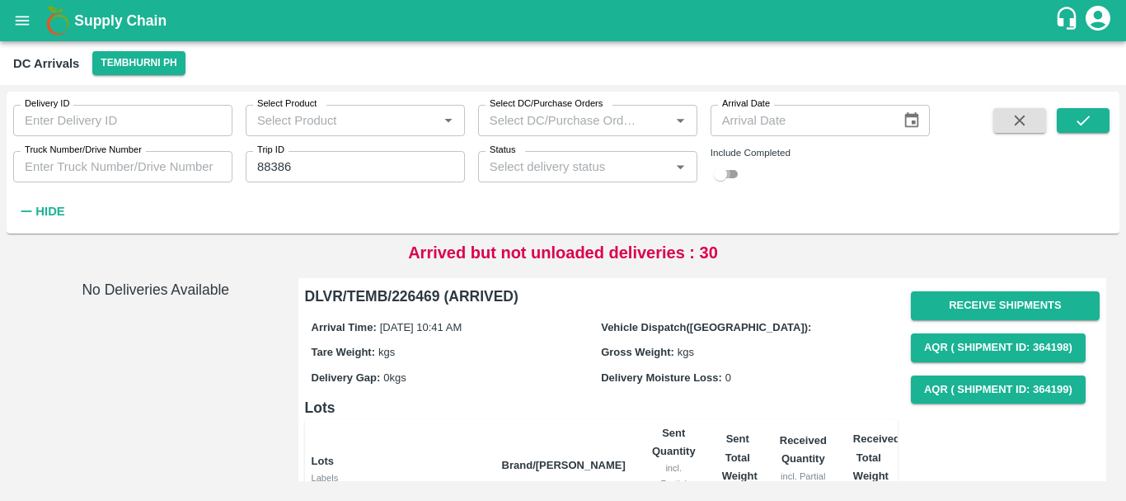
click at [741, 167] on input "checkbox" at bounding box center [720, 174] width 59 height 20
checkbox input "true"
click at [681, 169] on icon "Open" at bounding box center [680, 167] width 18 height 18
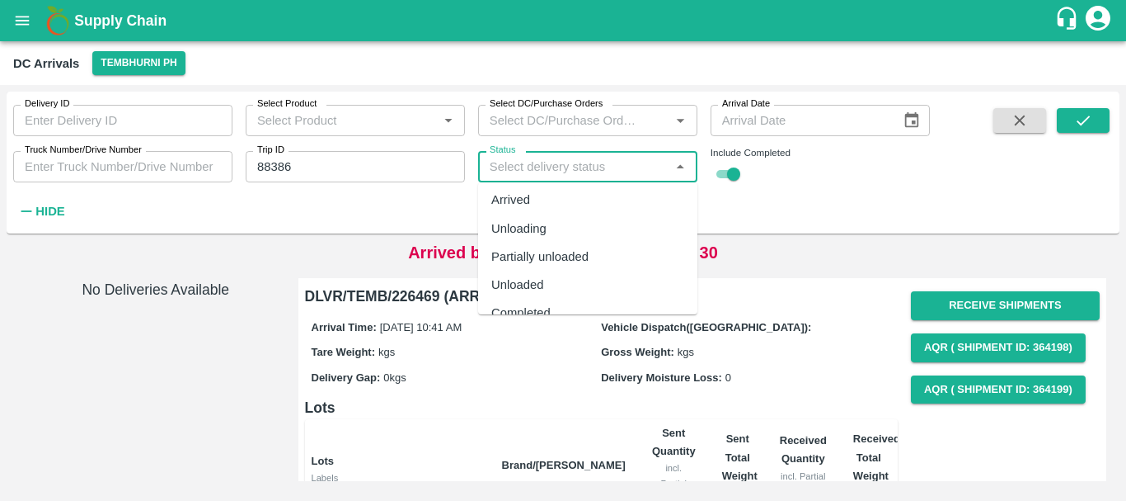
scroll to position [37, 0]
click at [523, 275] on div "Unloaded" at bounding box center [517, 279] width 53 height 18
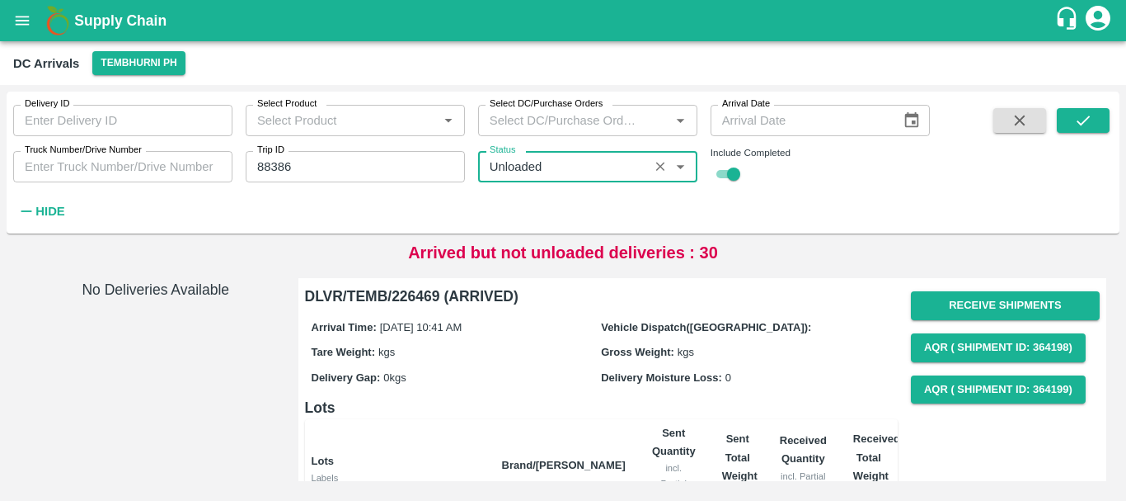
click at [635, 178] on div "Status   *" at bounding box center [587, 166] width 219 height 31
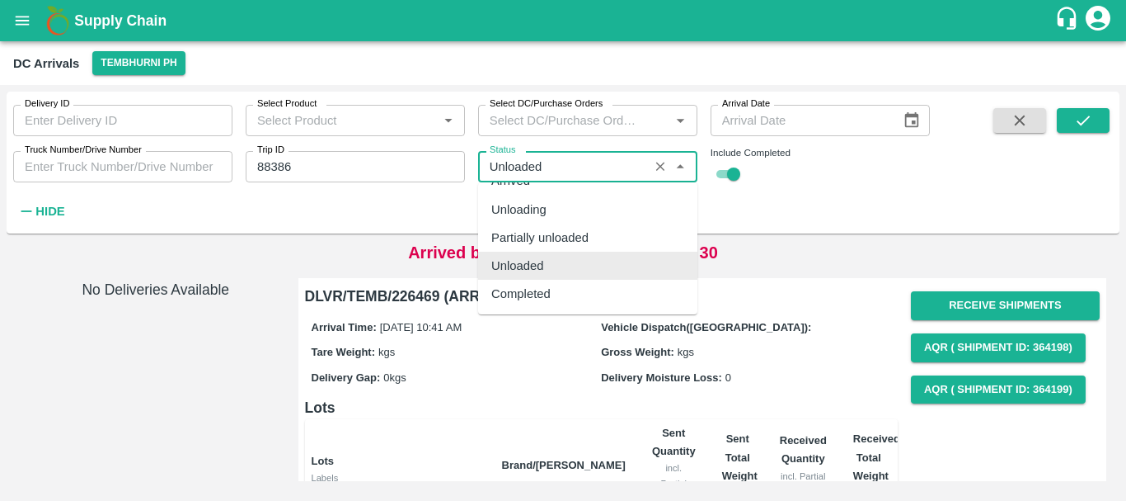
scroll to position [51, 0]
click at [562, 294] on div "Completed" at bounding box center [587, 293] width 219 height 28
type input "Completed"
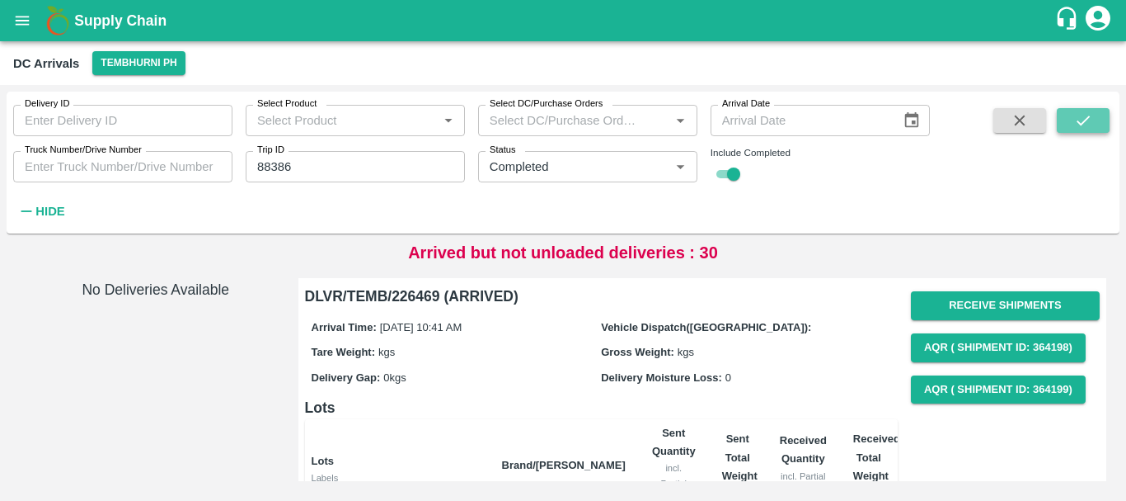
click at [1075, 111] on button "submit" at bounding box center [1083, 120] width 53 height 25
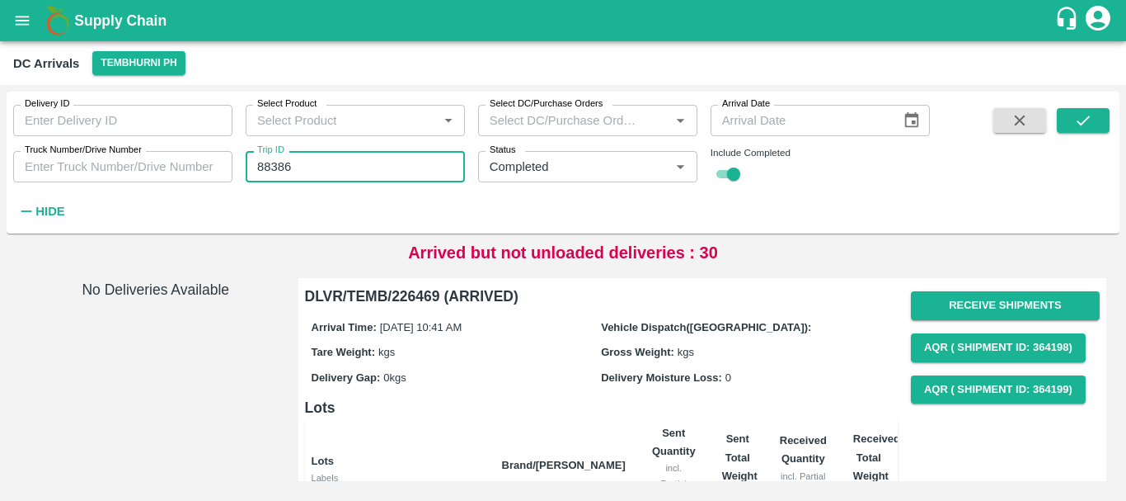
click at [336, 162] on input "88386" at bounding box center [355, 166] width 219 height 31
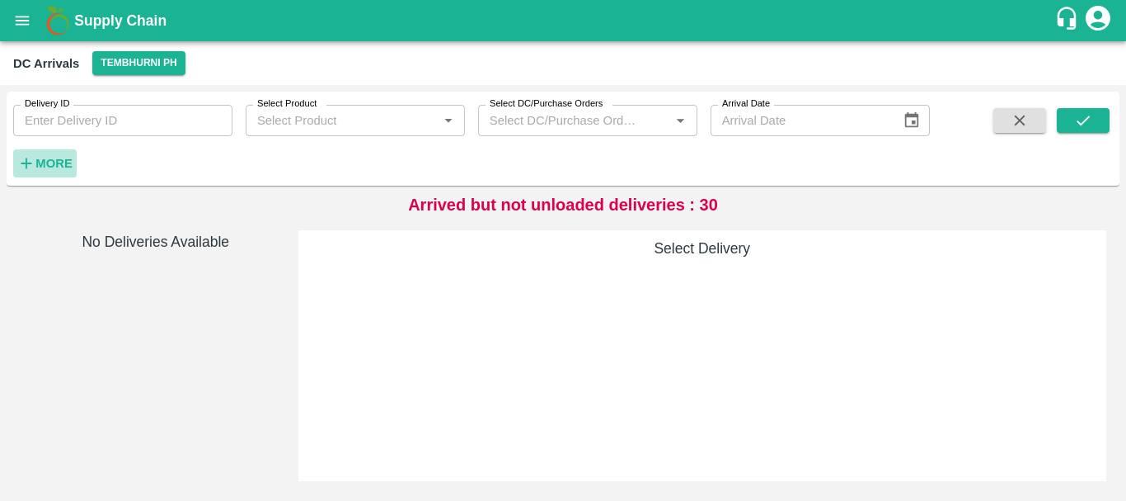
click at [69, 159] on strong "More" at bounding box center [53, 163] width 37 height 13
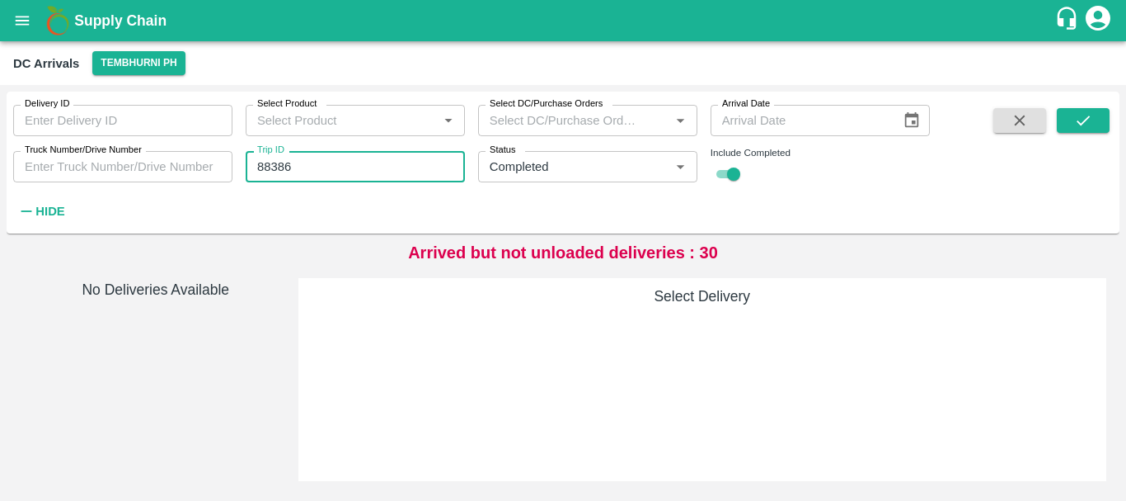
click at [347, 167] on input "88386" at bounding box center [355, 166] width 219 height 31
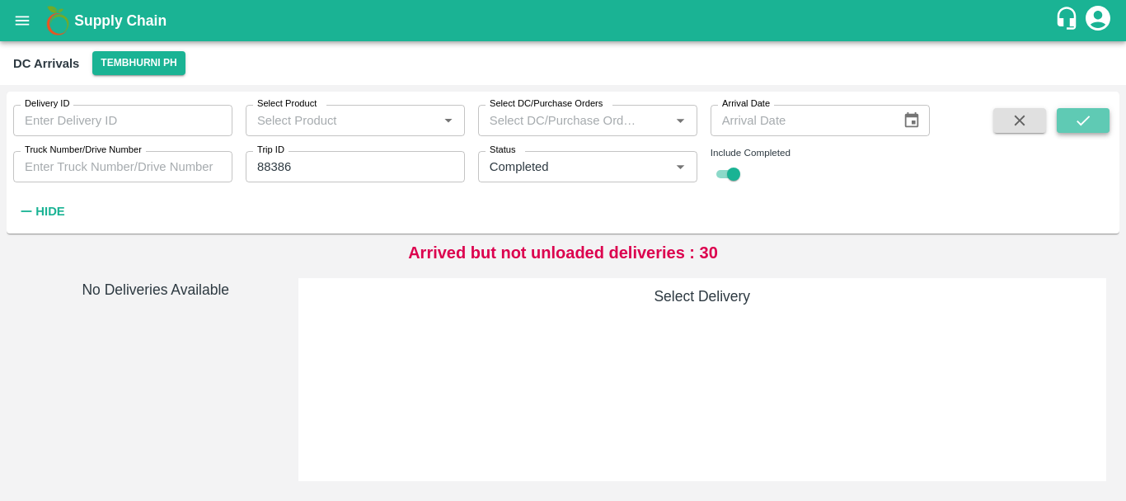
click at [1092, 118] on icon "submit" at bounding box center [1083, 120] width 18 height 18
click at [1085, 114] on icon "submit" at bounding box center [1083, 120] width 18 height 18
click at [680, 170] on icon "Open" at bounding box center [680, 167] width 18 height 18
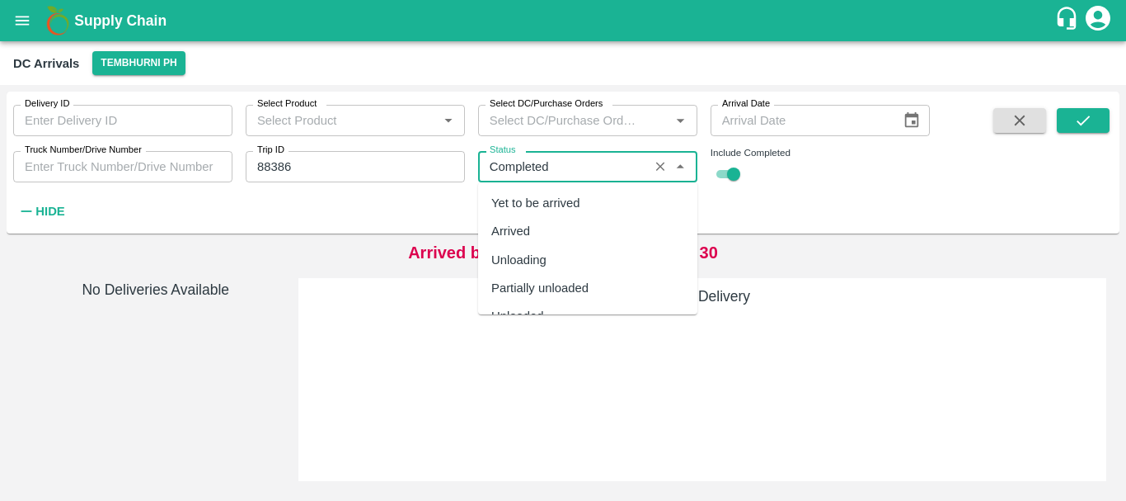
scroll to position [44, 0]
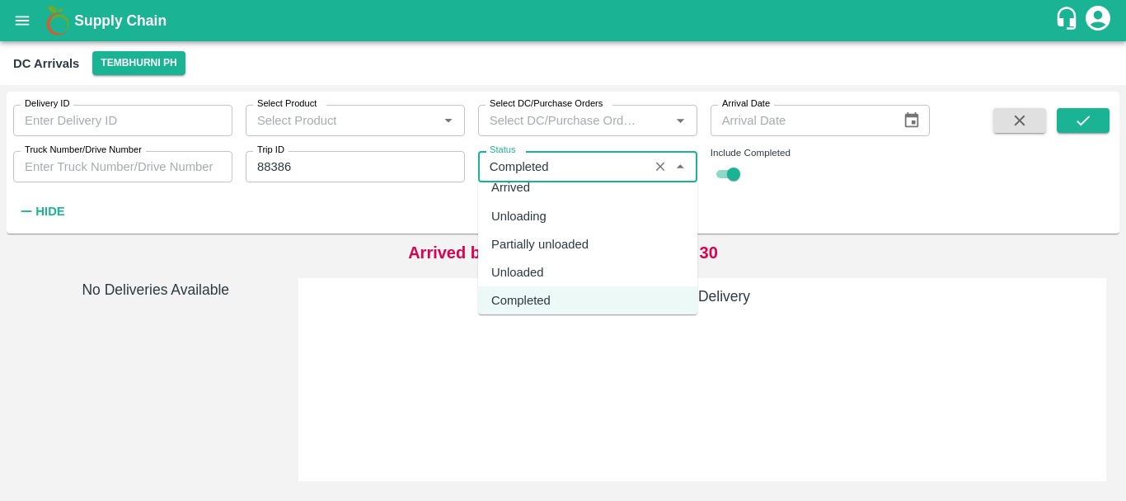
click at [544, 268] on div "Unloaded" at bounding box center [587, 272] width 219 height 28
type input "Unloaded"
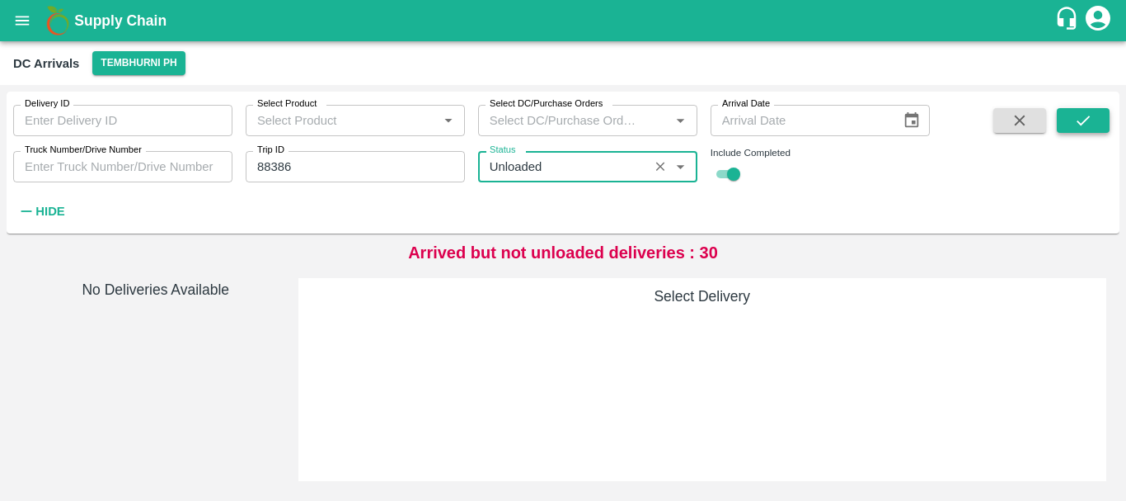
click at [1099, 109] on button "submit" at bounding box center [1083, 120] width 53 height 25
click at [661, 171] on icon "Clear" at bounding box center [661, 167] width 16 height 16
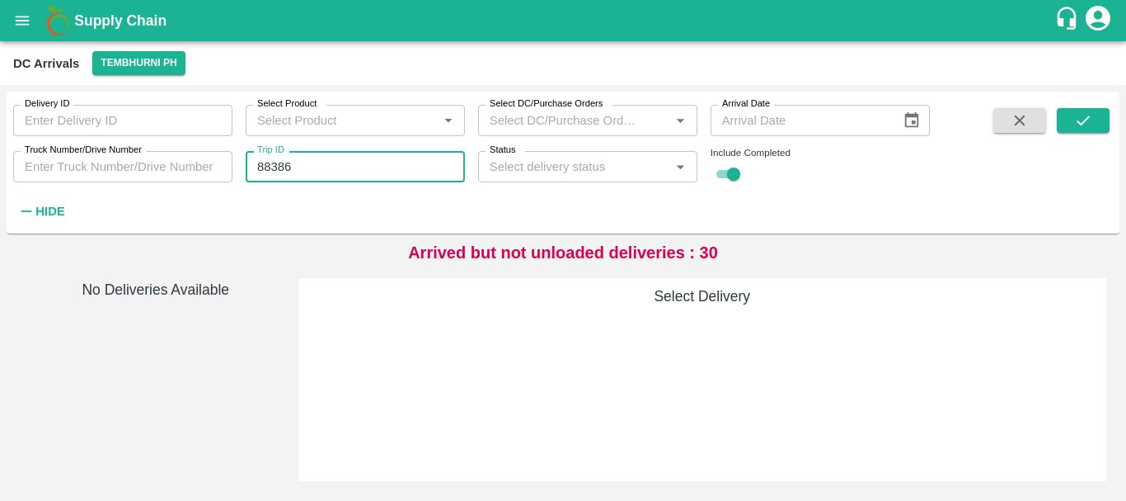
click at [408, 172] on input "88386" at bounding box center [355, 166] width 219 height 31
type input "8"
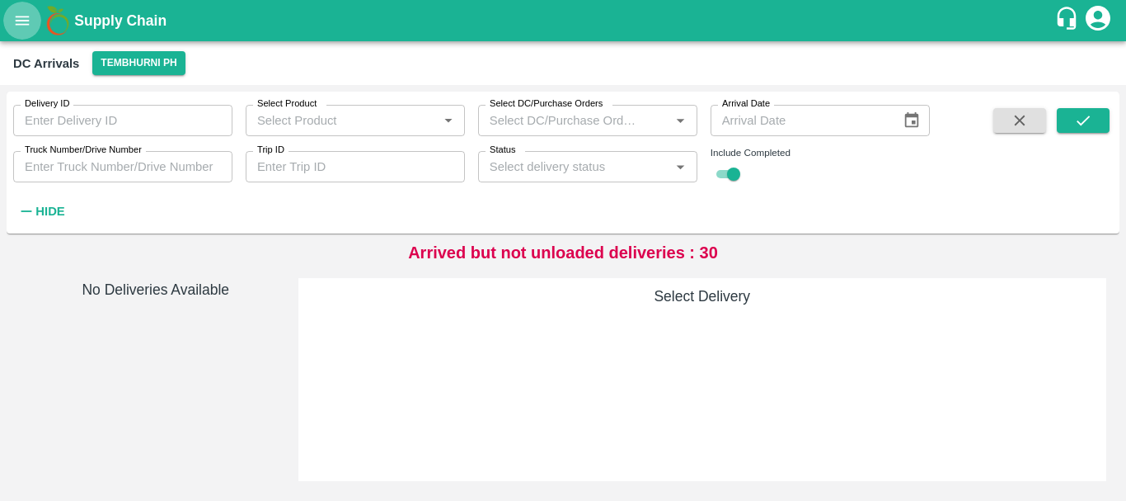
click at [22, 13] on icon "open drawer" at bounding box center [22, 21] width 18 height 18
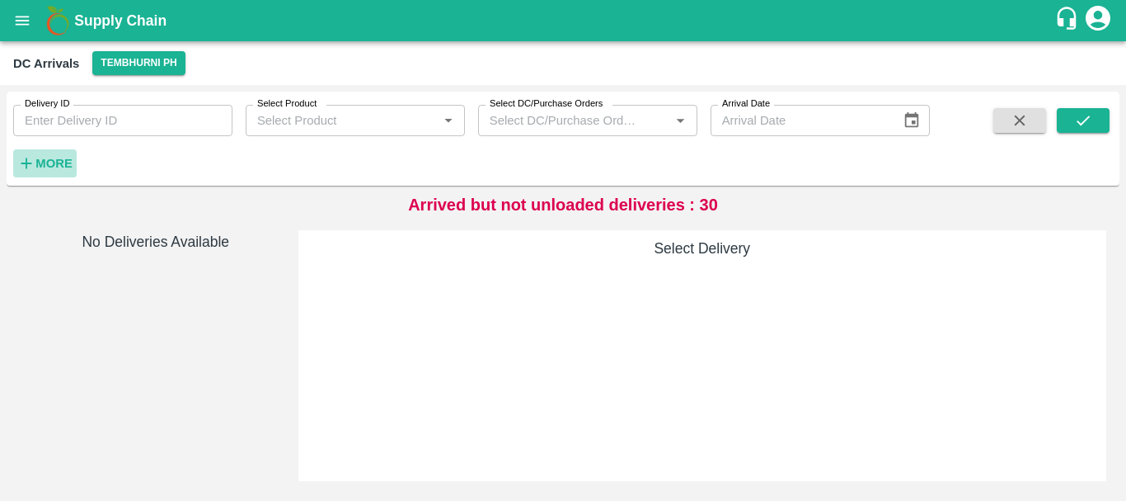
click at [60, 168] on strong "More" at bounding box center [53, 163] width 37 height 13
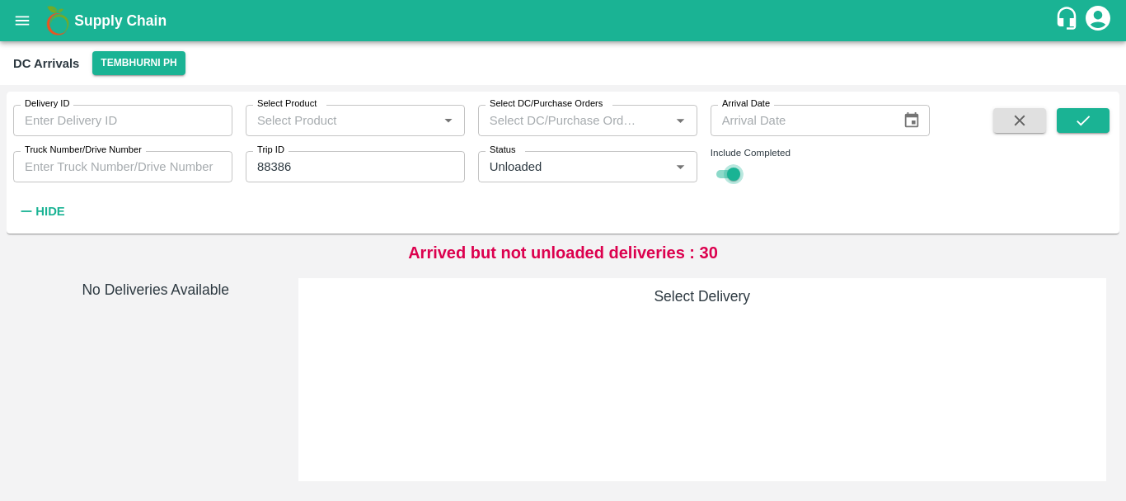
click at [729, 166] on input "checkbox" at bounding box center [733, 174] width 59 height 20
checkbox input "false"
click at [664, 167] on icon "Clear" at bounding box center [661, 167] width 16 height 16
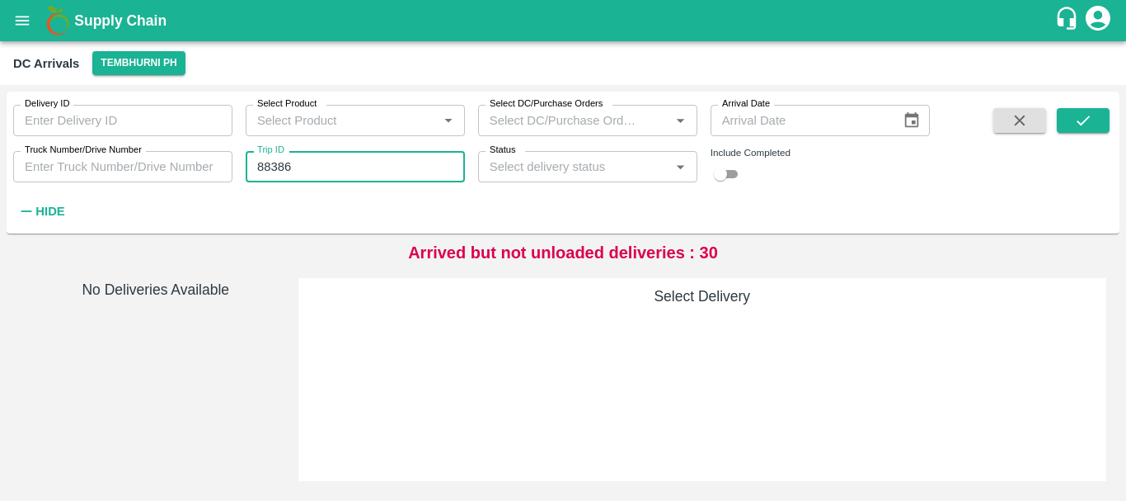
click at [429, 170] on input "88386" at bounding box center [355, 166] width 219 height 31
type input "8"
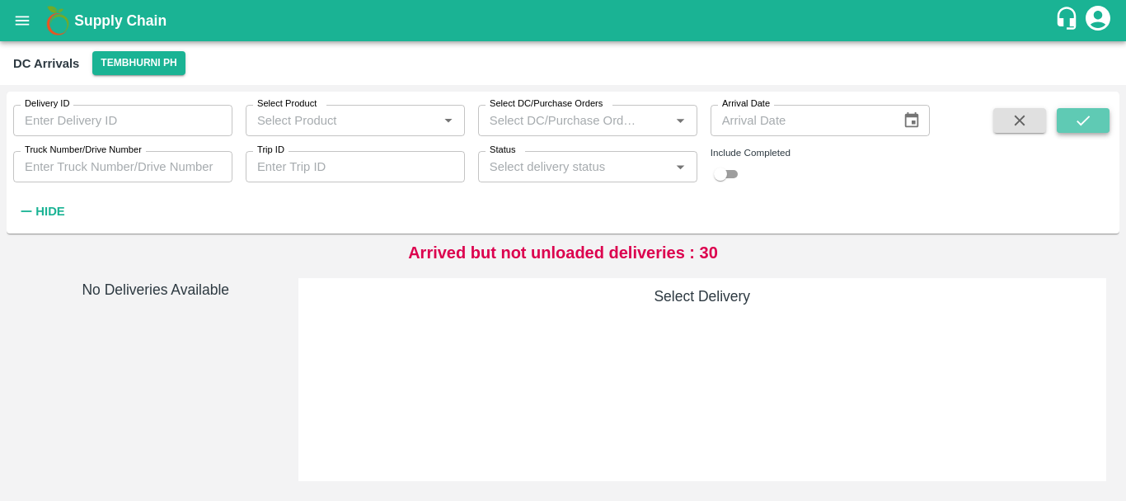
click at [1100, 124] on button "submit" at bounding box center [1083, 120] width 53 height 25
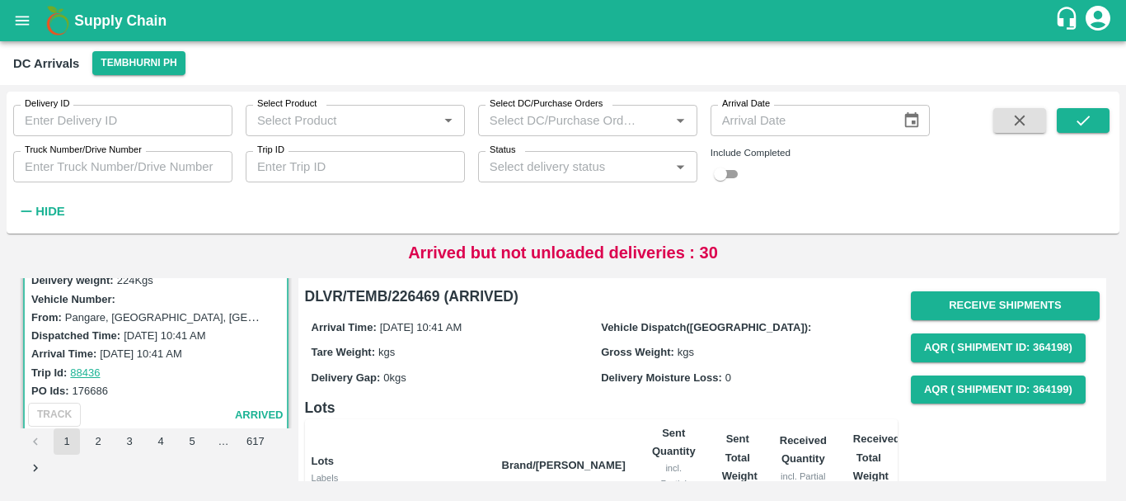
scroll to position [61, 0]
click at [304, 171] on input "Trip ID" at bounding box center [355, 166] width 219 height 31
click at [1085, 122] on icon "submit" at bounding box center [1083, 120] width 18 height 18
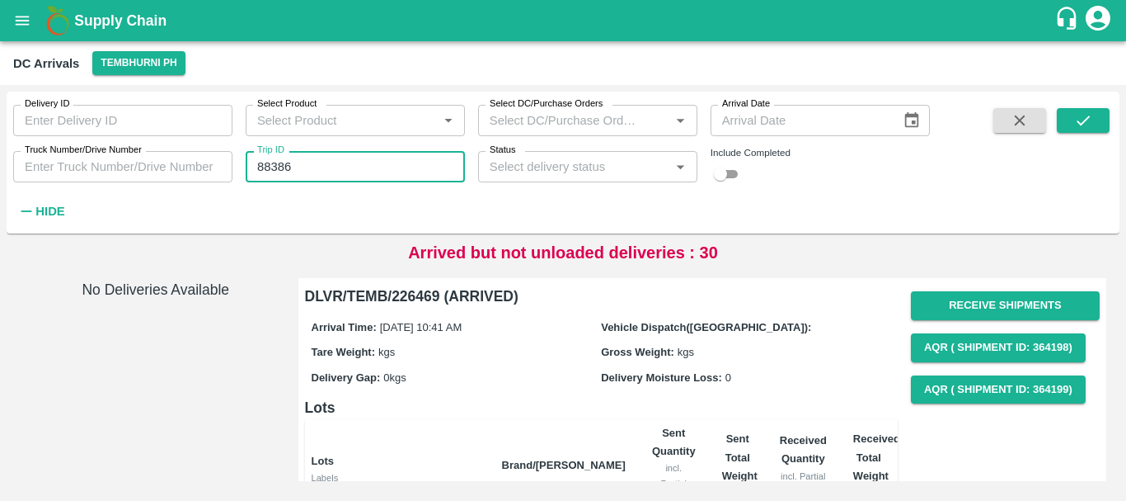
click at [369, 152] on input "88386" at bounding box center [355, 166] width 219 height 31
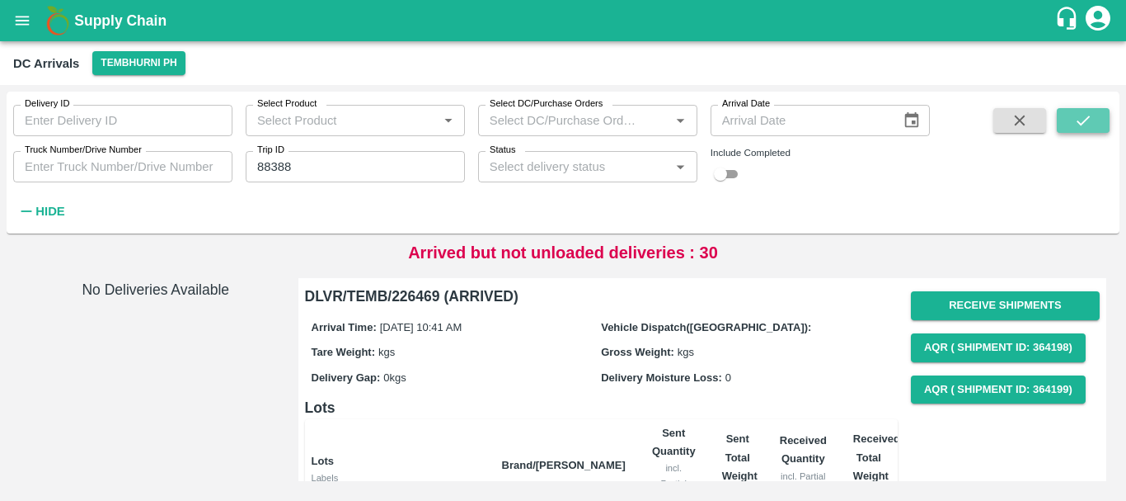
click at [1081, 127] on icon "submit" at bounding box center [1083, 120] width 18 height 18
drag, startPoint x: 627, startPoint y: 379, endPoint x: 570, endPoint y: 375, distance: 57.0
click at [570, 375] on div "Delivery Gap: 0 kgs" at bounding box center [457, 377] width 290 height 18
click at [155, 55] on button "Tembhurni PH" at bounding box center [138, 63] width 92 height 24
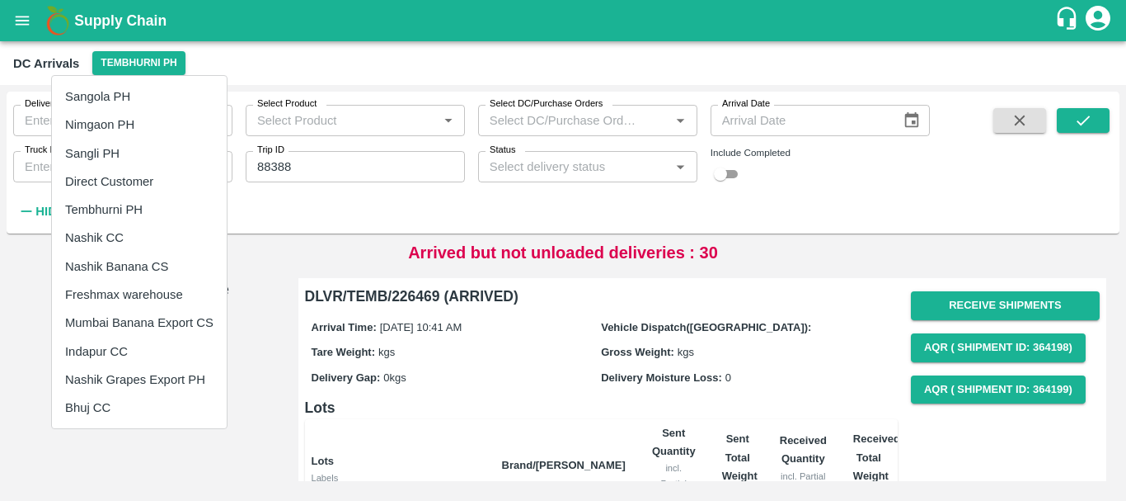
click at [398, 210] on div at bounding box center [563, 250] width 1126 height 501
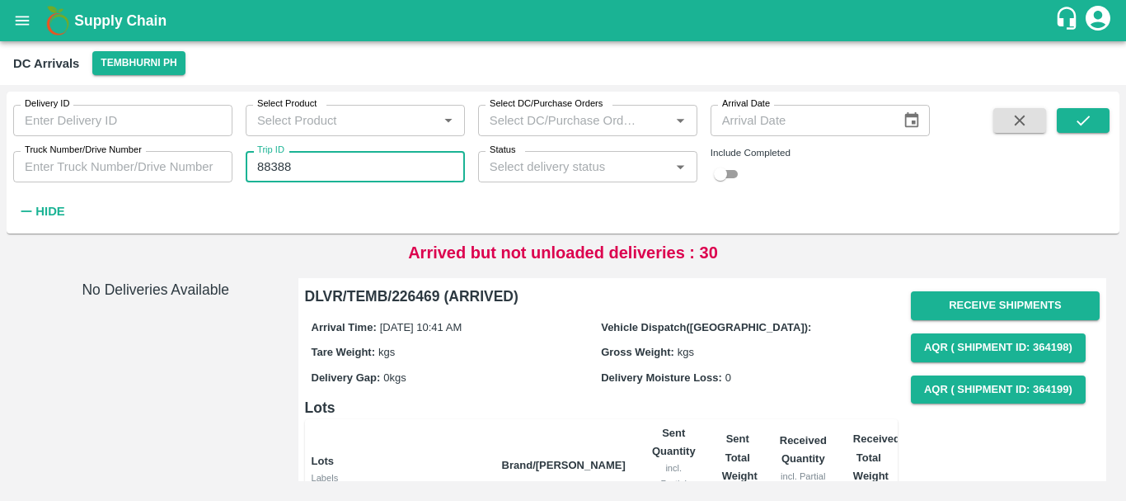
click at [374, 167] on input "88388" at bounding box center [355, 166] width 219 height 31
type input "8"
click at [374, 167] on input "Trip ID" at bounding box center [355, 166] width 219 height 31
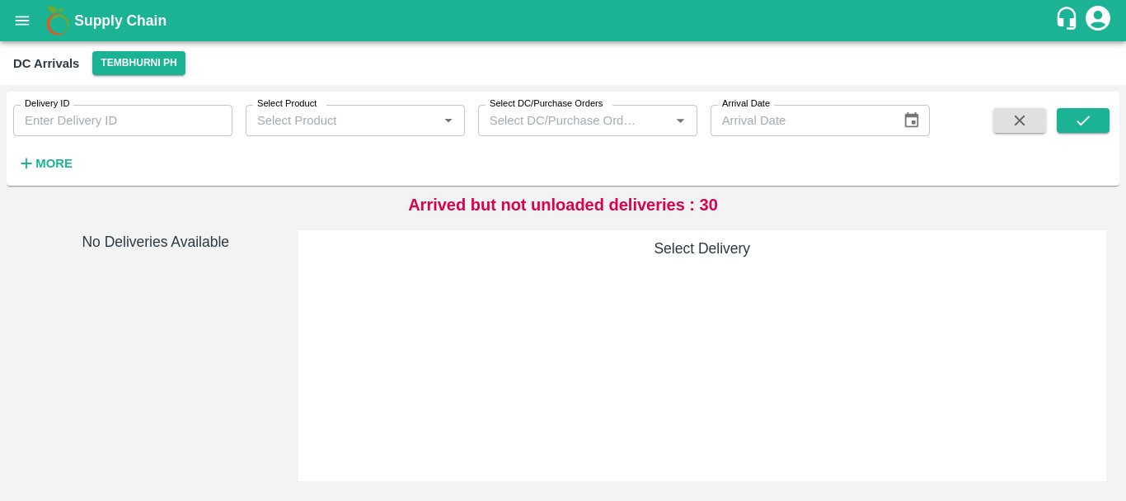
drag, startPoint x: 143, startPoint y: 348, endPoint x: 122, endPoint y: 388, distance: 45.4
click at [122, 388] on div "No Deliveries Available" at bounding box center [156, 355] width 272 height 251
